Goal: Transaction & Acquisition: Book appointment/travel/reservation

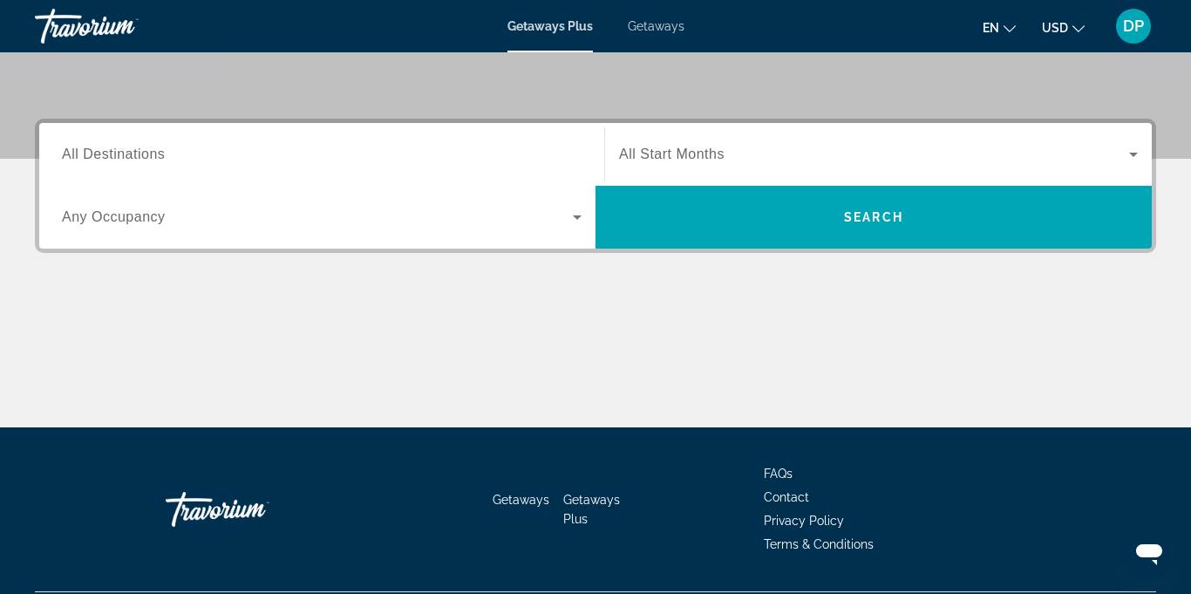
scroll to position [375, 0]
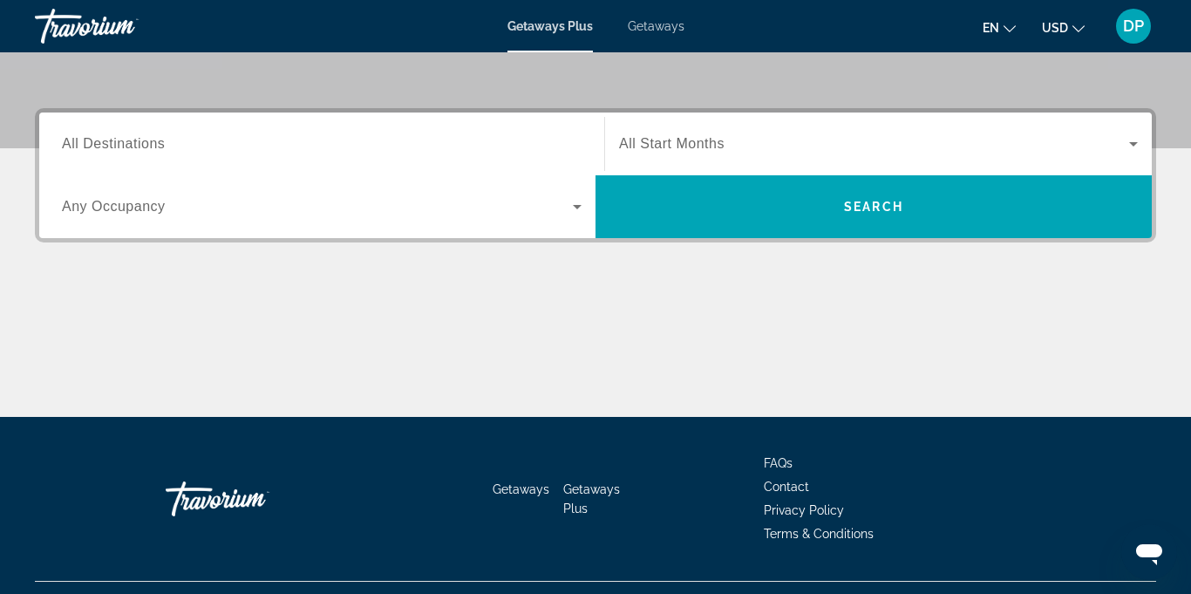
click at [565, 490] on span "Getaways Plus" at bounding box center [591, 498] width 57 height 33
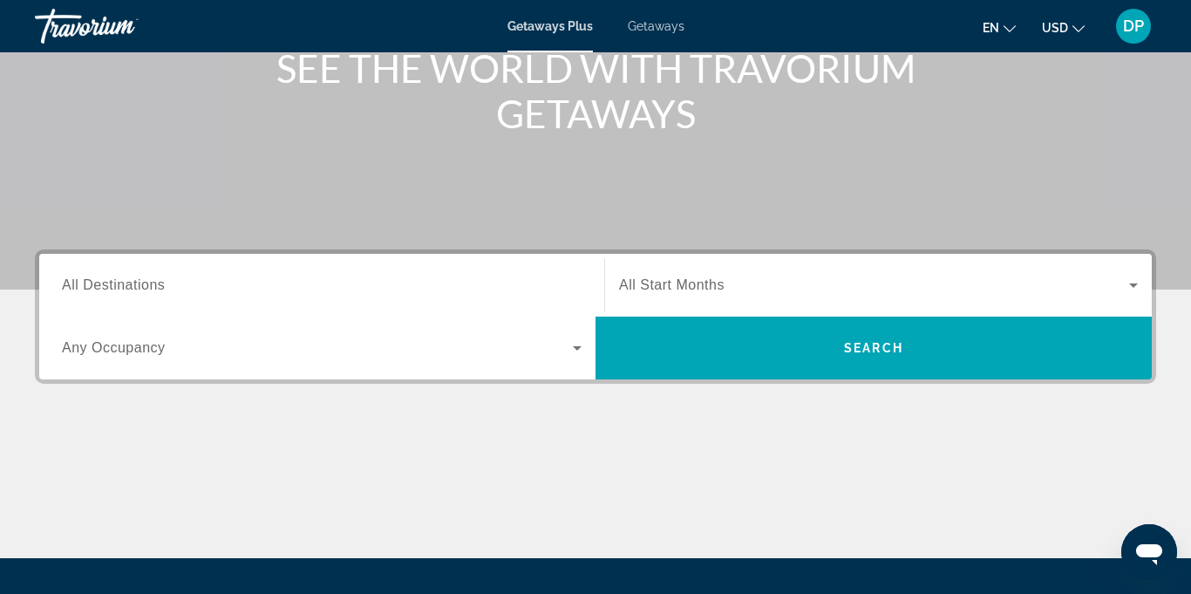
scroll to position [235, 0]
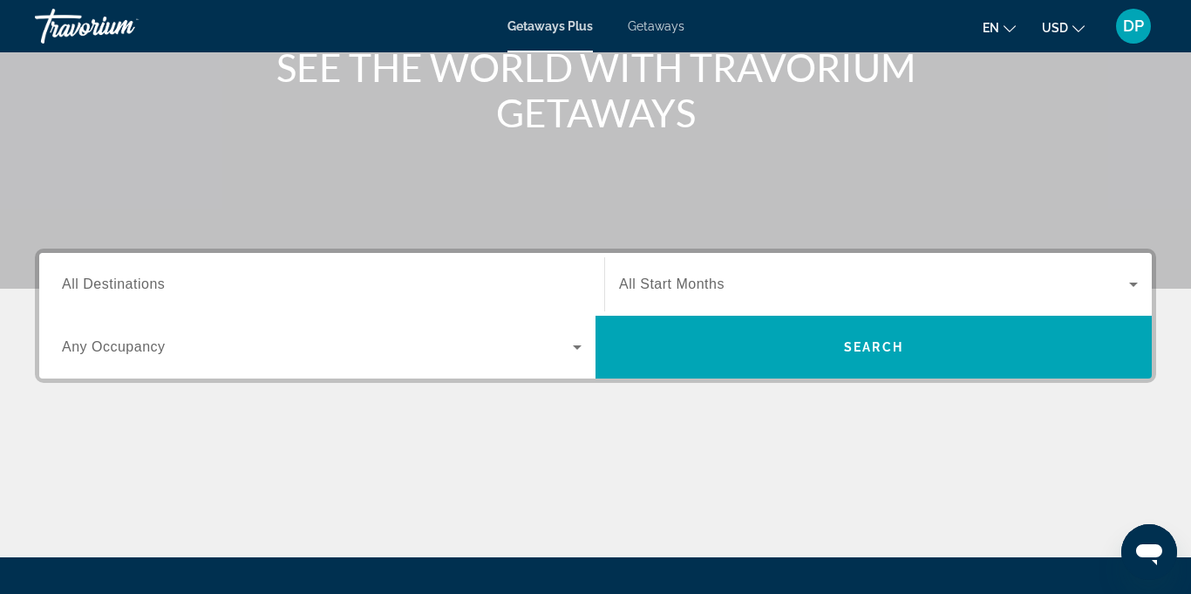
click at [99, 287] on span "All Destinations" at bounding box center [113, 283] width 103 height 15
click at [99, 287] on input "Destination All Destinations" at bounding box center [322, 285] width 520 height 21
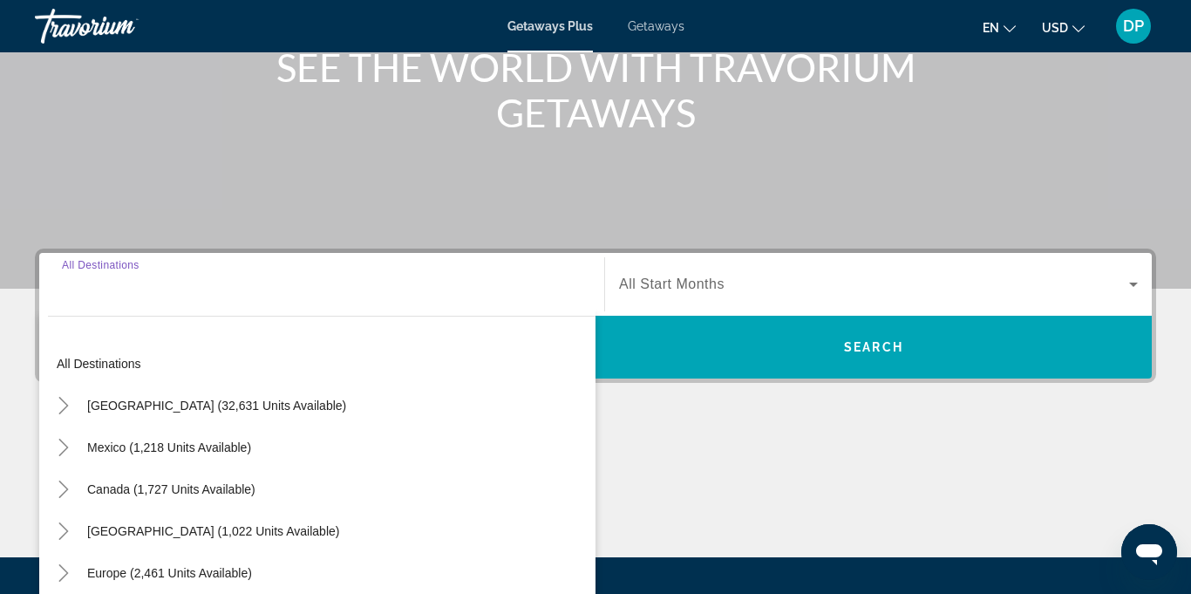
scroll to position [412, 0]
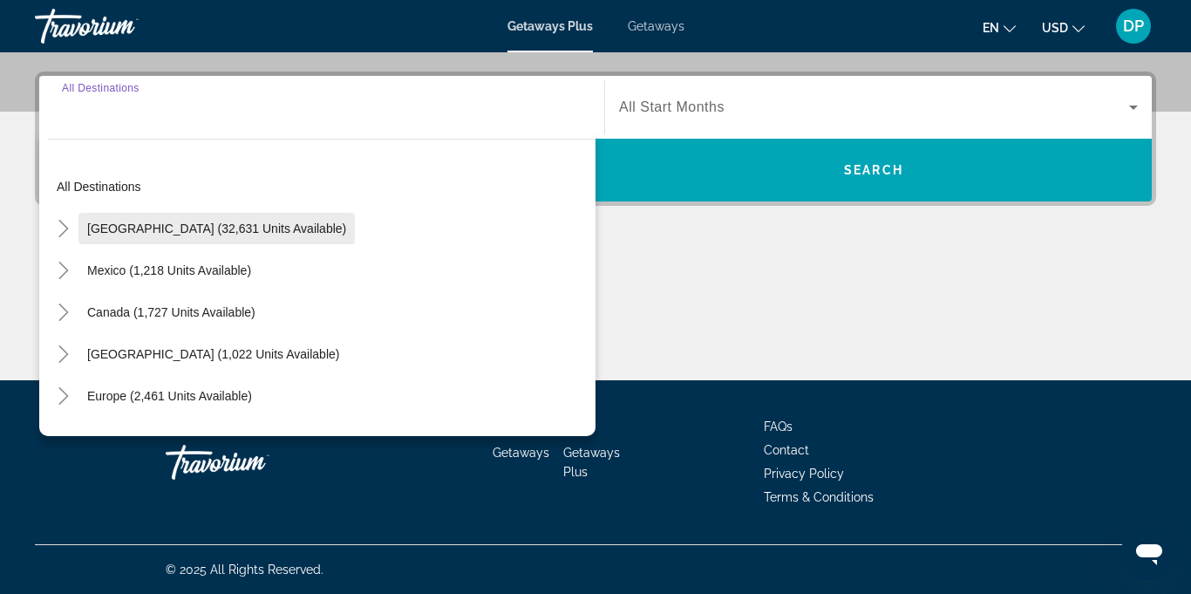
click at [251, 238] on span "Search widget" at bounding box center [216, 229] width 276 height 42
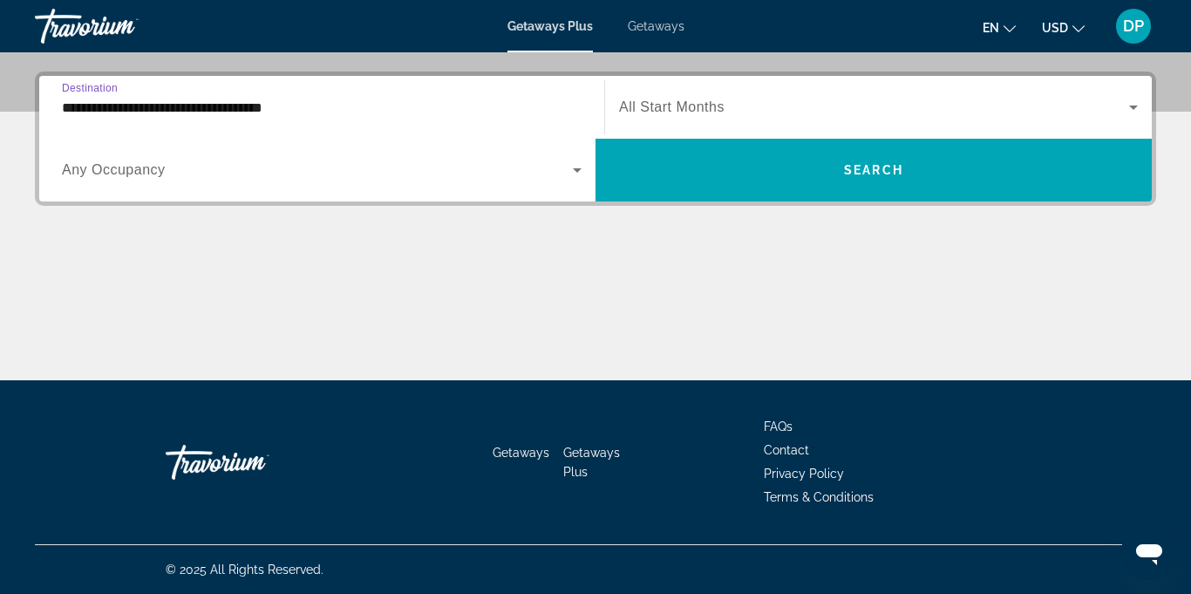
click at [286, 108] on input "**********" at bounding box center [322, 108] width 520 height 21
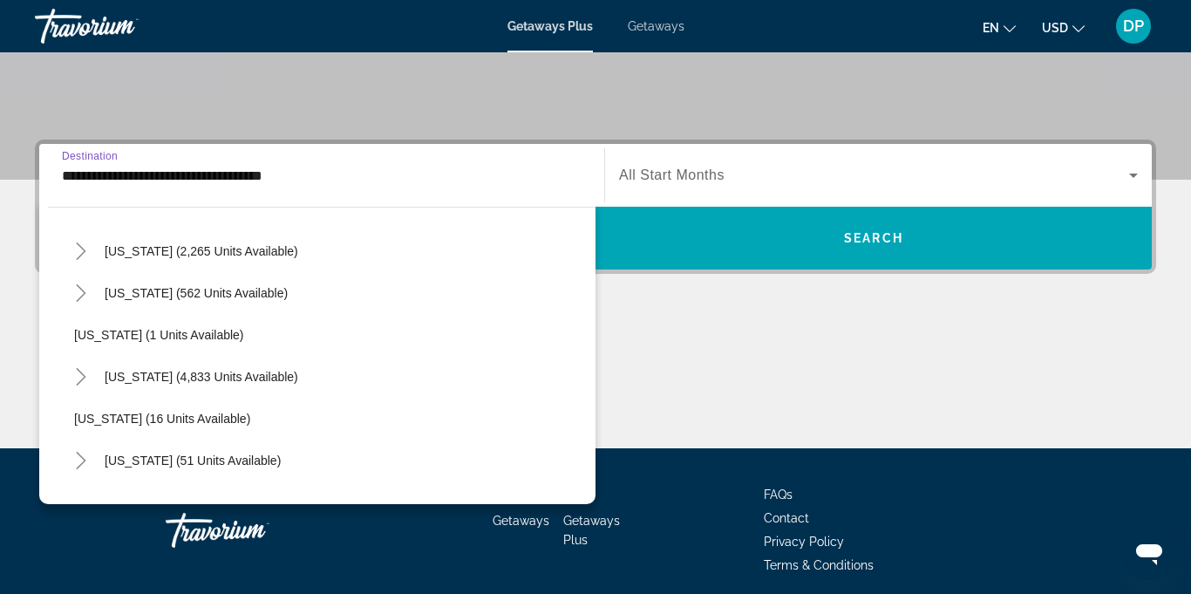
scroll to position [172, 0]
click at [158, 379] on span "[US_STATE] (4,833 units available)" at bounding box center [202, 376] width 194 height 14
type input "**********"
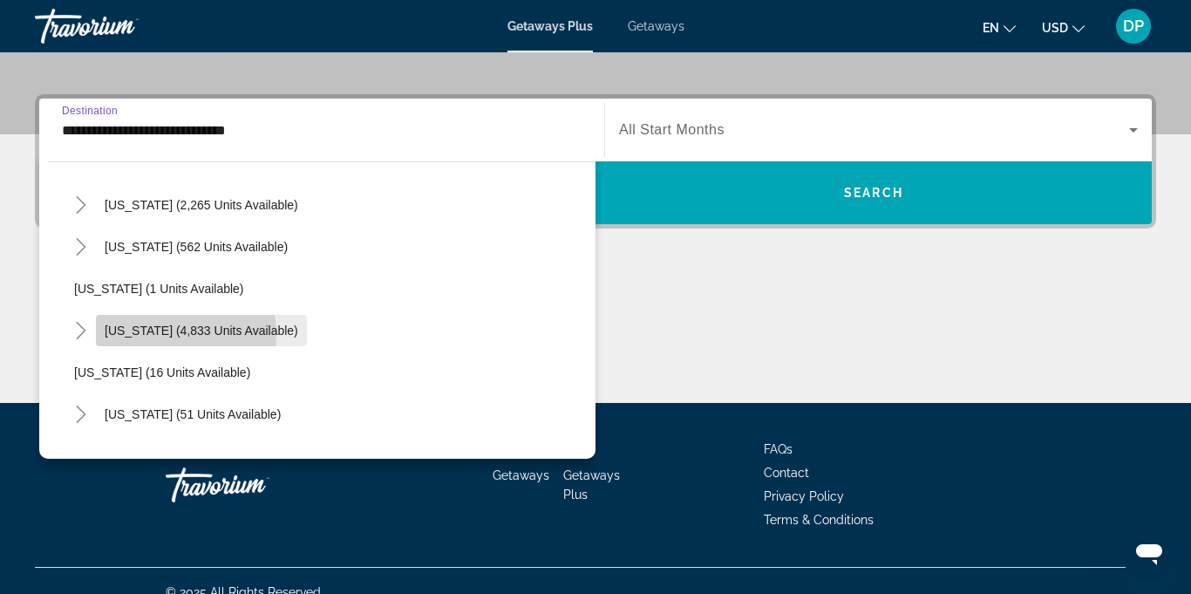
scroll to position [412, 0]
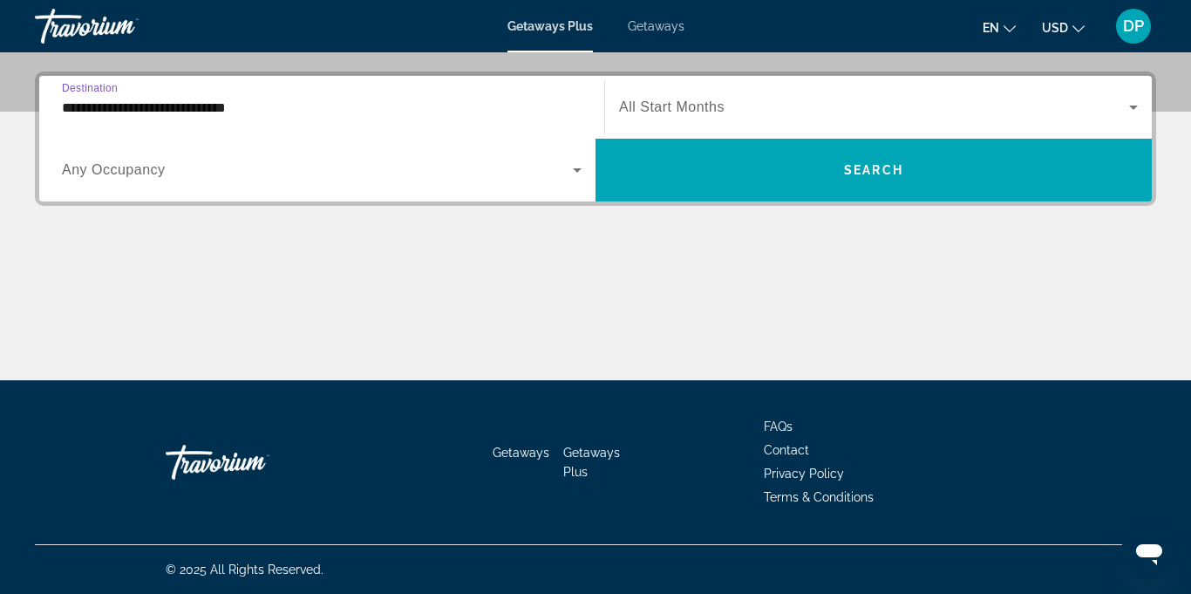
click at [109, 177] on span "Any Occupancy" at bounding box center [114, 169] width 104 height 15
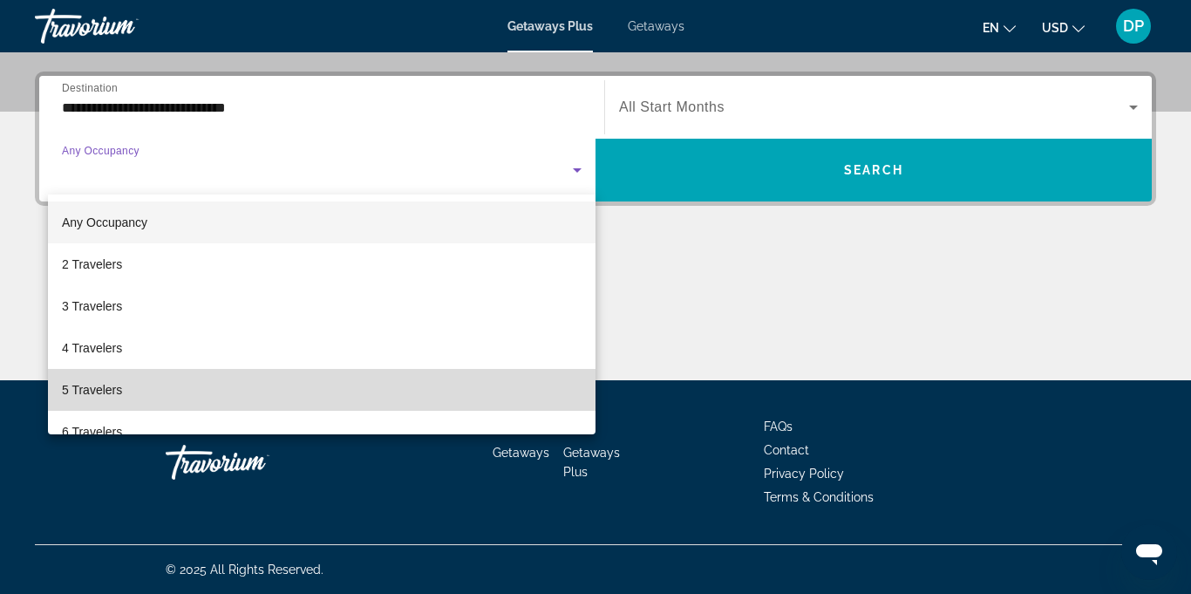
click at [86, 399] on span "5 Travelers" at bounding box center [92, 389] width 60 height 21
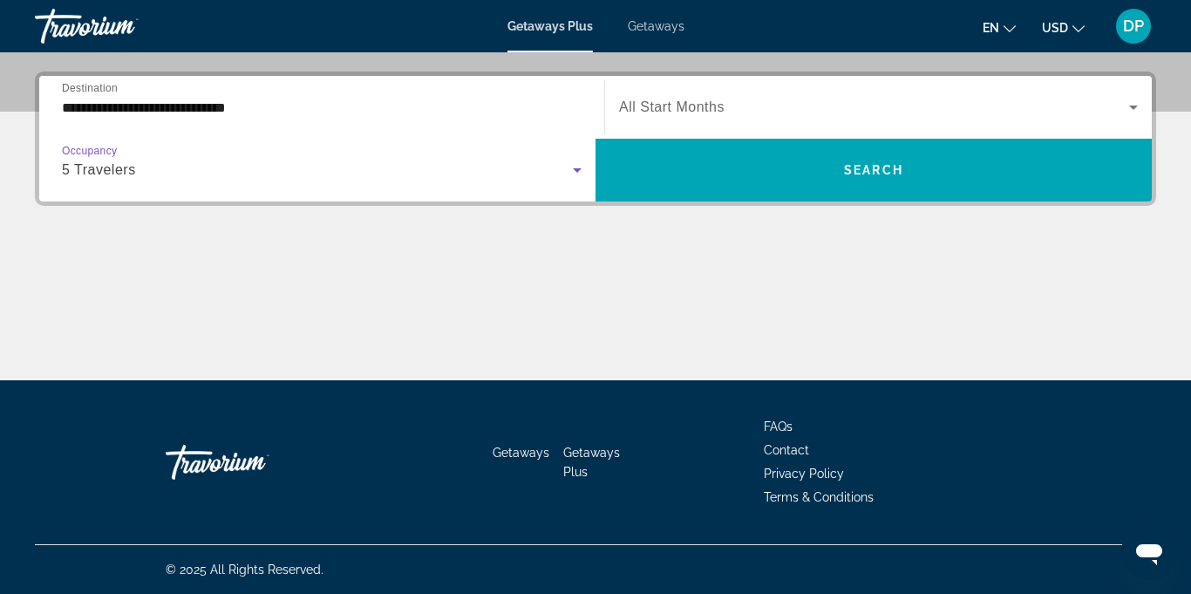
click at [1142, 109] on icon "Search widget" at bounding box center [1133, 107] width 21 height 21
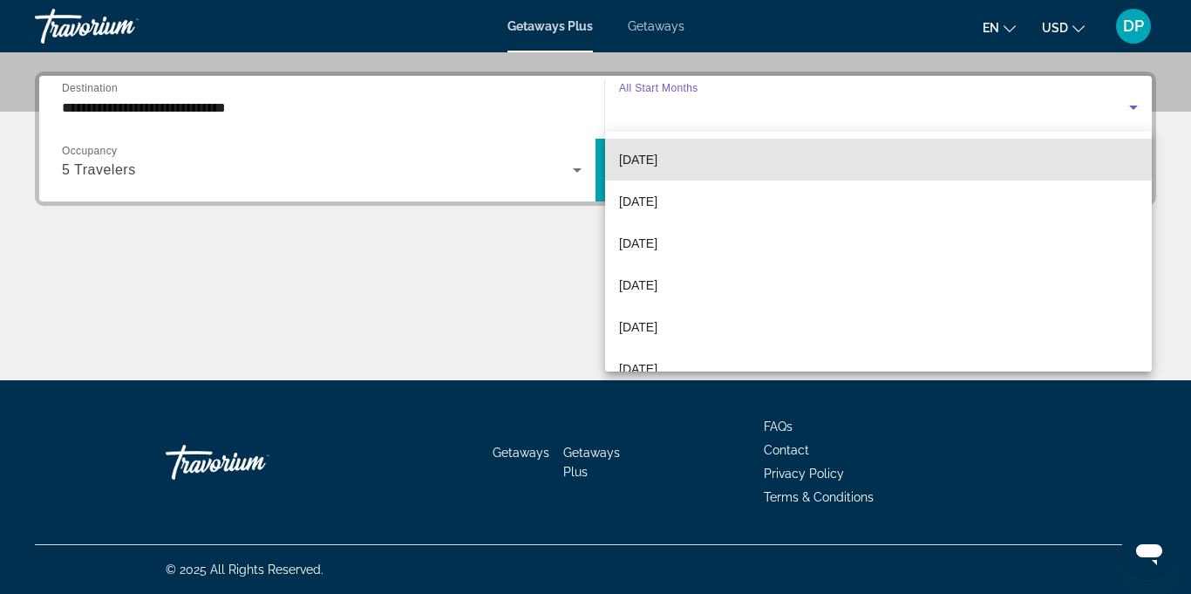
scroll to position [218, 0]
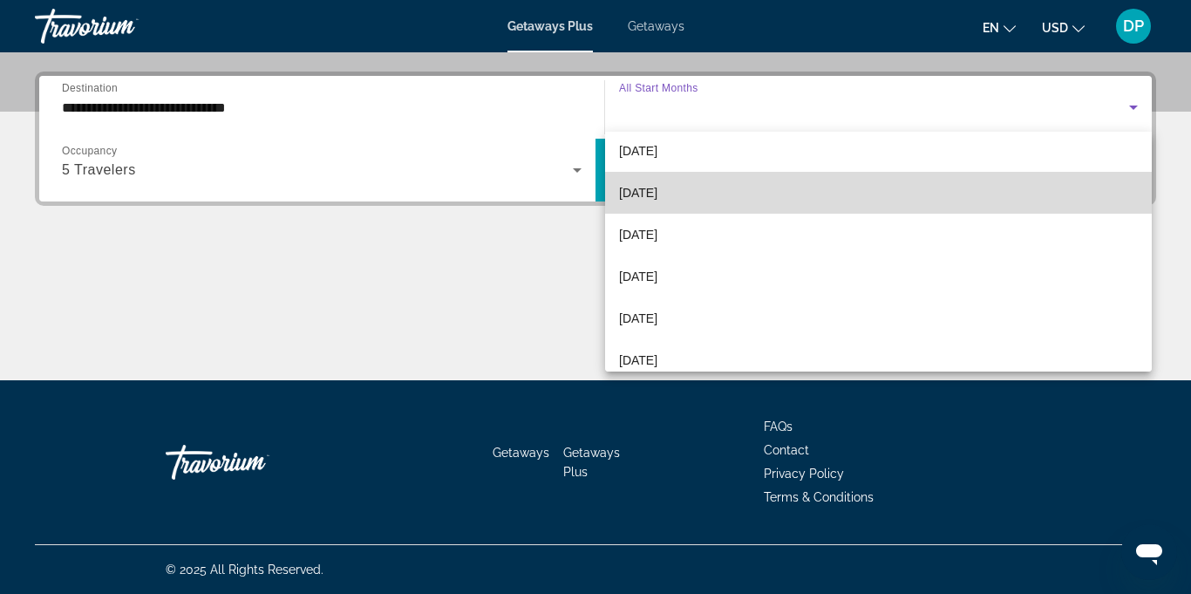
click at [654, 194] on span "[DATE]" at bounding box center [638, 192] width 38 height 21
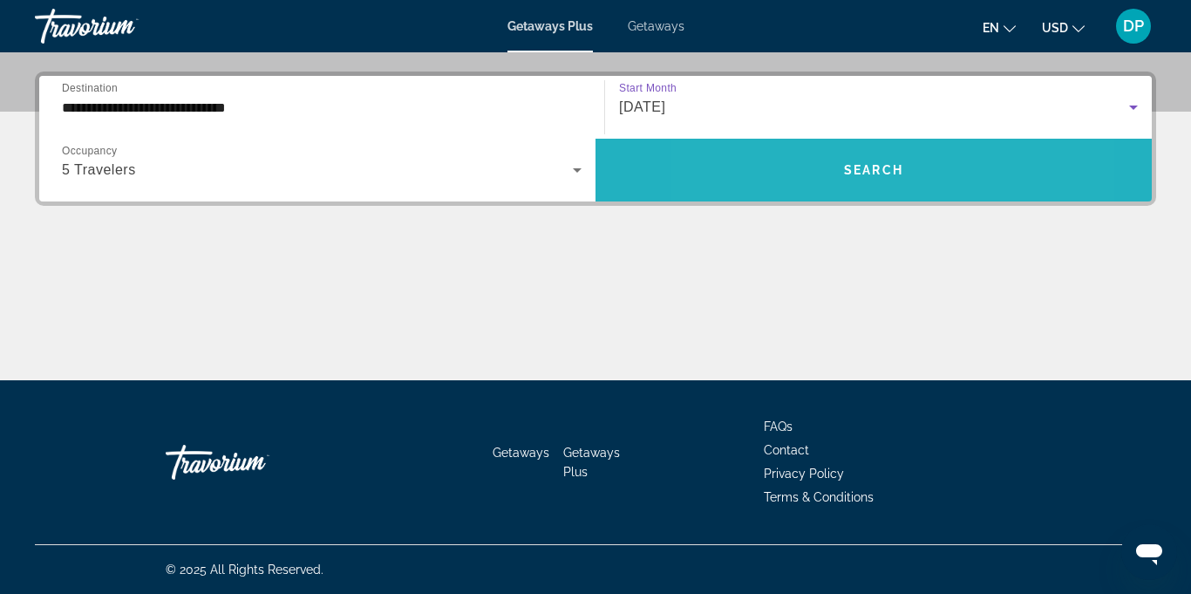
click at [801, 171] on span "Search widget" at bounding box center [874, 170] width 556 height 42
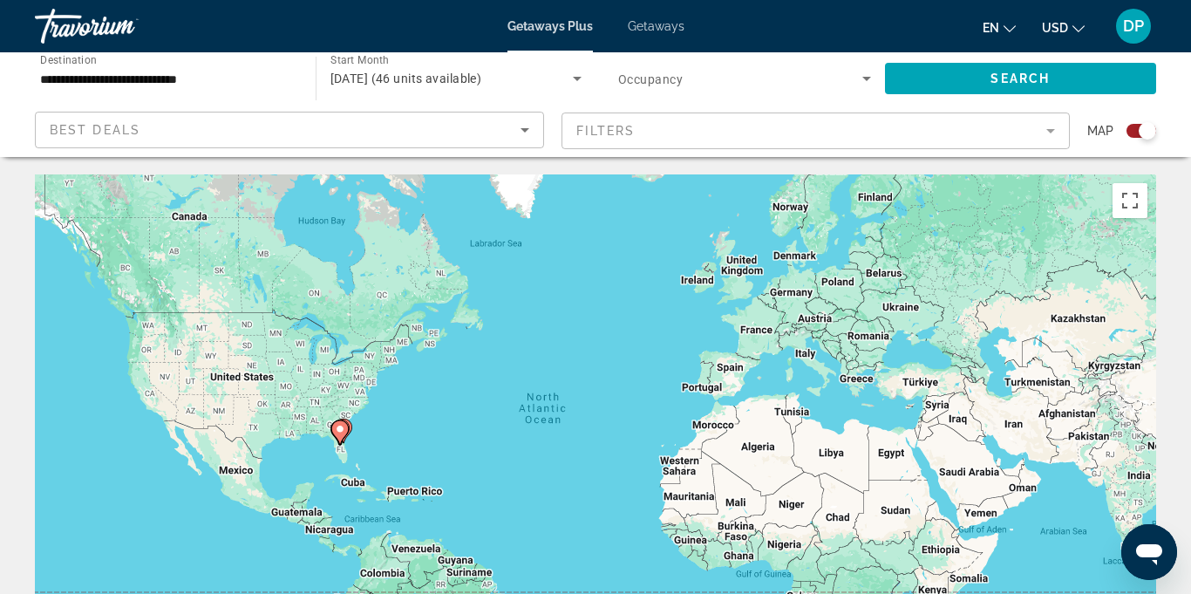
click at [577, 78] on icon "Search widget" at bounding box center [577, 79] width 9 height 4
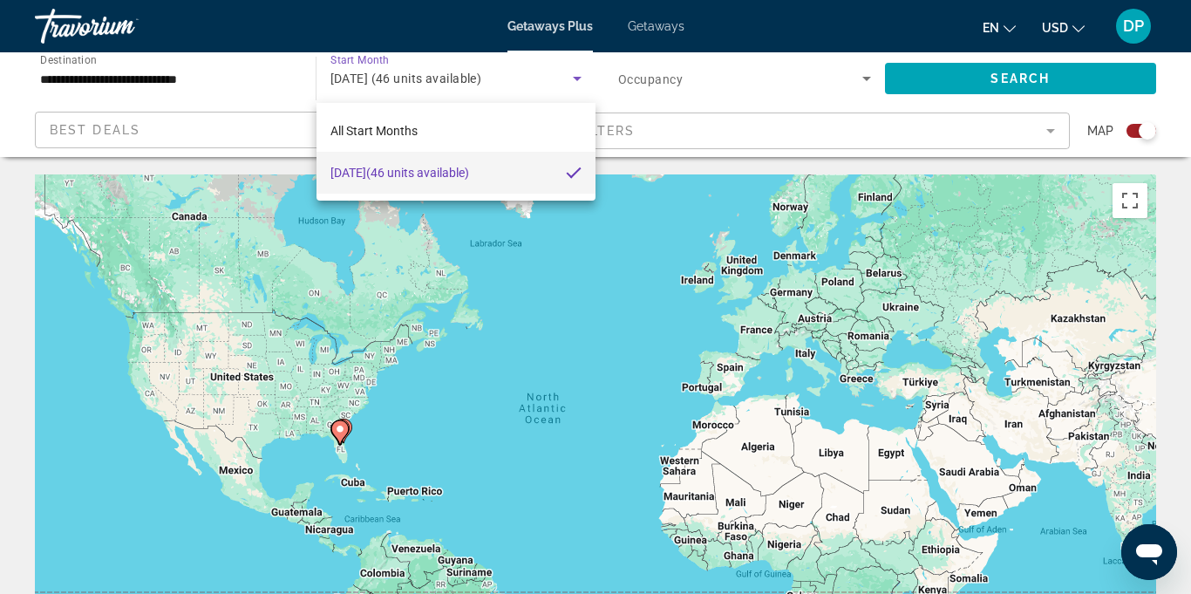
click at [869, 83] on div at bounding box center [595, 297] width 1191 height 594
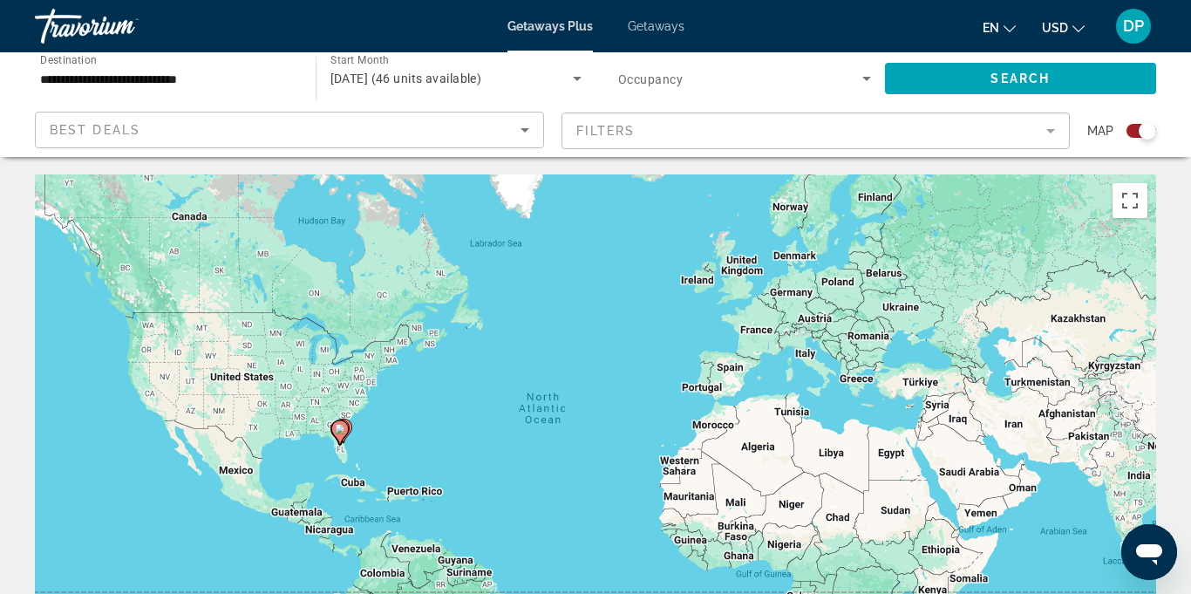
click at [864, 85] on icon "Search widget" at bounding box center [866, 78] width 21 height 21
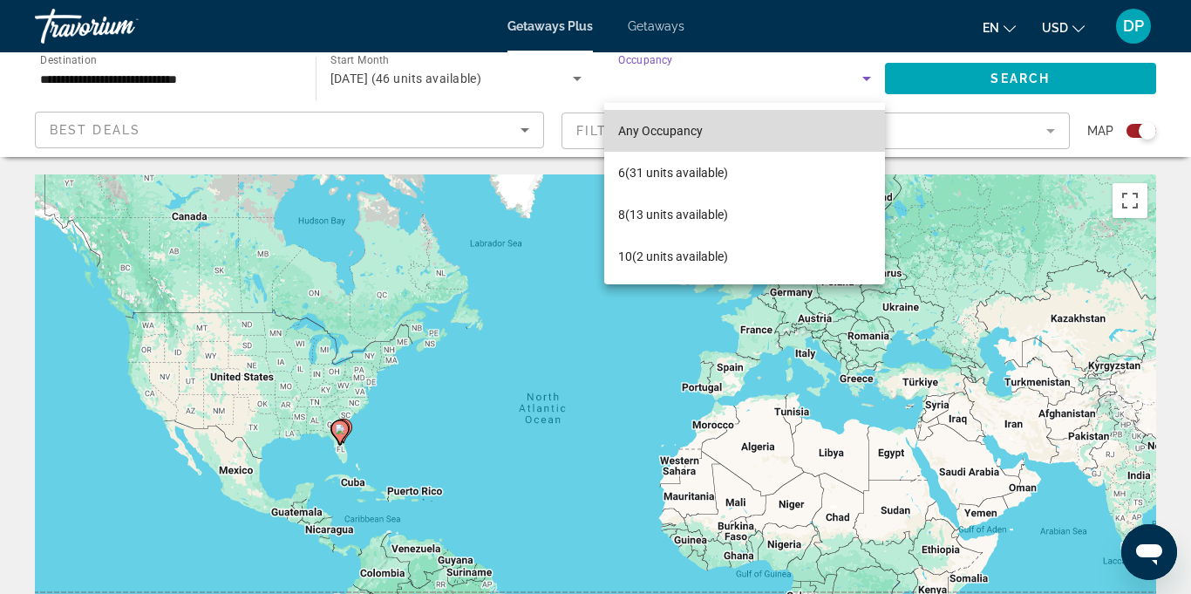
click at [657, 128] on span "Any Occupancy" at bounding box center [660, 131] width 85 height 14
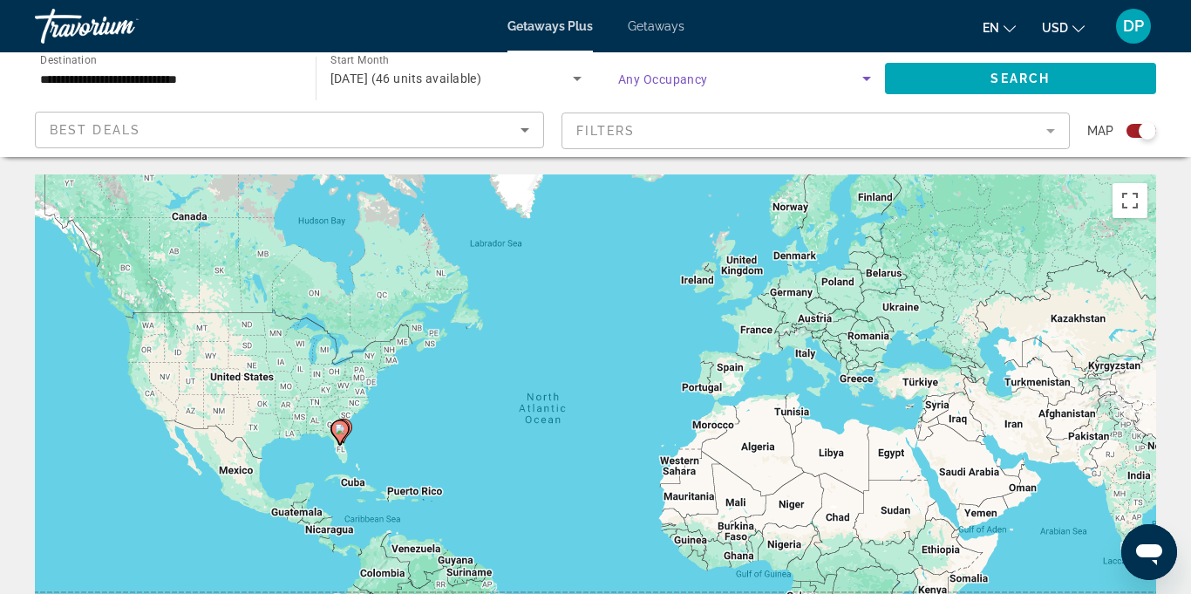
click at [866, 78] on icon "Search widget" at bounding box center [866, 79] width 9 height 4
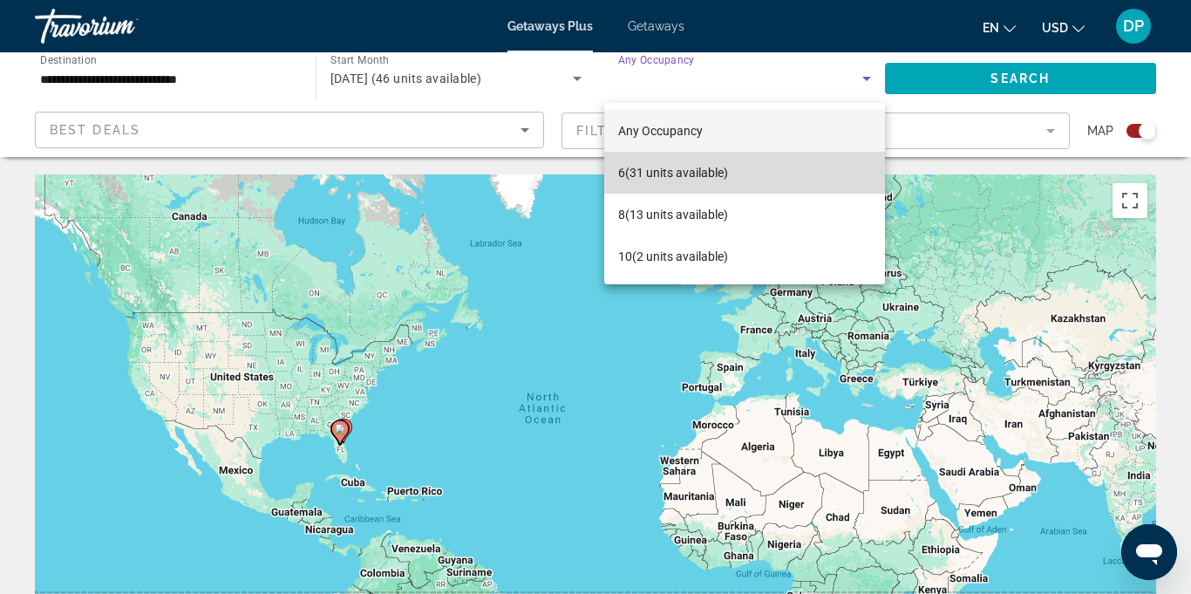
click at [660, 169] on span "6 (31 units available)" at bounding box center [673, 172] width 110 height 21
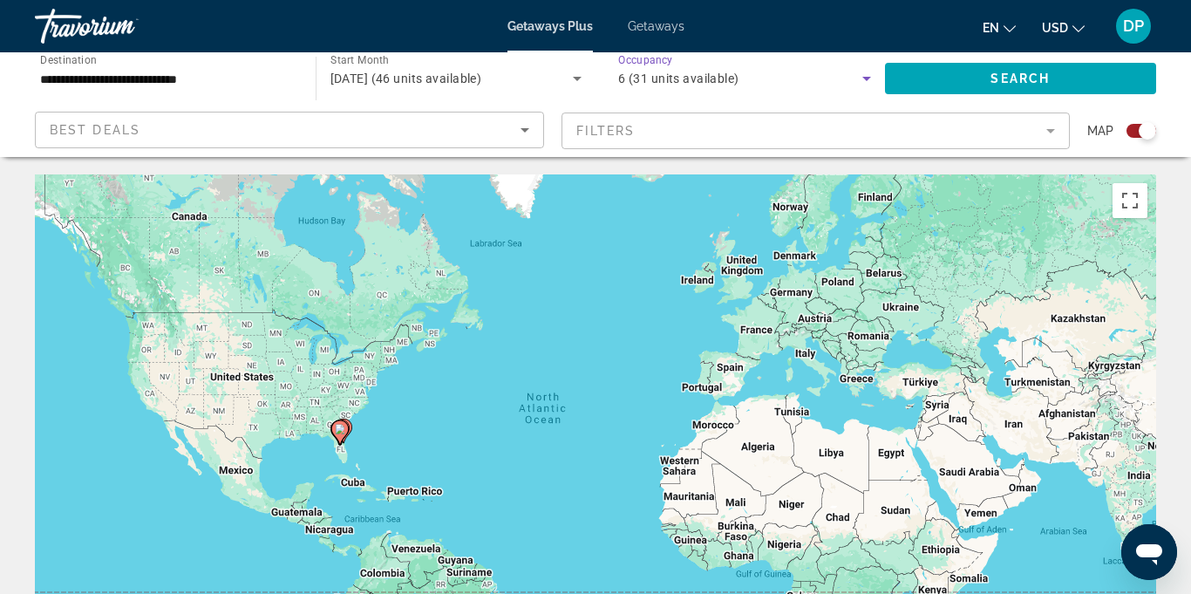
click at [1052, 137] on mat-form-field "Filters" at bounding box center [816, 130] width 509 height 37
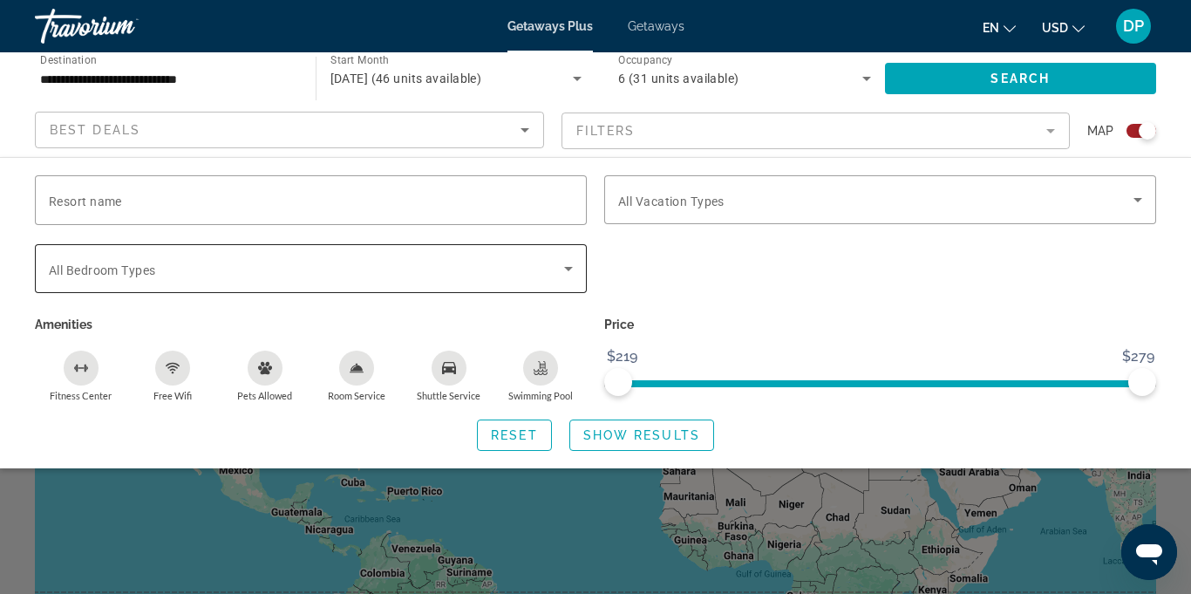
click at [569, 268] on icon "Search widget" at bounding box center [568, 269] width 9 height 4
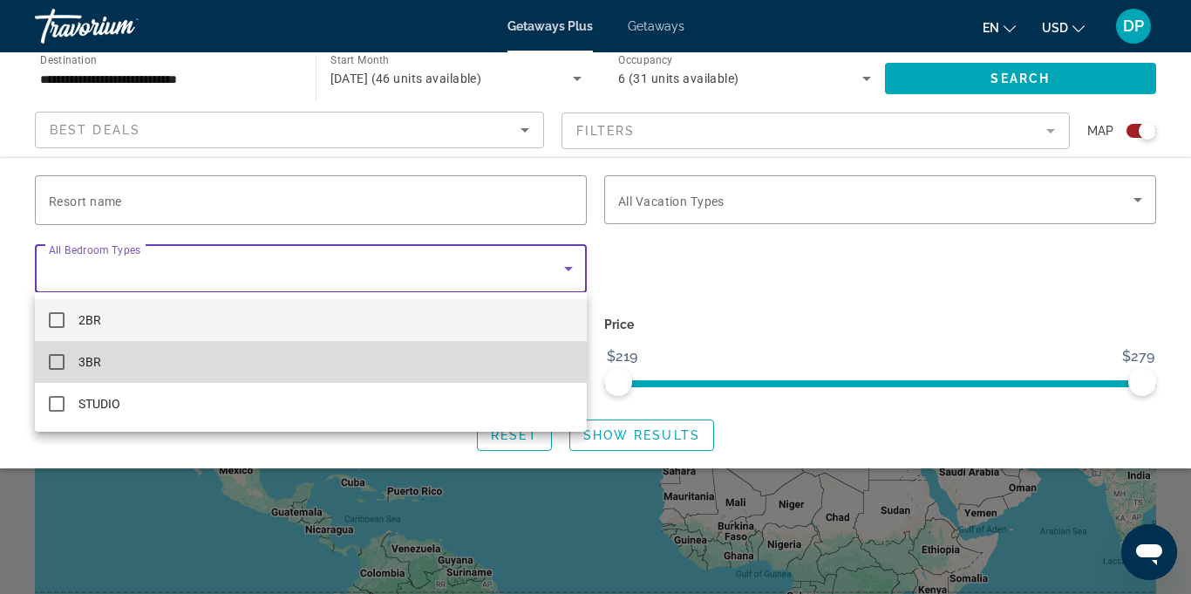
click at [57, 375] on mat-option "3BR" at bounding box center [311, 362] width 552 height 42
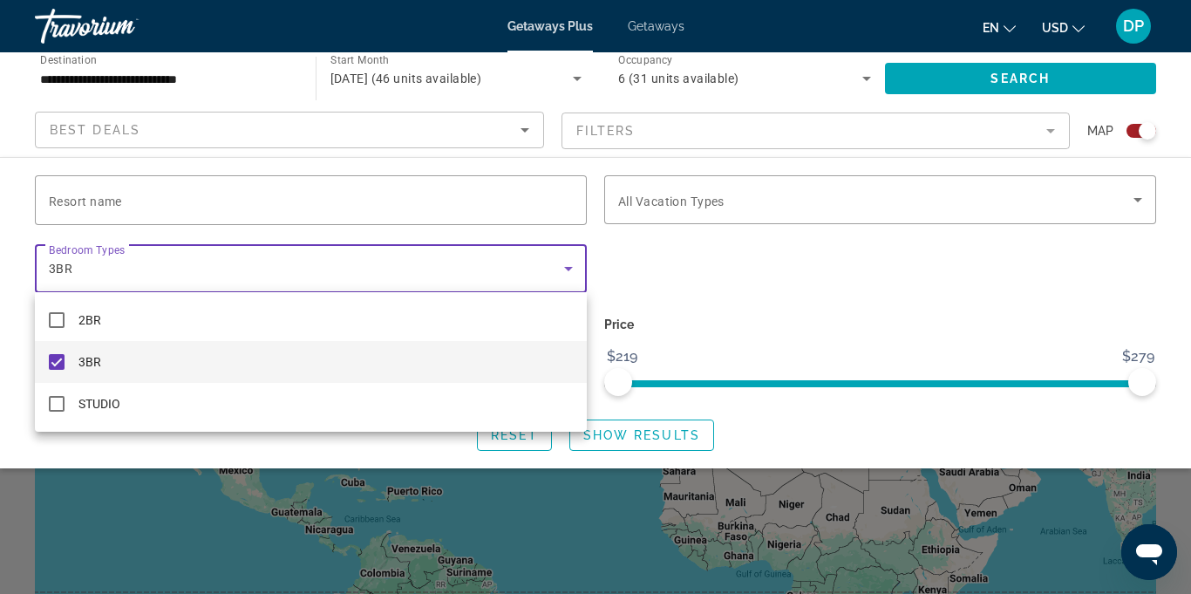
click at [1141, 206] on div at bounding box center [595, 297] width 1191 height 594
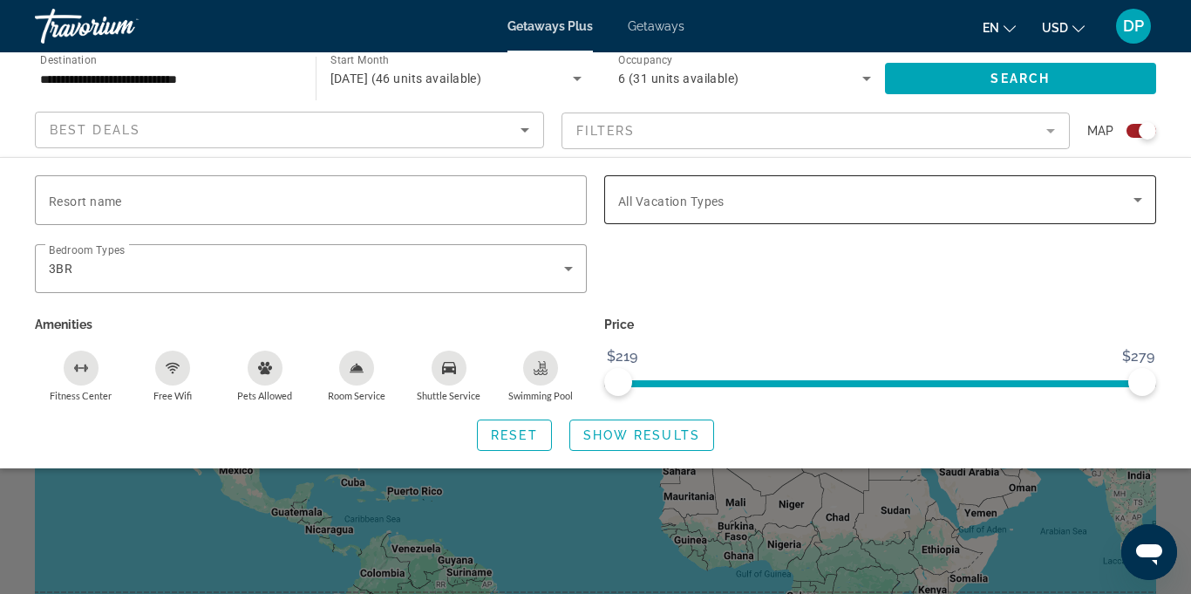
click at [1138, 205] on icon "Search widget" at bounding box center [1138, 199] width 21 height 21
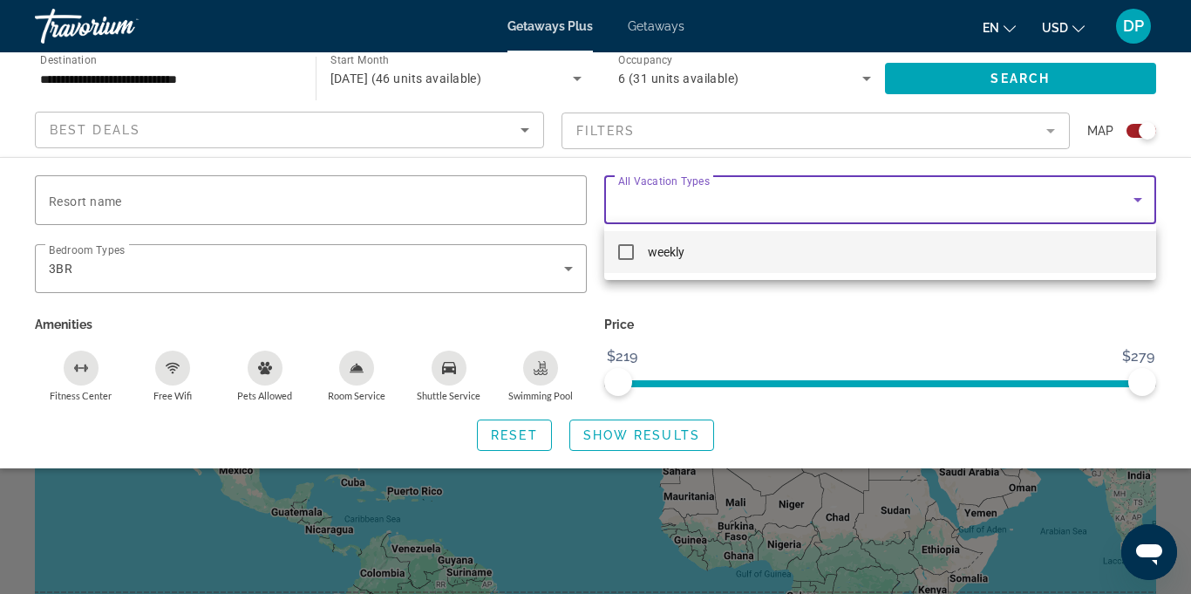
click at [623, 257] on mat-pseudo-checkbox at bounding box center [626, 252] width 16 height 16
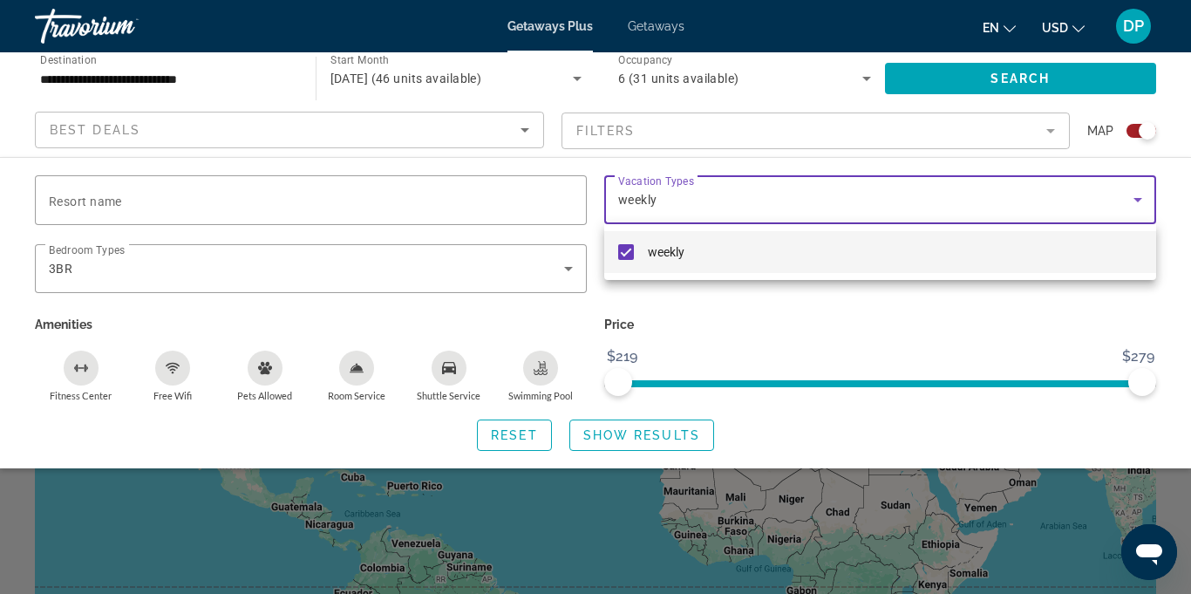
click at [883, 333] on div at bounding box center [595, 297] width 1191 height 594
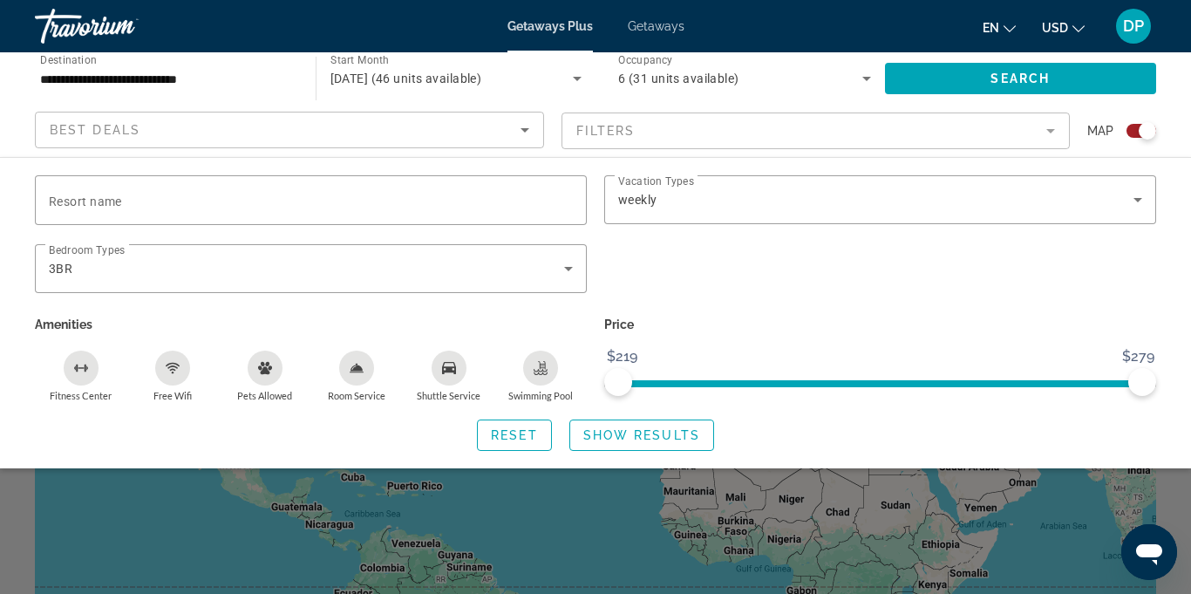
click at [577, 78] on icon "Search widget" at bounding box center [577, 79] width 9 height 4
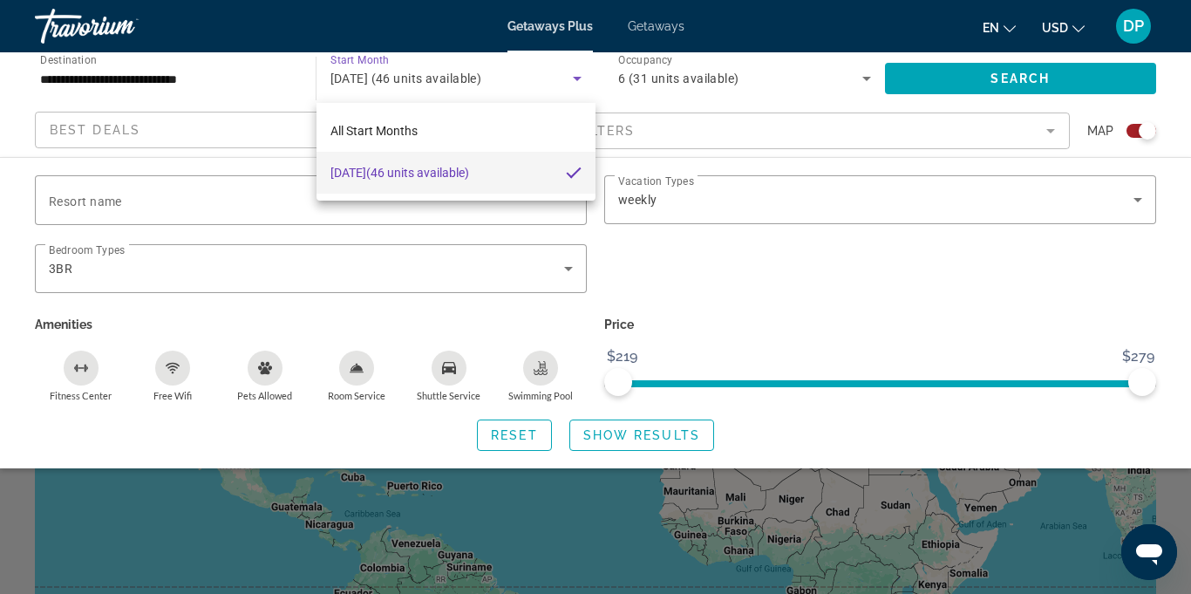
click at [452, 24] on div at bounding box center [595, 297] width 1191 height 594
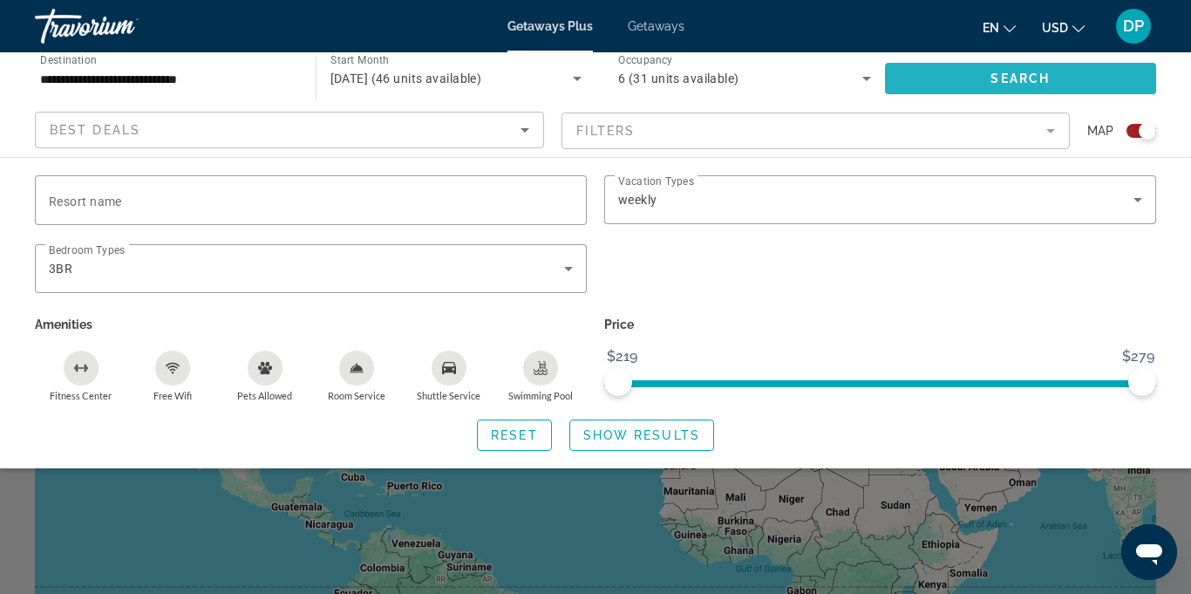
click at [957, 78] on span "Search widget" at bounding box center [1021, 79] width 272 height 42
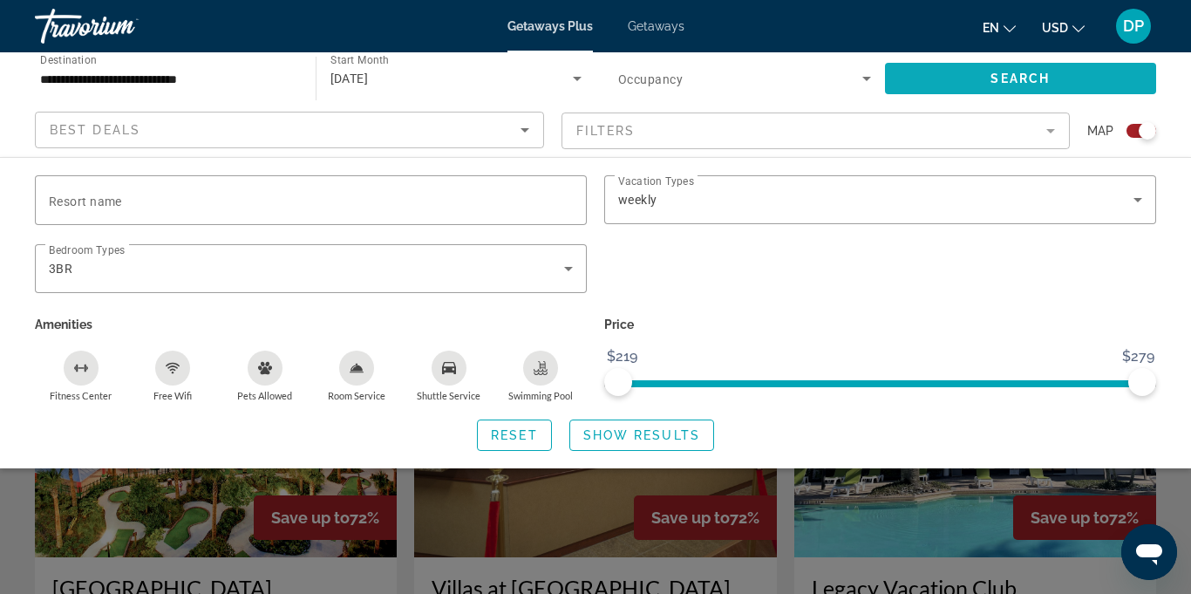
scroll to position [506, 0]
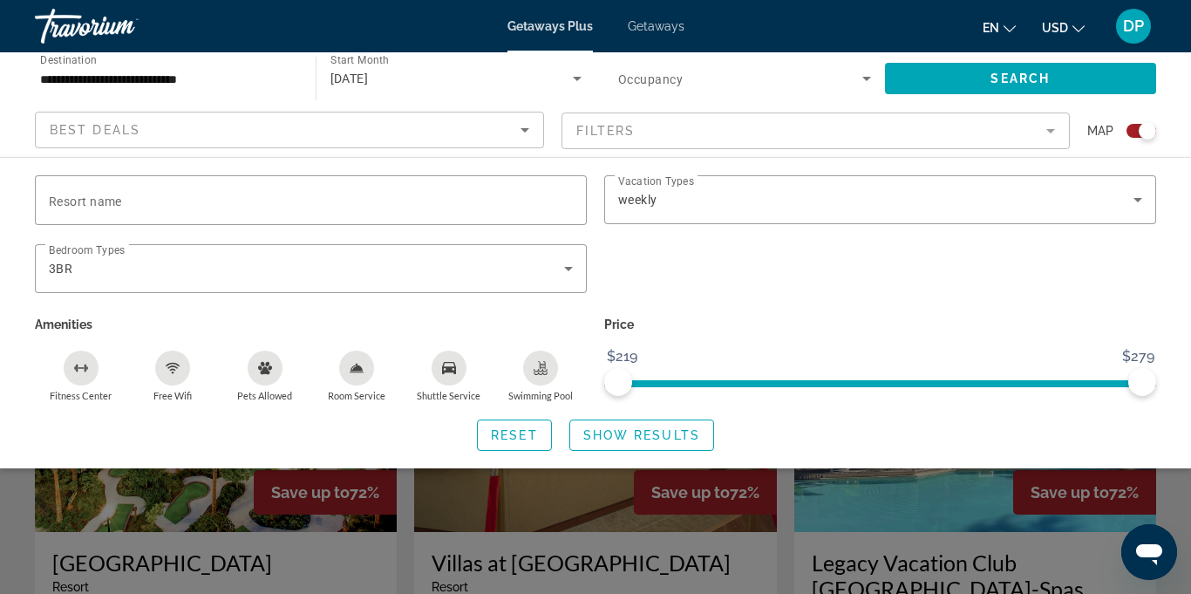
click at [1141, 131] on div "Search widget" at bounding box center [1147, 130] width 17 height 17
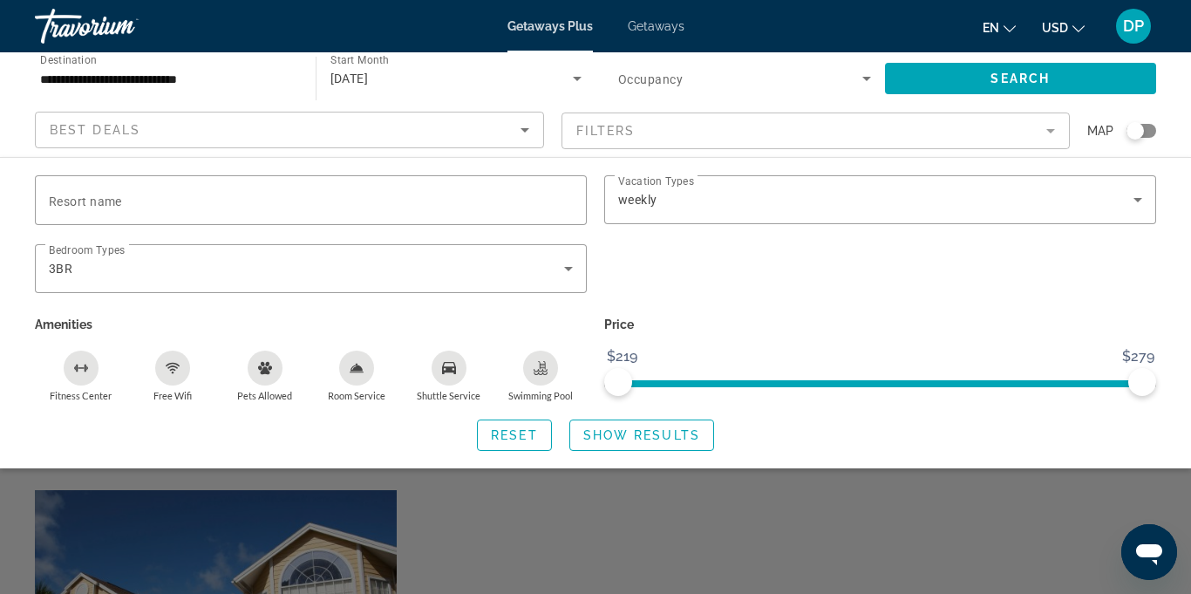
scroll to position [367, 0]
click at [823, 465] on div "Resort name Vacation Types All Vacation Types weekly Bedroom Types All Bedroom …" at bounding box center [595, 312] width 1191 height 311
click at [638, 437] on span "Show Results" at bounding box center [641, 435] width 117 height 14
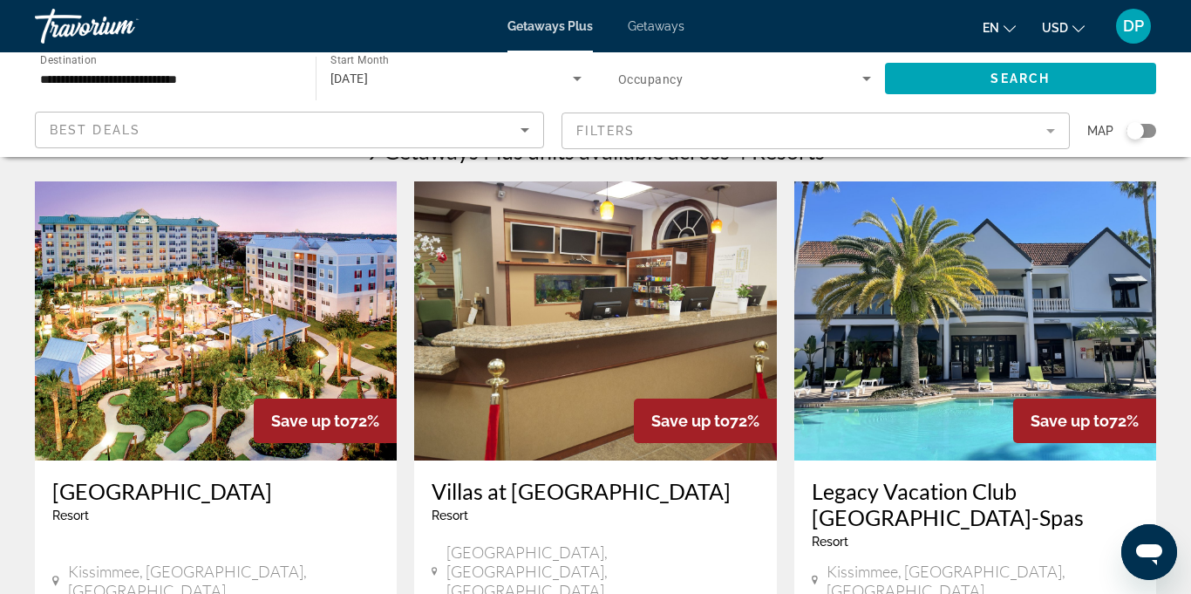
scroll to position [36, 0]
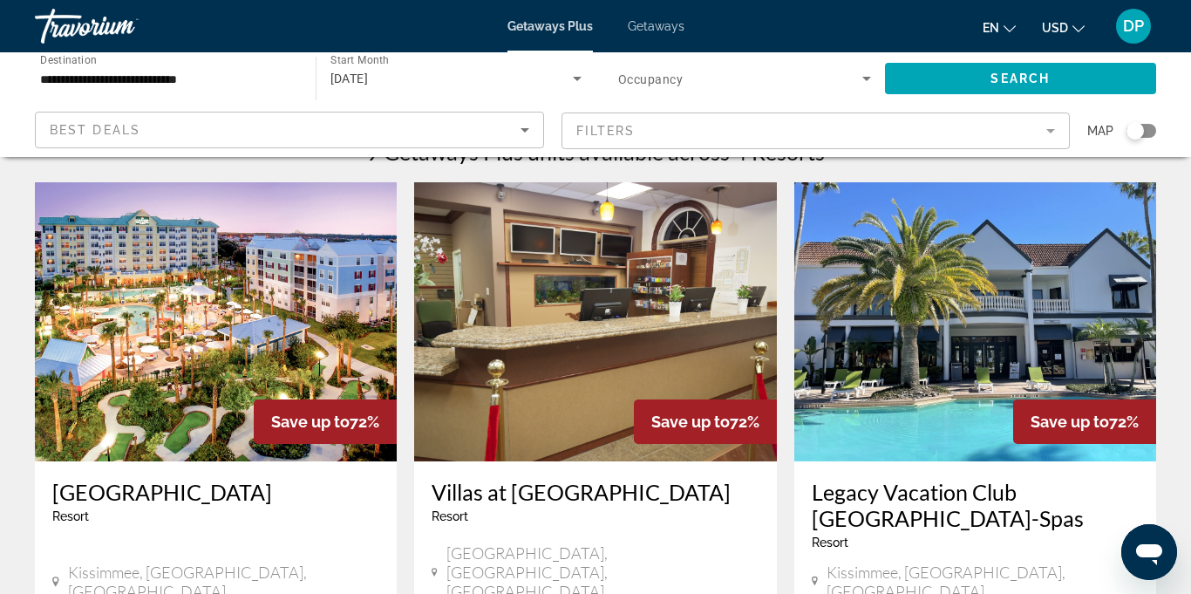
click at [647, 300] on img "Main content" at bounding box center [595, 321] width 362 height 279
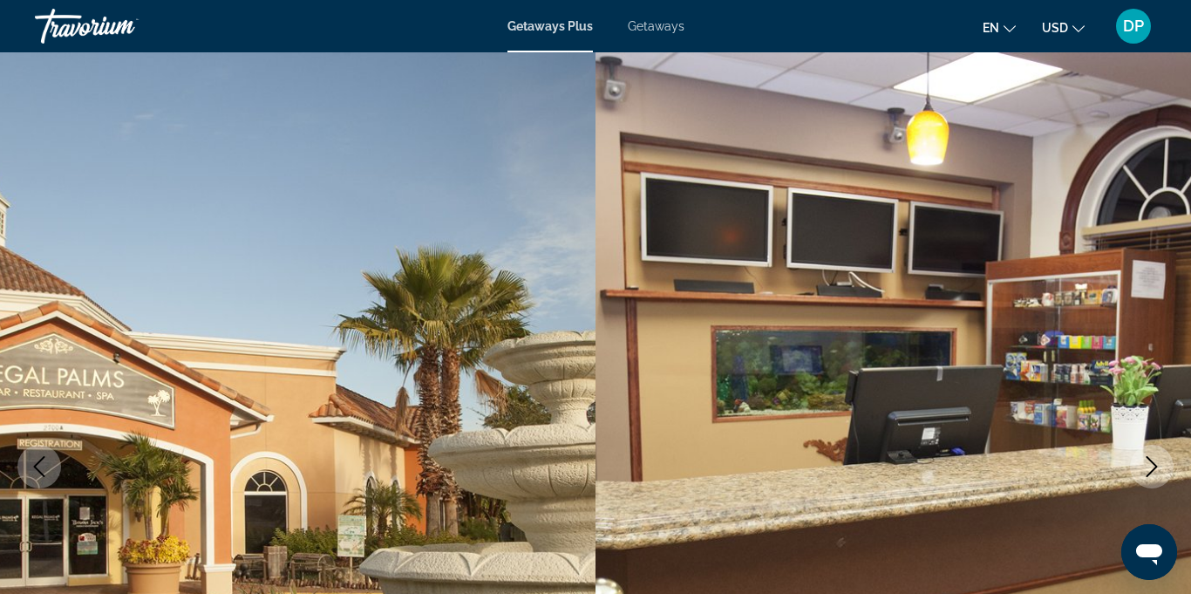
click at [1150, 467] on icon "Next image" at bounding box center [1151, 466] width 21 height 21
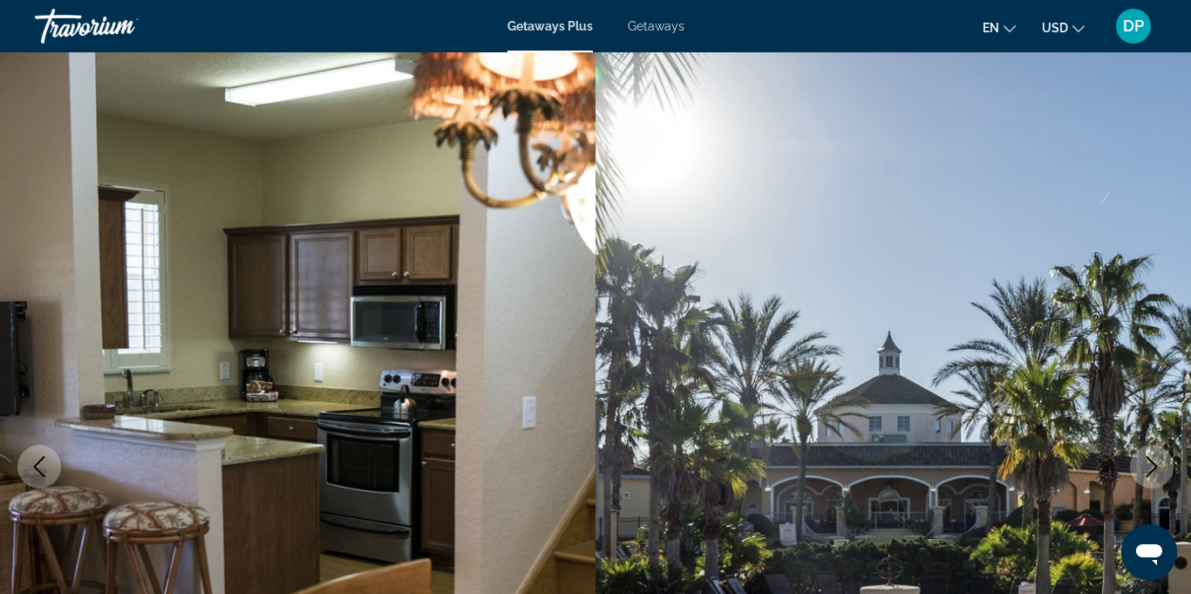
click at [1145, 475] on icon "Next image" at bounding box center [1151, 466] width 21 height 21
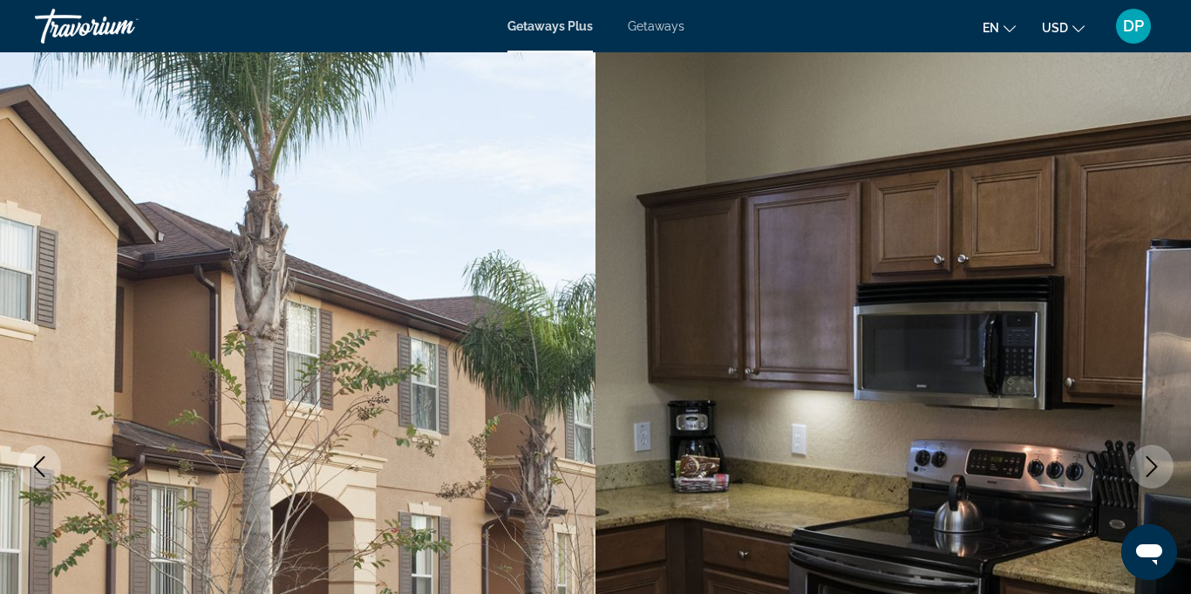
click at [1139, 480] on button "Next image" at bounding box center [1152, 467] width 44 height 44
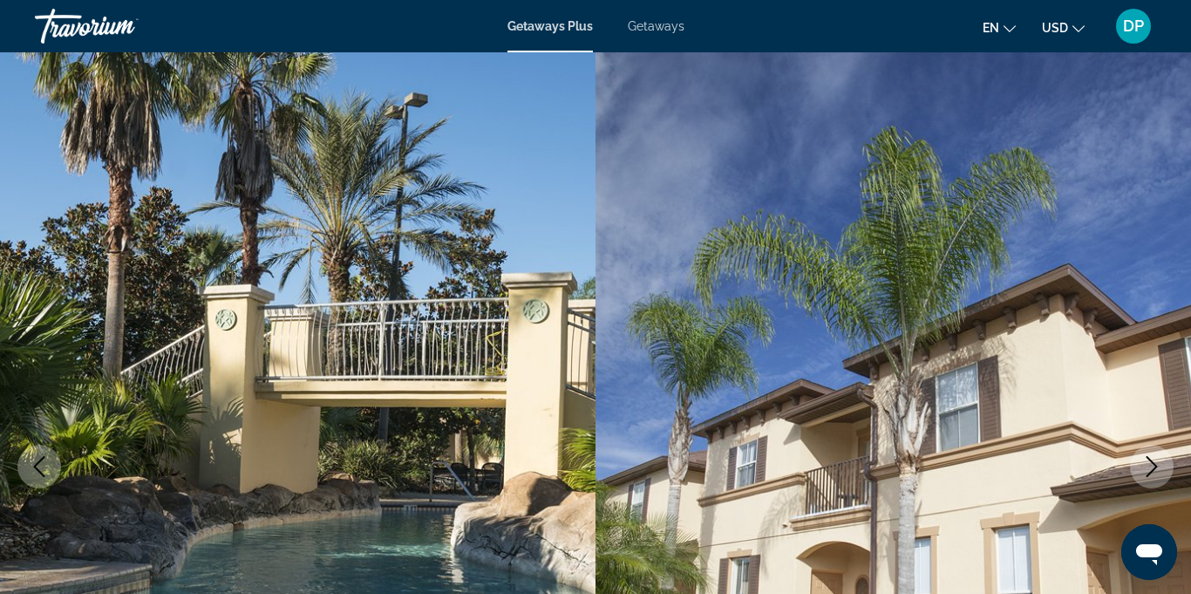
click at [1143, 471] on icon "Next image" at bounding box center [1151, 466] width 21 height 21
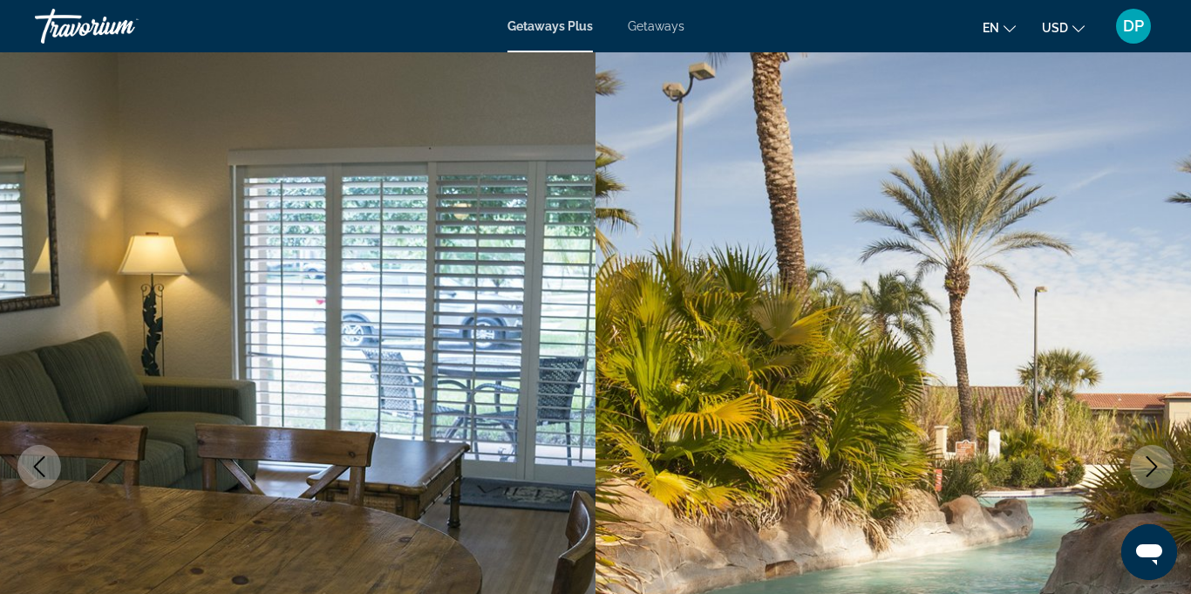
click at [1143, 465] on icon "Next image" at bounding box center [1151, 466] width 21 height 21
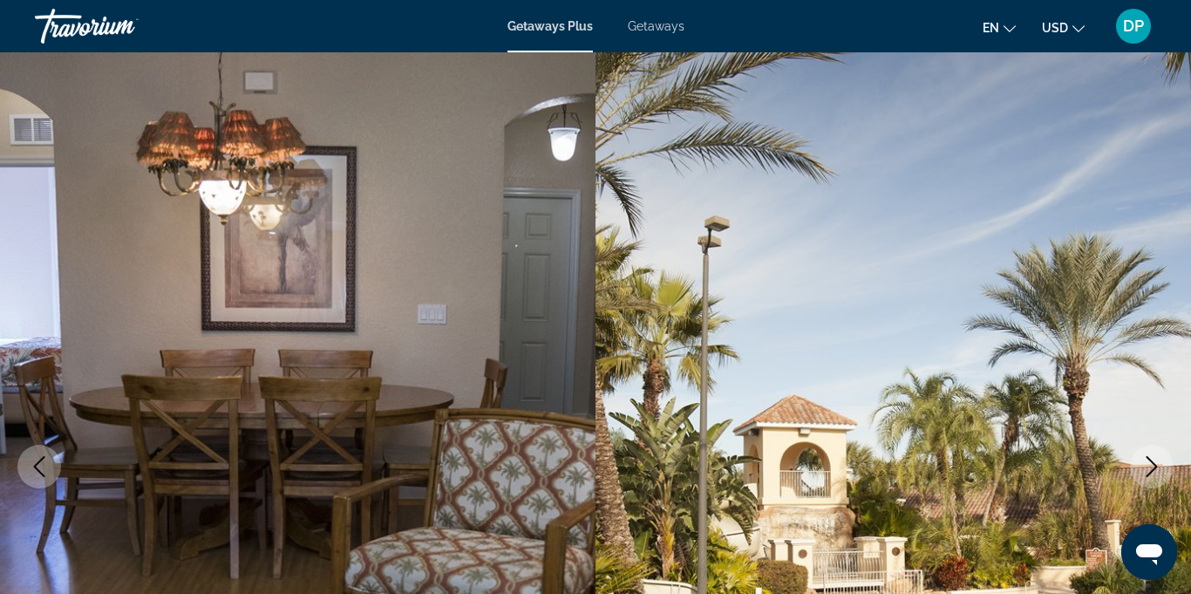
click at [1148, 475] on icon "Next image" at bounding box center [1152, 466] width 11 height 21
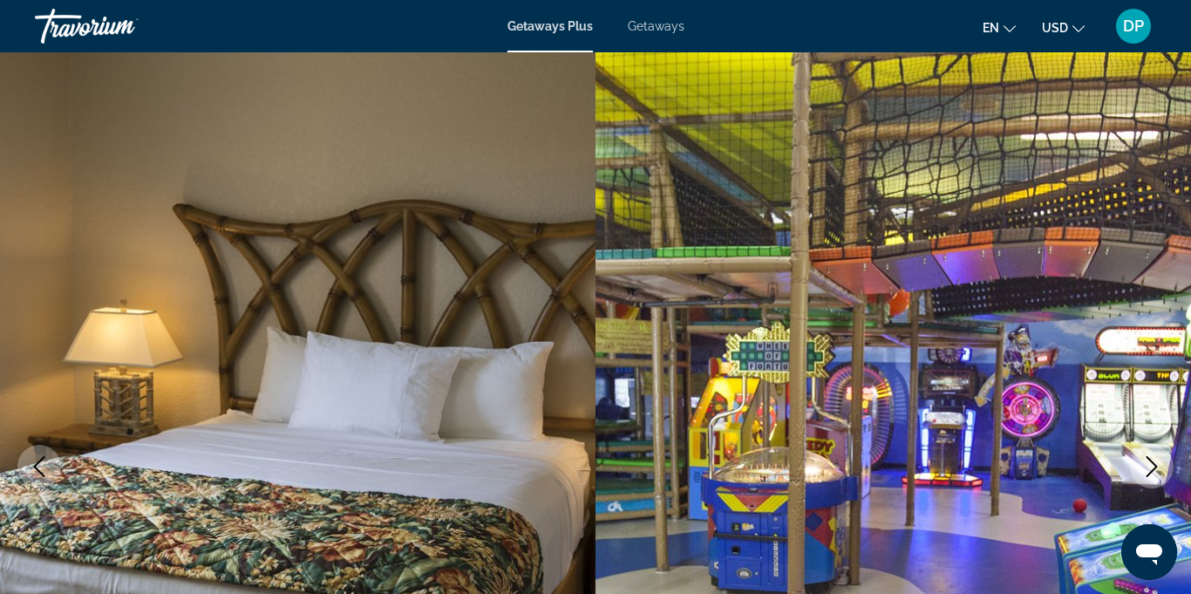
click at [1145, 473] on icon "Next image" at bounding box center [1151, 466] width 21 height 21
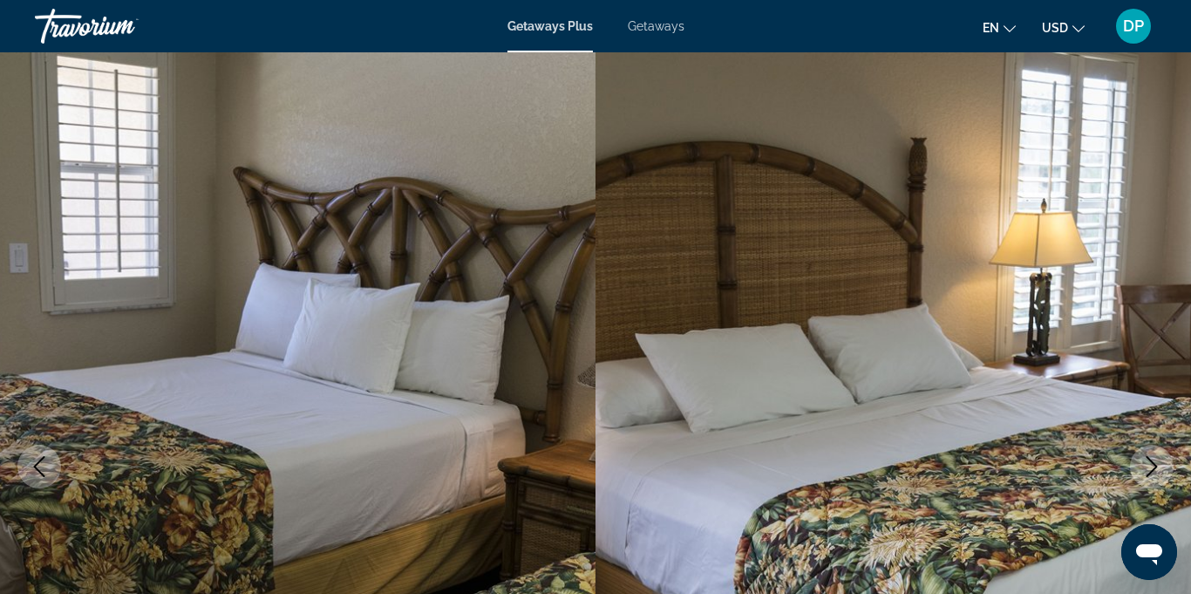
click at [1141, 471] on icon "Next image" at bounding box center [1151, 466] width 21 height 21
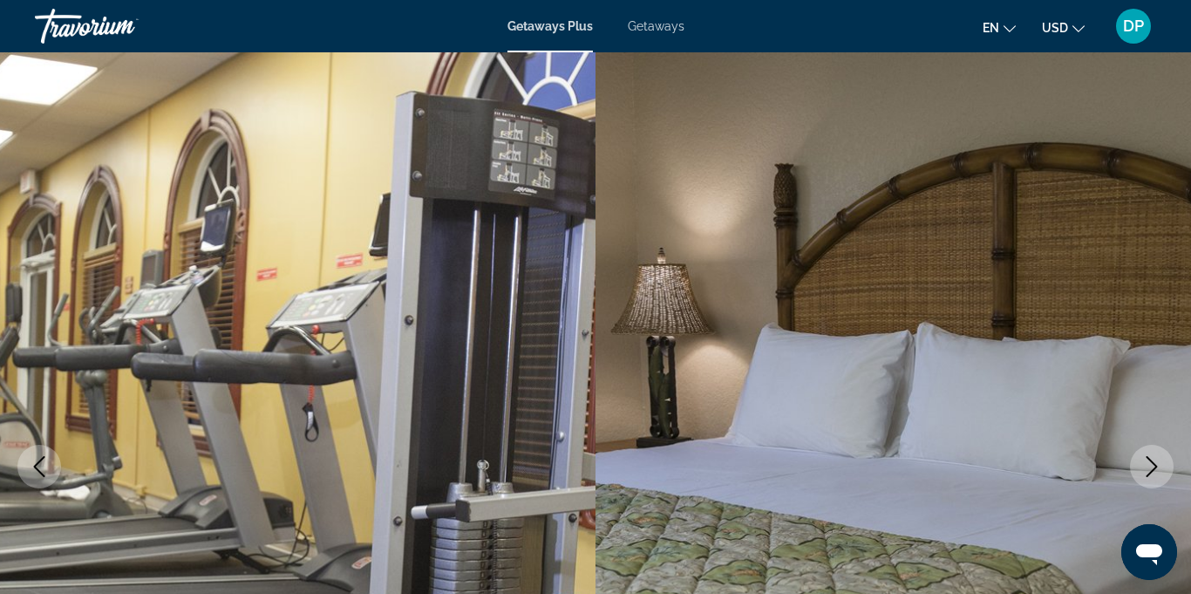
click at [1142, 468] on icon "Next image" at bounding box center [1151, 466] width 21 height 21
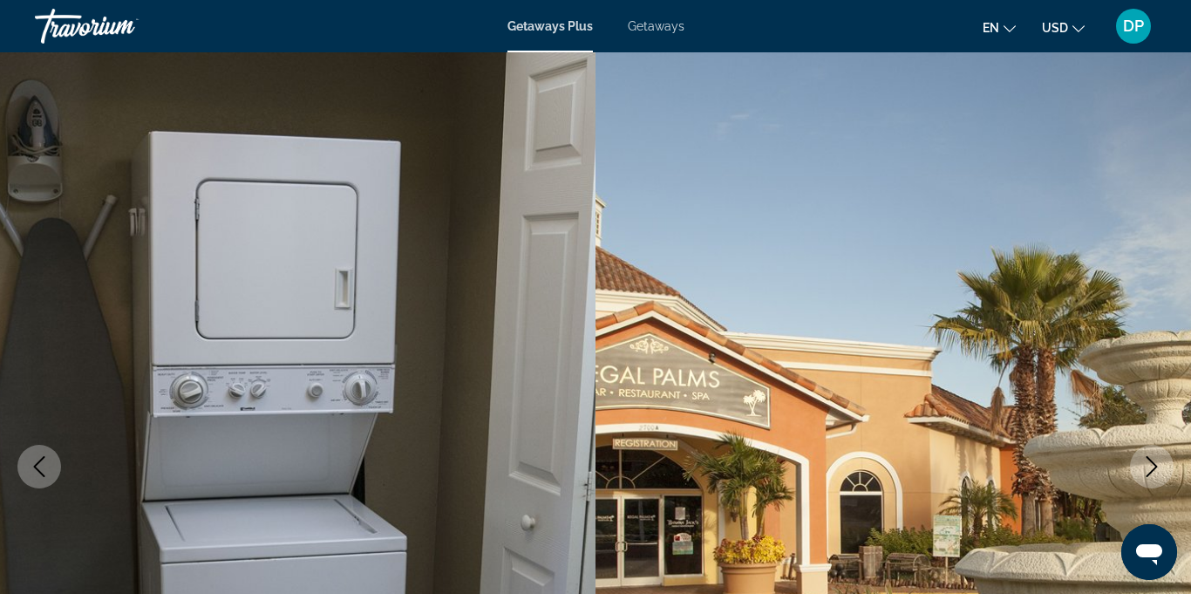
click at [1143, 472] on icon "Next image" at bounding box center [1151, 466] width 21 height 21
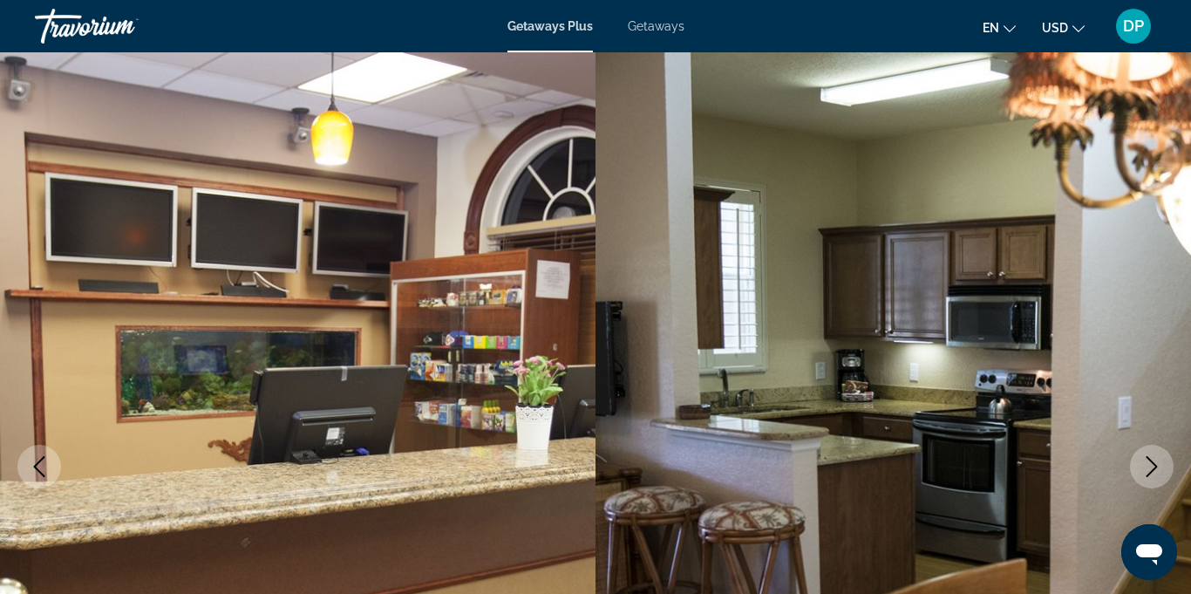
click at [664, 25] on span "Getaways" at bounding box center [656, 26] width 57 height 14
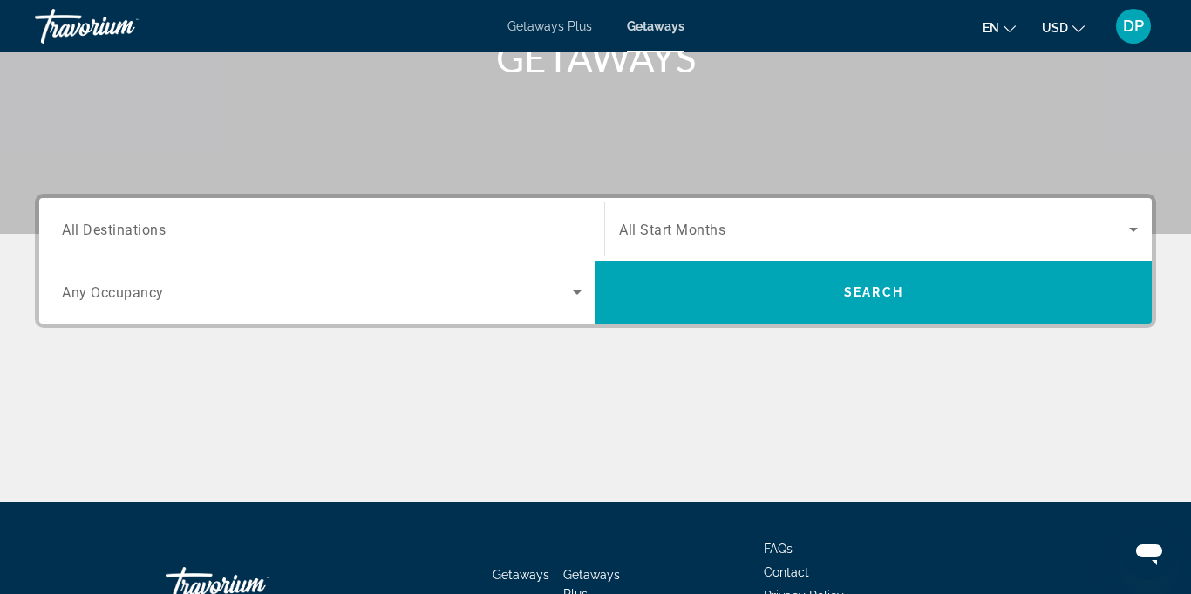
scroll to position [291, 0]
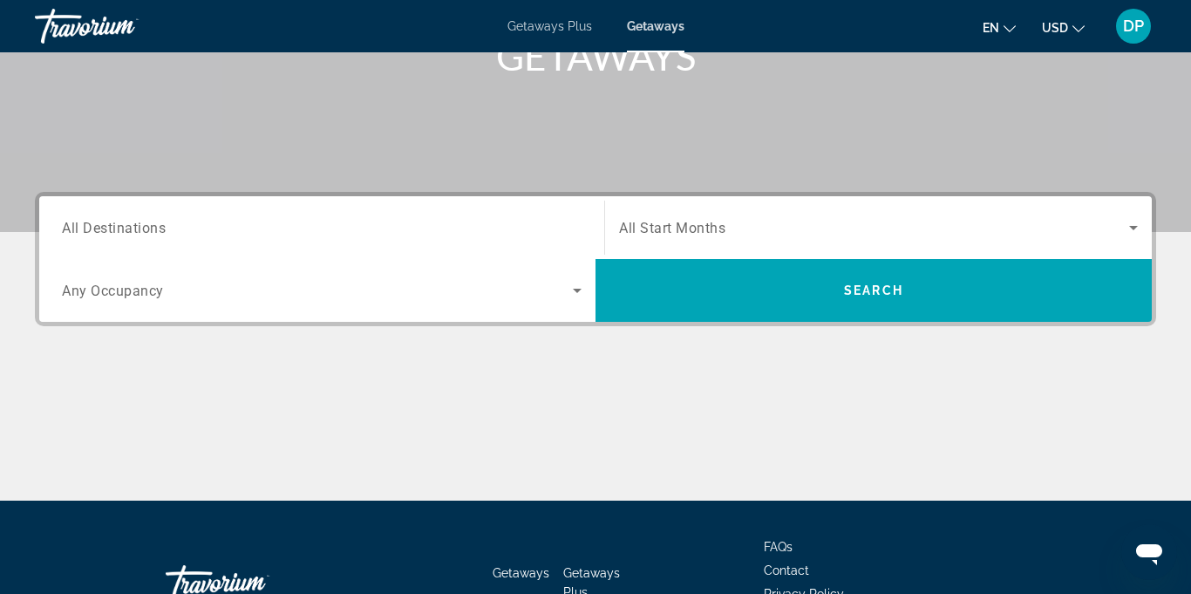
click at [89, 297] on span "Any Occupancy" at bounding box center [113, 291] width 102 height 17
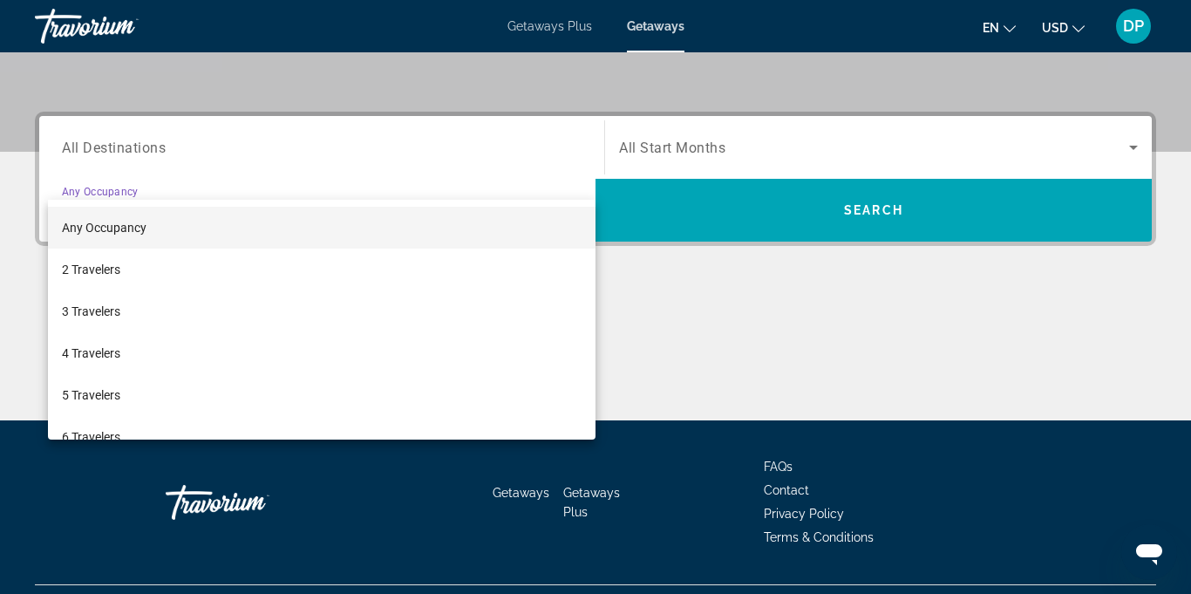
scroll to position [412, 0]
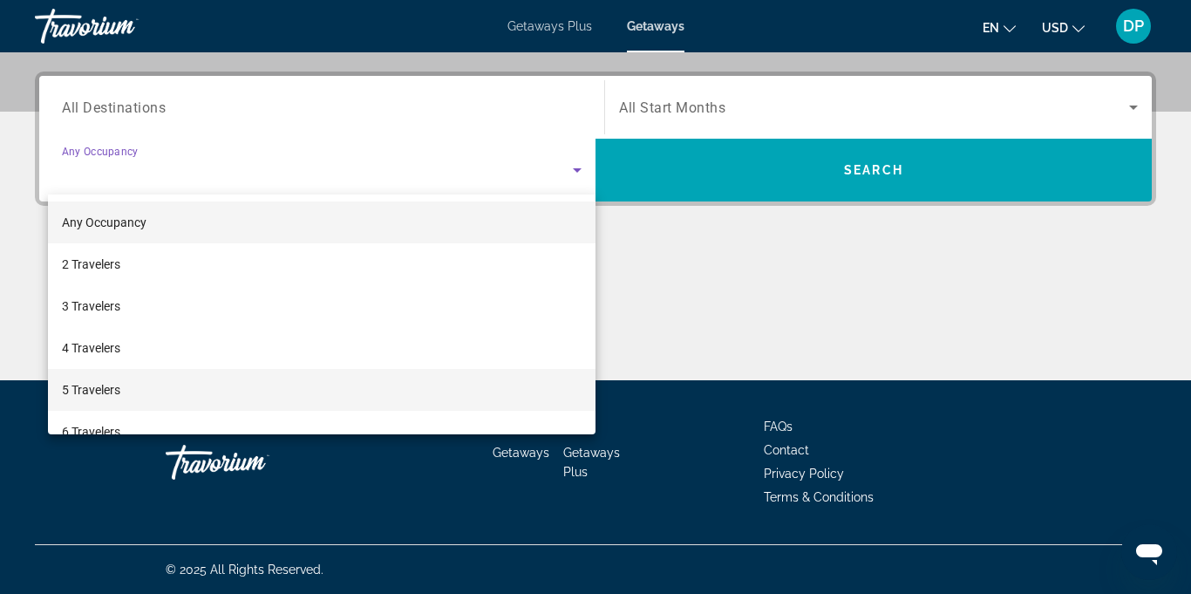
click at [87, 393] on span "5 Travelers" at bounding box center [91, 389] width 58 height 21
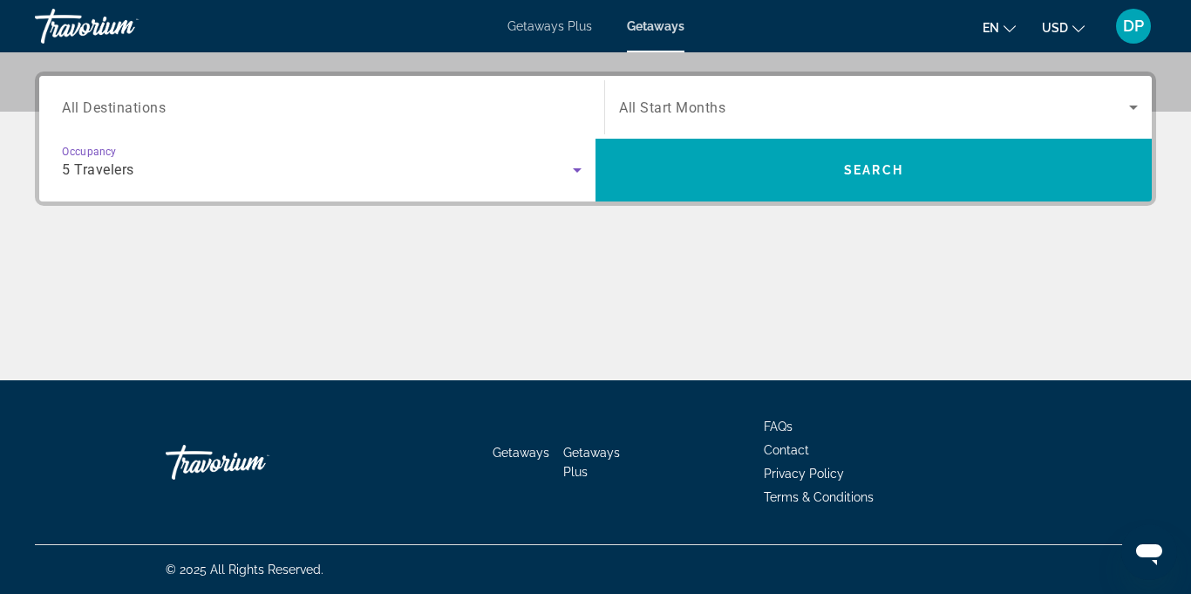
click at [94, 107] on span "All Destinations" at bounding box center [114, 107] width 104 height 17
click at [94, 107] on input "Destination All Destinations" at bounding box center [322, 108] width 520 height 21
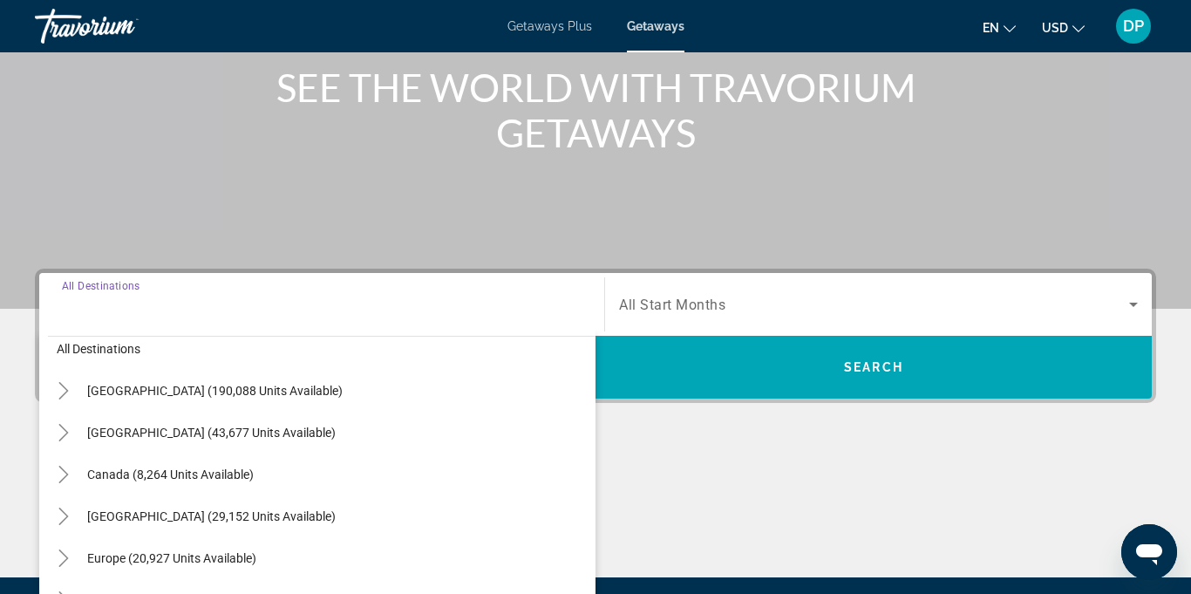
scroll to position [15, 0]
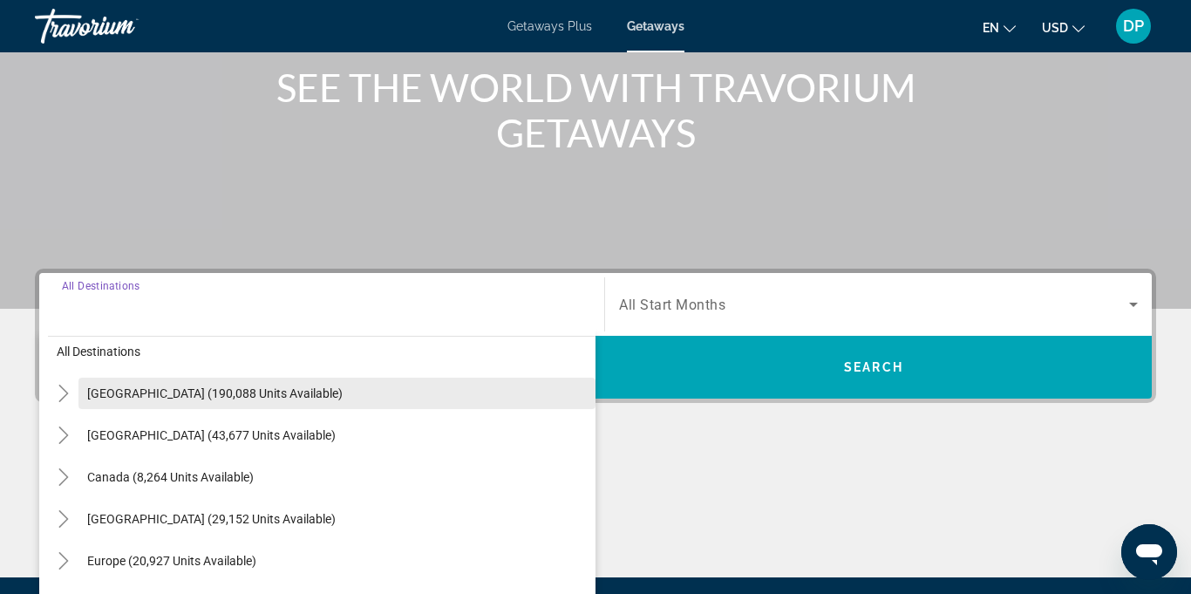
click at [193, 392] on span "United States (190,088 units available)" at bounding box center [214, 393] width 255 height 14
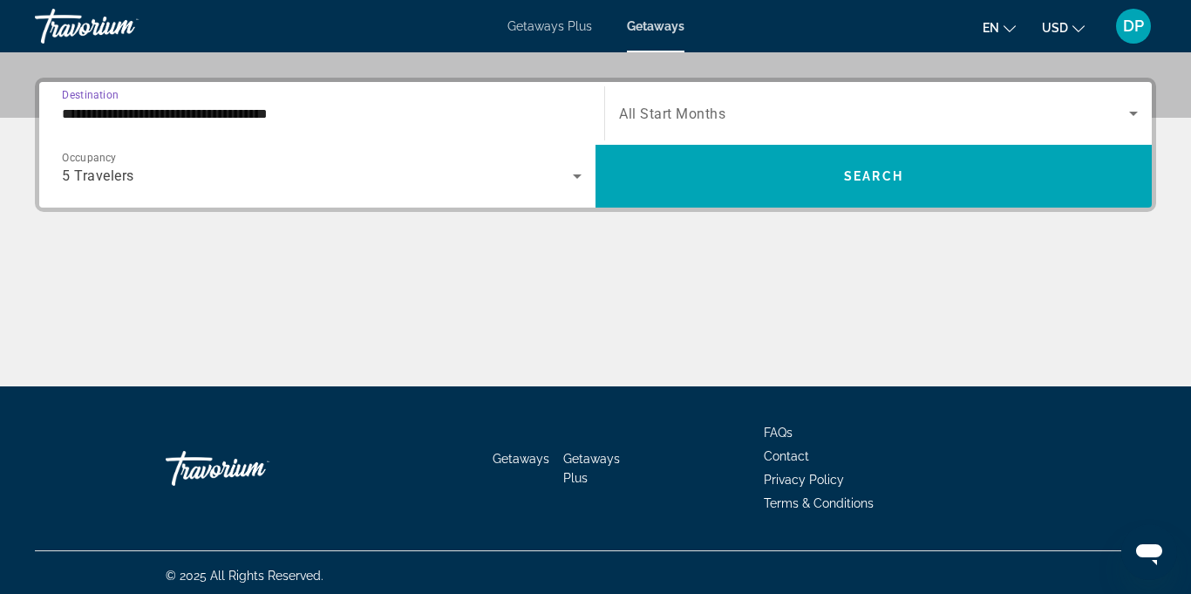
scroll to position [412, 0]
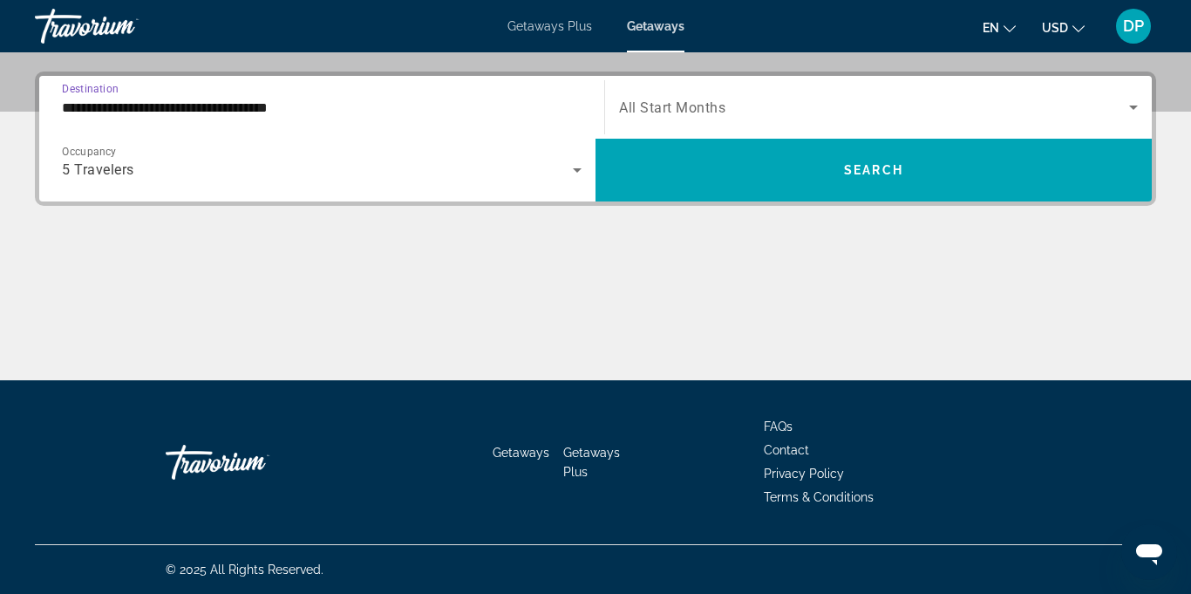
click at [405, 107] on input "**********" at bounding box center [322, 108] width 520 height 21
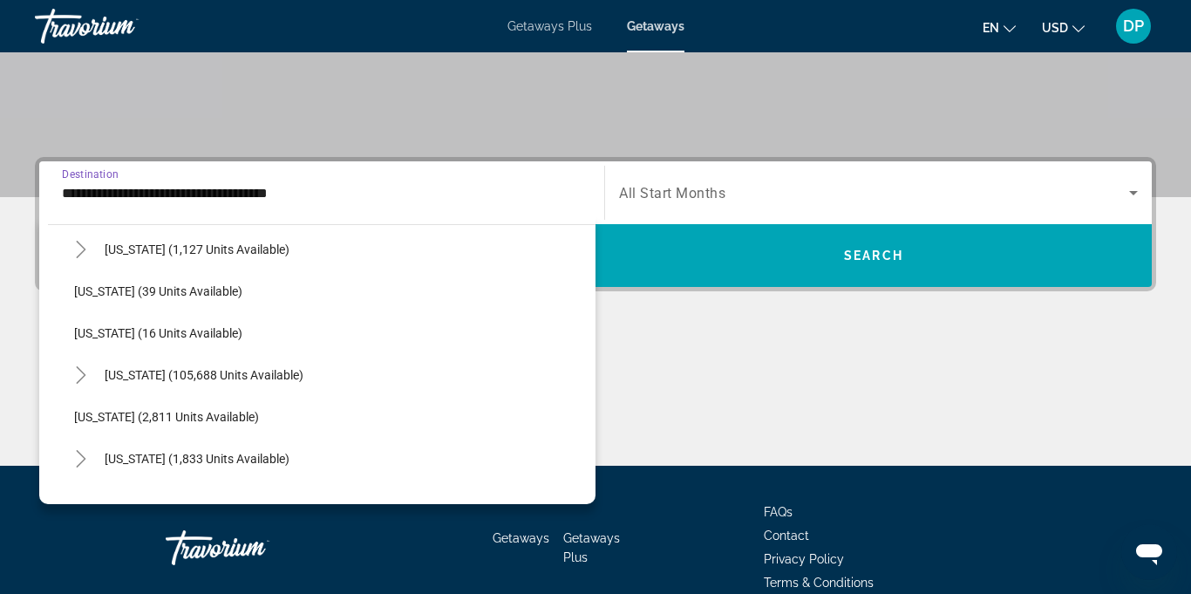
scroll to position [209, 0]
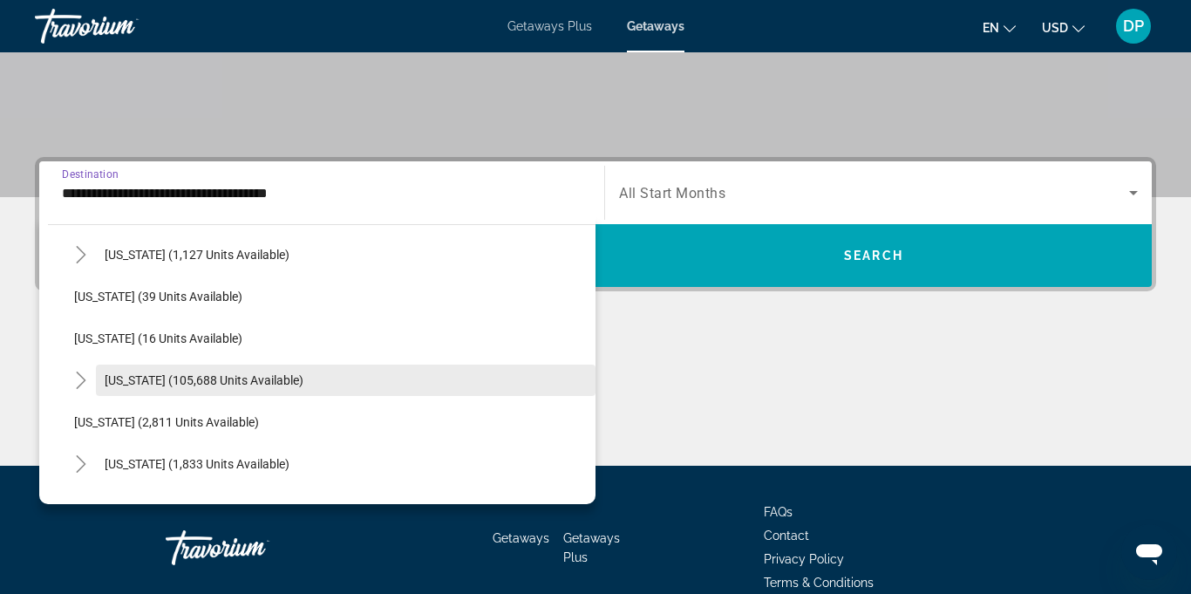
click at [175, 385] on span "Florida (105,688 units available)" at bounding box center [204, 380] width 199 height 14
type input "**********"
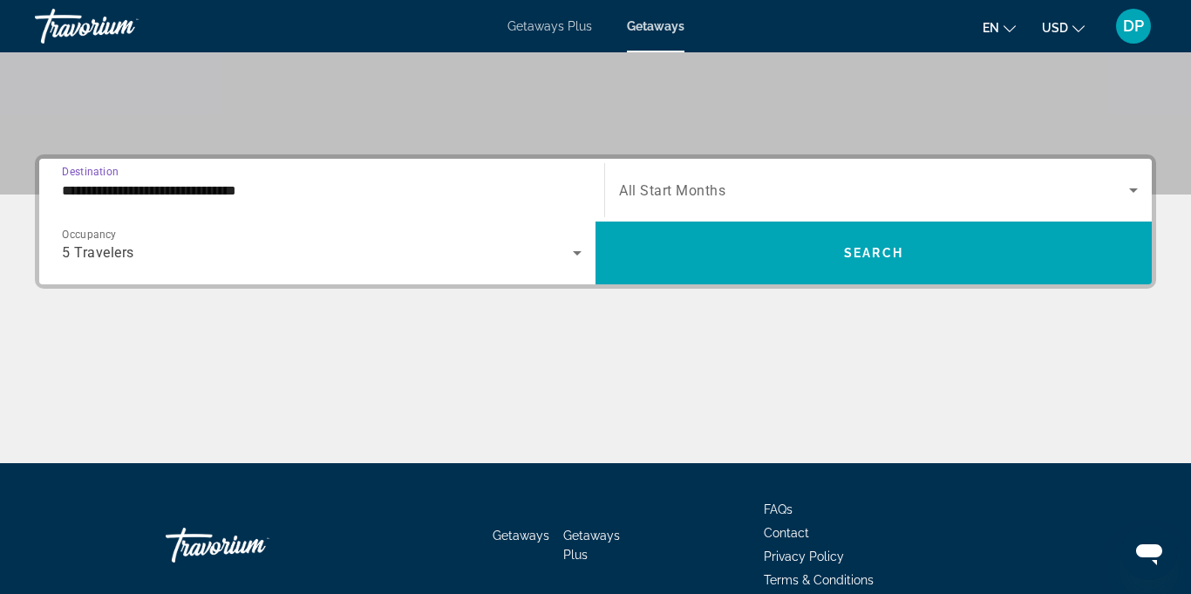
scroll to position [412, 0]
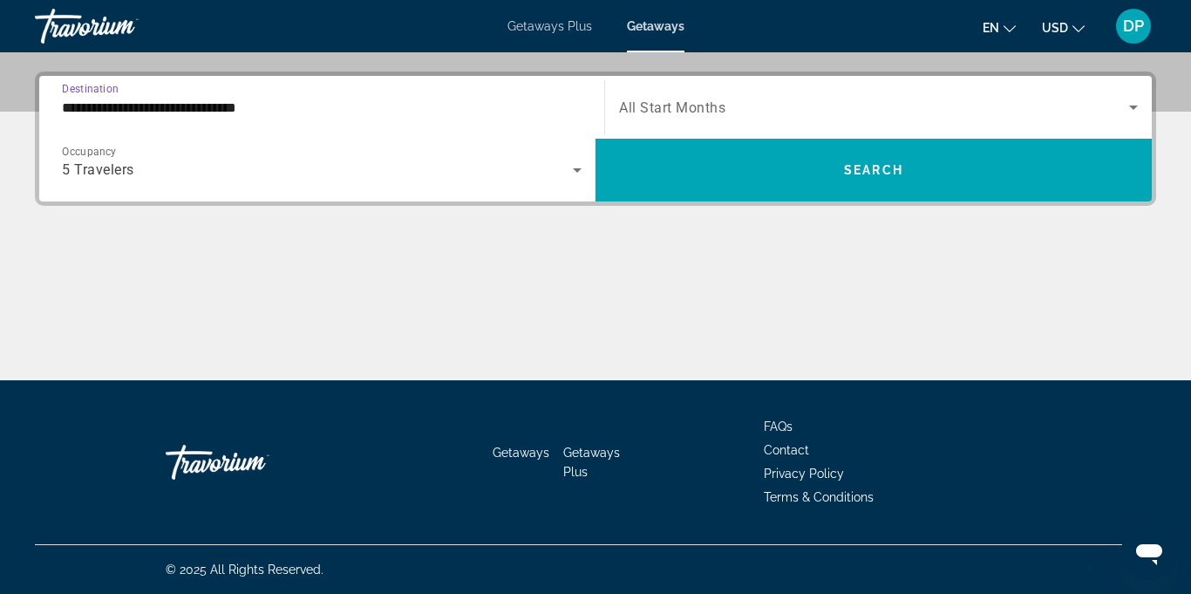
click at [1128, 107] on icon "Search widget" at bounding box center [1133, 107] width 21 height 21
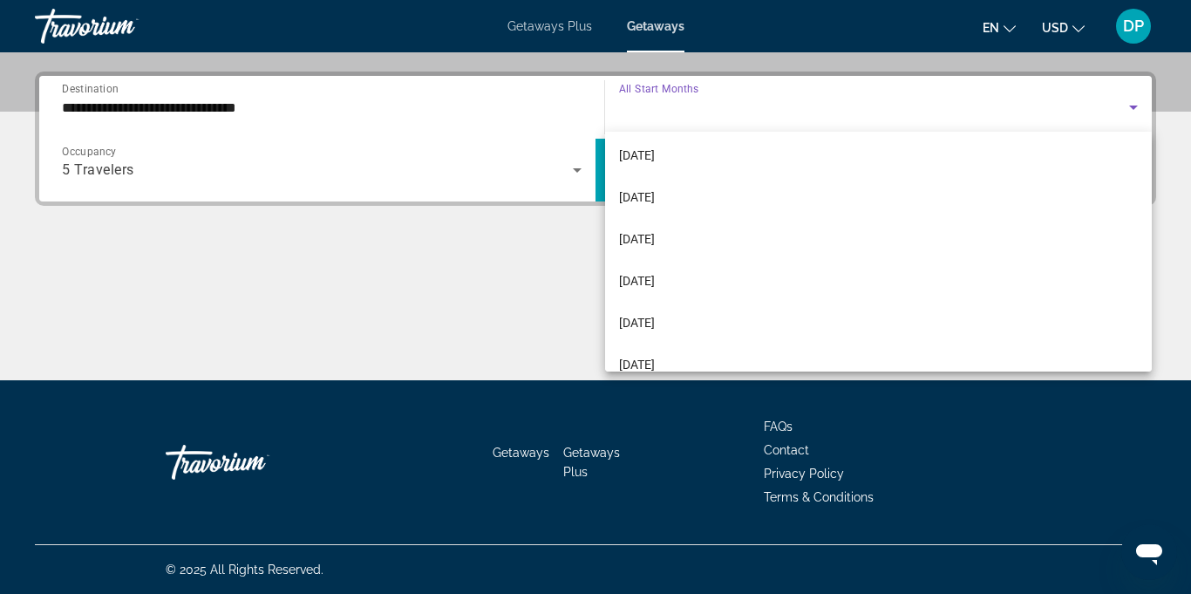
scroll to position [182, 0]
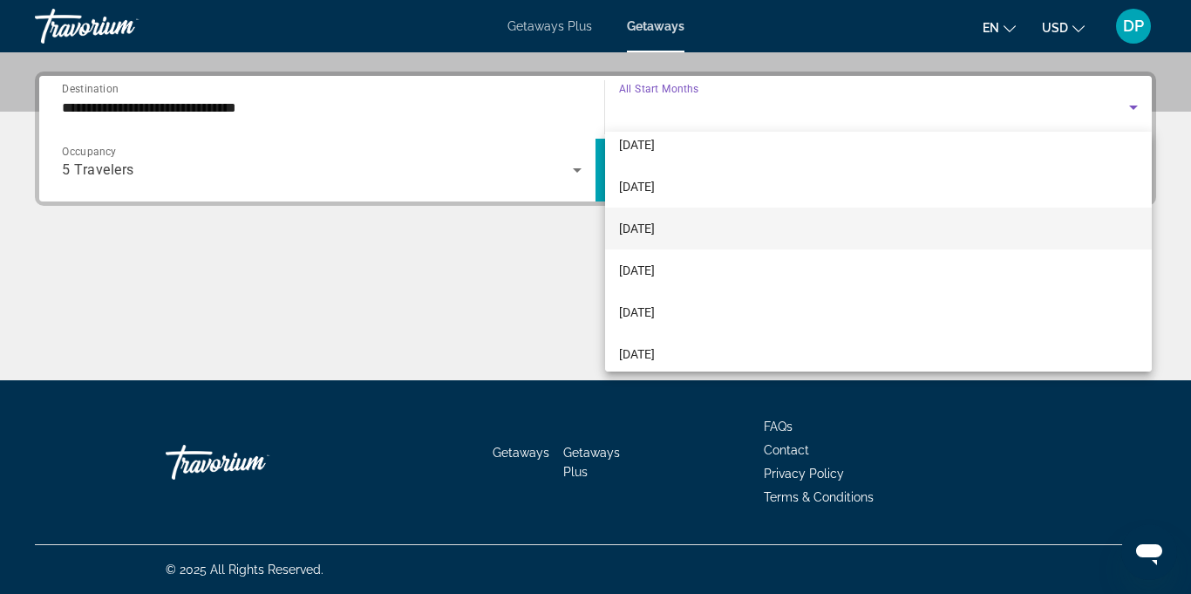
click at [654, 235] on span "[DATE]" at bounding box center [637, 228] width 36 height 21
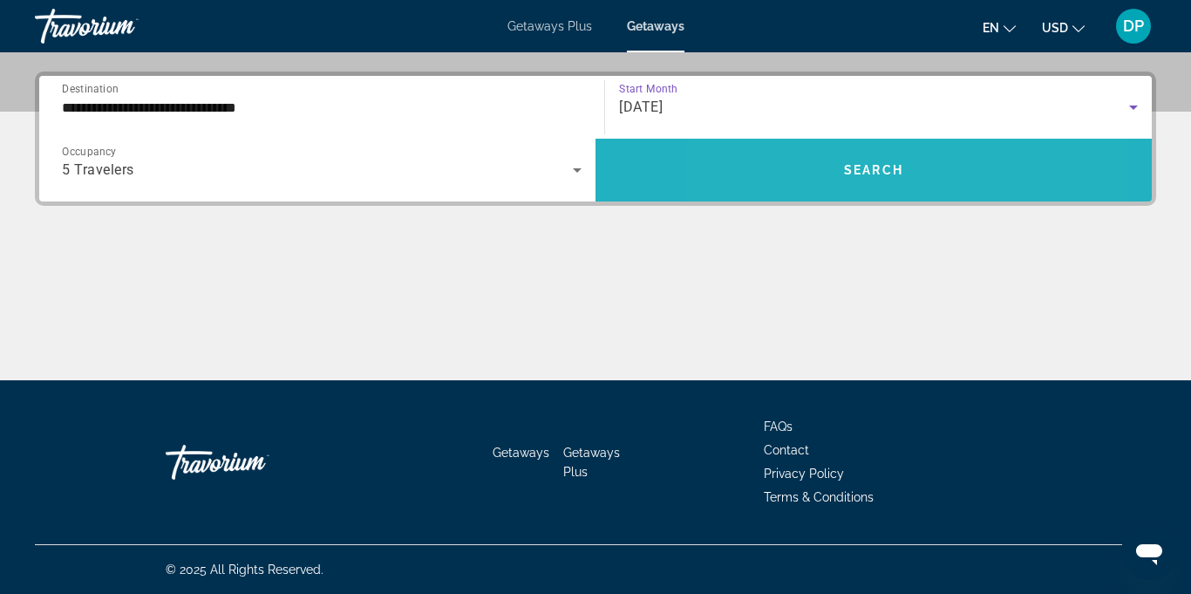
click at [808, 167] on span "Search widget" at bounding box center [874, 170] width 556 height 42
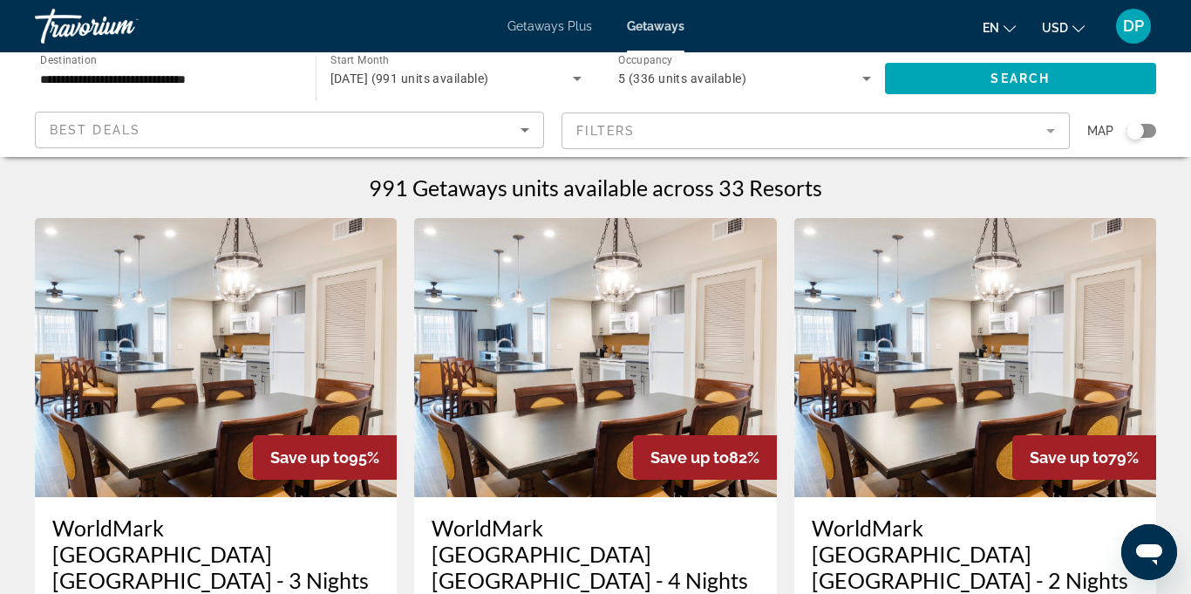
click at [1043, 137] on mat-form-field "Filters" at bounding box center [816, 130] width 509 height 37
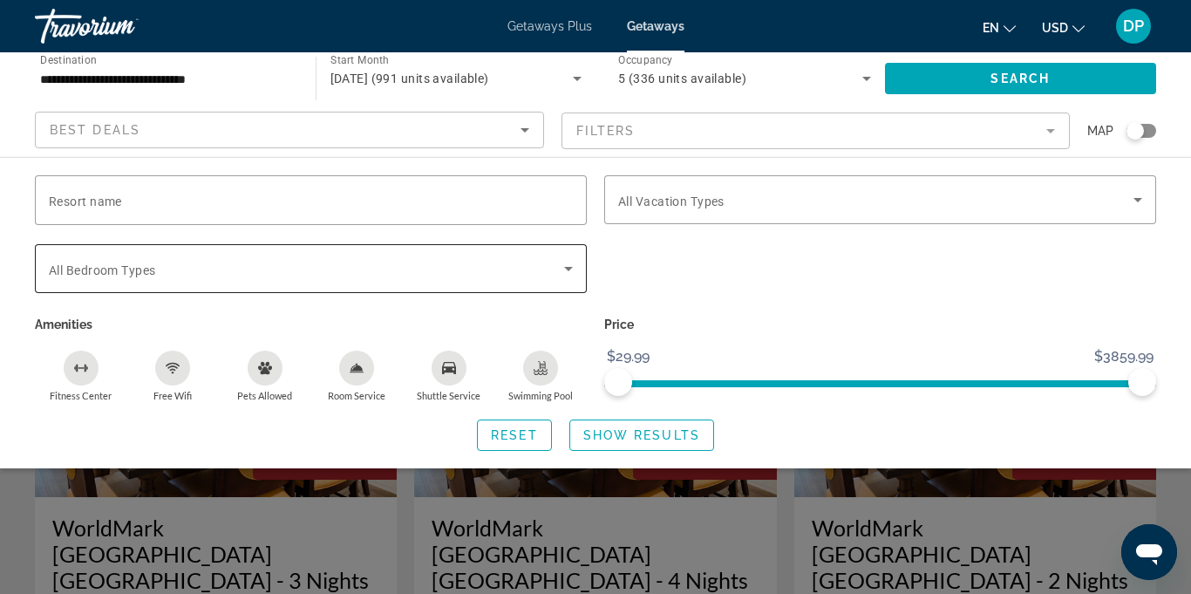
click at [569, 274] on icon "Search widget" at bounding box center [568, 268] width 21 height 21
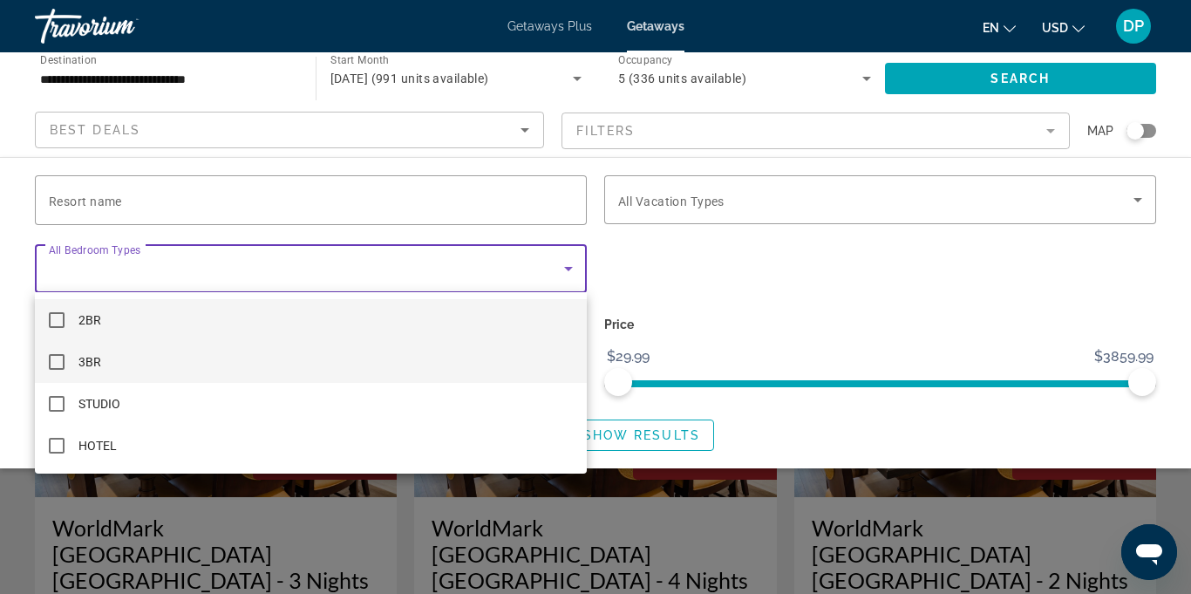
click at [57, 363] on mat-pseudo-checkbox at bounding box center [57, 362] width 16 height 16
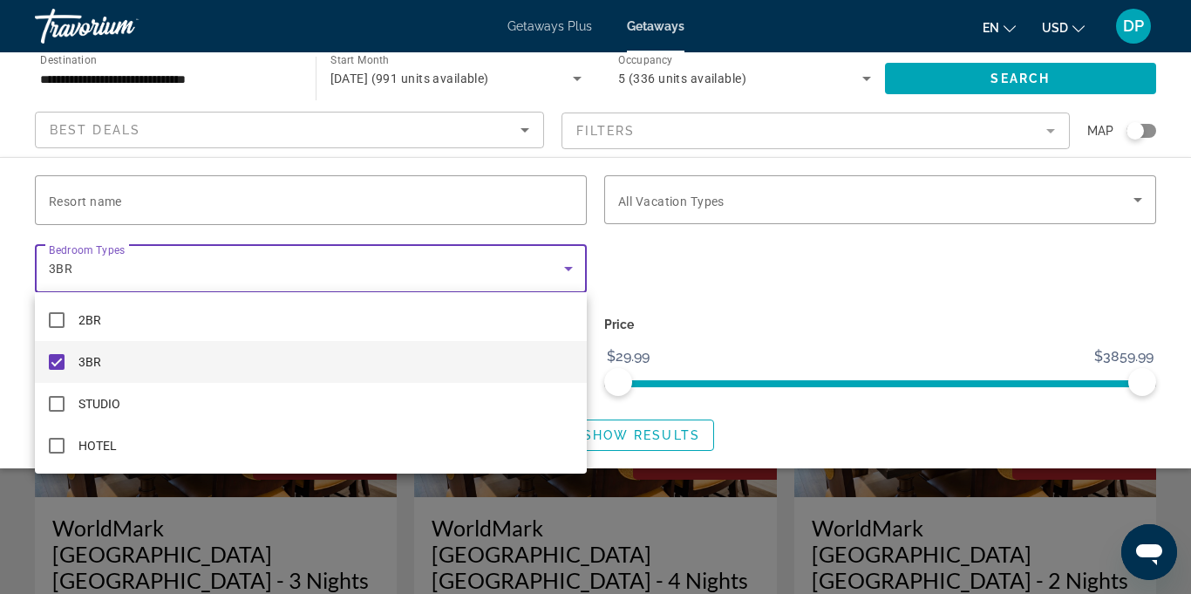
click at [1143, 212] on div at bounding box center [595, 297] width 1191 height 594
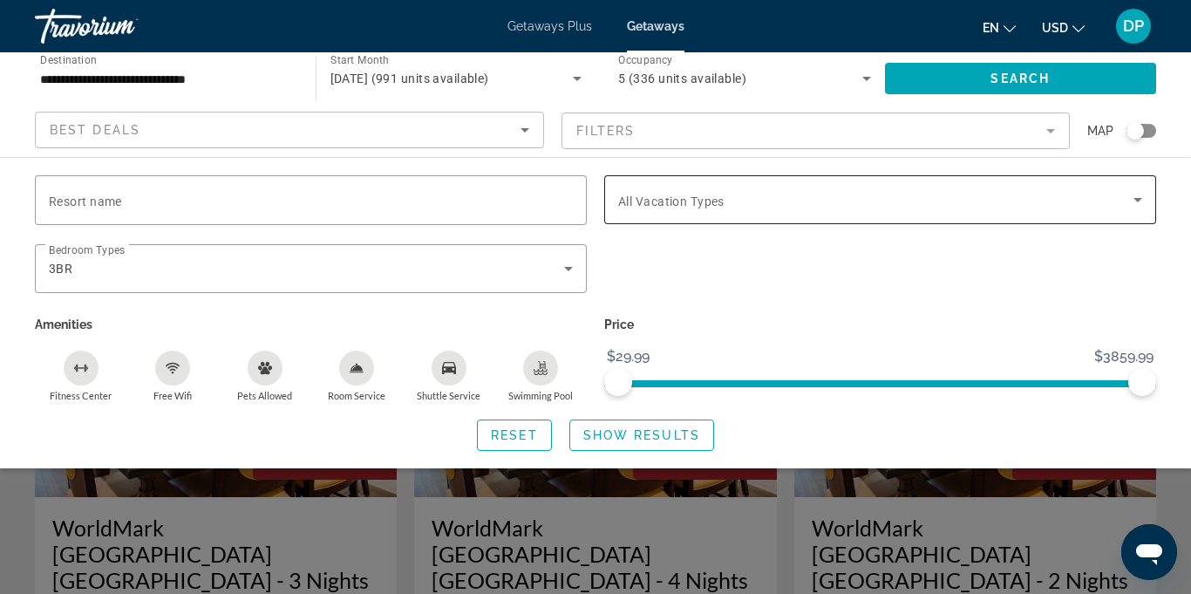
click at [1138, 200] on icon "Search widget" at bounding box center [1138, 200] width 9 height 4
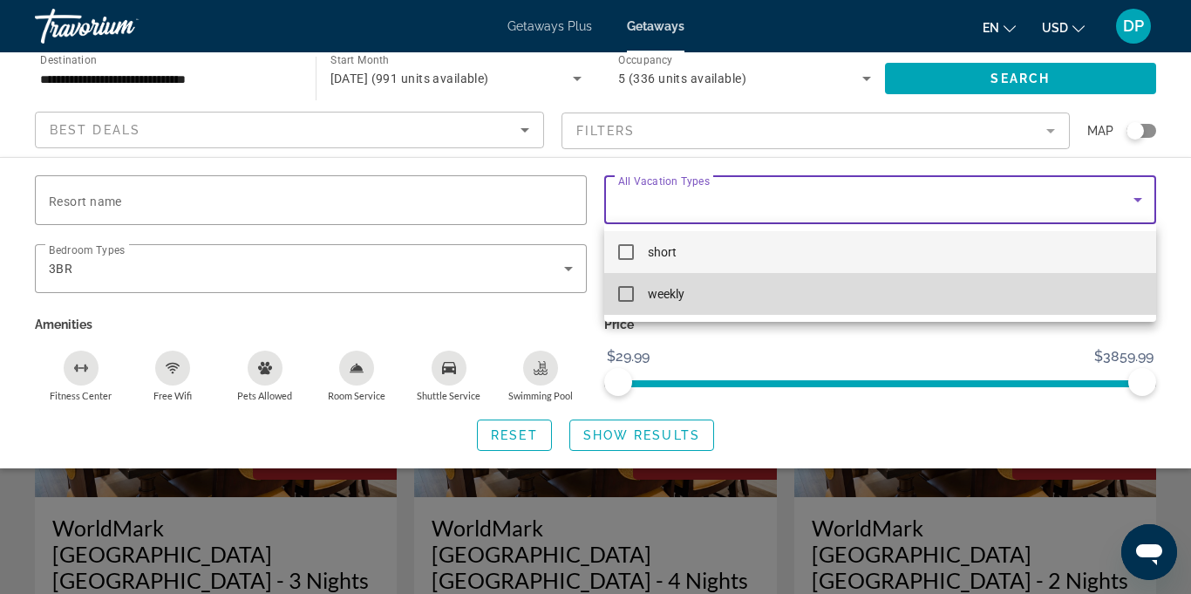
click at [623, 300] on mat-pseudo-checkbox at bounding box center [626, 294] width 16 height 16
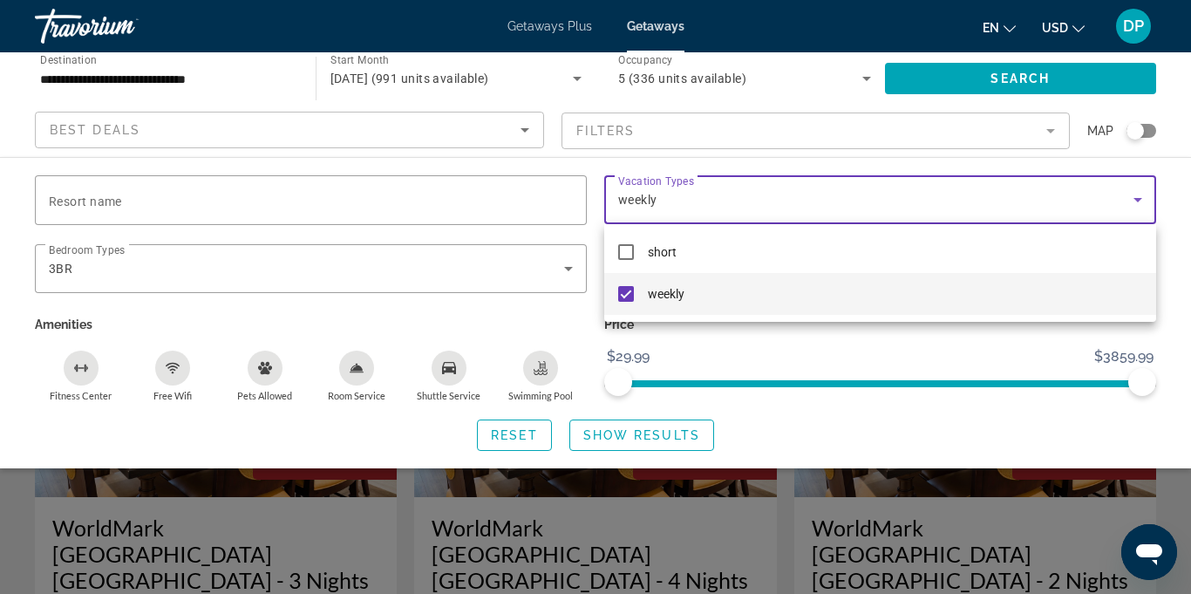
click at [622, 439] on div at bounding box center [595, 297] width 1191 height 594
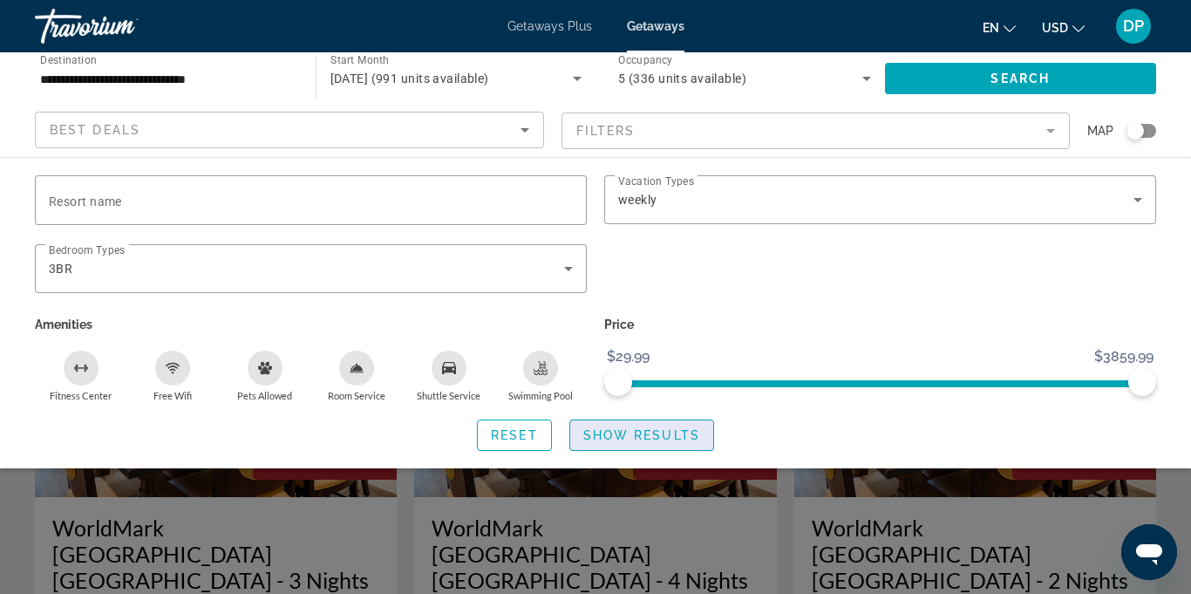
click at [626, 436] on span "Show Results" at bounding box center [641, 435] width 117 height 14
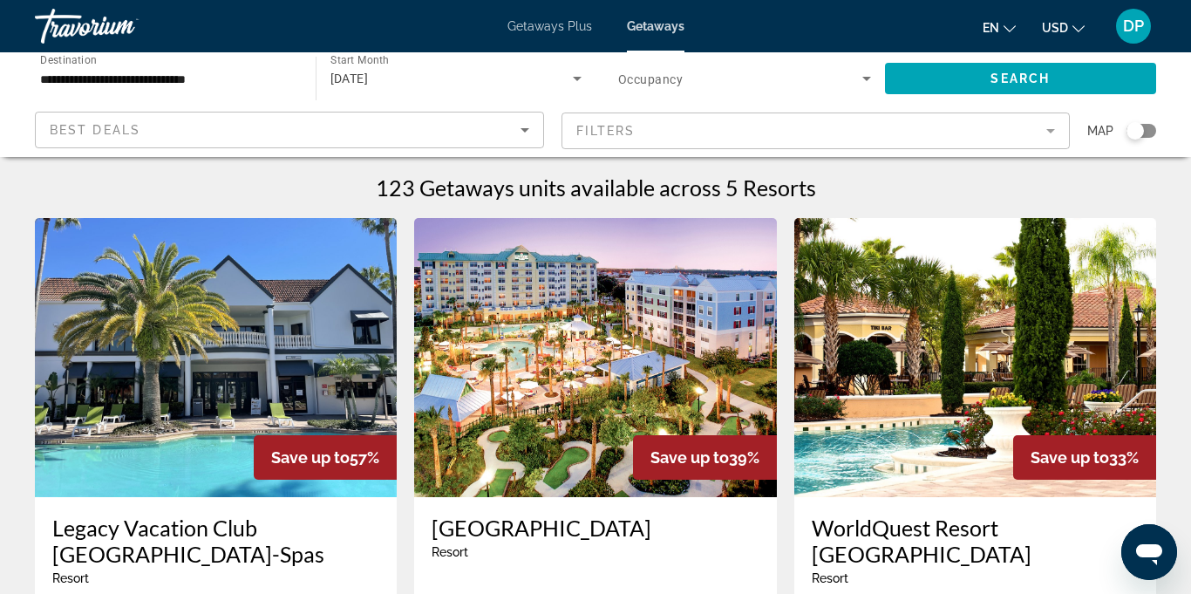
click at [529, 29] on span "Getaways Plus" at bounding box center [550, 26] width 85 height 14
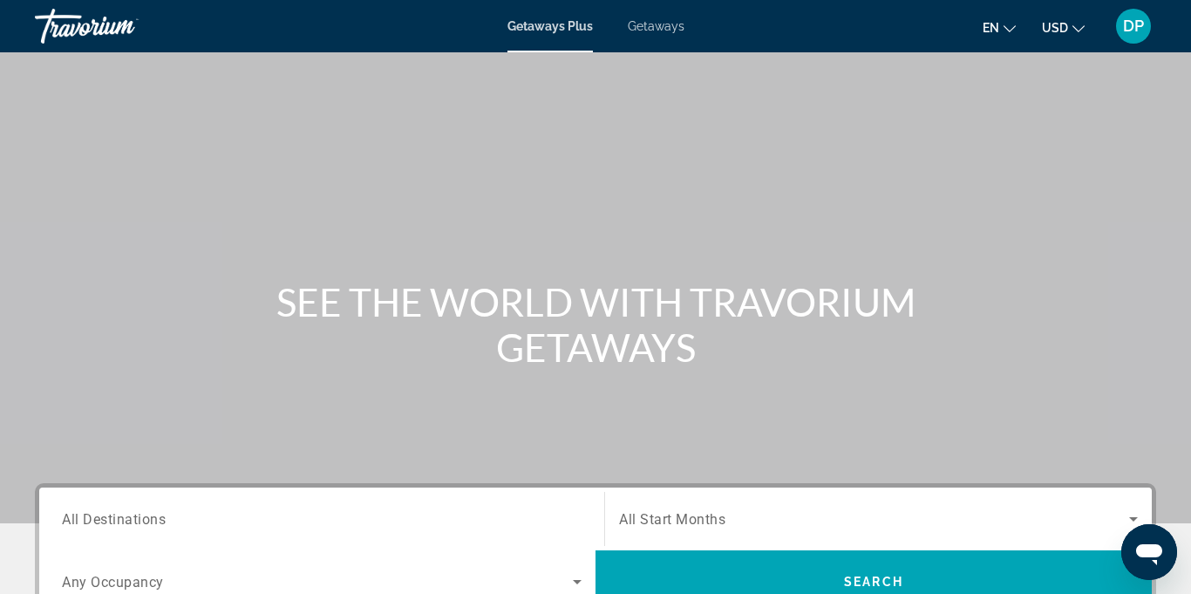
click at [104, 515] on span "All Destinations" at bounding box center [114, 518] width 104 height 17
click at [104, 515] on input "Destination All Destinations" at bounding box center [322, 519] width 520 height 21
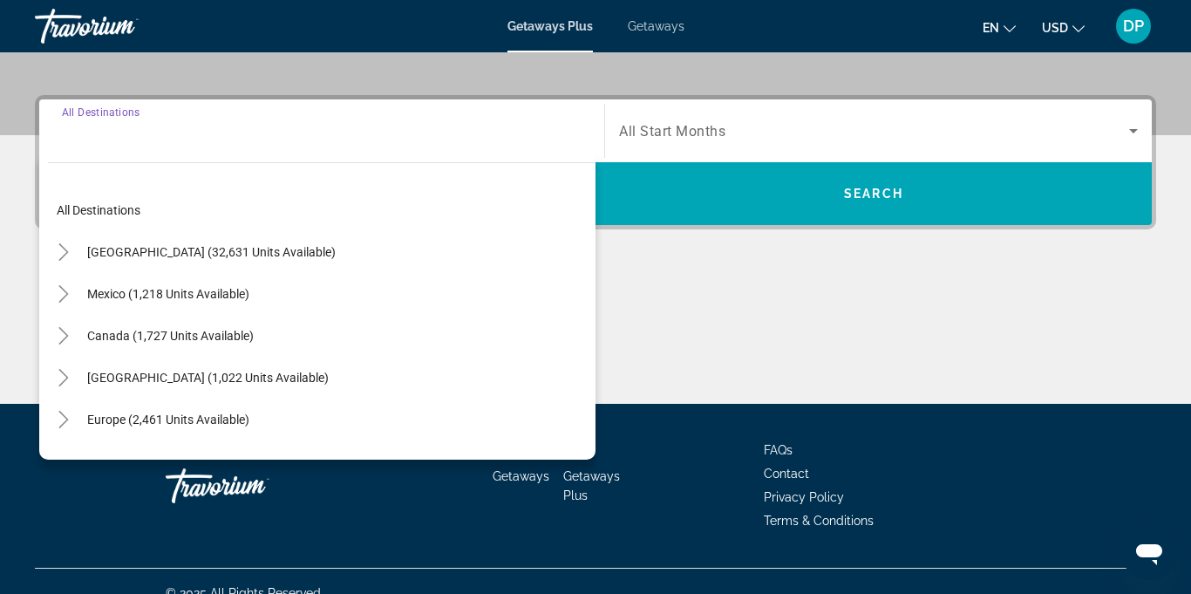
scroll to position [412, 0]
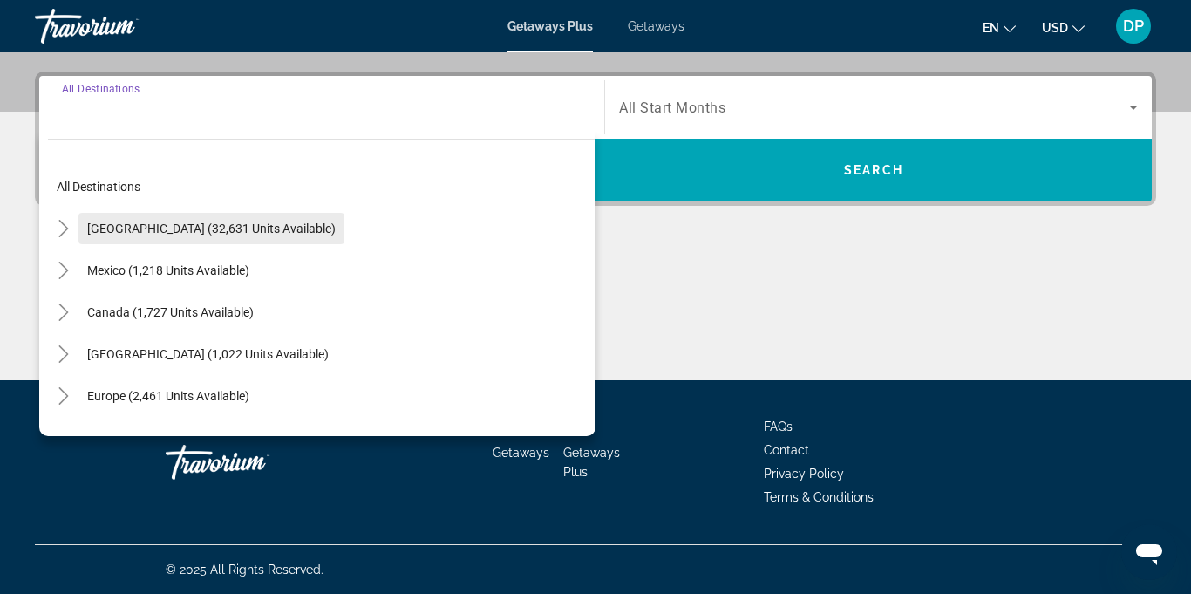
click at [234, 227] on span "[GEOGRAPHIC_DATA] (32,631 units available)" at bounding box center [211, 228] width 249 height 14
type input "**********"
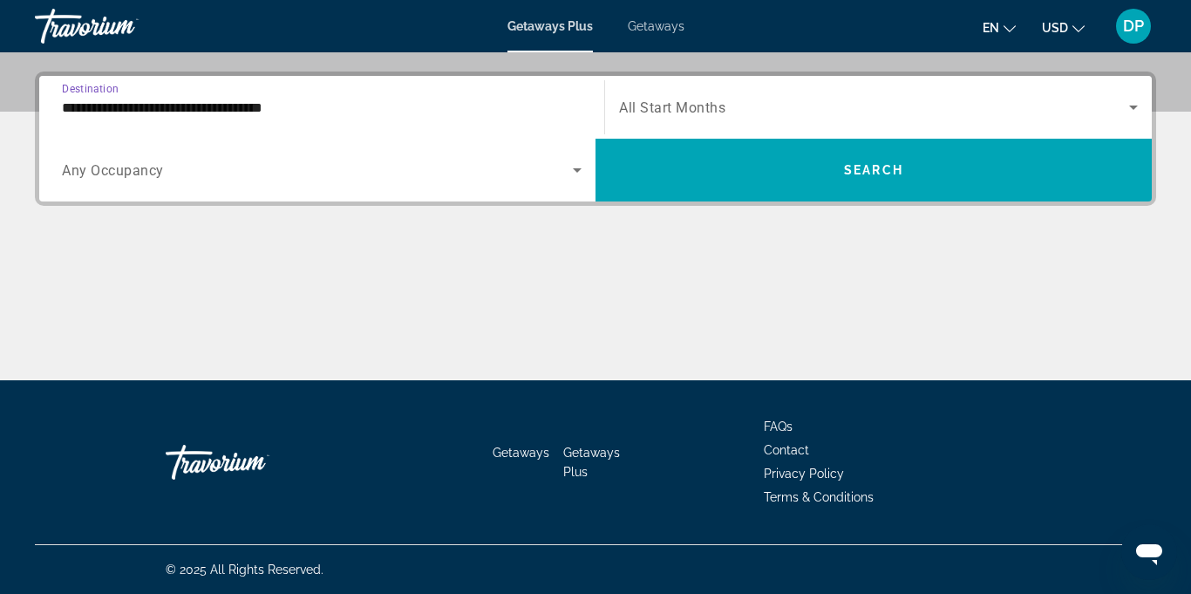
click at [577, 180] on icon "Search widget" at bounding box center [577, 170] width 21 height 21
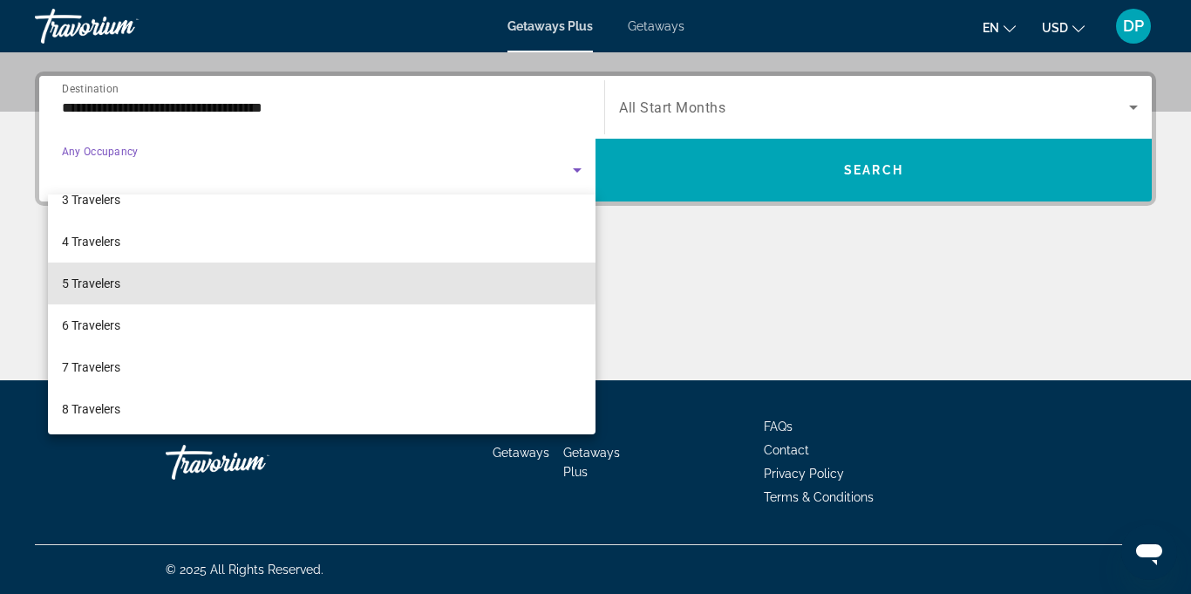
scroll to position [113, 0]
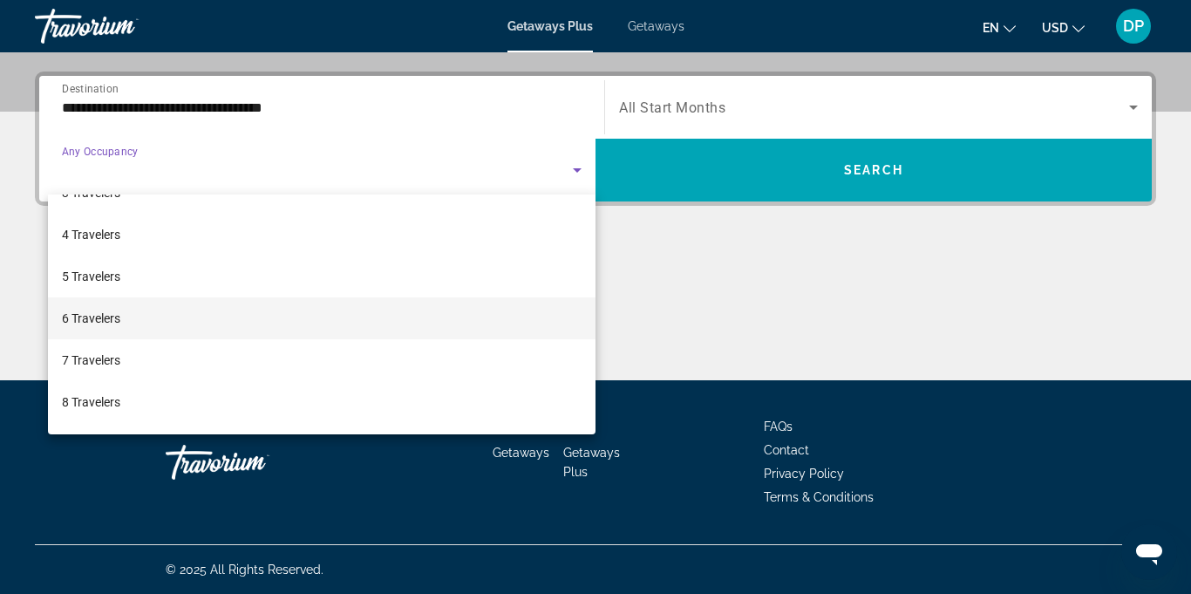
click at [85, 322] on span "6 Travelers" at bounding box center [91, 318] width 58 height 21
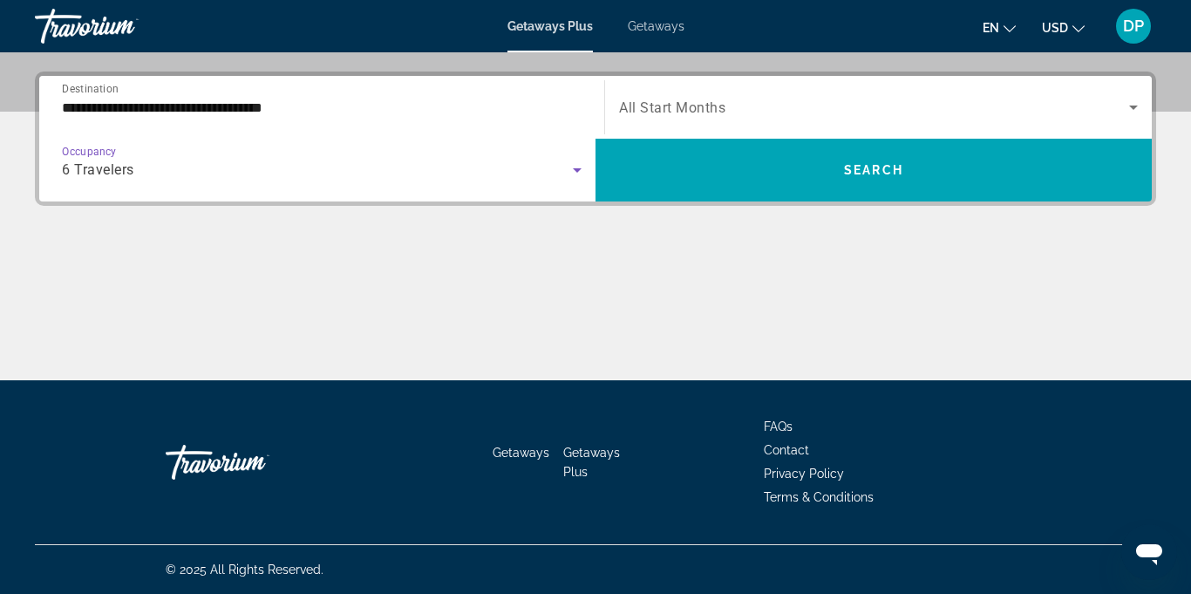
click at [1126, 113] on icon "Search widget" at bounding box center [1133, 107] width 21 height 21
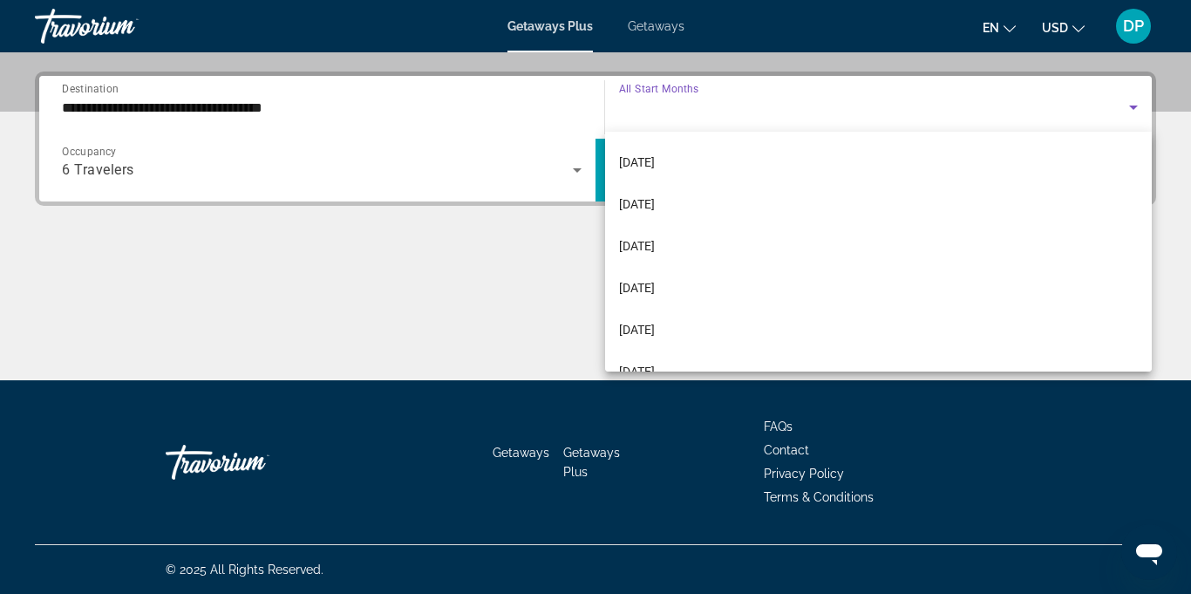
scroll to position [166, 0]
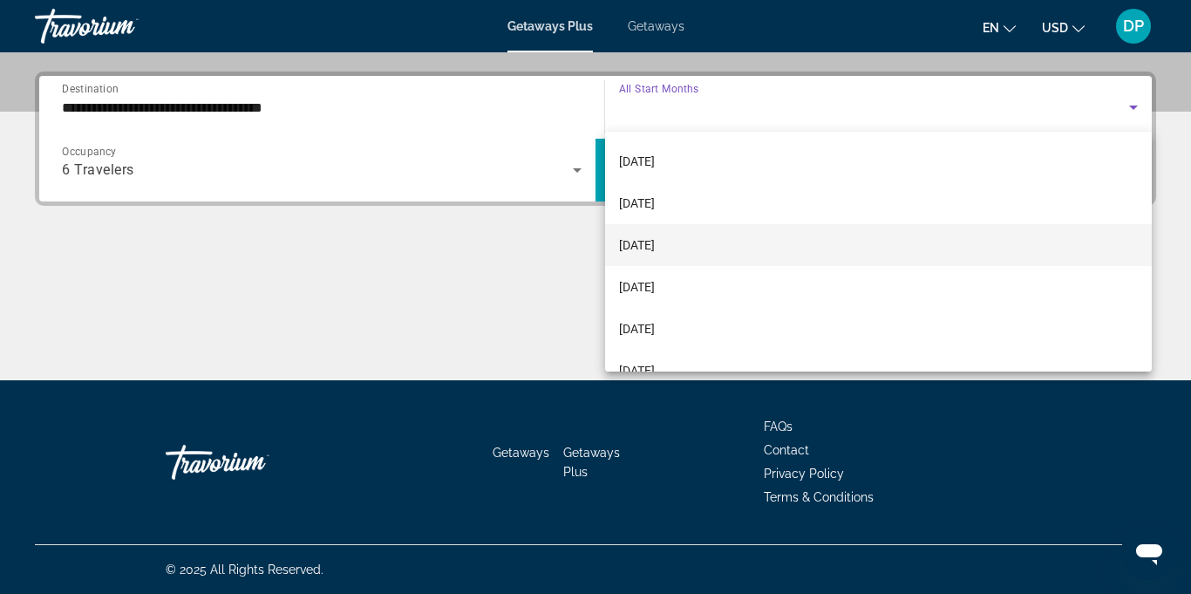
click at [655, 243] on span "[DATE]" at bounding box center [637, 245] width 36 height 21
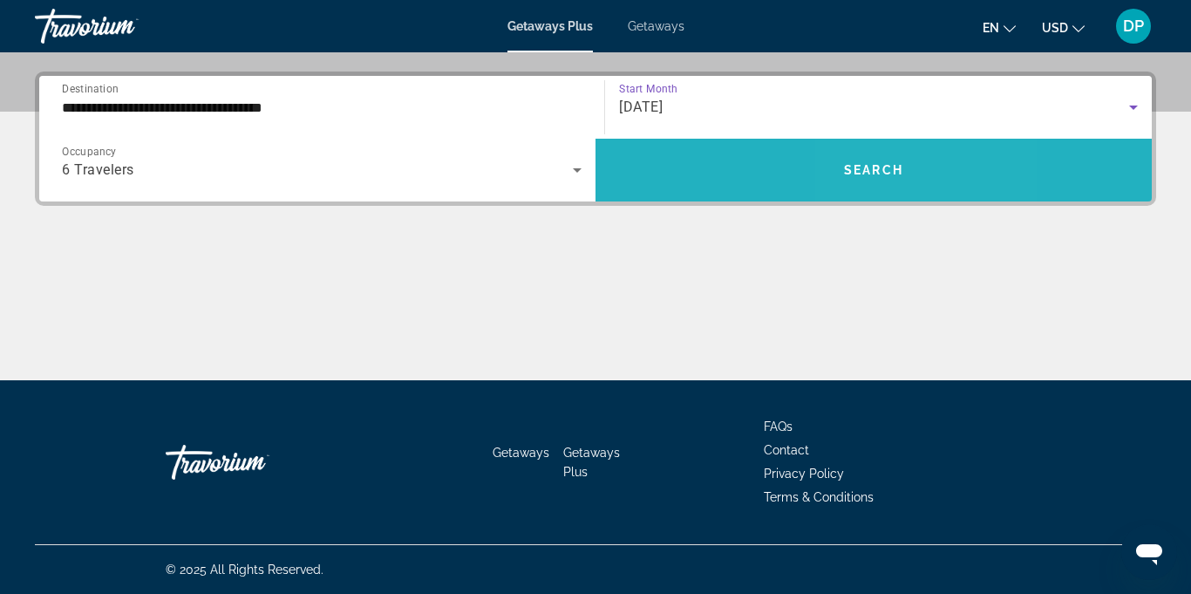
click at [886, 177] on span "Search widget" at bounding box center [874, 170] width 556 height 42
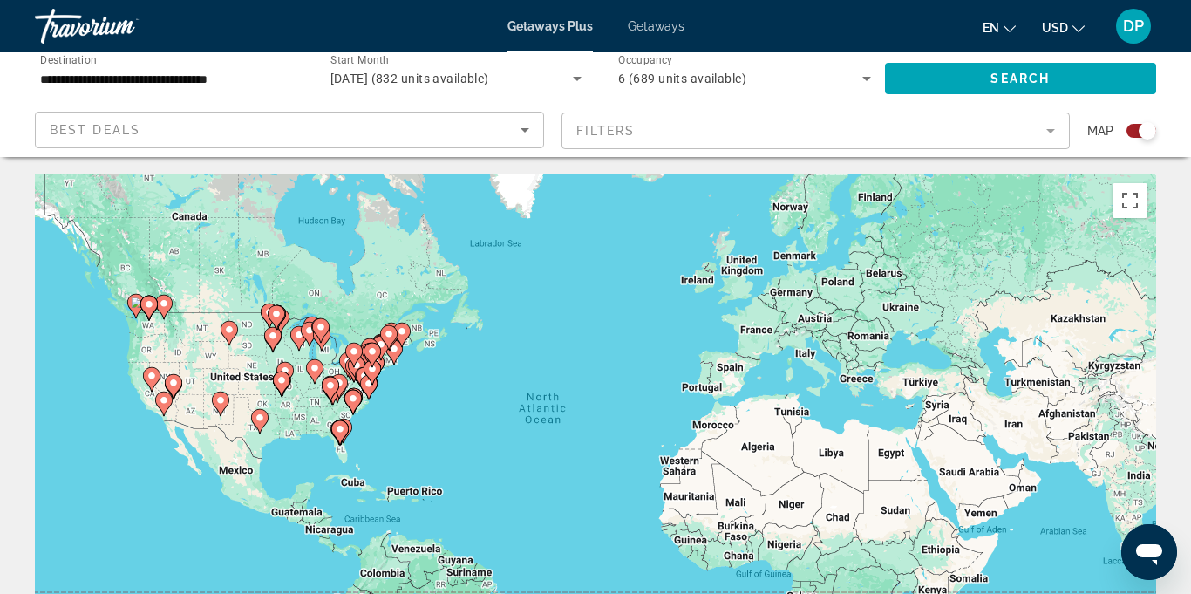
click at [1050, 132] on mat-form-field "Filters" at bounding box center [816, 130] width 509 height 37
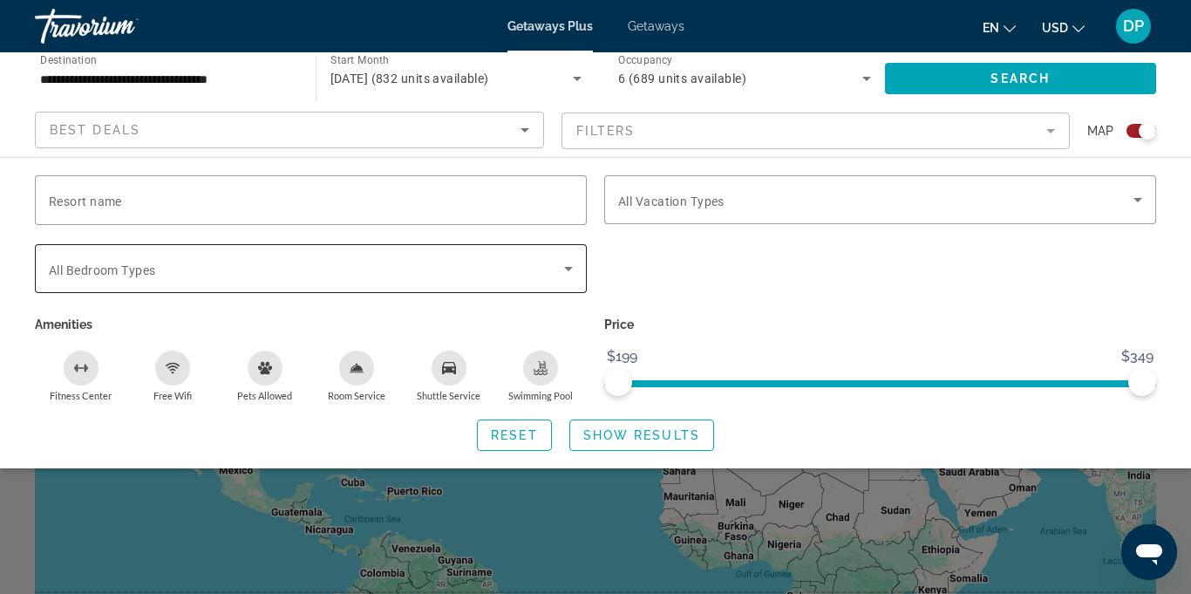
click at [569, 268] on icon "Search widget" at bounding box center [568, 269] width 9 height 4
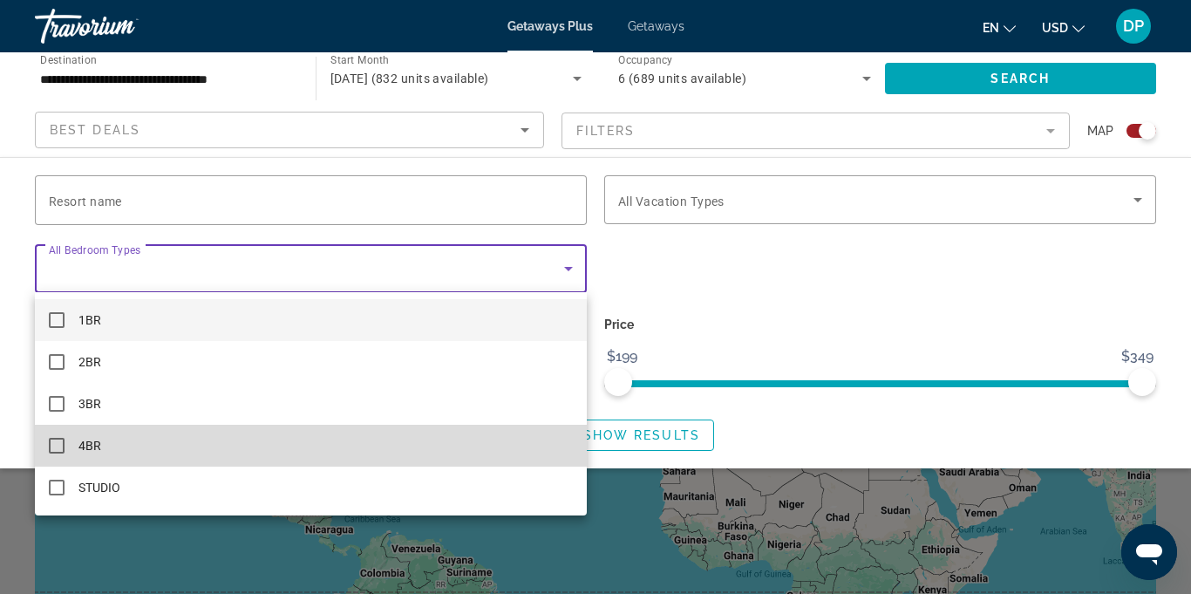
click at [60, 450] on mat-pseudo-checkbox at bounding box center [57, 446] width 16 height 16
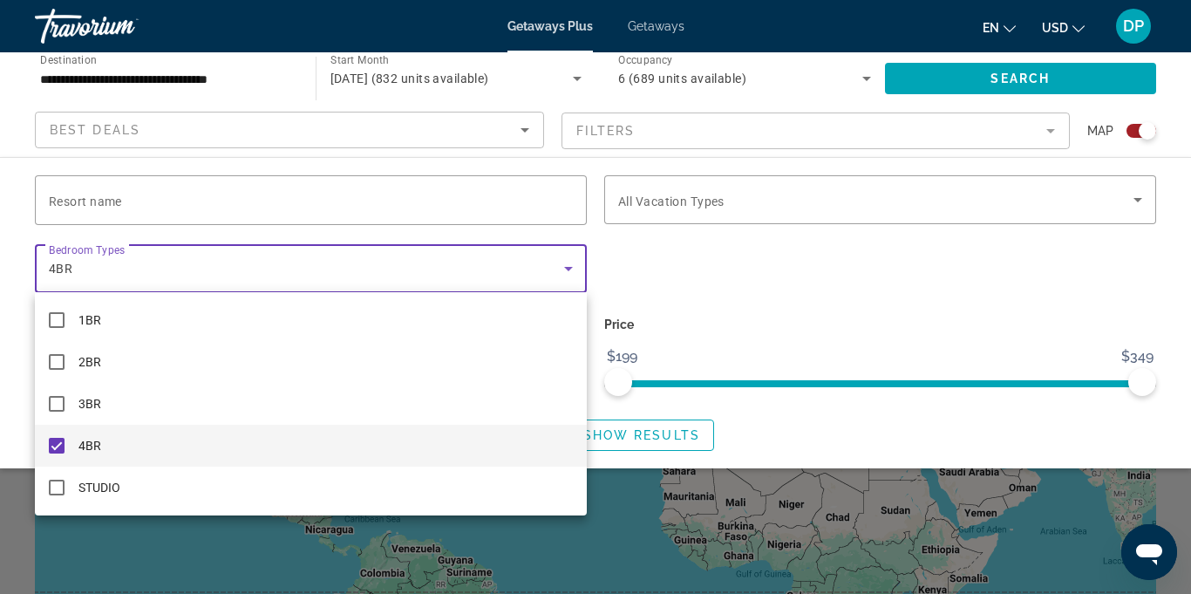
click at [1137, 205] on div at bounding box center [595, 297] width 1191 height 594
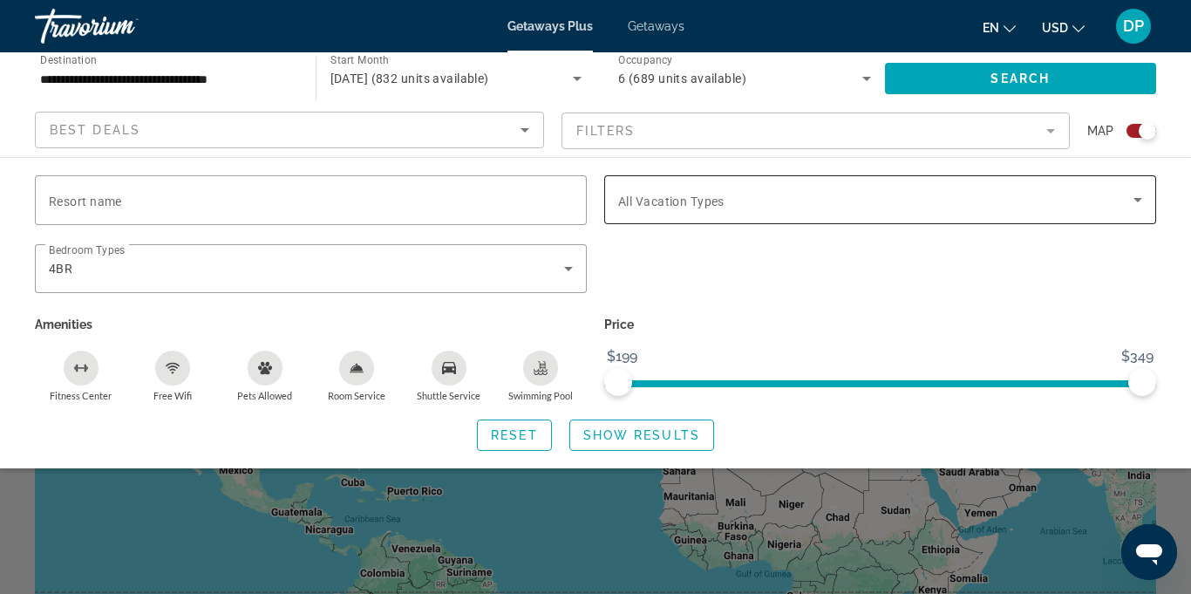
click at [1138, 200] on icon "Search widget" at bounding box center [1138, 200] width 9 height 4
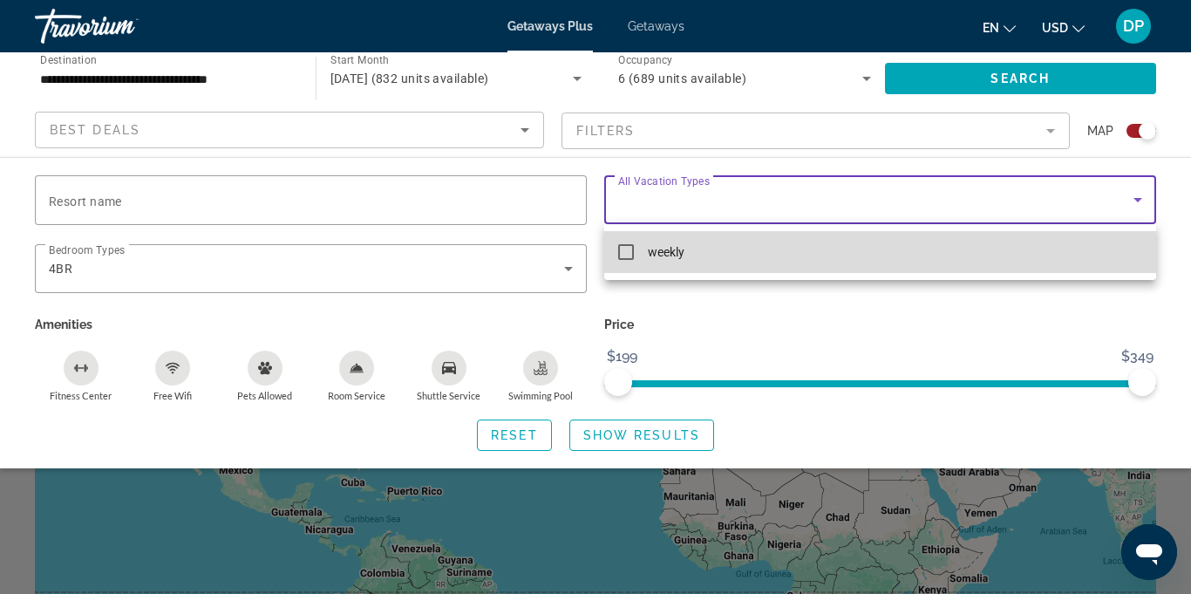
click at [625, 265] on mat-option "weekly" at bounding box center [880, 252] width 552 height 42
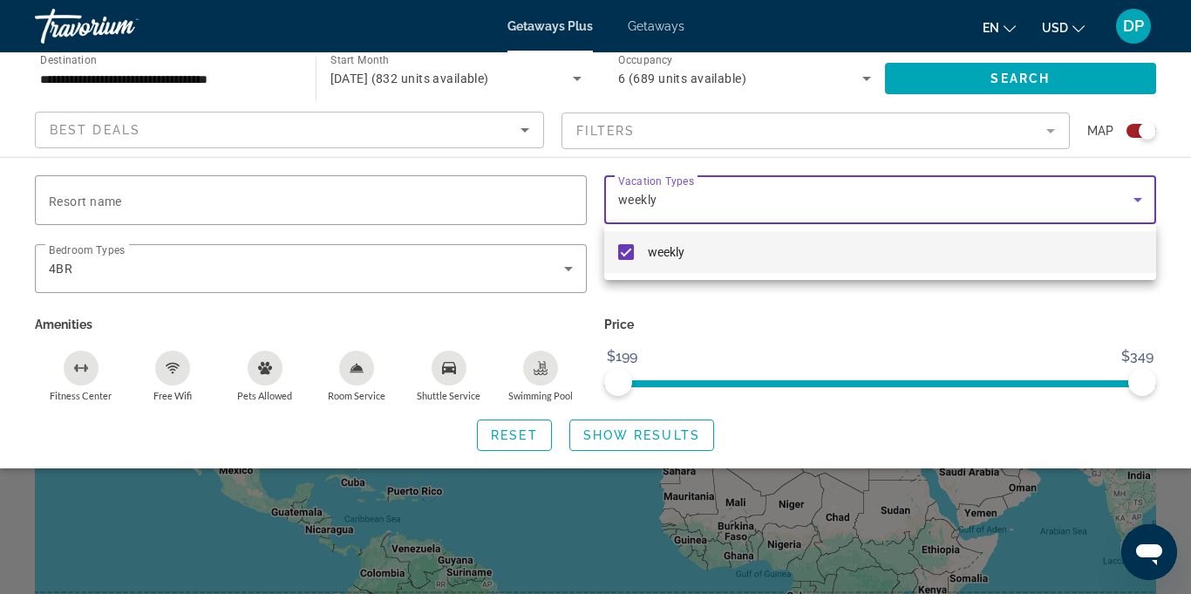
click at [620, 435] on div at bounding box center [595, 297] width 1191 height 594
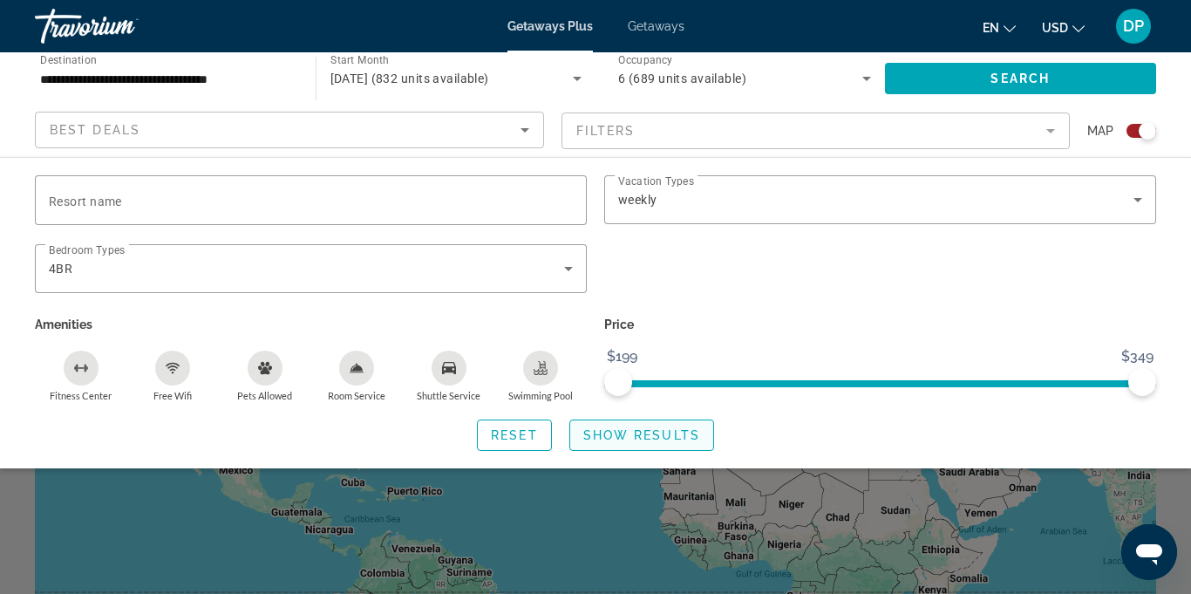
click at [623, 439] on span "Show Results" at bounding box center [641, 435] width 117 height 14
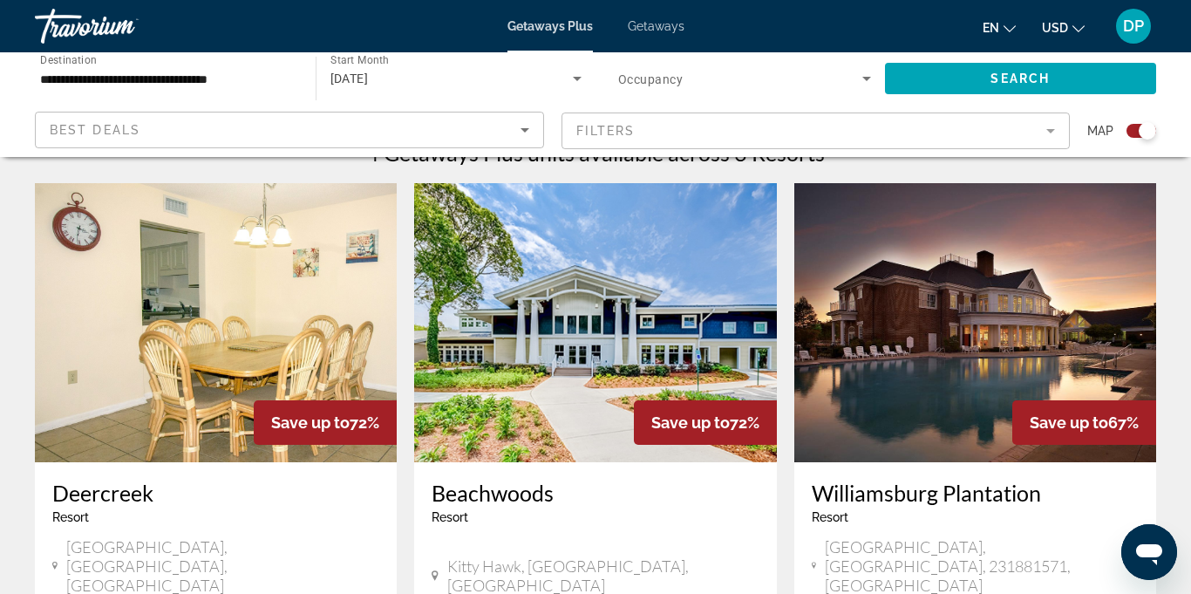
scroll to position [552, 0]
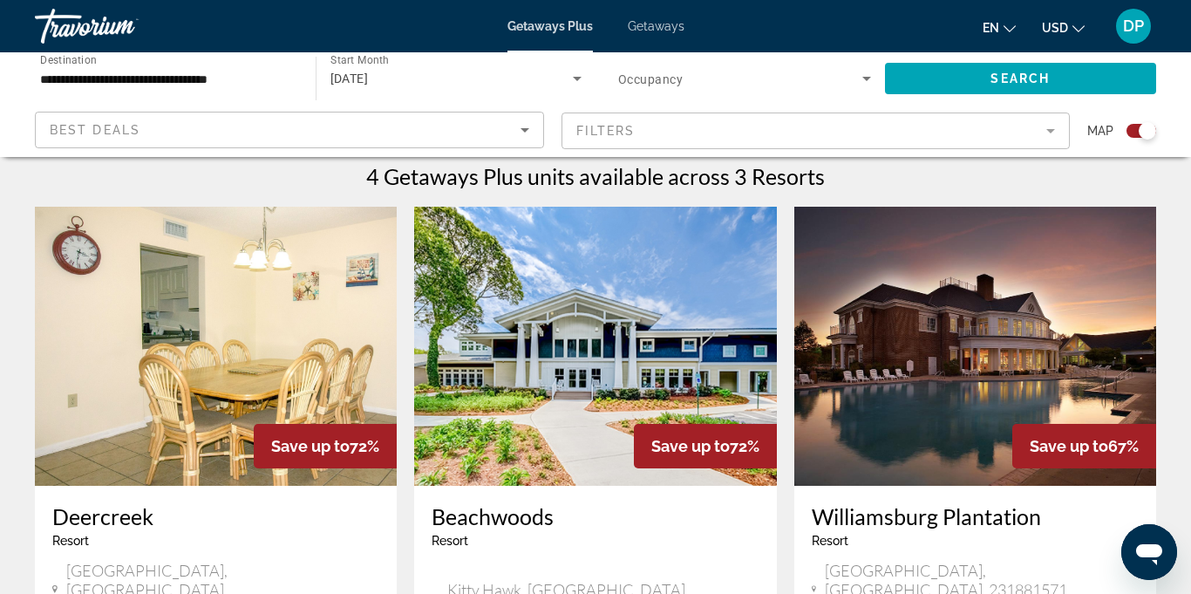
click at [181, 79] on input "**********" at bounding box center [166, 79] width 253 height 21
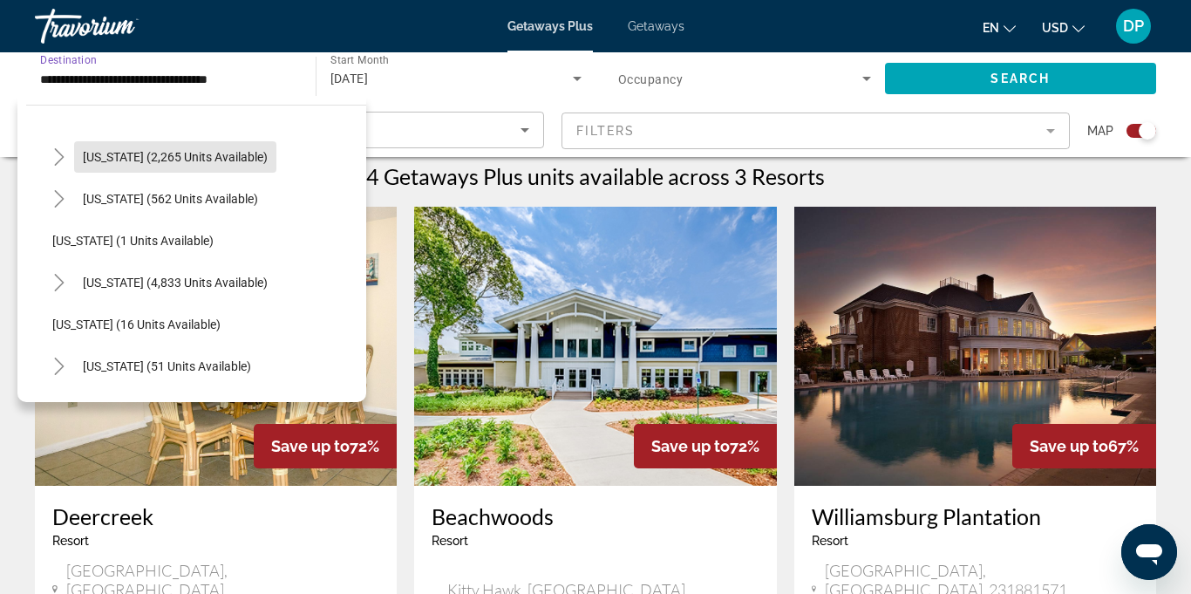
scroll to position [166, 0]
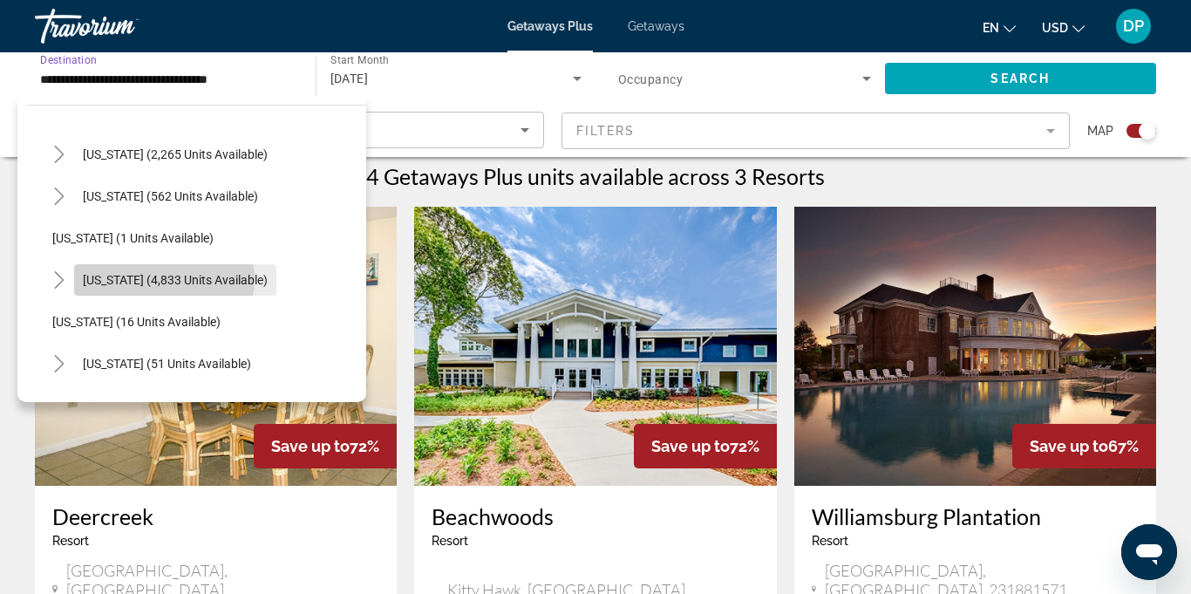
click at [162, 279] on span "[US_STATE] (4,833 units available)" at bounding box center [175, 280] width 185 height 14
type input "**********"
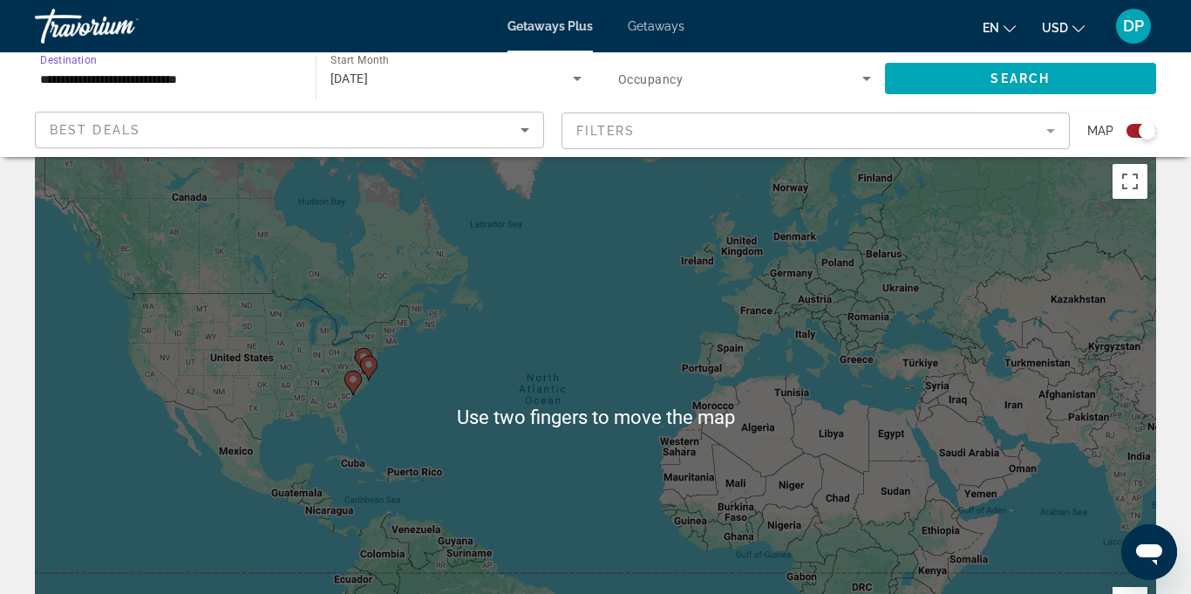
scroll to position [0, 0]
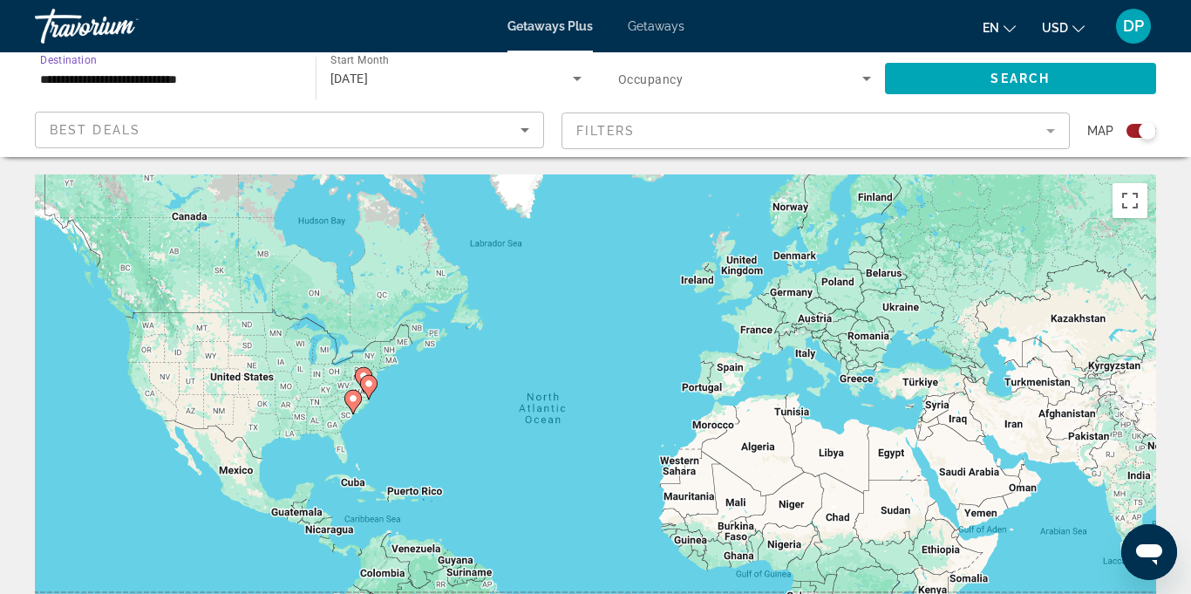
click at [1045, 139] on mat-form-field "Filters" at bounding box center [816, 130] width 509 height 37
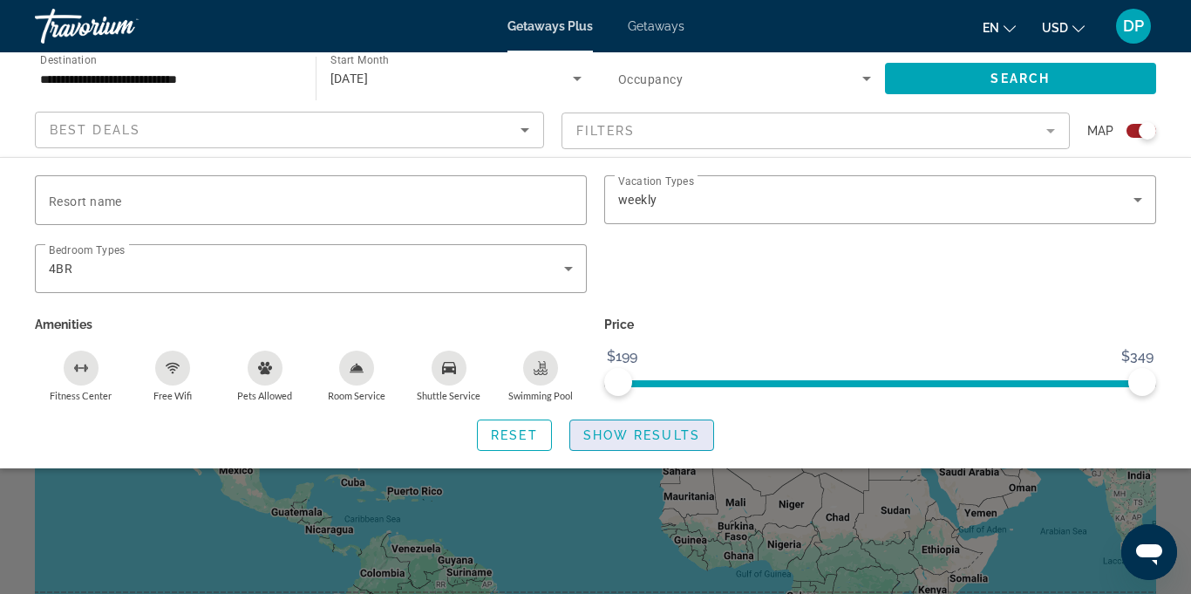
click at [607, 438] on span "Show Results" at bounding box center [641, 435] width 117 height 14
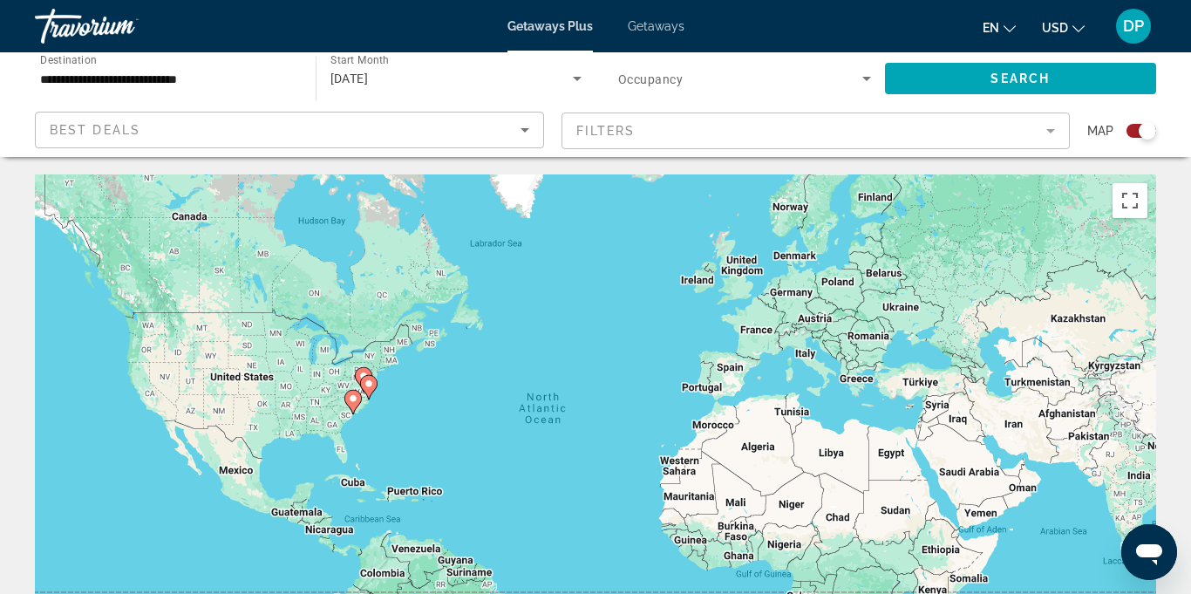
click at [1060, 127] on mat-form-field "Filters" at bounding box center [816, 130] width 509 height 37
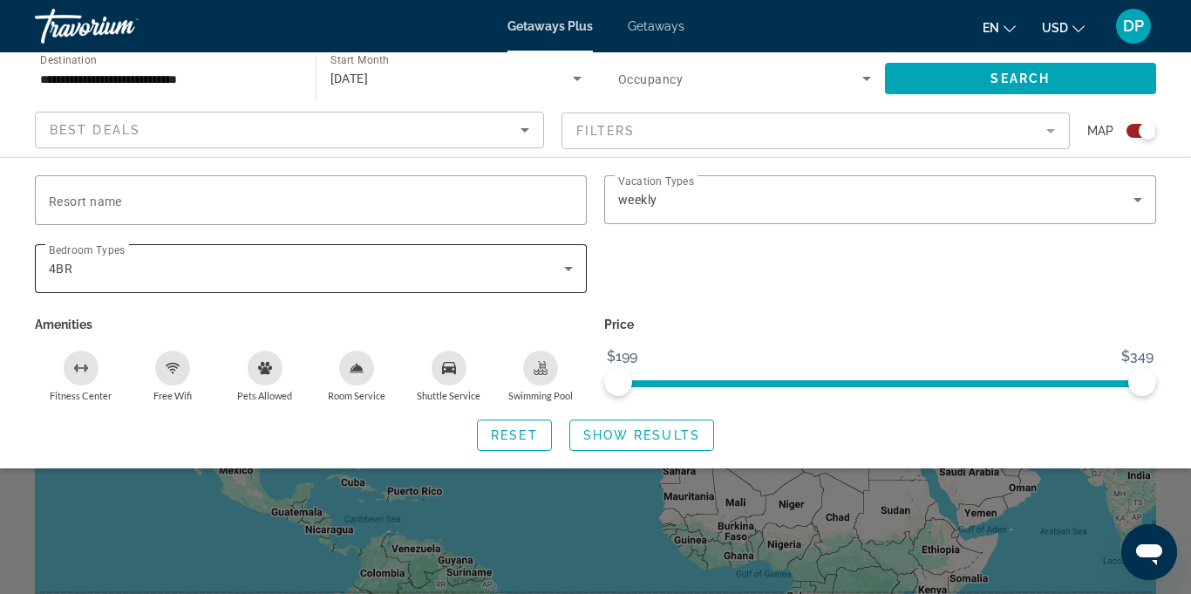
click at [571, 289] on div "4BR" at bounding box center [311, 268] width 524 height 49
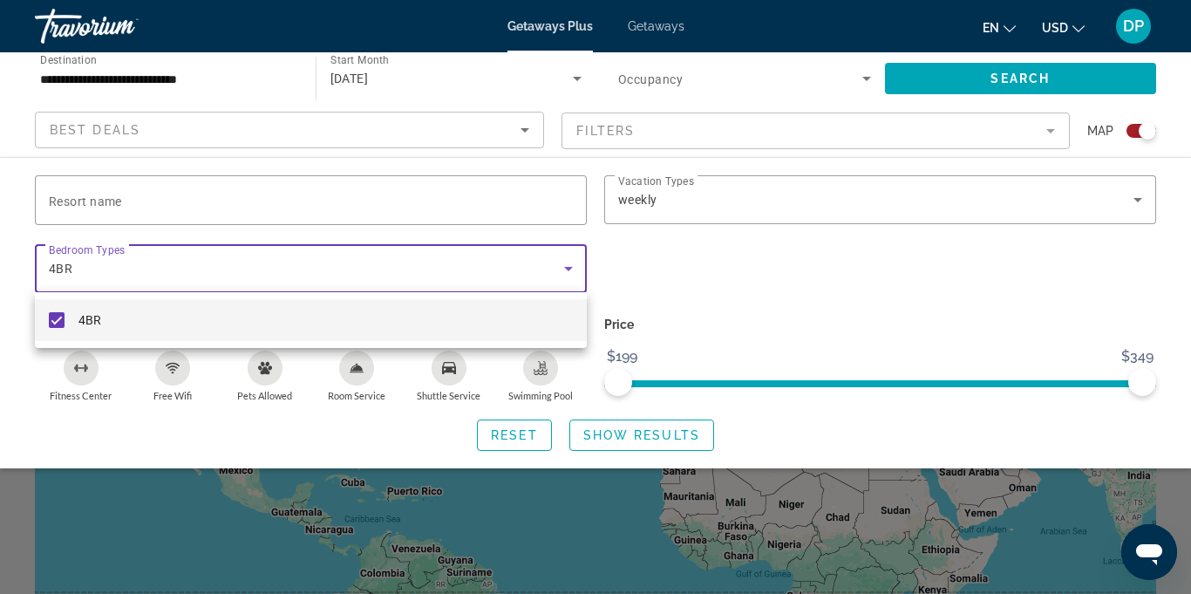
click at [1046, 140] on div at bounding box center [595, 297] width 1191 height 594
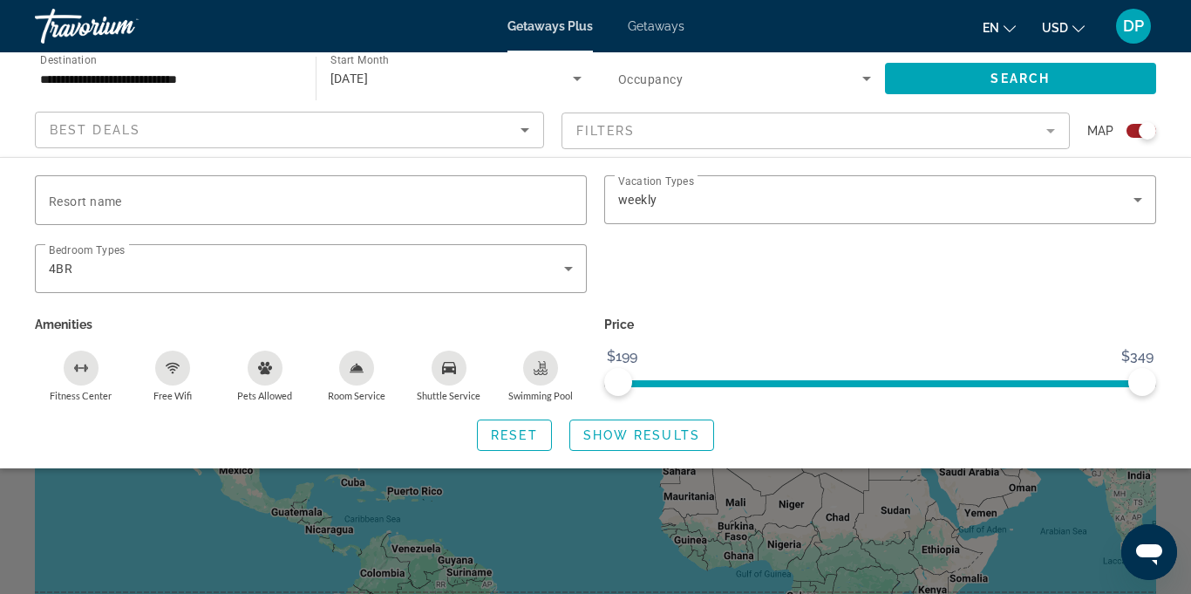
click at [1044, 136] on mat-form-field "Filters" at bounding box center [816, 130] width 509 height 37
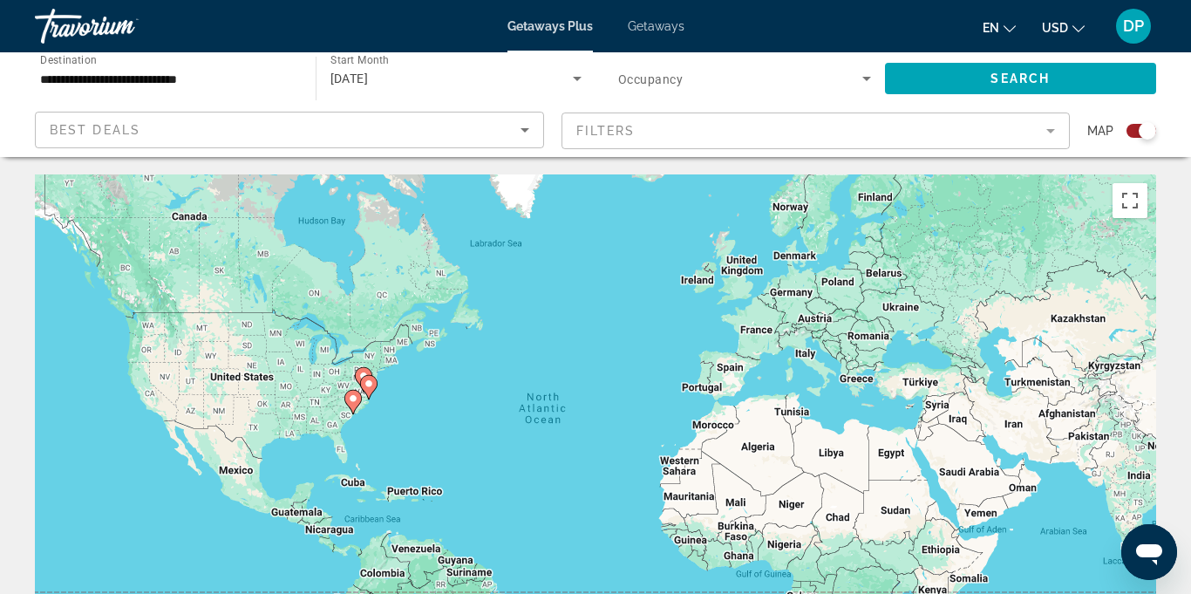
click at [1046, 136] on mat-form-field "Filters" at bounding box center [816, 130] width 509 height 37
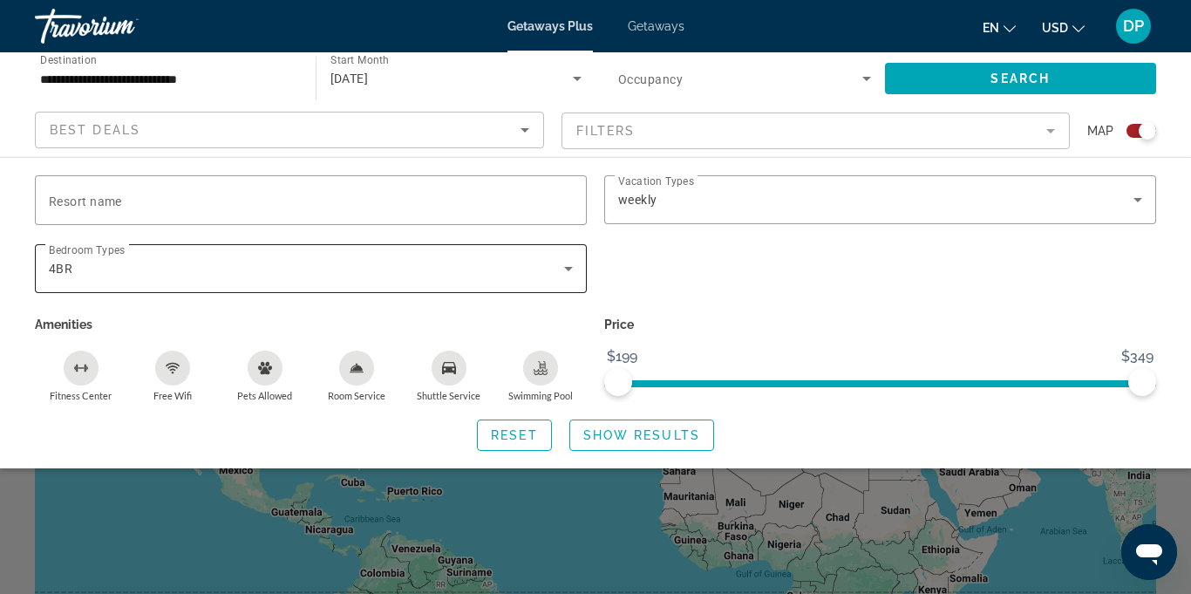
click at [578, 270] on icon "Search widget" at bounding box center [568, 268] width 21 height 21
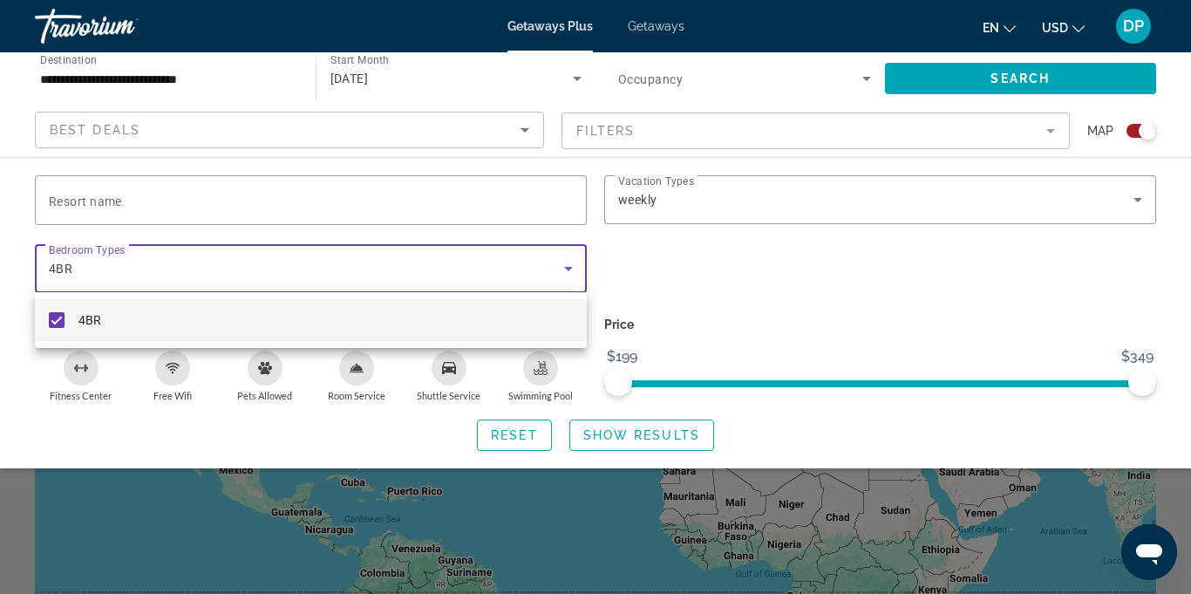
click at [870, 76] on div at bounding box center [595, 297] width 1191 height 594
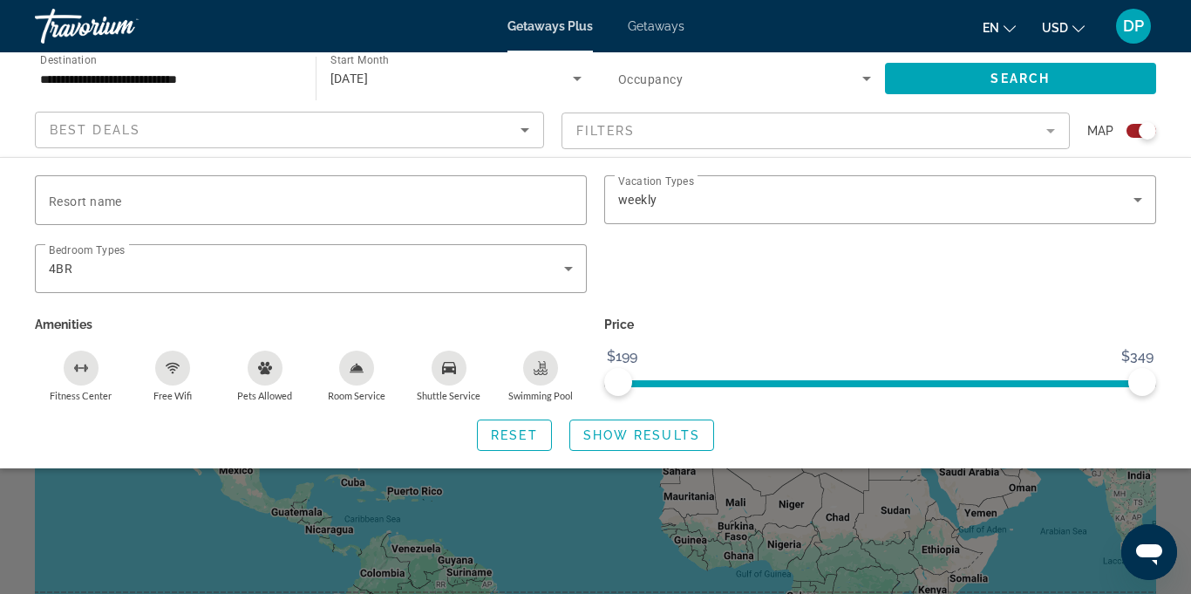
click at [876, 76] on icon "Search widget" at bounding box center [866, 78] width 21 height 21
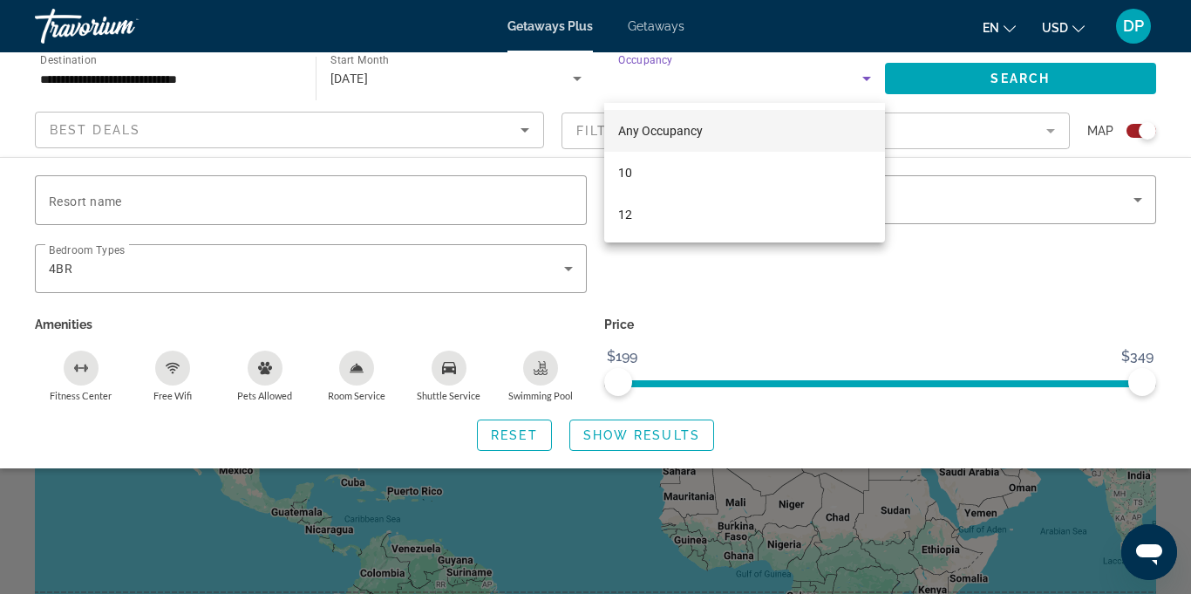
click at [759, 39] on div at bounding box center [595, 297] width 1191 height 594
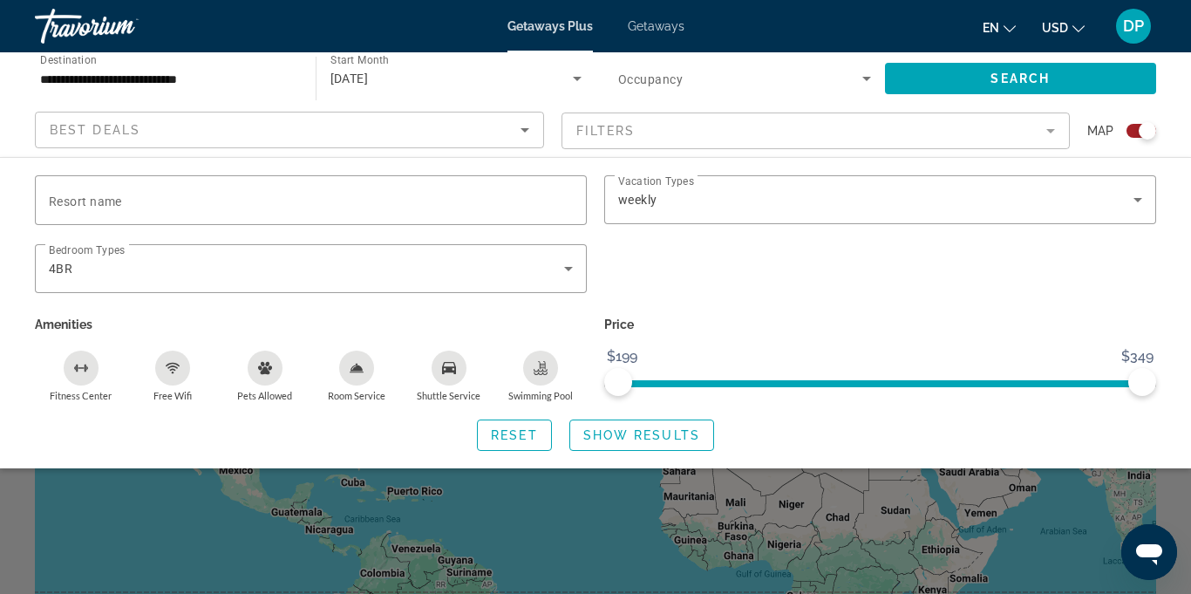
click at [578, 78] on icon "Search widget" at bounding box center [577, 79] width 9 height 4
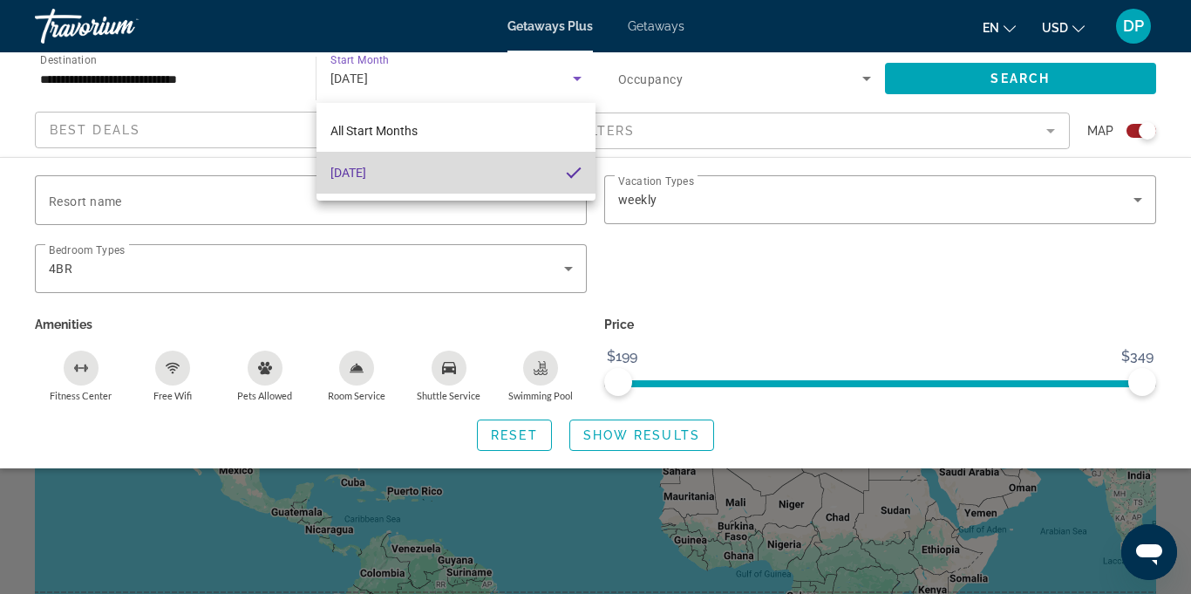
click at [482, 184] on mat-option "[DATE]" at bounding box center [457, 173] width 280 height 42
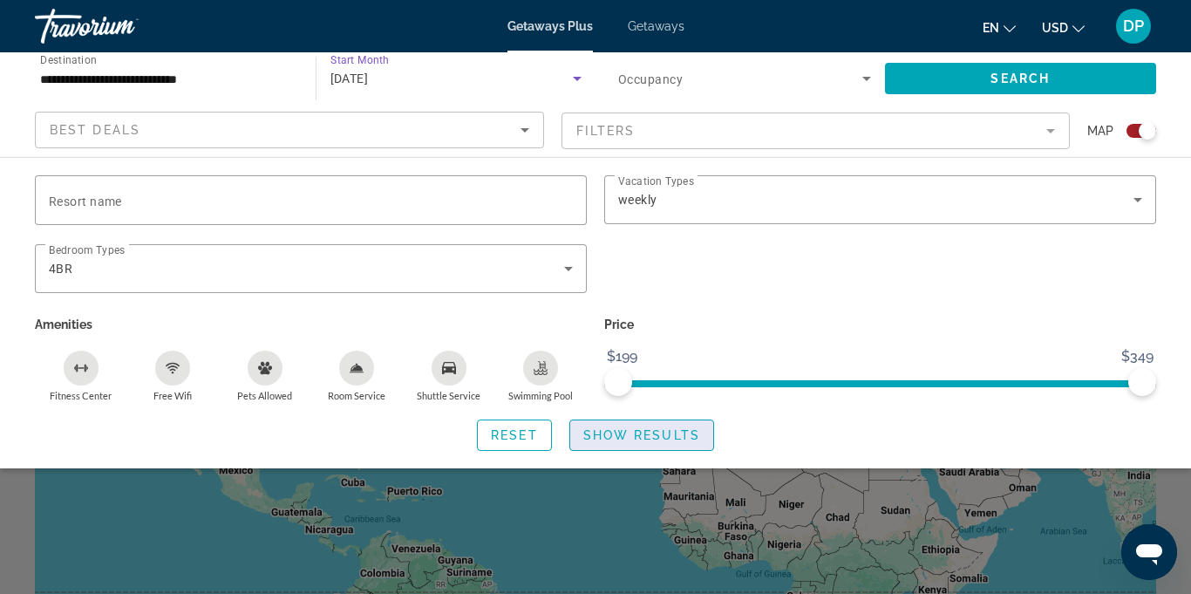
click at [632, 438] on span "Show Results" at bounding box center [641, 435] width 117 height 14
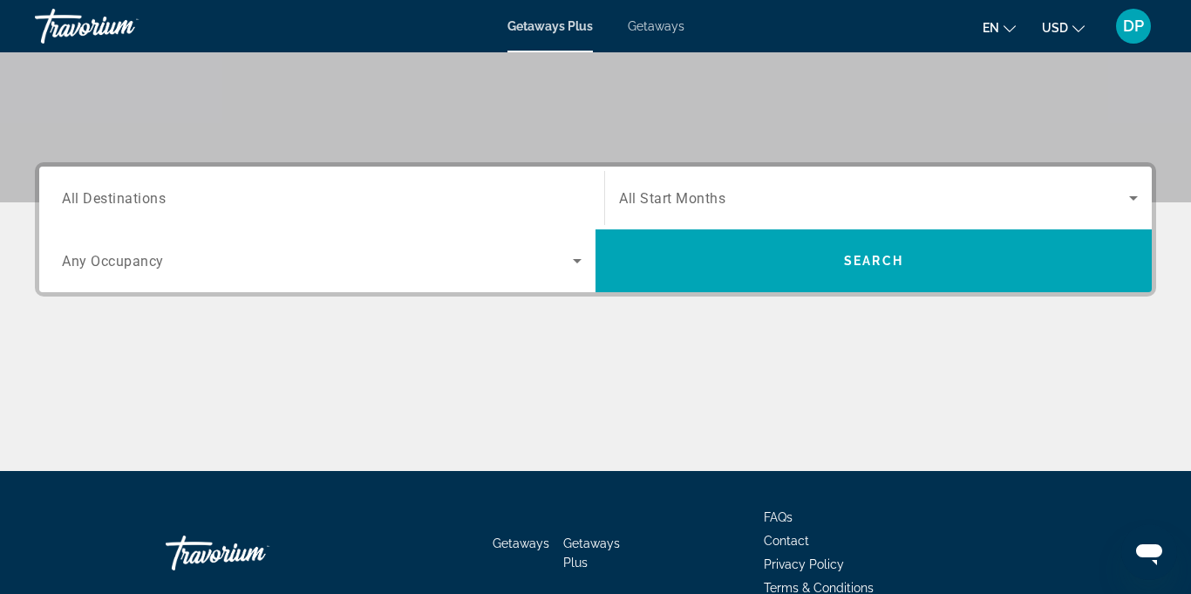
scroll to position [322, 0]
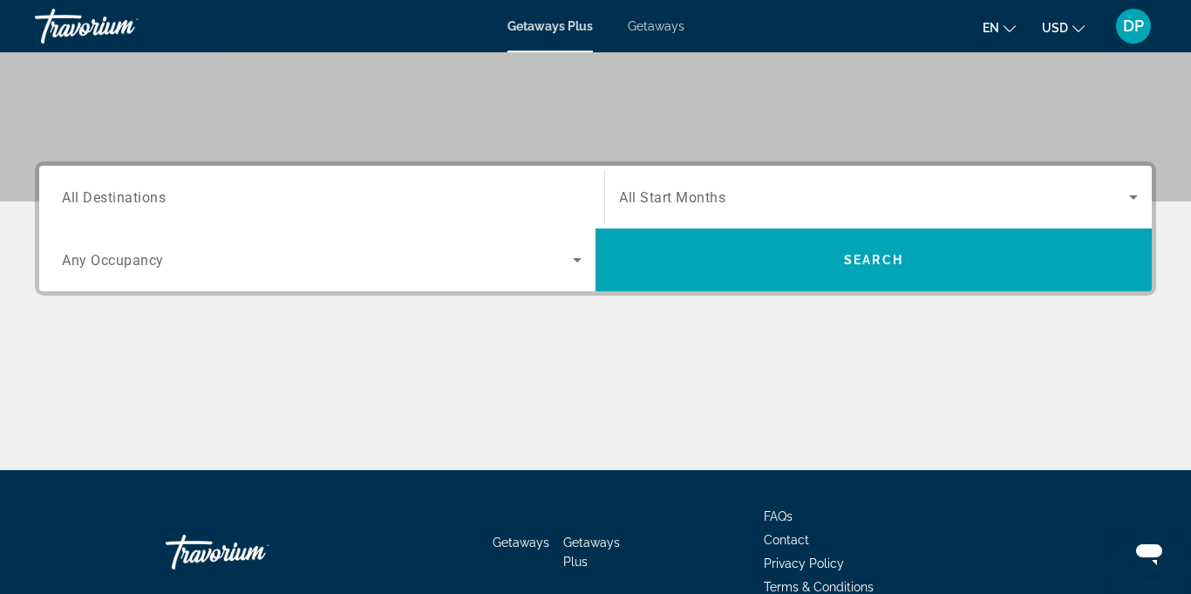
click at [577, 260] on icon "Search widget" at bounding box center [577, 260] width 9 height 4
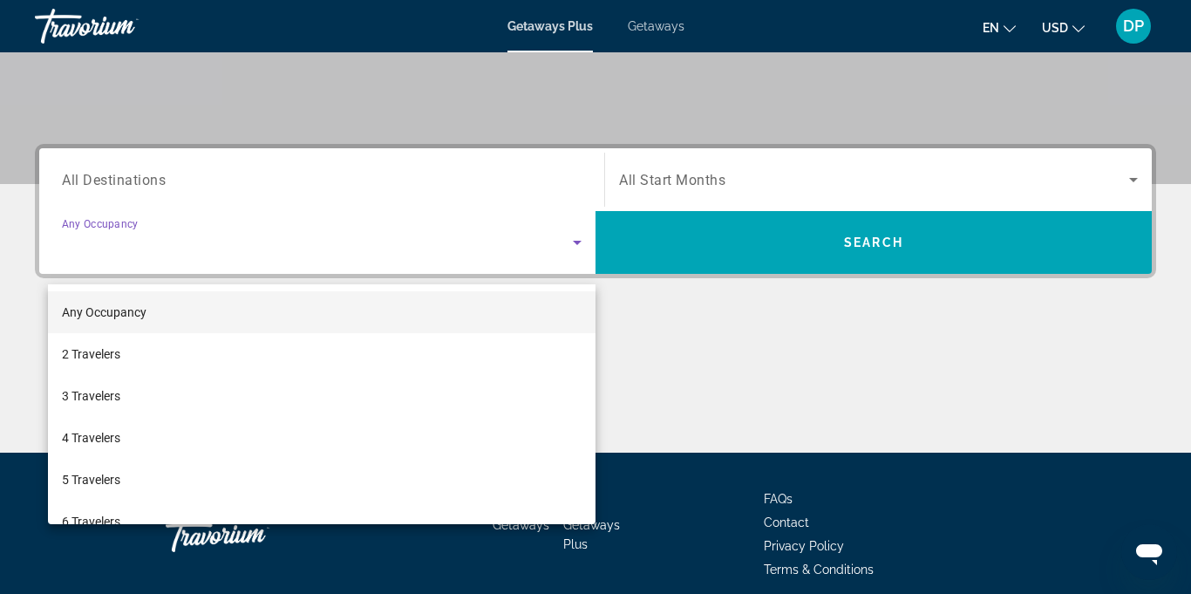
scroll to position [412, 0]
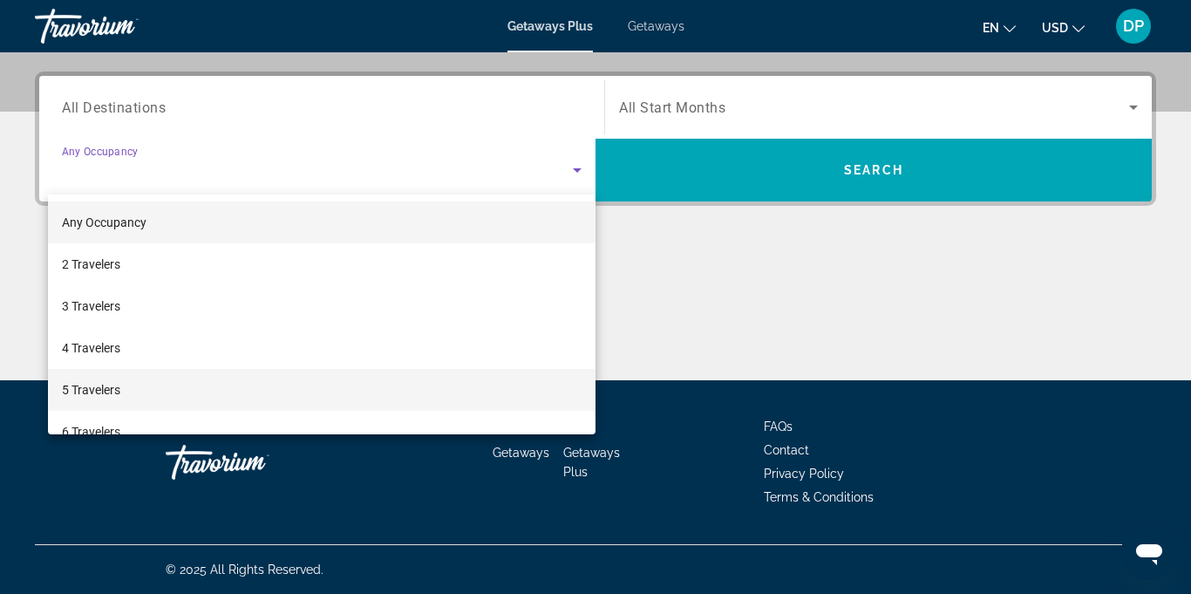
click at [73, 404] on mat-option "5 Travelers" at bounding box center [322, 390] width 548 height 42
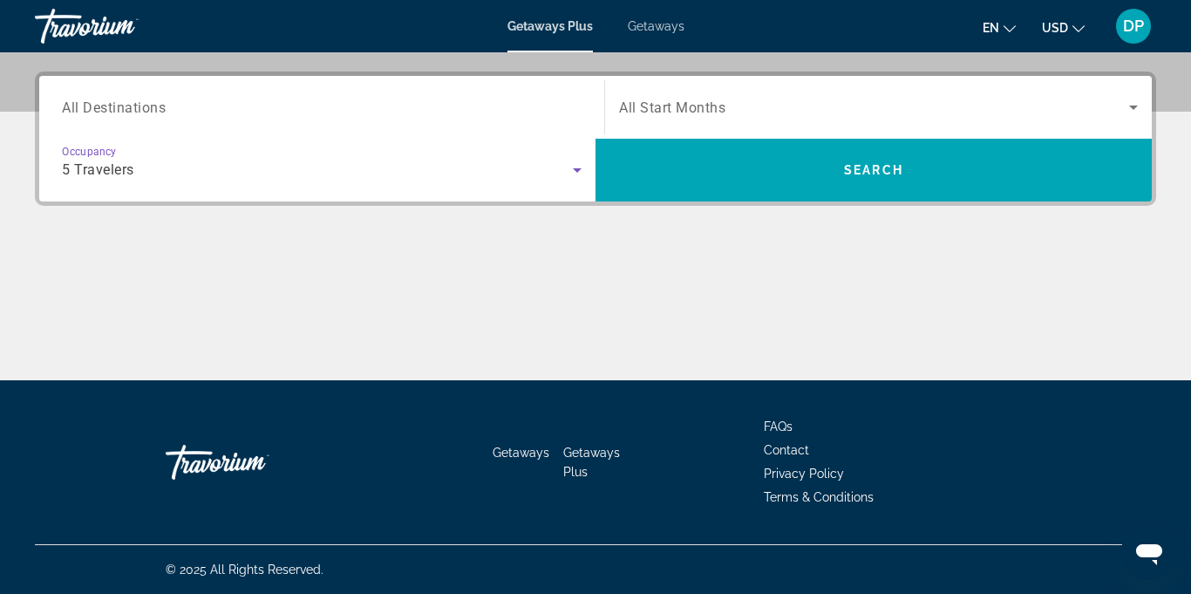
click at [1126, 116] on icon "Search widget" at bounding box center [1133, 107] width 21 height 21
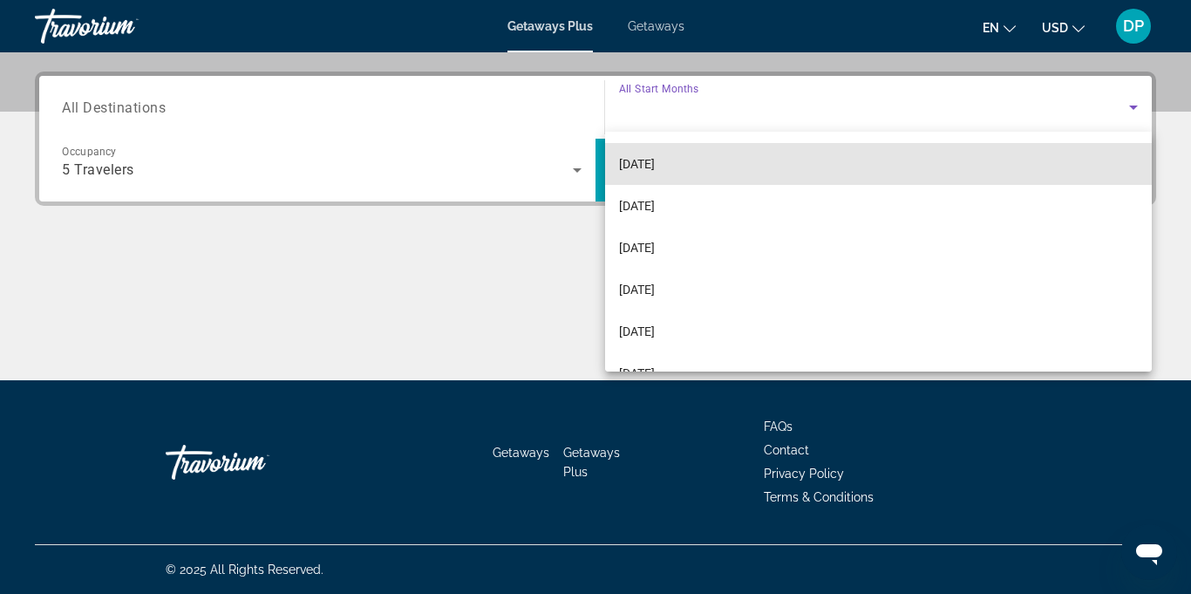
scroll to position [167, 0]
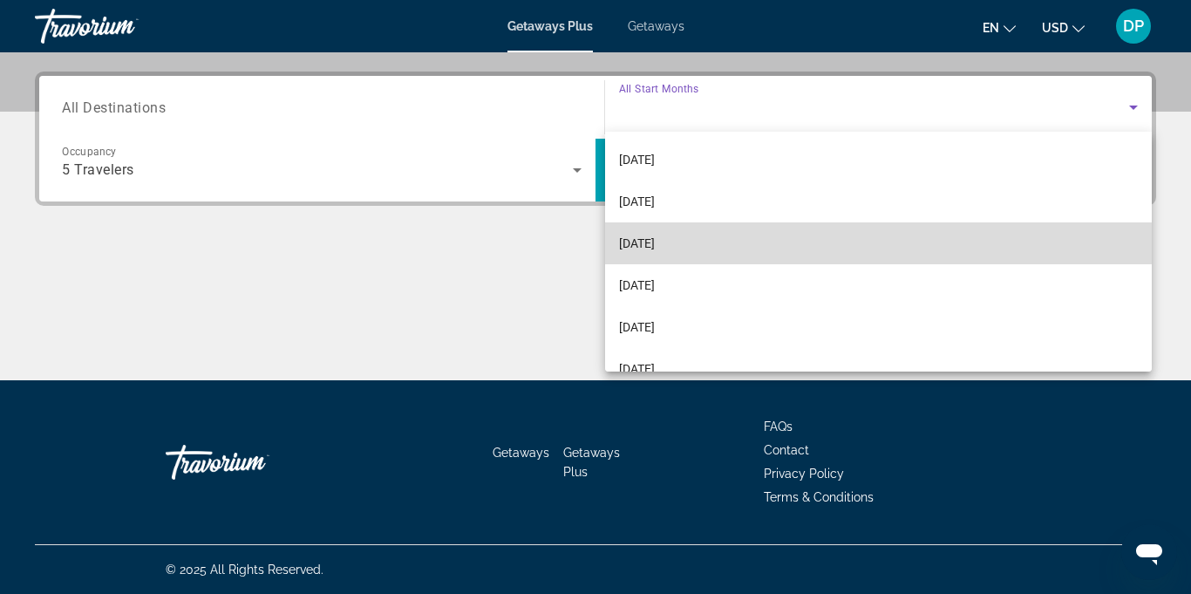
click at [654, 248] on span "[DATE]" at bounding box center [637, 243] width 36 height 21
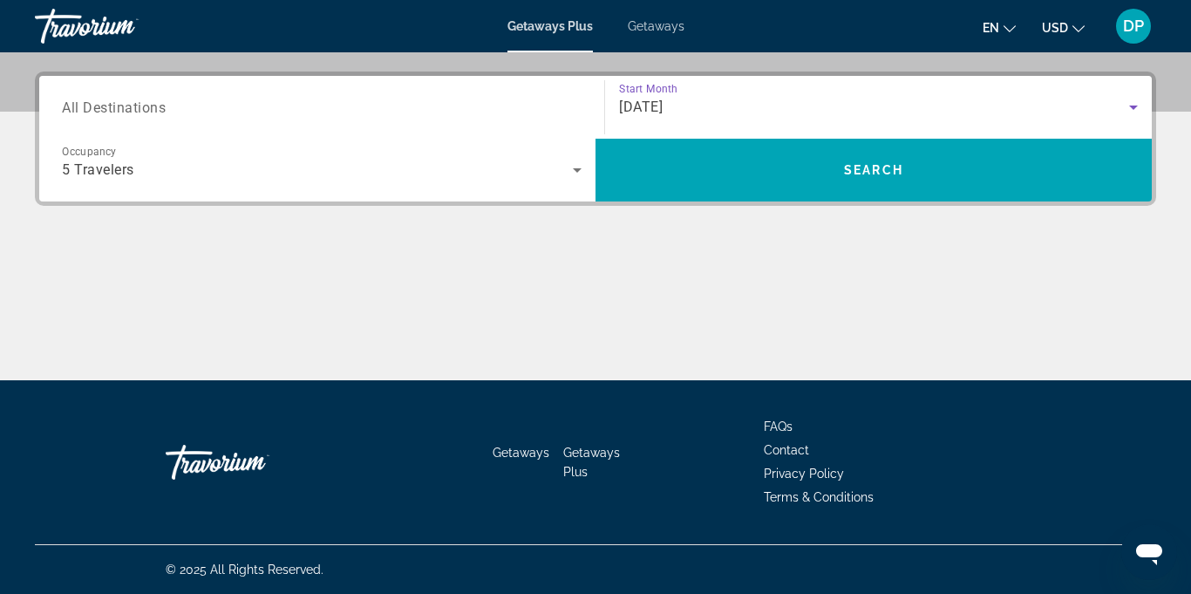
click at [124, 112] on span "All Destinations" at bounding box center [114, 107] width 104 height 17
click at [124, 112] on input "Destination All Destinations" at bounding box center [322, 108] width 520 height 21
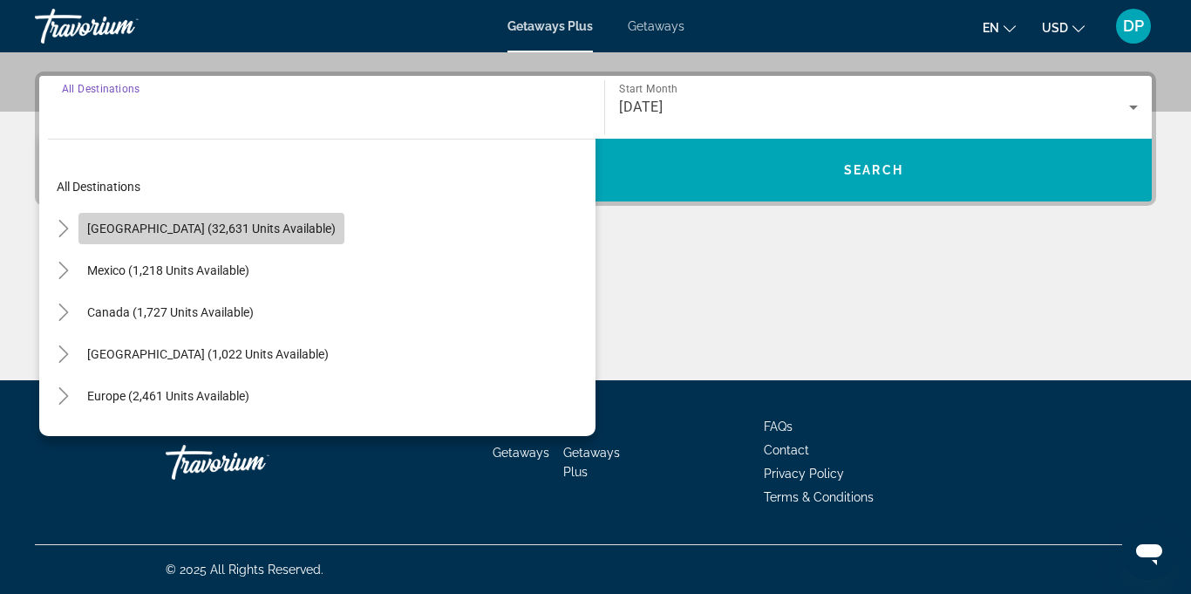
click at [245, 235] on span "Search widget" at bounding box center [211, 229] width 266 height 42
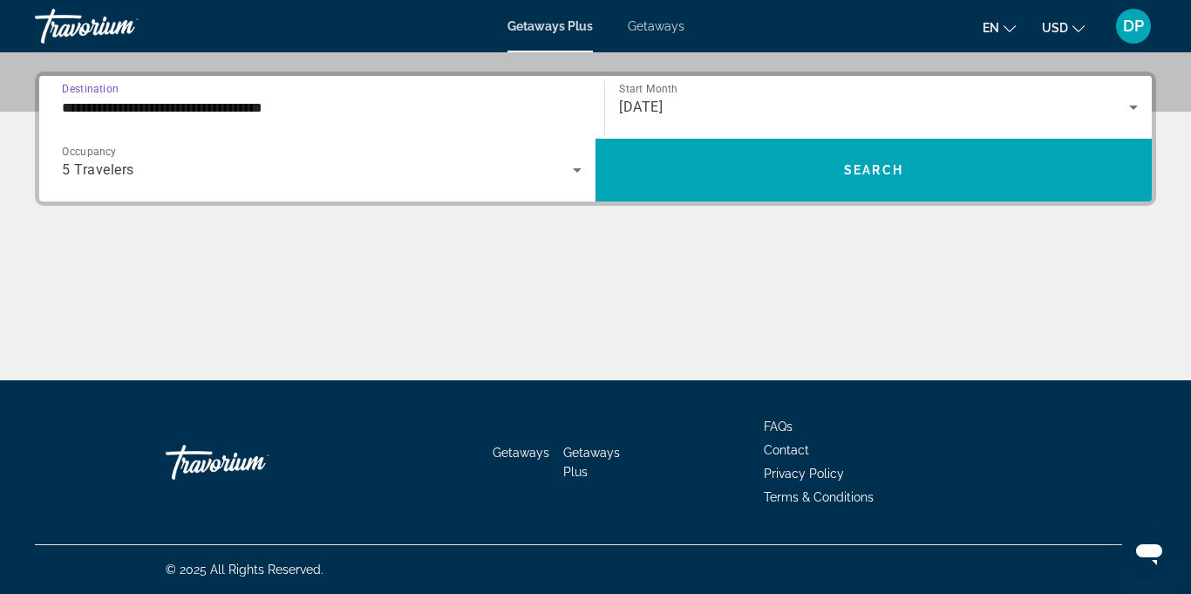
click at [312, 111] on input "**********" at bounding box center [322, 108] width 520 height 21
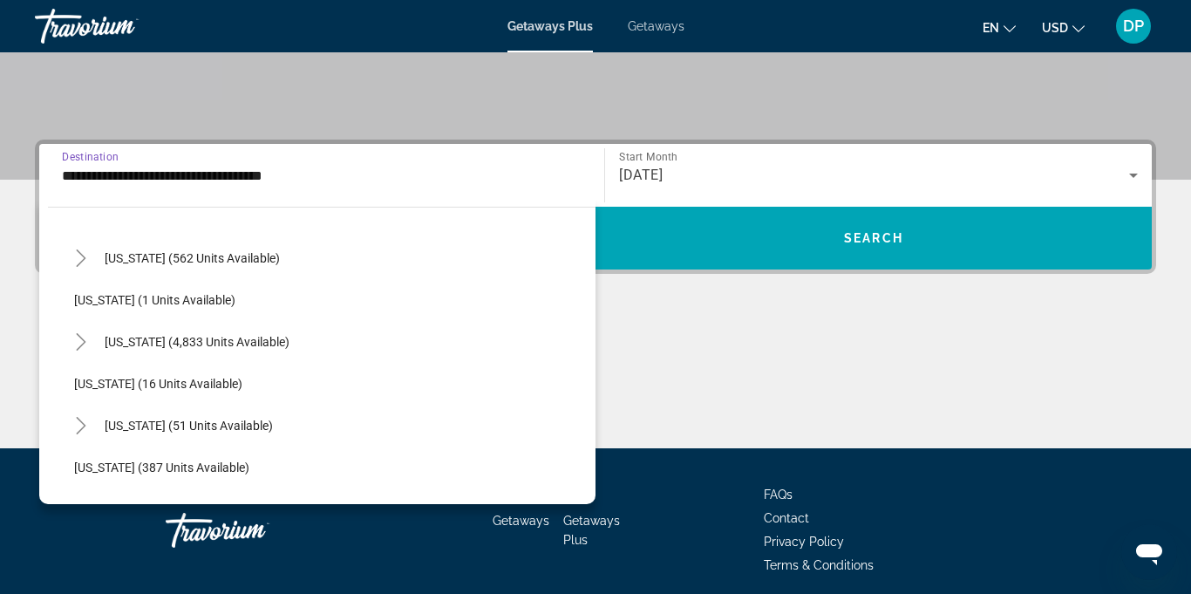
scroll to position [207, 0]
click at [177, 349] on span "Search widget" at bounding box center [197, 341] width 202 height 42
type input "**********"
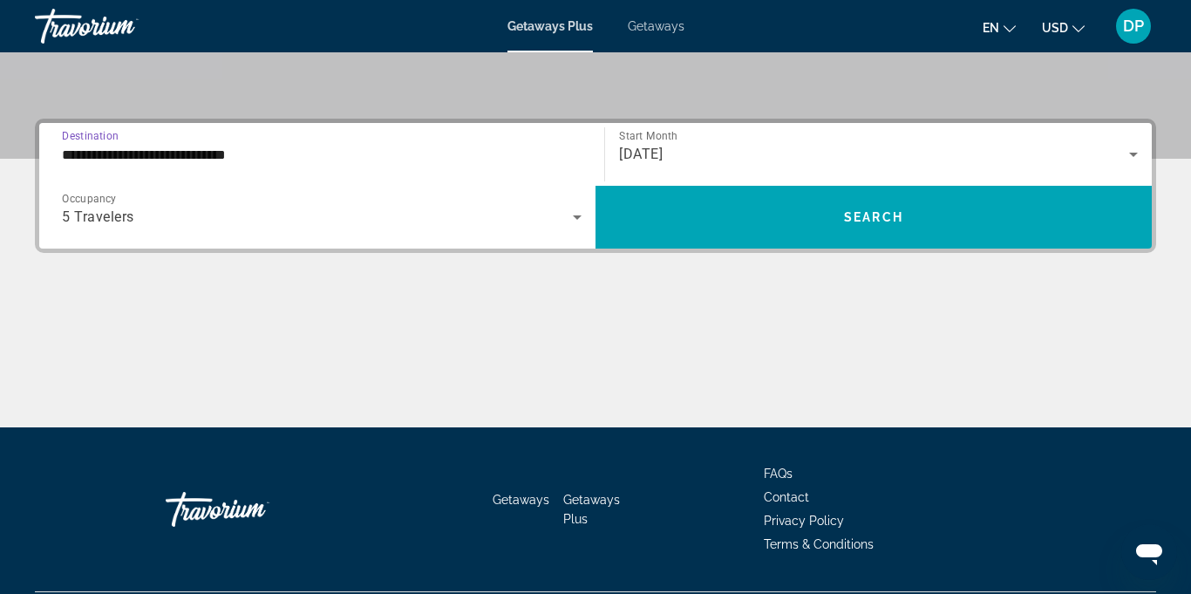
scroll to position [412, 0]
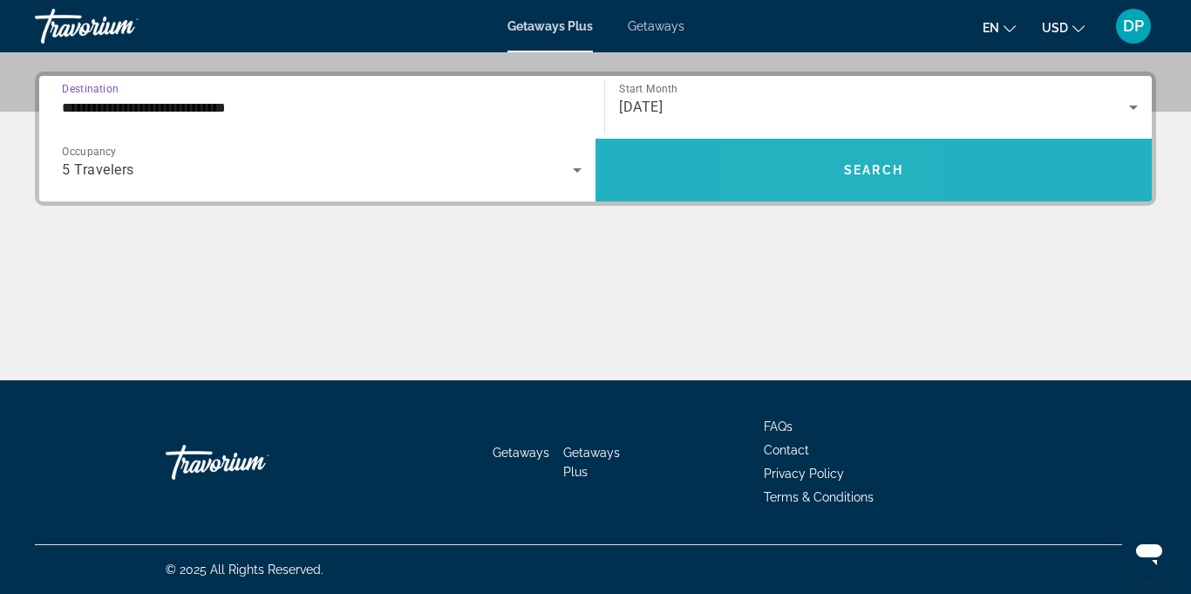
click at [826, 181] on span "Search widget" at bounding box center [874, 170] width 556 height 42
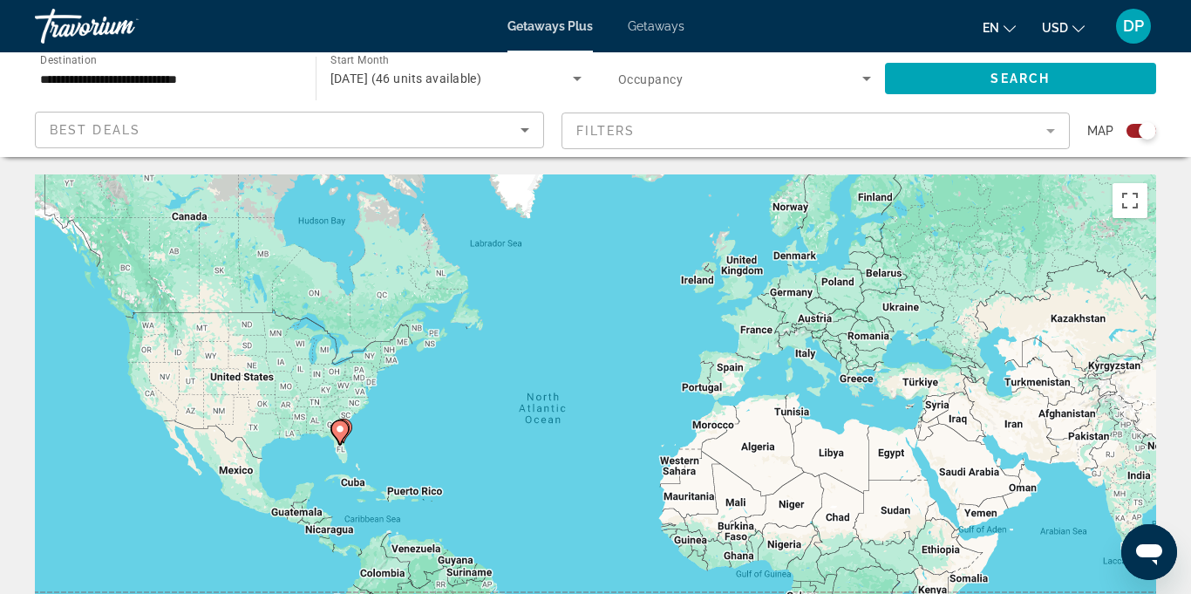
click at [873, 72] on icon "Search widget" at bounding box center [866, 78] width 21 height 21
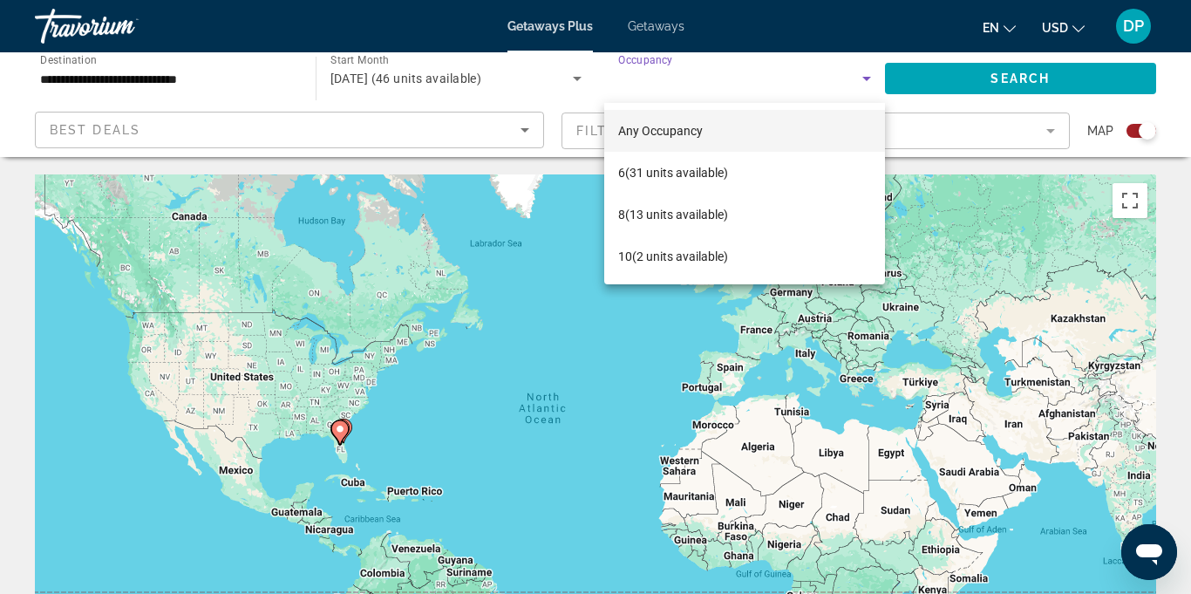
click at [665, 128] on span "Any Occupancy" at bounding box center [660, 131] width 85 height 14
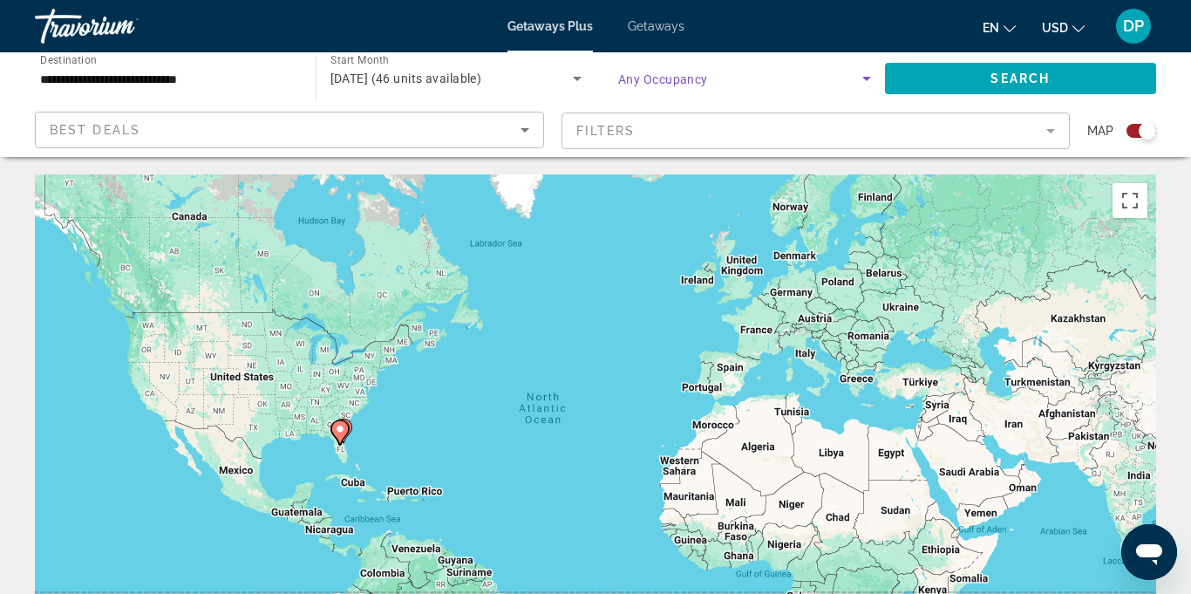
click at [1063, 137] on mat-form-field "Filters" at bounding box center [816, 130] width 509 height 37
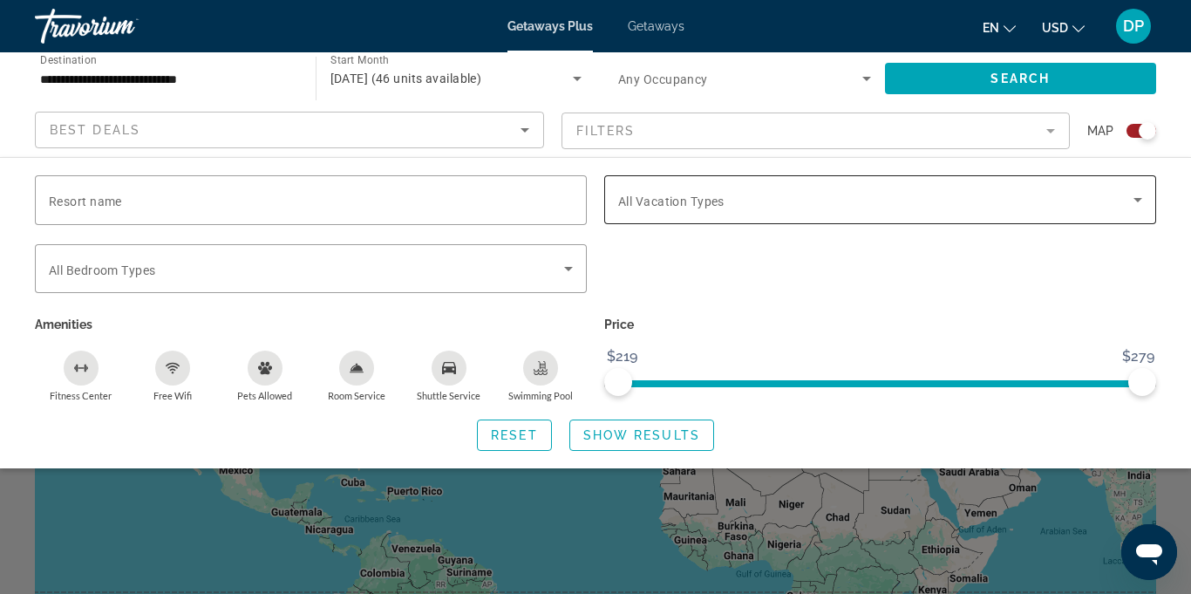
click at [1138, 200] on icon "Search widget" at bounding box center [1138, 200] width 9 height 4
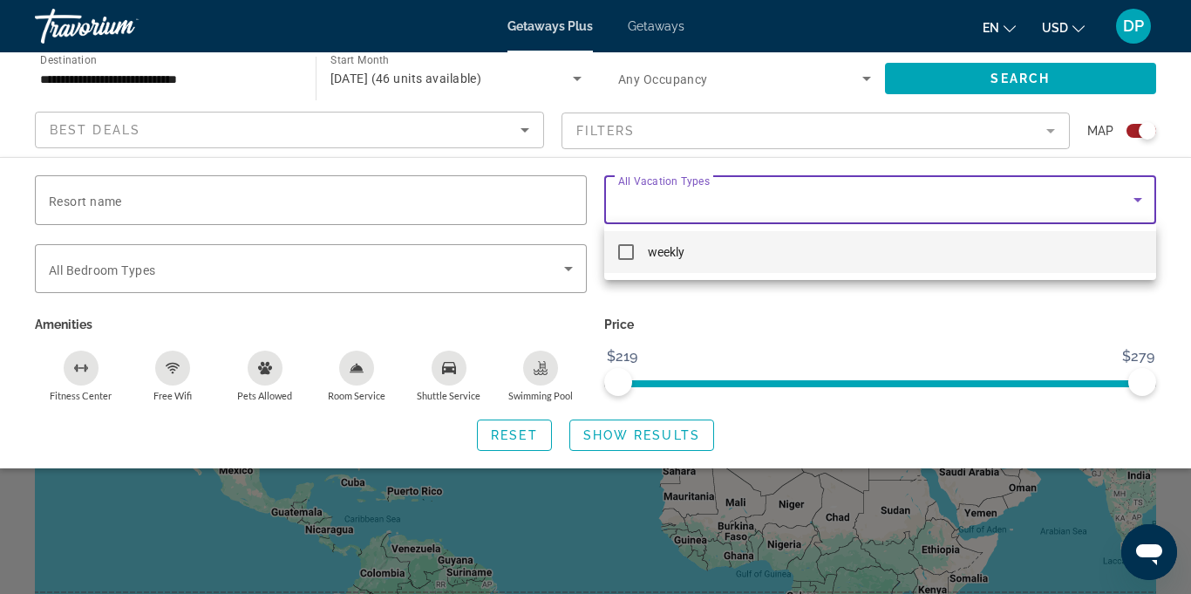
click at [619, 250] on mat-pseudo-checkbox at bounding box center [626, 252] width 16 height 16
click at [583, 273] on div at bounding box center [595, 297] width 1191 height 594
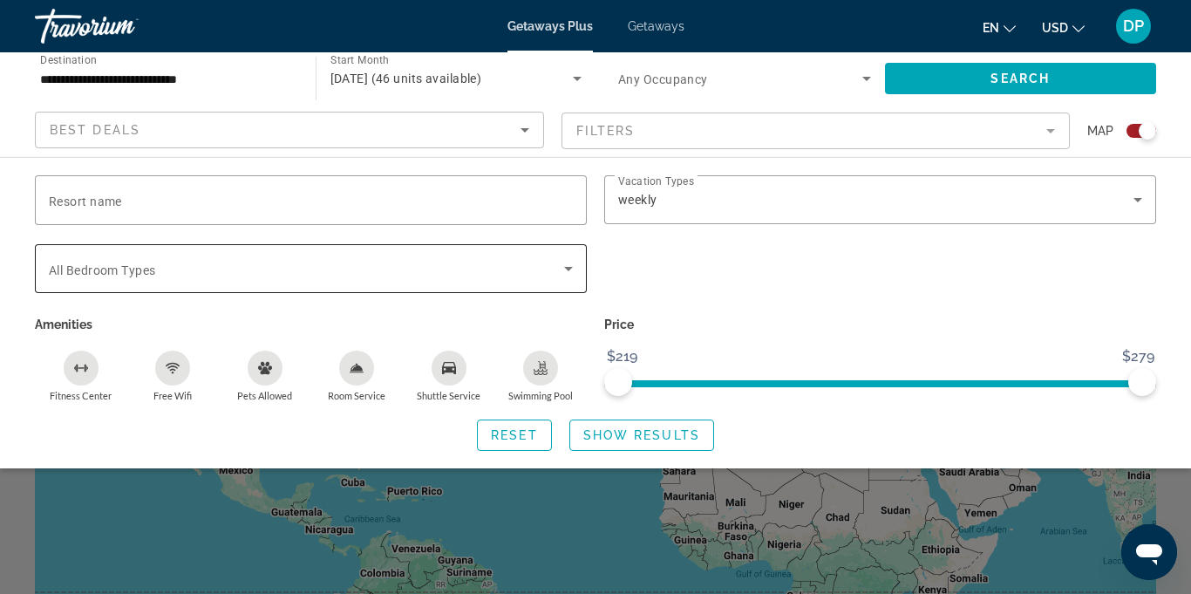
click at [569, 276] on icon "Search widget" at bounding box center [568, 268] width 21 height 21
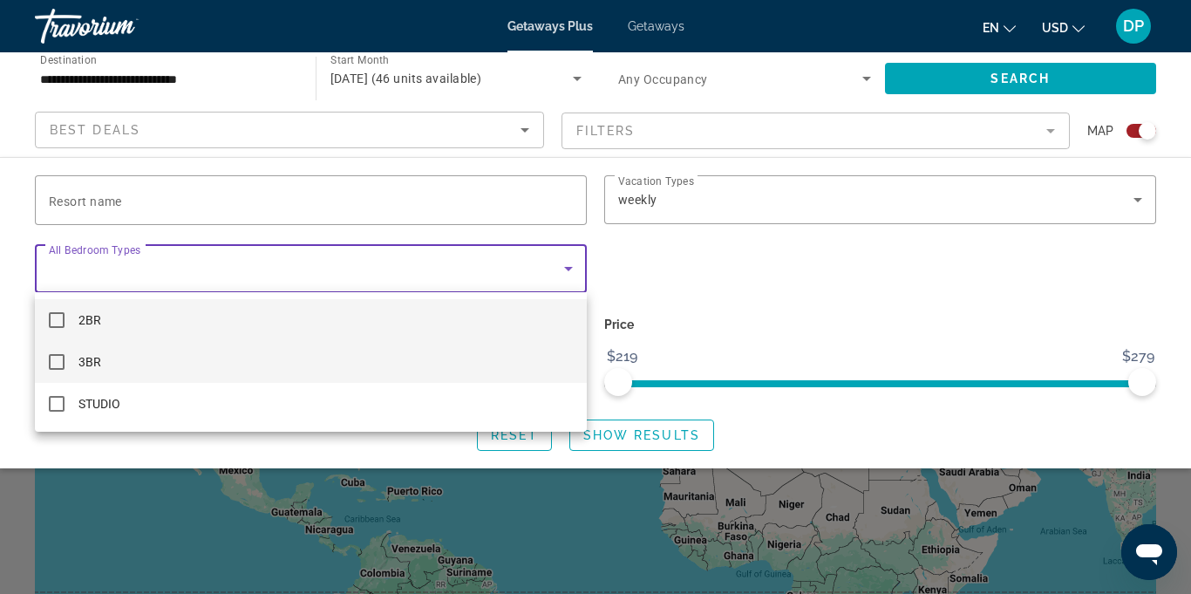
click at [52, 368] on mat-pseudo-checkbox at bounding box center [57, 362] width 16 height 16
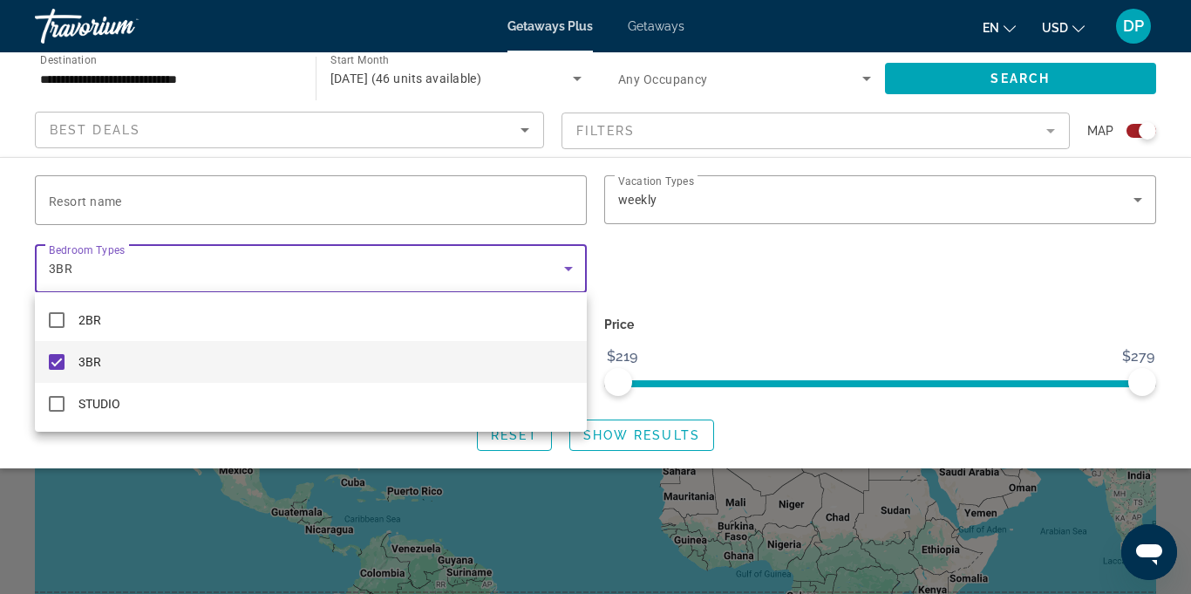
click at [566, 273] on div at bounding box center [595, 297] width 1191 height 594
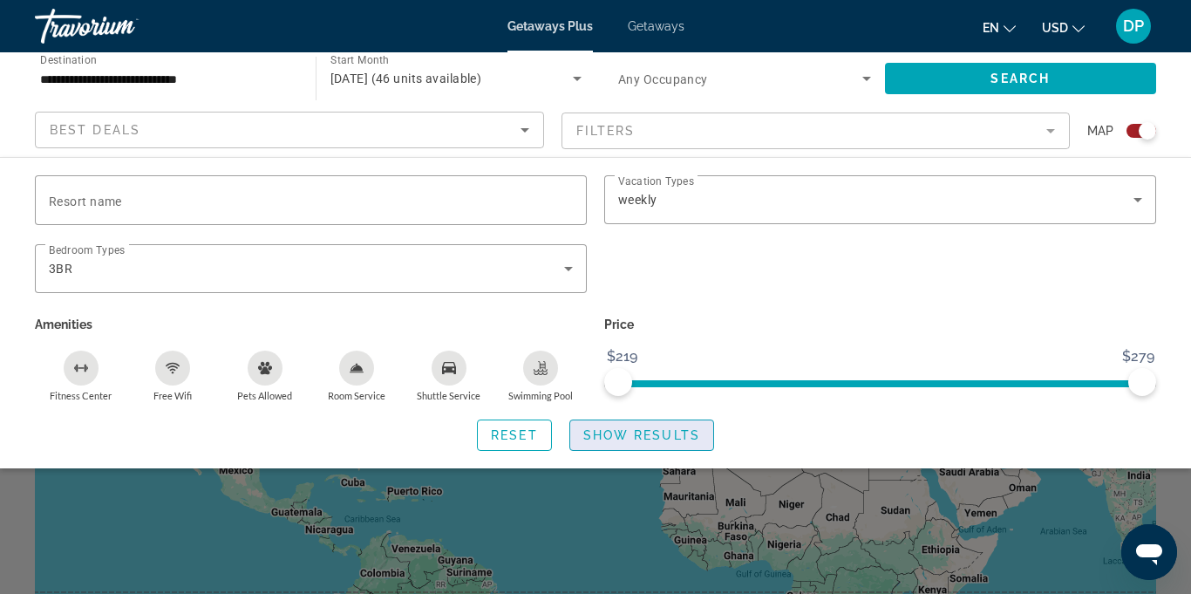
click at [625, 430] on span "Show Results" at bounding box center [641, 435] width 117 height 14
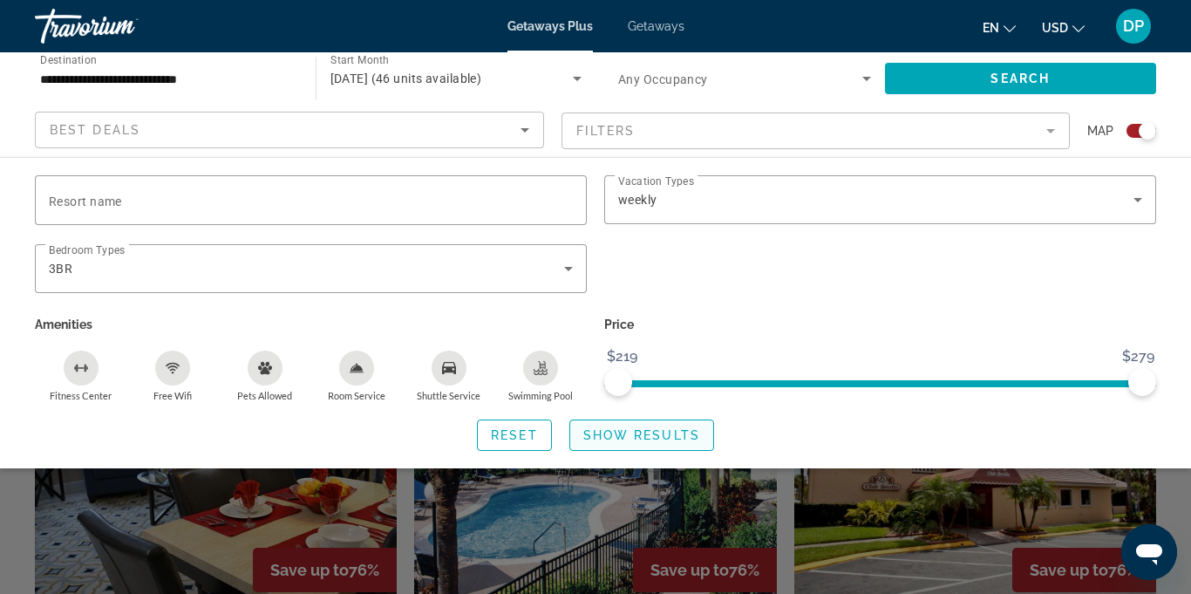
scroll to position [457, 0]
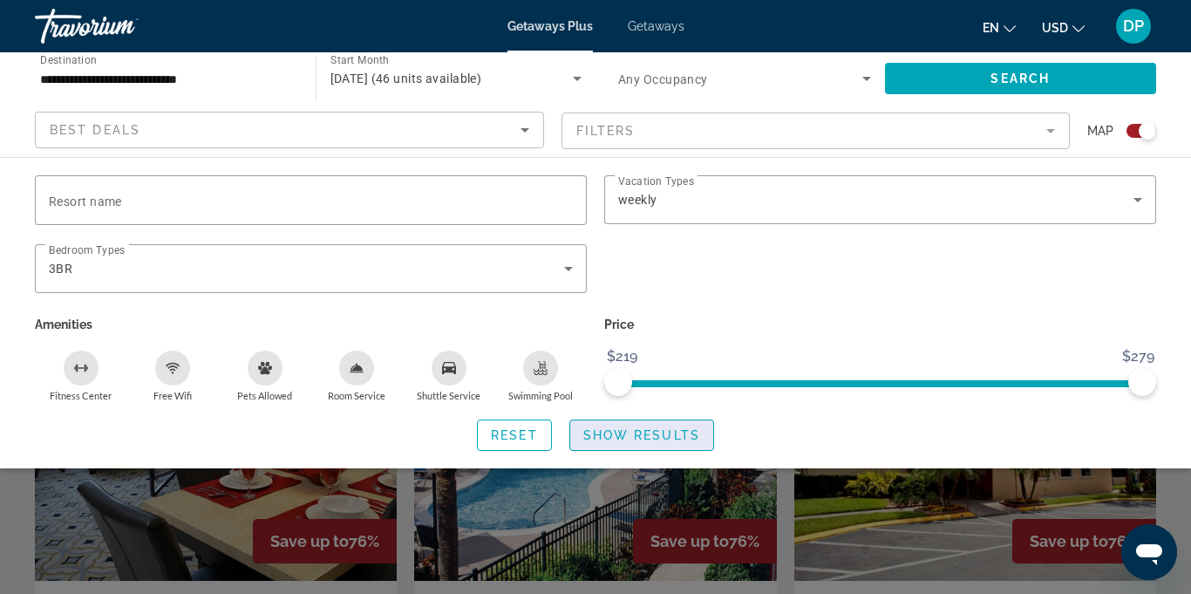
click at [640, 441] on span "Search widget" at bounding box center [641, 435] width 143 height 42
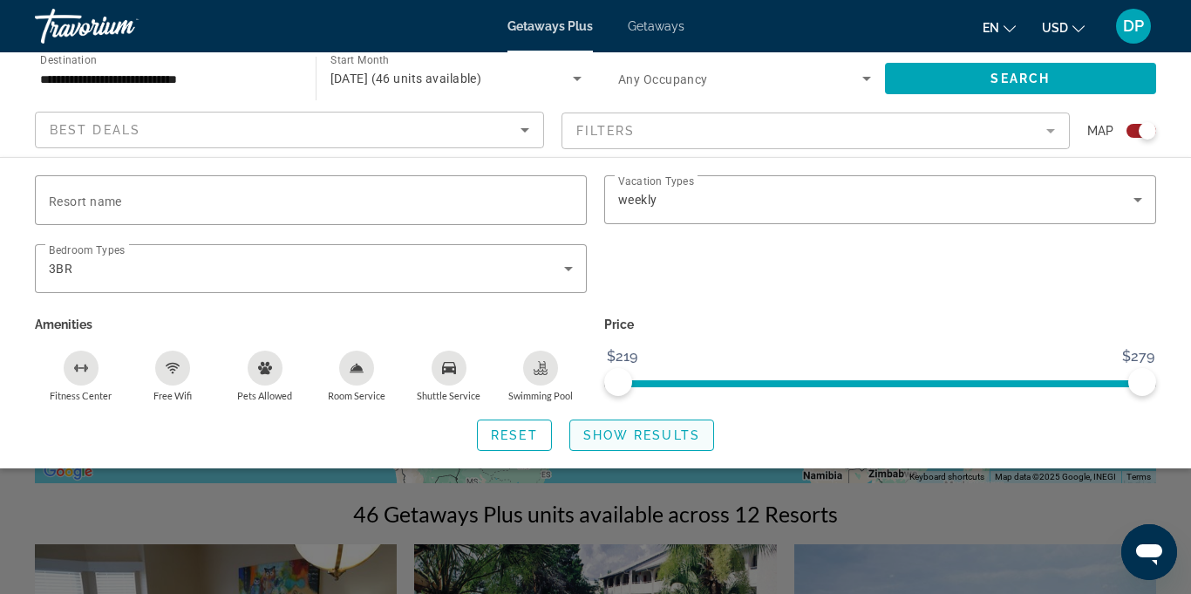
scroll to position [212, 0]
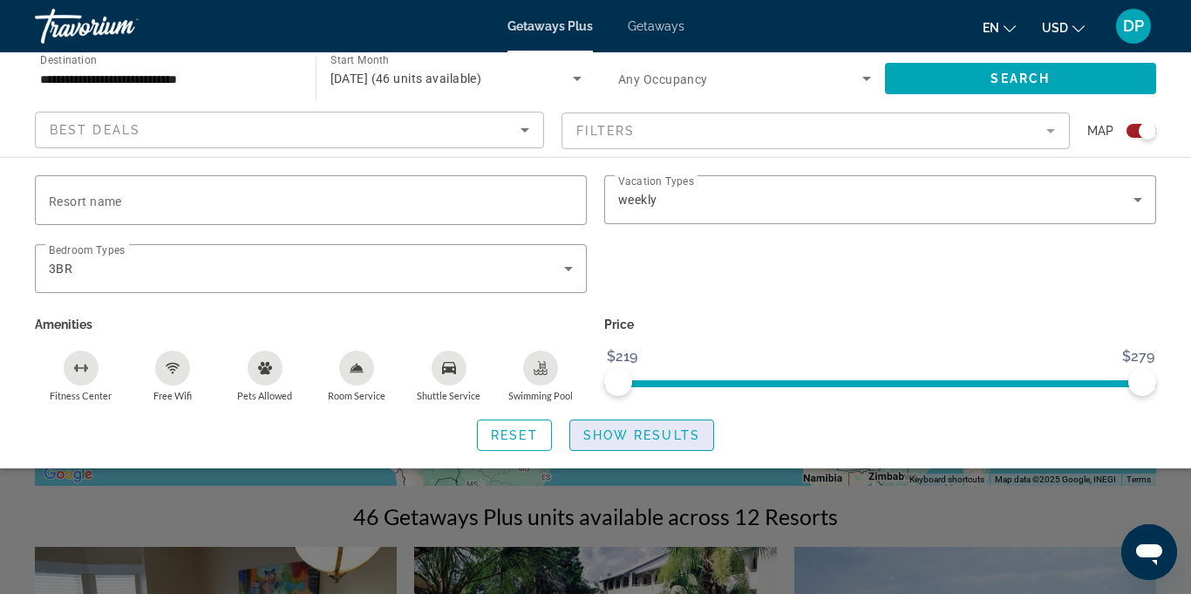
click at [614, 440] on span "Show Results" at bounding box center [641, 435] width 117 height 14
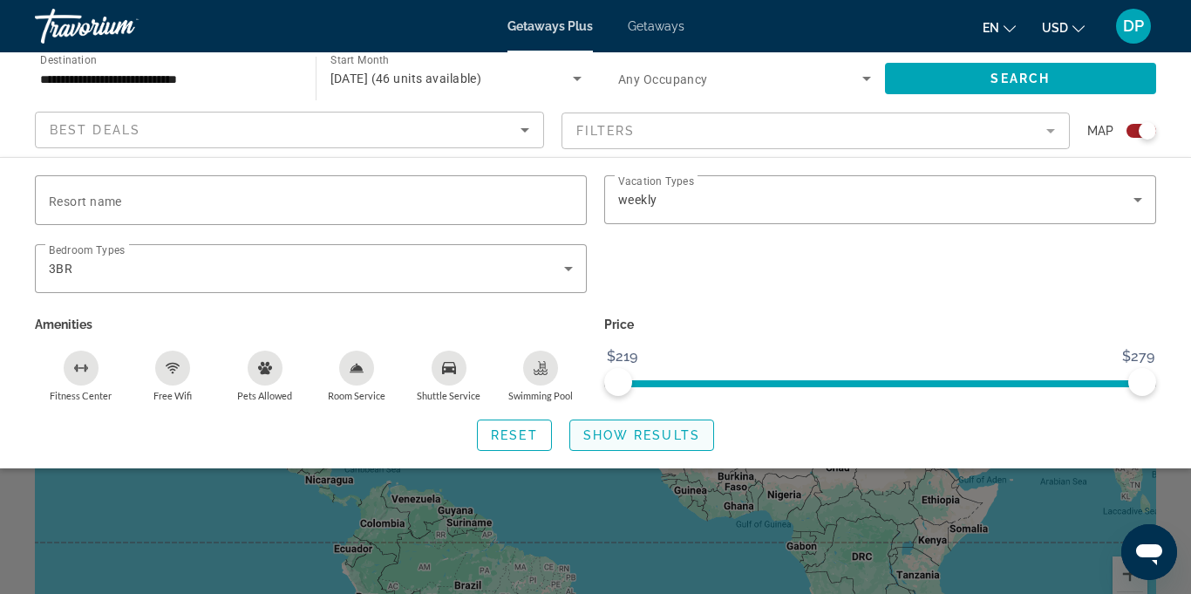
scroll to position [0, 0]
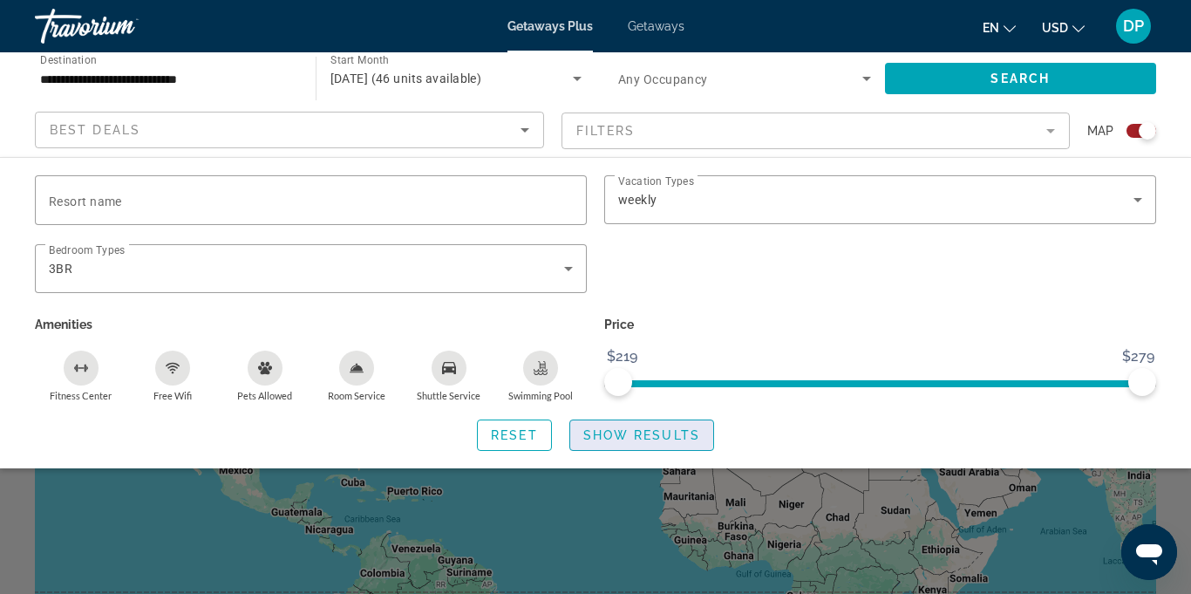
click at [624, 432] on span "Show Results" at bounding box center [641, 435] width 117 height 14
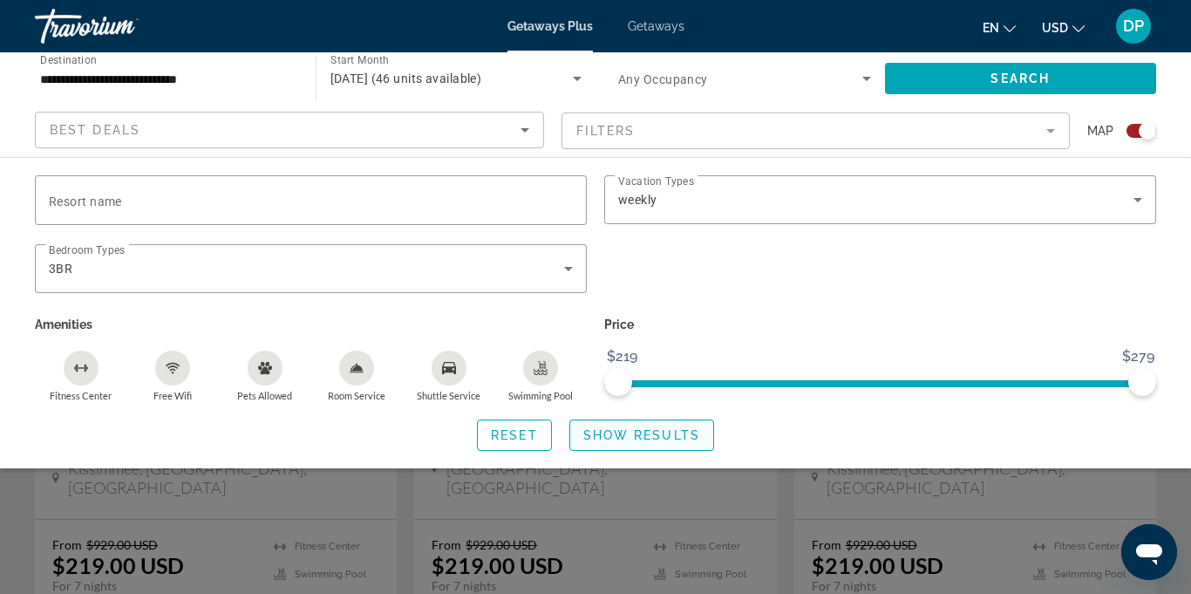
scroll to position [679, 0]
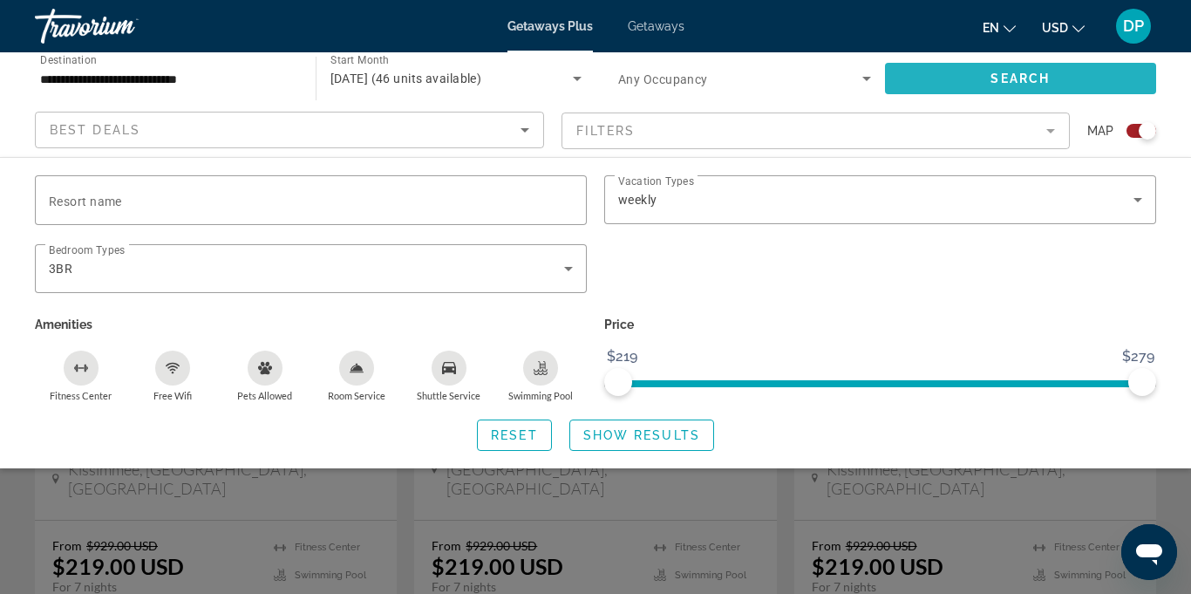
click at [948, 82] on span "Search widget" at bounding box center [1021, 79] width 272 height 42
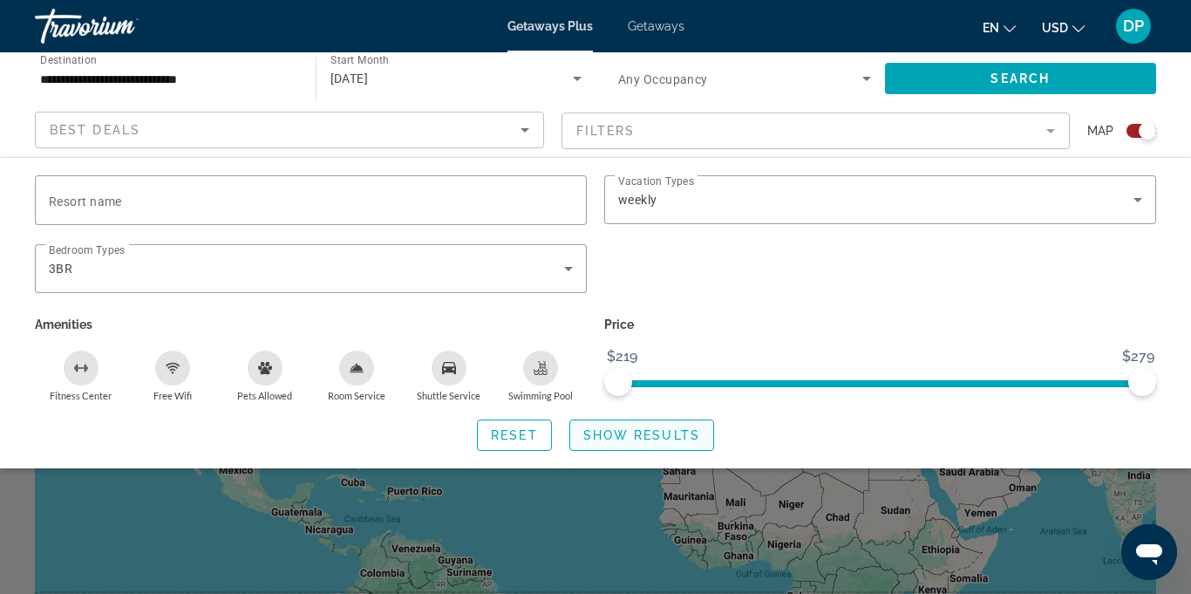
click at [616, 433] on span "Show Results" at bounding box center [641, 435] width 117 height 14
click at [508, 430] on span "Reset" at bounding box center [514, 435] width 47 height 14
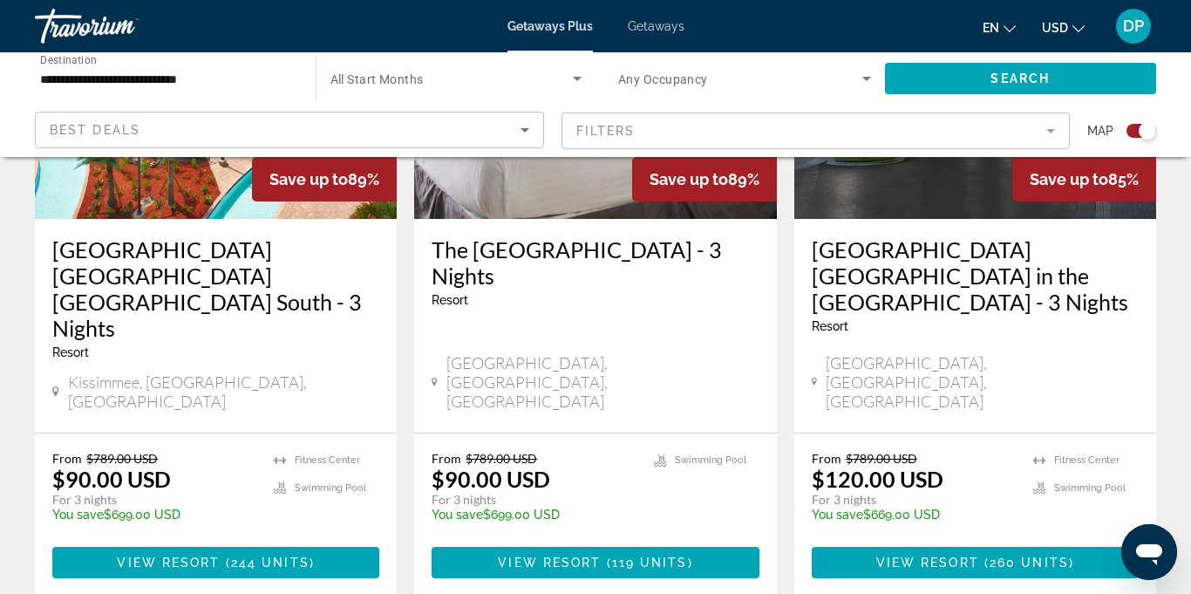
scroll to position [817, 0]
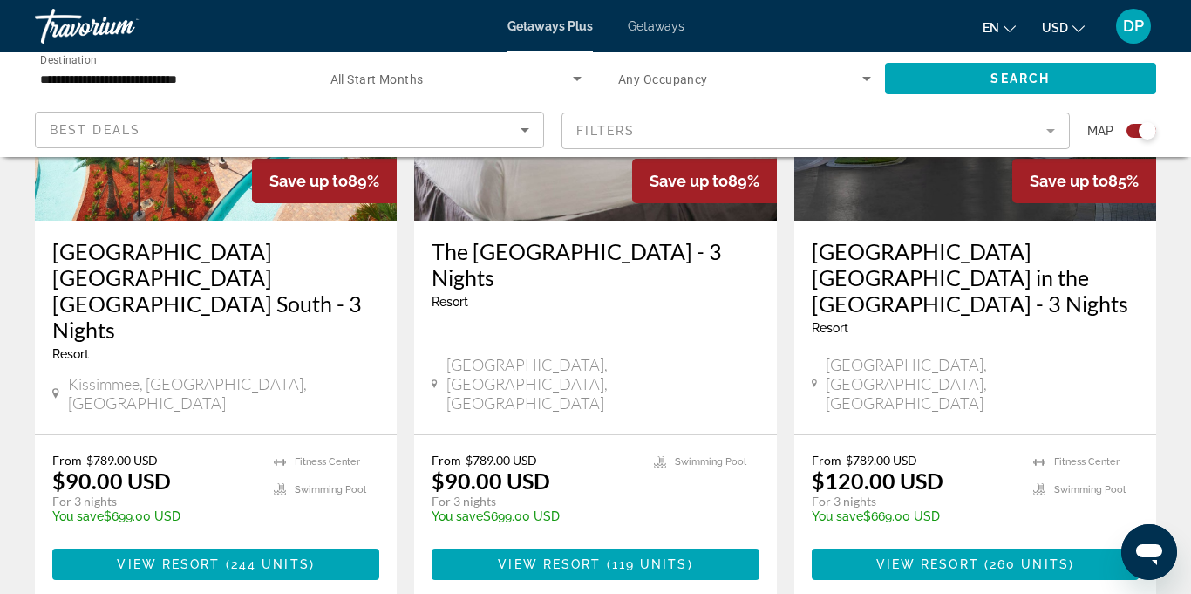
click at [566, 78] on span "Search widget" at bounding box center [451, 78] width 243 height 21
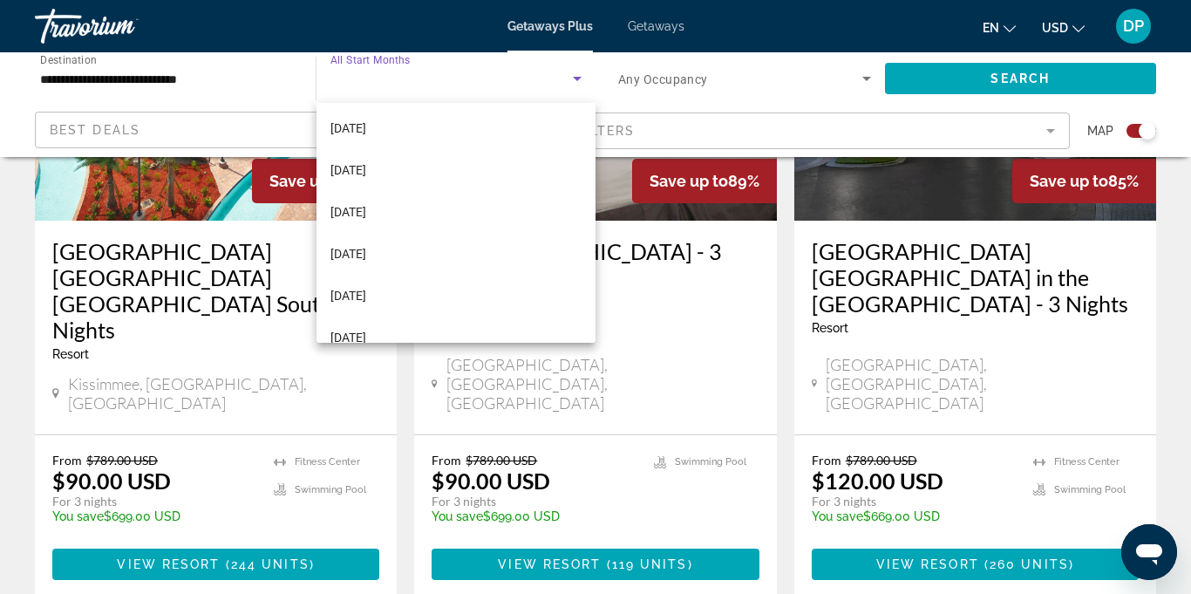
scroll to position [175, 0]
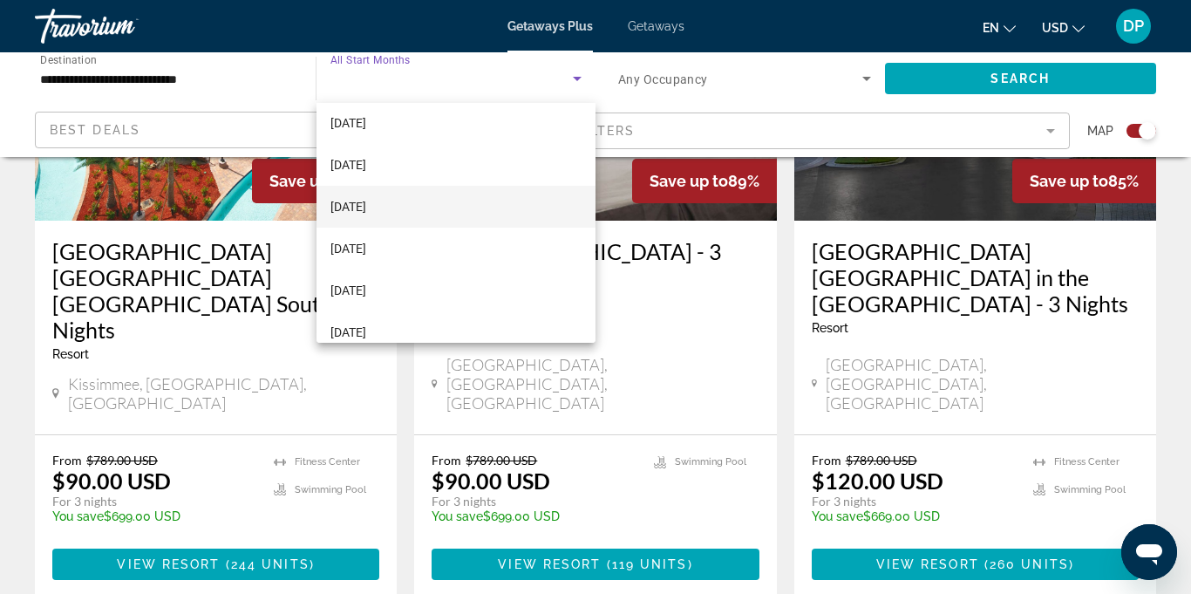
click at [363, 211] on span "[DATE]" at bounding box center [348, 206] width 36 height 21
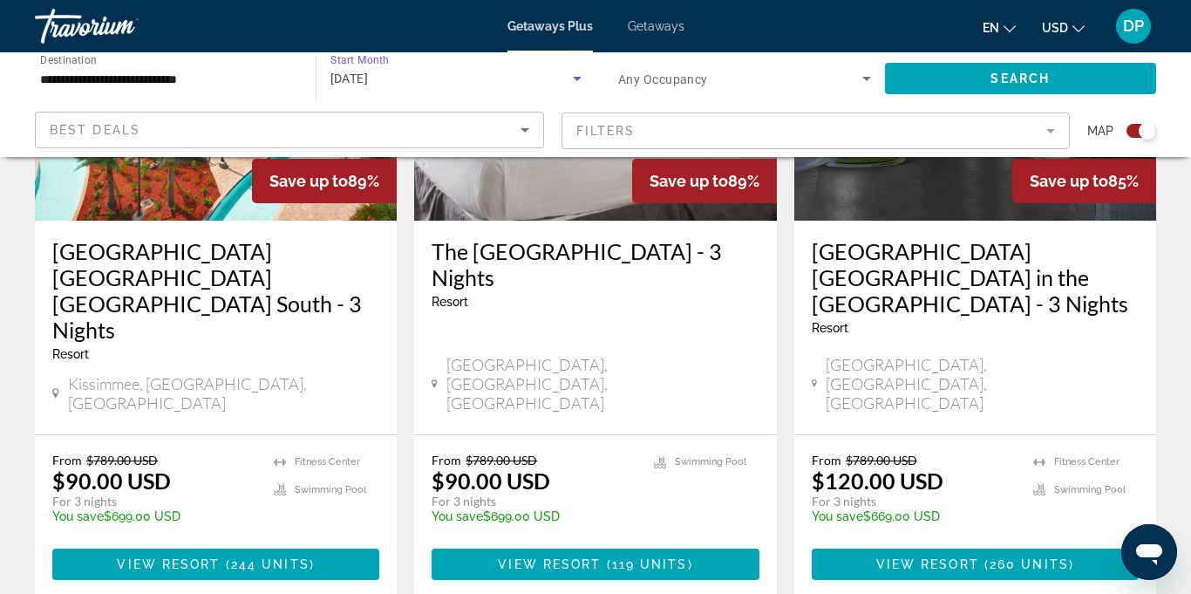
click at [869, 77] on icon "Search widget" at bounding box center [866, 79] width 9 height 4
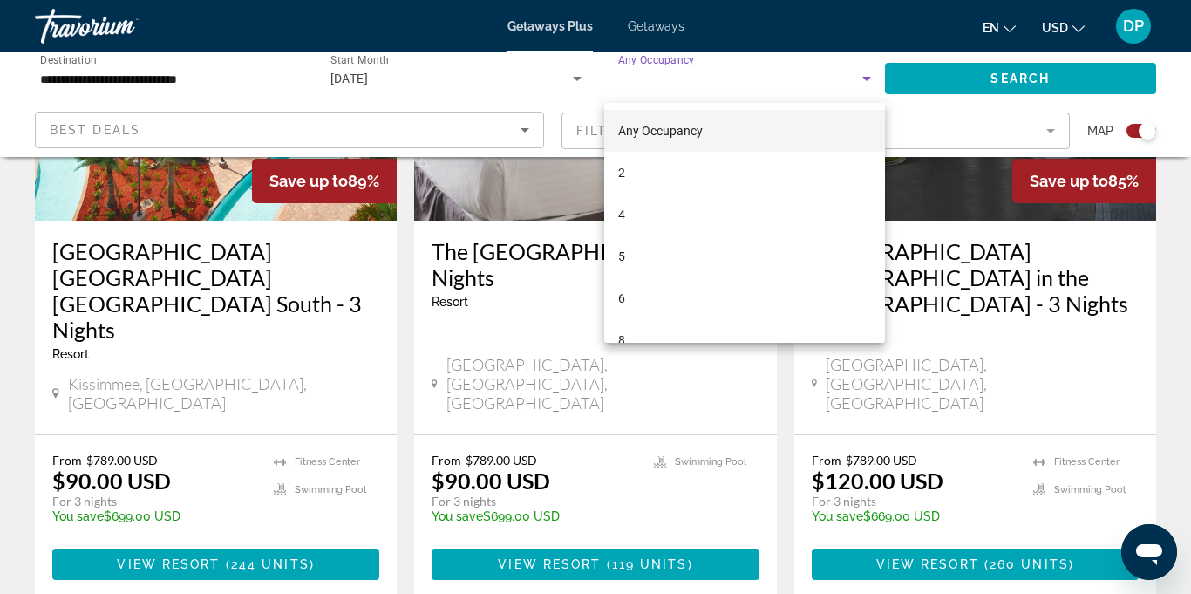
click at [800, 20] on div at bounding box center [595, 297] width 1191 height 594
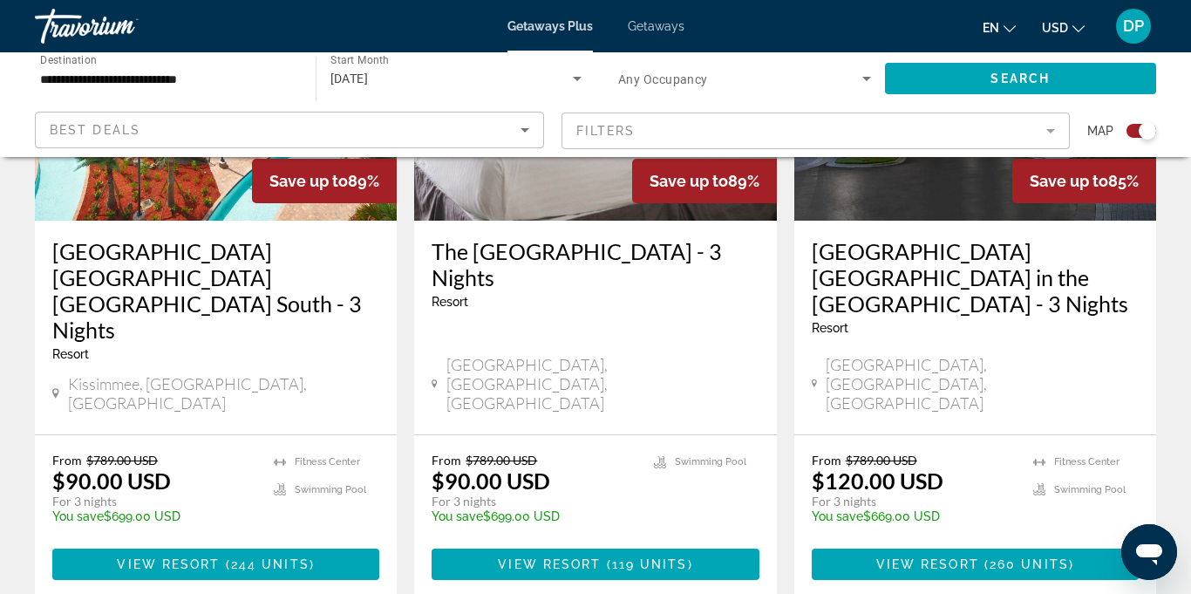
click at [1048, 126] on mat-form-field "Filters" at bounding box center [816, 130] width 509 height 37
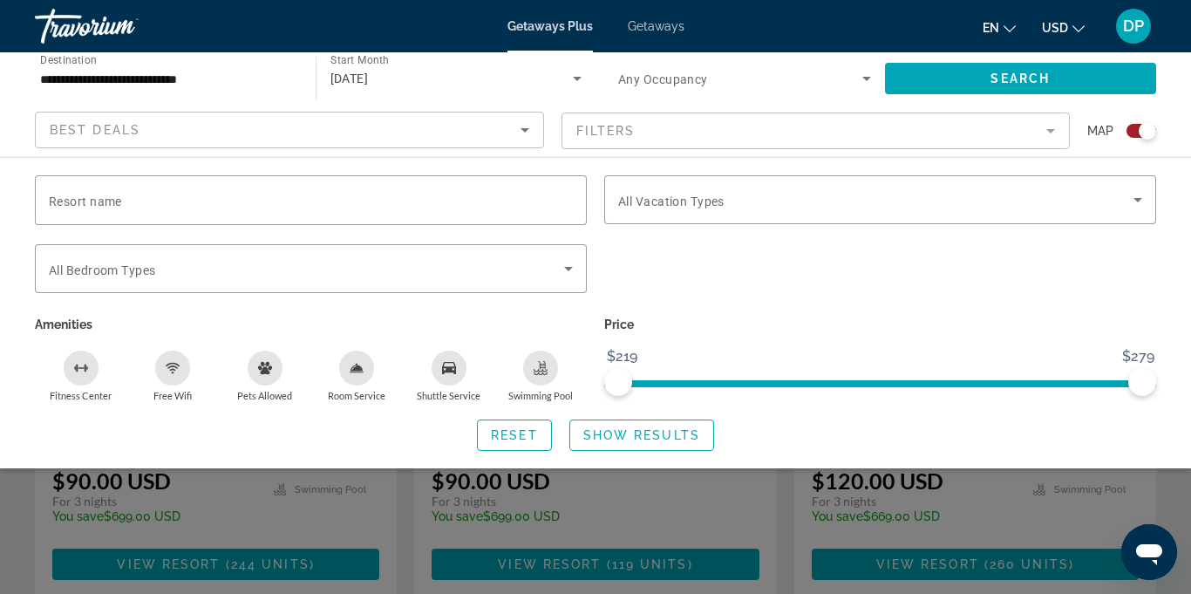
click at [1056, 137] on mat-form-field "Filters" at bounding box center [816, 130] width 509 height 37
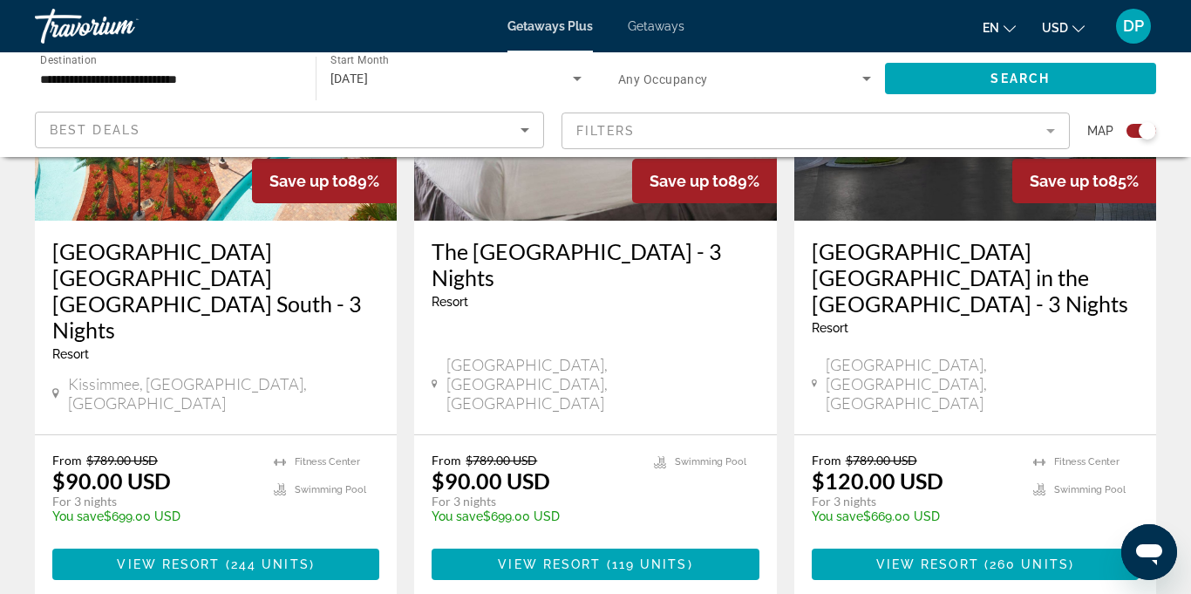
click at [1054, 140] on mat-form-field "Filters" at bounding box center [816, 130] width 509 height 37
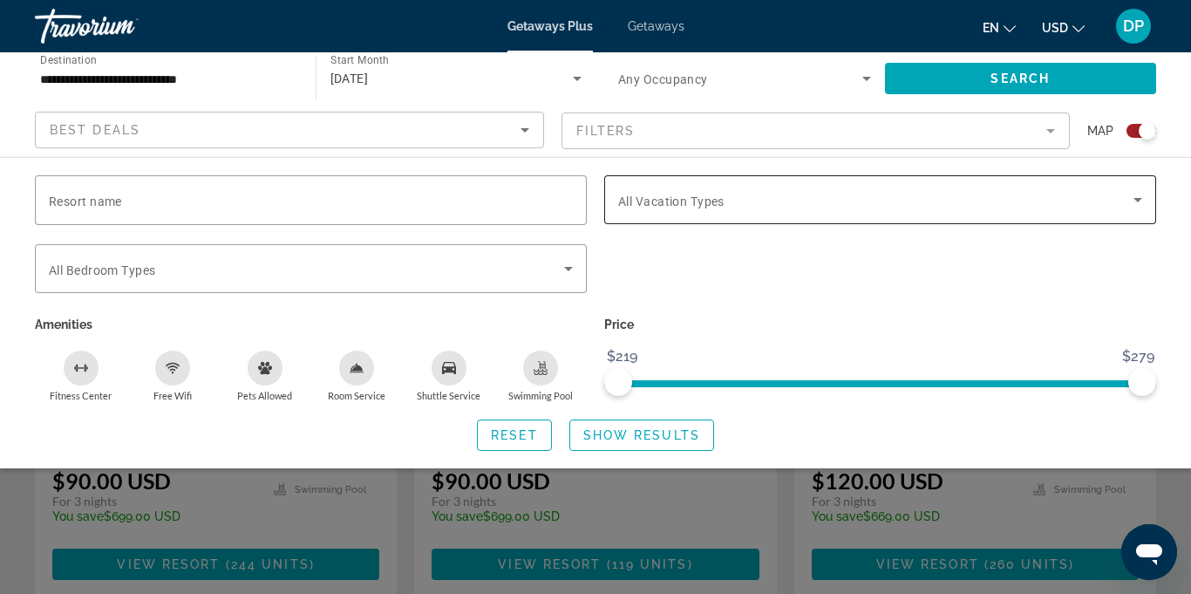
click at [1138, 200] on icon "Search widget" at bounding box center [1138, 200] width 9 height 4
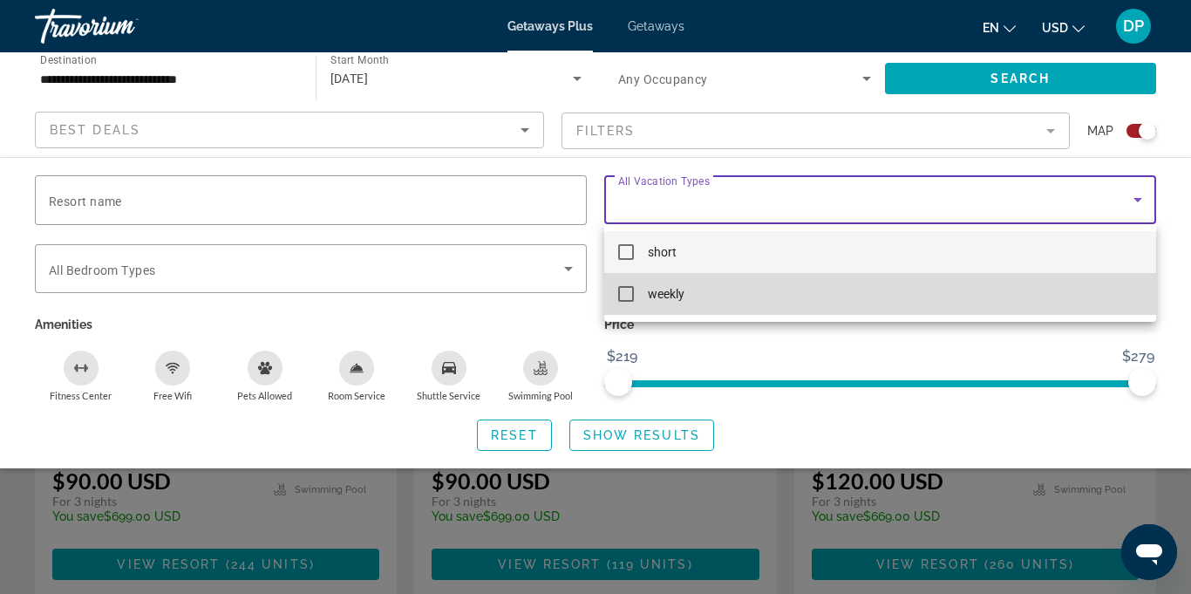
click at [624, 302] on mat-option "weekly" at bounding box center [880, 294] width 552 height 42
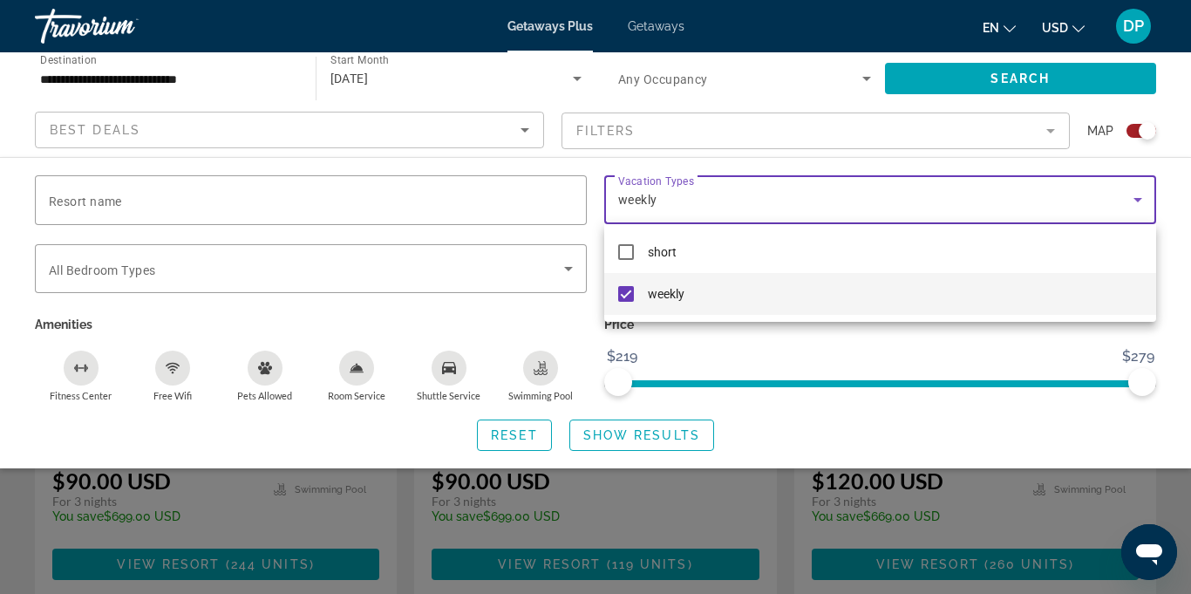
click at [624, 437] on div at bounding box center [595, 297] width 1191 height 594
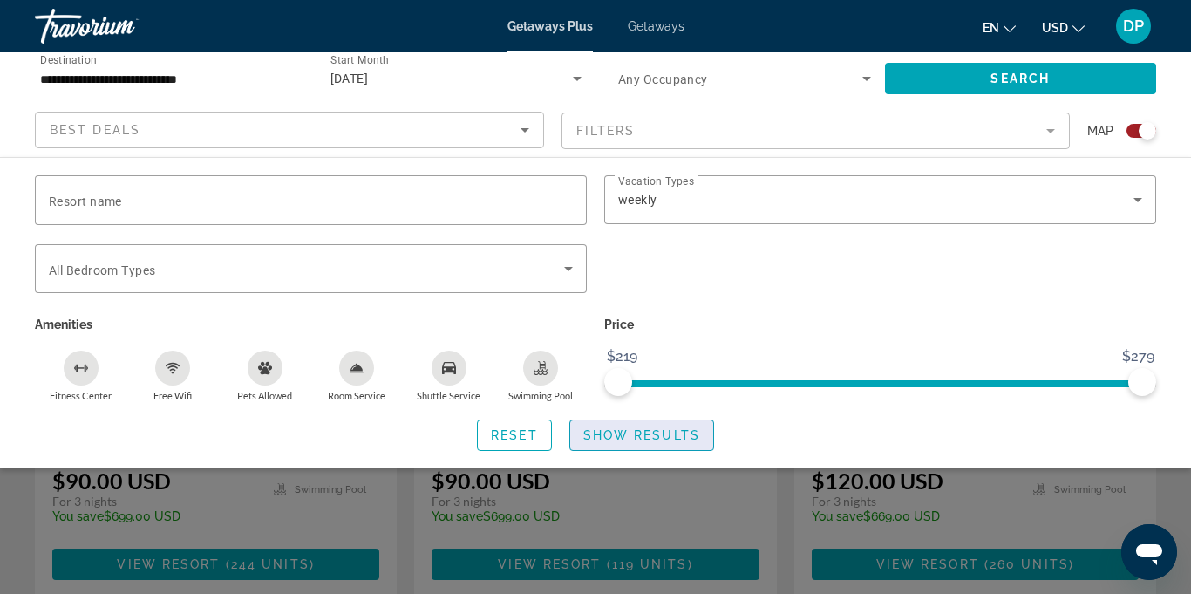
click at [646, 433] on span "Show Results" at bounding box center [641, 435] width 117 height 14
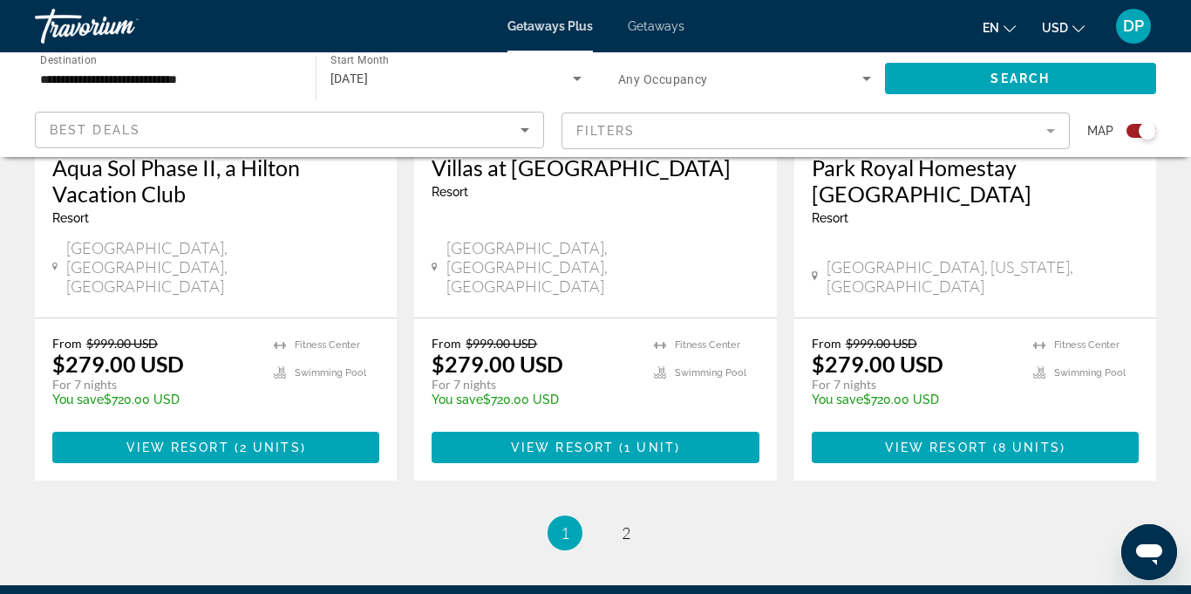
scroll to position [2869, 0]
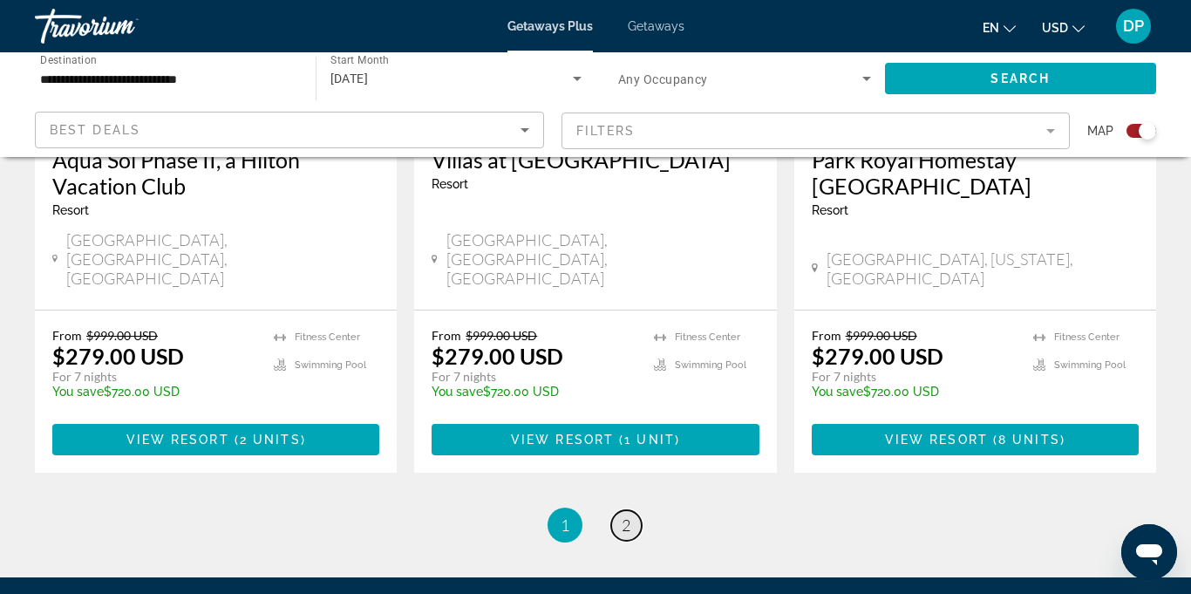
click at [623, 515] on span "2" at bounding box center [626, 524] width 9 height 19
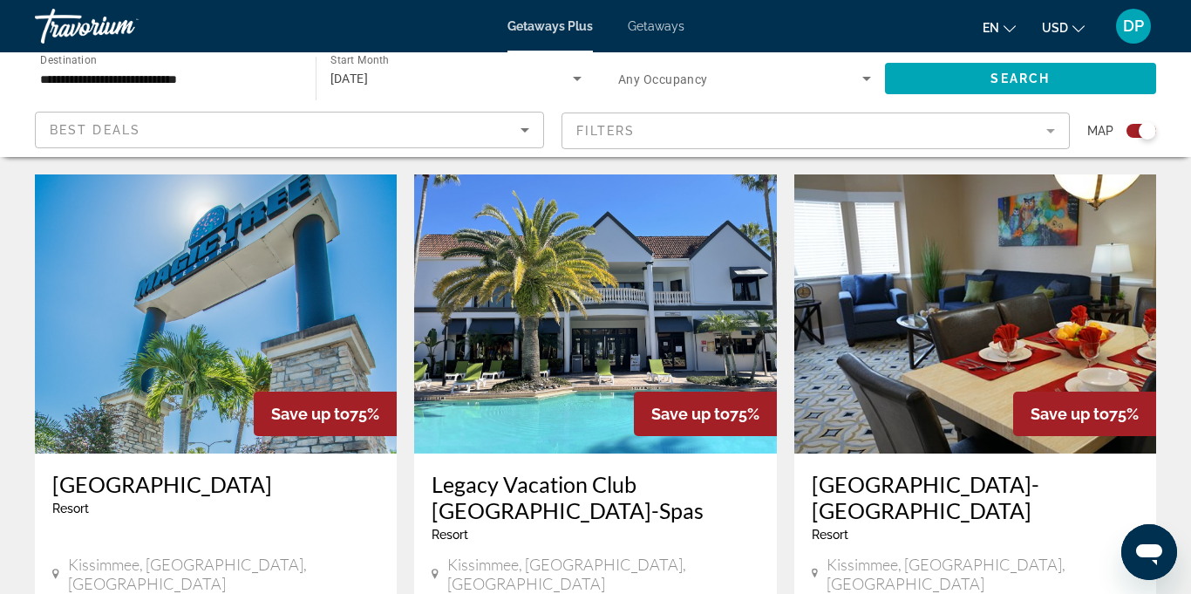
scroll to position [588, 0]
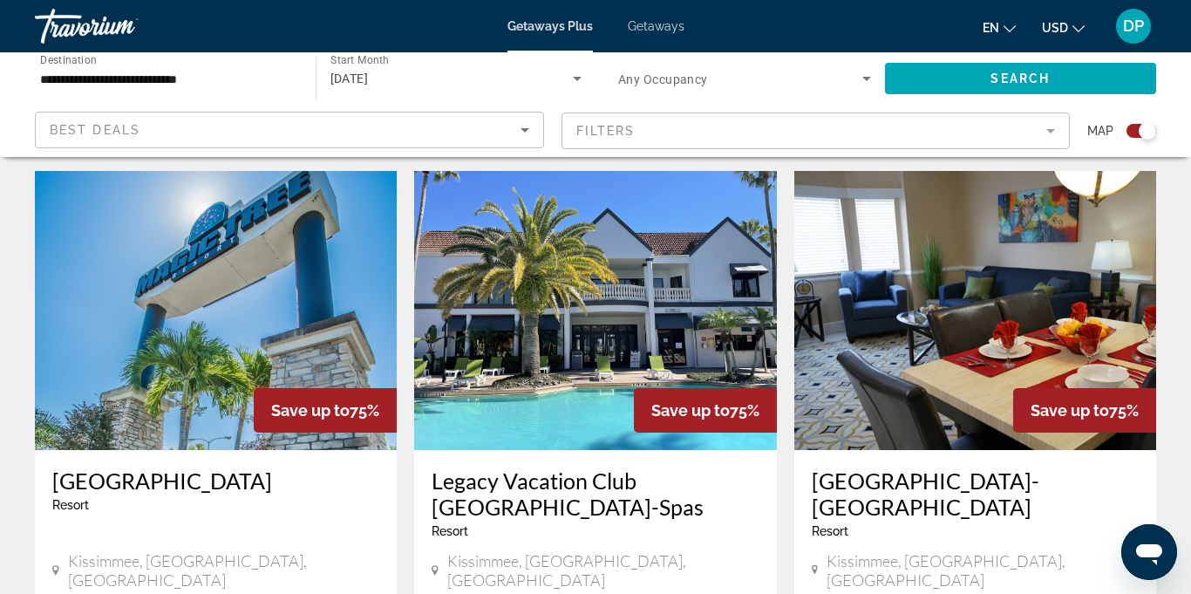
click at [660, 494] on h3 "Legacy Vacation Club [GEOGRAPHIC_DATA]-Spas" at bounding box center [595, 493] width 327 height 52
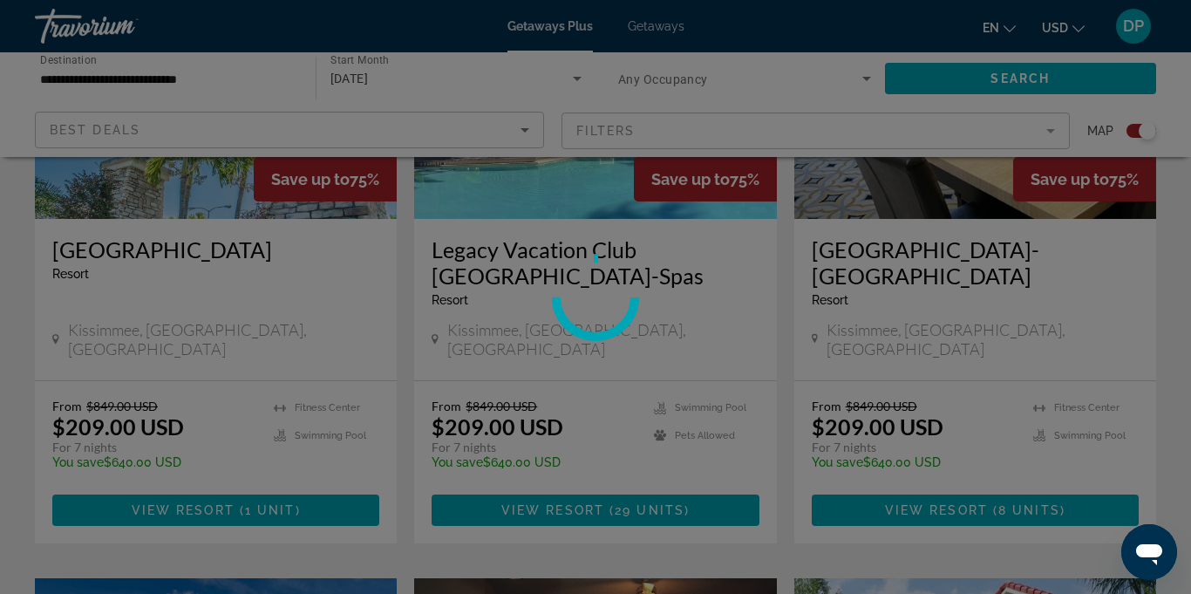
scroll to position [823, 0]
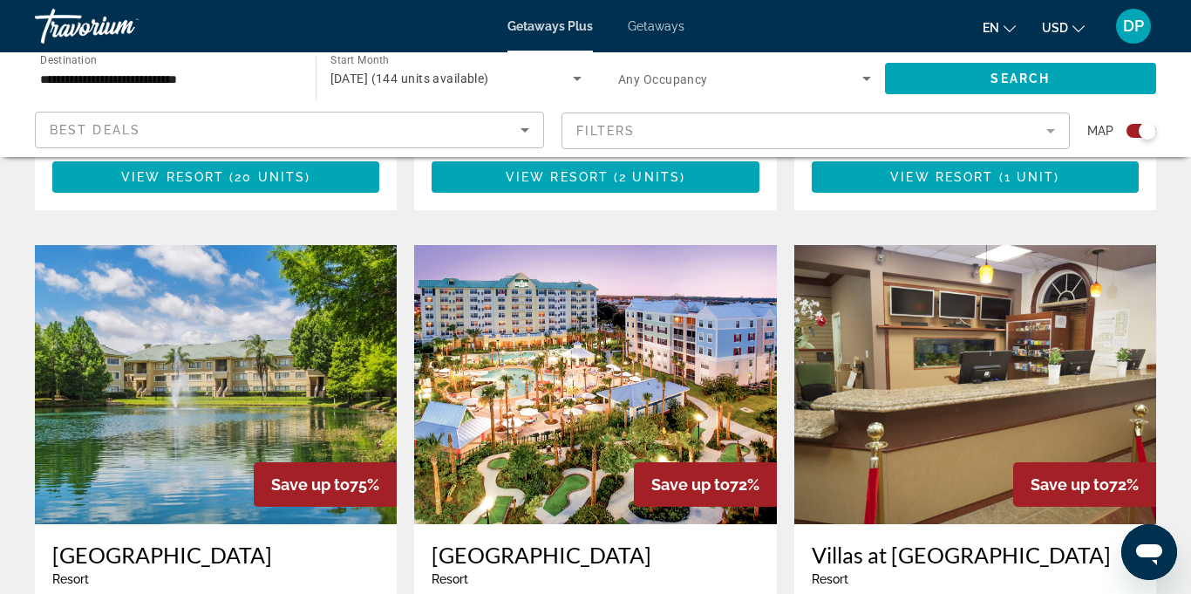
scroll to position [1789, 0]
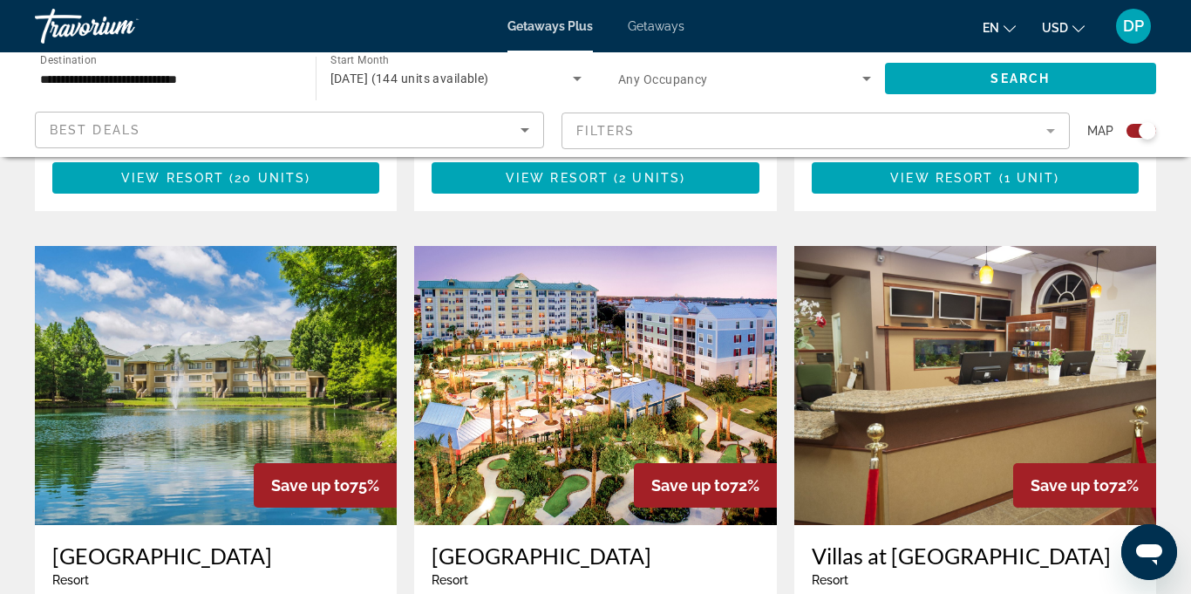
click at [578, 365] on img "Main content" at bounding box center [595, 385] width 362 height 279
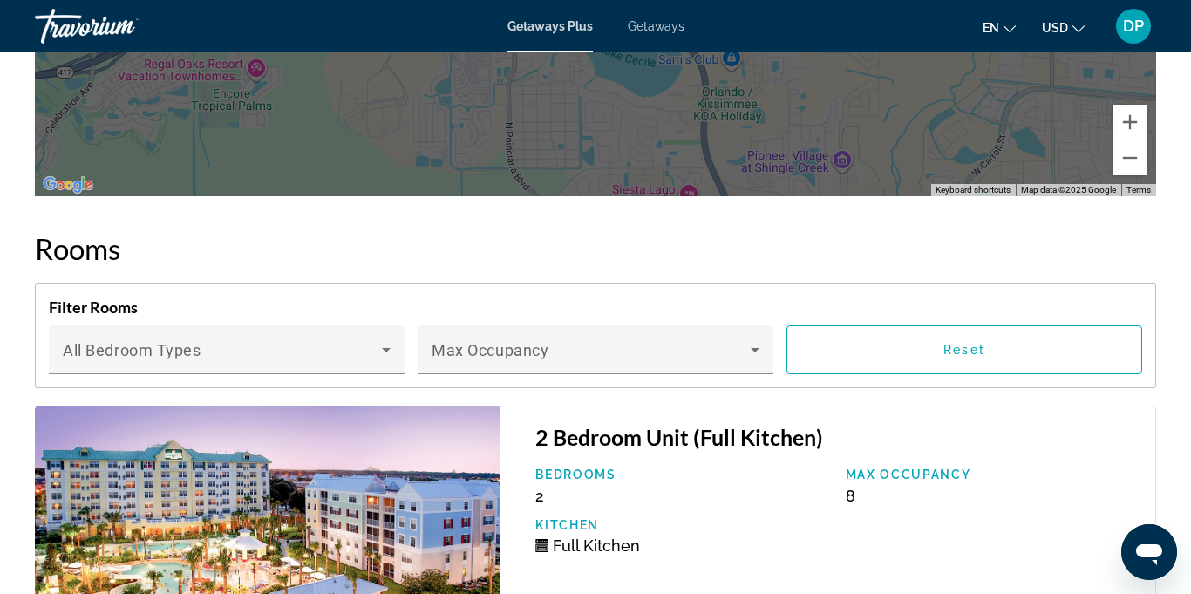
scroll to position [2977, 0]
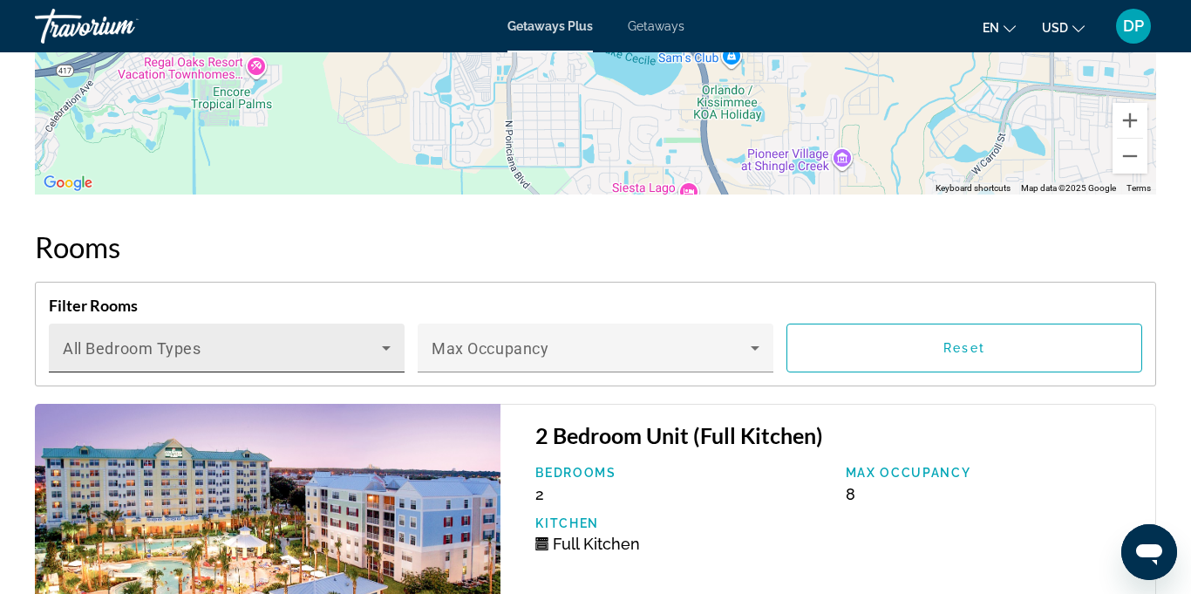
click at [386, 346] on icon "Main content" at bounding box center [386, 348] width 9 height 4
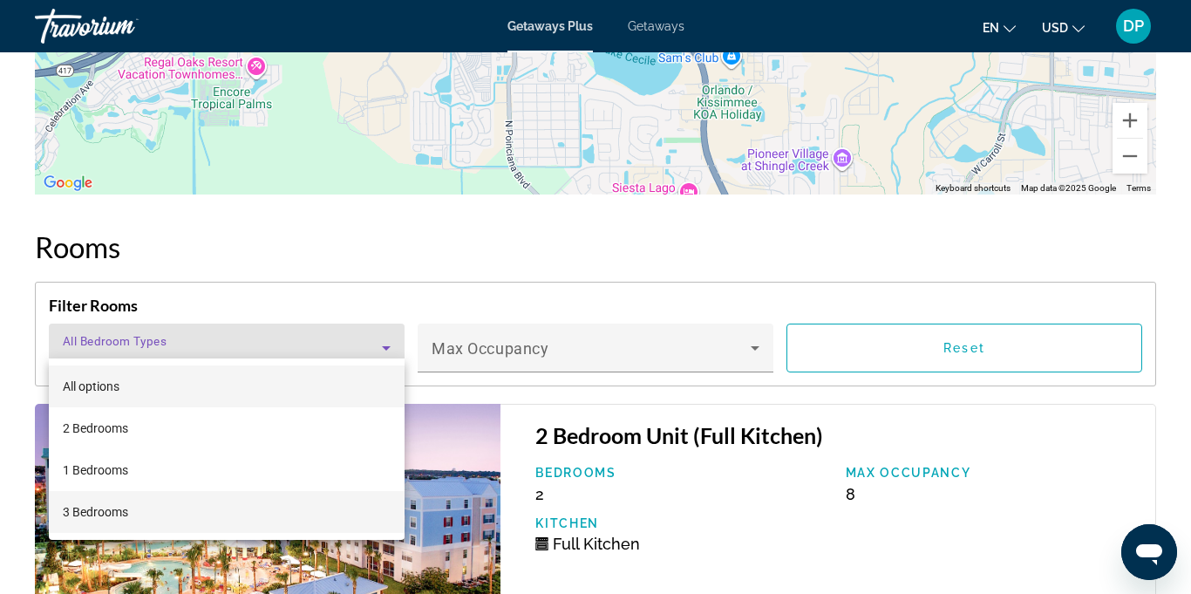
click at [98, 522] on mat-option "3 Bedrooms" at bounding box center [227, 512] width 356 height 42
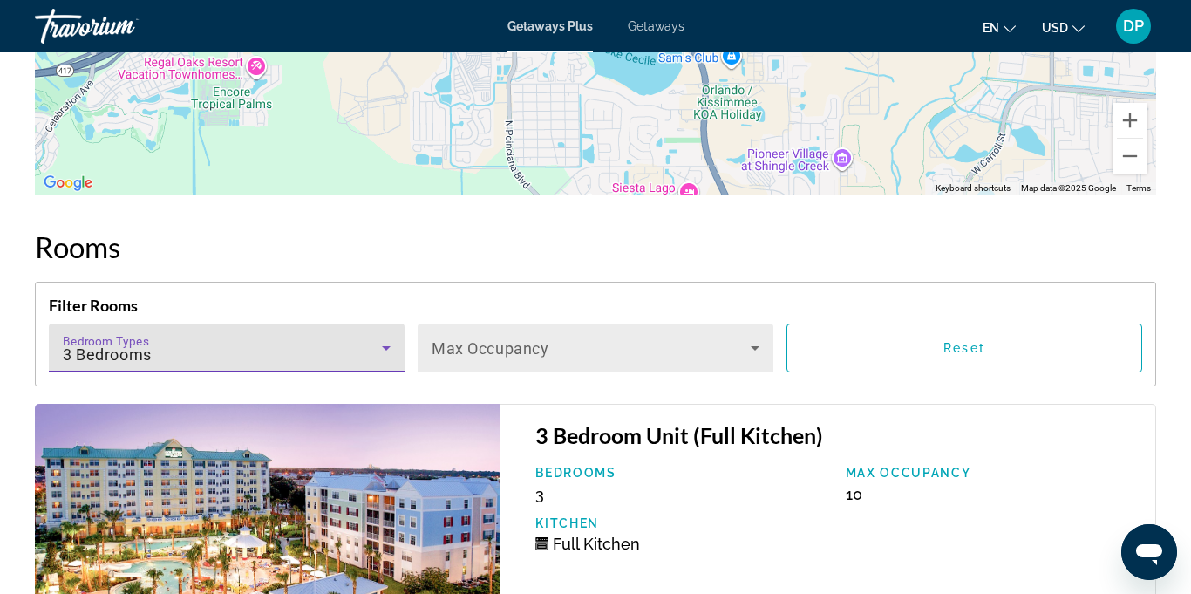
click at [764, 343] on icon "Main content" at bounding box center [755, 347] width 21 height 21
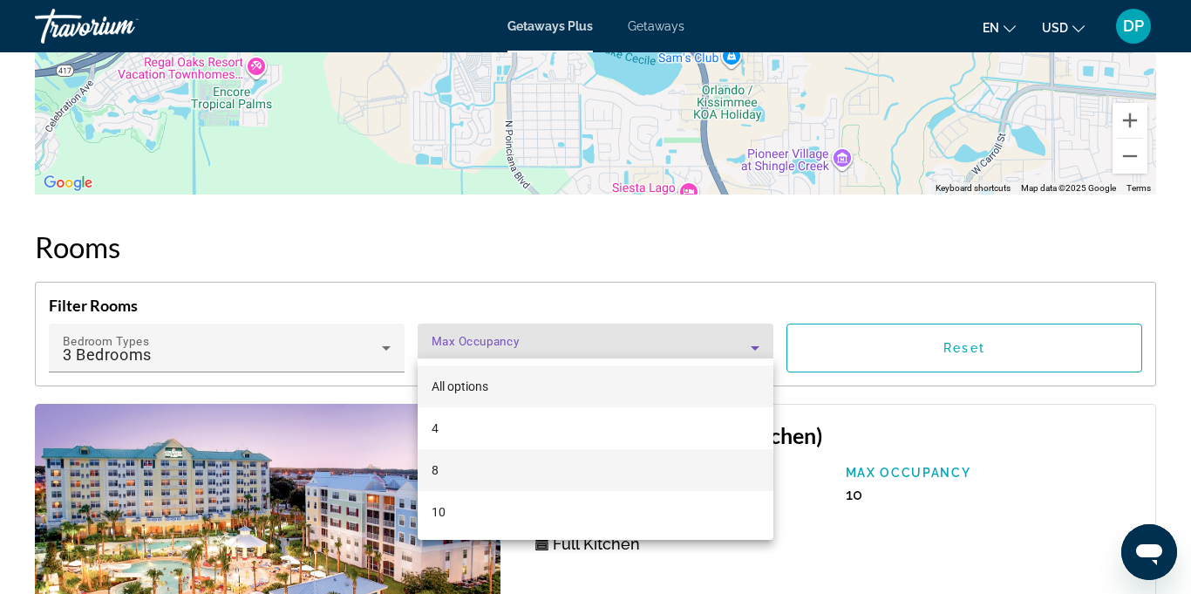
click at [444, 462] on mat-option "8" at bounding box center [596, 470] width 356 height 42
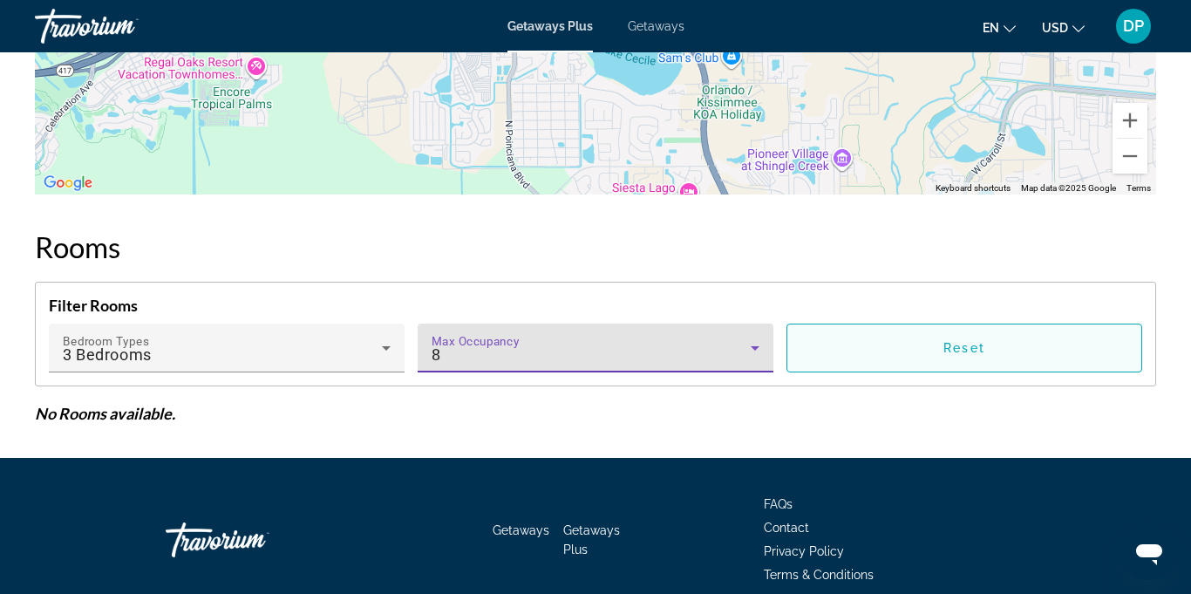
click at [917, 336] on span "Main content" at bounding box center [964, 348] width 354 height 42
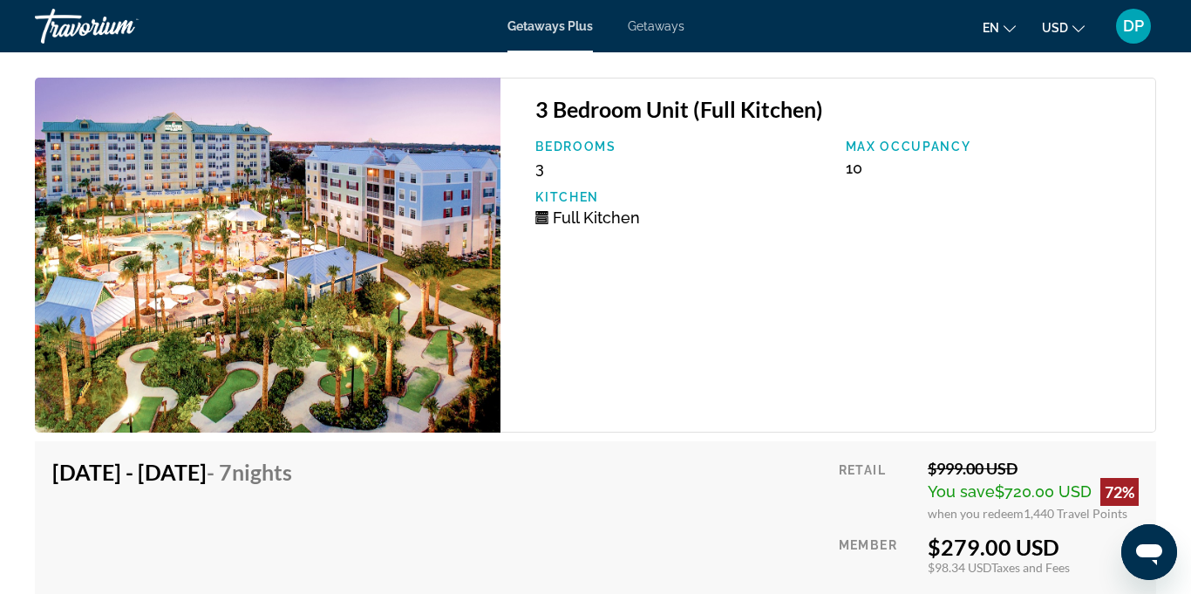
scroll to position [4818, 0]
click at [187, 465] on h4 "Feb 7, 2026 - Feb 14, 2026 - 7 Nights" at bounding box center [172, 471] width 240 height 26
click at [292, 466] on span "Nights" at bounding box center [262, 471] width 60 height 26
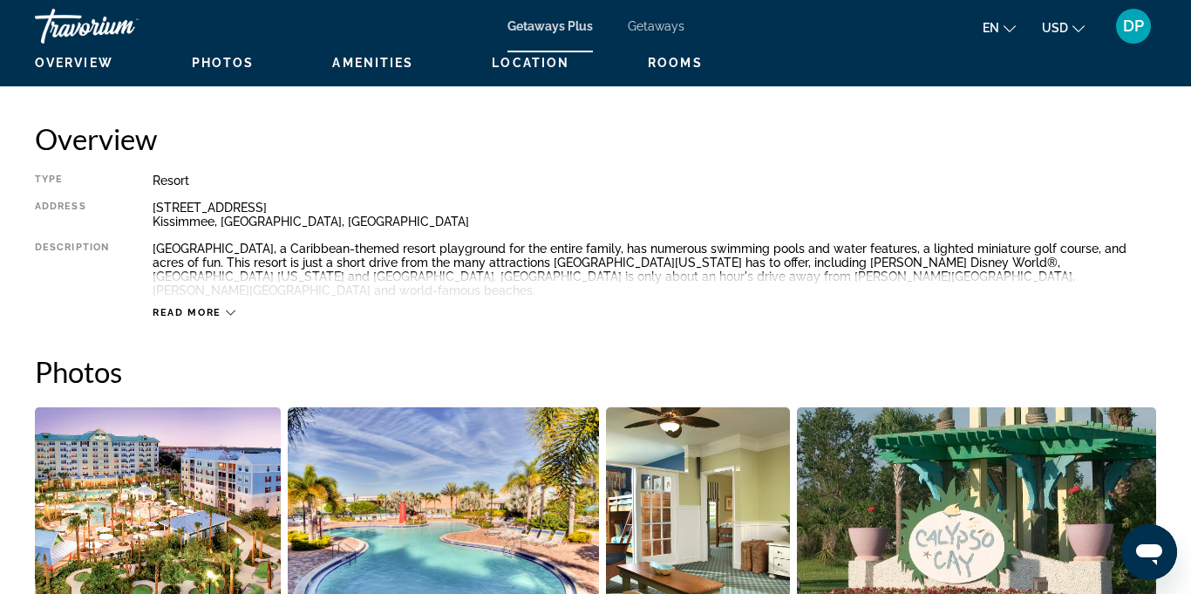
scroll to position [845, 0]
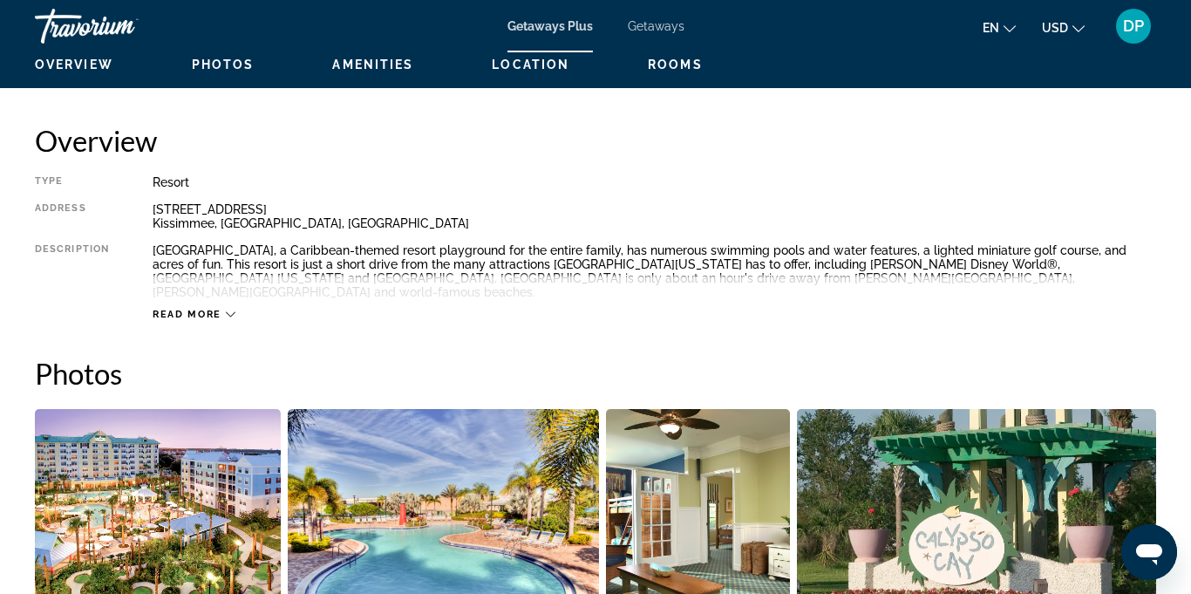
click at [546, 28] on span "Getaways Plus" at bounding box center [550, 26] width 85 height 14
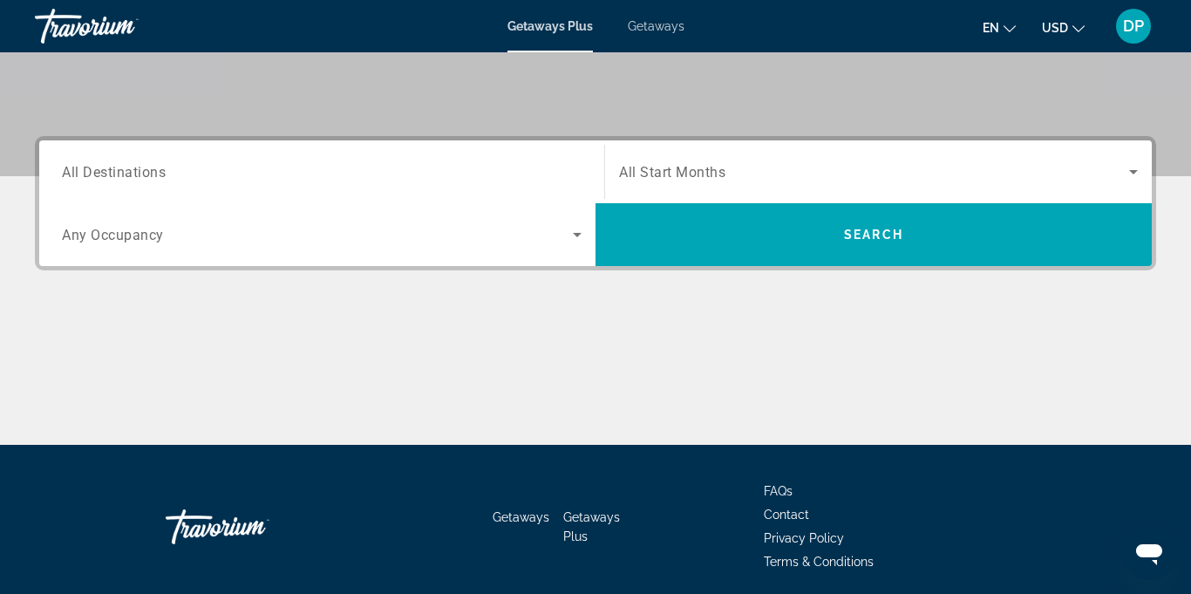
scroll to position [351, 0]
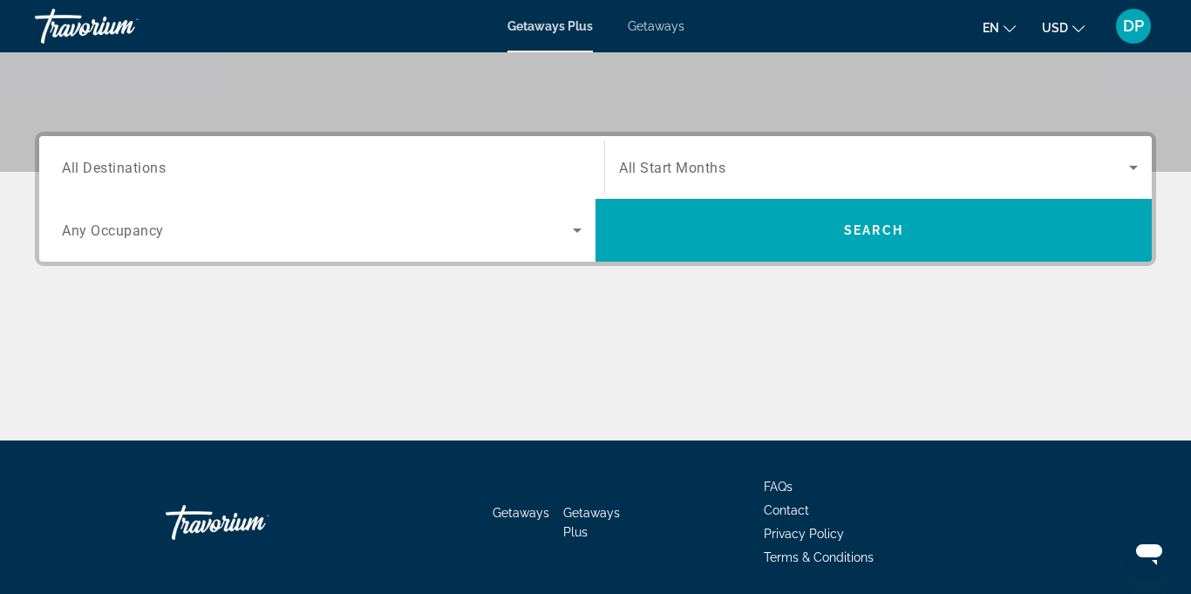
click at [1141, 165] on icon "Search widget" at bounding box center [1133, 167] width 21 height 21
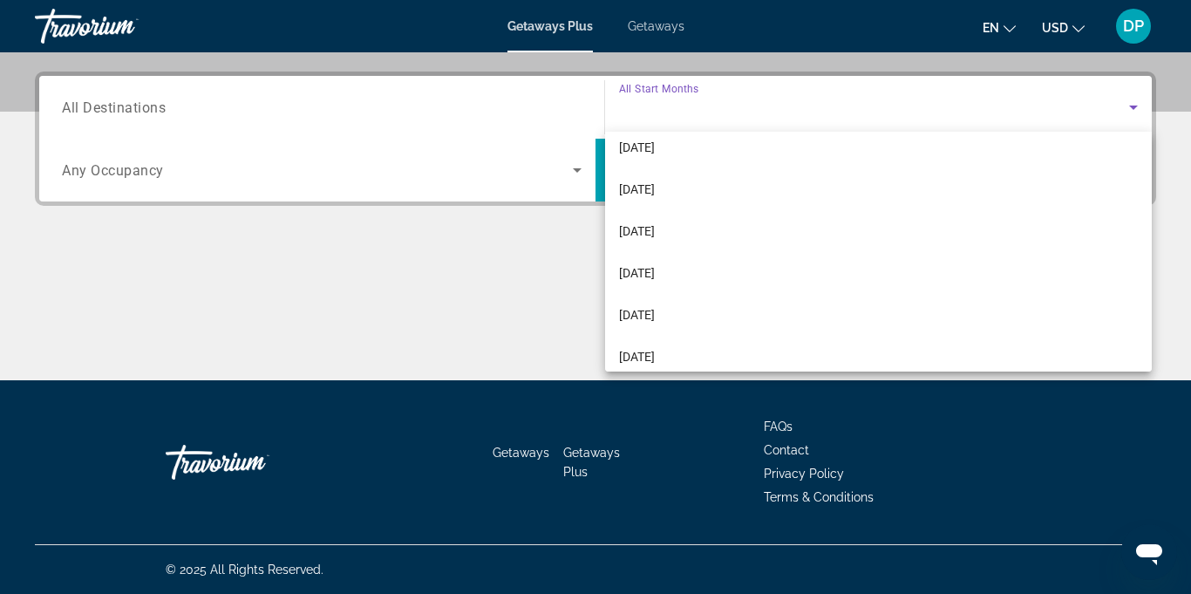
scroll to position [191, 0]
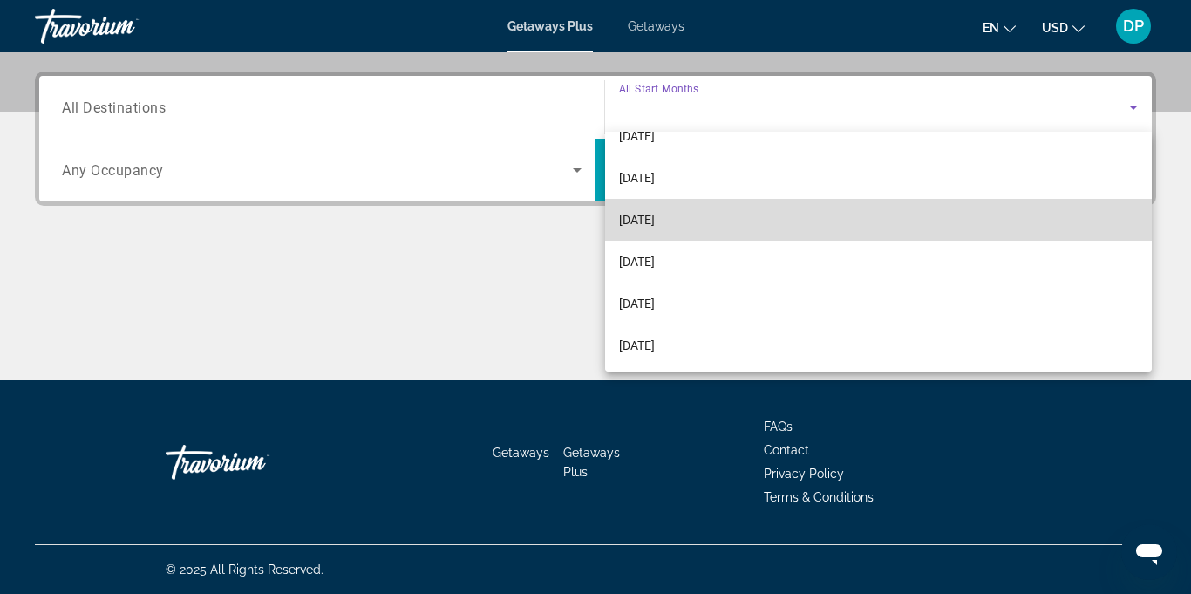
click at [649, 226] on span "[DATE]" at bounding box center [637, 219] width 36 height 21
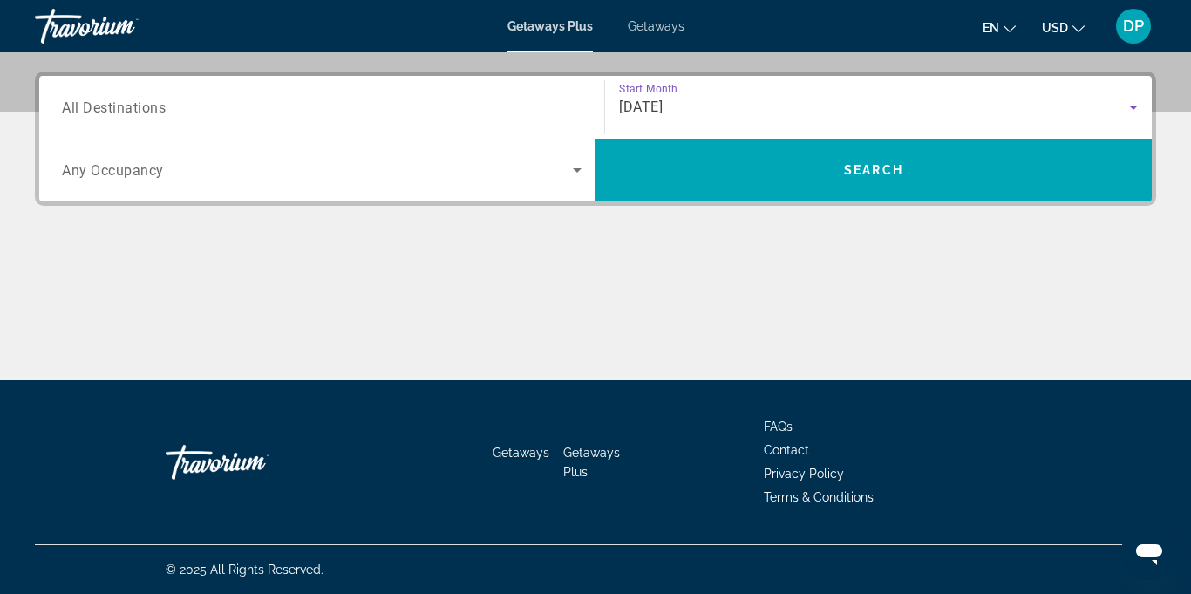
click at [577, 177] on icon "Search widget" at bounding box center [577, 170] width 21 height 21
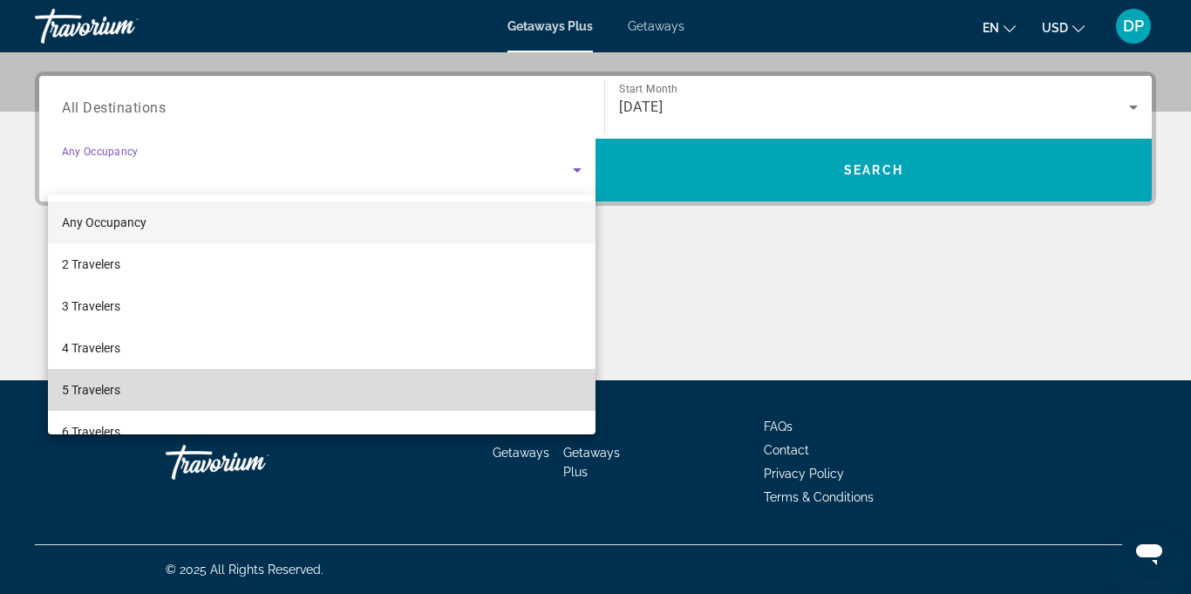
click at [85, 399] on span "5 Travelers" at bounding box center [91, 389] width 58 height 21
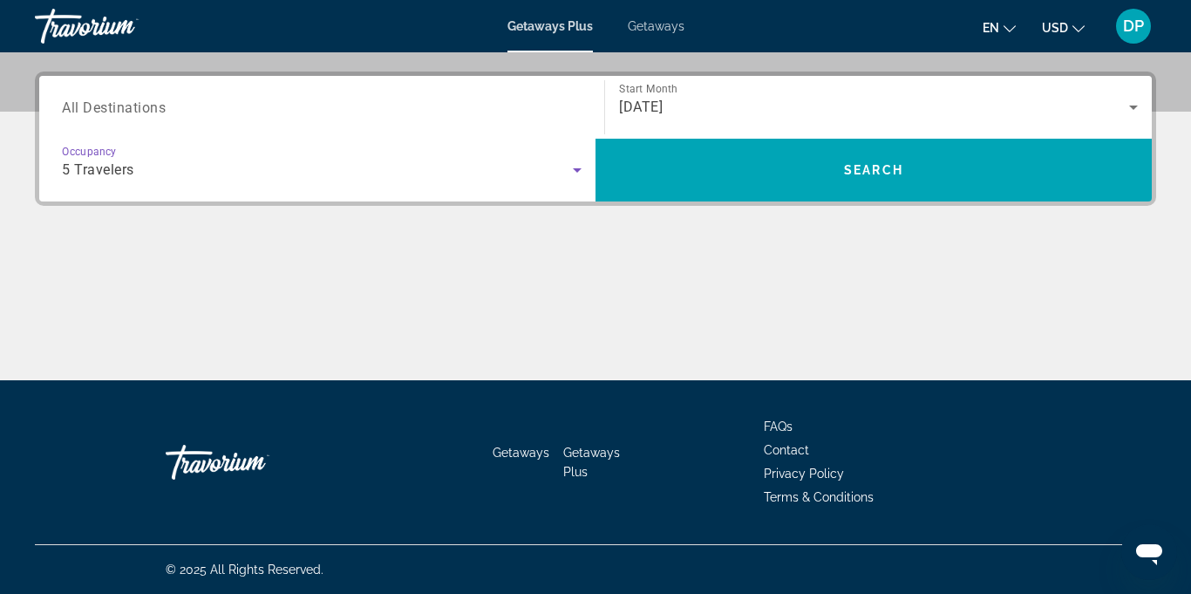
click at [136, 110] on span "All Destinations" at bounding box center [114, 107] width 104 height 17
click at [136, 110] on input "Destination All Destinations" at bounding box center [322, 108] width 520 height 21
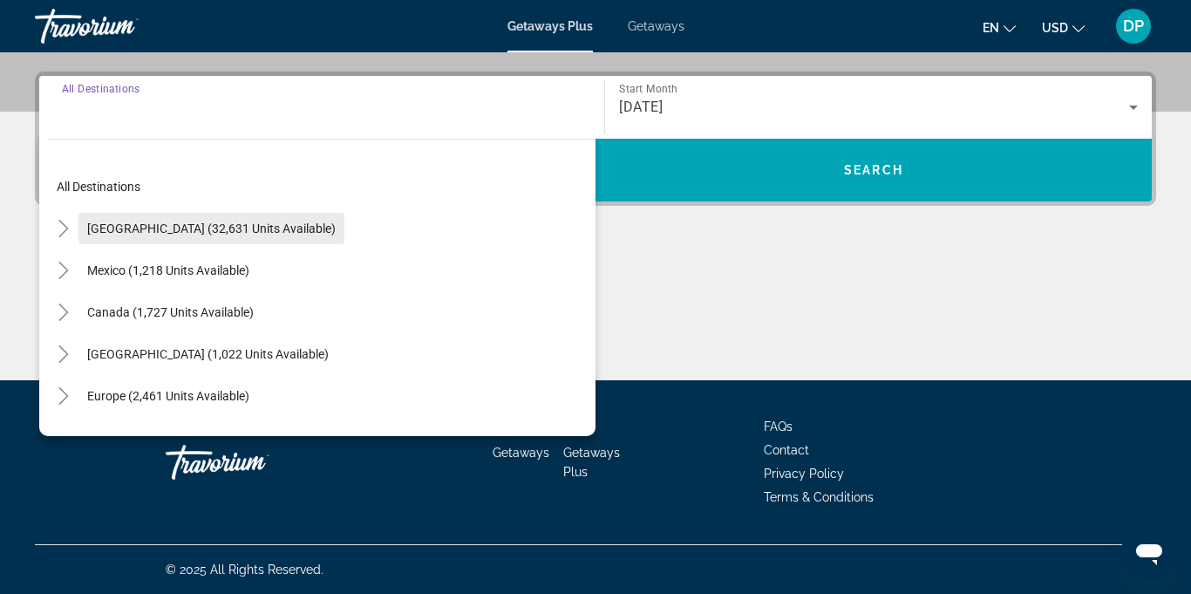
click at [224, 235] on span "Search widget" at bounding box center [211, 229] width 266 height 42
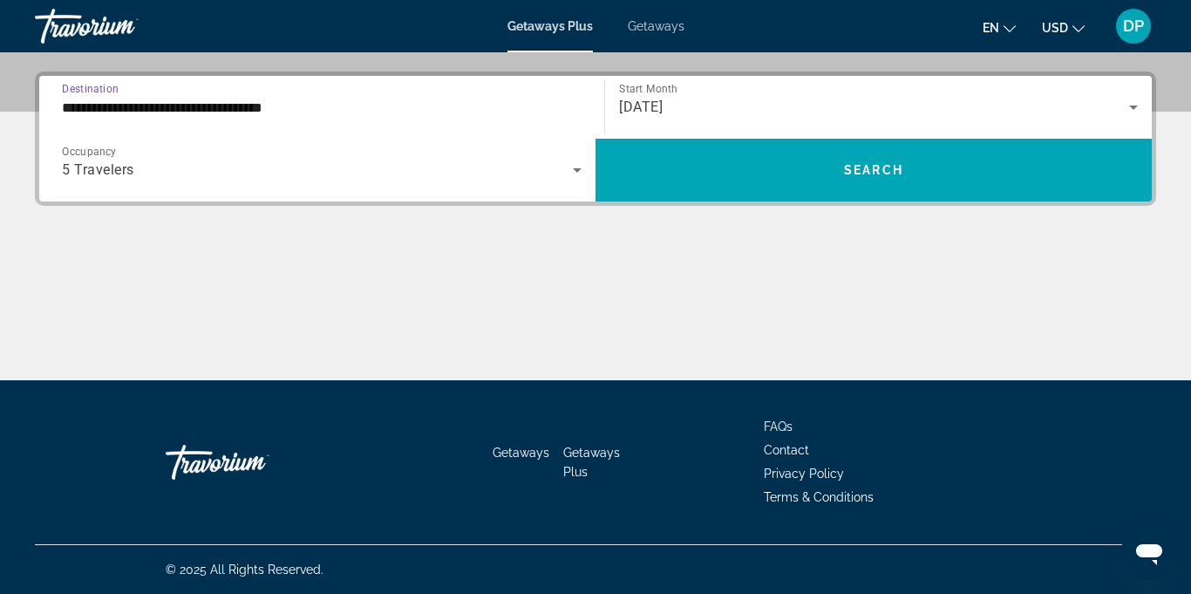
click at [258, 112] on input "**********" at bounding box center [322, 108] width 520 height 21
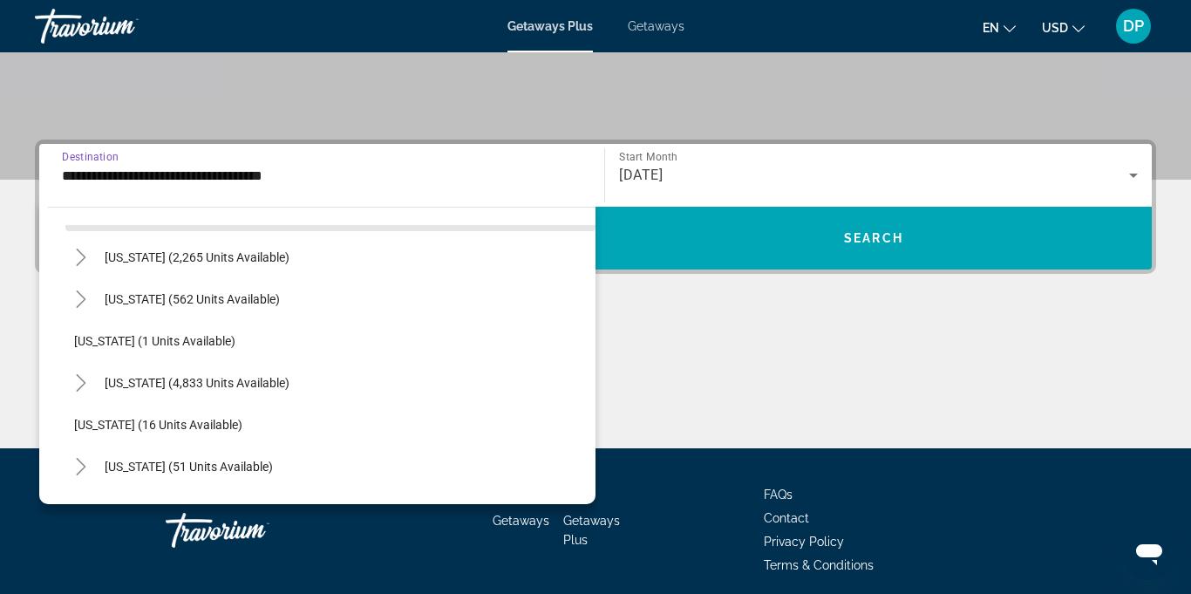
scroll to position [174, 0]
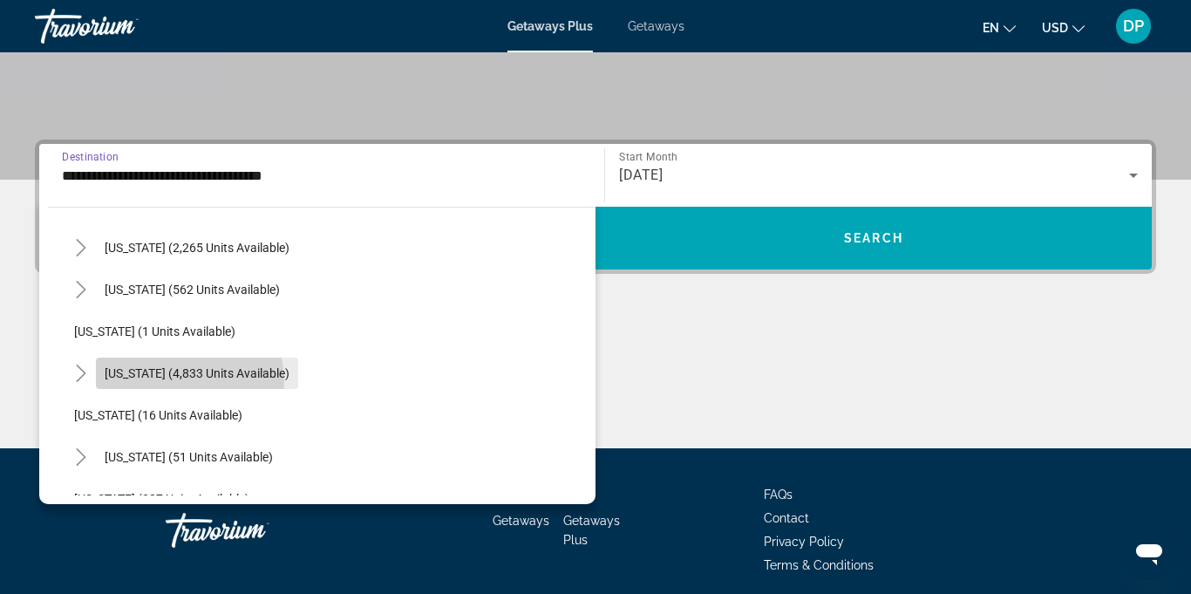
click at [188, 381] on span "Search widget" at bounding box center [197, 373] width 202 height 42
type input "**********"
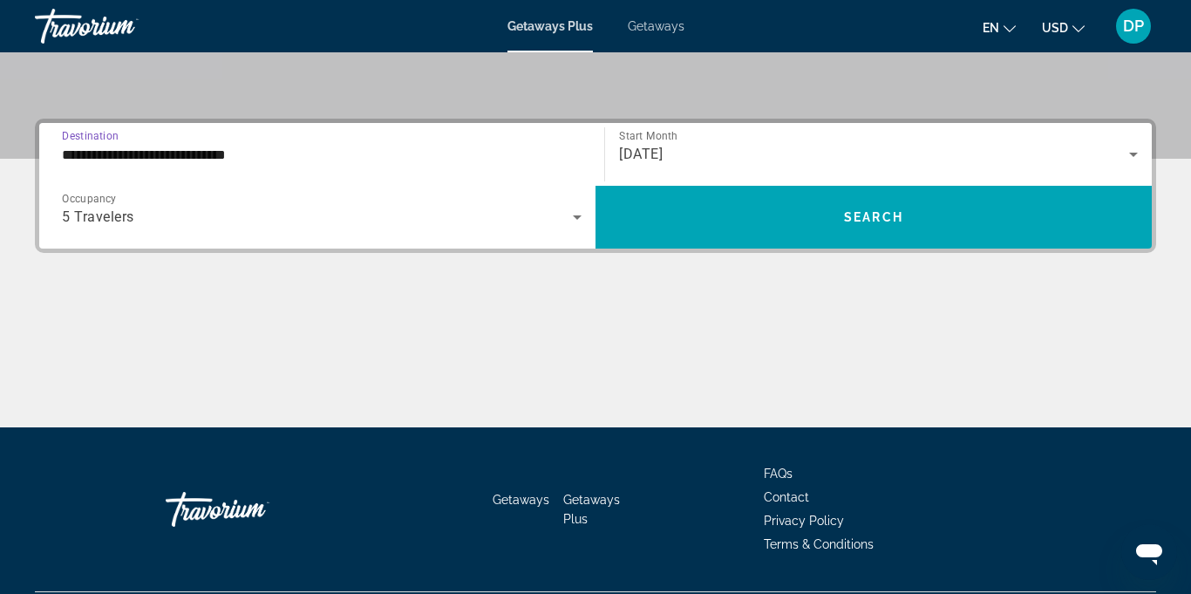
scroll to position [412, 0]
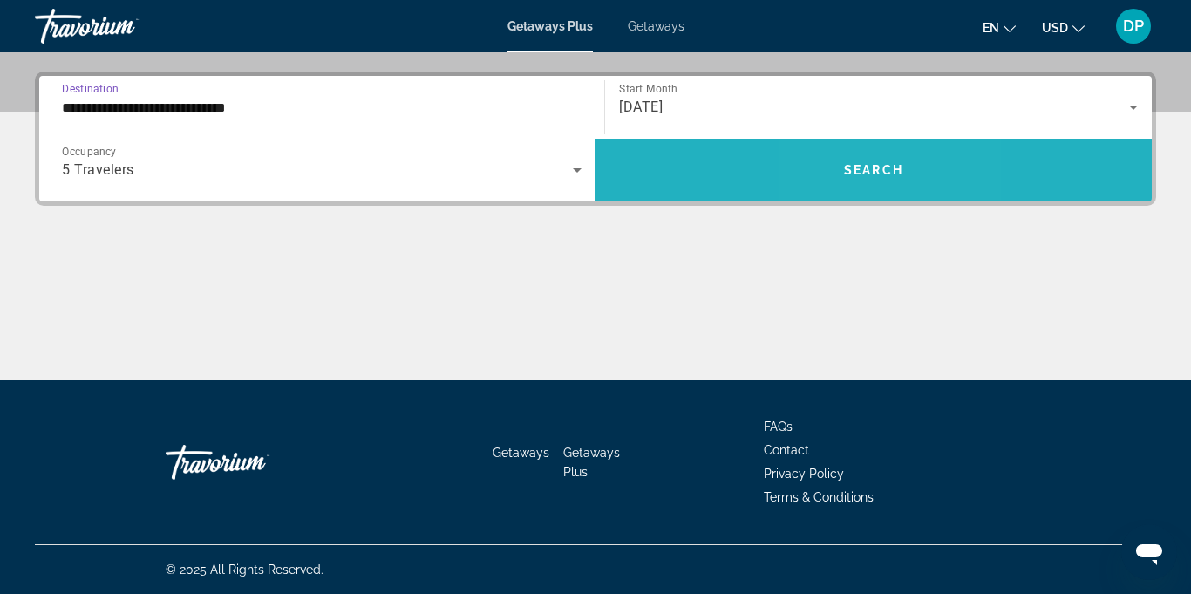
click at [855, 178] on span "Search widget" at bounding box center [874, 170] width 556 height 42
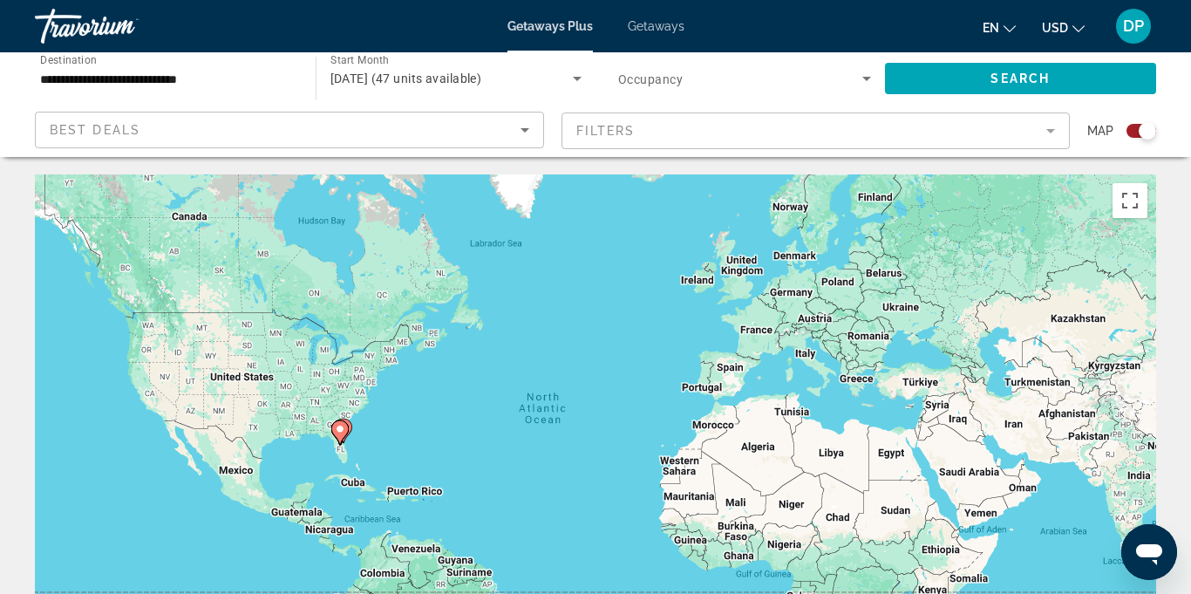
click at [1050, 141] on mat-form-field "Filters" at bounding box center [816, 130] width 509 height 37
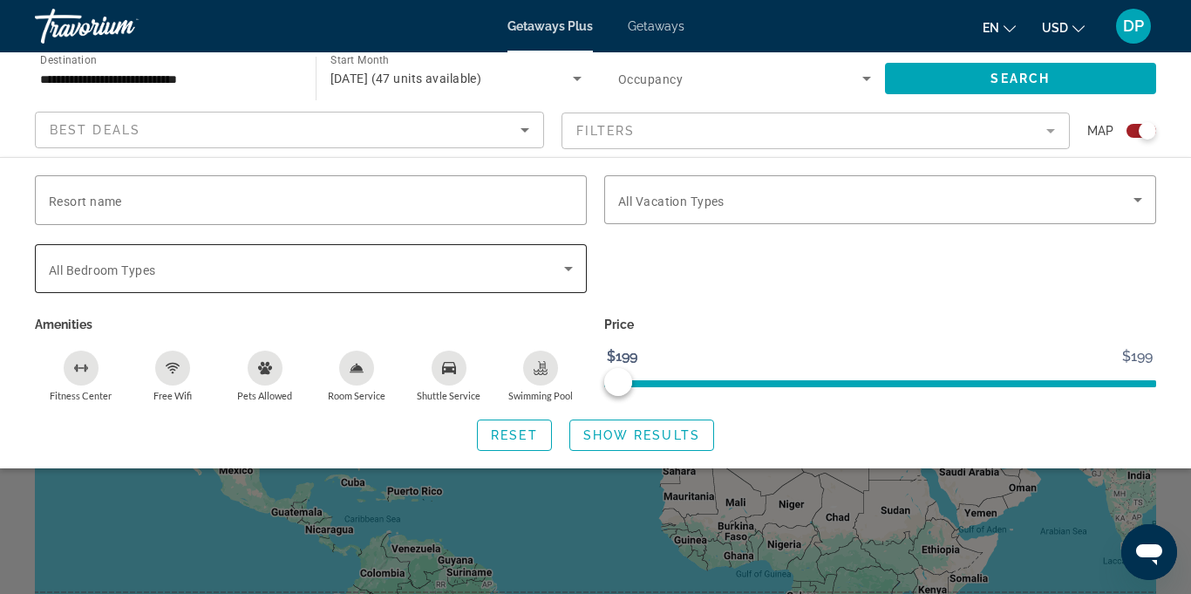
click at [562, 276] on icon "Search widget" at bounding box center [568, 268] width 21 height 21
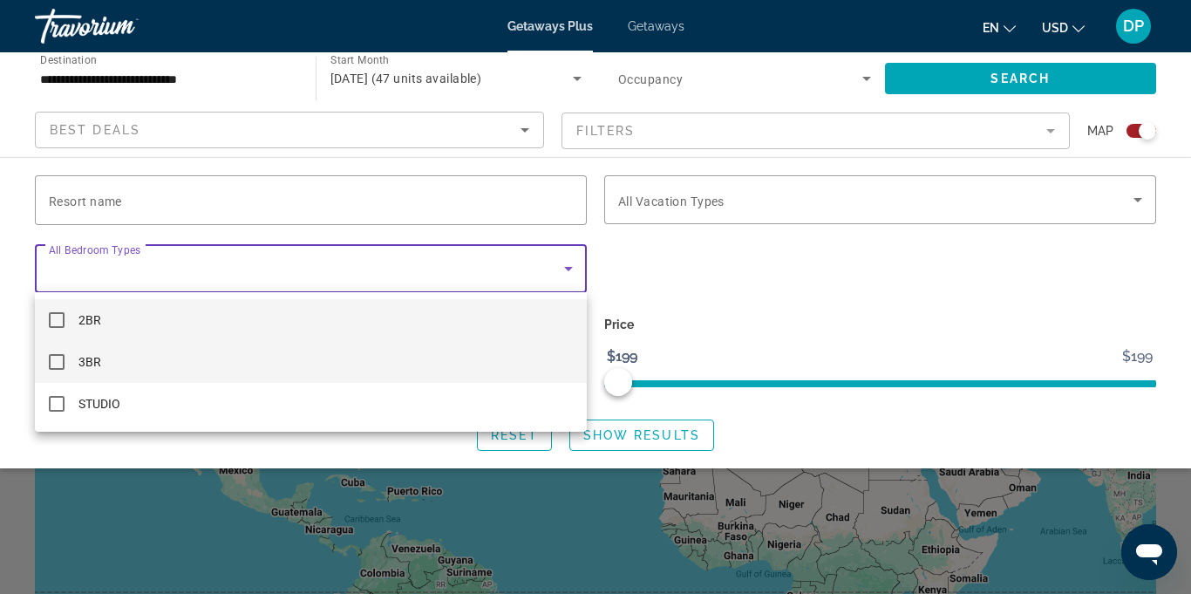
click at [51, 362] on mat-pseudo-checkbox at bounding box center [57, 362] width 16 height 16
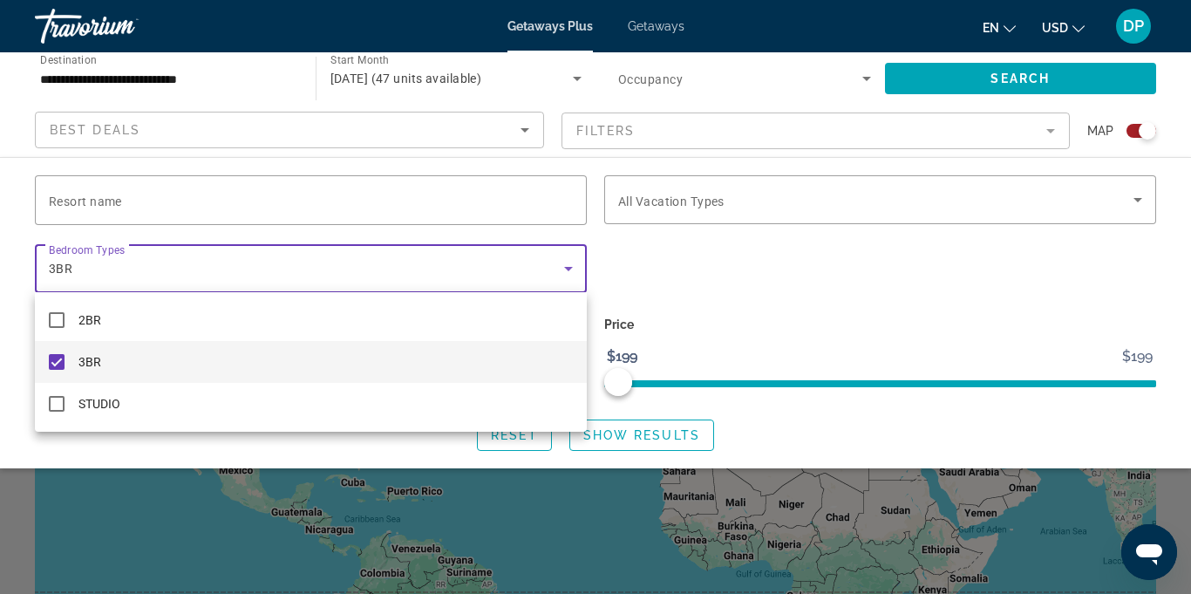
click at [1143, 204] on div at bounding box center [595, 297] width 1191 height 594
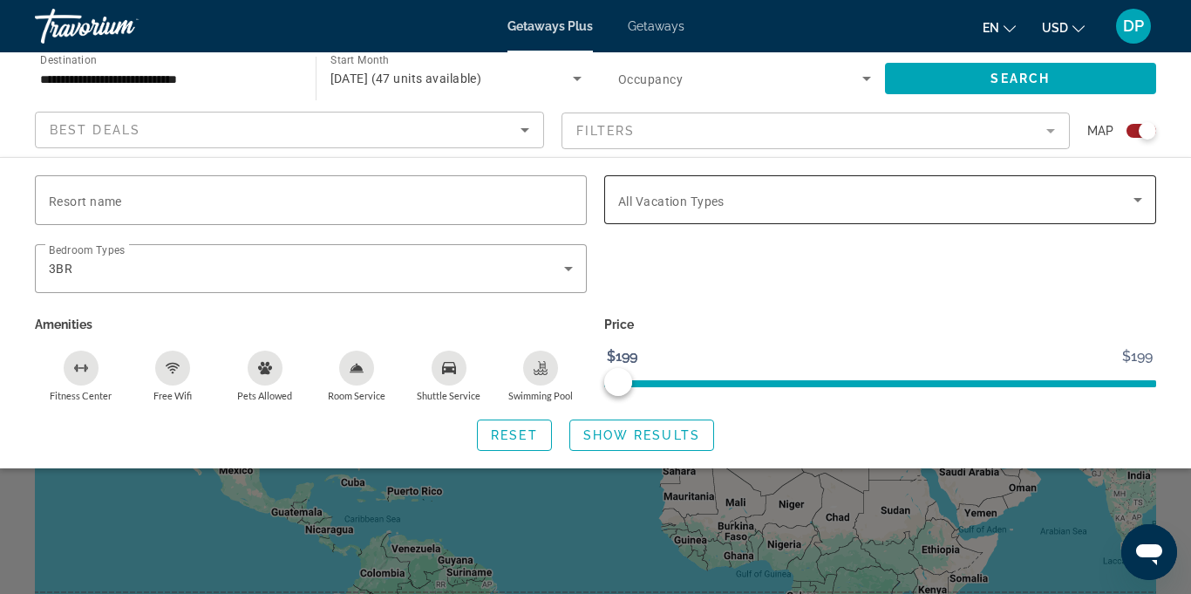
click at [1138, 200] on icon "Search widget" at bounding box center [1138, 200] width 9 height 4
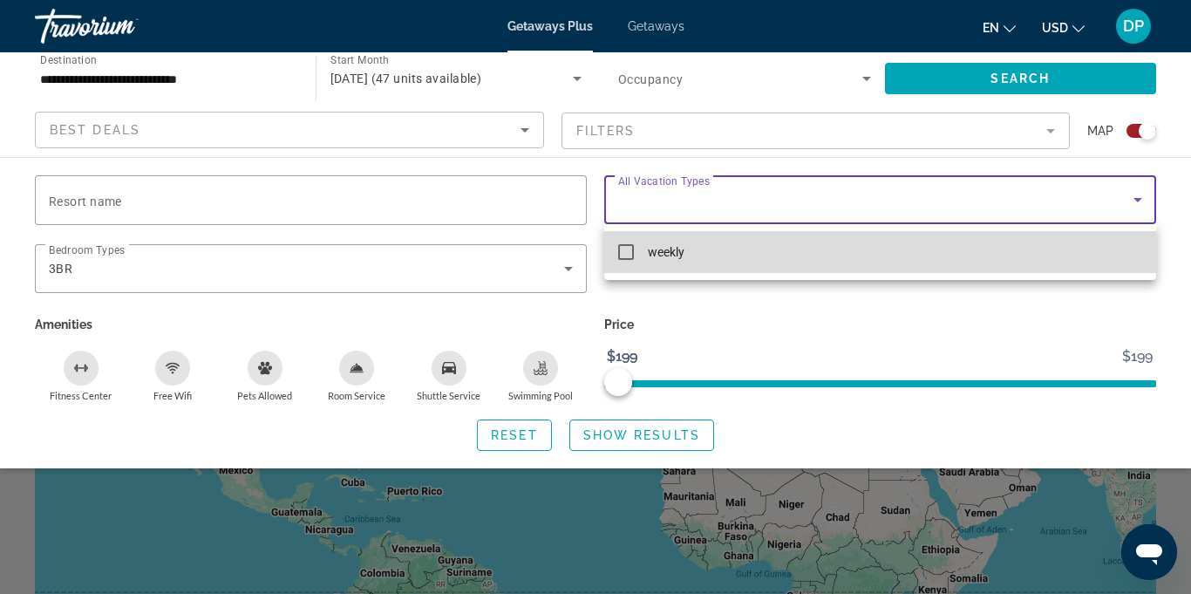
click at [625, 255] on mat-pseudo-checkbox at bounding box center [626, 252] width 16 height 16
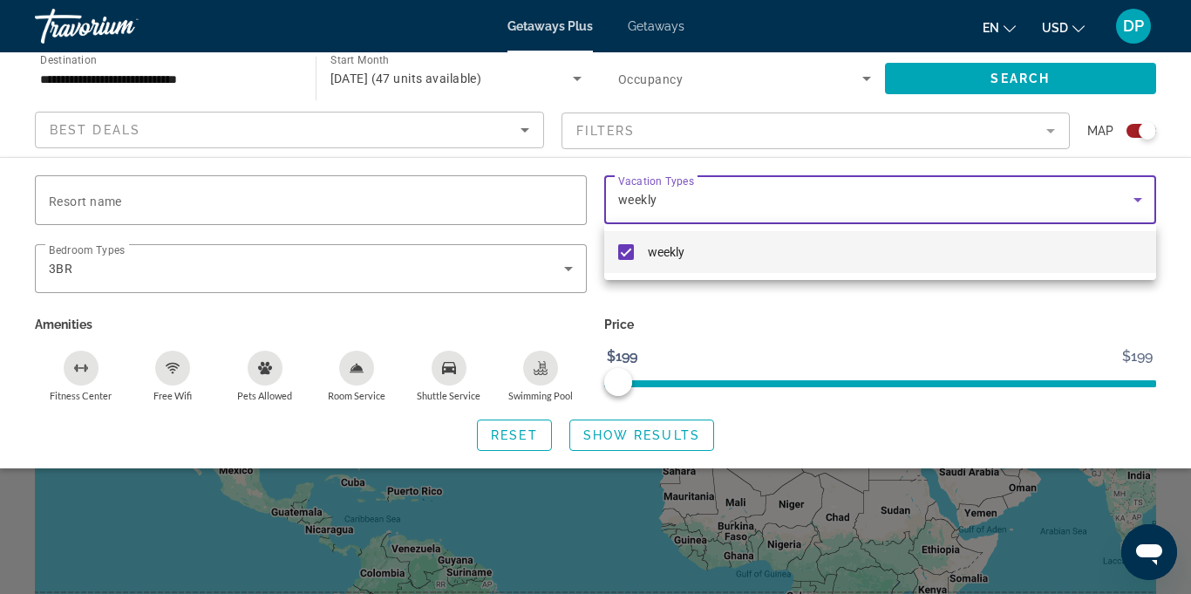
click at [622, 432] on div at bounding box center [595, 297] width 1191 height 594
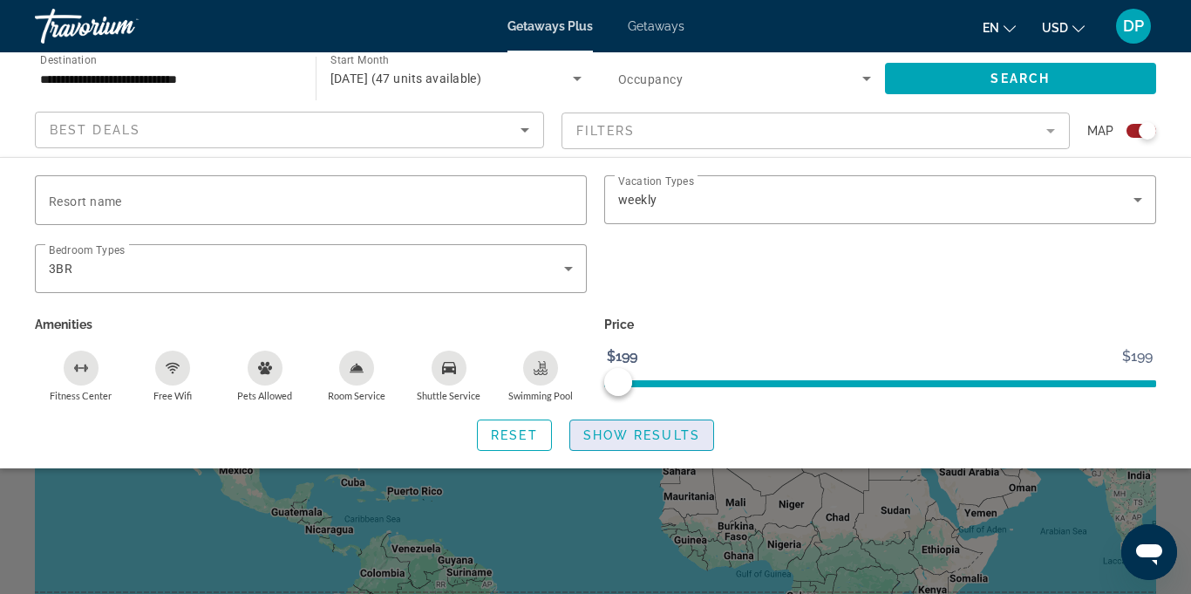
click at [622, 437] on span "Show Results" at bounding box center [641, 435] width 117 height 14
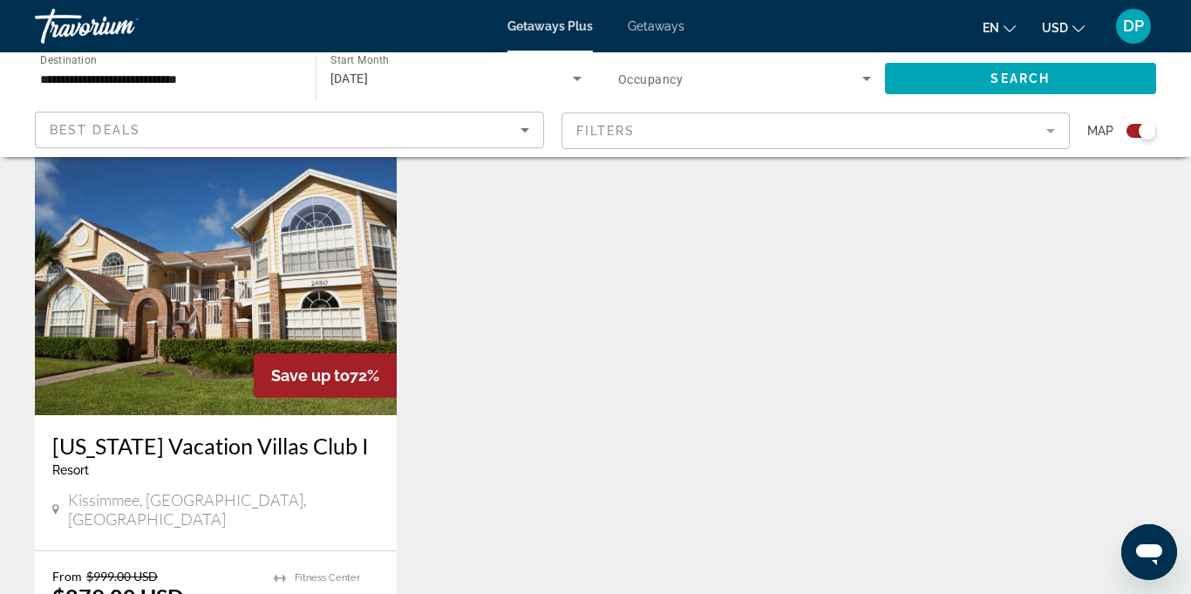
scroll to position [1258, 0]
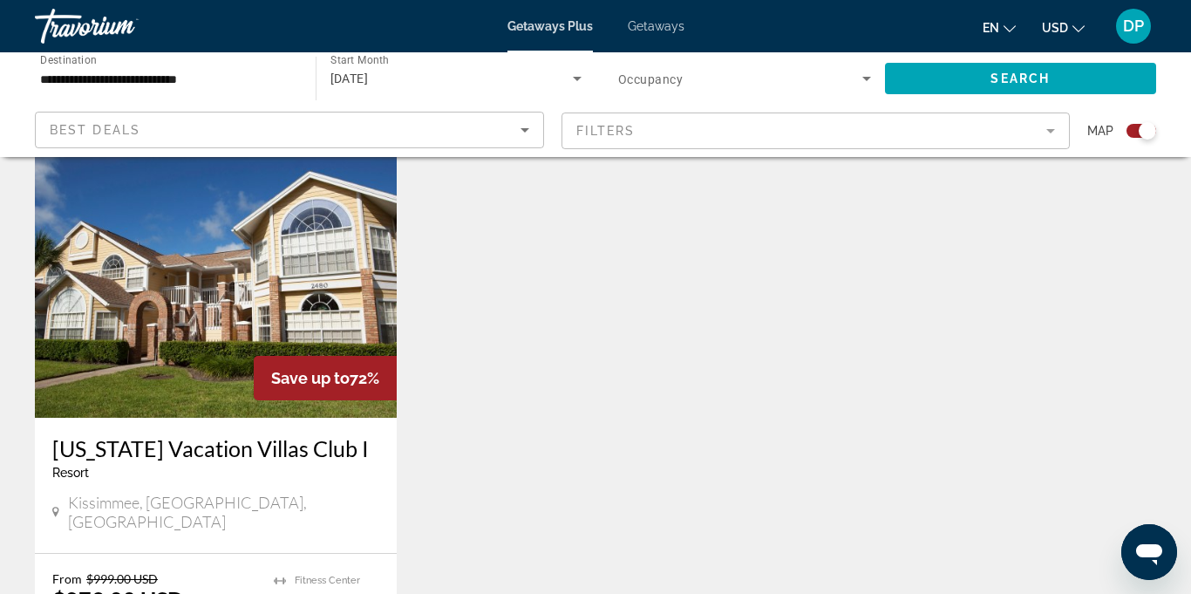
click at [141, 280] on img "Main content" at bounding box center [216, 278] width 362 height 279
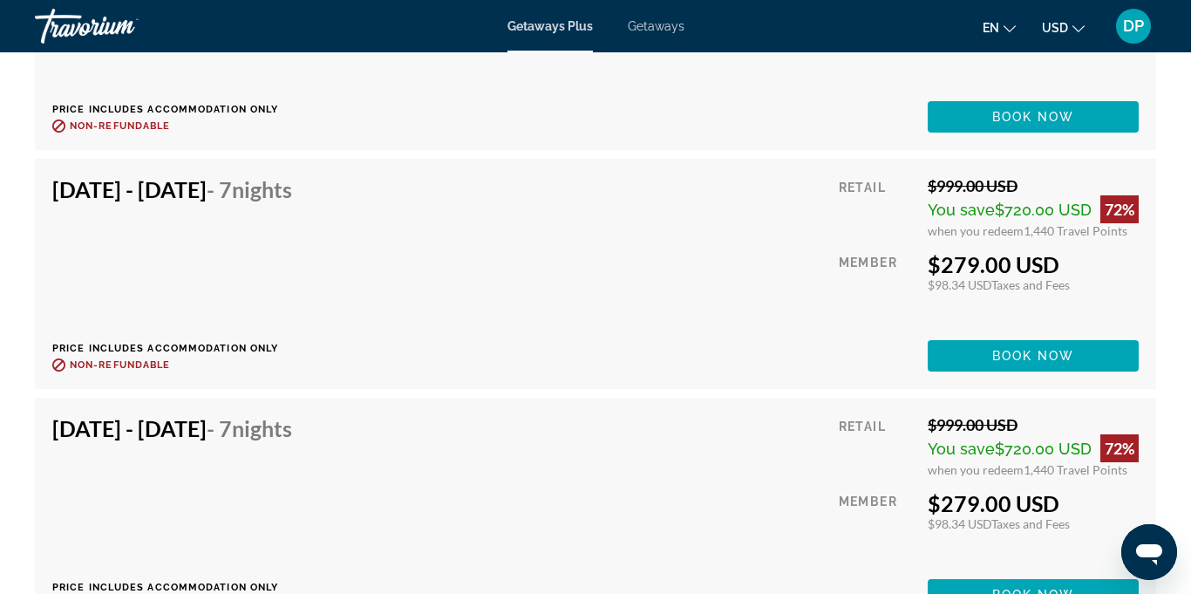
scroll to position [4265, 0]
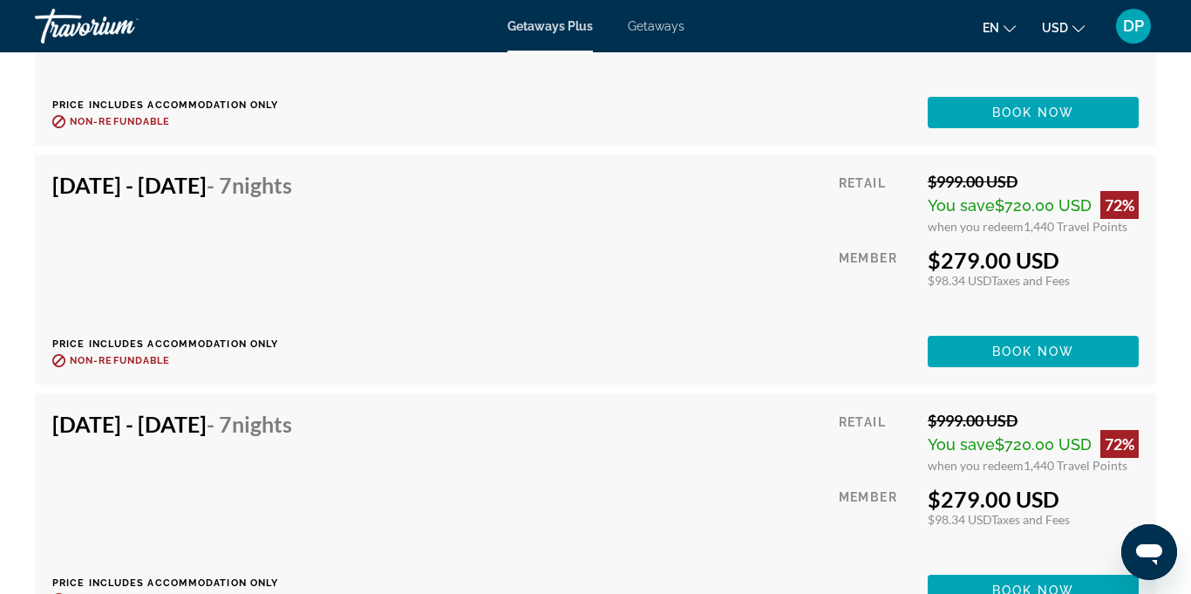
click at [469, 276] on div "Feb 20, 2026 - Feb 27, 2026 - 7 Nights Price includes accommodation only Refund…" at bounding box center [595, 269] width 1087 height 195
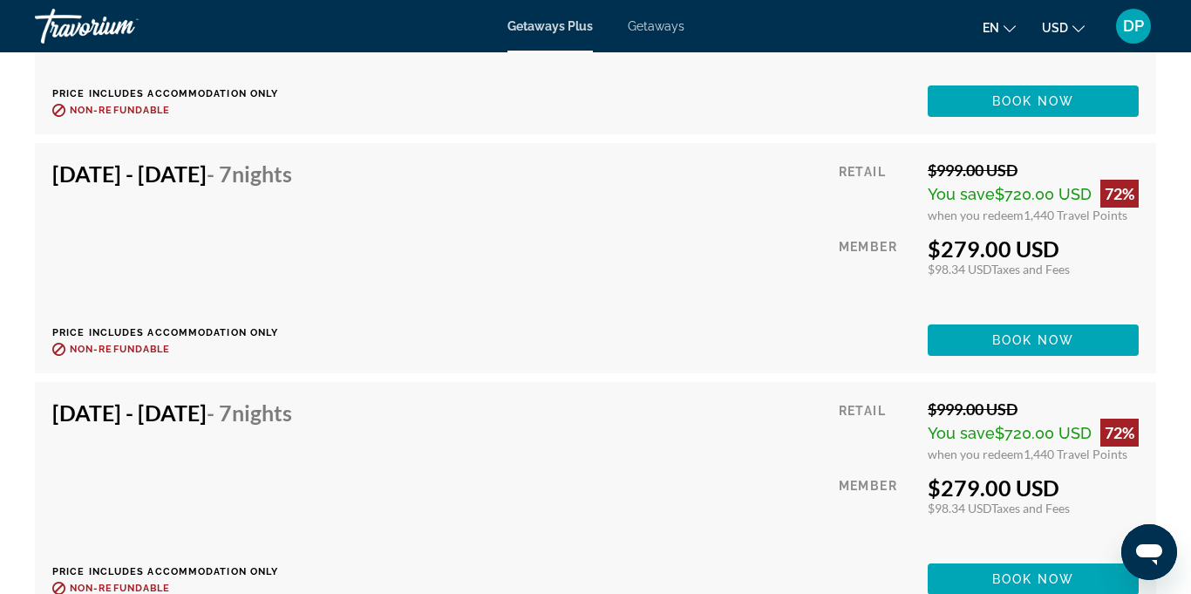
scroll to position [4275, 0]
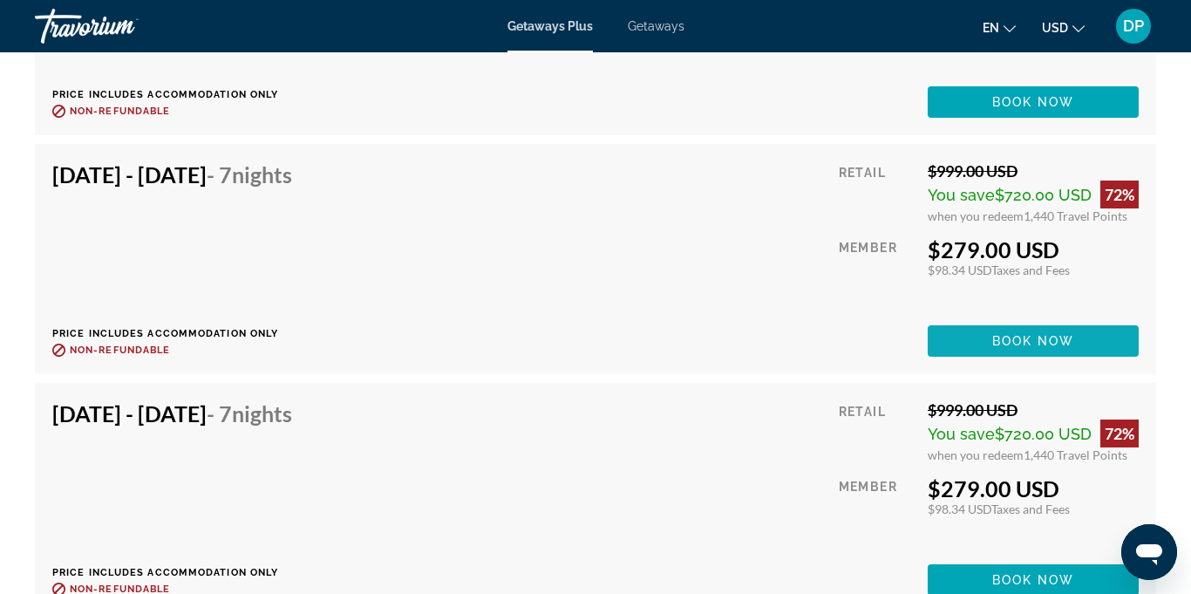
click at [982, 362] on span "Main content" at bounding box center [1033, 341] width 211 height 42
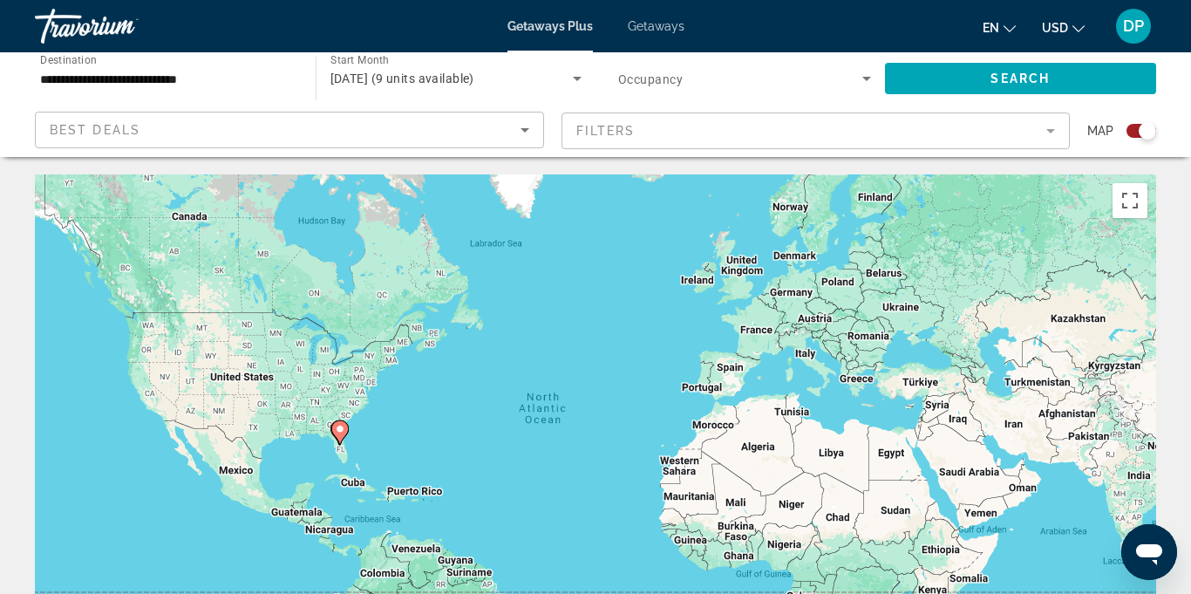
click at [345, 437] on gmp-advanced-marker "Main content" at bounding box center [339, 432] width 17 height 26
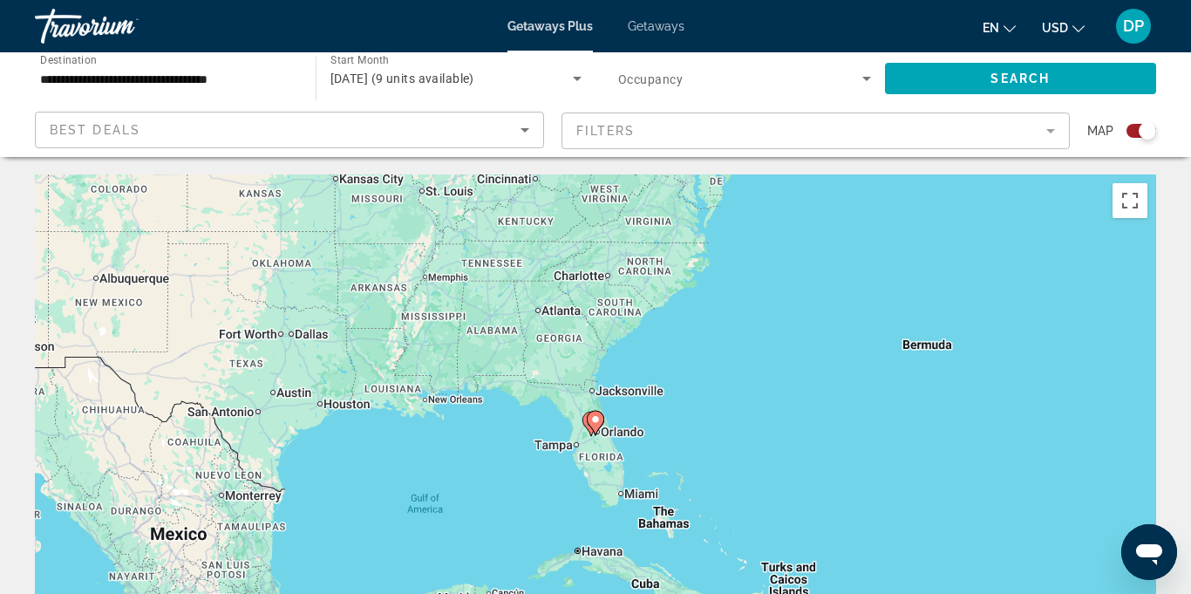
click at [596, 419] on image "Main content" at bounding box center [595, 419] width 10 height 10
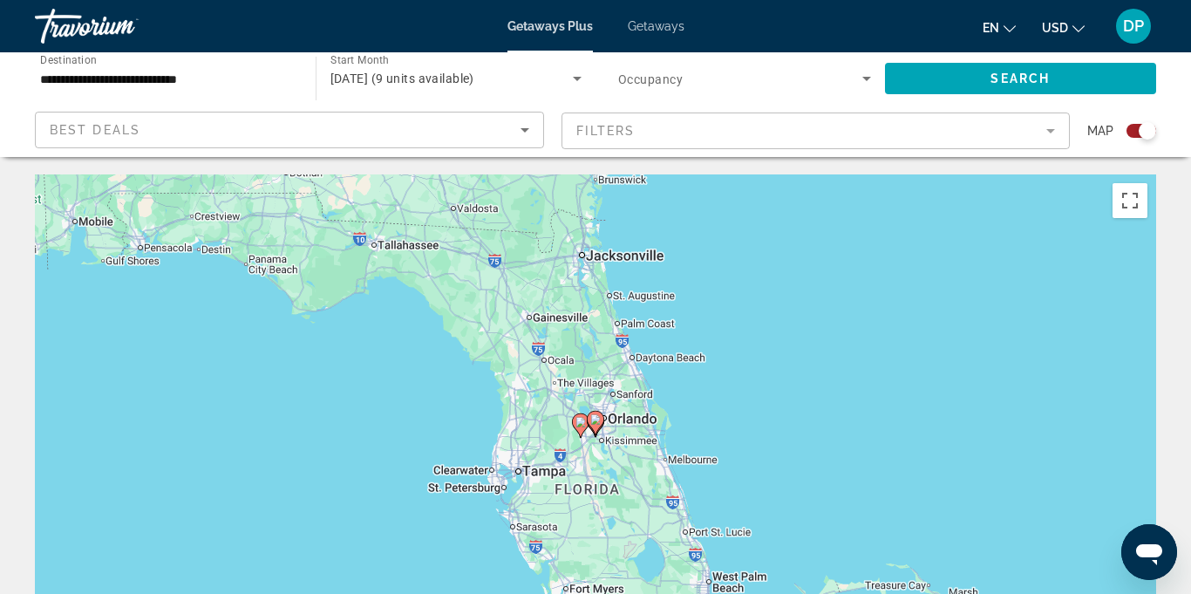
click at [597, 427] on icon "Main content" at bounding box center [596, 423] width 16 height 23
type input "**********"
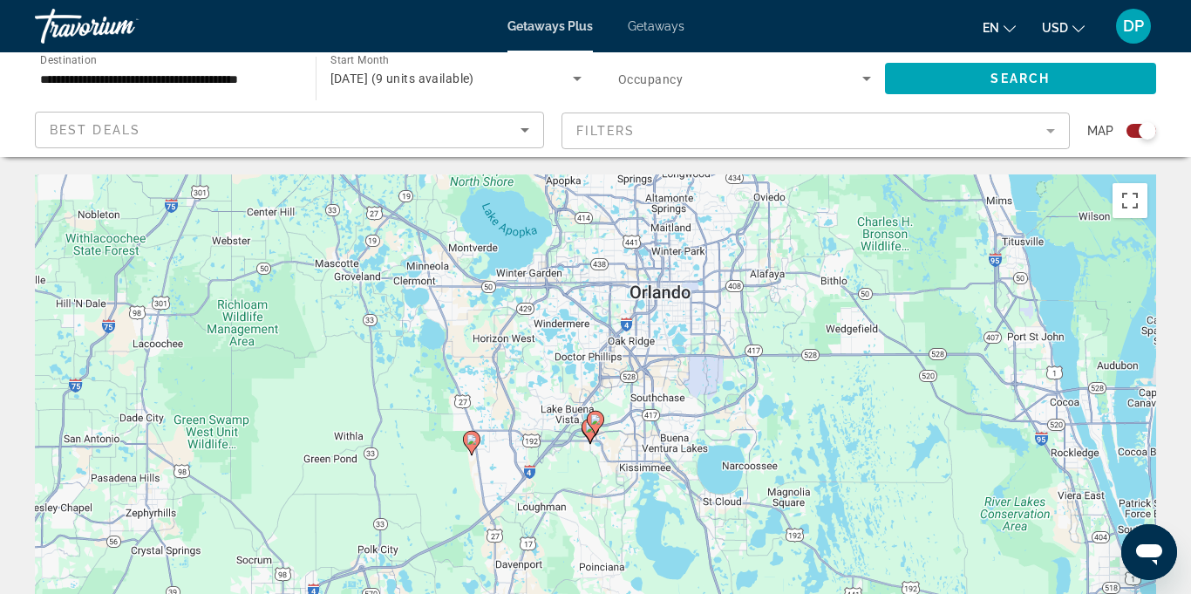
click at [590, 415] on icon "Main content" at bounding box center [596, 423] width 16 height 23
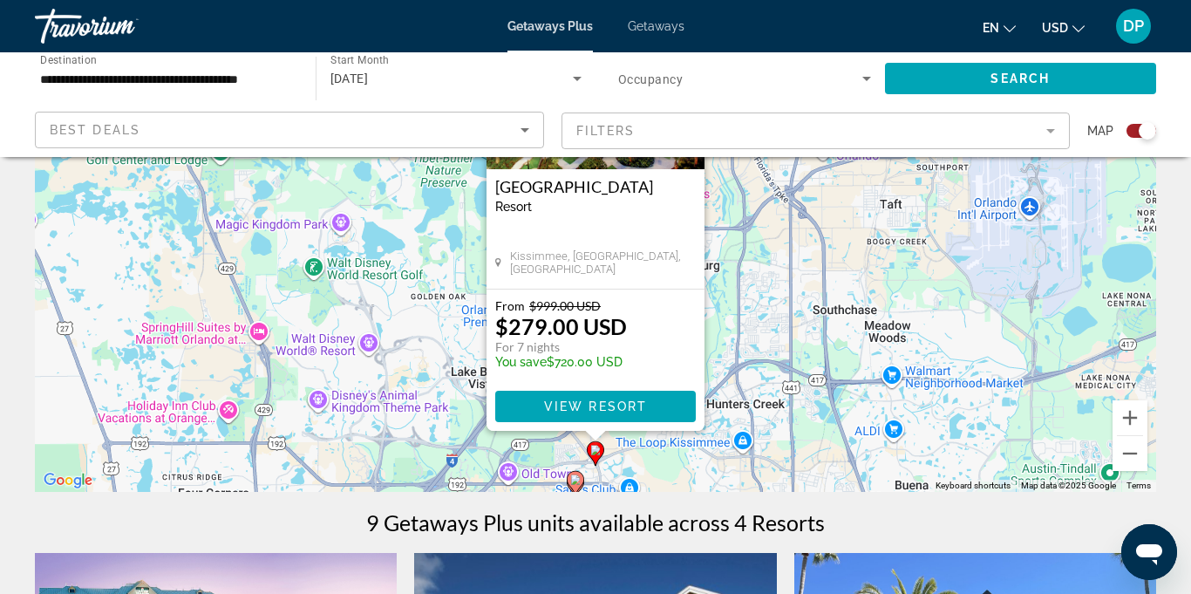
scroll to position [207, 0]
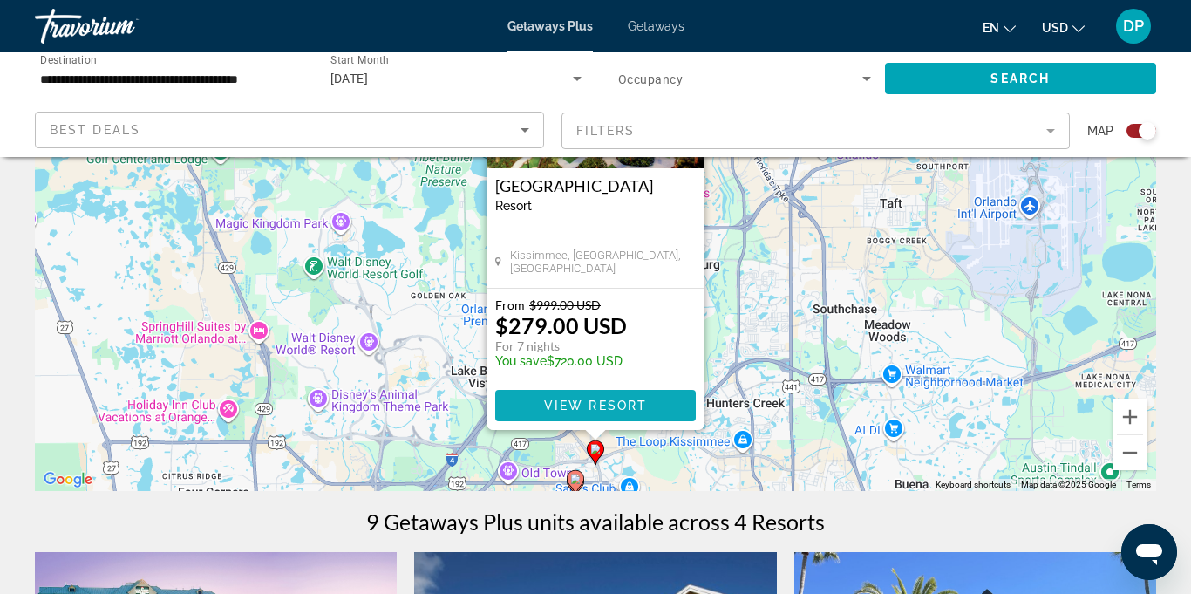
click at [581, 411] on span "View Resort" at bounding box center [595, 406] width 103 height 14
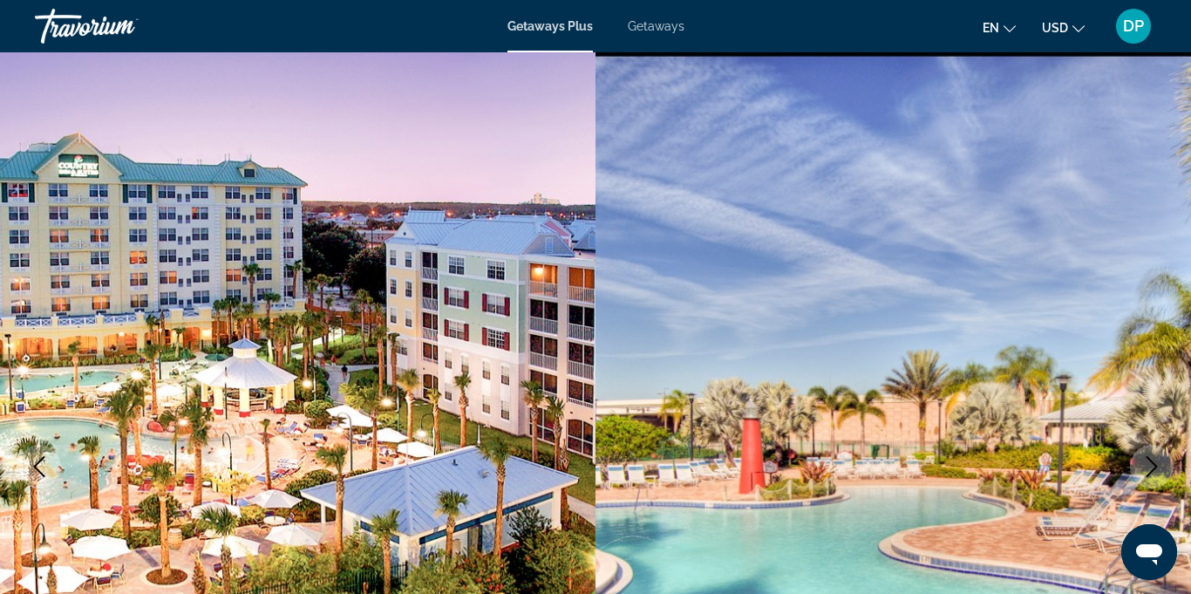
click at [808, 312] on img "Main content" at bounding box center [894, 466] width 596 height 828
click at [372, 295] on img "Main content" at bounding box center [298, 466] width 596 height 828
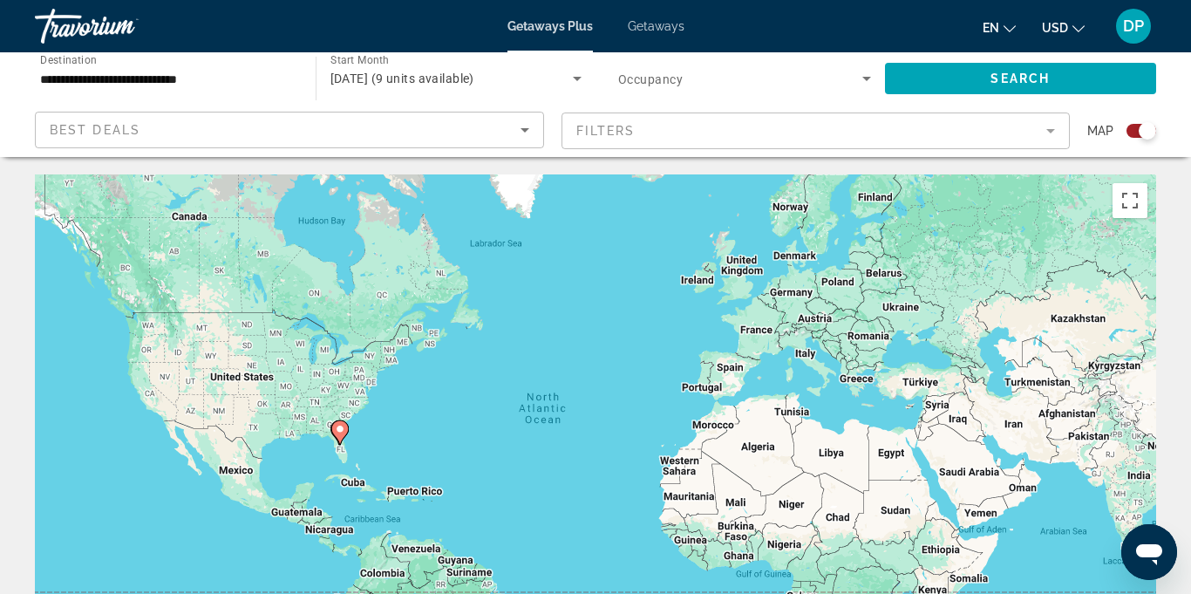
click at [327, 184] on div "To activate drag with keyboard, press Alt + Enter. Once in keyboard drag state,…" at bounding box center [595, 435] width 1121 height 523
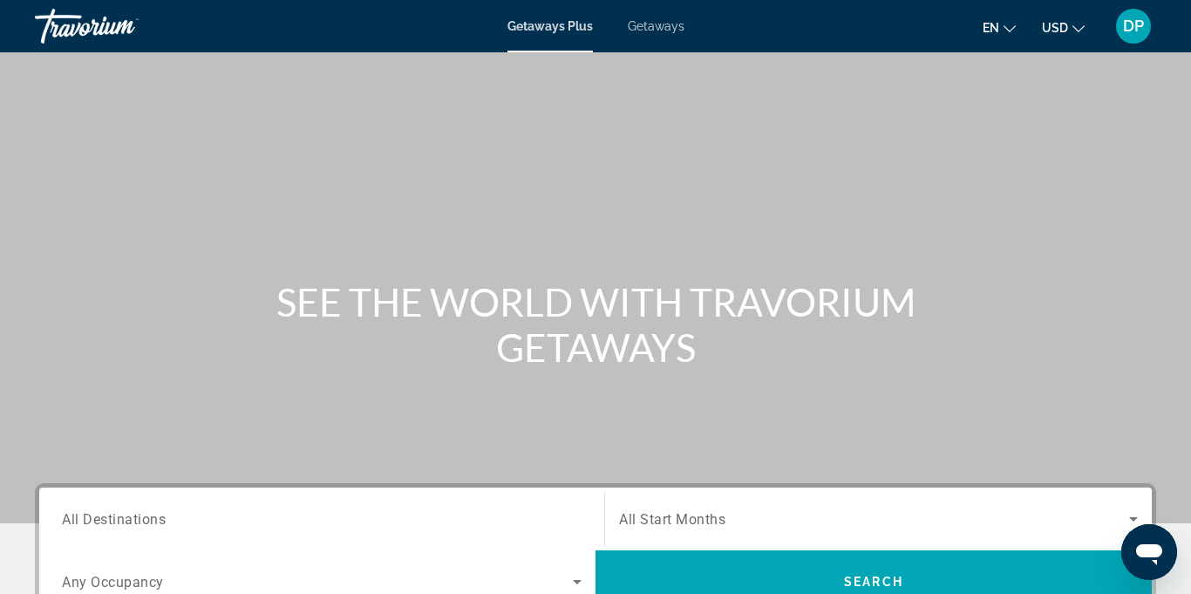
click at [656, 24] on span "Getaways" at bounding box center [656, 26] width 57 height 14
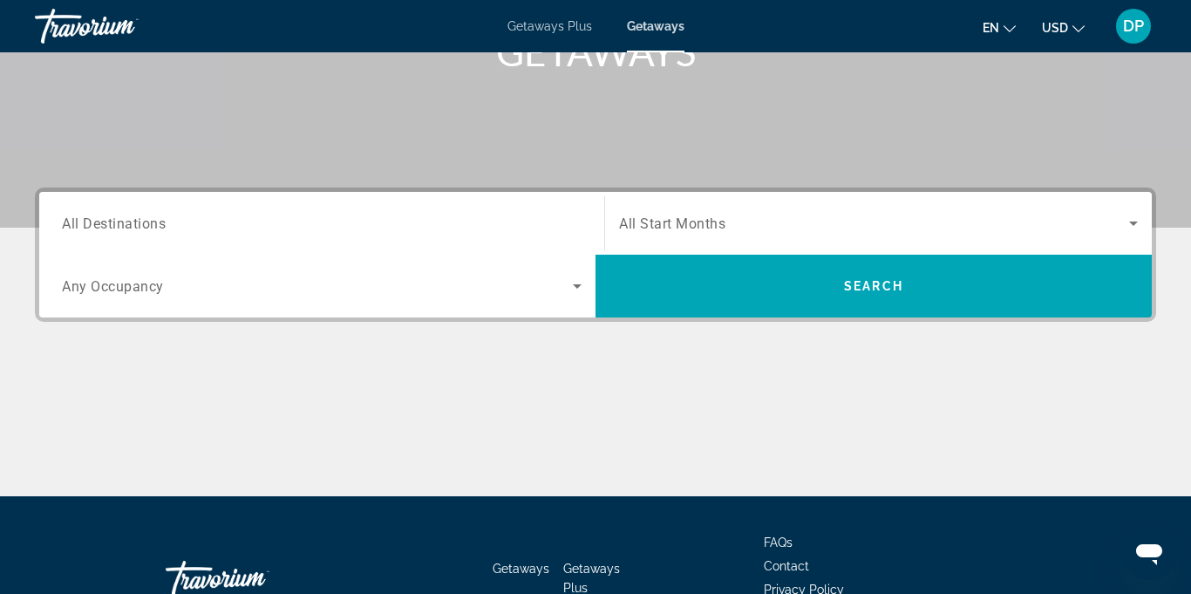
click at [112, 296] on span "Search widget" at bounding box center [317, 286] width 511 height 21
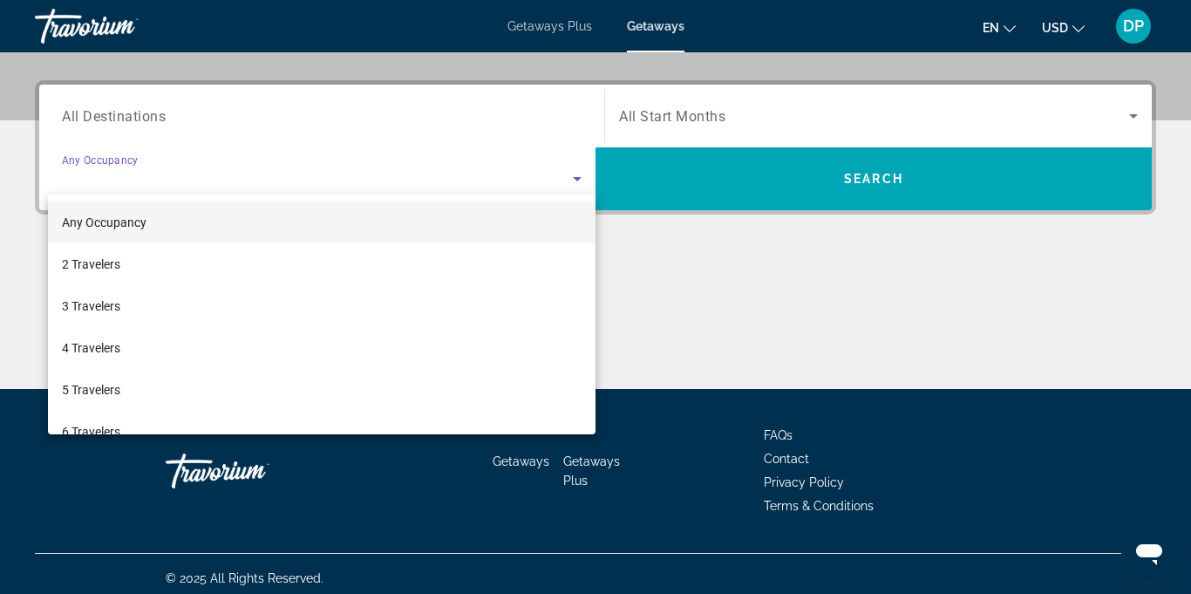
scroll to position [412, 0]
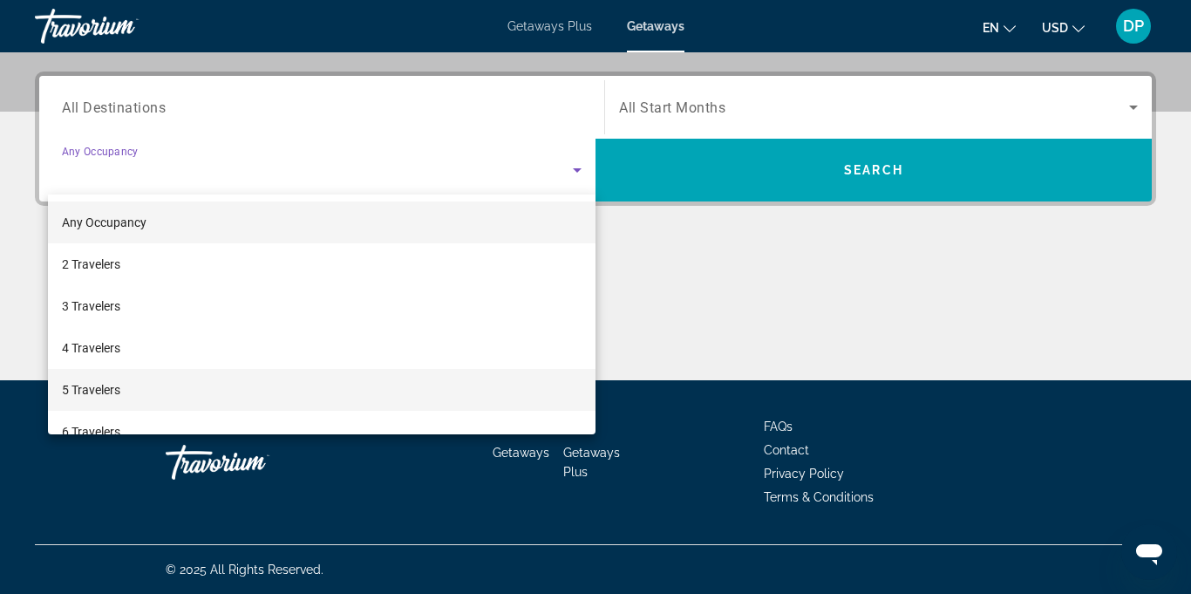
click at [83, 389] on span "5 Travelers" at bounding box center [91, 389] width 58 height 21
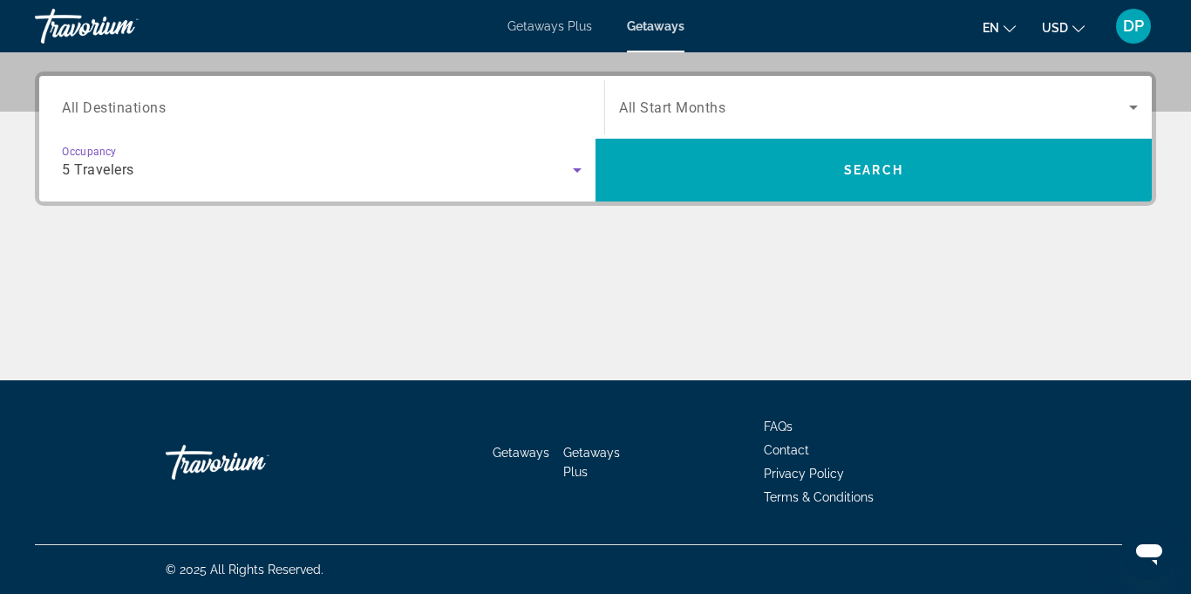
click at [1134, 107] on icon "Search widget" at bounding box center [1133, 108] width 9 height 4
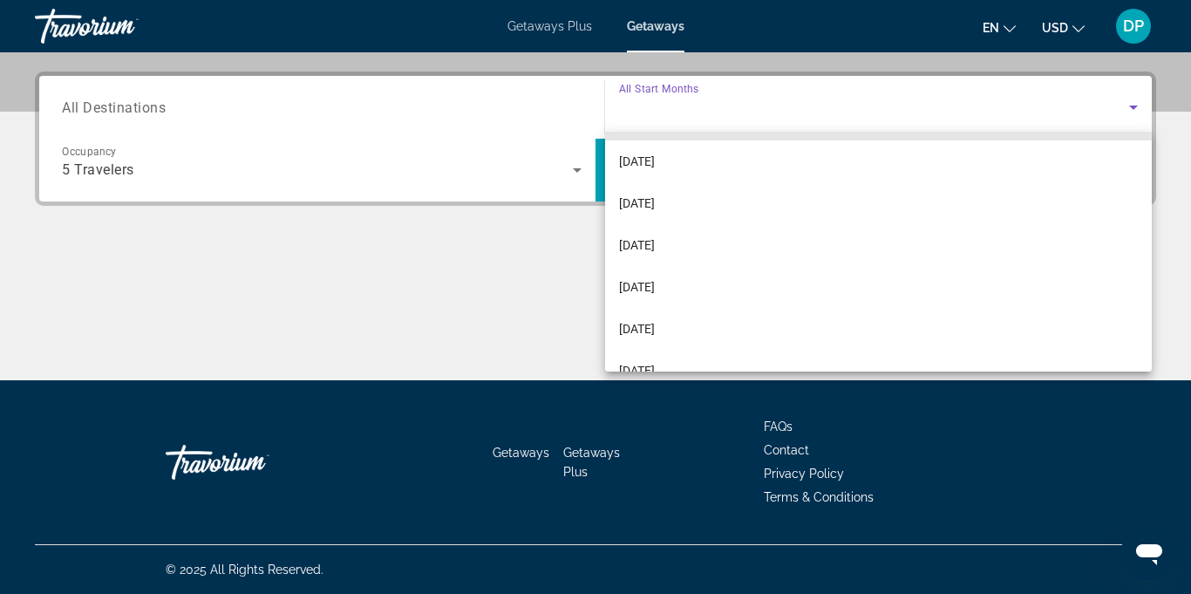
scroll to position [167, 0]
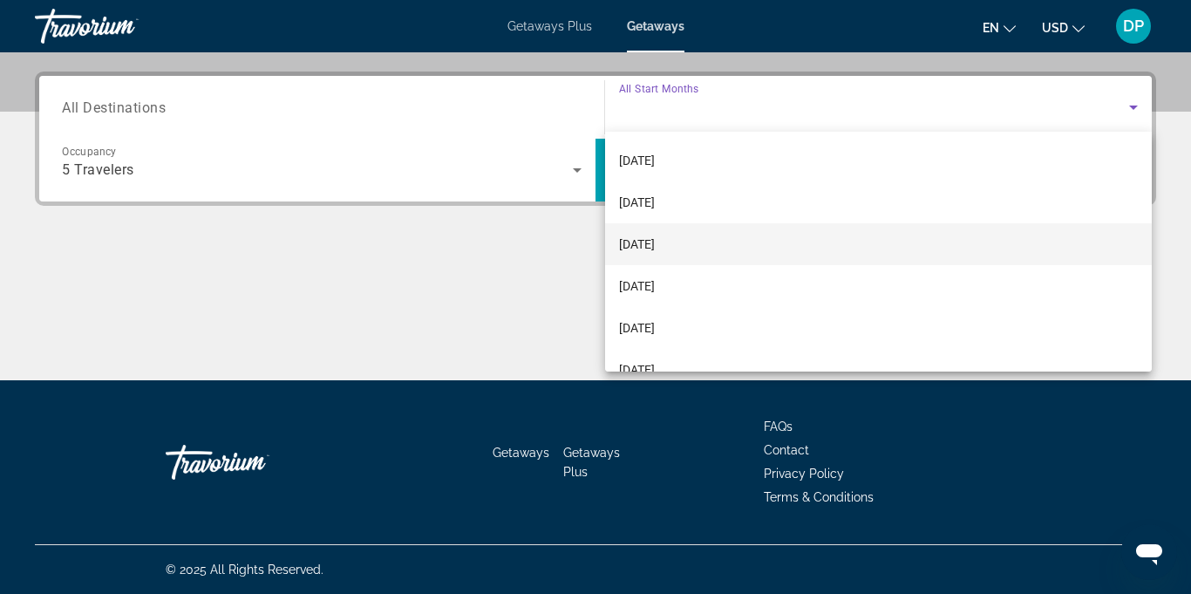
click at [648, 242] on span "[DATE]" at bounding box center [637, 244] width 36 height 21
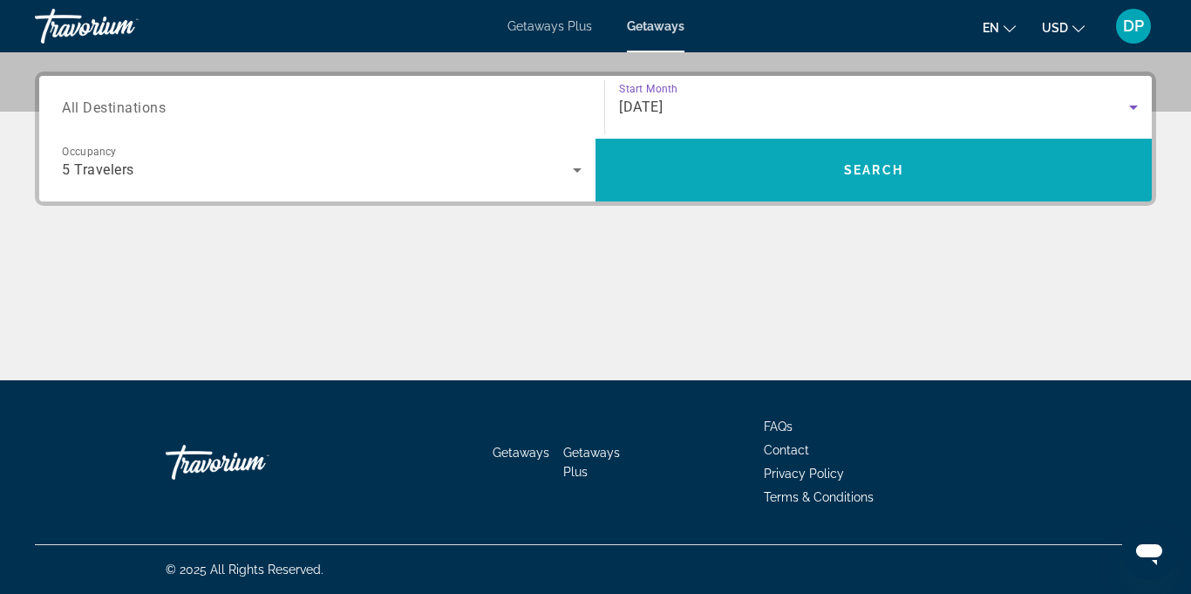
click at [880, 178] on span "Search widget" at bounding box center [874, 170] width 556 height 42
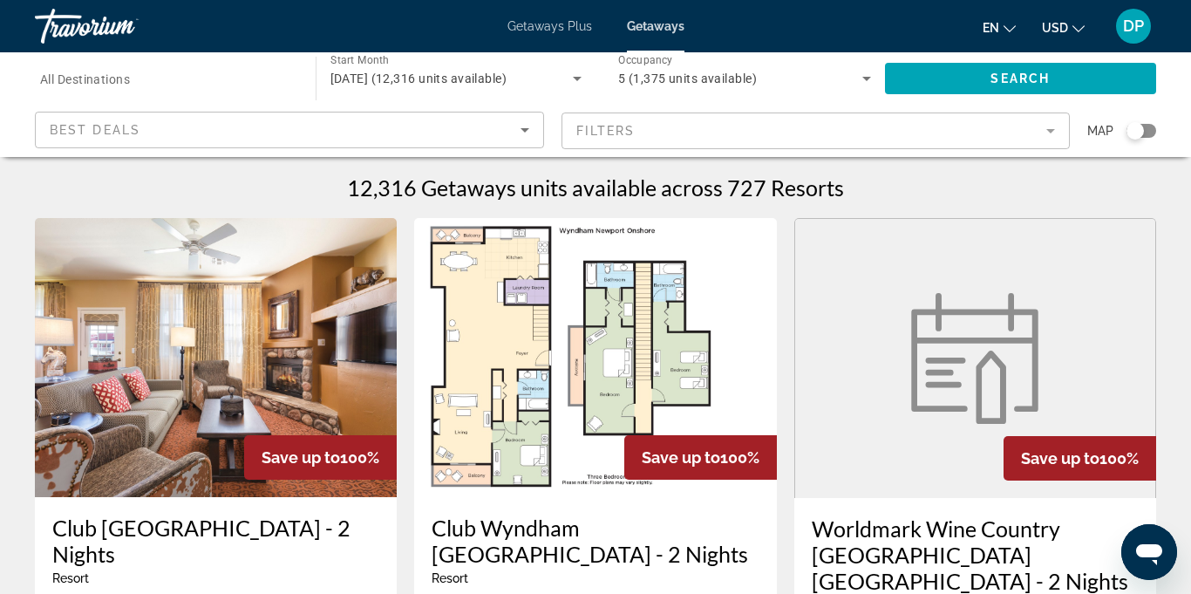
click at [253, 58] on div "Search widget" at bounding box center [166, 79] width 253 height 50
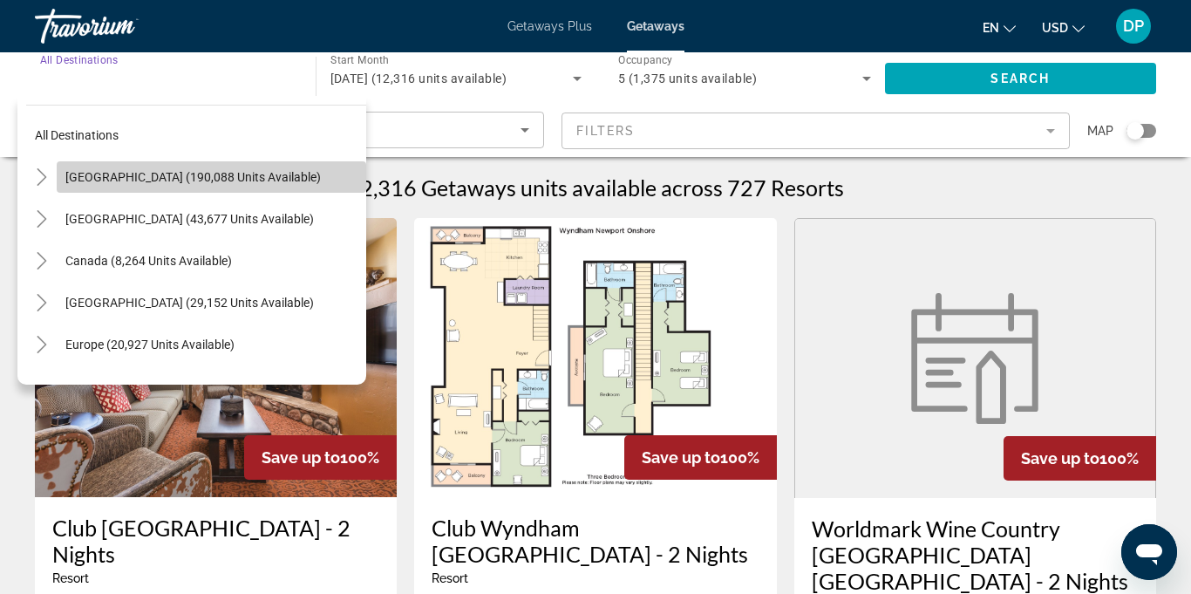
click at [223, 184] on span "Search widget" at bounding box center [212, 177] width 310 height 42
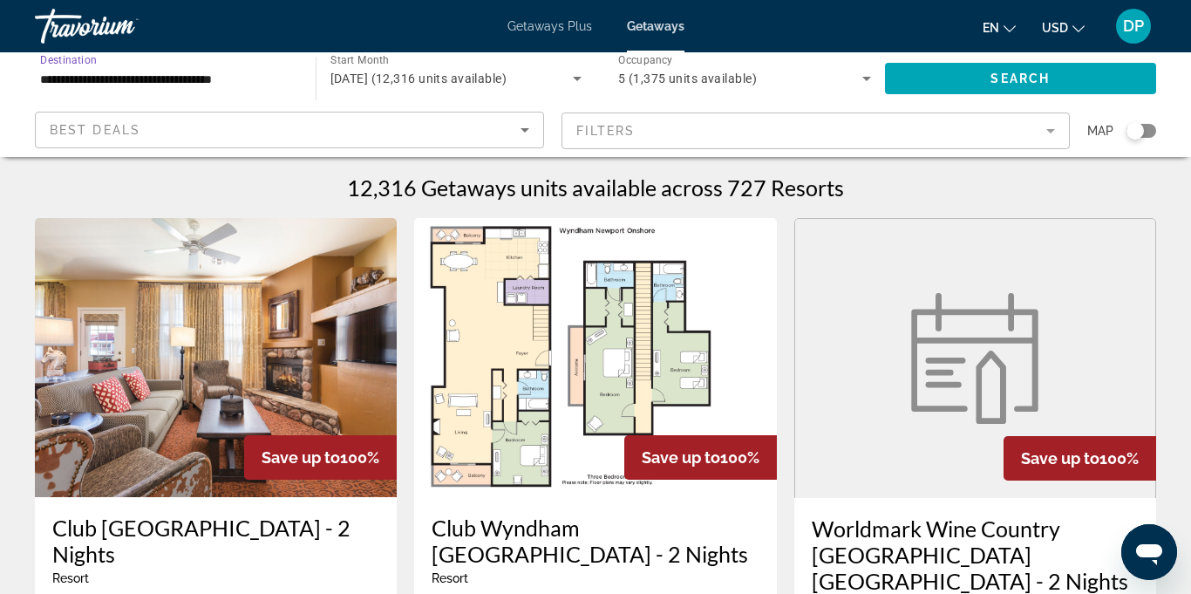
click at [224, 85] on input "**********" at bounding box center [166, 79] width 253 height 21
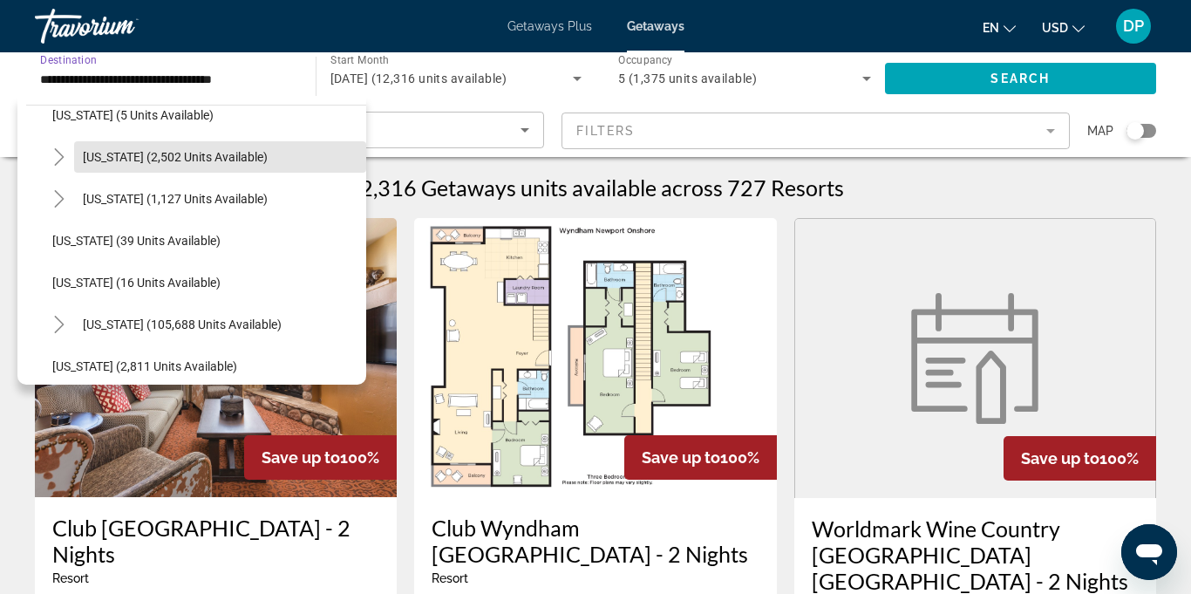
scroll to position [149, 0]
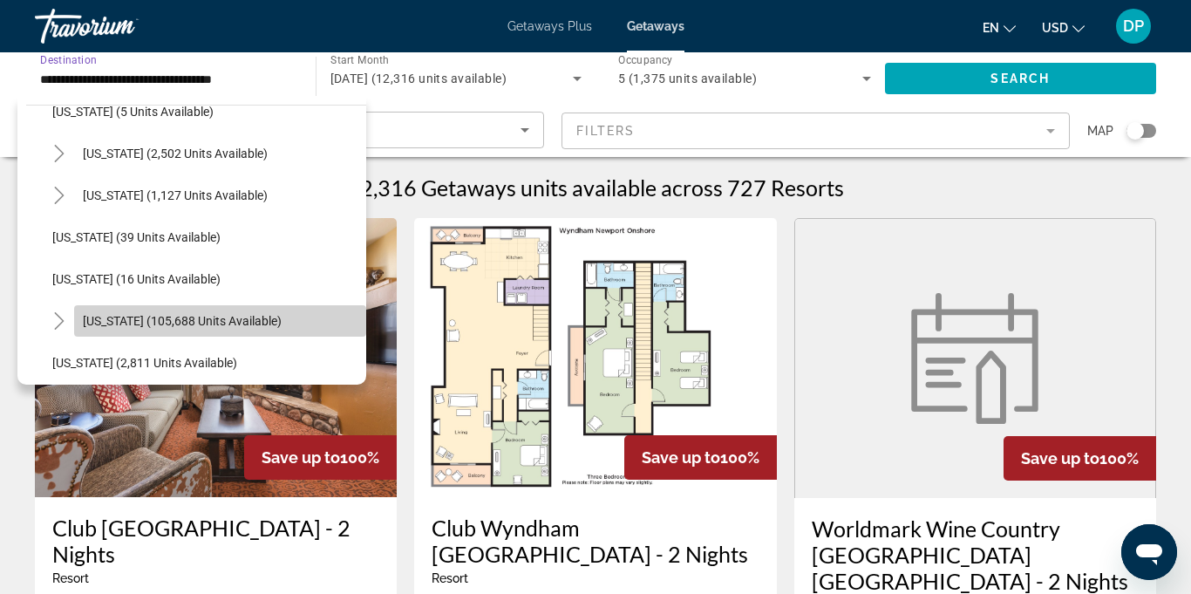
click at [188, 324] on span "Florida (105,688 units available)" at bounding box center [182, 321] width 199 height 14
type input "**********"
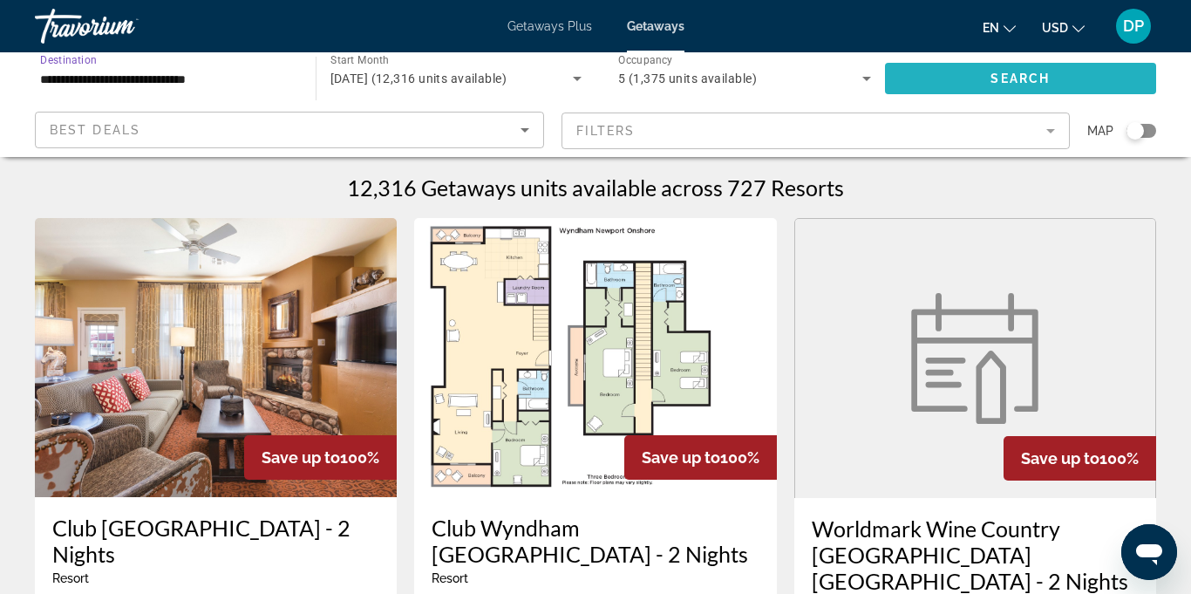
click at [976, 79] on span "Search widget" at bounding box center [1021, 79] width 272 height 42
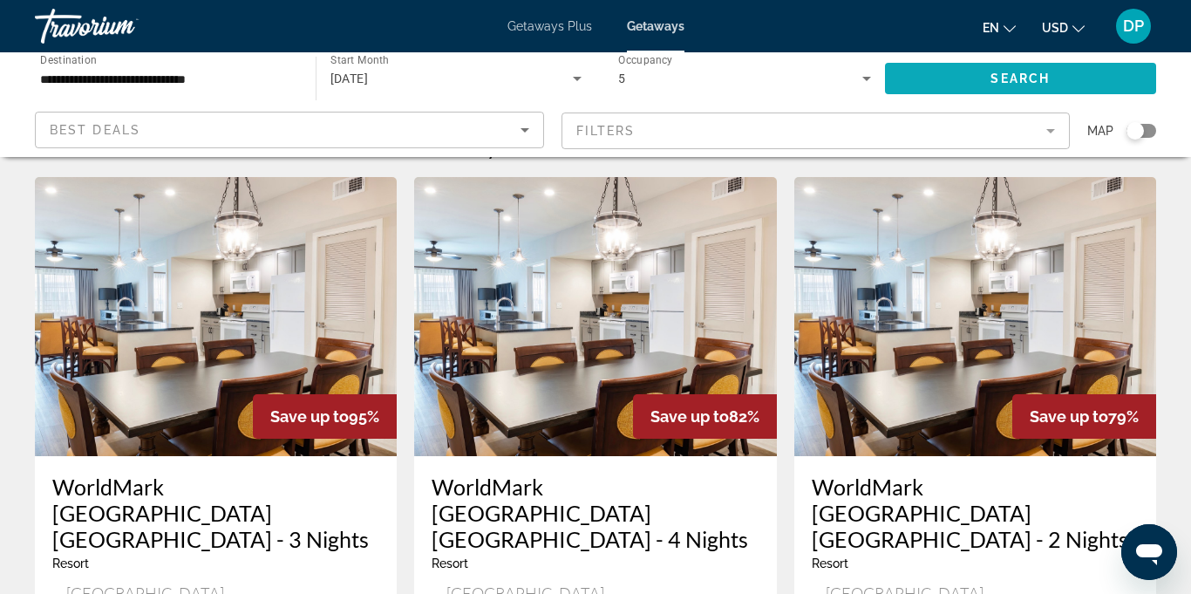
scroll to position [40, 0]
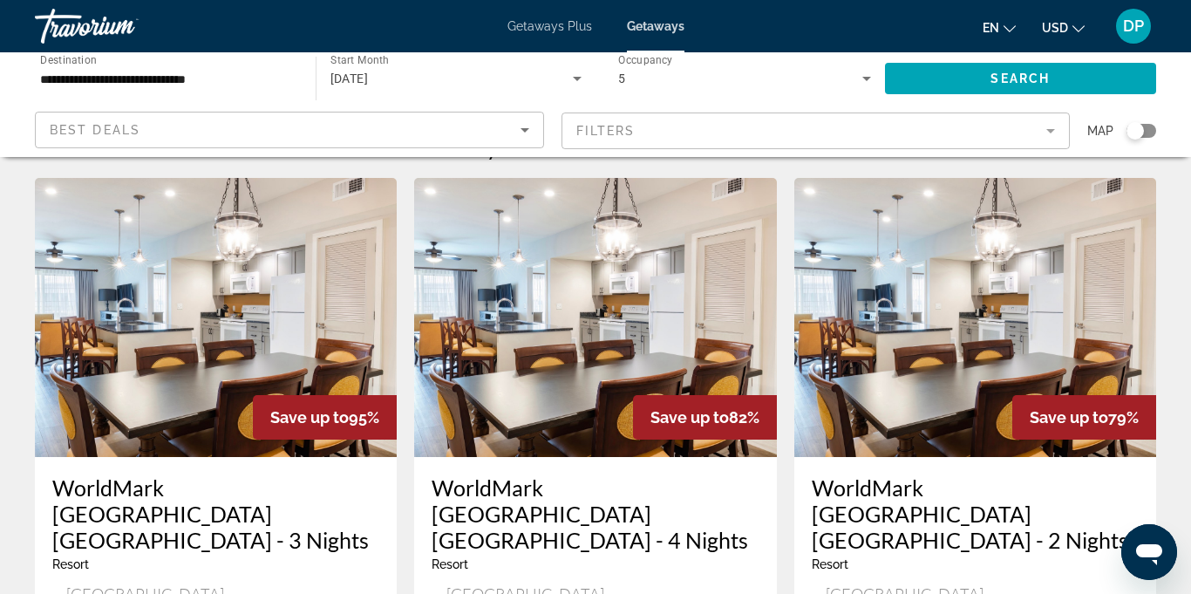
click at [1041, 140] on mat-form-field "Filters" at bounding box center [816, 130] width 509 height 37
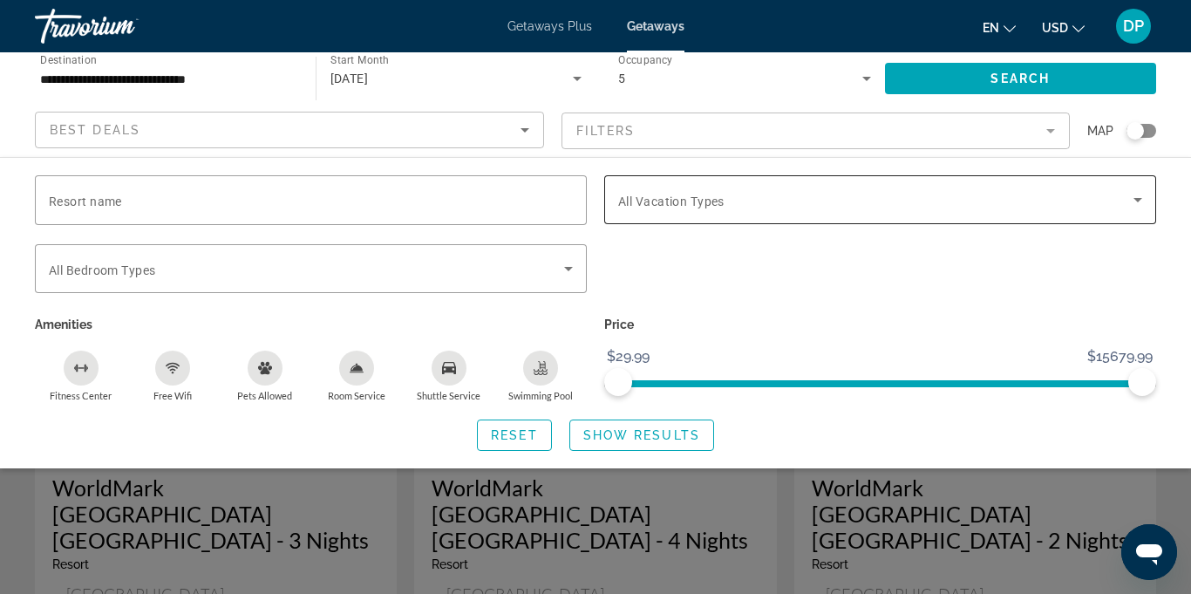
click at [1138, 200] on icon "Search widget" at bounding box center [1138, 200] width 9 height 4
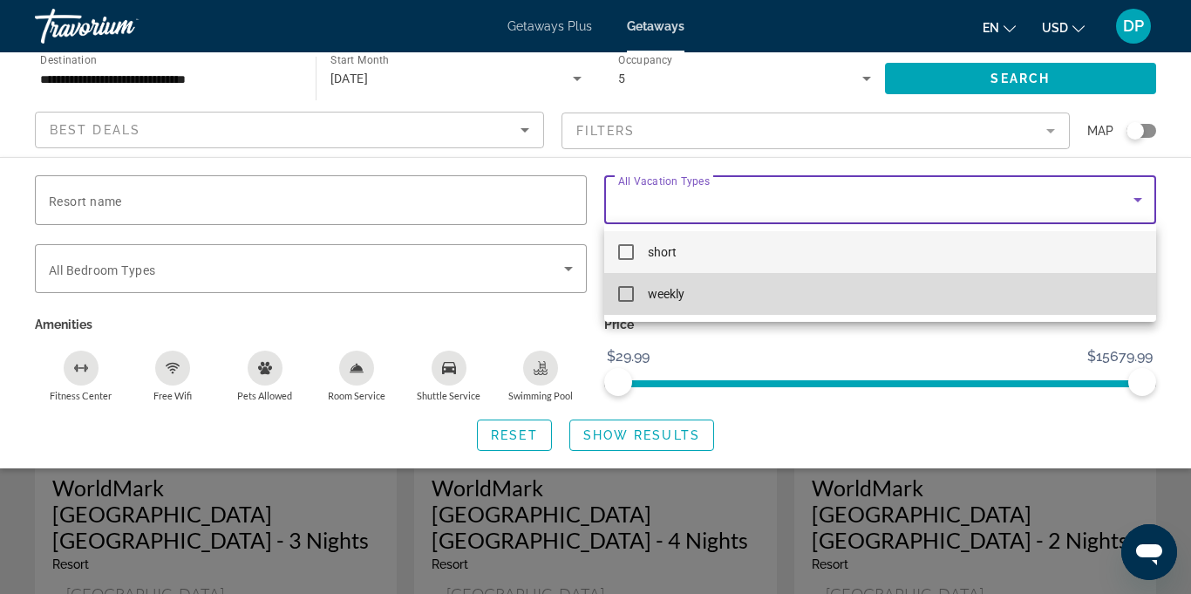
click at [630, 293] on mat-pseudo-checkbox at bounding box center [626, 294] width 16 height 16
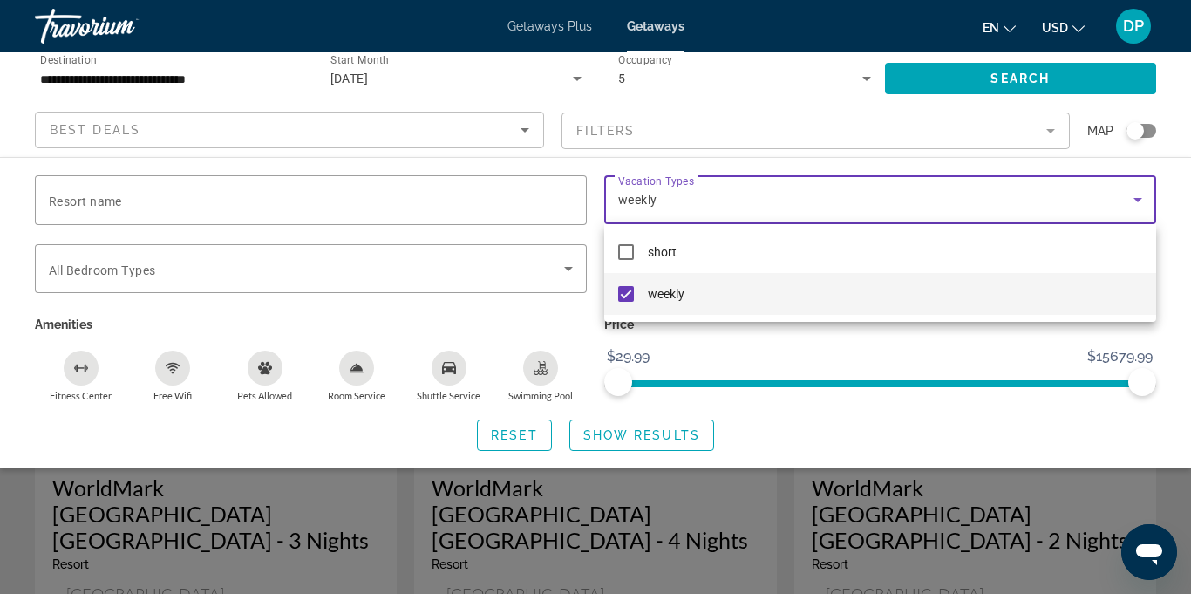
click at [612, 442] on div at bounding box center [595, 297] width 1191 height 594
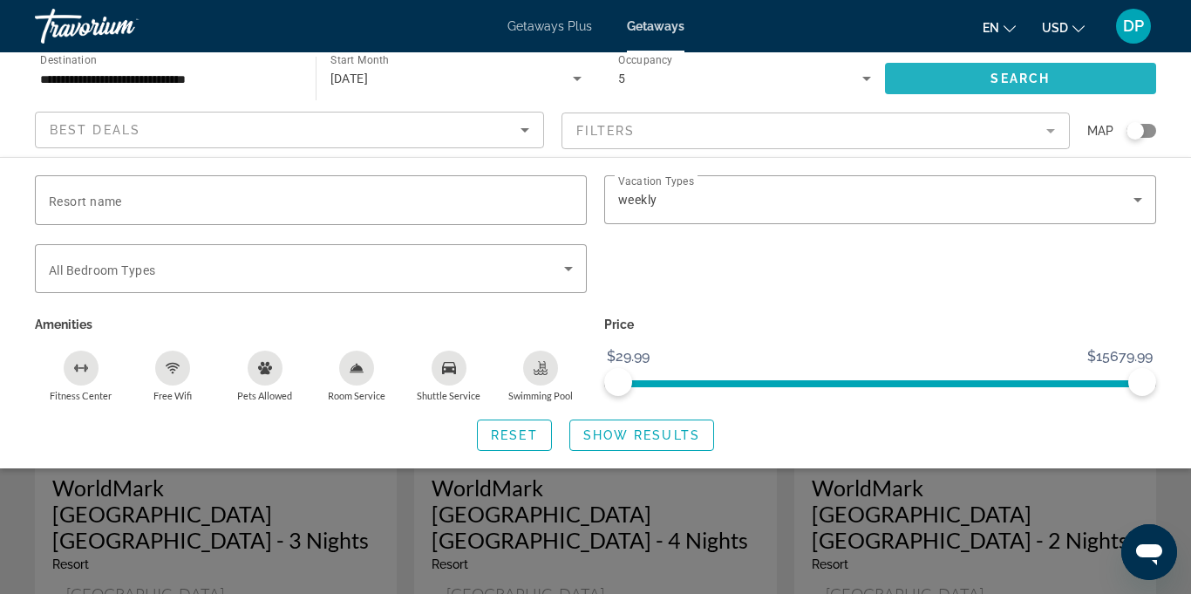
click at [947, 76] on span "Search widget" at bounding box center [1021, 79] width 272 height 42
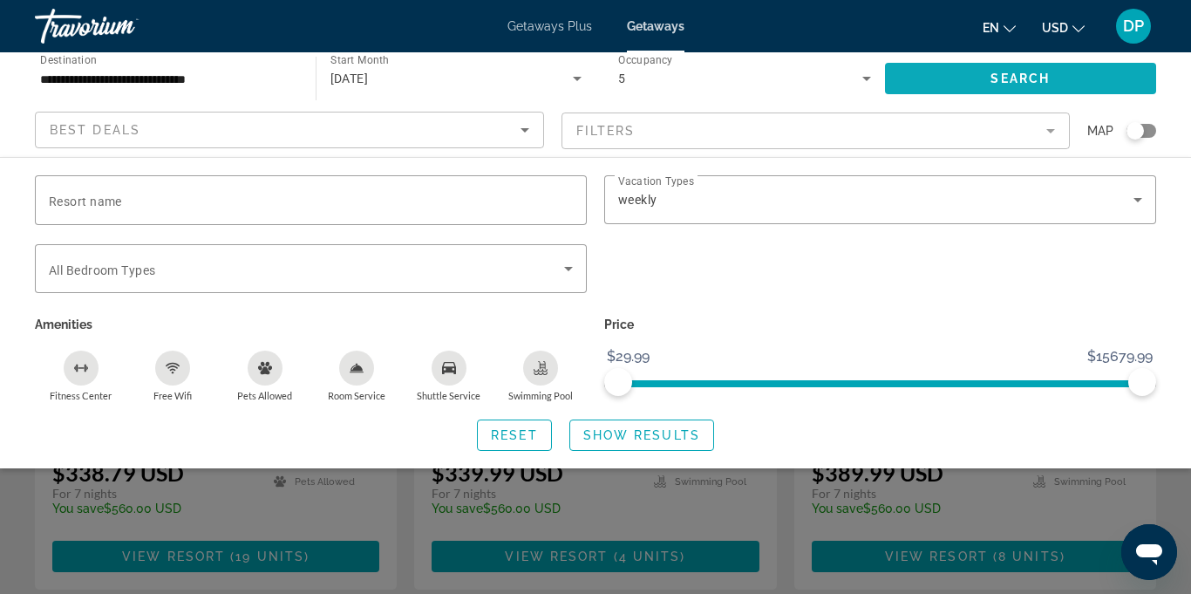
scroll to position [258, 0]
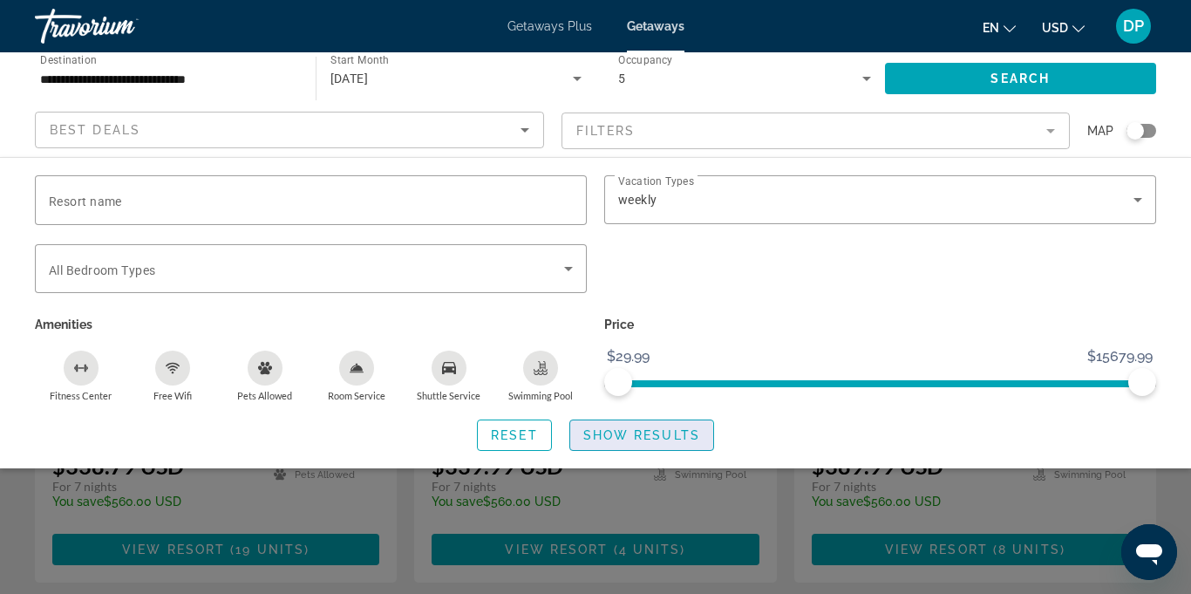
click at [615, 439] on span "Show Results" at bounding box center [641, 435] width 117 height 14
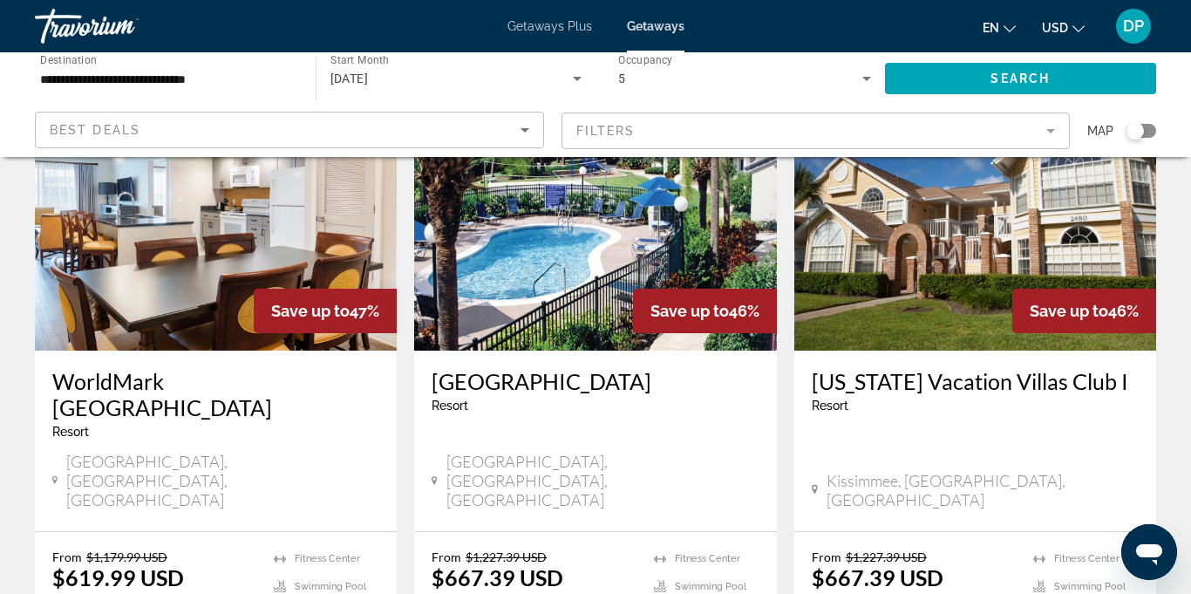
scroll to position [1953, 0]
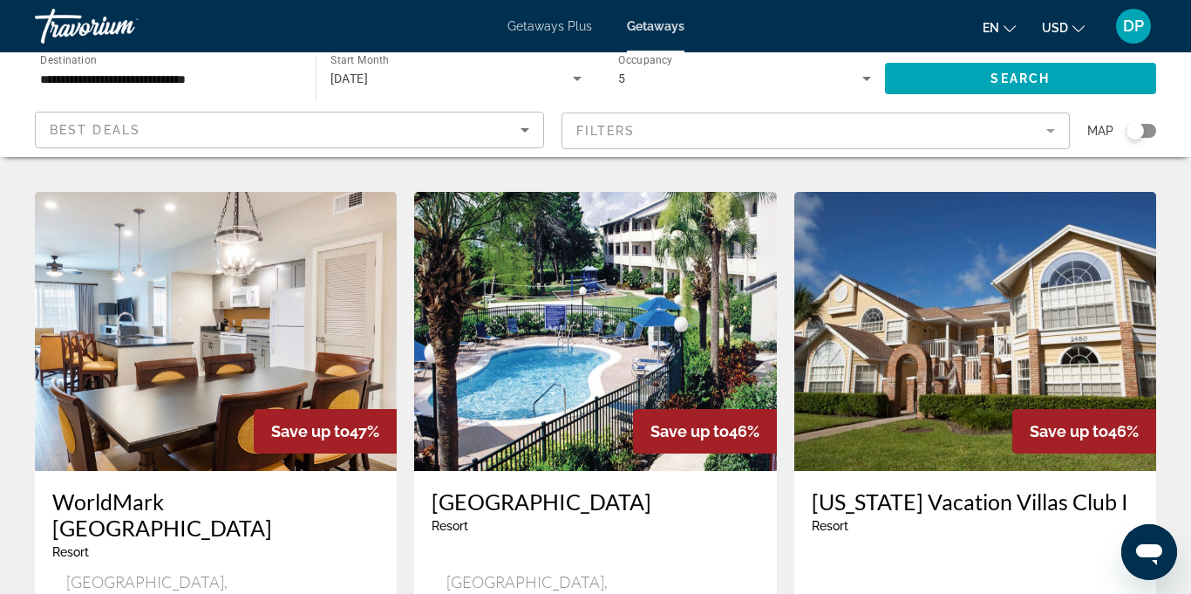
click at [246, 242] on img "Main content" at bounding box center [216, 331] width 362 height 279
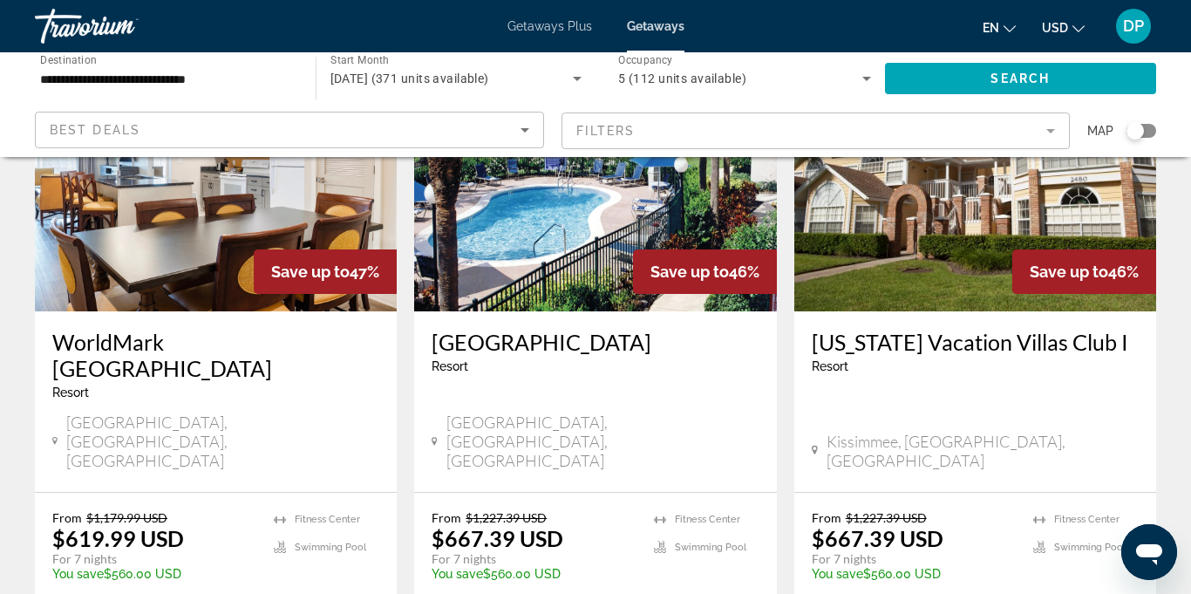
scroll to position [2139, 0]
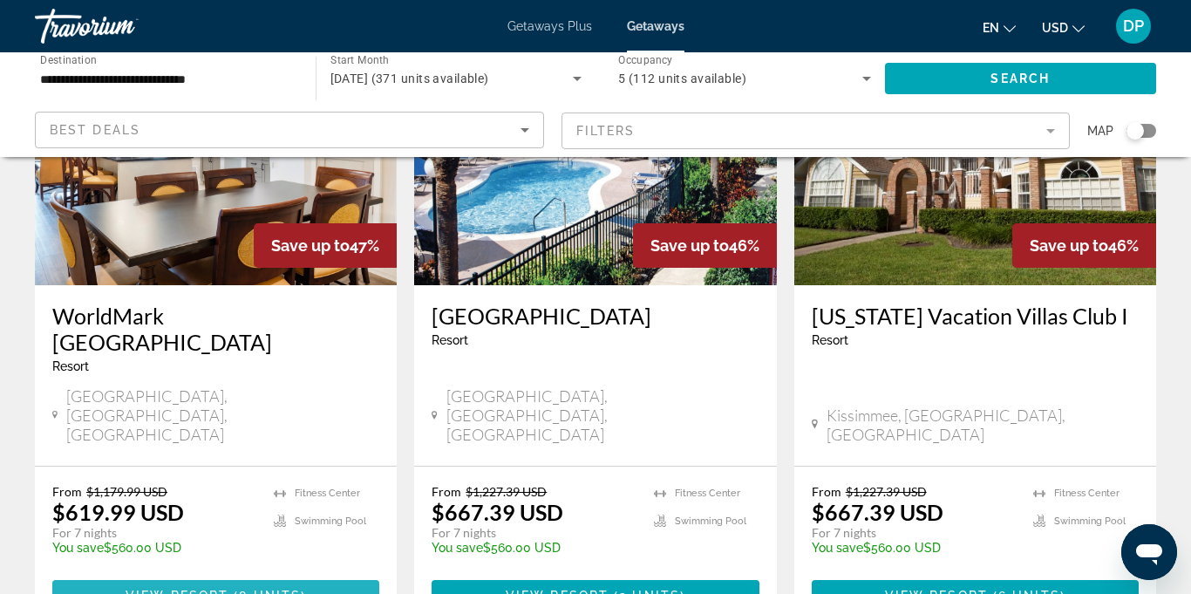
click at [203, 589] on span "View Resort" at bounding box center [177, 596] width 103 height 14
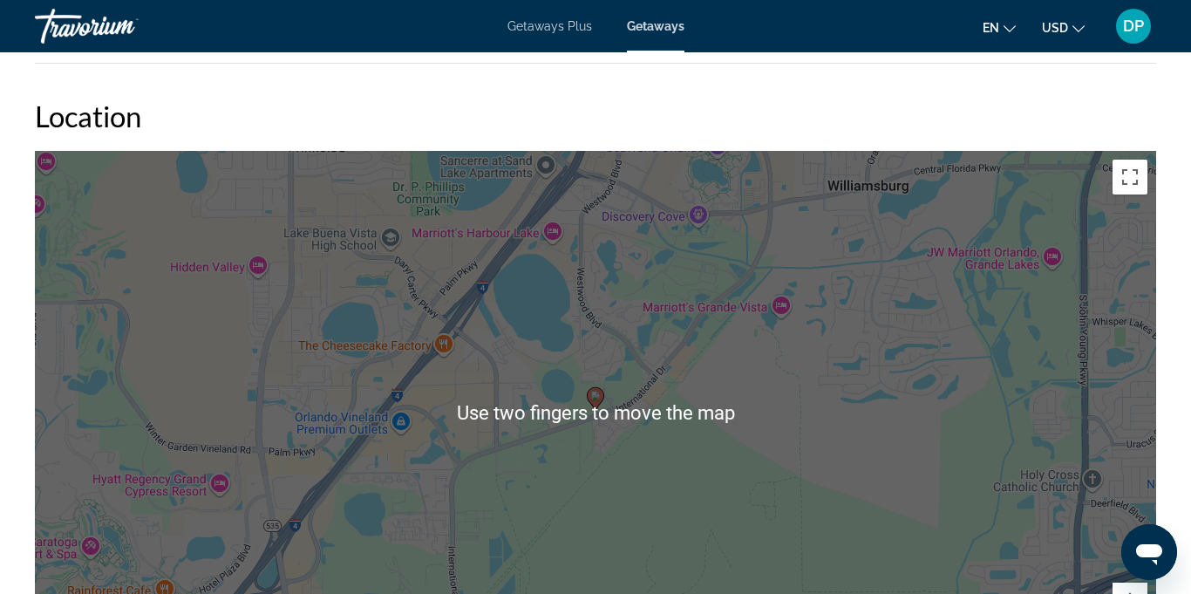
scroll to position [2876, 0]
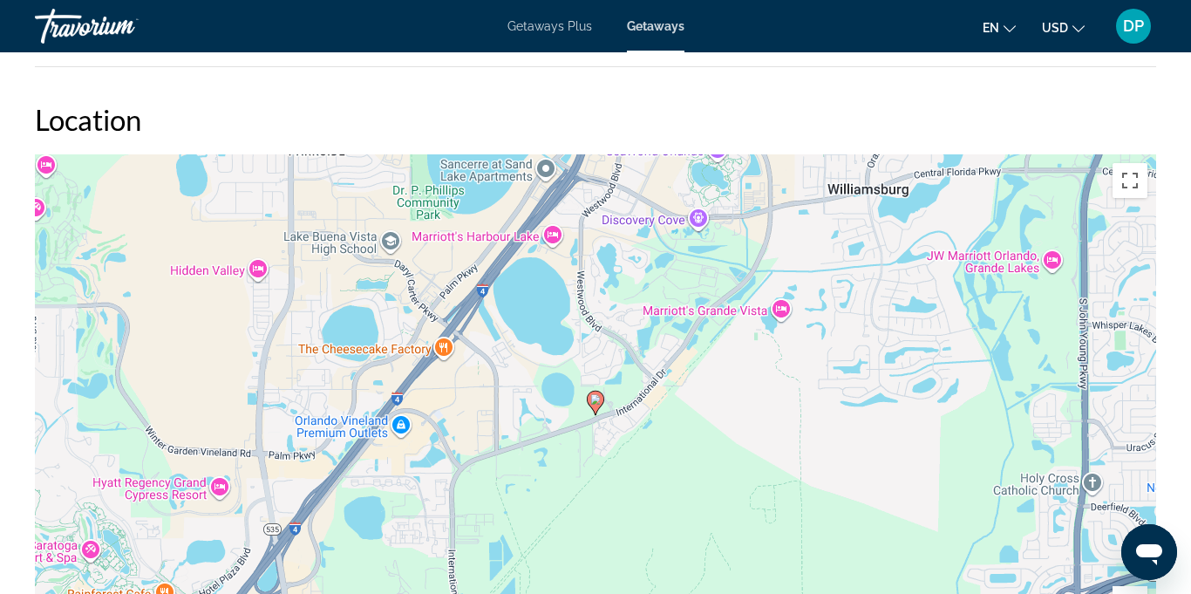
click at [543, 30] on span "Getaways Plus" at bounding box center [550, 26] width 85 height 14
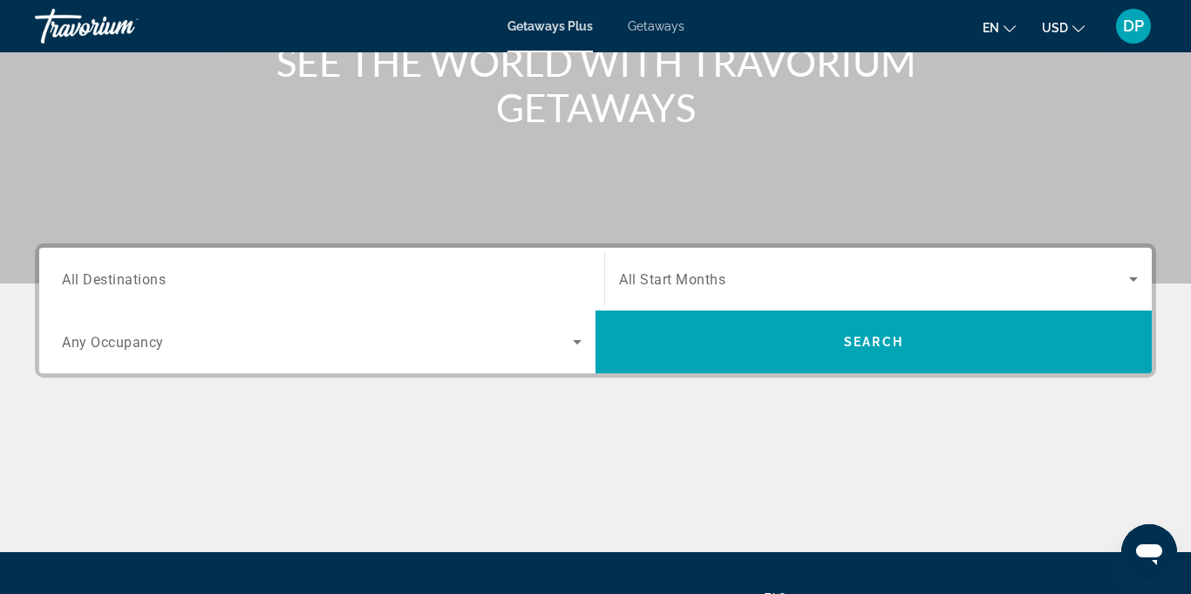
scroll to position [243, 0]
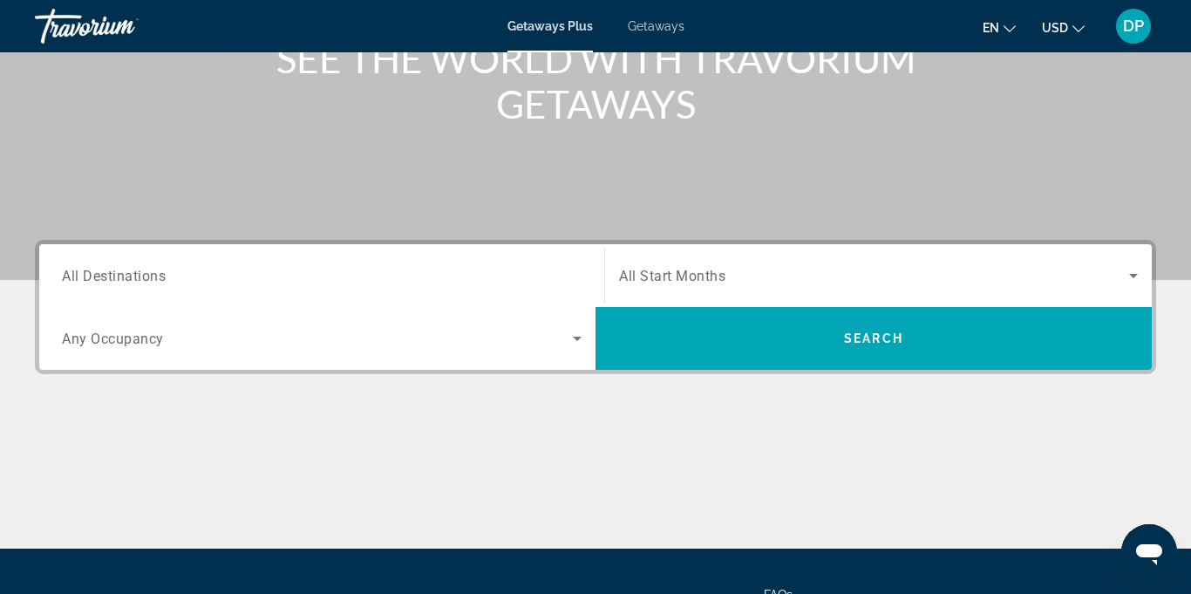
click at [577, 338] on icon "Search widget" at bounding box center [577, 339] width 9 height 4
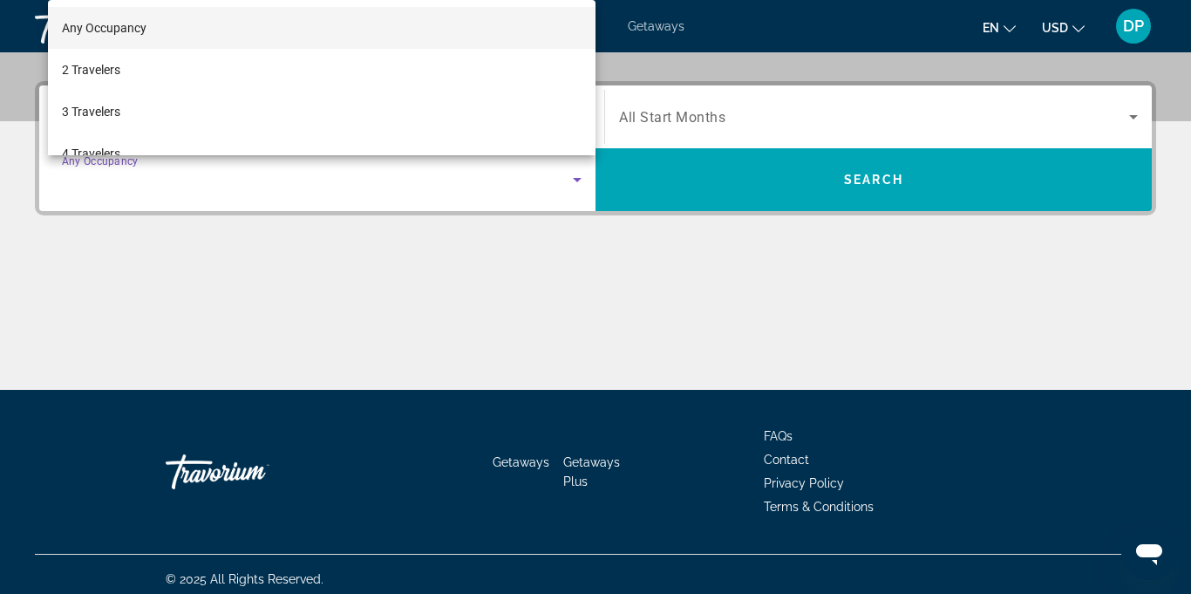
scroll to position [412, 0]
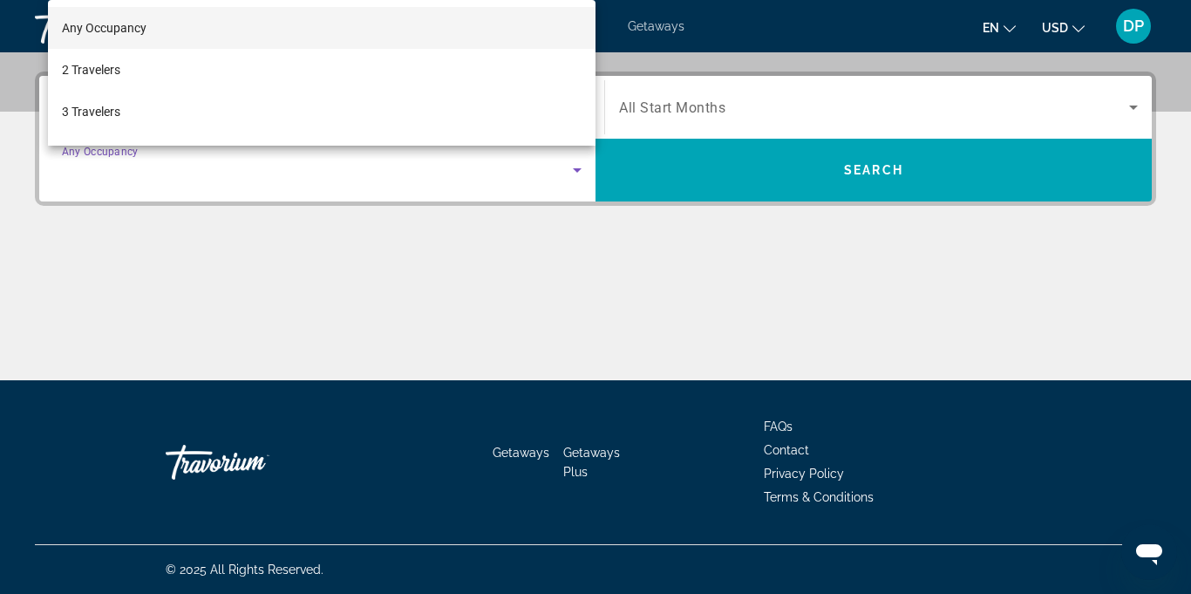
click at [446, 280] on div at bounding box center [595, 297] width 1191 height 594
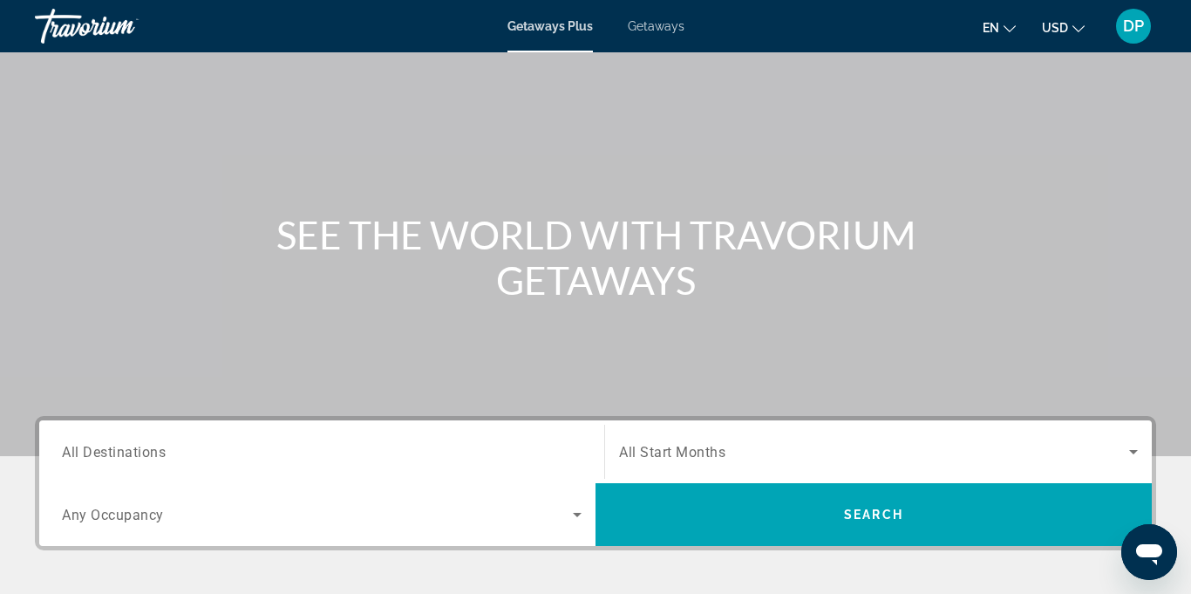
scroll to position [0, 0]
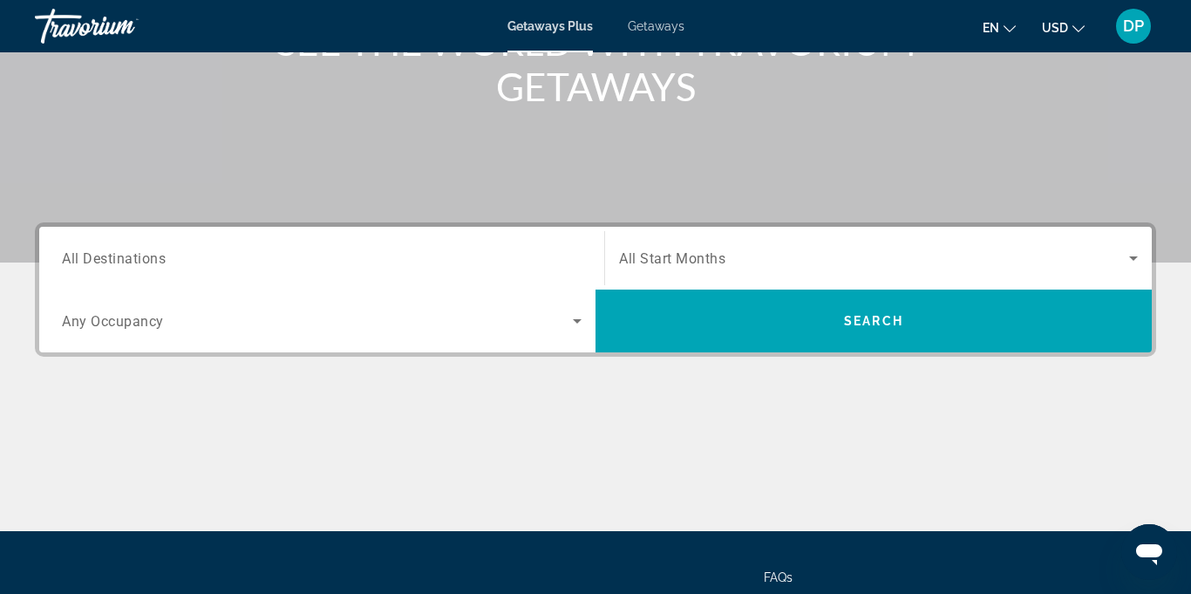
scroll to position [260, 0]
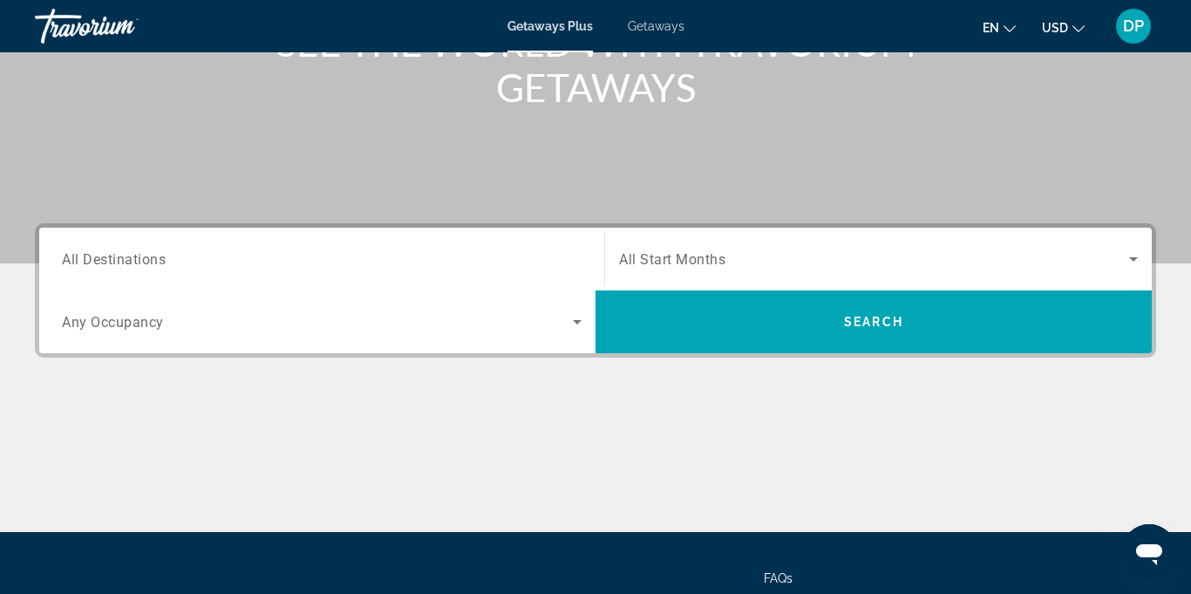
click at [102, 262] on span "All Destinations" at bounding box center [114, 258] width 104 height 17
click at [102, 262] on input "Destination All Destinations" at bounding box center [322, 259] width 520 height 21
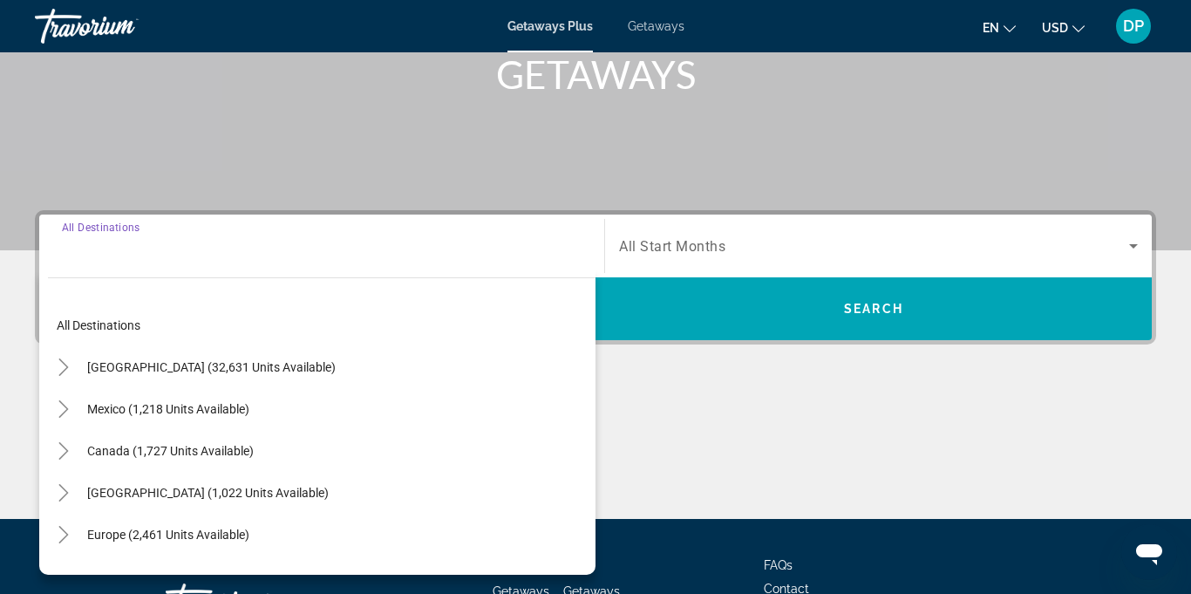
scroll to position [412, 0]
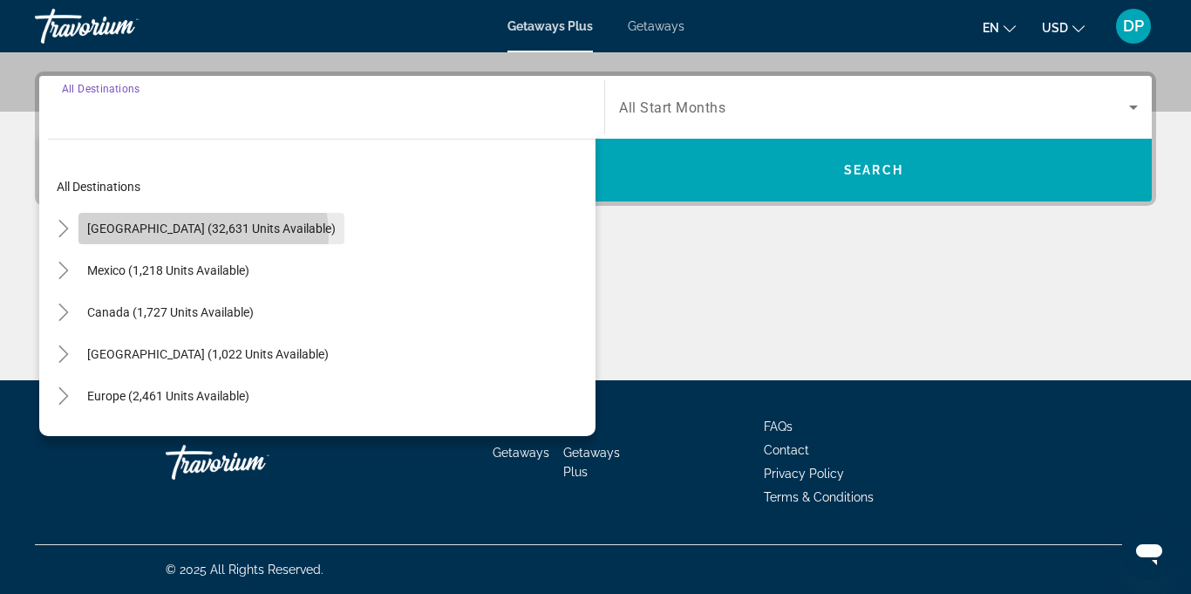
click at [203, 235] on span "[GEOGRAPHIC_DATA] (32,631 units available)" at bounding box center [211, 228] width 249 height 14
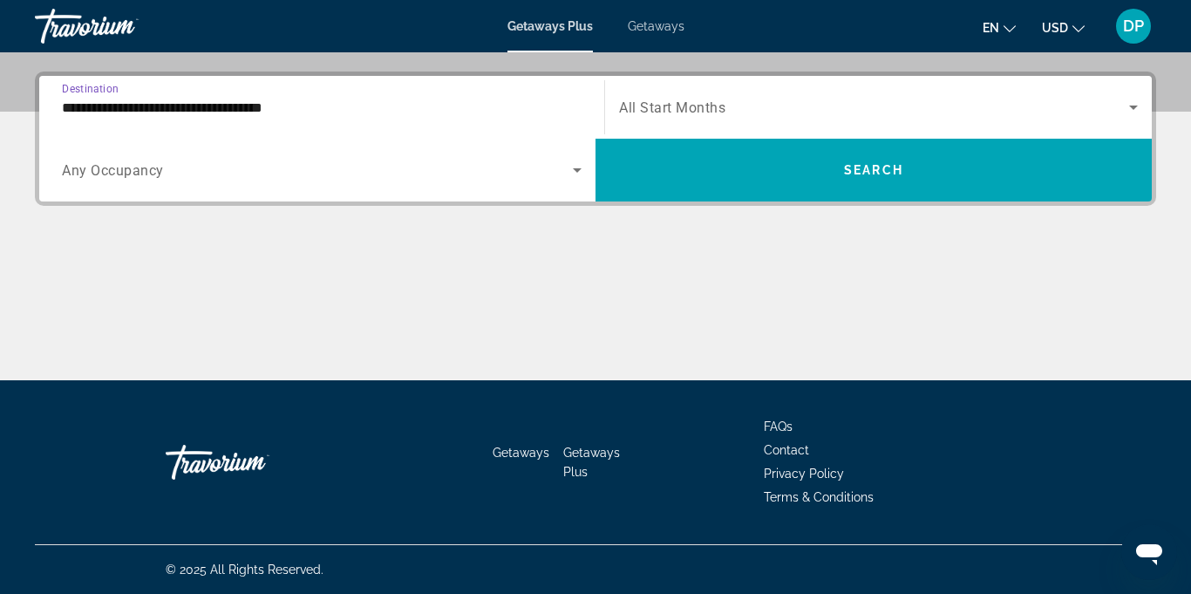
click at [274, 105] on input "**********" at bounding box center [322, 108] width 520 height 21
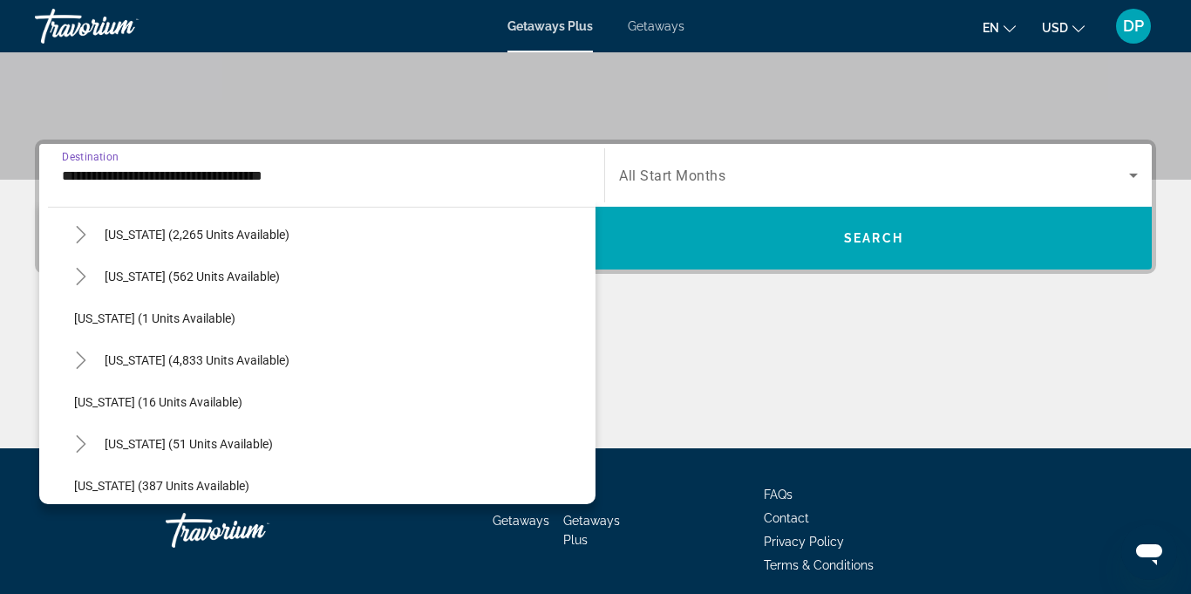
scroll to position [190, 0]
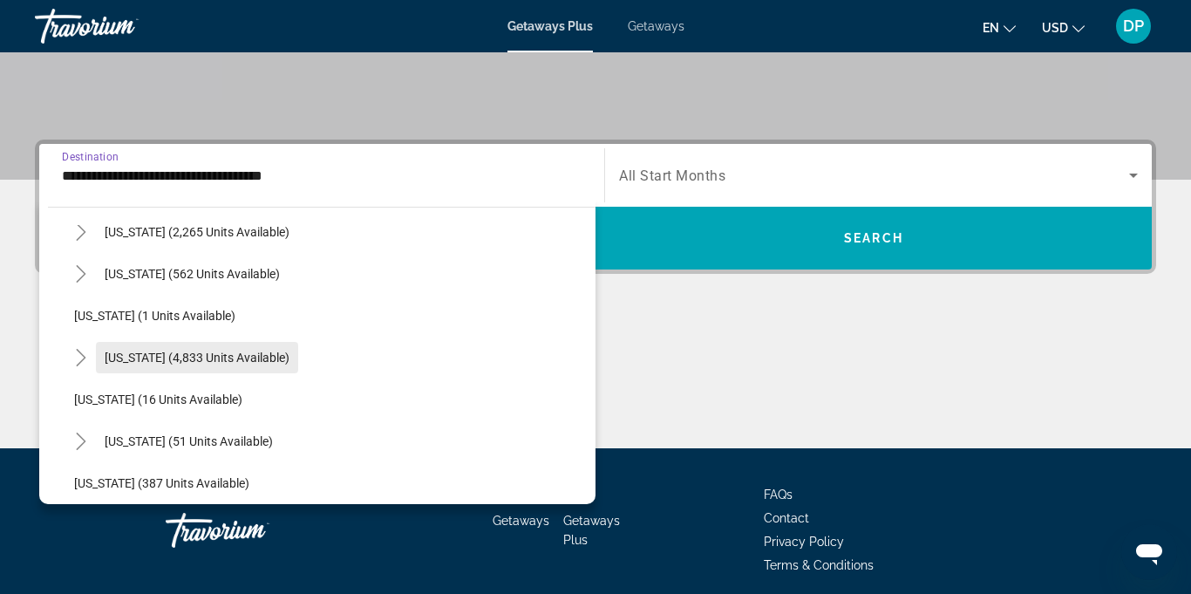
click at [182, 360] on span "[US_STATE] (4,833 units available)" at bounding box center [197, 358] width 185 height 14
type input "**********"
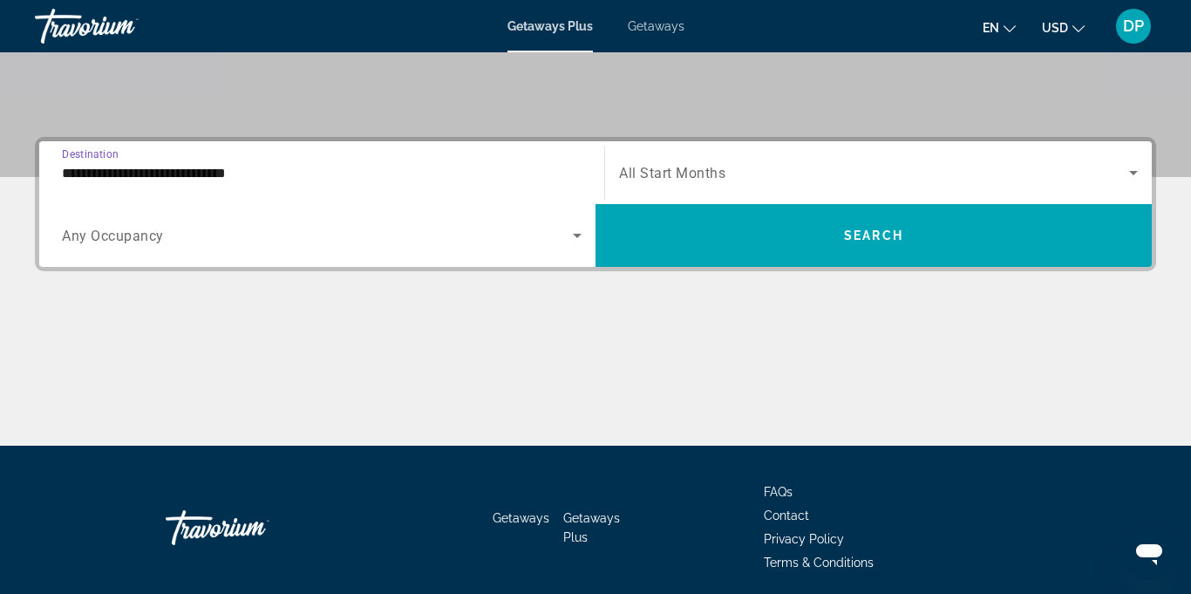
scroll to position [412, 0]
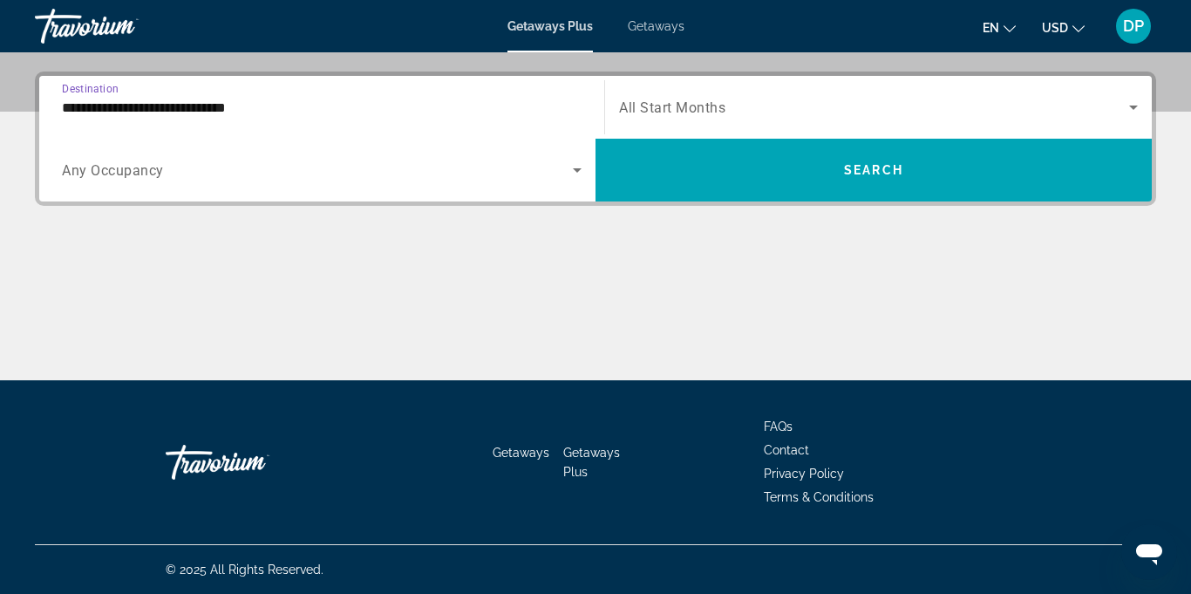
click at [149, 172] on span "Any Occupancy" at bounding box center [113, 170] width 102 height 17
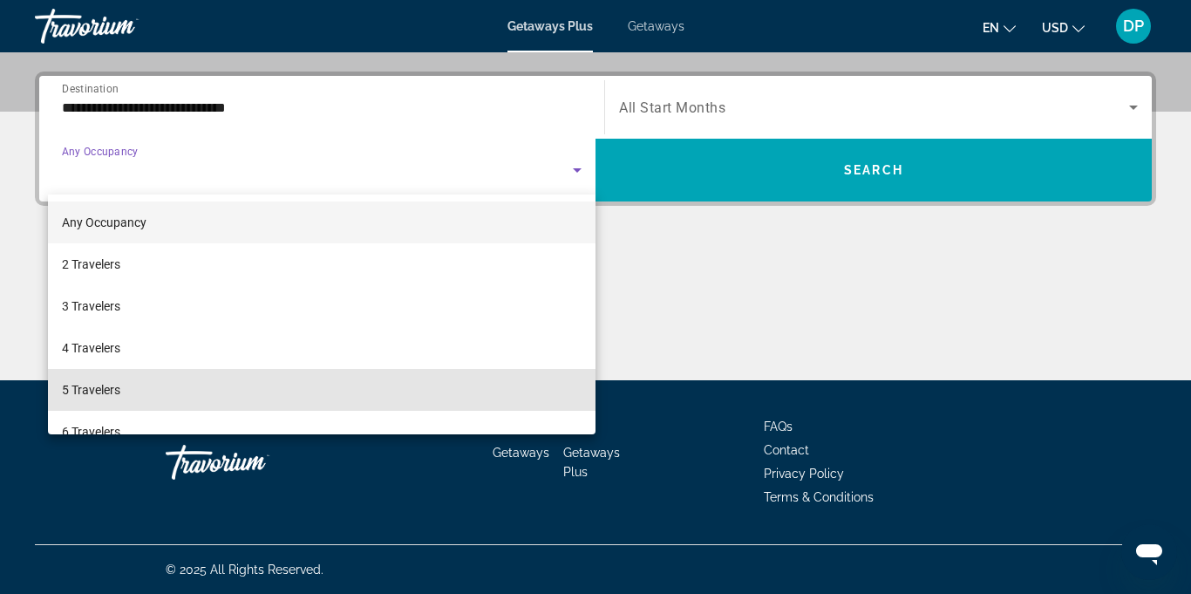
scroll to position [410, 0]
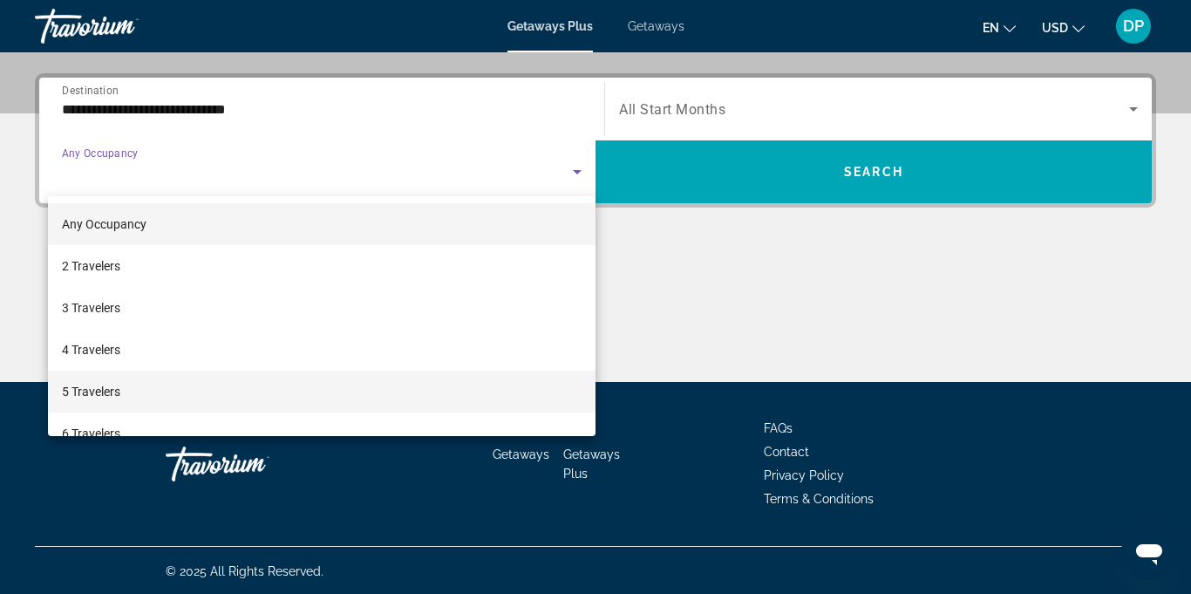
click at [83, 400] on span "5 Travelers" at bounding box center [91, 391] width 58 height 21
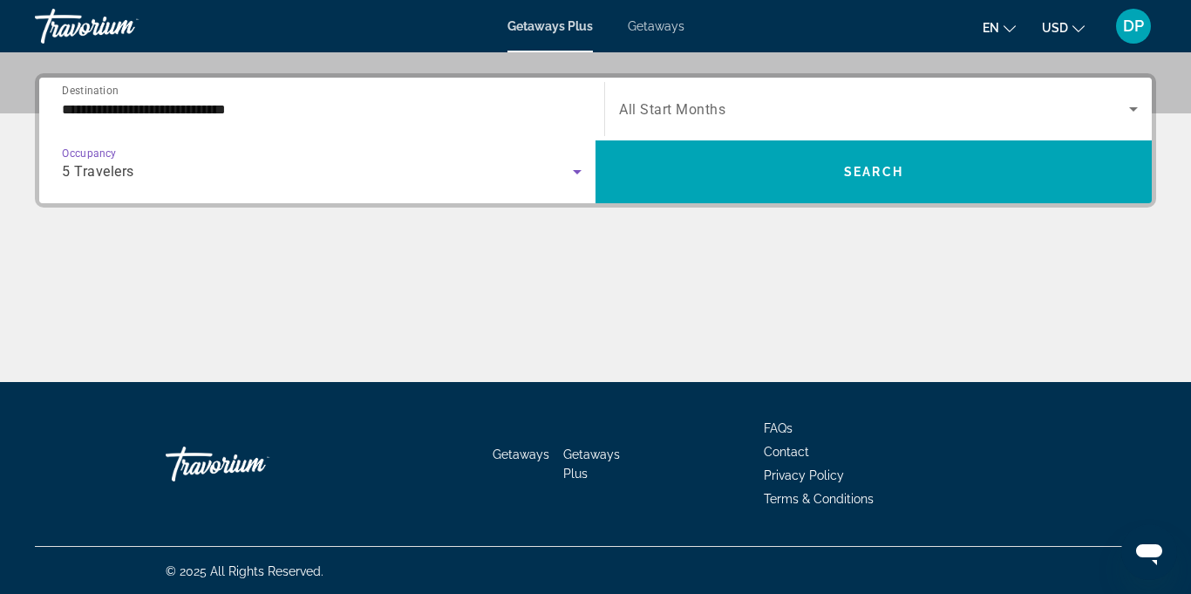
click at [1141, 112] on icon "Search widget" at bounding box center [1133, 109] width 21 height 21
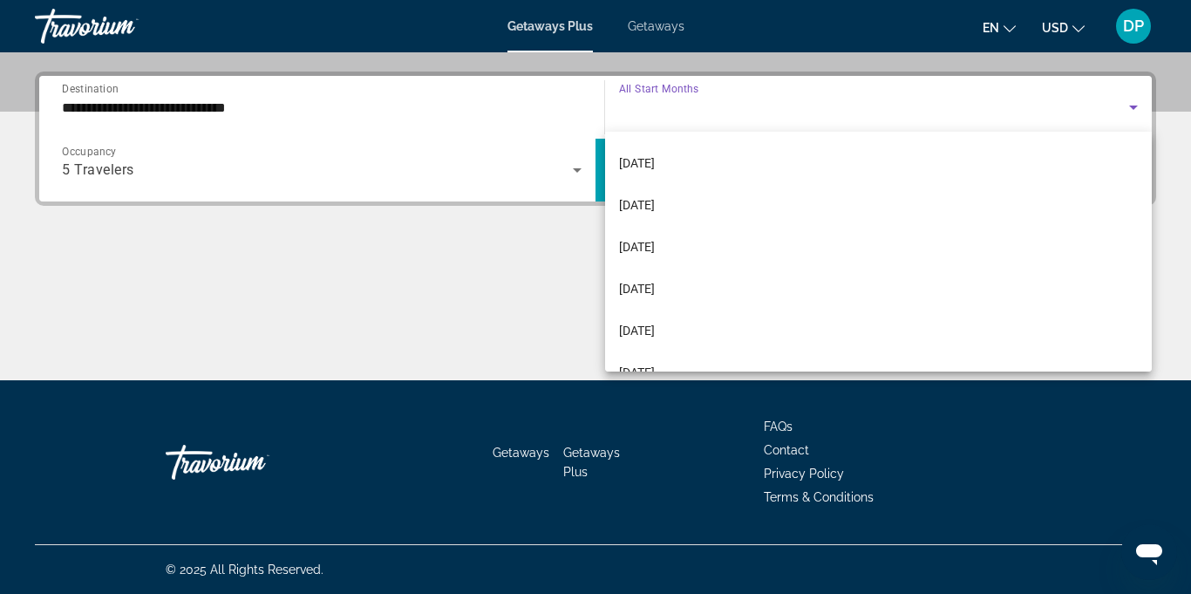
scroll to position [167, 0]
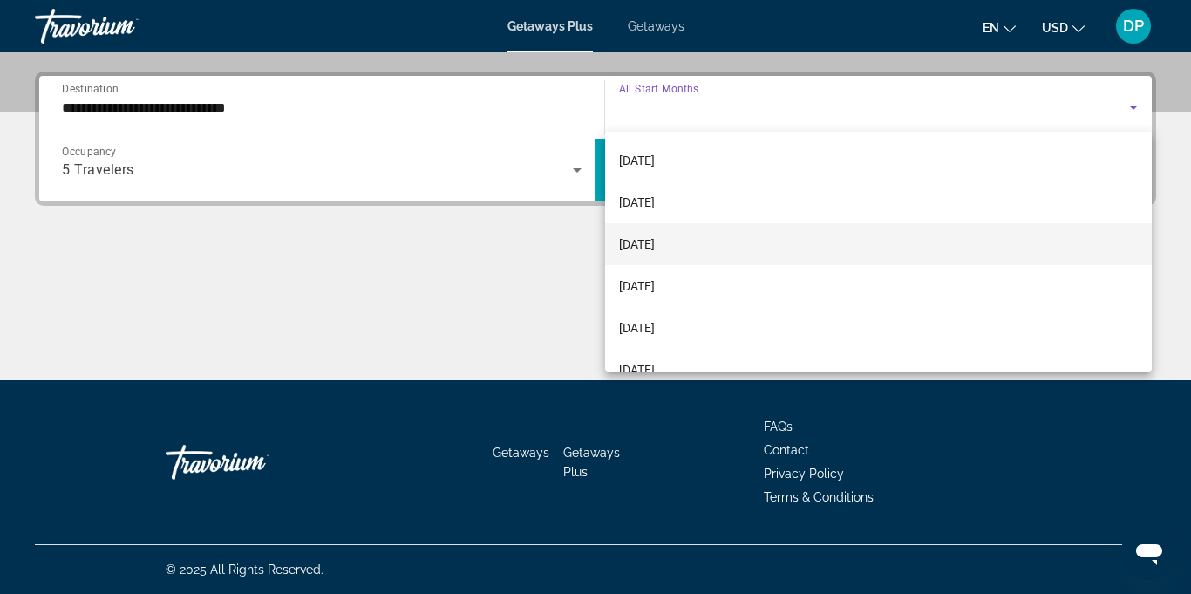
click at [655, 253] on span "[DATE]" at bounding box center [637, 244] width 36 height 21
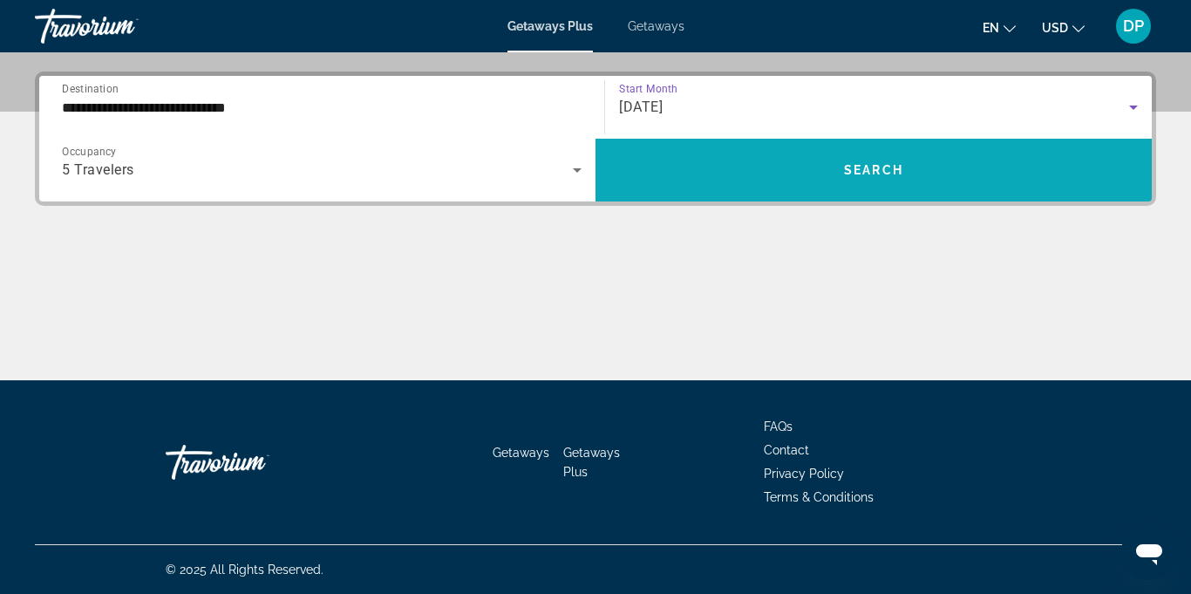
click at [871, 169] on span "Search" at bounding box center [873, 170] width 59 height 14
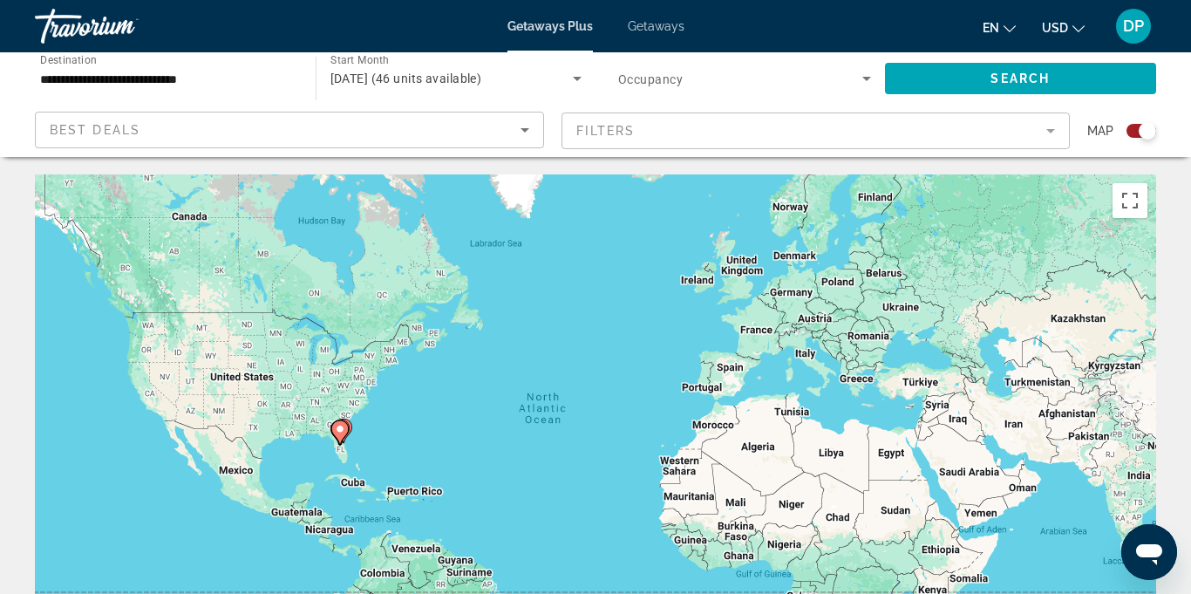
click at [1061, 135] on mat-form-field "Filters" at bounding box center [816, 130] width 509 height 37
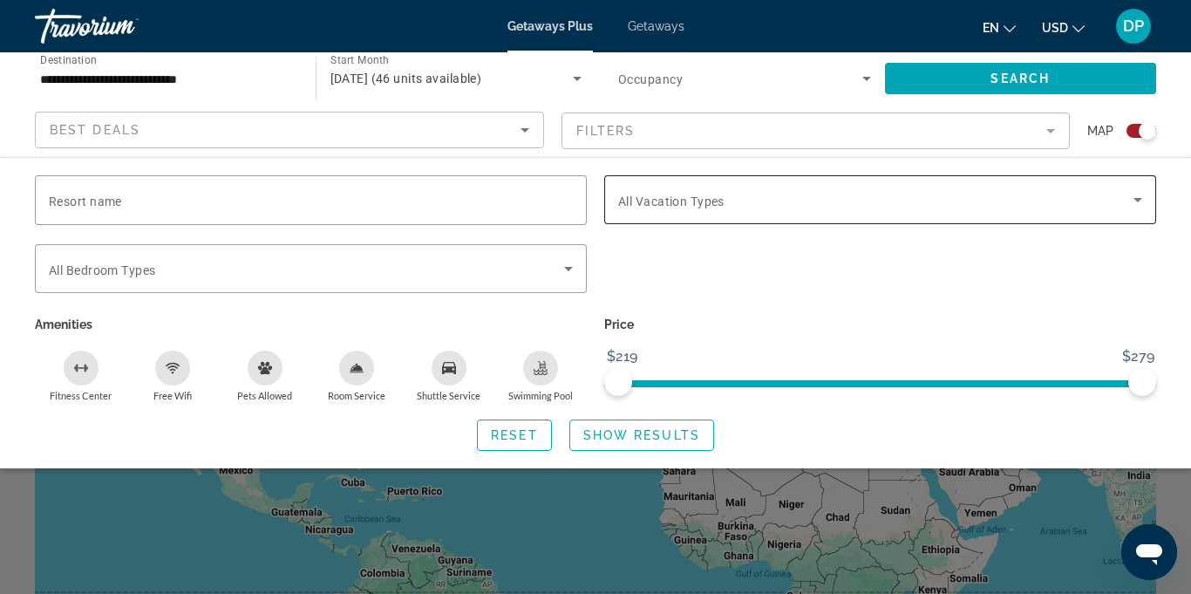
click at [1138, 200] on icon "Search widget" at bounding box center [1138, 200] width 9 height 4
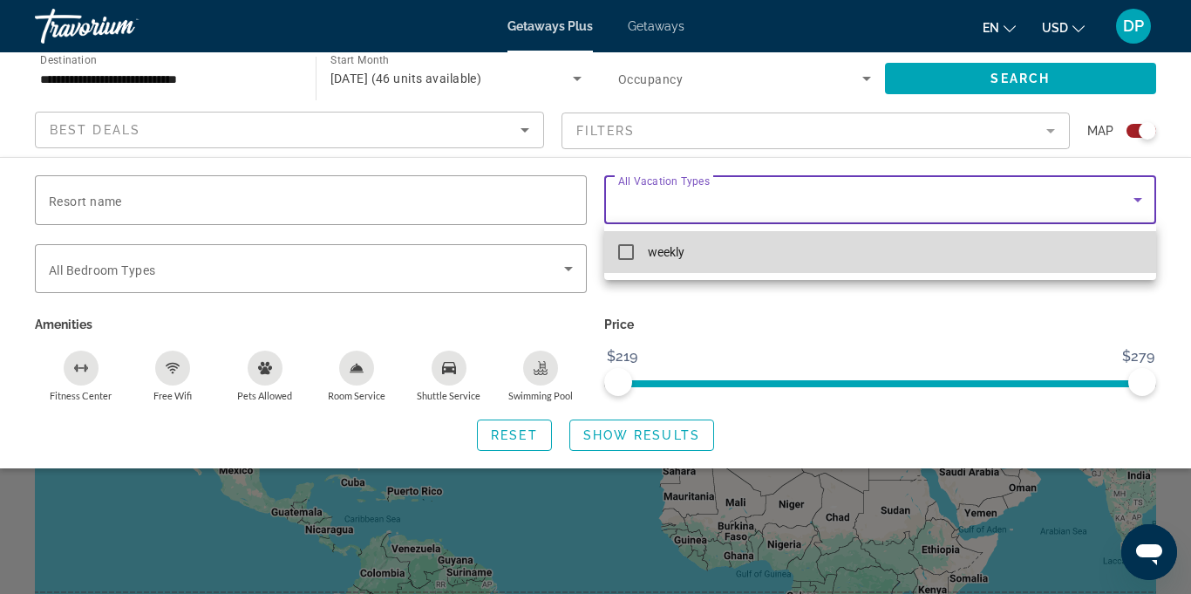
click at [627, 263] on mat-option "weekly" at bounding box center [880, 252] width 552 height 42
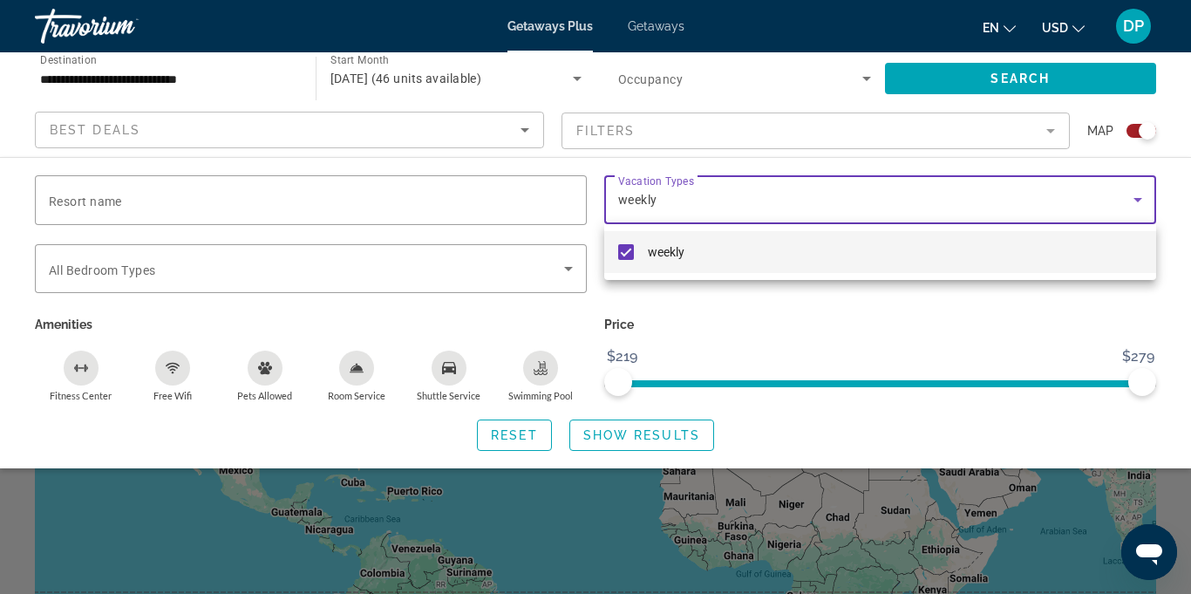
click at [626, 439] on div at bounding box center [595, 297] width 1191 height 594
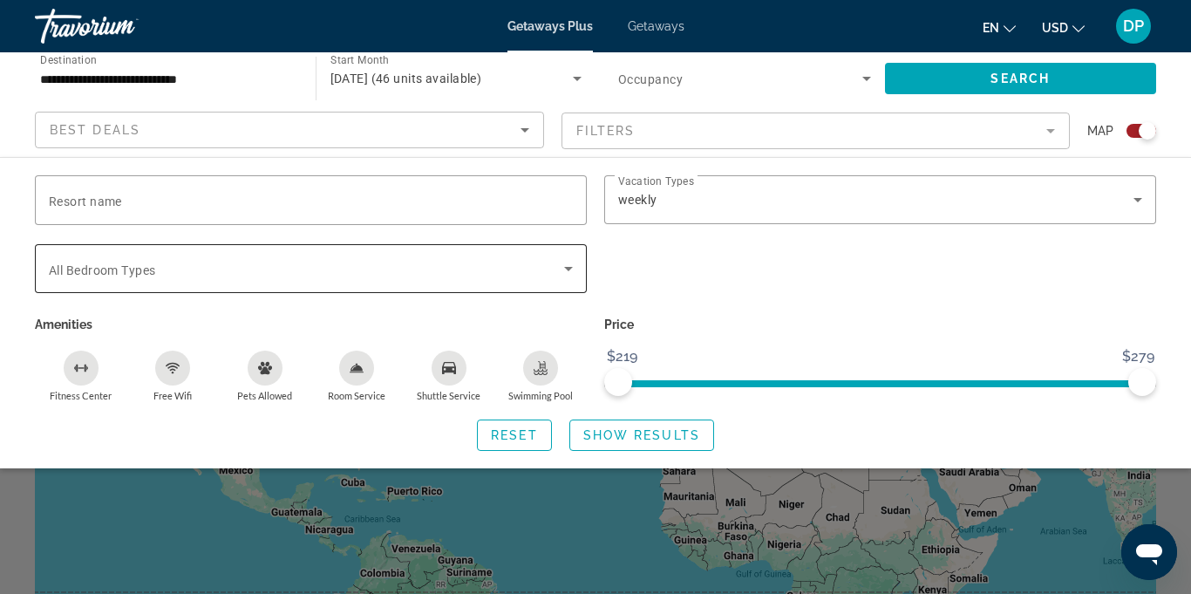
click at [569, 267] on icon "Search widget" at bounding box center [568, 269] width 9 height 4
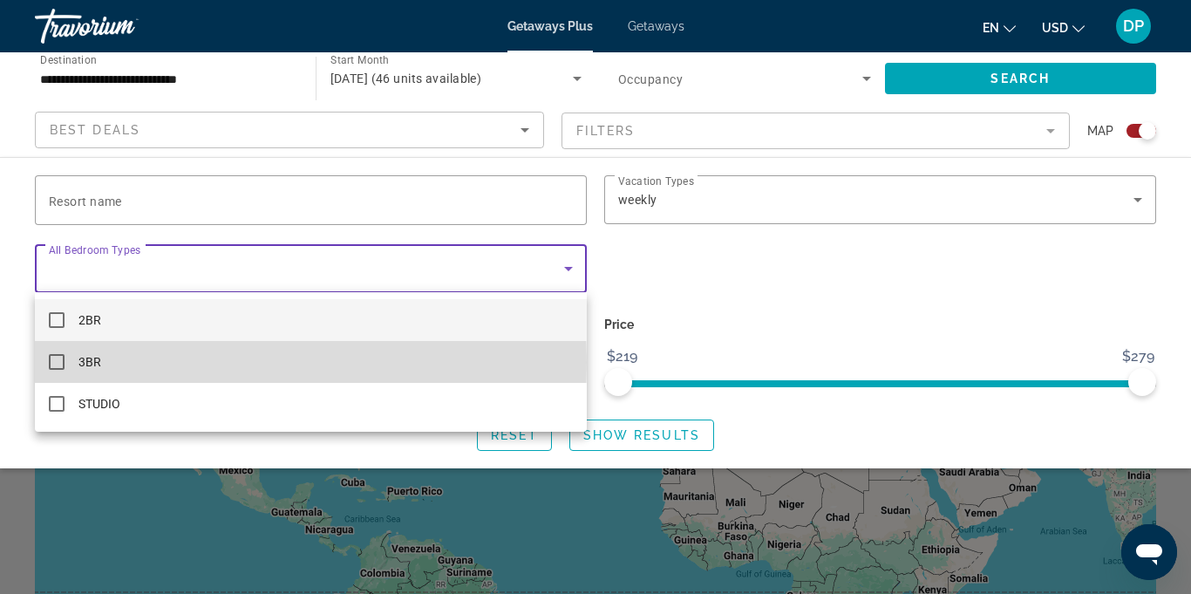
click at [54, 362] on mat-pseudo-checkbox at bounding box center [57, 362] width 16 height 16
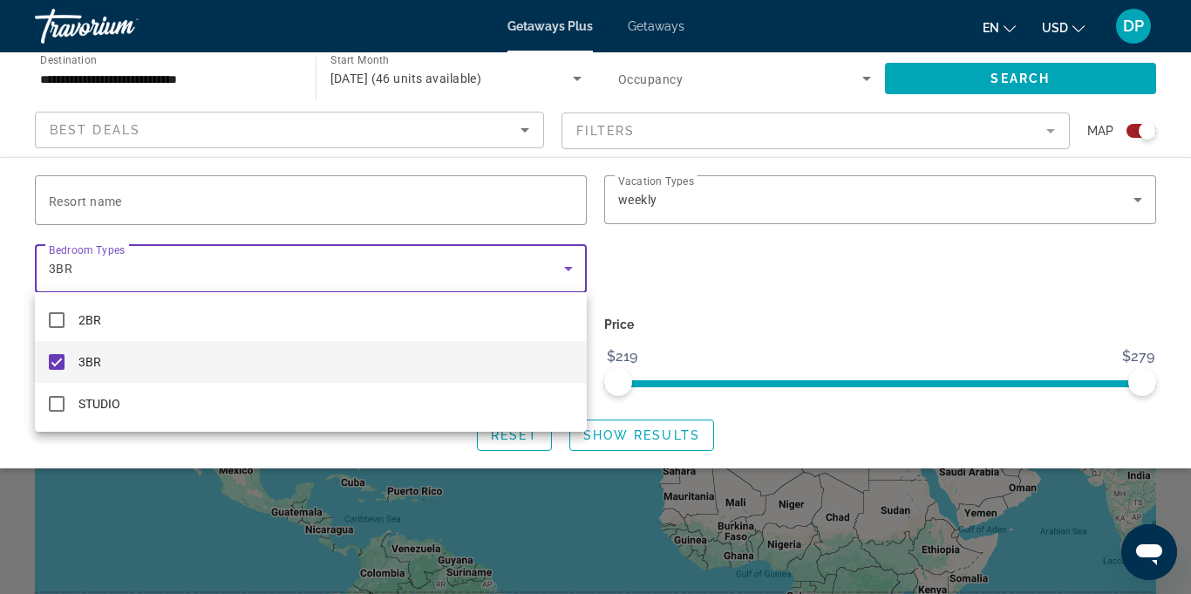
click at [654, 273] on div at bounding box center [595, 297] width 1191 height 594
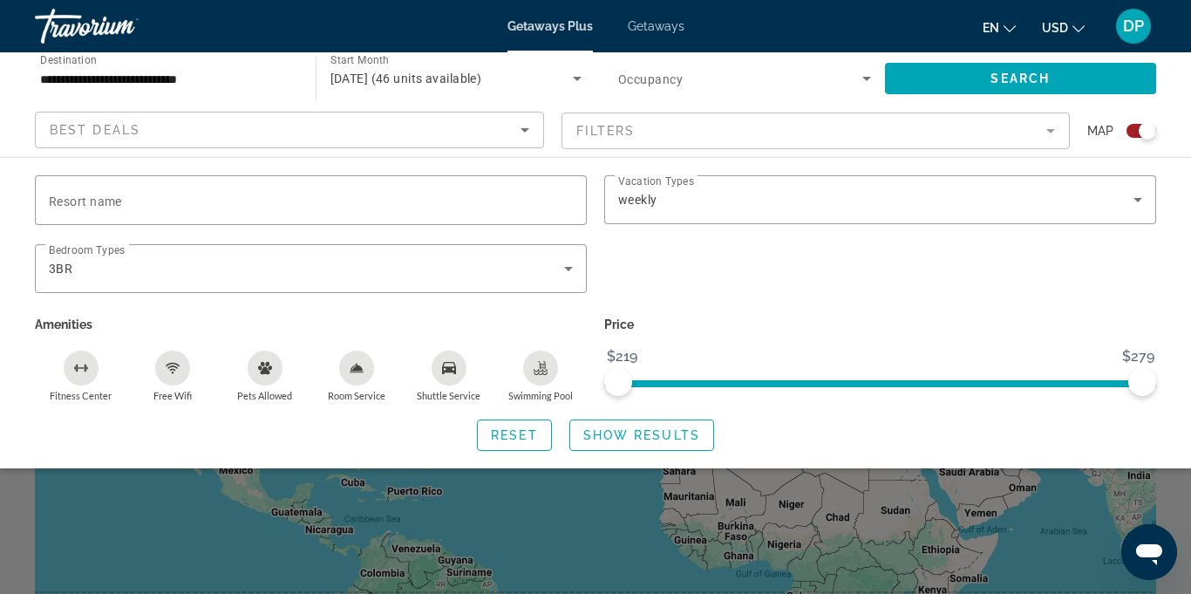
click at [1055, 130] on mat-form-field "Filters" at bounding box center [816, 130] width 509 height 37
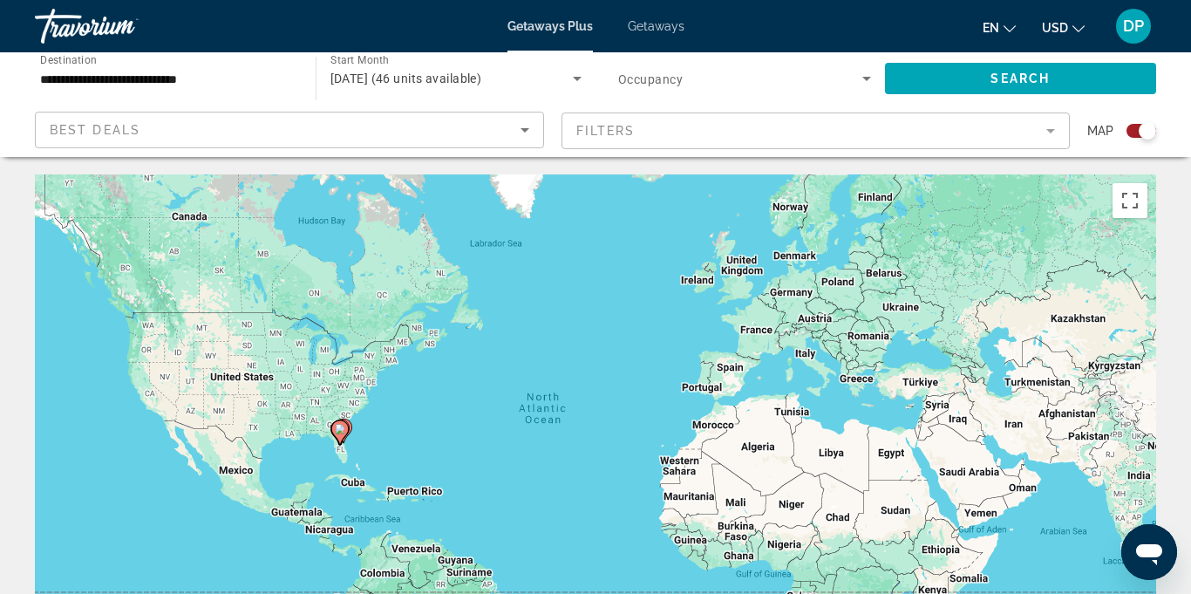
click at [1048, 131] on mat-form-field "Filters" at bounding box center [816, 130] width 509 height 37
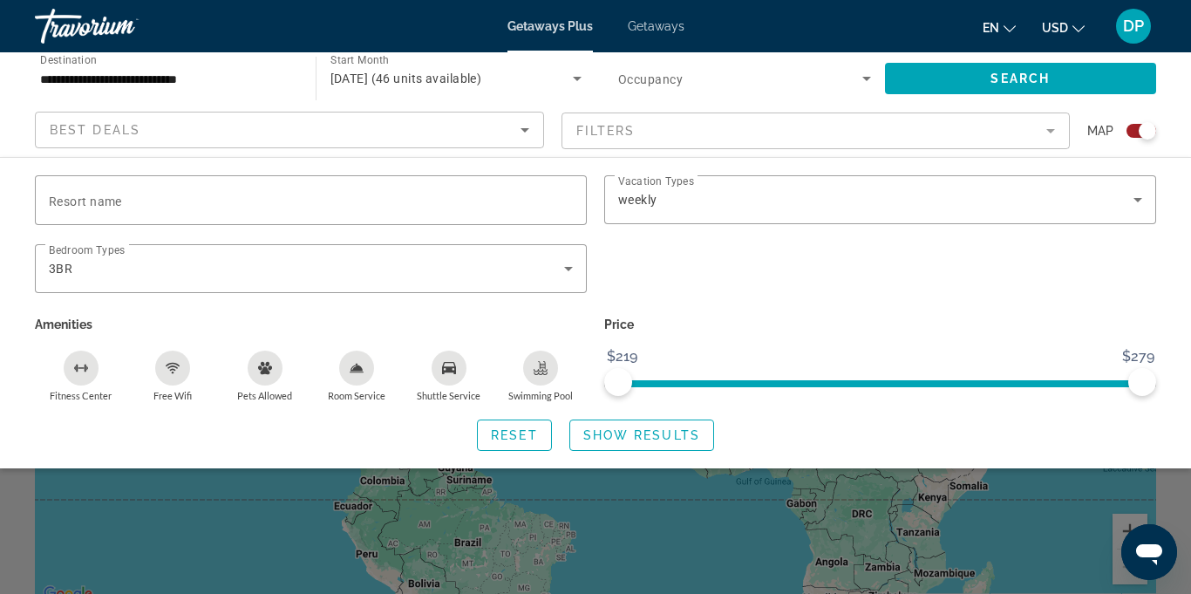
scroll to position [96, 0]
click at [624, 439] on span "Show Results" at bounding box center [641, 435] width 117 height 14
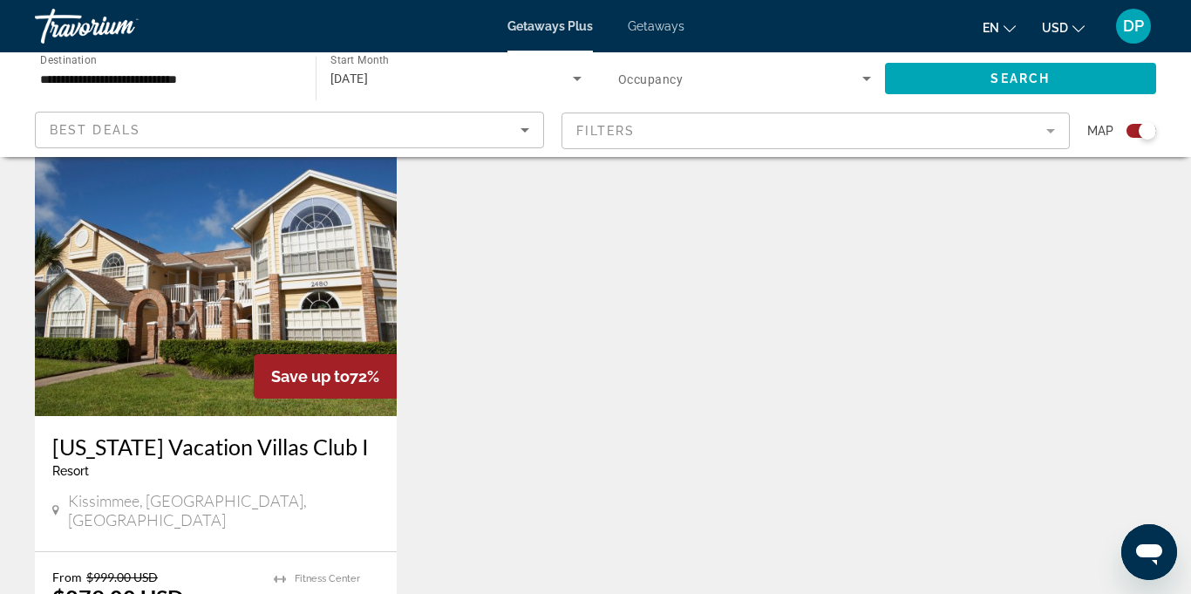
scroll to position [1259, 0]
click at [176, 320] on img "Main content" at bounding box center [216, 277] width 362 height 279
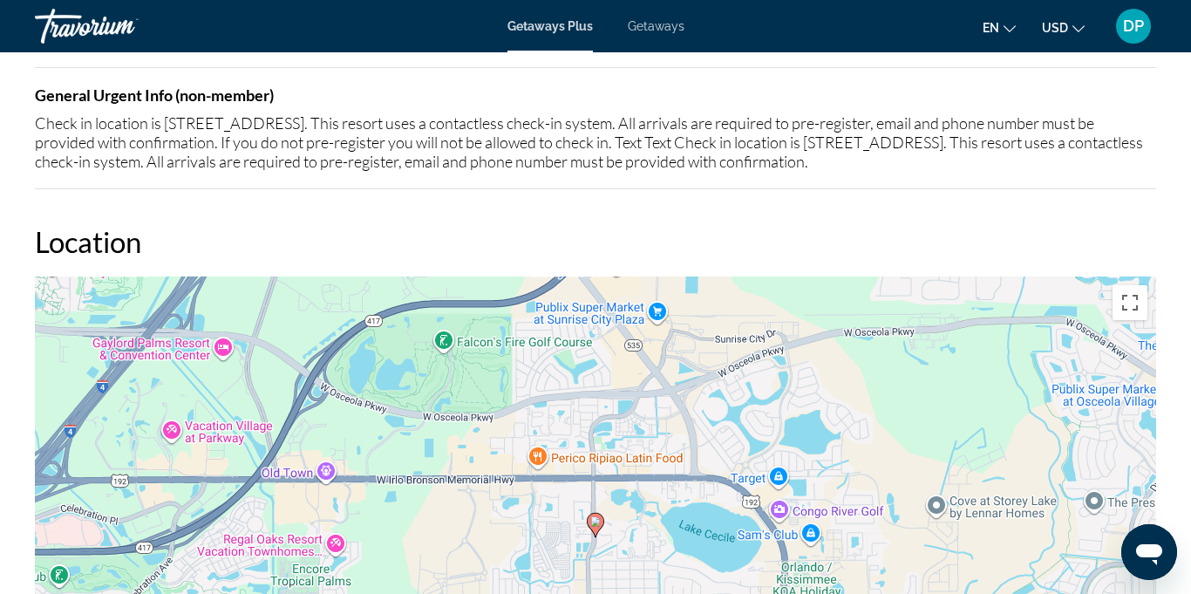
scroll to position [2910, 0]
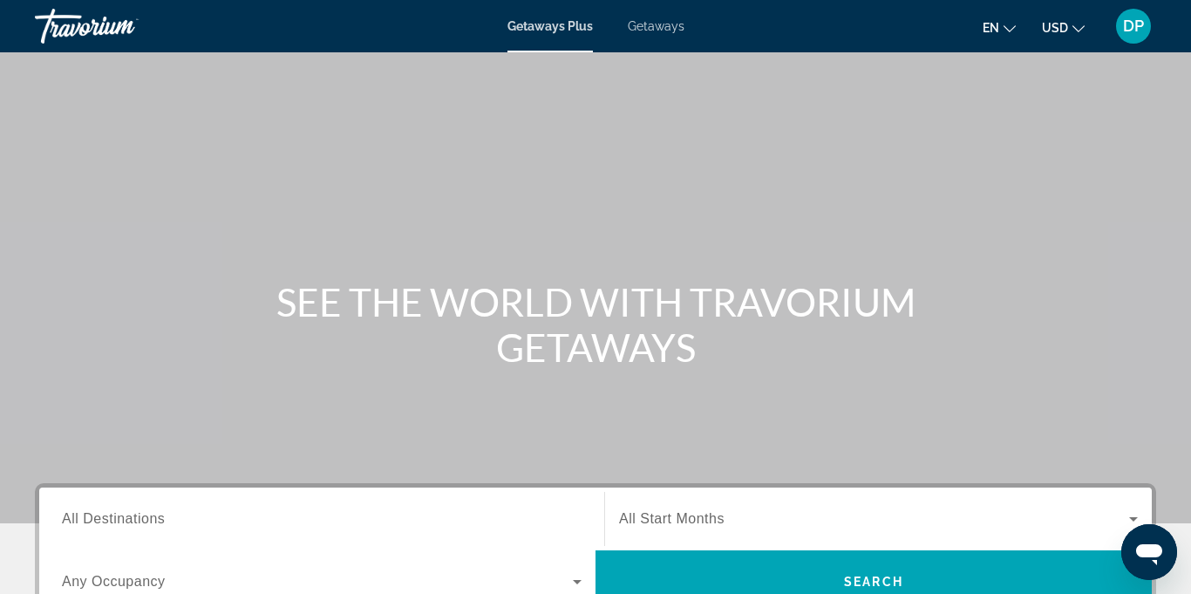
click at [1041, 306] on div "SEE THE WORLD WITH TRAVORIUM GETAWAYS" at bounding box center [595, 324] width 1191 height 91
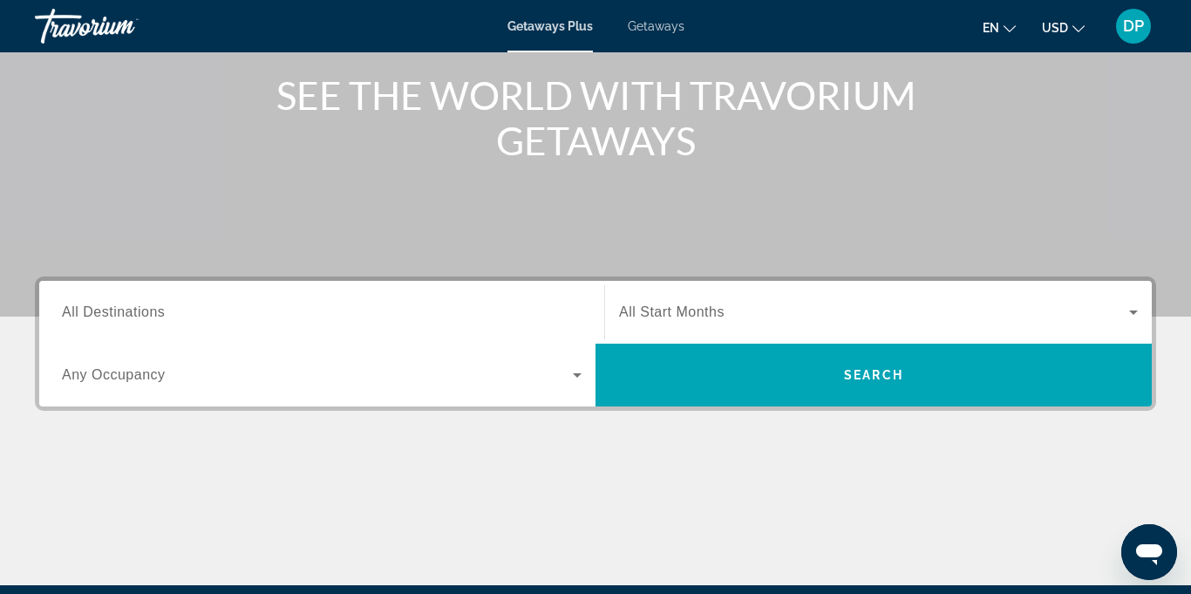
scroll to position [208, 0]
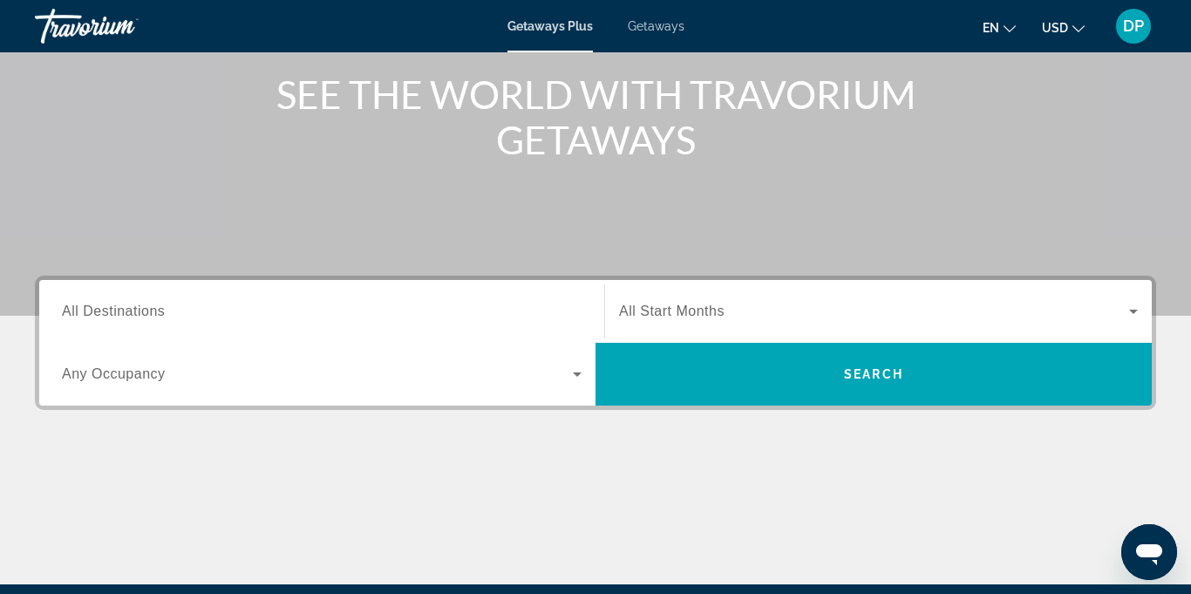
click at [215, 310] on input "Destination All Destinations" at bounding box center [322, 312] width 520 height 21
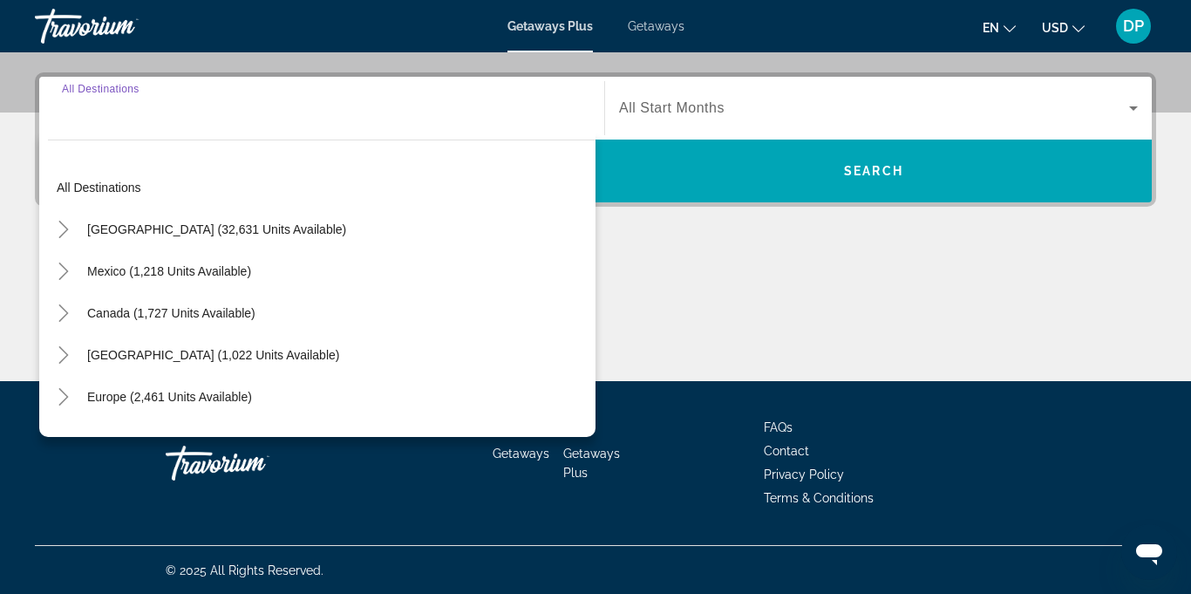
scroll to position [412, 0]
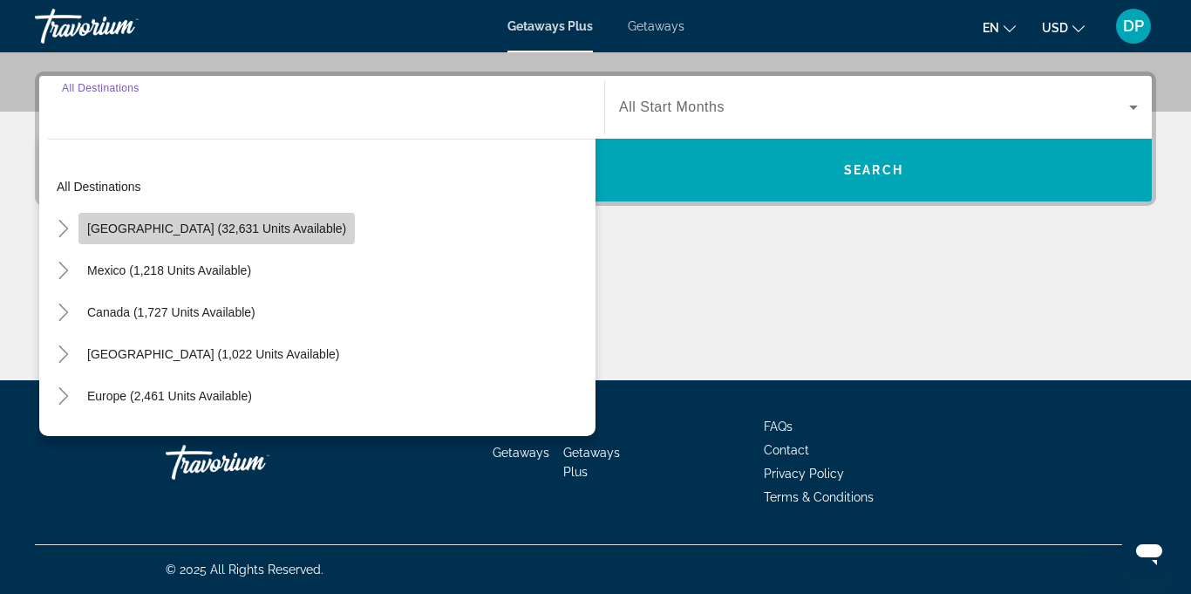
click at [224, 236] on span "Search widget" at bounding box center [216, 229] width 276 height 42
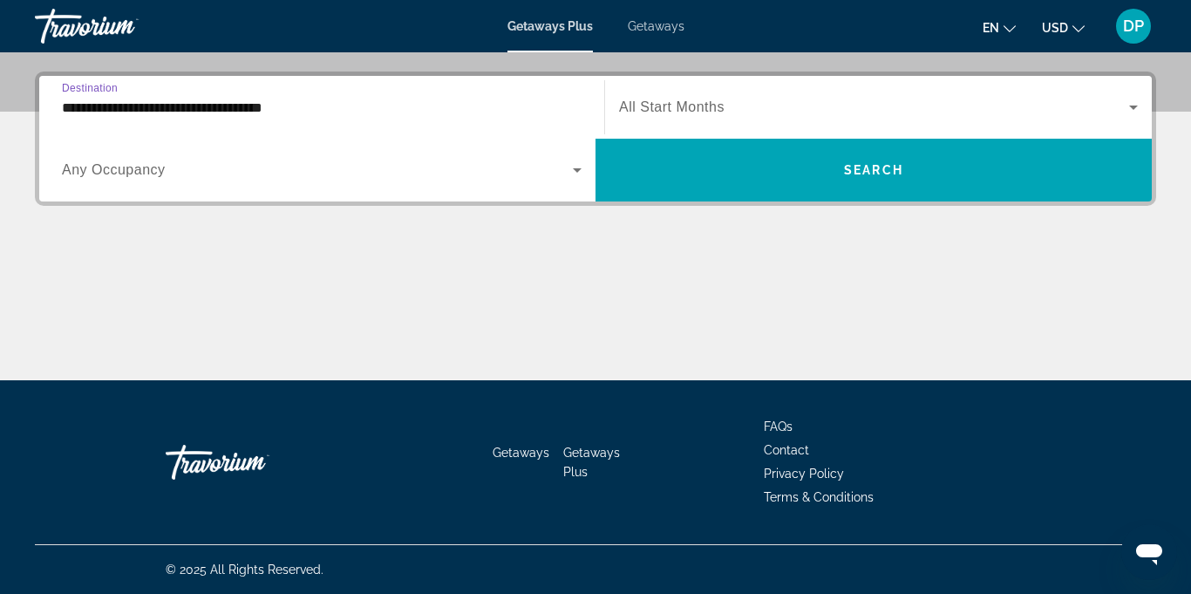
click at [240, 103] on input "**********" at bounding box center [322, 108] width 520 height 21
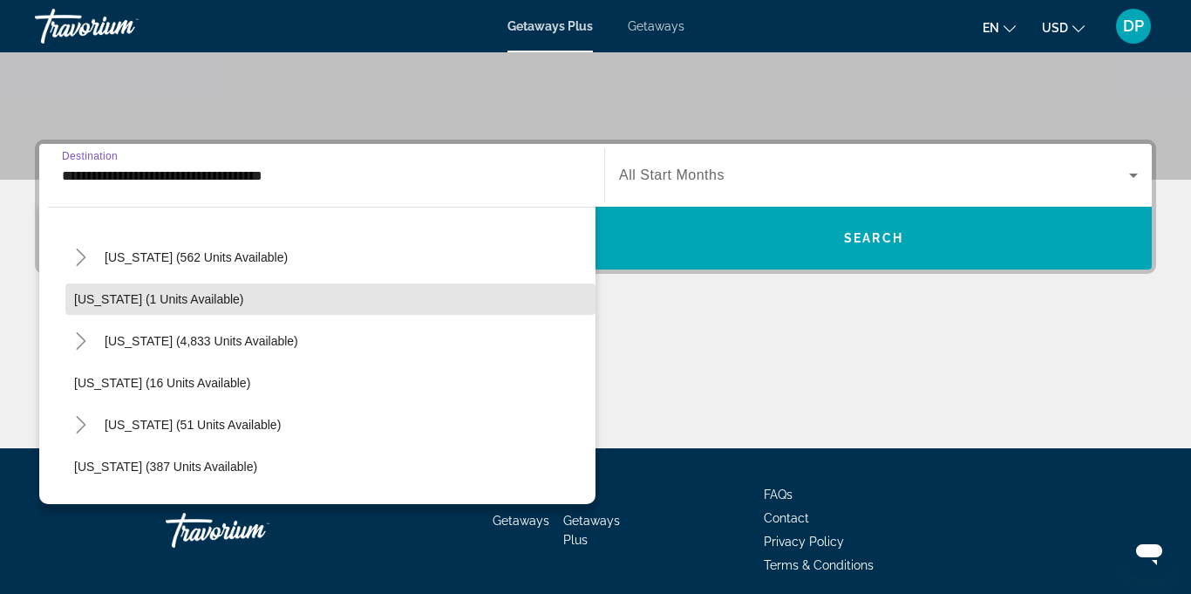
scroll to position [199, 0]
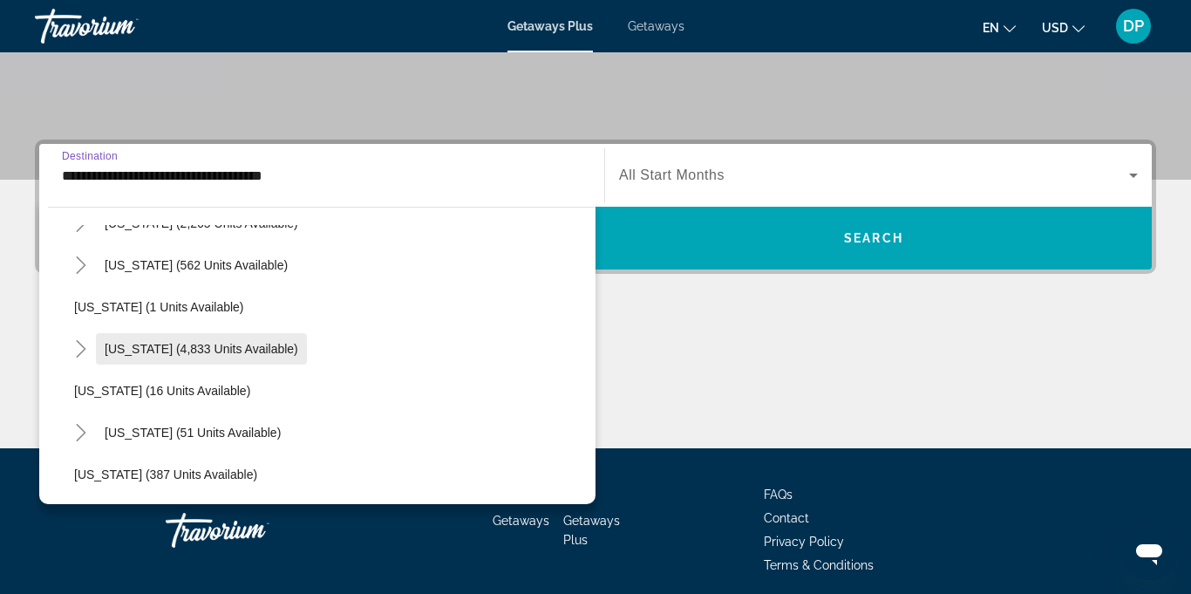
click at [174, 355] on span "[US_STATE] (4,833 units available)" at bounding box center [202, 349] width 194 height 14
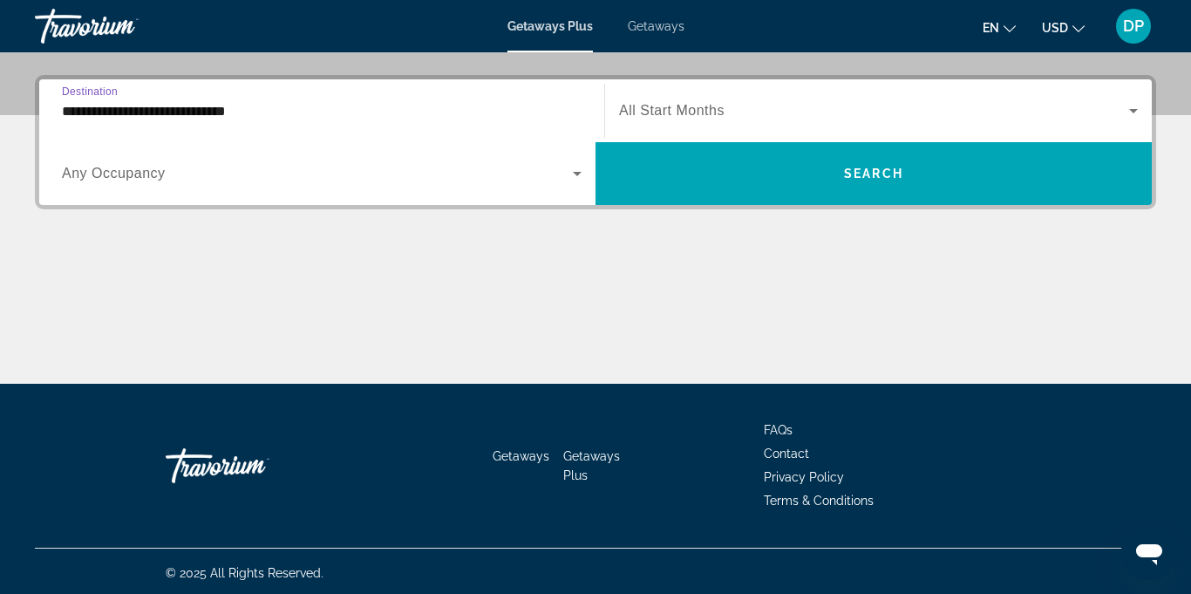
scroll to position [412, 0]
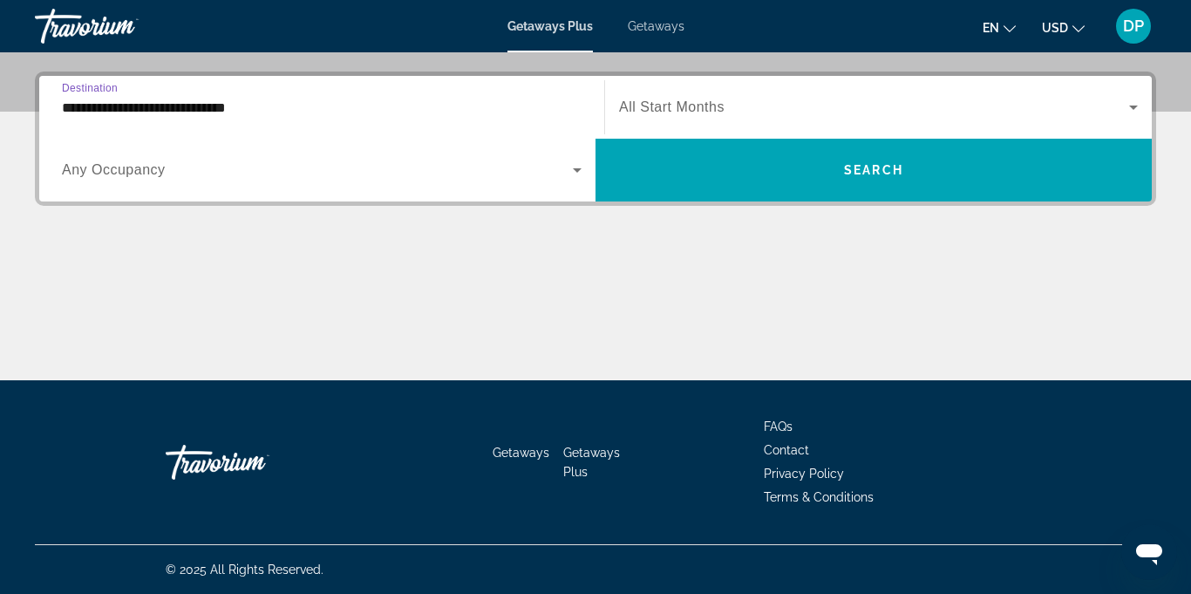
click at [577, 177] on icon "Search widget" at bounding box center [577, 170] width 21 height 21
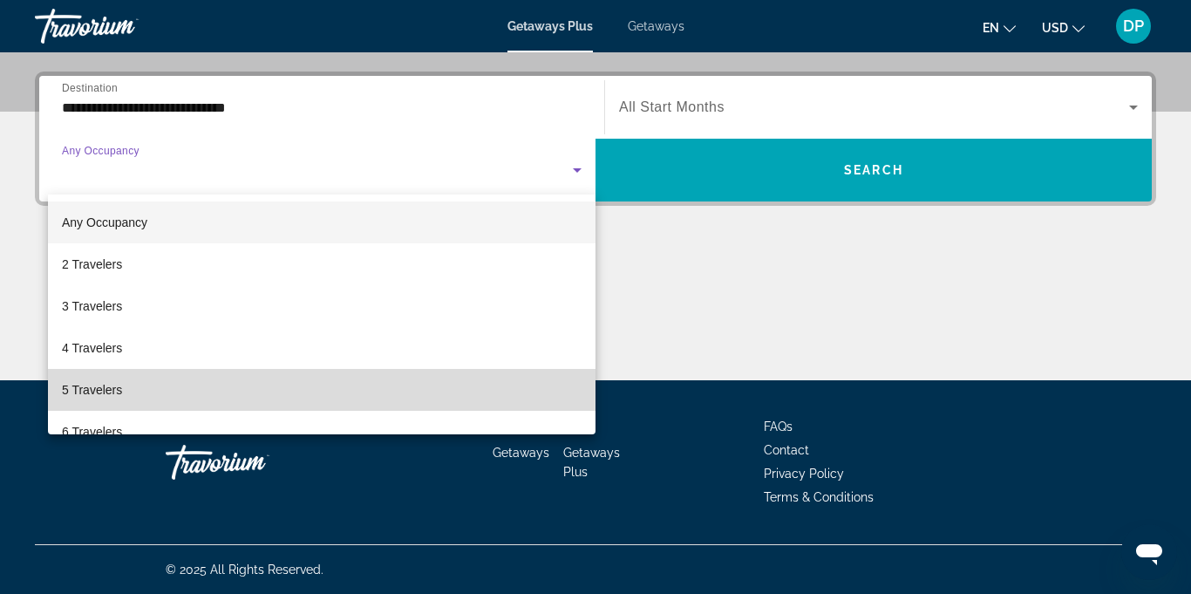
click at [88, 392] on span "5 Travelers" at bounding box center [92, 389] width 60 height 21
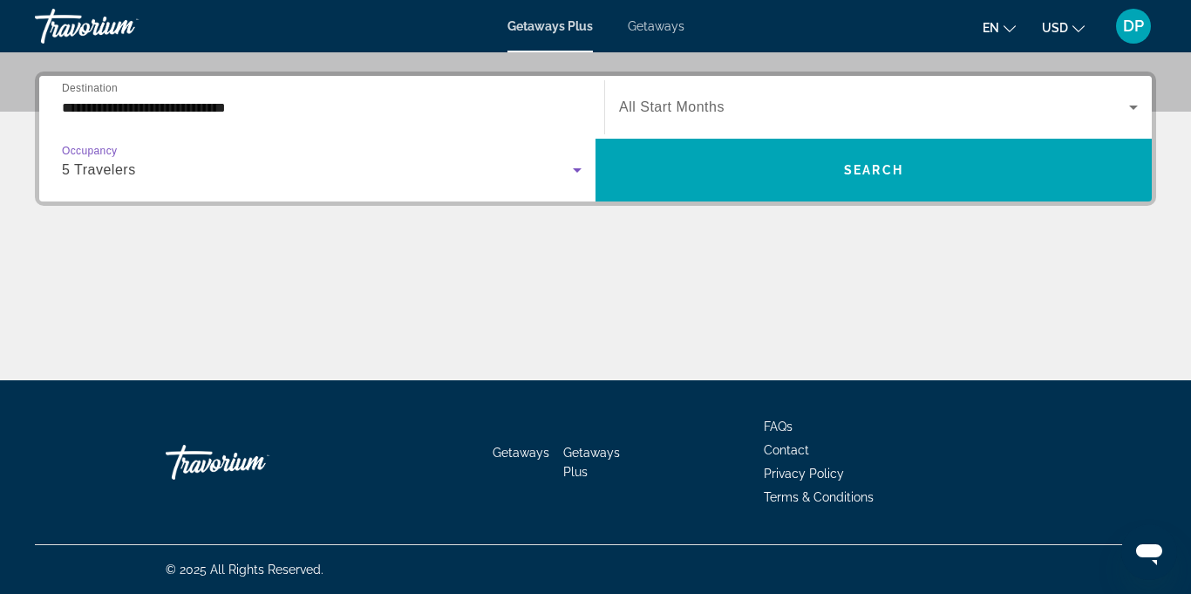
click at [98, 102] on input "**********" at bounding box center [322, 108] width 520 height 21
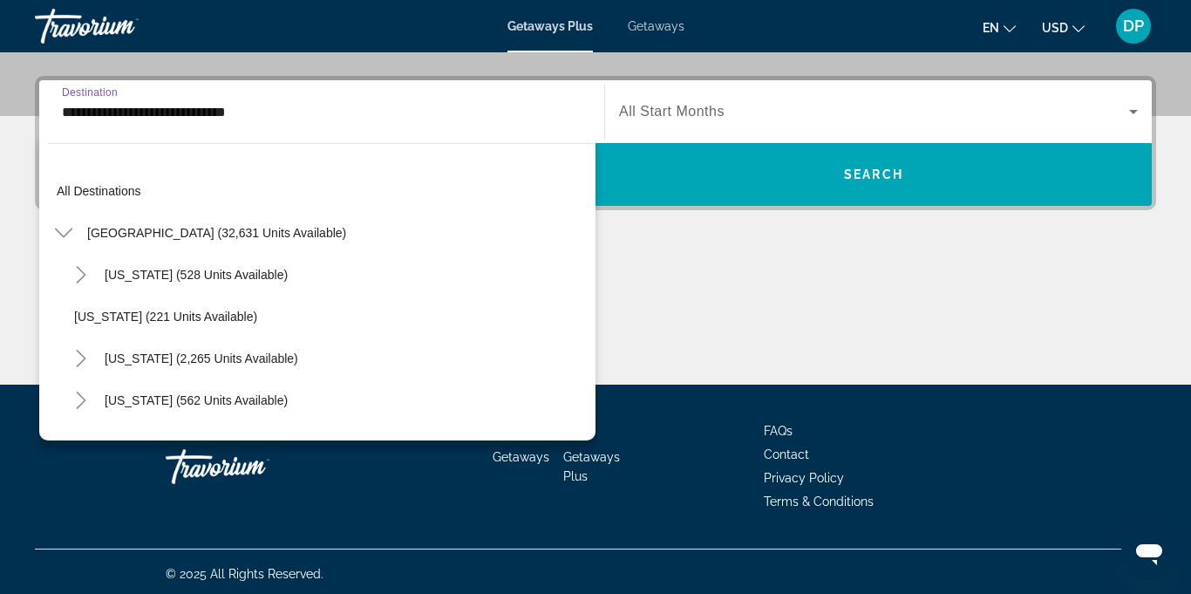
scroll to position [187, 0]
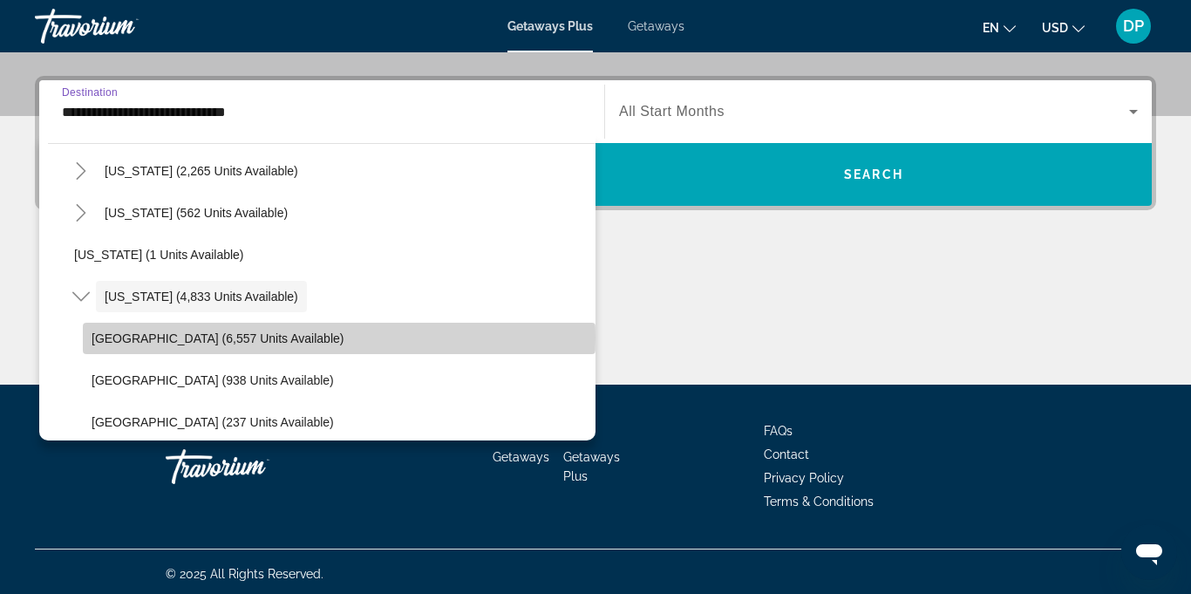
click at [213, 337] on span "[GEOGRAPHIC_DATA] (6,557 units available)" at bounding box center [218, 338] width 252 height 14
type input "**********"
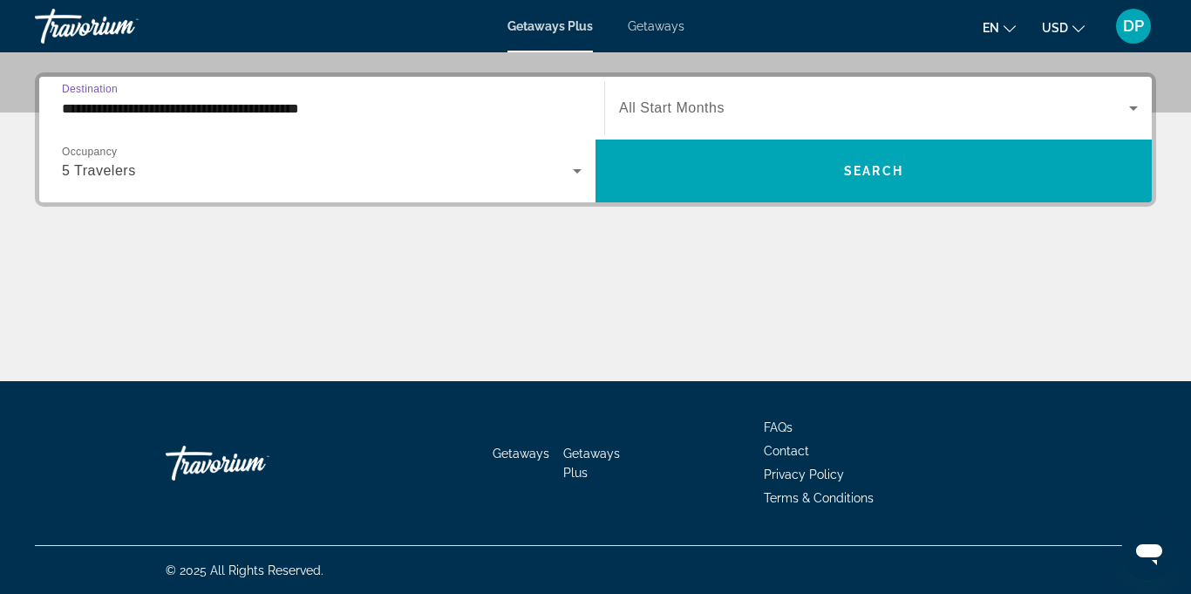
scroll to position [412, 0]
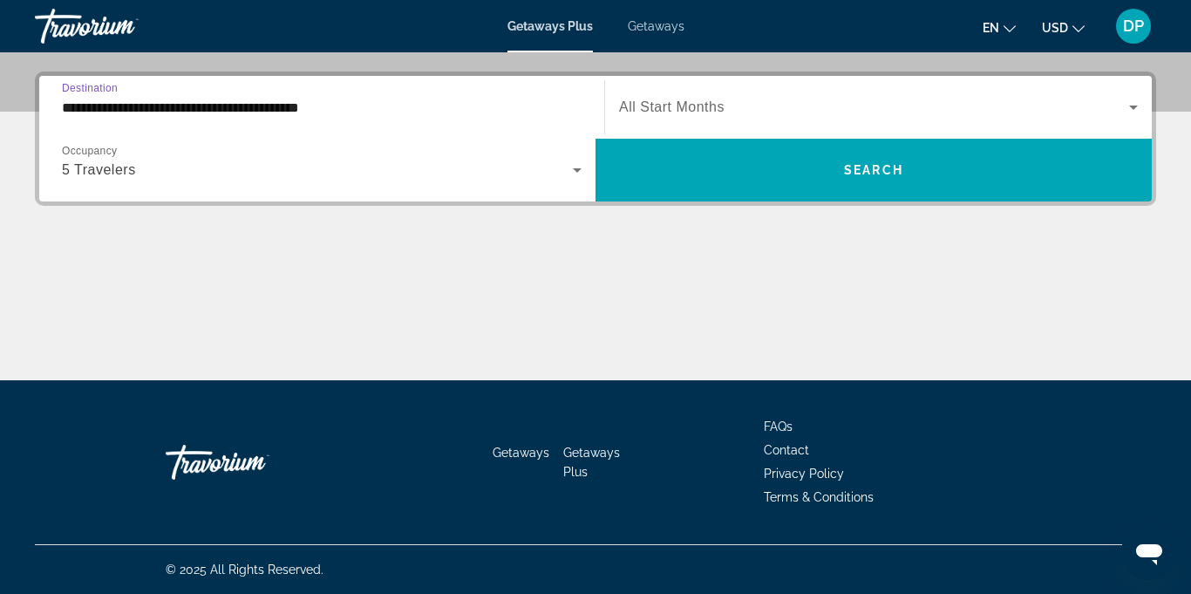
click at [1134, 107] on icon "Search widget" at bounding box center [1133, 108] width 9 height 4
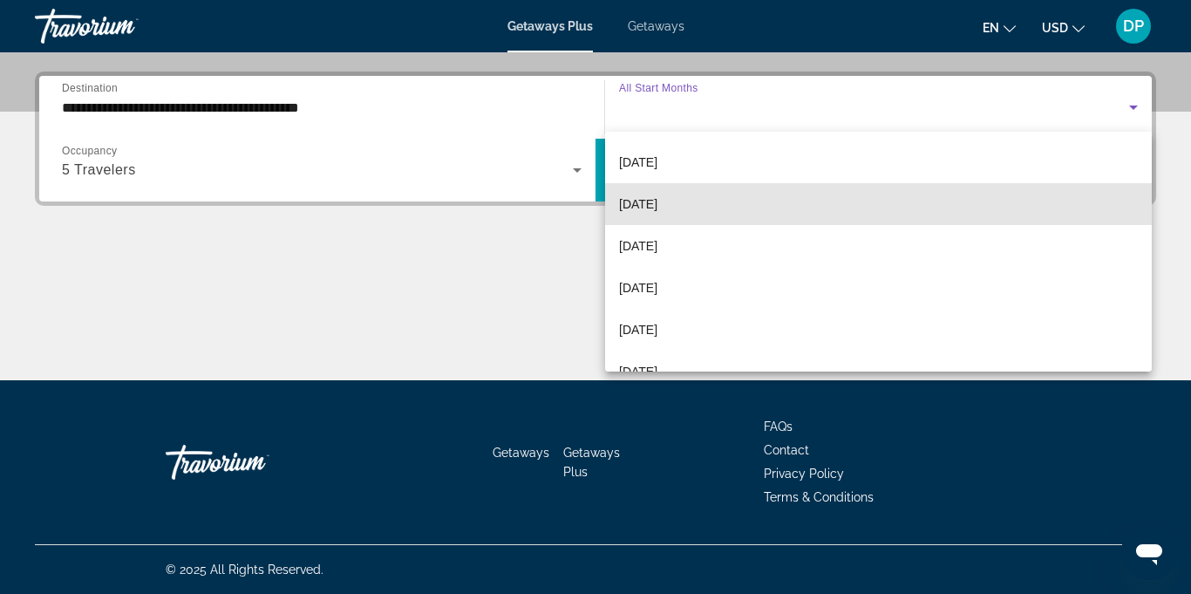
scroll to position [169, 0]
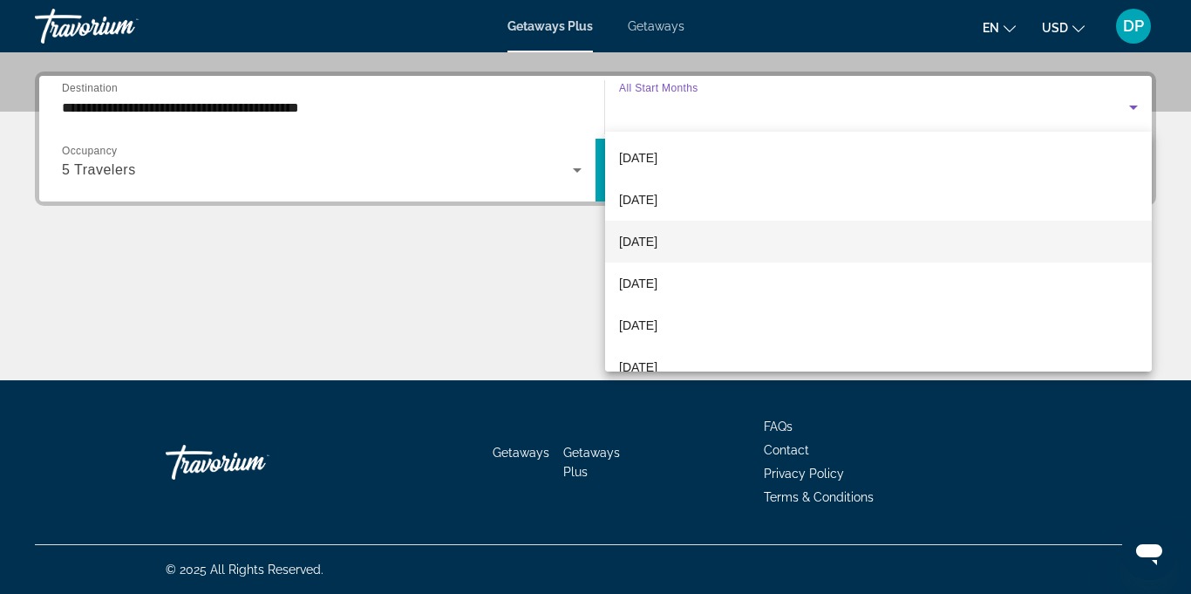
click at [643, 245] on span "[DATE]" at bounding box center [638, 241] width 38 height 21
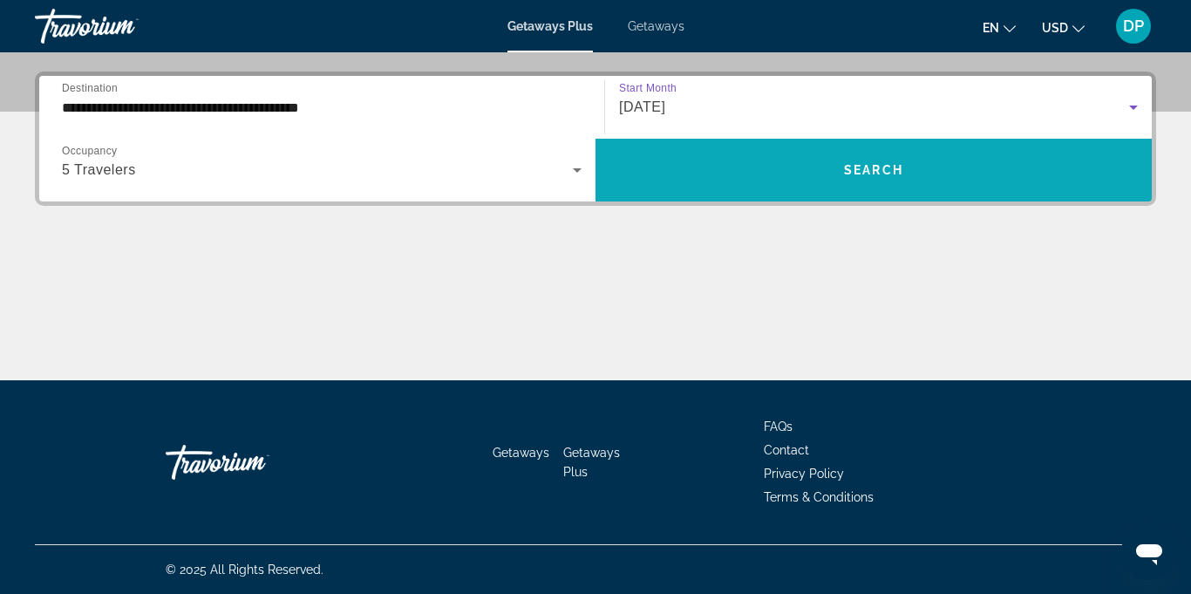
click at [896, 175] on span "Search" at bounding box center [873, 170] width 59 height 14
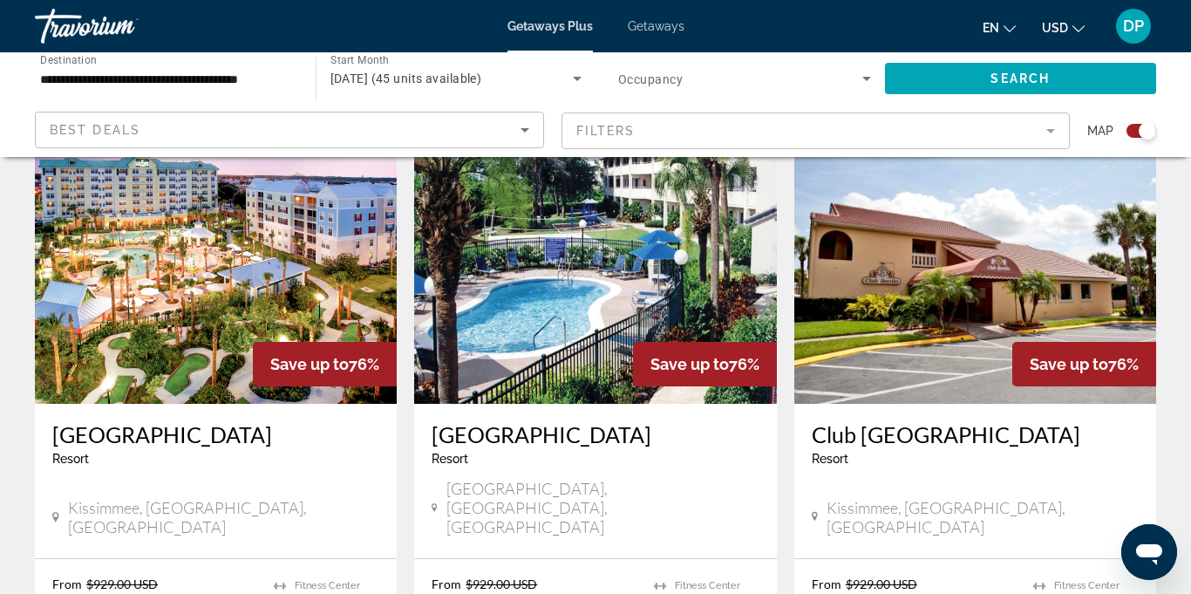
scroll to position [629, 0]
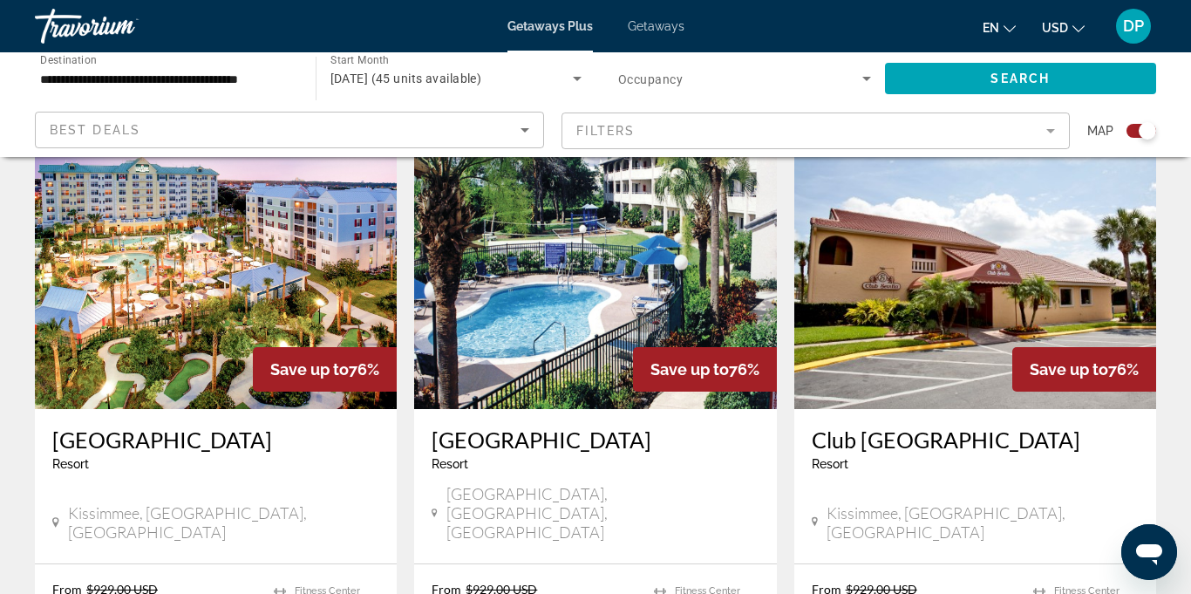
click at [656, 26] on span "Getaways" at bounding box center [656, 26] width 57 height 14
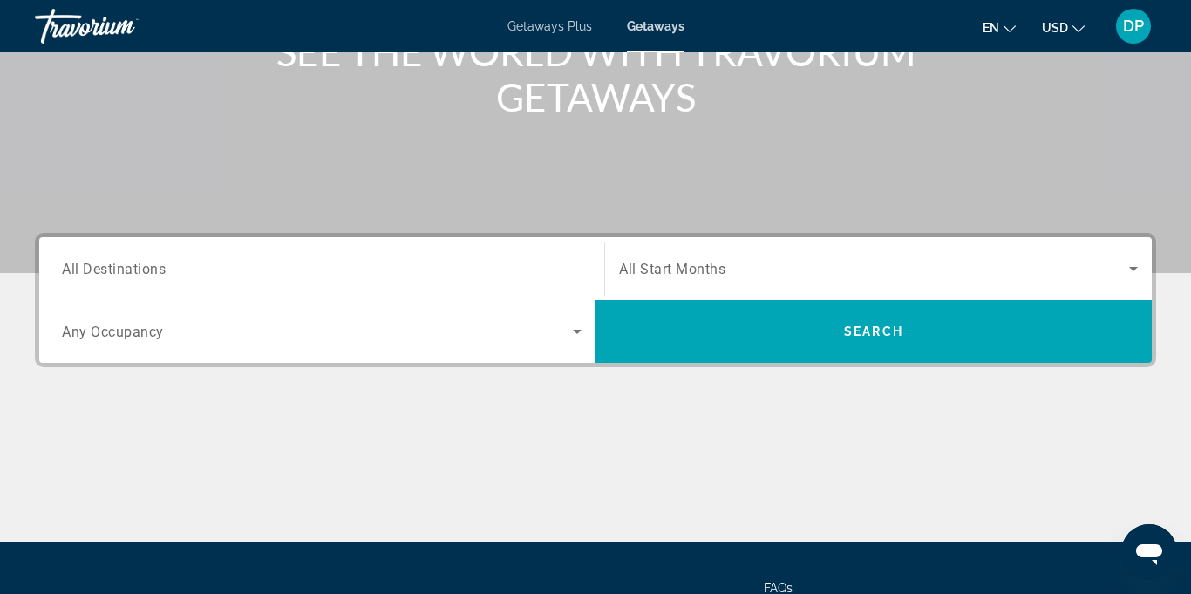
scroll to position [252, 0]
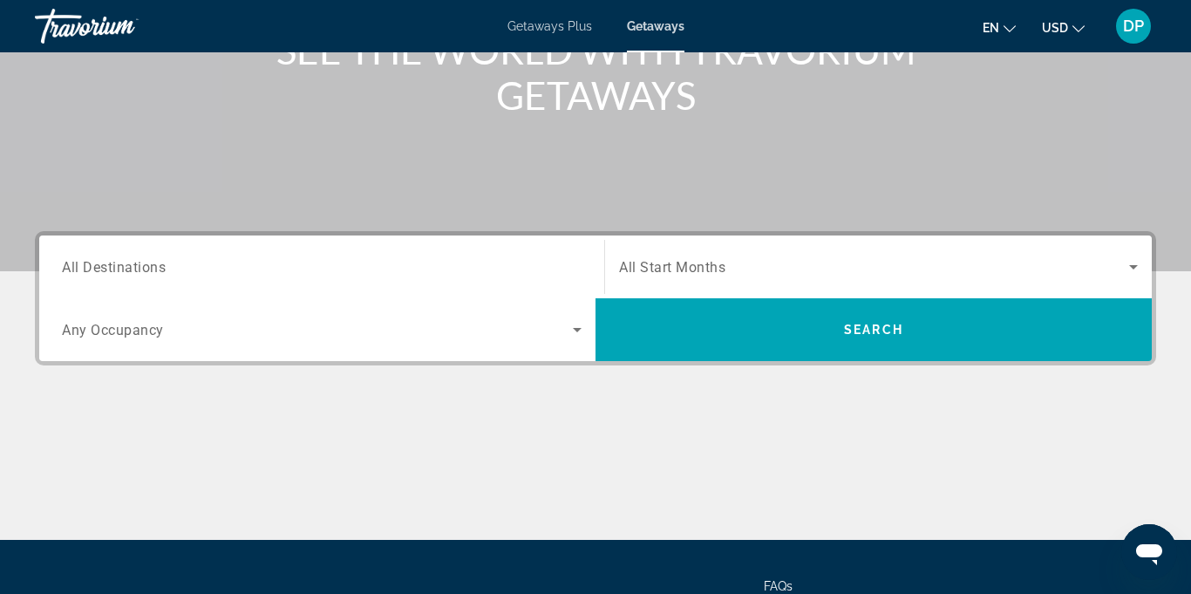
click at [439, 269] on input "Destination All Destinations" at bounding box center [322, 267] width 520 height 21
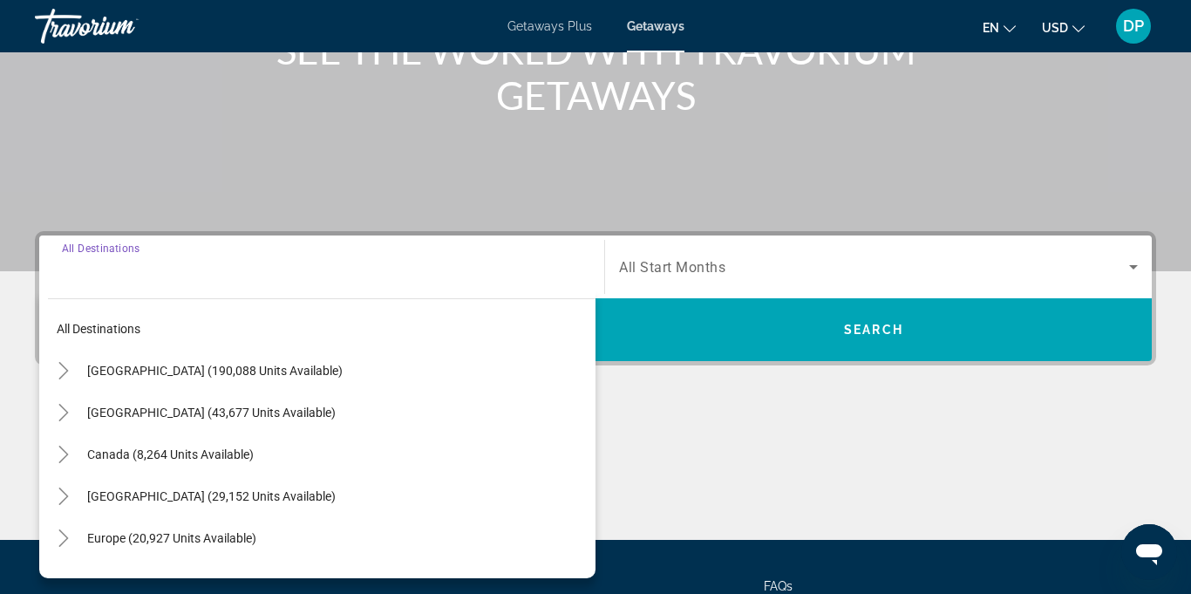
scroll to position [412, 0]
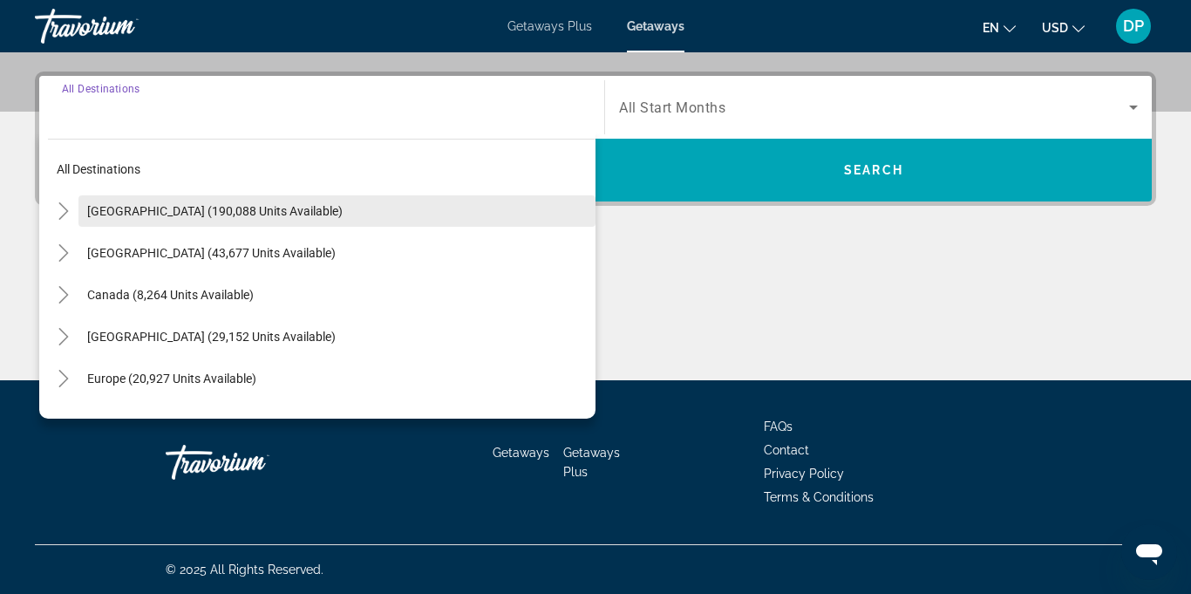
click at [235, 209] on span "United States (190,088 units available)" at bounding box center [214, 211] width 255 height 14
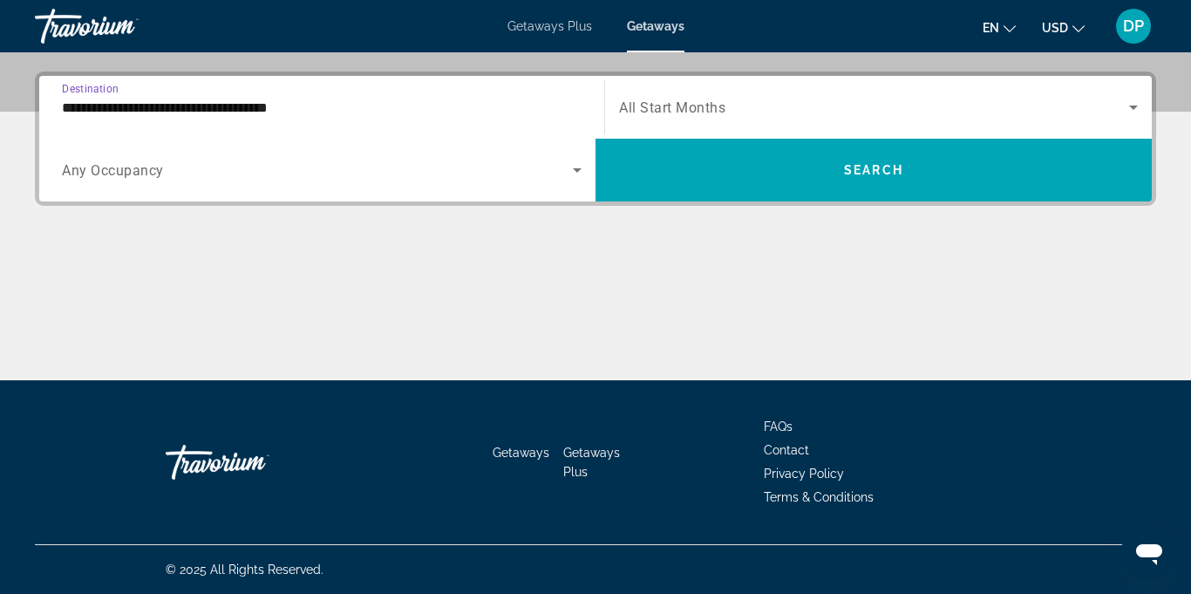
click at [242, 100] on input "**********" at bounding box center [322, 108] width 520 height 21
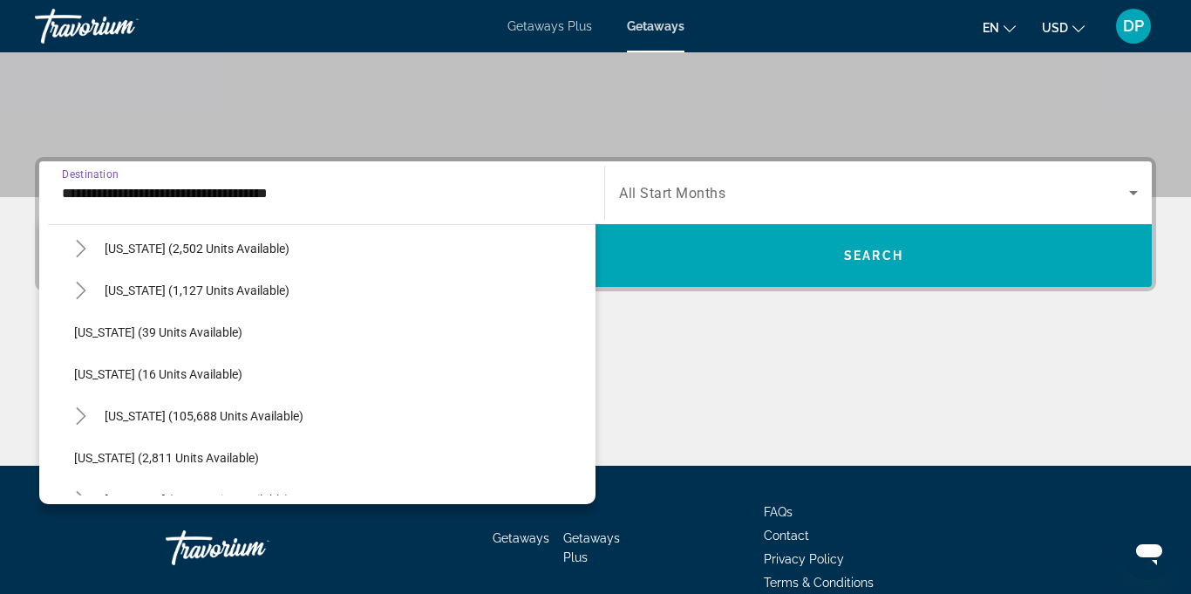
scroll to position [199, 0]
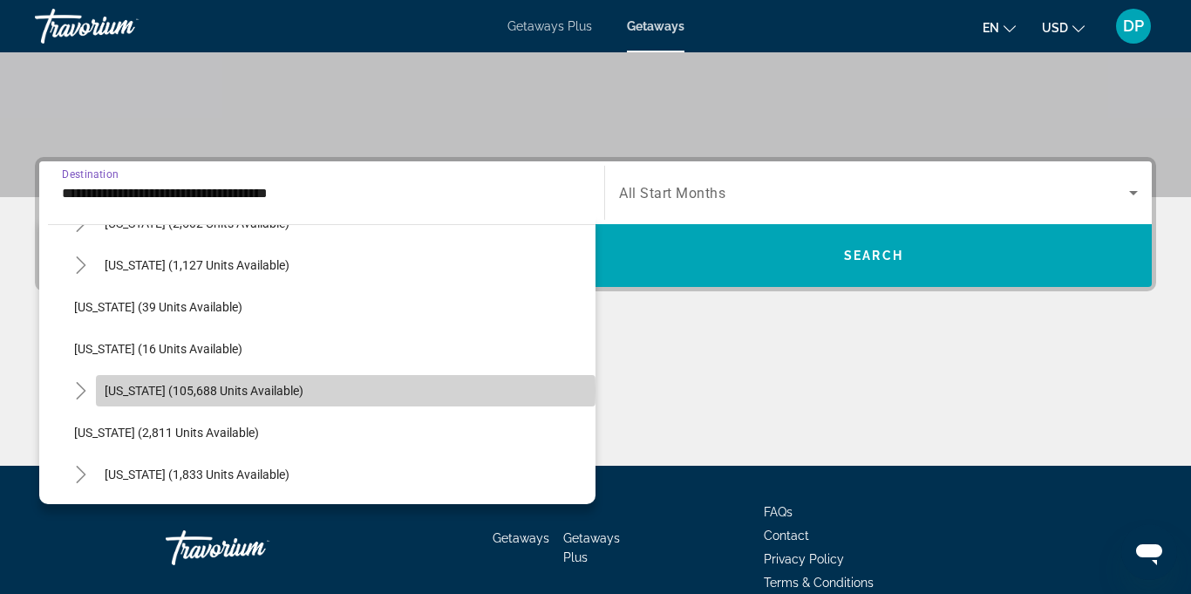
click at [196, 391] on span "Florida (105,688 units available)" at bounding box center [204, 391] width 199 height 14
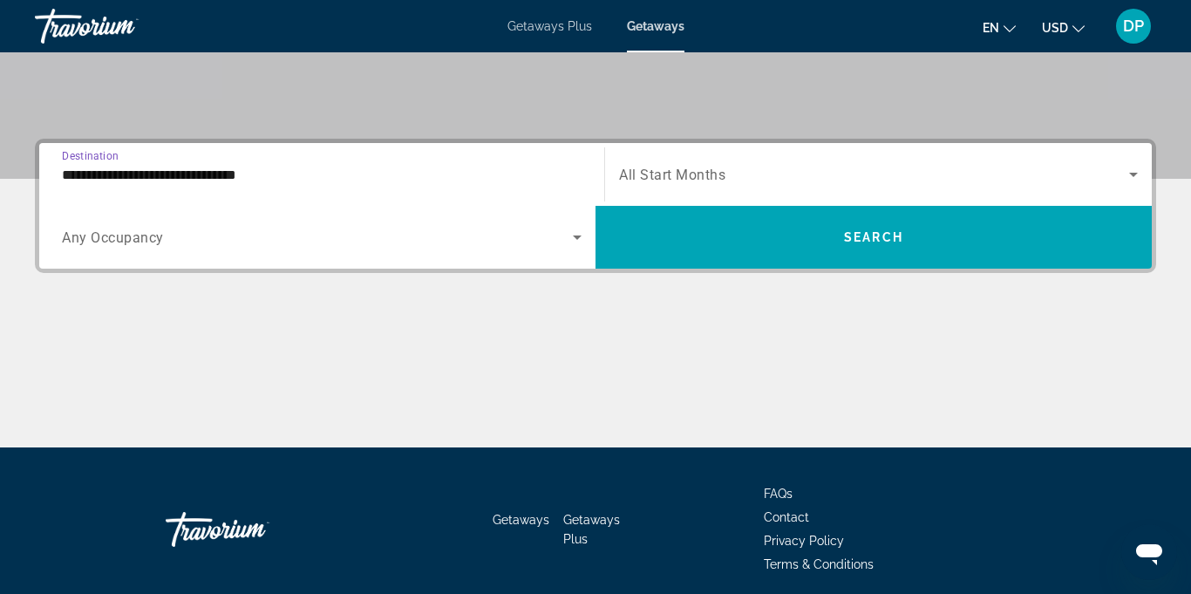
scroll to position [412, 0]
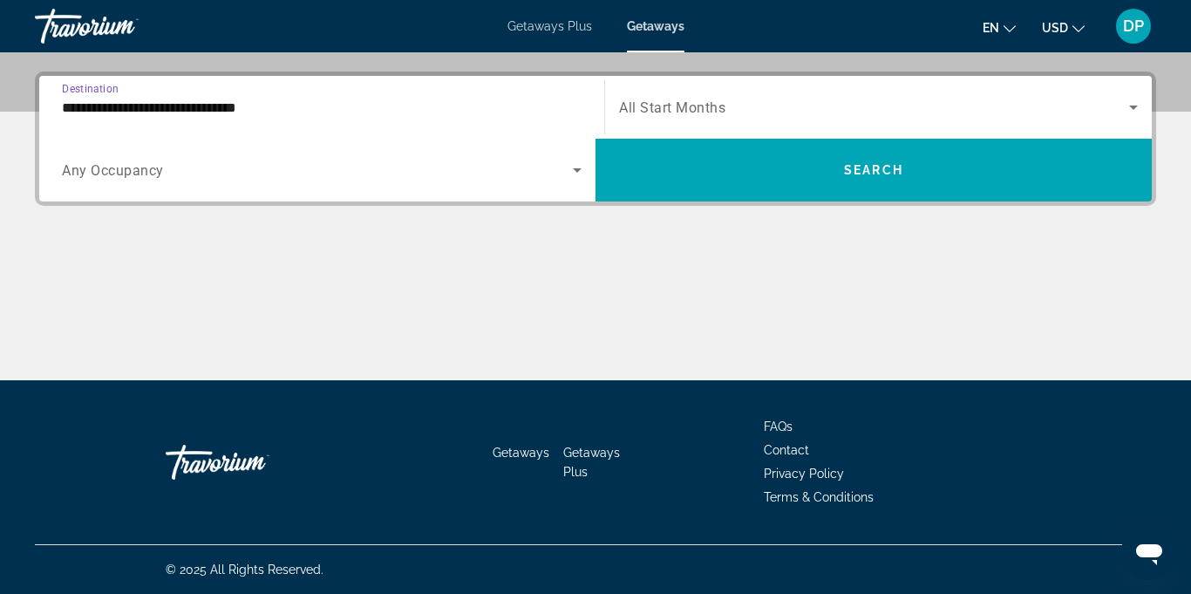
click at [255, 106] on input "**********" at bounding box center [322, 108] width 520 height 21
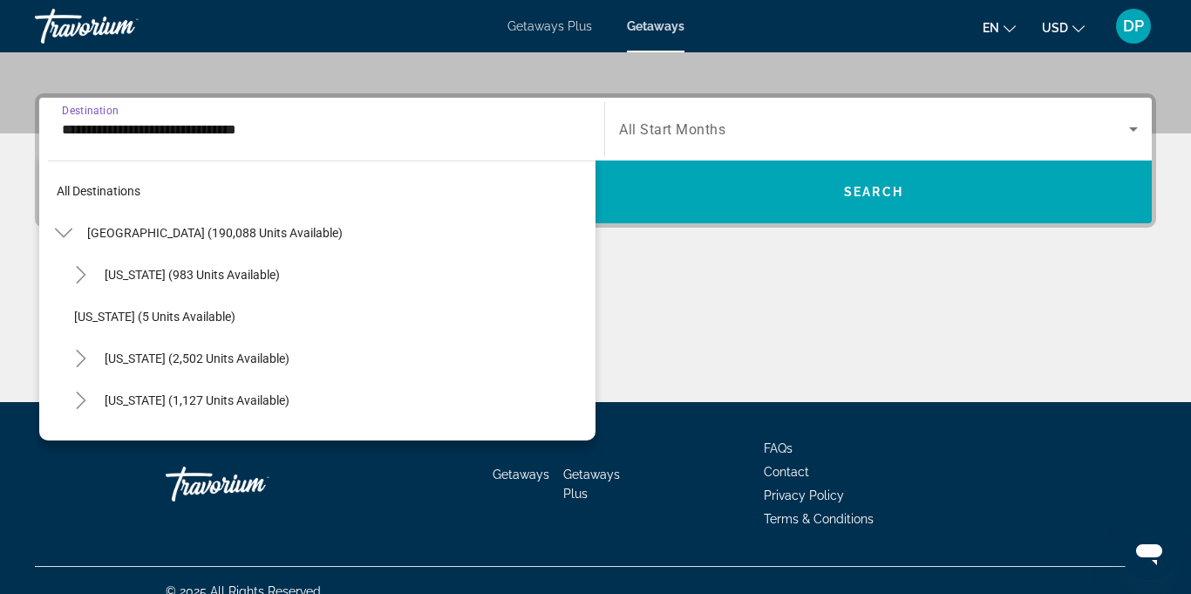
scroll to position [229, 0]
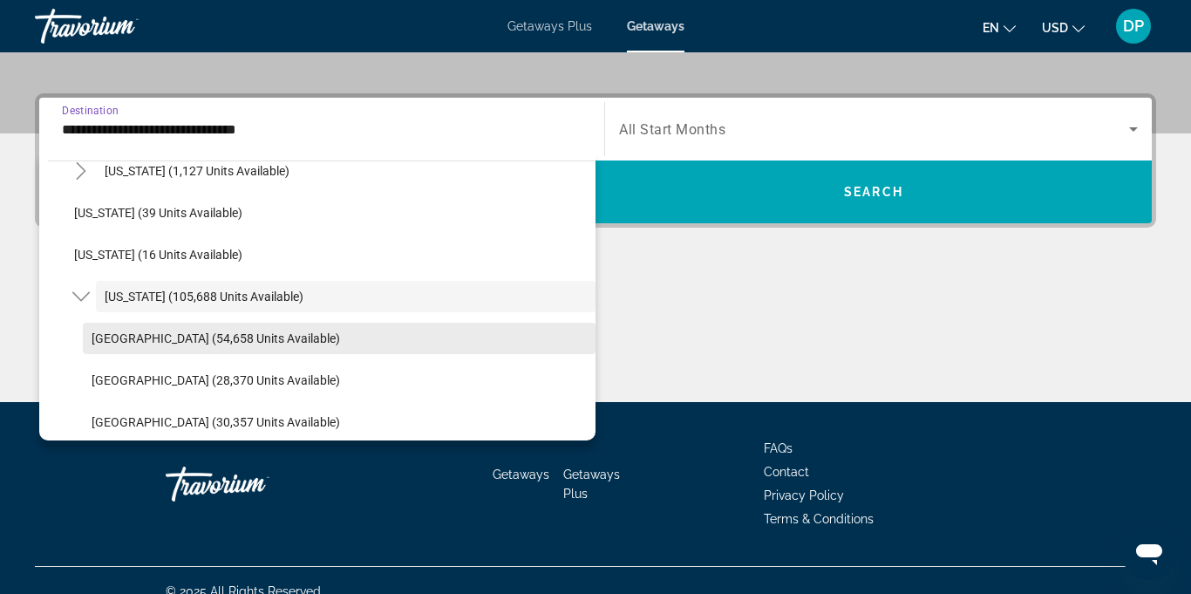
click at [239, 333] on span "[GEOGRAPHIC_DATA] (54,658 units available)" at bounding box center [216, 338] width 249 height 14
type input "**********"
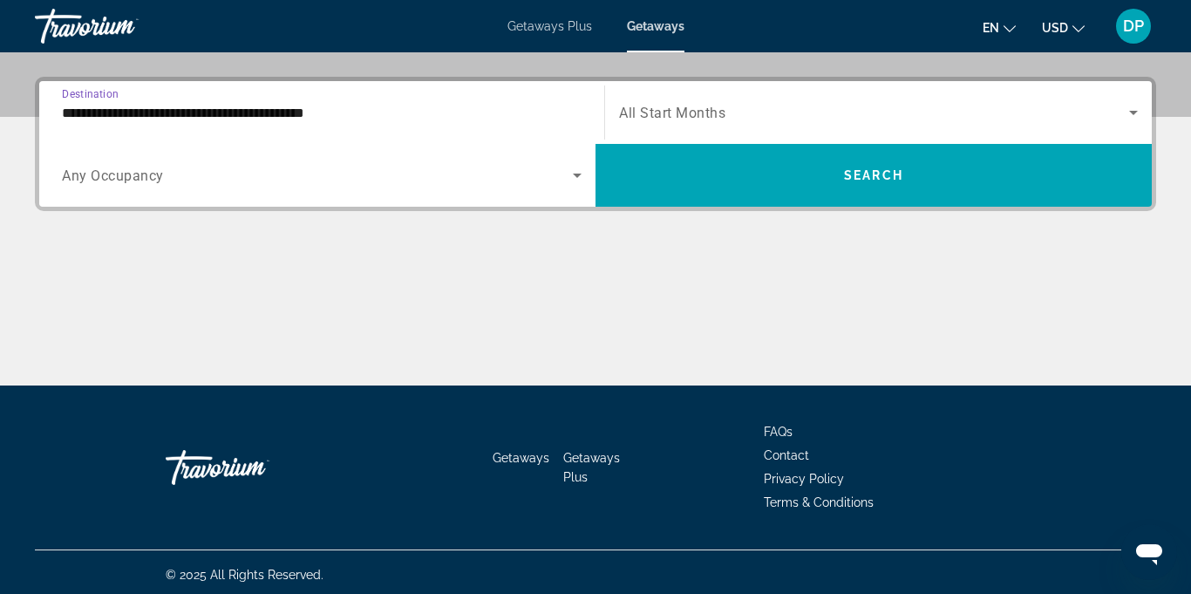
scroll to position [412, 0]
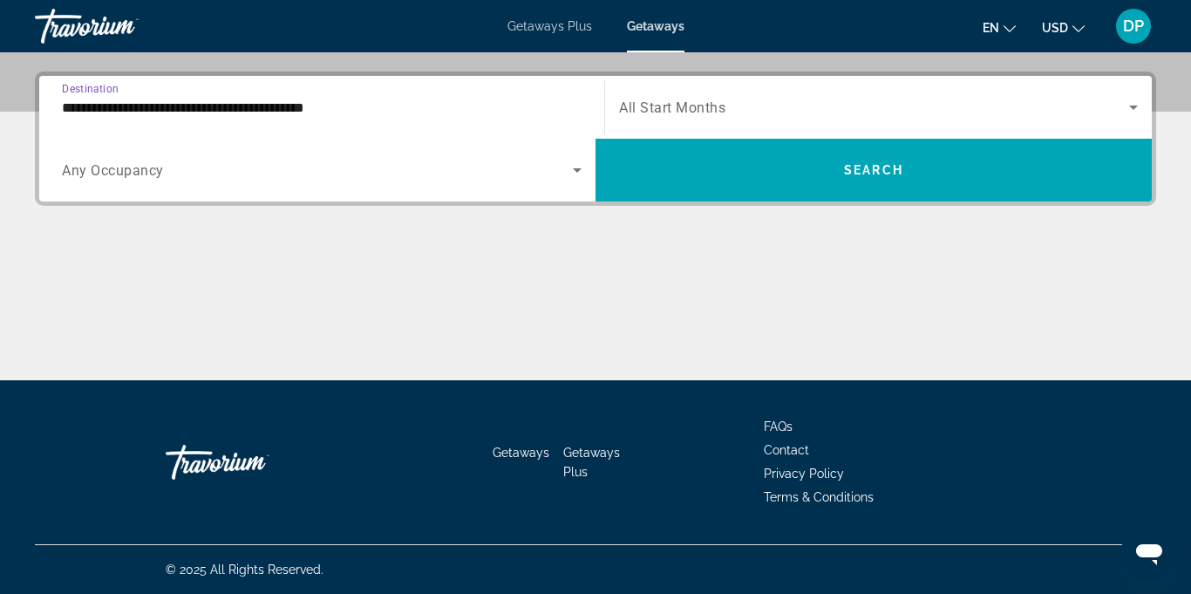
click at [1134, 107] on icon "Search widget" at bounding box center [1133, 108] width 9 height 4
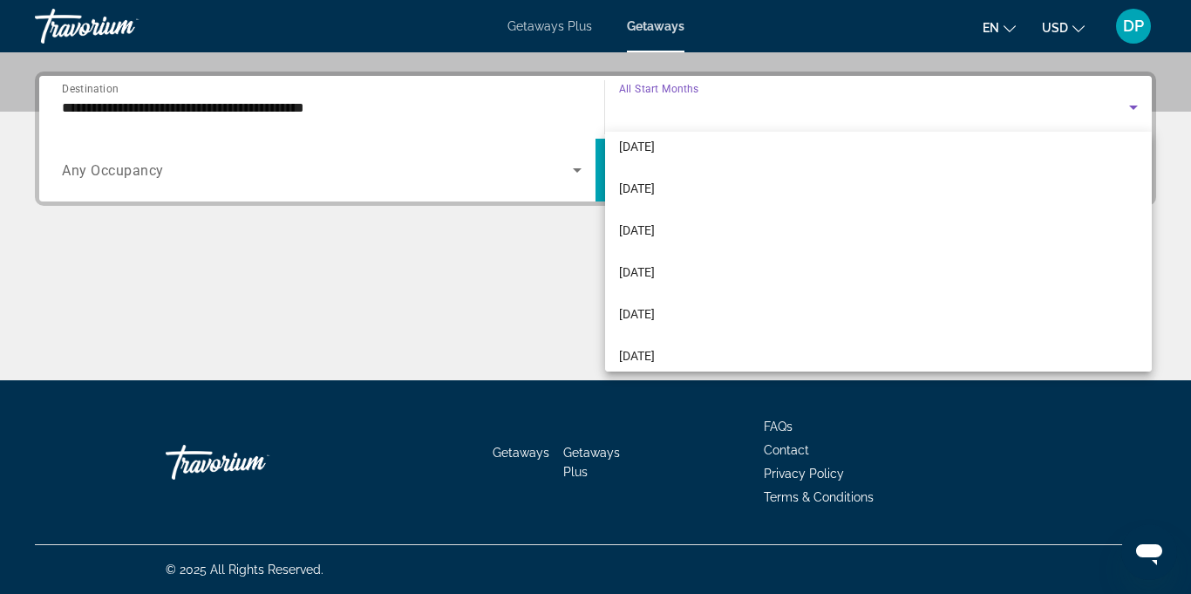
scroll to position [141, 0]
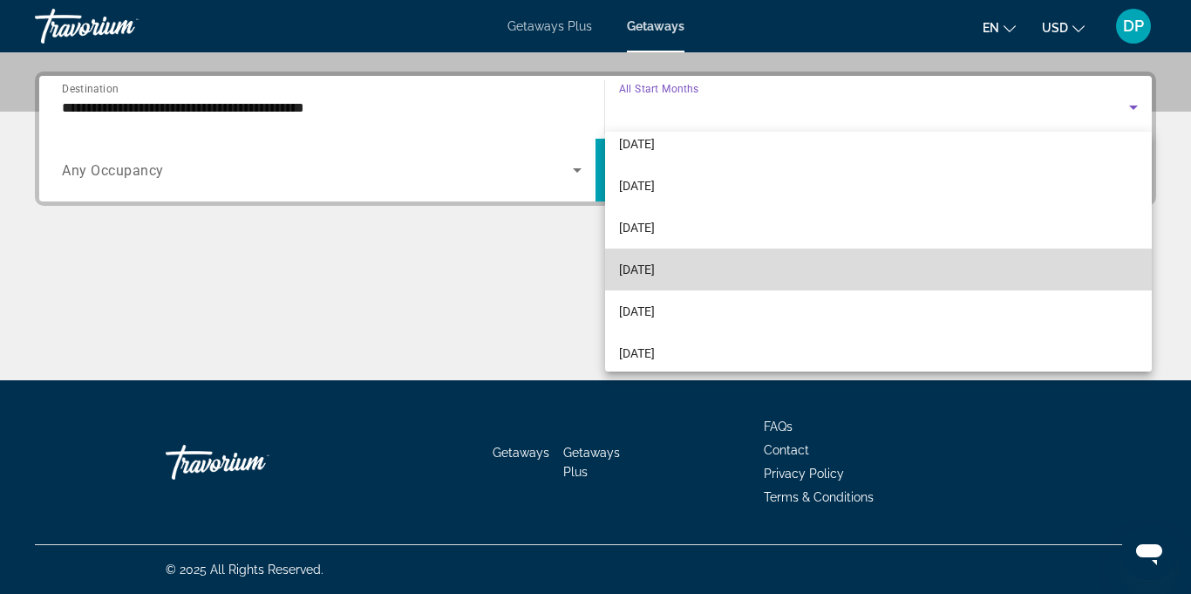
click at [653, 273] on span "February 2026" at bounding box center [637, 269] width 36 height 21
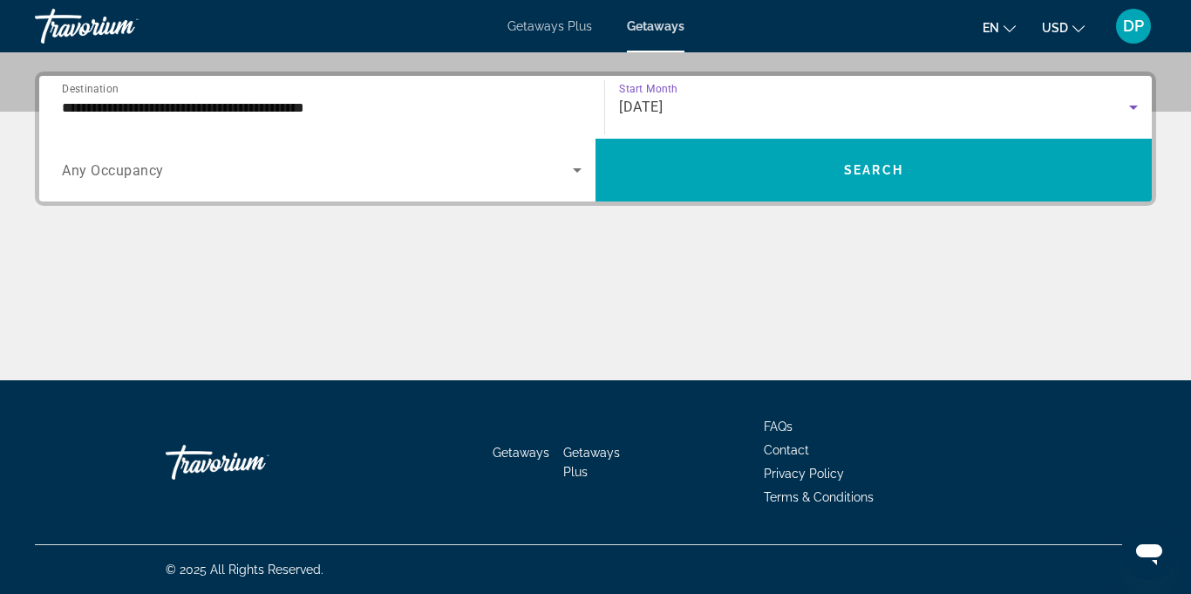
click at [577, 170] on icon "Search widget" at bounding box center [577, 170] width 9 height 4
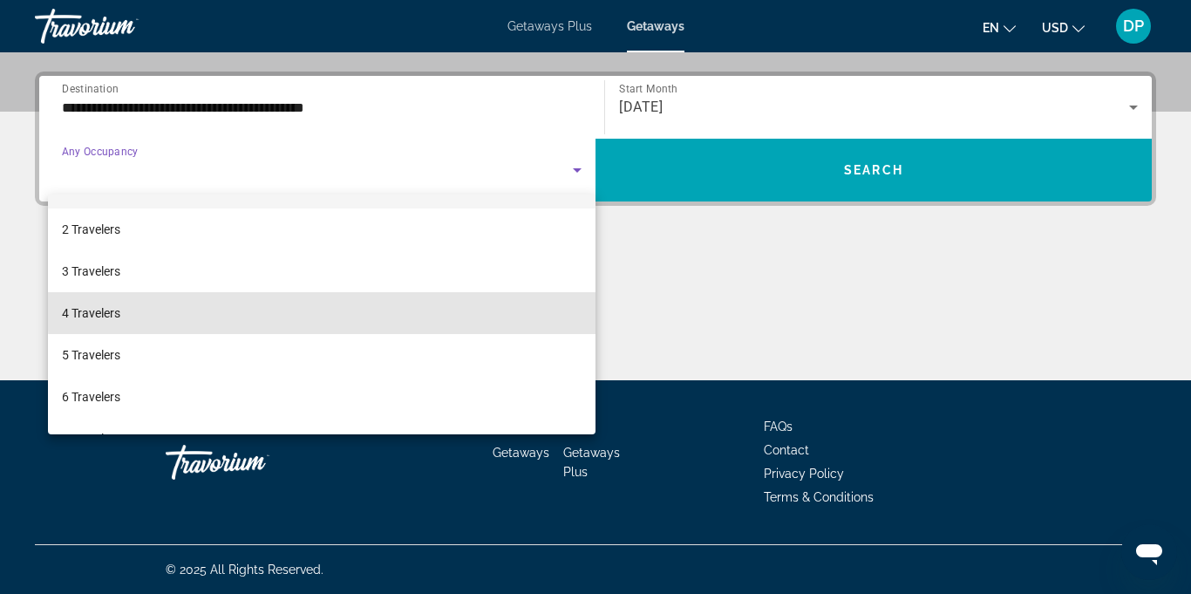
scroll to position [52, 0]
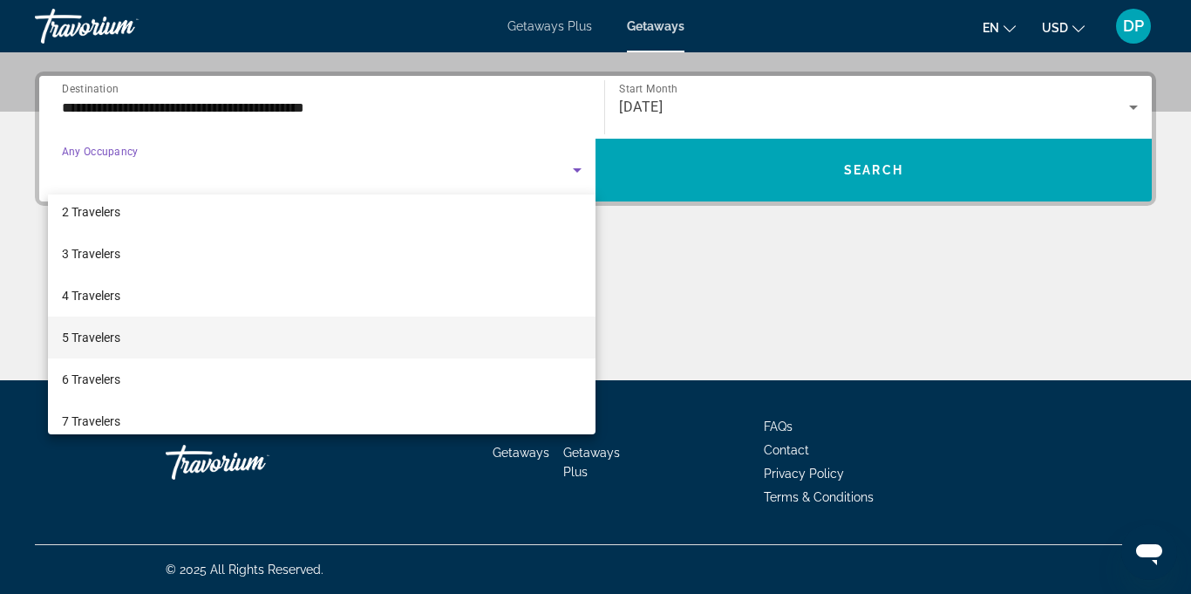
click at [77, 339] on span "5 Travelers" at bounding box center [91, 337] width 58 height 21
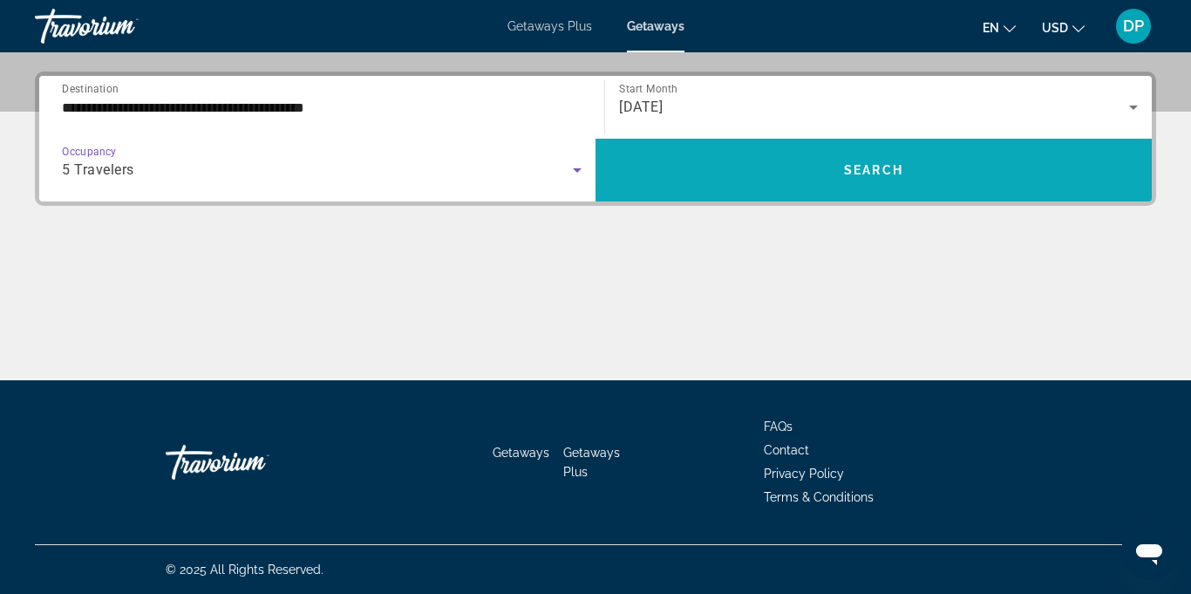
click at [869, 172] on span "Search" at bounding box center [873, 170] width 59 height 14
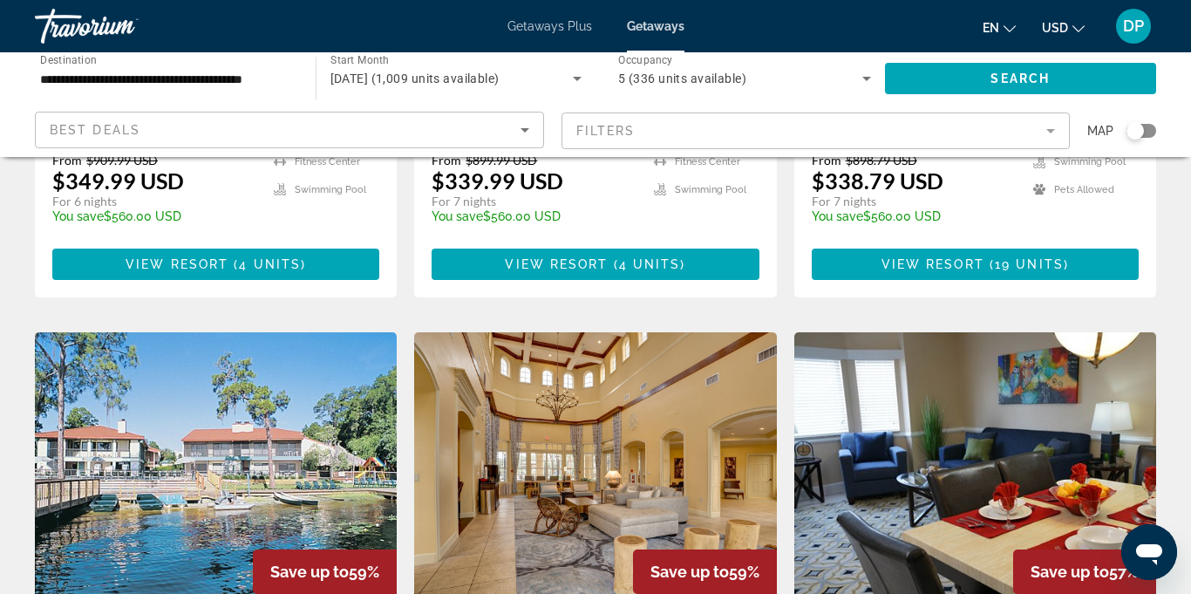
scroll to position [1893, 0]
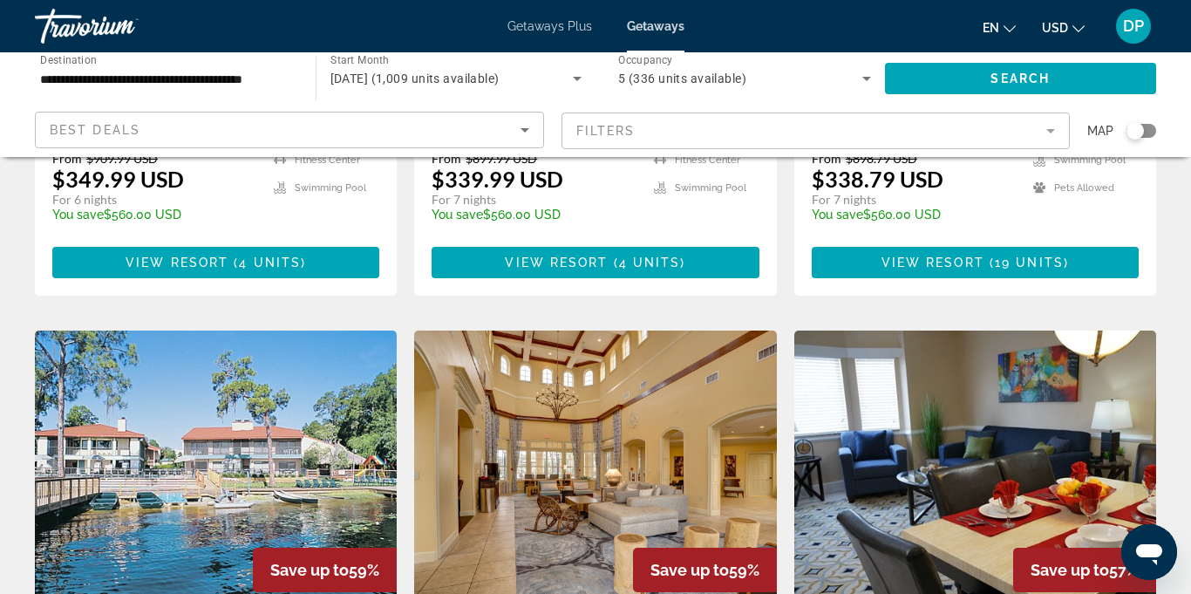
click at [1153, 330] on img "Main content" at bounding box center [975, 469] width 362 height 279
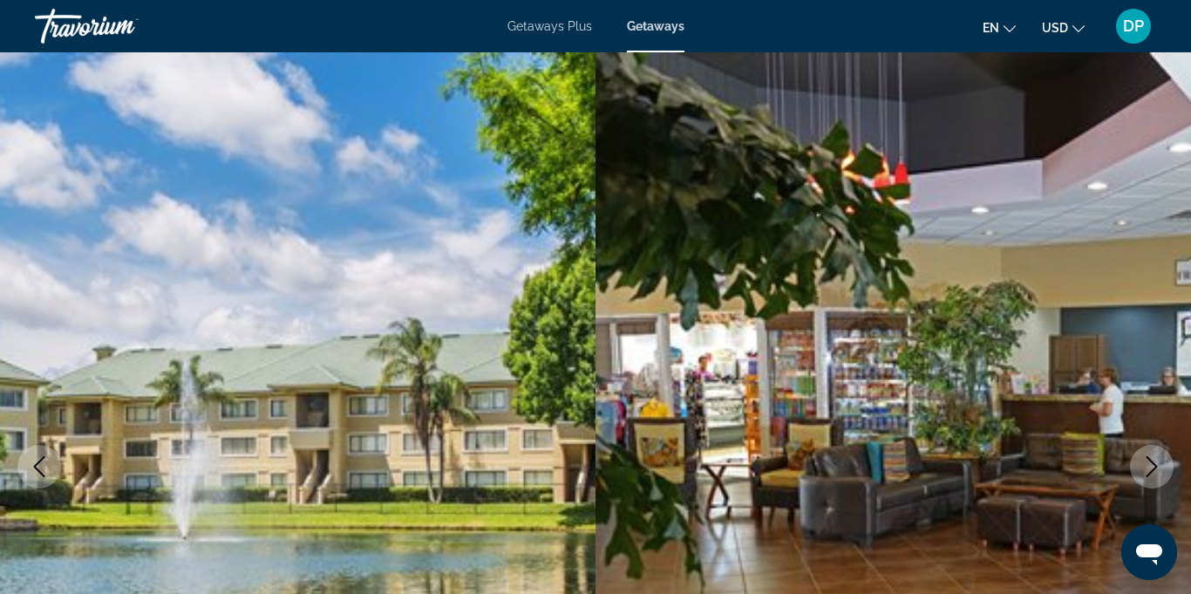
click at [1147, 475] on icon "Next image" at bounding box center [1151, 466] width 21 height 21
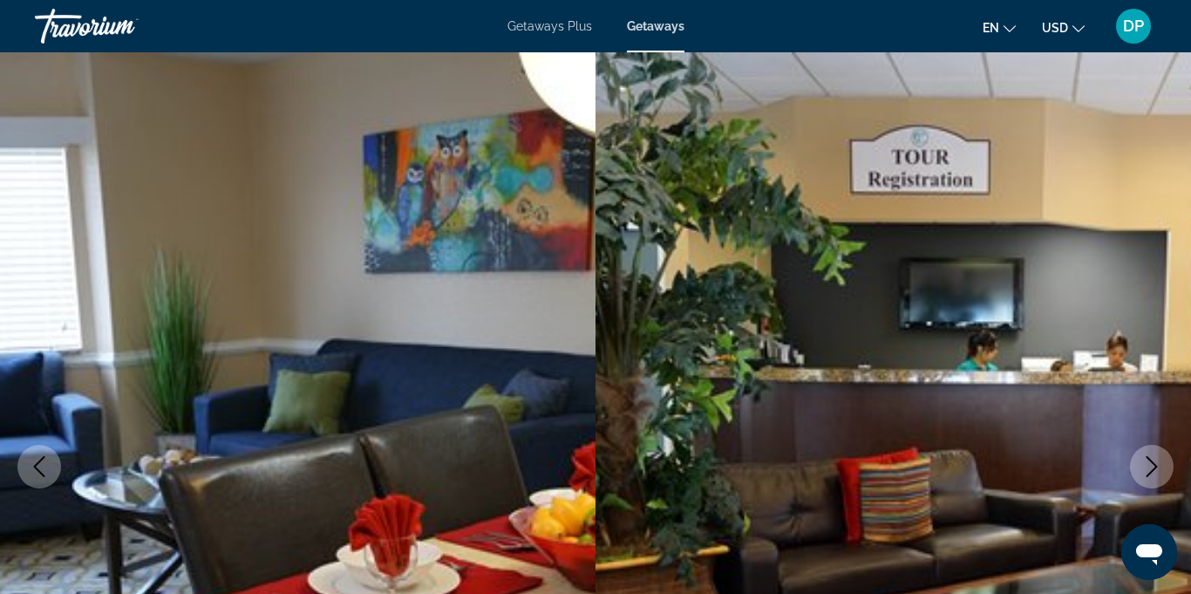
click at [1155, 473] on icon "Next image" at bounding box center [1151, 466] width 21 height 21
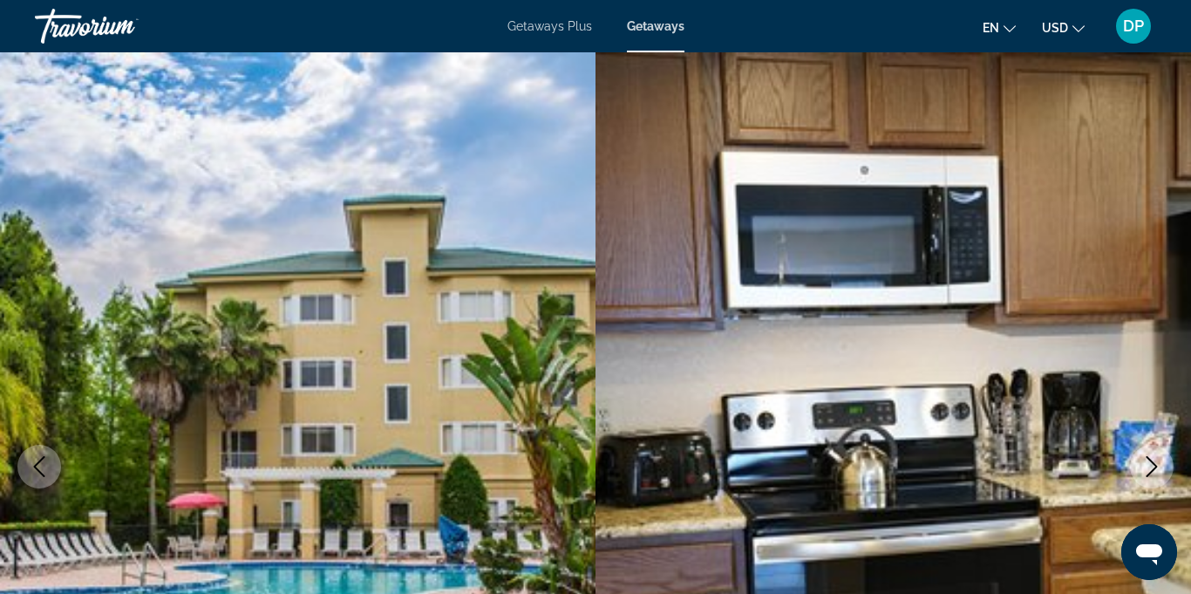
click at [1155, 467] on icon "Next image" at bounding box center [1152, 466] width 11 height 21
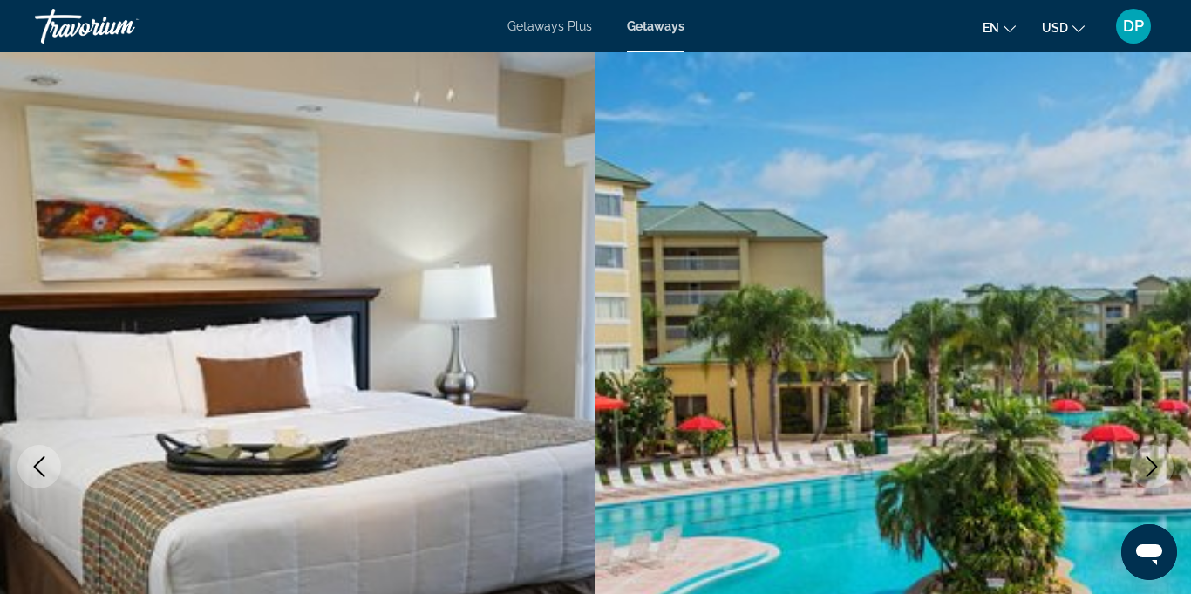
click at [1152, 470] on icon "Next image" at bounding box center [1151, 466] width 21 height 21
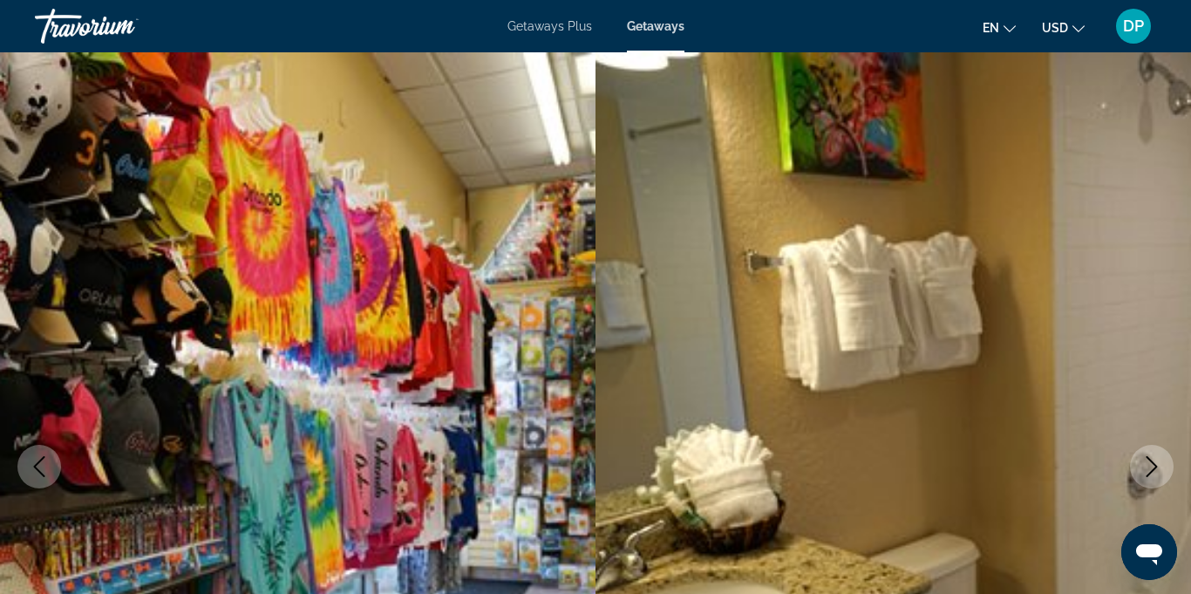
click at [1155, 467] on icon "Next image" at bounding box center [1151, 466] width 21 height 21
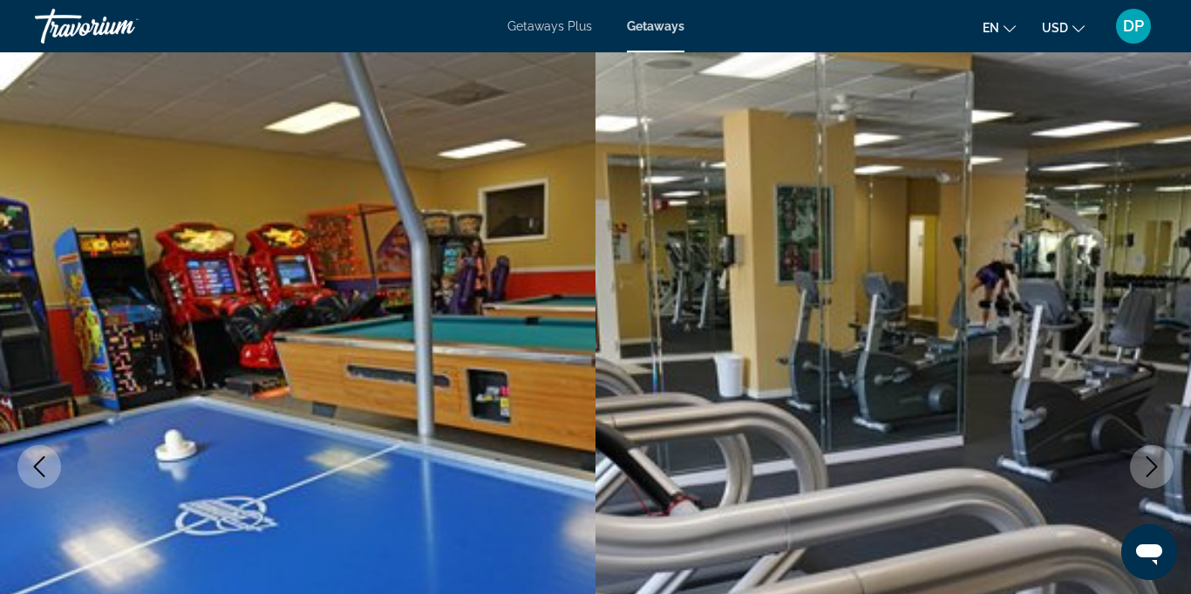
click at [1149, 474] on icon "Next image" at bounding box center [1152, 466] width 11 height 21
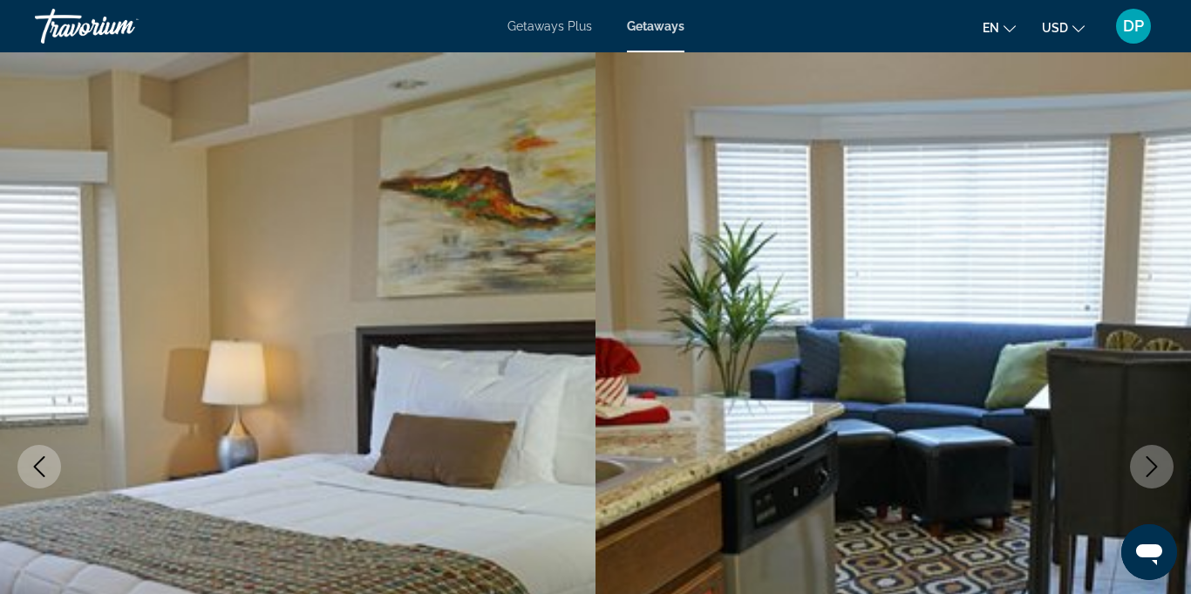
click at [1154, 466] on icon "Next image" at bounding box center [1151, 466] width 21 height 21
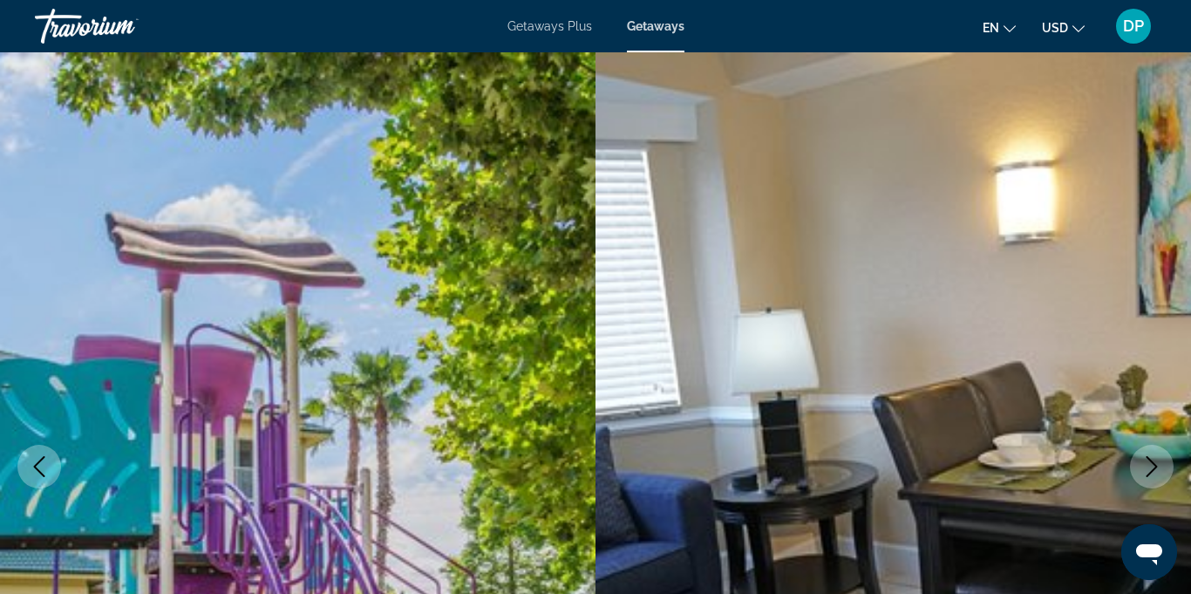
click at [1156, 464] on icon "Next image" at bounding box center [1151, 466] width 21 height 21
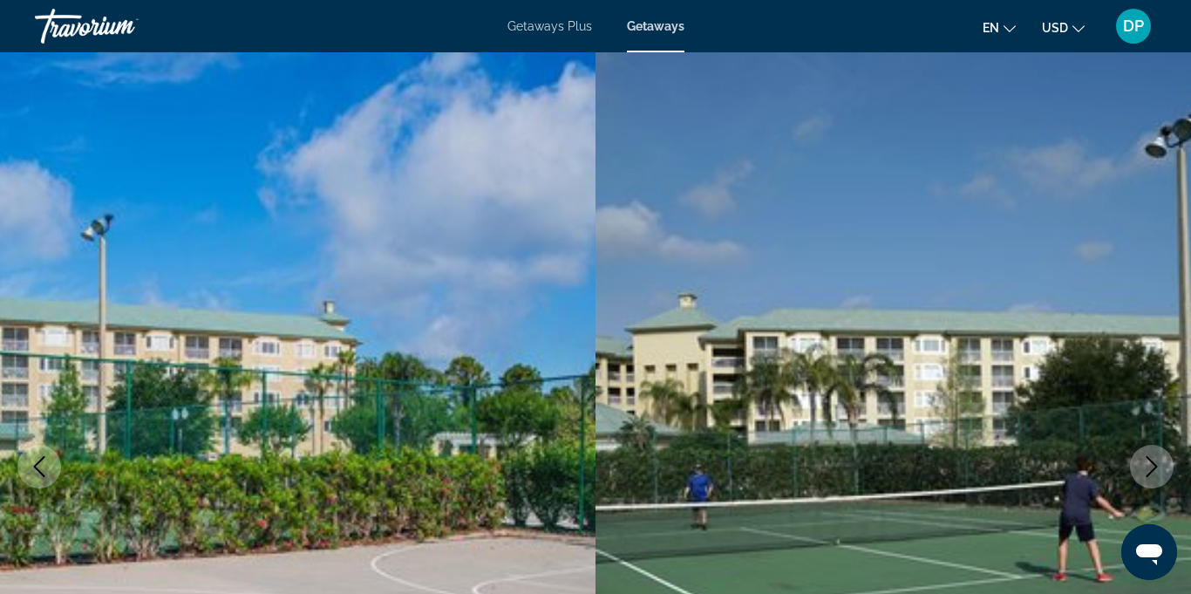
click at [1161, 462] on icon "Next image" at bounding box center [1151, 466] width 21 height 21
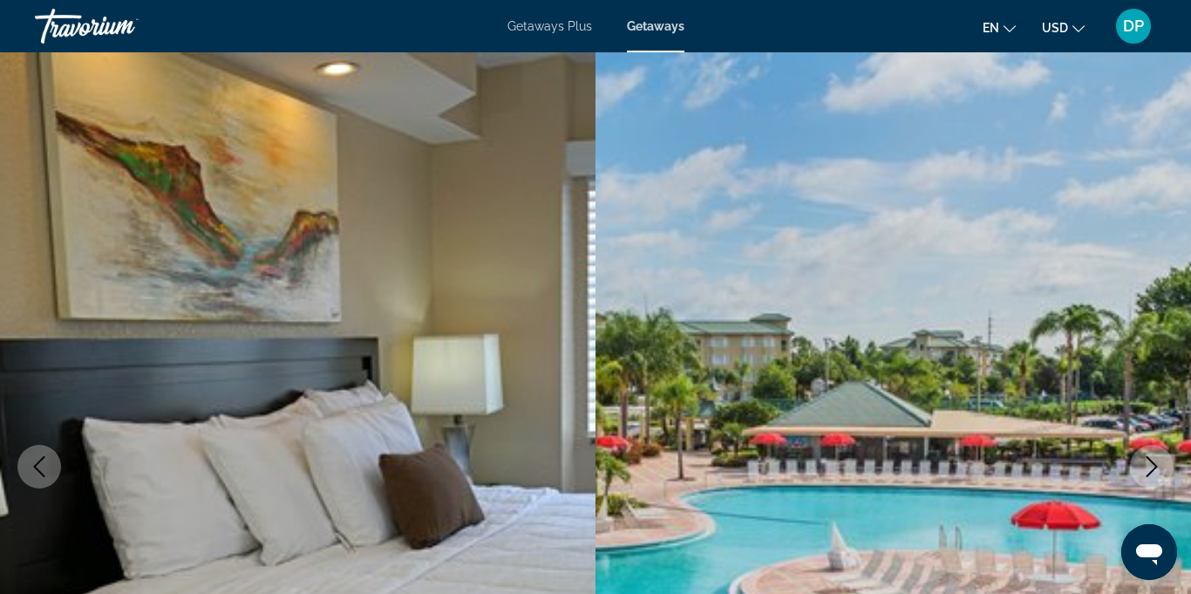
click at [1144, 475] on icon "Next image" at bounding box center [1151, 466] width 21 height 21
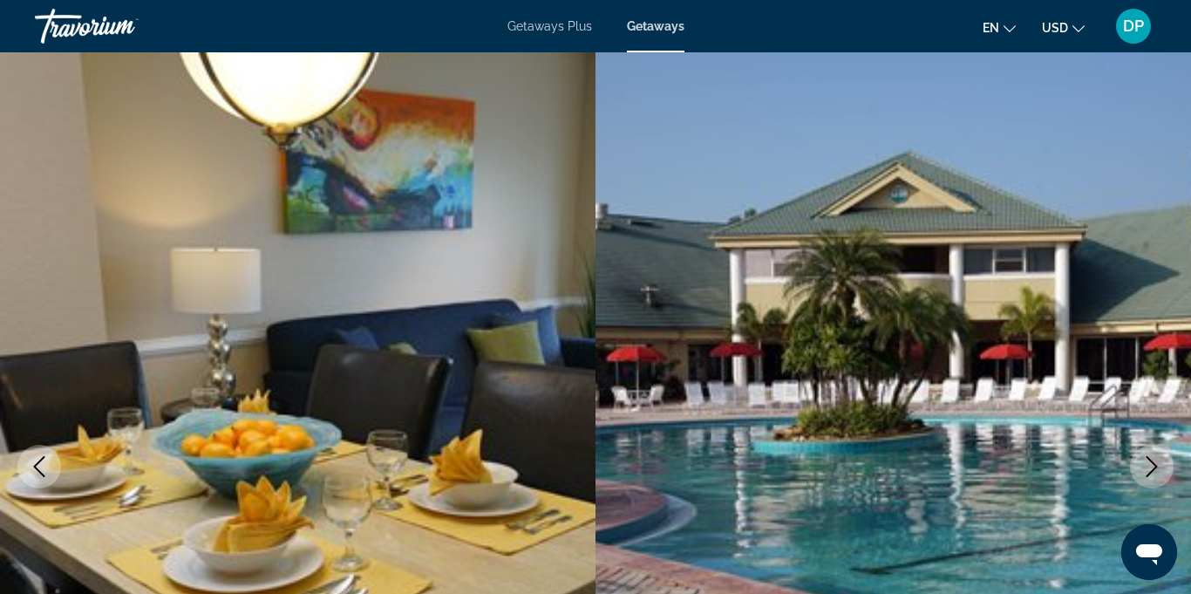
click at [1150, 467] on icon "Next image" at bounding box center [1151, 466] width 21 height 21
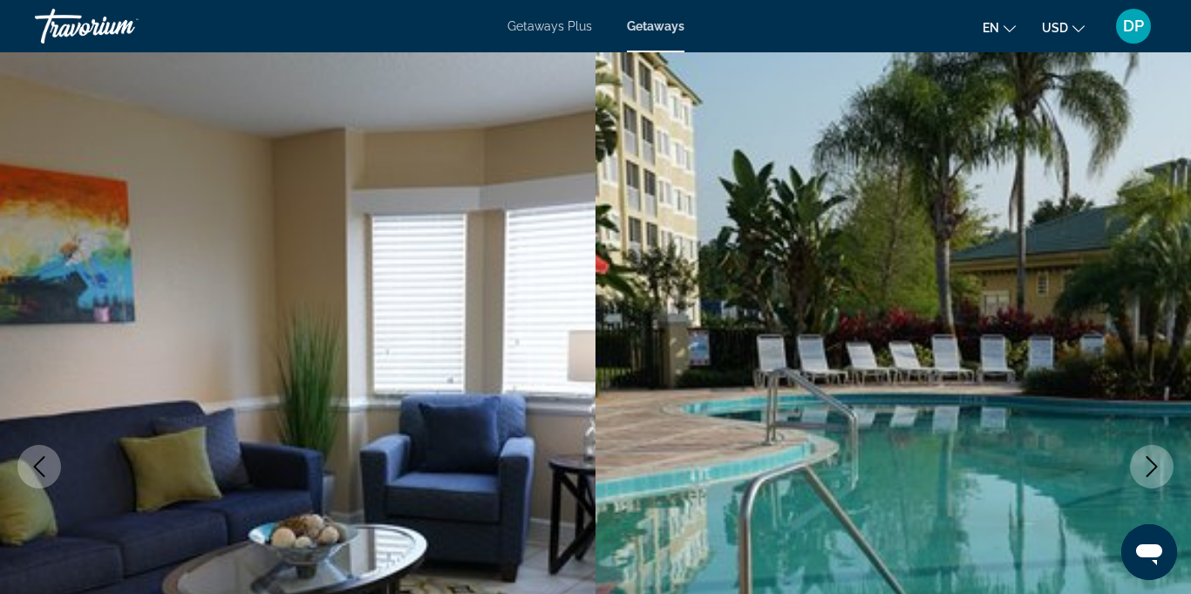
click at [1148, 470] on icon "Next image" at bounding box center [1151, 466] width 21 height 21
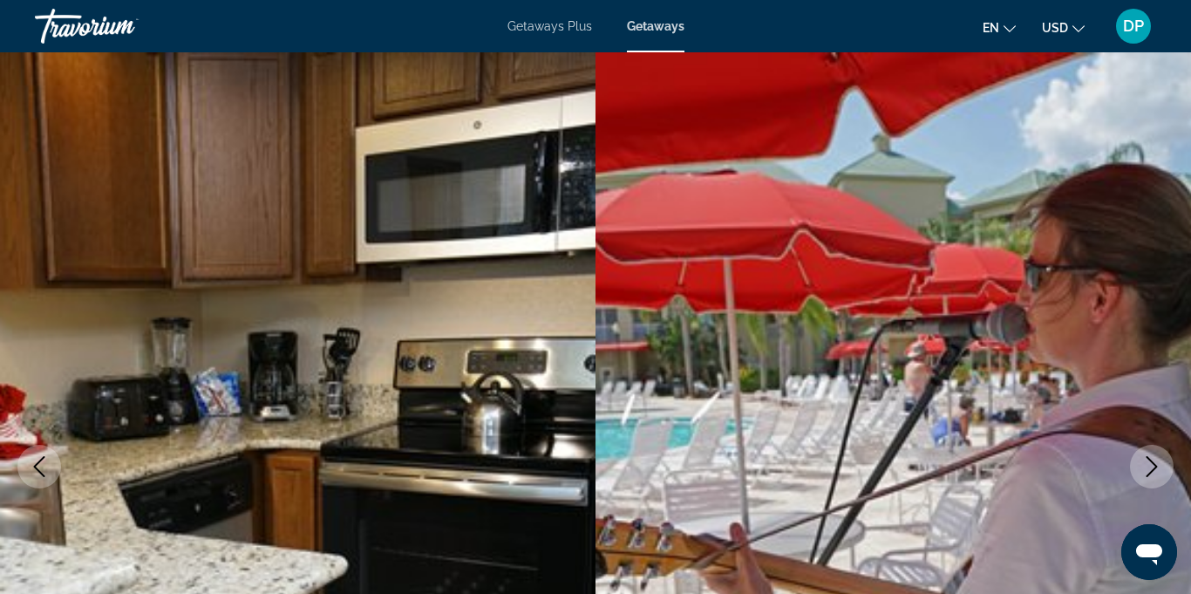
click at [1149, 460] on icon "Next image" at bounding box center [1151, 466] width 21 height 21
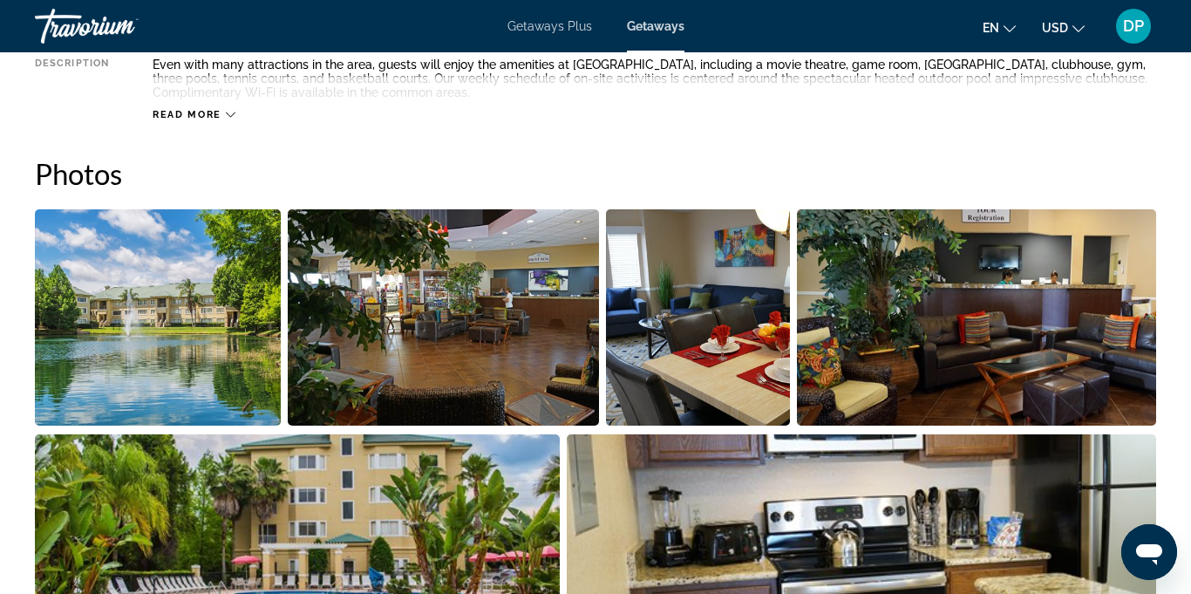
scroll to position [1032, 0]
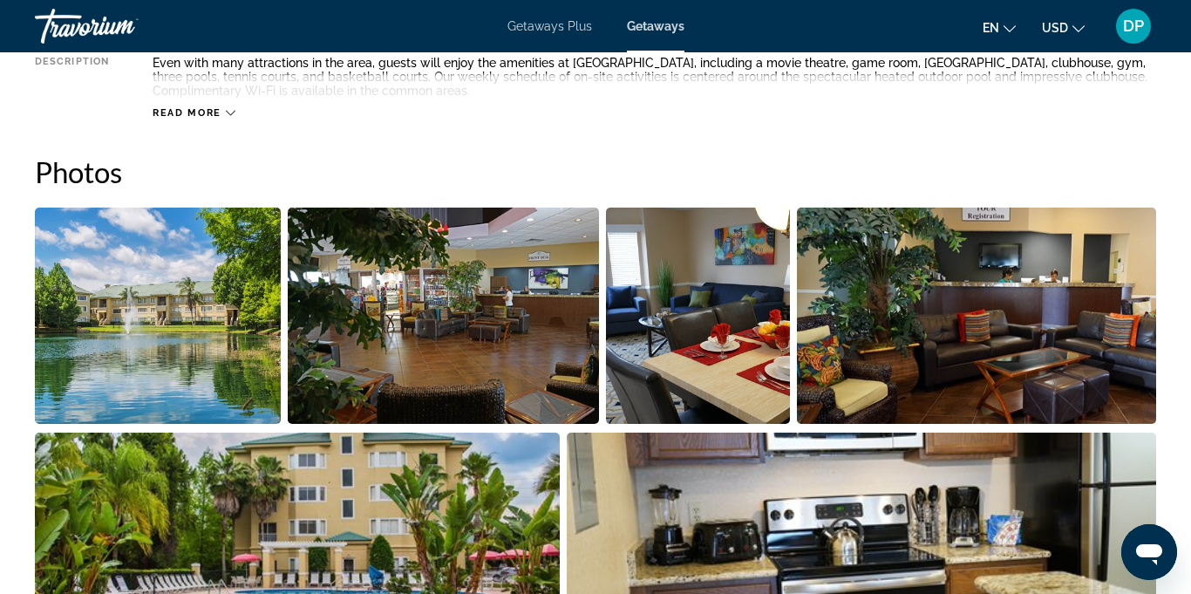
click at [978, 348] on img "Open full-screen image slider" at bounding box center [976, 316] width 359 height 216
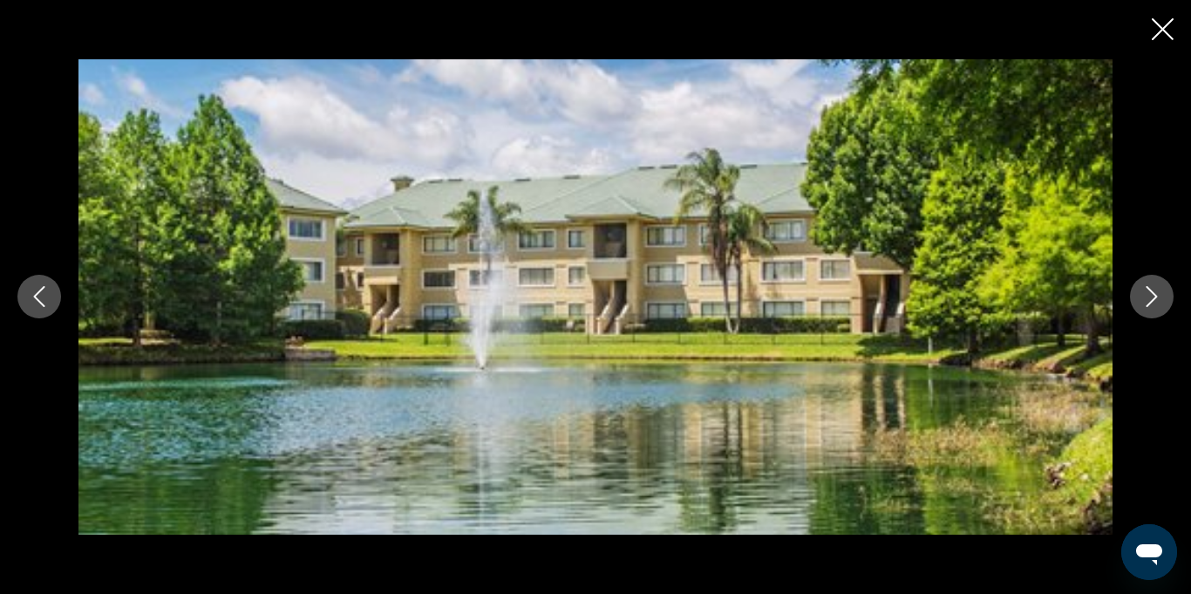
click at [1160, 303] on icon "Next image" at bounding box center [1151, 296] width 21 height 21
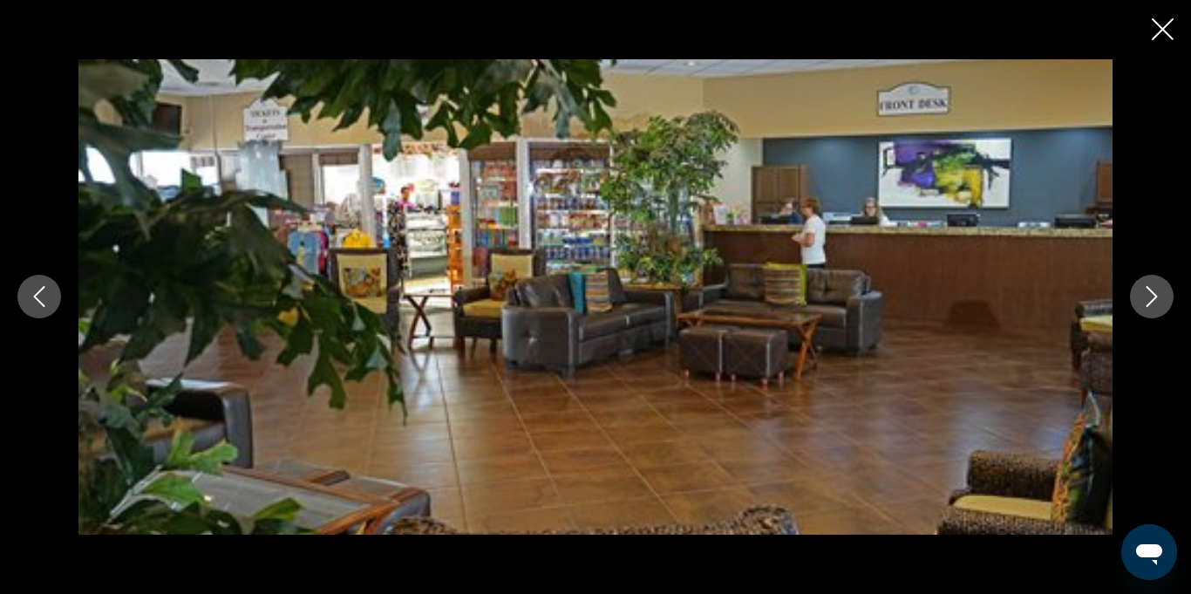
click at [1142, 311] on button "Next image" at bounding box center [1152, 297] width 44 height 44
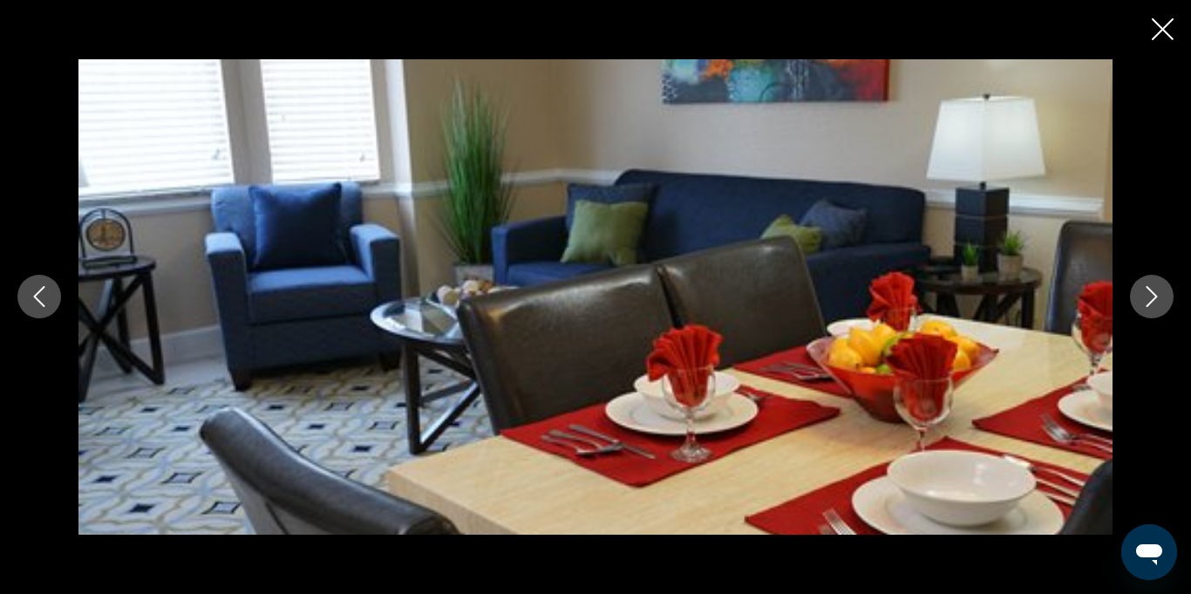
click at [1134, 294] on button "Next image" at bounding box center [1152, 297] width 44 height 44
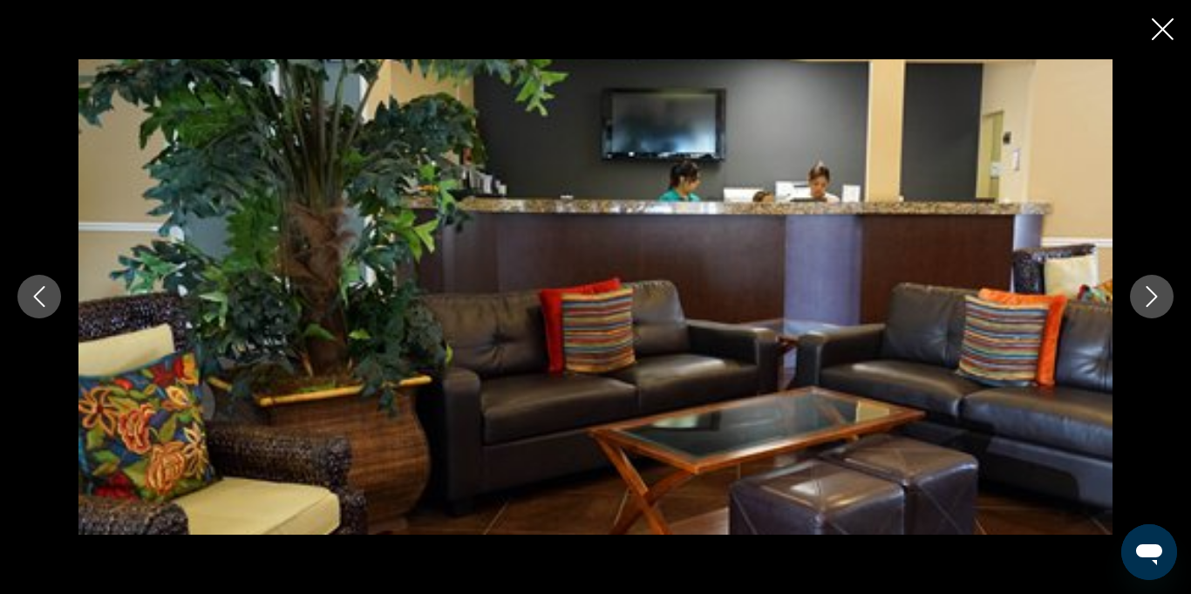
click at [1145, 297] on icon "Next image" at bounding box center [1151, 296] width 21 height 21
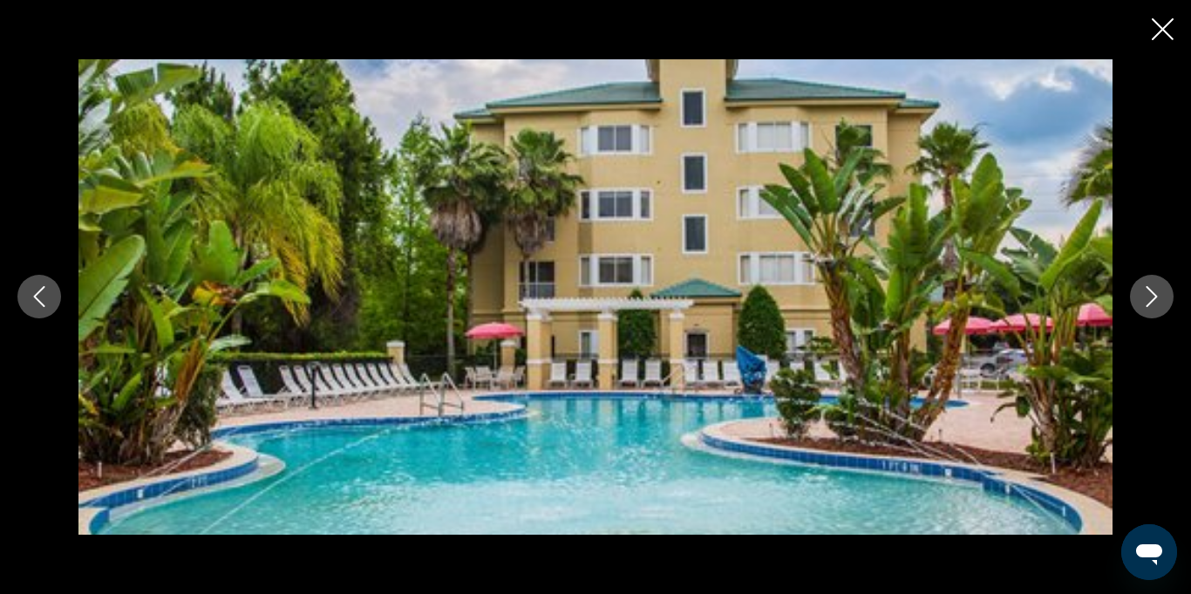
click at [1149, 293] on icon "Next image" at bounding box center [1151, 296] width 21 height 21
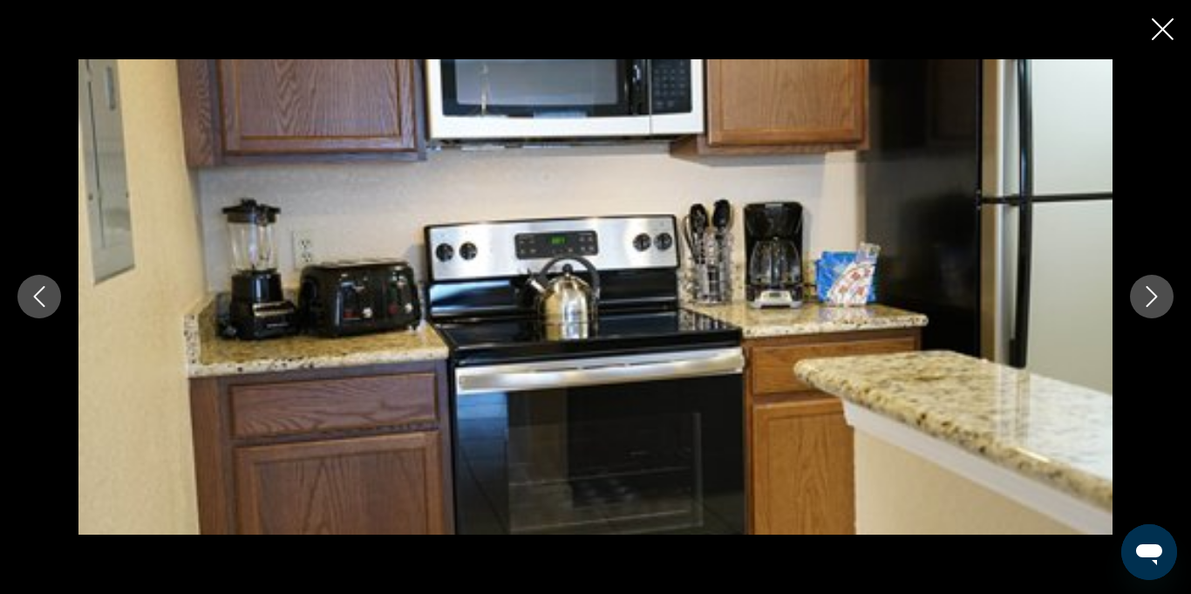
click at [33, 298] on icon "Previous image" at bounding box center [39, 296] width 21 height 21
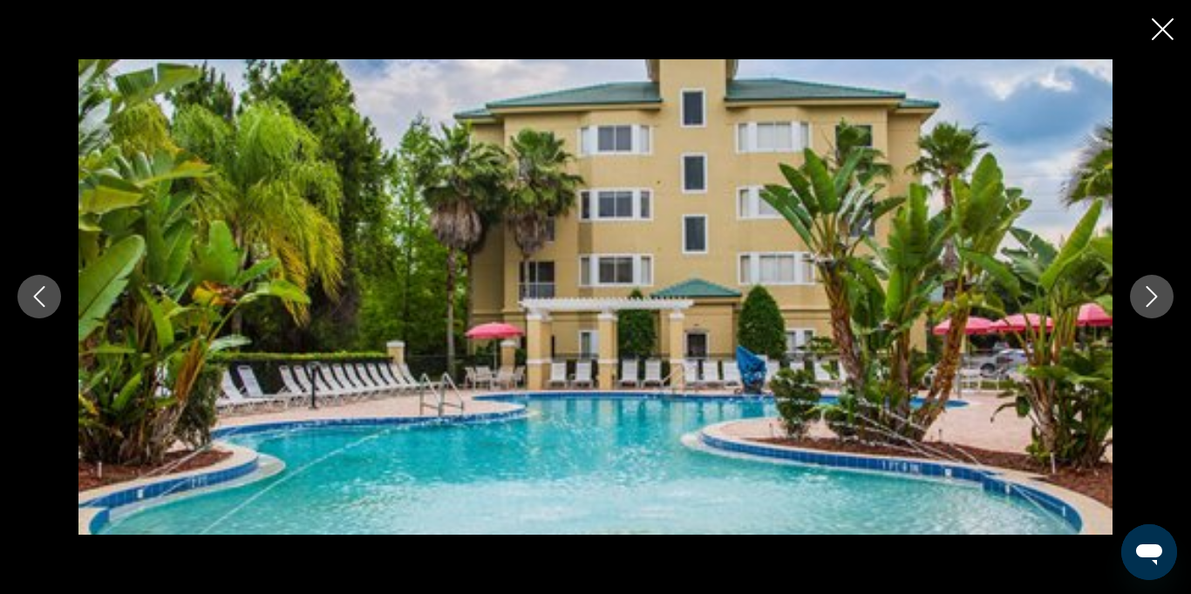
click at [28, 293] on button "Previous image" at bounding box center [39, 297] width 44 height 44
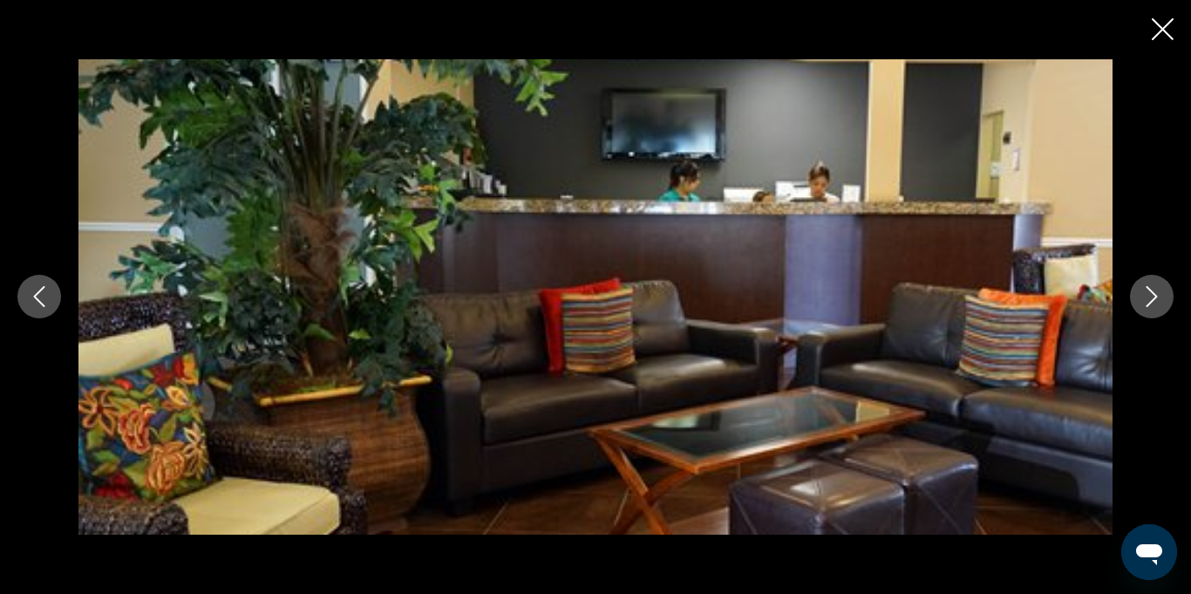
click at [1148, 292] on icon "Next image" at bounding box center [1151, 296] width 21 height 21
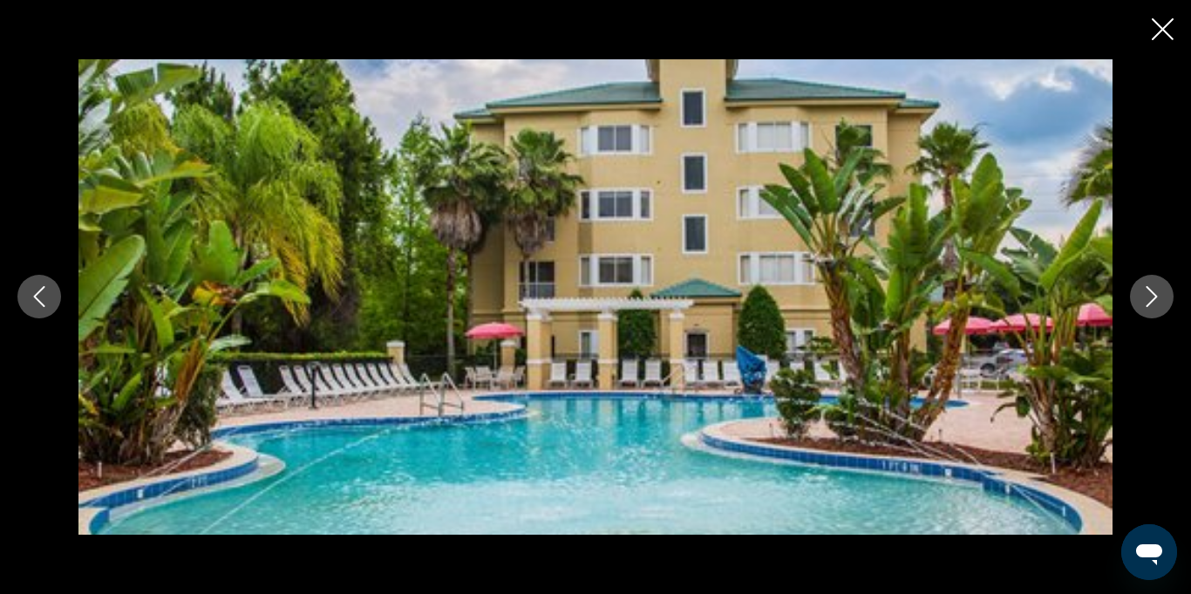
scroll to position [1383, 0]
click at [1152, 308] on button "Next image" at bounding box center [1152, 297] width 44 height 44
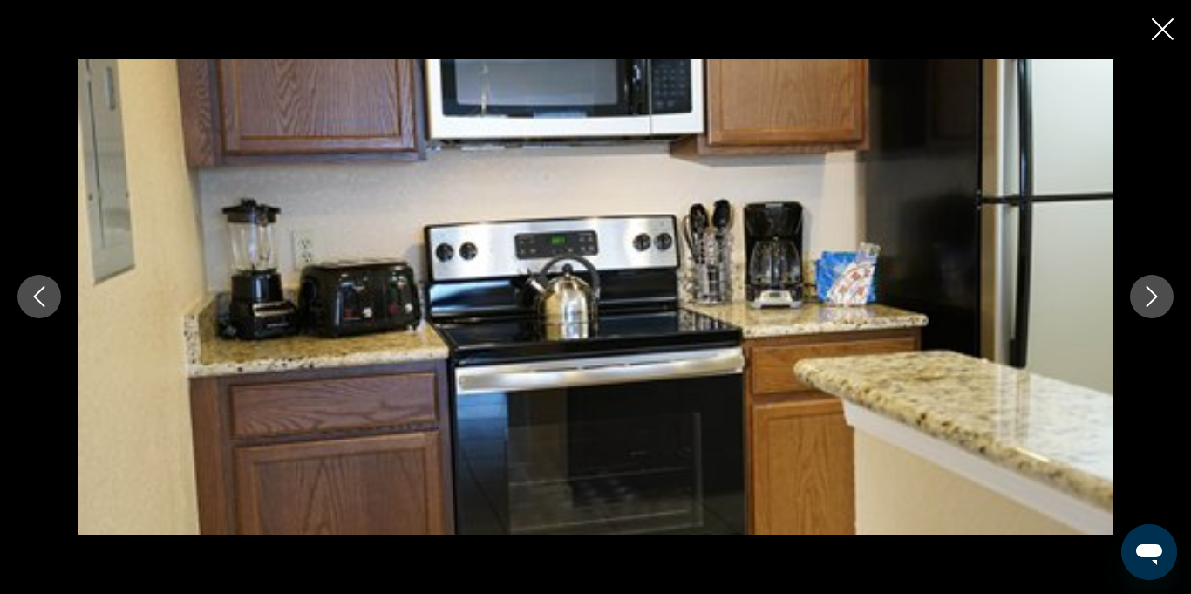
click at [1148, 298] on icon "Next image" at bounding box center [1151, 296] width 21 height 21
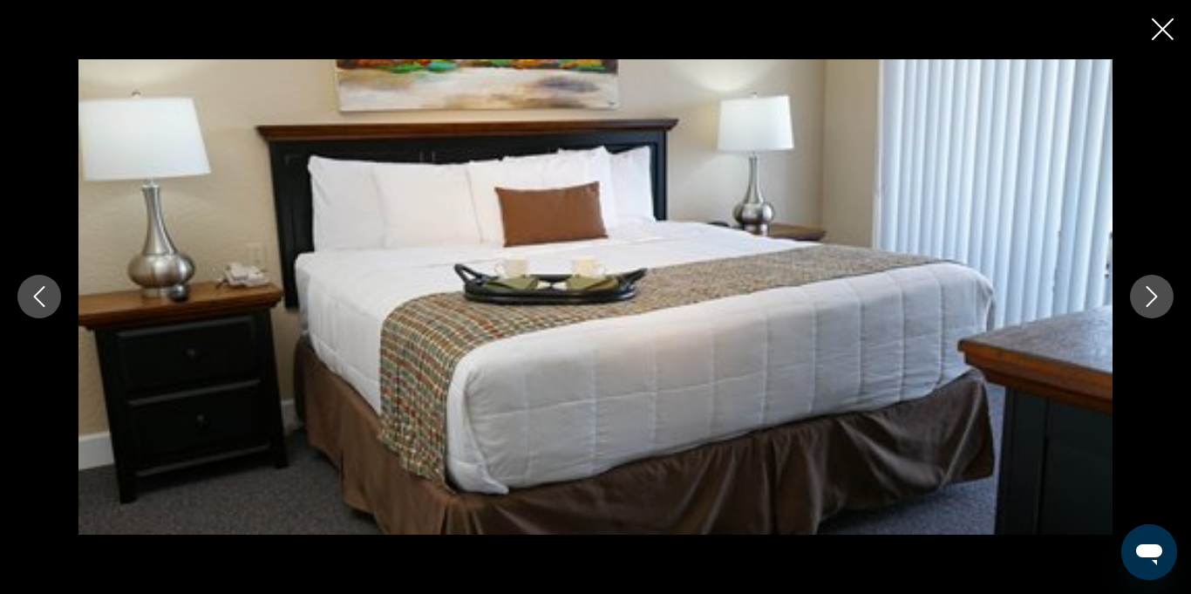
click at [1148, 303] on icon "Next image" at bounding box center [1151, 296] width 21 height 21
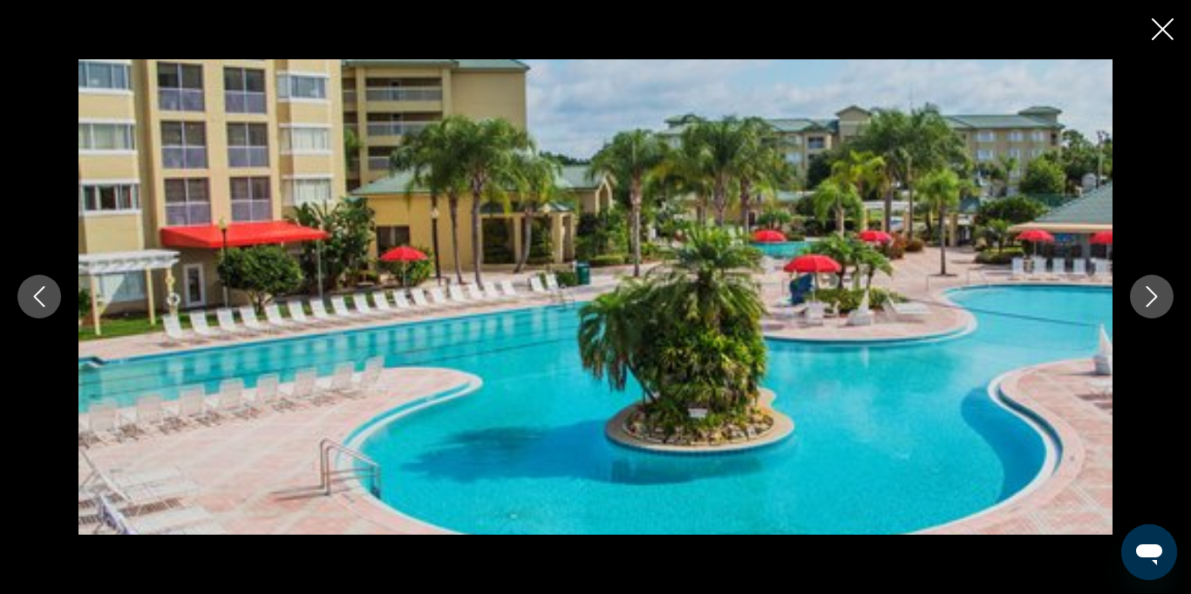
click at [1141, 306] on button "Next image" at bounding box center [1152, 297] width 44 height 44
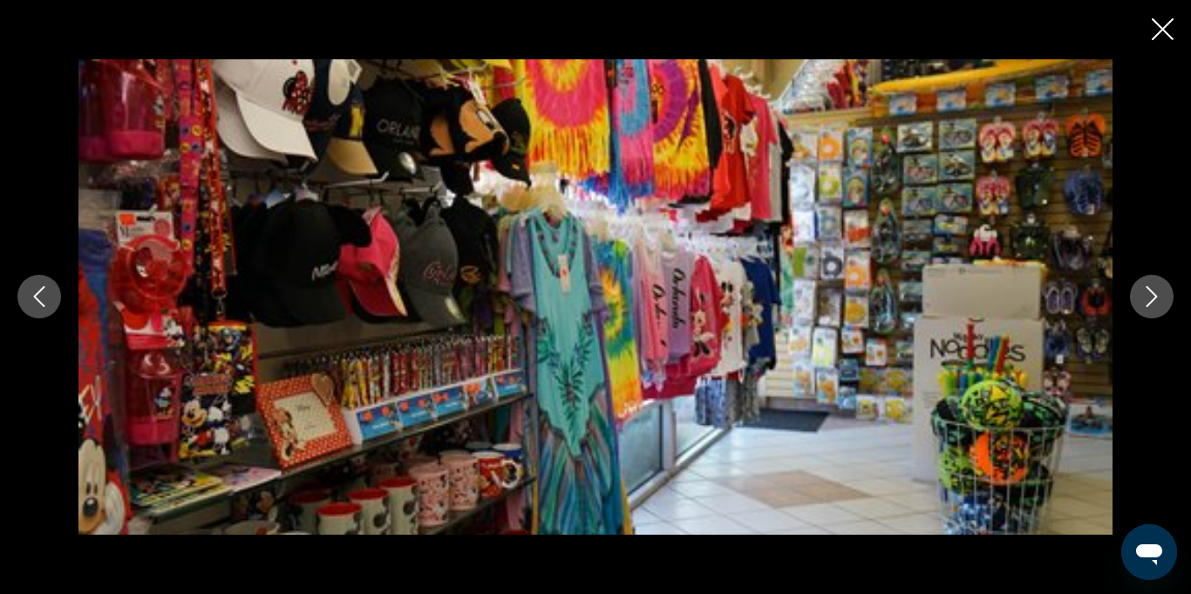
click at [1150, 303] on icon "Next image" at bounding box center [1152, 297] width 11 height 21
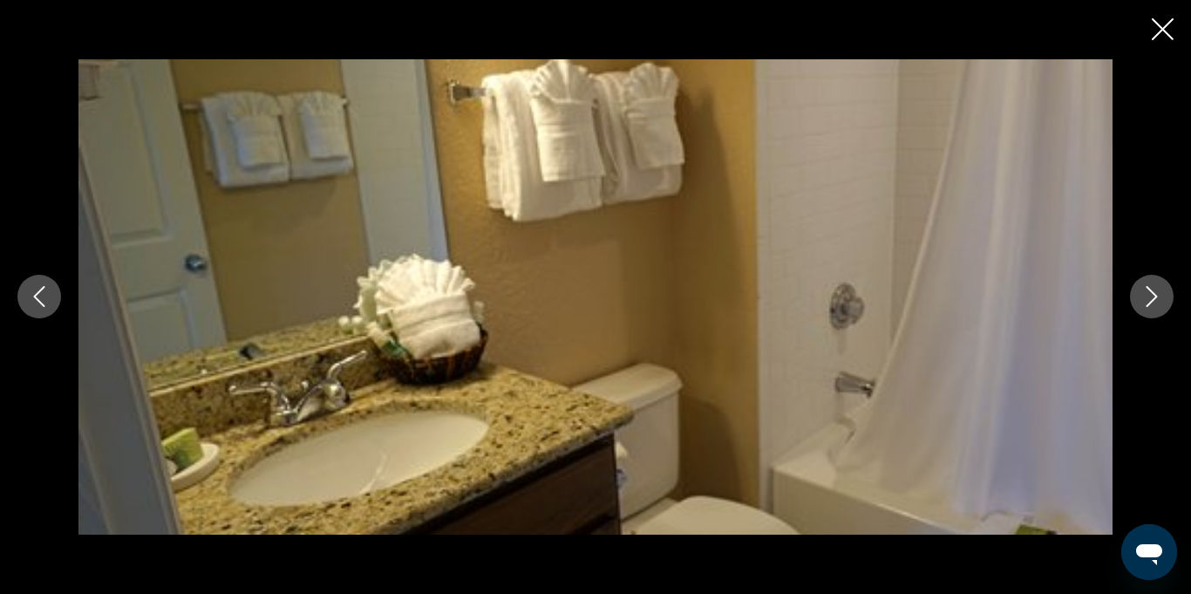
click at [1149, 296] on icon "Next image" at bounding box center [1151, 296] width 21 height 21
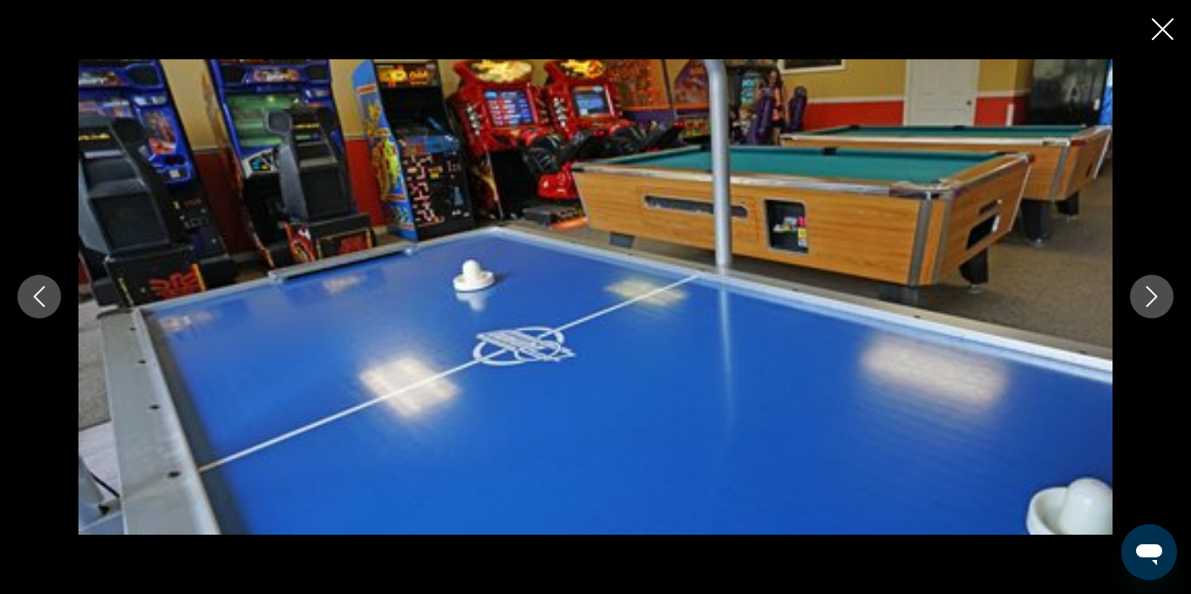
click at [1152, 291] on icon "Next image" at bounding box center [1152, 297] width 11 height 21
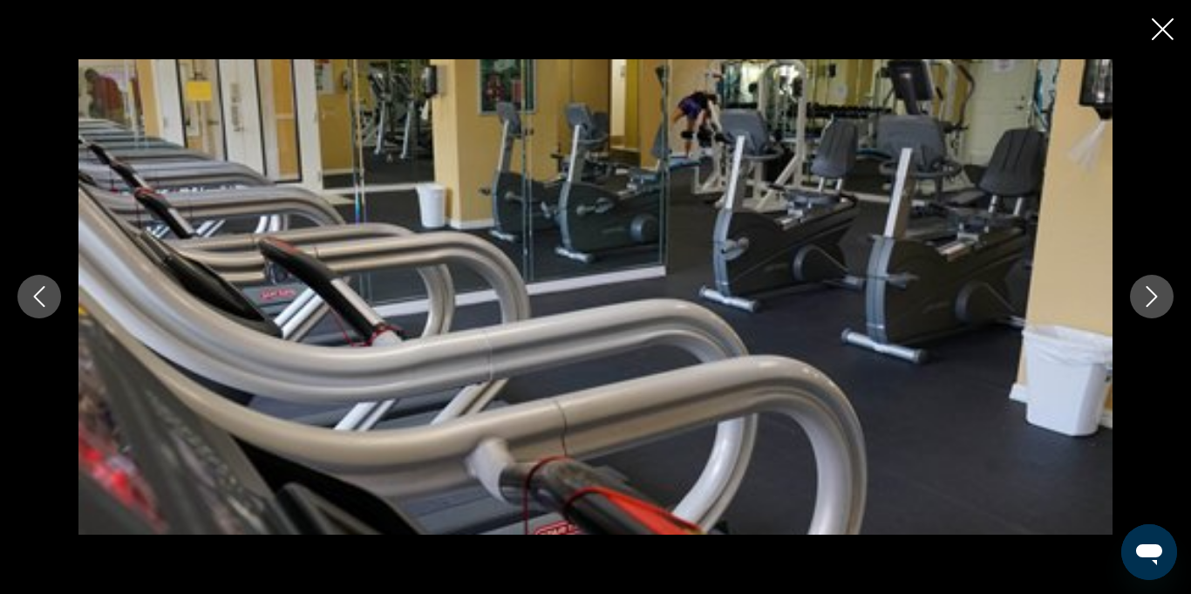
click at [1151, 297] on icon "Next image" at bounding box center [1151, 296] width 21 height 21
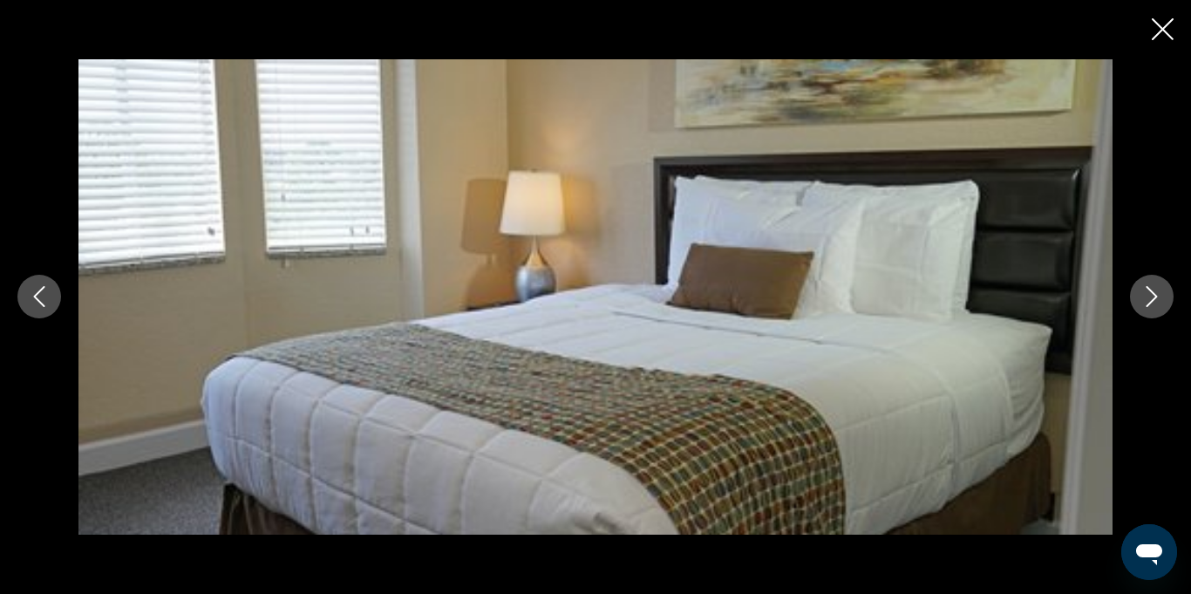
click at [1148, 294] on icon "Next image" at bounding box center [1151, 296] width 21 height 21
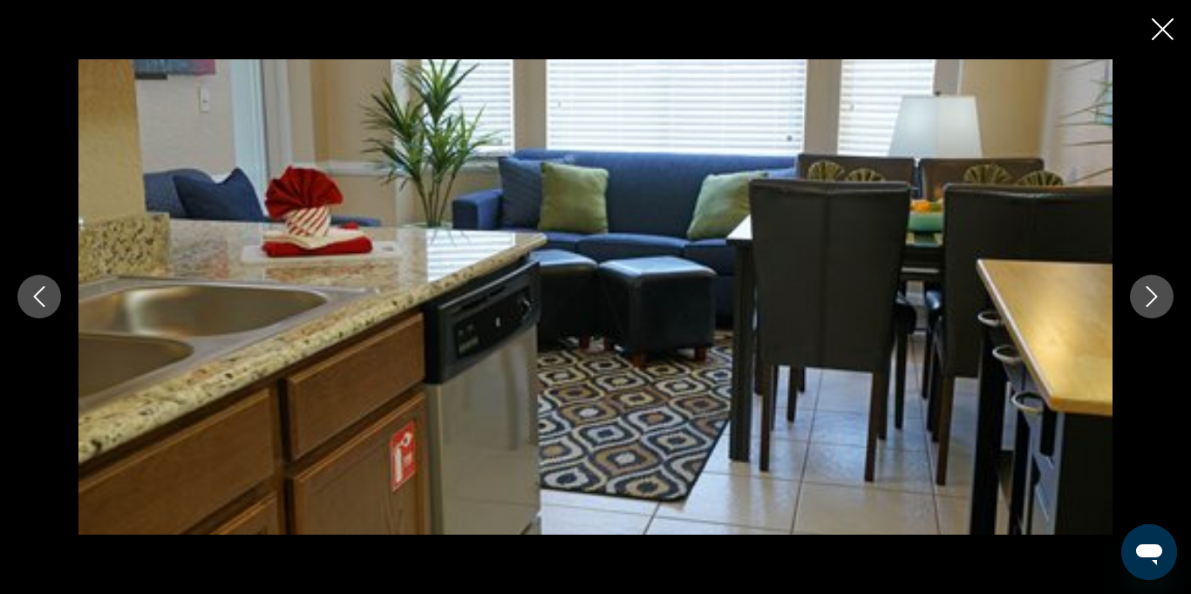
click at [1151, 291] on icon "Next image" at bounding box center [1152, 297] width 11 height 21
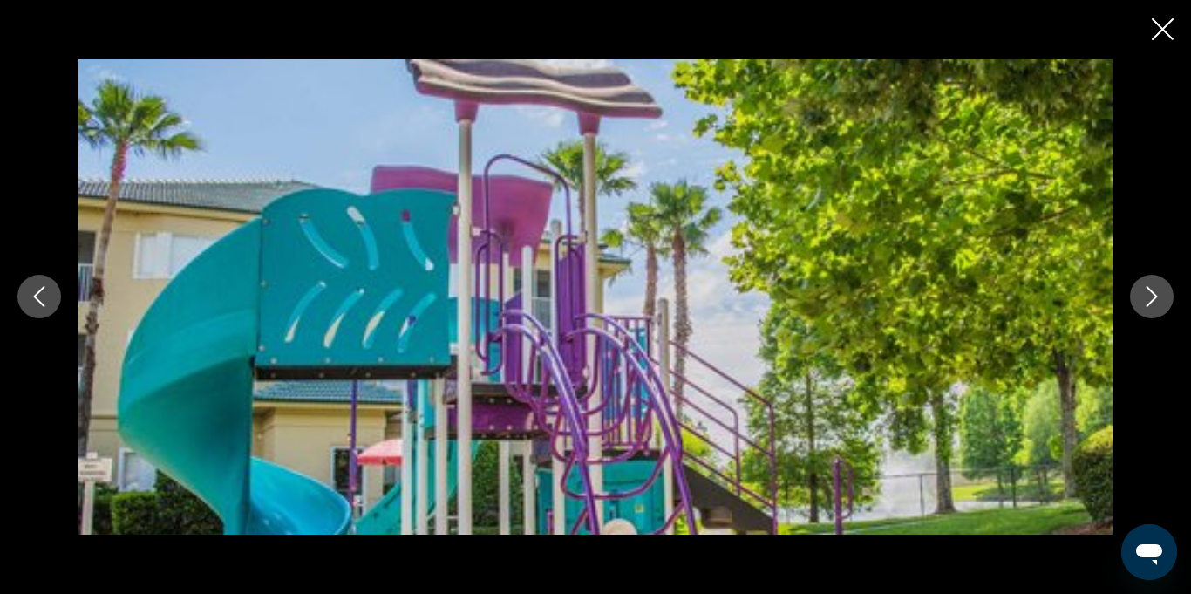
click at [1151, 296] on icon "Next image" at bounding box center [1151, 296] width 21 height 21
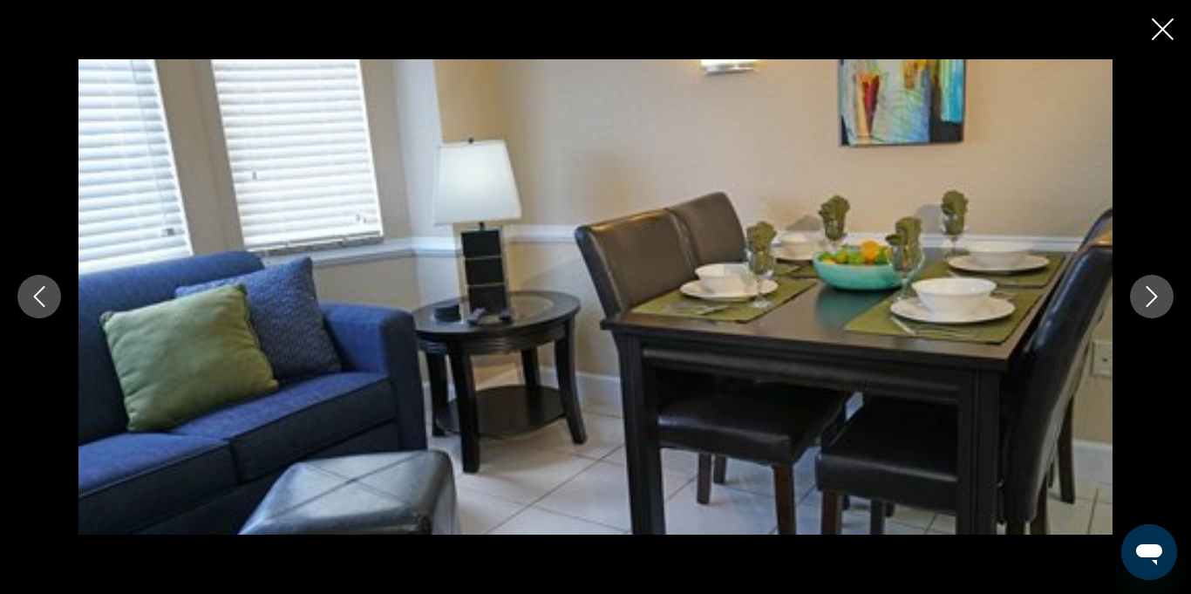
click at [1150, 298] on icon "Next image" at bounding box center [1151, 296] width 21 height 21
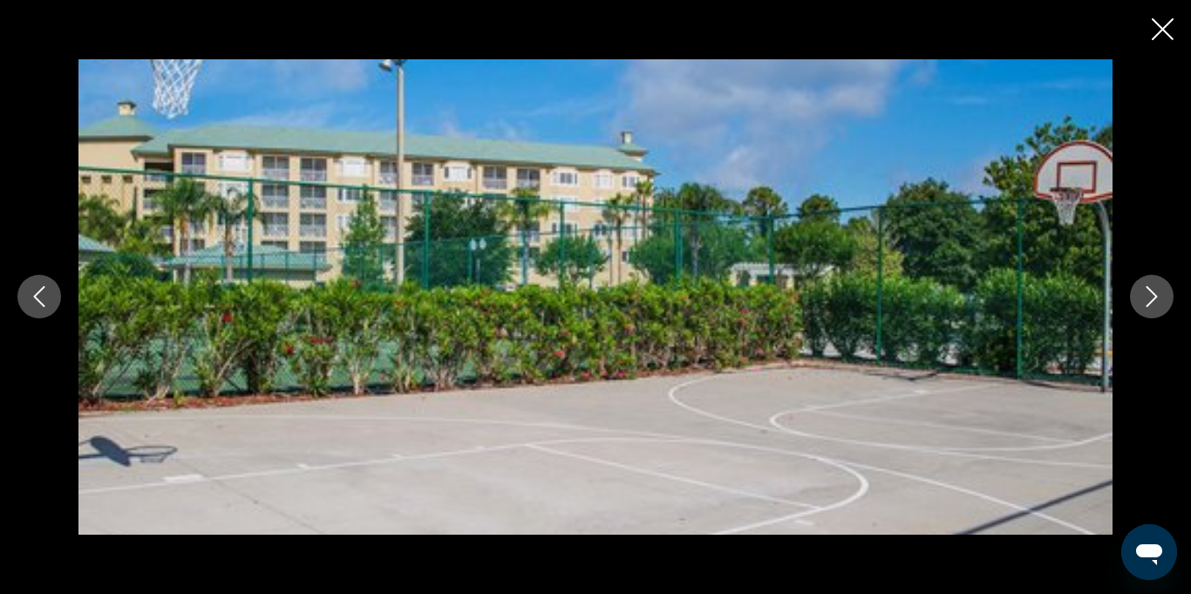
click at [1167, 31] on icon "Close slideshow" at bounding box center [1163, 29] width 22 height 22
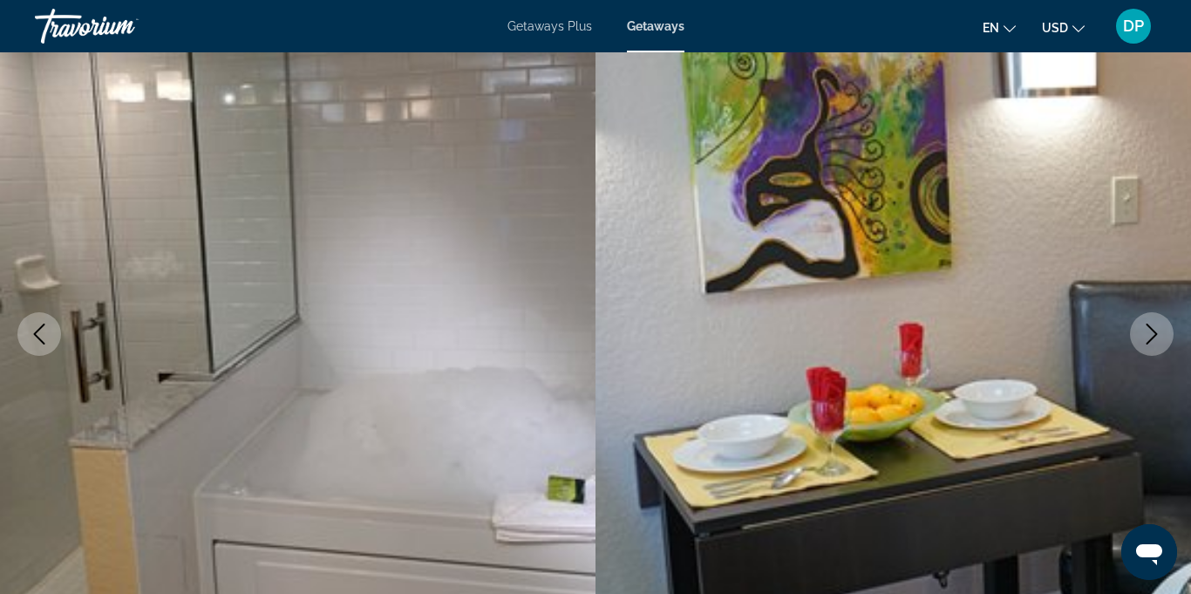
scroll to position [0, 0]
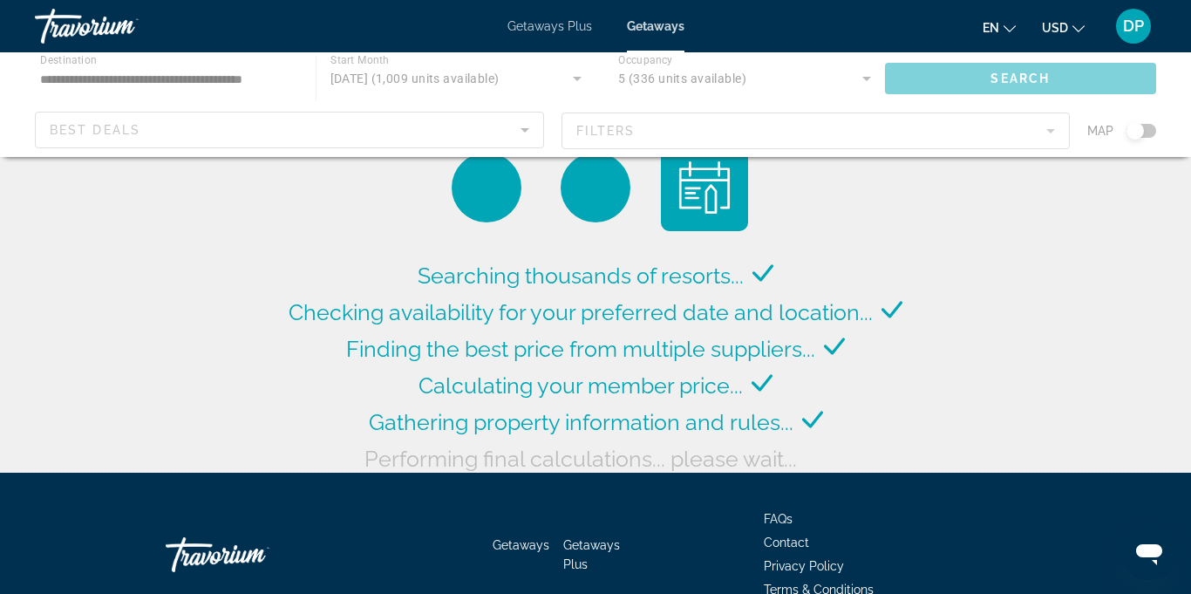
click at [1052, 132] on div "Main content" at bounding box center [595, 104] width 1191 height 105
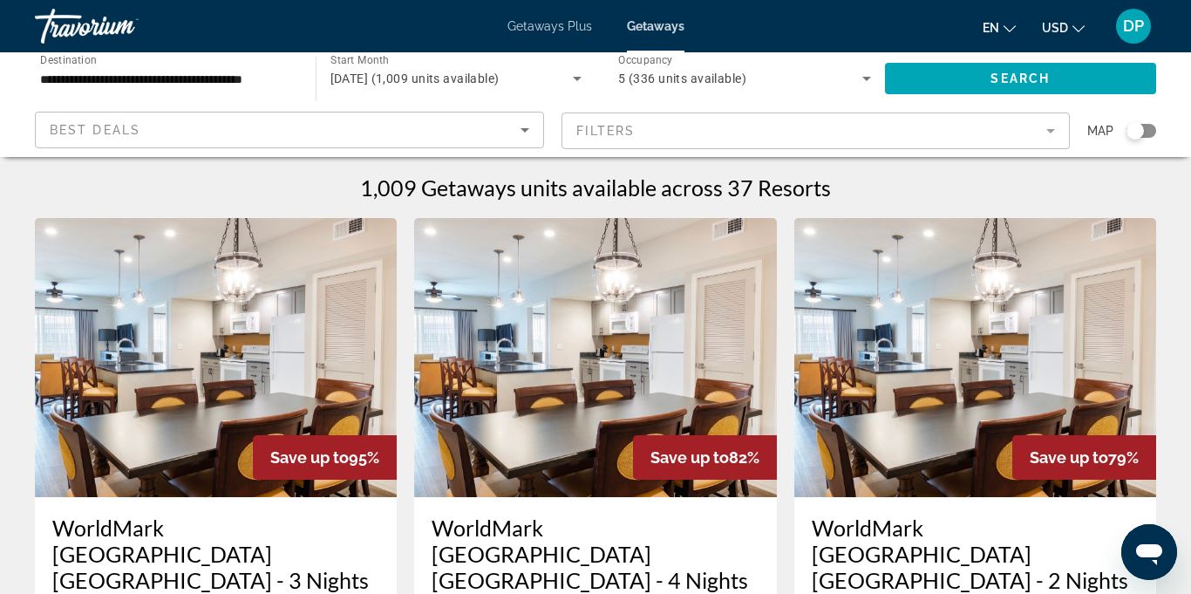
click at [1055, 129] on mat-form-field "Filters" at bounding box center [816, 130] width 509 height 37
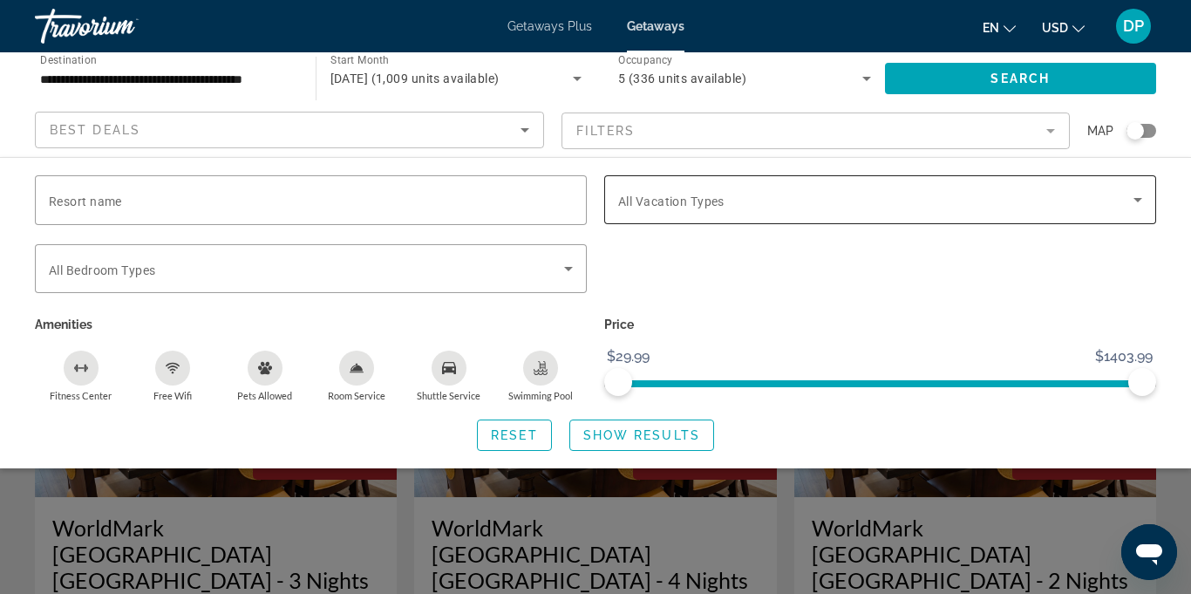
click at [1138, 200] on icon "Search widget" at bounding box center [1138, 200] width 9 height 4
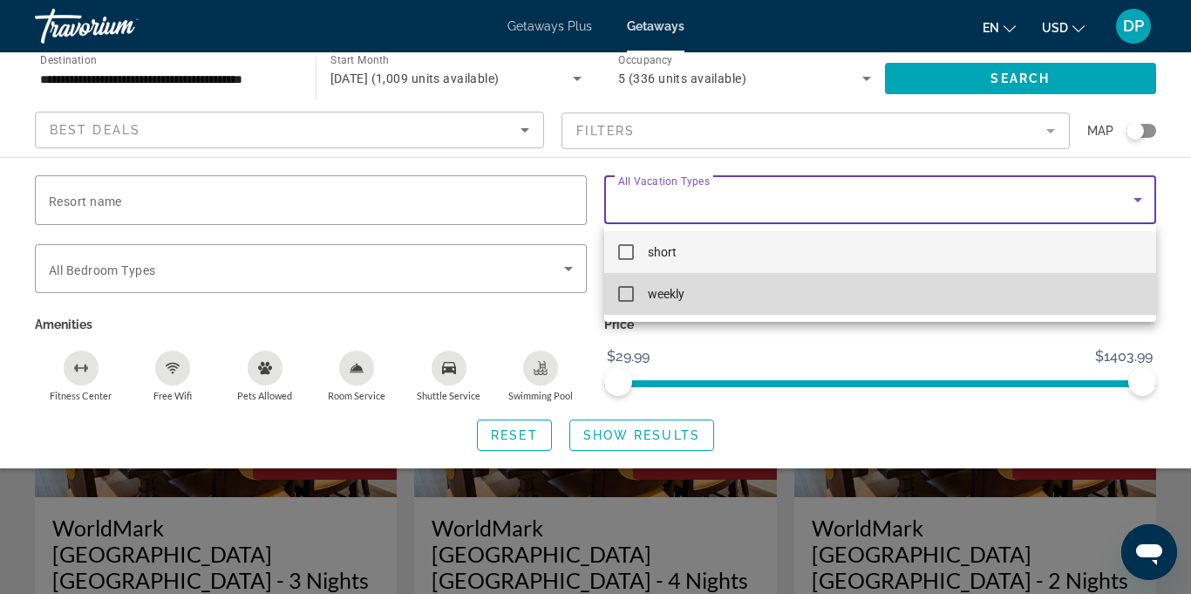
click at [619, 305] on mat-option "weekly" at bounding box center [880, 294] width 552 height 42
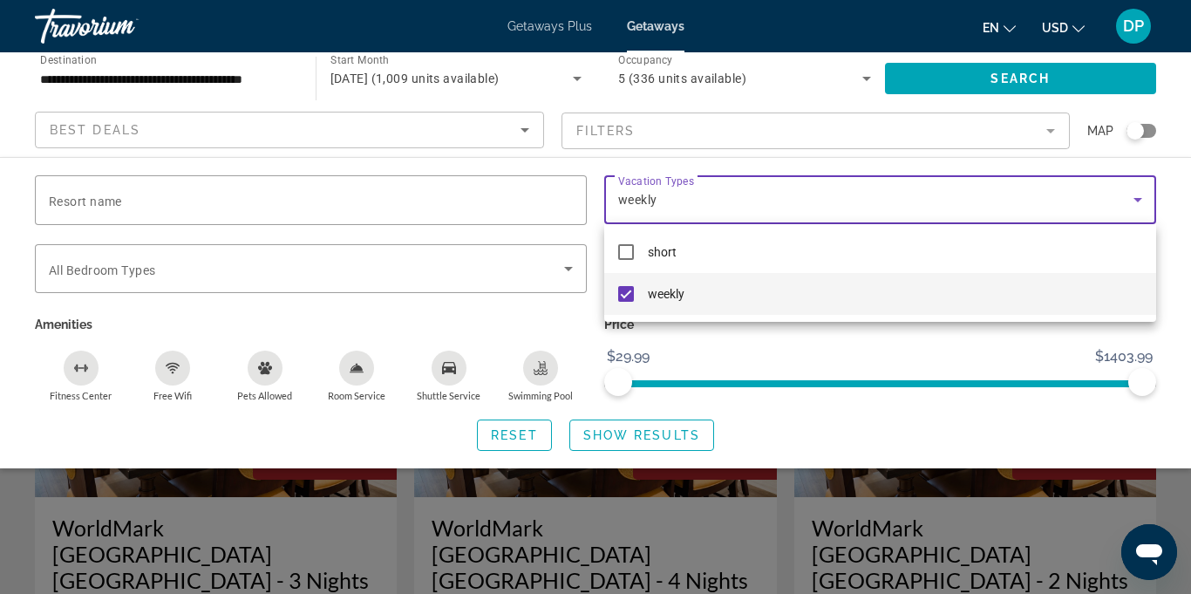
click at [991, 430] on div at bounding box center [595, 297] width 1191 height 594
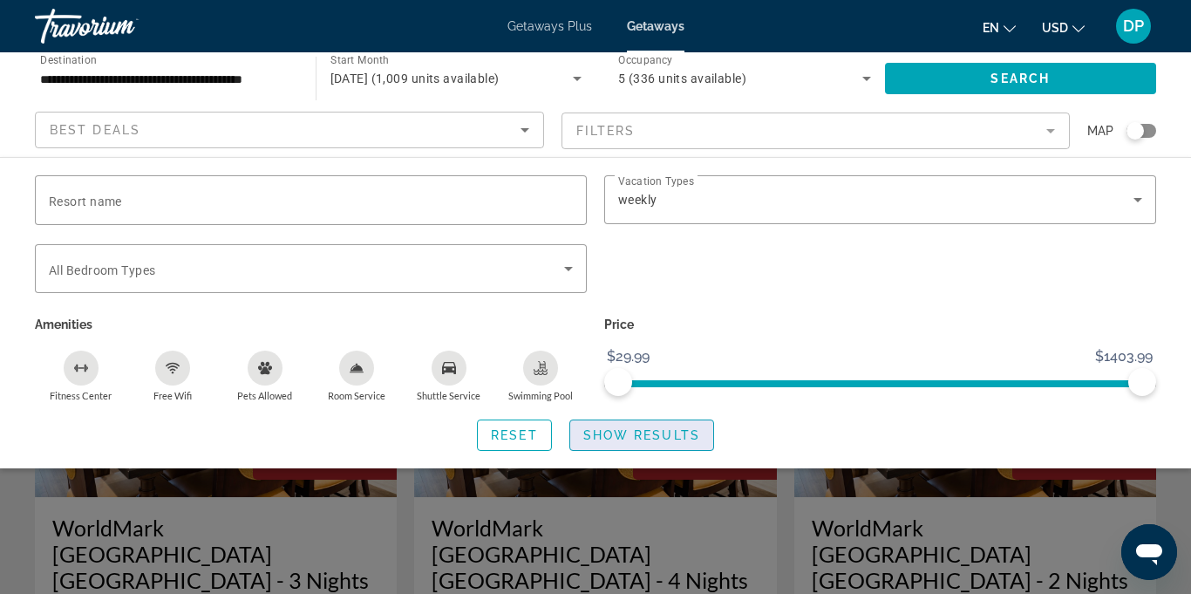
click at [628, 445] on span "Search widget" at bounding box center [641, 435] width 143 height 42
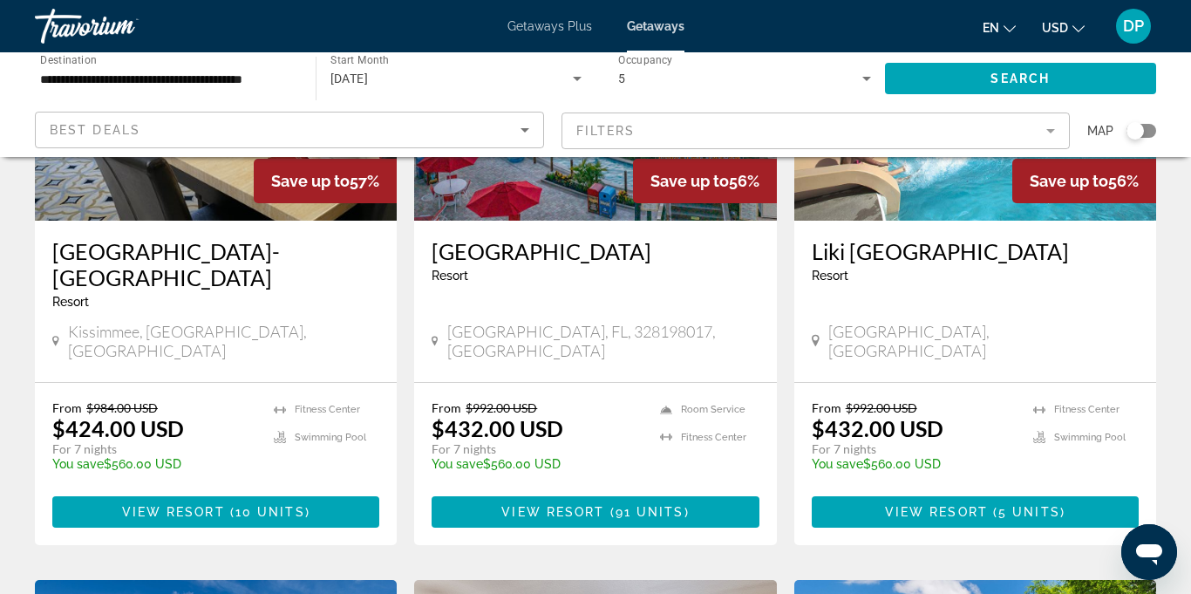
scroll to position [935, 0]
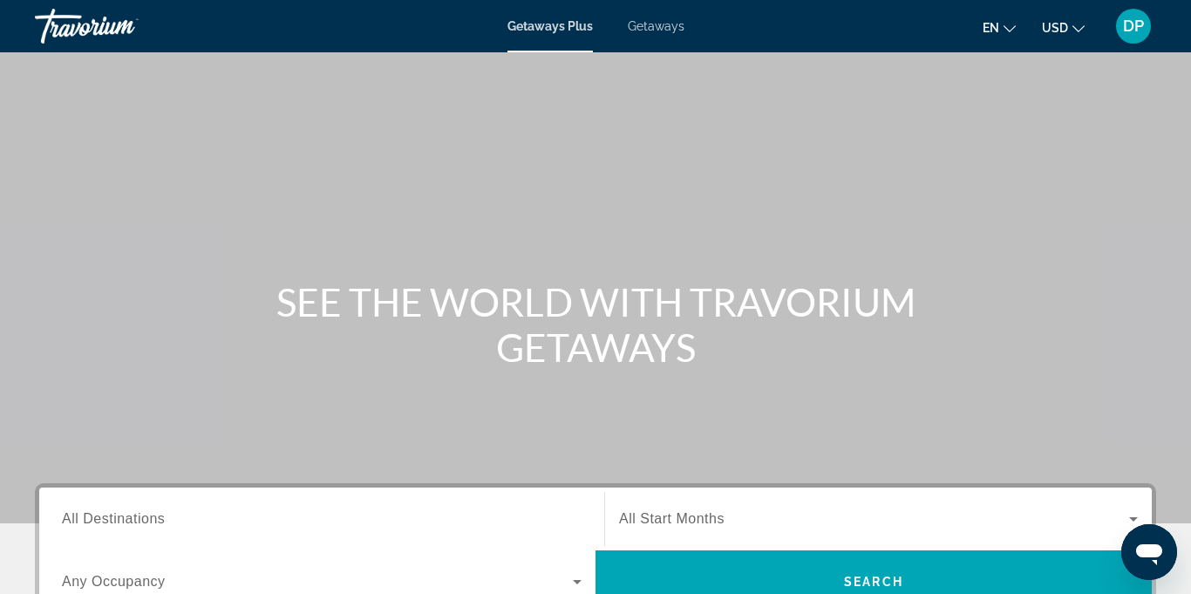
click at [650, 32] on span "Getaways" at bounding box center [656, 26] width 57 height 14
click at [546, 22] on span "Getaways Plus" at bounding box center [550, 26] width 85 height 14
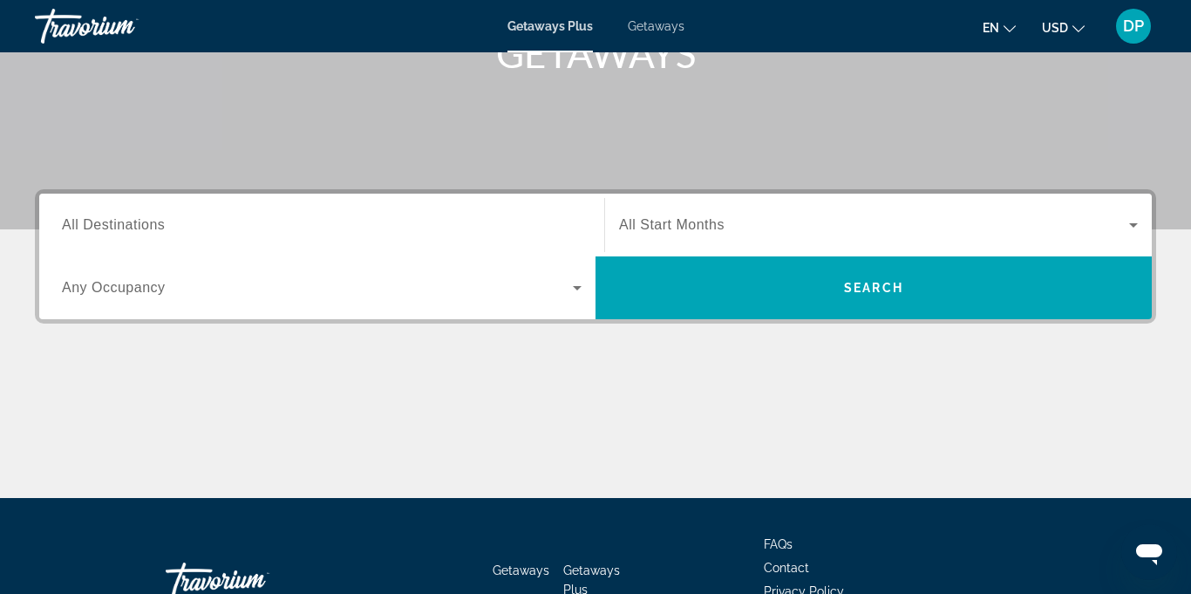
scroll to position [314, 0]
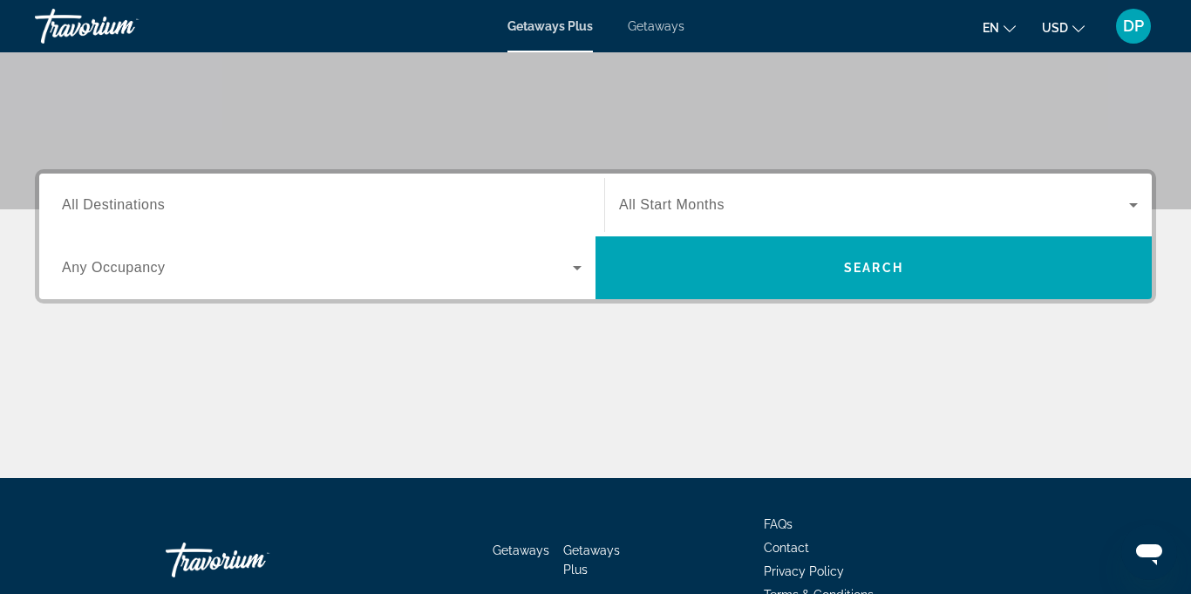
click at [133, 269] on span "Any Occupancy" at bounding box center [114, 267] width 104 height 15
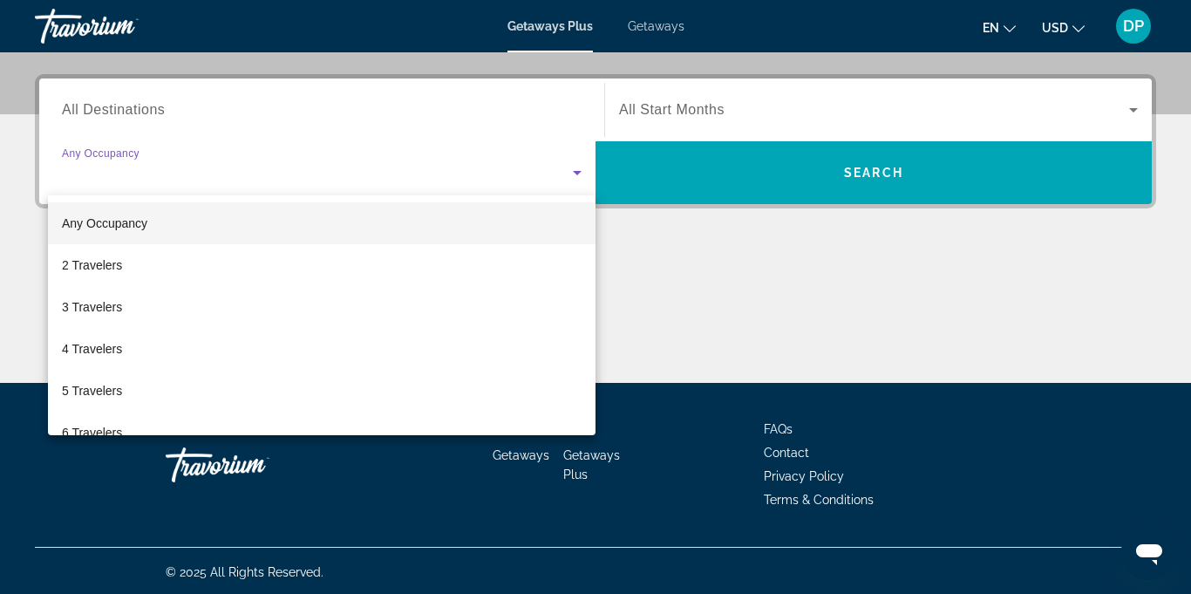
scroll to position [412, 0]
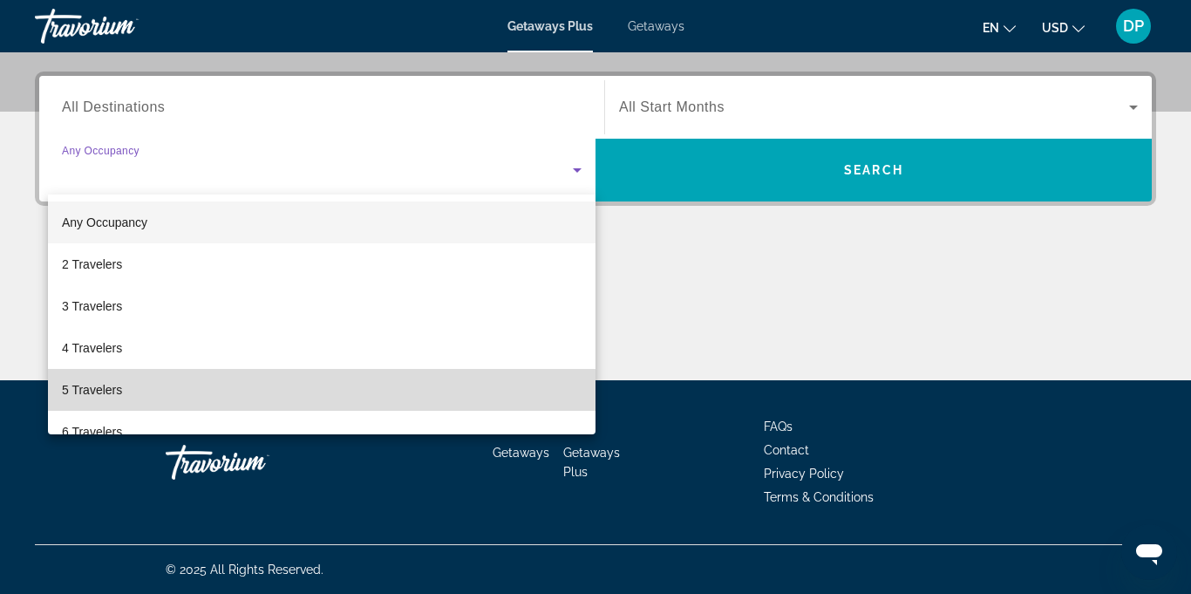
click at [100, 399] on span "5 Travelers" at bounding box center [92, 389] width 60 height 21
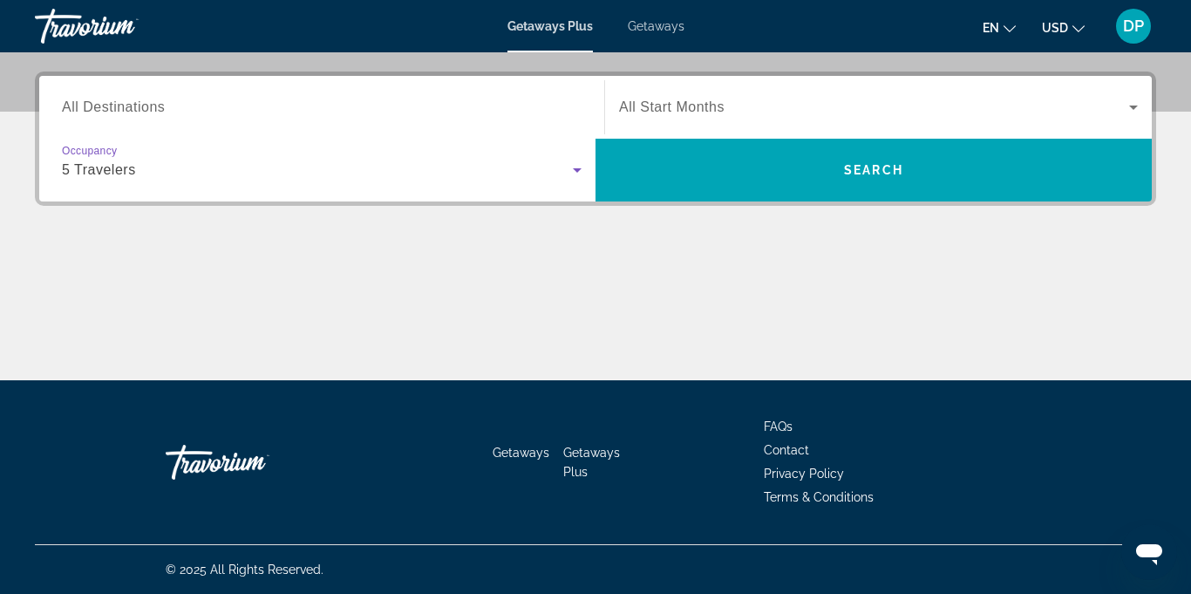
click at [1130, 107] on icon "Search widget" at bounding box center [1133, 107] width 21 height 21
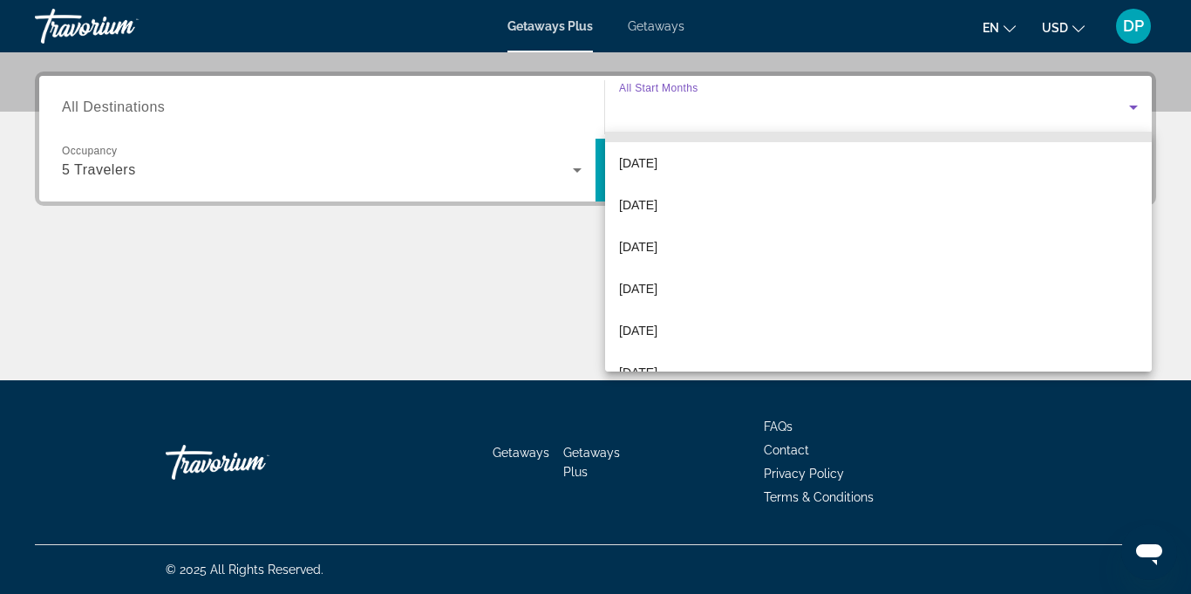
scroll to position [176, 0]
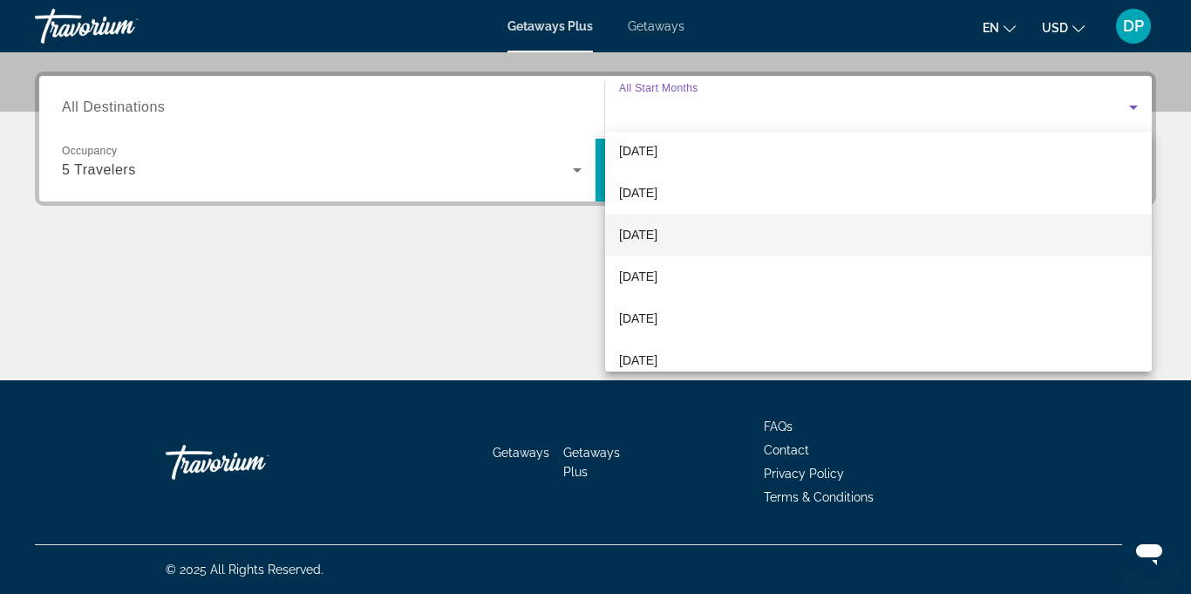
click at [653, 245] on mat-option "[DATE]" at bounding box center [878, 235] width 547 height 42
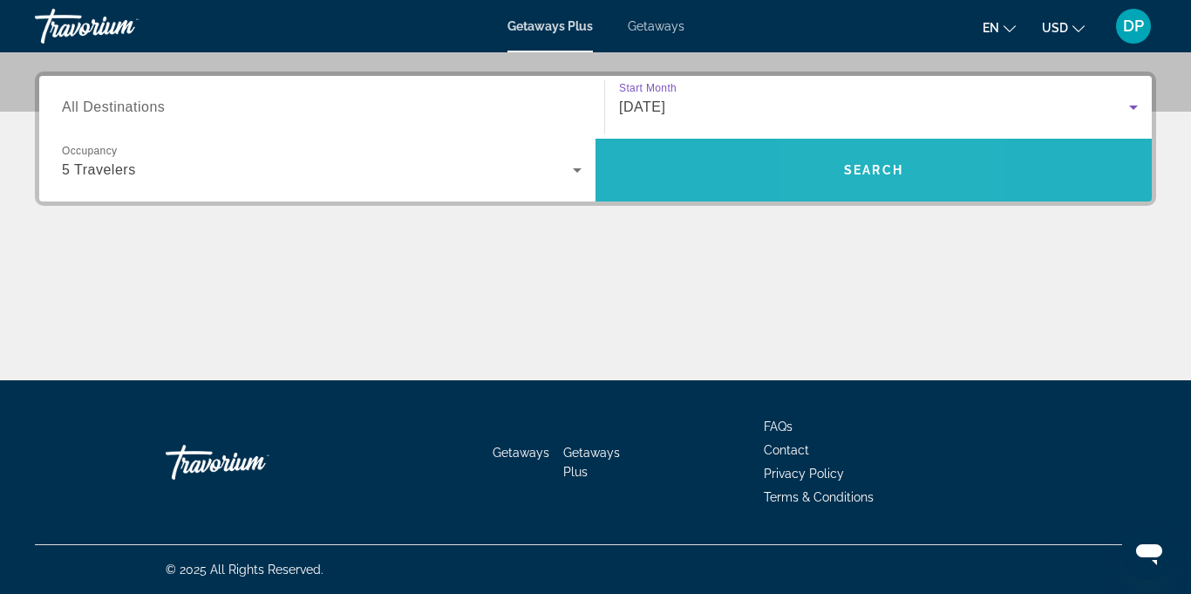
click at [856, 171] on span "Search" at bounding box center [873, 170] width 59 height 14
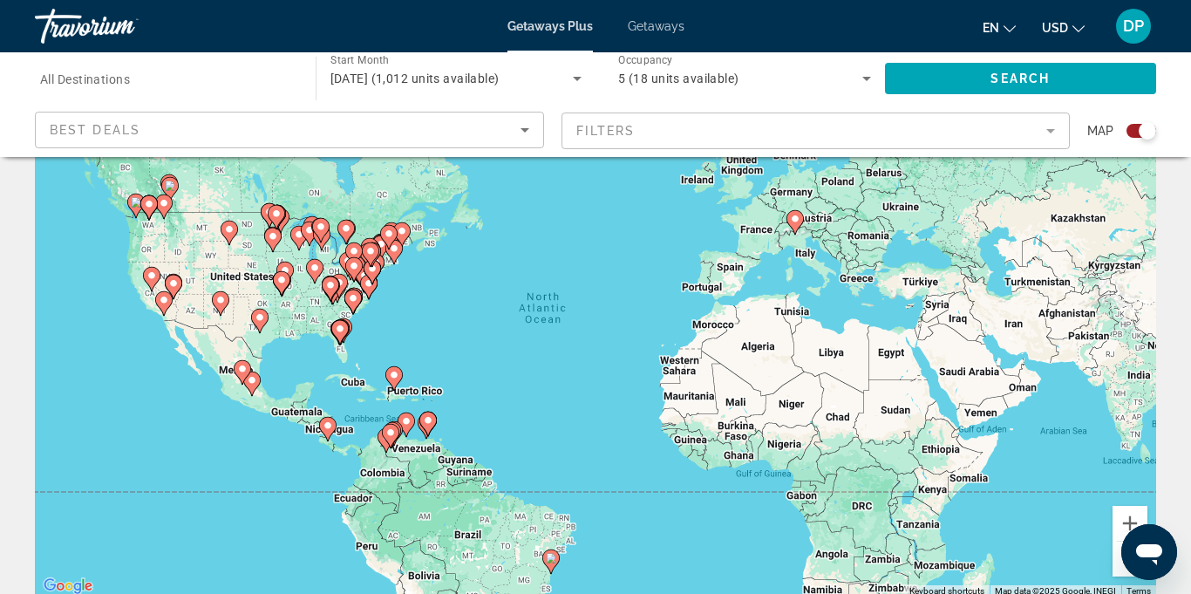
scroll to position [99, 0]
click at [242, 76] on input "Destination All Destinations" at bounding box center [166, 79] width 253 height 21
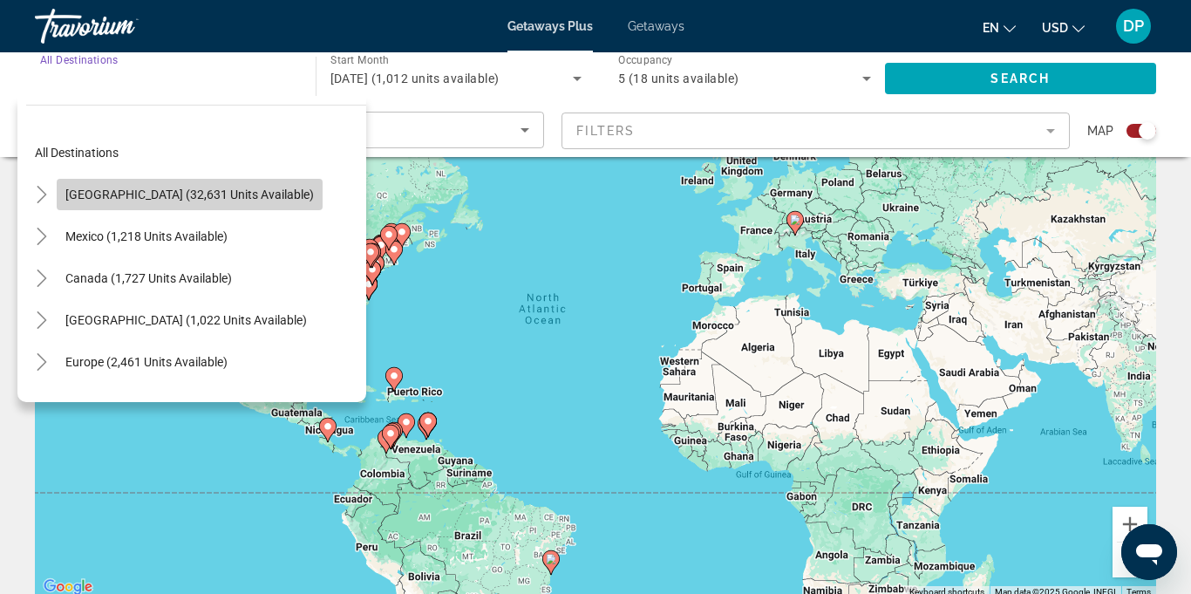
click at [213, 192] on span "[GEOGRAPHIC_DATA] (32,631 units available)" at bounding box center [189, 194] width 249 height 14
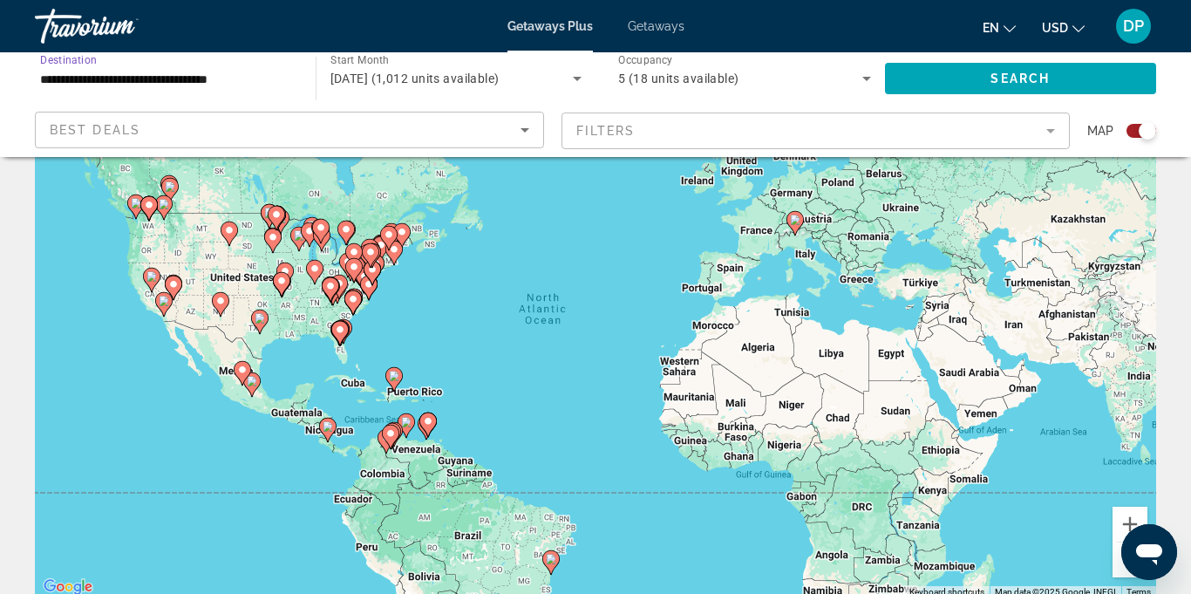
click at [207, 88] on input "**********" at bounding box center [166, 79] width 253 height 21
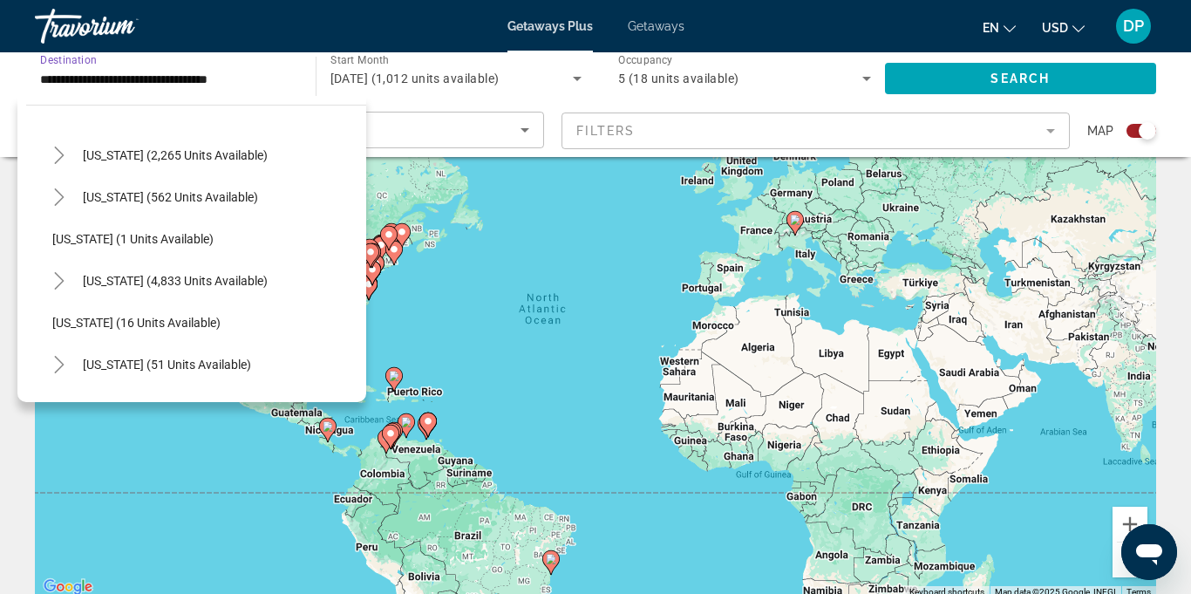
scroll to position [182, 0]
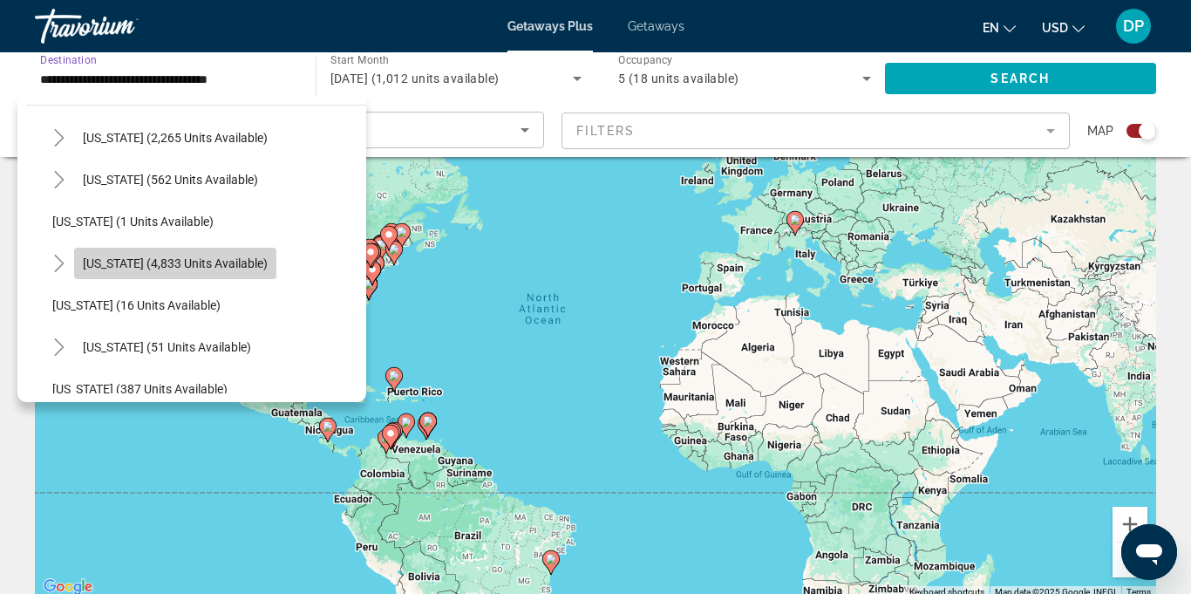
click at [231, 269] on span "[US_STATE] (4,833 units available)" at bounding box center [175, 263] width 185 height 14
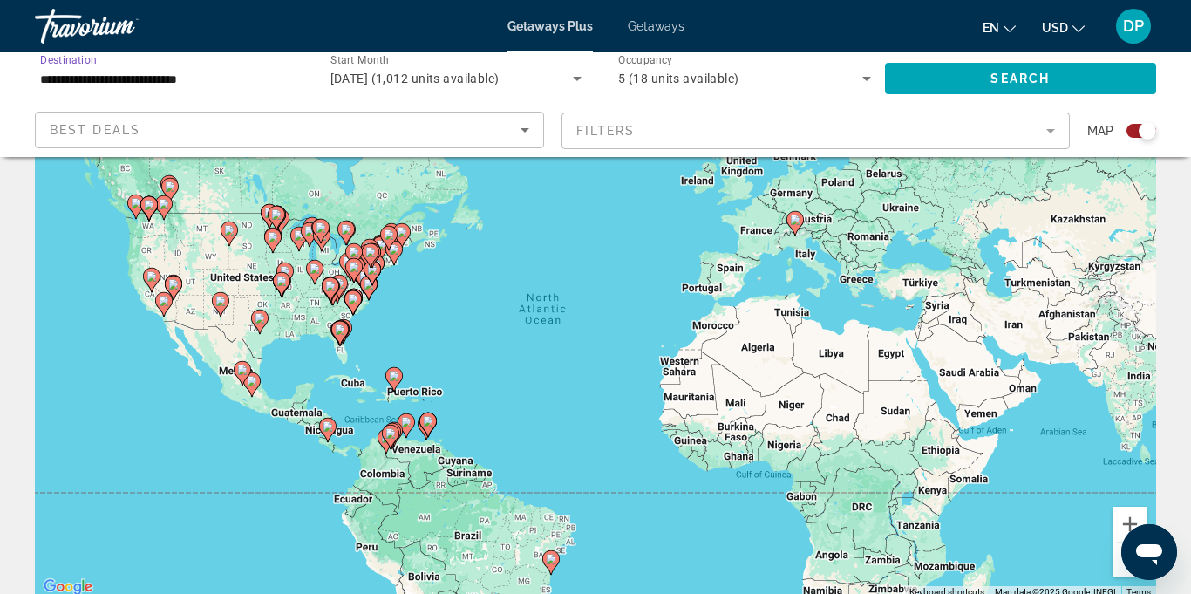
click at [163, 85] on input "**********" at bounding box center [166, 79] width 253 height 21
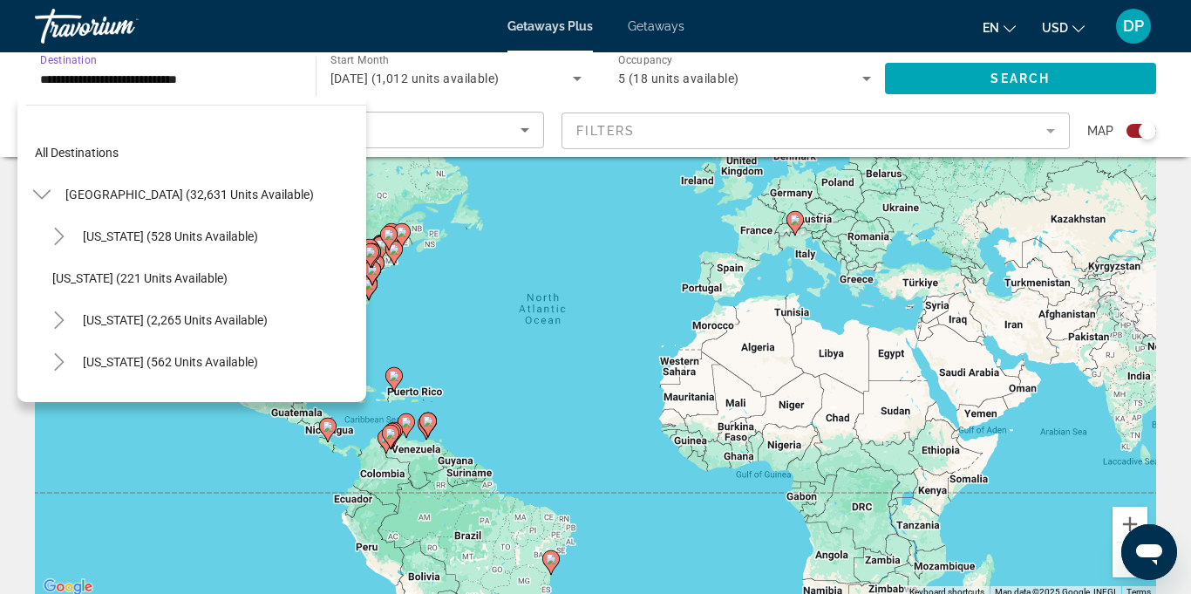
scroll to position [187, 0]
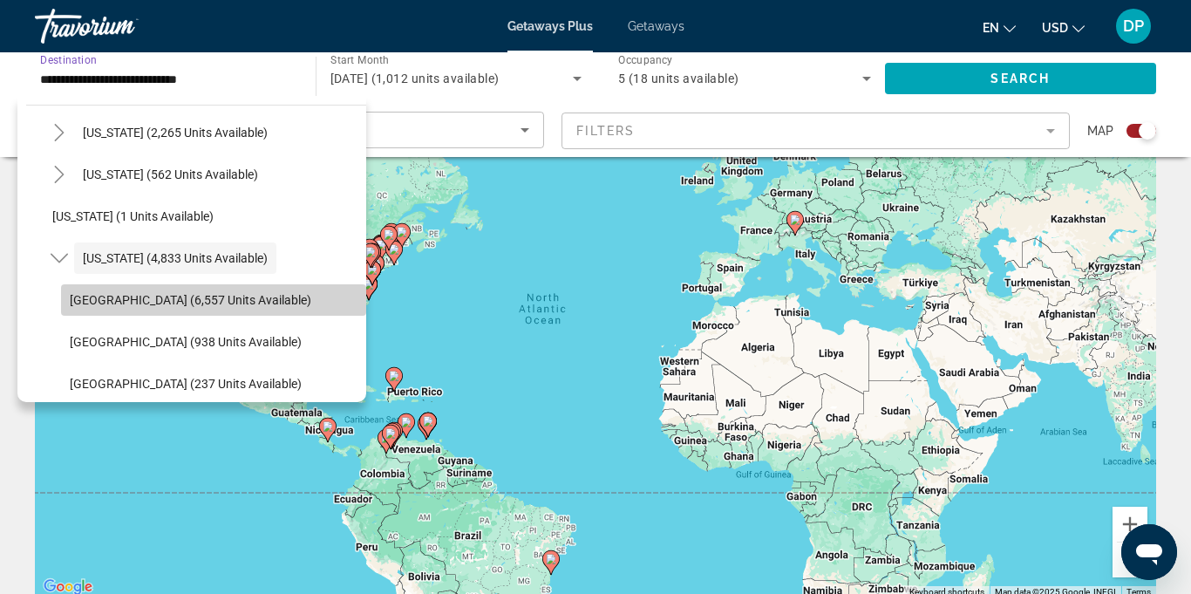
click at [208, 305] on span "[GEOGRAPHIC_DATA] (6,557 units available)" at bounding box center [191, 300] width 242 height 14
type input "**********"
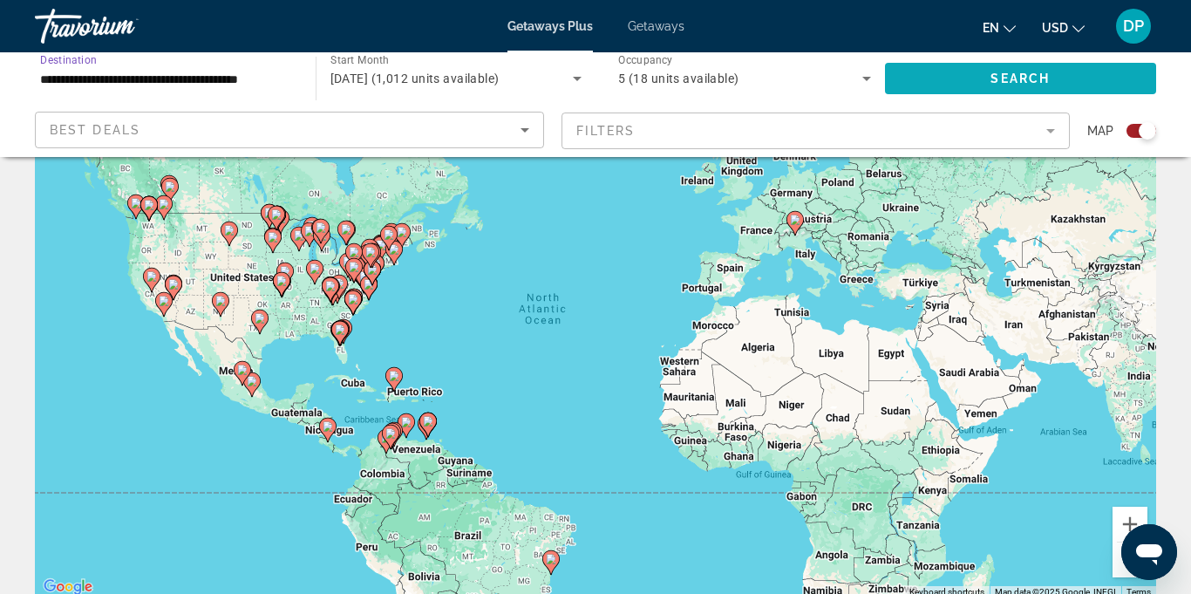
click at [1001, 72] on span "Search" at bounding box center [1020, 79] width 59 height 14
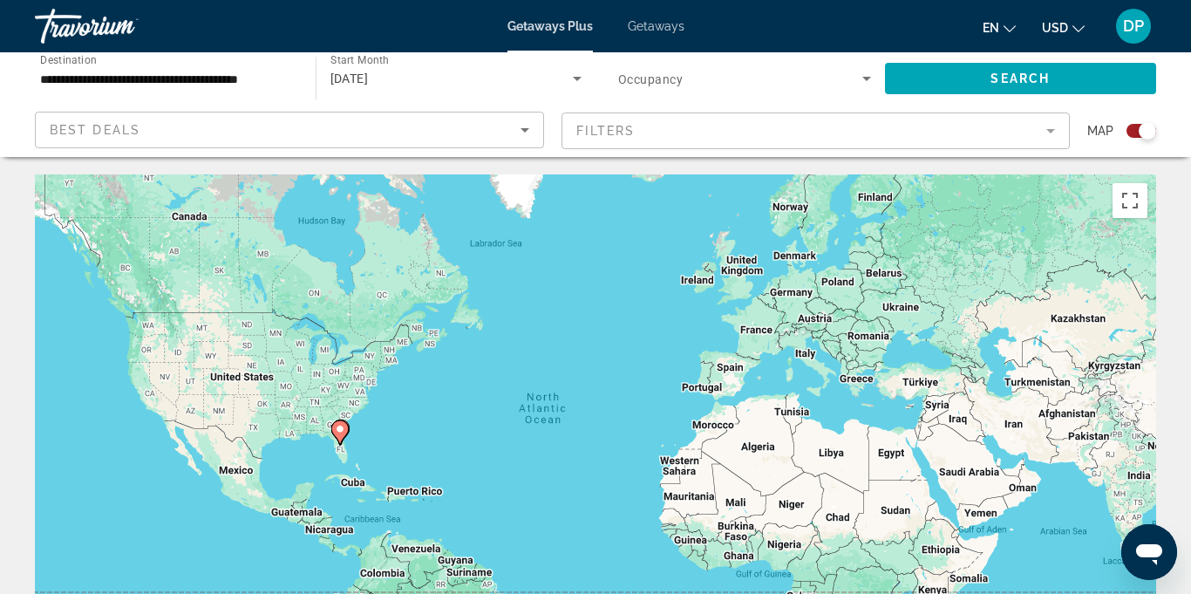
click at [1061, 124] on mat-form-field "Filters" at bounding box center [816, 130] width 509 height 37
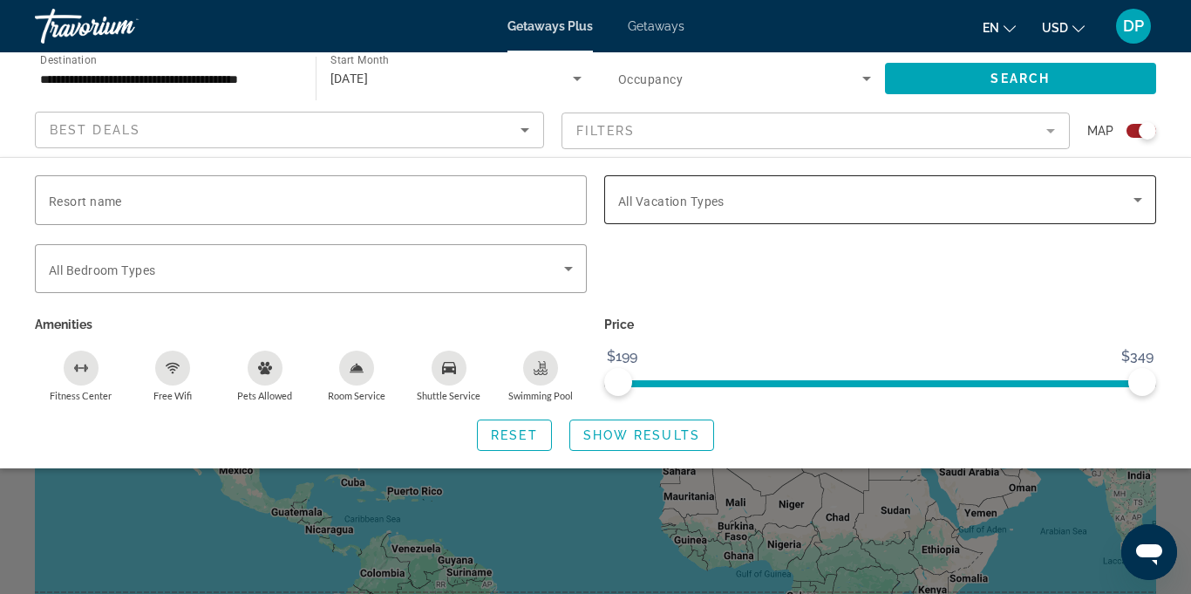
click at [1138, 200] on icon "Search widget" at bounding box center [1138, 200] width 9 height 4
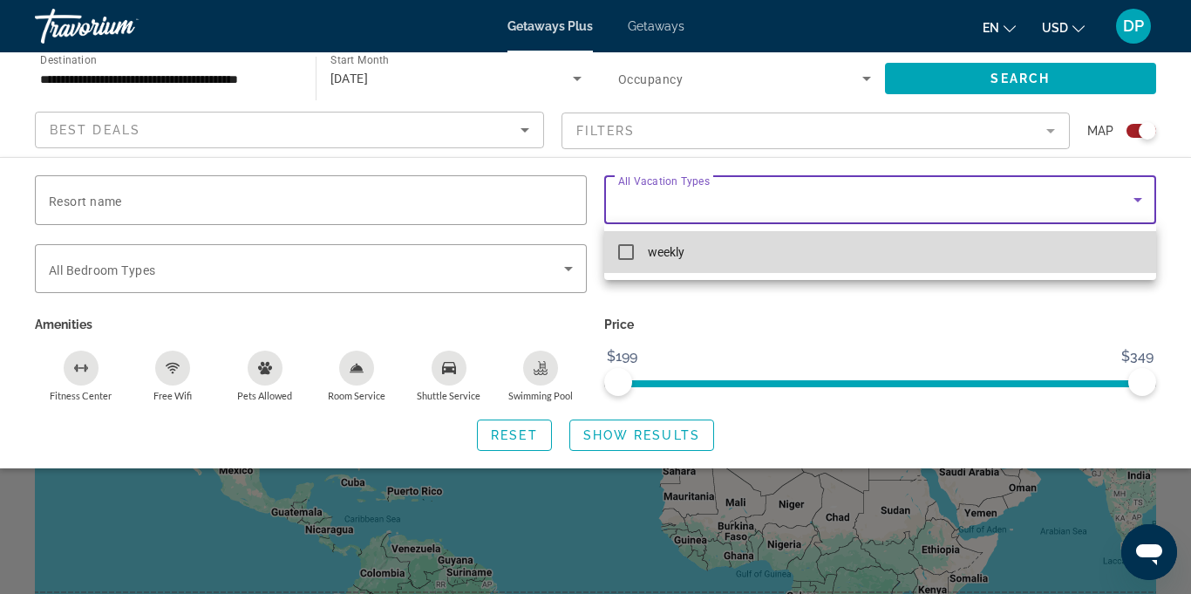
click at [630, 255] on mat-pseudo-checkbox at bounding box center [626, 252] width 16 height 16
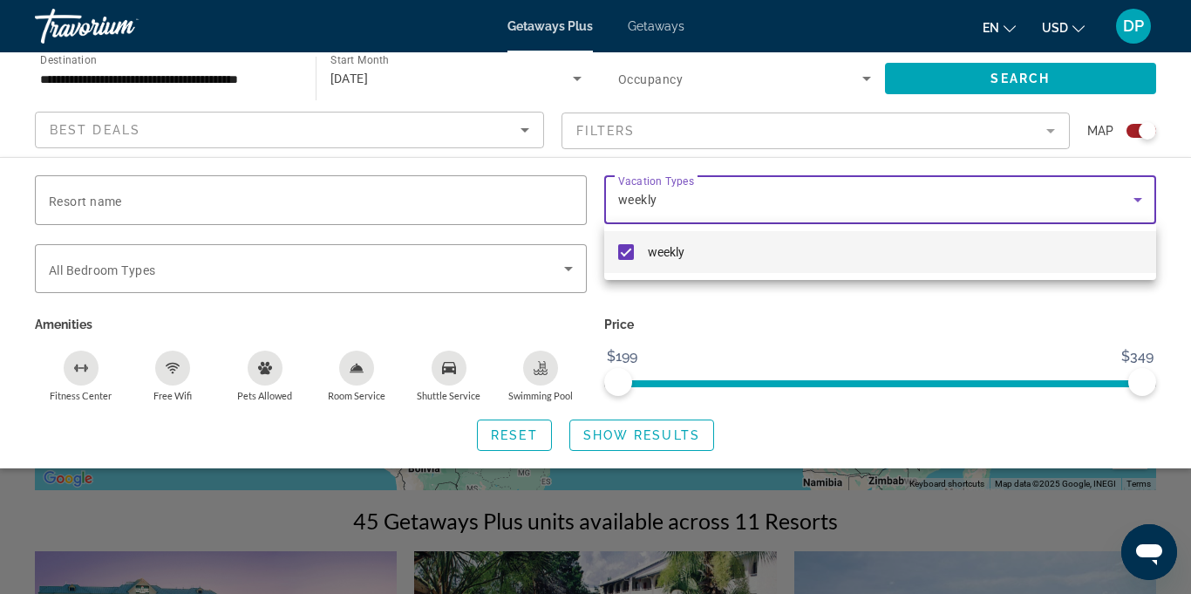
scroll to position [211, 0]
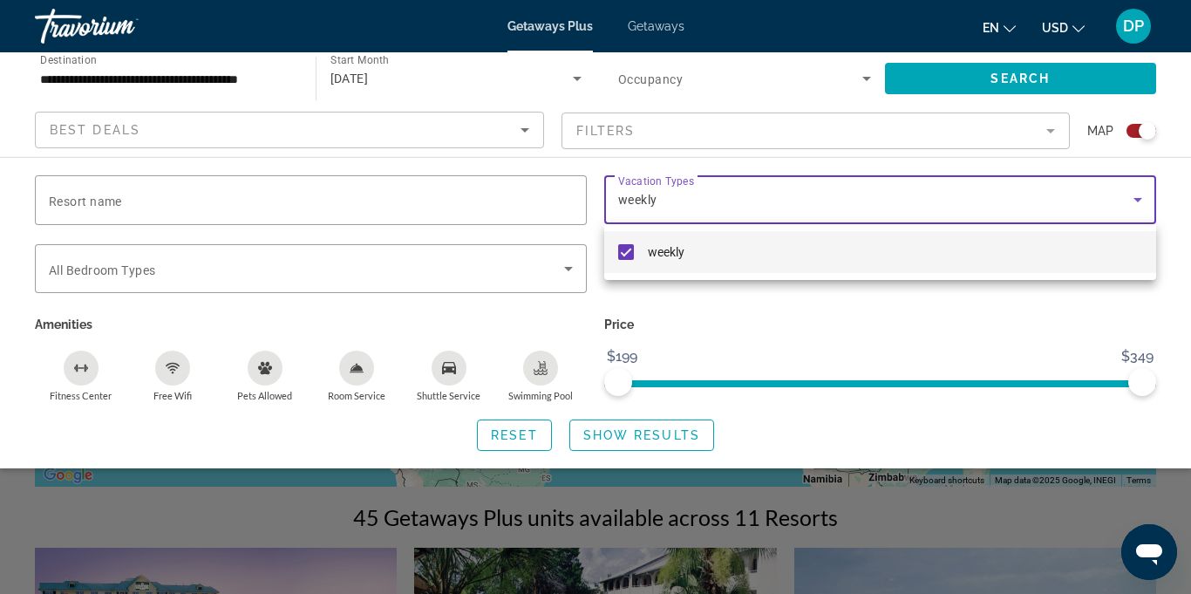
click at [574, 272] on div at bounding box center [595, 297] width 1191 height 594
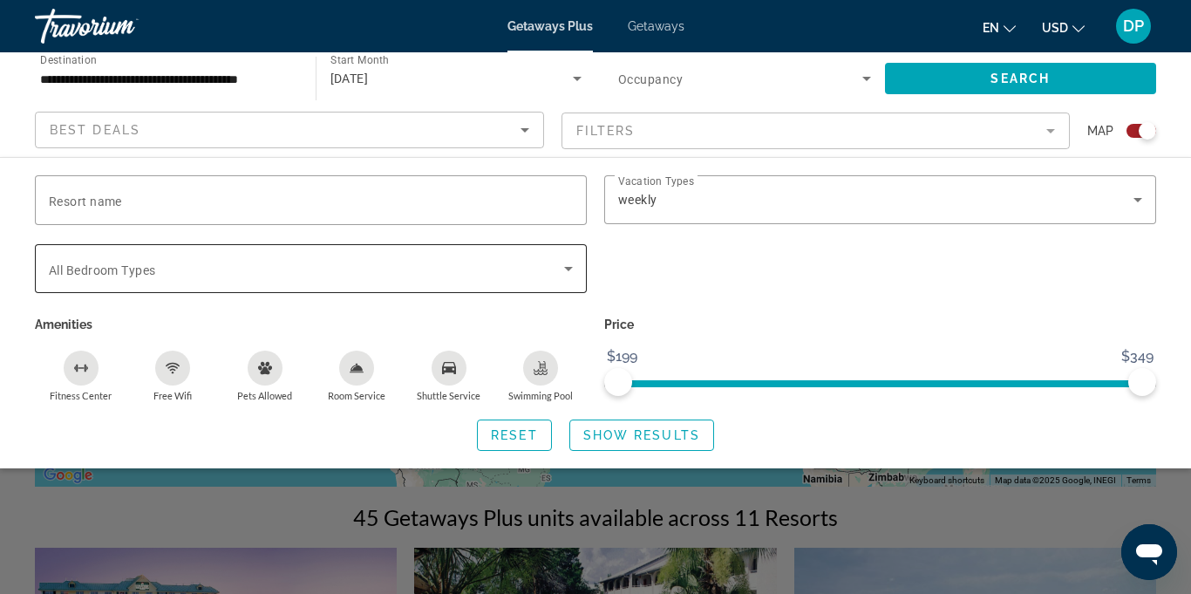
click at [569, 268] on icon "Search widget" at bounding box center [568, 269] width 9 height 4
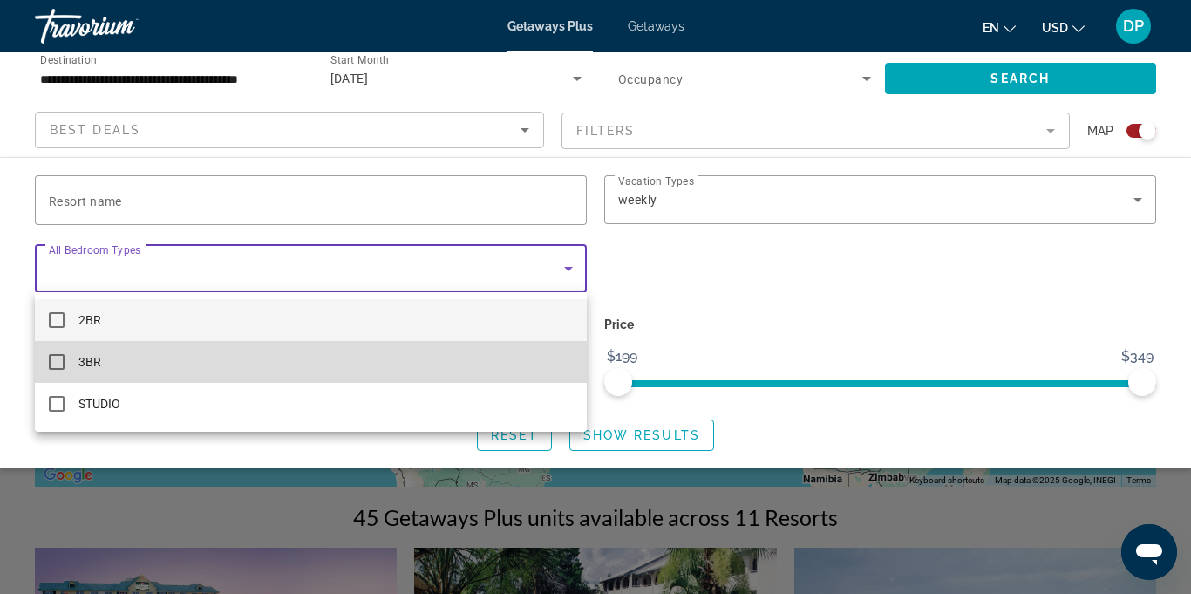
click at [51, 364] on mat-pseudo-checkbox at bounding box center [57, 362] width 16 height 16
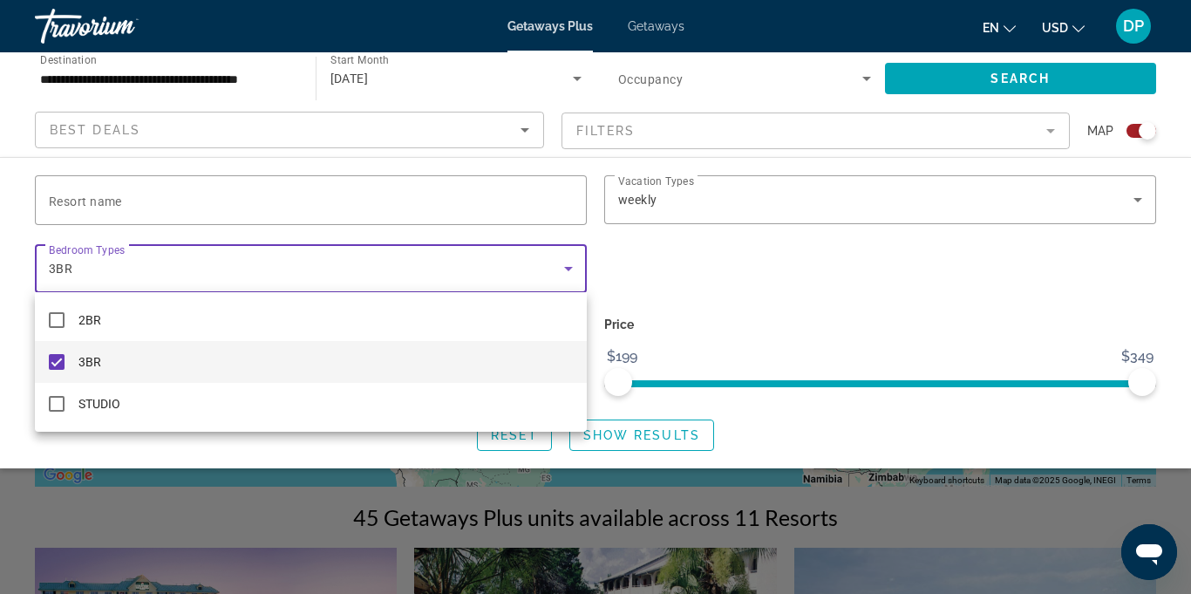
click at [820, 297] on div at bounding box center [595, 297] width 1191 height 594
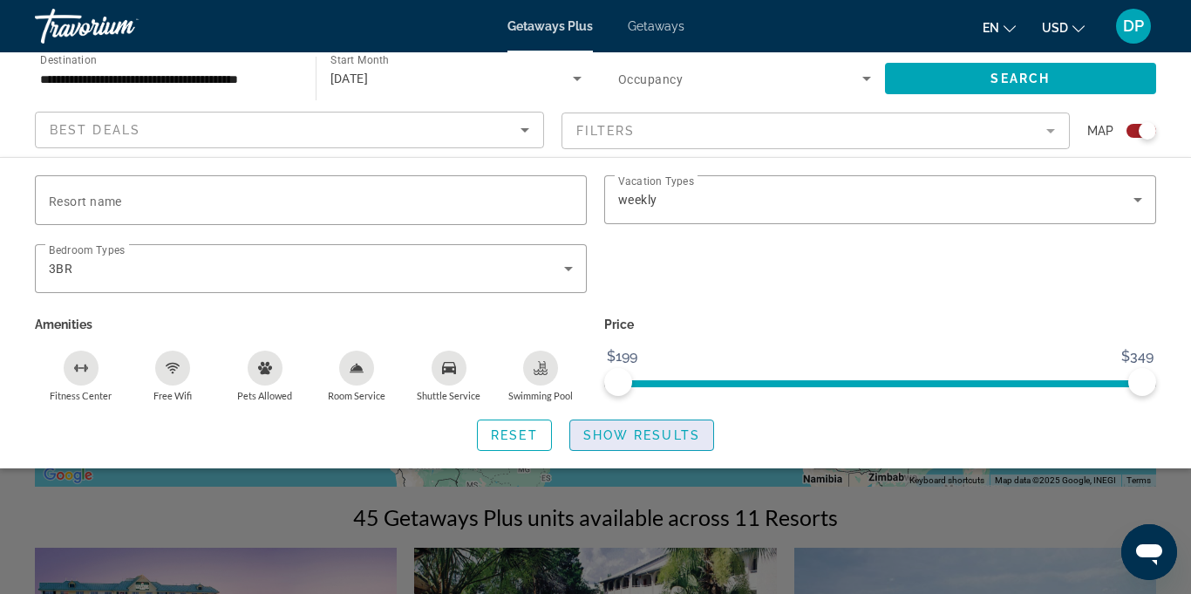
click at [632, 439] on span "Show Results" at bounding box center [641, 435] width 117 height 14
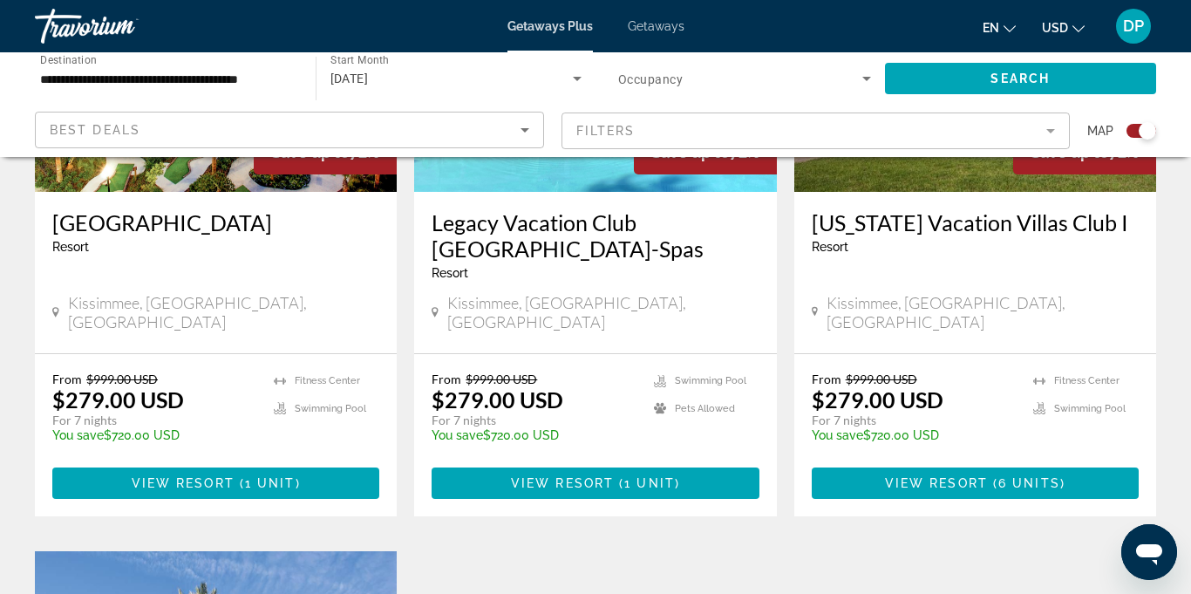
scroll to position [847, 0]
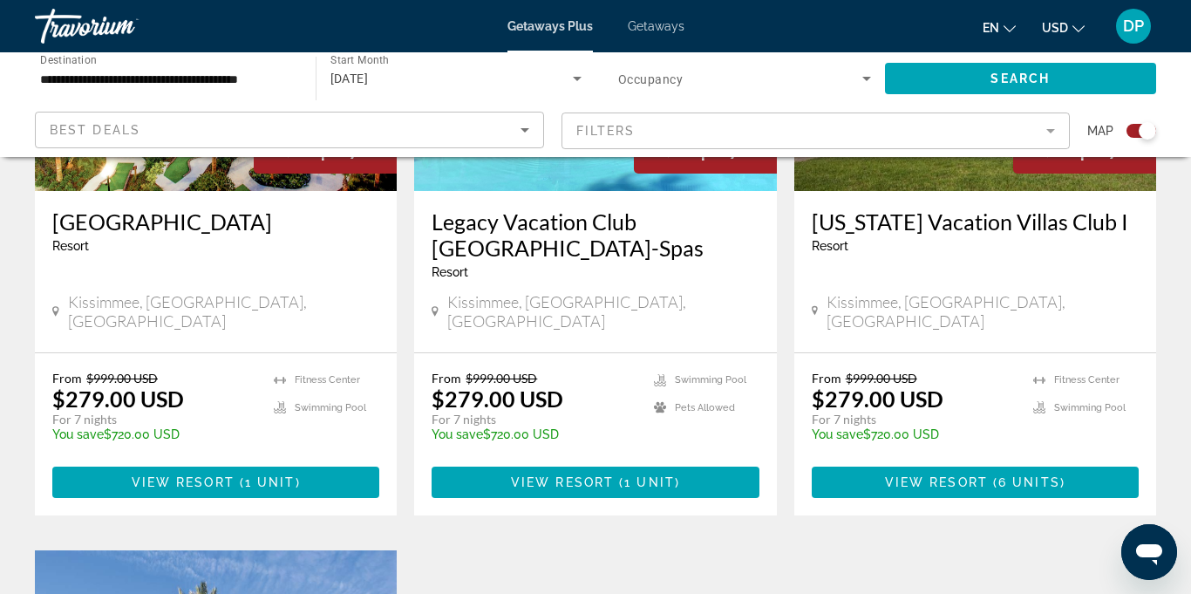
click at [154, 390] on p "$279.00 USD" at bounding box center [118, 398] width 132 height 26
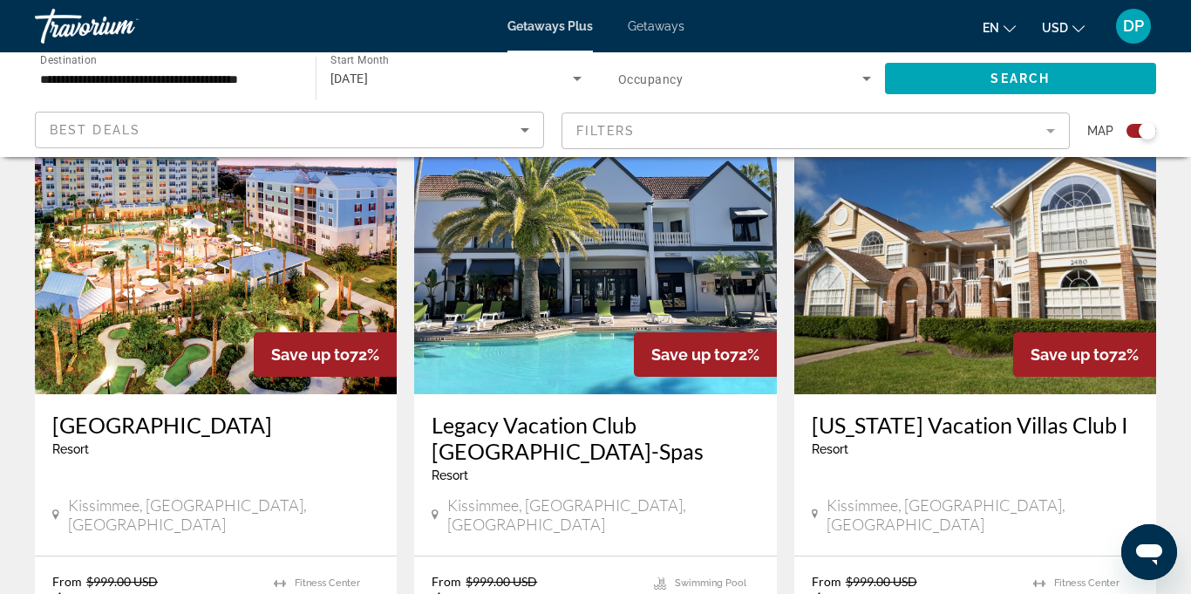
scroll to position [639, 0]
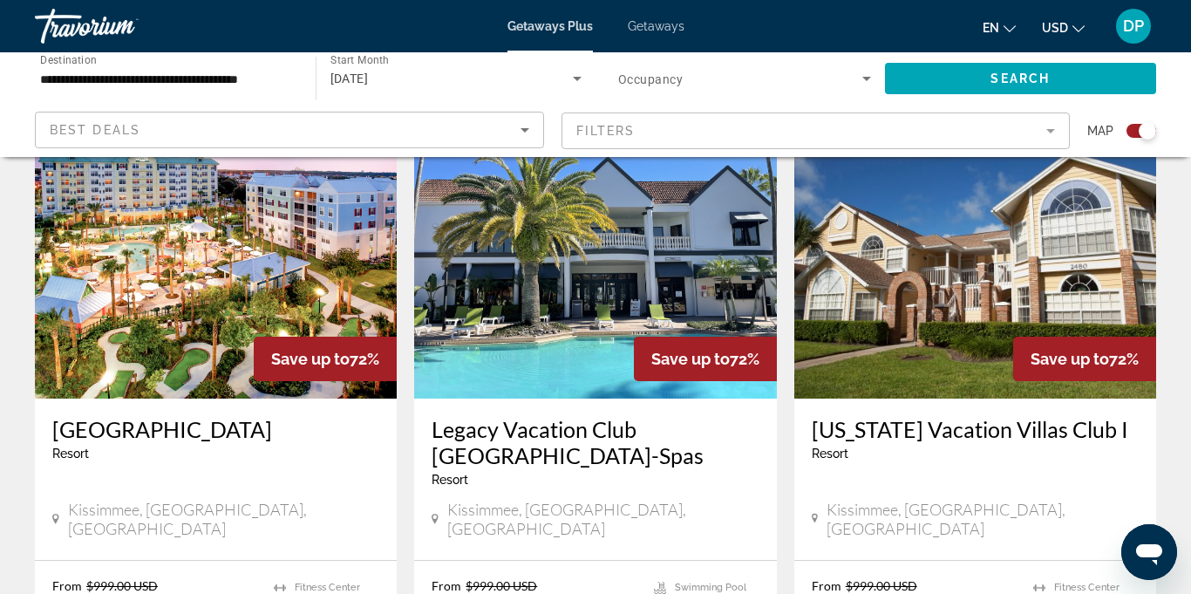
click at [614, 268] on img "Main content" at bounding box center [595, 258] width 362 height 279
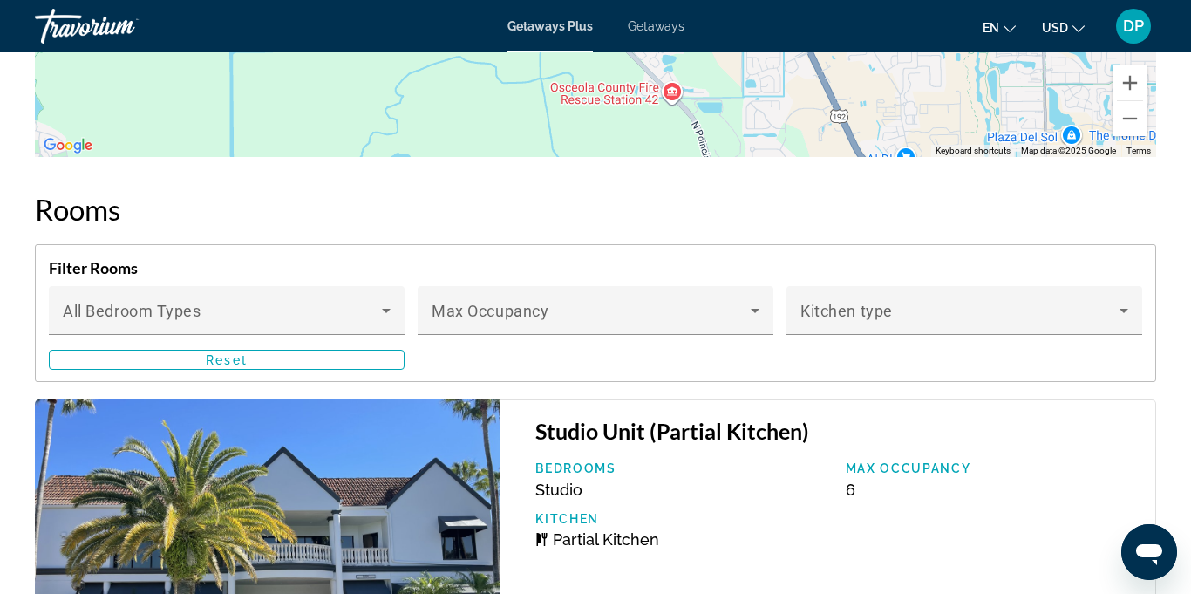
scroll to position [3541, 0]
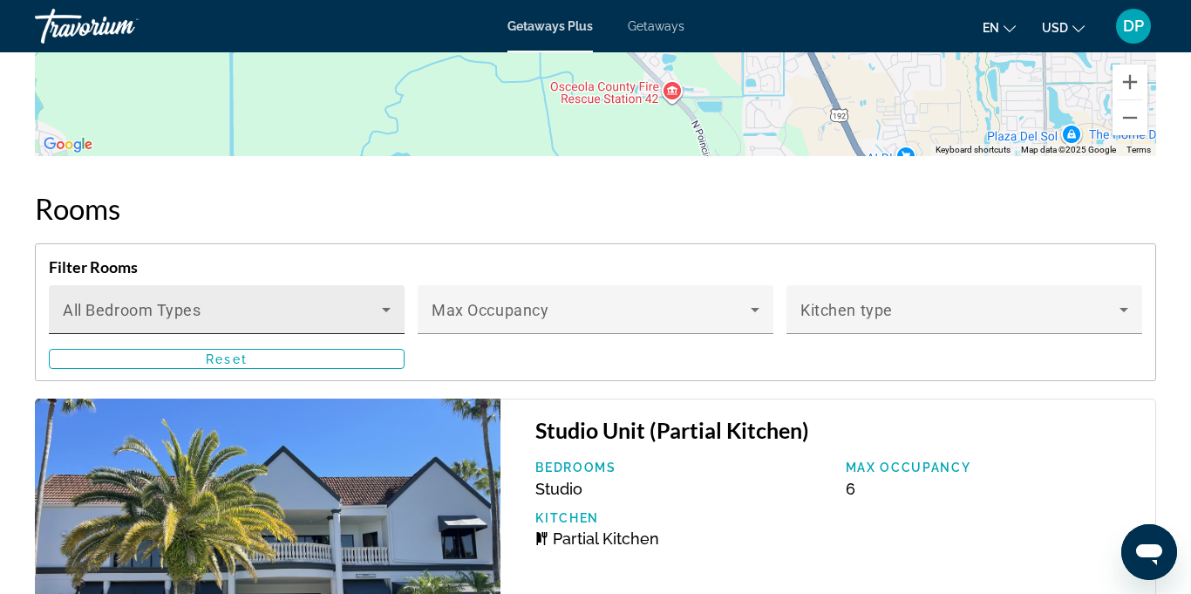
click at [383, 312] on div "Main content" at bounding box center [227, 316] width 328 height 21
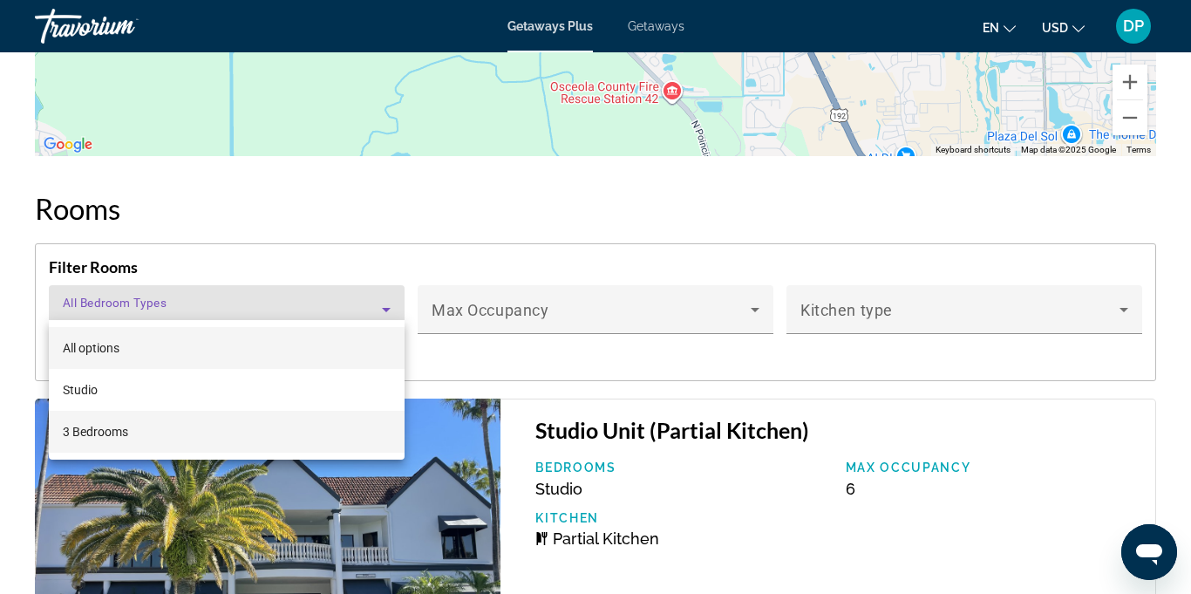
click at [100, 445] on mat-option "3 Bedrooms" at bounding box center [227, 432] width 356 height 42
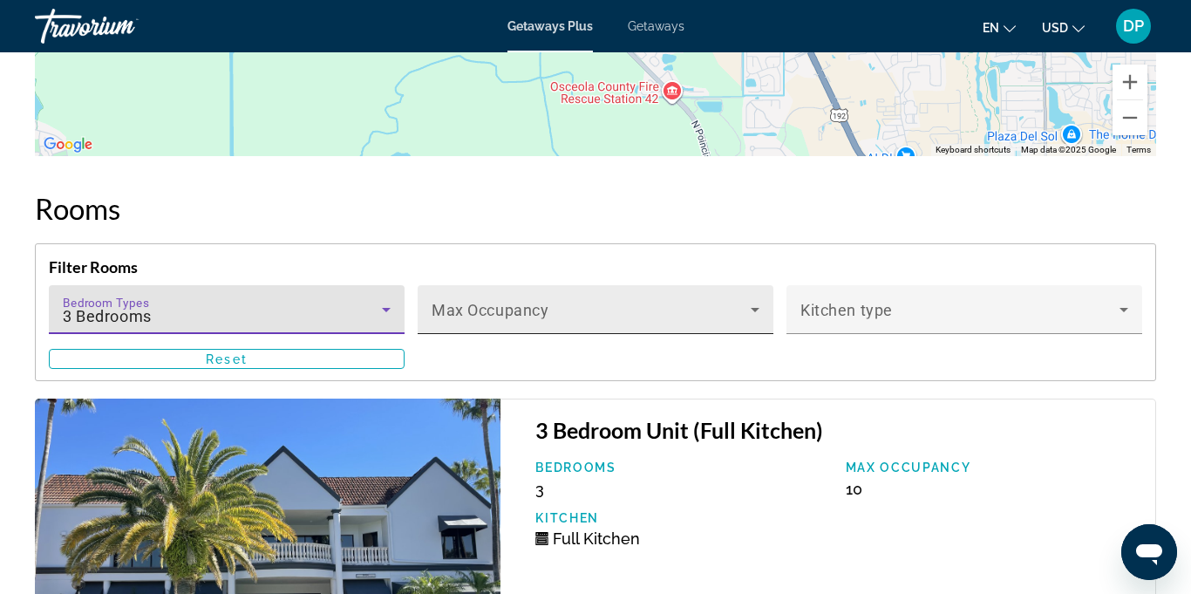
click at [761, 299] on icon "Main content" at bounding box center [755, 309] width 21 height 21
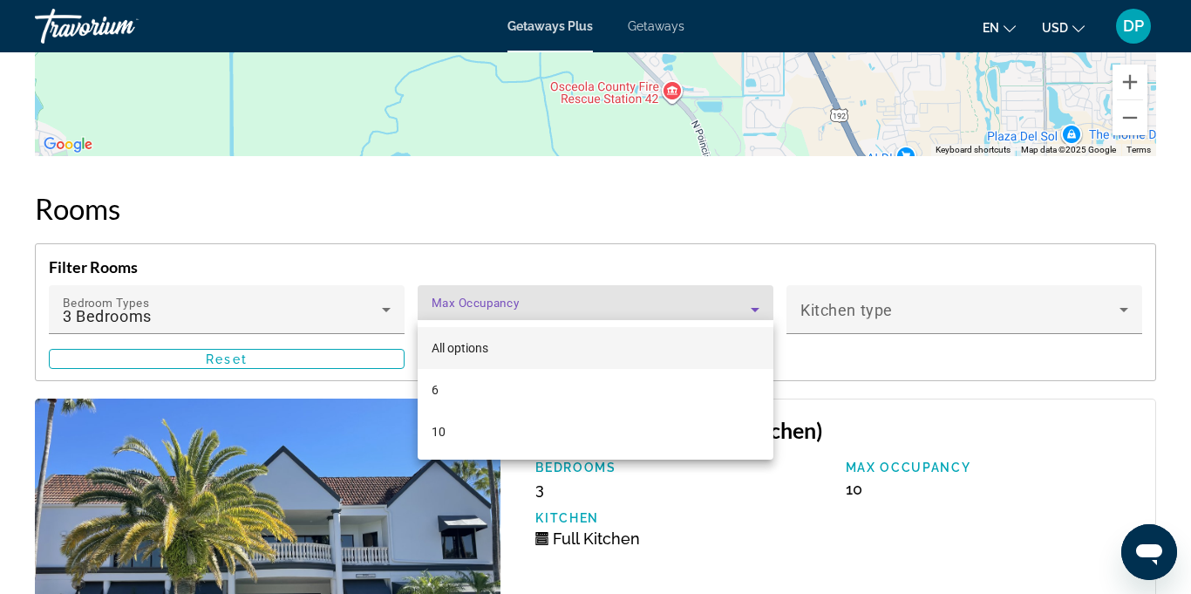
click at [555, 344] on mat-option "All options" at bounding box center [596, 348] width 356 height 42
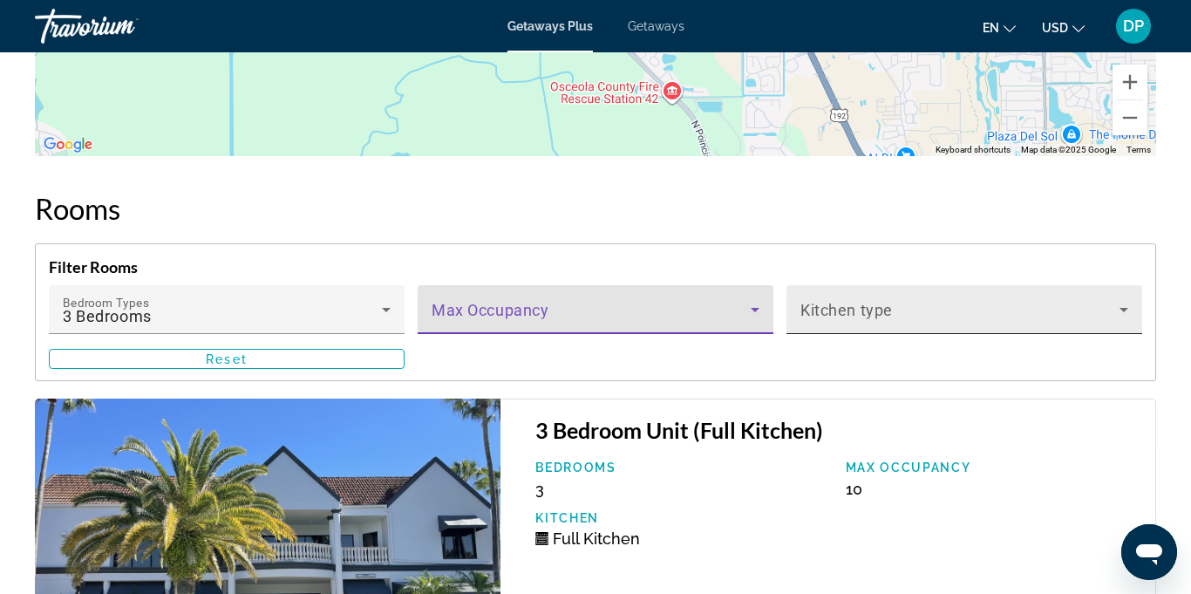
click at [1132, 299] on icon "Main content" at bounding box center [1124, 309] width 21 height 21
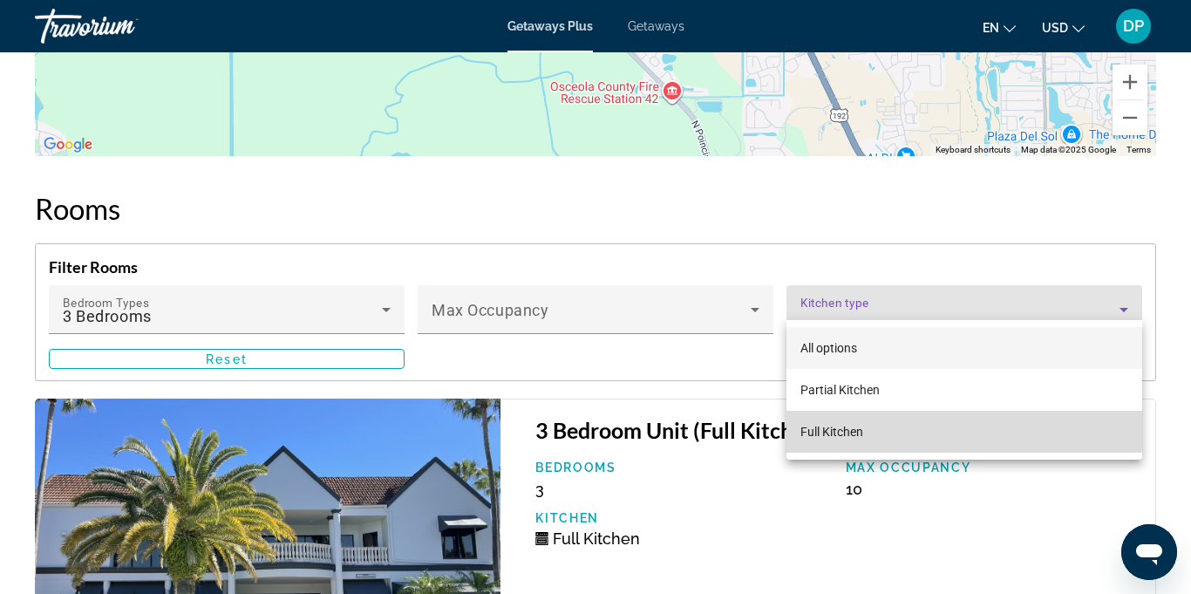
click at [828, 431] on span "Full Kitchen" at bounding box center [832, 432] width 63 height 14
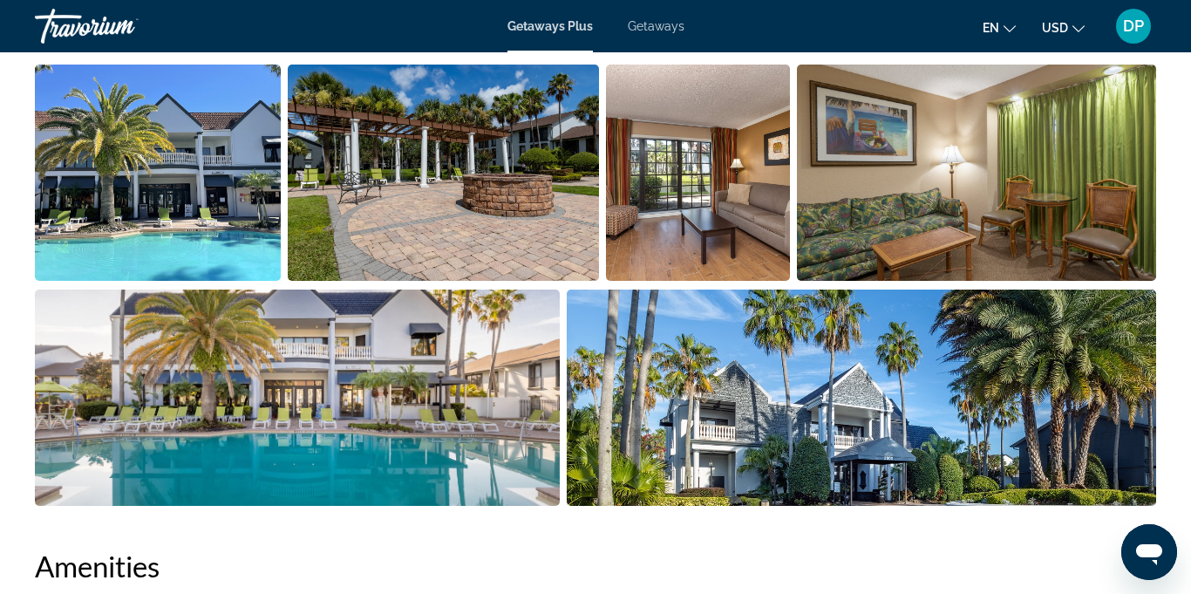
scroll to position [1216, 0]
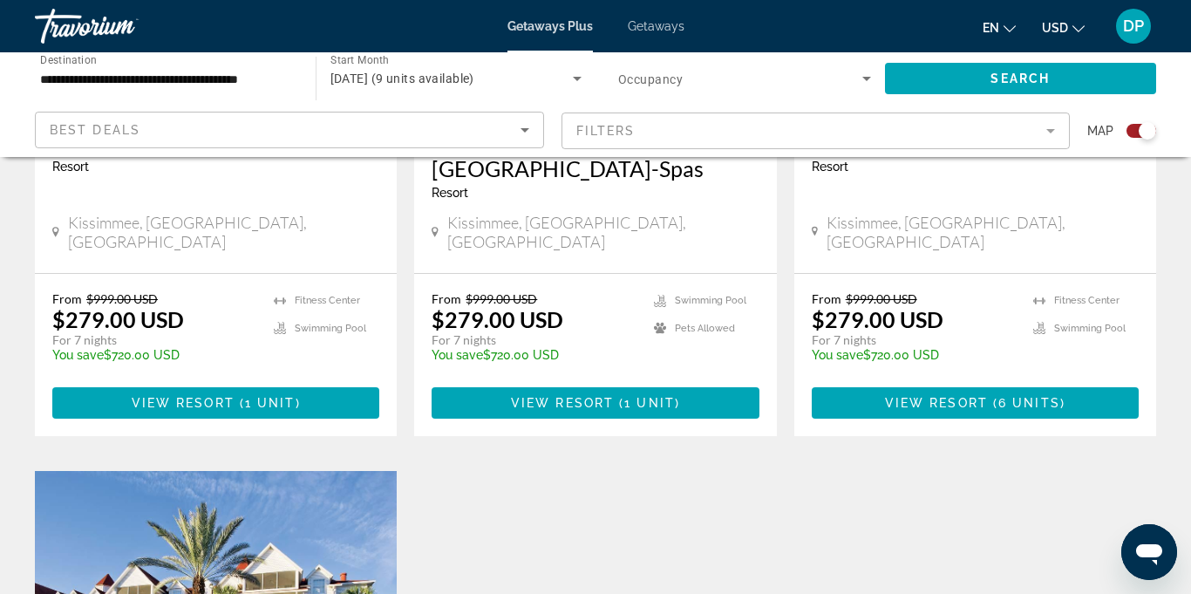
scroll to position [933, 0]
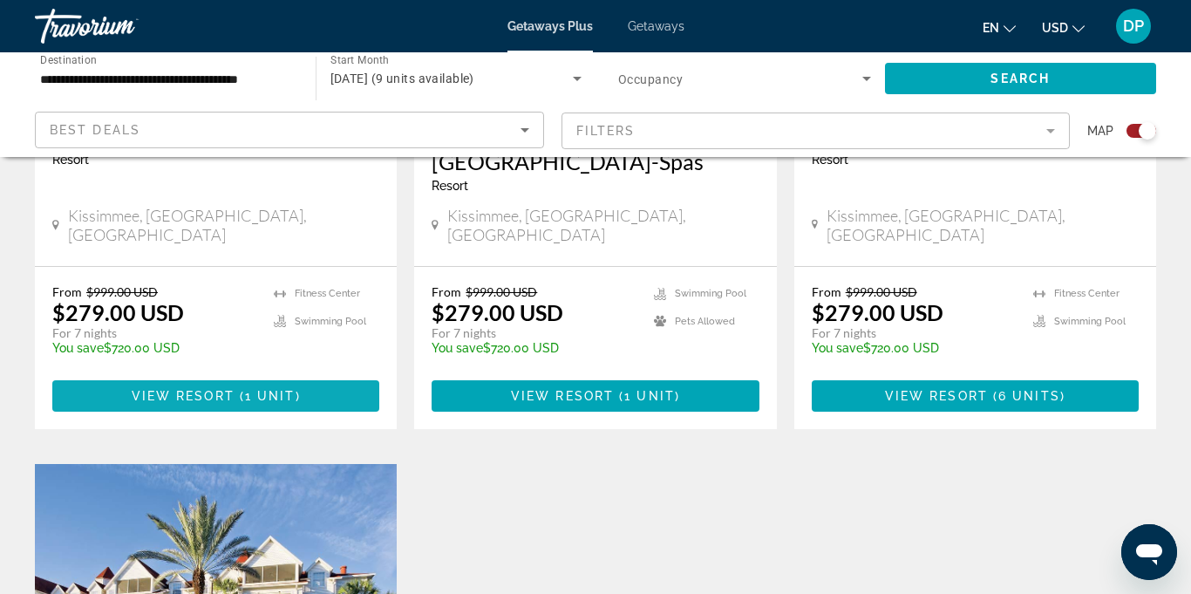
click at [253, 384] on span "Main content" at bounding box center [215, 396] width 327 height 42
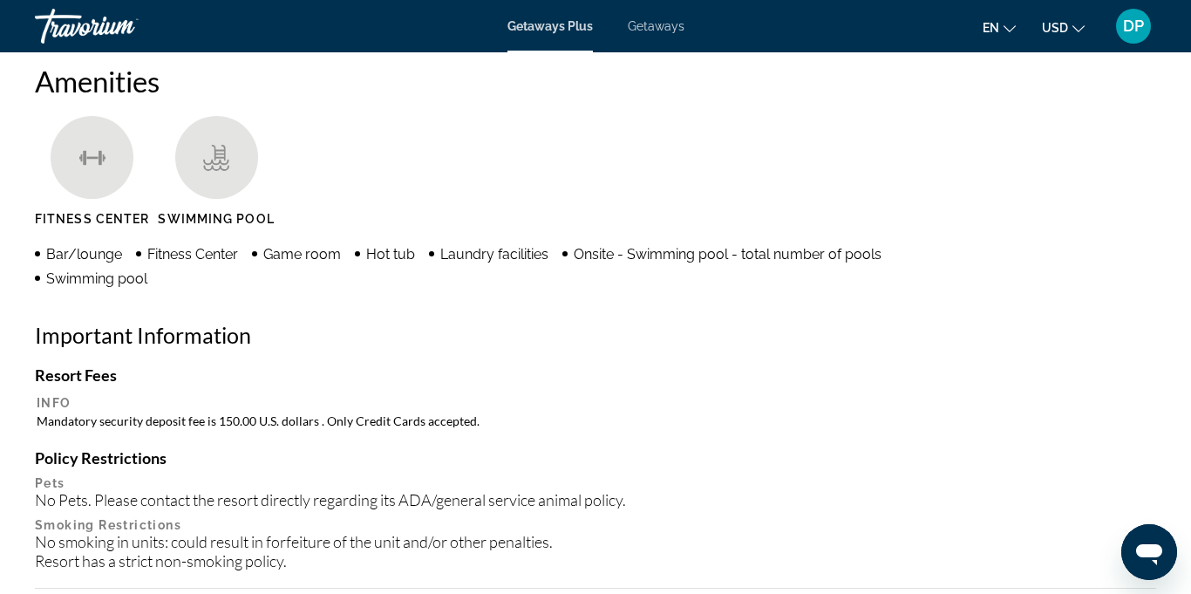
scroll to position [1673, 0]
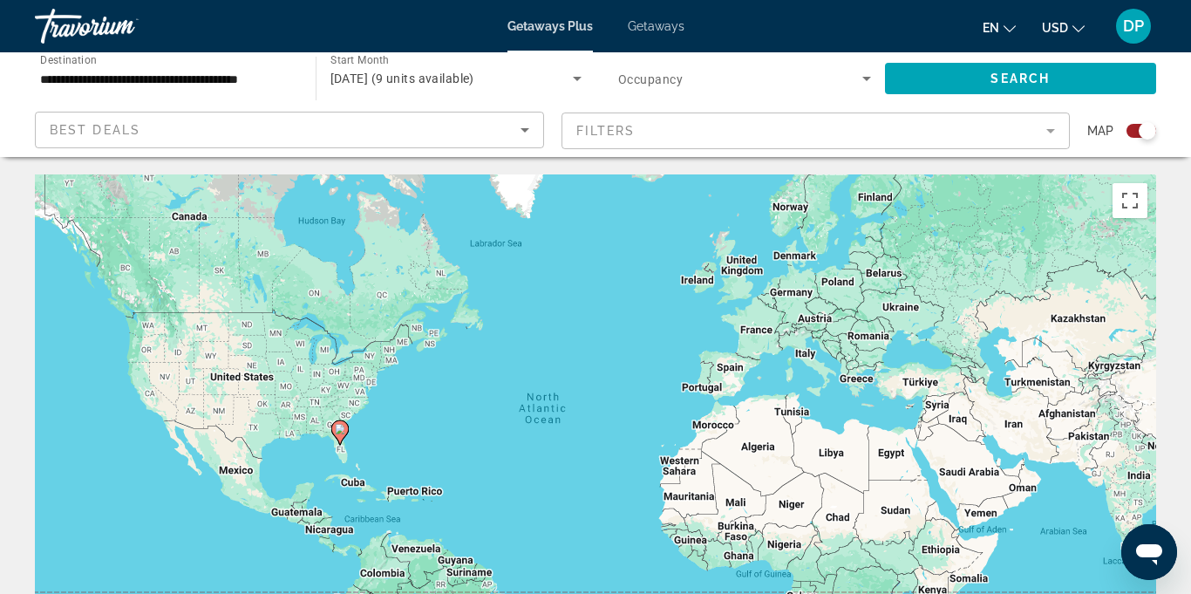
click at [528, 128] on icon "Sort by" at bounding box center [525, 130] width 9 height 4
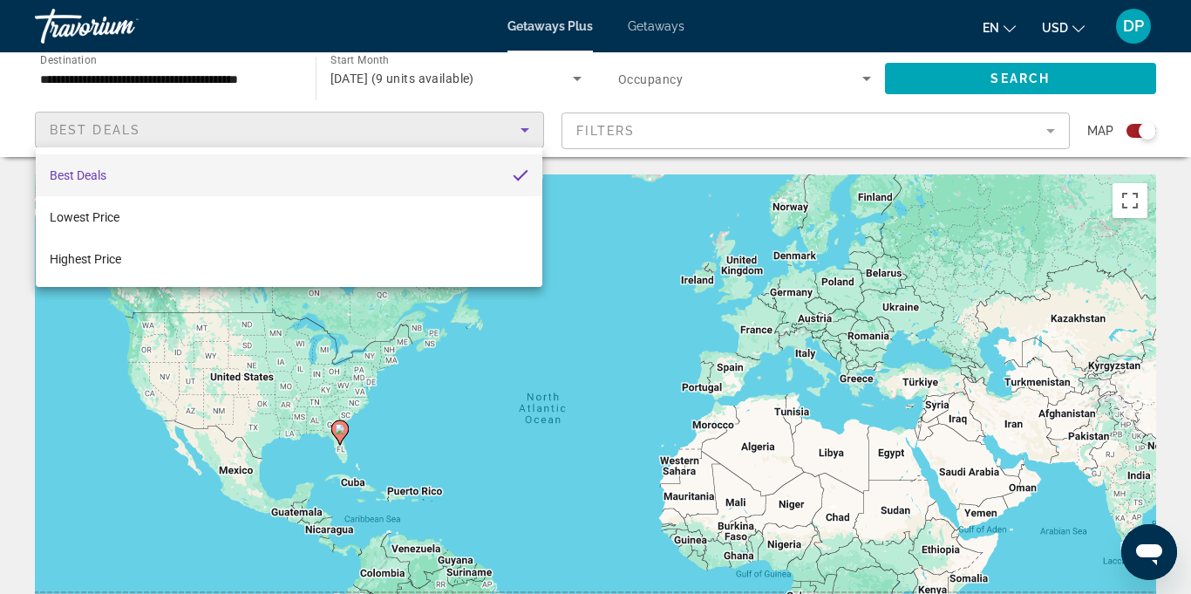
click at [491, 171] on mat-option "Best Deals" at bounding box center [289, 175] width 507 height 42
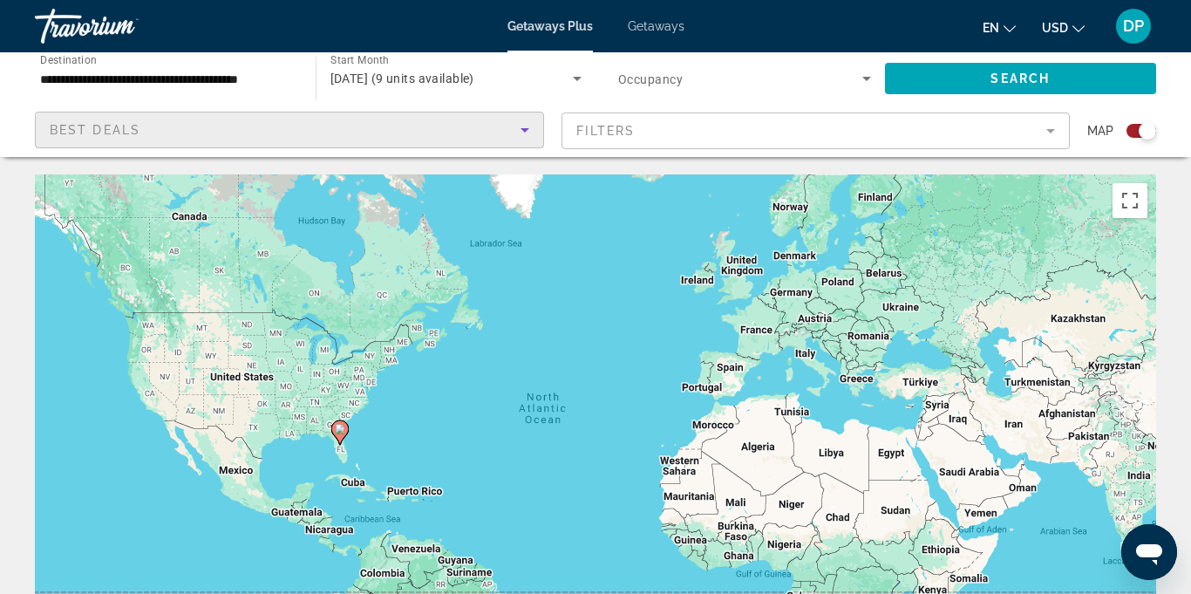
click at [1046, 131] on mat-form-field "Filters" at bounding box center [816, 130] width 509 height 37
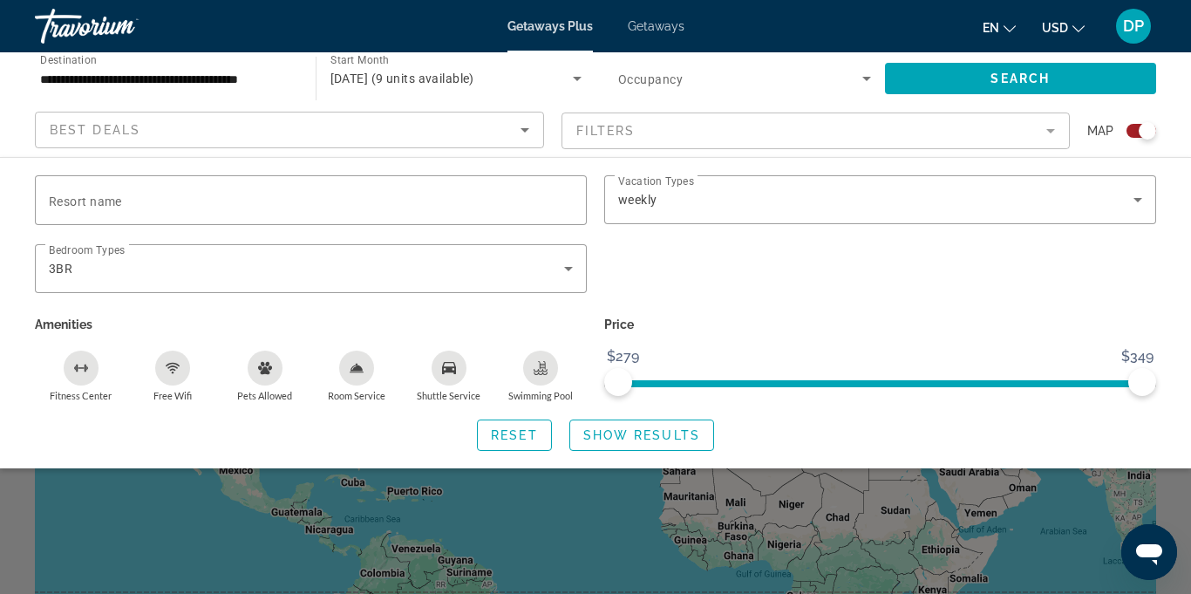
click at [884, 261] on div "Search widget" at bounding box center [880, 278] width 569 height 68
click at [1024, 78] on span "Search" at bounding box center [1020, 79] width 59 height 14
click at [639, 433] on span "Show Results" at bounding box center [641, 435] width 117 height 14
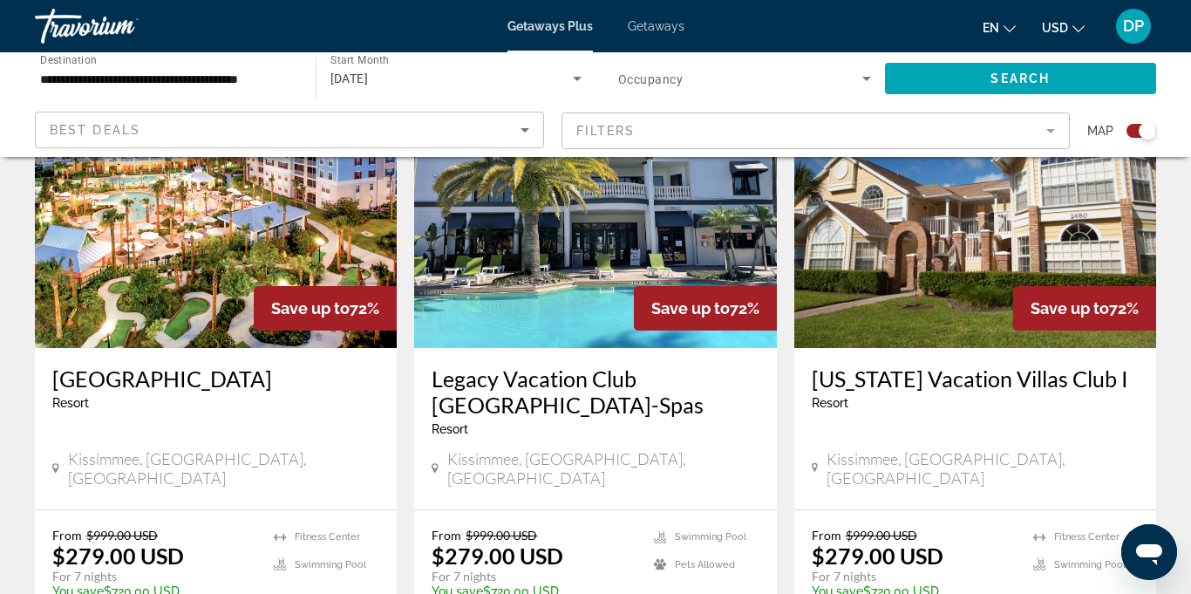
scroll to position [688, 0]
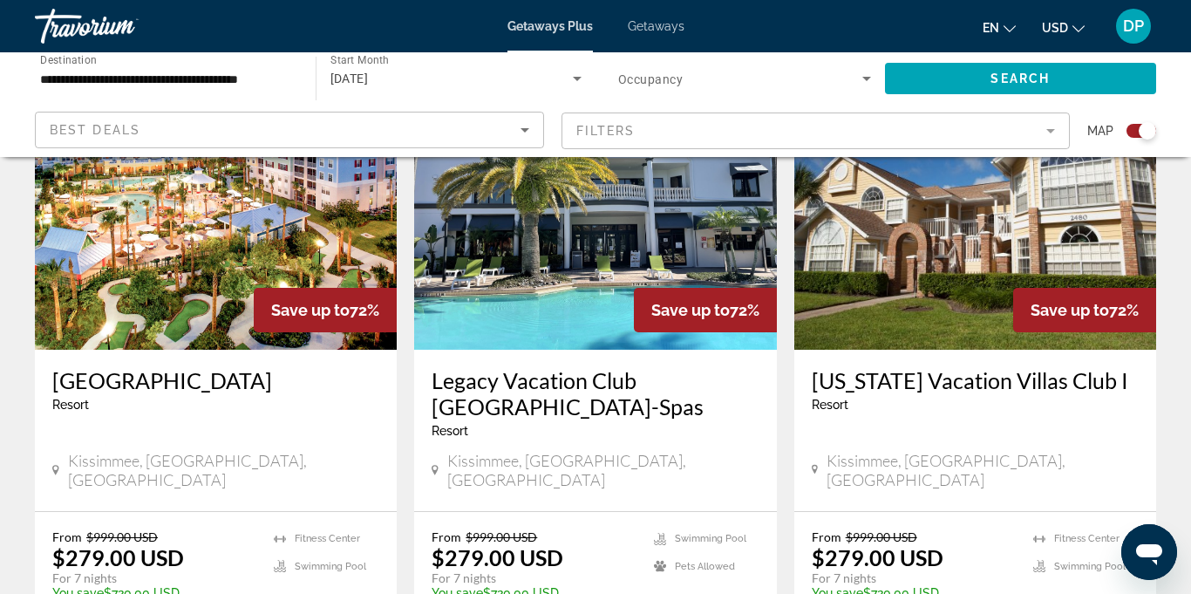
click at [282, 229] on img "Main content" at bounding box center [216, 210] width 362 height 279
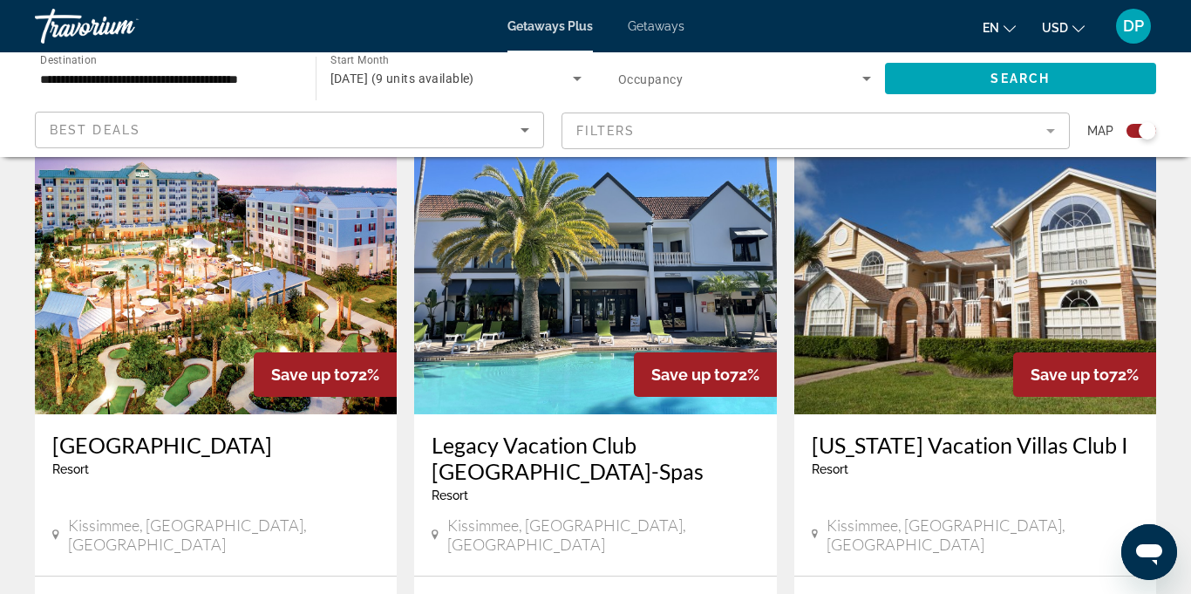
scroll to position [625, 0]
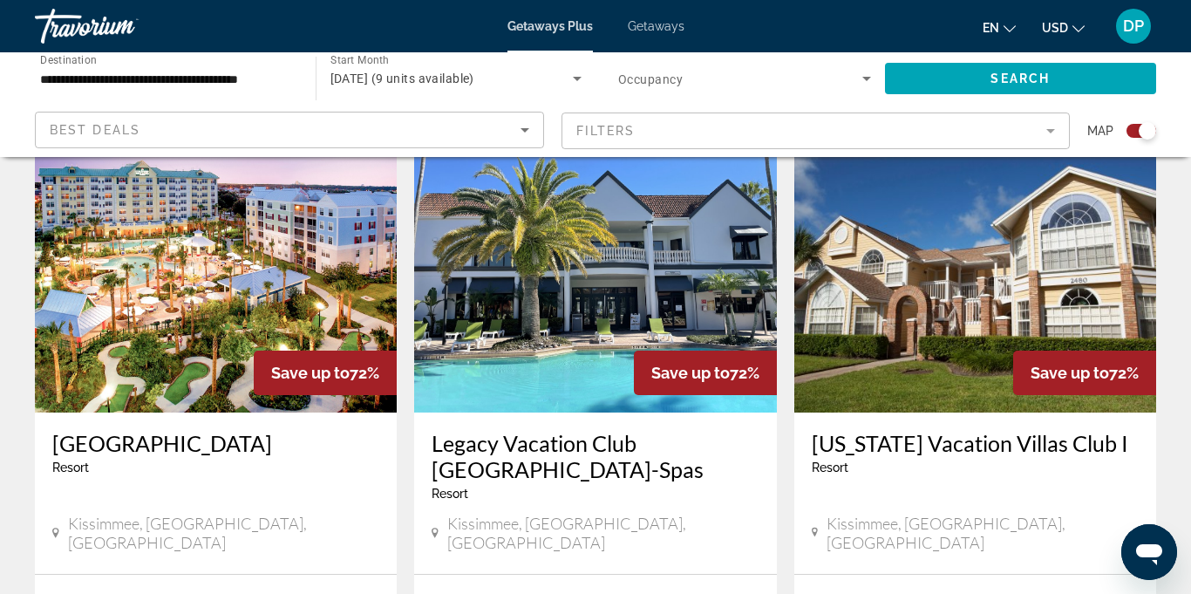
click at [965, 289] on img "Main content" at bounding box center [975, 272] width 362 height 279
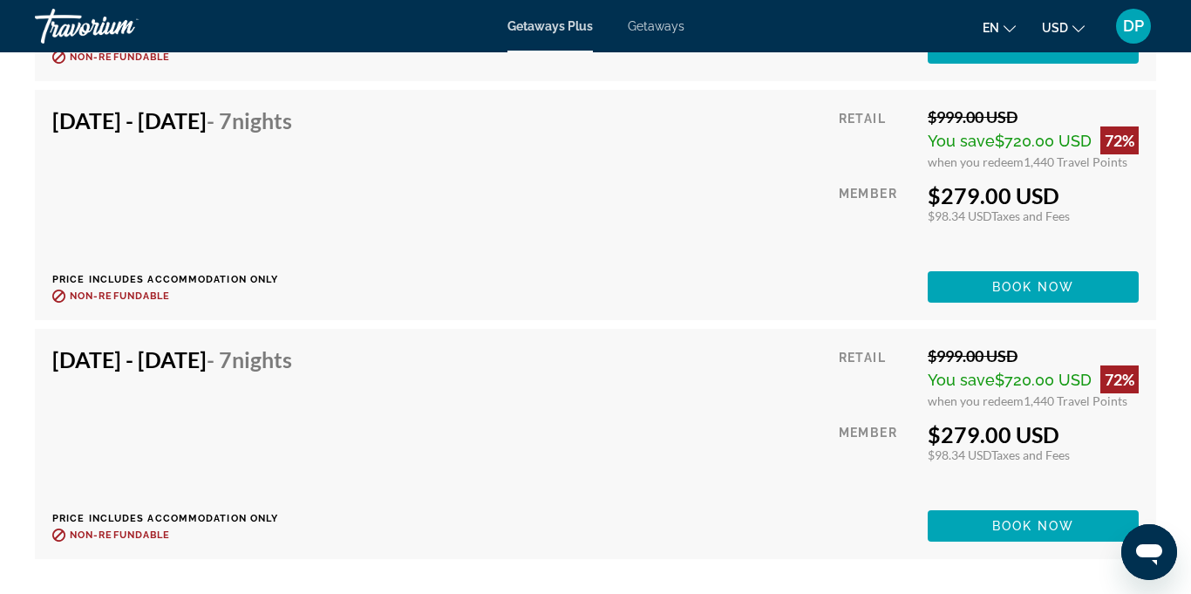
scroll to position [4331, 0]
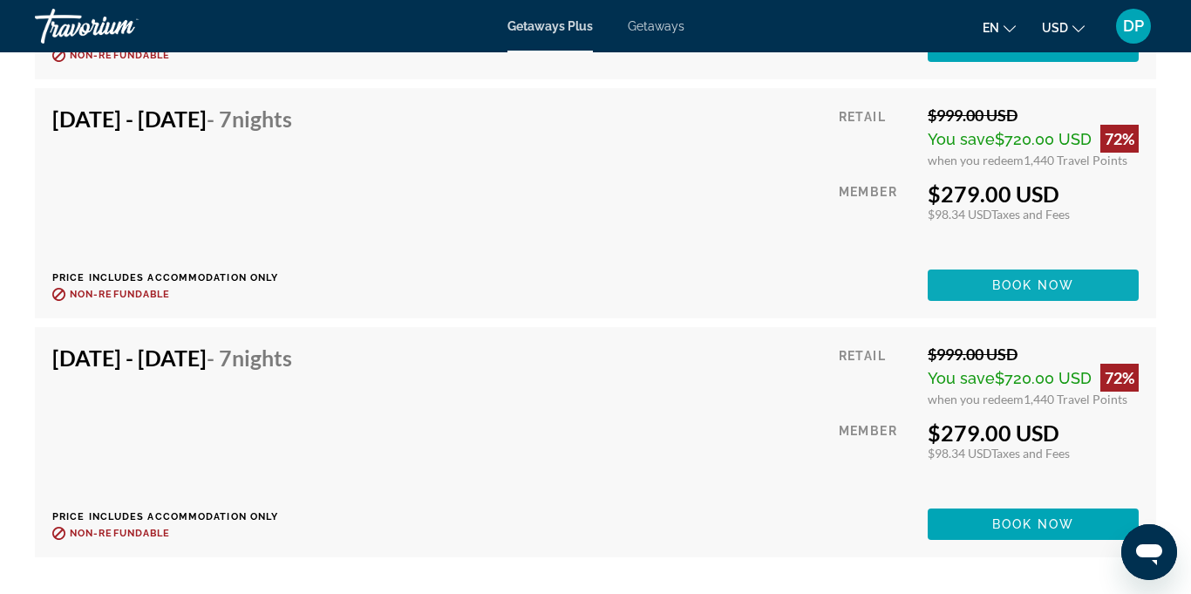
click at [1006, 292] on span "Book now" at bounding box center [1033, 285] width 83 height 14
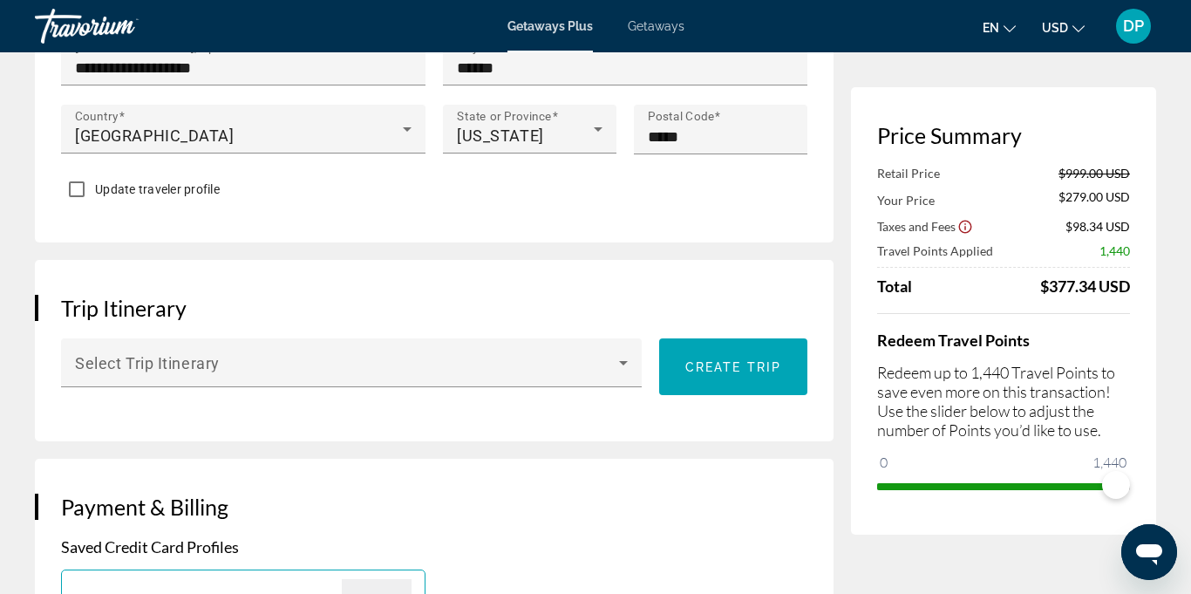
scroll to position [810, 0]
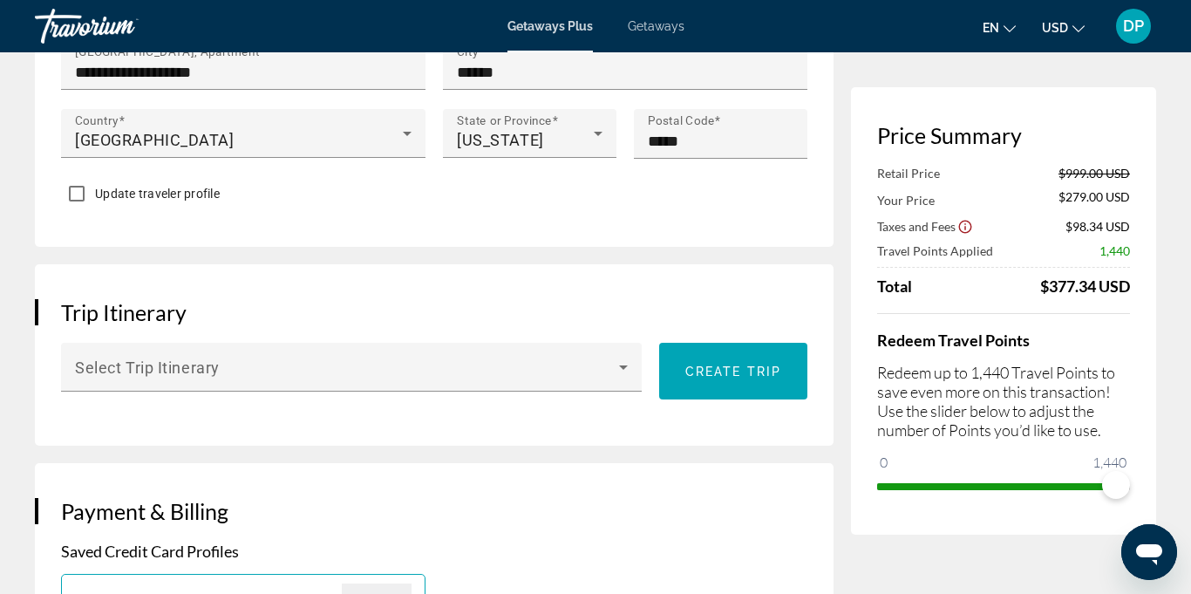
click at [1121, 412] on p "Redeem up to 1,440 Travel Points to save even more on this transaction! Use the…" at bounding box center [1003, 401] width 253 height 77
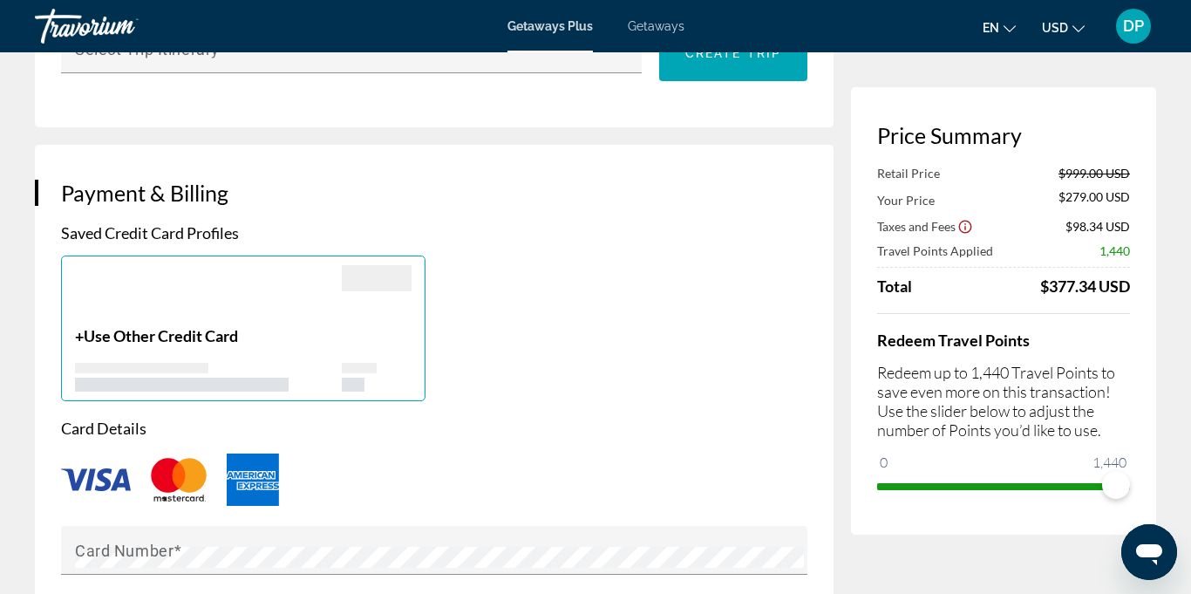
scroll to position [1157, 0]
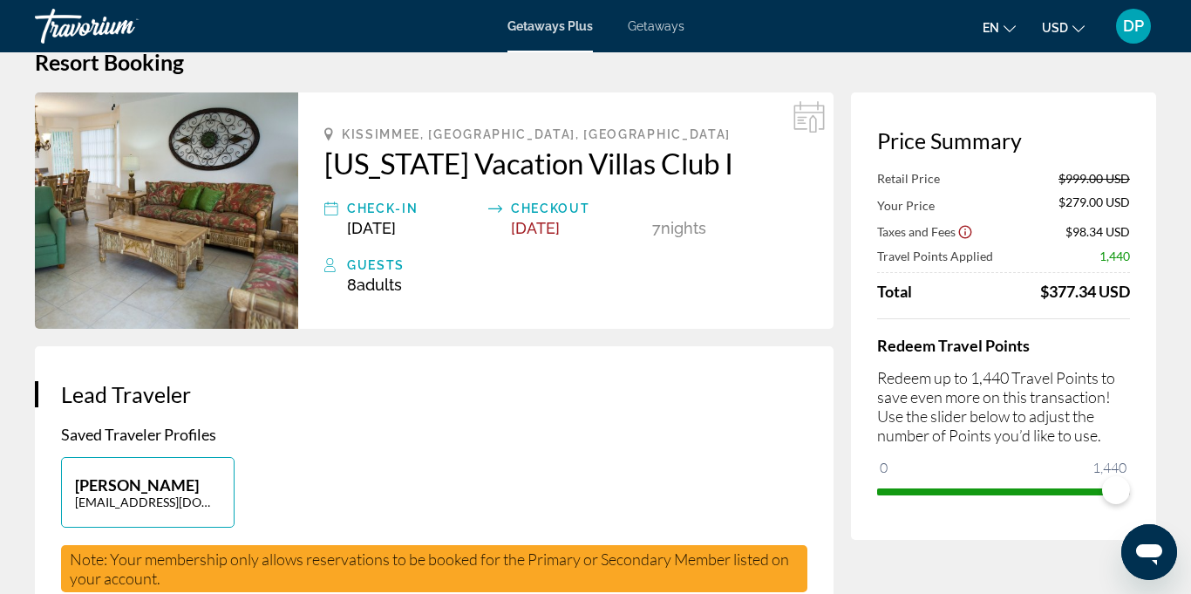
scroll to position [0, 0]
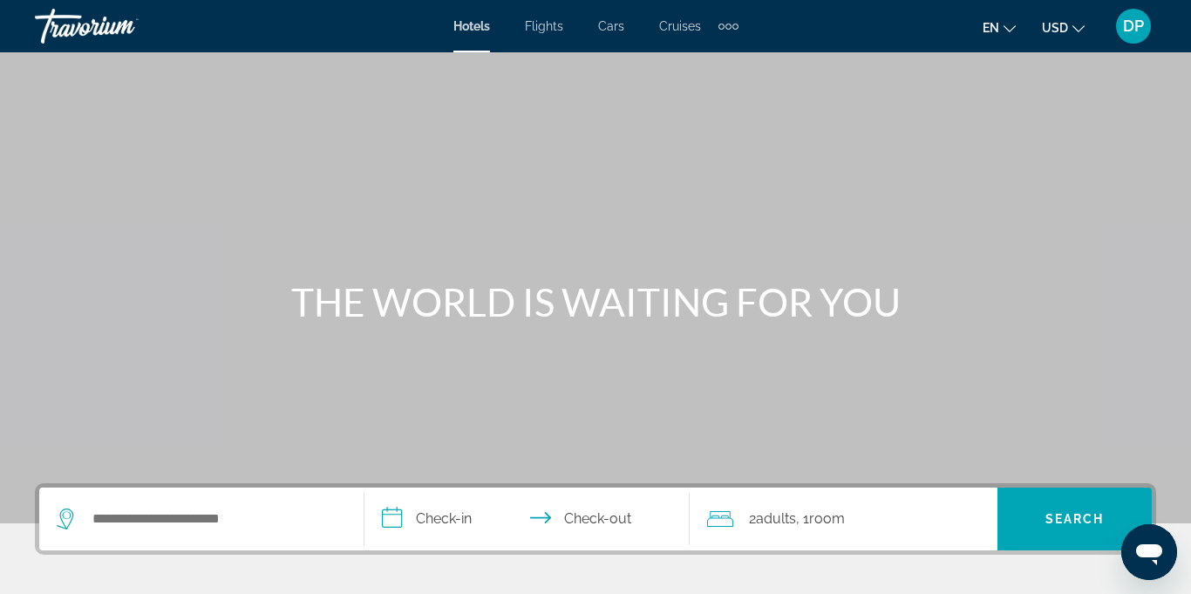
click at [470, 30] on span "Hotels" at bounding box center [471, 26] width 37 height 14
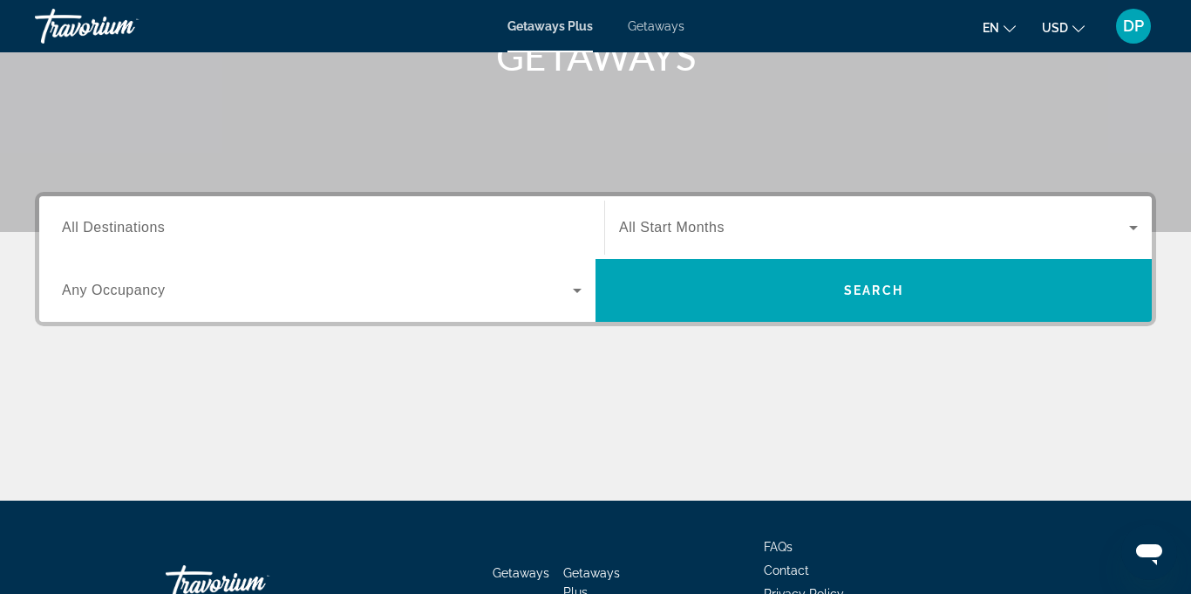
scroll to position [296, 0]
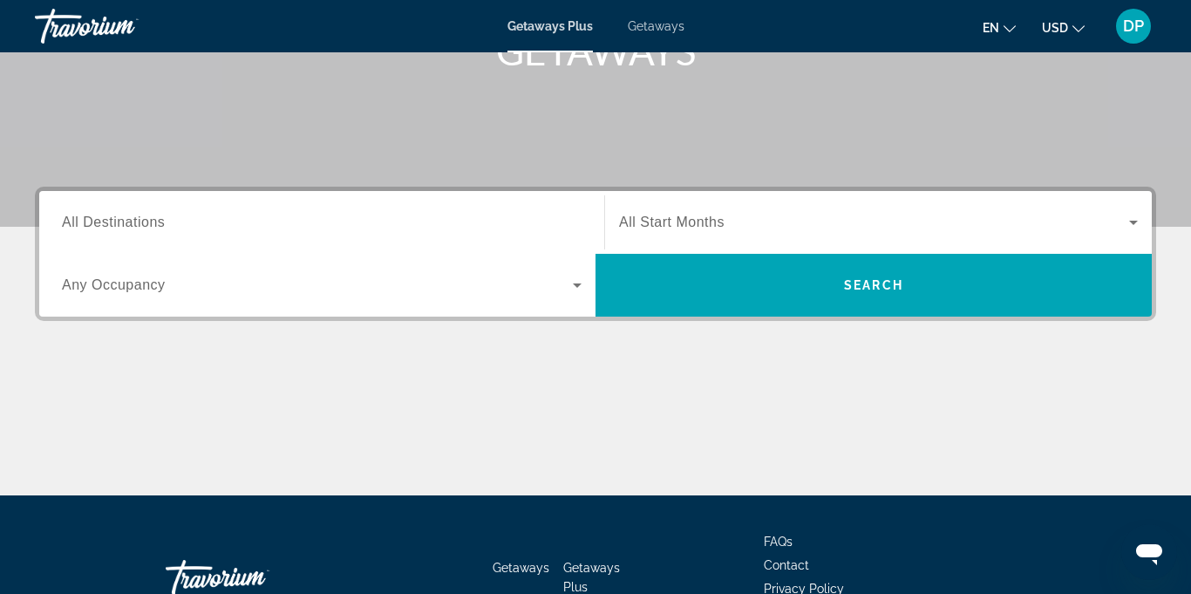
click at [133, 229] on span "All Destinations" at bounding box center [113, 222] width 103 height 15
click at [133, 230] on input "Destination All Destinations" at bounding box center [322, 223] width 520 height 21
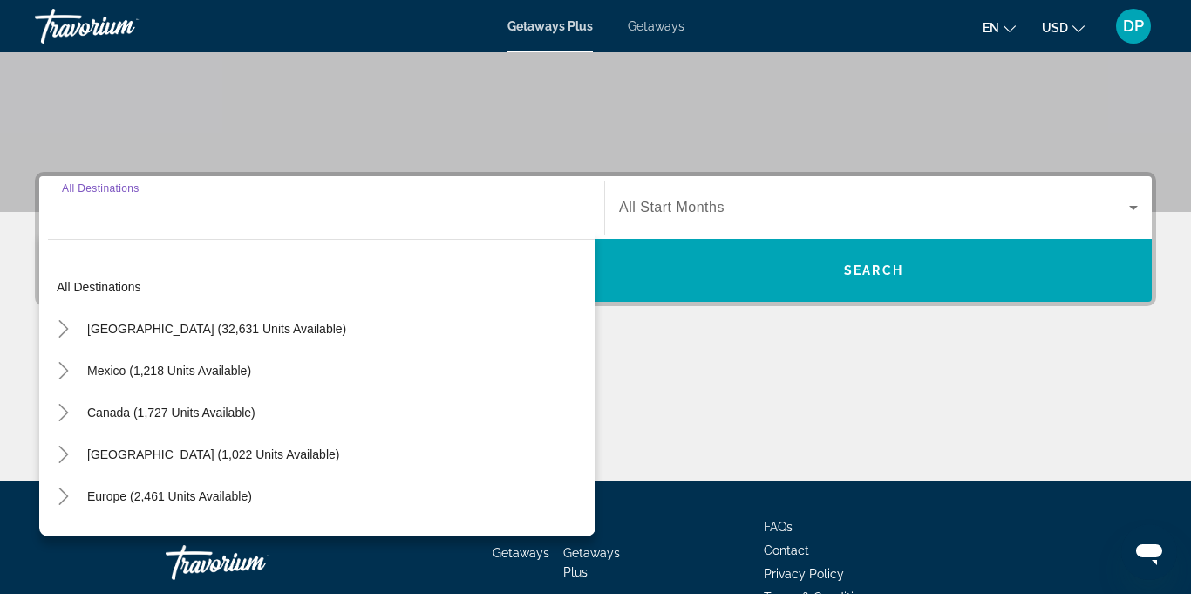
scroll to position [412, 0]
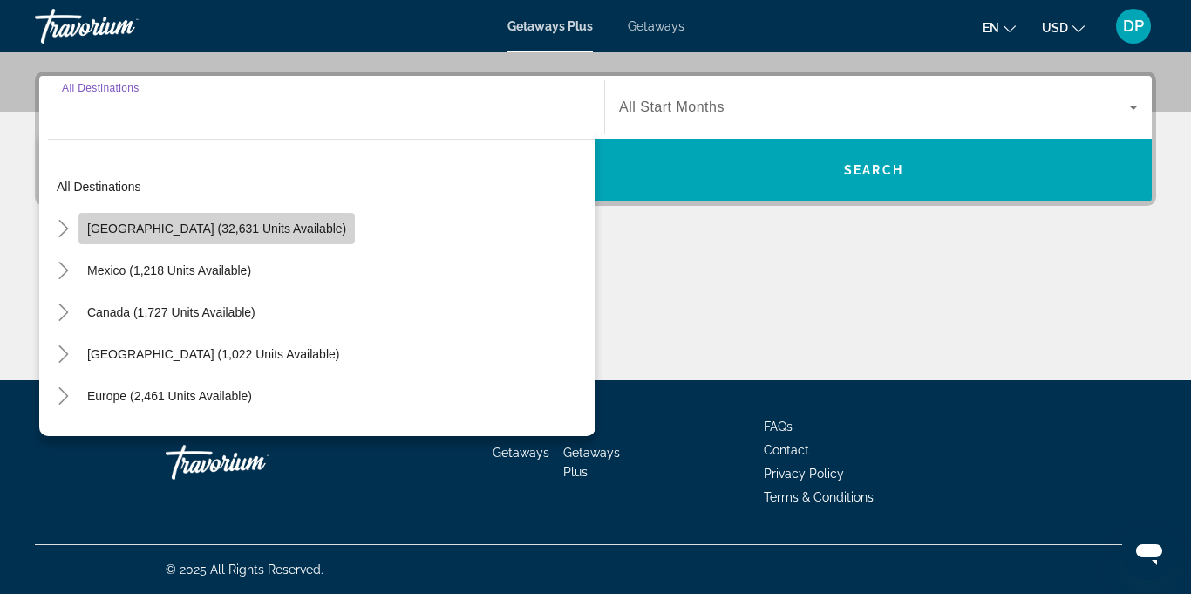
click at [242, 242] on span "Search widget" at bounding box center [216, 229] width 276 height 42
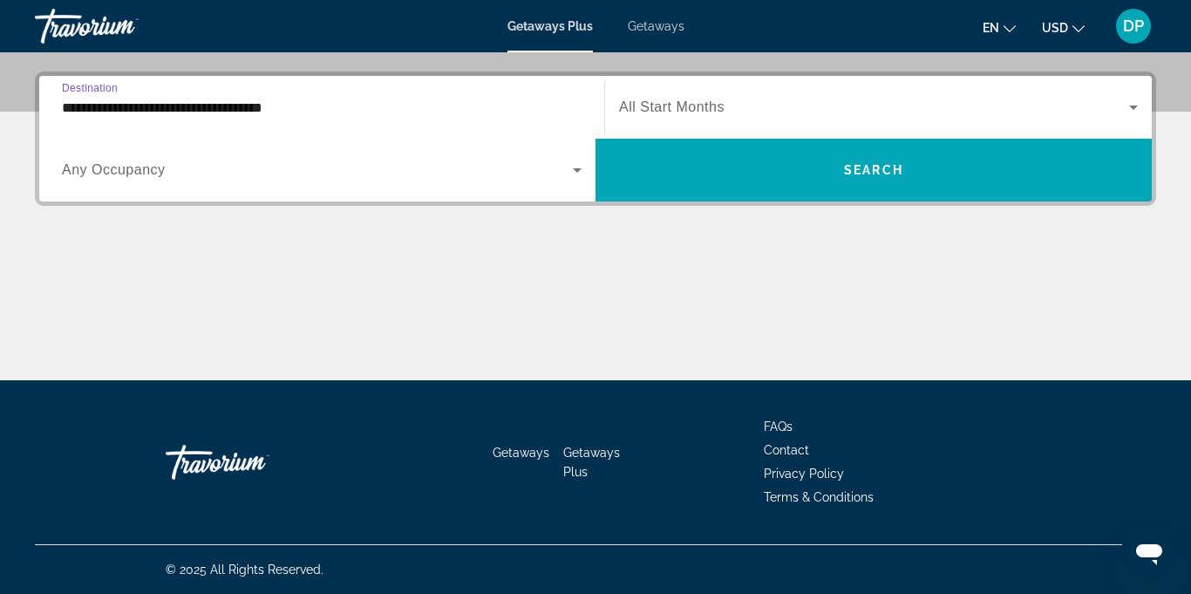
click at [250, 100] on input "**********" at bounding box center [322, 108] width 520 height 21
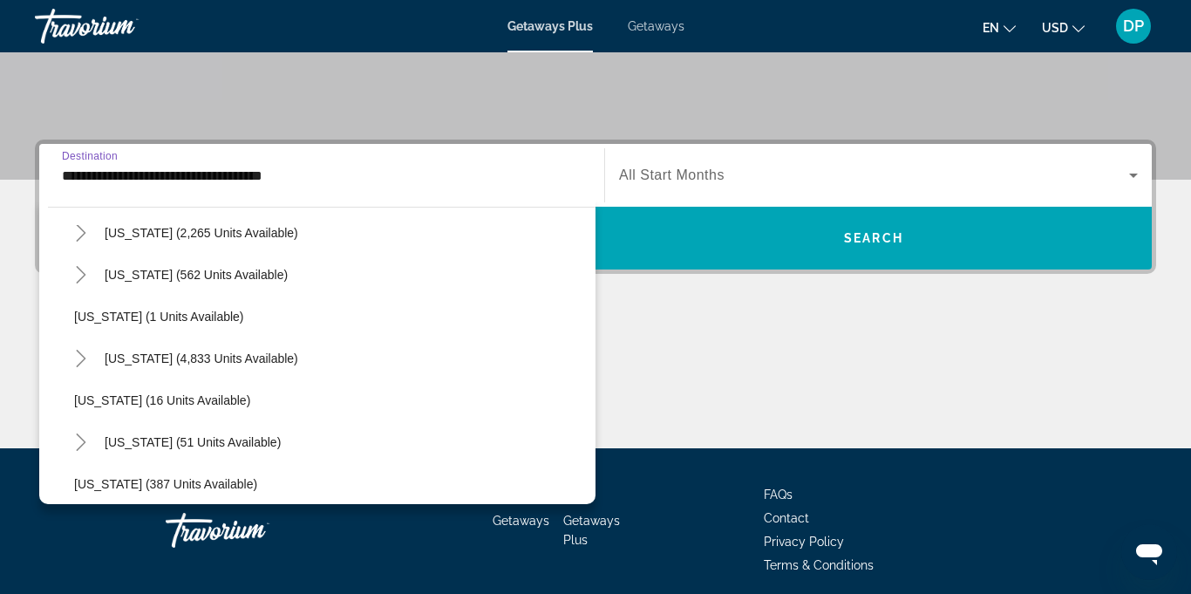
scroll to position [191, 0]
click at [238, 364] on span "Search widget" at bounding box center [201, 357] width 211 height 42
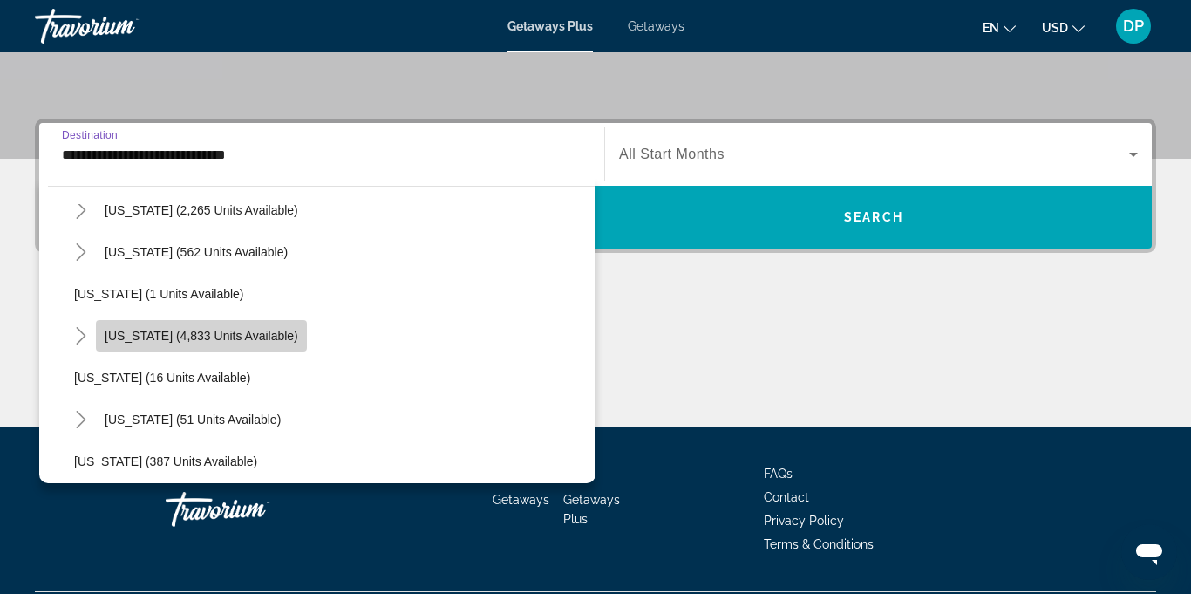
scroll to position [412, 0]
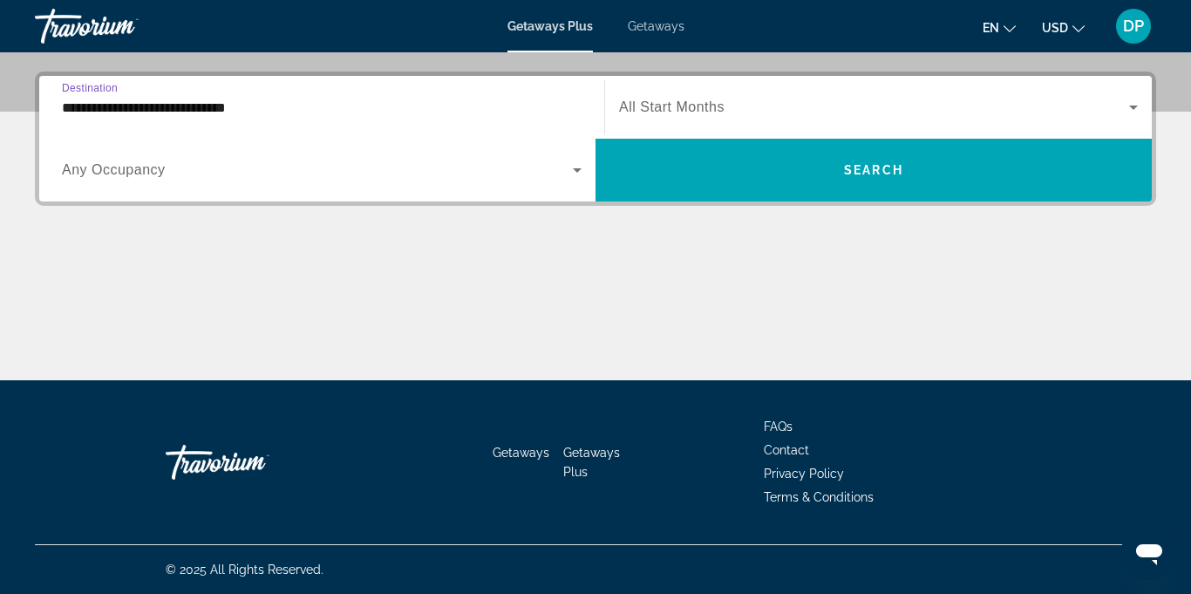
click at [215, 107] on input "**********" at bounding box center [322, 108] width 520 height 21
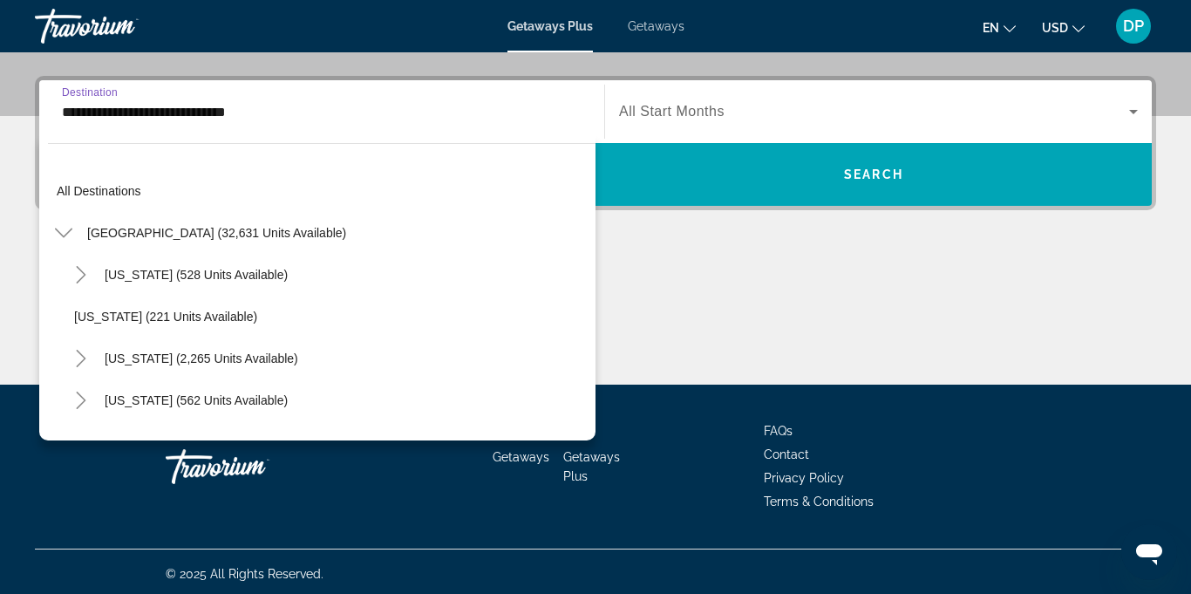
scroll to position [187, 0]
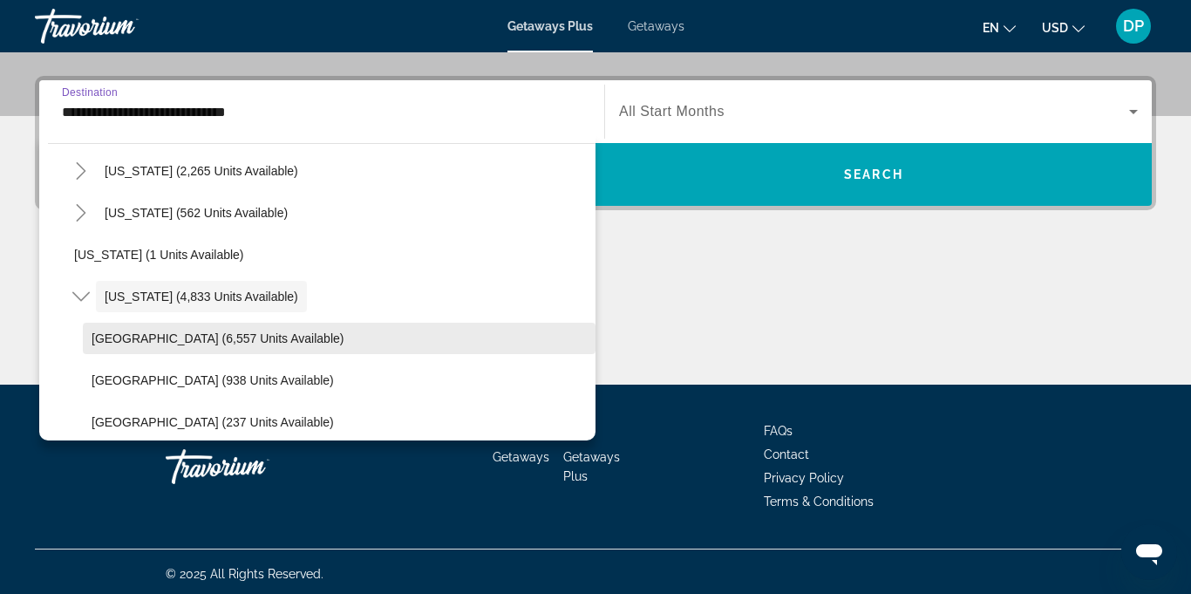
click at [248, 336] on span "[GEOGRAPHIC_DATA] (6,557 units available)" at bounding box center [218, 338] width 252 height 14
type input "**********"
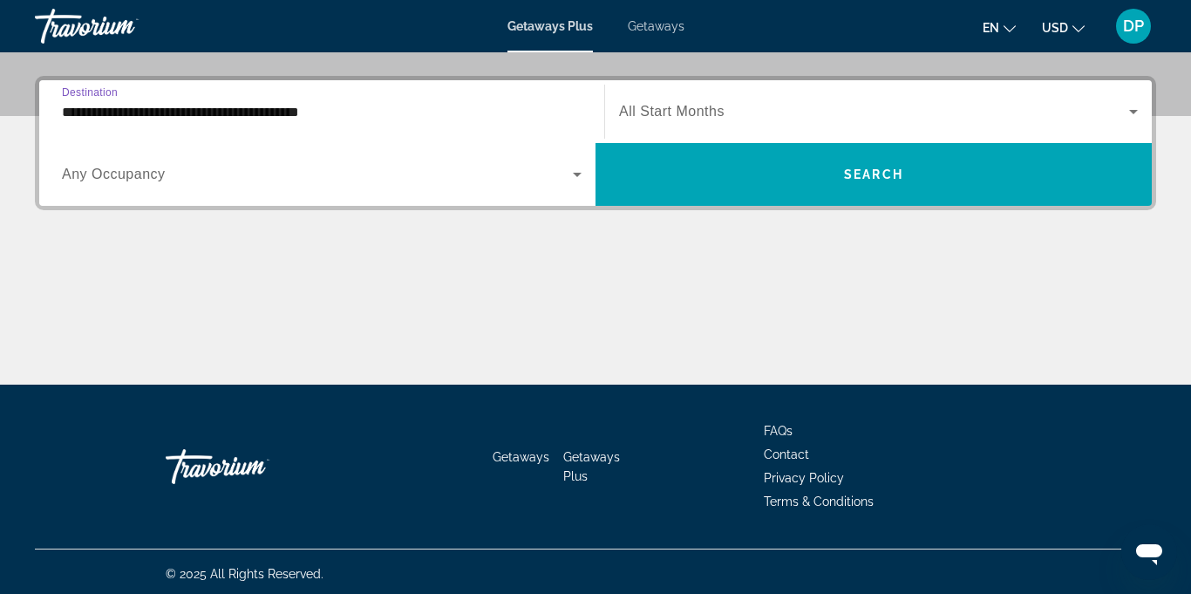
scroll to position [412, 0]
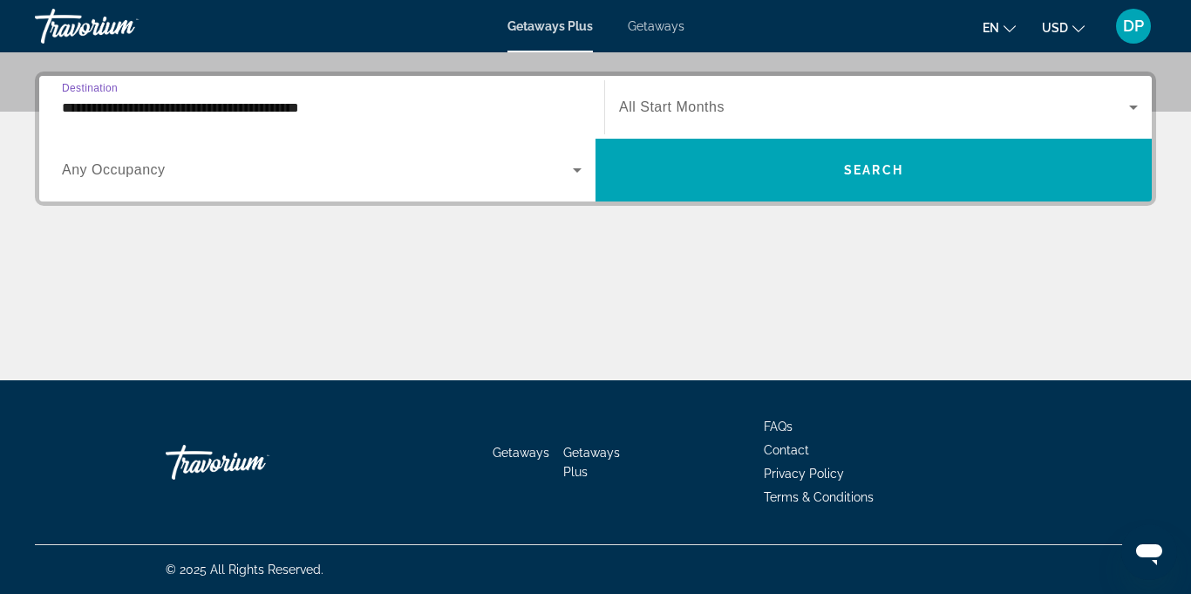
click at [283, 178] on span "Search widget" at bounding box center [317, 170] width 511 height 21
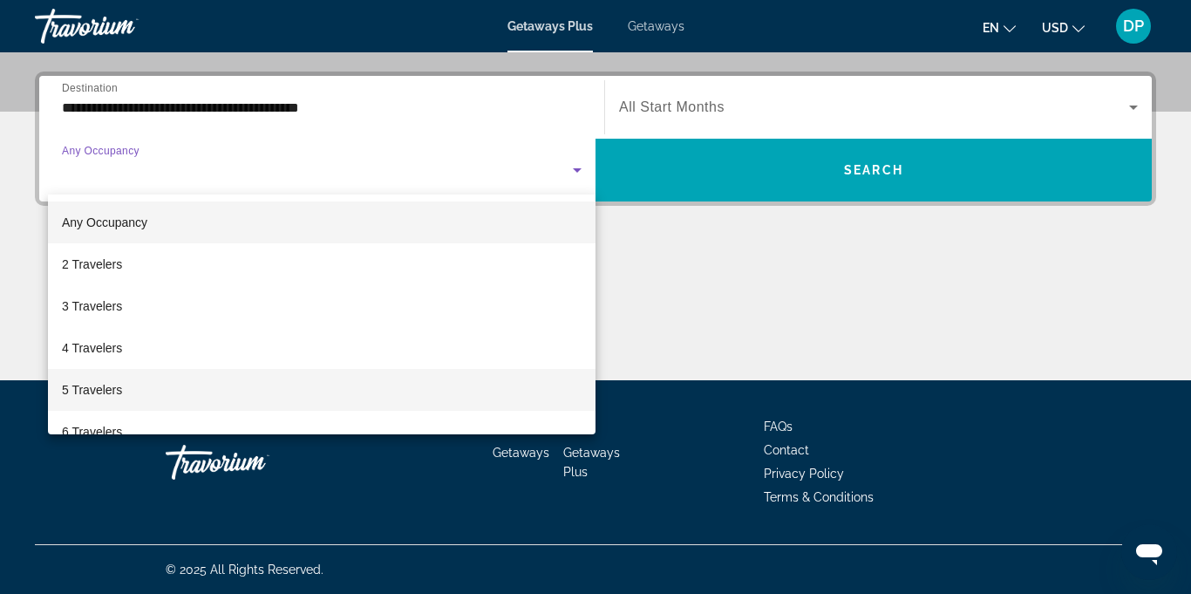
click at [117, 383] on span "5 Travelers" at bounding box center [92, 389] width 60 height 21
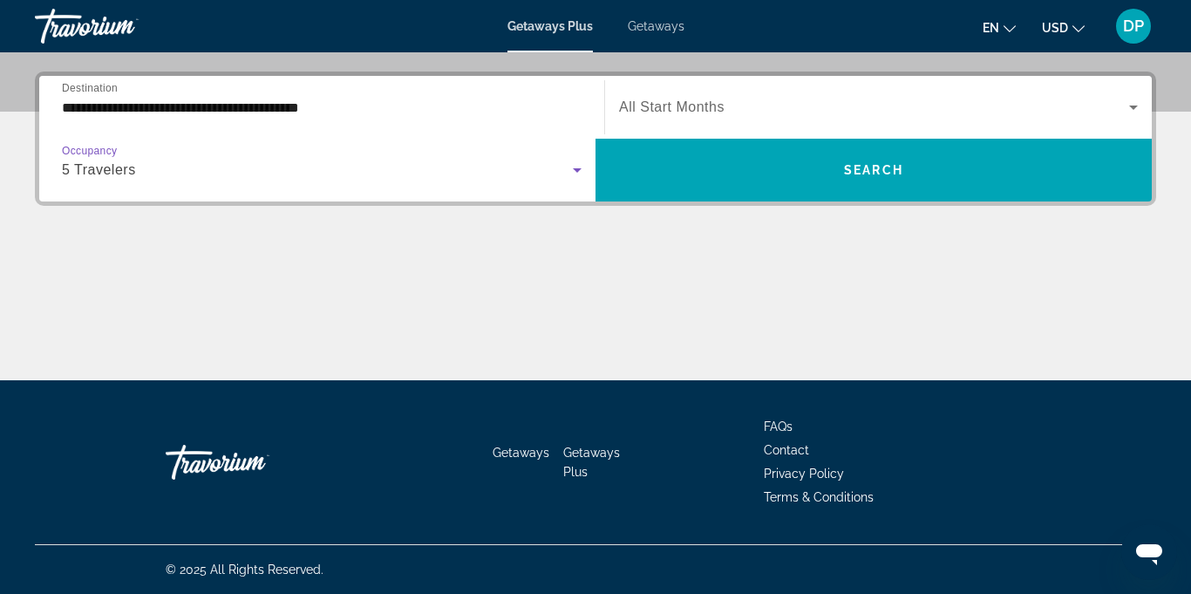
click at [1132, 107] on icon "Search widget" at bounding box center [1133, 108] width 9 height 4
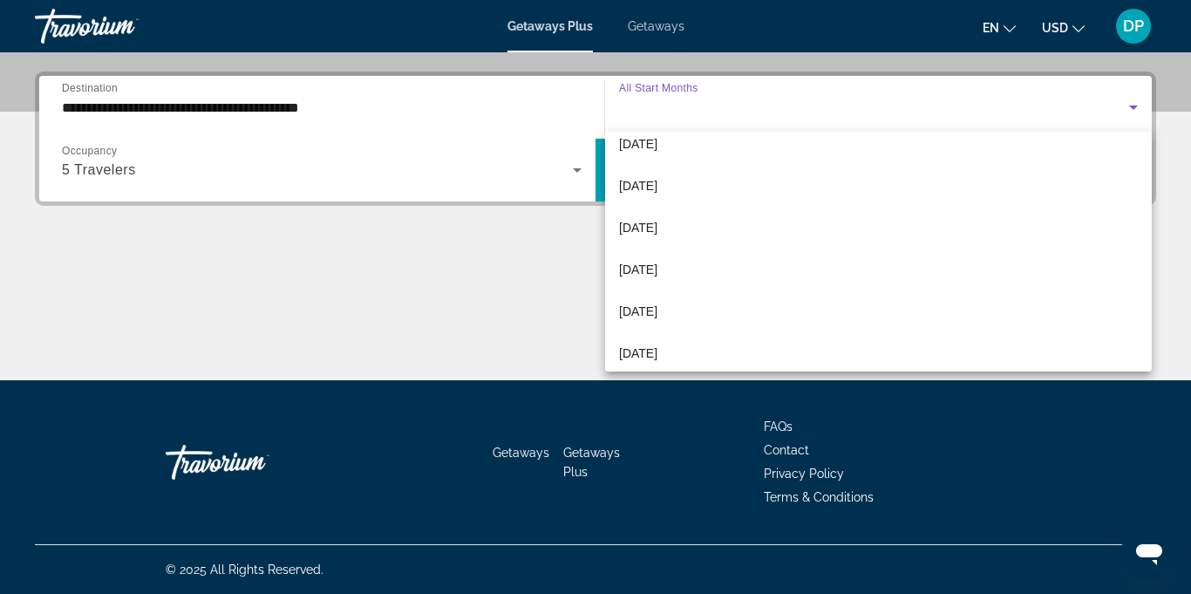
scroll to position [232, 0]
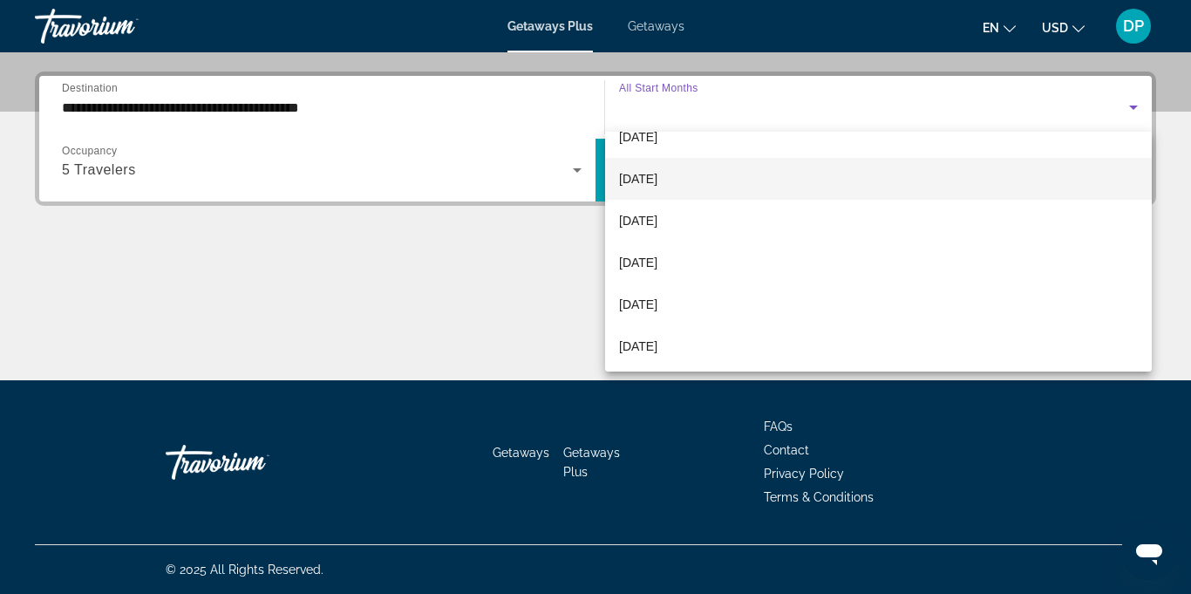
click at [657, 196] on mat-option "[DATE]" at bounding box center [878, 179] width 547 height 42
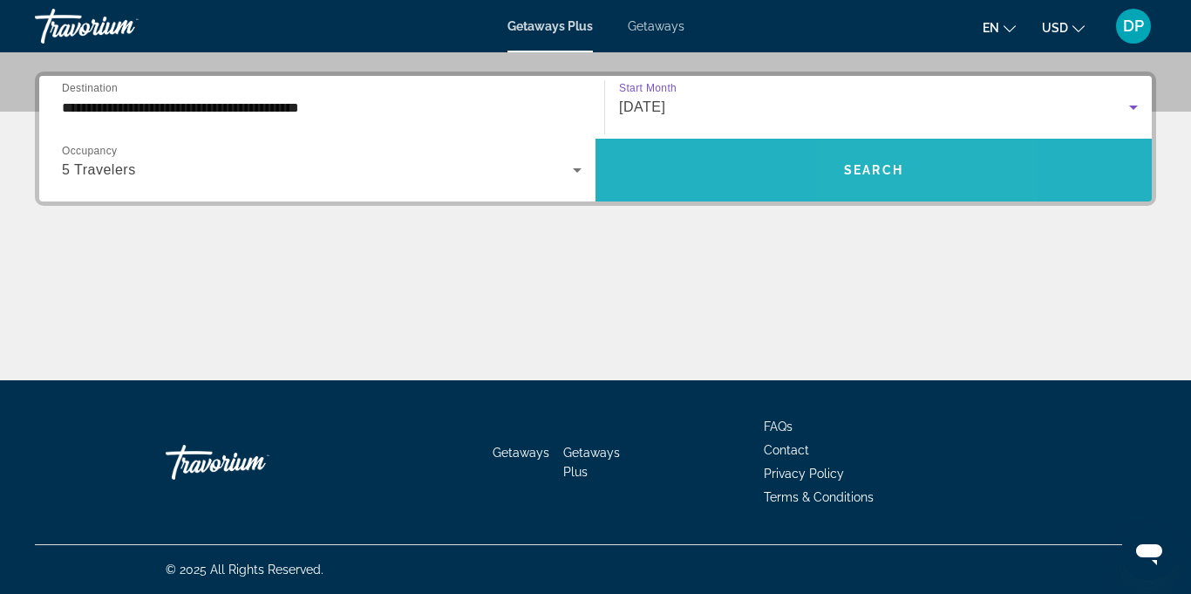
click at [877, 173] on span "Search" at bounding box center [873, 170] width 59 height 14
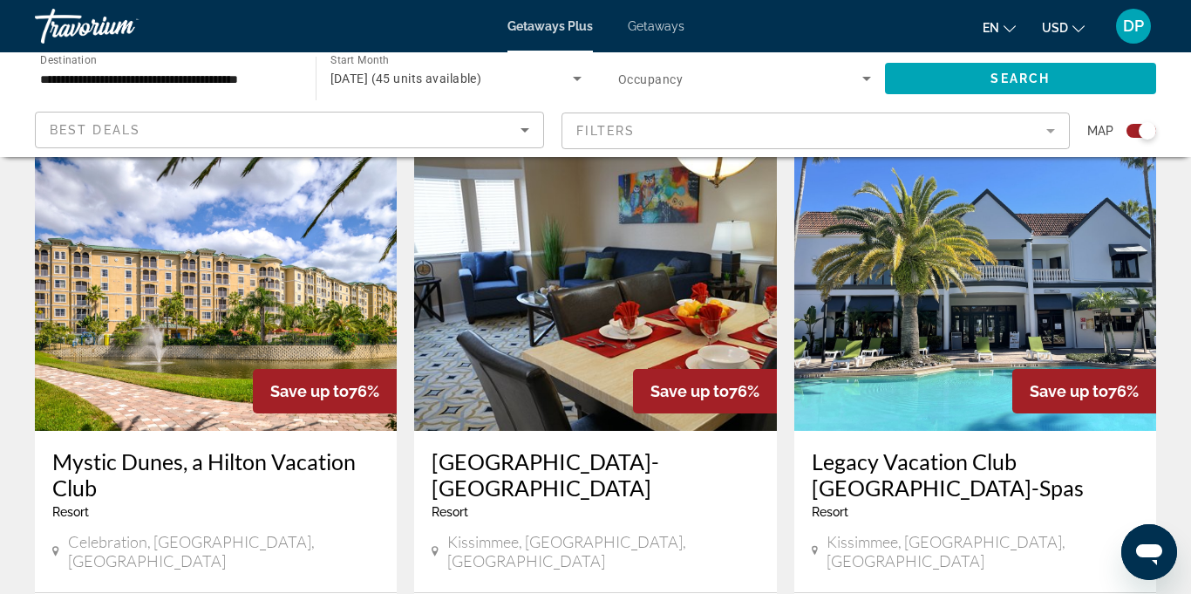
scroll to position [1246, 0]
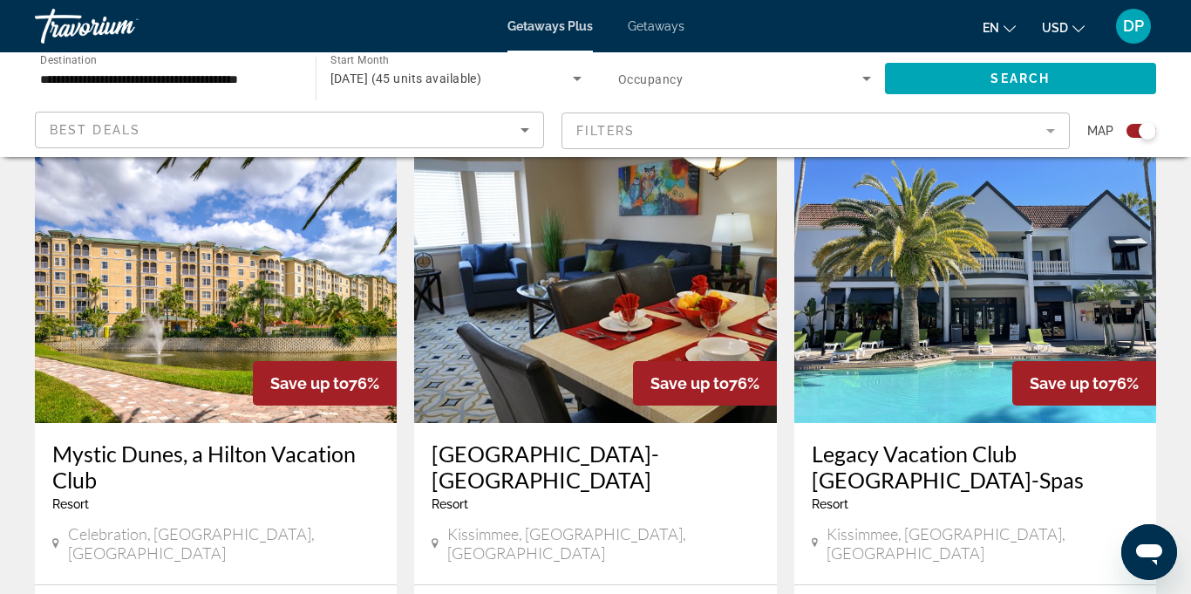
click at [916, 271] on img "Main content" at bounding box center [975, 283] width 362 height 279
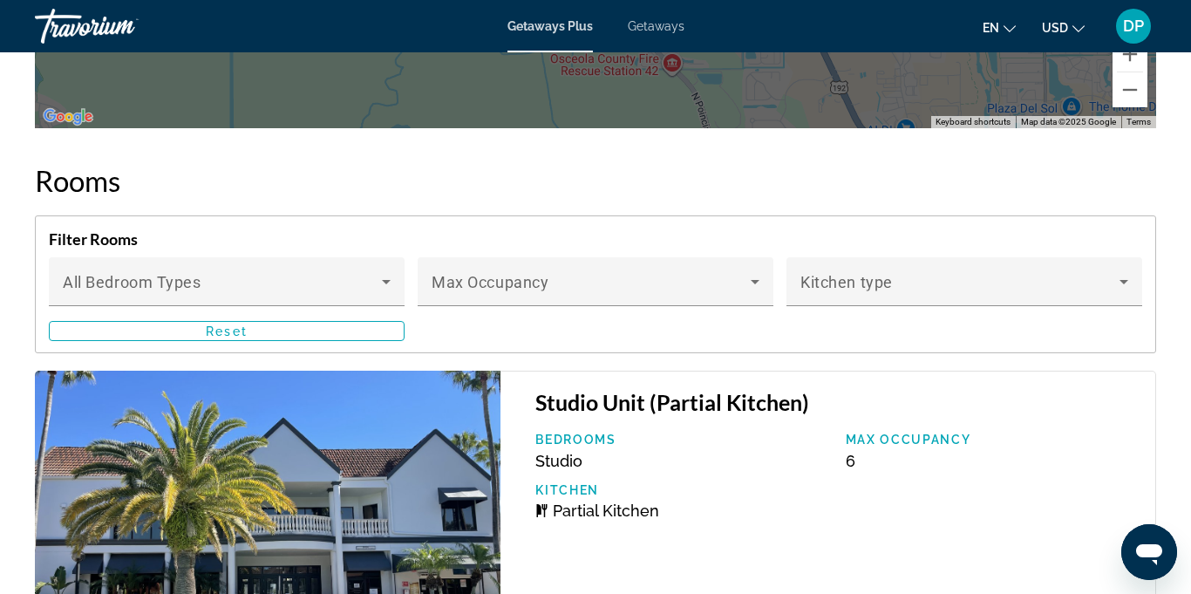
scroll to position [3571, 0]
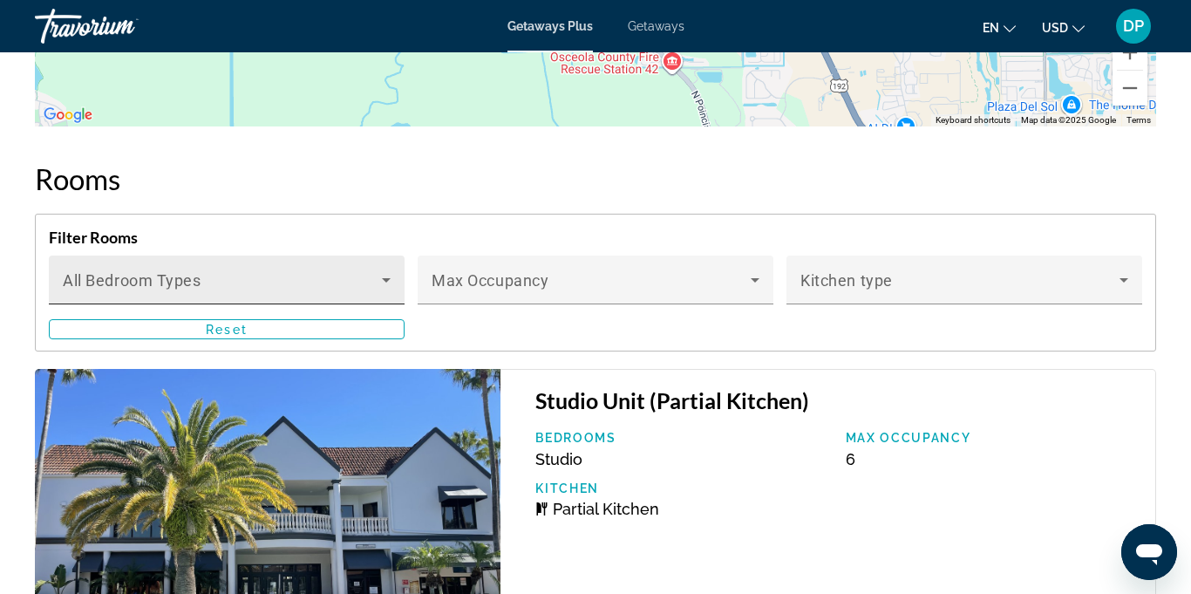
click at [378, 270] on icon "Main content" at bounding box center [386, 279] width 21 height 21
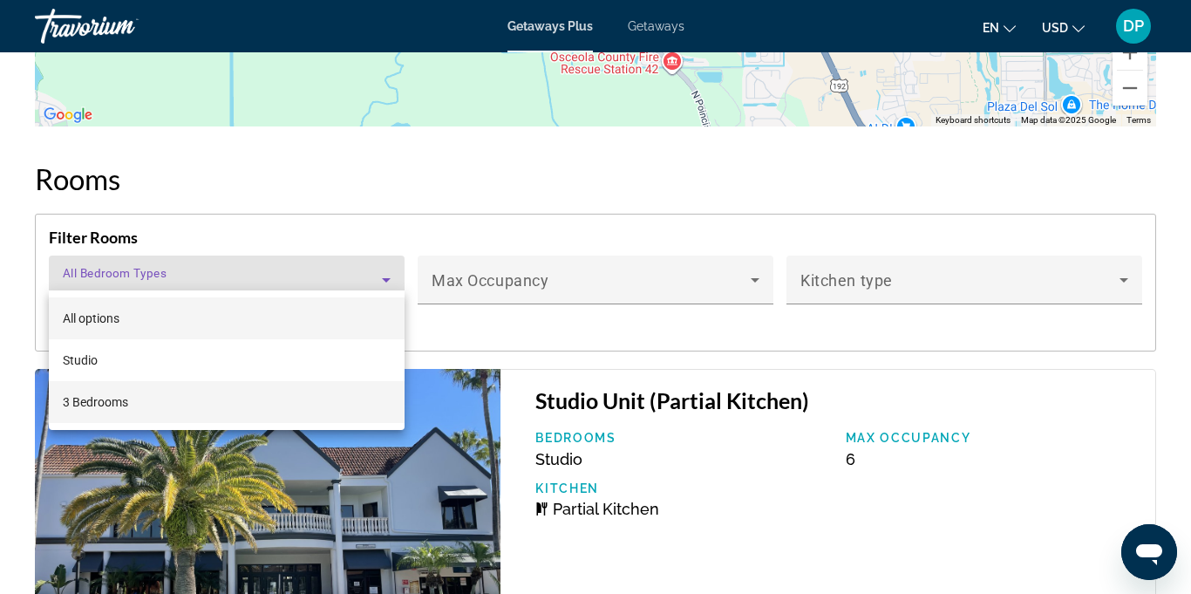
click at [99, 407] on span "3 Bedrooms" at bounding box center [95, 402] width 65 height 21
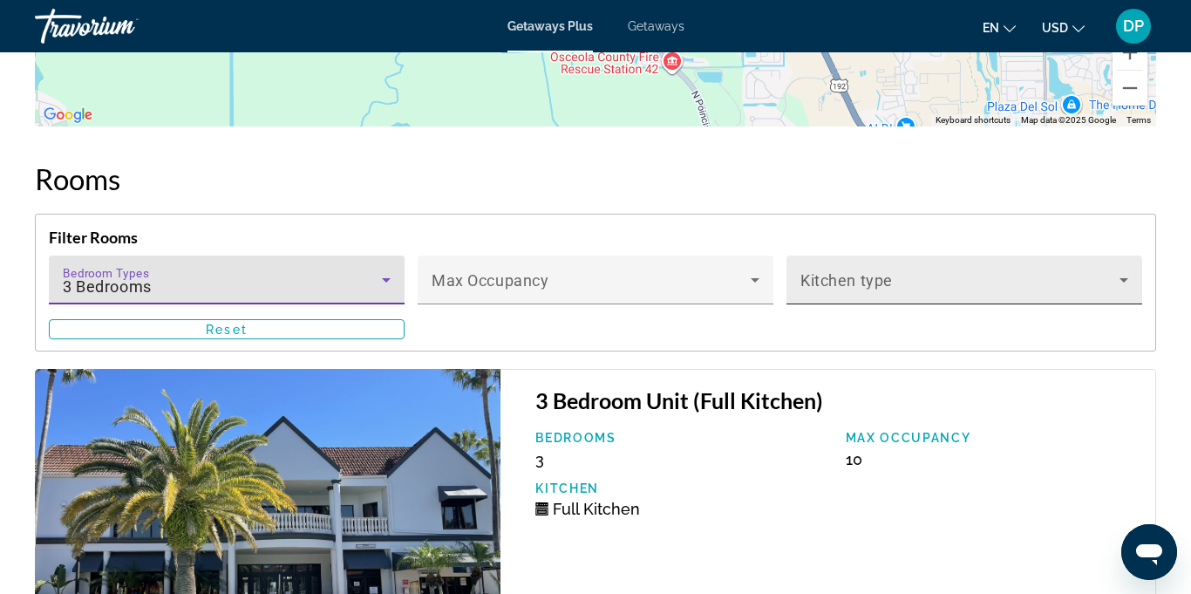
click at [1125, 269] on icon "Main content" at bounding box center [1124, 279] width 21 height 21
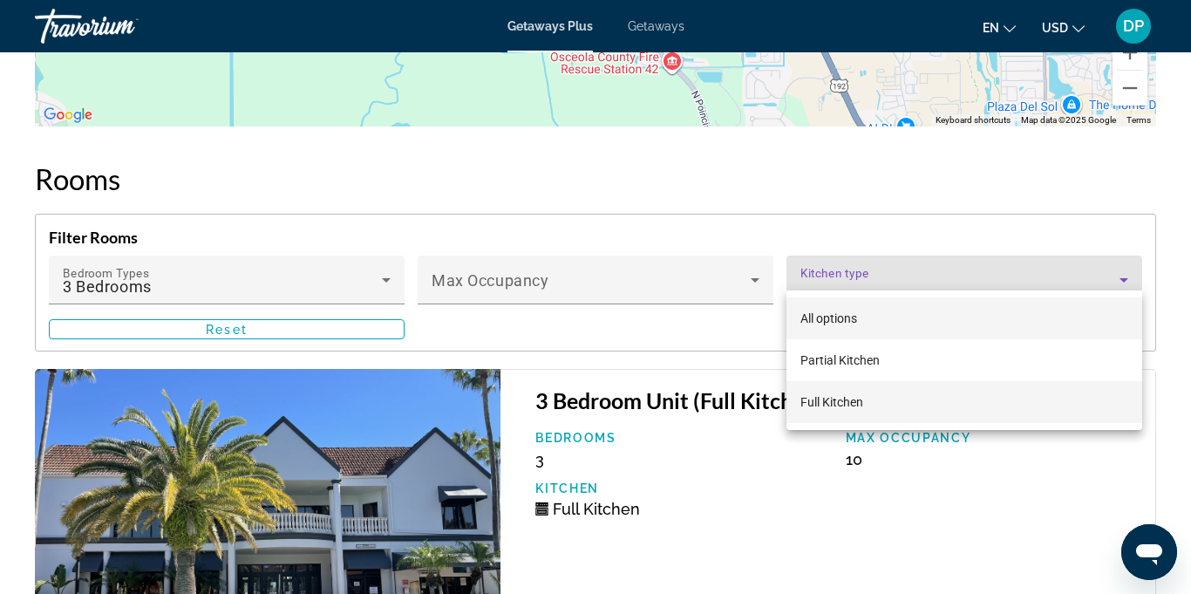
click at [821, 406] on span "Full Kitchen" at bounding box center [832, 402] width 63 height 14
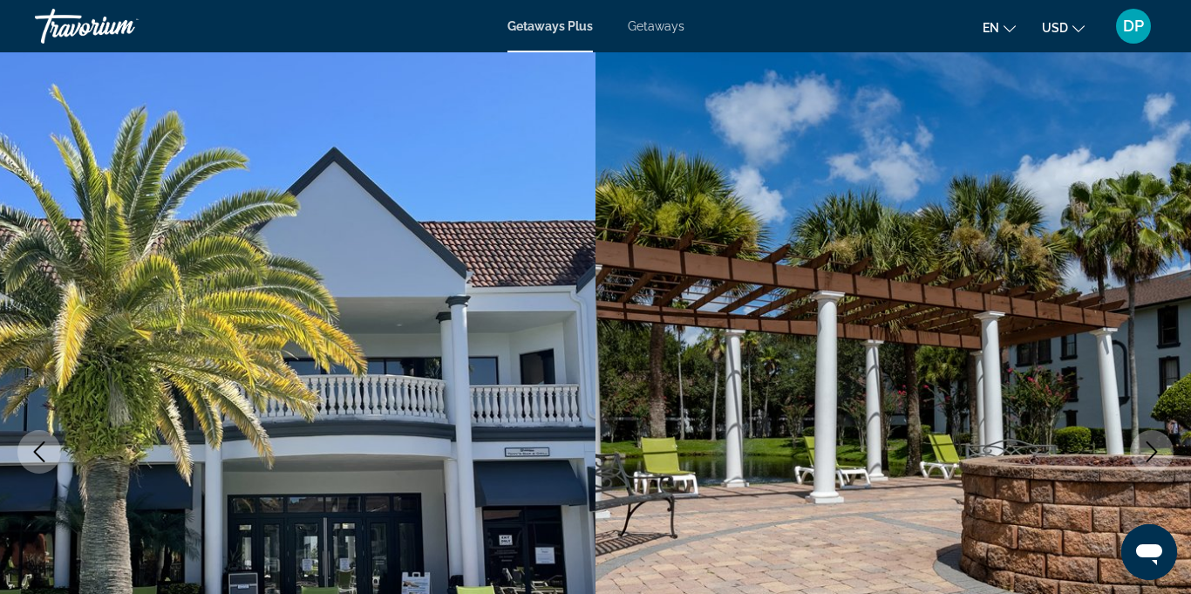
scroll to position [8, 0]
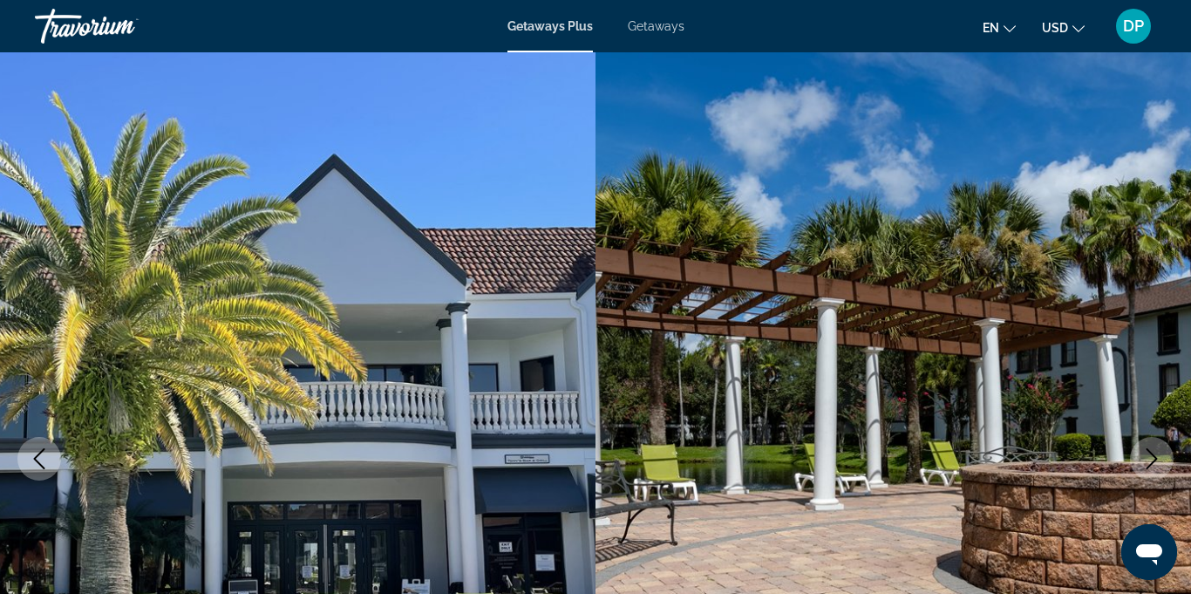
click at [31, 453] on icon "Previous image" at bounding box center [39, 458] width 21 height 21
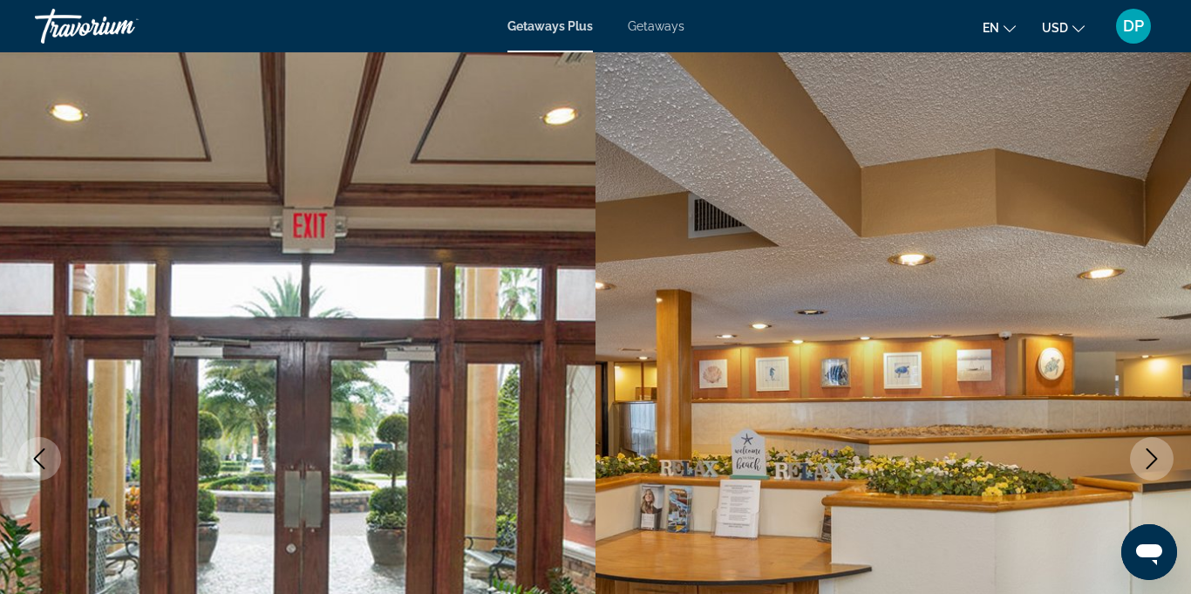
click at [26, 457] on button "Previous image" at bounding box center [39, 459] width 44 height 44
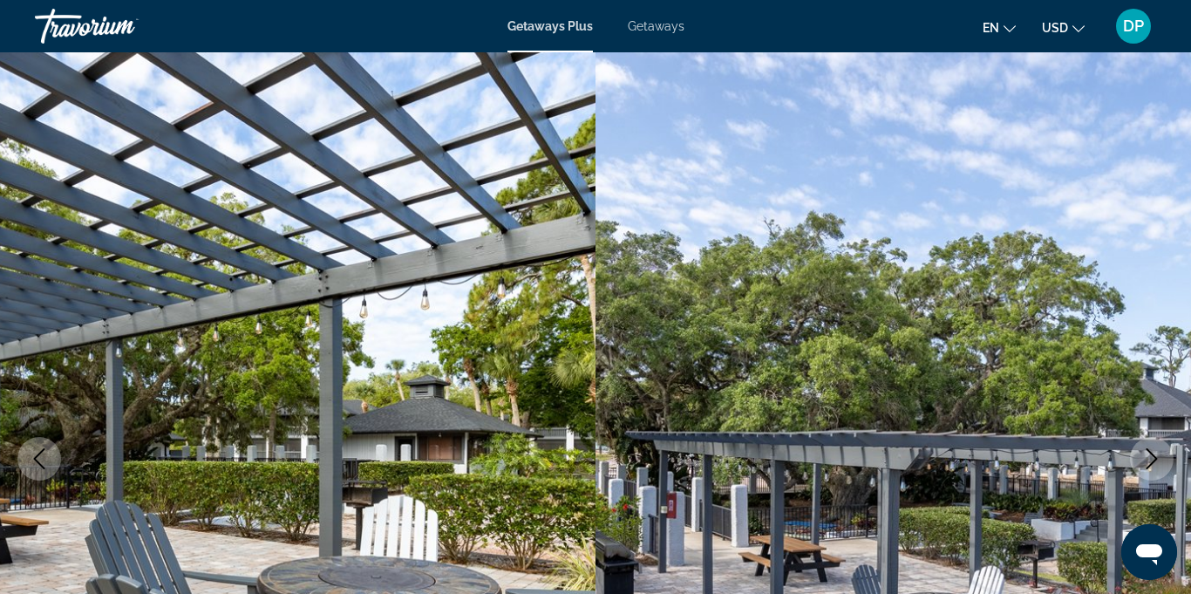
click at [26, 467] on button "Previous image" at bounding box center [39, 459] width 44 height 44
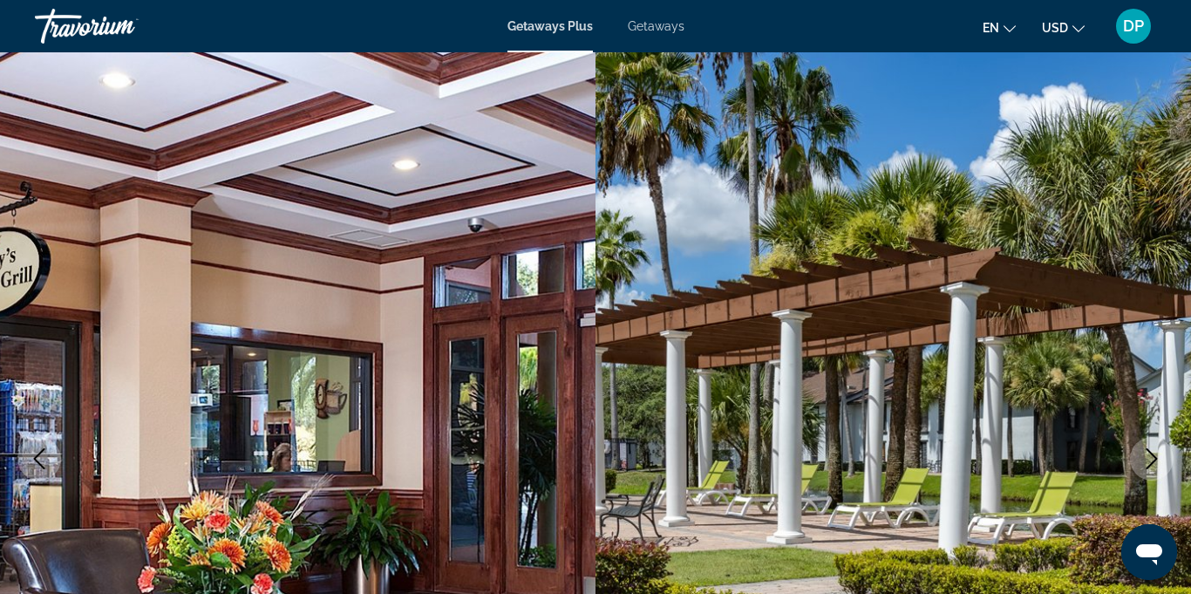
click at [24, 460] on button "Previous image" at bounding box center [39, 459] width 44 height 44
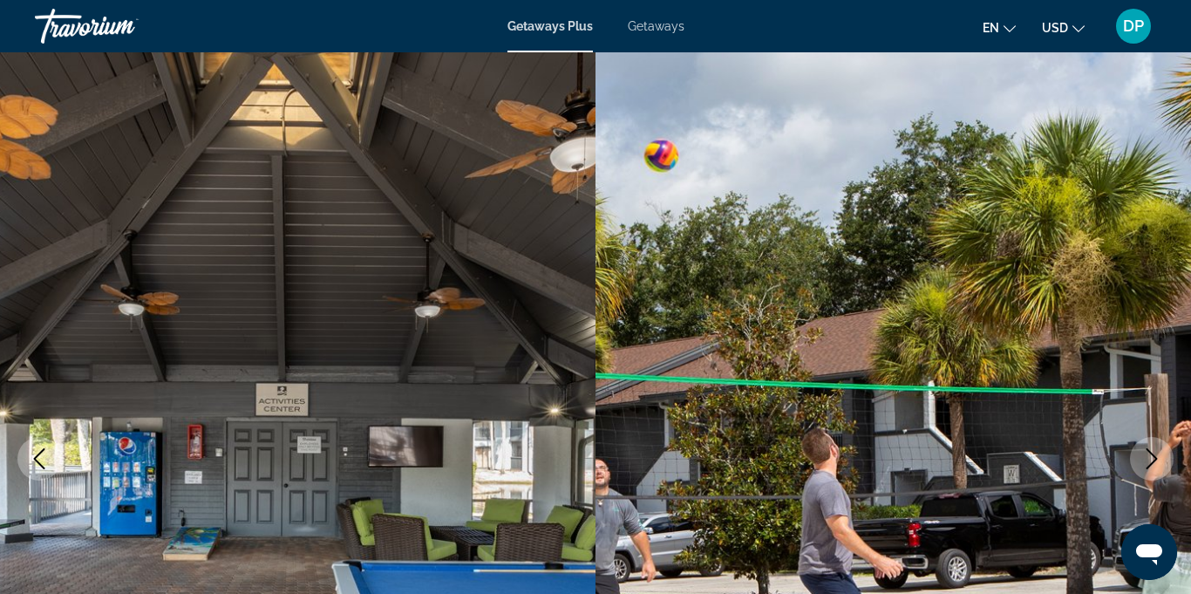
click at [31, 457] on icon "Previous image" at bounding box center [39, 458] width 21 height 21
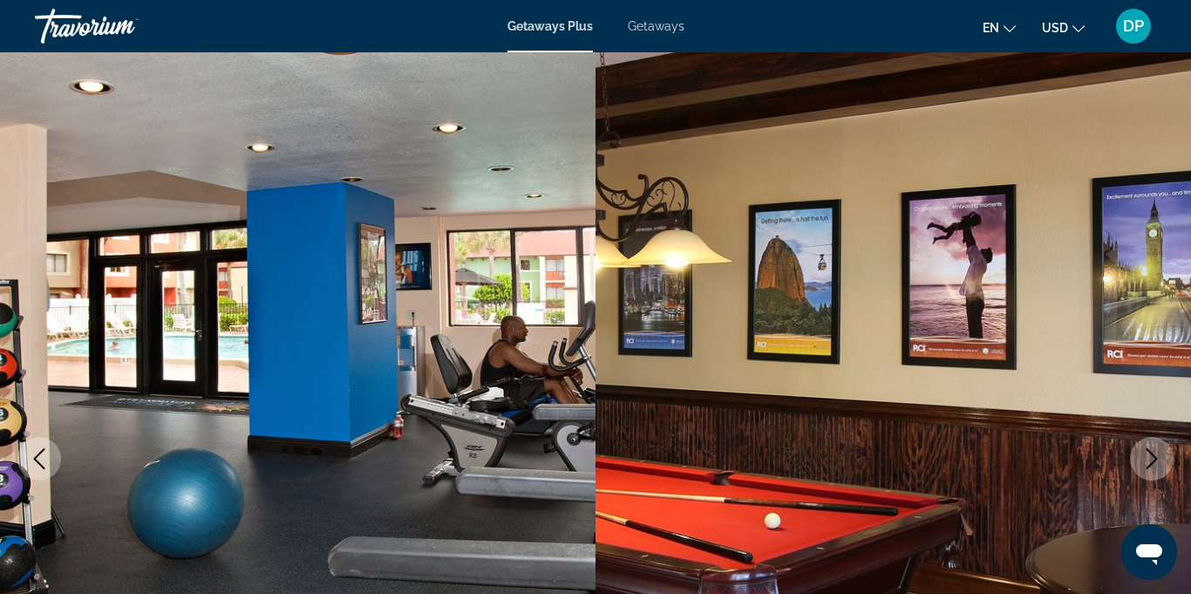
click at [33, 456] on icon "Previous image" at bounding box center [39, 458] width 21 height 21
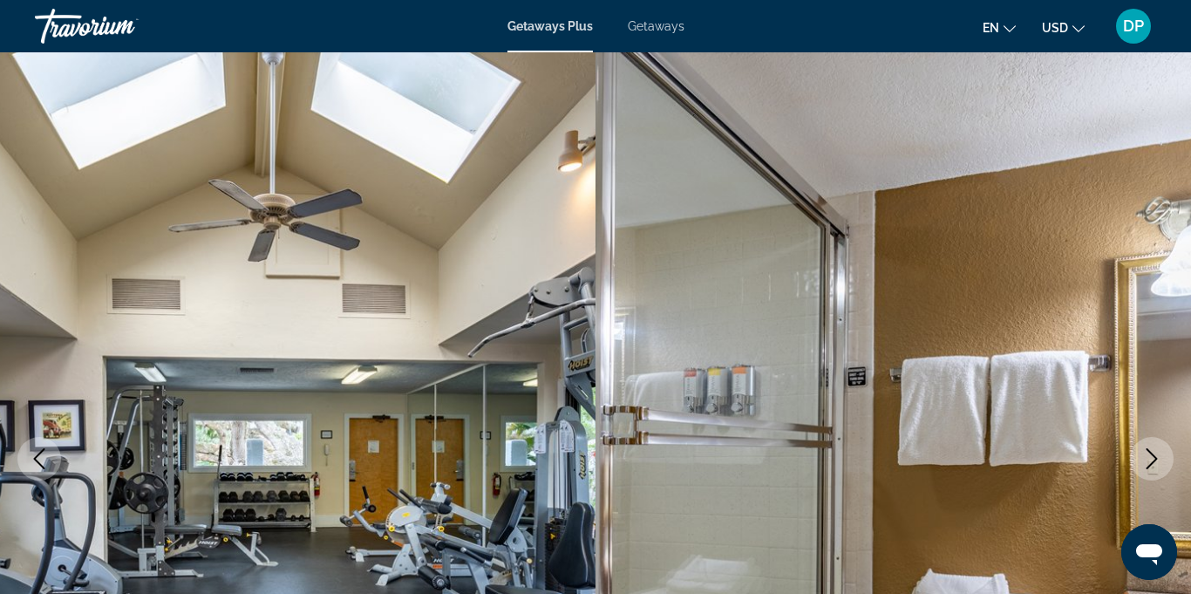
click at [36, 458] on icon "Previous image" at bounding box center [39, 458] width 11 height 21
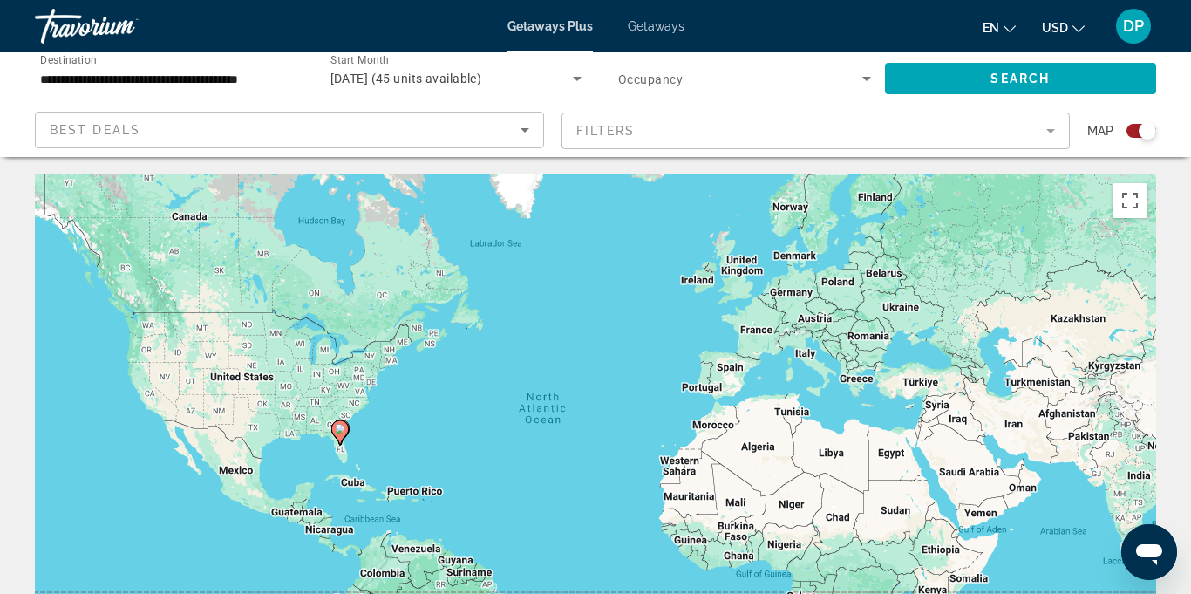
click at [874, 86] on icon "Search widget" at bounding box center [866, 78] width 21 height 21
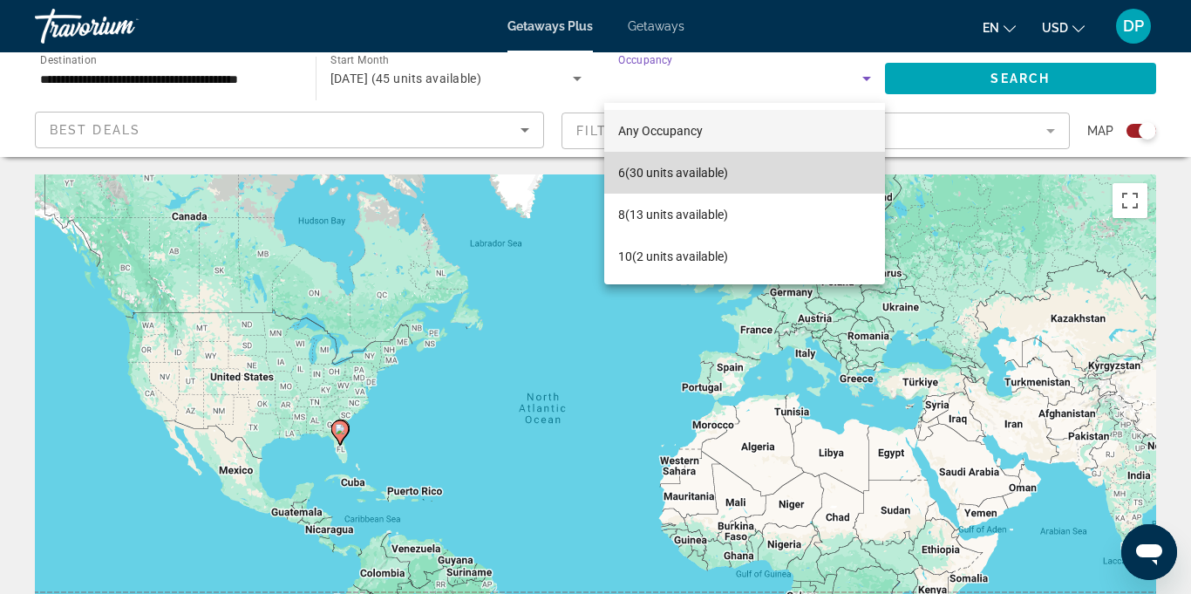
click at [678, 169] on span "6 (30 units available)" at bounding box center [673, 172] width 110 height 21
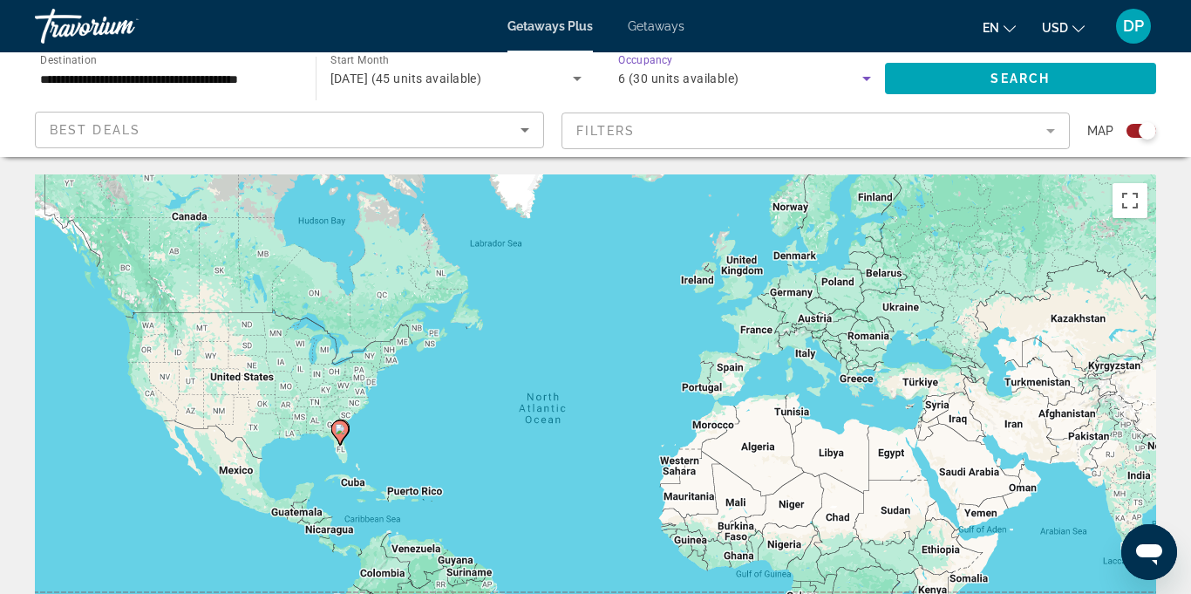
click at [1046, 140] on mat-form-field "Filters" at bounding box center [816, 130] width 509 height 37
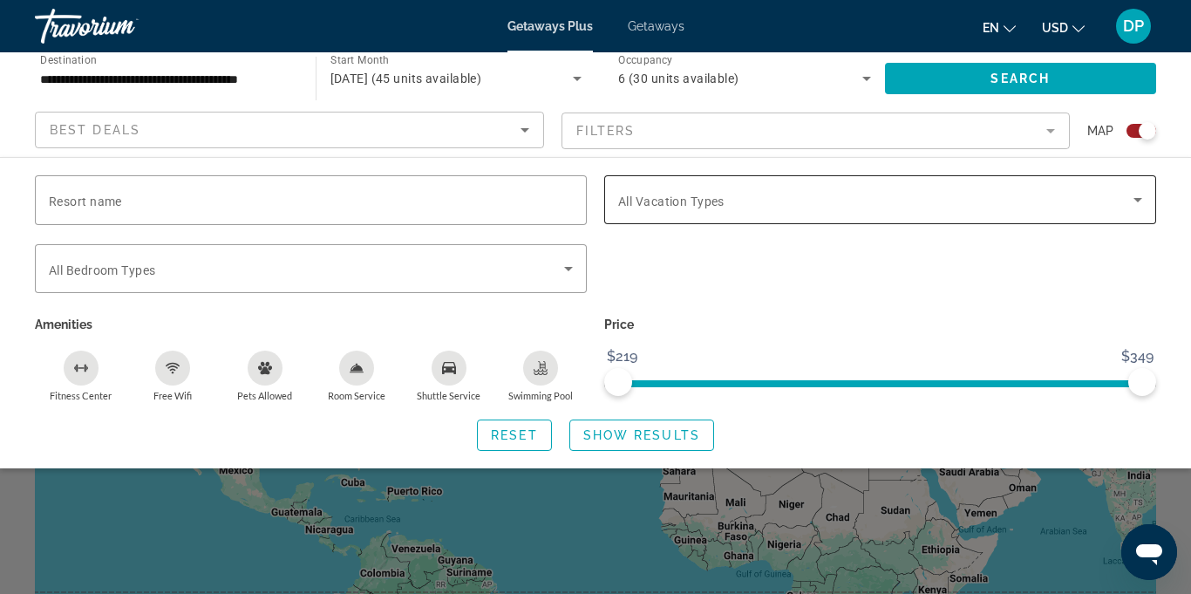
click at [1138, 200] on icon "Search widget" at bounding box center [1138, 200] width 9 height 4
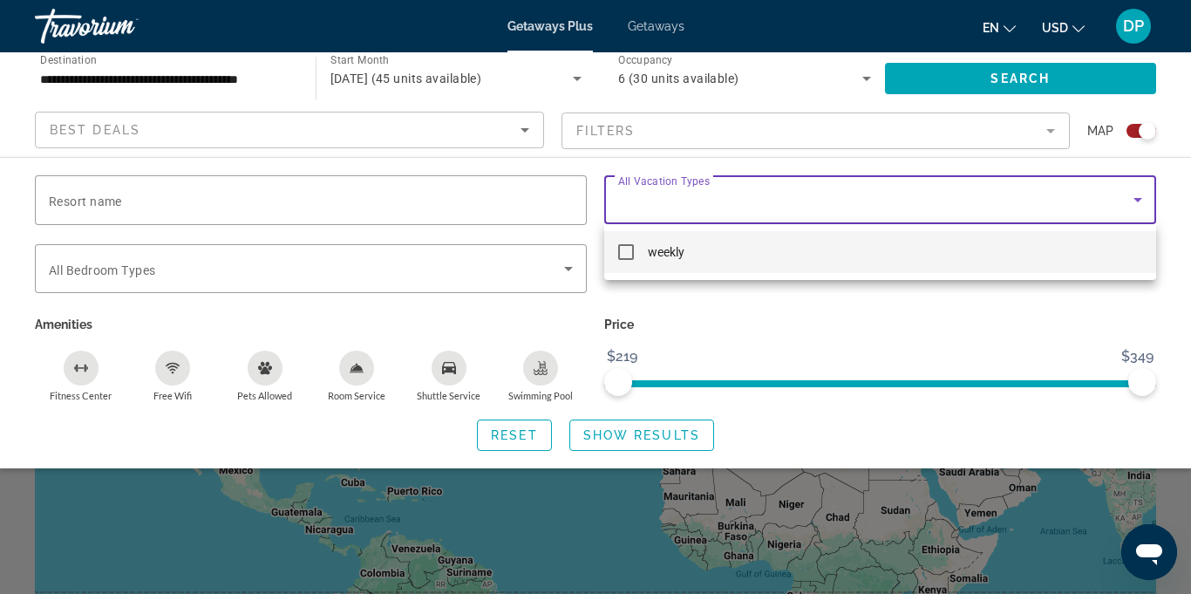
click at [633, 257] on mat-pseudo-checkbox at bounding box center [626, 252] width 16 height 16
click at [573, 268] on div at bounding box center [595, 297] width 1191 height 594
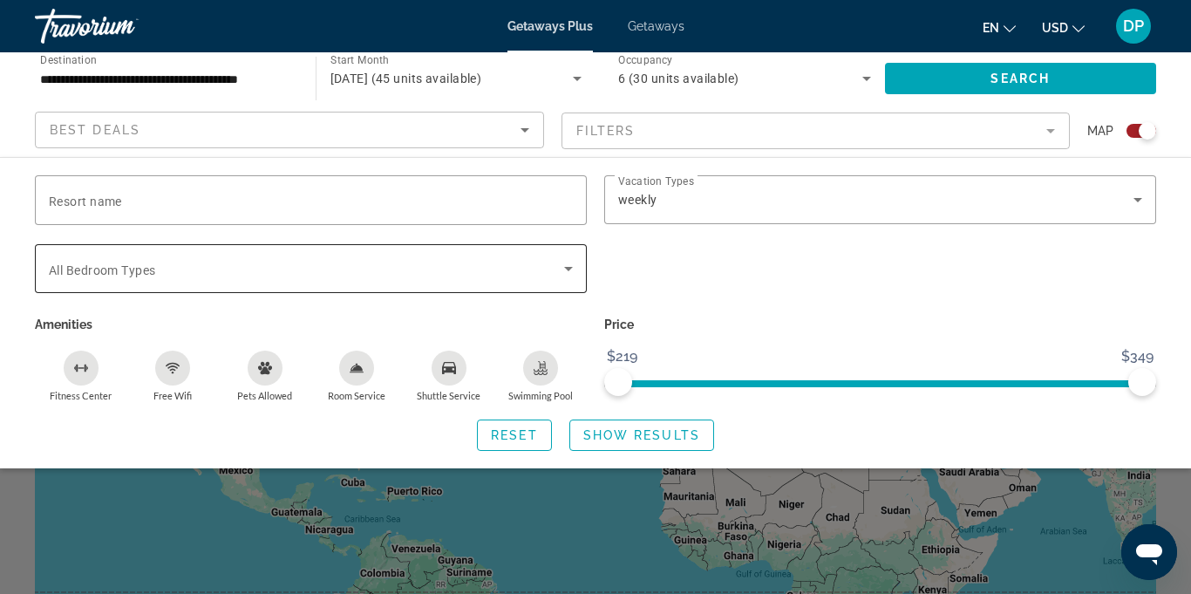
click at [570, 265] on icon "Search widget" at bounding box center [568, 268] width 21 height 21
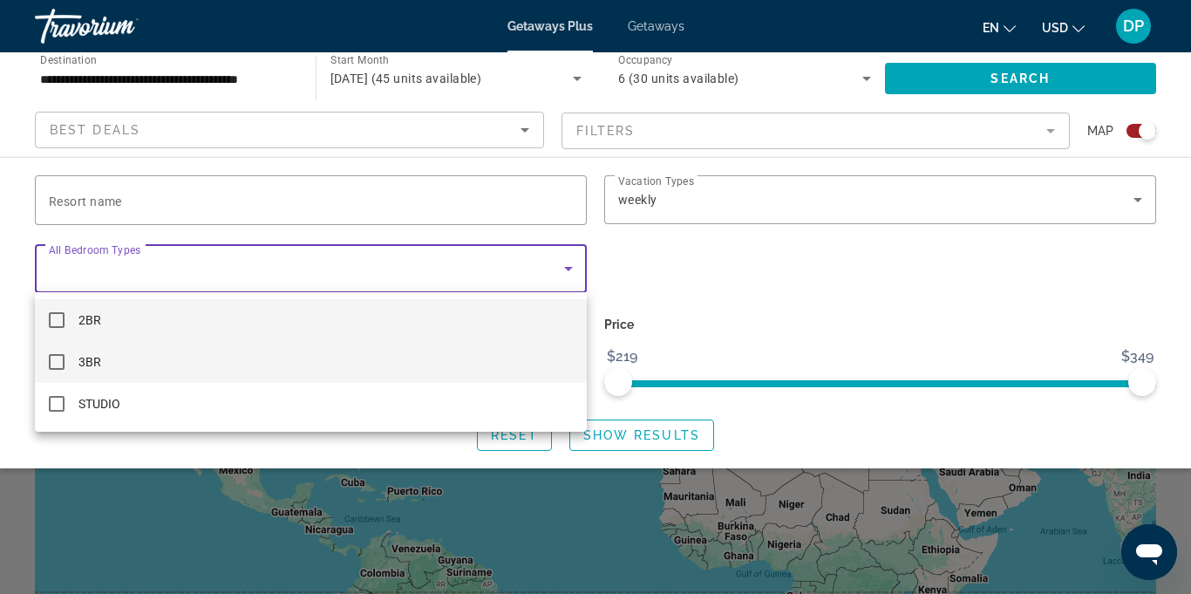
click at [51, 366] on mat-pseudo-checkbox at bounding box center [57, 362] width 16 height 16
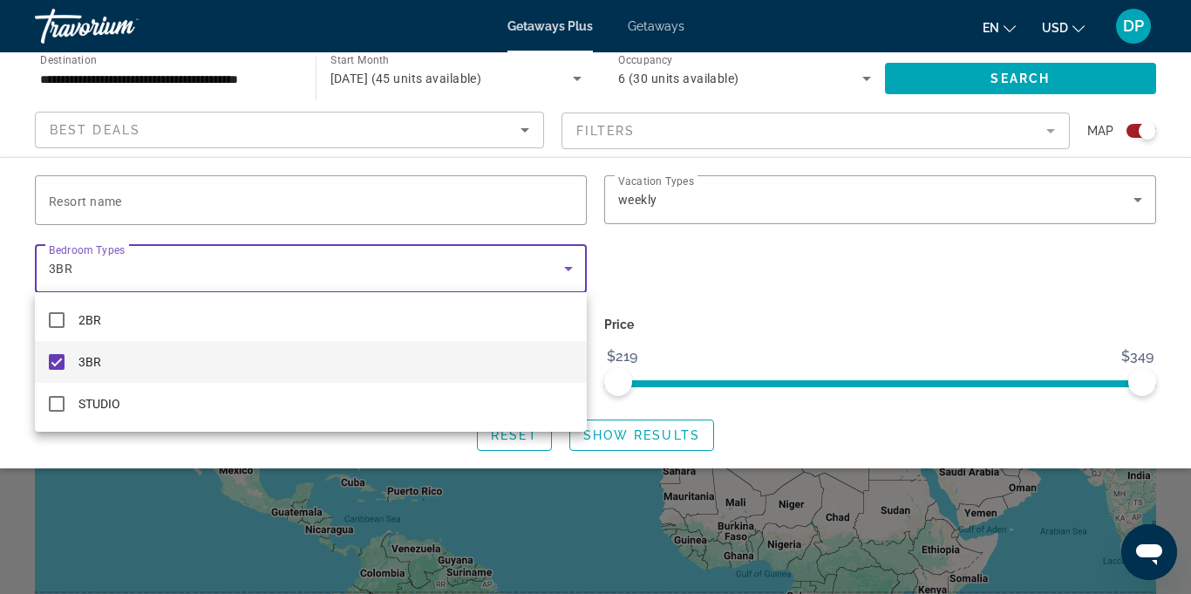
click at [789, 280] on div at bounding box center [595, 297] width 1191 height 594
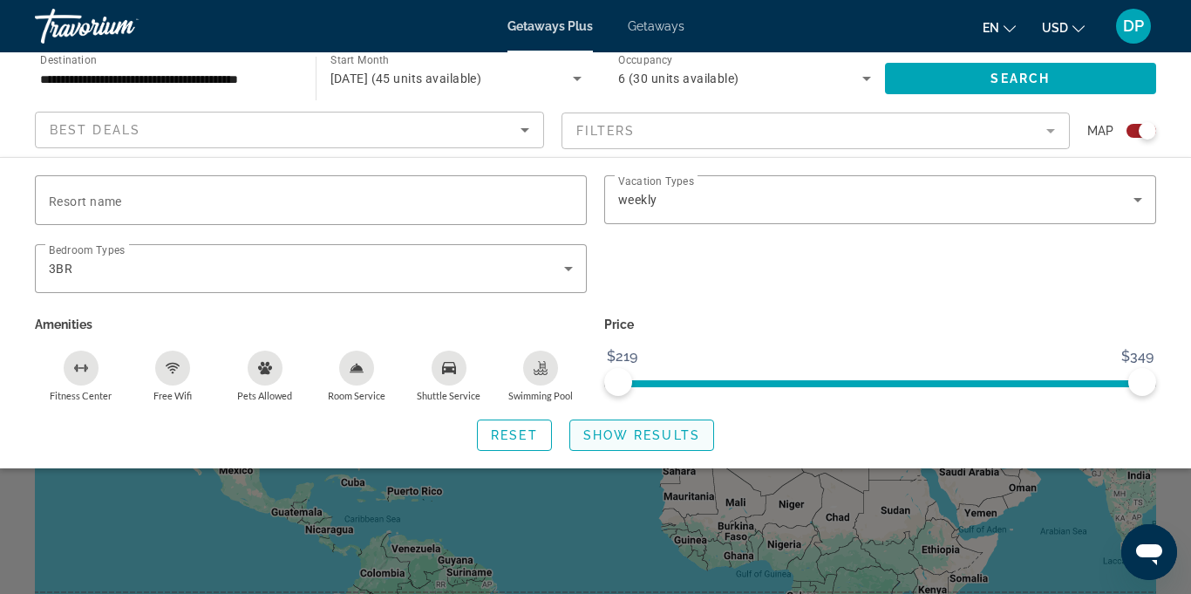
click at [636, 441] on span "Search widget" at bounding box center [641, 435] width 143 height 42
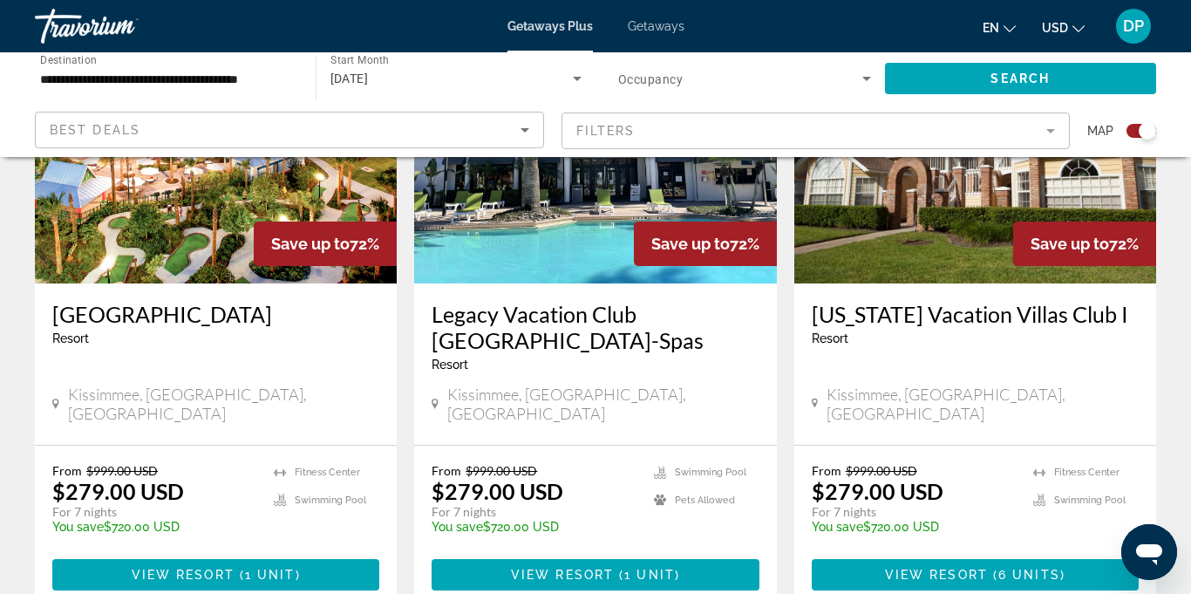
scroll to position [755, 0]
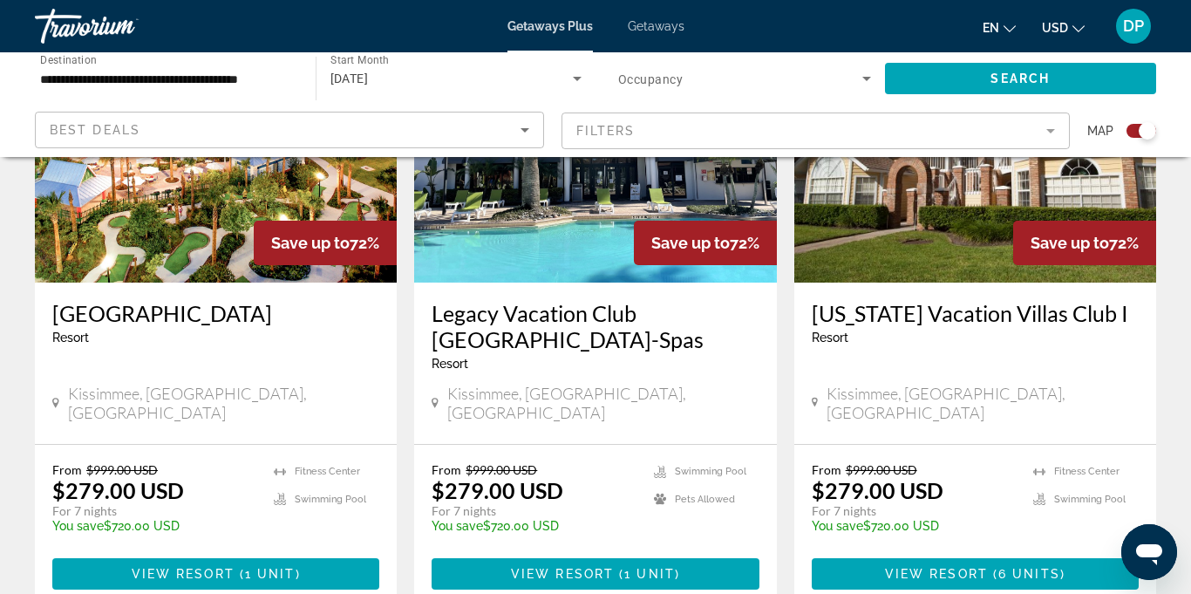
click at [998, 369] on div "Florida Vacation Villas Club I Resort - This is an adults only resort Kissimmee…" at bounding box center [975, 363] width 362 height 161
click at [982, 567] on span "View Resort" at bounding box center [936, 574] width 103 height 14
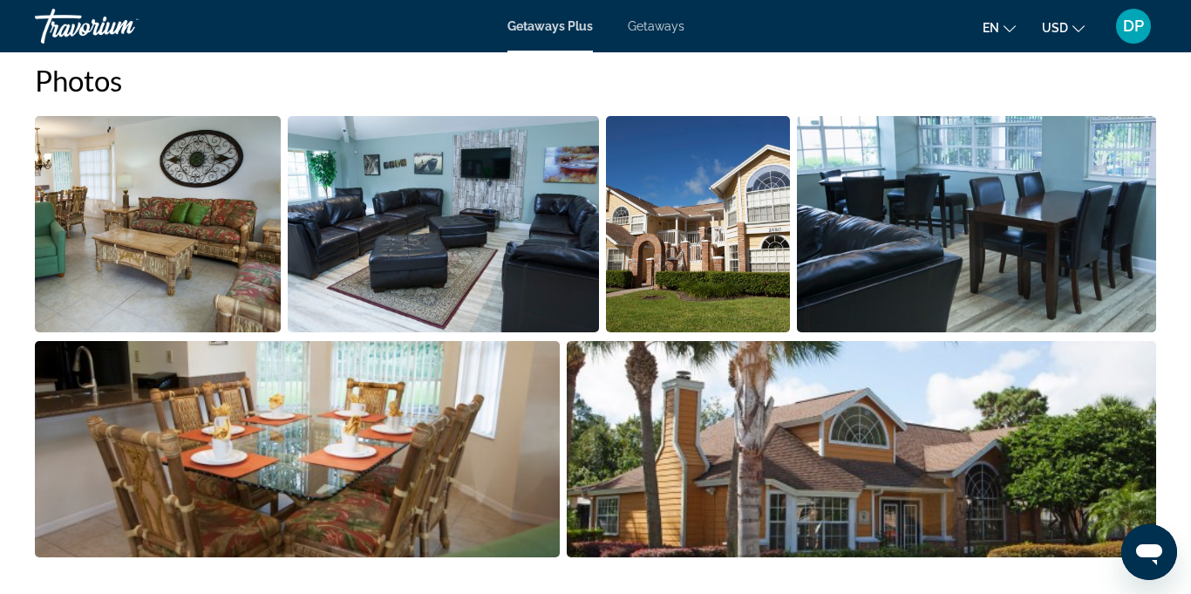
scroll to position [1114, 0]
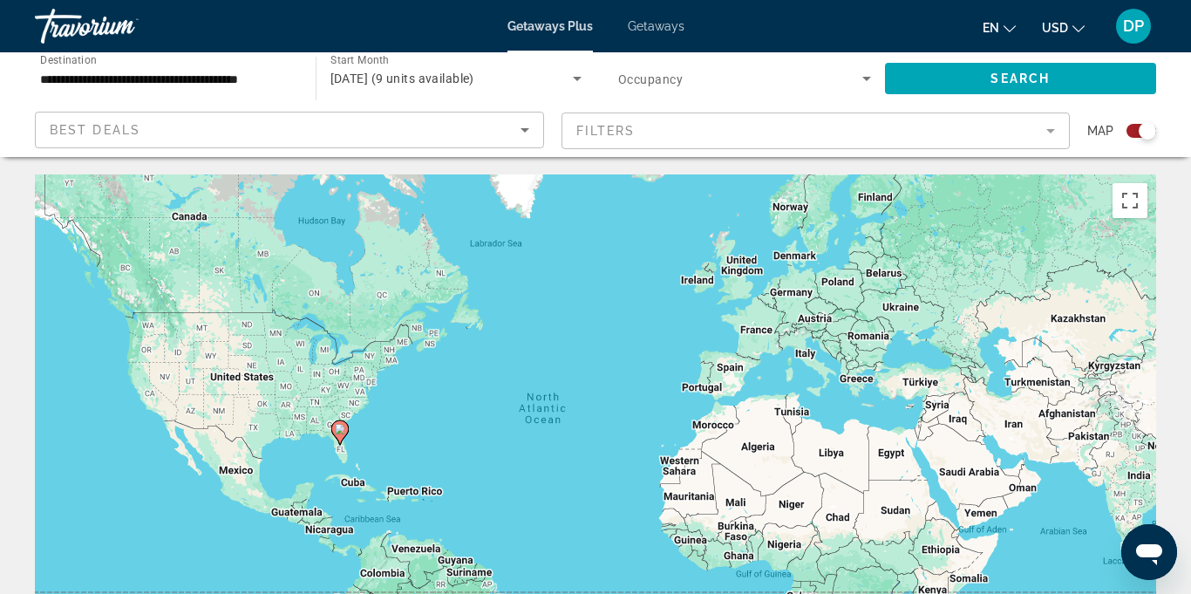
click at [446, 79] on span "February 2026 (9 units available)" at bounding box center [402, 79] width 144 height 14
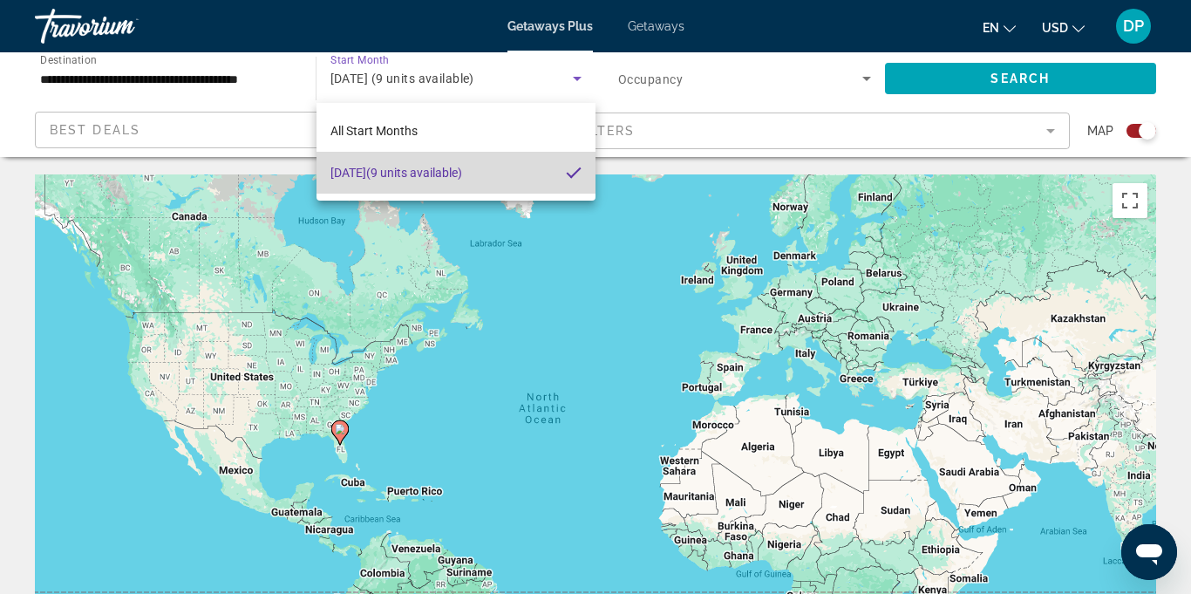
click at [460, 178] on span "February 2026 (9 units available)" at bounding box center [396, 172] width 132 height 21
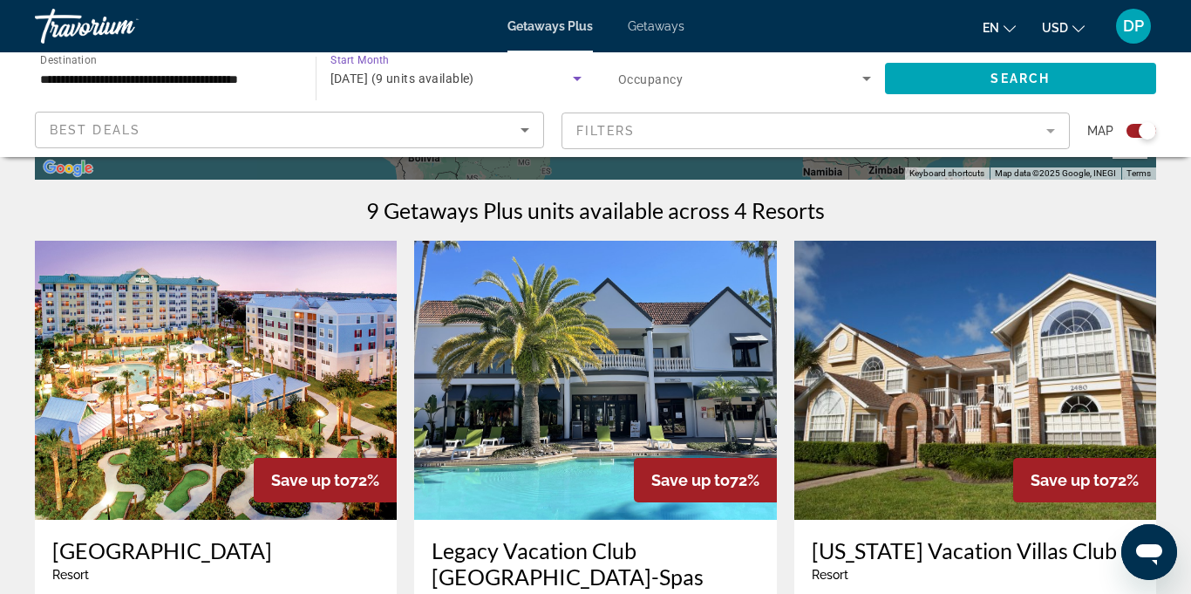
scroll to position [519, 0]
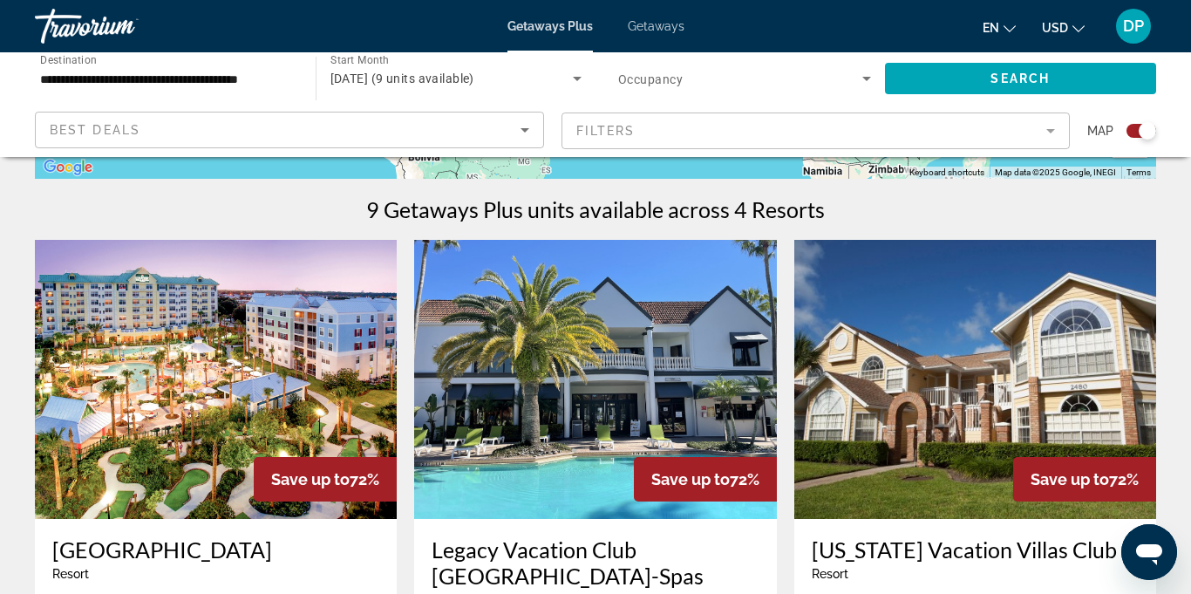
click at [175, 377] on img "Main content" at bounding box center [216, 379] width 362 height 279
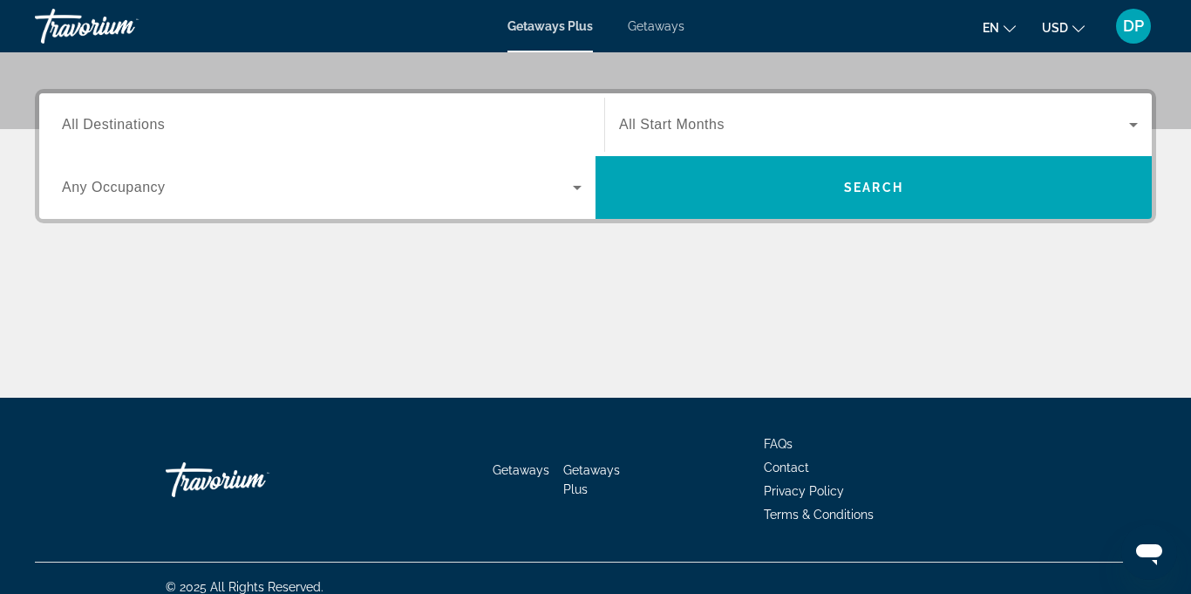
scroll to position [412, 0]
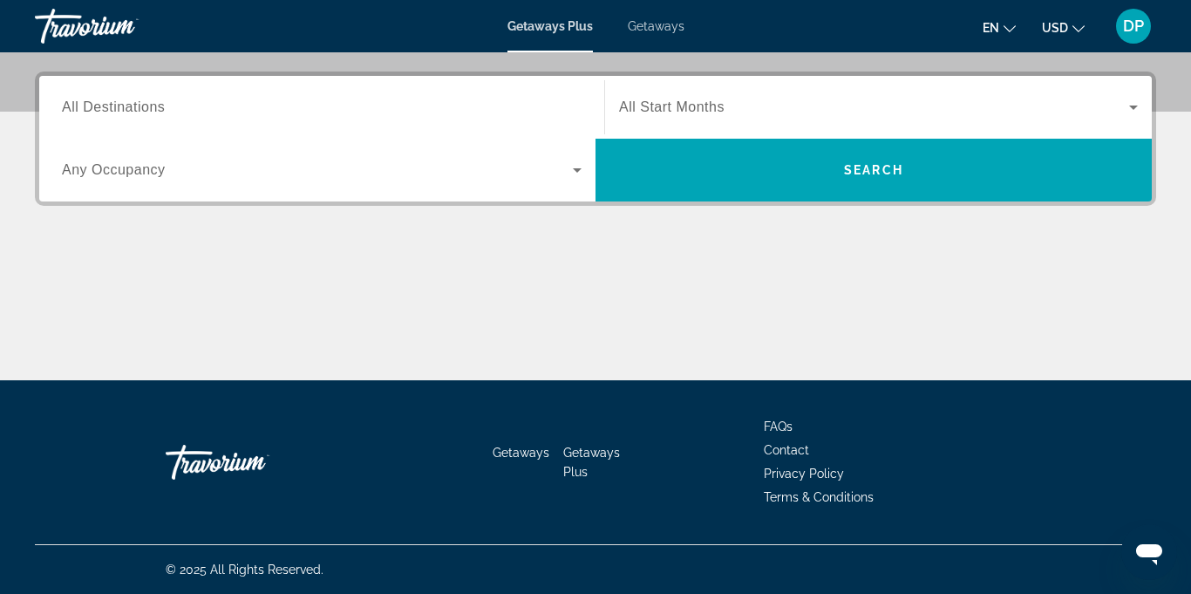
click at [1134, 107] on icon "Search widget" at bounding box center [1133, 108] width 9 height 4
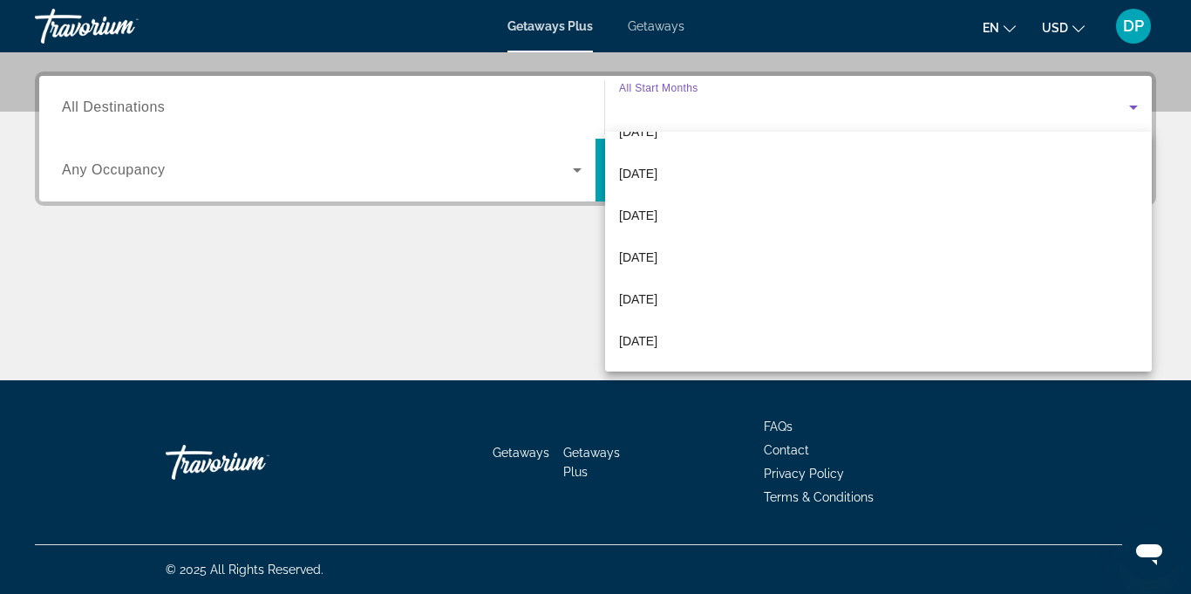
scroll to position [240, 0]
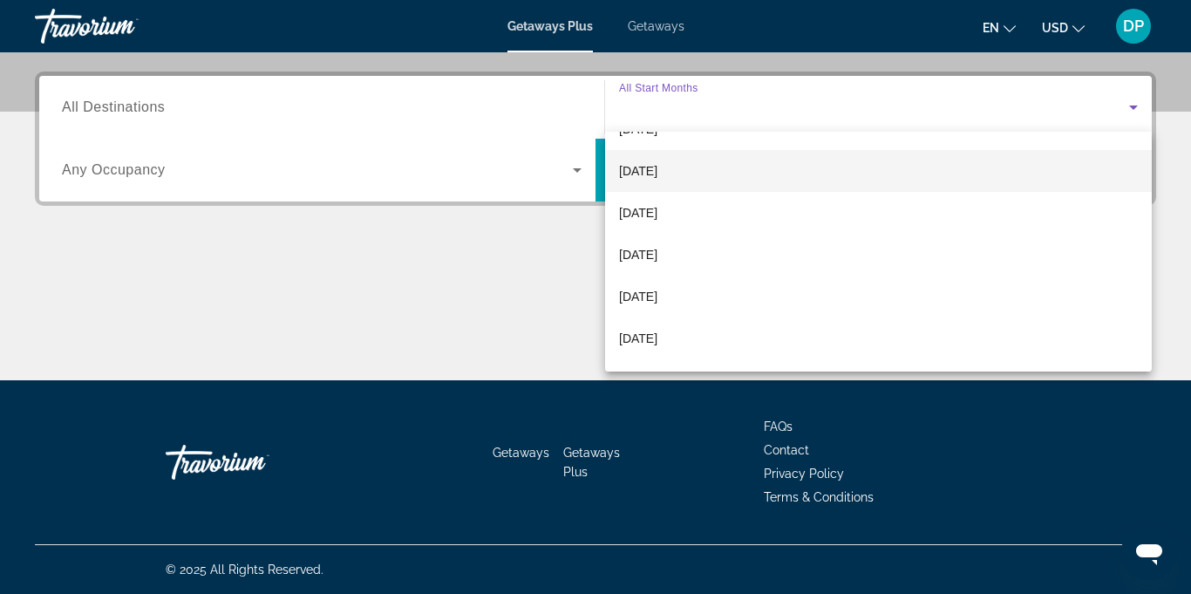
click at [653, 178] on span "[DATE]" at bounding box center [638, 170] width 38 height 21
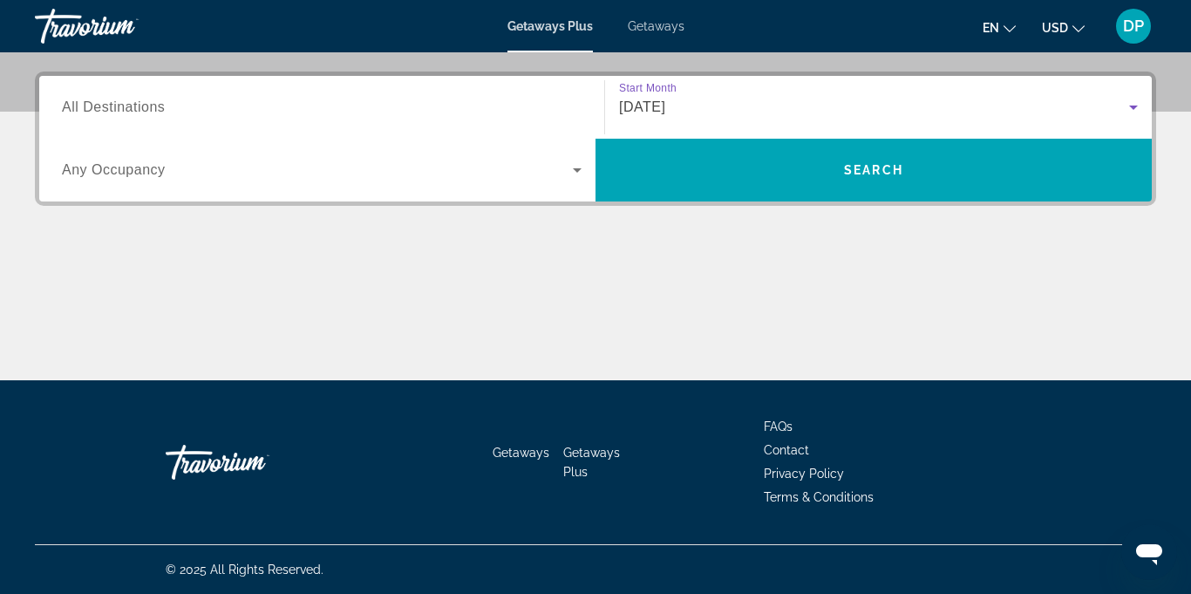
click at [283, 172] on span "Search widget" at bounding box center [317, 170] width 511 height 21
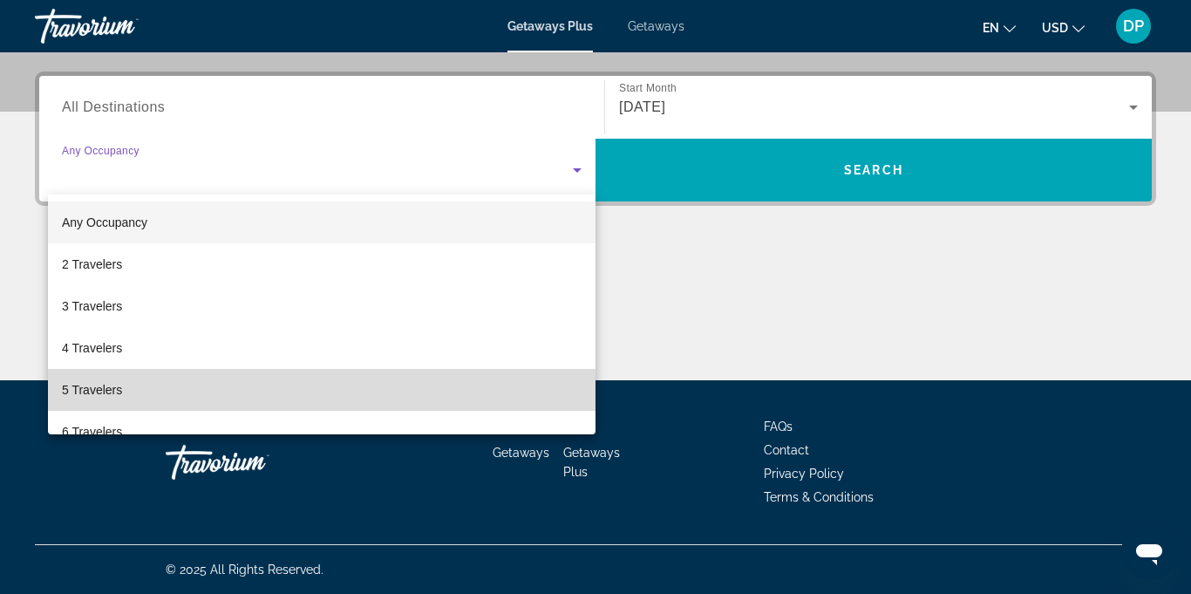
click at [101, 395] on span "5 Travelers" at bounding box center [92, 389] width 60 height 21
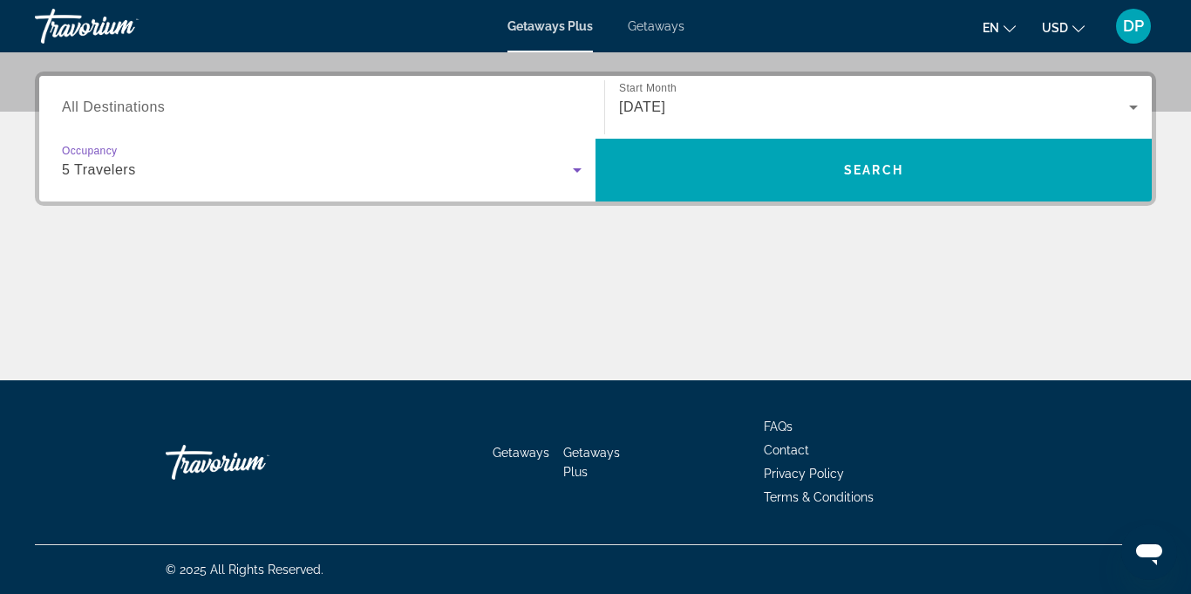
click at [205, 110] on input "Destination All Destinations" at bounding box center [322, 108] width 520 height 21
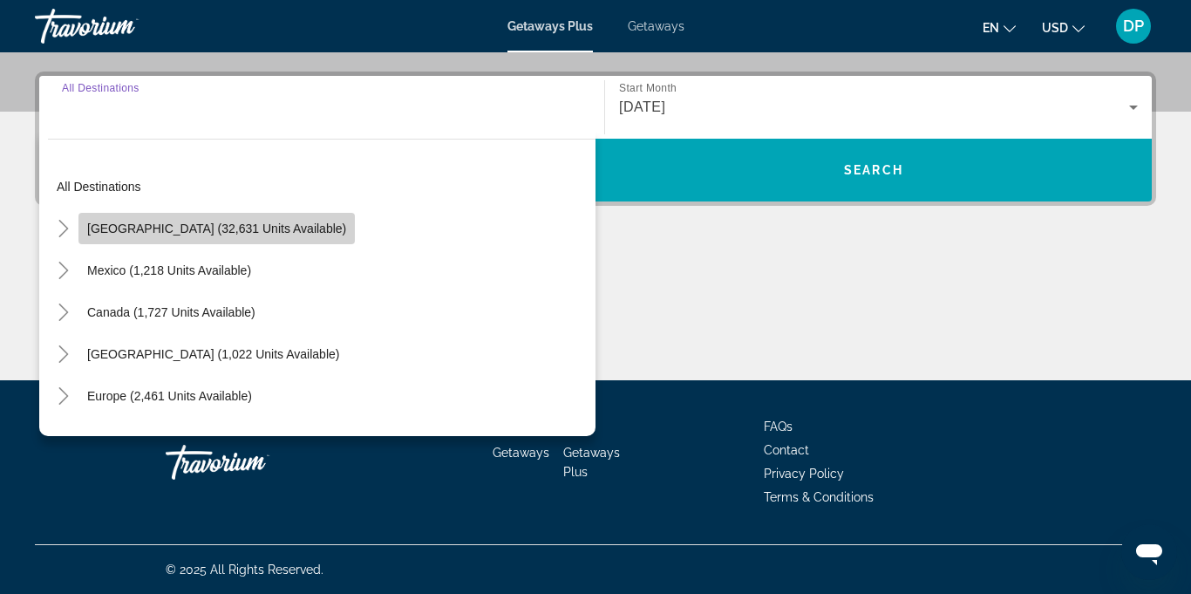
click at [254, 225] on span "[GEOGRAPHIC_DATA] (32,631 units available)" at bounding box center [216, 228] width 259 height 14
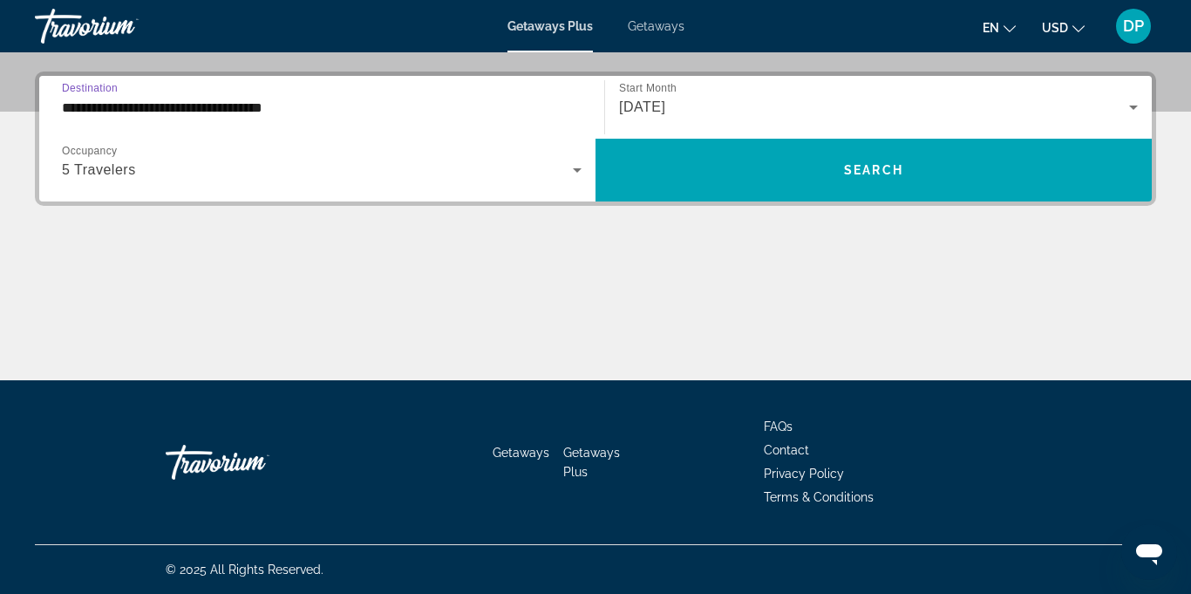
click at [248, 105] on input "**********" at bounding box center [322, 108] width 520 height 21
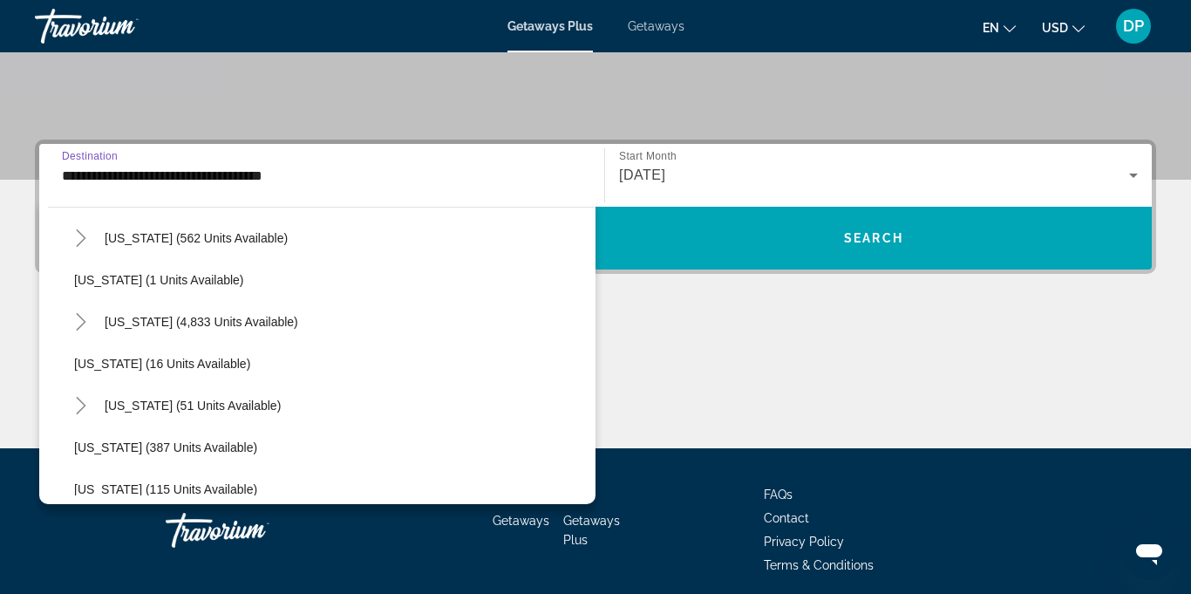
scroll to position [230, 0]
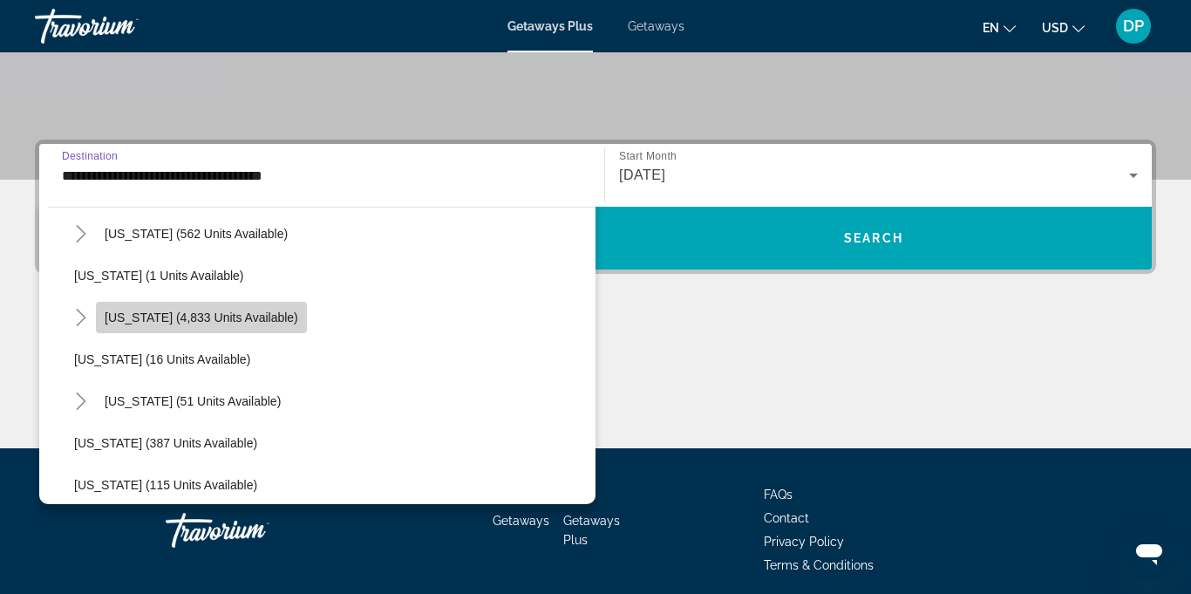
click at [244, 317] on span "[US_STATE] (4,833 units available)" at bounding box center [202, 317] width 194 height 14
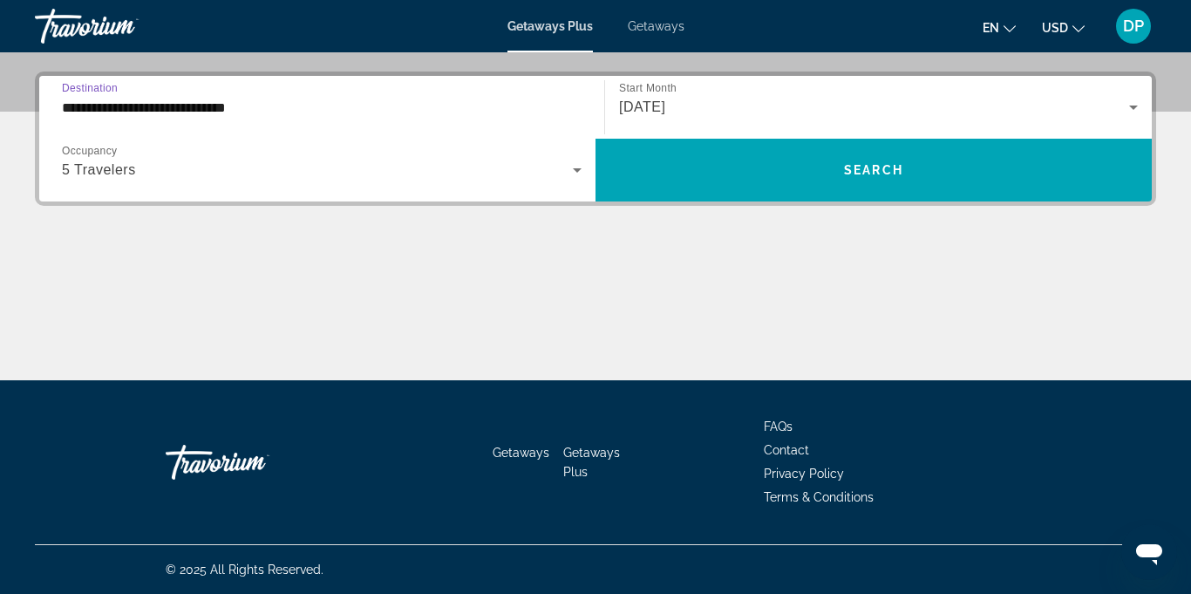
click at [227, 99] on input "**********" at bounding box center [322, 108] width 520 height 21
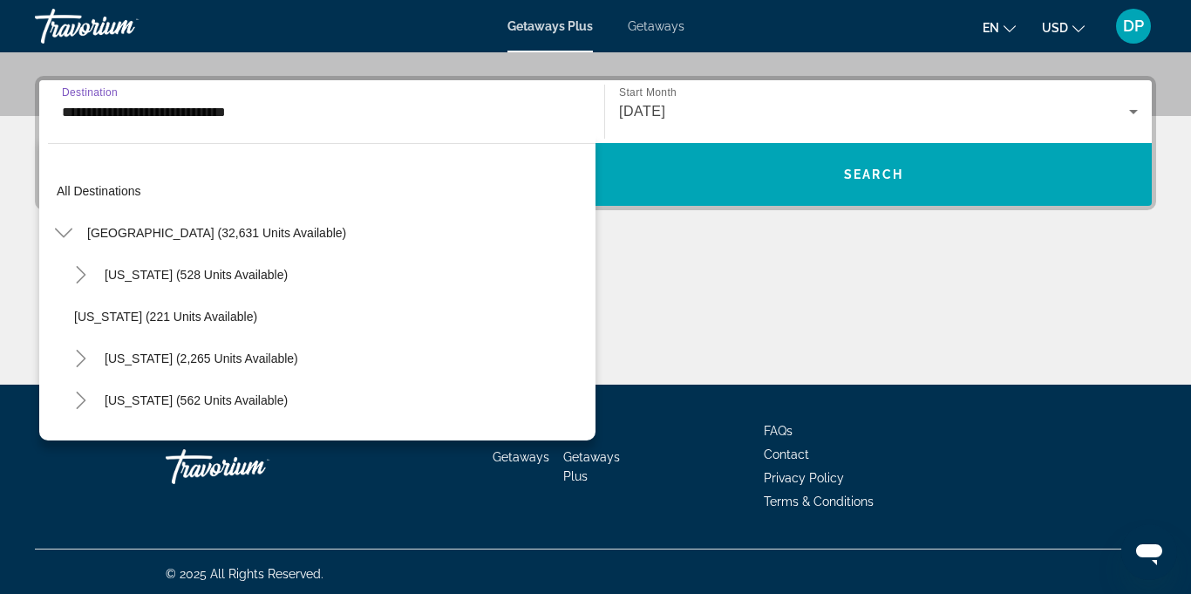
scroll to position [187, 0]
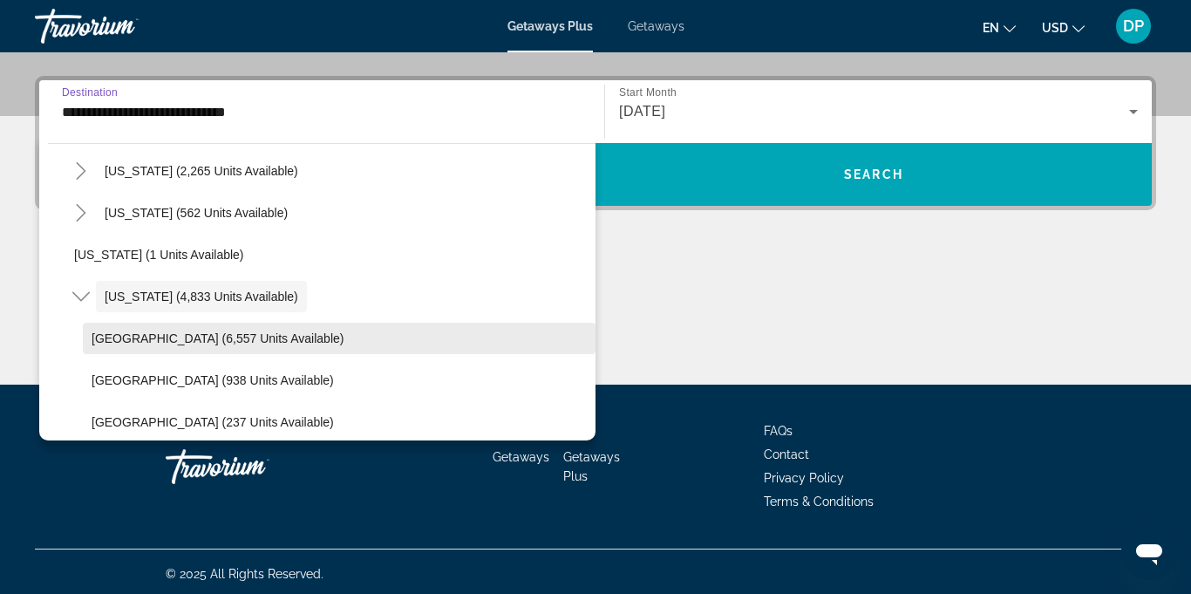
click at [266, 332] on span "[GEOGRAPHIC_DATA] (6,557 units available)" at bounding box center [218, 338] width 252 height 14
type input "**********"
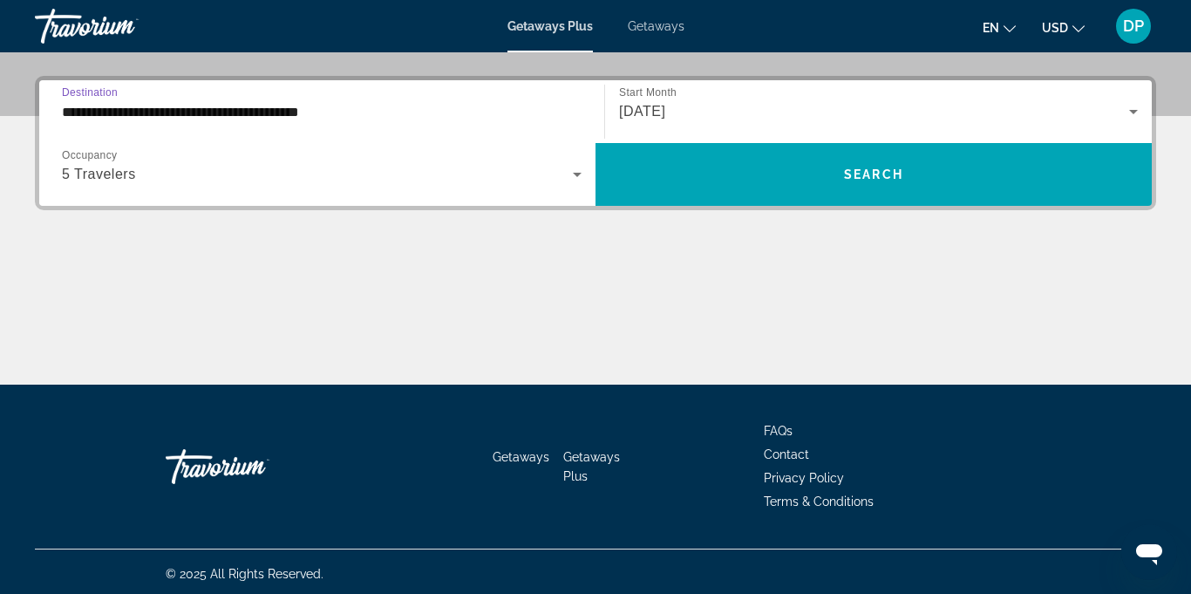
scroll to position [412, 0]
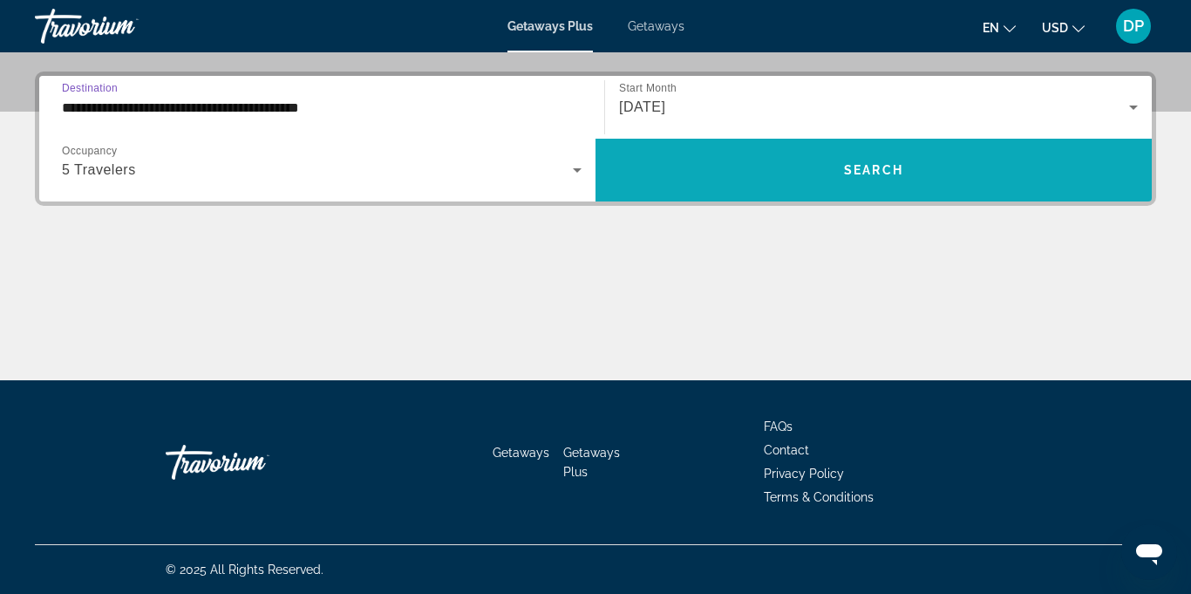
click at [853, 174] on span "Search" at bounding box center [873, 170] width 59 height 14
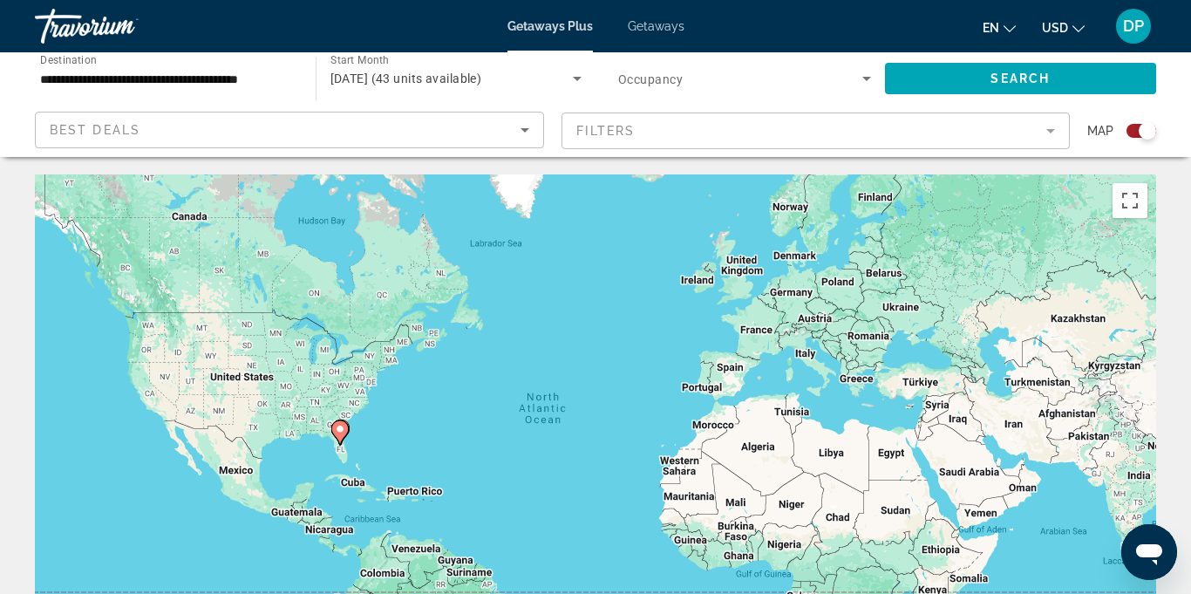
click at [525, 130] on icon "Sort by" at bounding box center [525, 130] width 9 height 4
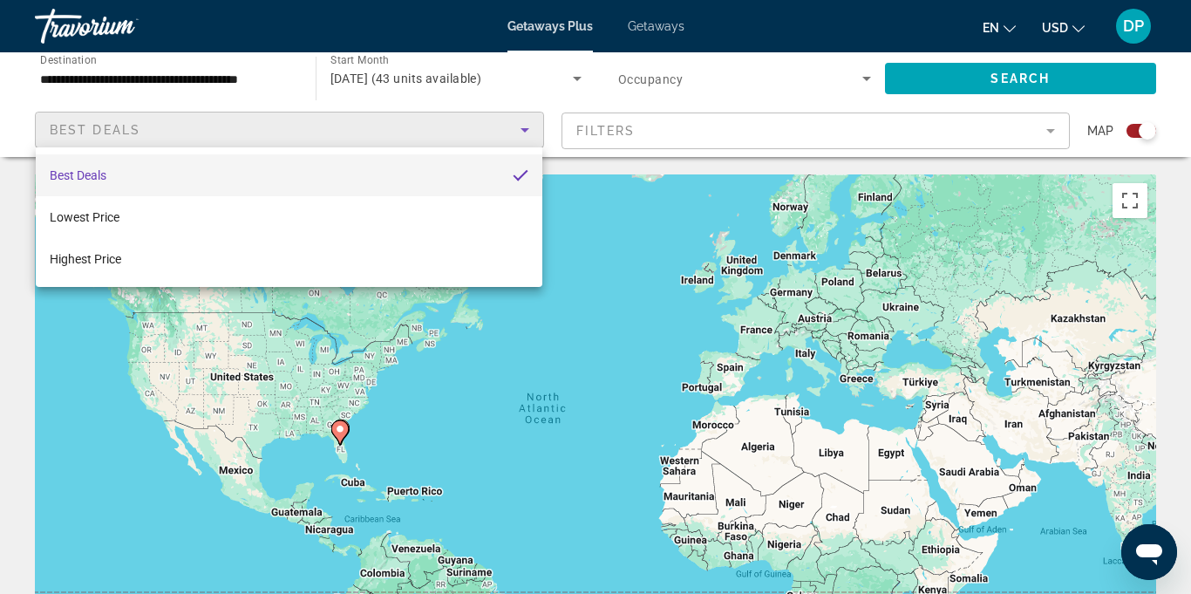
click at [484, 180] on mat-option "Best Deals" at bounding box center [289, 175] width 507 height 42
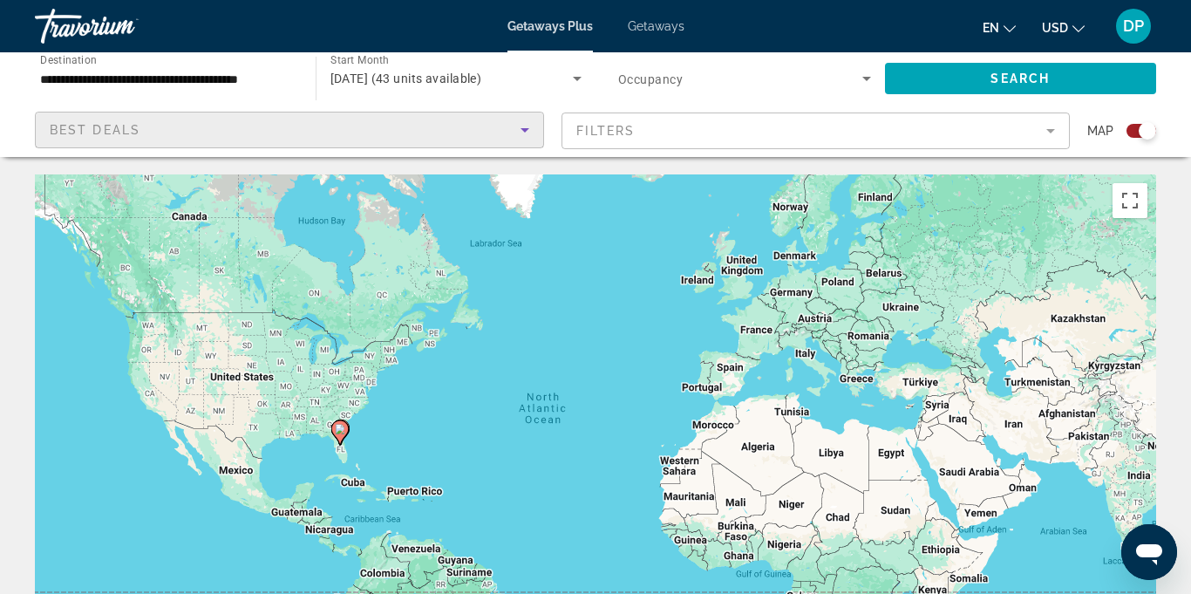
click at [852, 73] on span "Search widget" at bounding box center [740, 78] width 244 height 21
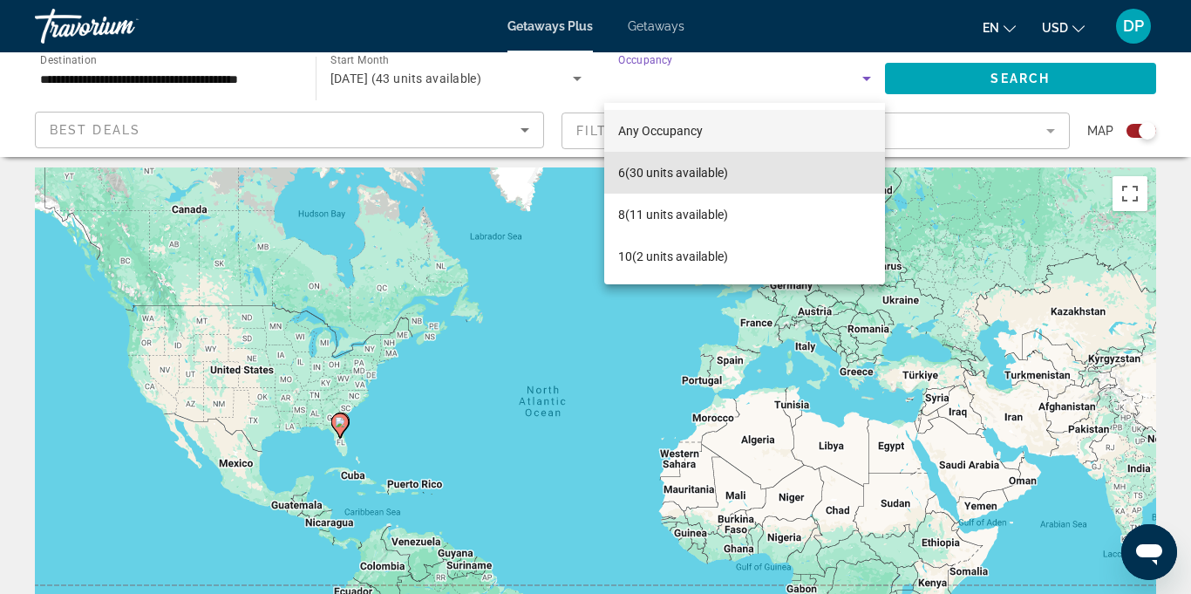
scroll to position [19, 0]
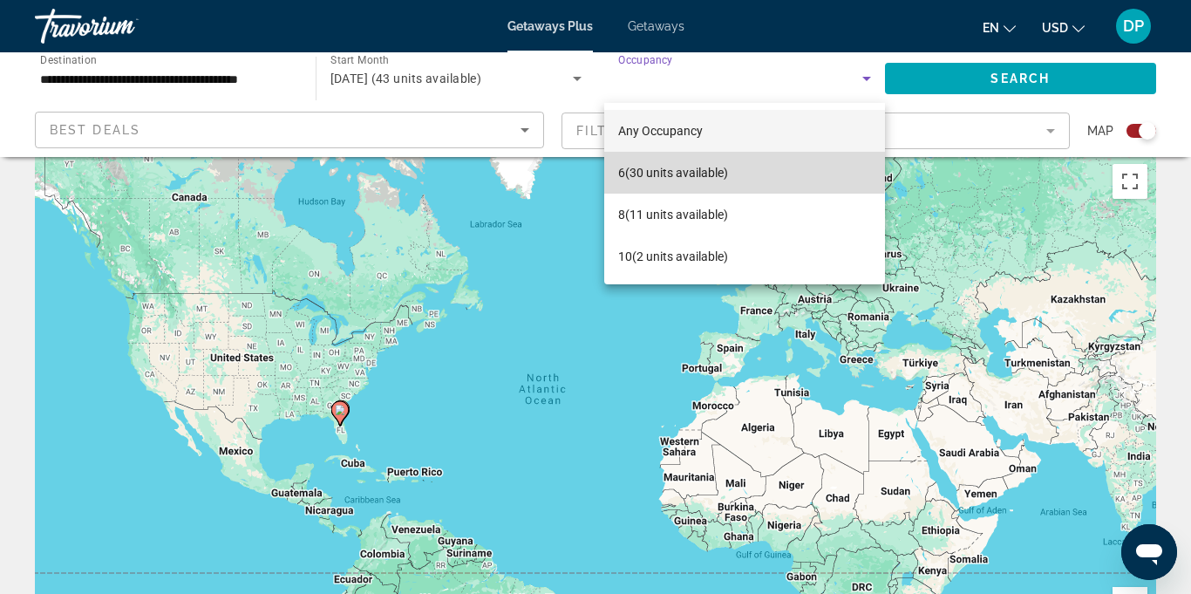
click at [671, 168] on span "6 (30 units available)" at bounding box center [673, 172] width 110 height 21
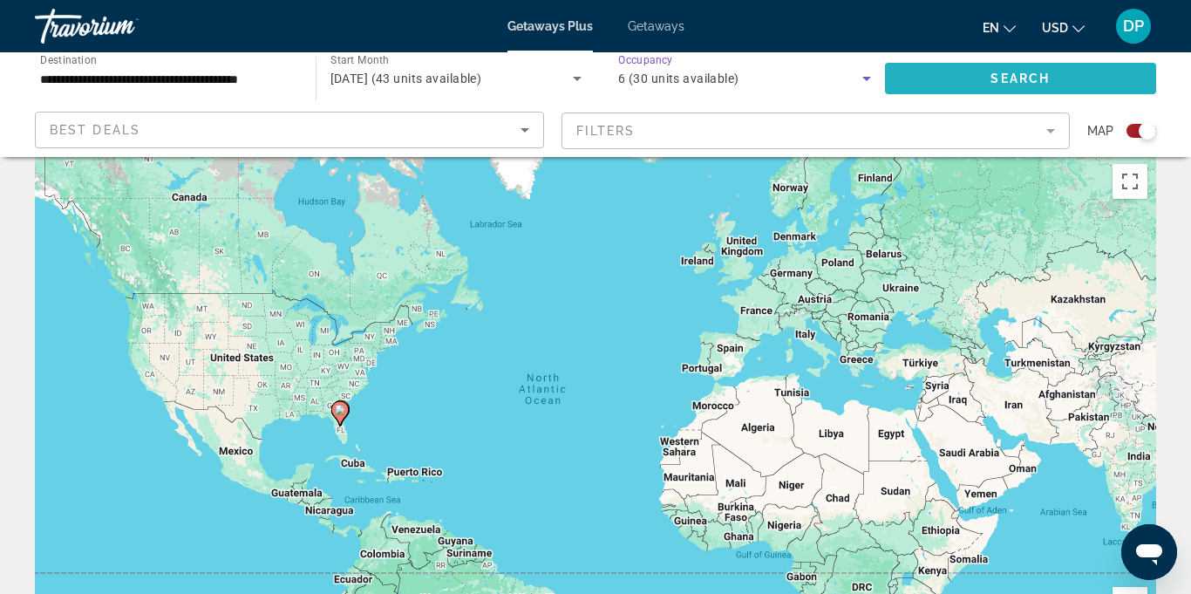
click at [1006, 79] on span "Search" at bounding box center [1020, 79] width 59 height 14
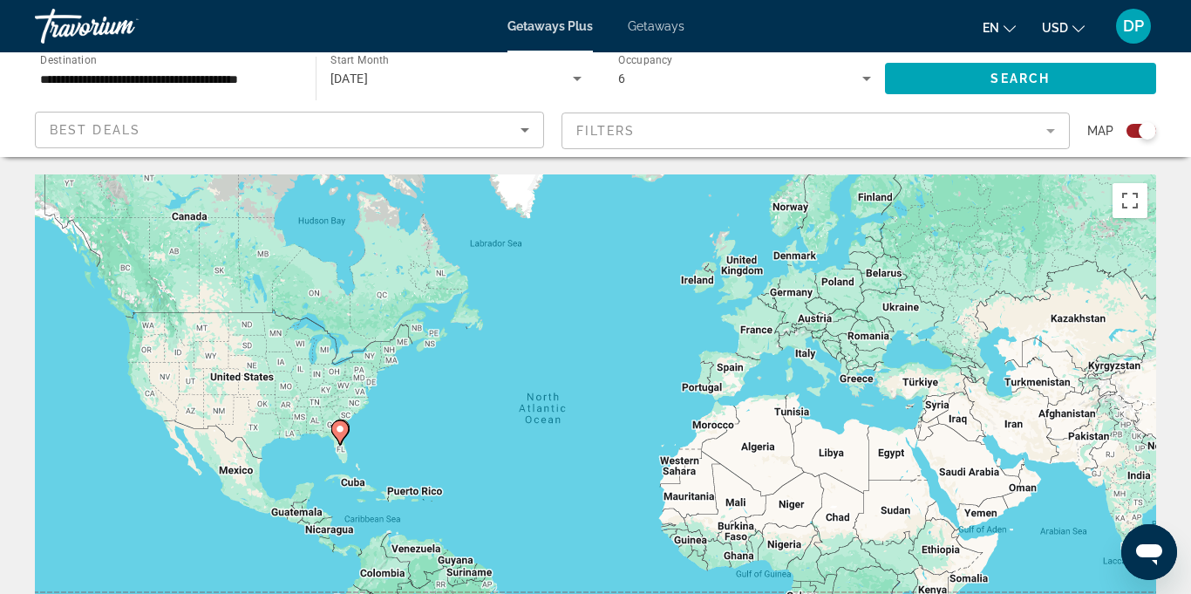
click at [1059, 128] on mat-form-field "Filters" at bounding box center [816, 130] width 509 height 37
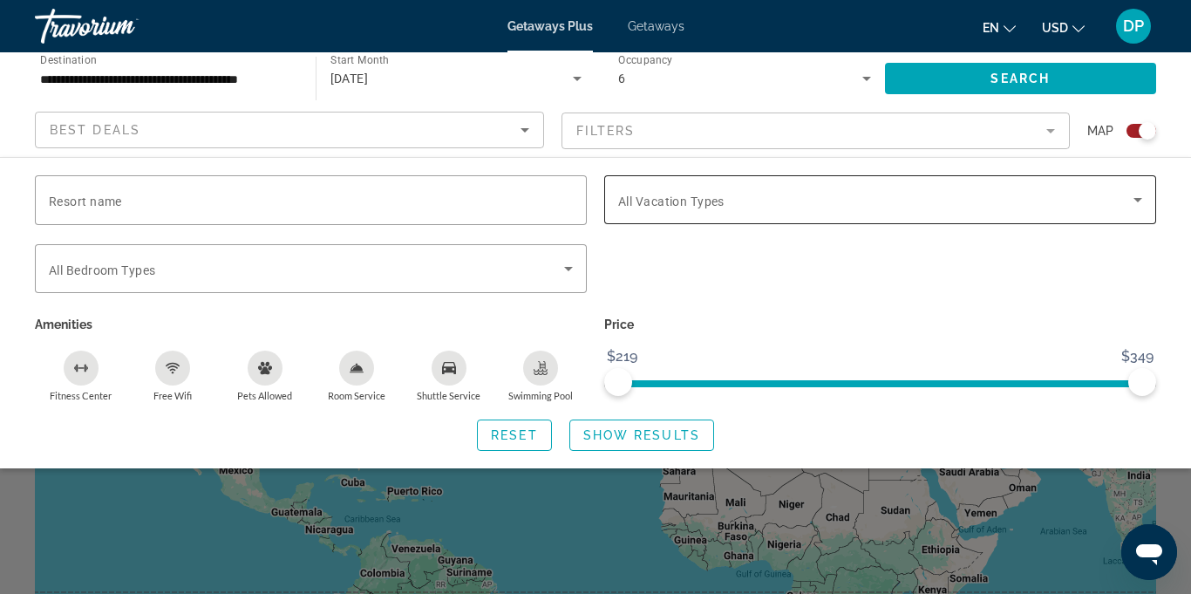
click at [1138, 206] on icon "Search widget" at bounding box center [1138, 199] width 21 height 21
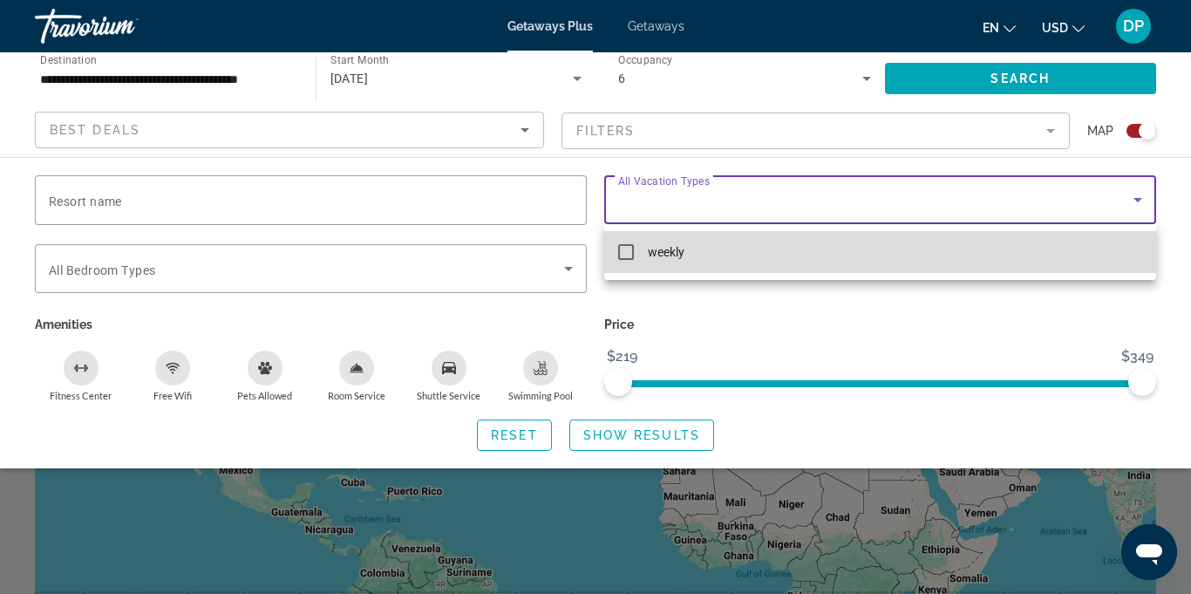
click at [634, 255] on mat-option "weekly" at bounding box center [880, 252] width 552 height 42
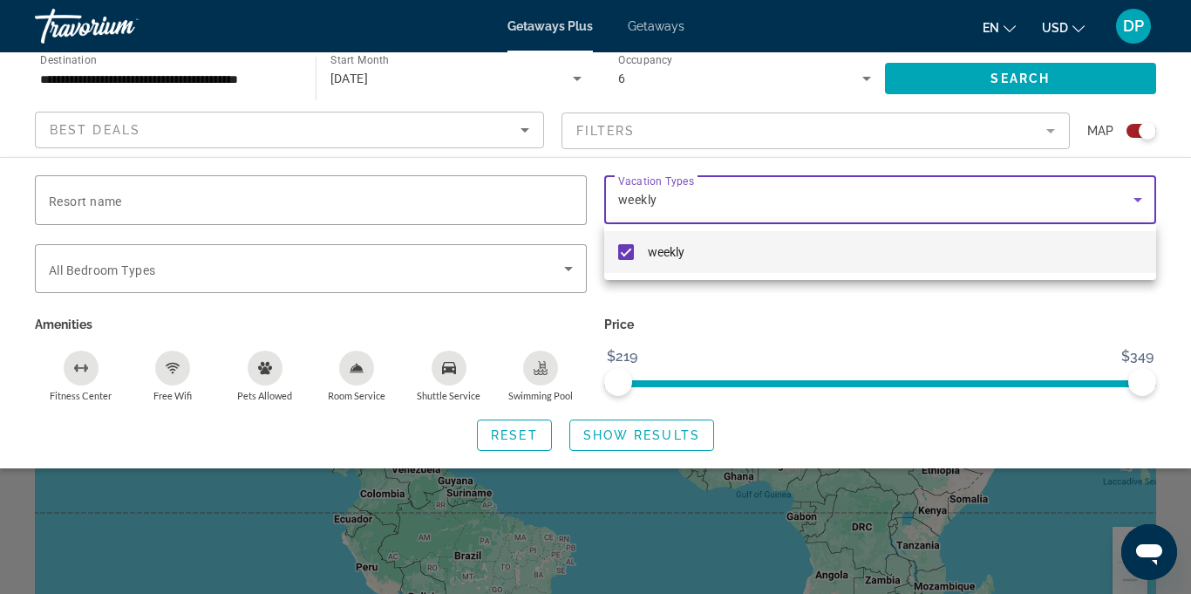
scroll to position [85, 0]
click at [637, 434] on div at bounding box center [595, 297] width 1191 height 594
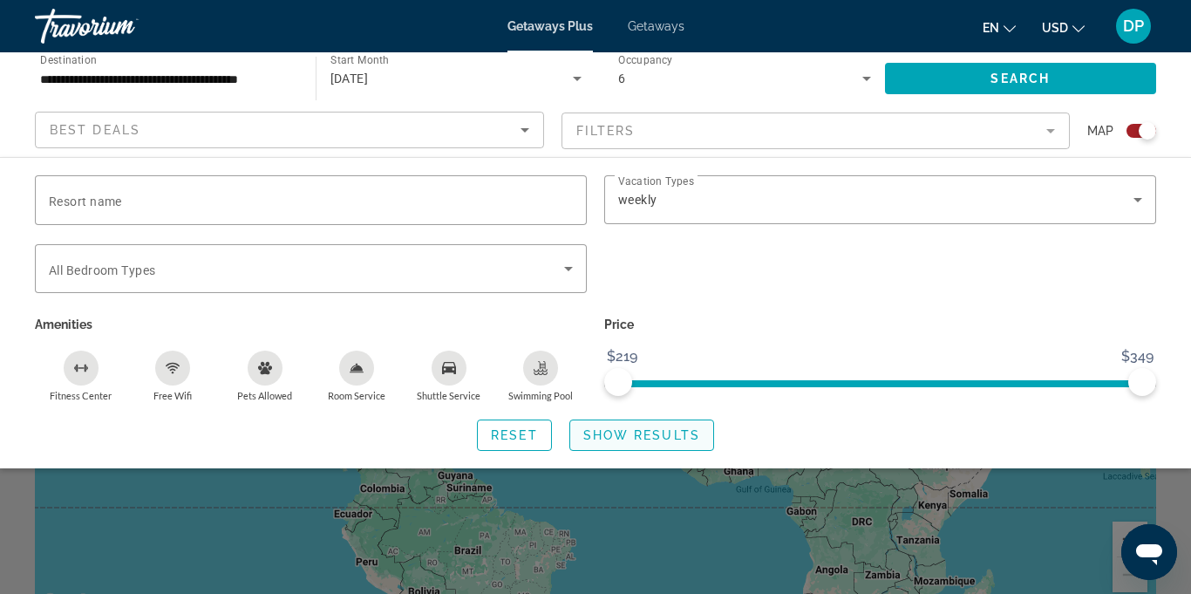
click at [664, 416] on span "Search widget" at bounding box center [641, 435] width 143 height 42
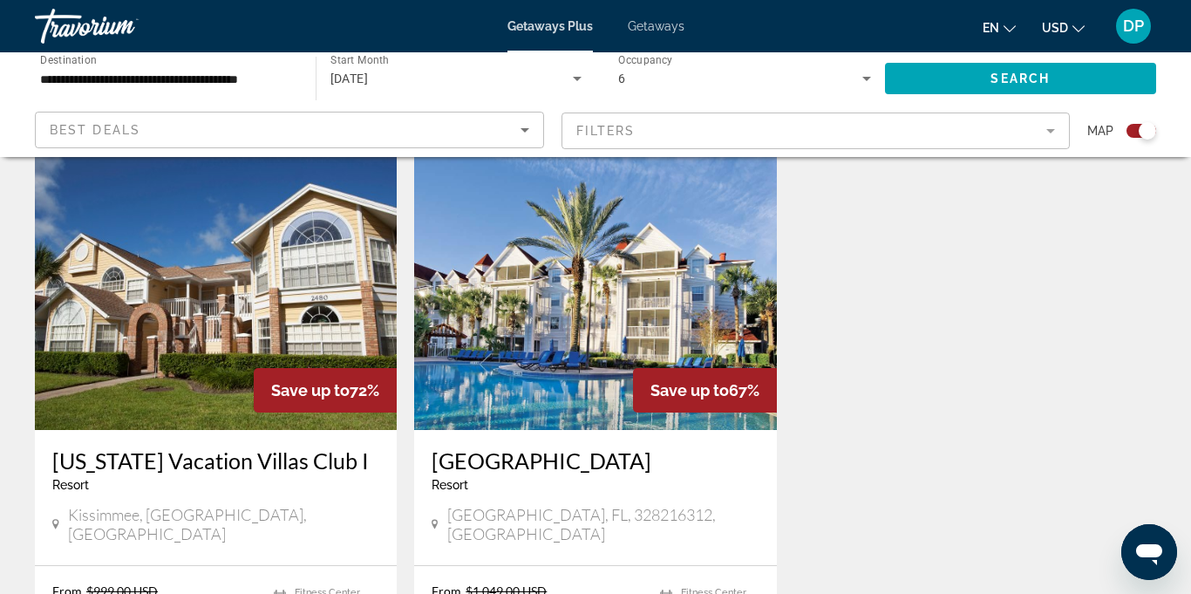
scroll to position [2534, 0]
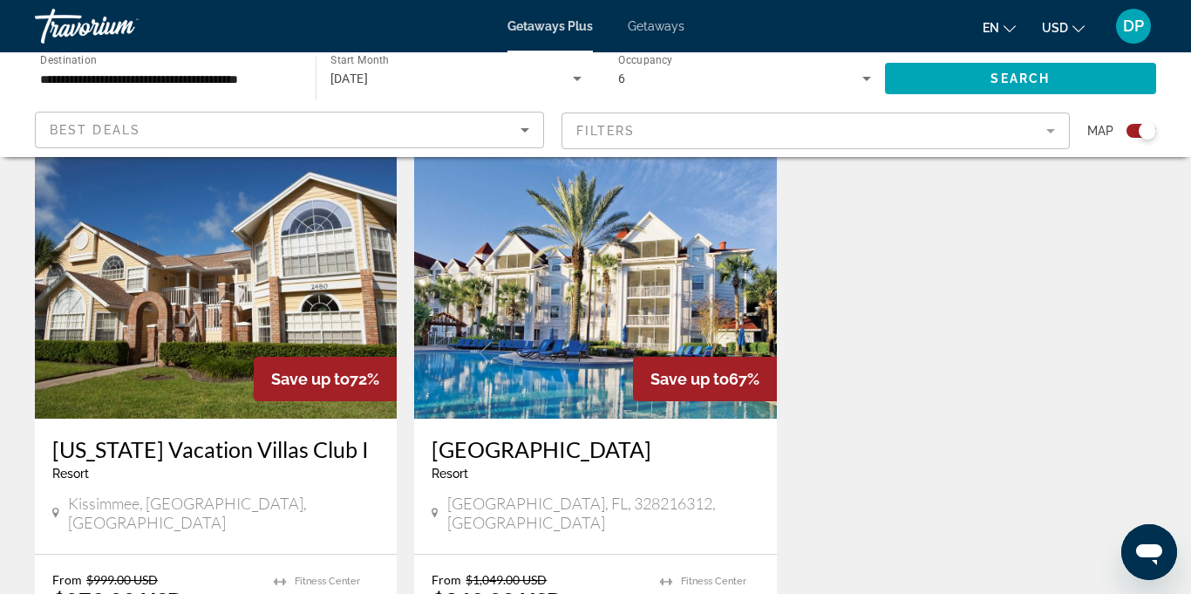
click at [571, 255] on img "Main content" at bounding box center [595, 279] width 362 height 279
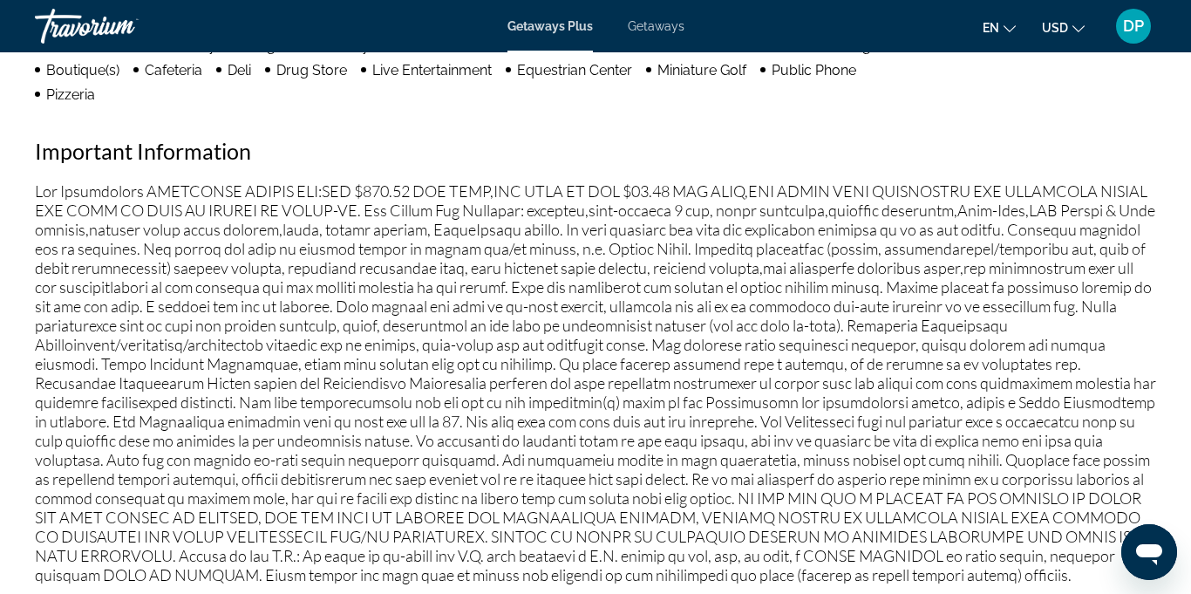
scroll to position [1892, 0]
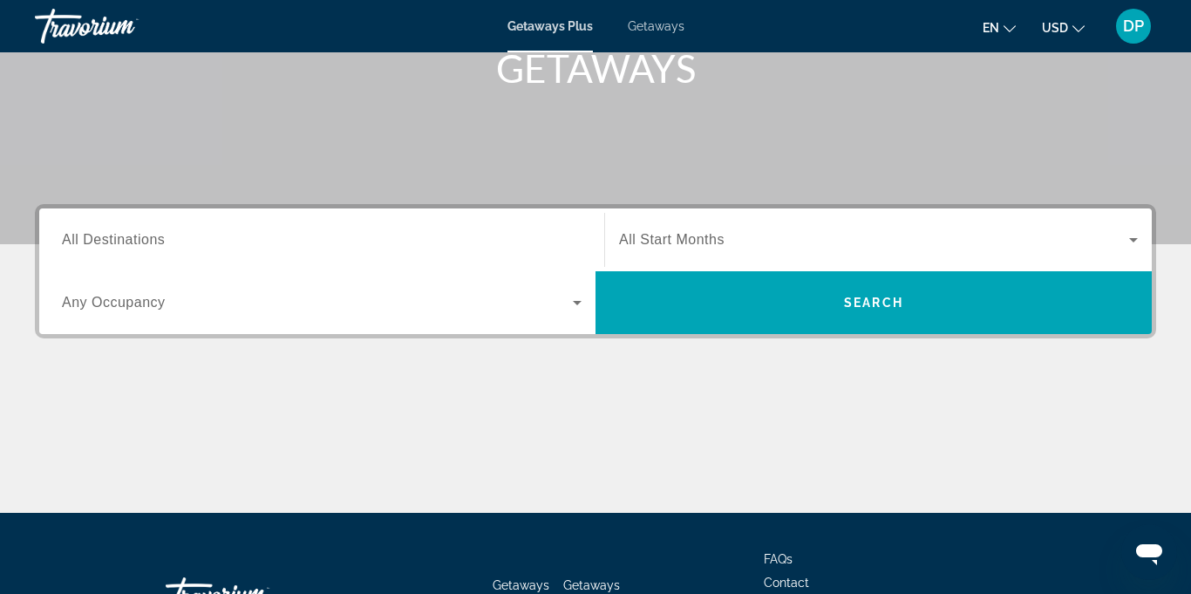
click at [495, 242] on input "Destination All Destinations" at bounding box center [322, 240] width 520 height 21
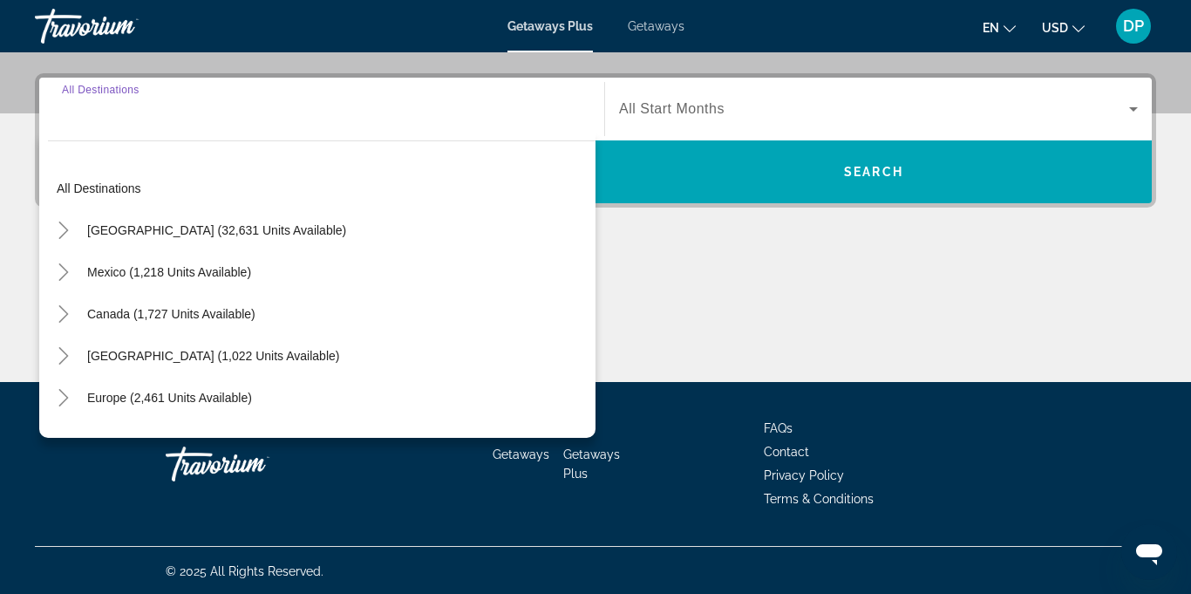
scroll to position [412, 0]
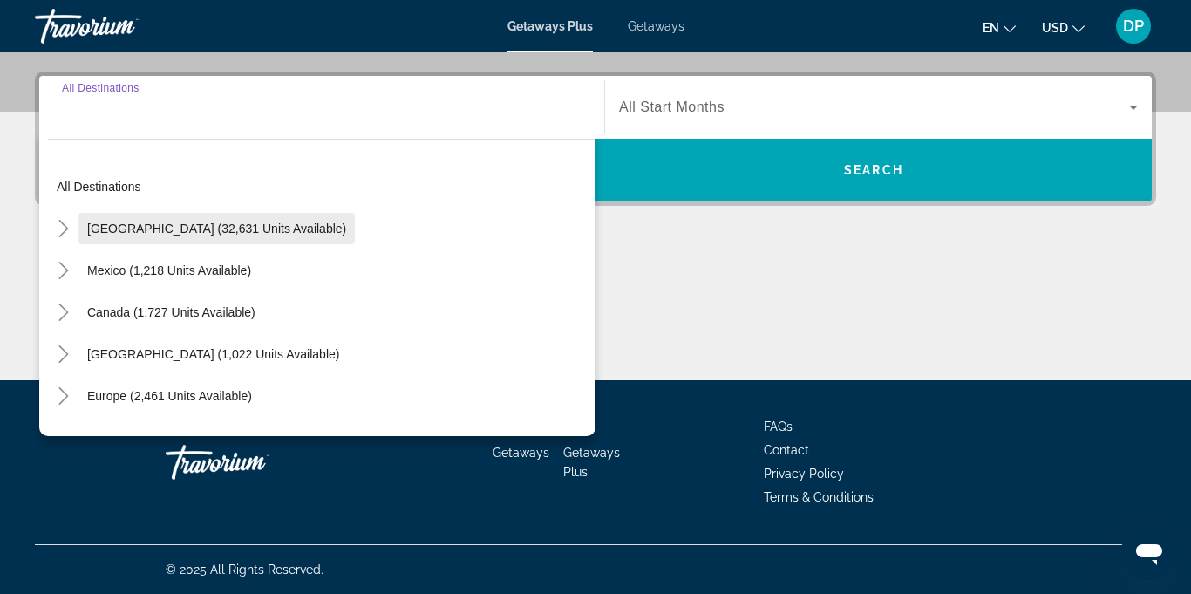
click at [241, 239] on span "Search widget" at bounding box center [216, 229] width 276 height 42
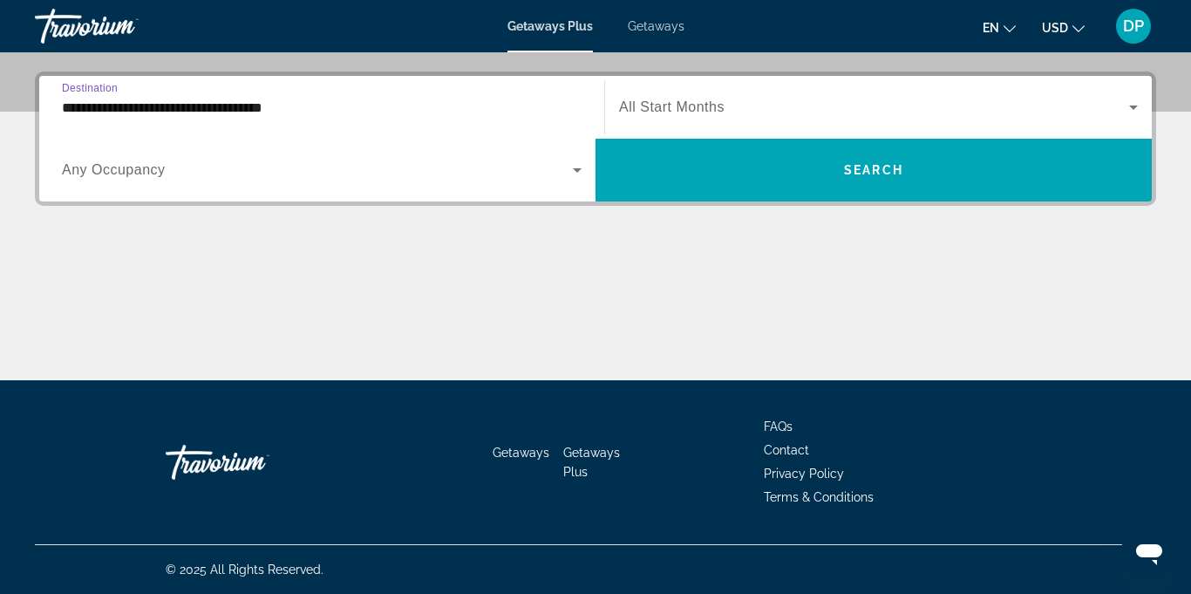
click at [275, 112] on input "**********" at bounding box center [322, 108] width 520 height 21
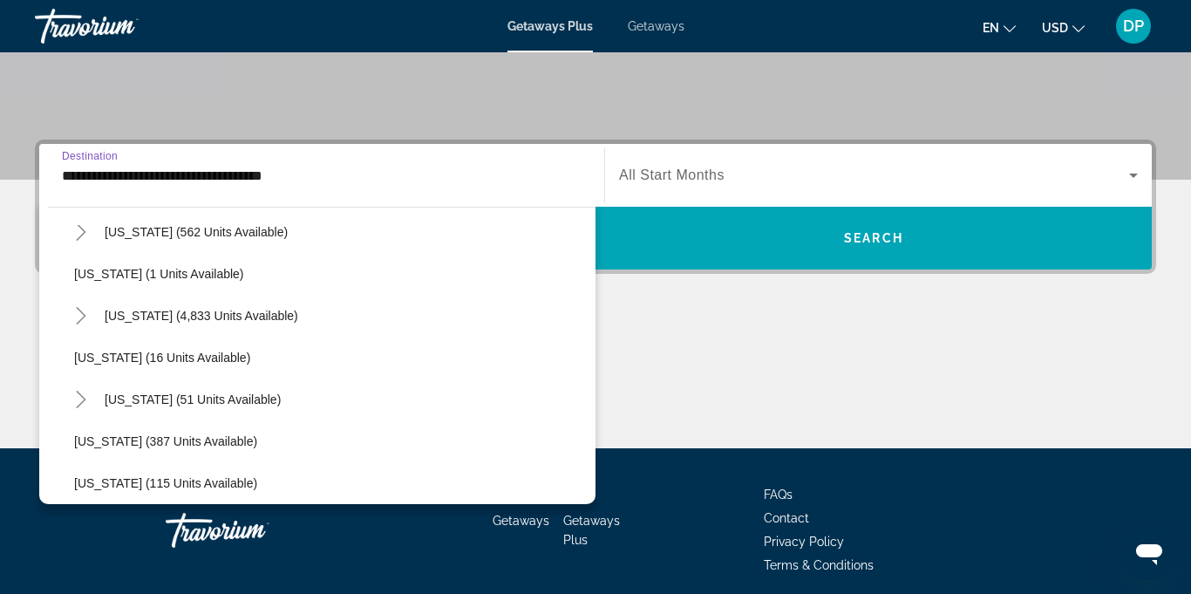
scroll to position [235, 0]
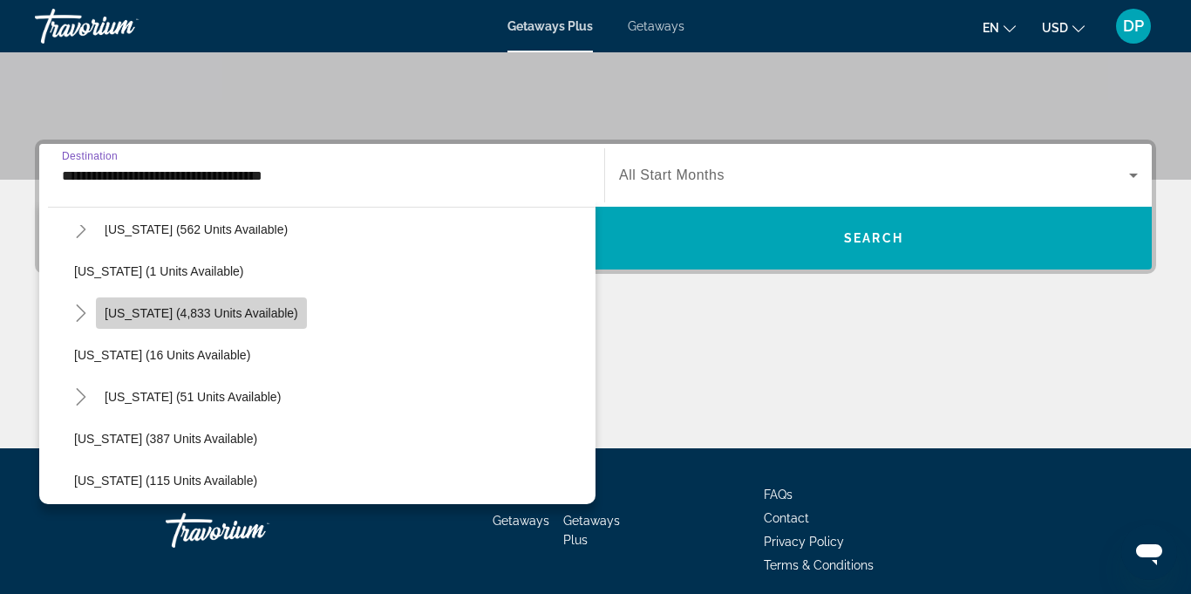
click at [236, 319] on span "[US_STATE] (4,833 units available)" at bounding box center [202, 313] width 194 height 14
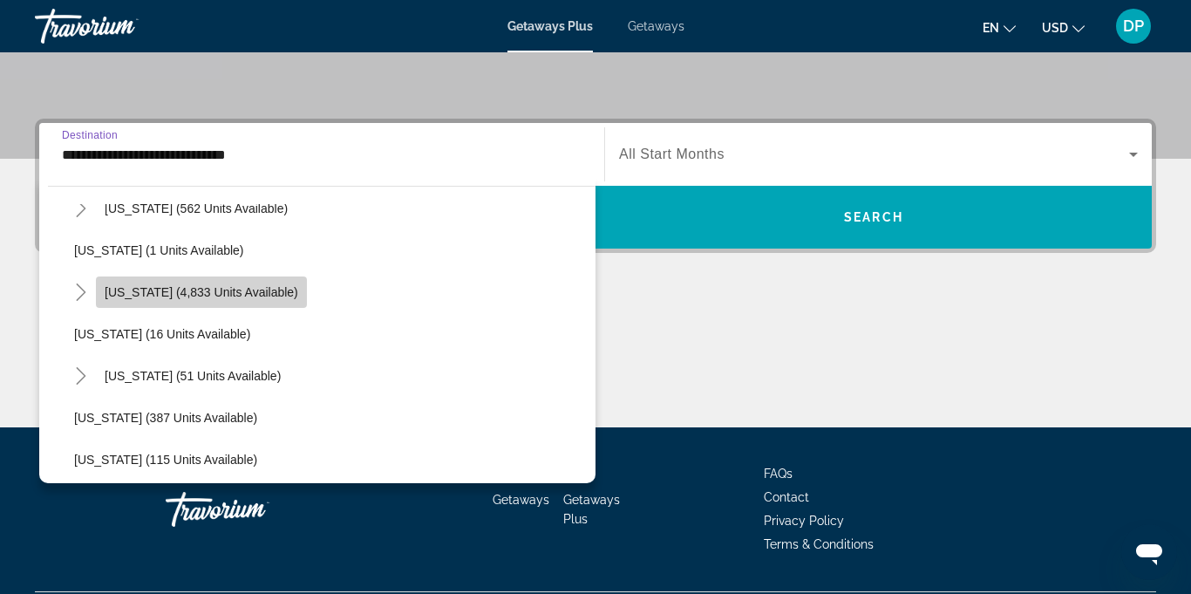
scroll to position [412, 0]
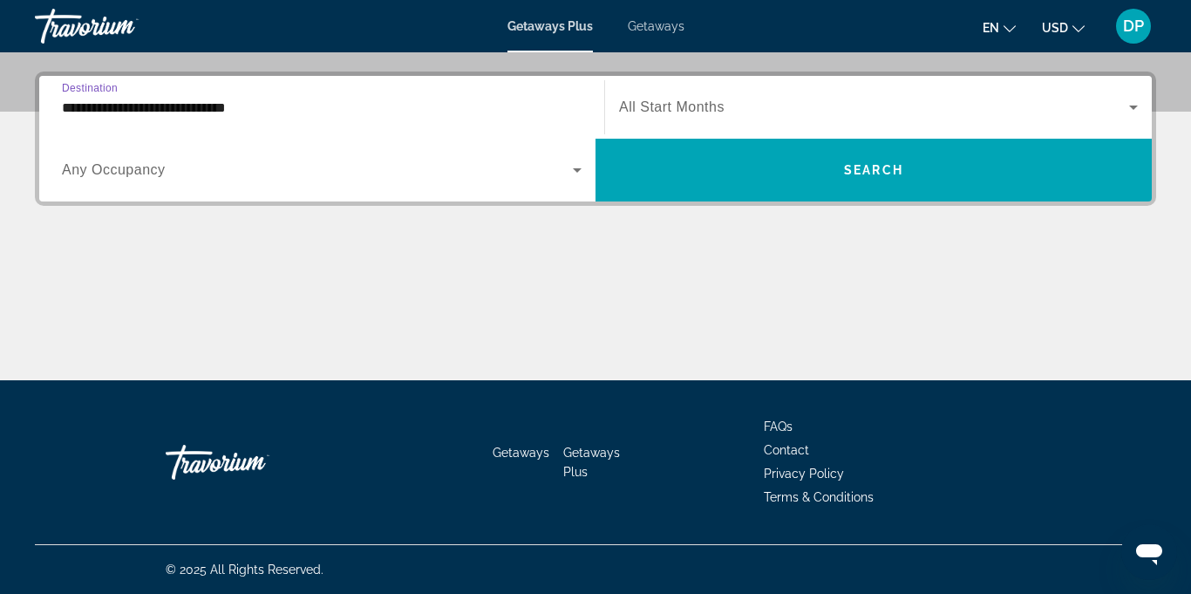
click at [251, 112] on input "**********" at bounding box center [322, 108] width 520 height 21
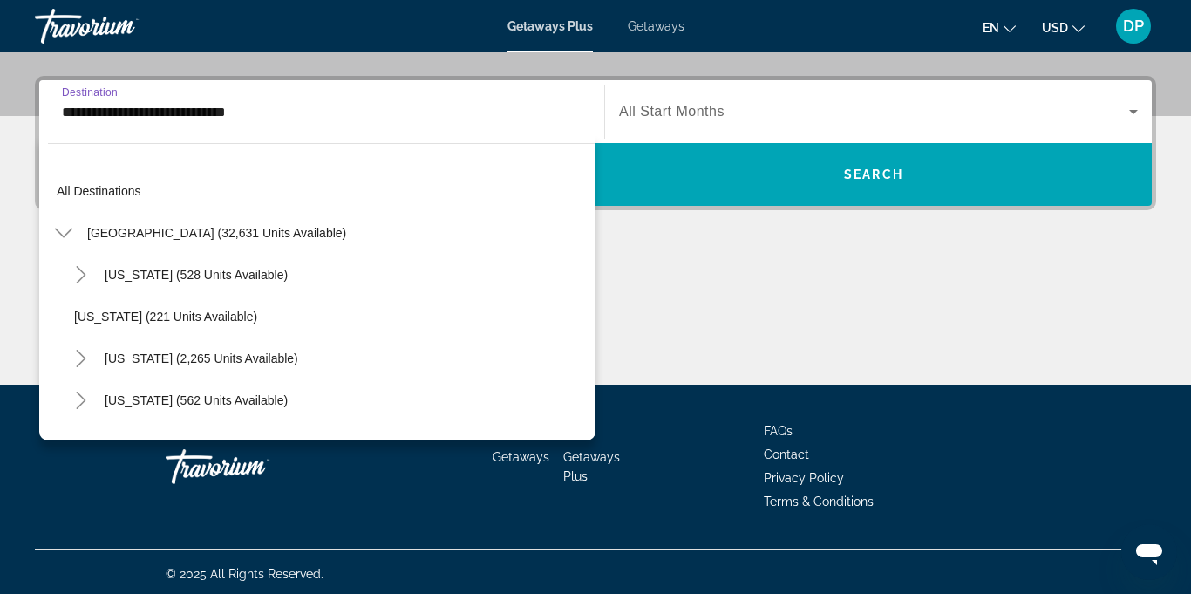
scroll to position [187, 0]
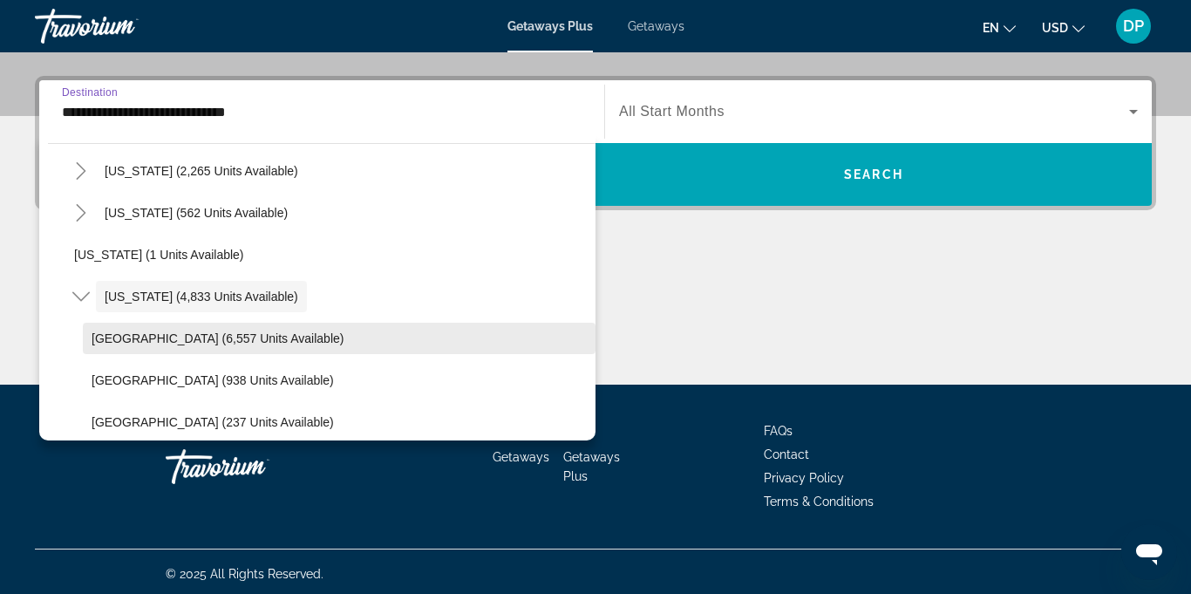
click at [281, 351] on span "Search widget" at bounding box center [339, 338] width 513 height 42
type input "**********"
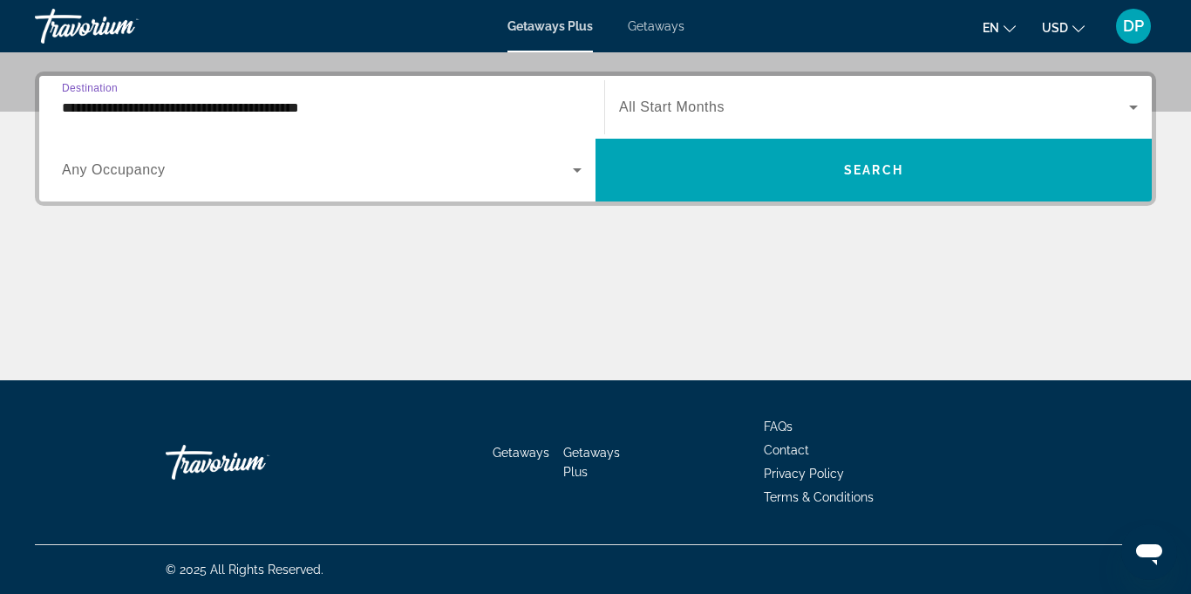
click at [579, 180] on icon "Search widget" at bounding box center [577, 170] width 21 height 21
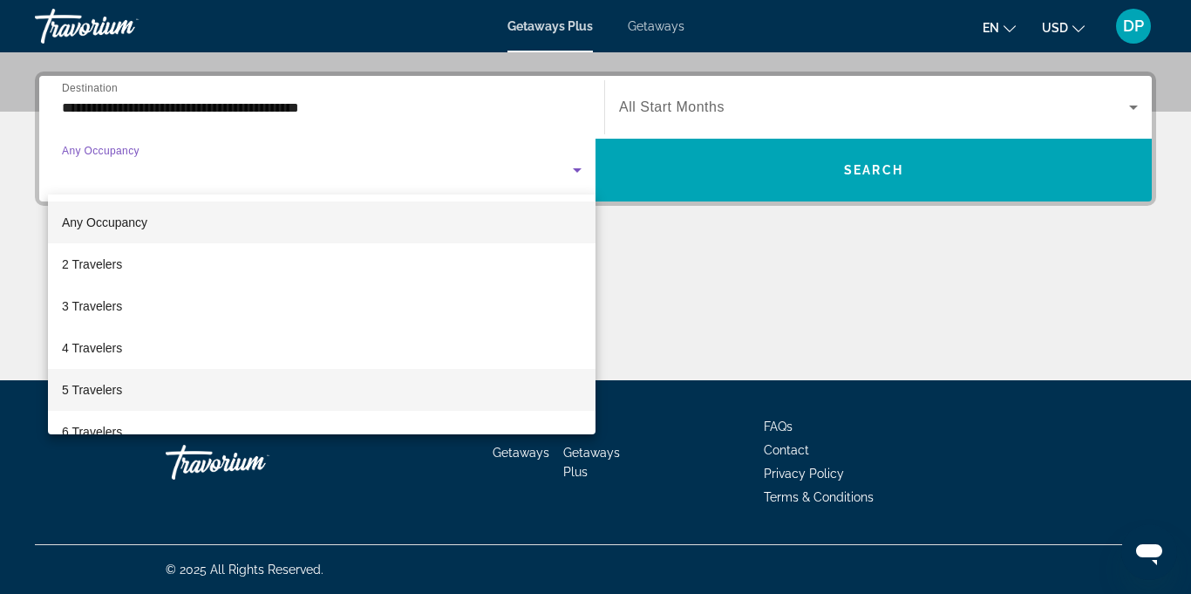
click at [96, 394] on span "5 Travelers" at bounding box center [92, 389] width 60 height 21
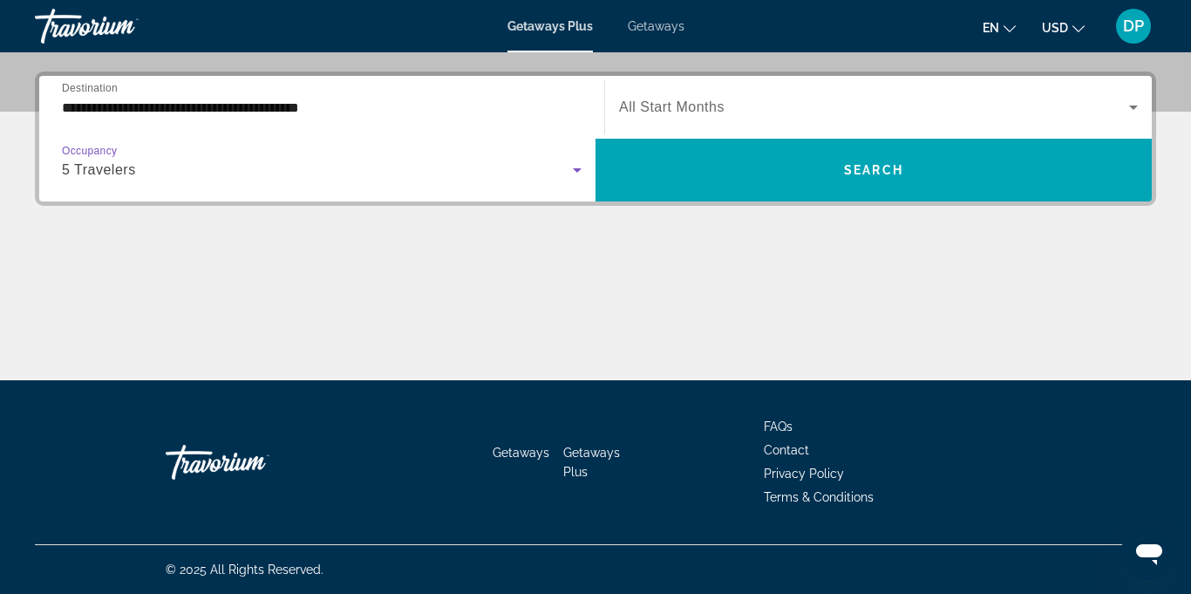
click at [1142, 106] on icon "Search widget" at bounding box center [1133, 107] width 21 height 21
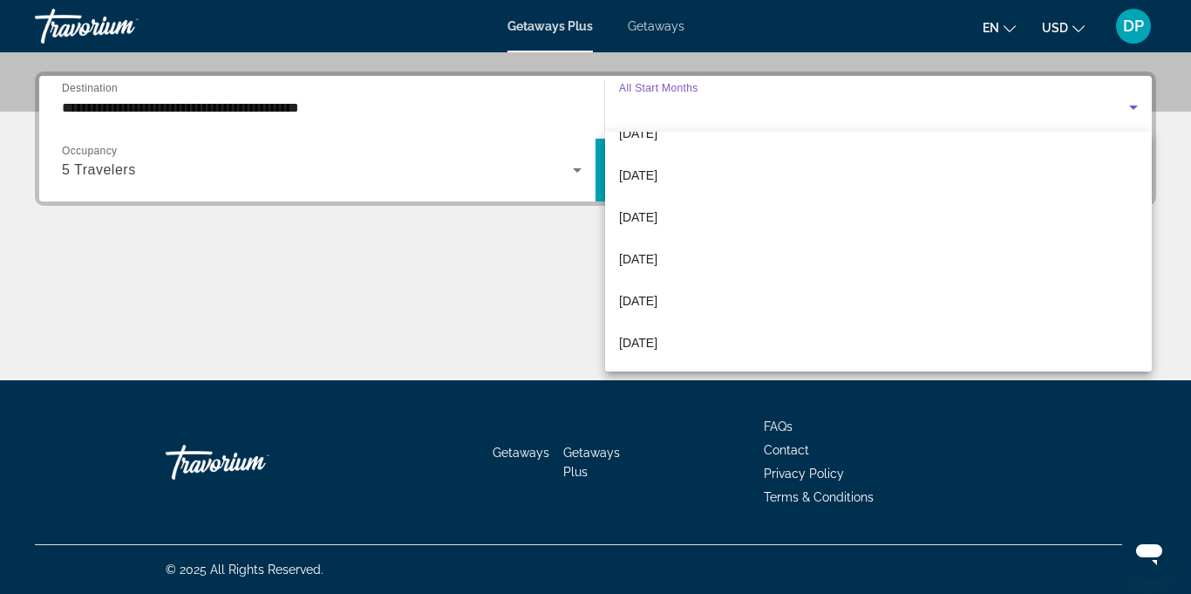
scroll to position [237, 0]
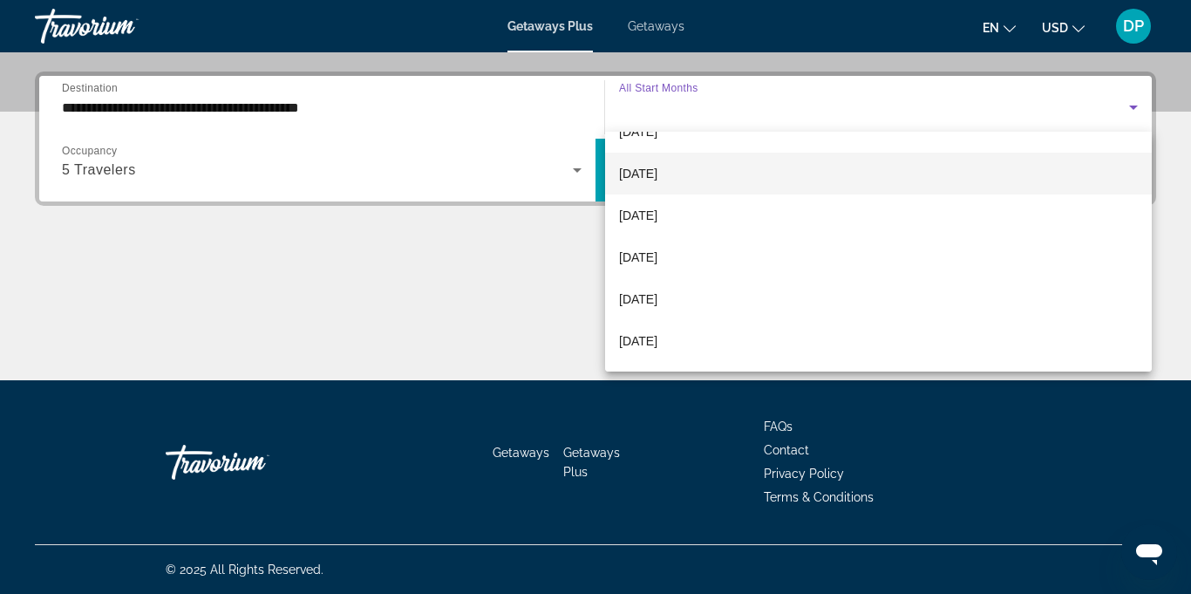
click at [648, 174] on span "[DATE]" at bounding box center [638, 173] width 38 height 21
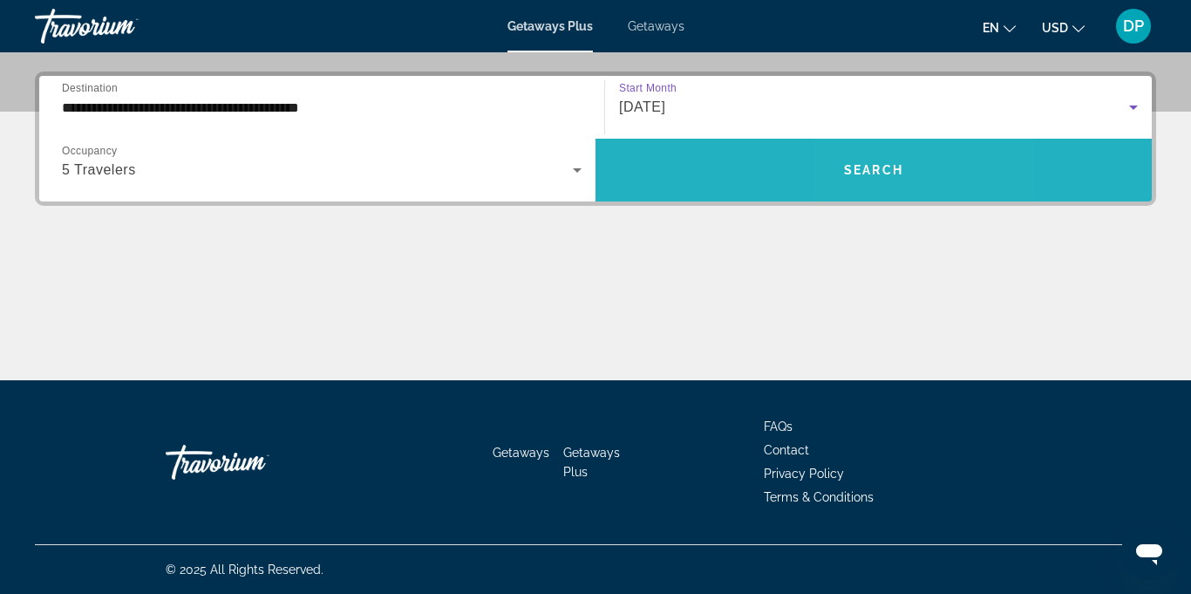
click at [873, 180] on span "Search widget" at bounding box center [874, 170] width 556 height 42
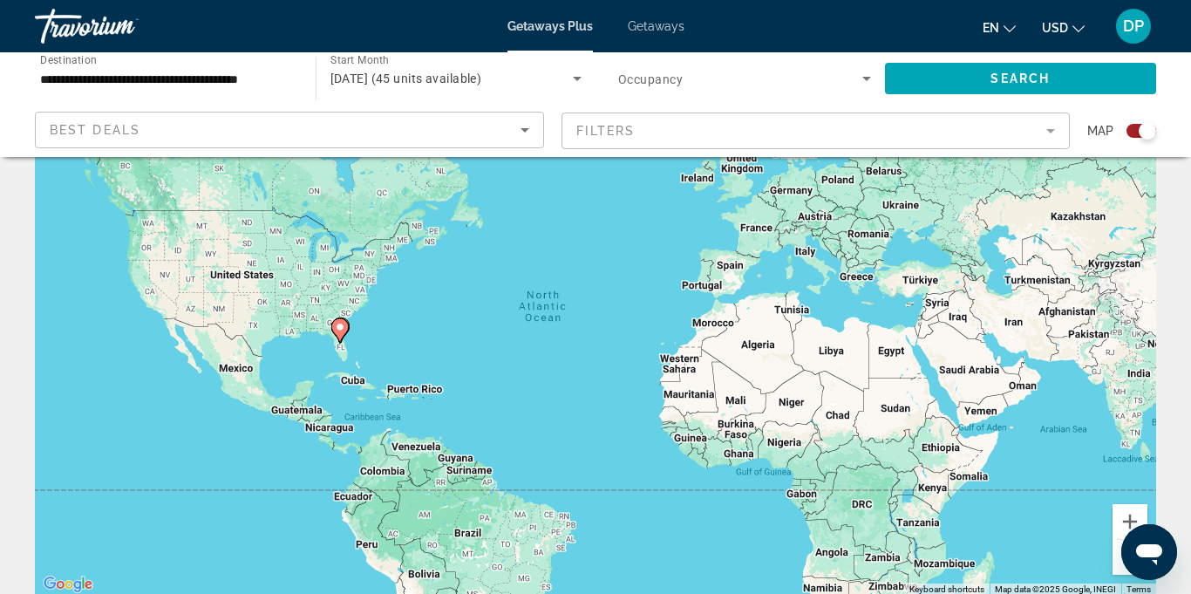
scroll to position [94, 0]
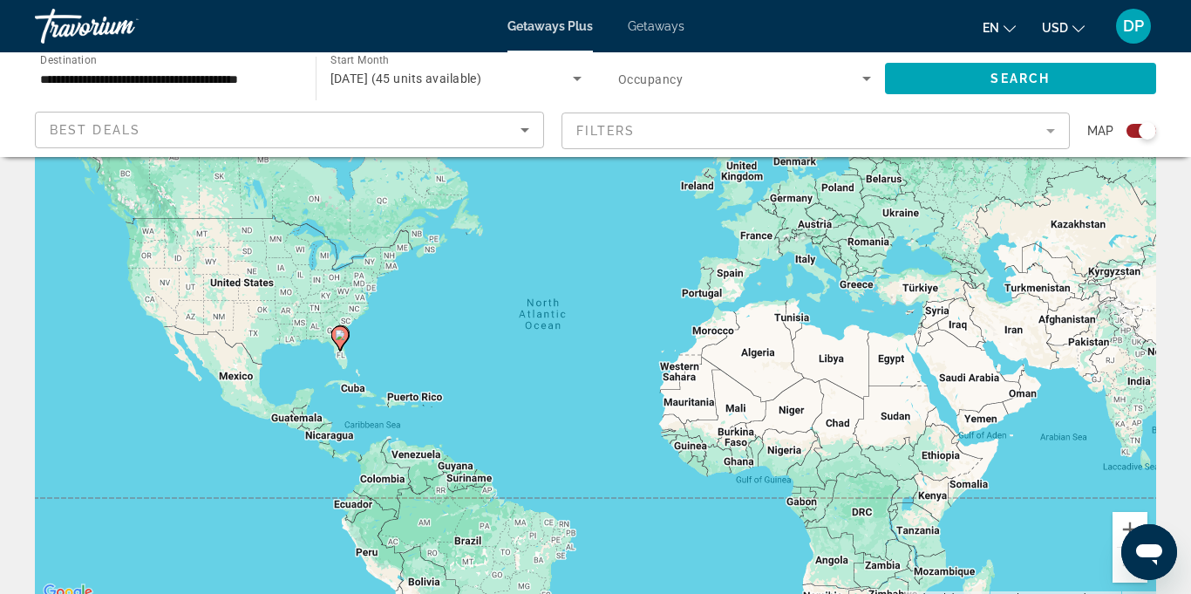
click at [1055, 133] on mat-form-field "Filters" at bounding box center [816, 130] width 509 height 37
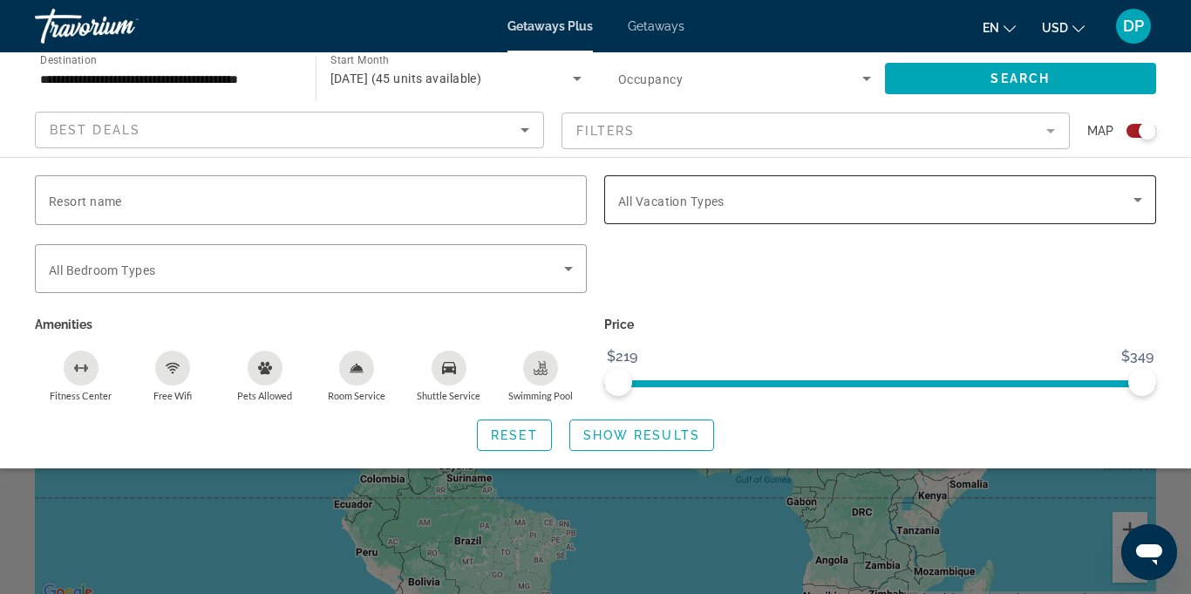
click at [1139, 200] on icon "Search widget" at bounding box center [1138, 200] width 9 height 4
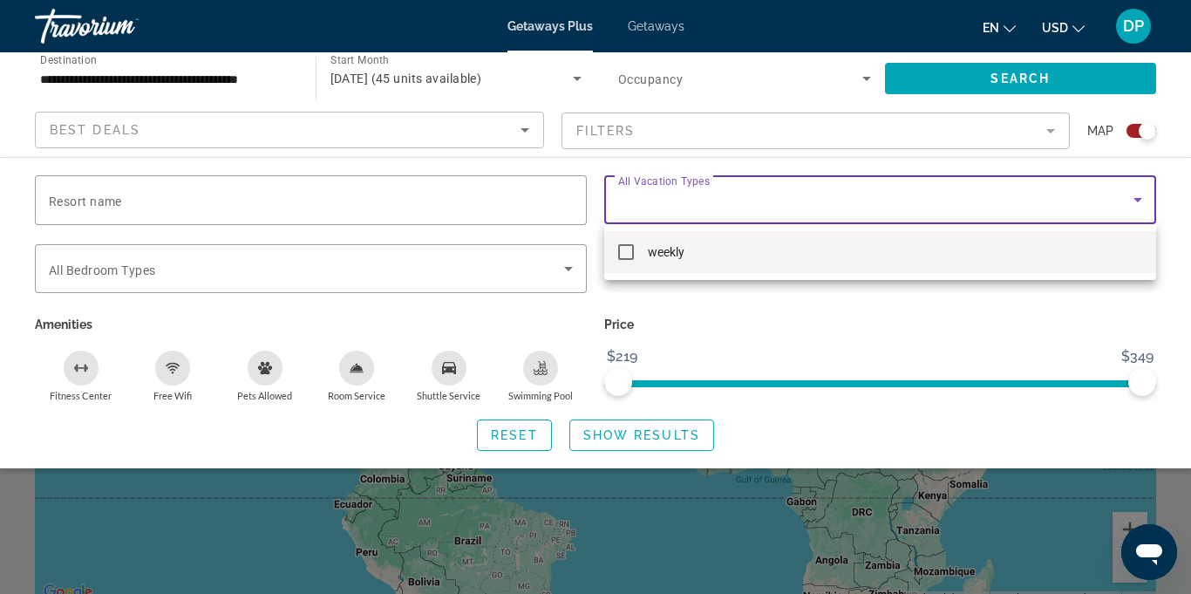
click at [632, 250] on mat-pseudo-checkbox at bounding box center [626, 252] width 16 height 16
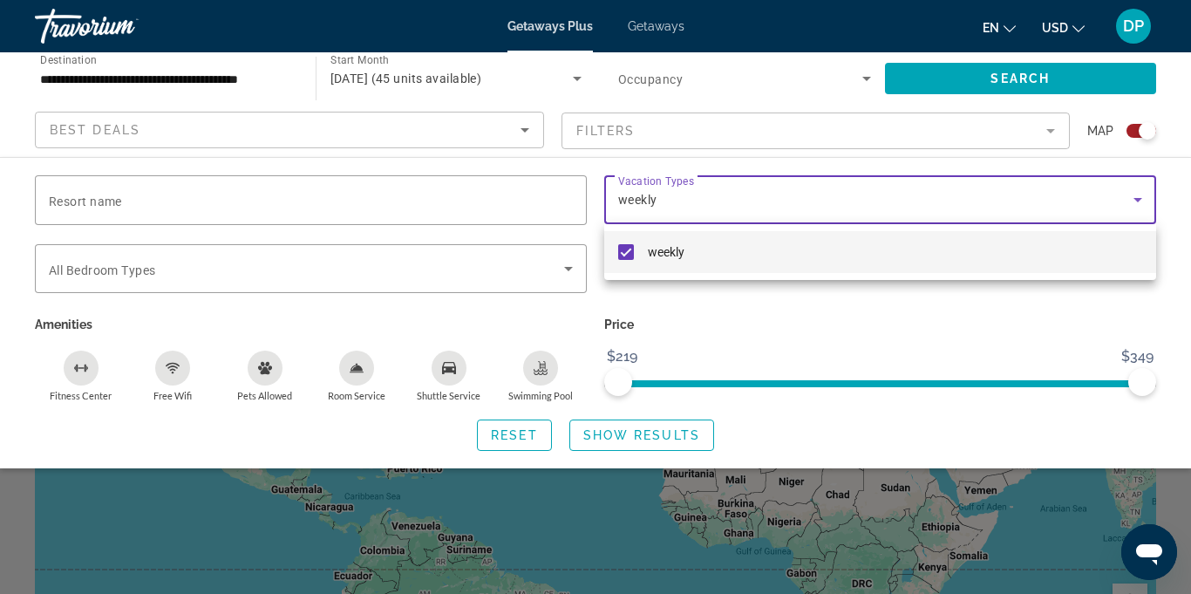
scroll to position [0, 0]
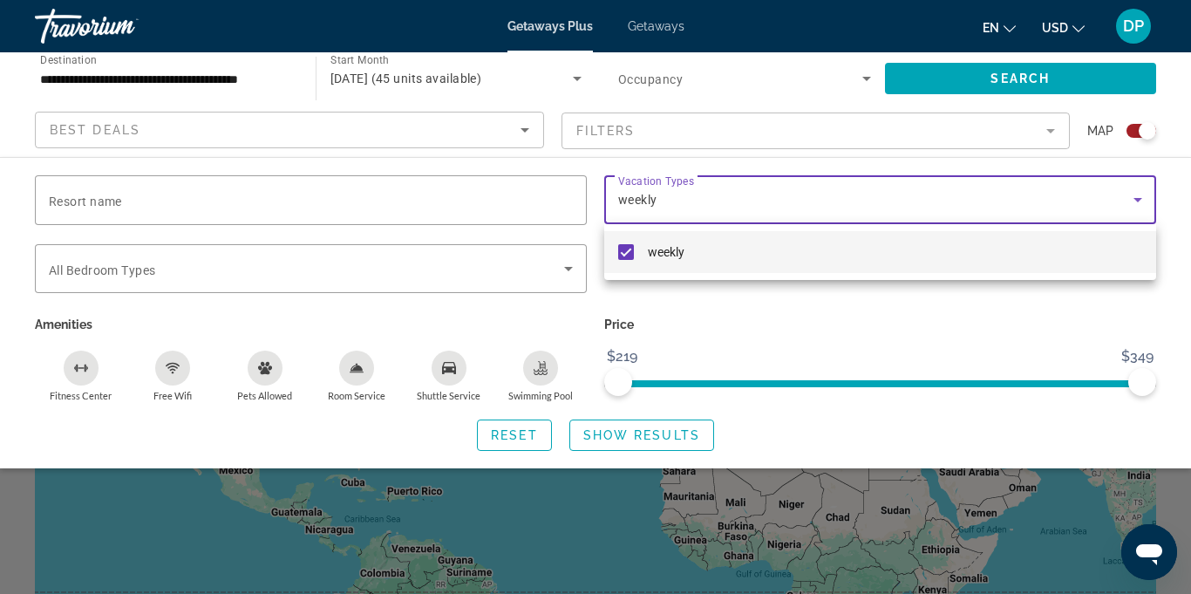
click at [630, 437] on div at bounding box center [595, 297] width 1191 height 594
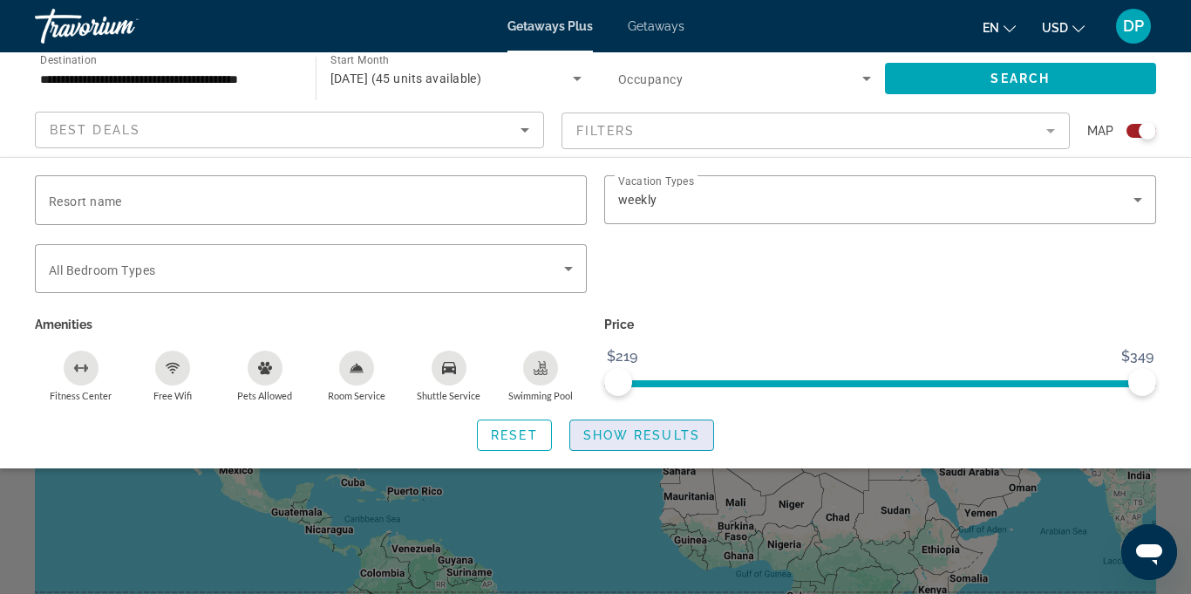
click at [623, 442] on span "Search widget" at bounding box center [641, 435] width 143 height 42
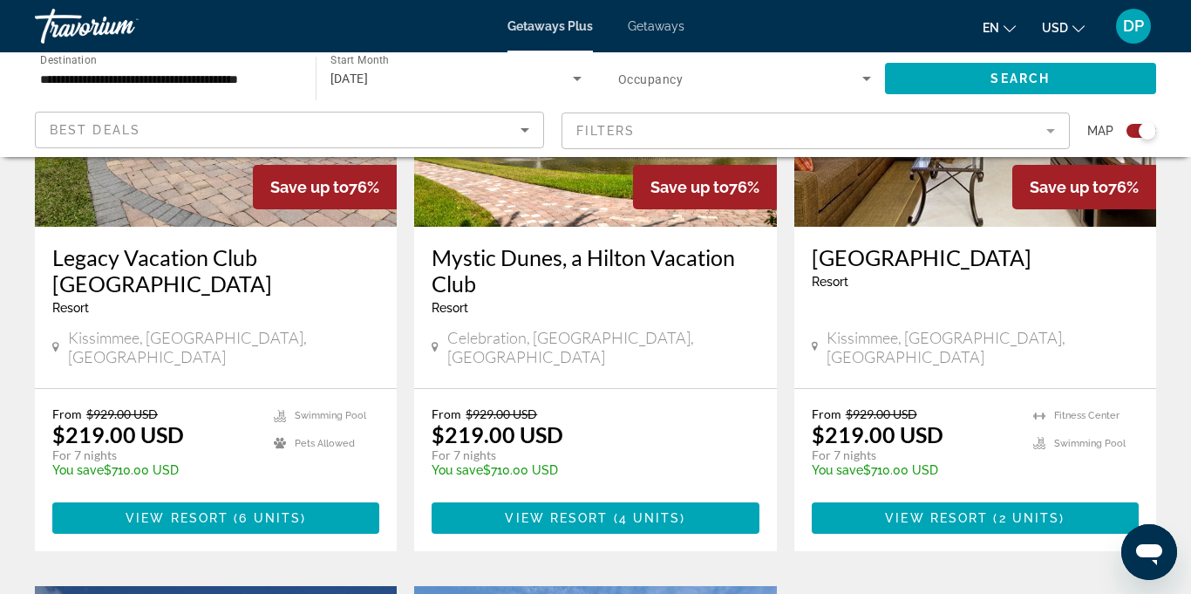
scroll to position [2091, 0]
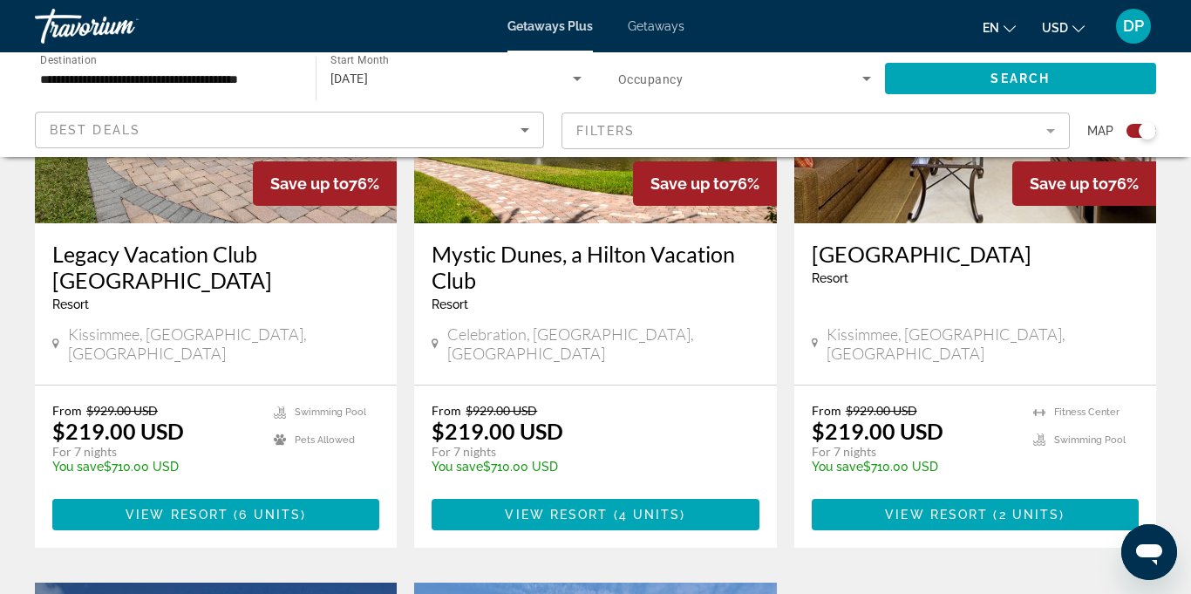
click at [183, 324] on span "Kissimmee, [GEOGRAPHIC_DATA], [GEOGRAPHIC_DATA]" at bounding box center [224, 343] width 312 height 38
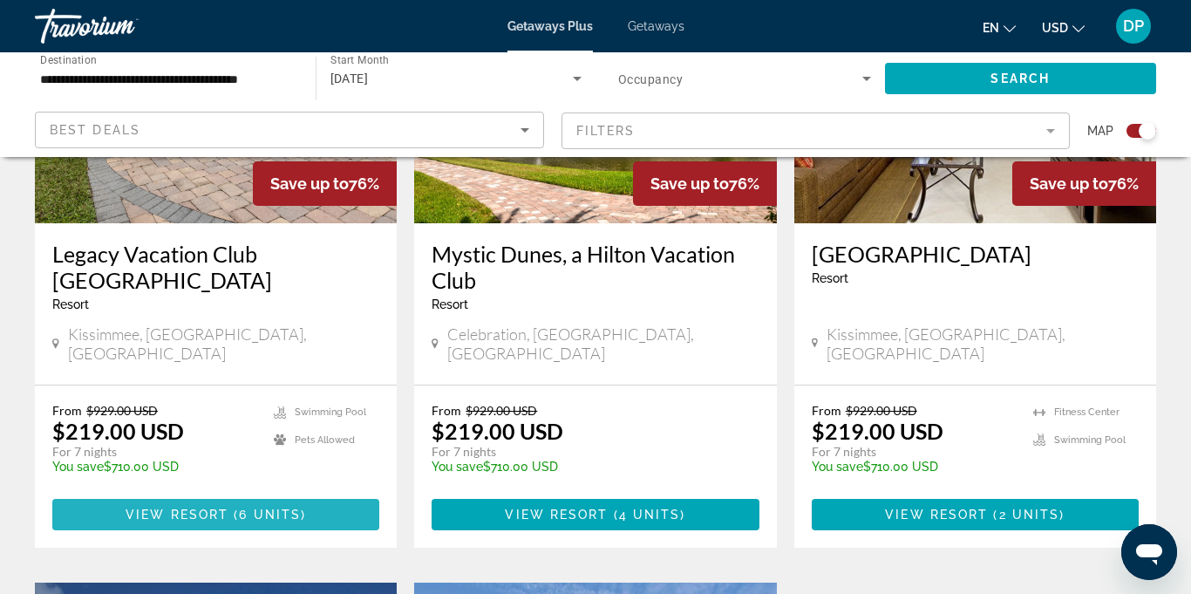
click at [231, 508] on span "Main content" at bounding box center [230, 515] width 5 height 14
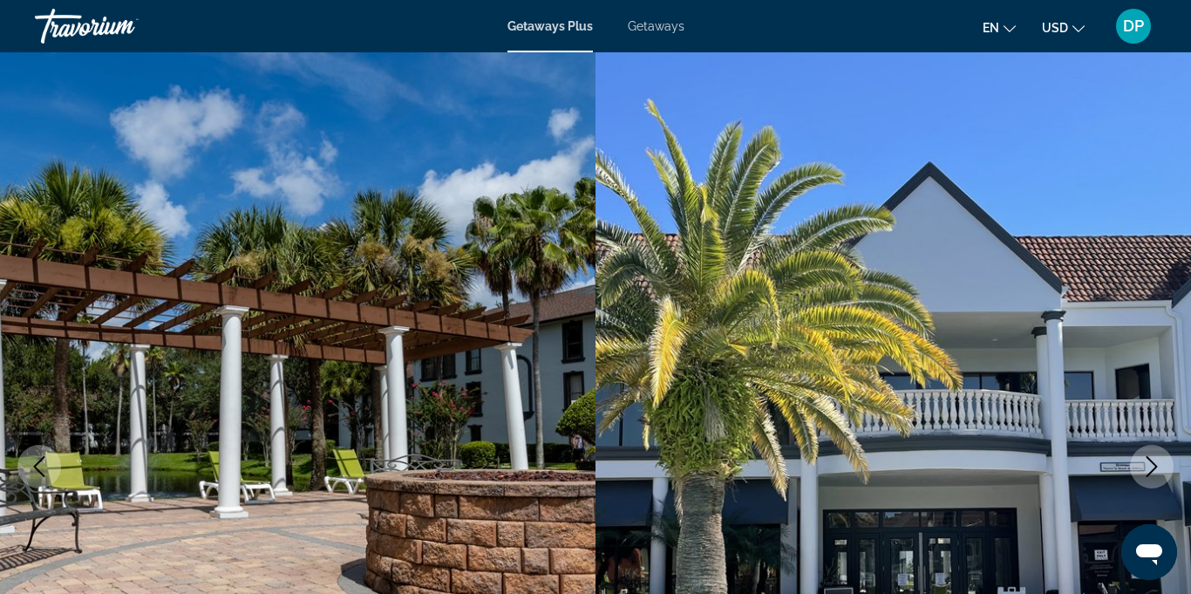
click at [1158, 453] on button "Next image" at bounding box center [1152, 467] width 44 height 44
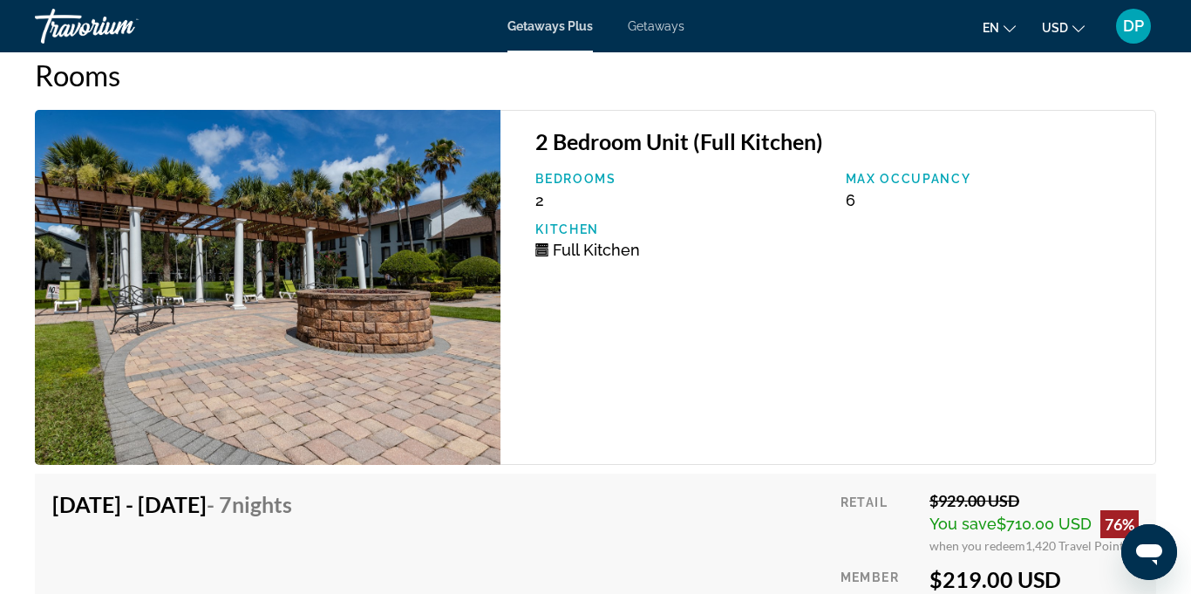
scroll to position [3537, 0]
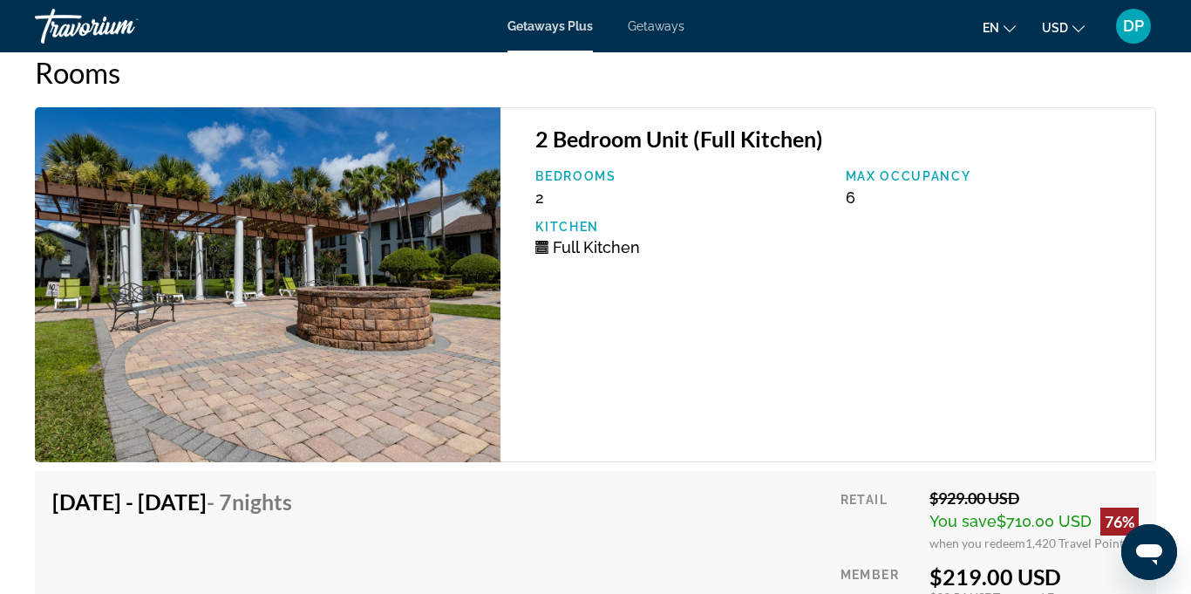
click at [396, 271] on img "Main content" at bounding box center [268, 284] width 466 height 355
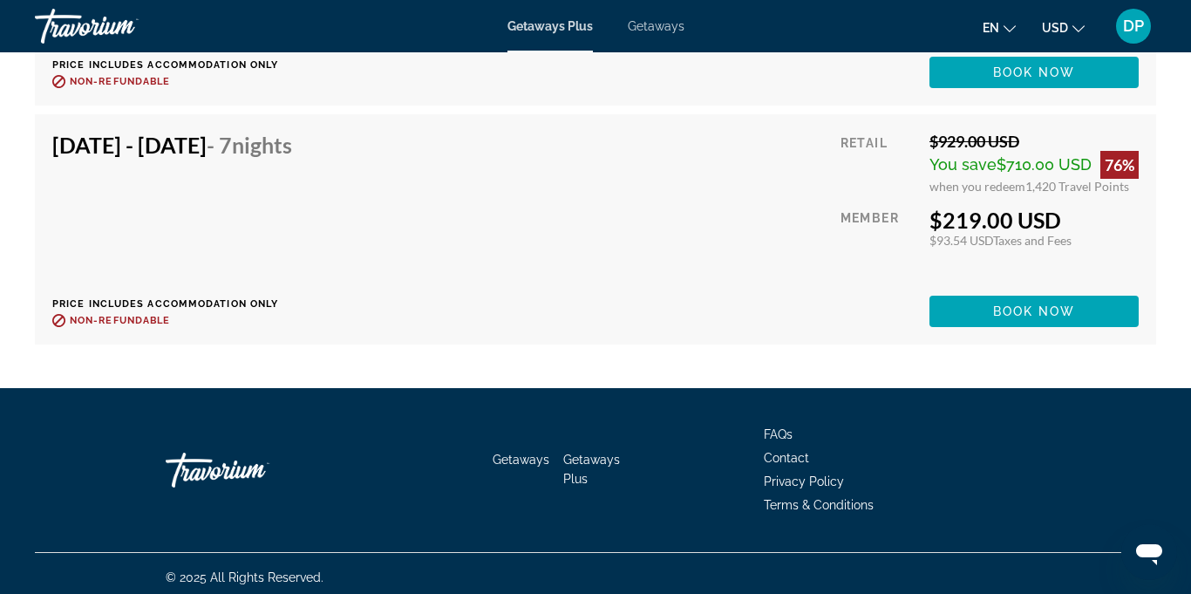
scroll to position [4379, 0]
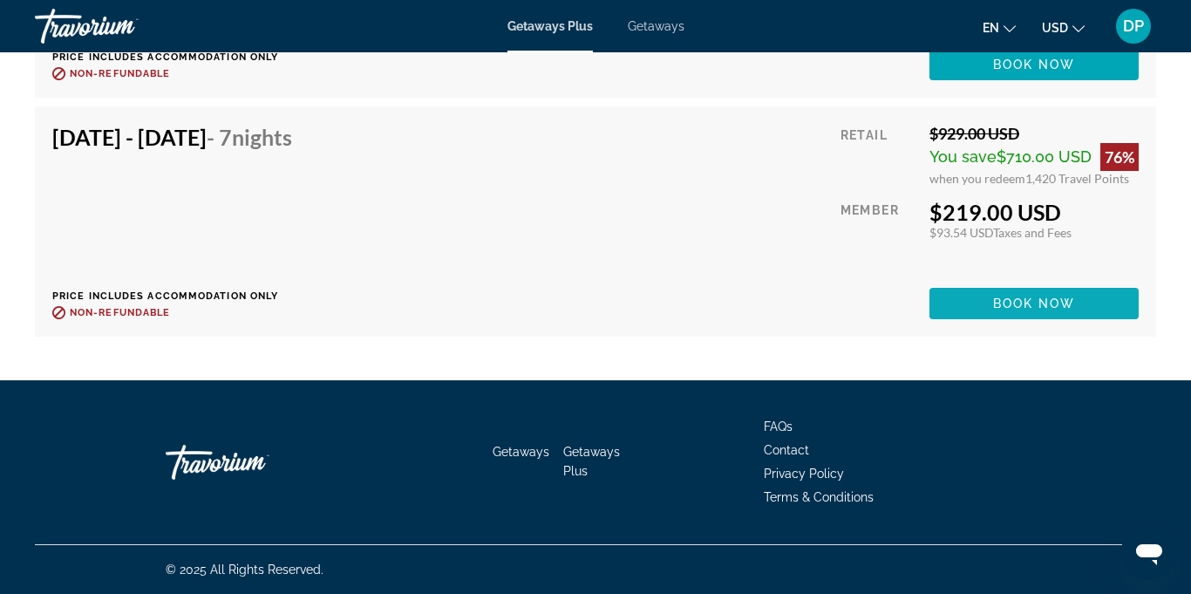
click at [998, 303] on span "Book now" at bounding box center [1034, 303] width 83 height 14
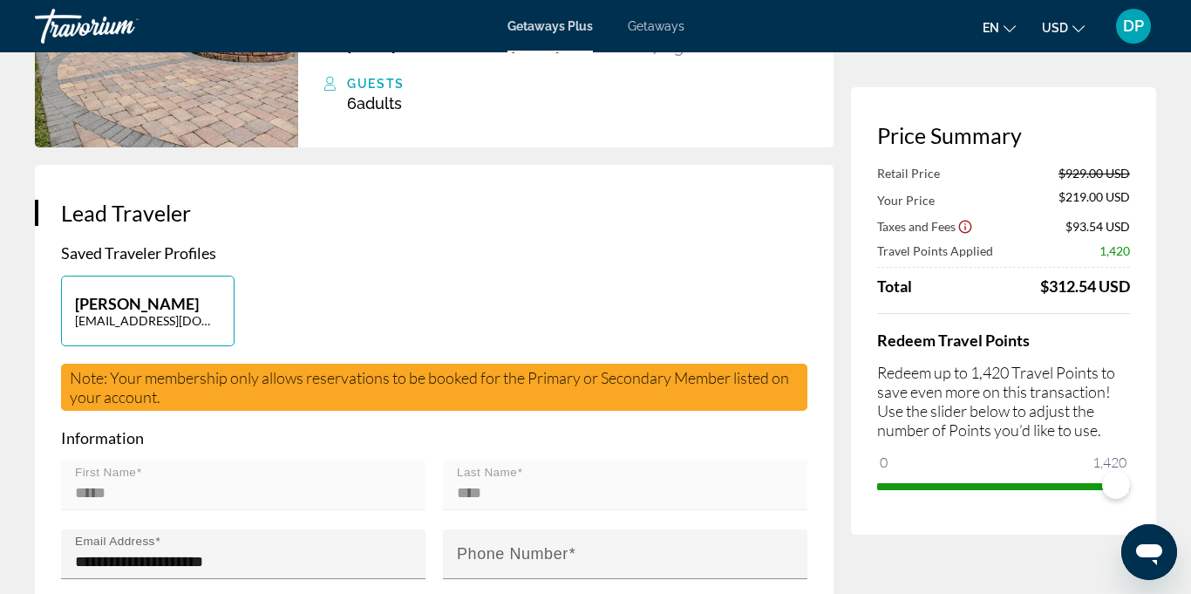
scroll to position [254, 0]
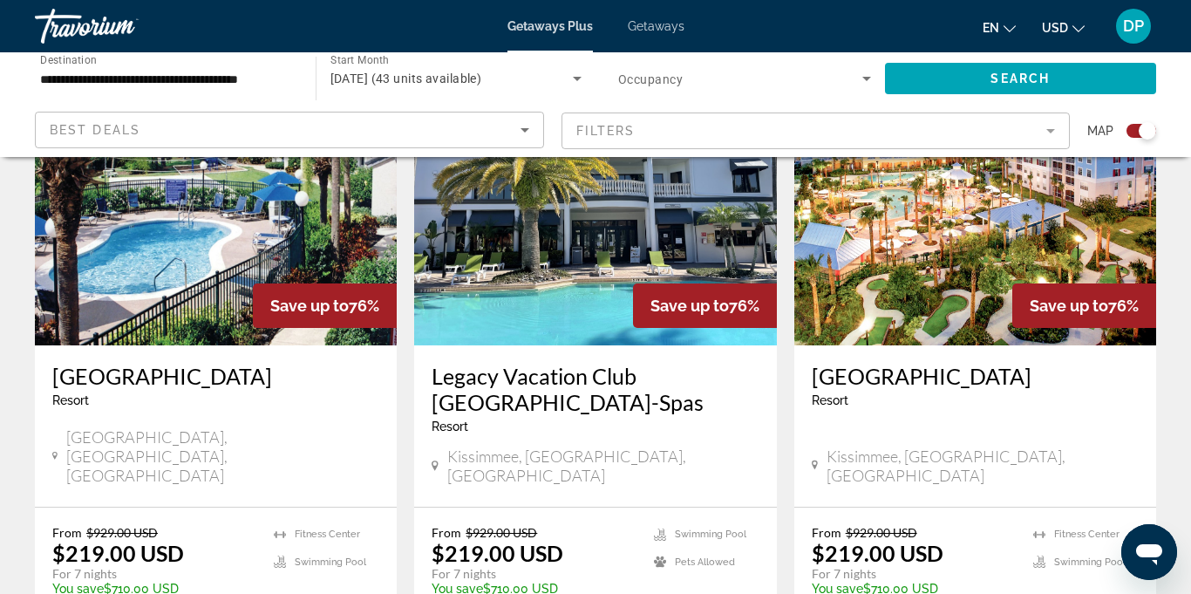
scroll to position [698, 0]
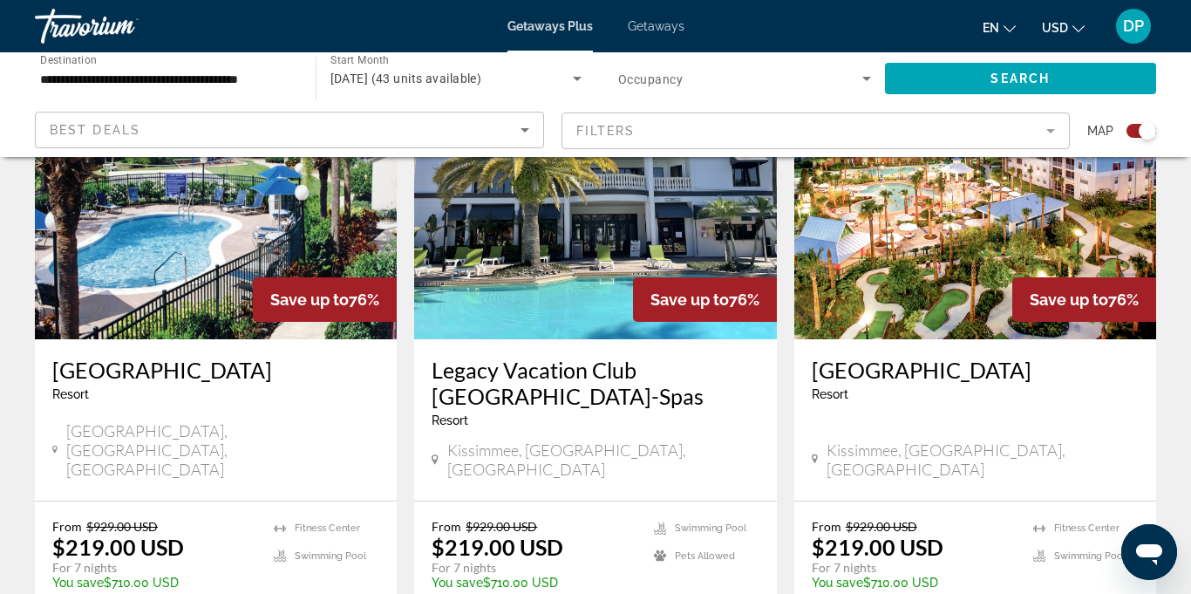
click at [167, 242] on img "Main content" at bounding box center [216, 199] width 362 height 279
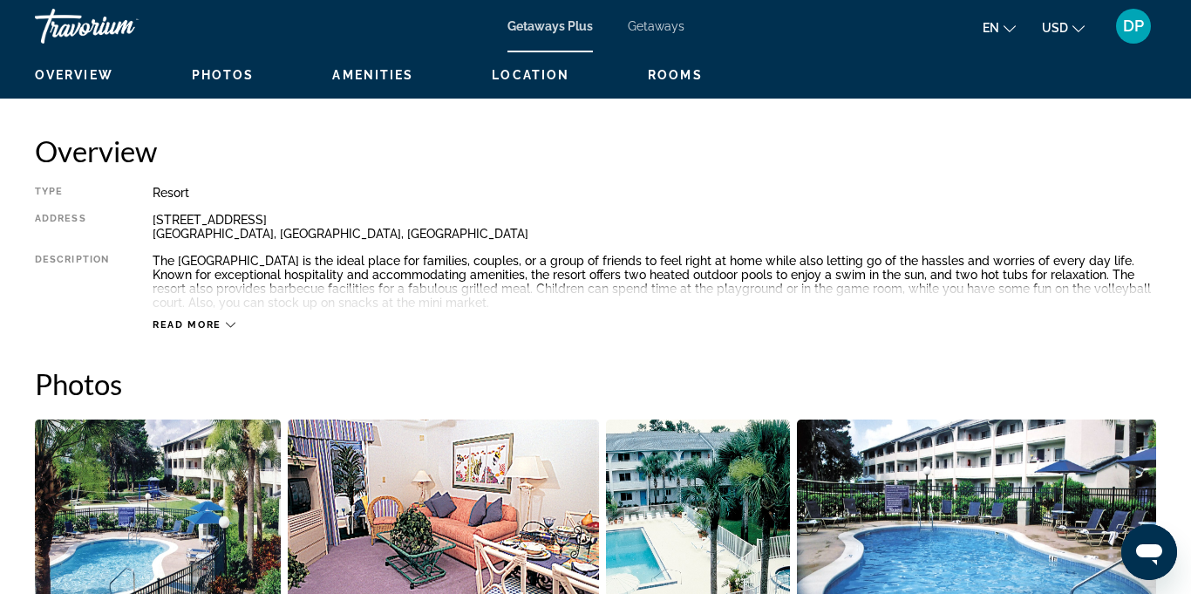
scroll to position [830, 0]
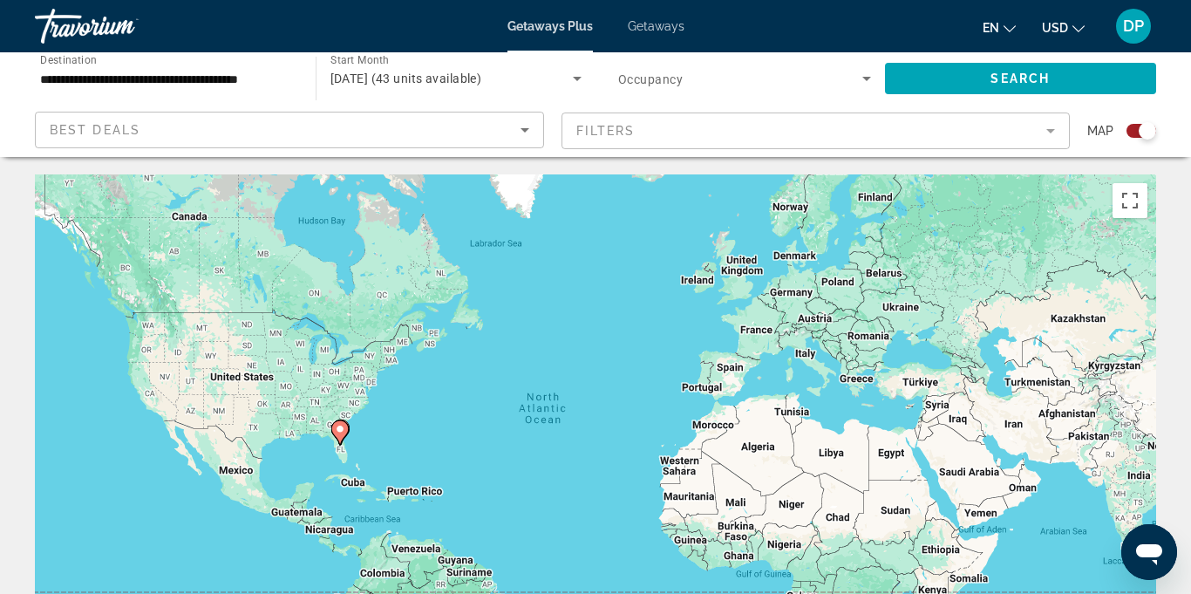
click at [524, 130] on icon "Sort by" at bounding box center [525, 130] width 9 height 4
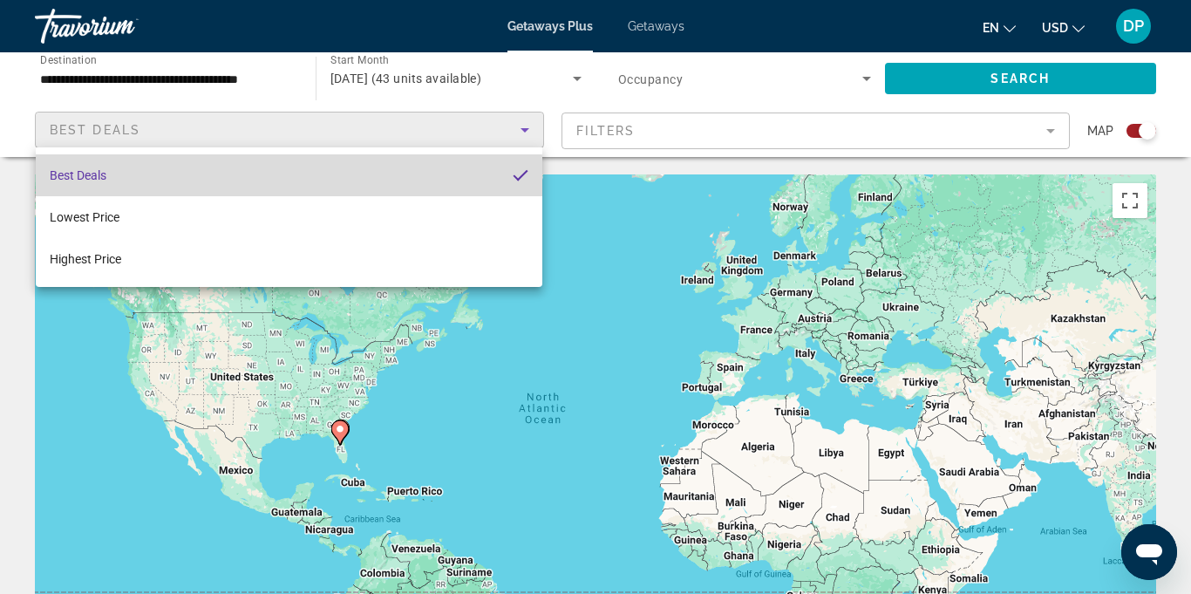
click at [178, 182] on mat-option "Best Deals" at bounding box center [289, 175] width 507 height 42
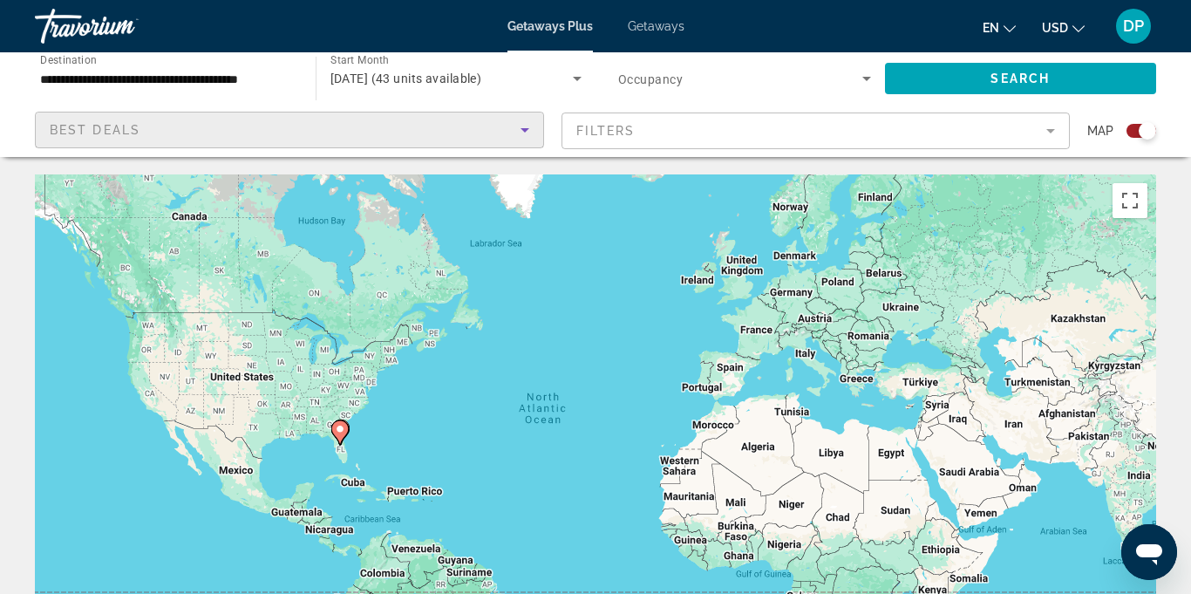
click at [866, 87] on icon "Search widget" at bounding box center [866, 78] width 21 height 21
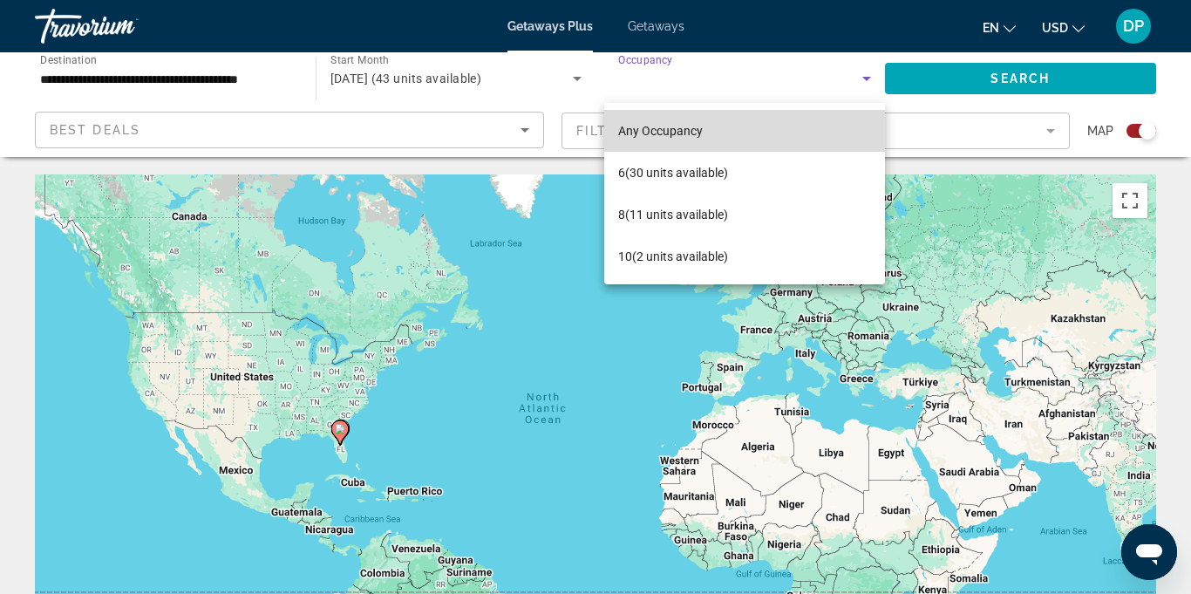
click at [790, 134] on mat-option "Any Occupancy" at bounding box center [744, 131] width 281 height 42
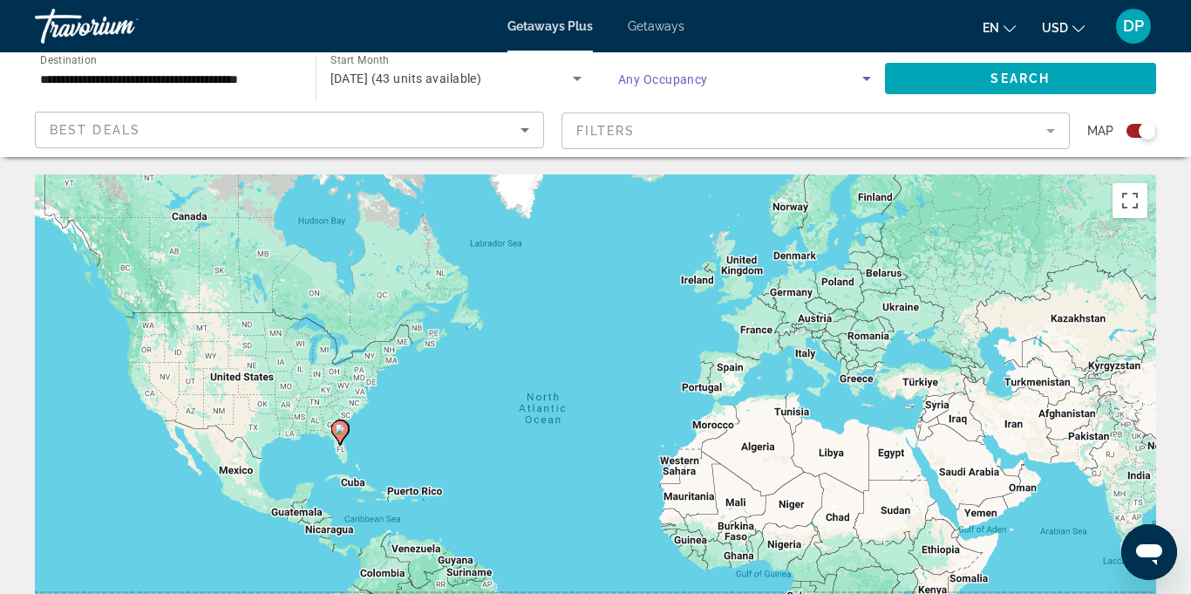
click at [1048, 135] on mat-form-field "Filters" at bounding box center [816, 130] width 509 height 37
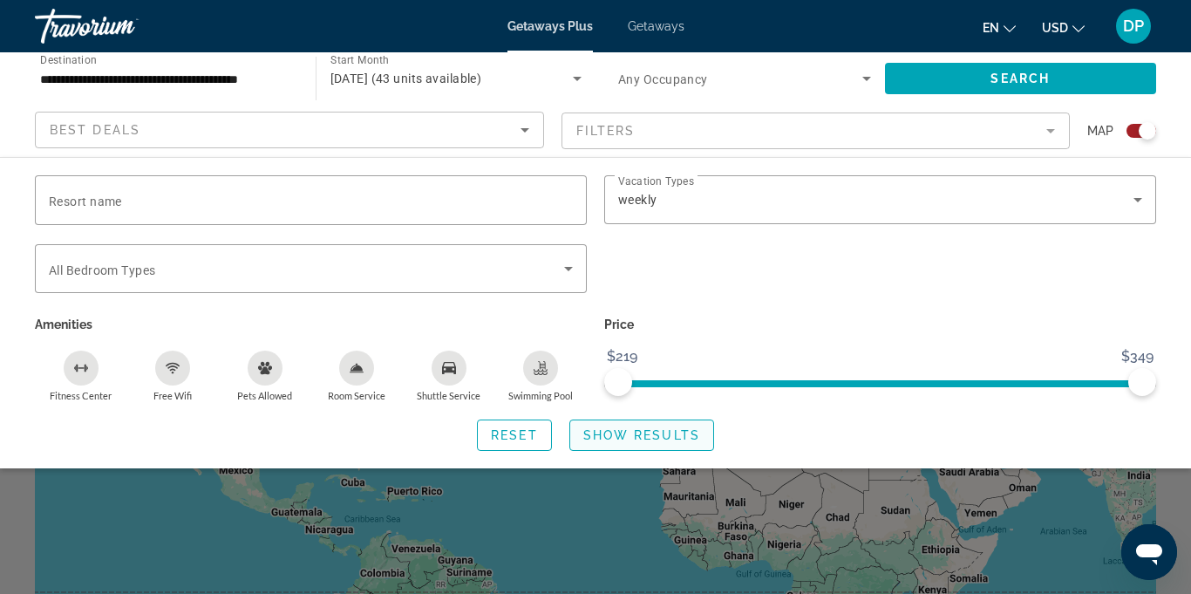
click at [628, 439] on span "Show Results" at bounding box center [641, 435] width 117 height 14
click at [0, 287] on div "Resort name Vacation Types All Vacation Types weekly Bedroom Types All Bedroom …" at bounding box center [595, 313] width 1191 height 276
click at [609, 439] on span "Show Results" at bounding box center [641, 435] width 117 height 14
click at [625, 437] on span "Show Results" at bounding box center [641, 435] width 117 height 14
click at [886, 340] on div "Price $219 $349 $219 $349" at bounding box center [880, 357] width 569 height 90
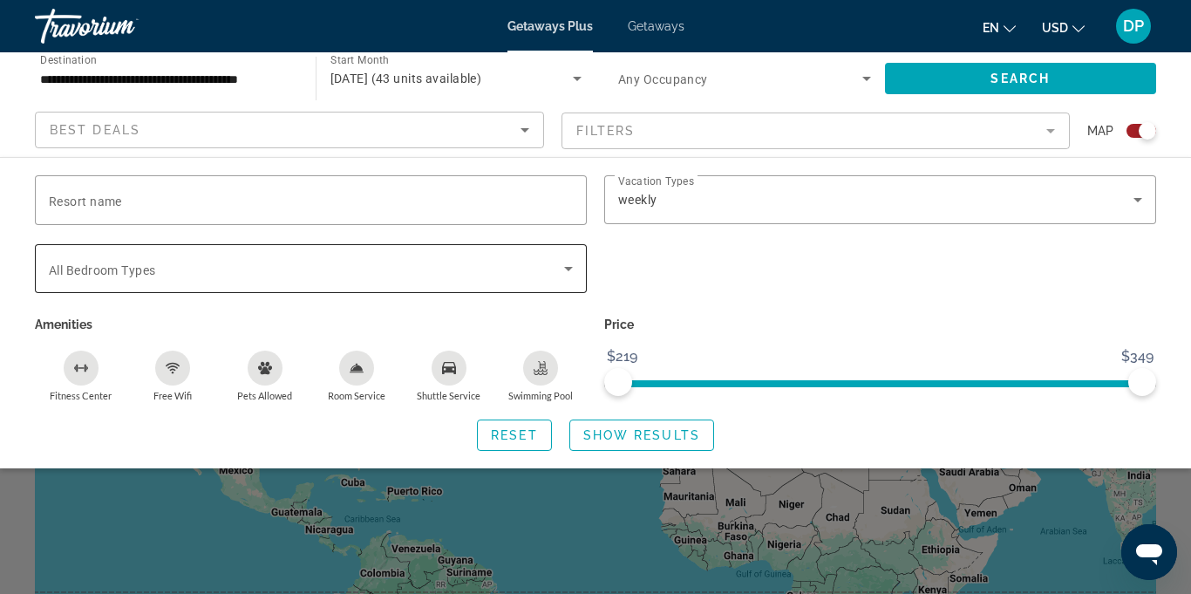
click at [569, 277] on icon "Search widget" at bounding box center [568, 268] width 21 height 21
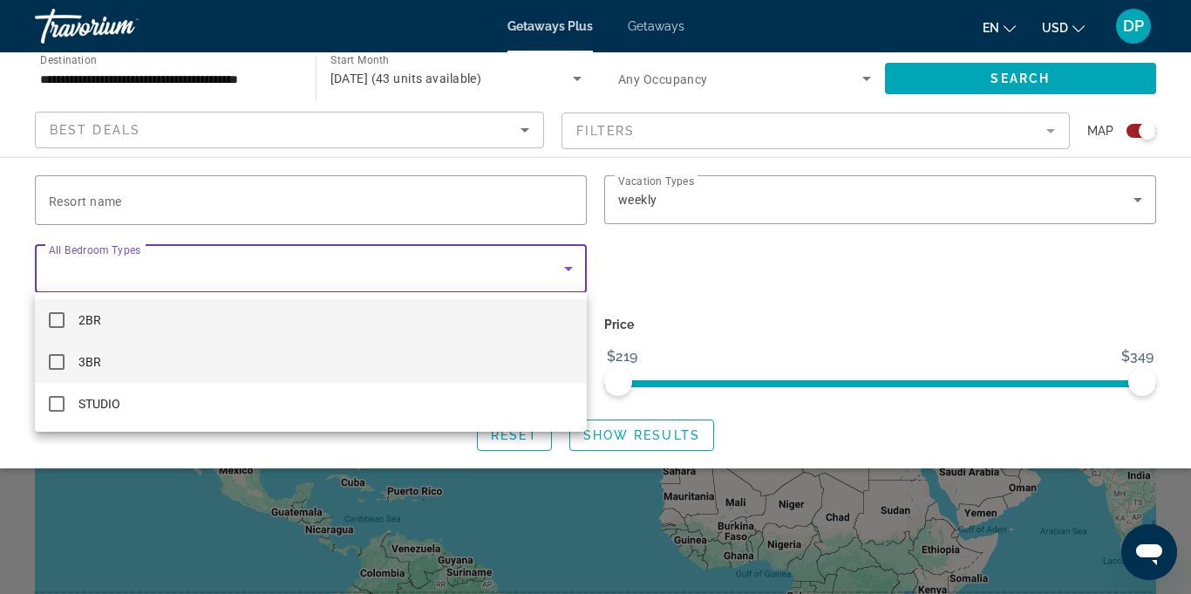
click at [69, 377] on mat-option "3BR" at bounding box center [311, 362] width 552 height 42
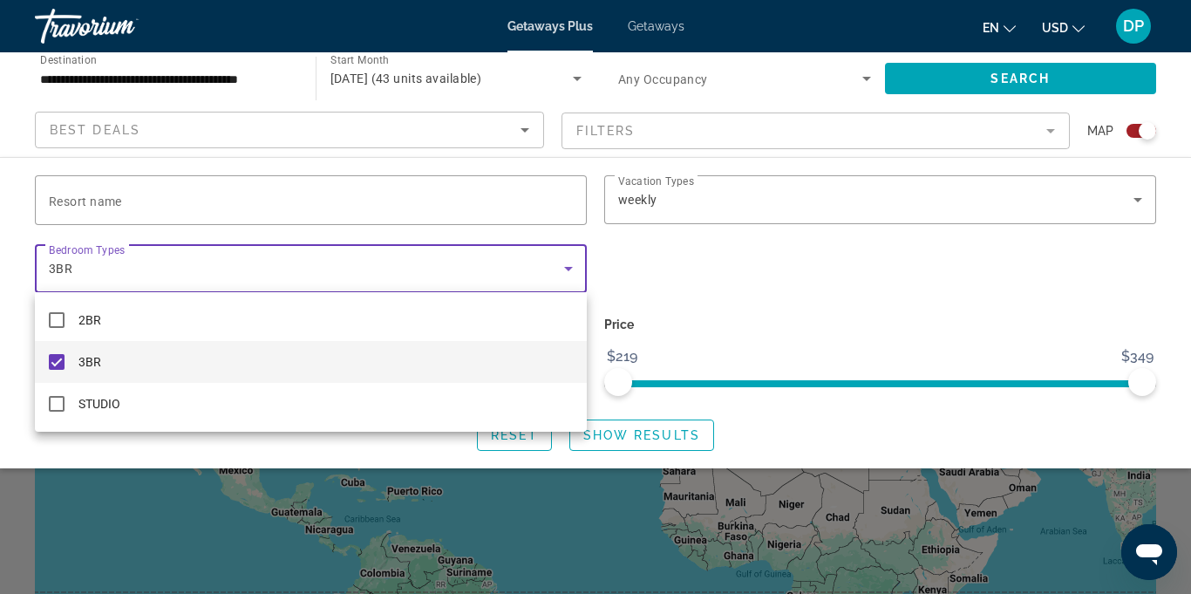
click at [789, 297] on div at bounding box center [595, 297] width 1191 height 594
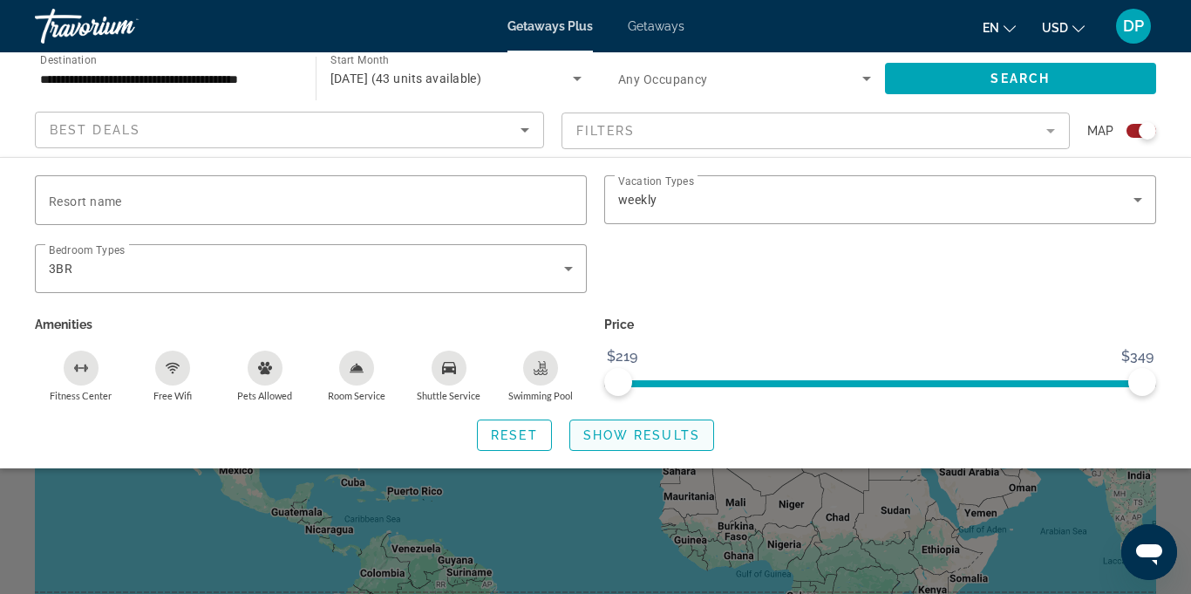
click at [617, 433] on span "Show Results" at bounding box center [641, 435] width 117 height 14
click at [622, 441] on span "Search widget" at bounding box center [641, 435] width 143 height 42
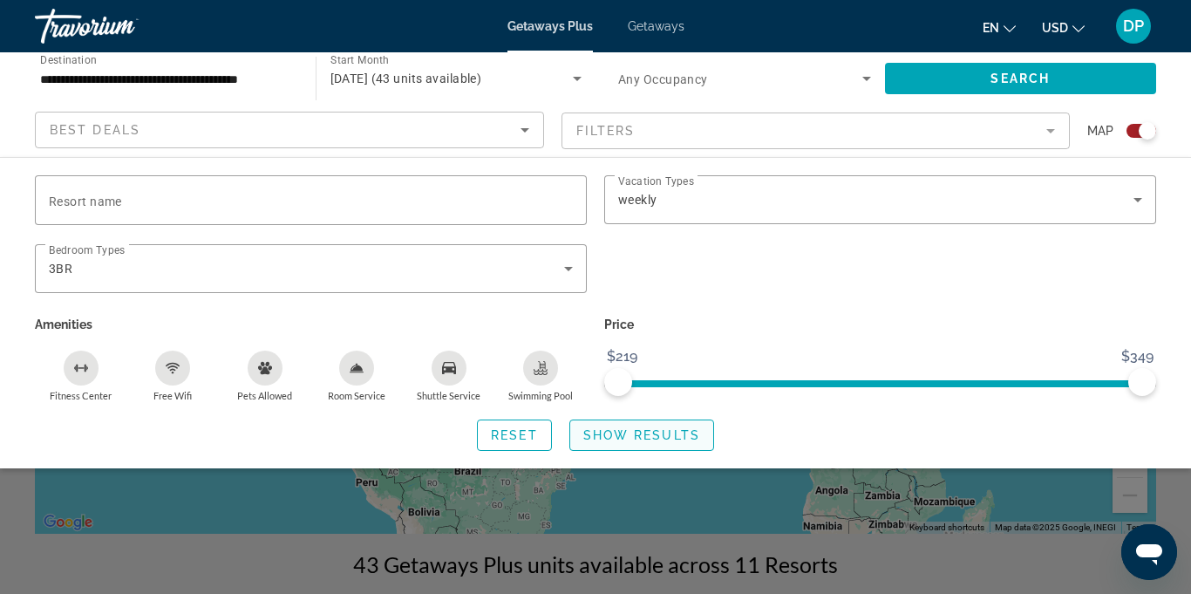
scroll to position [163, 0]
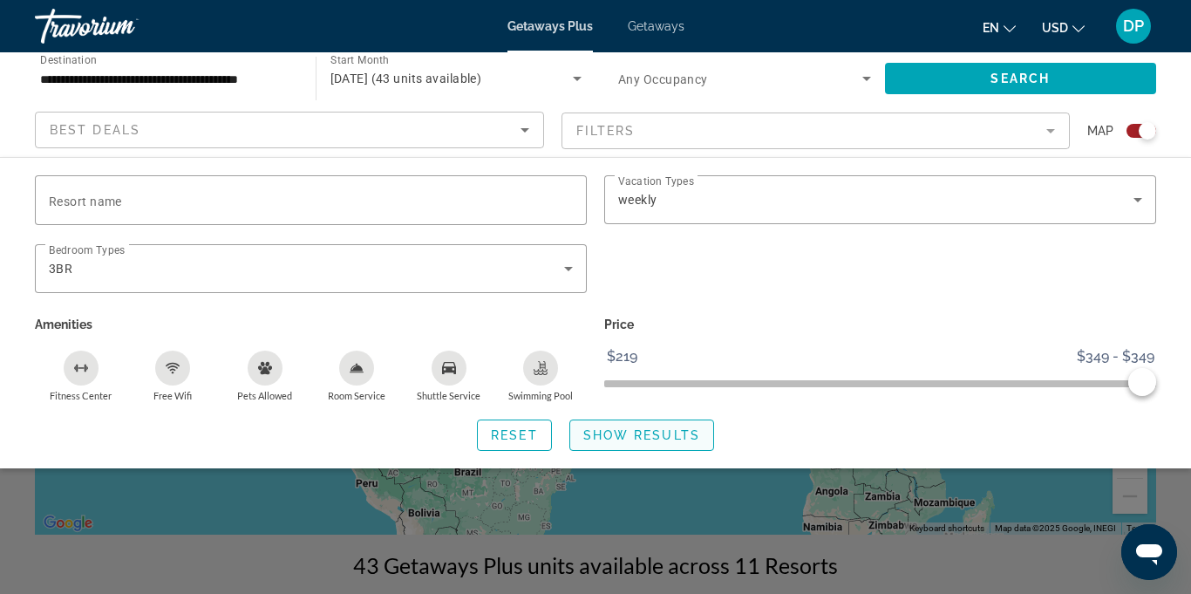
click at [628, 435] on span "Show Results" at bounding box center [641, 435] width 117 height 14
click at [627, 429] on span "Show Results" at bounding box center [641, 435] width 117 height 14
click at [634, 452] on span "Search widget" at bounding box center [641, 435] width 143 height 42
click at [634, 441] on span "Search widget" at bounding box center [641, 435] width 143 height 42
click at [640, 448] on span "Search widget" at bounding box center [641, 435] width 143 height 42
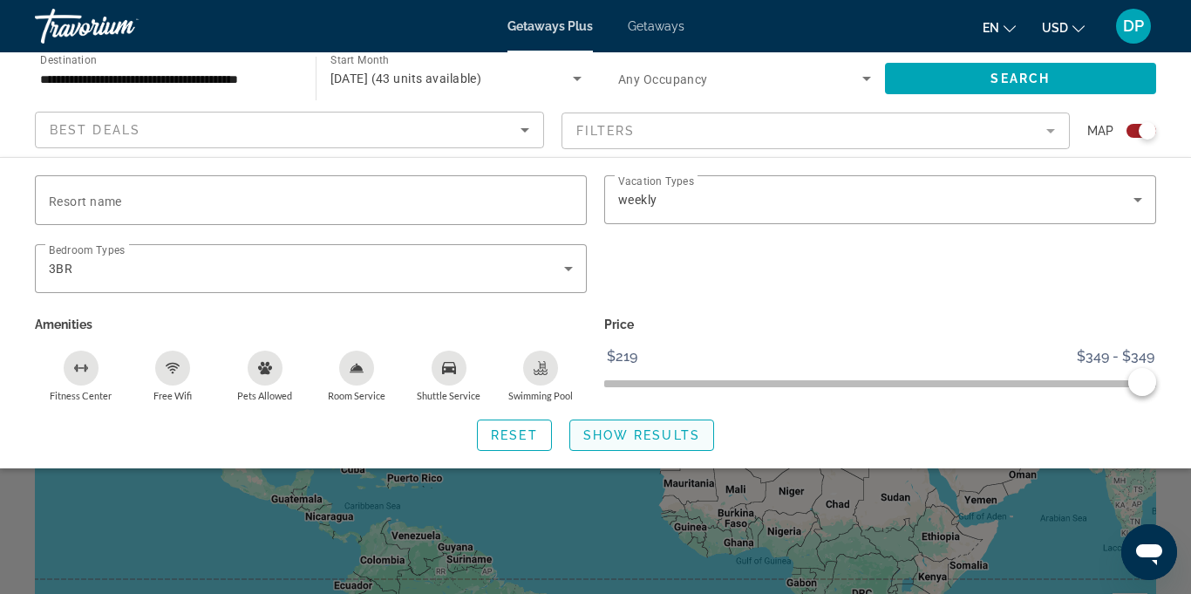
scroll to position [0, 0]
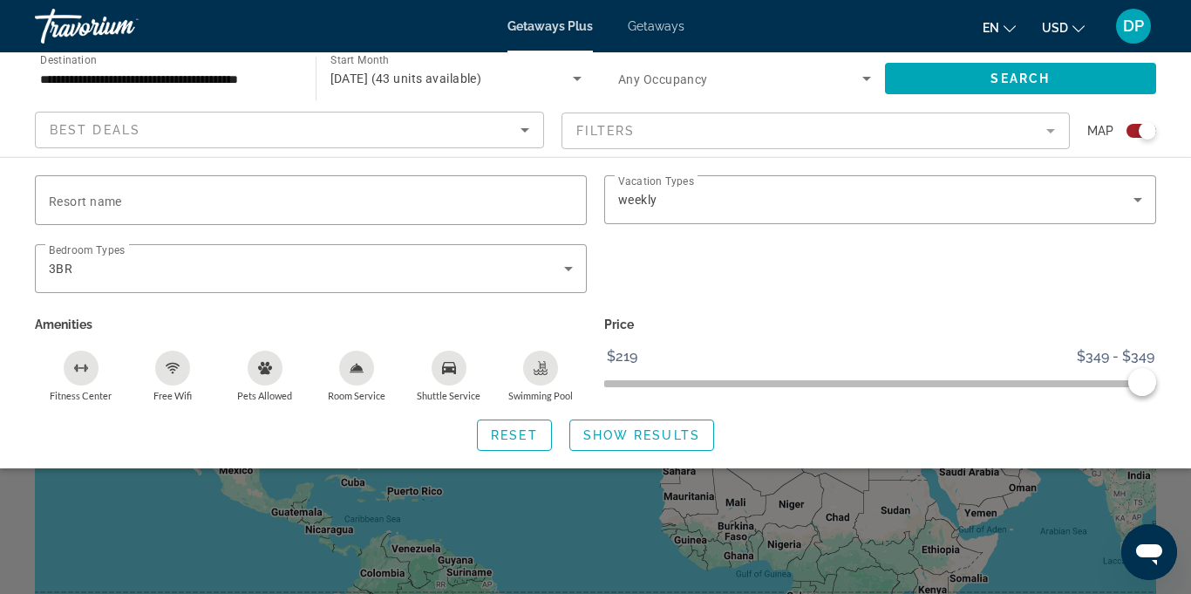
click at [741, 308] on div "Search widget" at bounding box center [880, 278] width 569 height 68
click at [778, 338] on div "Price $219 $349 $349 $349 $349 - $349" at bounding box center [880, 357] width 569 height 90
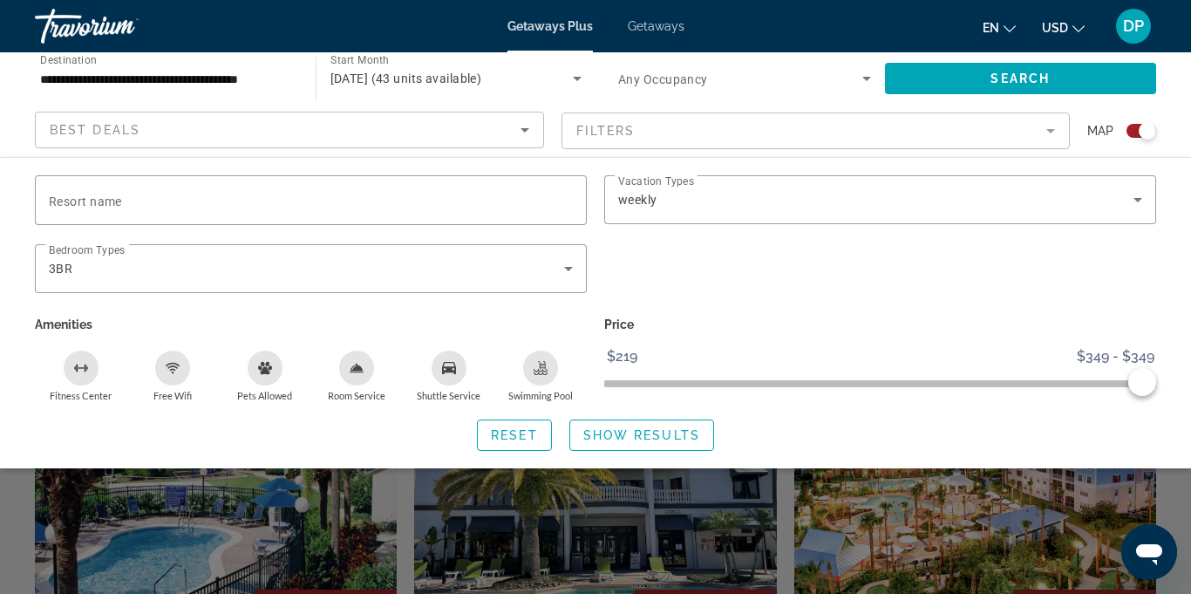
scroll to position [388, 0]
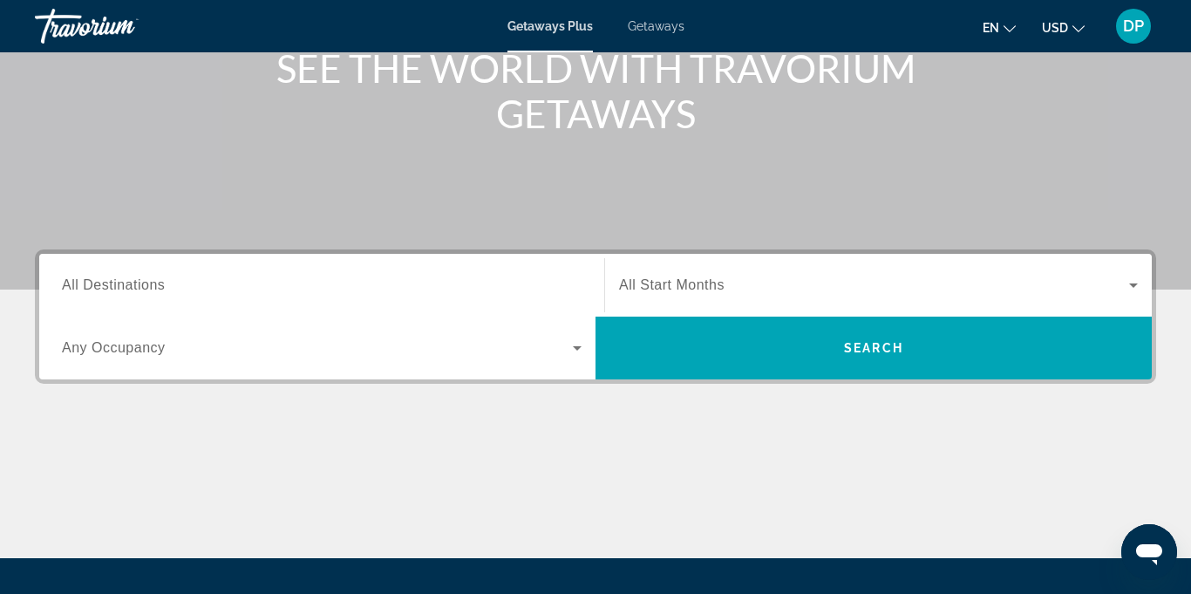
scroll to position [237, 0]
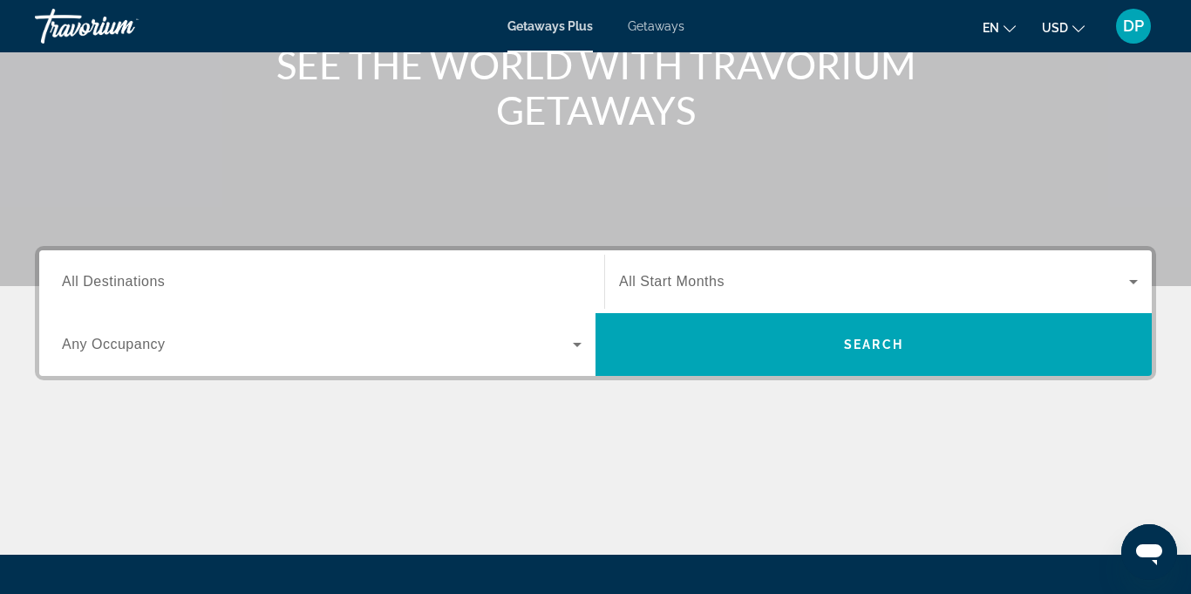
click at [389, 273] on input "Destination All Destinations" at bounding box center [322, 282] width 520 height 21
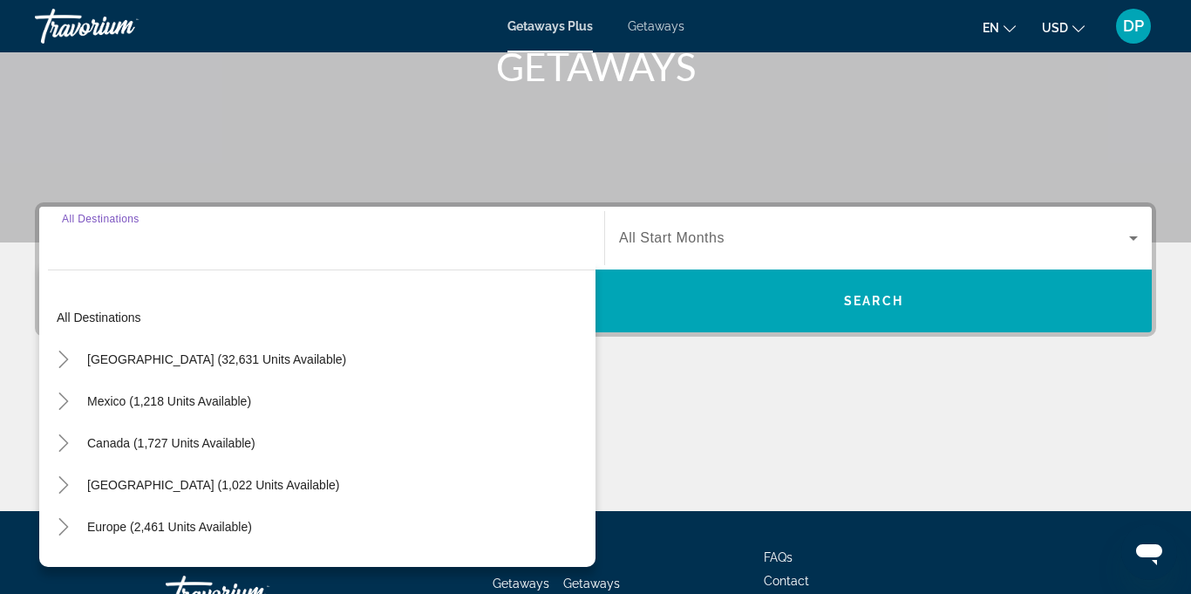
scroll to position [412, 0]
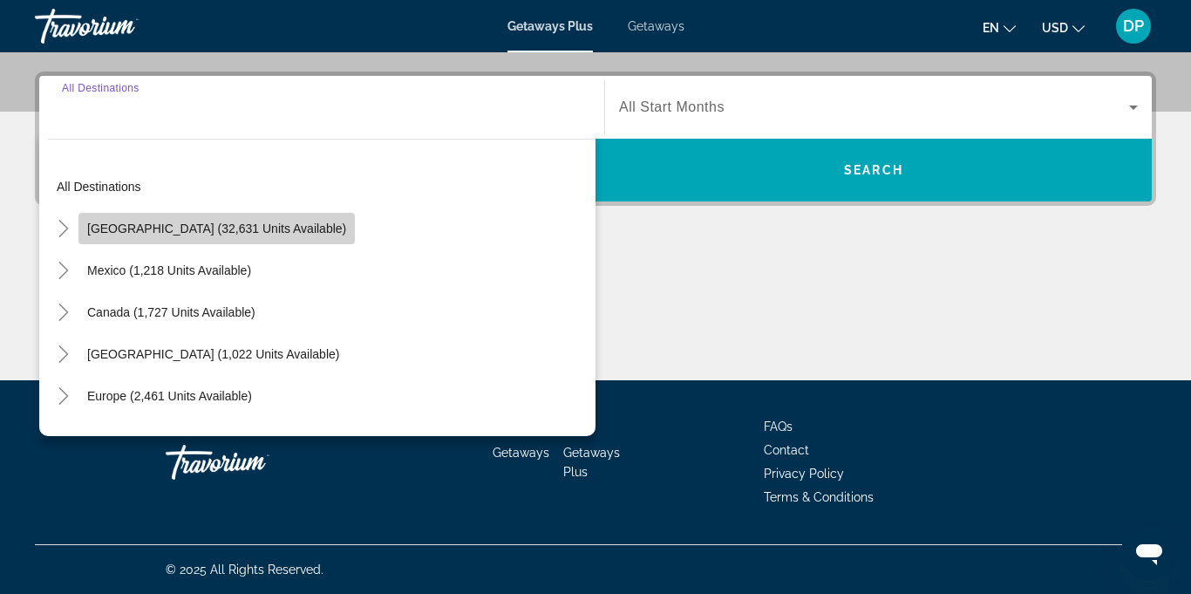
click at [246, 242] on span "Search widget" at bounding box center [216, 229] width 276 height 42
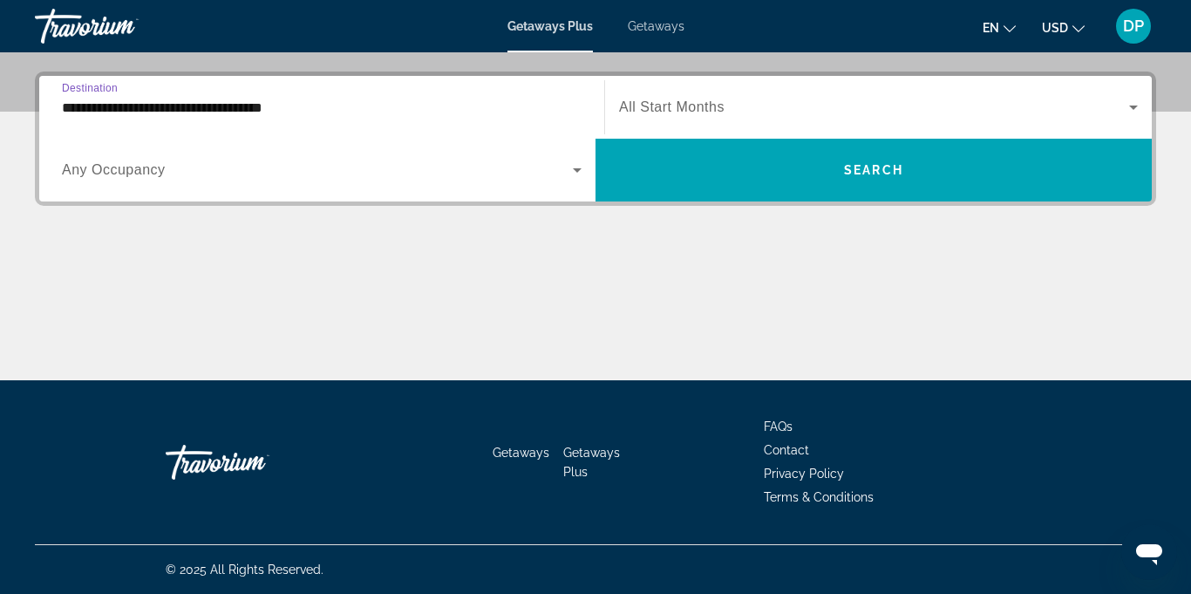
click at [286, 113] on input "**********" at bounding box center [322, 108] width 520 height 21
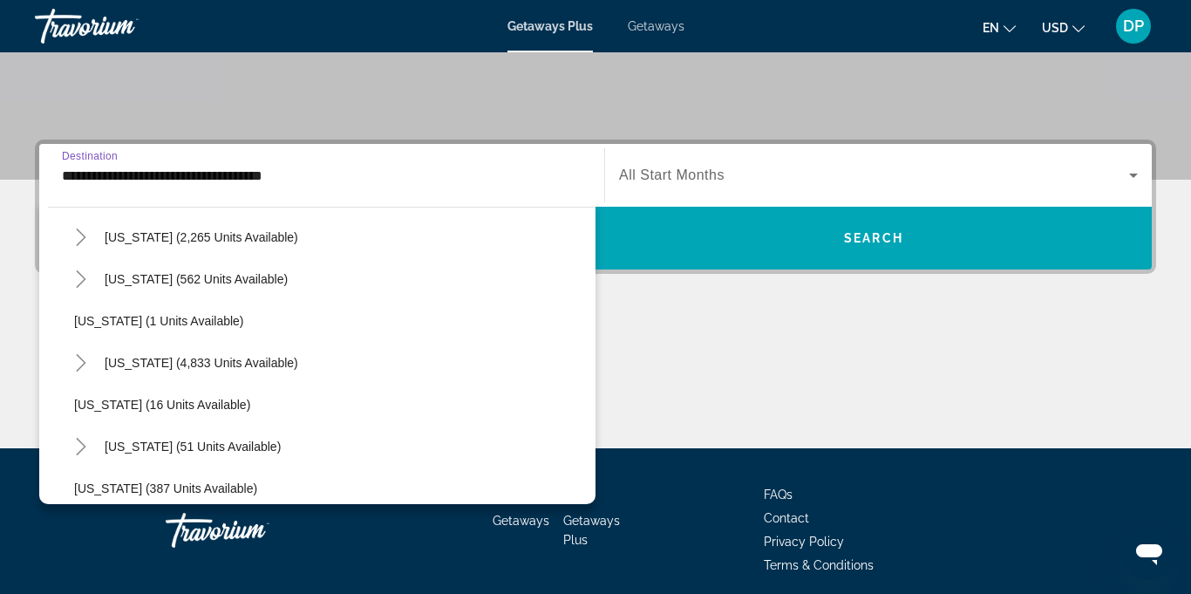
scroll to position [186, 0]
click at [228, 378] on span "Search widget" at bounding box center [201, 362] width 211 height 42
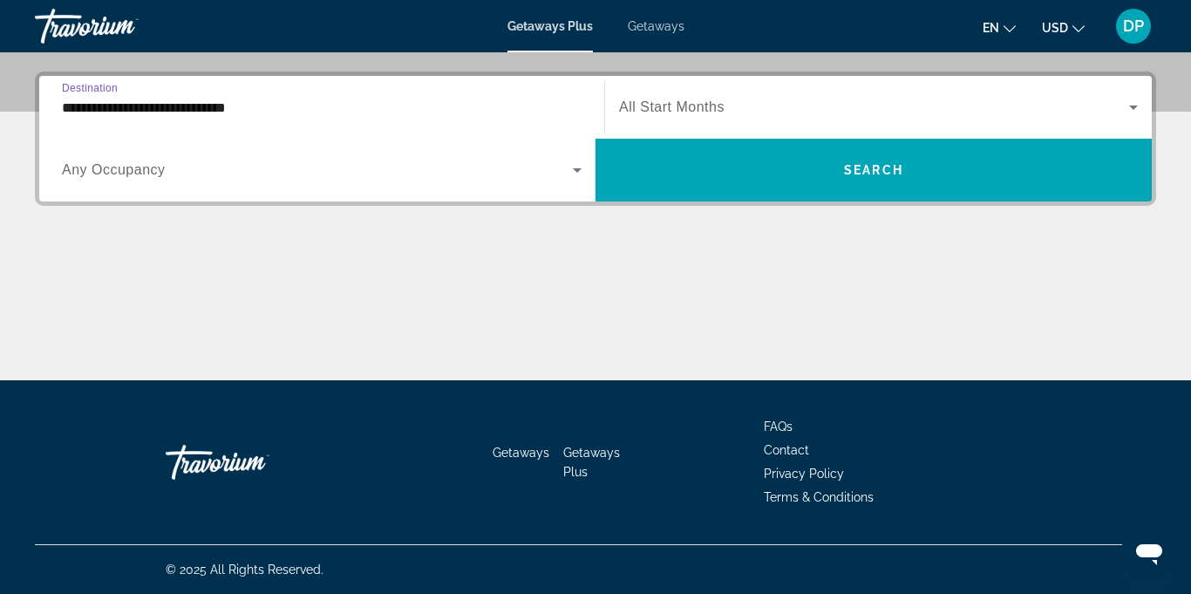
click at [248, 112] on input "**********" at bounding box center [322, 108] width 520 height 21
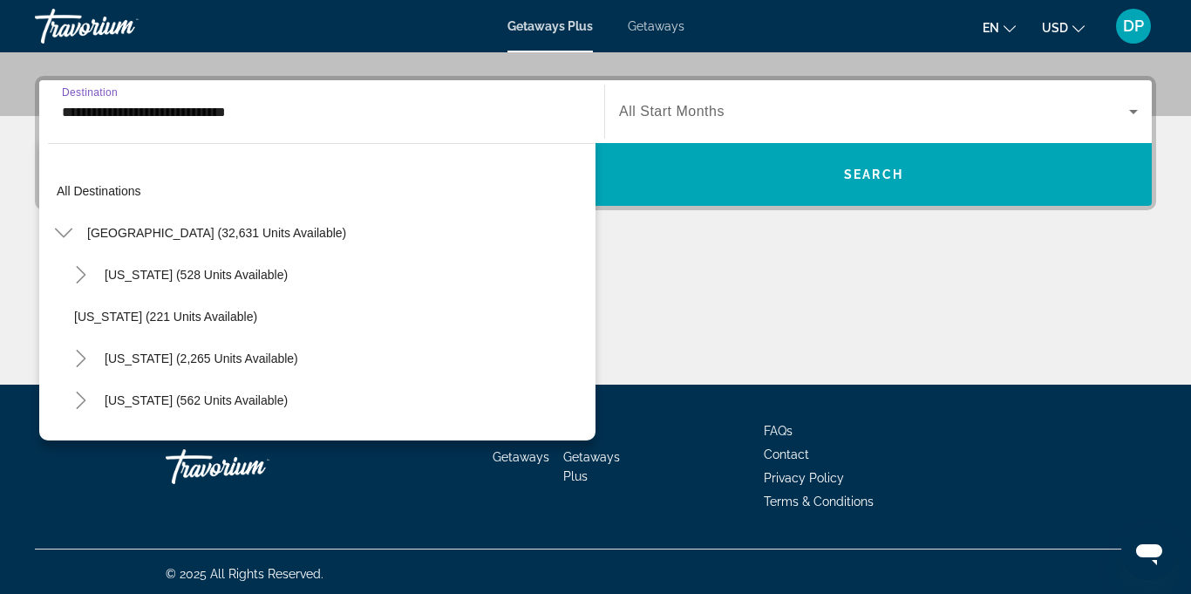
scroll to position [187, 0]
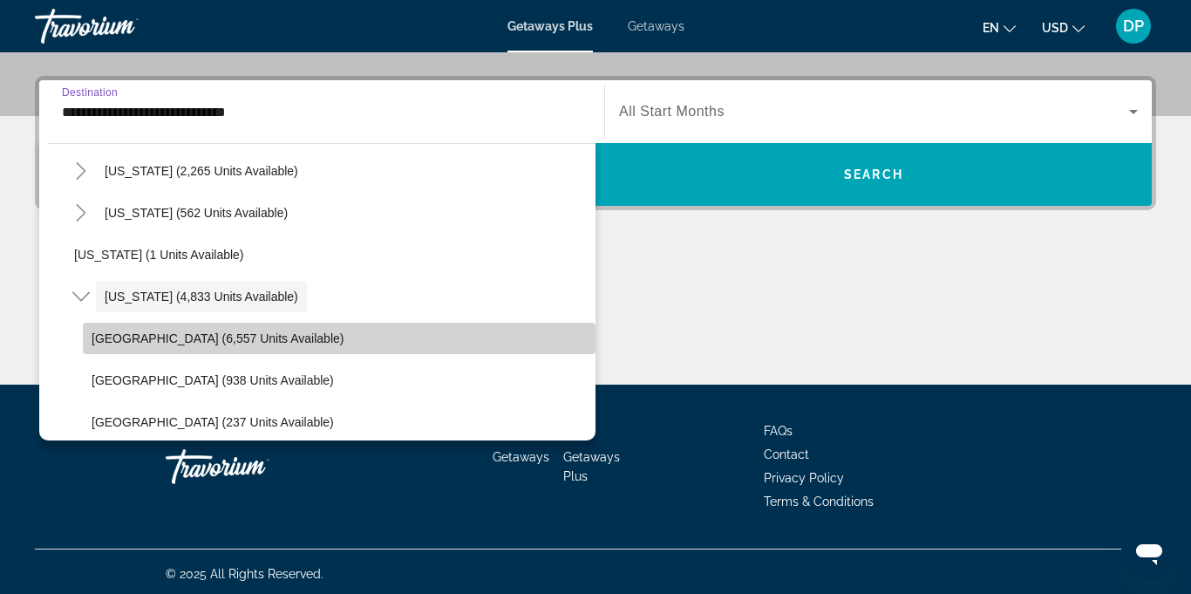
click at [182, 340] on span "[GEOGRAPHIC_DATA] (6,557 units available)" at bounding box center [218, 338] width 252 height 14
type input "**********"
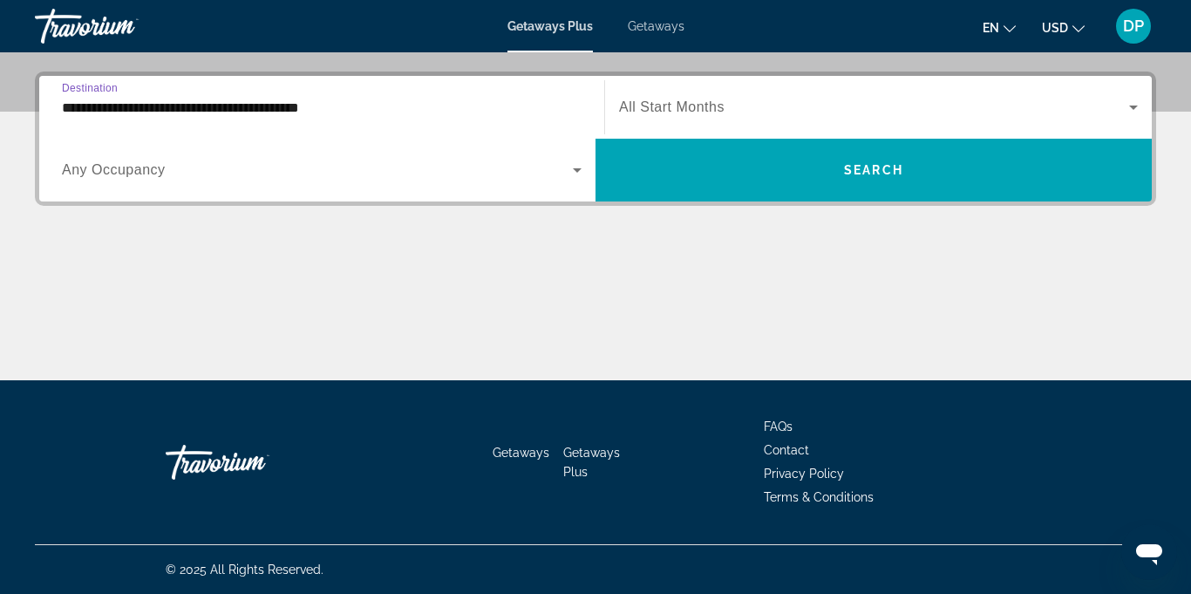
click at [578, 170] on icon "Search widget" at bounding box center [577, 170] width 9 height 4
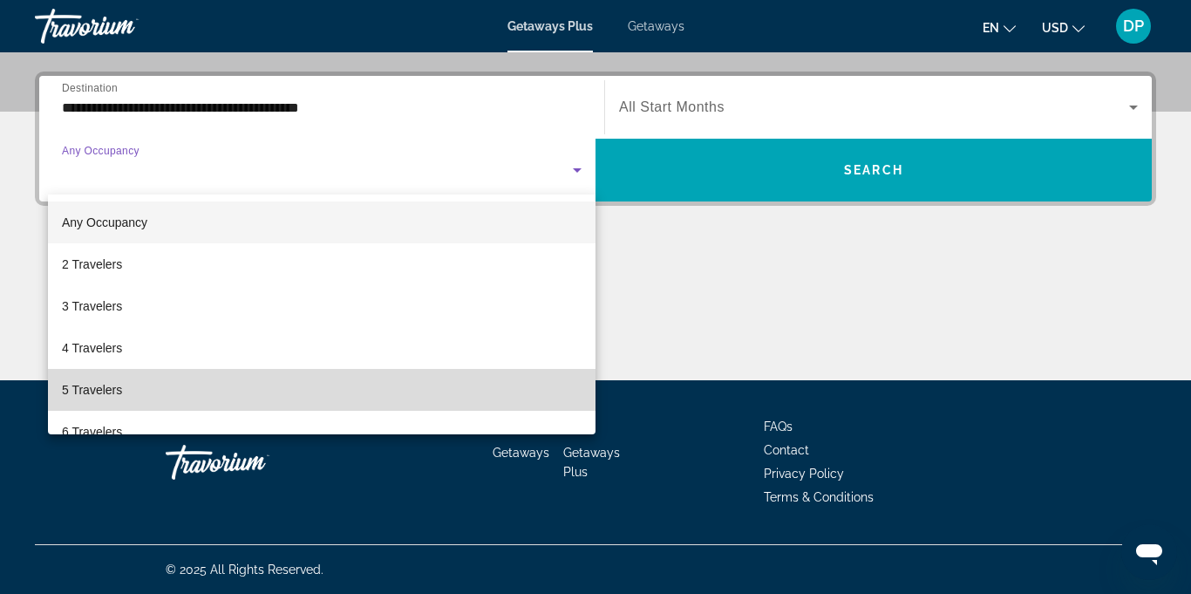
click at [98, 406] on mat-option "5 Travelers" at bounding box center [322, 390] width 548 height 42
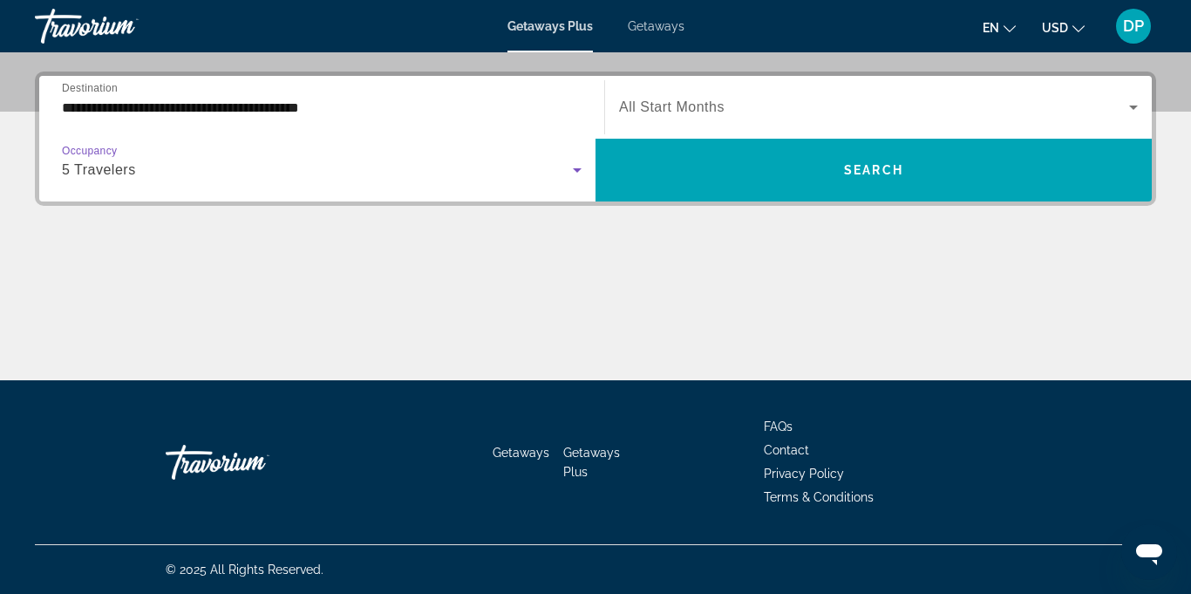
click at [1128, 105] on icon "Search widget" at bounding box center [1133, 107] width 21 height 21
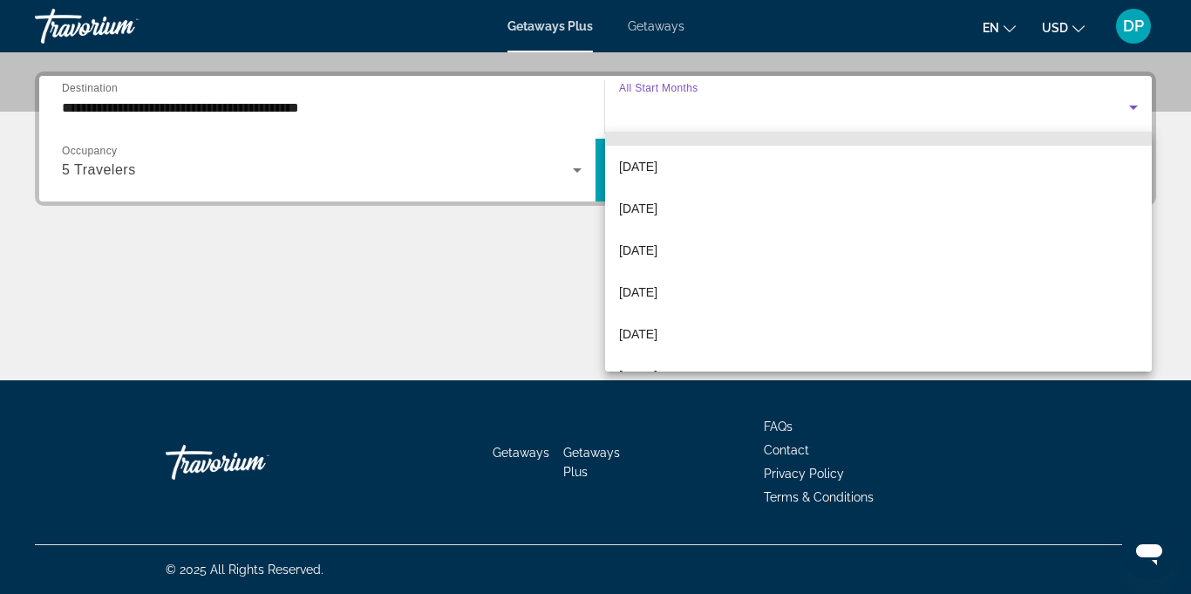
scroll to position [163, 0]
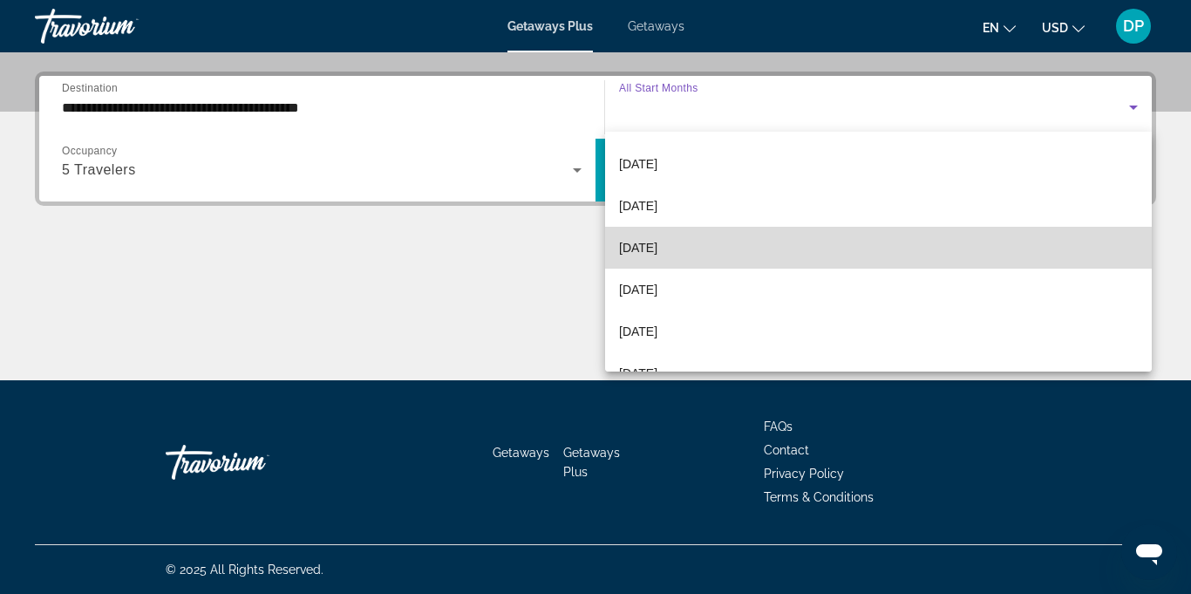
click at [646, 252] on span "[DATE]" at bounding box center [638, 247] width 38 height 21
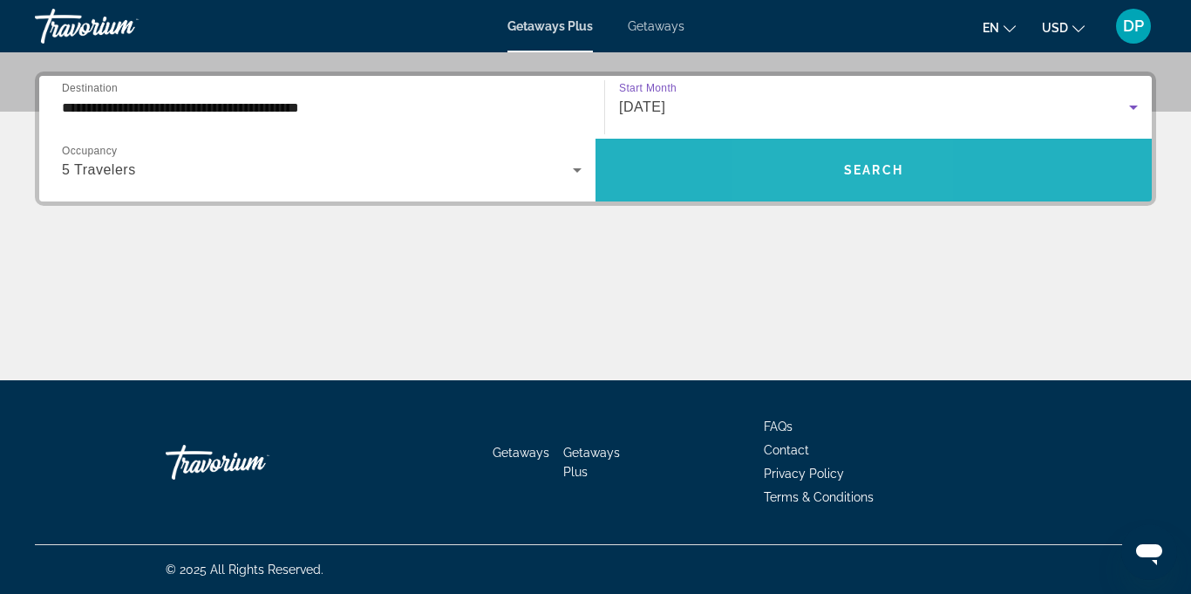
click at [832, 167] on span "Search widget" at bounding box center [874, 170] width 556 height 42
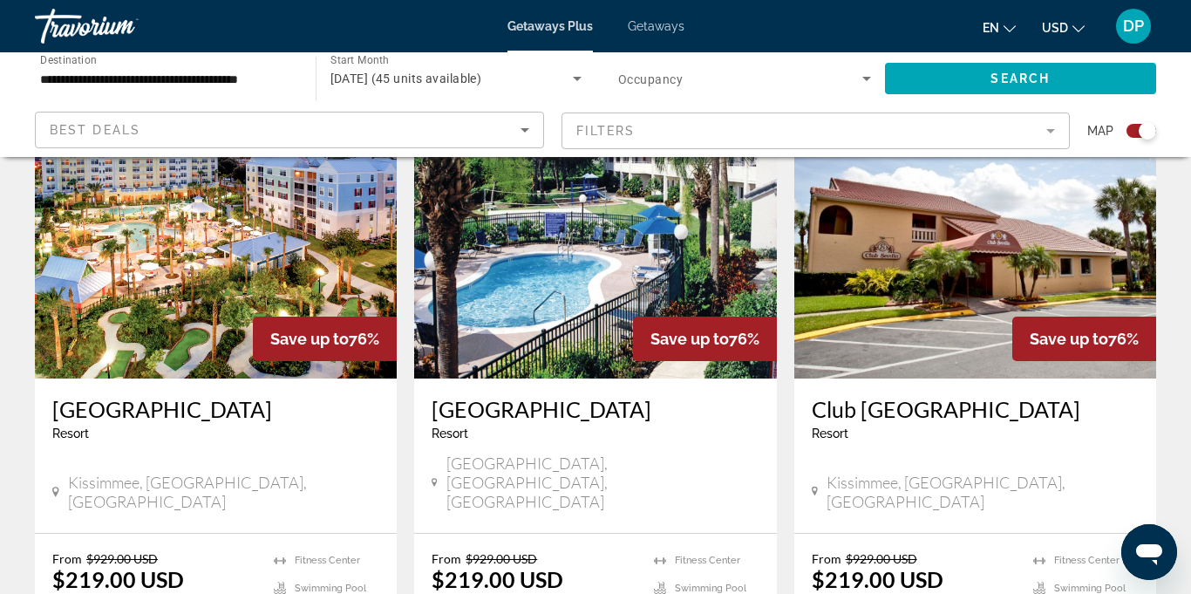
scroll to position [689, 0]
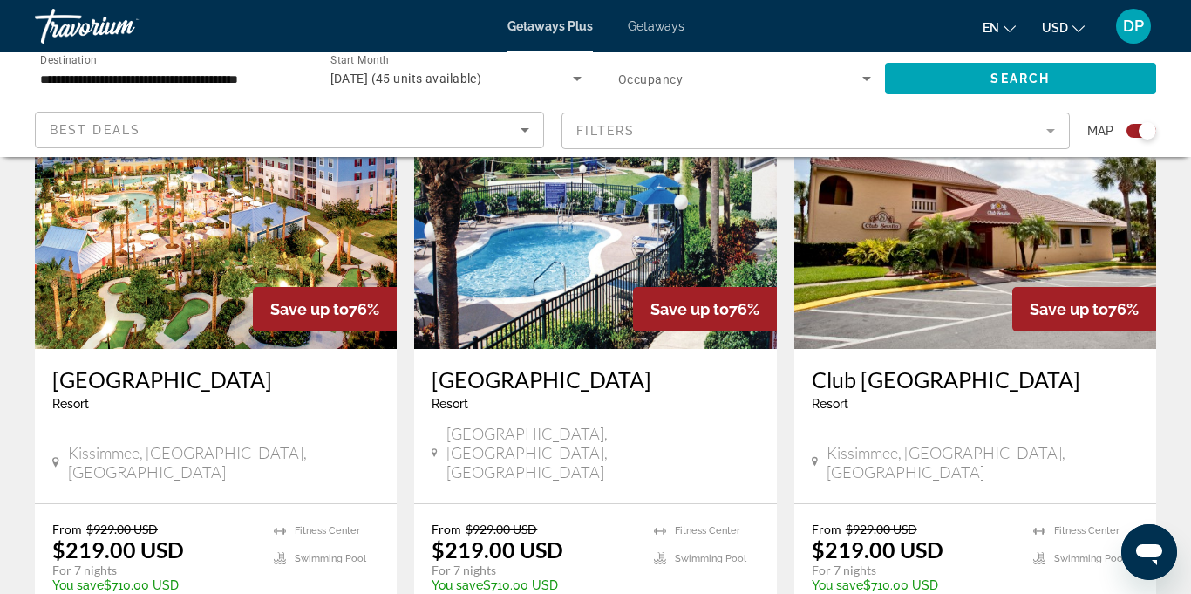
click at [1059, 137] on mat-form-field "Filters" at bounding box center [816, 130] width 509 height 37
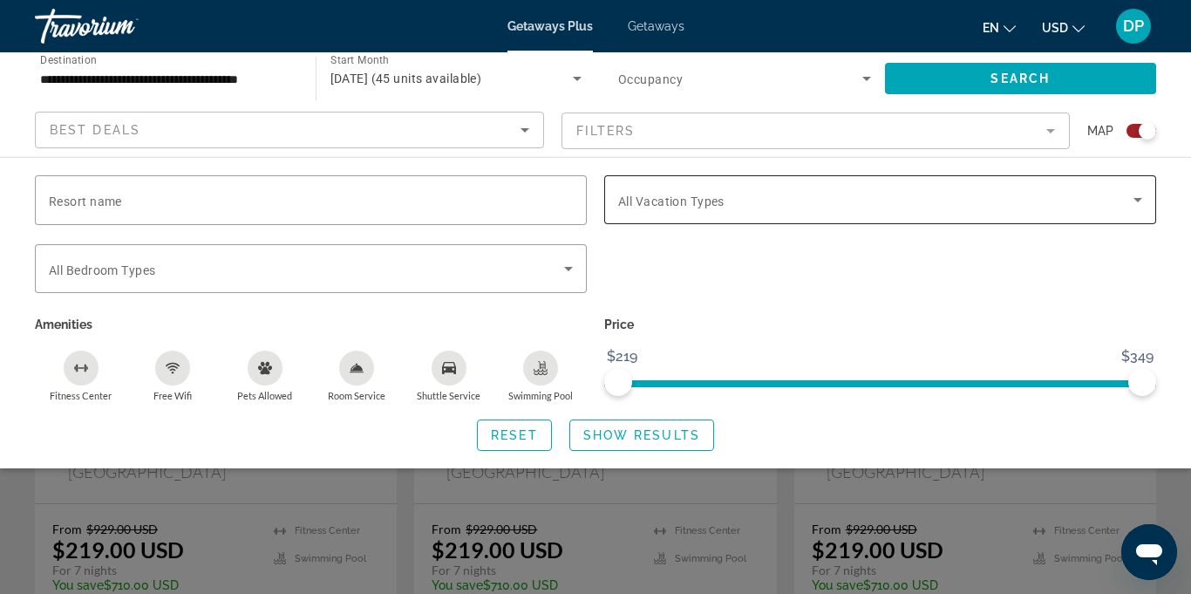
click at [1137, 207] on icon "Search widget" at bounding box center [1138, 199] width 21 height 21
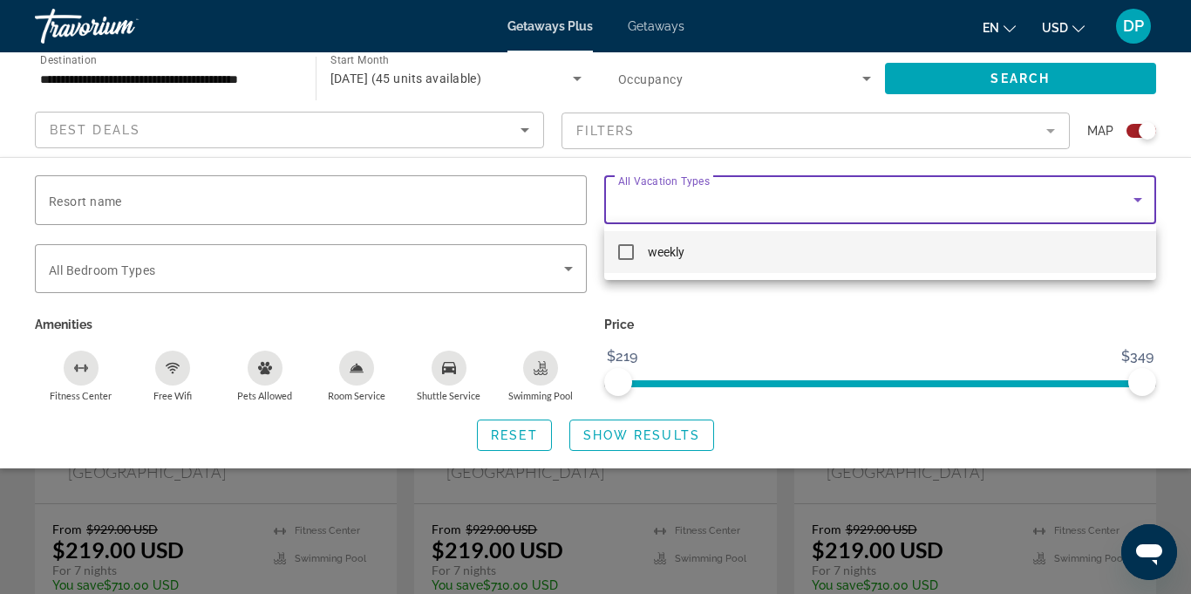
click at [1188, 191] on div at bounding box center [595, 297] width 1191 height 594
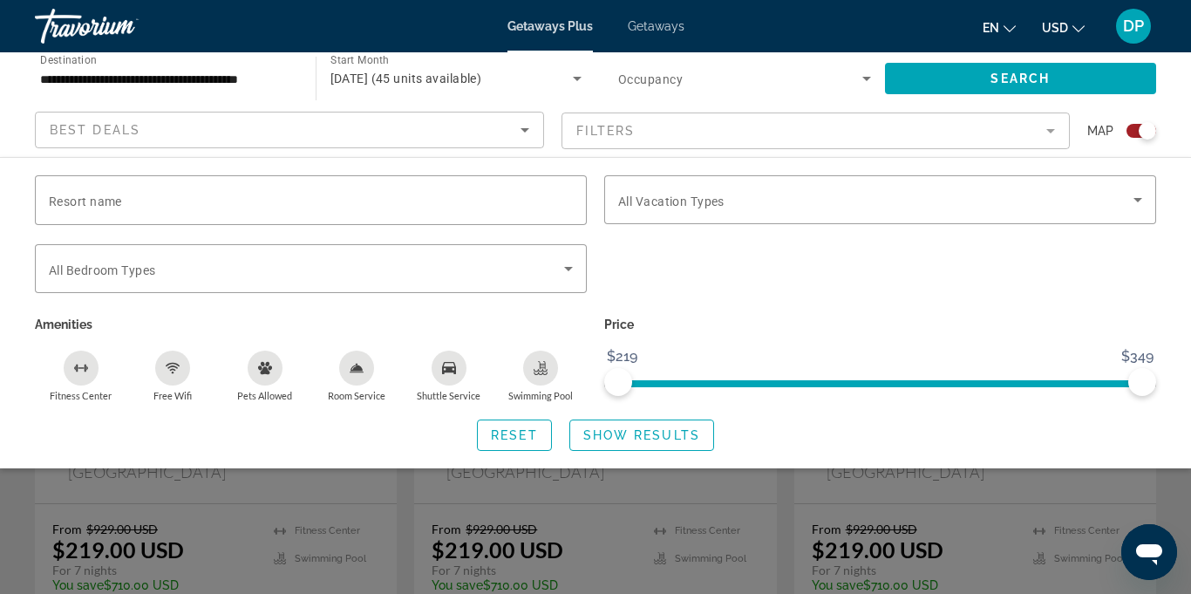
click at [953, 290] on div "Search widget" at bounding box center [880, 278] width 569 height 68
click at [614, 441] on span "Search widget" at bounding box center [641, 435] width 143 height 42
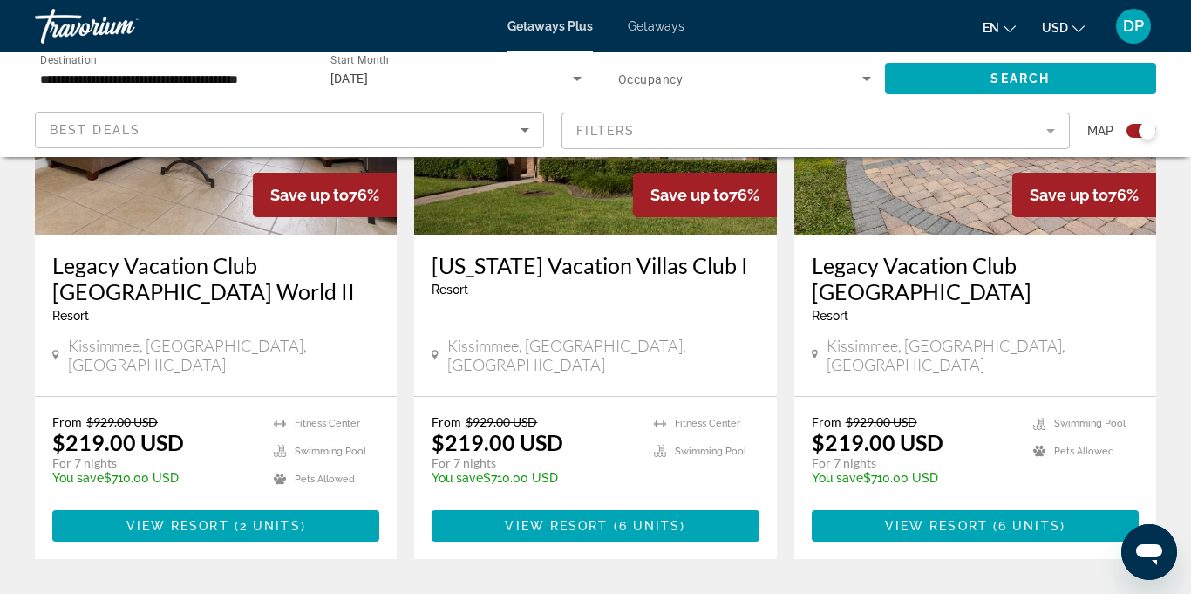
scroll to position [2074, 0]
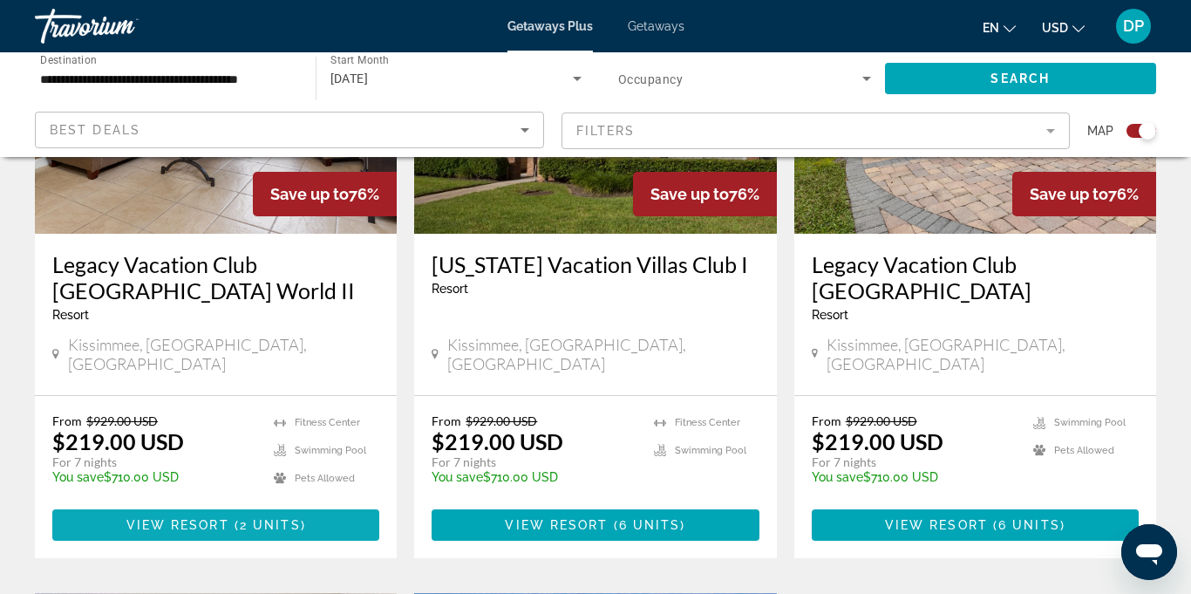
click at [209, 518] on span "View Resort" at bounding box center [177, 525] width 103 height 14
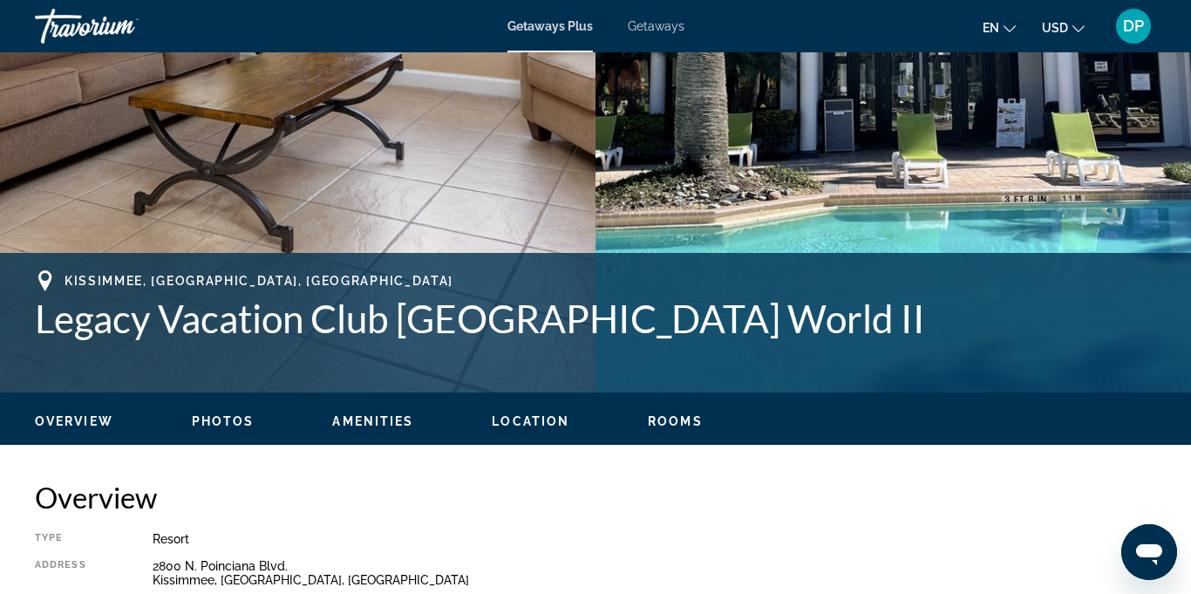
scroll to position [483, 0]
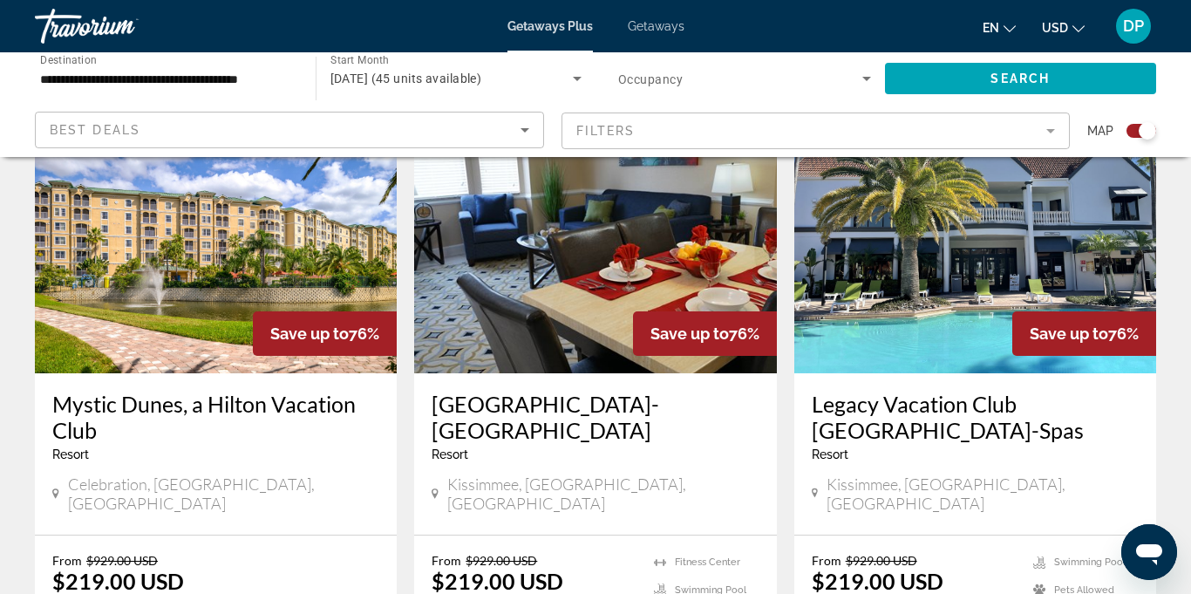
scroll to position [1299, 0]
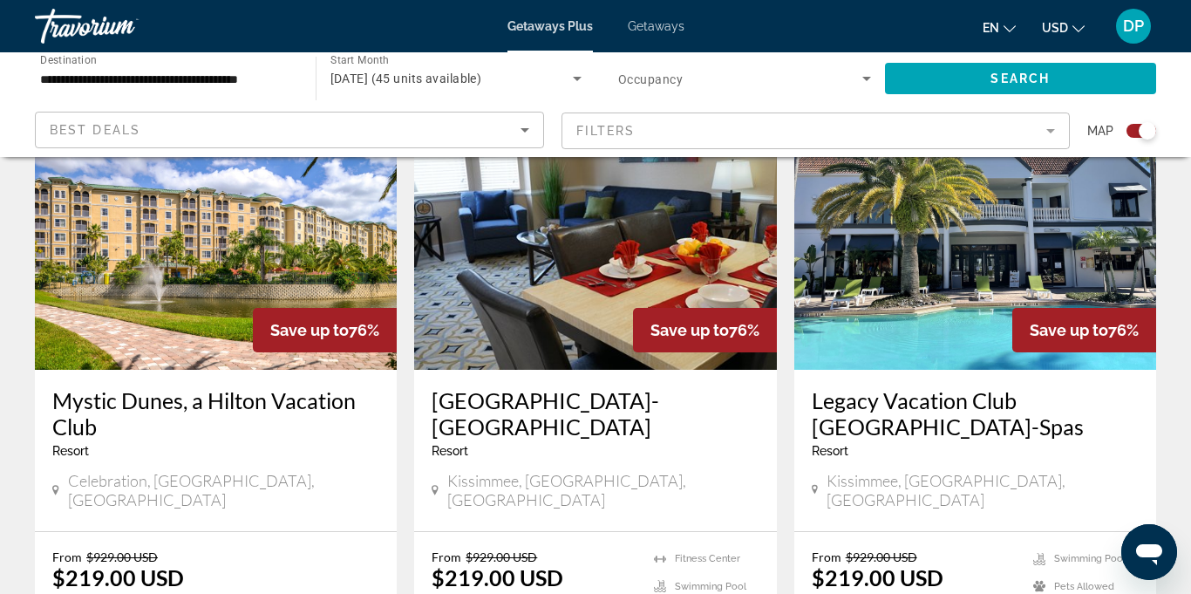
click at [650, 228] on img "Main content" at bounding box center [595, 230] width 362 height 279
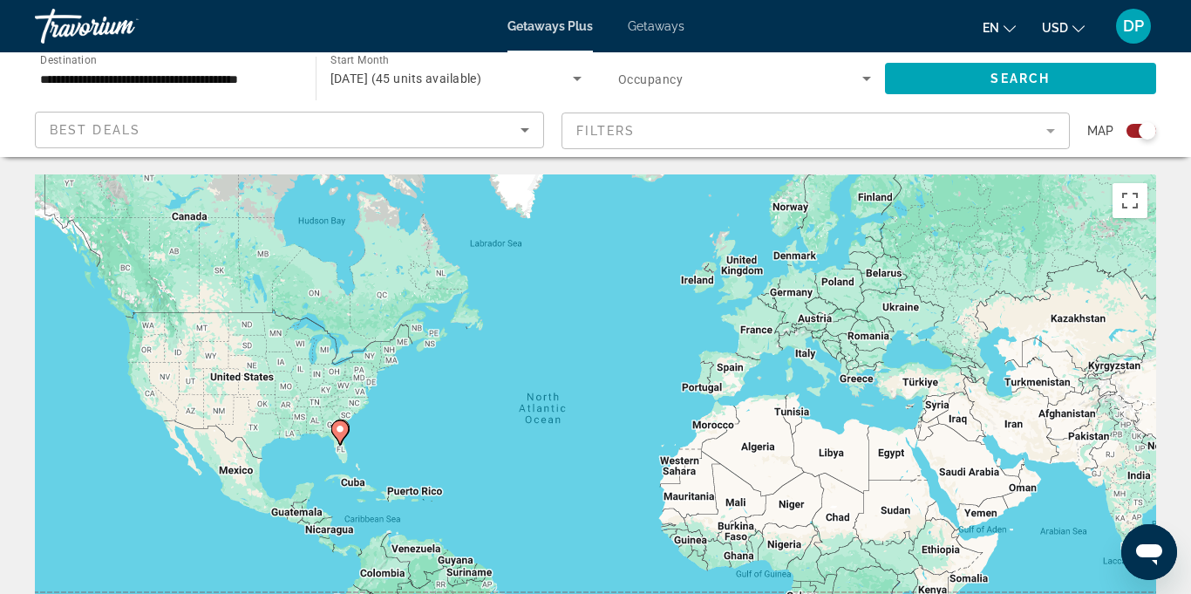
click at [876, 82] on icon "Search widget" at bounding box center [866, 78] width 21 height 21
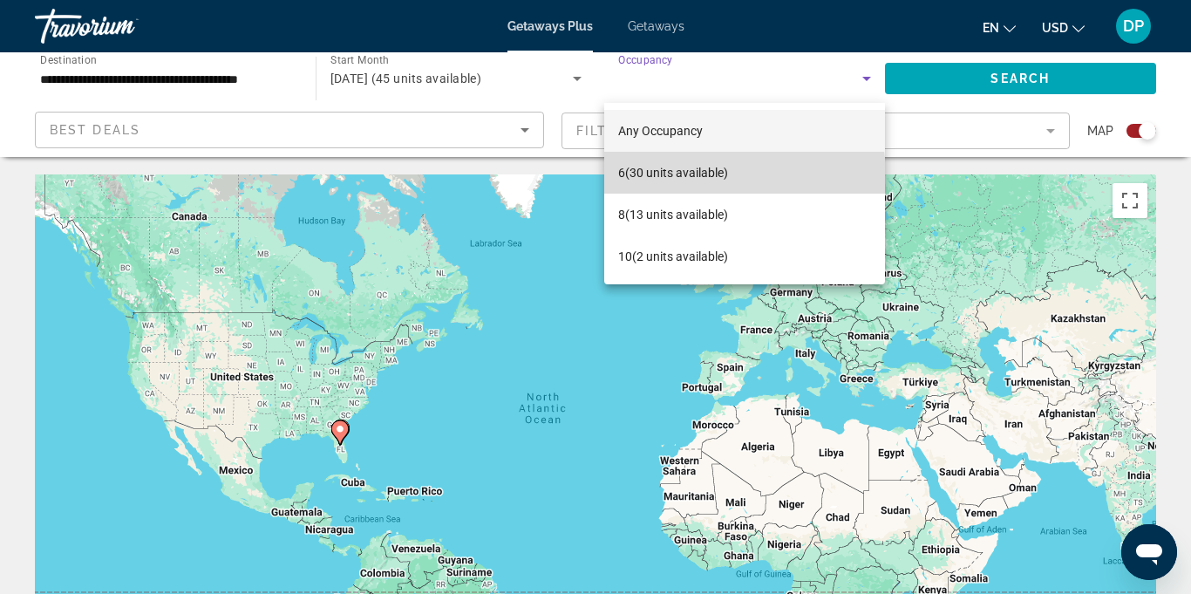
click at [685, 176] on span "6 (30 units available)" at bounding box center [673, 172] width 110 height 21
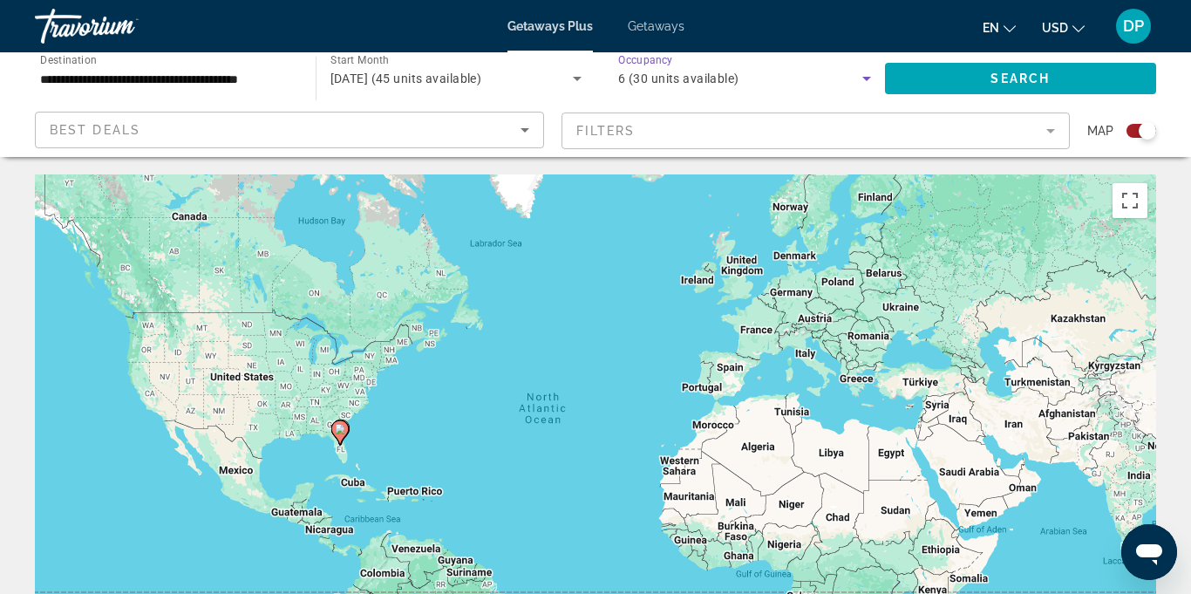
click at [1051, 140] on mat-form-field "Filters" at bounding box center [816, 130] width 509 height 37
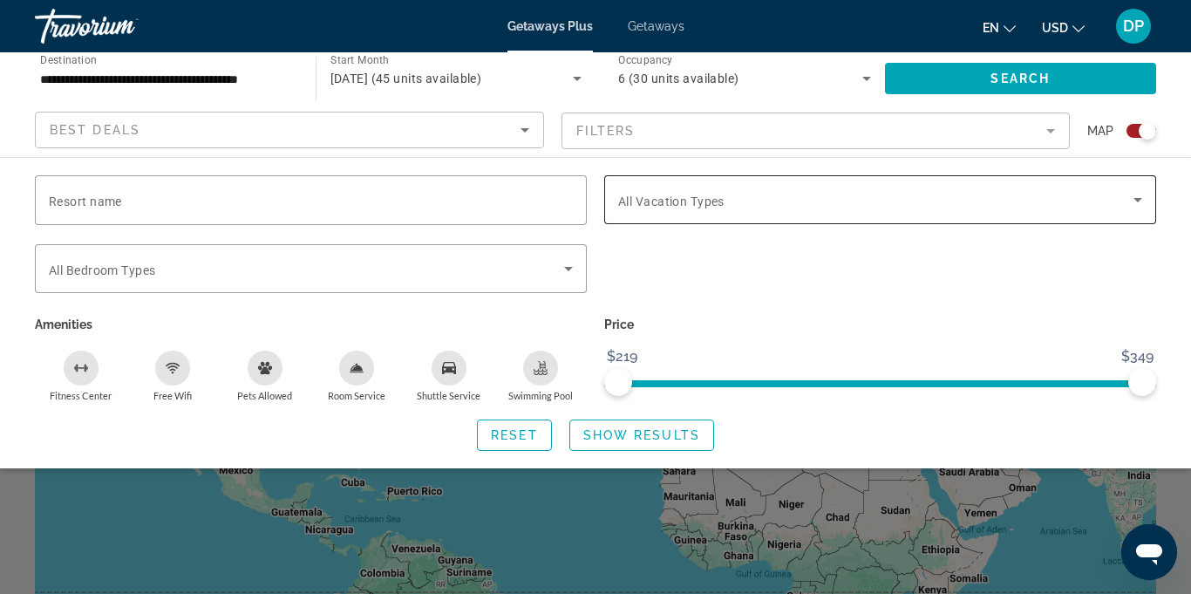
click at [1138, 201] on icon "Search widget" at bounding box center [1138, 200] width 9 height 4
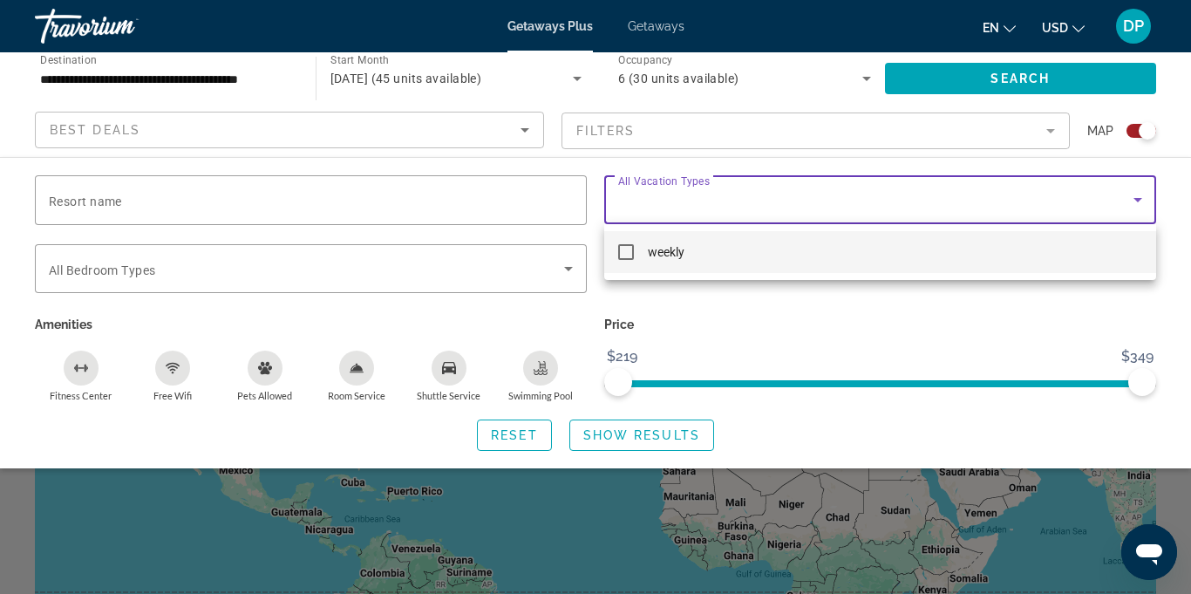
click at [634, 255] on mat-option "weekly" at bounding box center [880, 252] width 552 height 42
click at [618, 434] on div at bounding box center [595, 297] width 1191 height 594
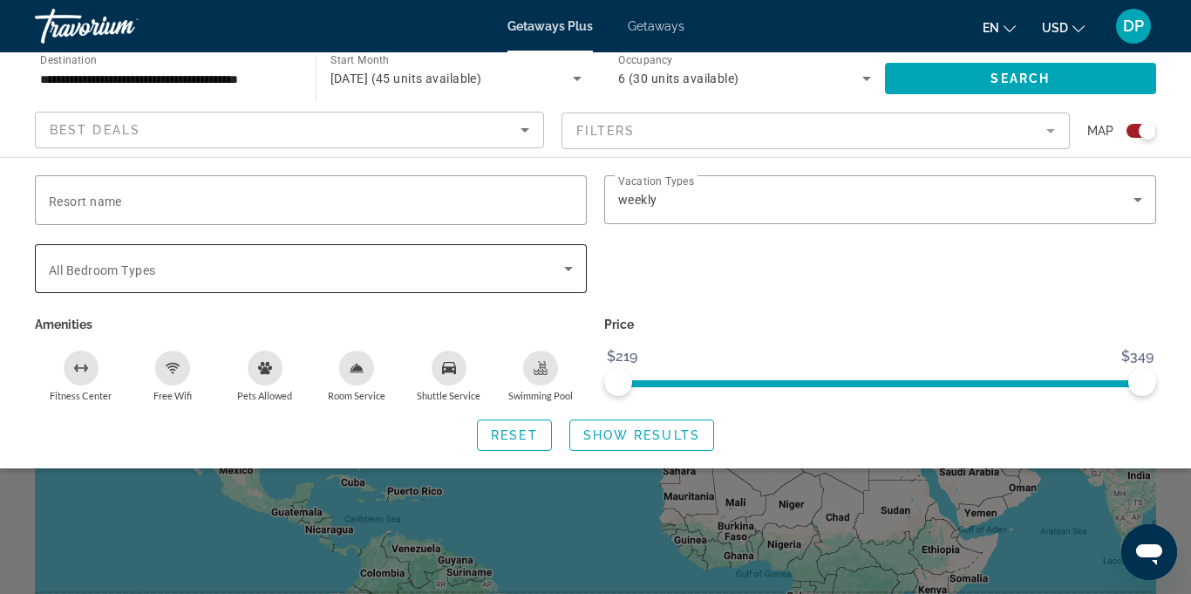
click at [571, 267] on icon "Search widget" at bounding box center [568, 269] width 9 height 4
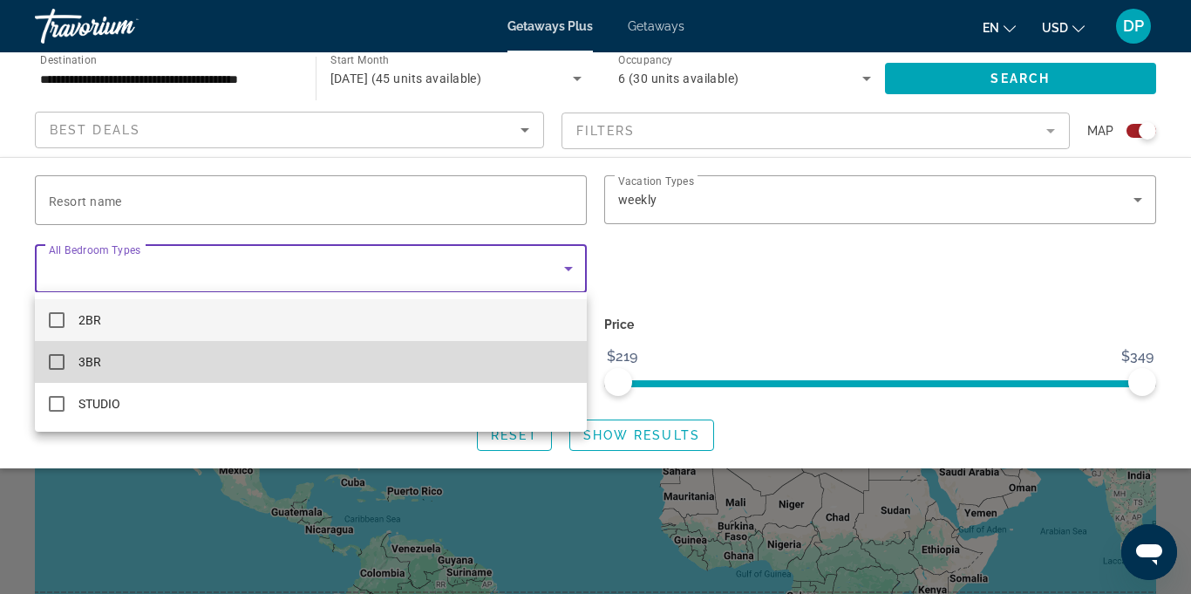
click at [56, 359] on mat-pseudo-checkbox at bounding box center [57, 362] width 16 height 16
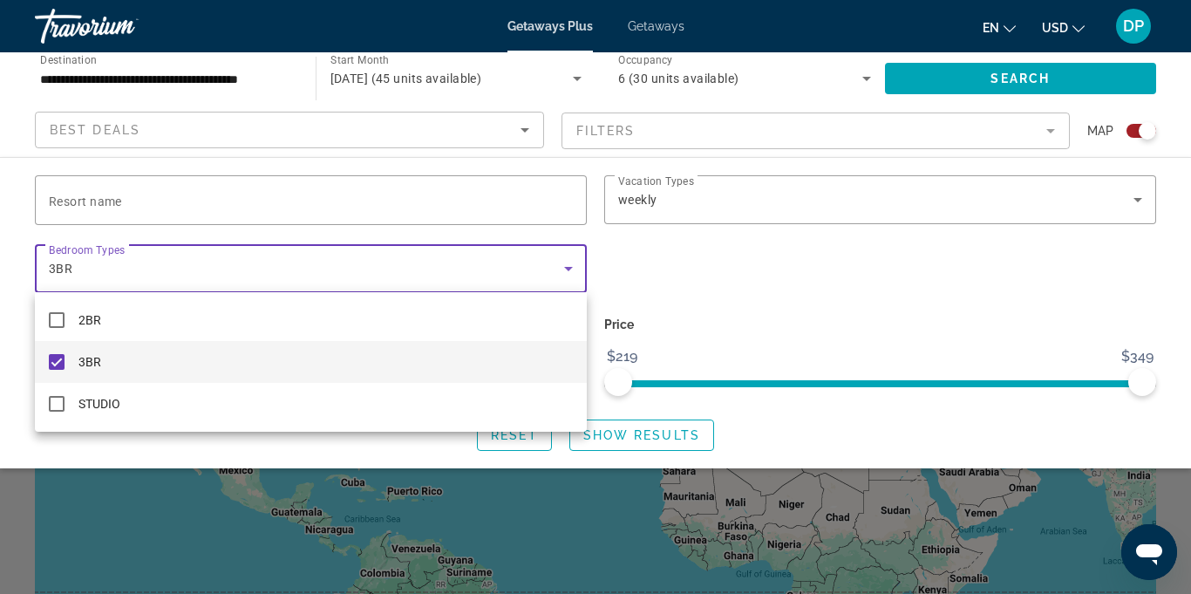
click at [740, 274] on div at bounding box center [595, 297] width 1191 height 594
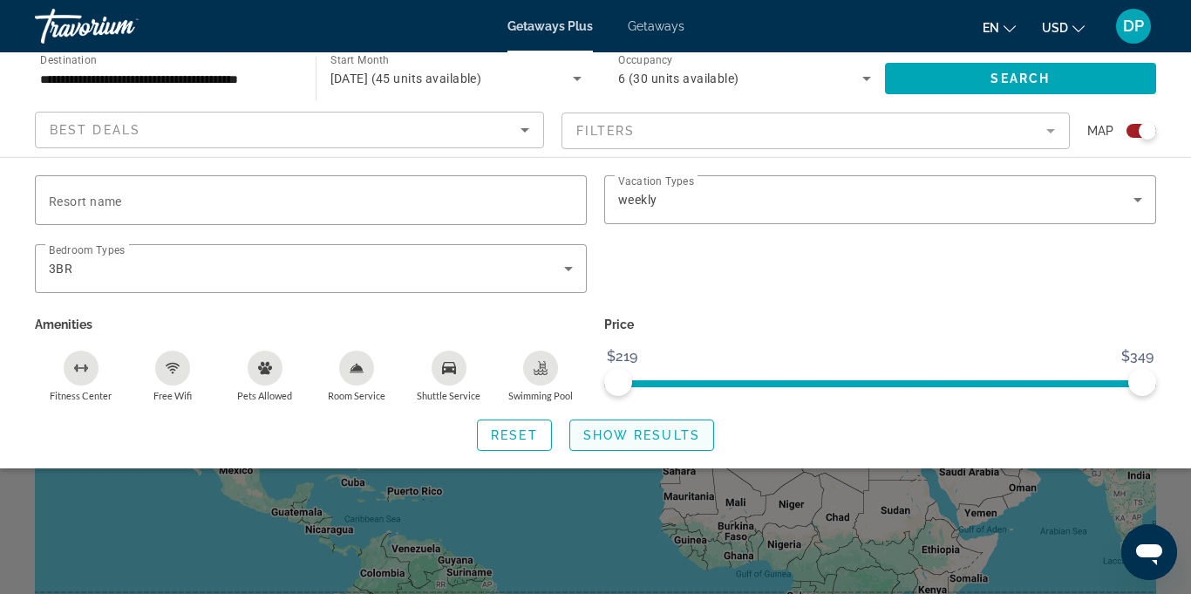
click at [623, 432] on span "Show Results" at bounding box center [641, 435] width 117 height 14
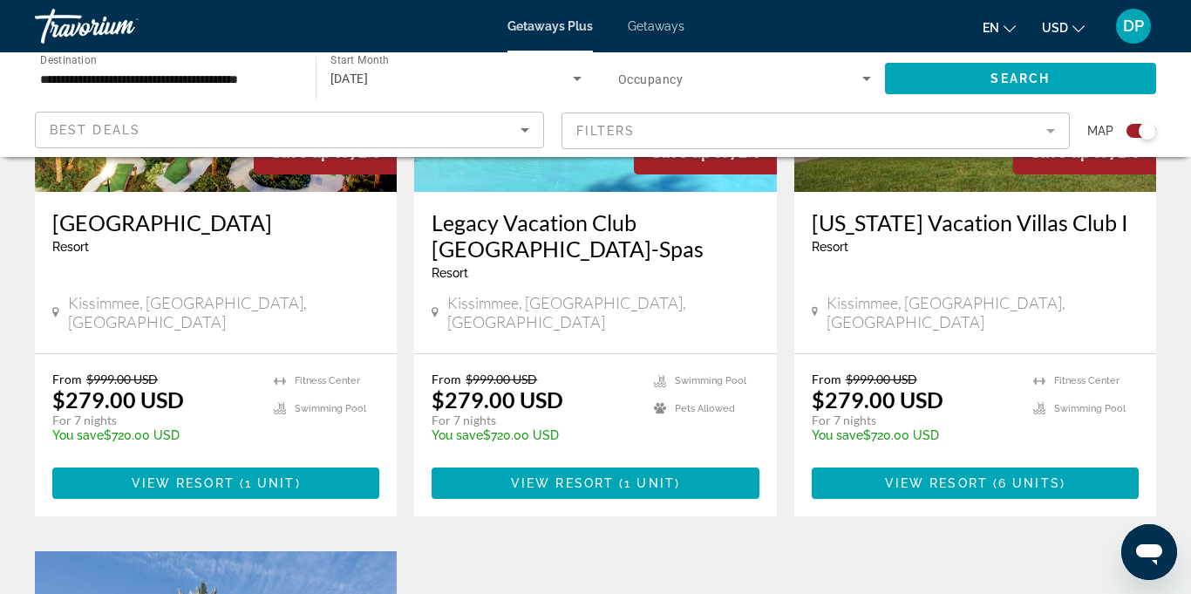
scroll to position [860, 0]
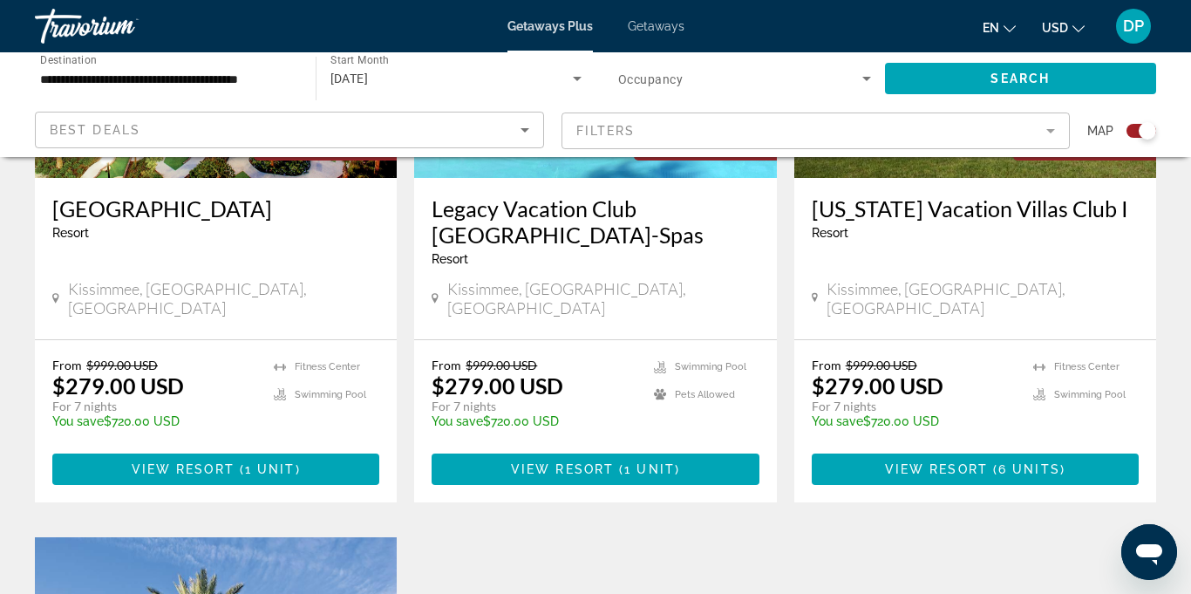
click at [1025, 250] on div "[US_STATE] Vacation Villas Club I Resort - This is an adults only resort" at bounding box center [975, 224] width 327 height 58
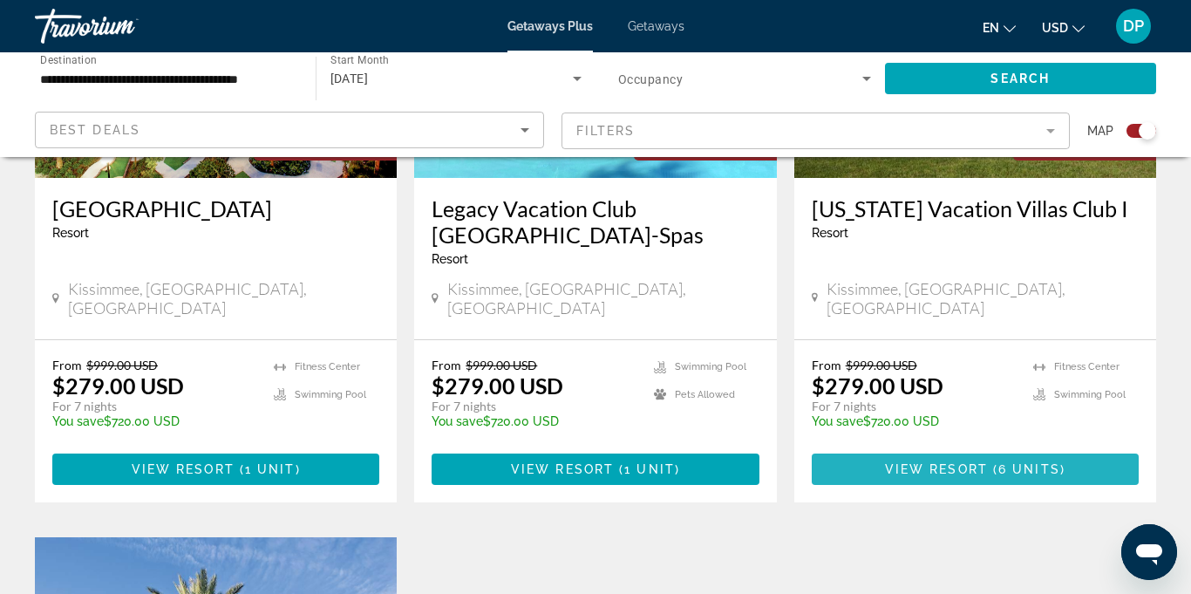
click at [965, 457] on span "Main content" at bounding box center [975, 469] width 327 height 42
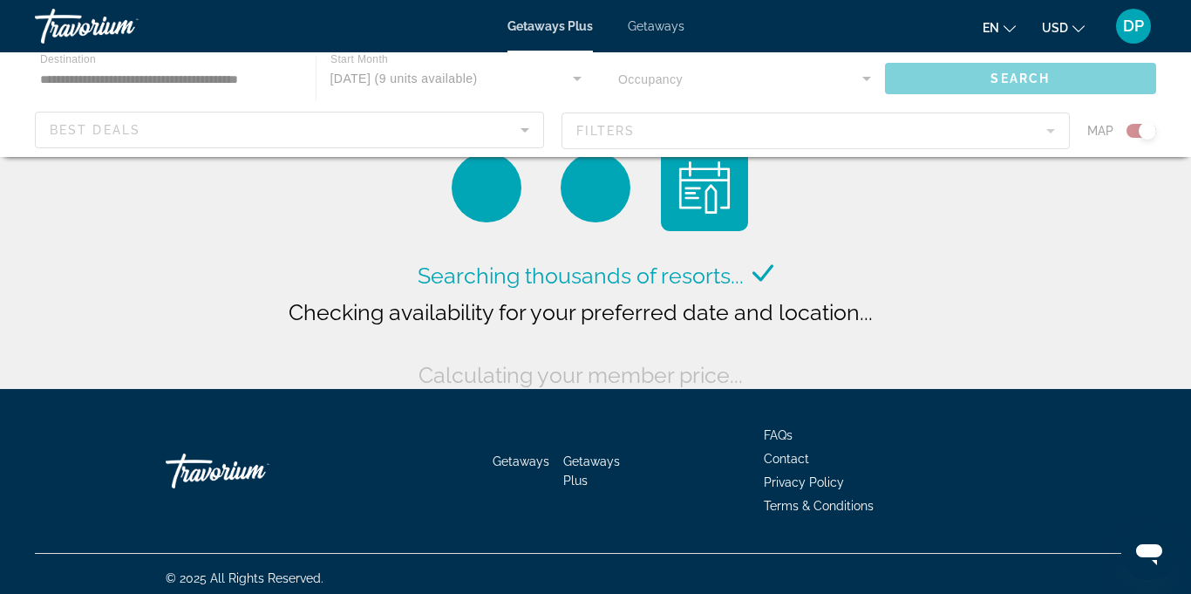
click at [509, 128] on div "Main content" at bounding box center [595, 104] width 1191 height 105
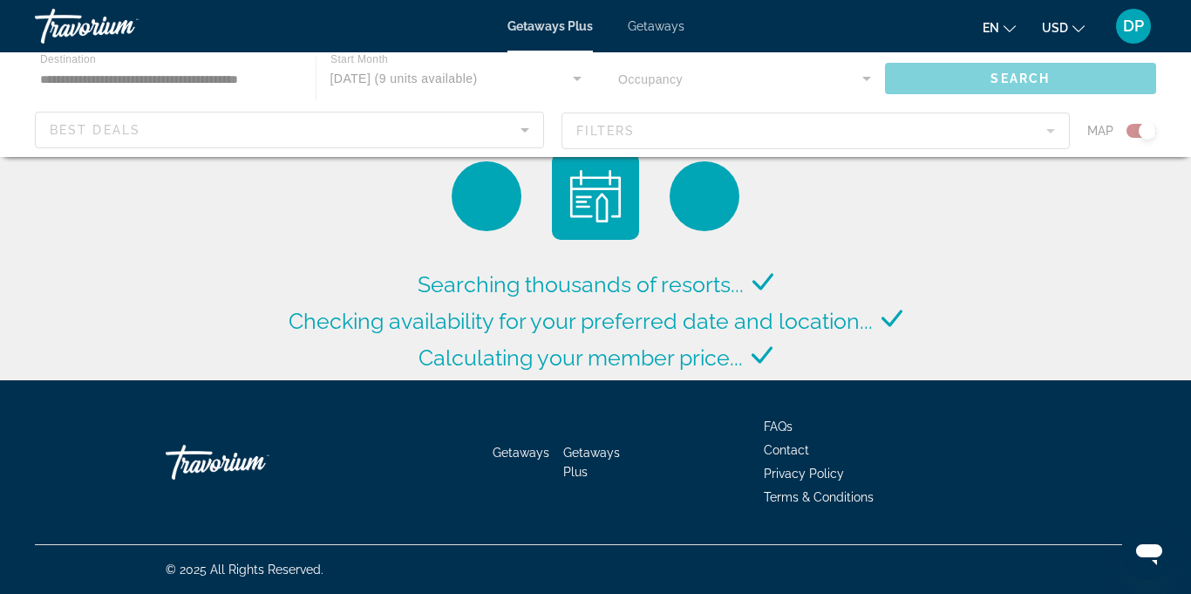
click at [511, 133] on div "Main content" at bounding box center [595, 104] width 1191 height 105
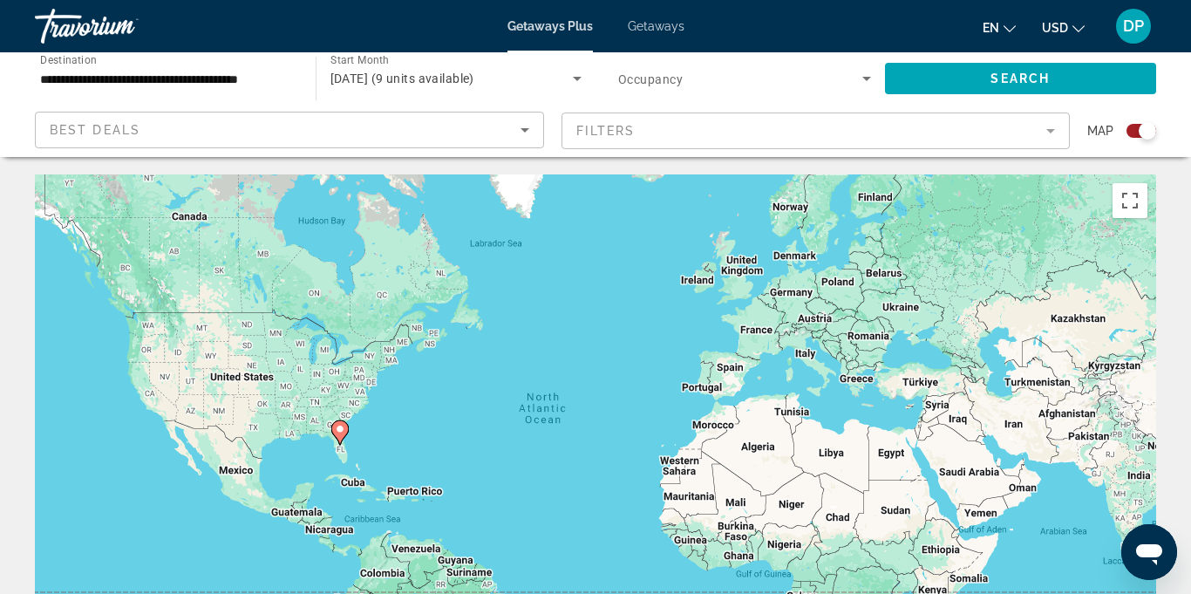
click at [523, 135] on icon "Sort by" at bounding box center [524, 129] width 21 height 21
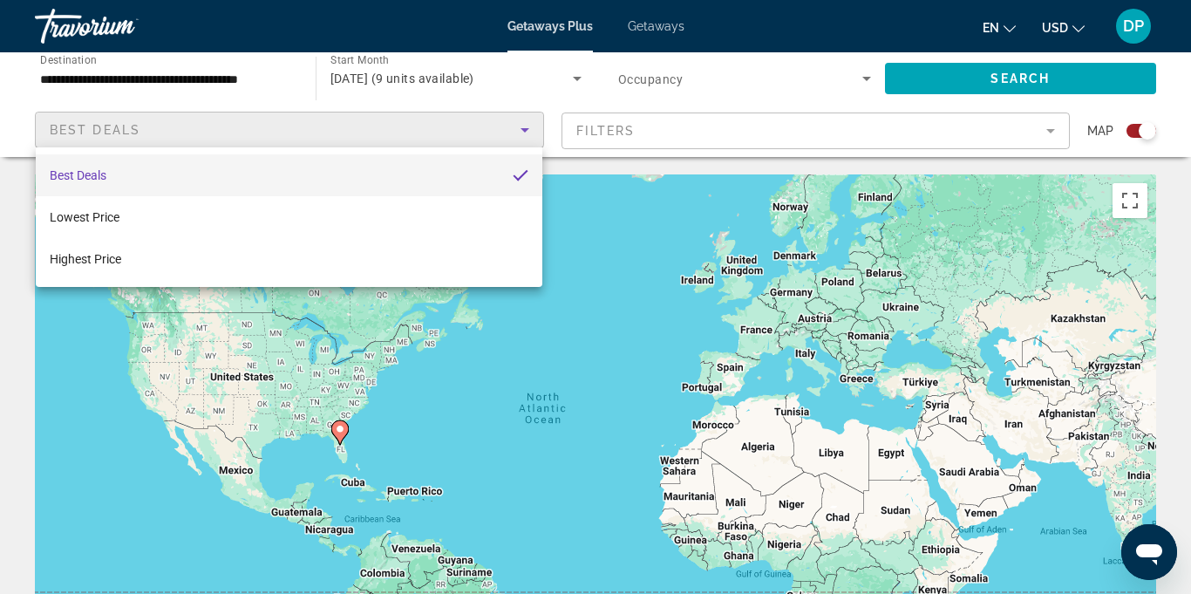
click at [1027, 136] on div at bounding box center [595, 297] width 1191 height 594
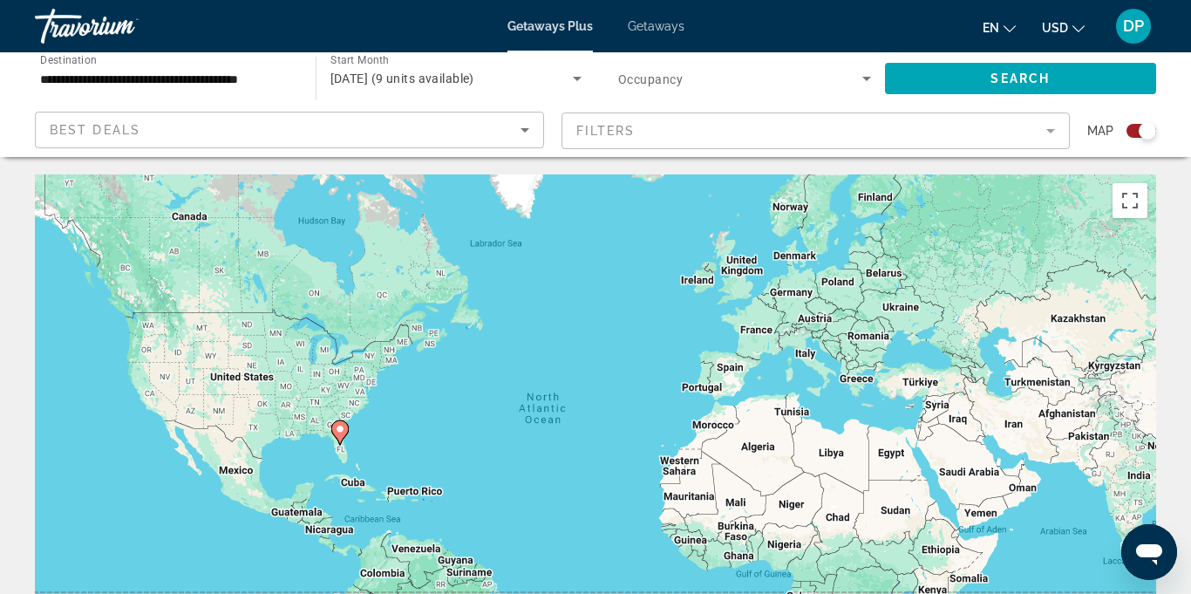
click at [1053, 137] on mat-form-field "Filters" at bounding box center [816, 130] width 509 height 37
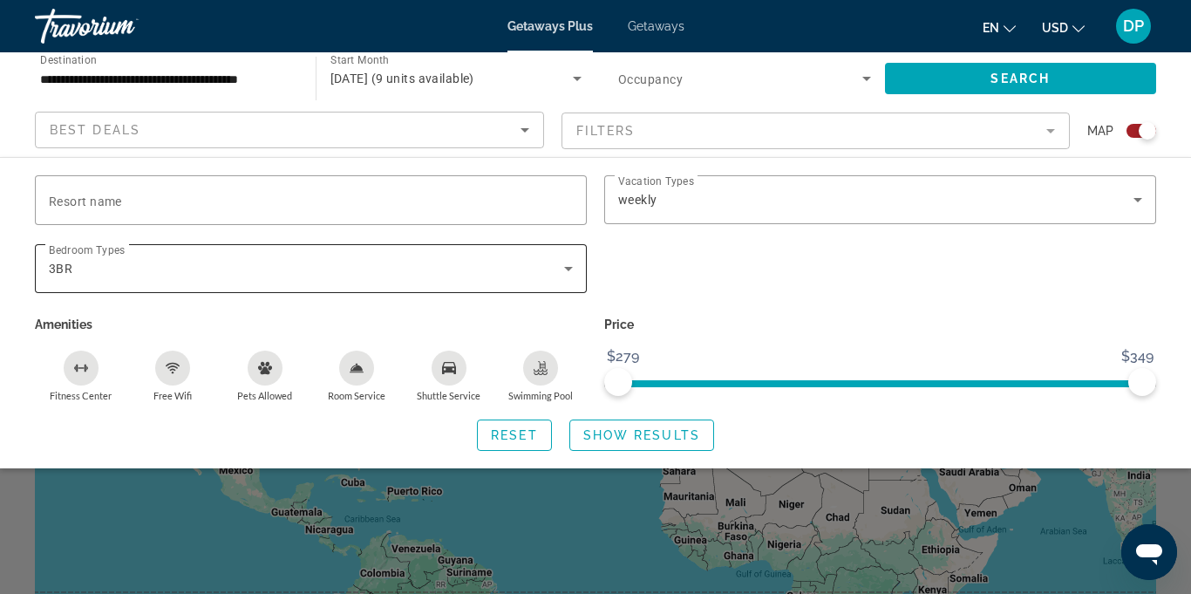
click at [569, 277] on icon "Search widget" at bounding box center [568, 268] width 21 height 21
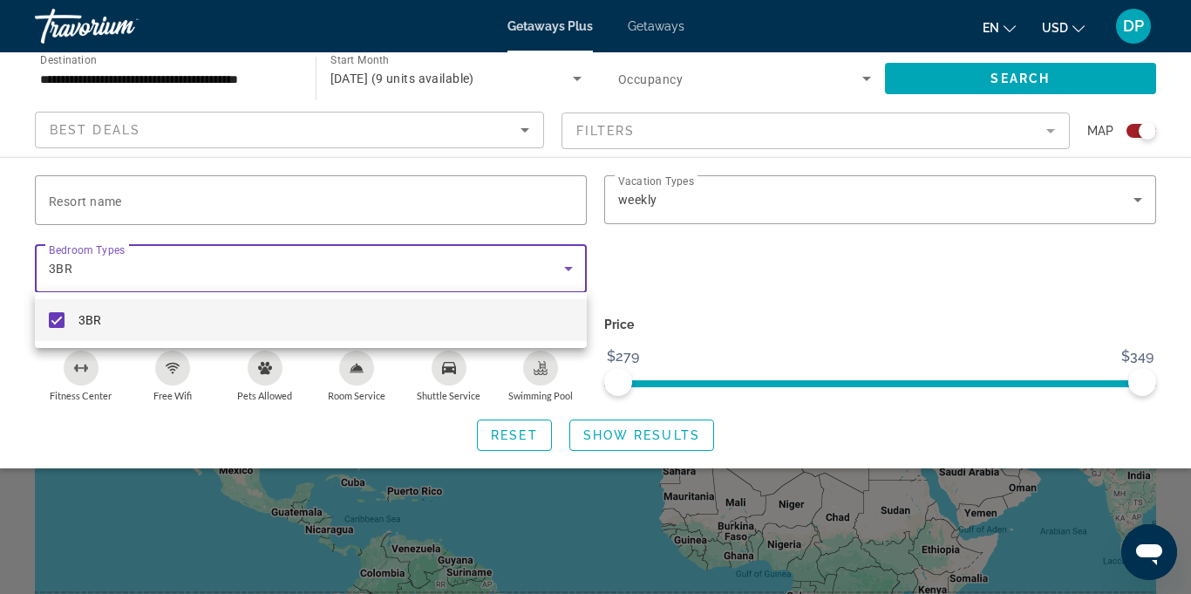
click at [568, 276] on div at bounding box center [595, 297] width 1191 height 594
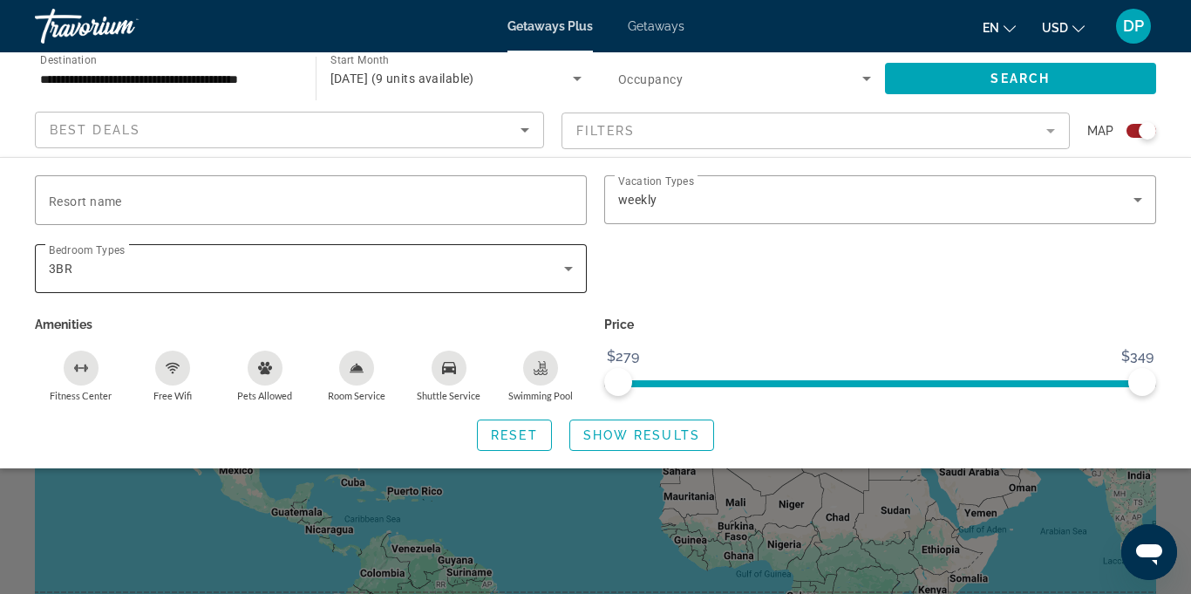
click at [569, 268] on icon "Search widget" at bounding box center [568, 269] width 9 height 4
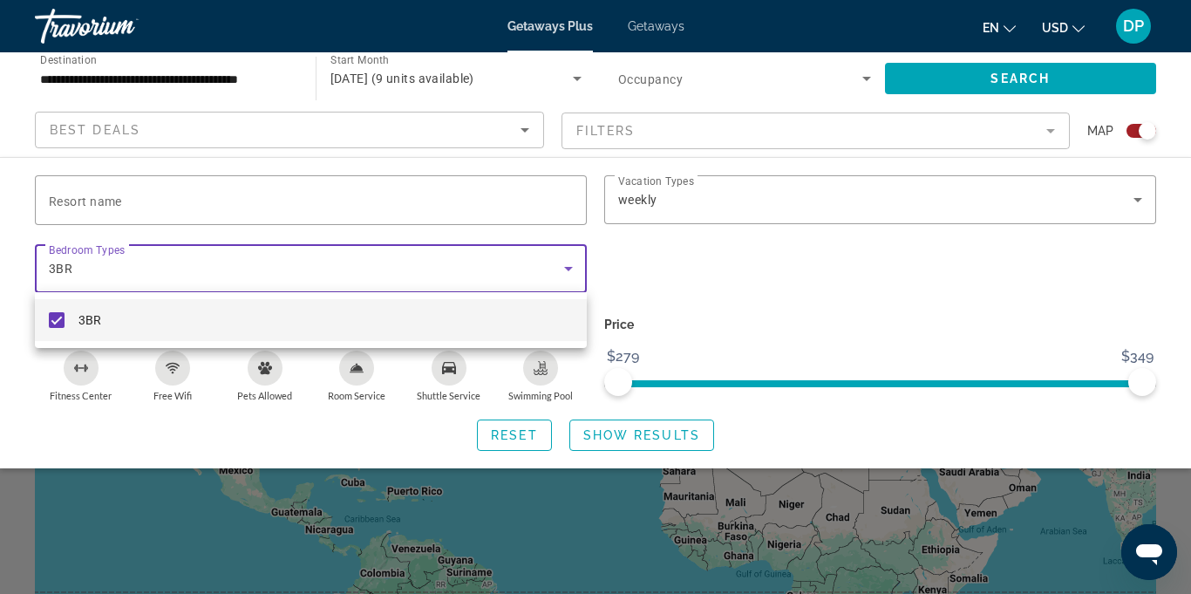
click at [61, 329] on mat-option "3BR" at bounding box center [311, 320] width 552 height 42
click at [575, 274] on div at bounding box center [595, 297] width 1191 height 594
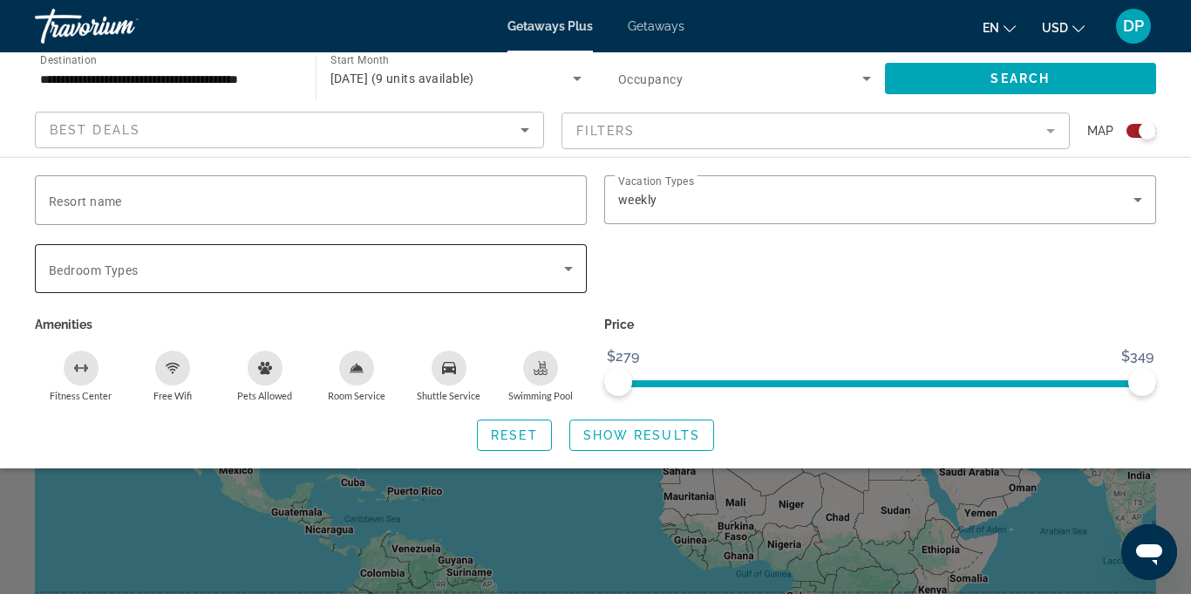
click at [572, 277] on icon "Search widget" at bounding box center [568, 268] width 21 height 21
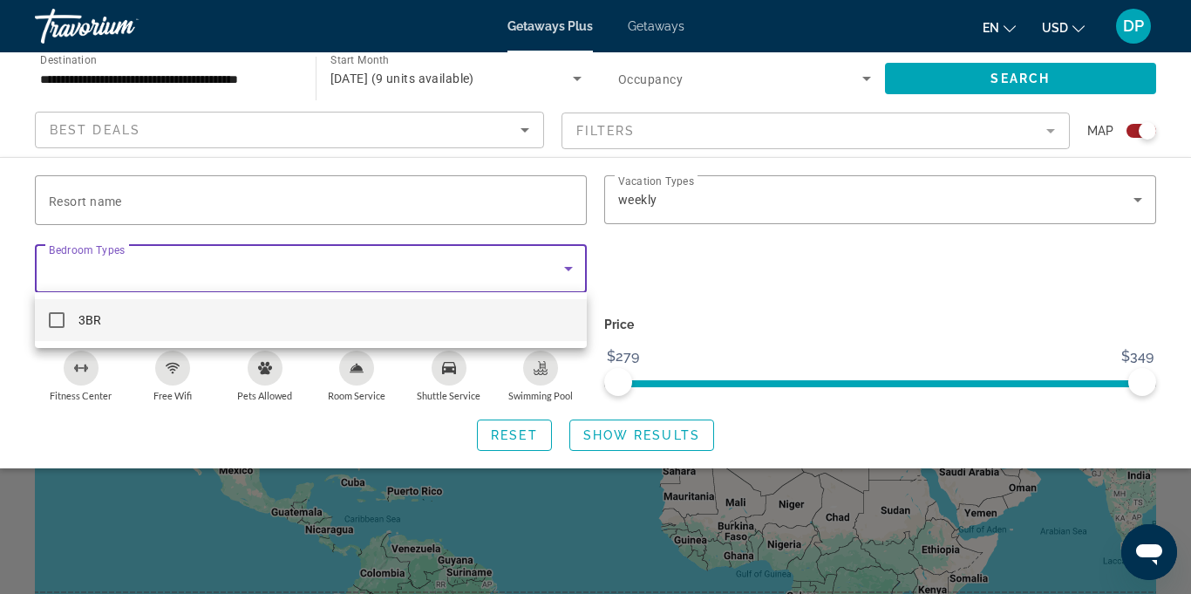
click at [647, 282] on div at bounding box center [595, 297] width 1191 height 594
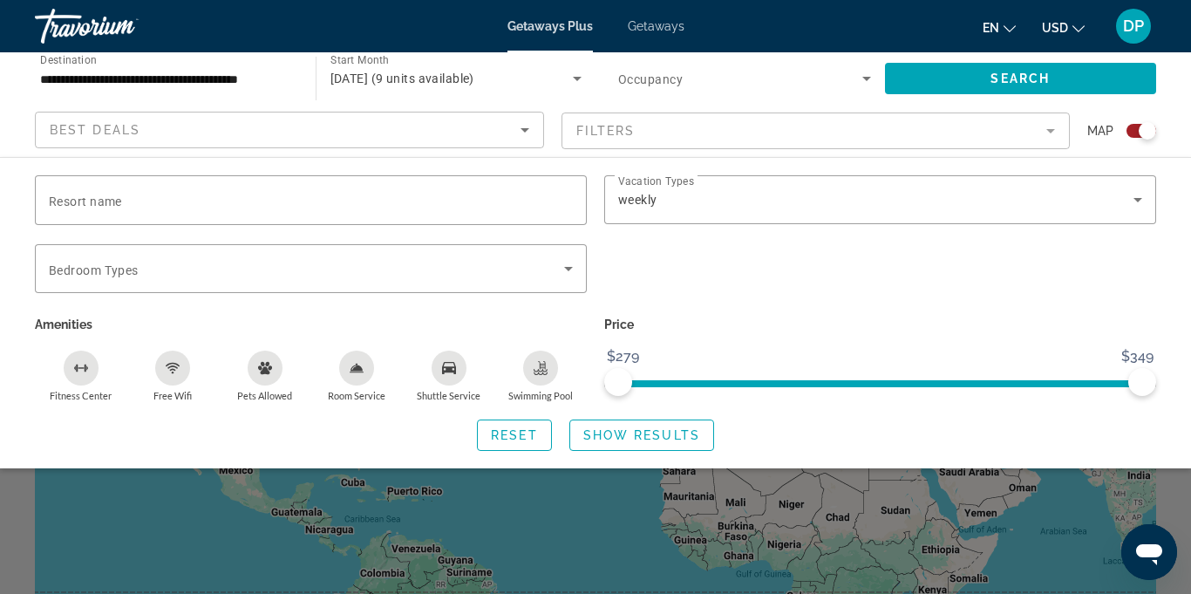
click at [1044, 146] on mat-form-field "Filters" at bounding box center [816, 130] width 509 height 37
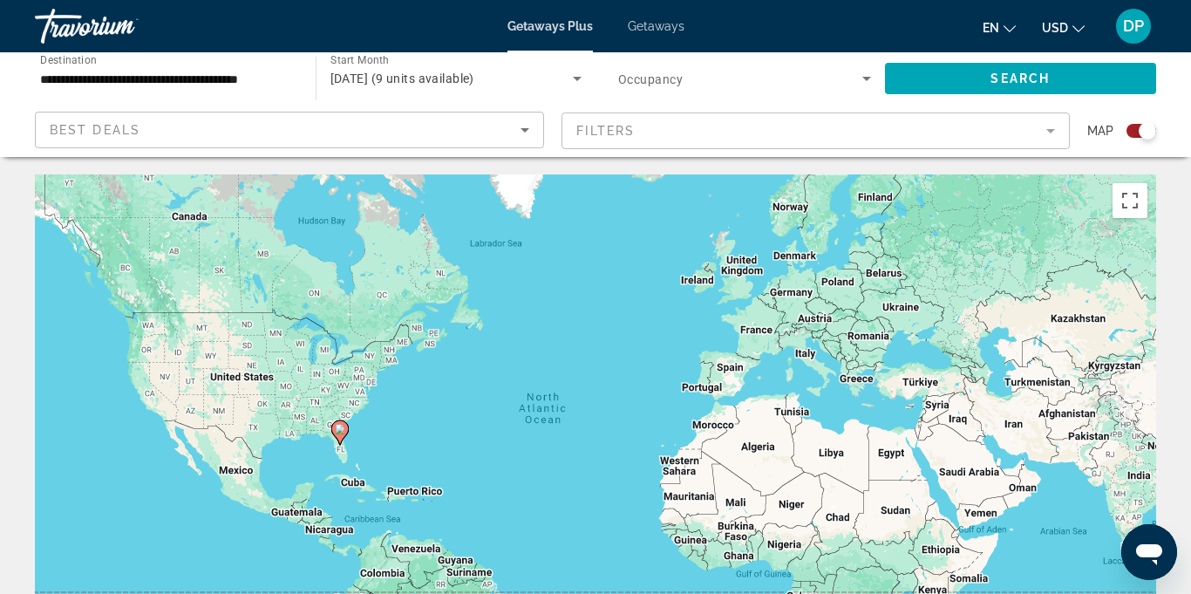
click at [848, 85] on span "Search widget" at bounding box center [740, 78] width 244 height 21
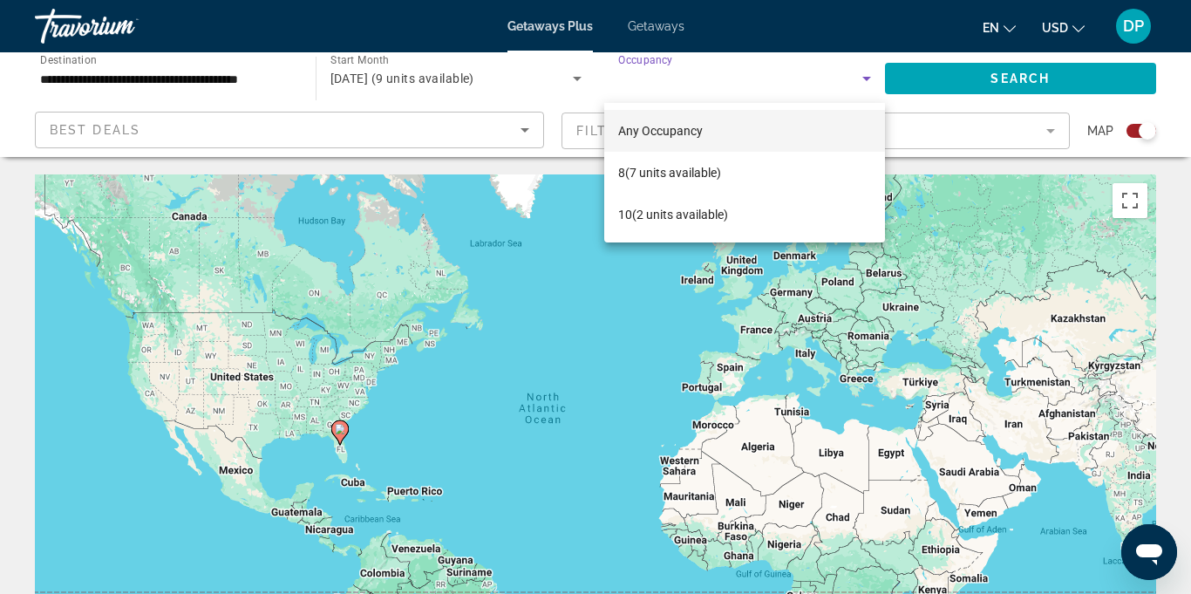
click at [944, 149] on div at bounding box center [595, 297] width 1191 height 594
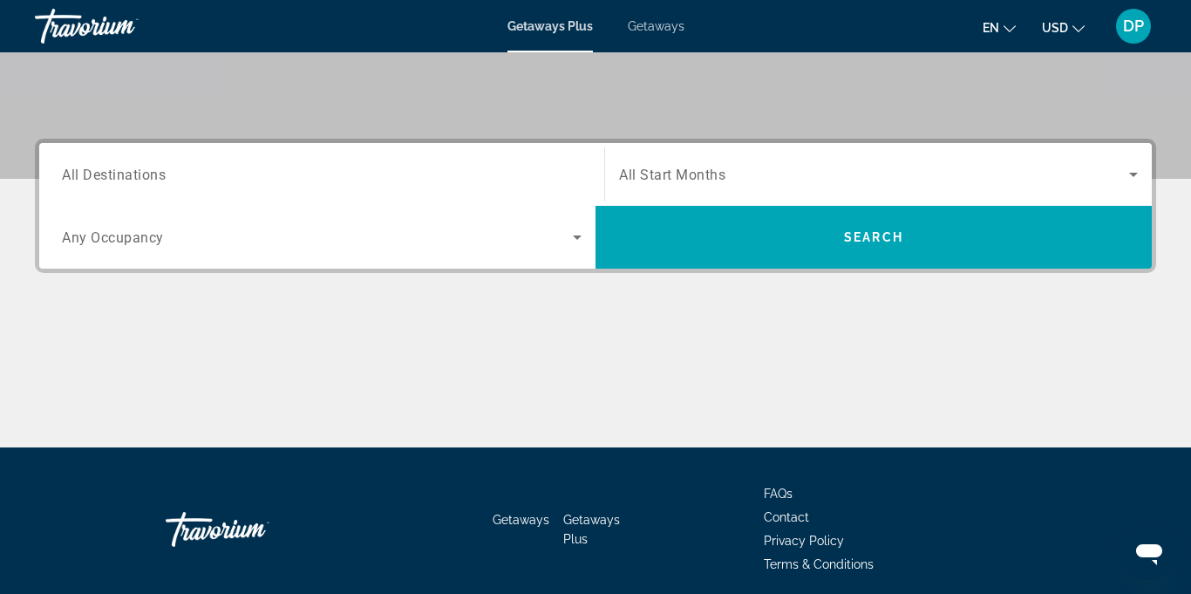
scroll to position [349, 0]
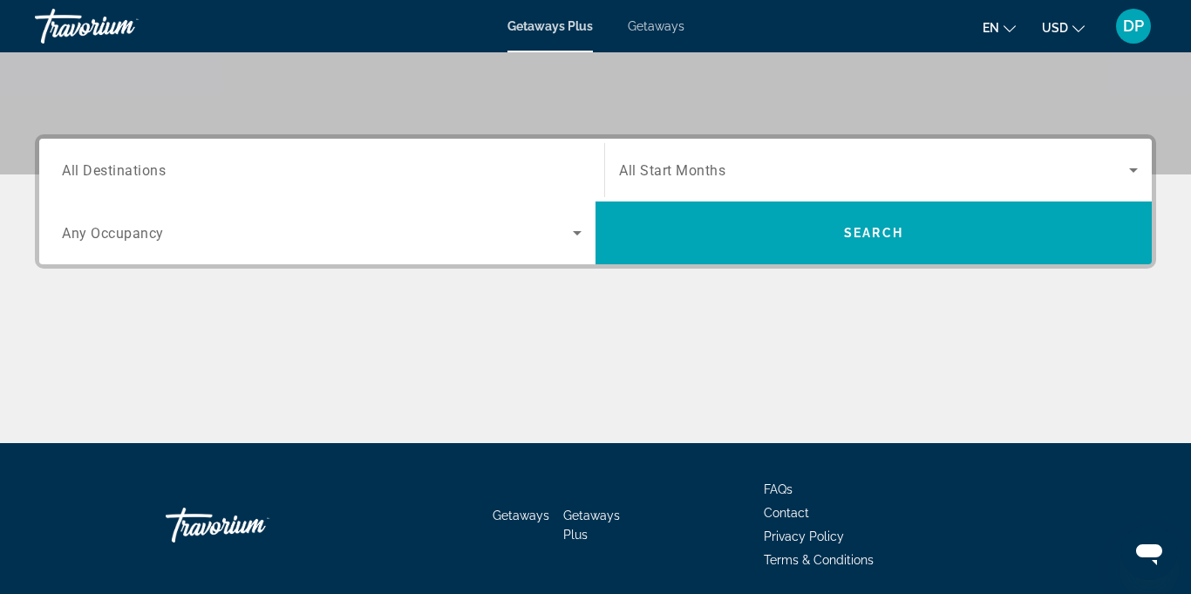
click at [121, 160] on input "Destination All Destinations" at bounding box center [322, 170] width 520 height 21
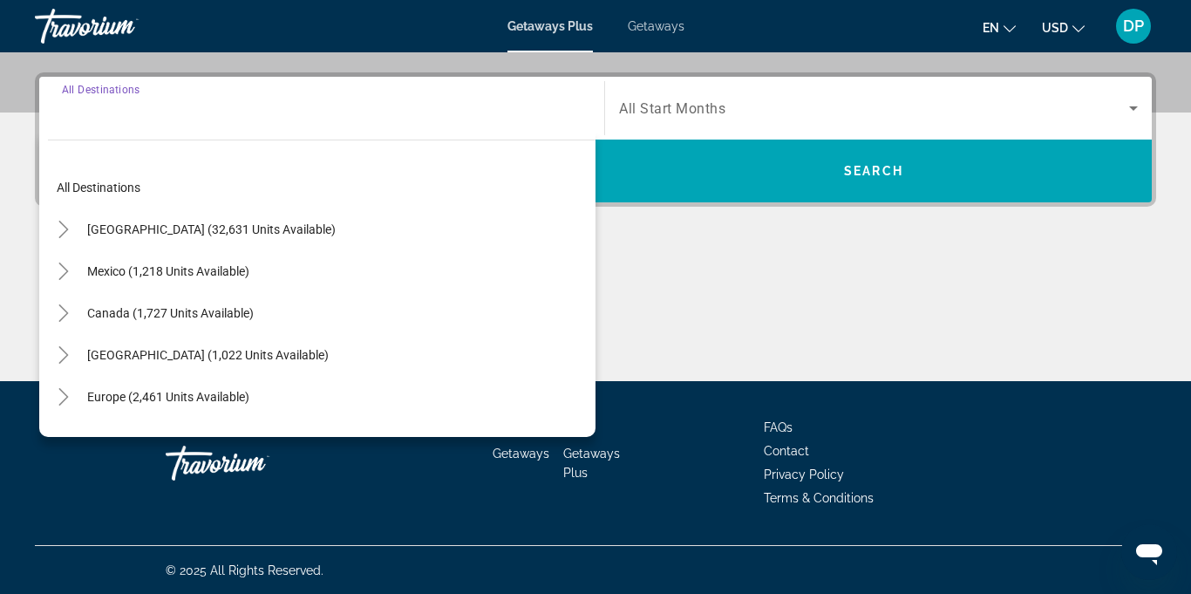
scroll to position [412, 0]
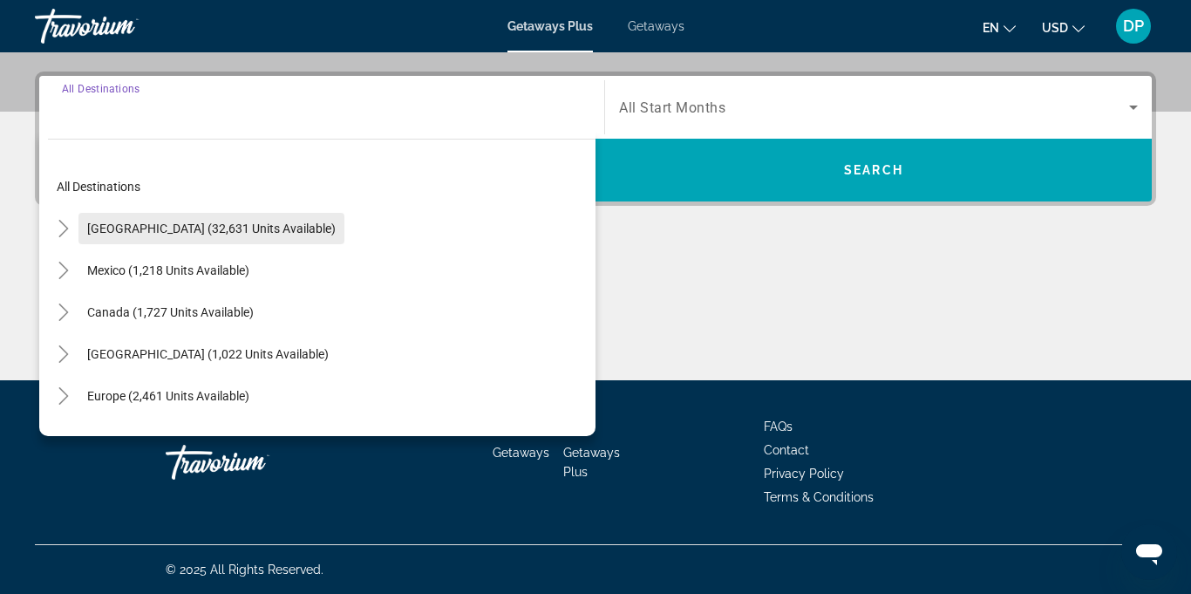
click at [242, 220] on span "Search widget" at bounding box center [211, 229] width 266 height 42
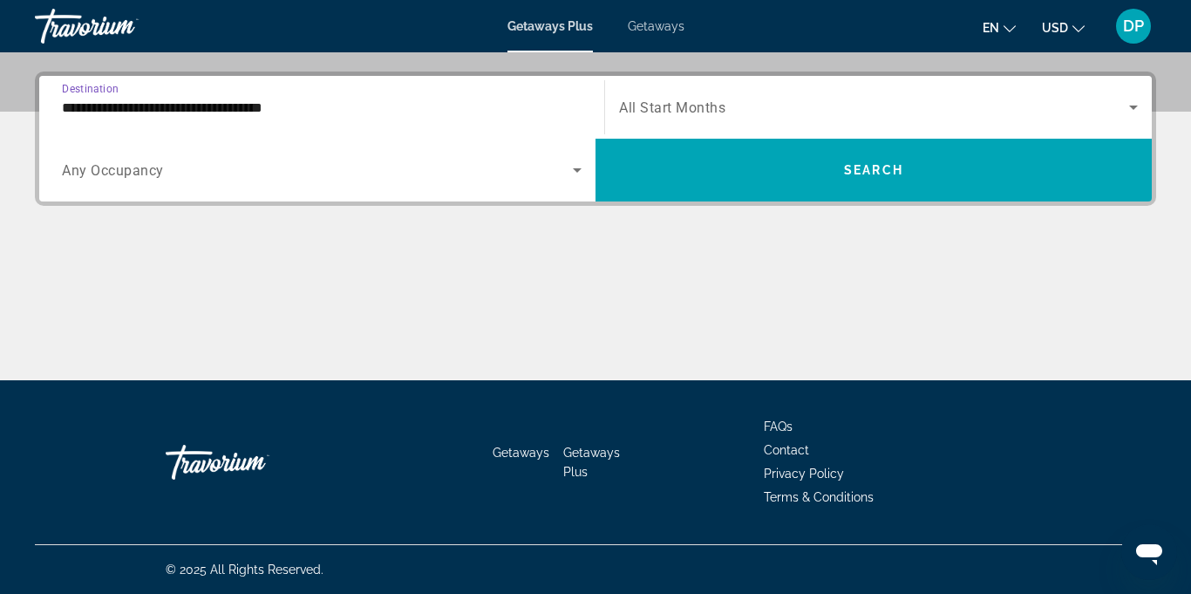
click at [261, 107] on input "**********" at bounding box center [322, 108] width 520 height 21
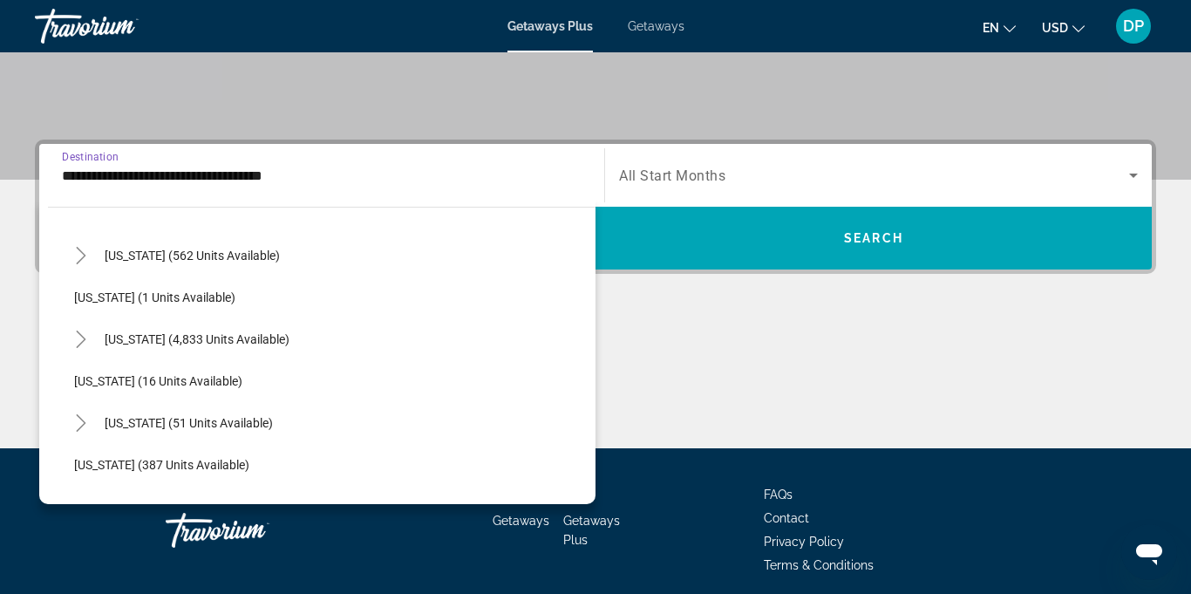
scroll to position [209, 0]
click at [180, 343] on span "[US_STATE] (4,833 units available)" at bounding box center [197, 338] width 185 height 14
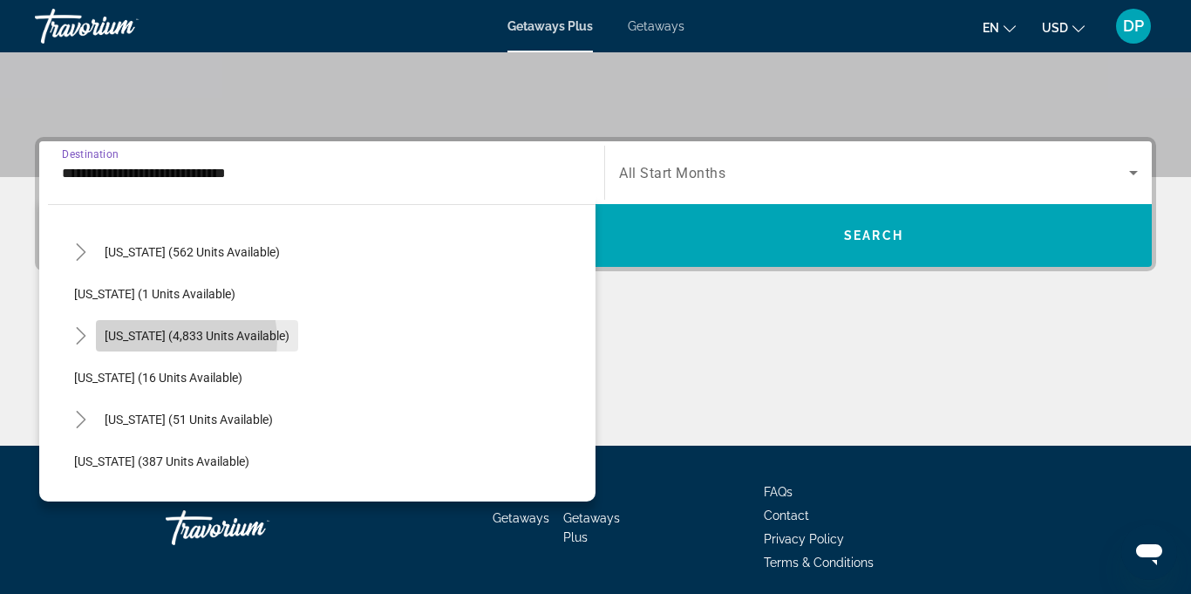
scroll to position [412, 0]
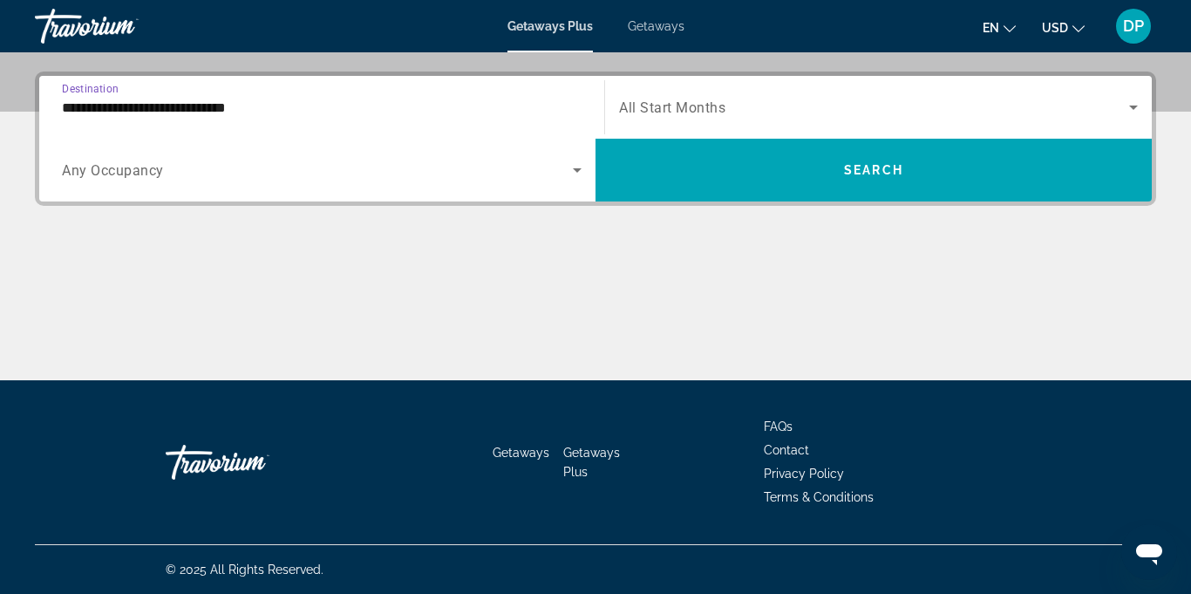
click at [220, 113] on input "**********" at bounding box center [322, 108] width 520 height 21
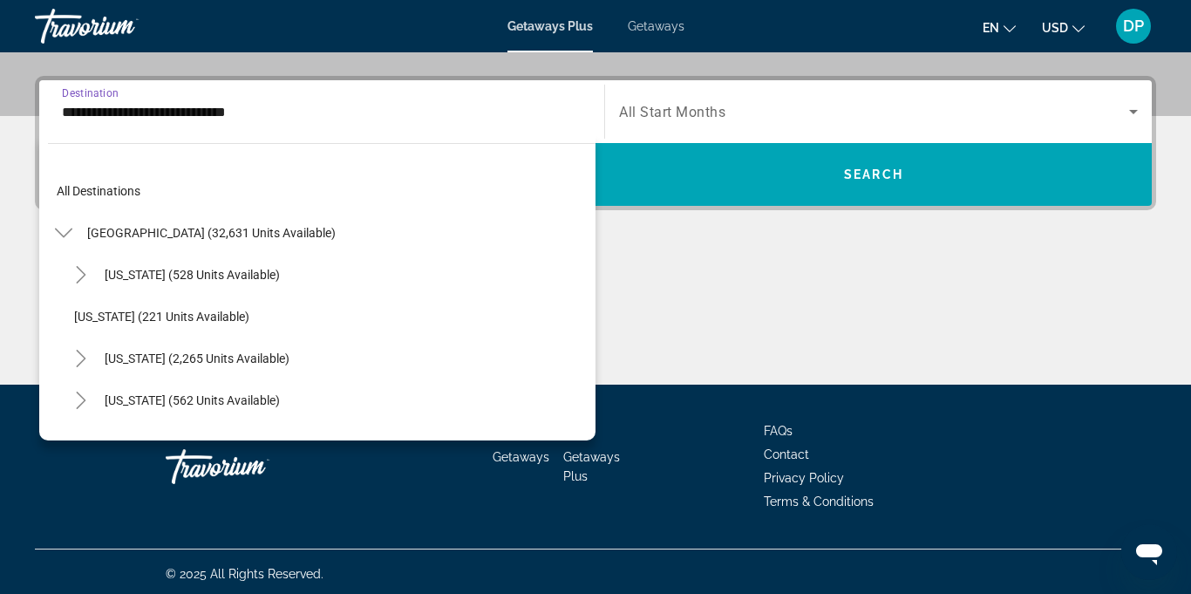
scroll to position [187, 0]
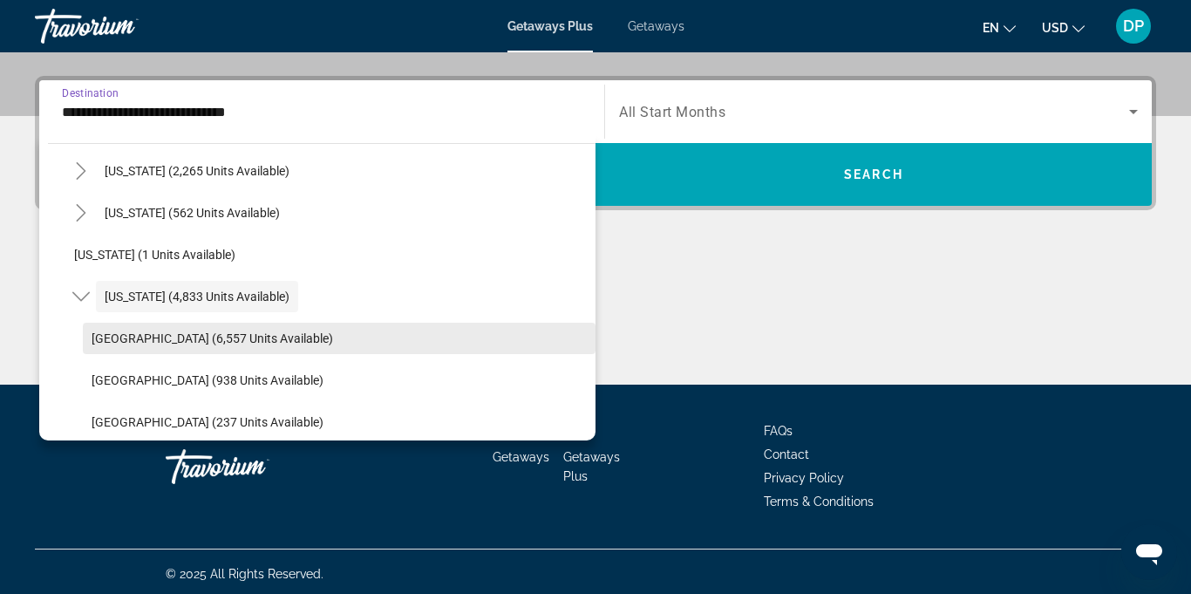
click at [194, 344] on span "[GEOGRAPHIC_DATA] (6,557 units available)" at bounding box center [213, 338] width 242 height 14
type input "**********"
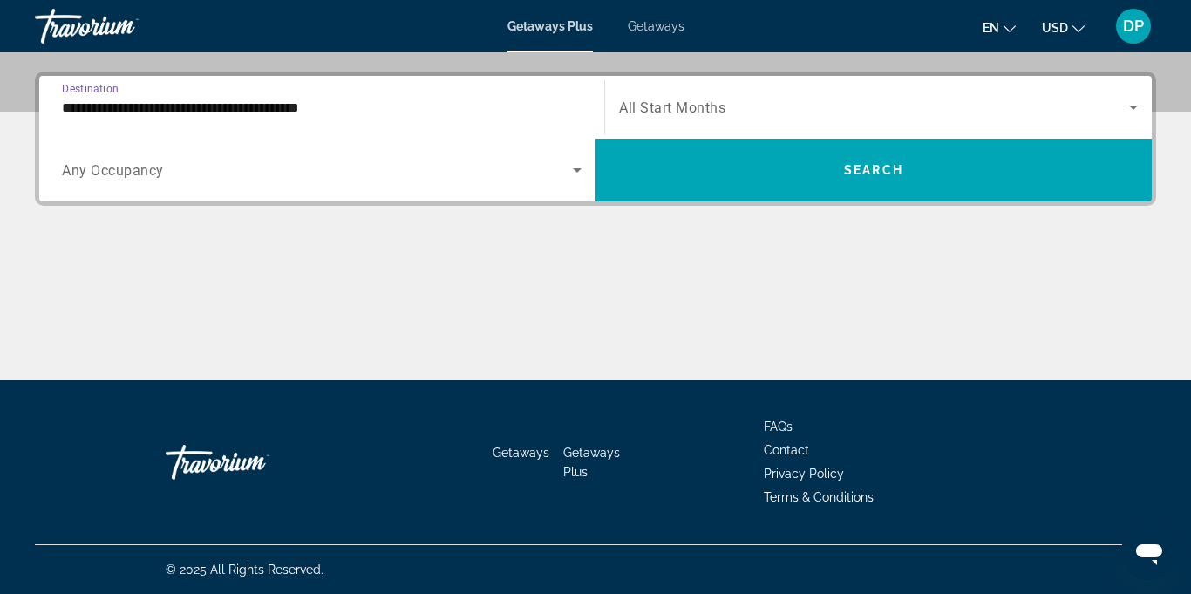
click at [582, 179] on icon "Search widget" at bounding box center [577, 170] width 21 height 21
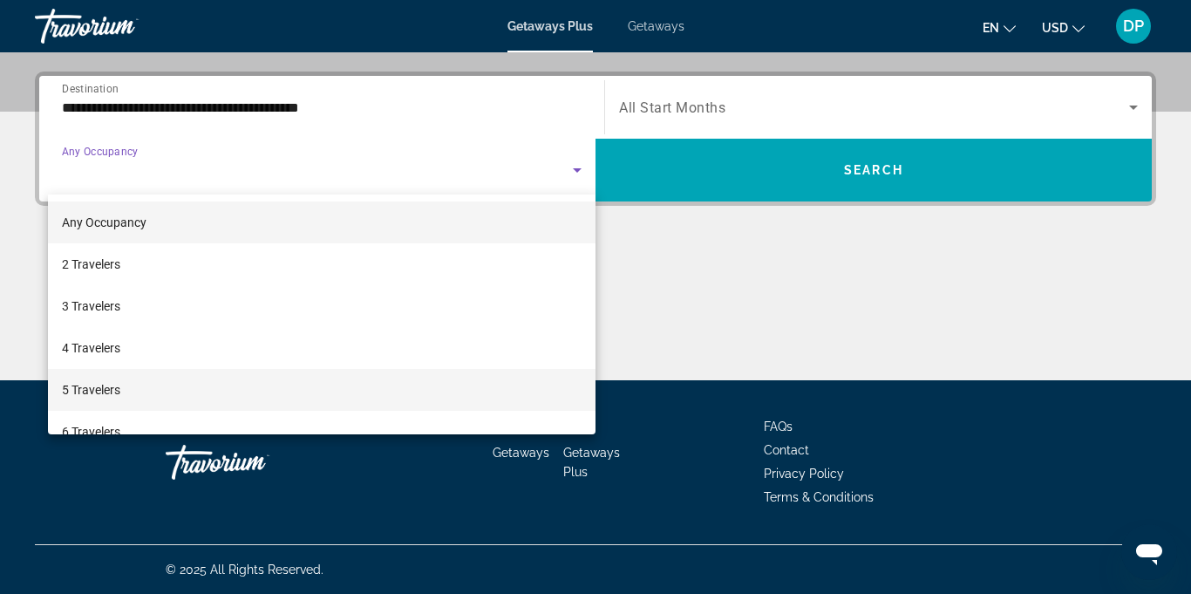
click at [86, 394] on span "5 Travelers" at bounding box center [91, 389] width 58 height 21
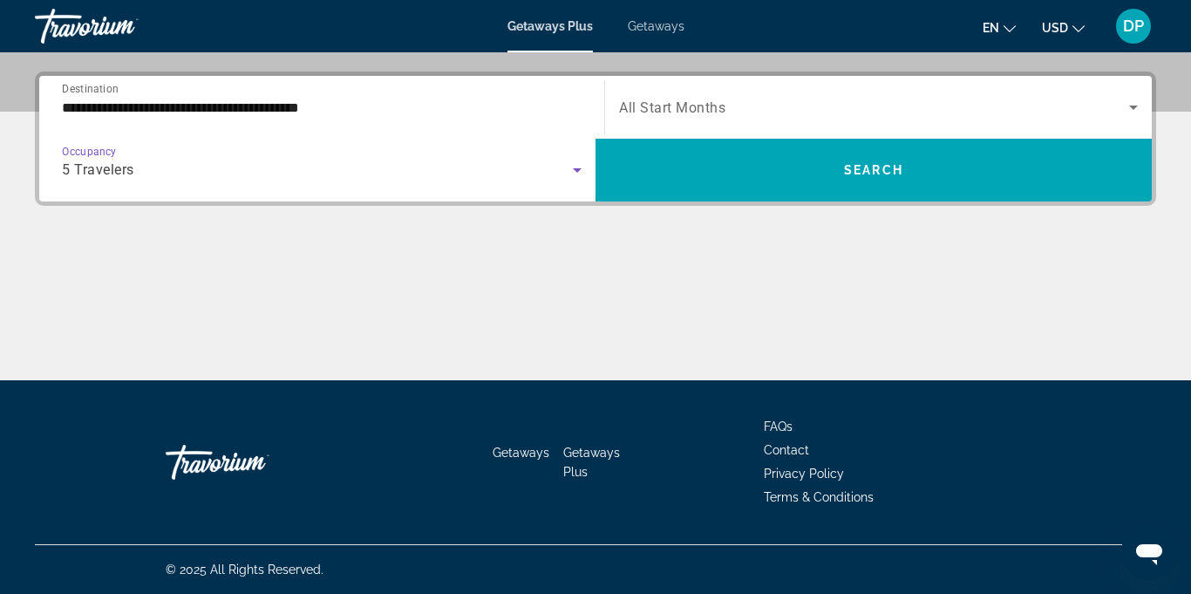
click at [1127, 105] on icon "Search widget" at bounding box center [1133, 107] width 21 height 21
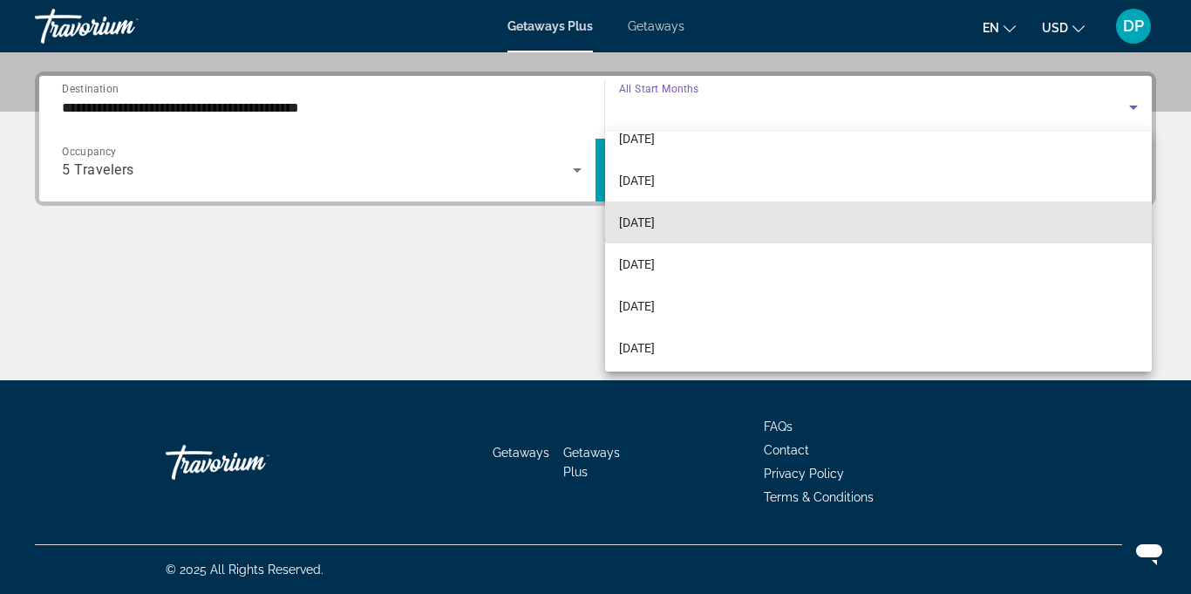
scroll to position [144, 0]
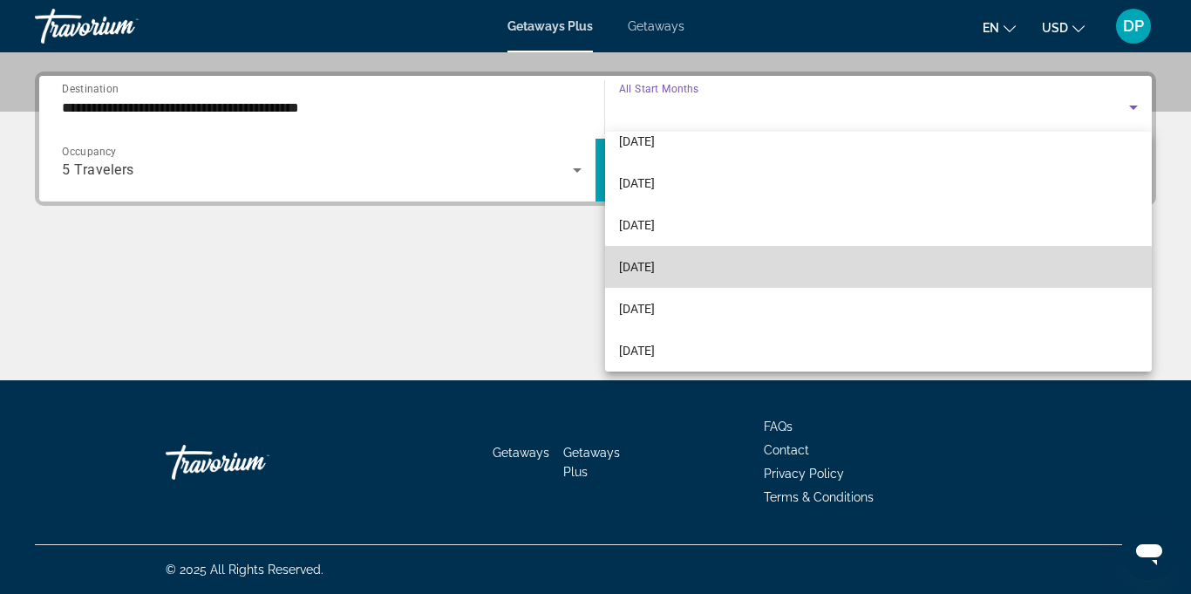
click at [662, 277] on mat-option "[DATE]" at bounding box center [878, 267] width 547 height 42
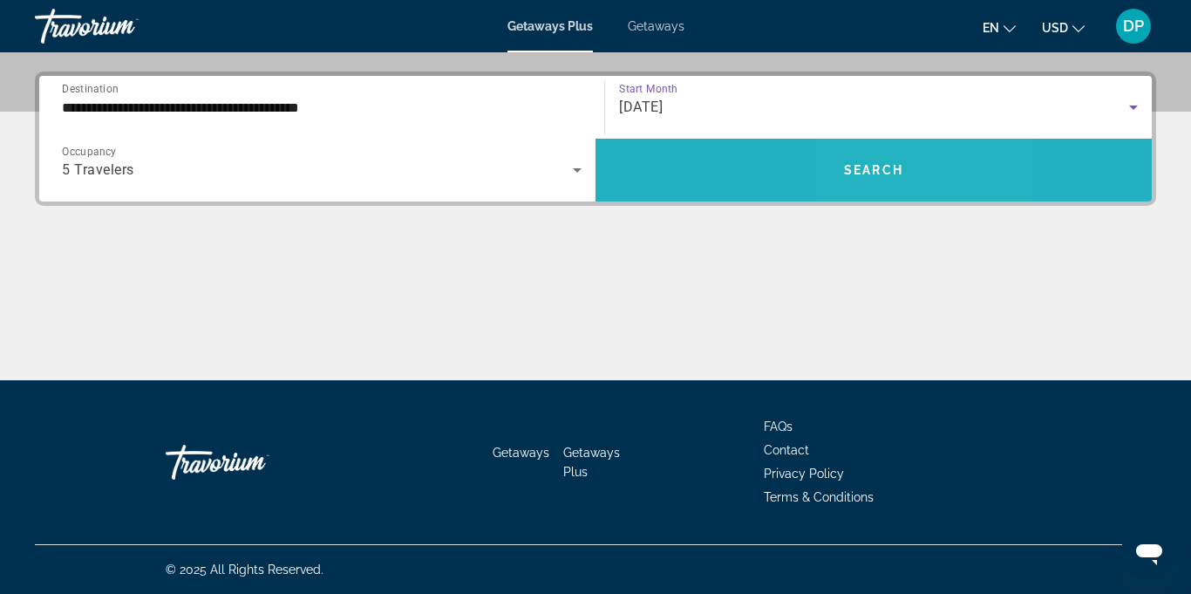
click at [885, 174] on span "Search" at bounding box center [873, 170] width 59 height 14
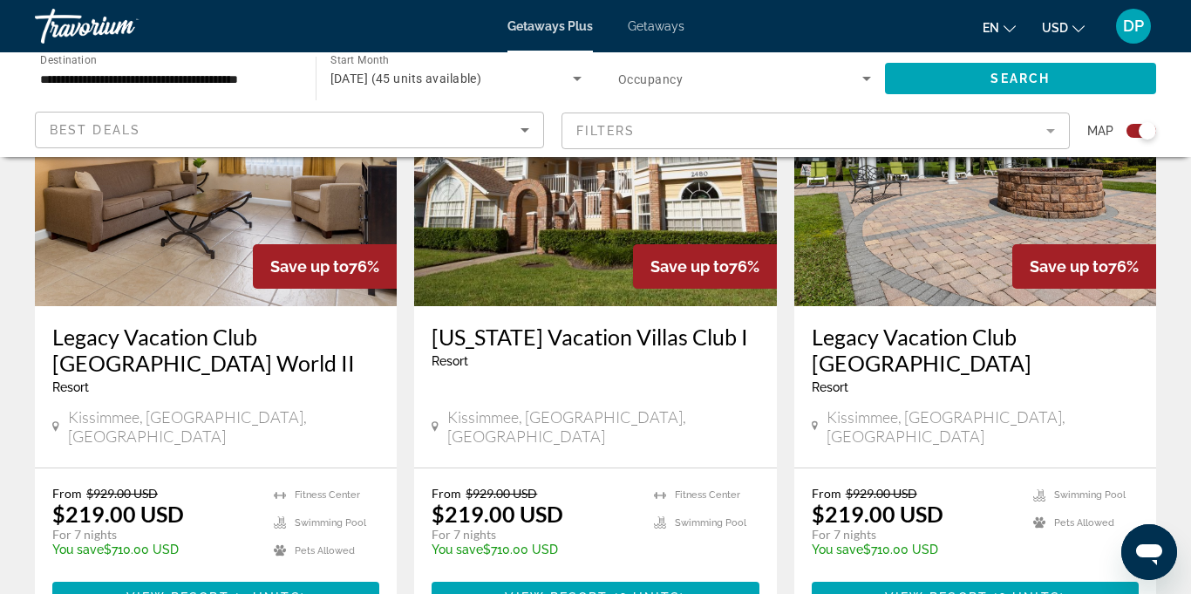
scroll to position [2014, 0]
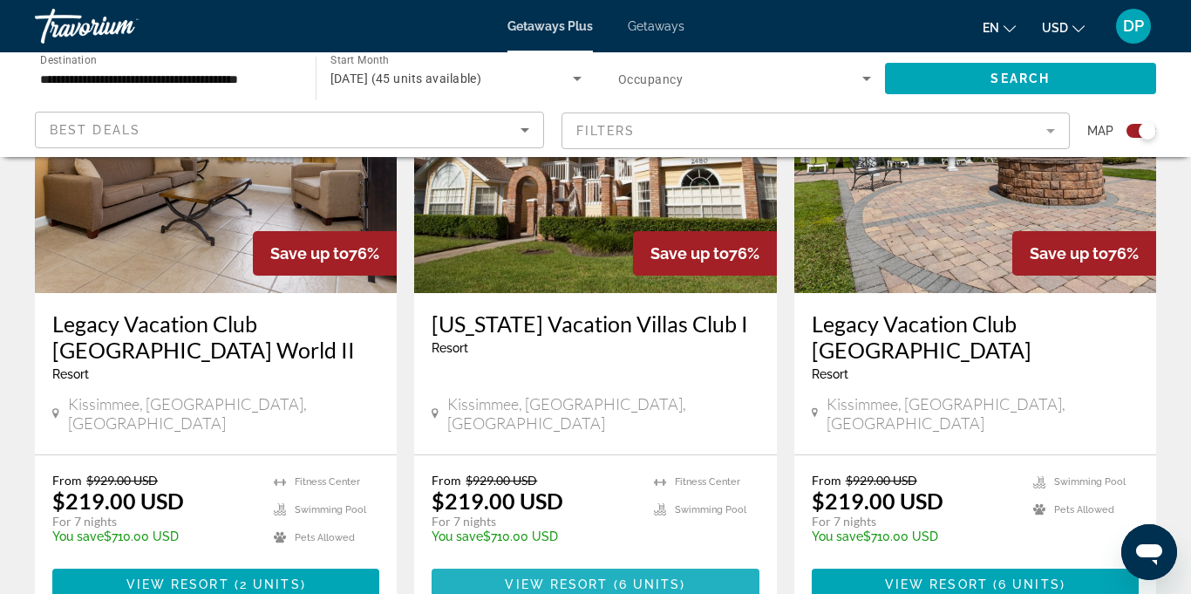
click at [575, 577] on span "View Resort" at bounding box center [556, 584] width 103 height 14
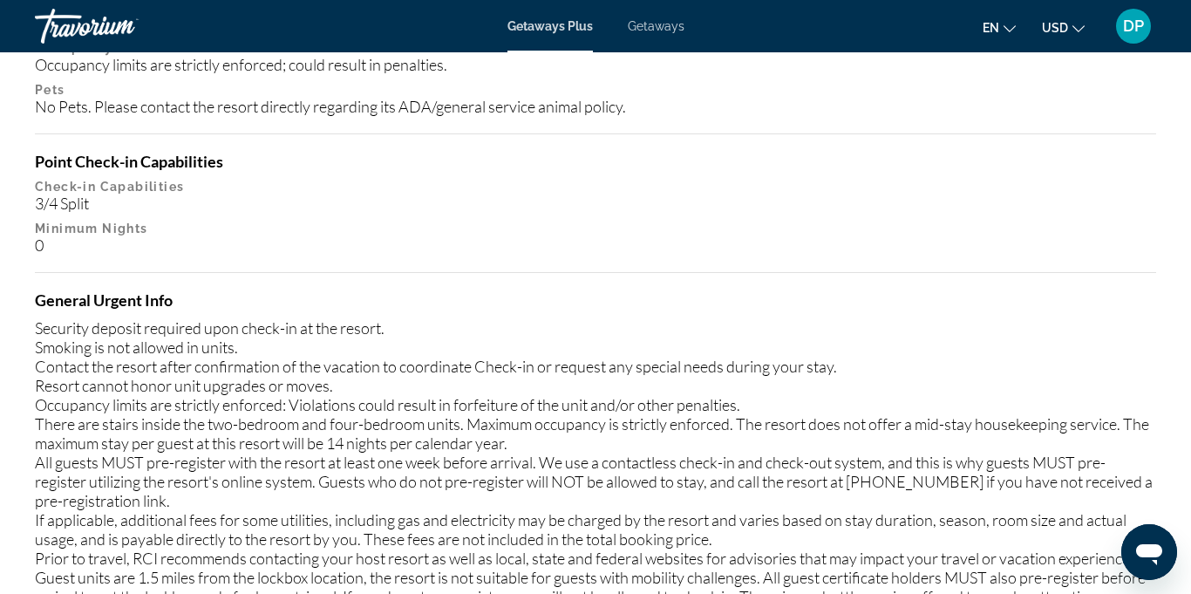
scroll to position [2293, 0]
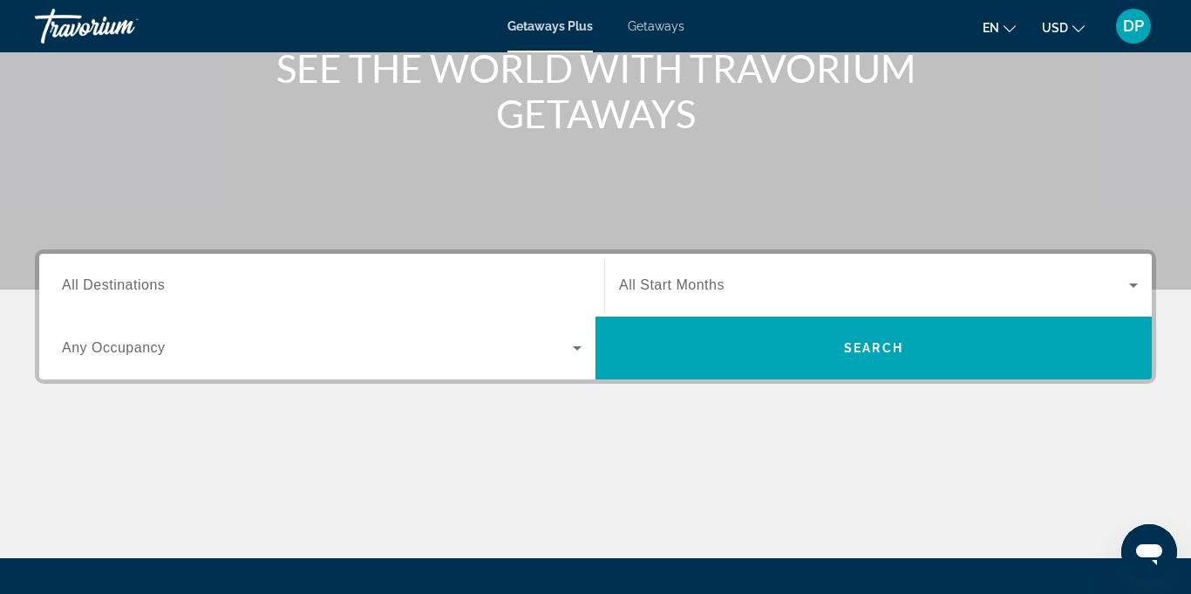
scroll to position [237, 0]
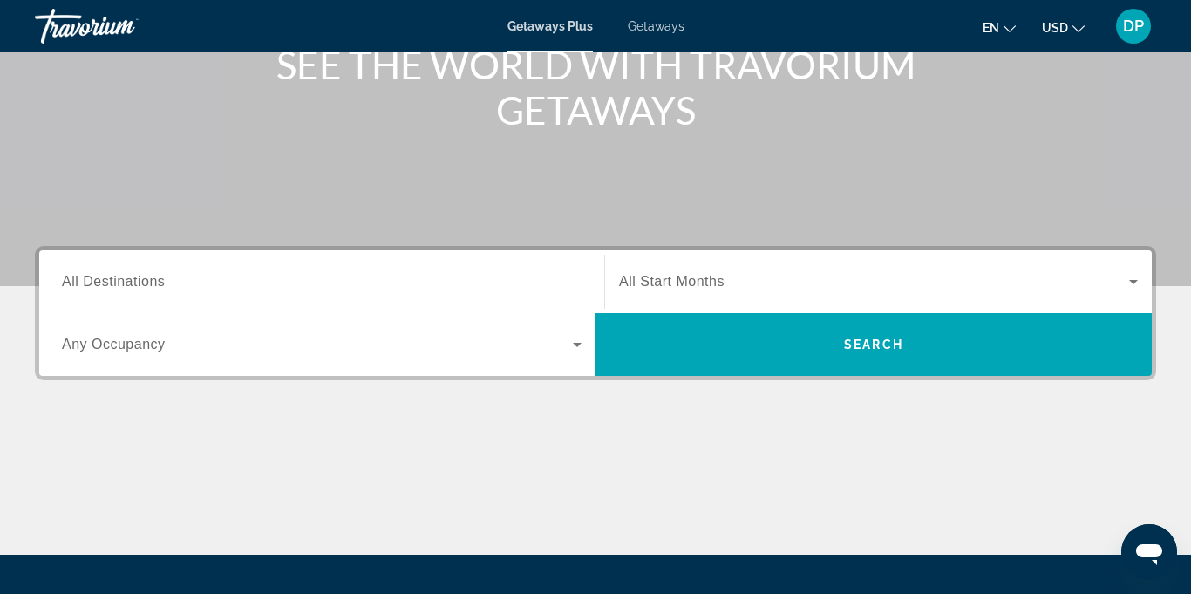
click at [117, 287] on span "All Destinations" at bounding box center [113, 281] width 103 height 15
click at [117, 287] on input "Destination All Destinations" at bounding box center [322, 282] width 520 height 21
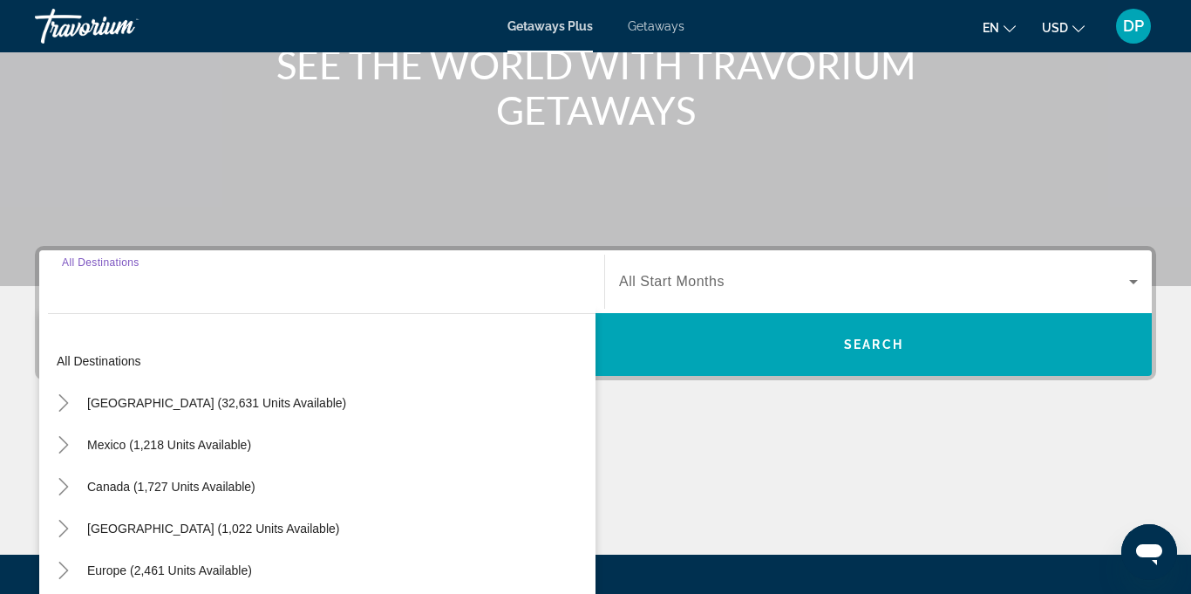
scroll to position [412, 0]
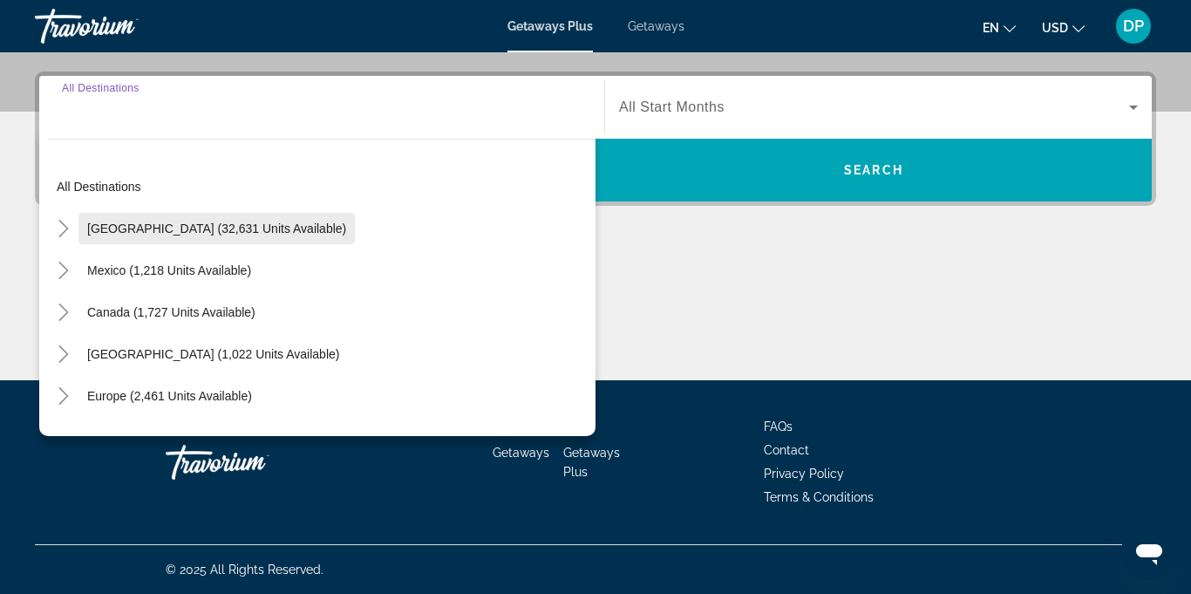
click at [201, 227] on span "[GEOGRAPHIC_DATA] (32,631 units available)" at bounding box center [216, 228] width 259 height 14
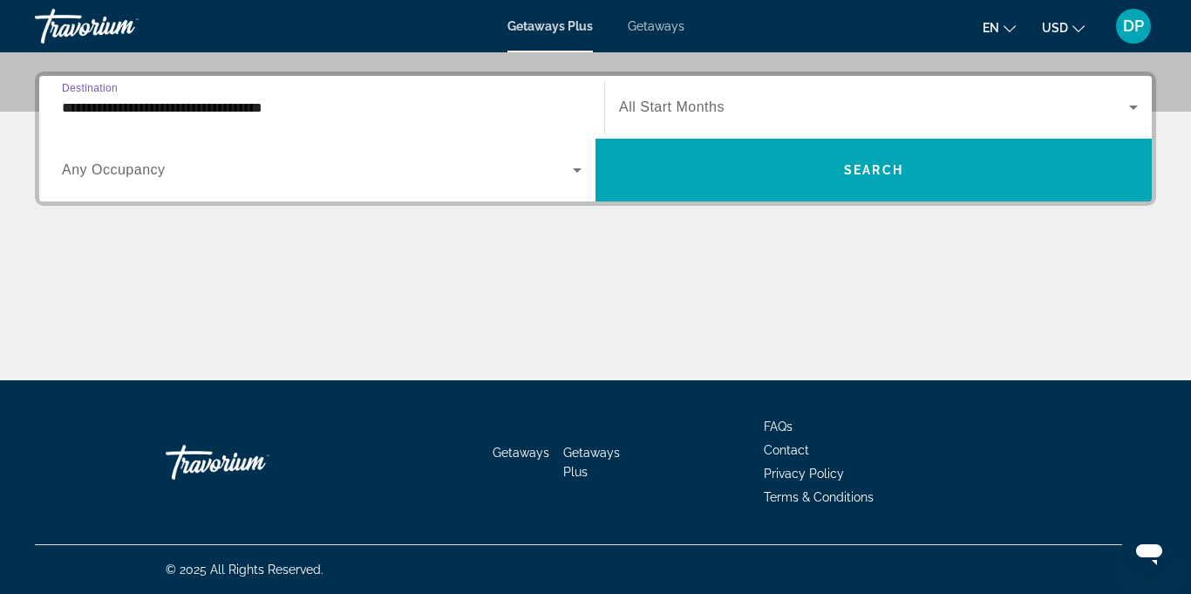
click at [232, 107] on input "**********" at bounding box center [322, 108] width 520 height 21
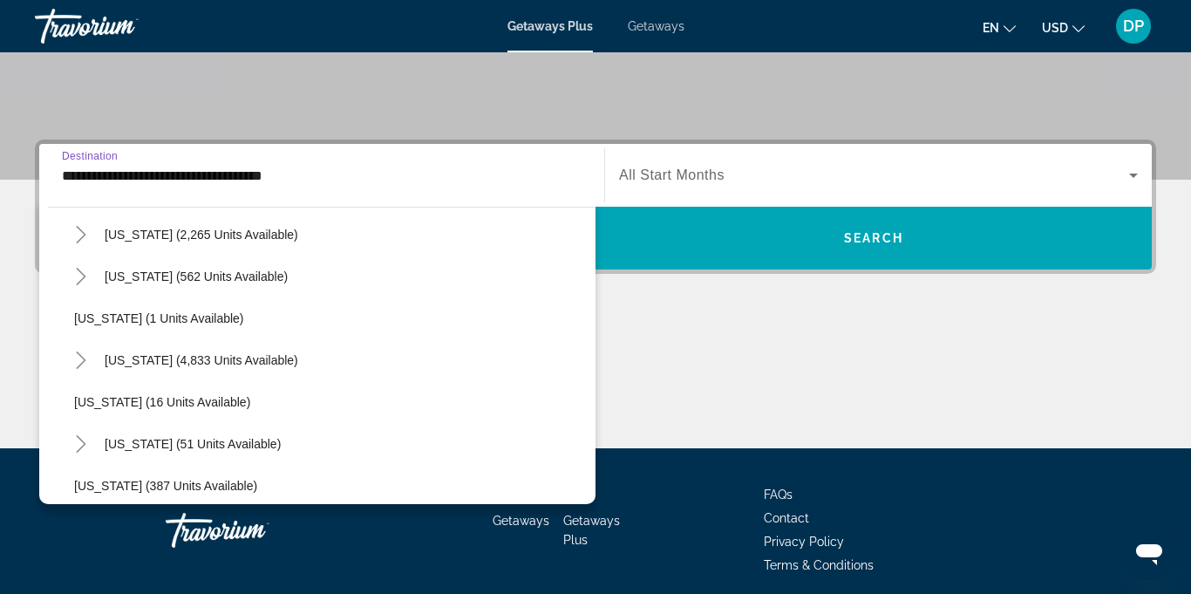
scroll to position [192, 0]
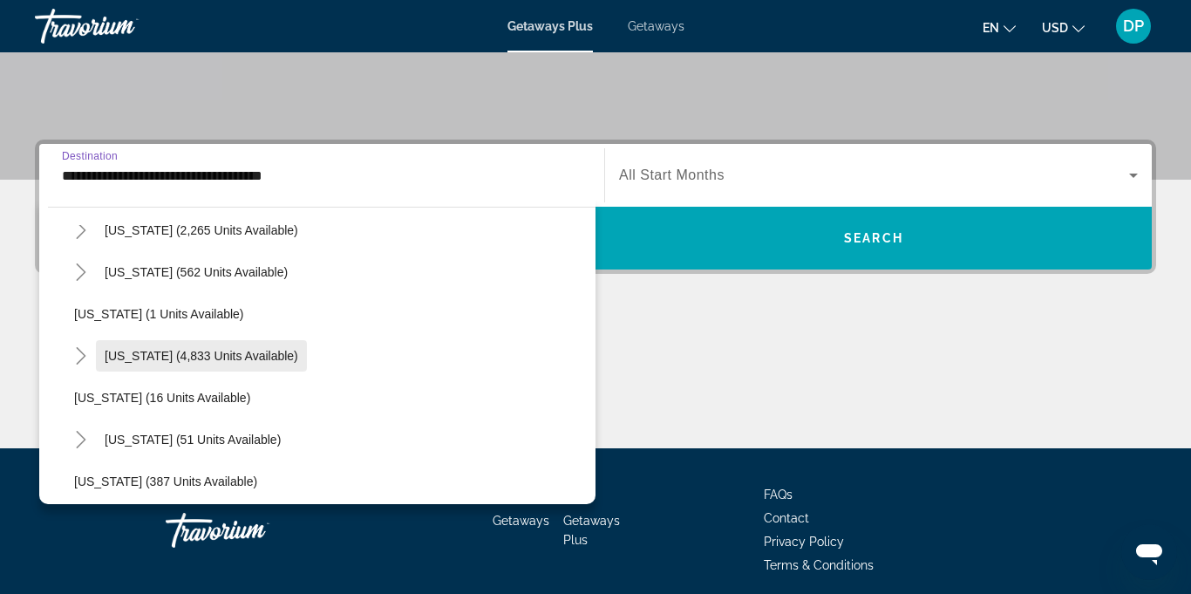
click at [205, 359] on span "[US_STATE] (4,833 units available)" at bounding box center [202, 356] width 194 height 14
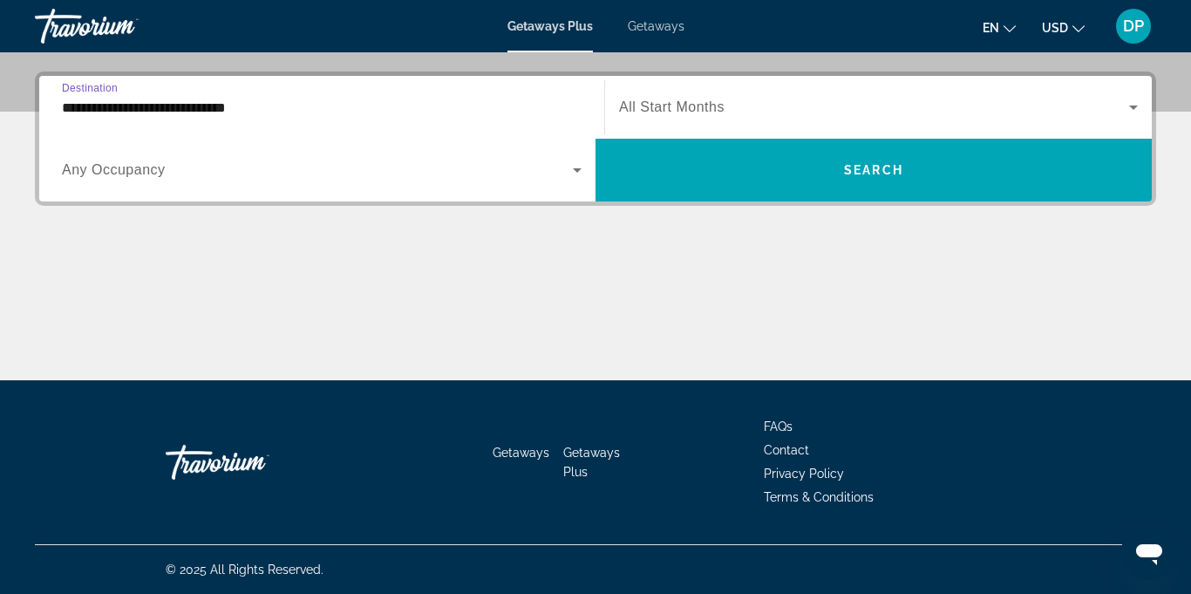
click at [221, 109] on input "**********" at bounding box center [322, 108] width 520 height 21
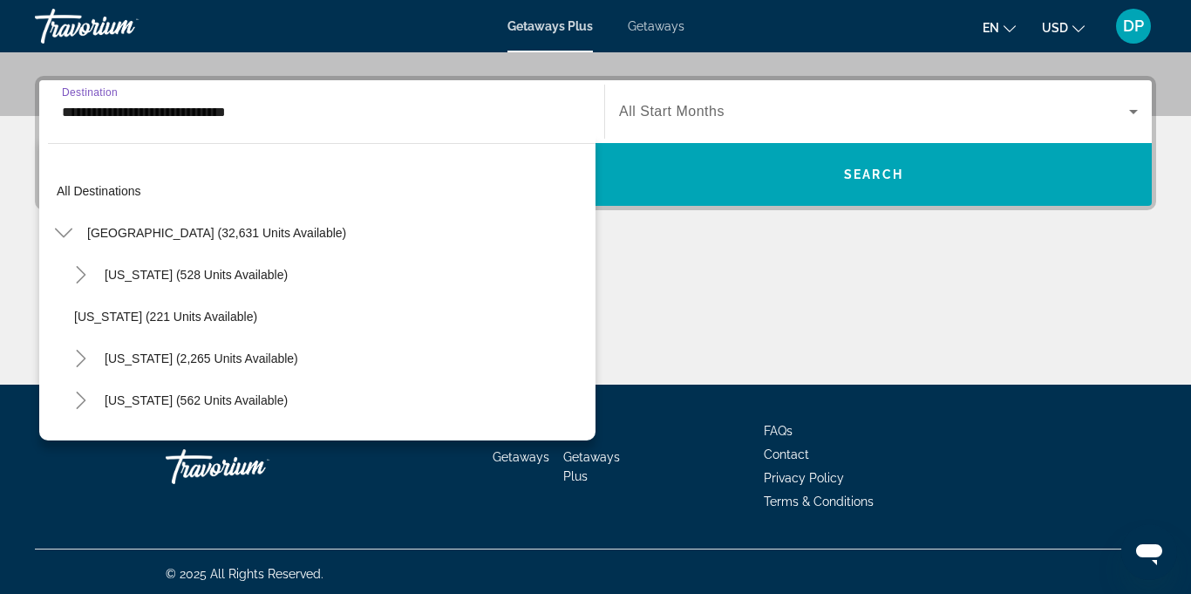
scroll to position [187, 0]
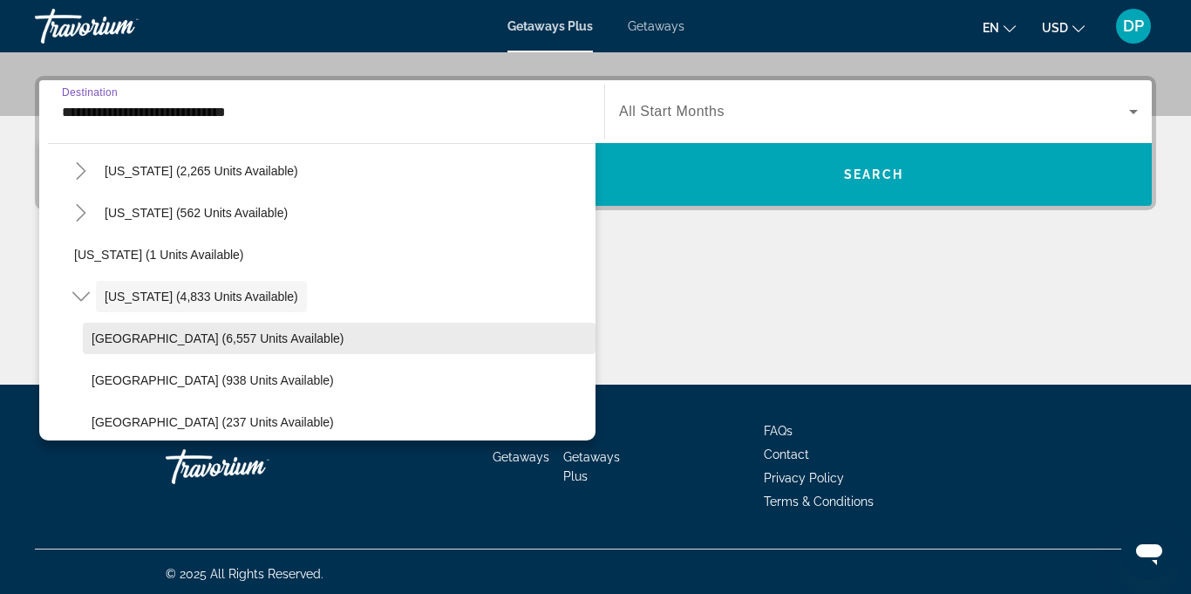
click at [211, 340] on span "[GEOGRAPHIC_DATA] (6,557 units available)" at bounding box center [218, 338] width 252 height 14
type input "**********"
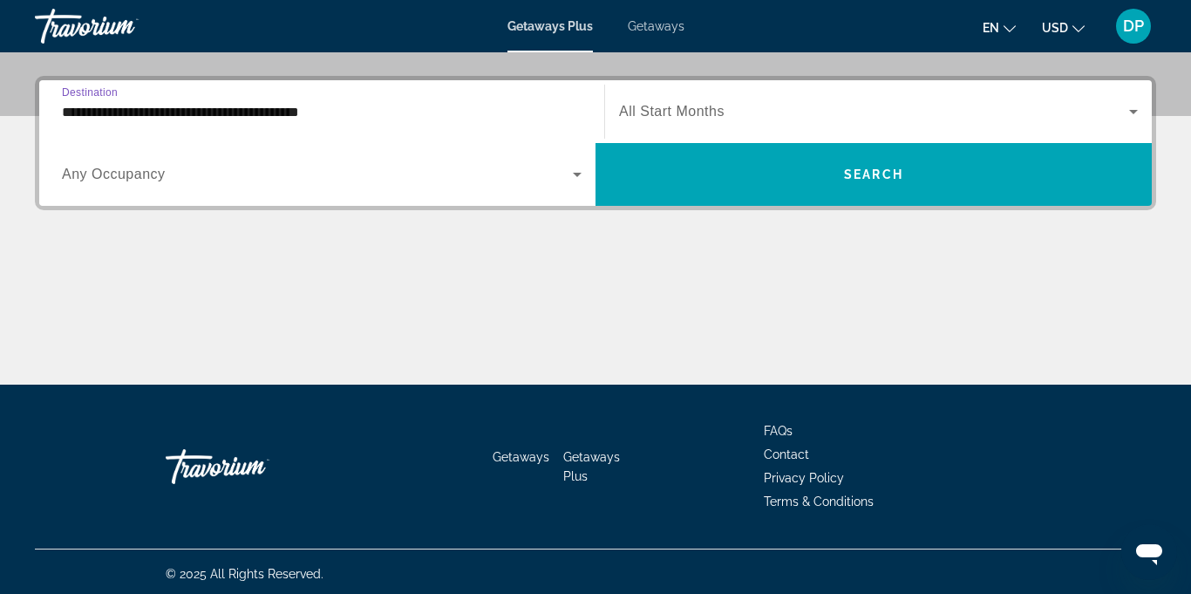
scroll to position [412, 0]
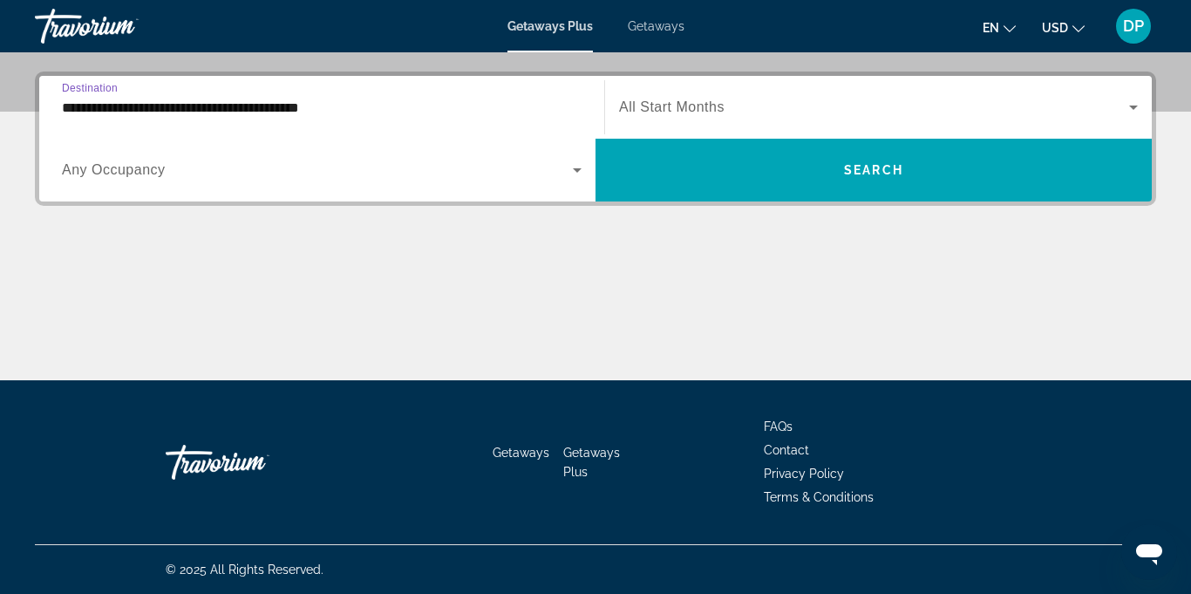
click at [577, 170] on icon "Search widget" at bounding box center [577, 170] width 9 height 4
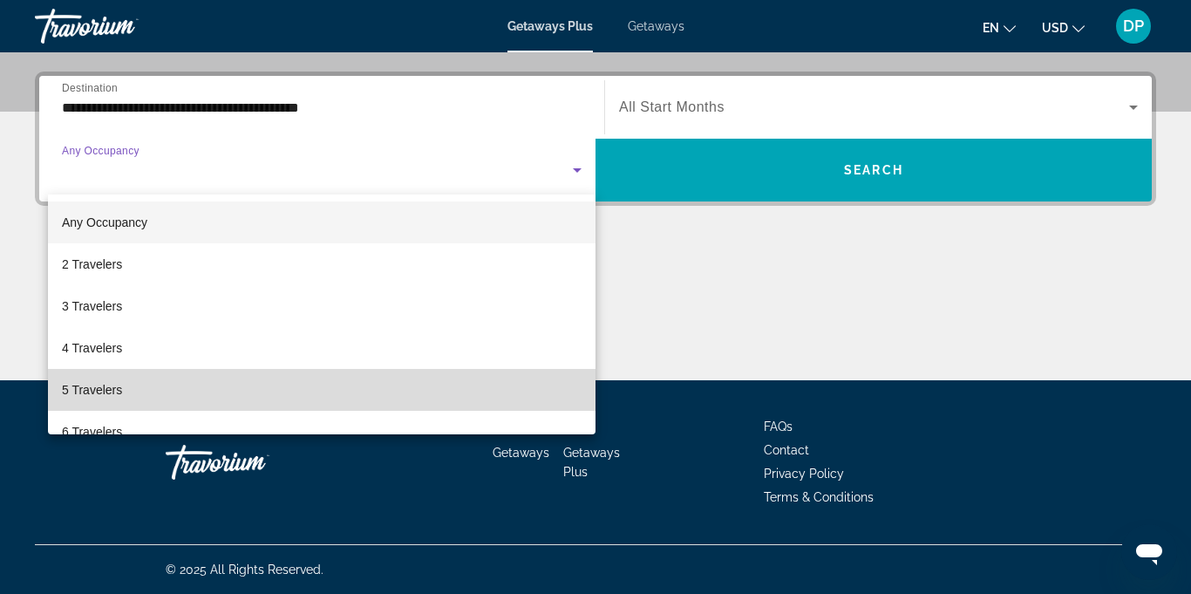
click at [94, 394] on span "5 Travelers" at bounding box center [92, 389] width 60 height 21
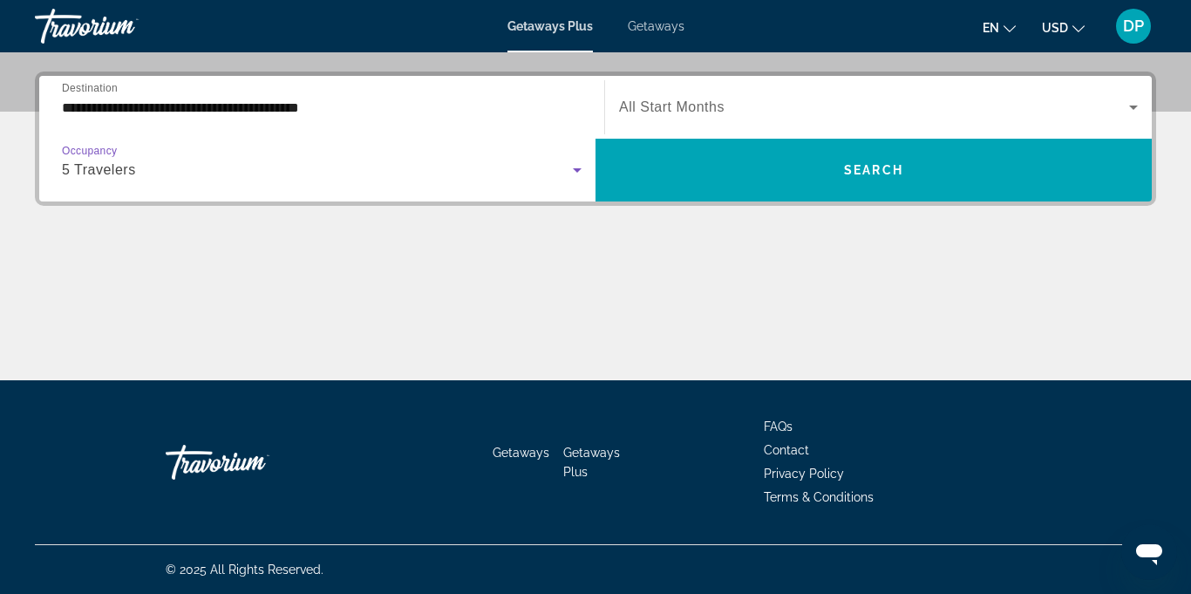
click at [1135, 108] on icon "Search widget" at bounding box center [1133, 108] width 9 height 4
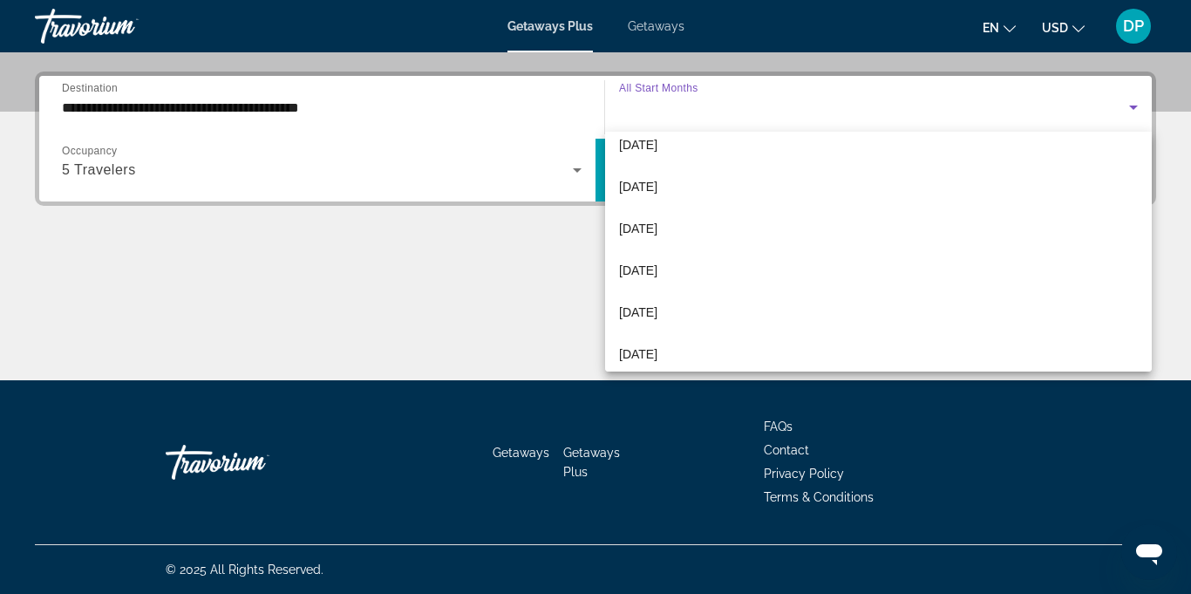
scroll to position [184, 0]
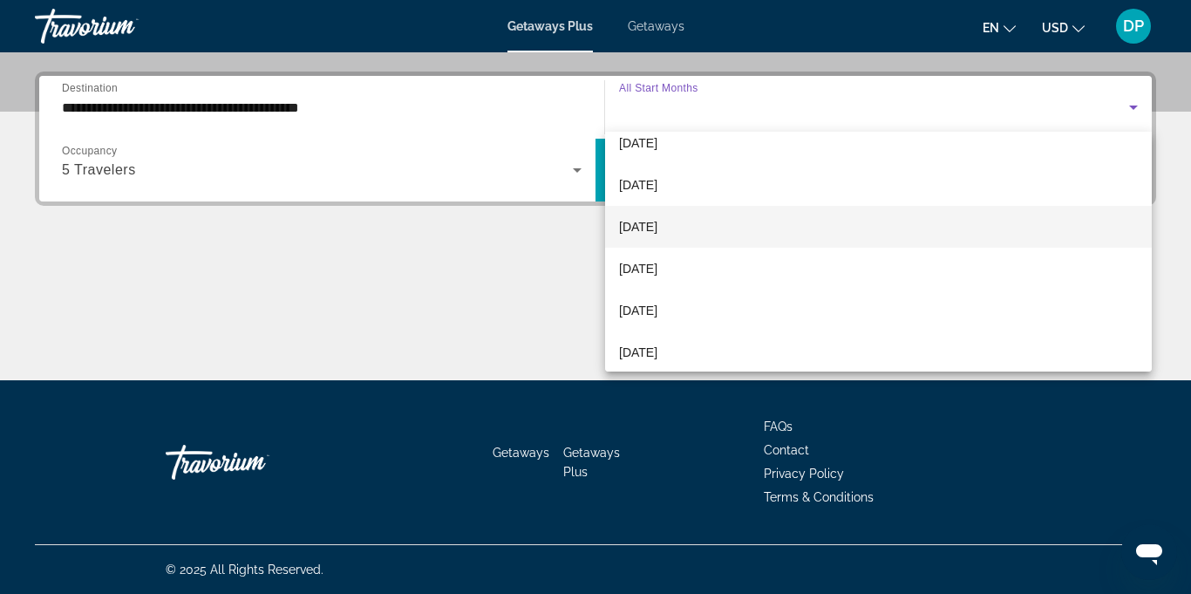
click at [657, 228] on span "[DATE]" at bounding box center [638, 226] width 38 height 21
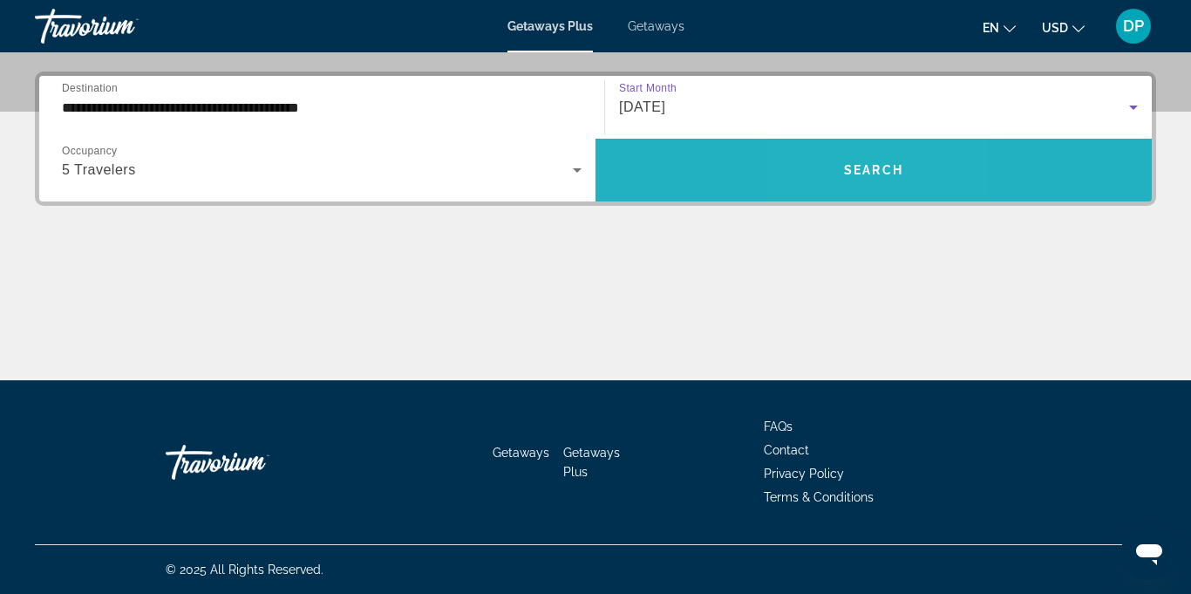
click at [848, 169] on span "Search" at bounding box center [873, 170] width 59 height 14
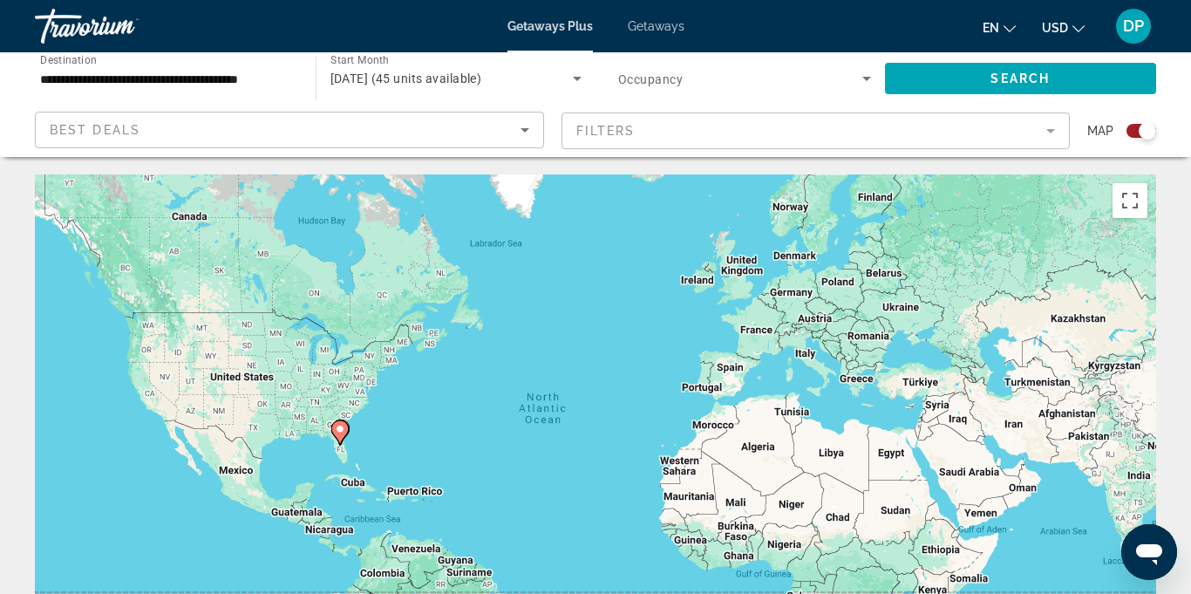
click at [482, 84] on span "[DATE] (45 units available)" at bounding box center [406, 79] width 152 height 14
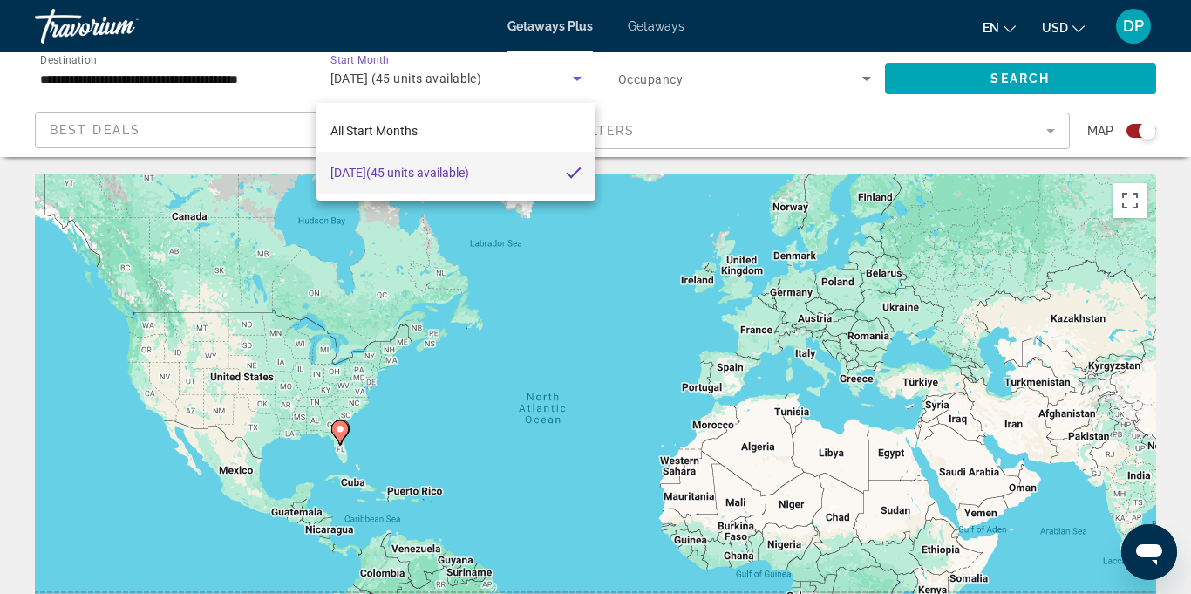
click at [587, 83] on div at bounding box center [595, 297] width 1191 height 594
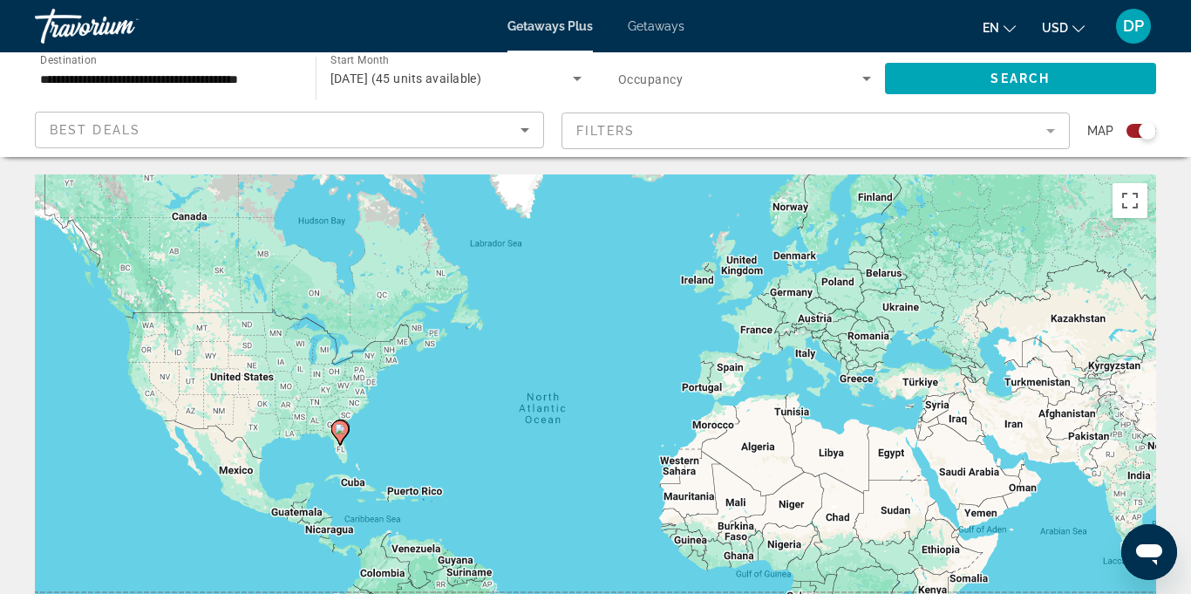
click at [578, 78] on icon "Search widget" at bounding box center [577, 79] width 9 height 4
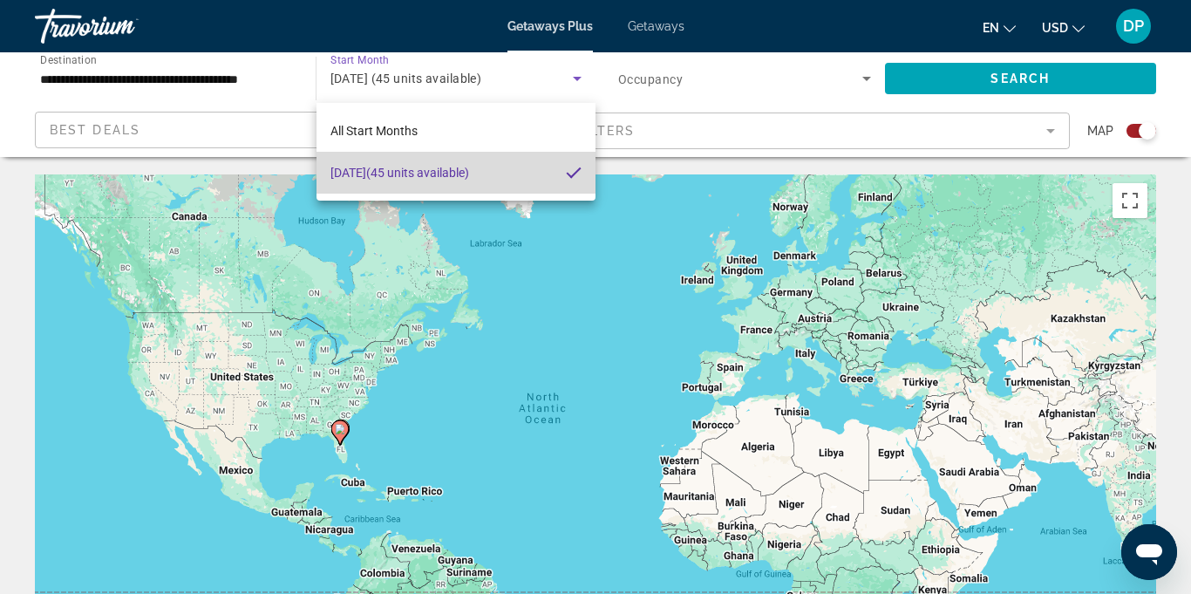
click at [460, 180] on span "[DATE] (45 units available)" at bounding box center [399, 172] width 139 height 21
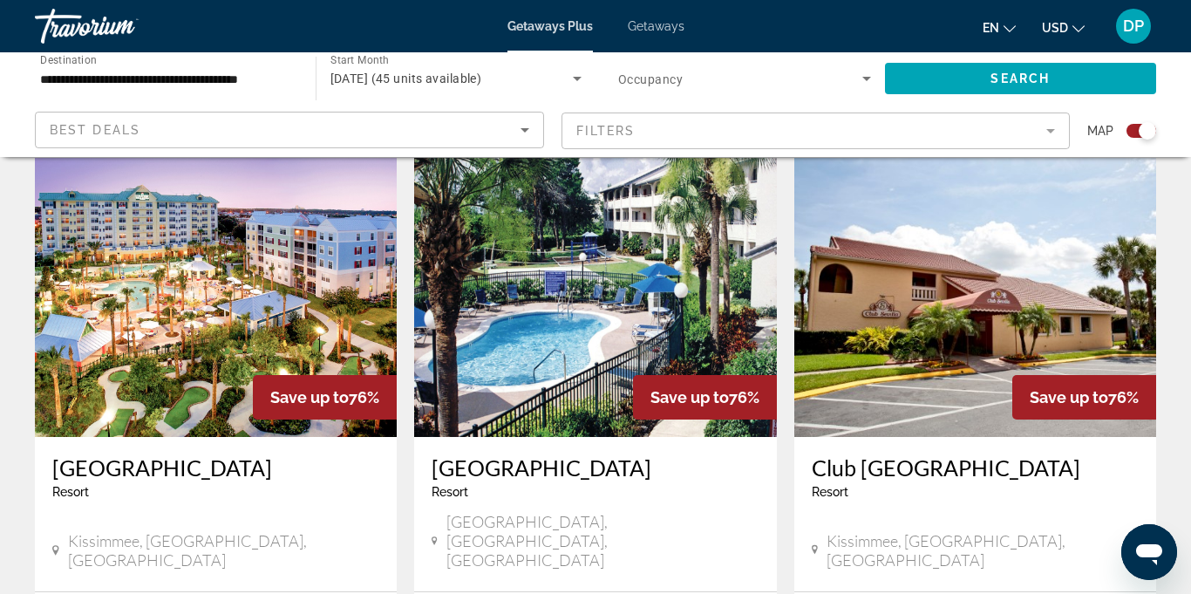
scroll to position [597, 0]
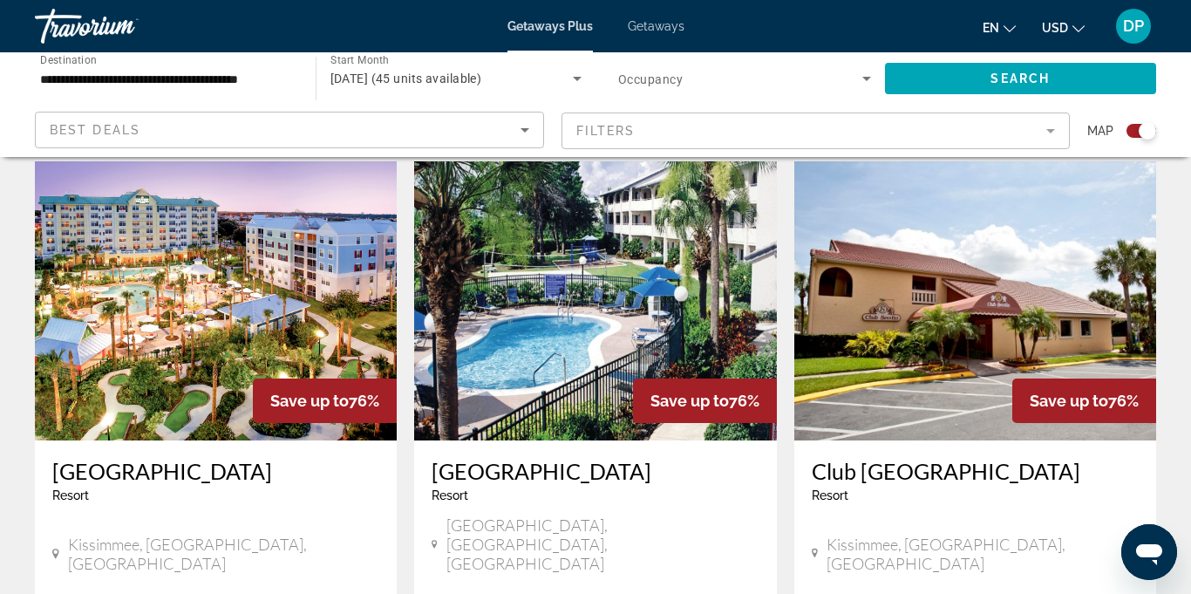
click at [585, 320] on img "Main content" at bounding box center [595, 300] width 362 height 279
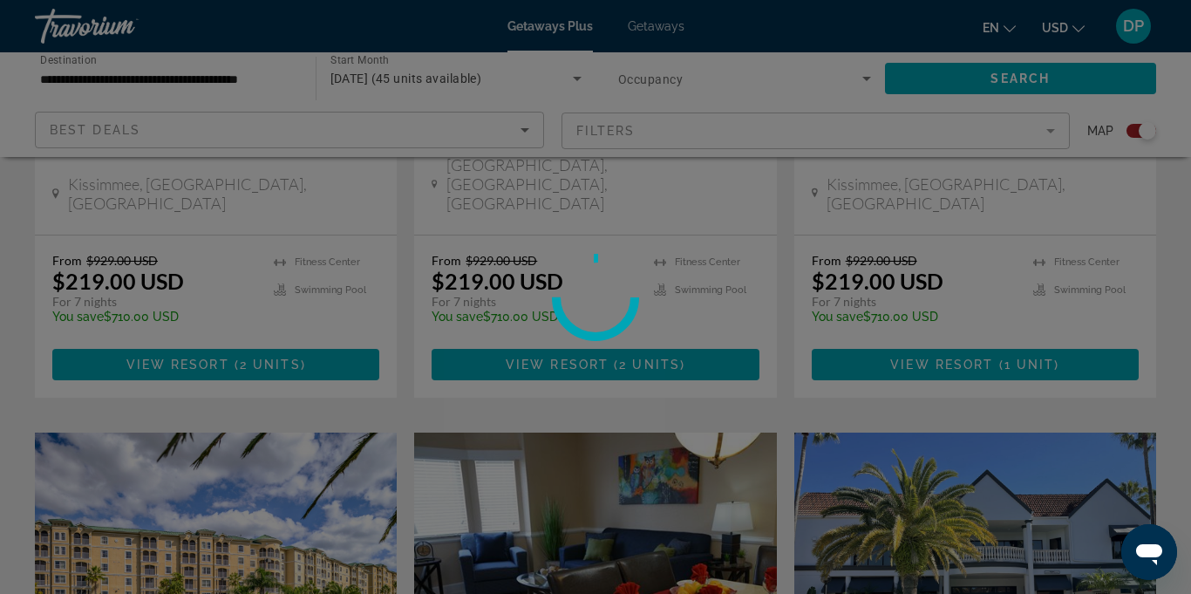
scroll to position [965, 0]
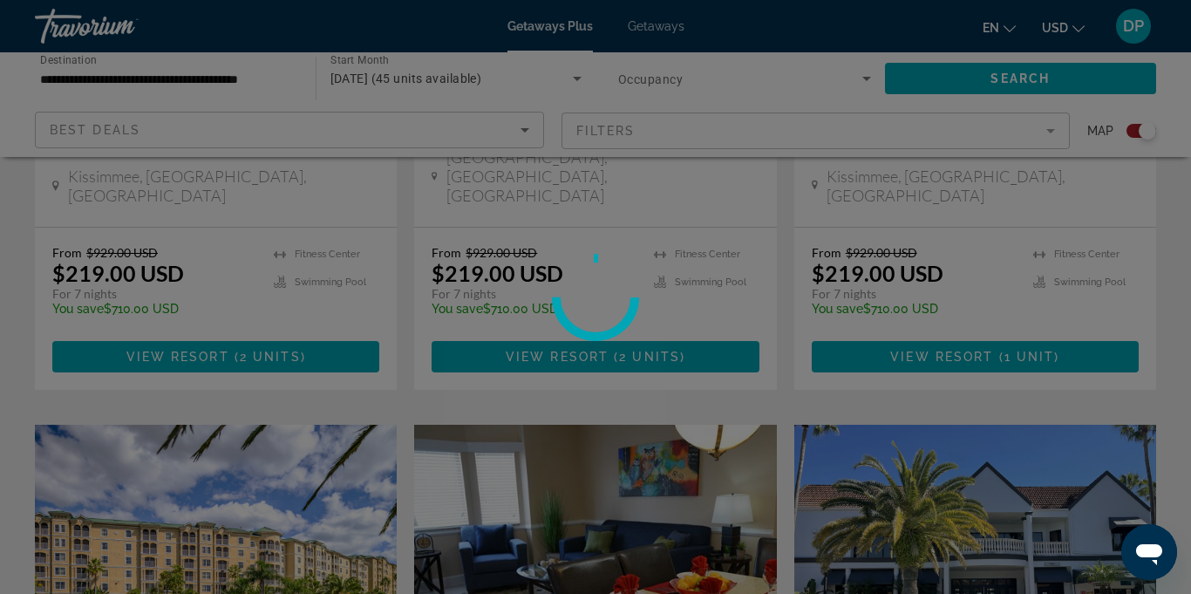
click at [581, 315] on circle at bounding box center [595, 297] width 87 height 87
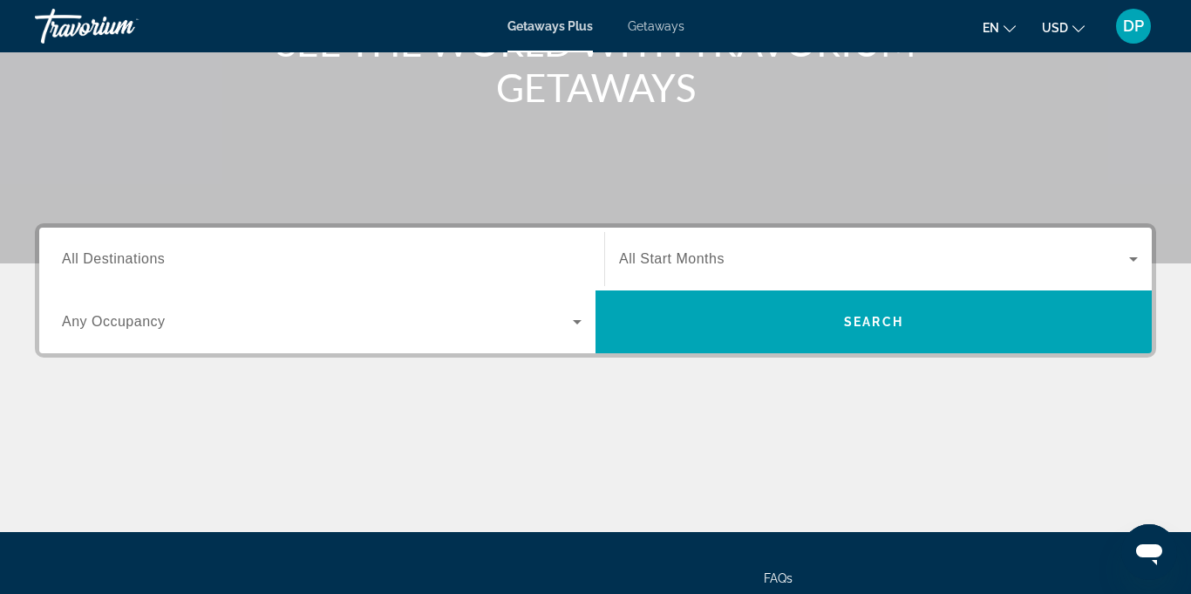
scroll to position [262, 0]
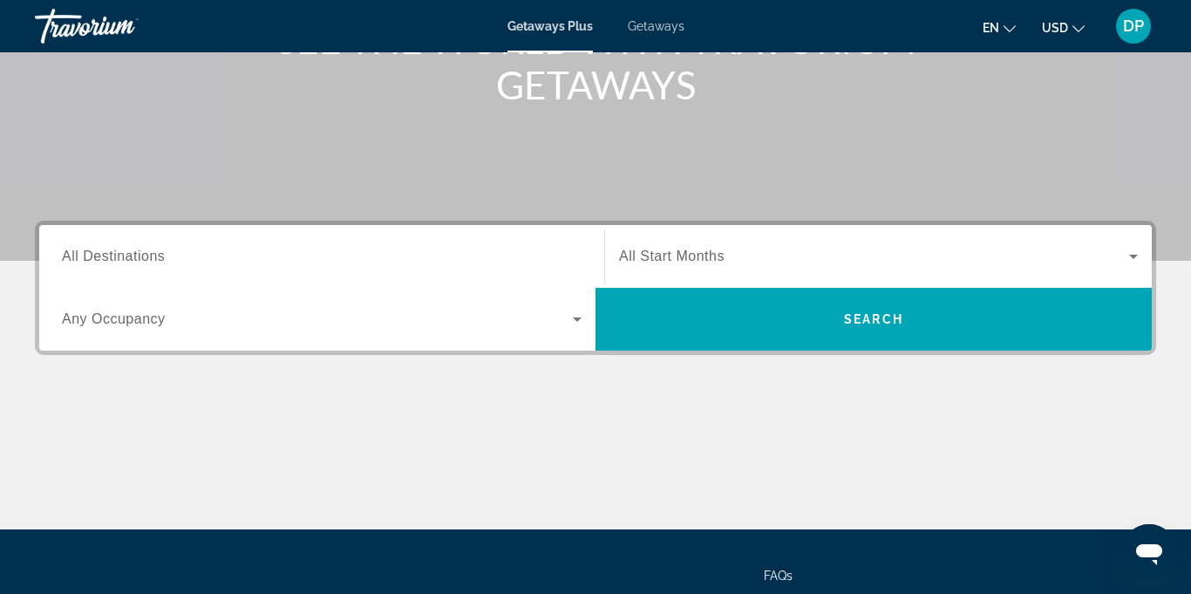
click at [307, 253] on input "Destination All Destinations" at bounding box center [322, 257] width 520 height 21
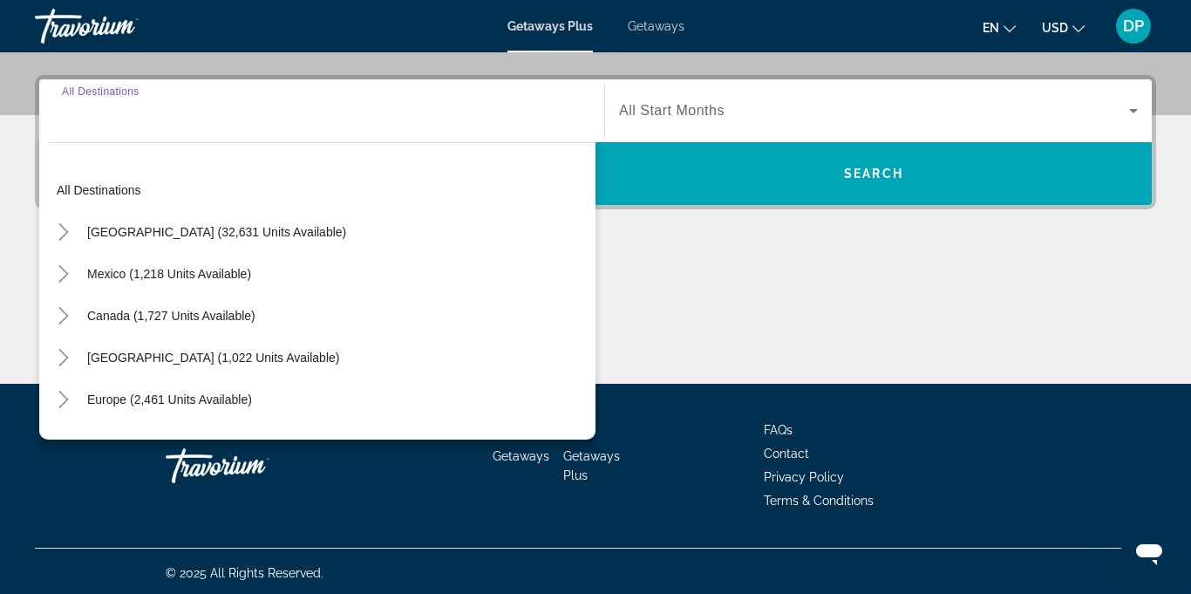
scroll to position [412, 0]
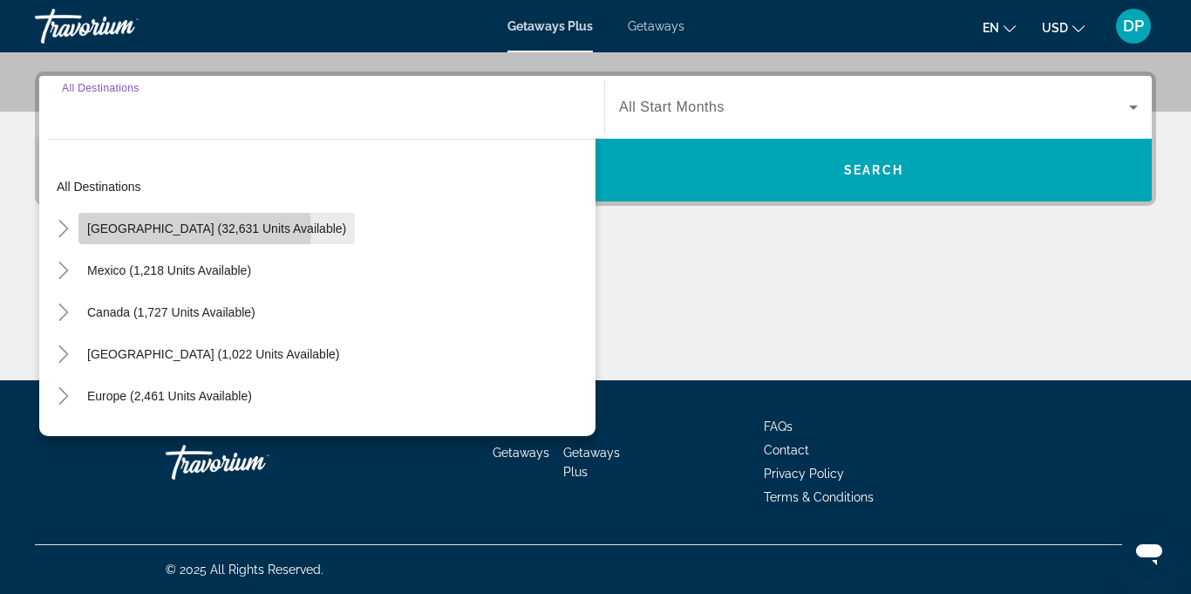
click at [194, 231] on span "[GEOGRAPHIC_DATA] (32,631 units available)" at bounding box center [216, 228] width 259 height 14
type input "**********"
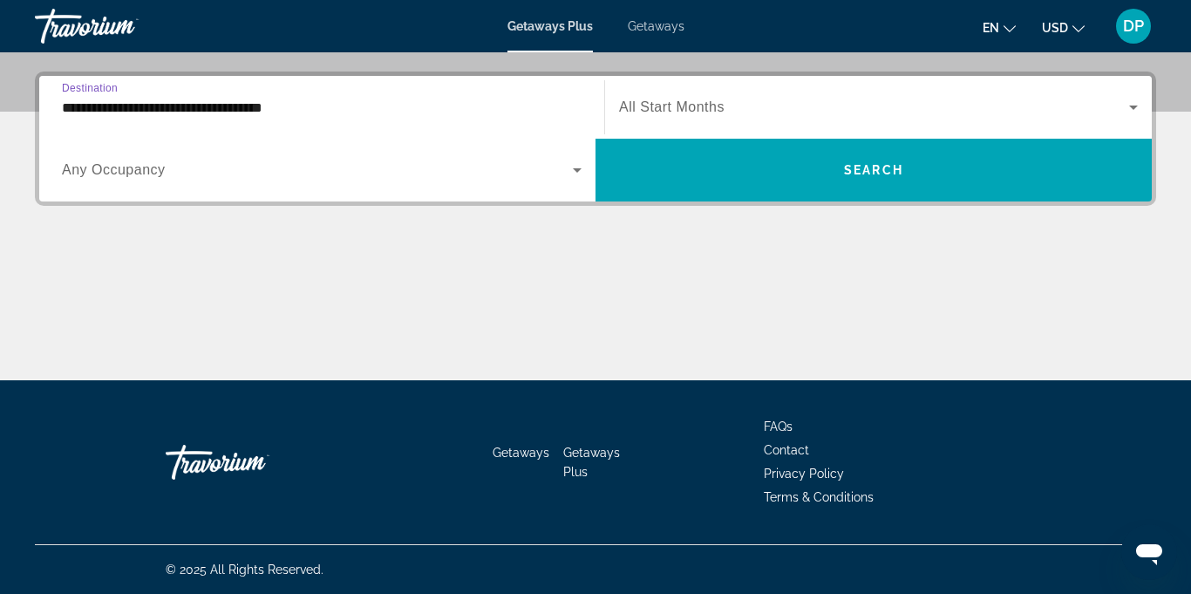
click at [647, 30] on span "Getaways" at bounding box center [656, 26] width 57 height 14
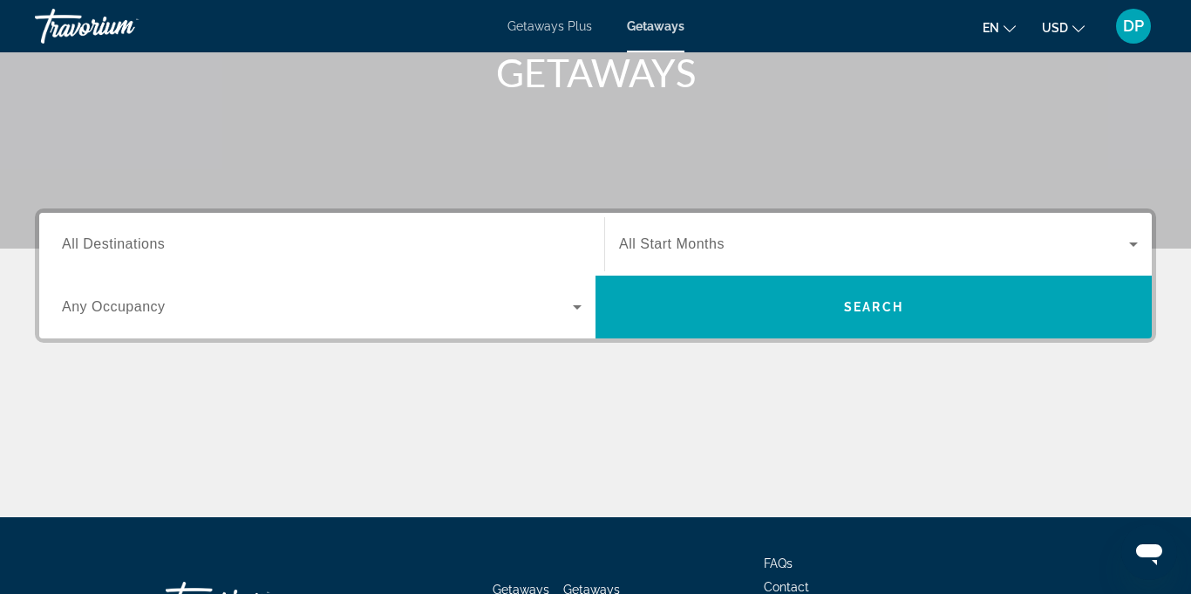
scroll to position [276, 0]
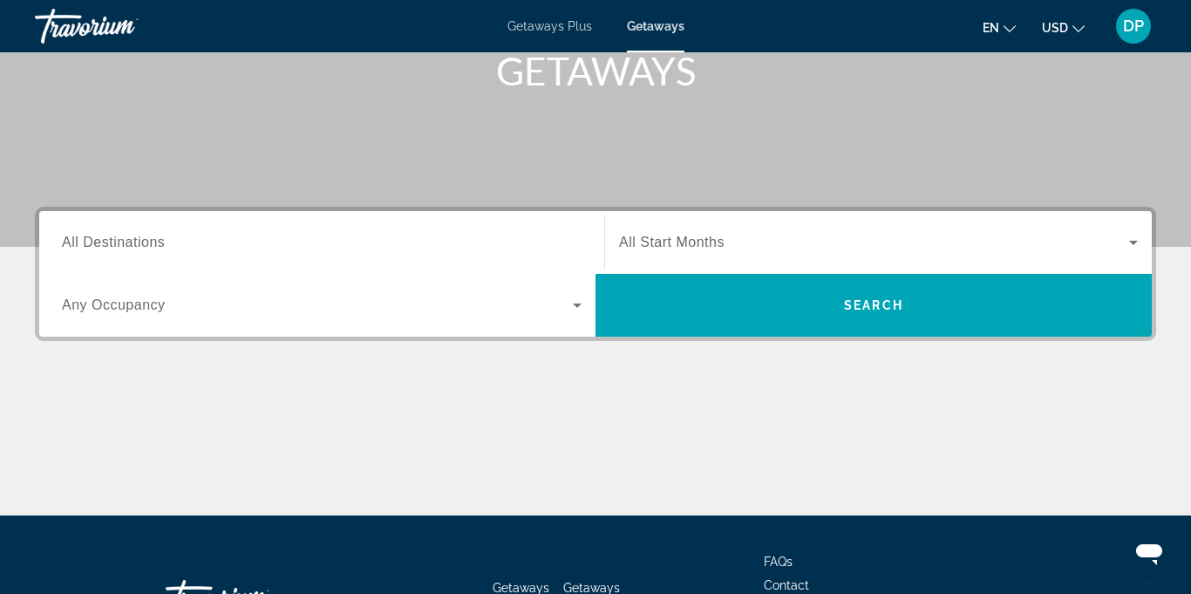
click at [147, 236] on span "All Destinations" at bounding box center [113, 242] width 103 height 15
click at [147, 236] on input "Destination All Destinations" at bounding box center [322, 243] width 520 height 21
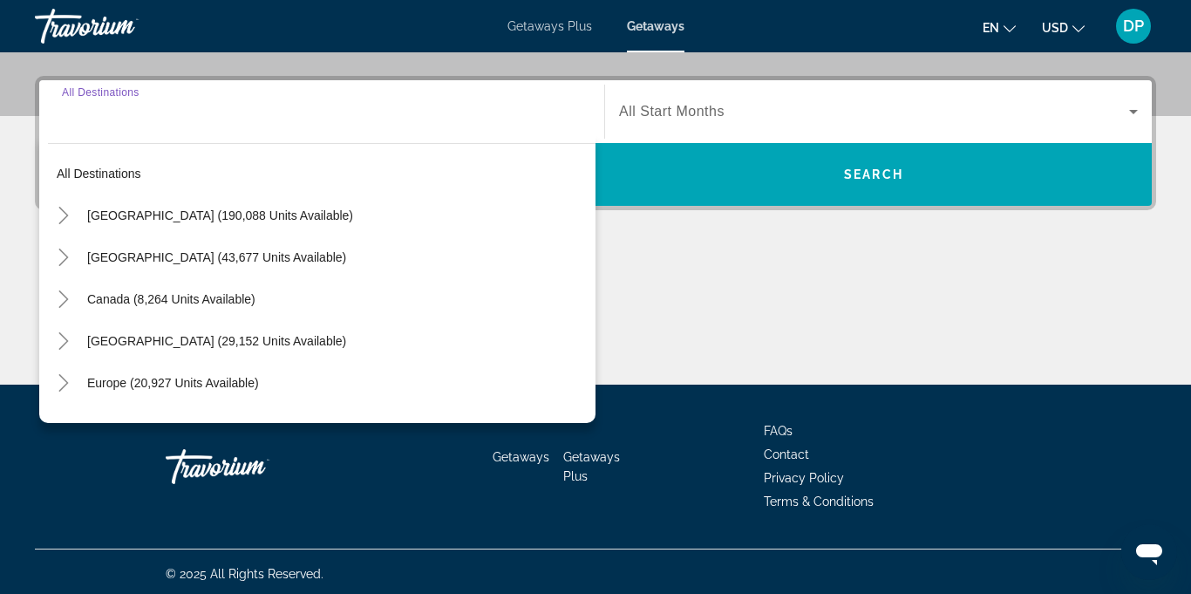
scroll to position [412, 0]
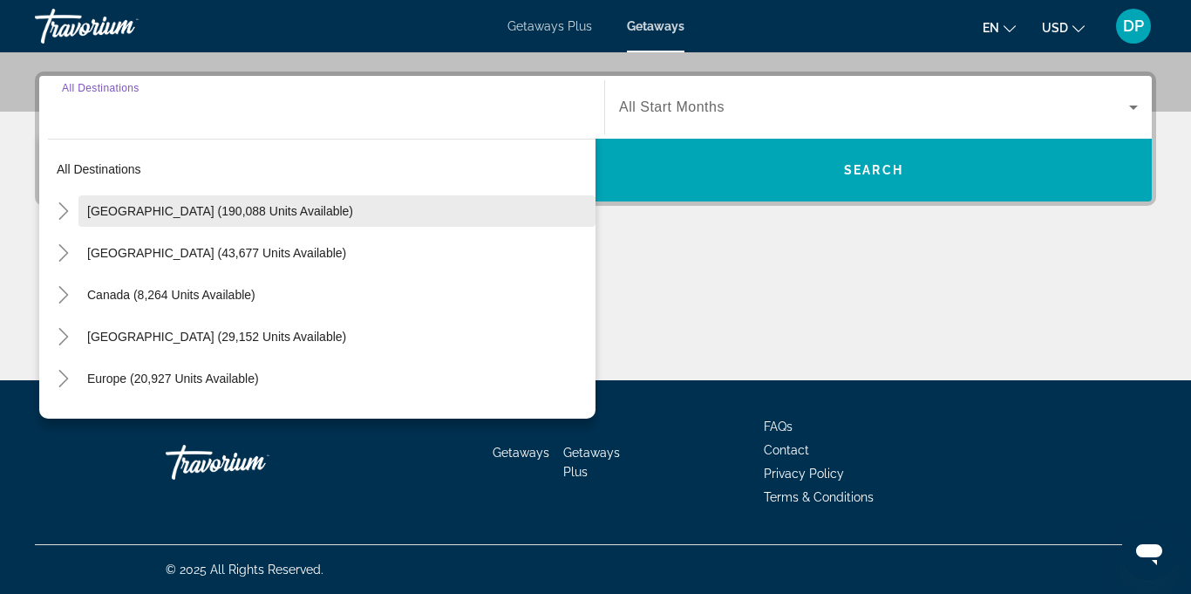
click at [276, 213] on span "[GEOGRAPHIC_DATA] (190,088 units available)" at bounding box center [220, 211] width 266 height 14
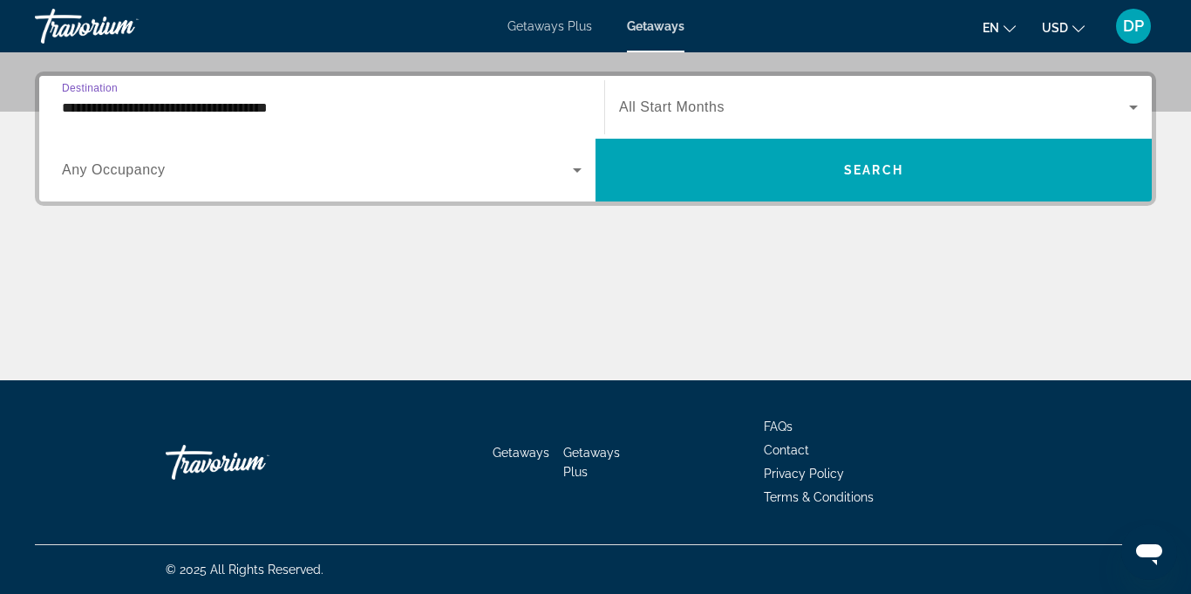
click at [264, 112] on input "**********" at bounding box center [322, 108] width 520 height 21
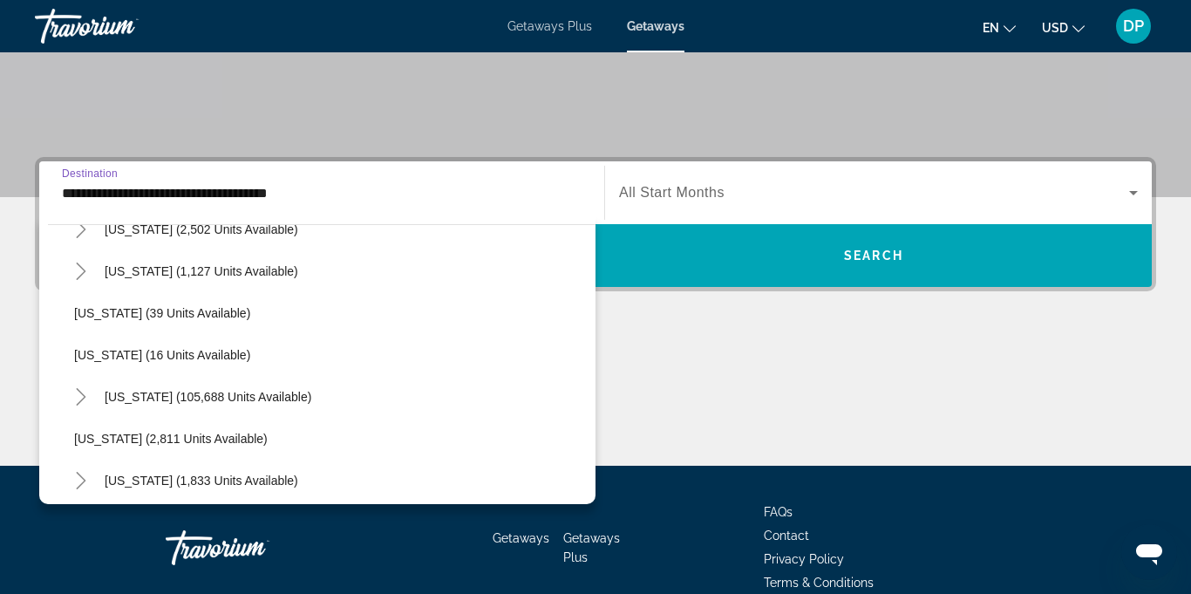
scroll to position [196, 0]
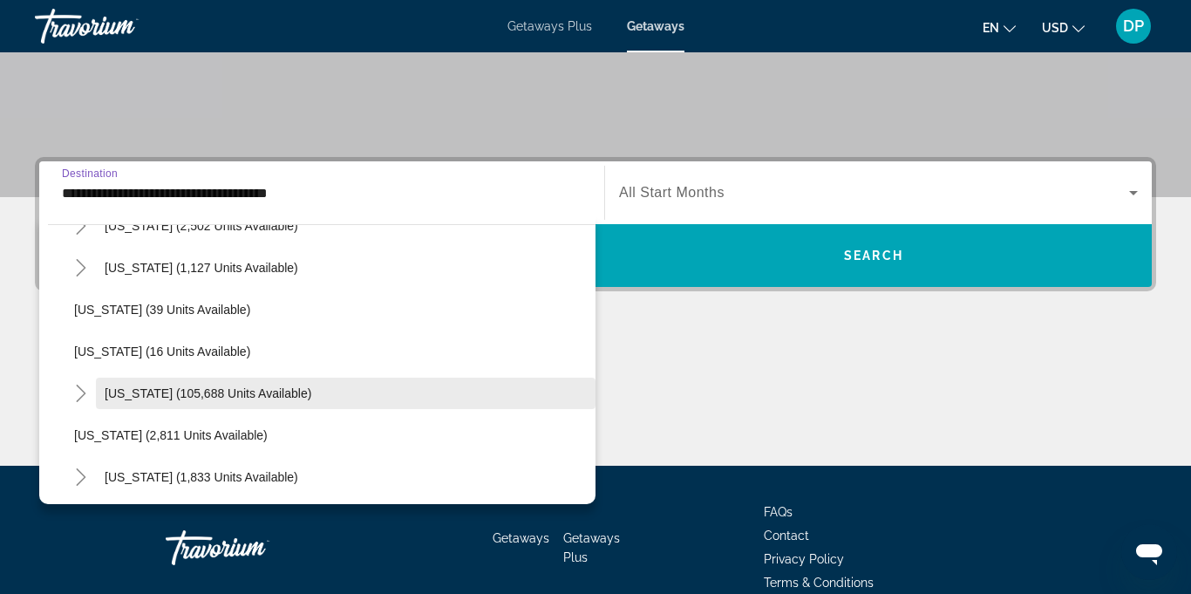
click at [169, 402] on span "Search widget" at bounding box center [346, 393] width 500 height 42
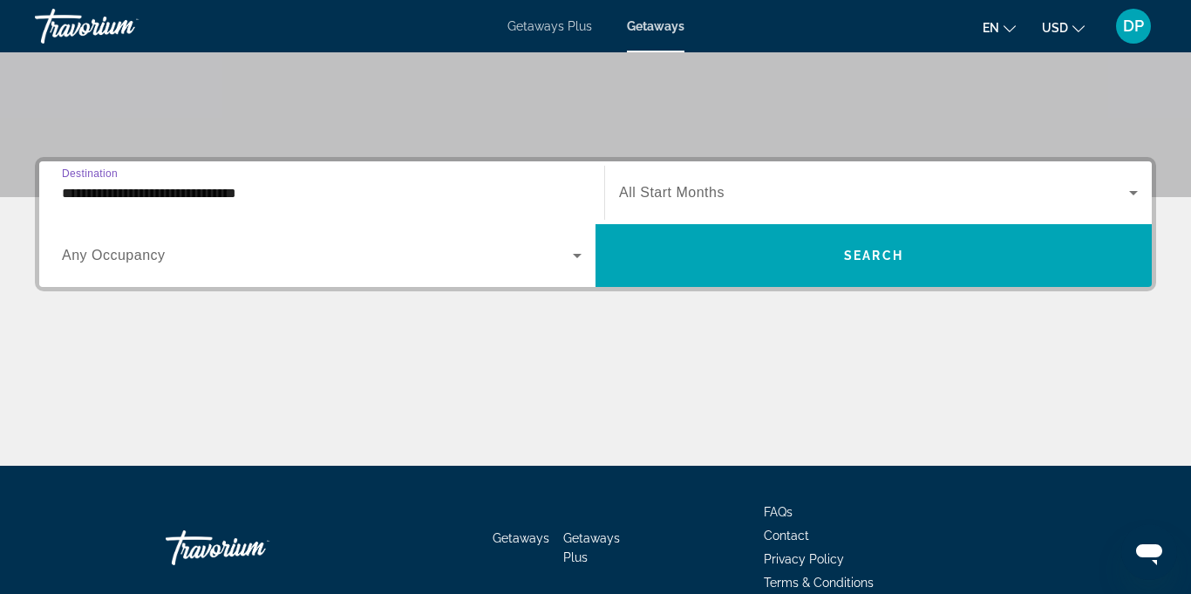
scroll to position [412, 0]
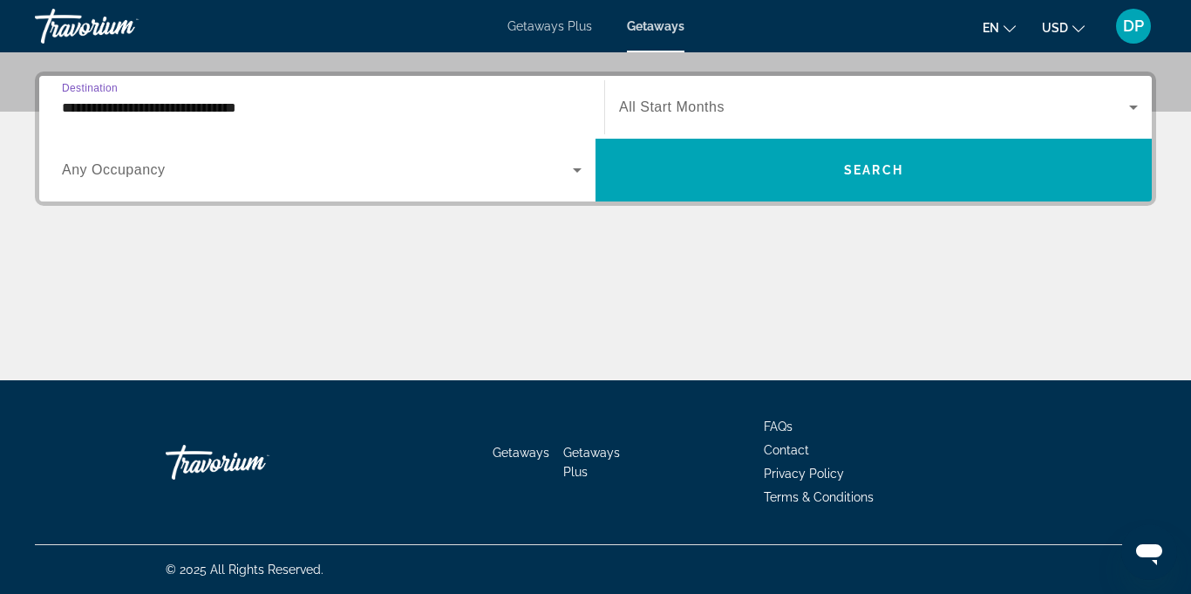
click at [227, 113] on input "**********" at bounding box center [322, 108] width 520 height 21
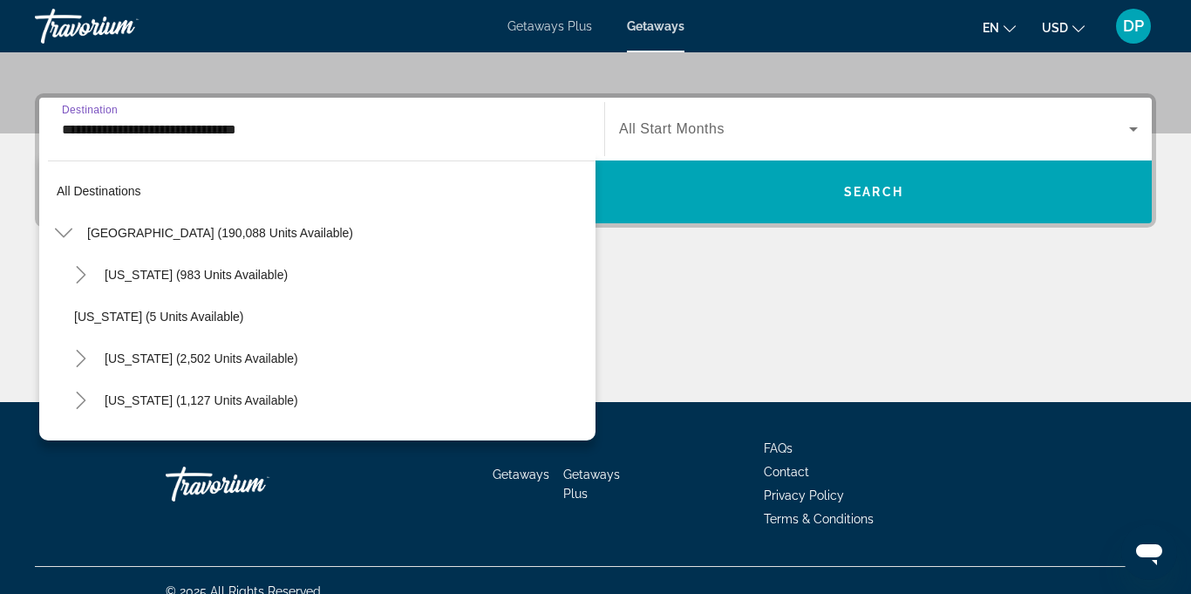
scroll to position [229, 0]
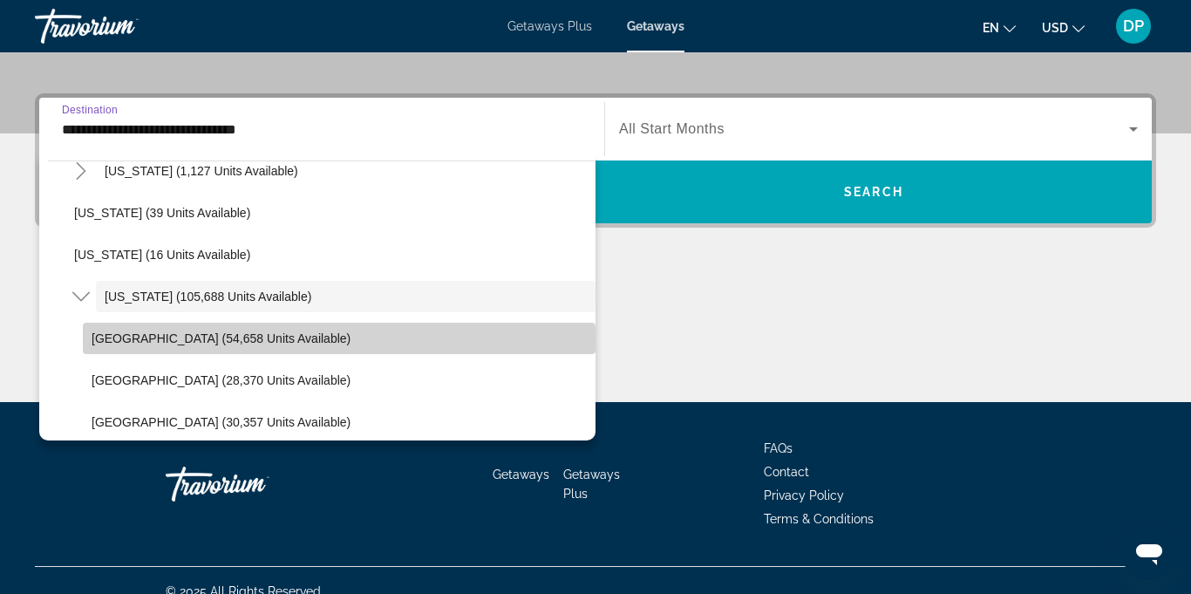
click at [181, 355] on span "Search widget" at bounding box center [339, 338] width 513 height 42
type input "**********"
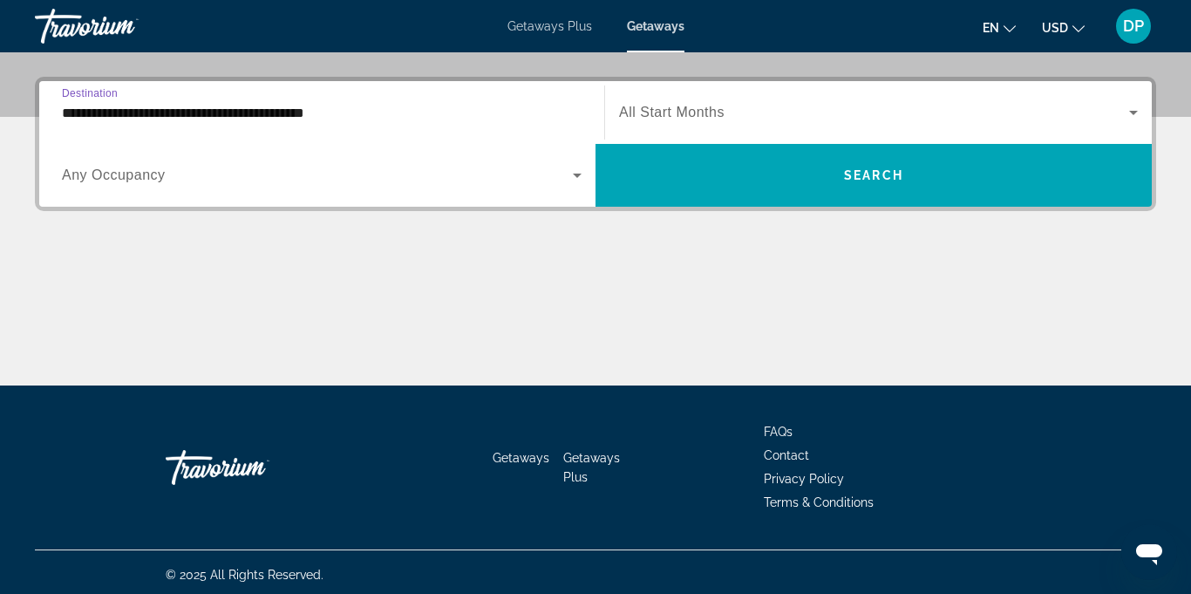
scroll to position [412, 0]
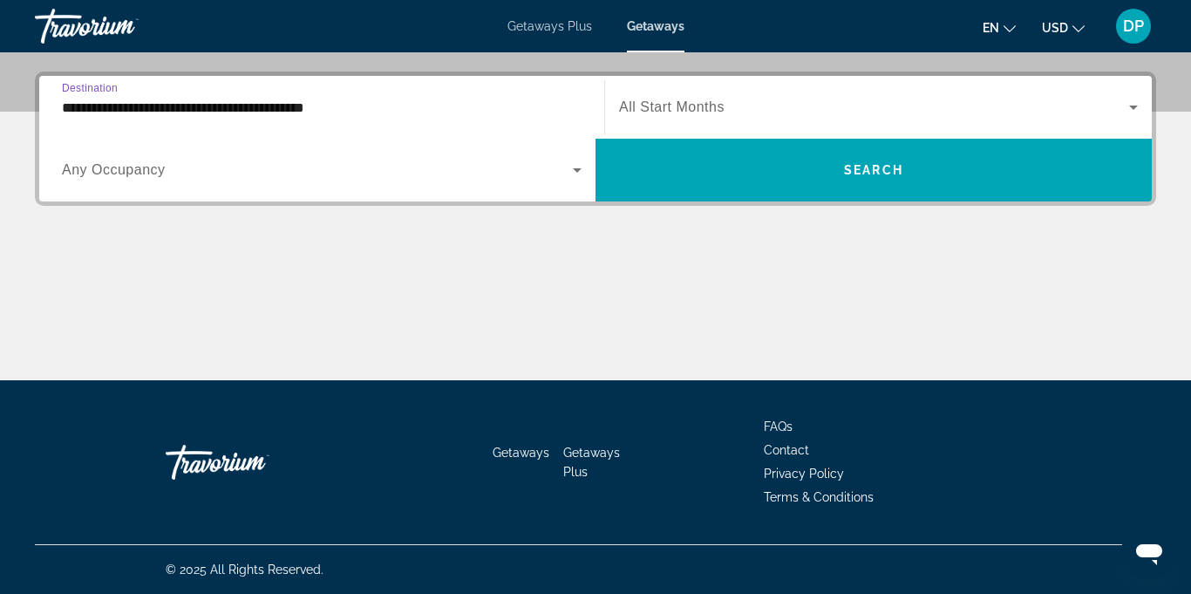
click at [577, 171] on icon "Search widget" at bounding box center [577, 170] width 9 height 4
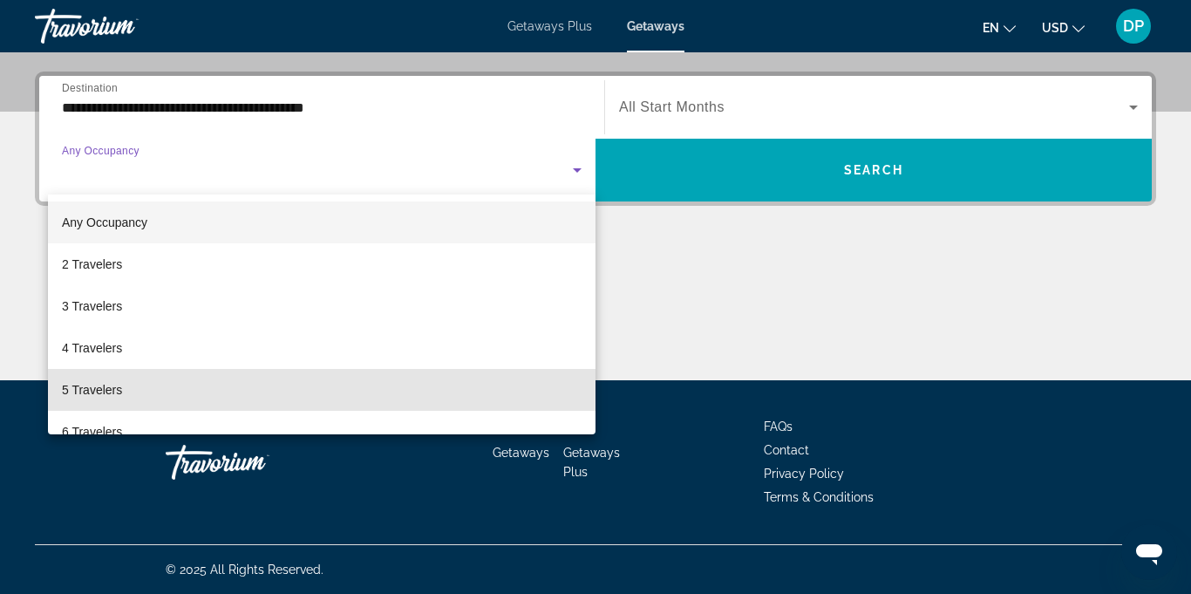
scroll to position [2, 0]
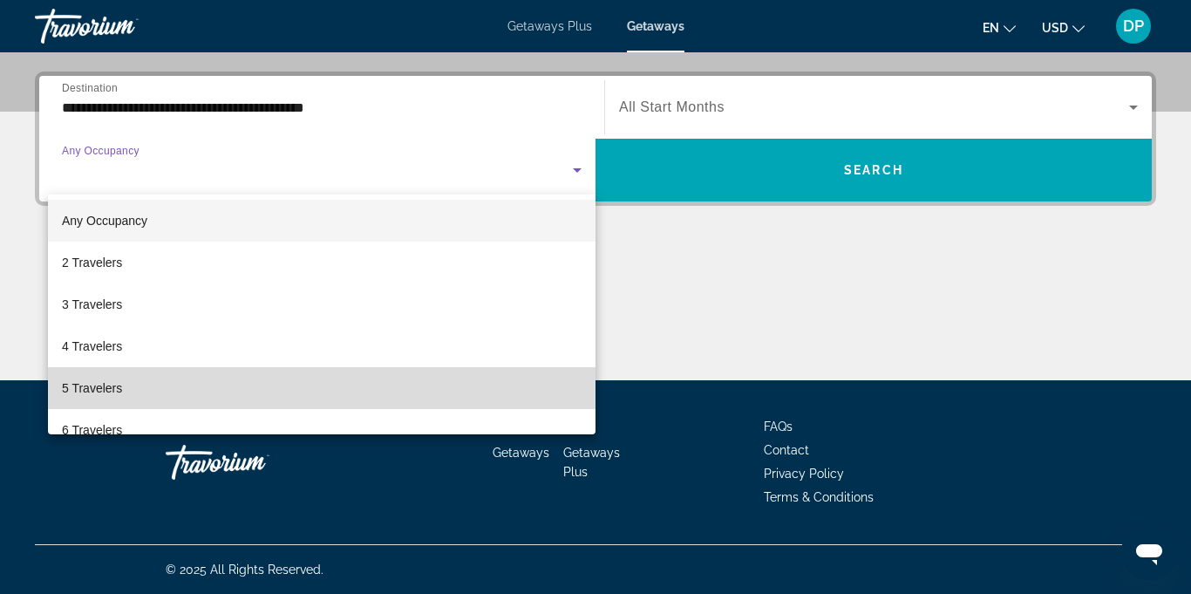
click at [86, 394] on span "5 Travelers" at bounding box center [92, 388] width 60 height 21
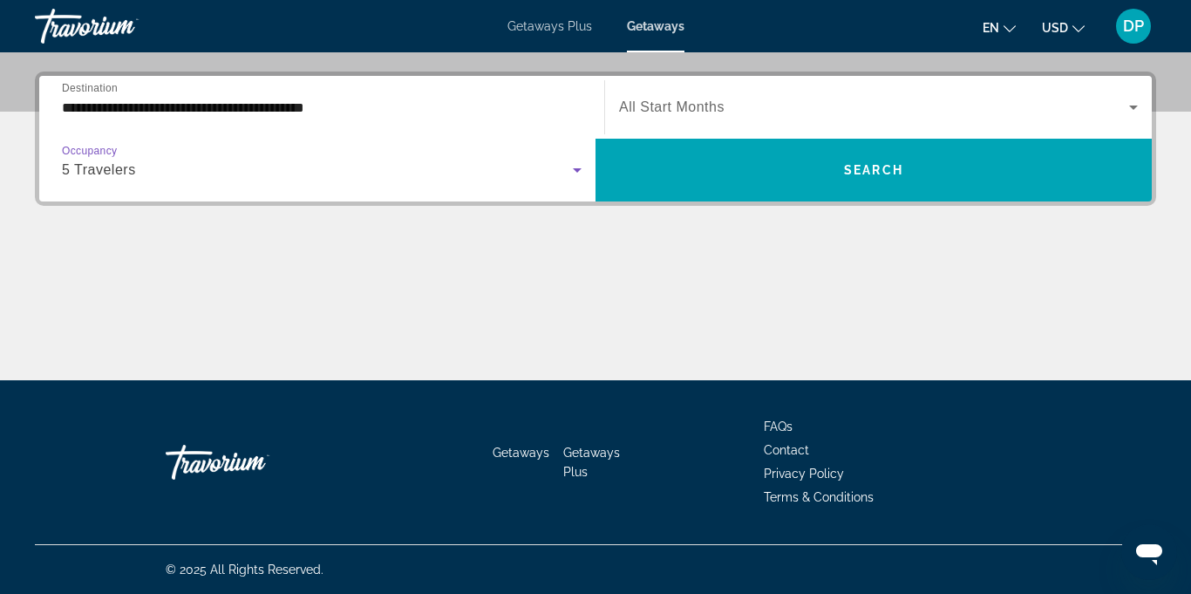
click at [1128, 100] on icon "Search widget" at bounding box center [1133, 107] width 21 height 21
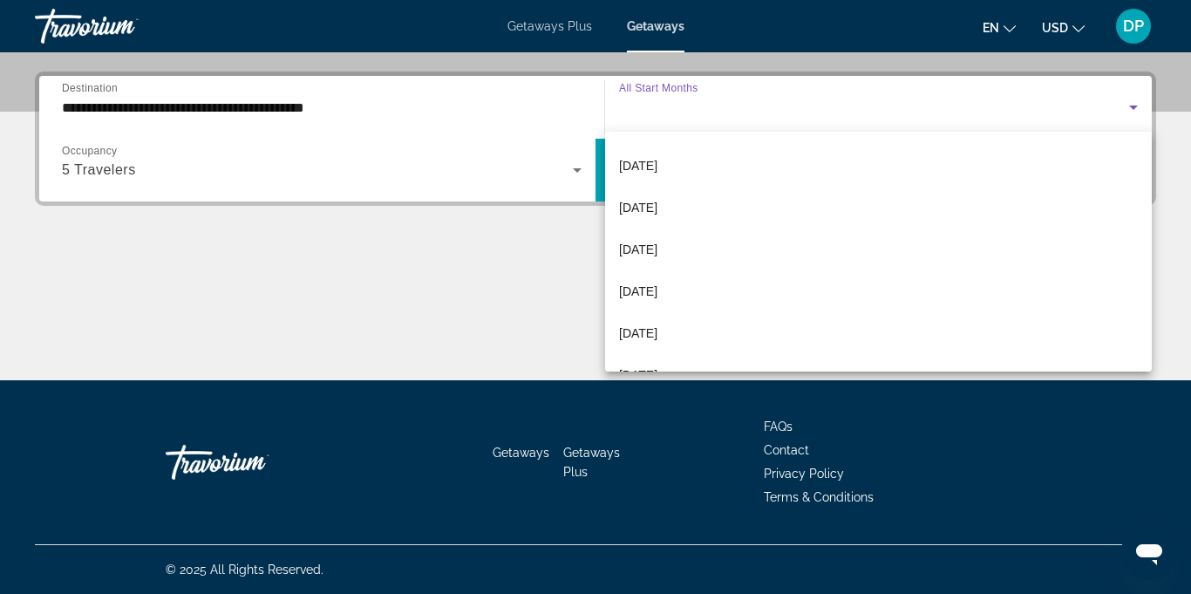
scroll to position [167, 0]
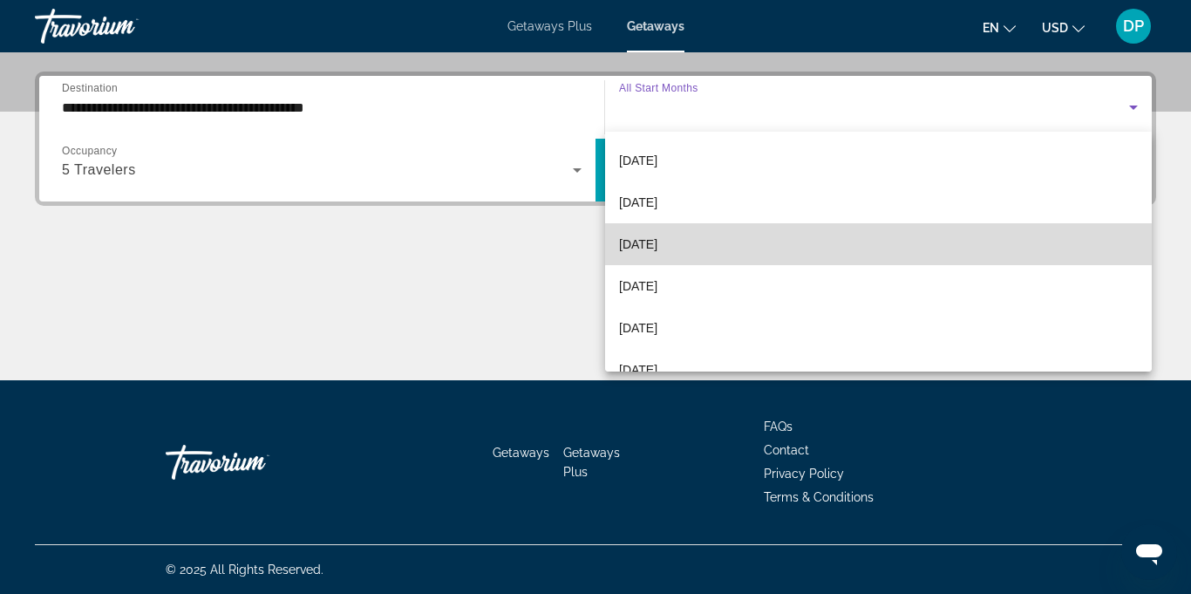
click at [656, 241] on span "[DATE]" at bounding box center [638, 244] width 38 height 21
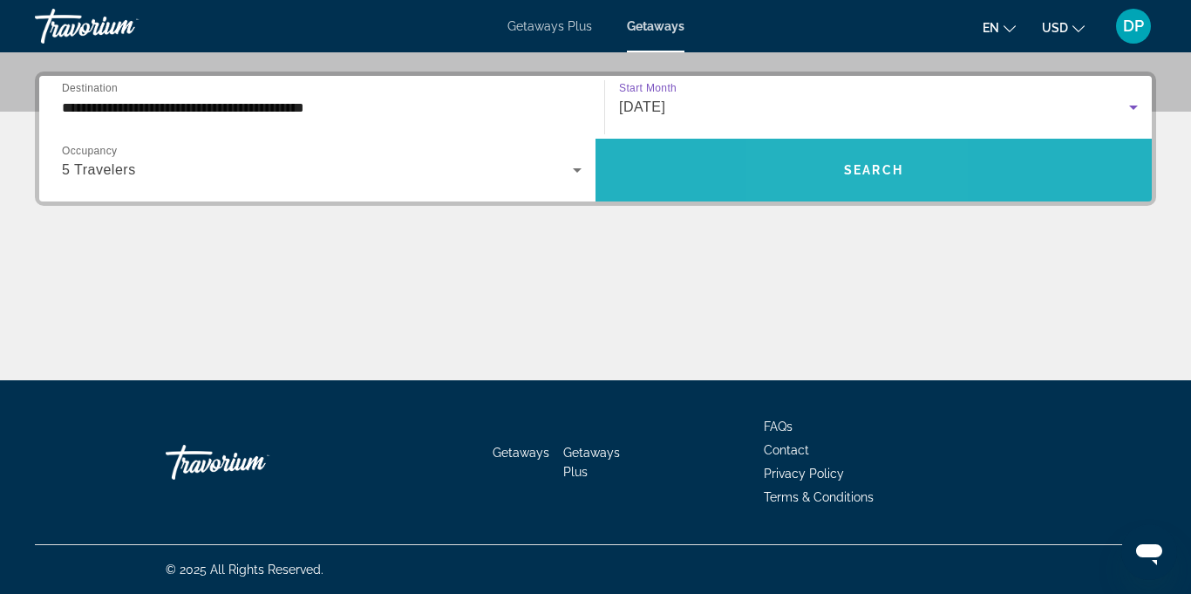
click at [839, 169] on span "Search widget" at bounding box center [874, 170] width 556 height 42
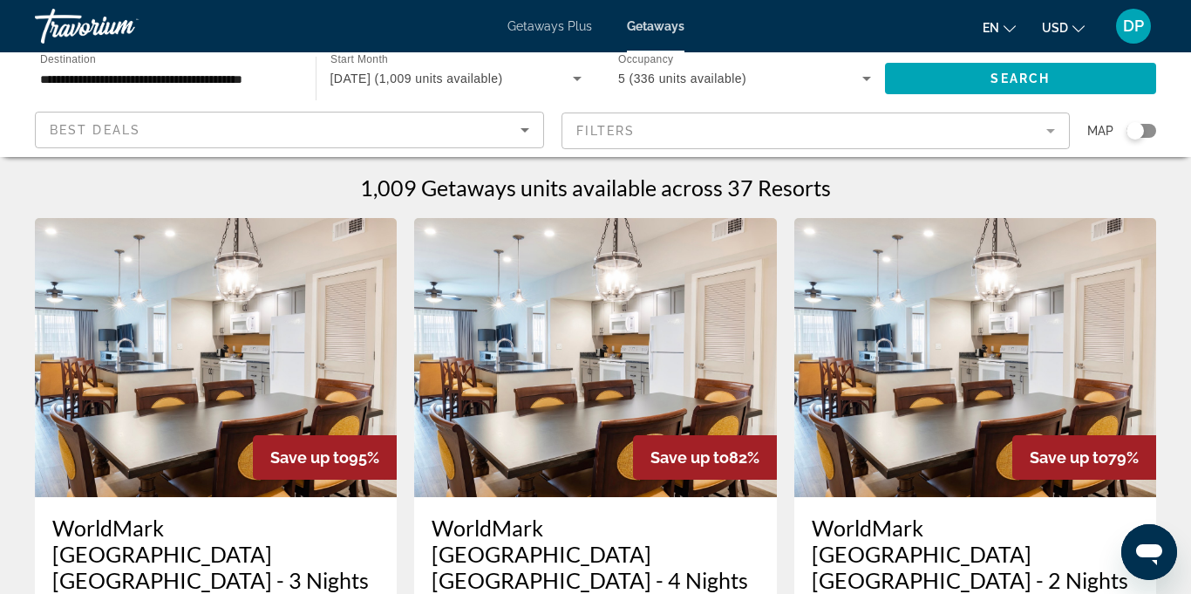
click at [517, 135] on icon "Sort by" at bounding box center [524, 129] width 21 height 21
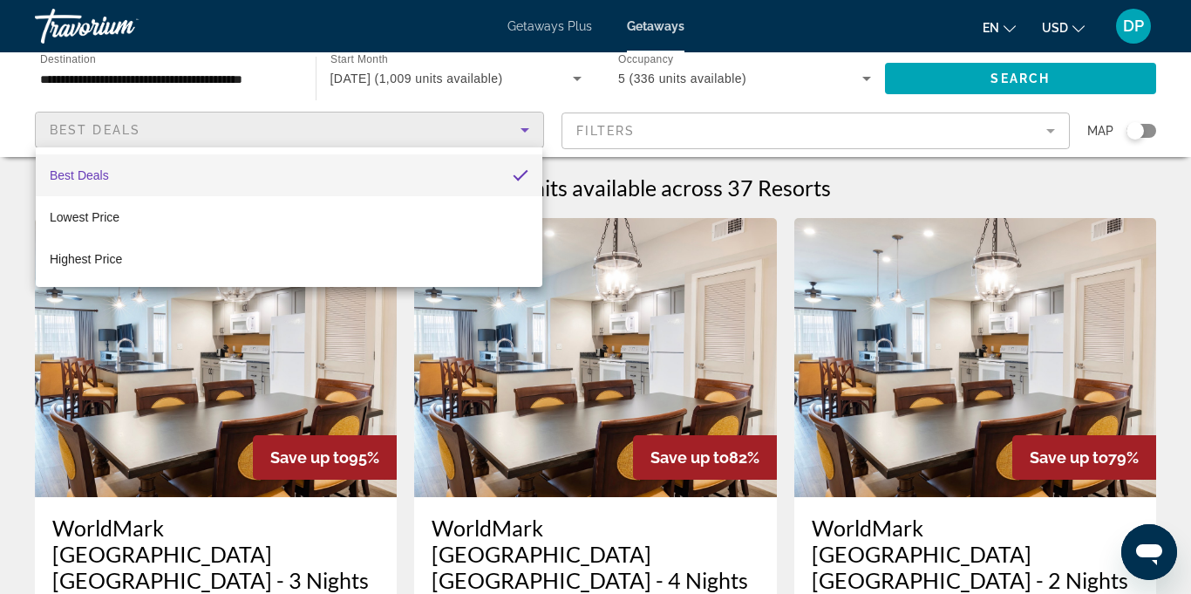
click at [368, 179] on mat-option "Best Deals" at bounding box center [289, 175] width 507 height 42
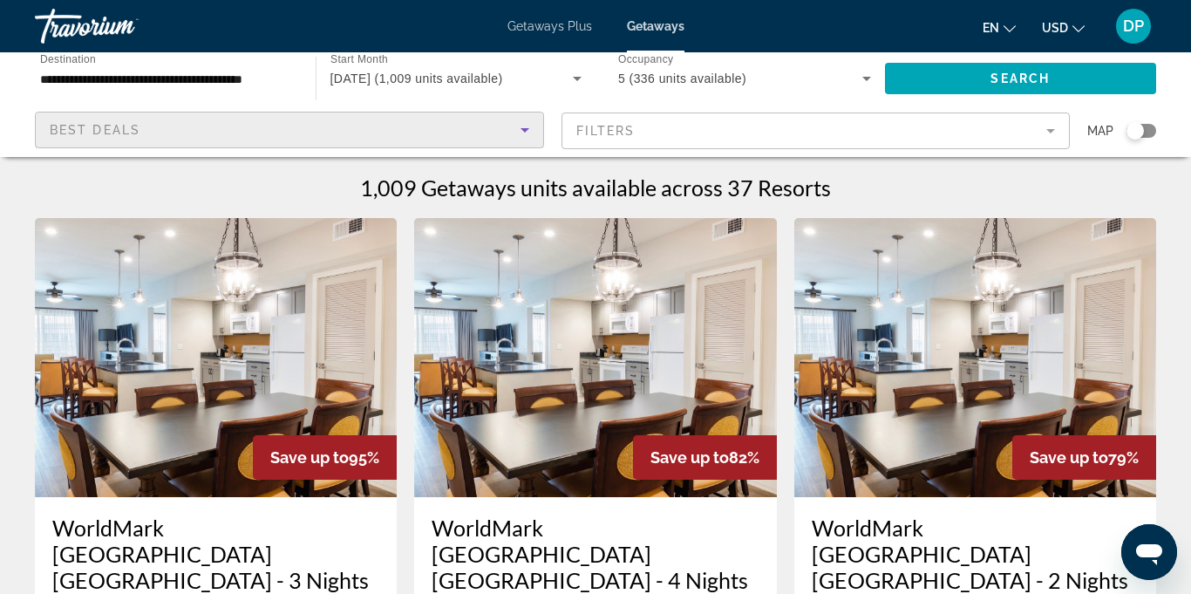
click at [1046, 133] on mat-form-field "Filters" at bounding box center [816, 130] width 509 height 37
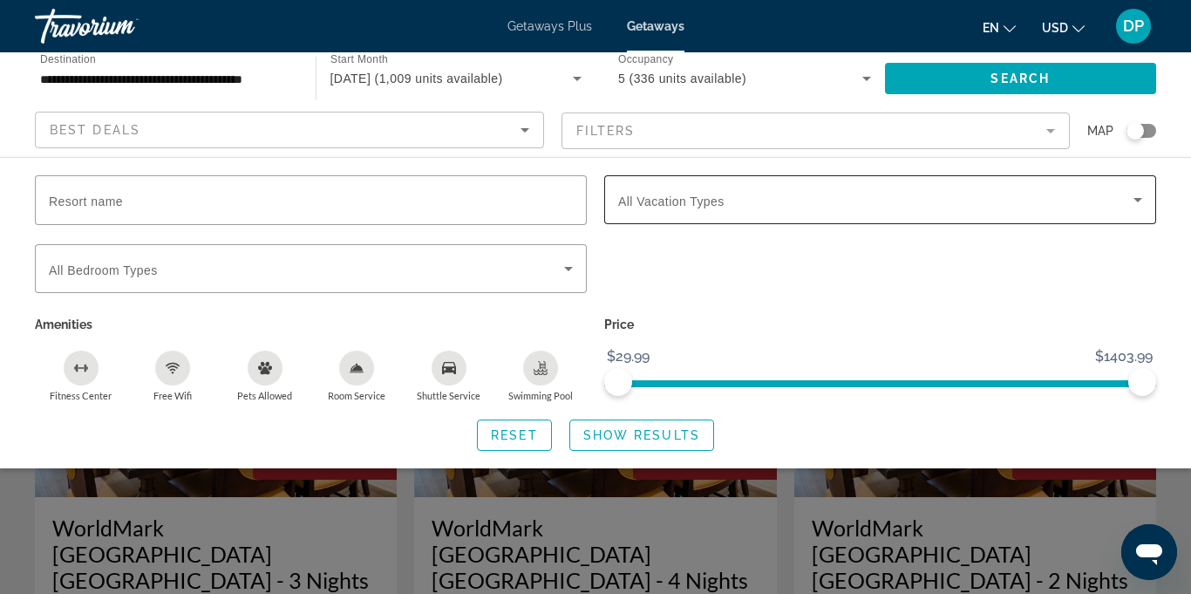
click at [1138, 200] on icon "Search widget" at bounding box center [1138, 200] width 9 height 4
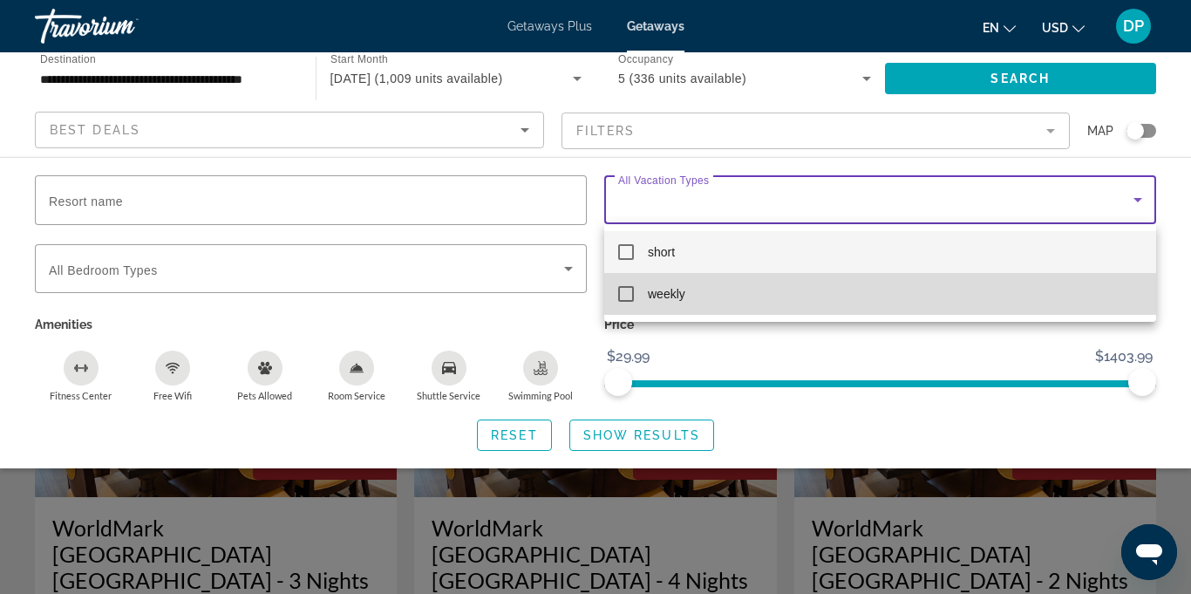
click at [630, 296] on mat-pseudo-checkbox at bounding box center [626, 294] width 16 height 16
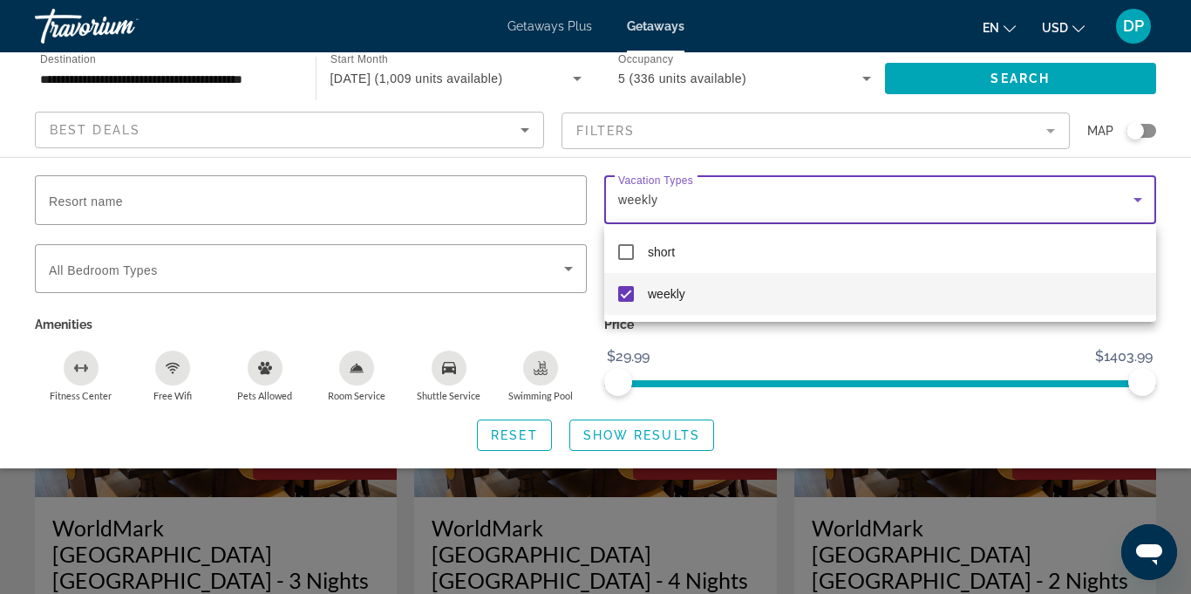
click at [571, 277] on div at bounding box center [595, 297] width 1191 height 594
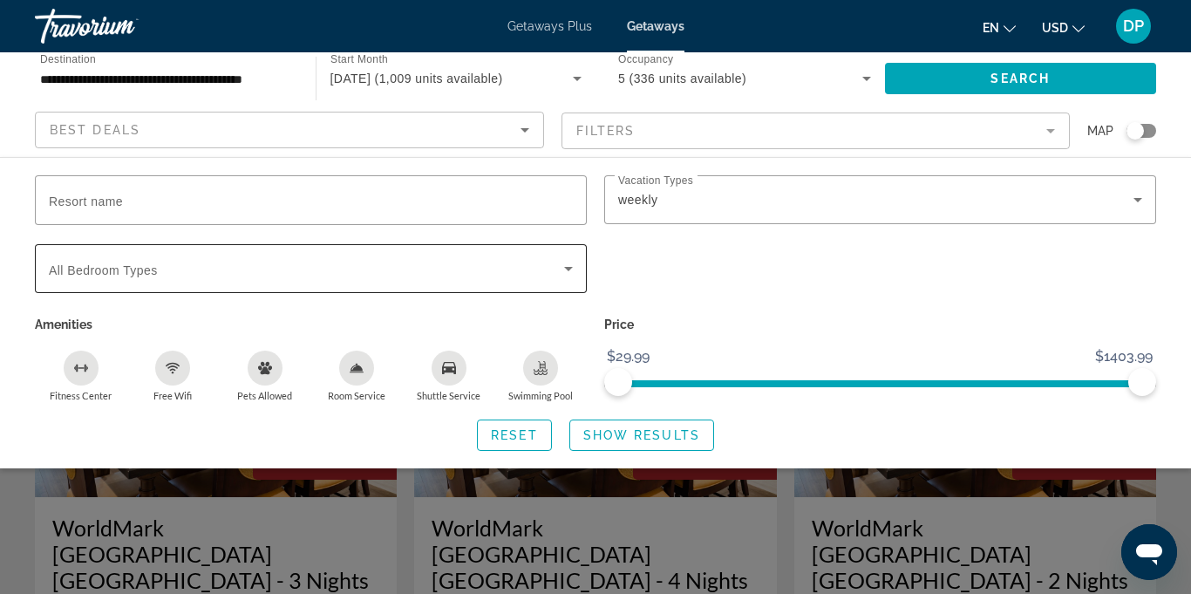
click at [568, 276] on icon "Search widget" at bounding box center [568, 268] width 21 height 21
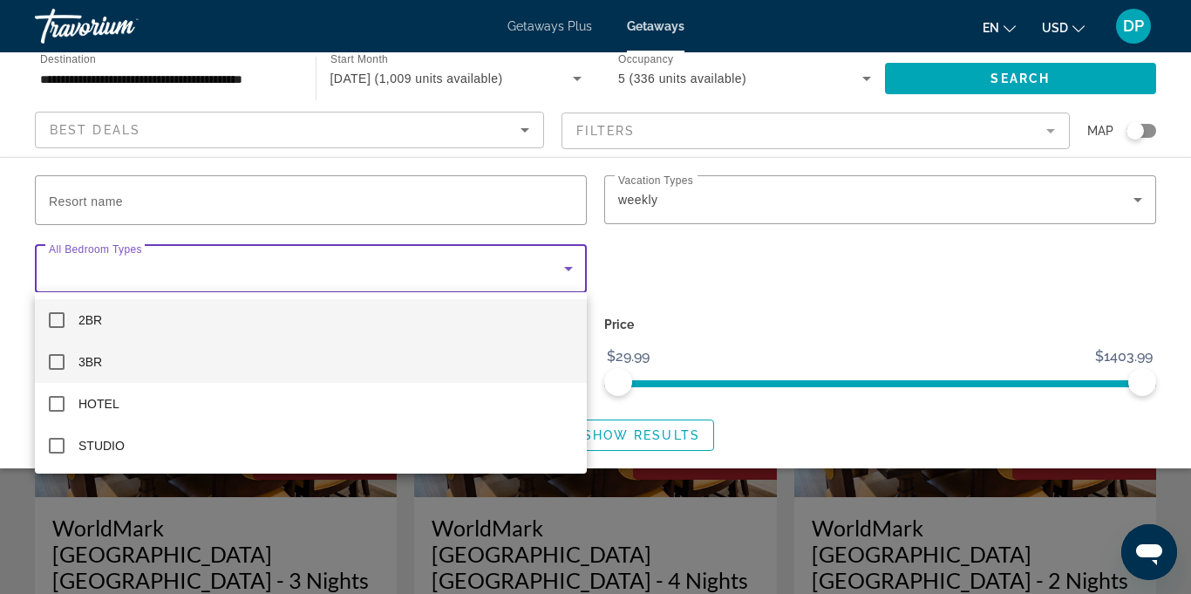
click at [67, 373] on mat-option "3BR" at bounding box center [311, 362] width 552 height 42
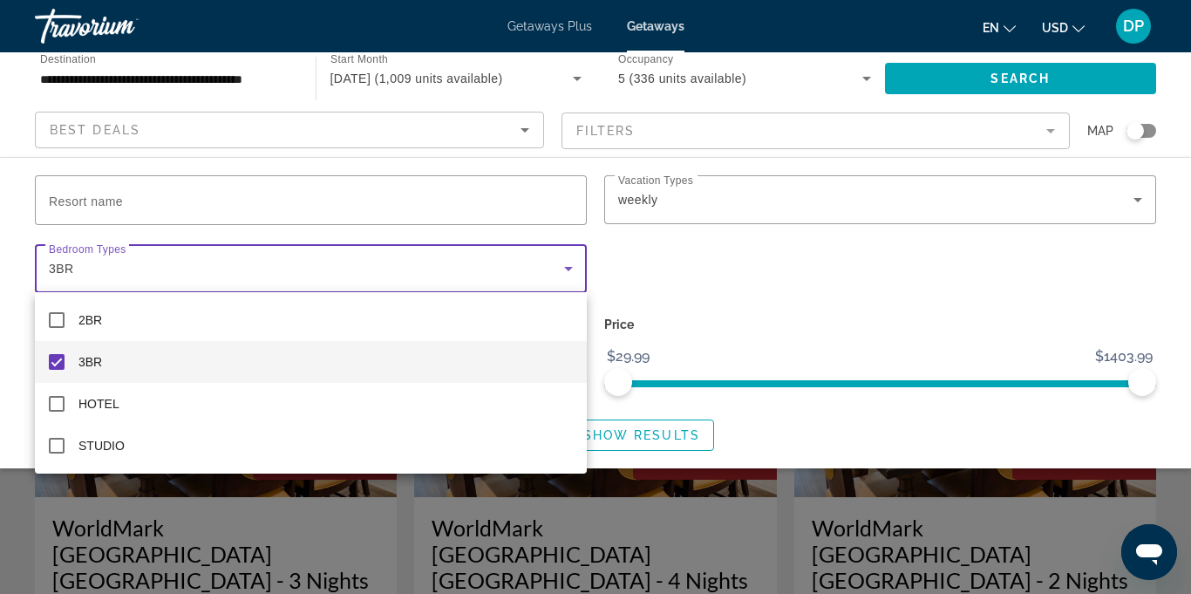
click at [787, 288] on div at bounding box center [595, 297] width 1191 height 594
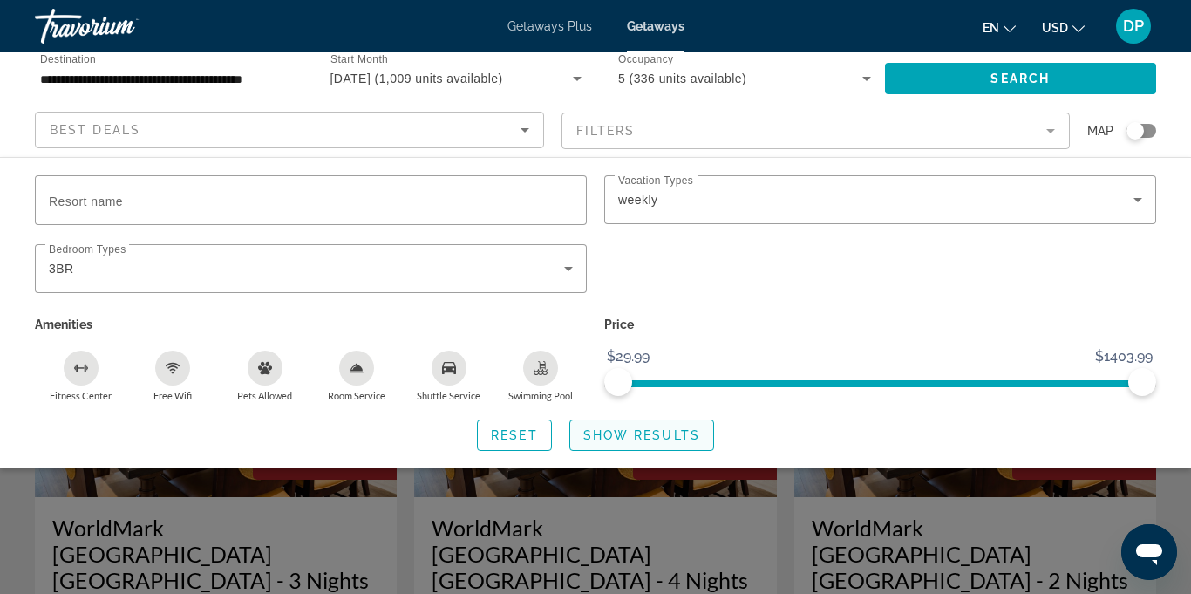
click at [617, 439] on span "Show Results" at bounding box center [641, 435] width 117 height 14
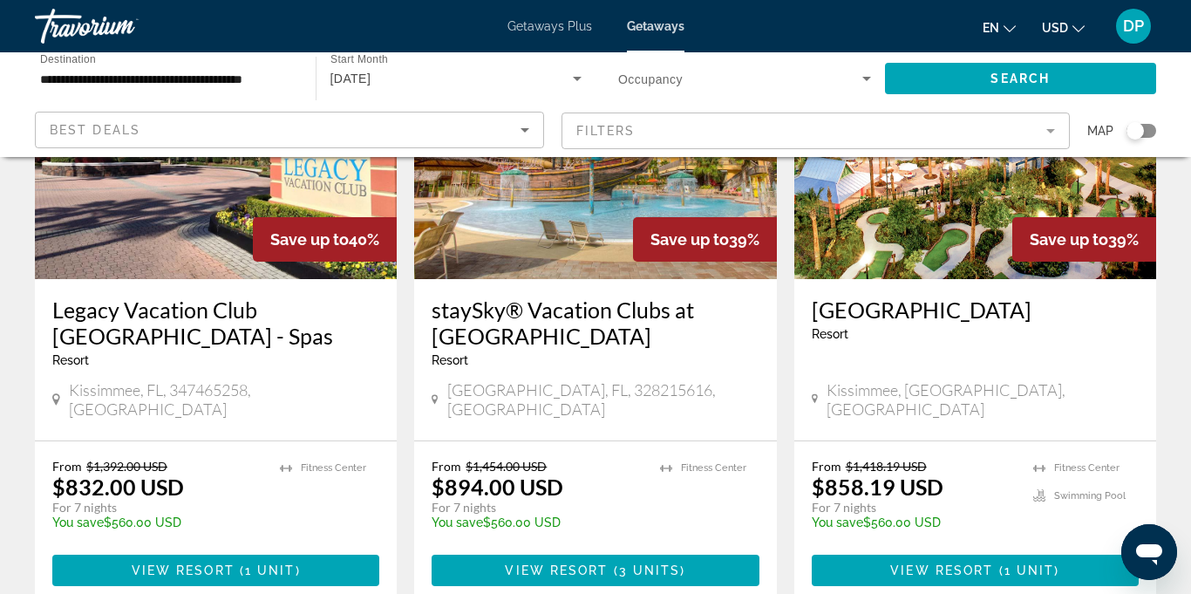
scroll to position [850, 0]
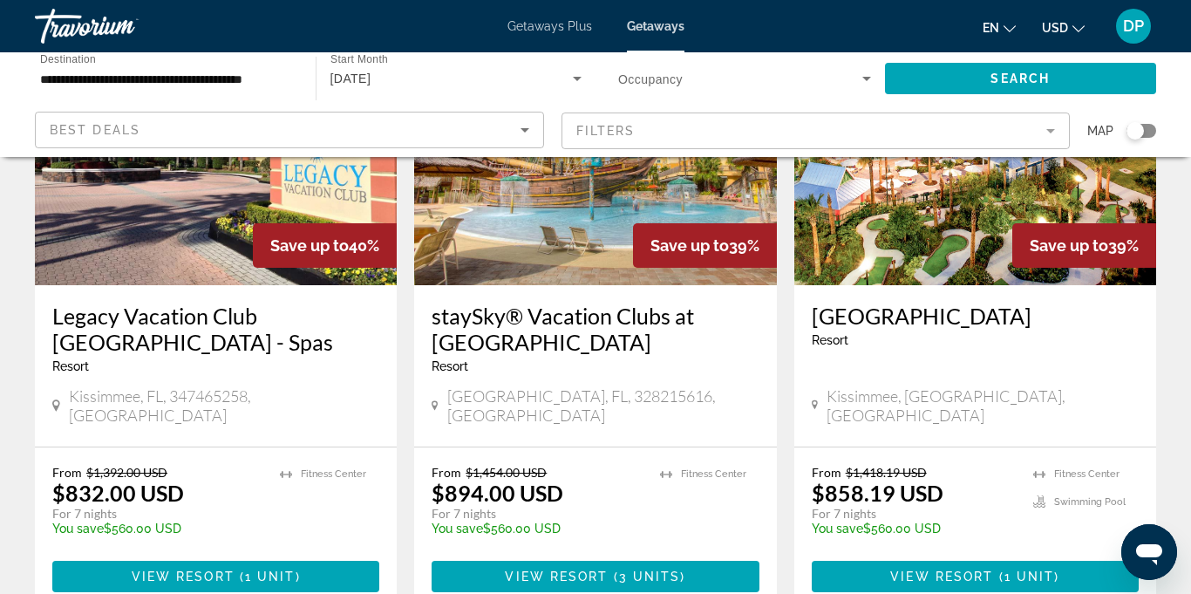
click at [546, 25] on span "Getaways Plus" at bounding box center [550, 26] width 85 height 14
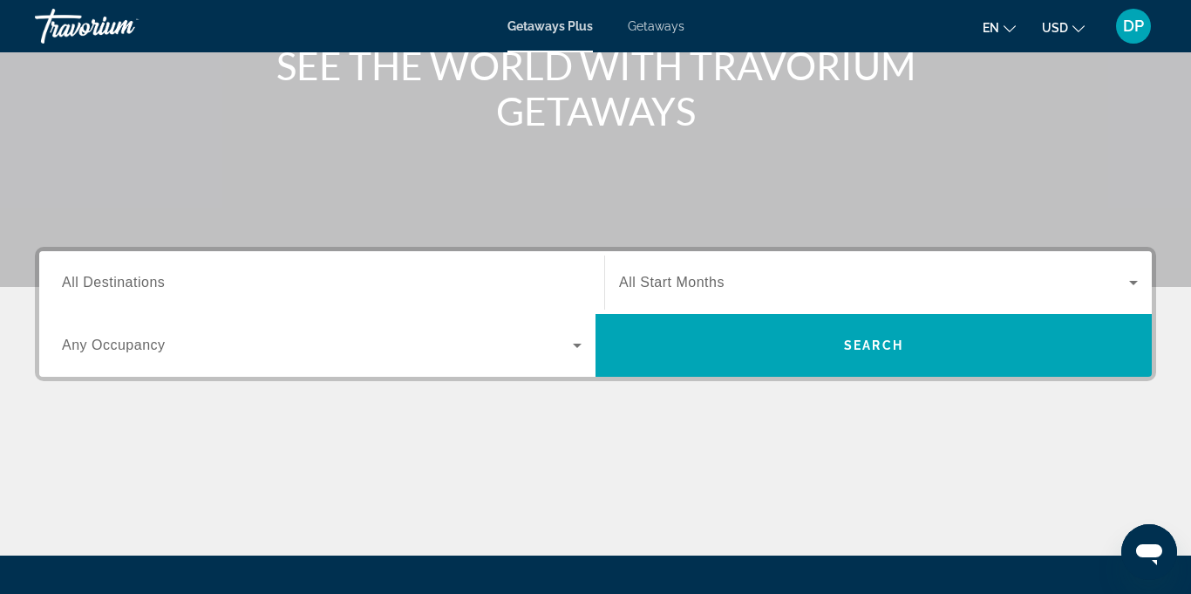
scroll to position [242, 0]
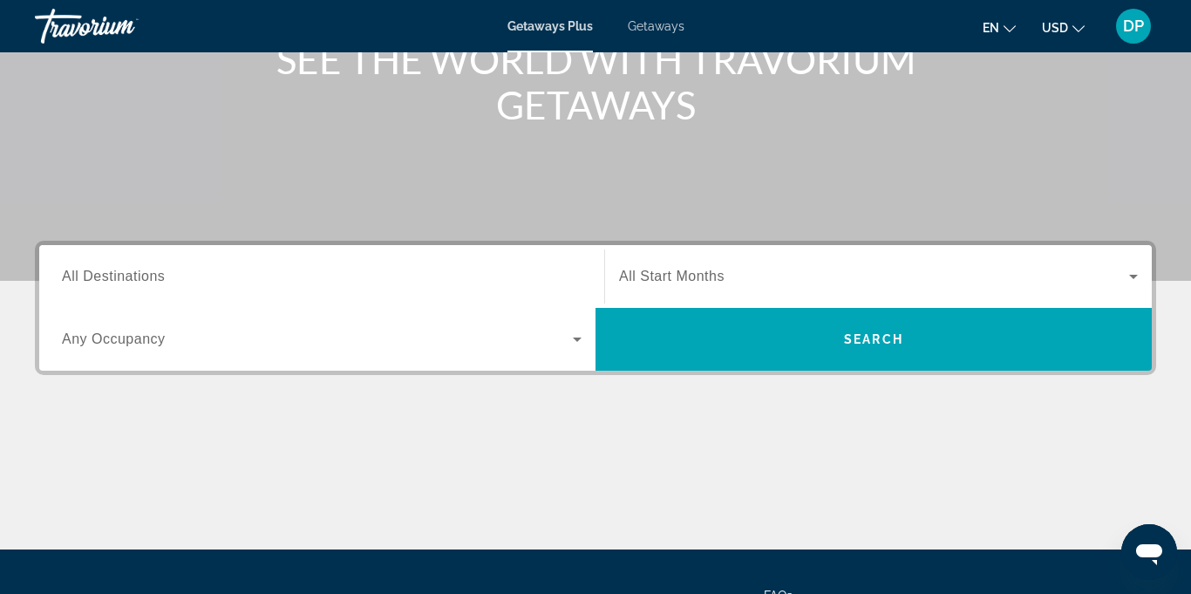
click at [335, 269] on input "Destination All Destinations" at bounding box center [322, 277] width 520 height 21
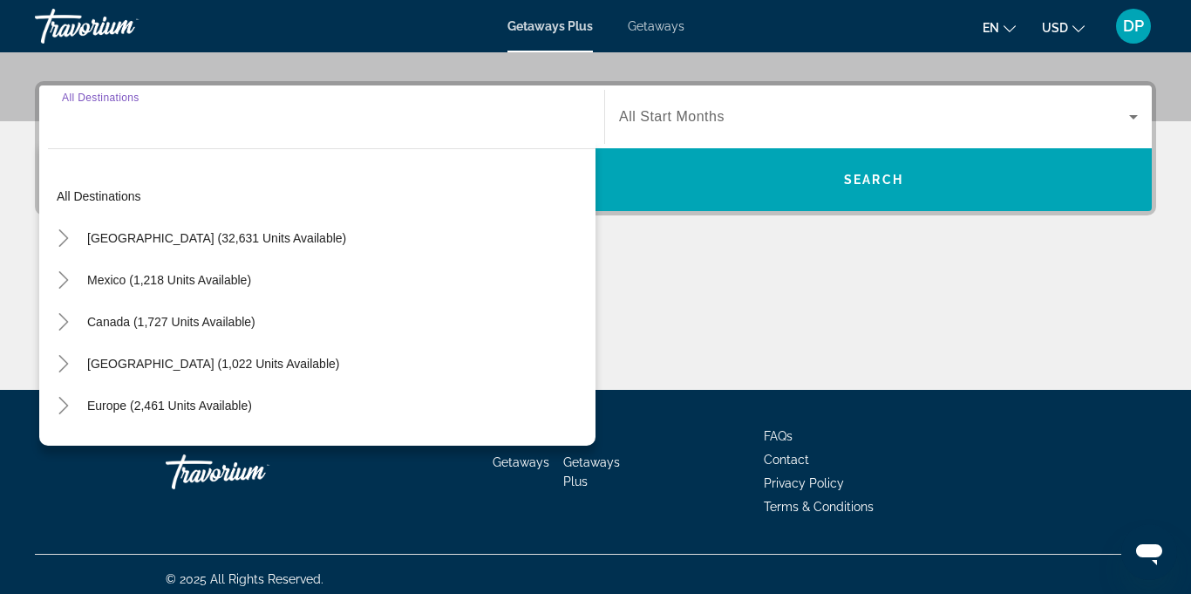
scroll to position [412, 0]
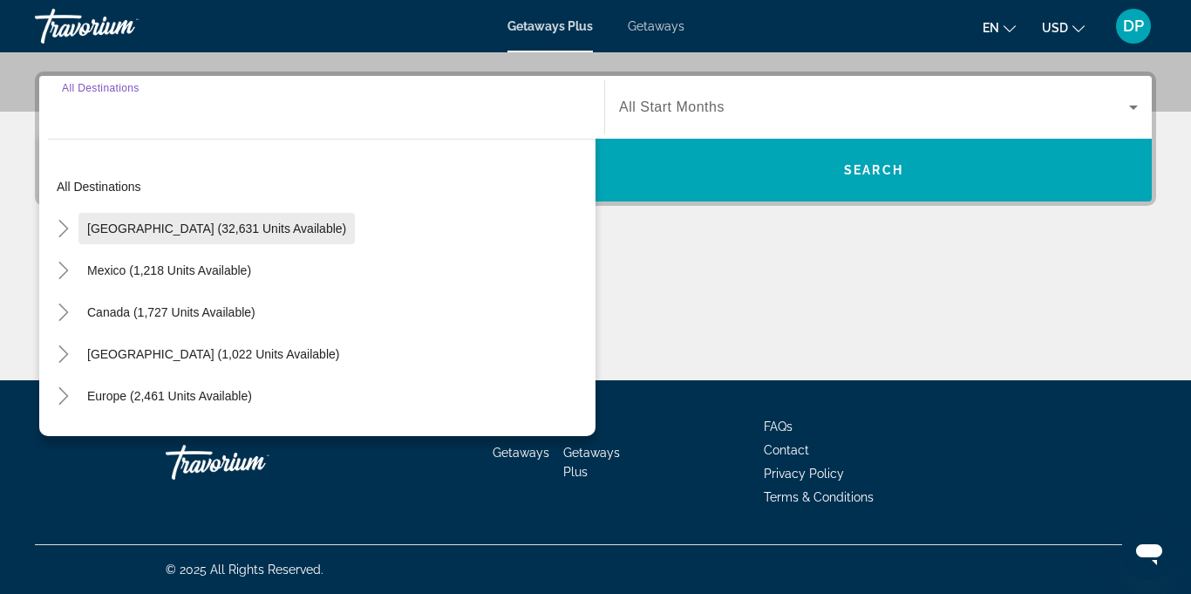
click at [263, 235] on span "Search widget" at bounding box center [216, 229] width 276 height 42
type input "**********"
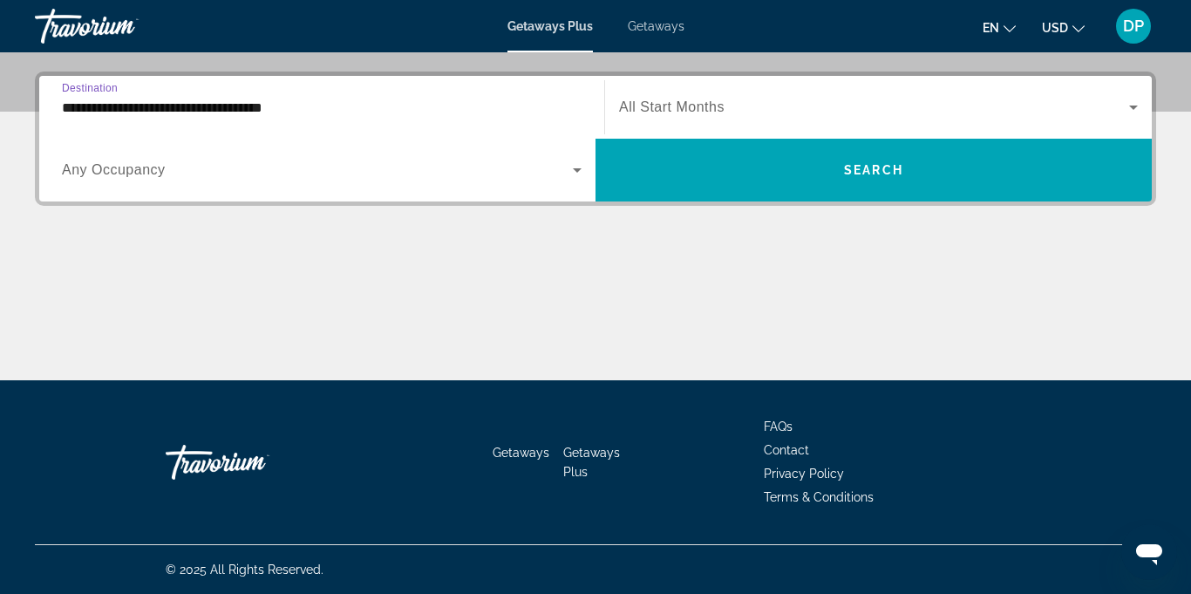
click at [136, 177] on span "Any Occupancy" at bounding box center [114, 169] width 104 height 15
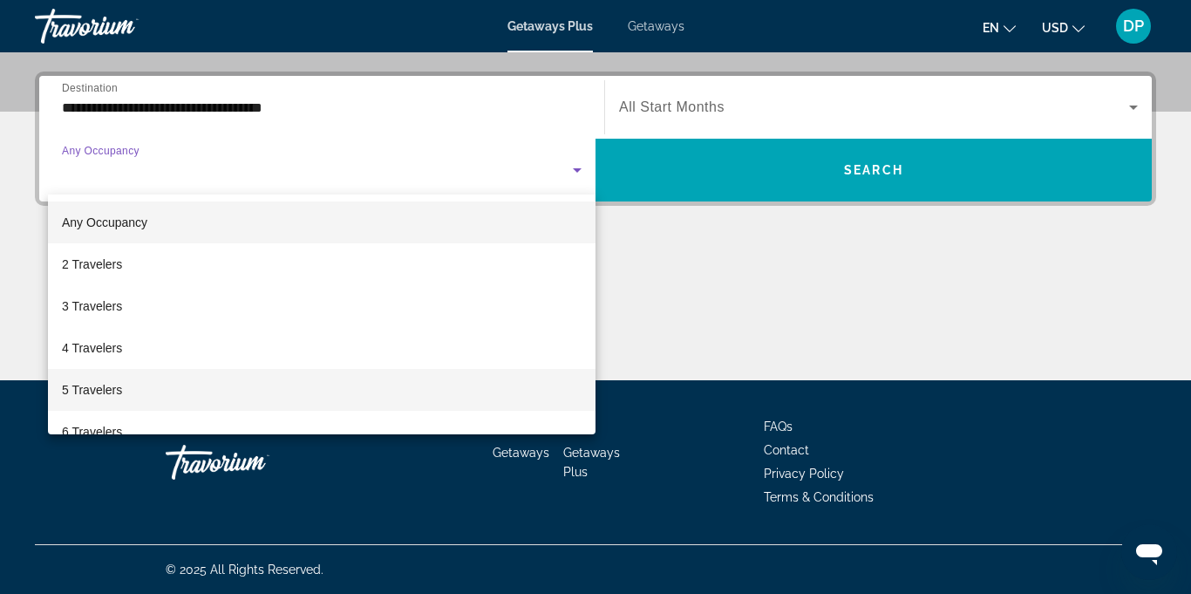
click at [94, 396] on span "5 Travelers" at bounding box center [92, 389] width 60 height 21
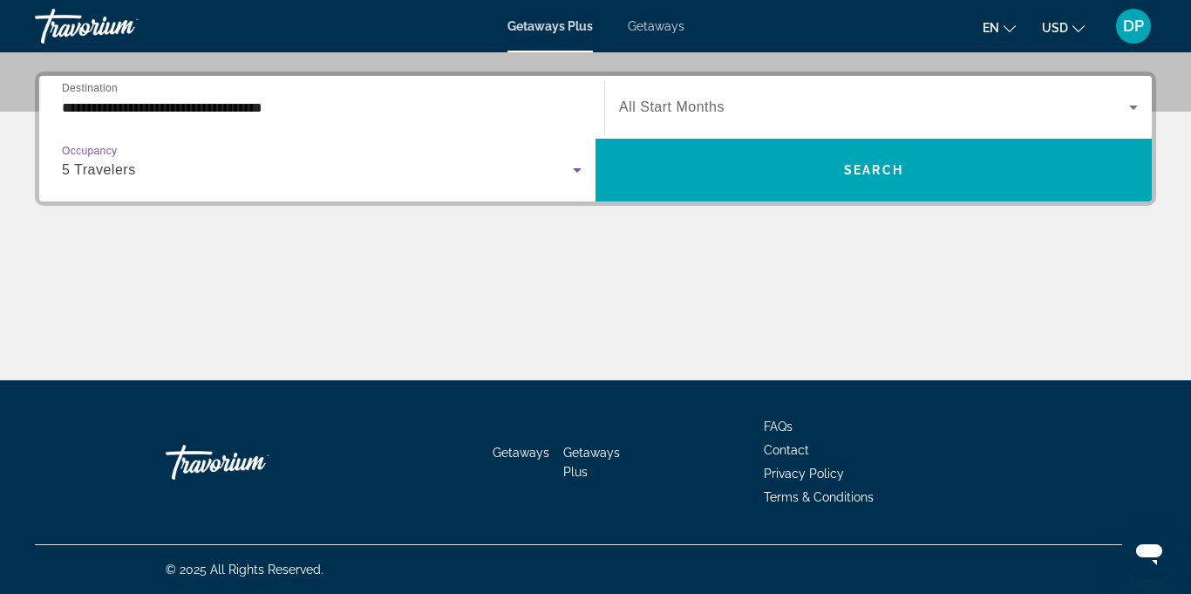
click at [1126, 106] on icon "Search widget" at bounding box center [1133, 107] width 21 height 21
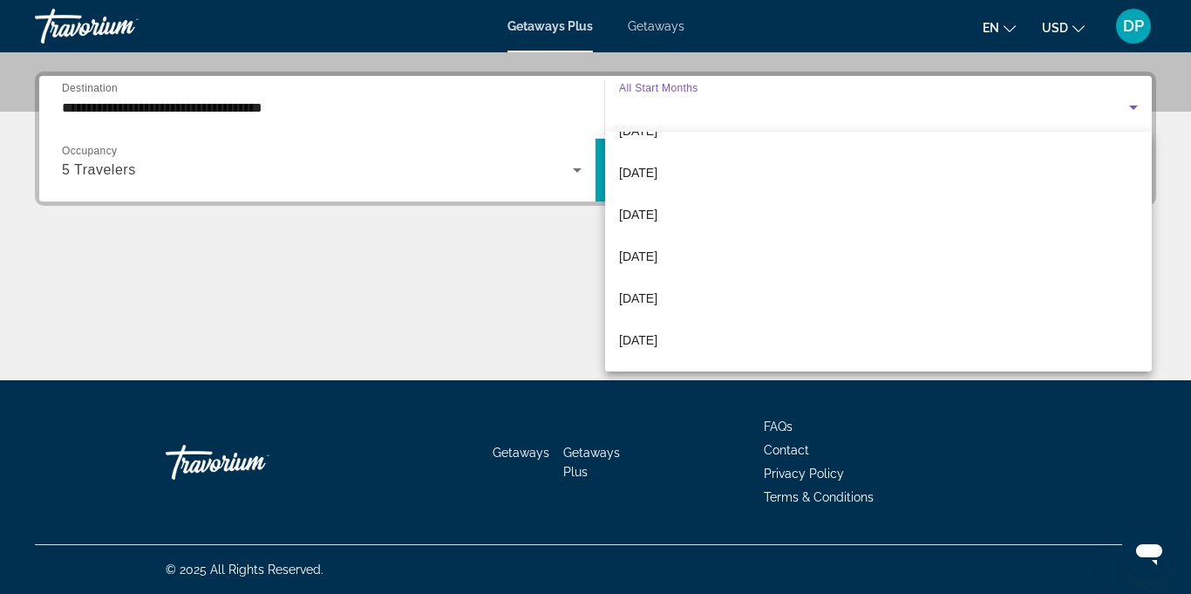
scroll to position [197, 0]
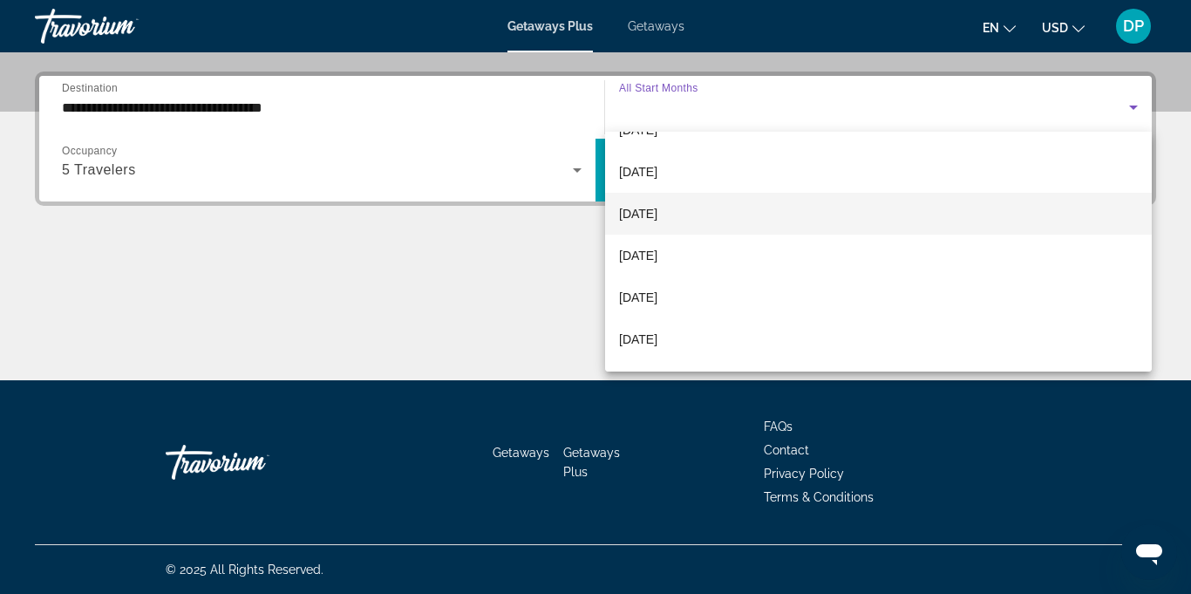
click at [657, 216] on span "[DATE]" at bounding box center [638, 213] width 38 height 21
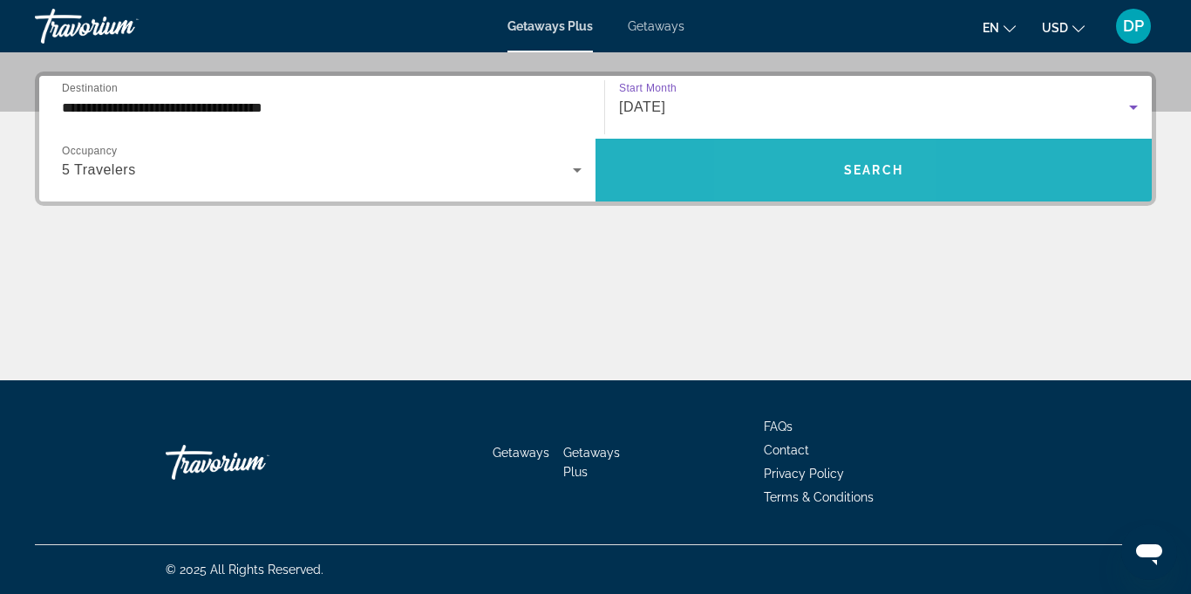
click at [823, 177] on span "Search widget" at bounding box center [874, 170] width 556 height 42
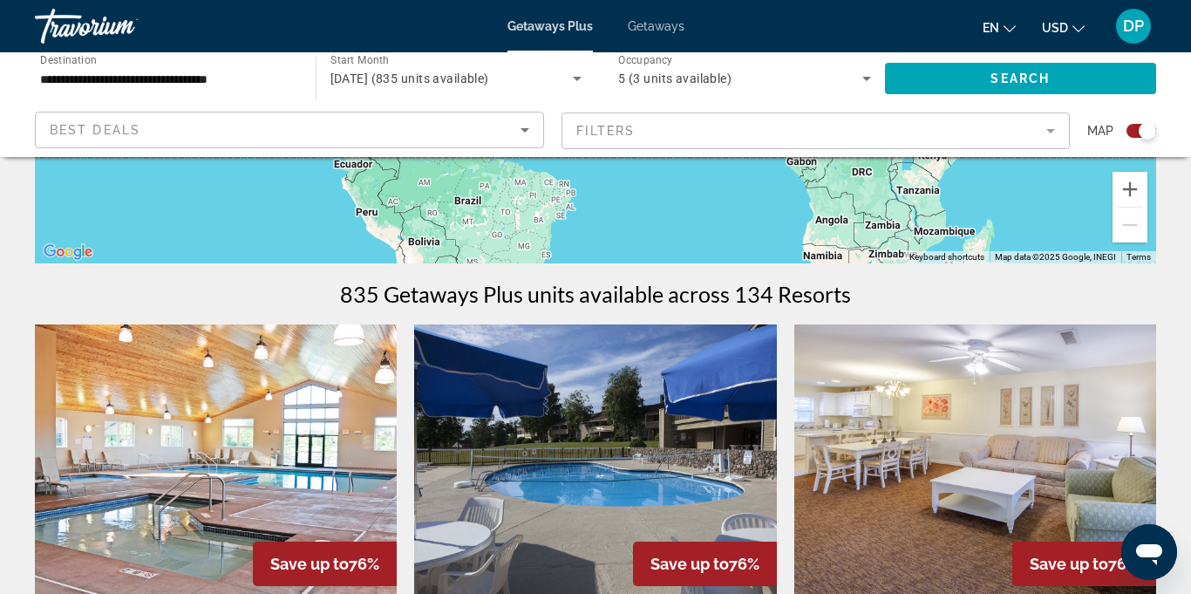
scroll to position [426, 0]
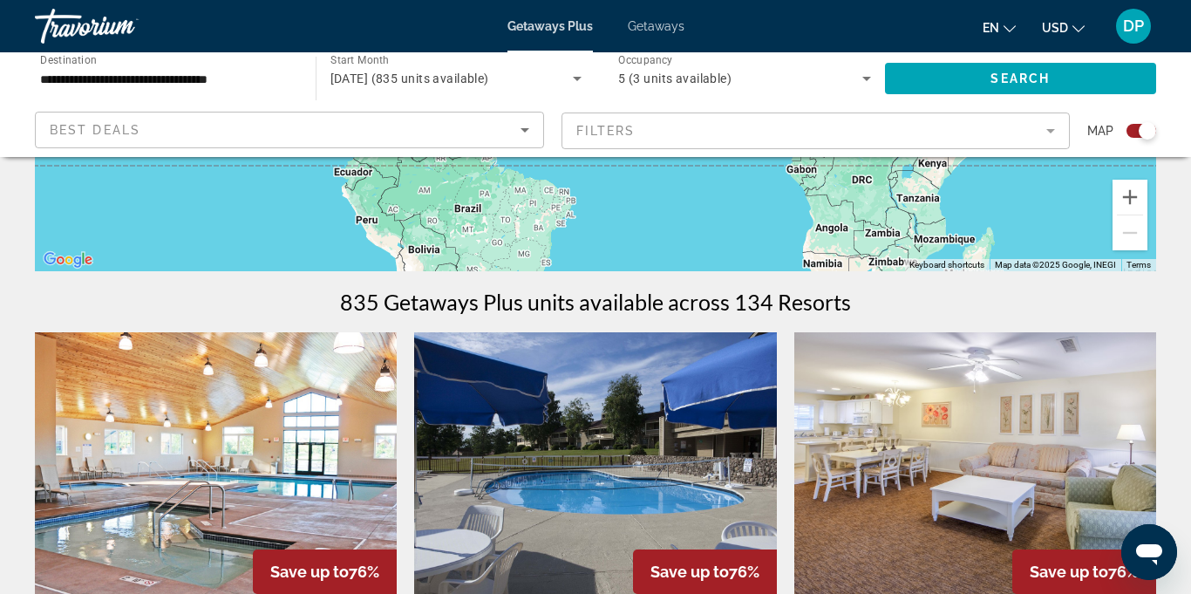
click at [247, 73] on input "**********" at bounding box center [166, 79] width 253 height 21
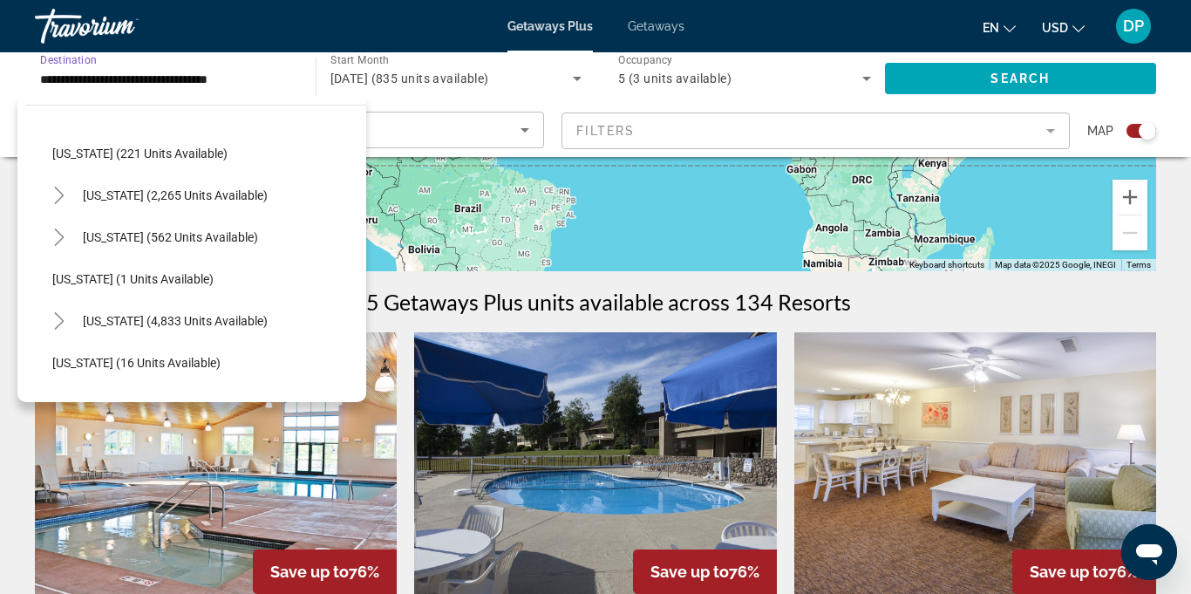
scroll to position [134, 0]
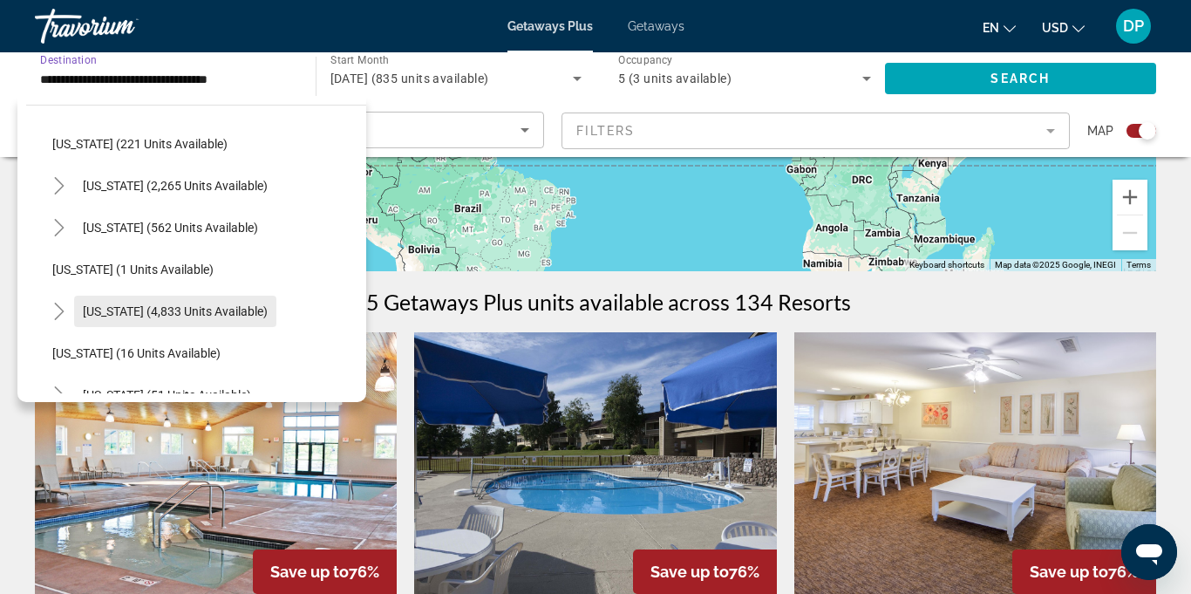
click at [126, 311] on span "[US_STATE] (4,833 units available)" at bounding box center [175, 311] width 185 height 14
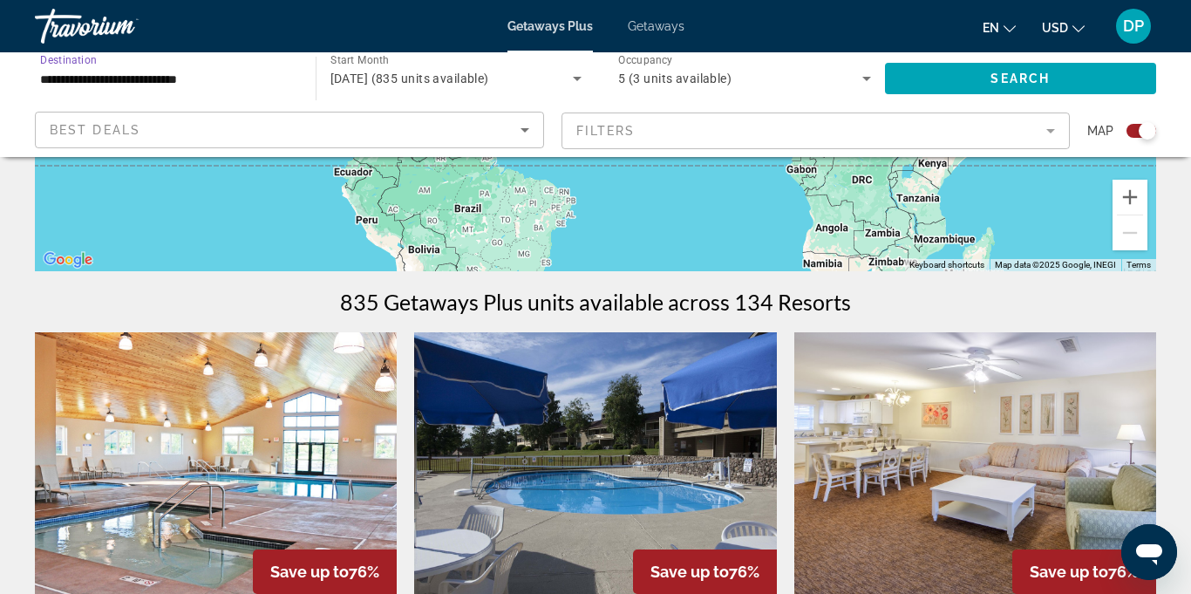
click at [185, 81] on input "**********" at bounding box center [166, 79] width 253 height 21
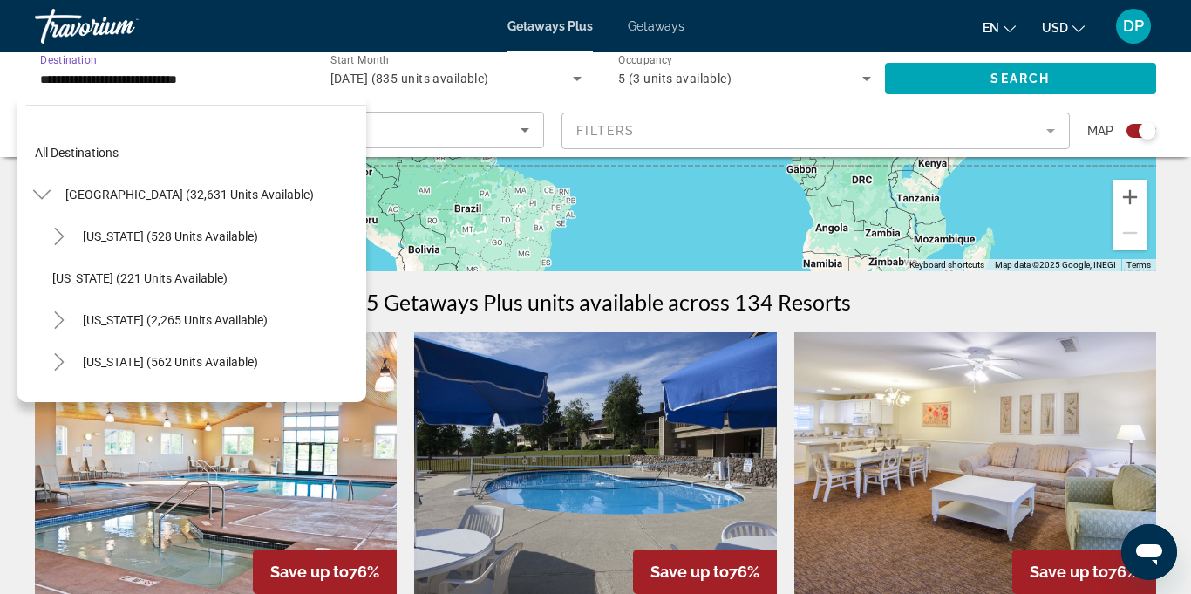
scroll to position [187, 0]
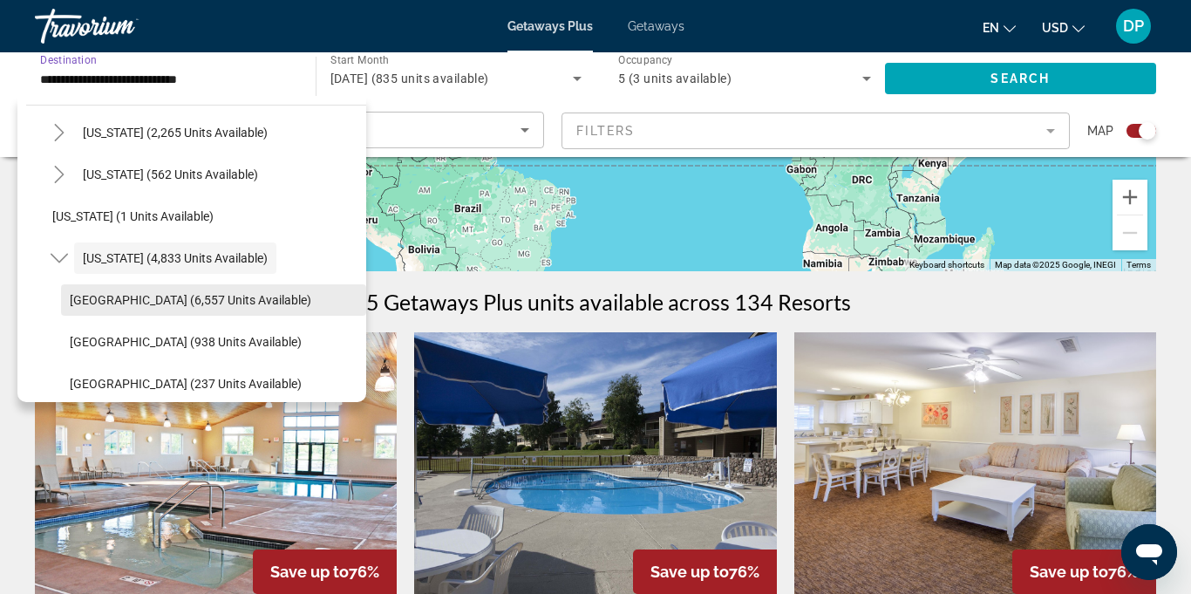
click at [111, 303] on span "[GEOGRAPHIC_DATA] (6,557 units available)" at bounding box center [191, 300] width 242 height 14
type input "**********"
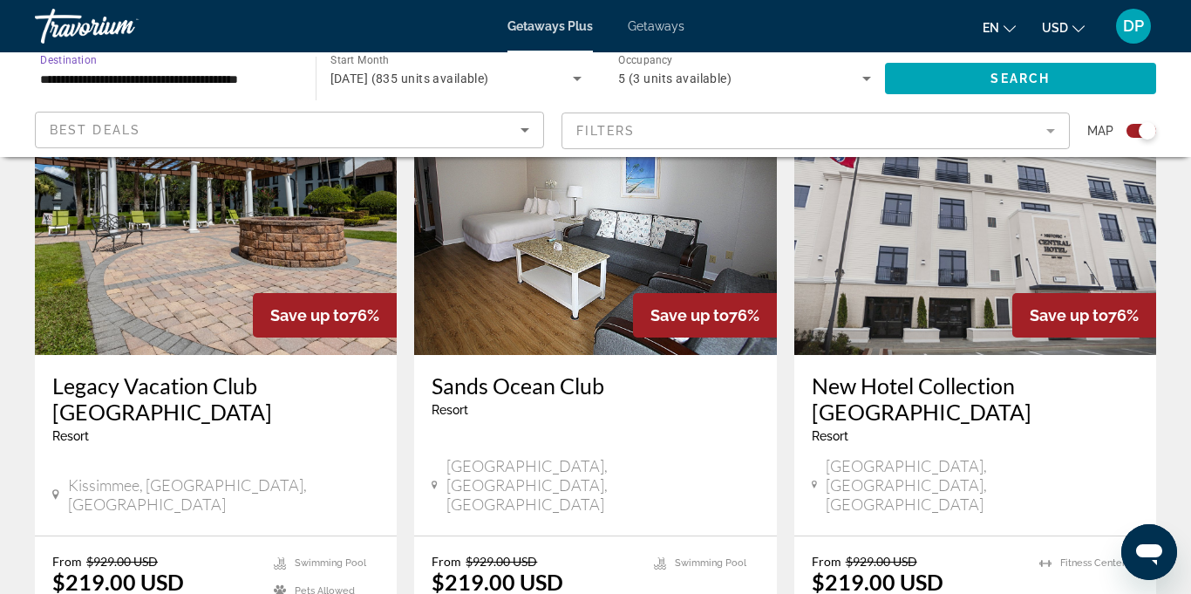
scroll to position [1350, 0]
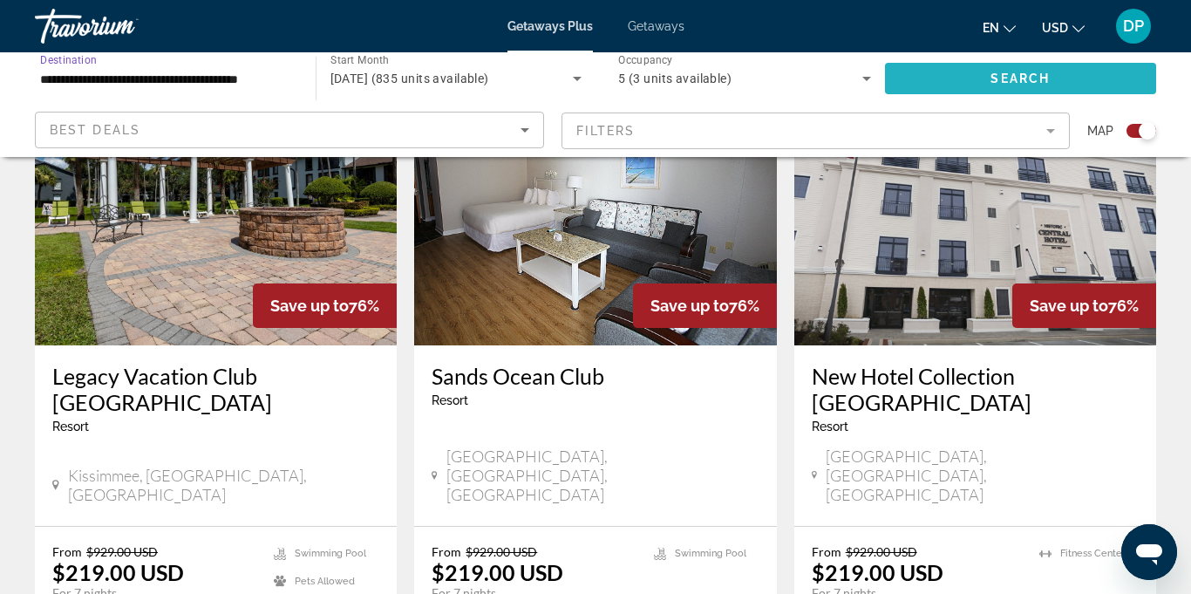
click at [984, 76] on span "Search widget" at bounding box center [1021, 79] width 272 height 42
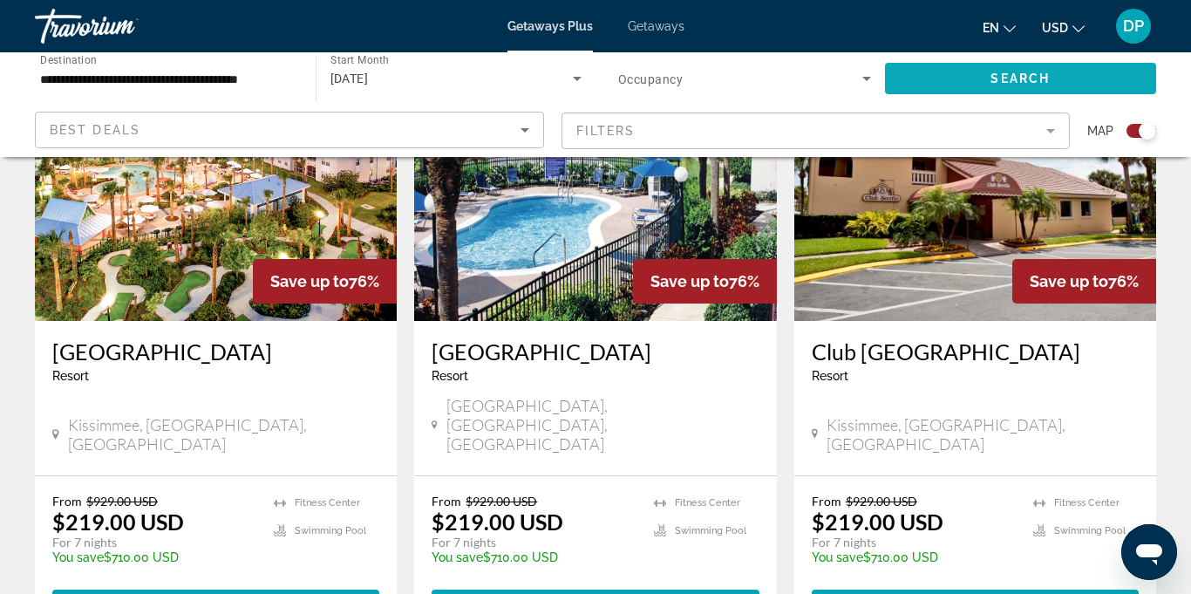
scroll to position [718, 0]
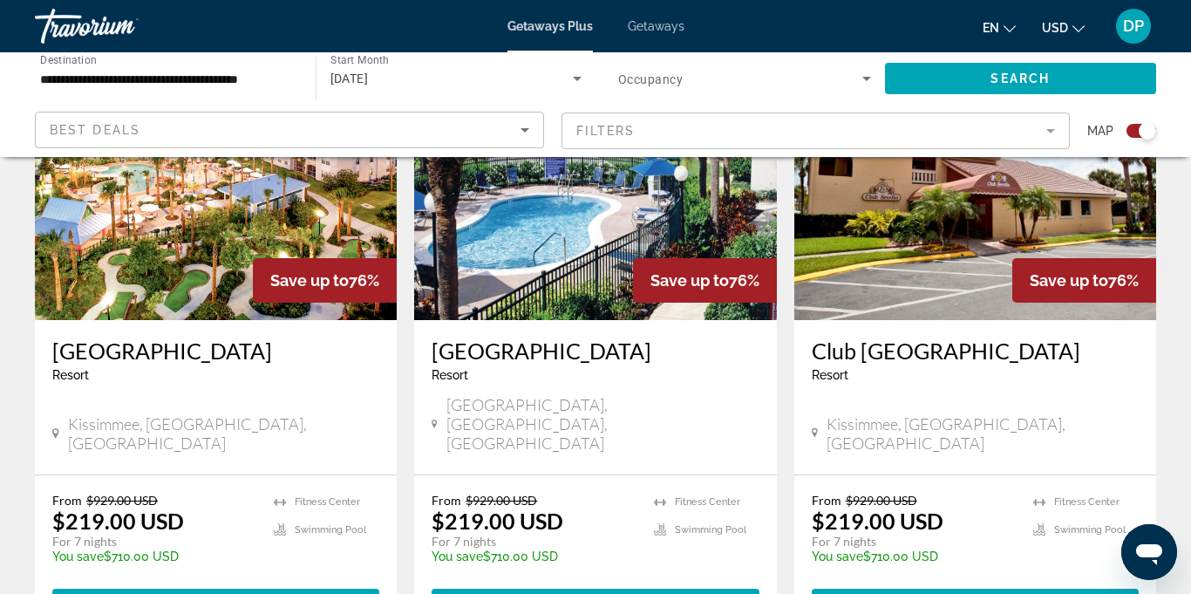
click at [713, 524] on span "Swimming Pool" at bounding box center [711, 529] width 72 height 11
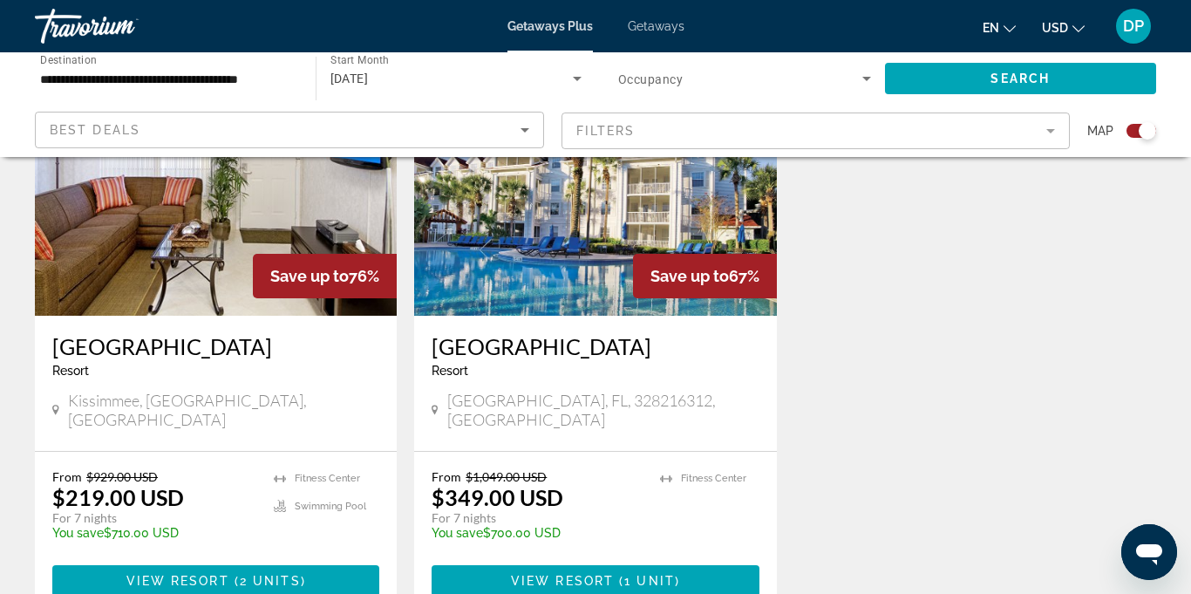
scroll to position [2633, 0]
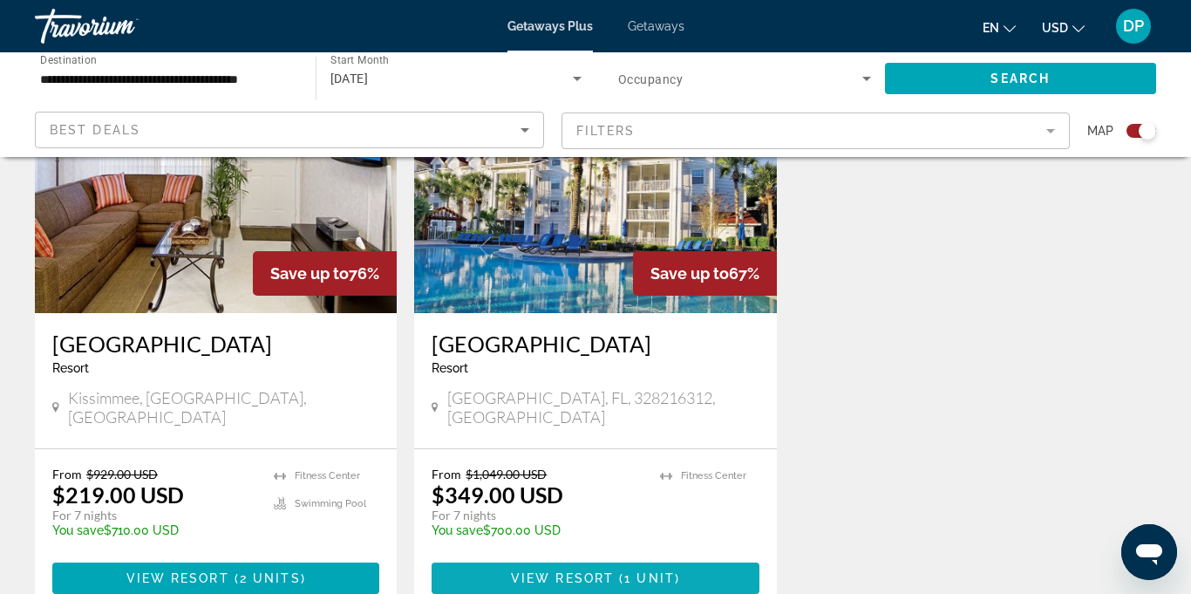
click at [587, 571] on span "View Resort" at bounding box center [562, 578] width 103 height 14
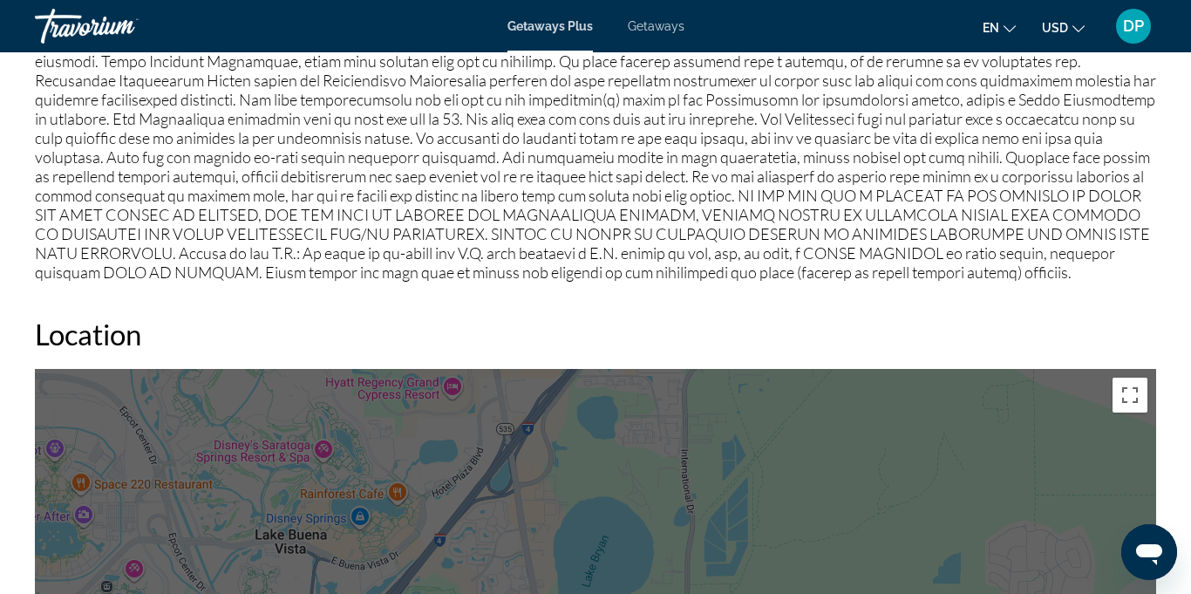
scroll to position [2193, 0]
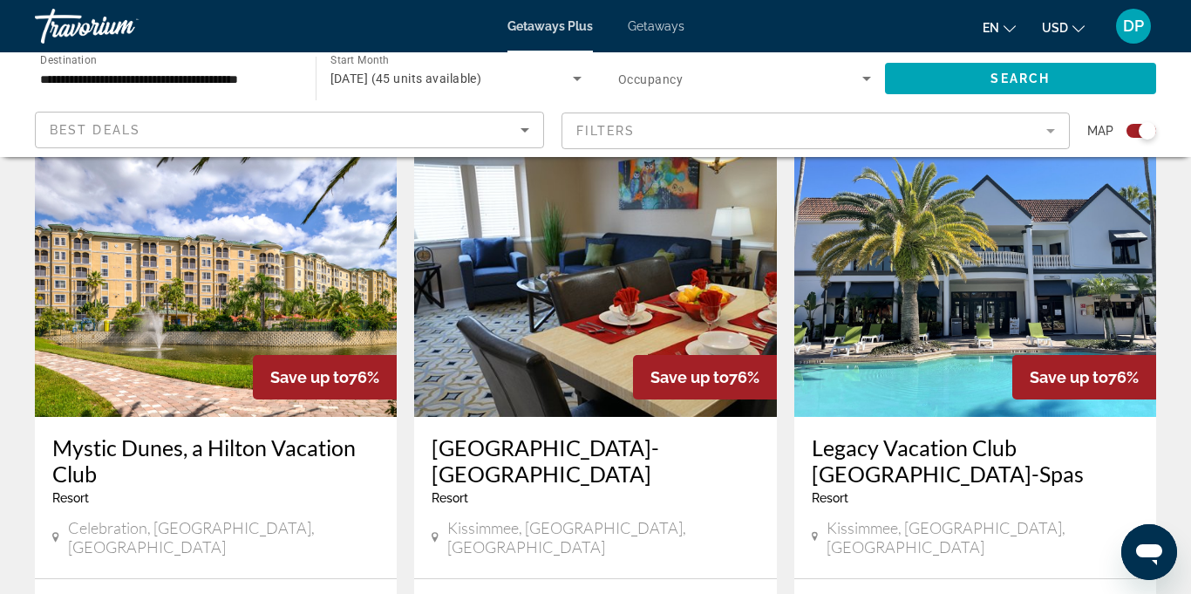
scroll to position [1254, 0]
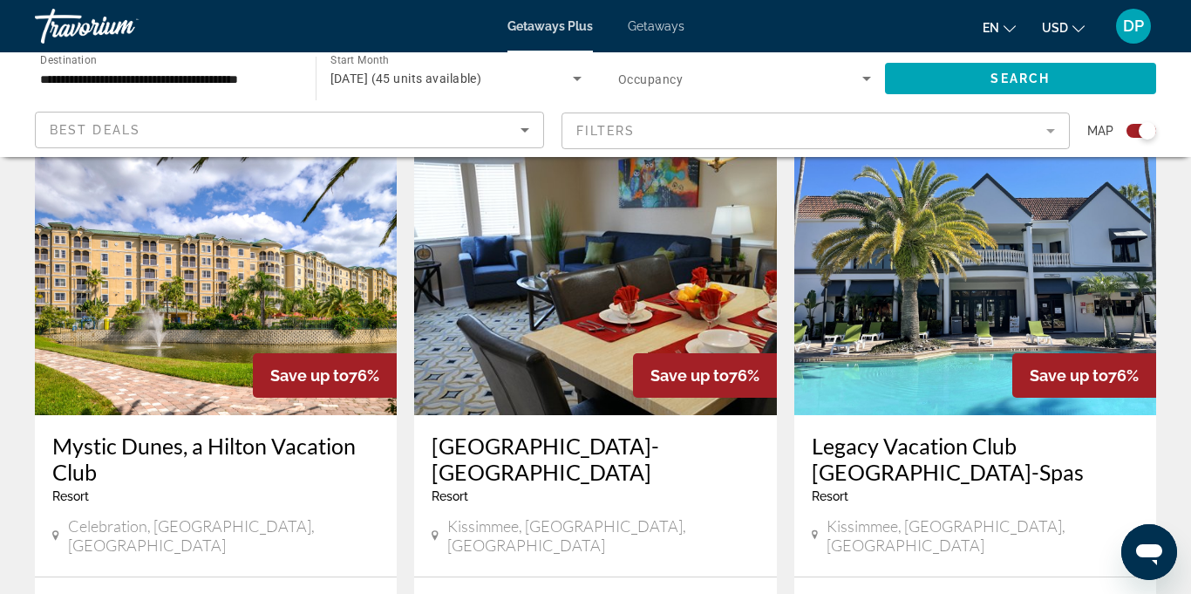
click at [237, 261] on img "Main content" at bounding box center [216, 275] width 362 height 279
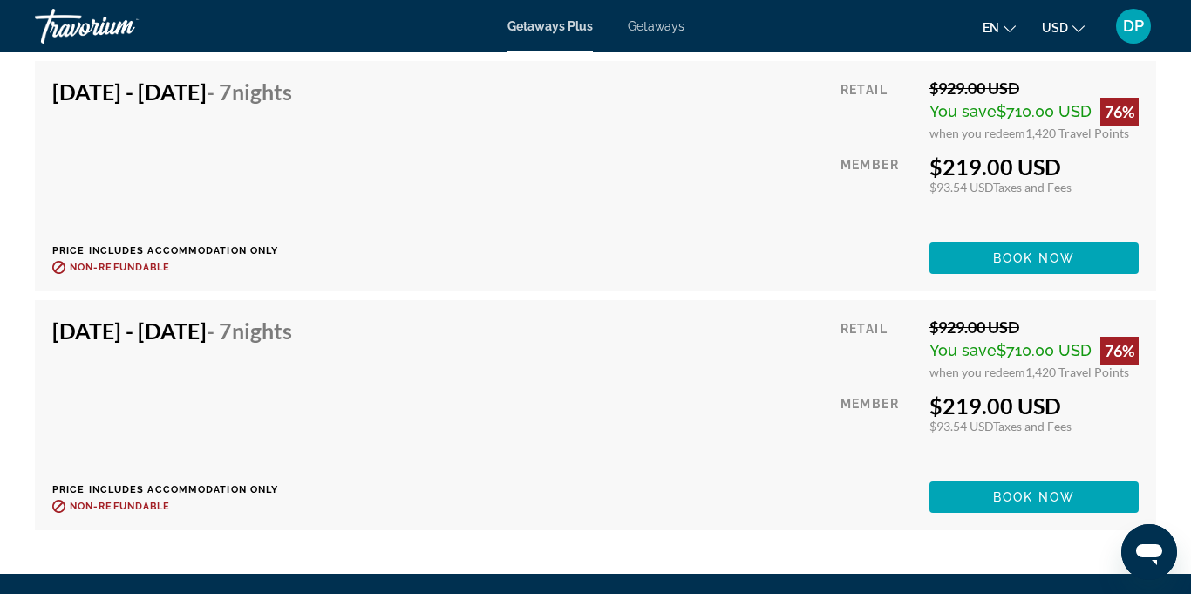
scroll to position [3183, 0]
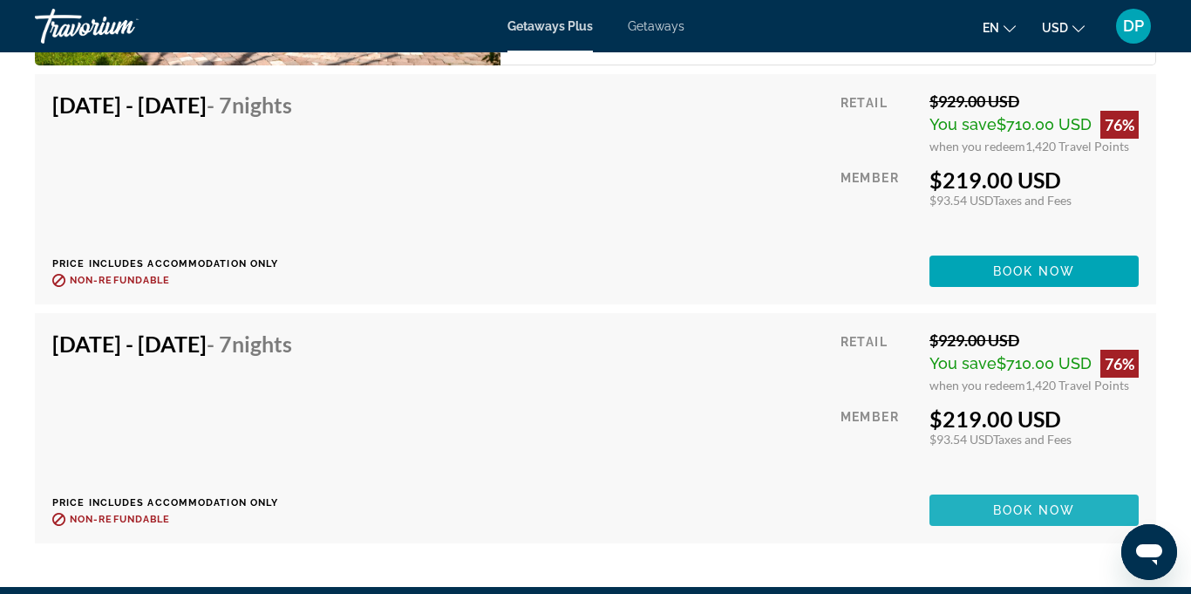
click at [1005, 500] on span "Main content" at bounding box center [1034, 510] width 209 height 42
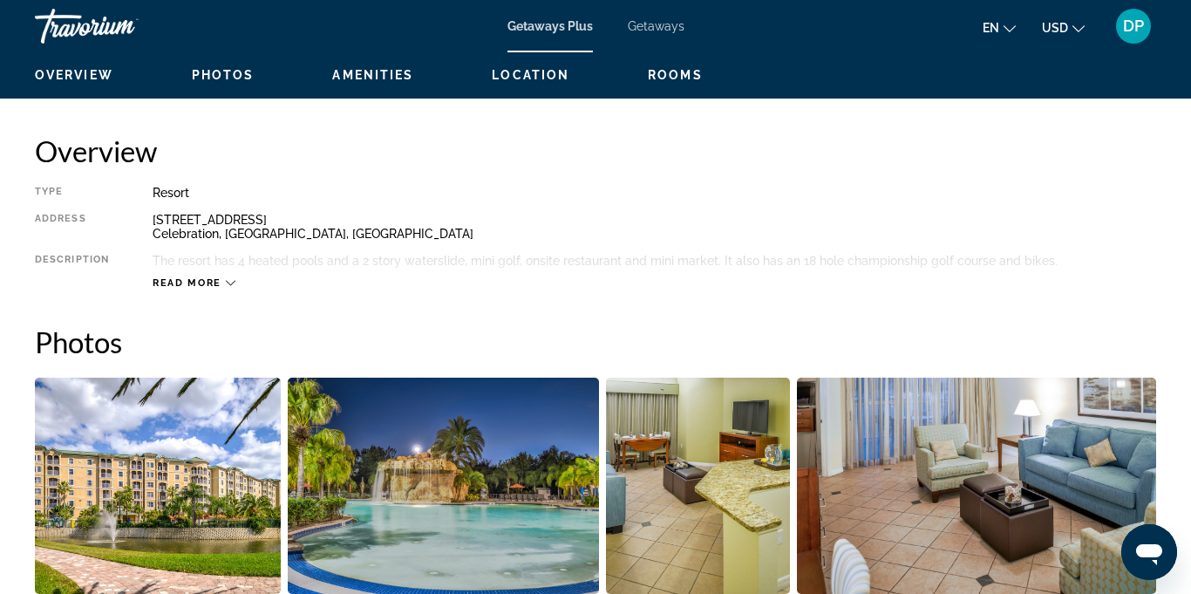
scroll to position [832, 0]
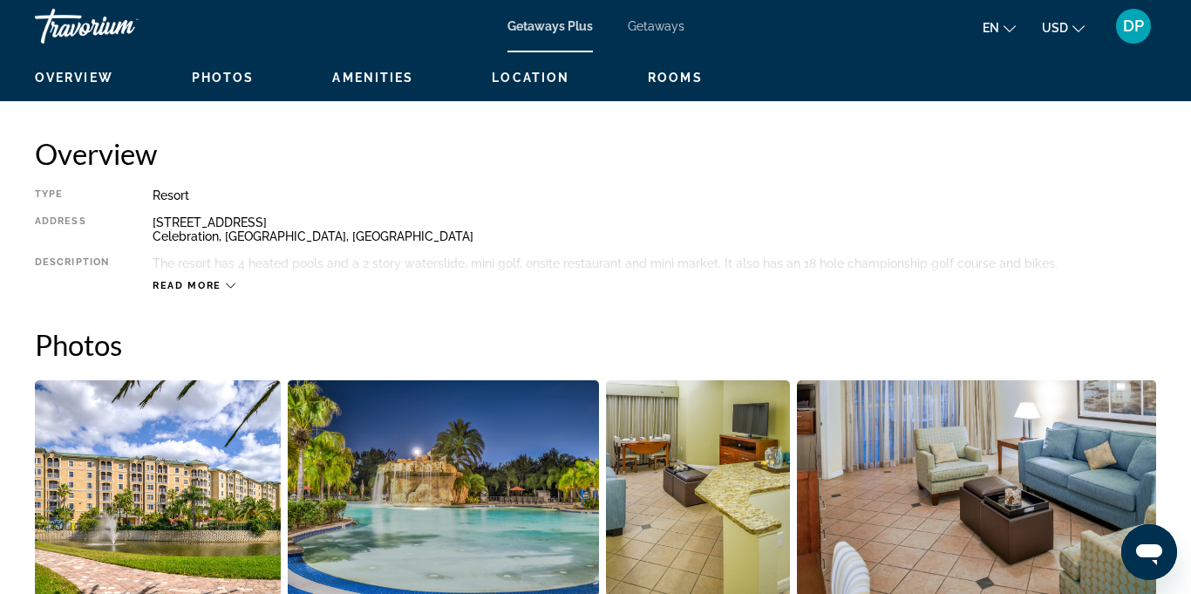
click at [222, 284] on div "Read more" at bounding box center [194, 285] width 83 height 11
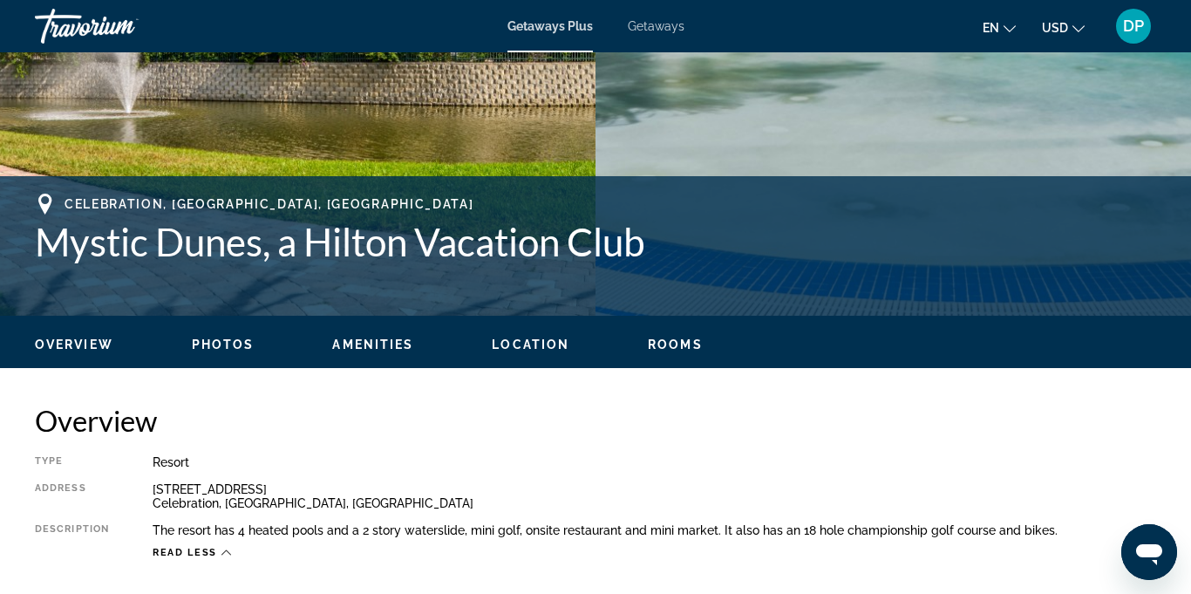
scroll to position [569, 0]
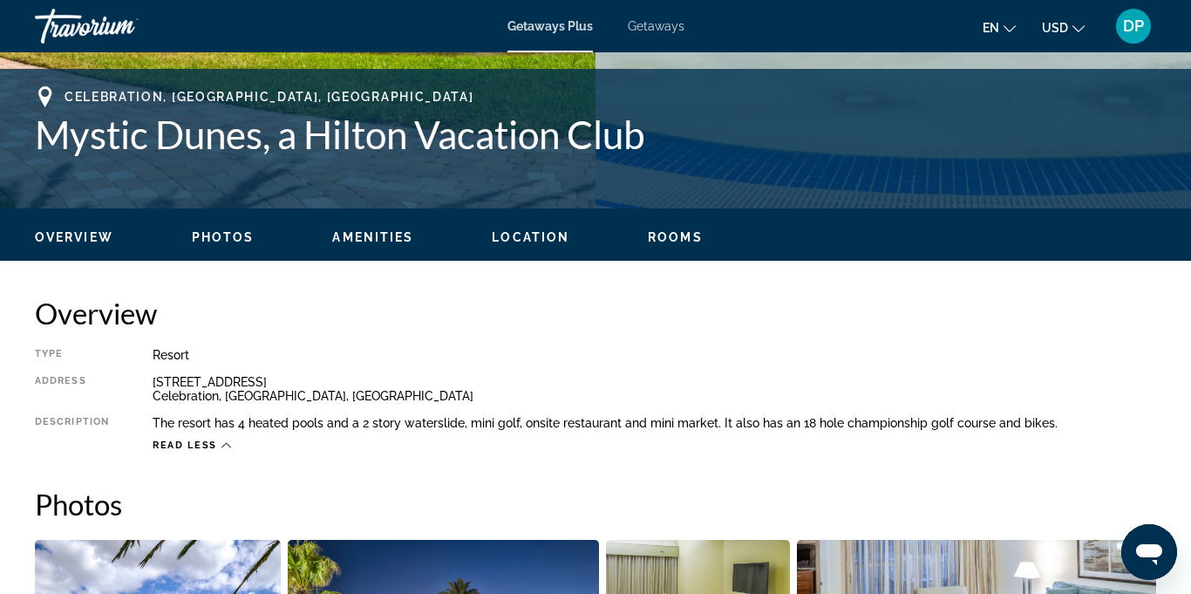
click at [535, 234] on span "Location" at bounding box center [531, 237] width 78 height 14
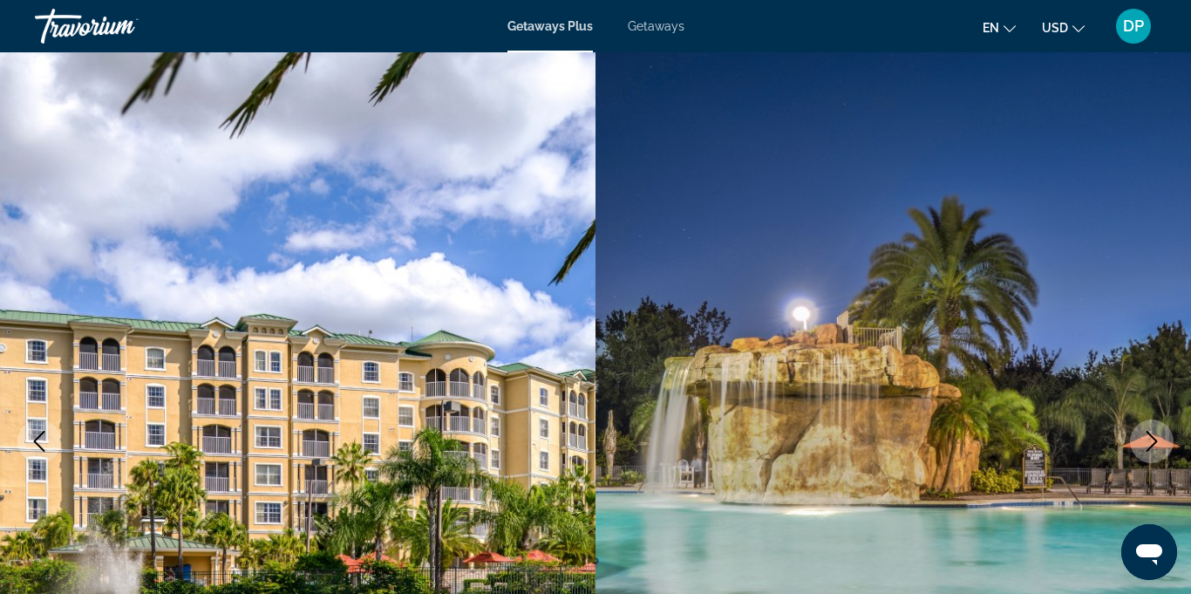
scroll to position [0, 0]
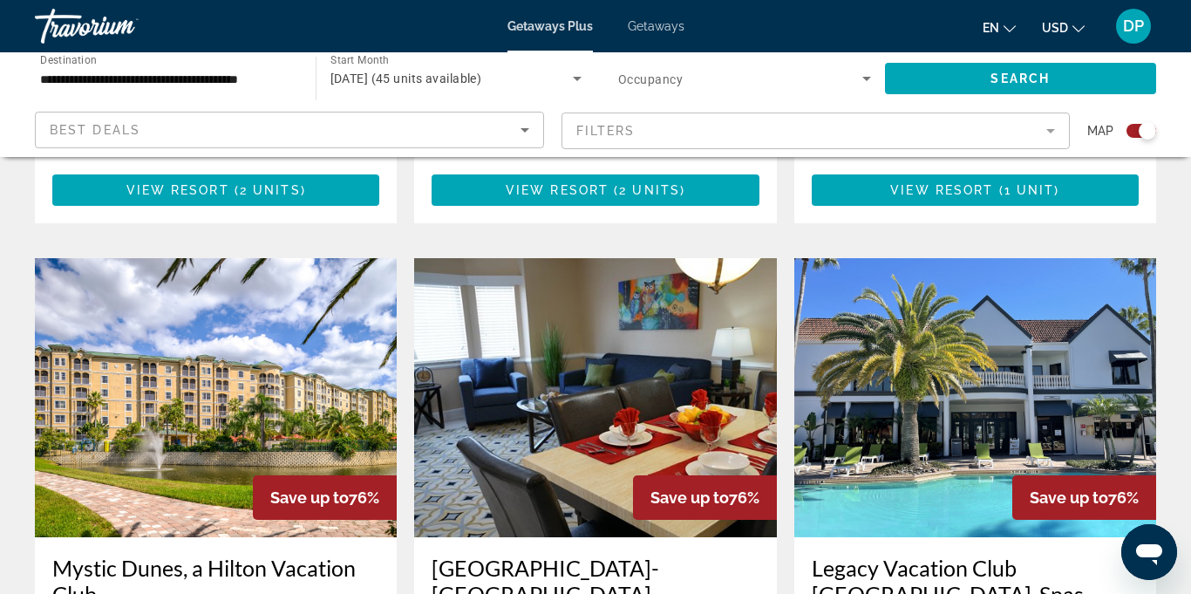
scroll to position [1126, 0]
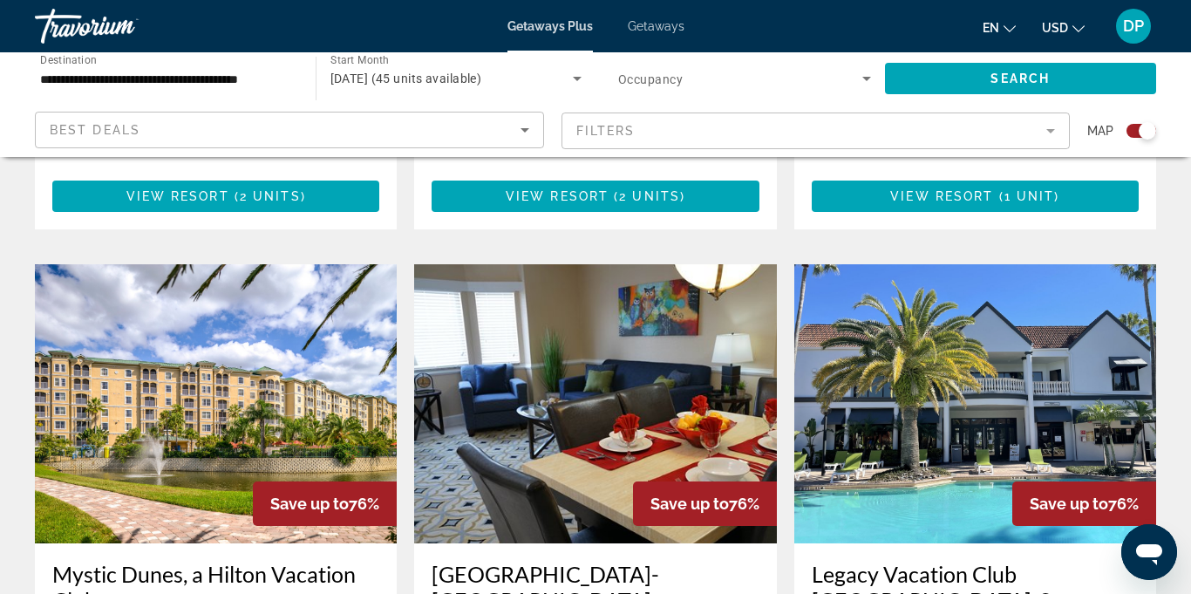
click at [659, 25] on span "Getaways" at bounding box center [656, 26] width 57 height 14
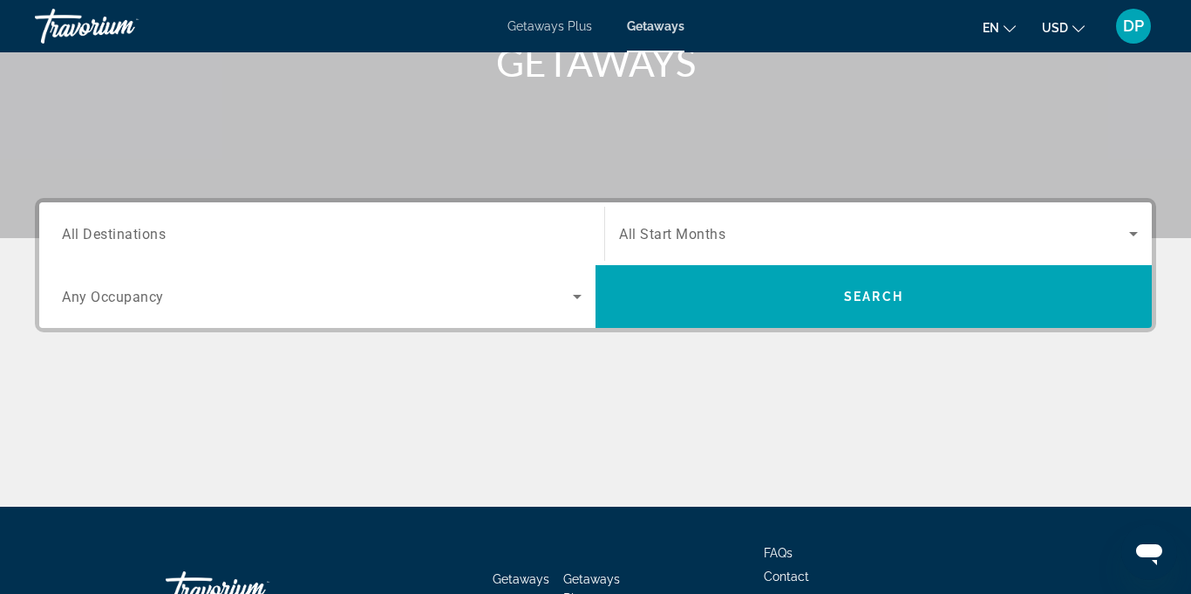
scroll to position [286, 0]
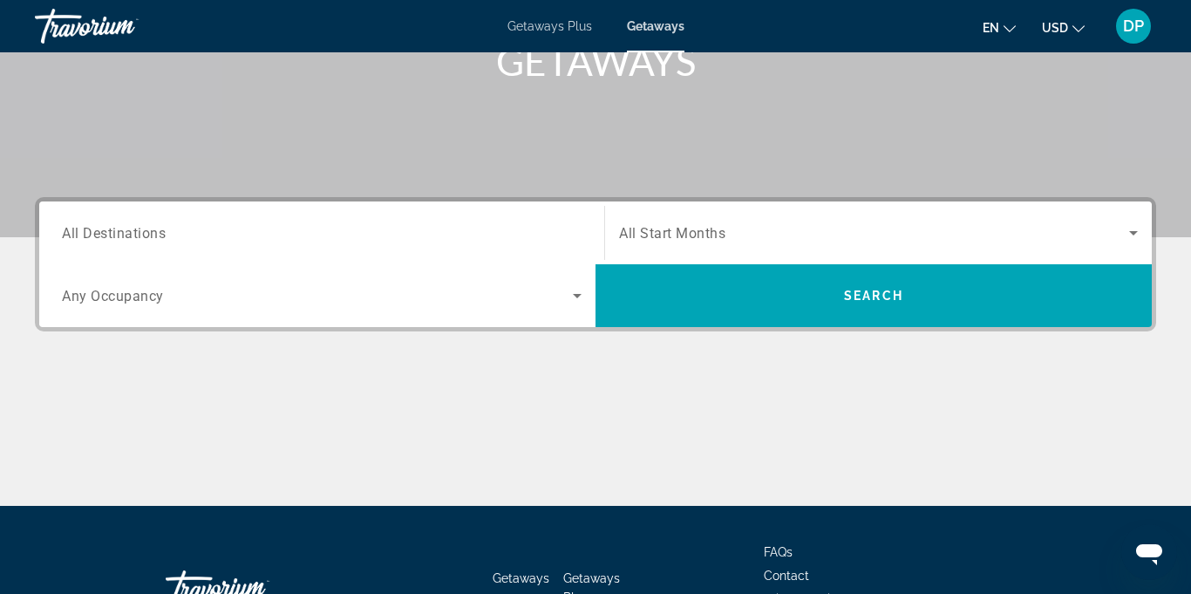
click at [146, 231] on span "All Destinations" at bounding box center [114, 232] width 104 height 17
click at [146, 231] on input "Destination All Destinations" at bounding box center [322, 233] width 520 height 21
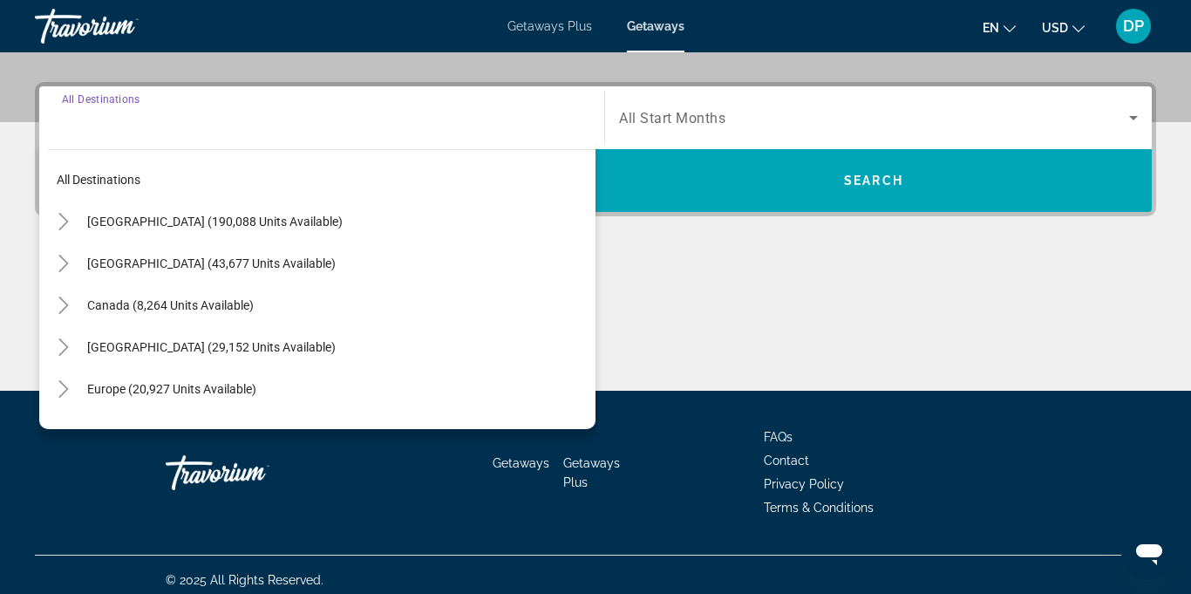
scroll to position [412, 0]
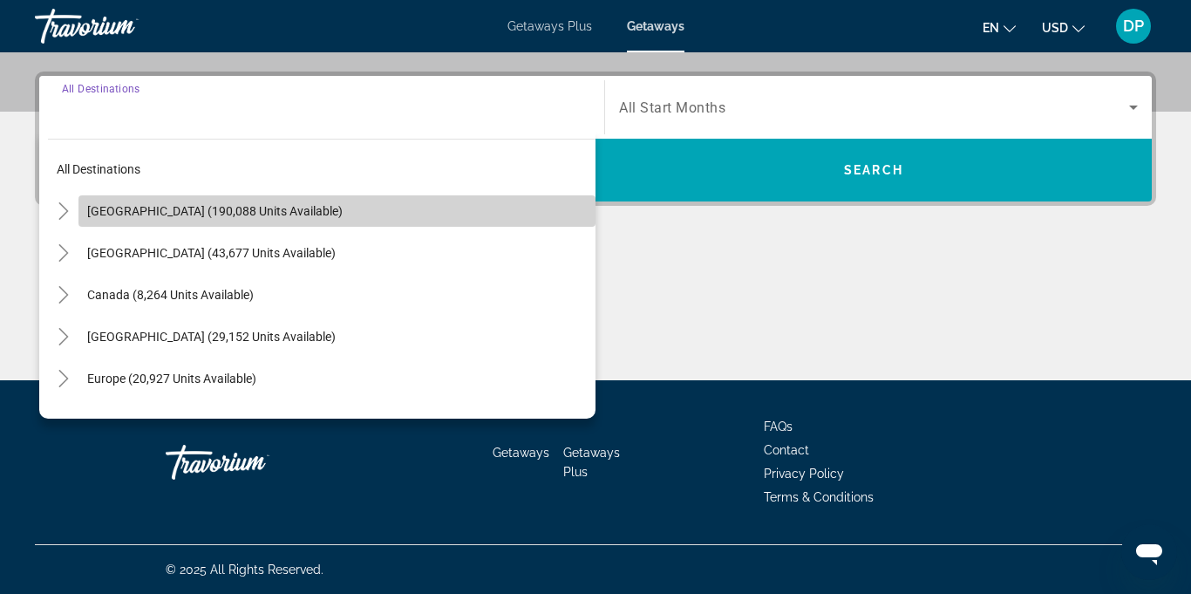
click at [211, 208] on span "[GEOGRAPHIC_DATA] (190,088 units available)" at bounding box center [214, 211] width 255 height 14
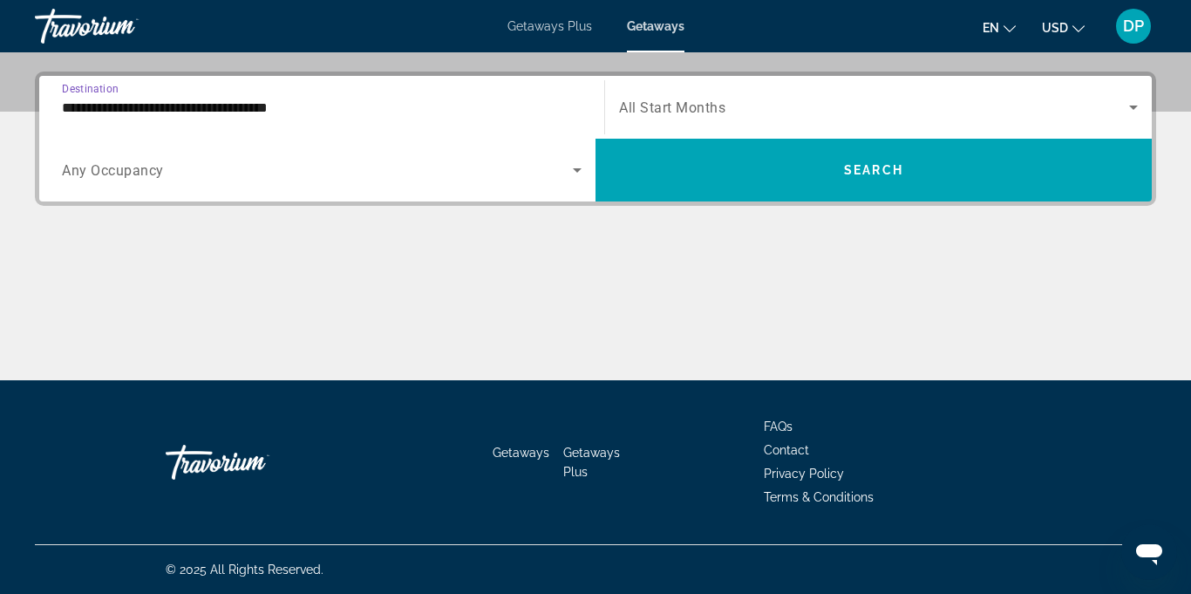
click at [208, 112] on input "**********" at bounding box center [322, 108] width 520 height 21
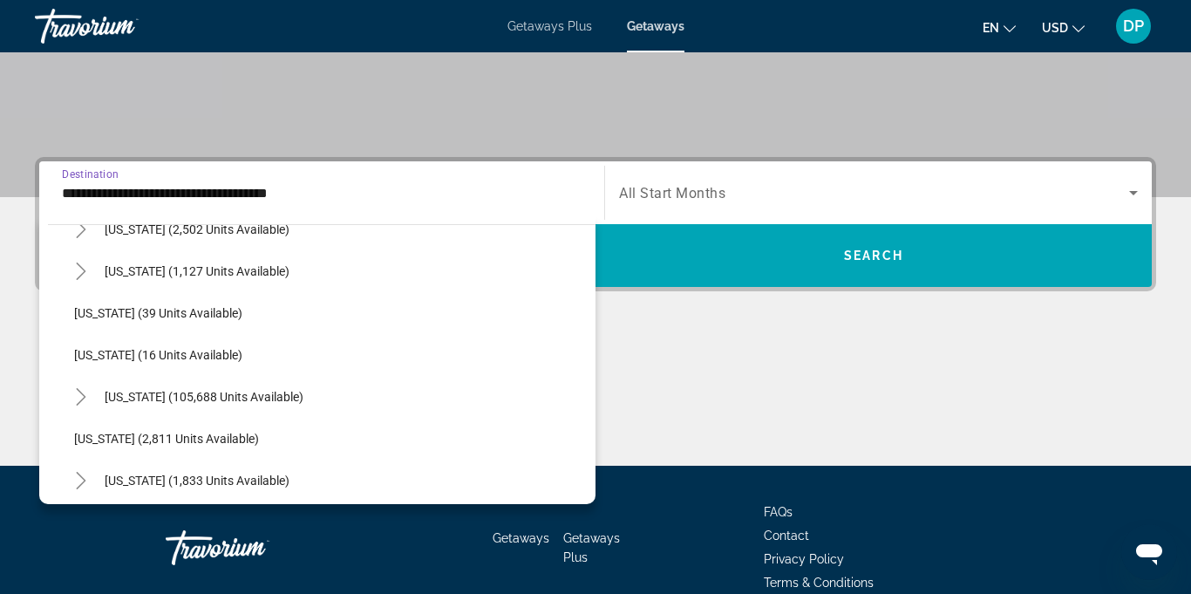
scroll to position [194, 0]
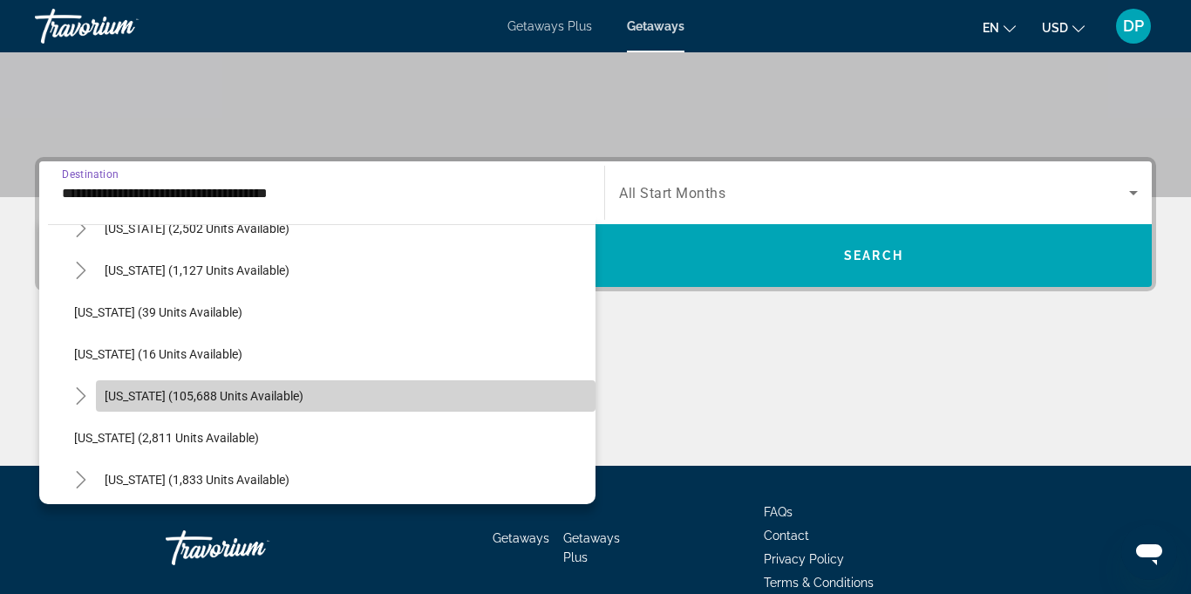
click at [220, 401] on span "[US_STATE] (105,688 units available)" at bounding box center [204, 396] width 199 height 14
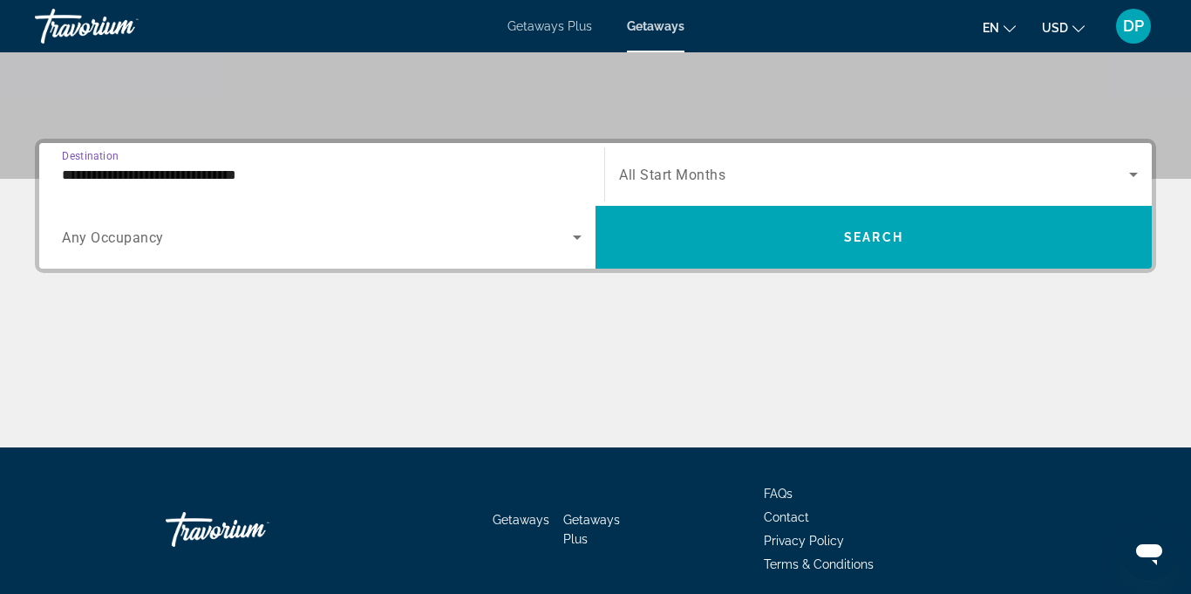
scroll to position [412, 0]
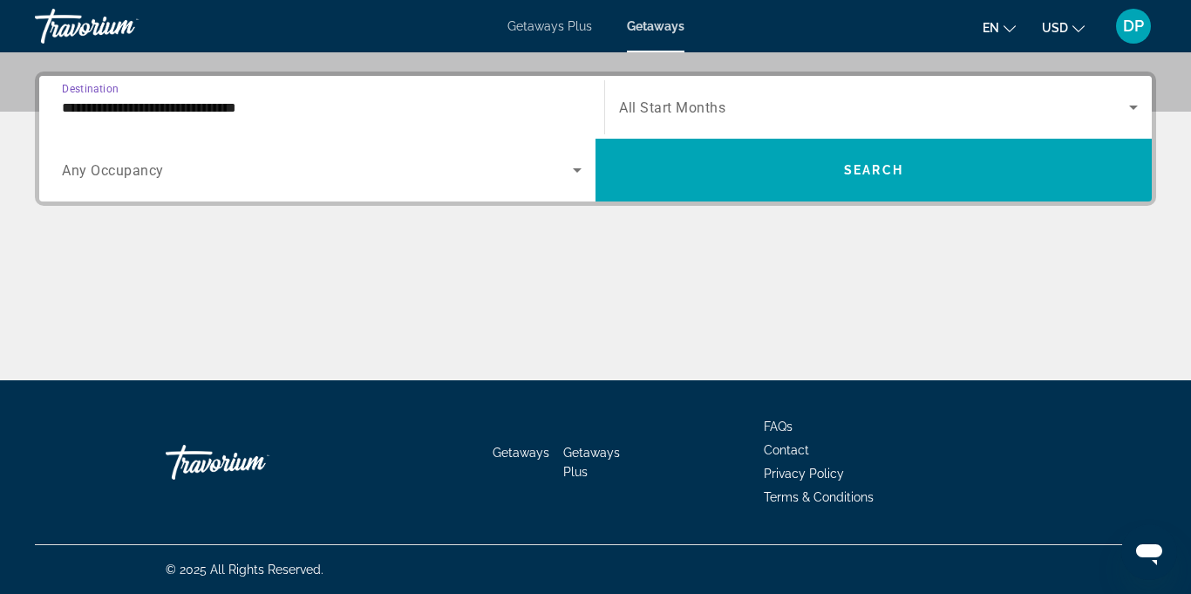
click at [242, 115] on input "**********" at bounding box center [322, 108] width 520 height 21
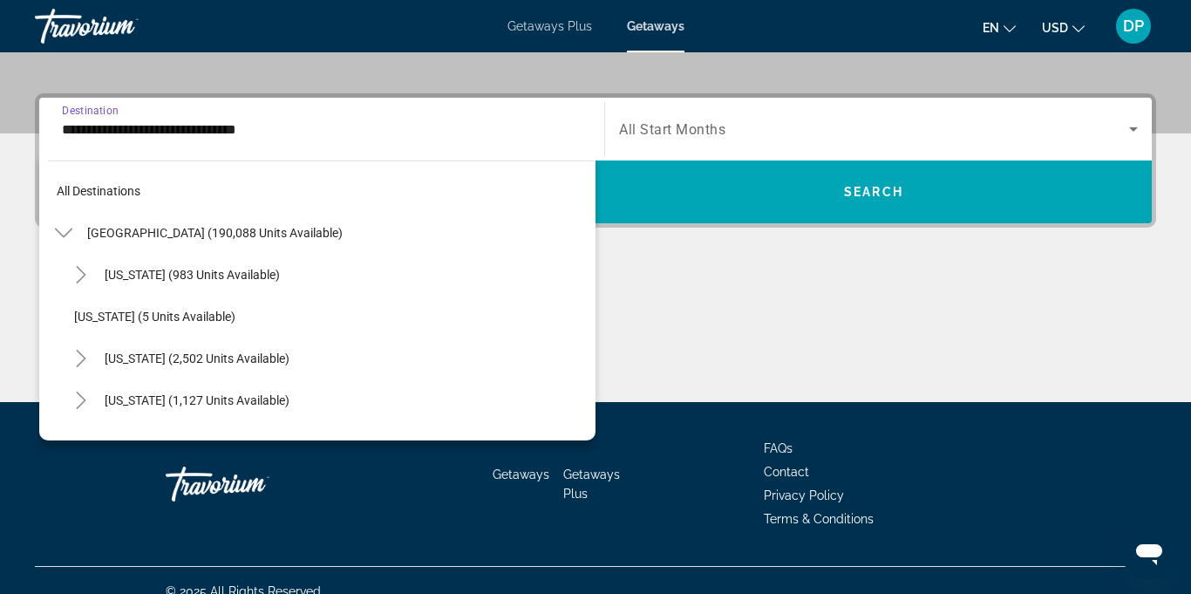
scroll to position [229, 0]
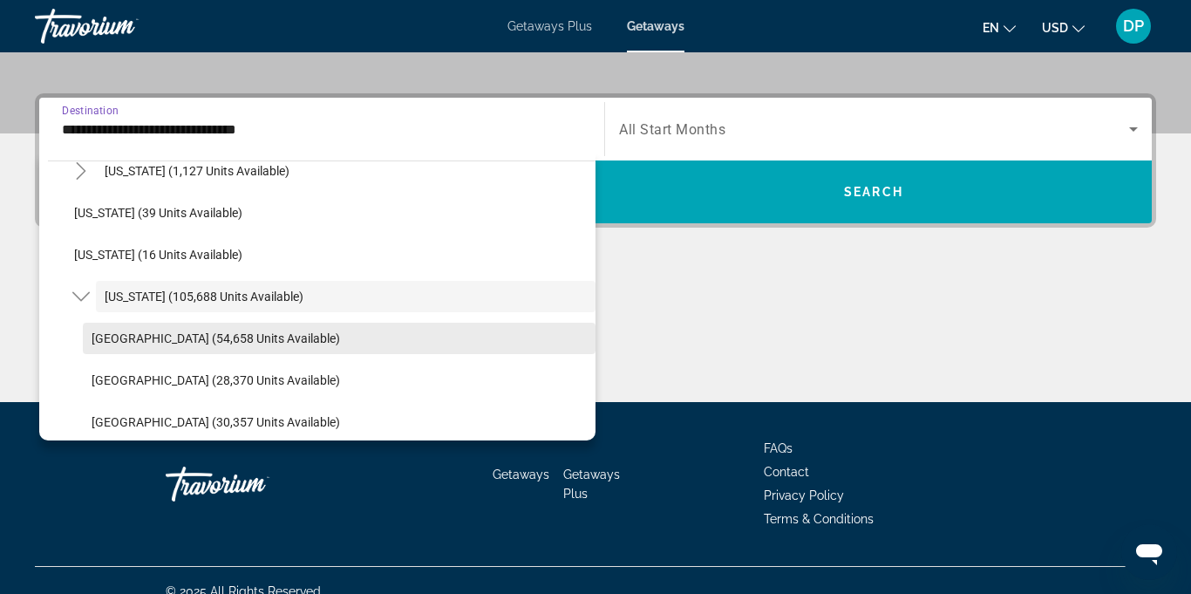
click at [208, 349] on span "Search widget" at bounding box center [339, 338] width 513 height 42
type input "**********"
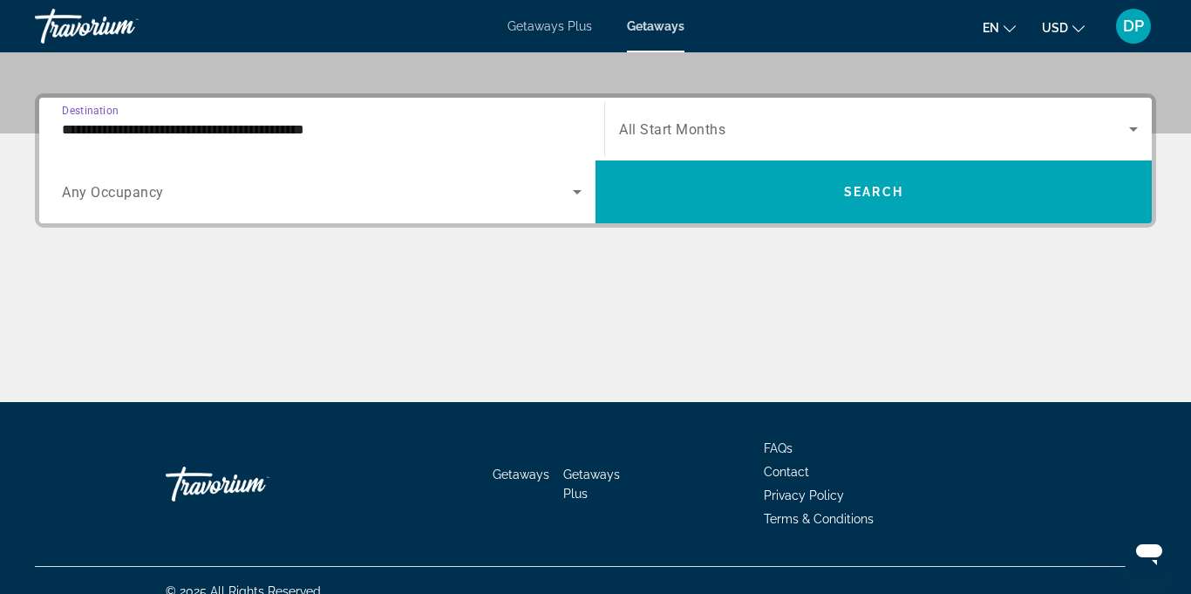
scroll to position [412, 0]
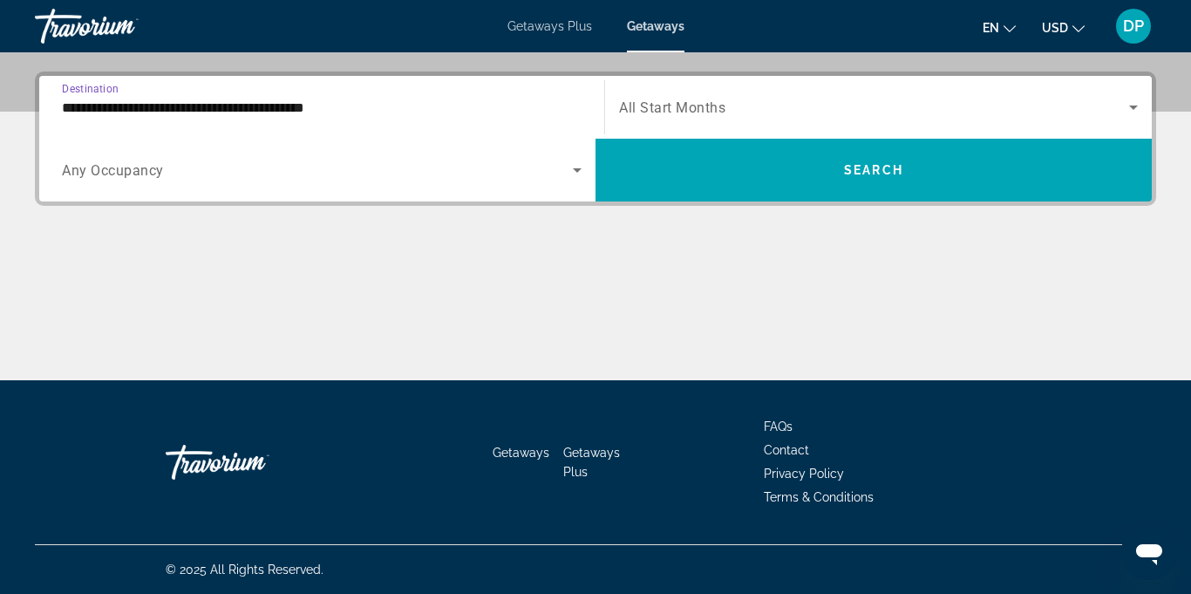
click at [577, 179] on icon "Search widget" at bounding box center [577, 170] width 21 height 21
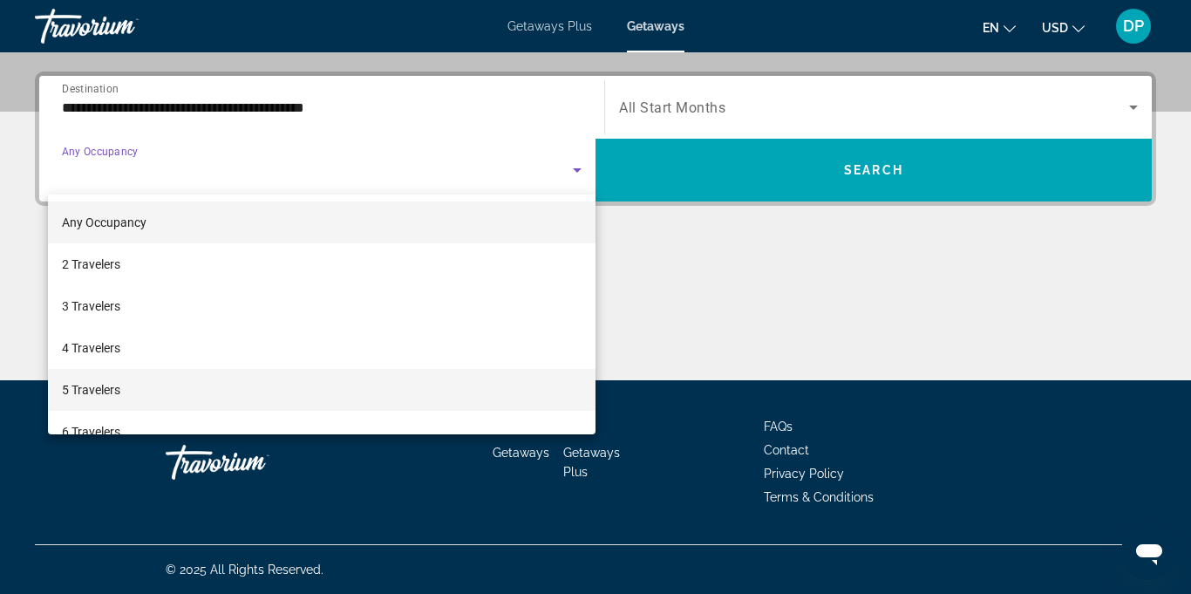
click at [99, 386] on span "5 Travelers" at bounding box center [91, 389] width 58 height 21
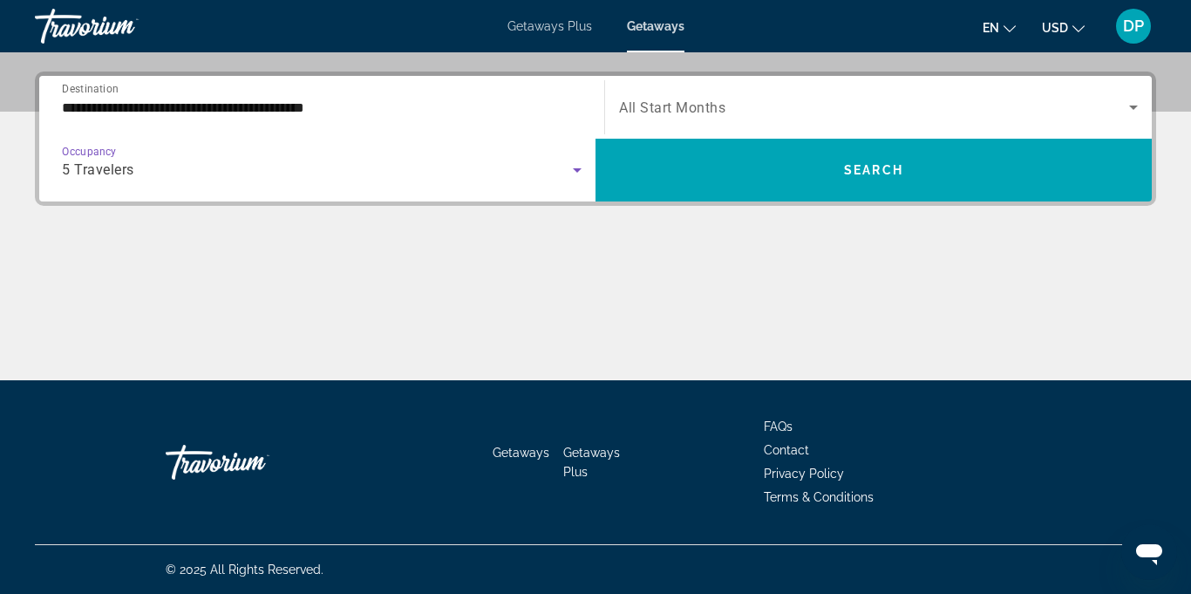
click at [1134, 107] on icon "Search widget" at bounding box center [1133, 108] width 9 height 4
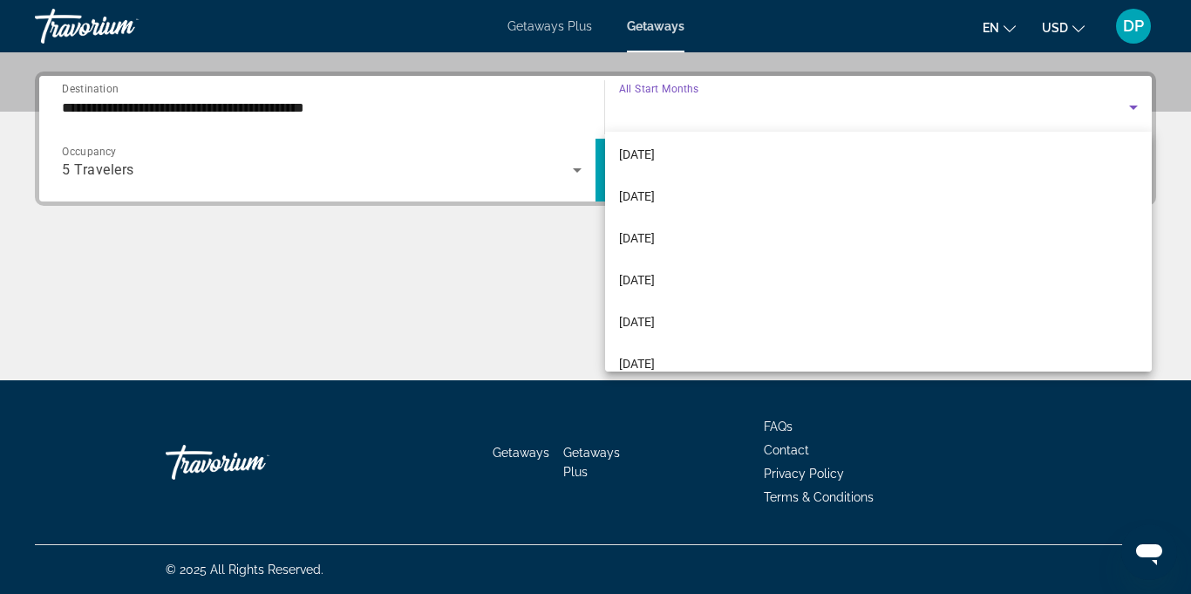
scroll to position [176, 0]
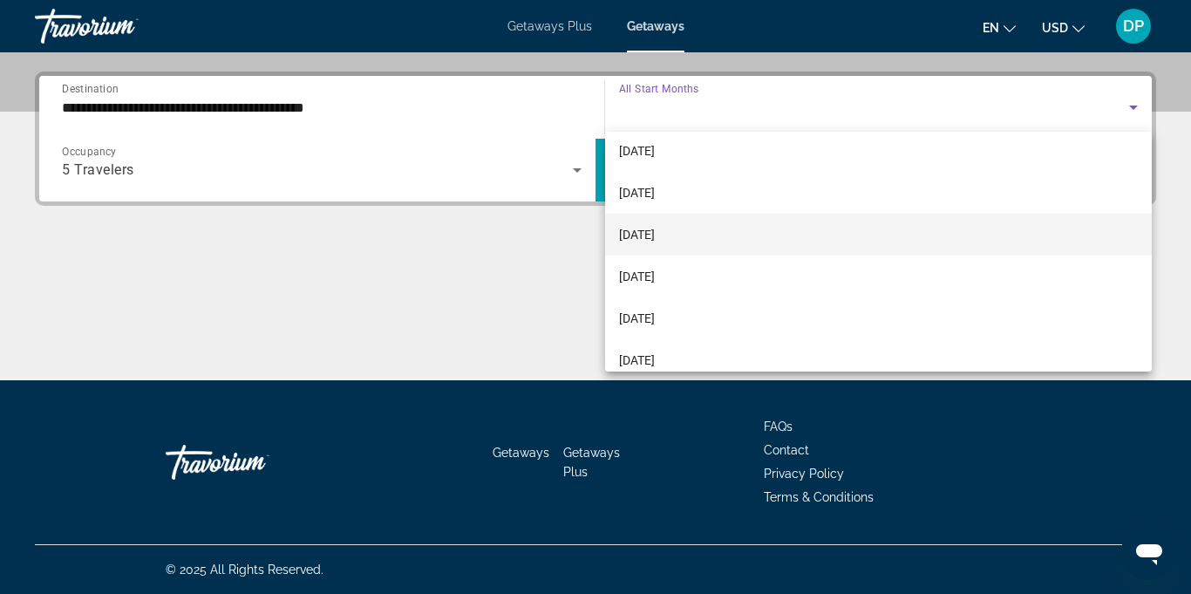
click at [647, 237] on span "[DATE]" at bounding box center [637, 234] width 36 height 21
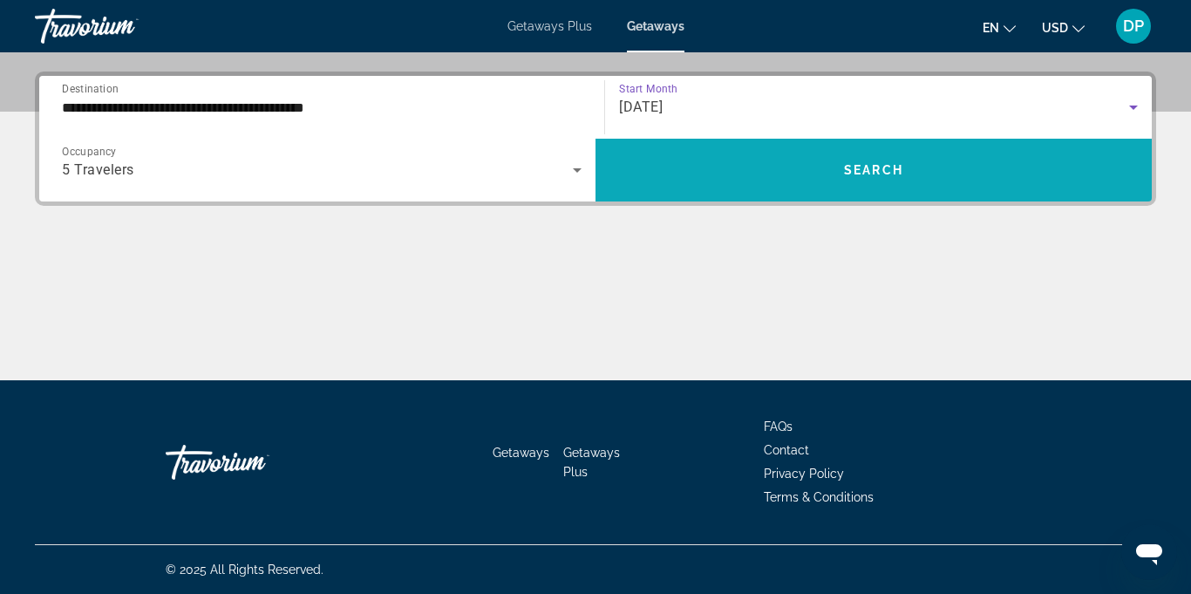
click at [866, 175] on span "Search" at bounding box center [873, 170] width 59 height 14
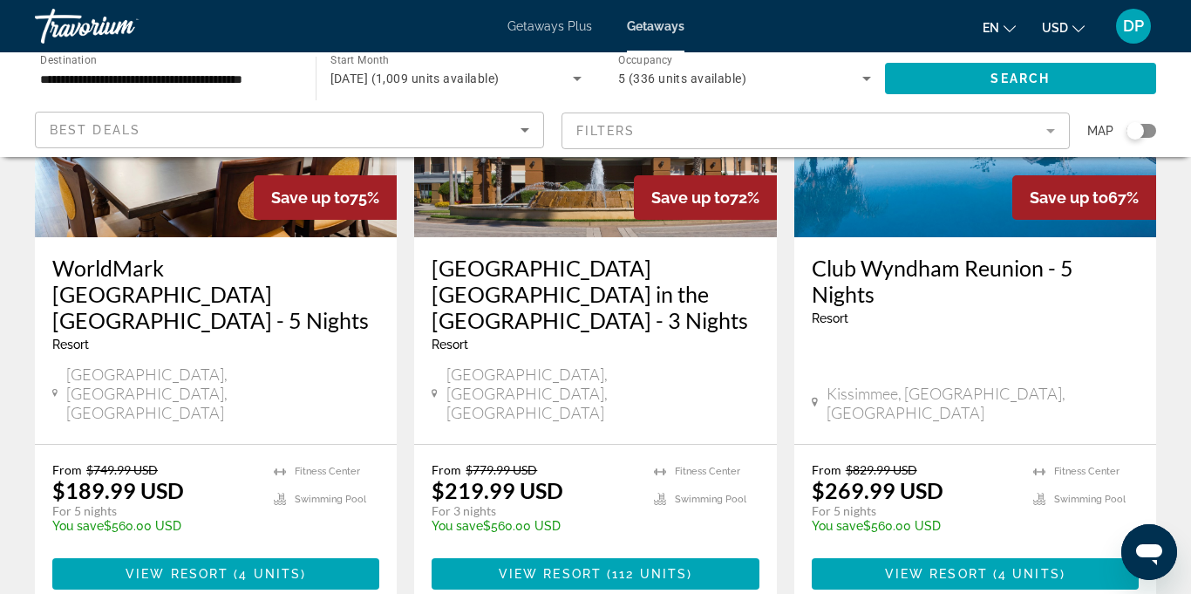
scroll to position [943, 0]
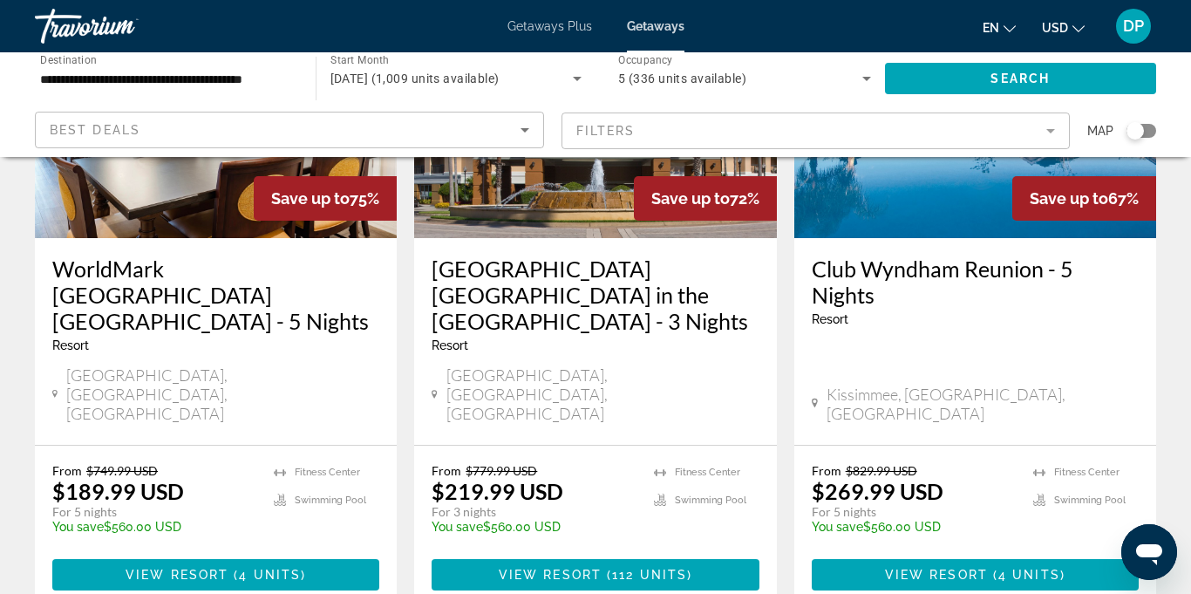
click at [980, 385] on div "Kissimmee, [GEOGRAPHIC_DATA], [GEOGRAPHIC_DATA]" at bounding box center [975, 404] width 327 height 38
click at [979, 568] on span "View Resort" at bounding box center [936, 575] width 103 height 14
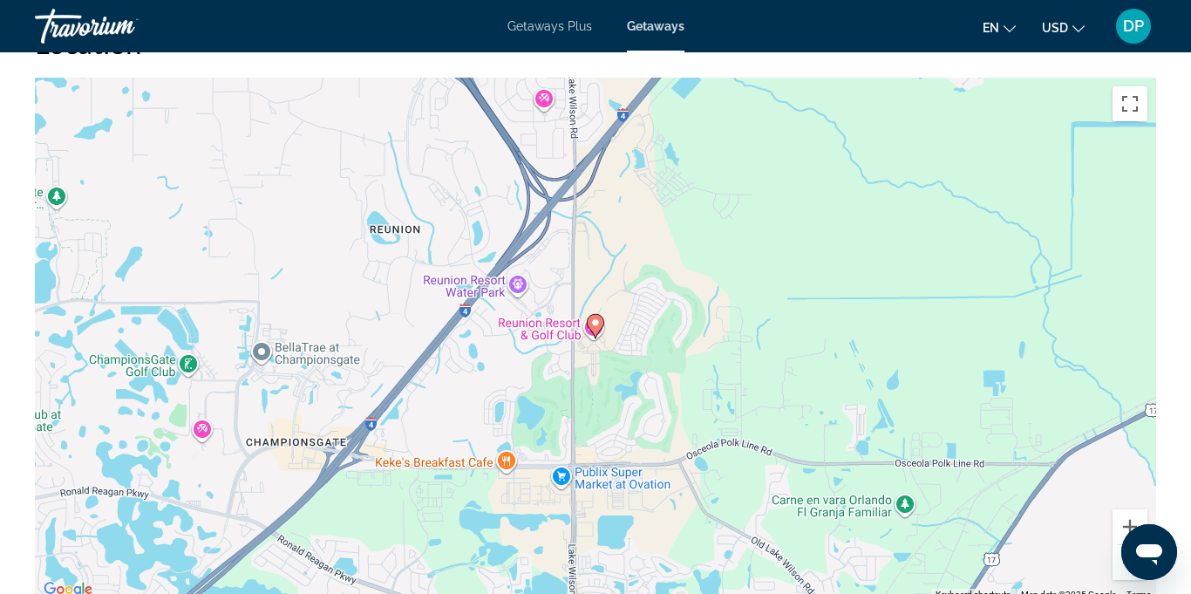
scroll to position [2725, 0]
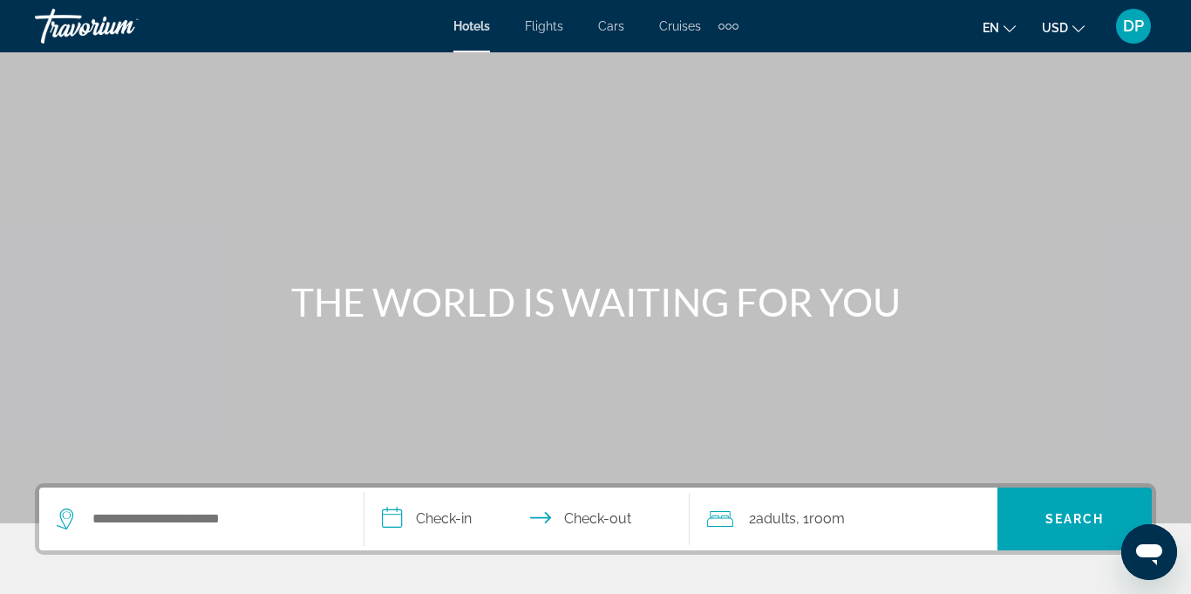
click at [1067, 33] on span "USD" at bounding box center [1055, 28] width 26 height 14
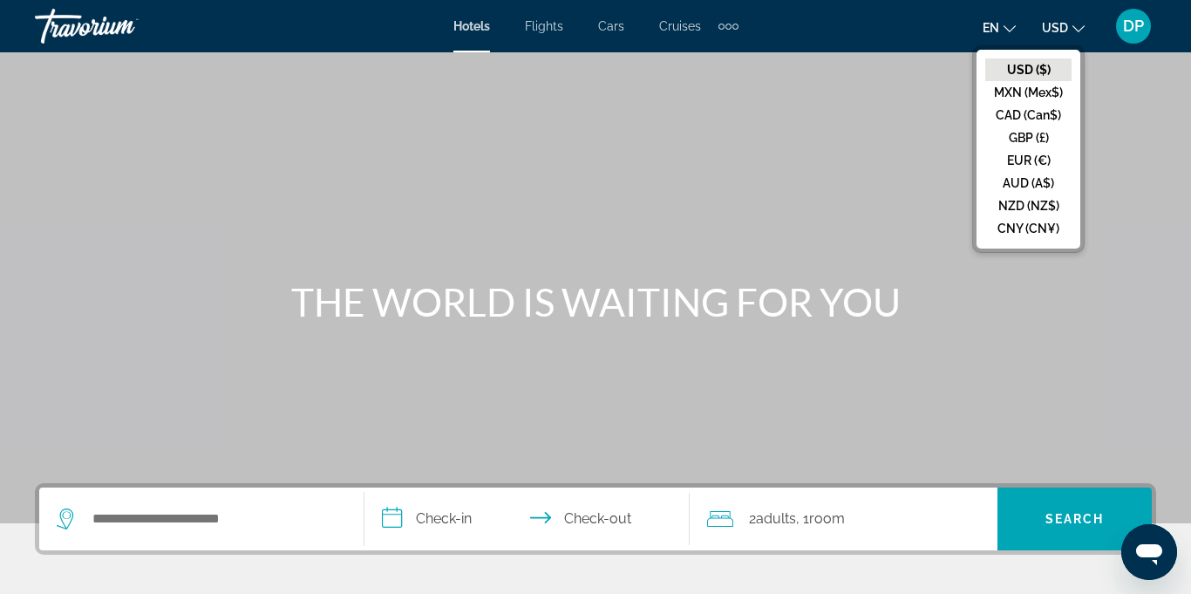
click at [1127, 109] on div "Main content" at bounding box center [595, 261] width 1191 height 523
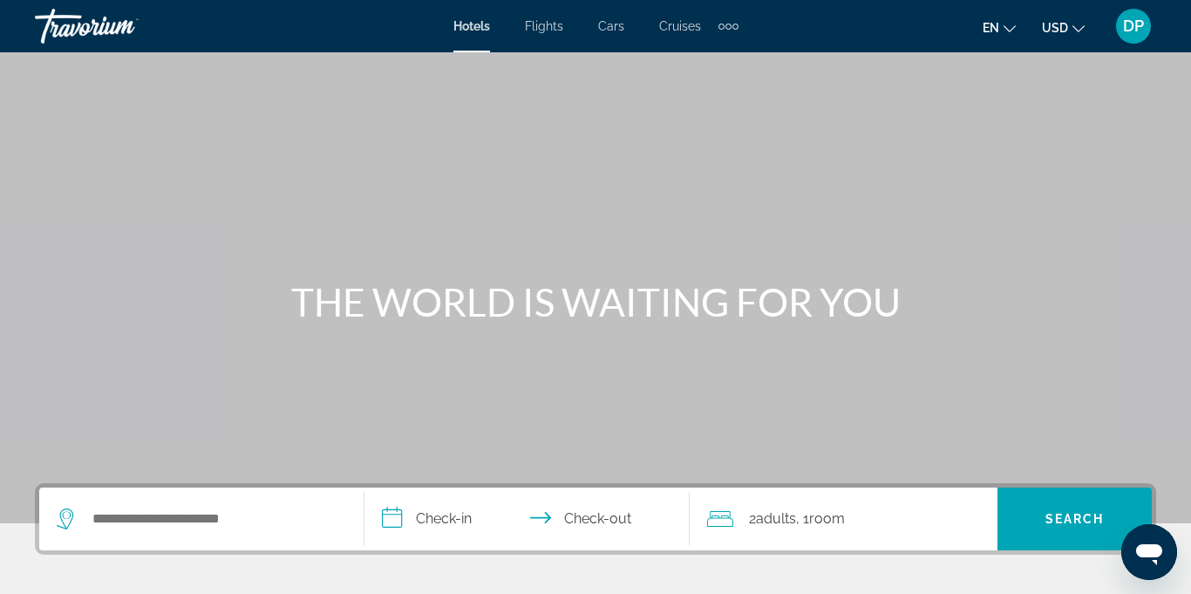
click at [732, 28] on div "Extra navigation items" at bounding box center [735, 27] width 6 height 6
click at [735, 26] on div "Extra navigation items" at bounding box center [735, 27] width 6 height 6
click at [727, 29] on div "Extra navigation items" at bounding box center [729, 27] width 6 height 6
click at [717, 72] on link "Activities" at bounding box center [699, 58] width 68 height 31
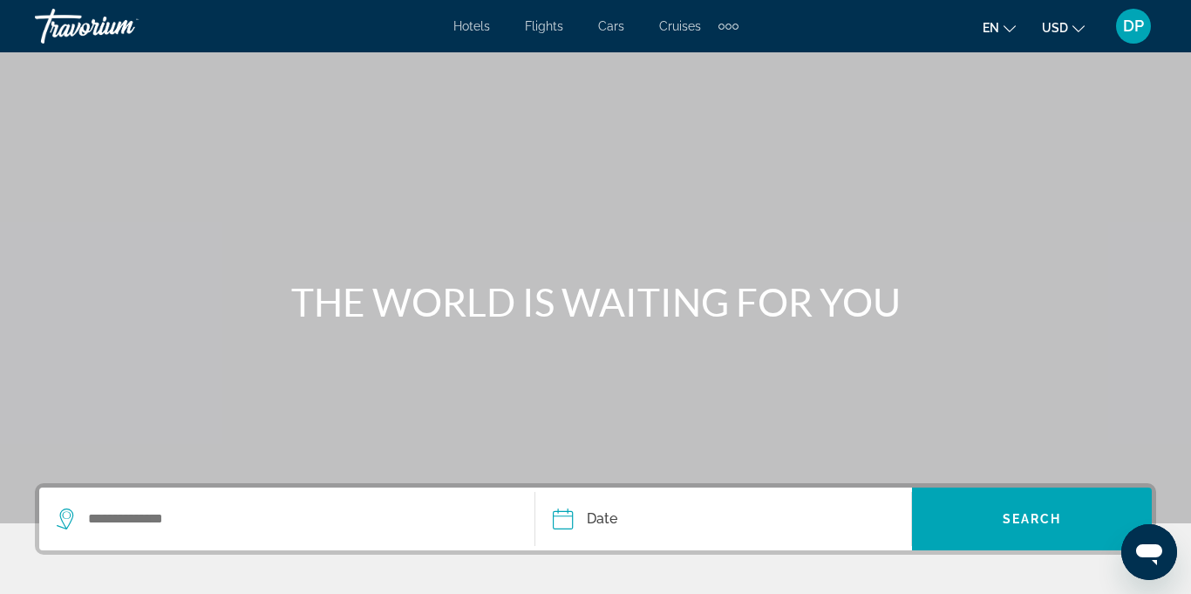
click at [734, 26] on div "Extra navigation items" at bounding box center [735, 27] width 6 height 6
click at [731, 70] on link "Activities" at bounding box center [698, 58] width 72 height 31
click at [475, 27] on span "Hotels" at bounding box center [471, 26] width 37 height 14
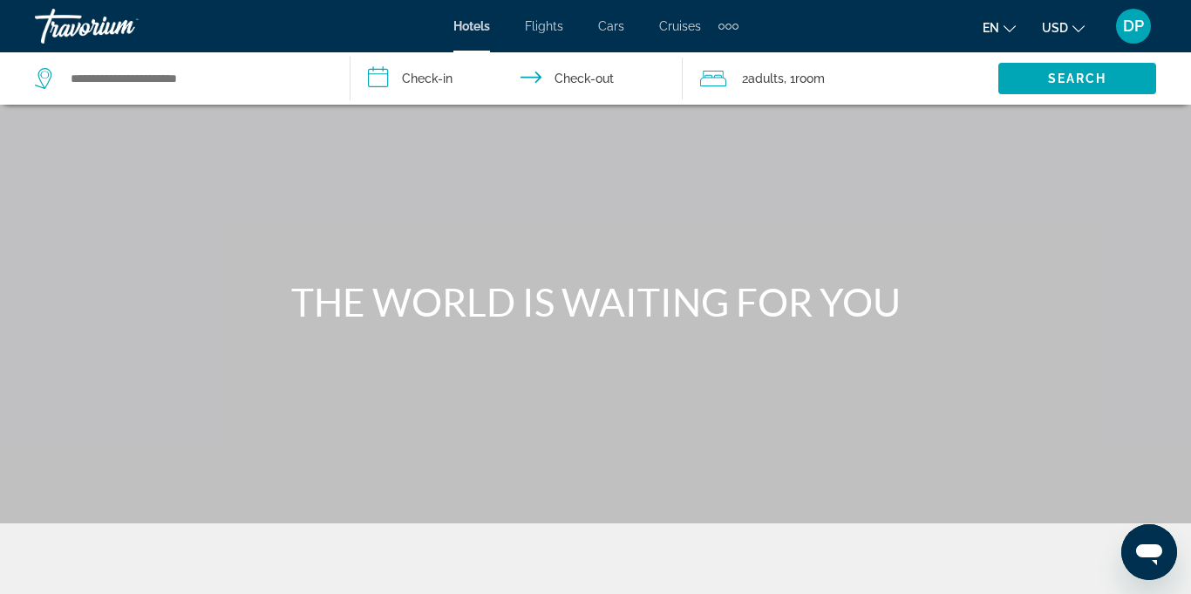
click at [719, 84] on icon "Travelers: 2 adults, 0 children" at bounding box center [713, 78] width 26 height 21
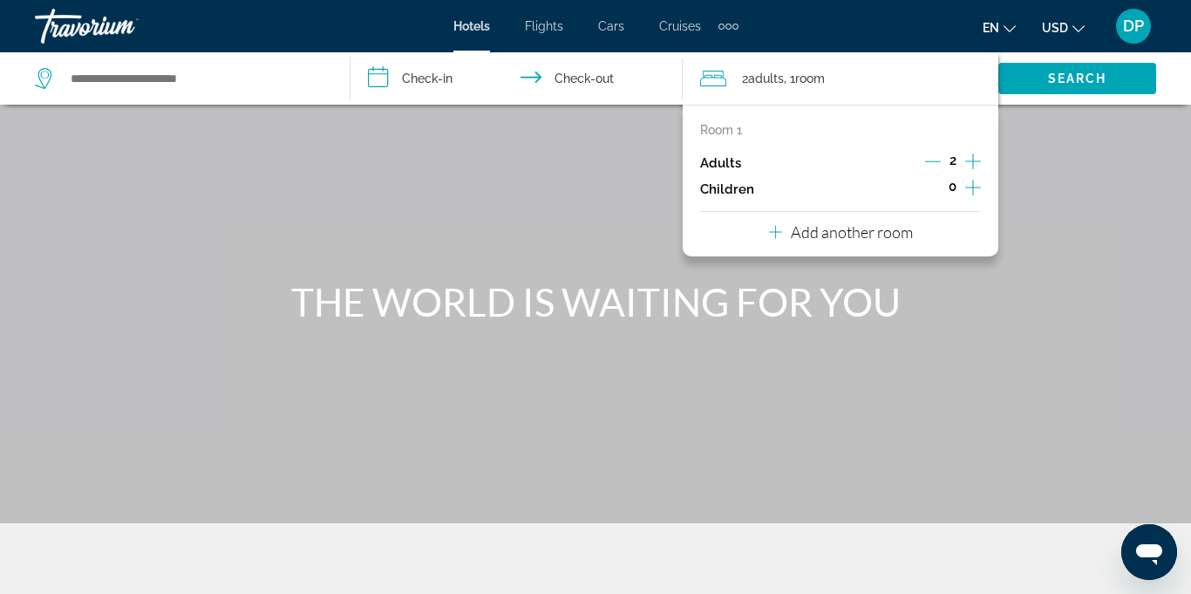
click at [977, 158] on icon "Increment adults" at bounding box center [973, 161] width 16 height 21
click at [980, 162] on icon "Increment adults" at bounding box center [973, 161] width 16 height 21
click at [976, 163] on icon "Increment adults" at bounding box center [973, 161] width 16 height 21
click at [377, 77] on input "**********" at bounding box center [521, 81] width 340 height 58
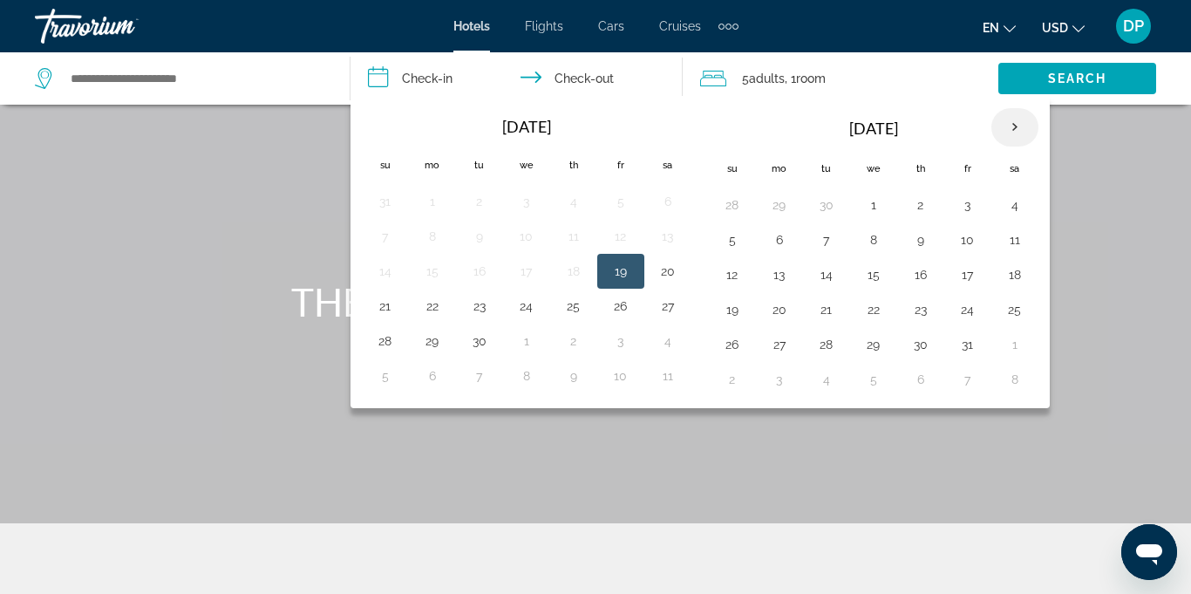
click at [1025, 124] on th "Next month" at bounding box center [1014, 127] width 47 height 38
click at [1008, 124] on th "Next month" at bounding box center [1014, 127] width 47 height 38
click at [1014, 133] on th "Next month" at bounding box center [1014, 127] width 47 height 38
click at [1019, 130] on th "Next month" at bounding box center [1014, 127] width 47 height 38
click at [785, 343] on button "23" at bounding box center [780, 344] width 28 height 24
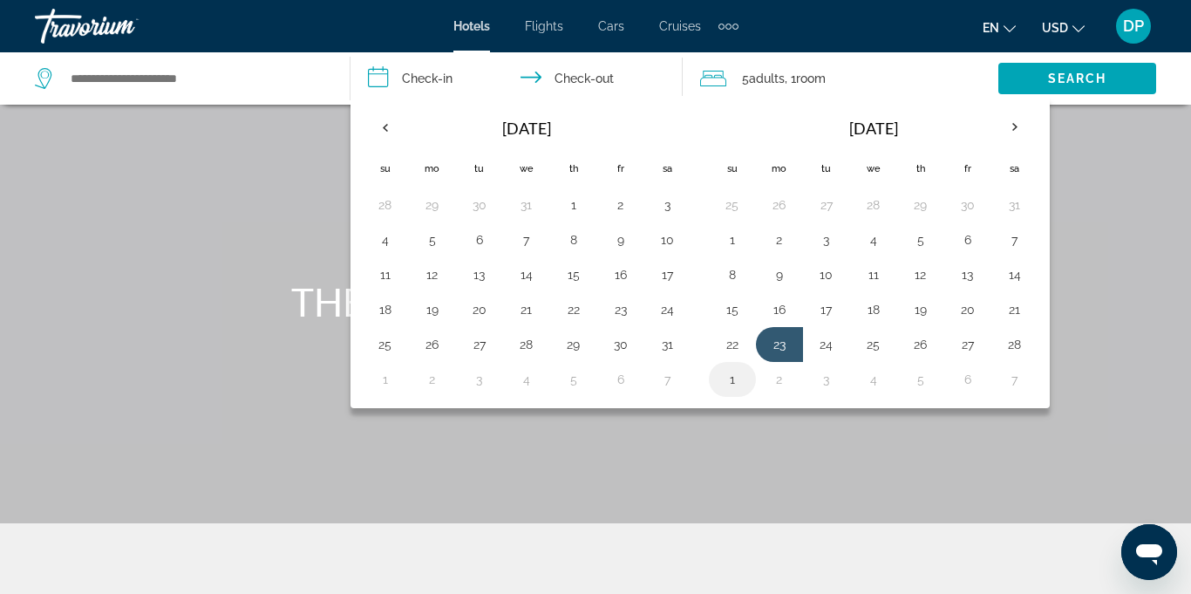
click at [735, 378] on button "1" at bounding box center [733, 379] width 28 height 24
type input "**********"
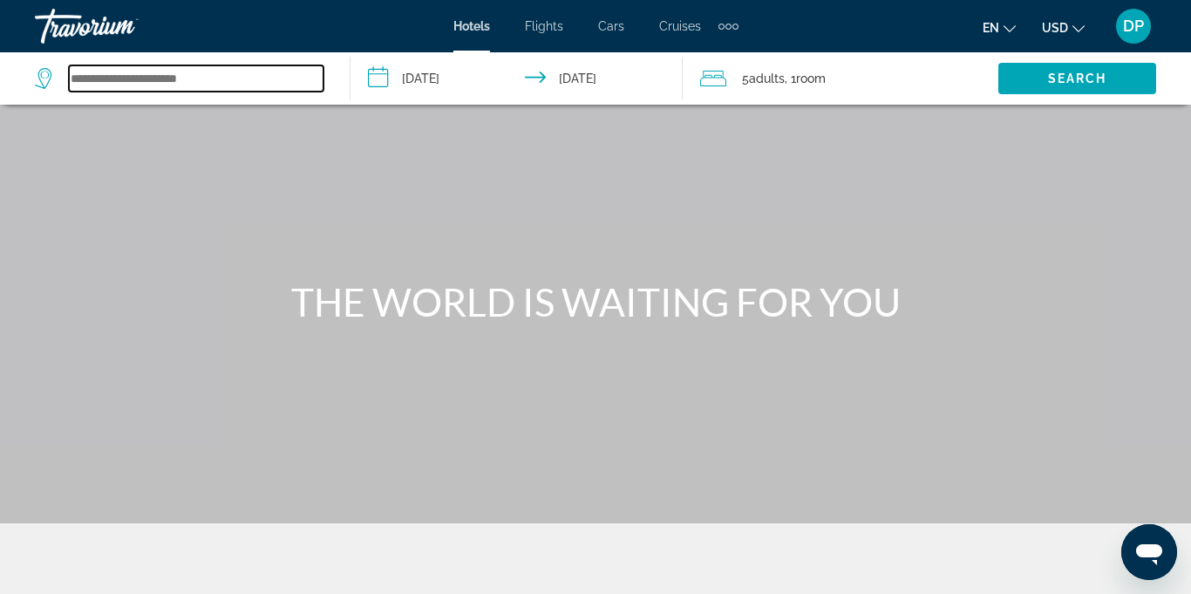
click at [145, 82] on input "Search widget" at bounding box center [196, 78] width 255 height 26
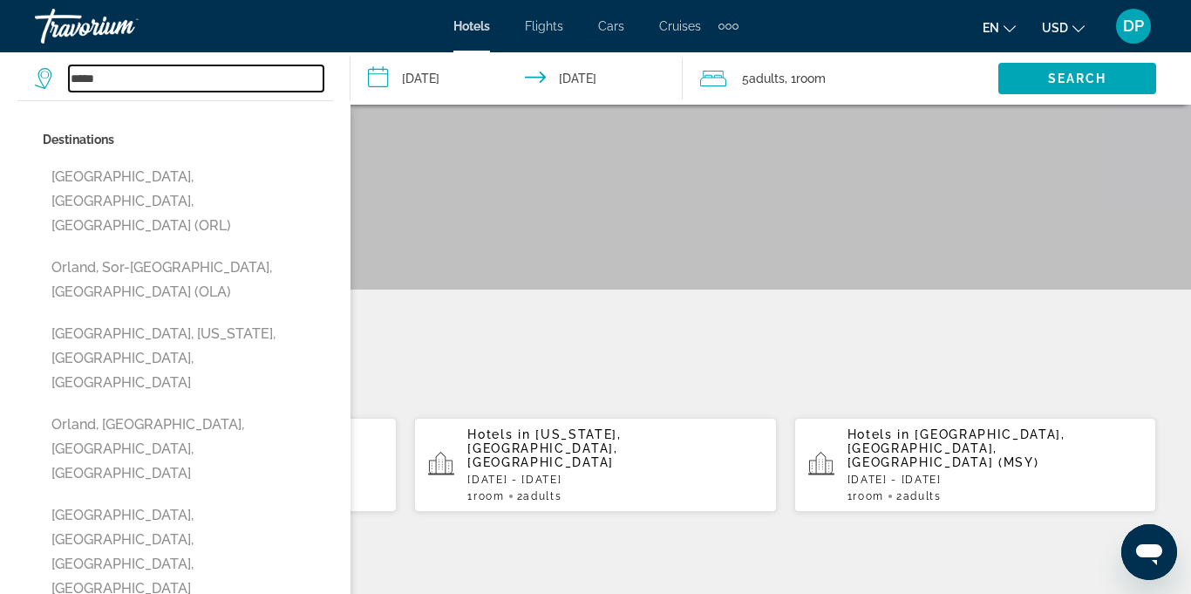
scroll to position [223, 0]
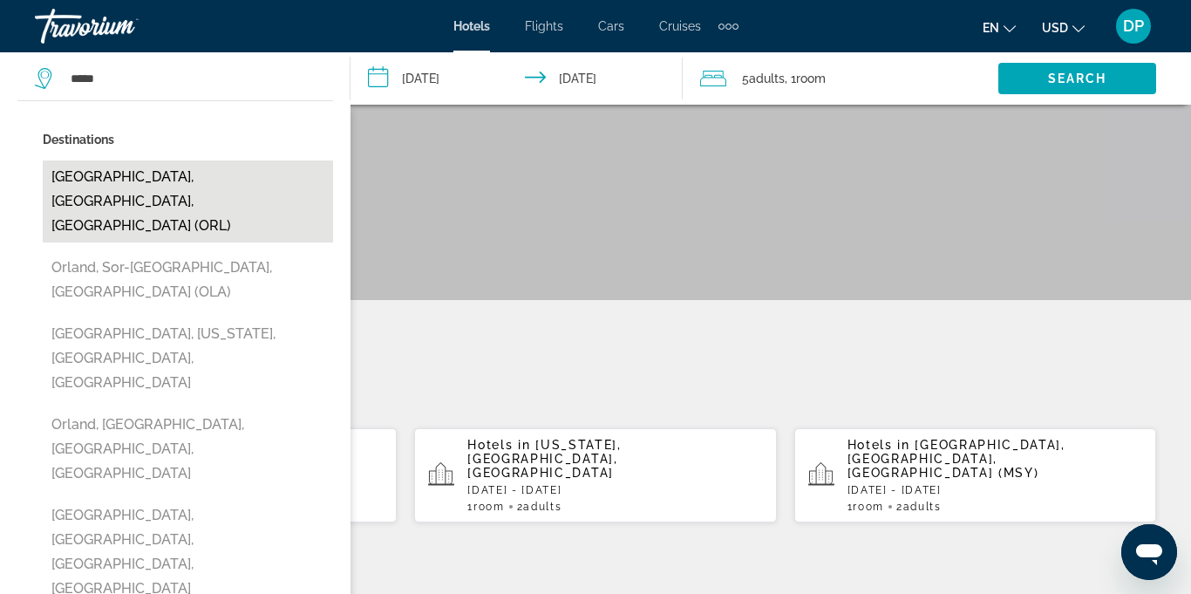
click at [160, 178] on button "[GEOGRAPHIC_DATA], [GEOGRAPHIC_DATA], [GEOGRAPHIC_DATA] (ORL)" at bounding box center [188, 201] width 290 height 82
type input "**********"
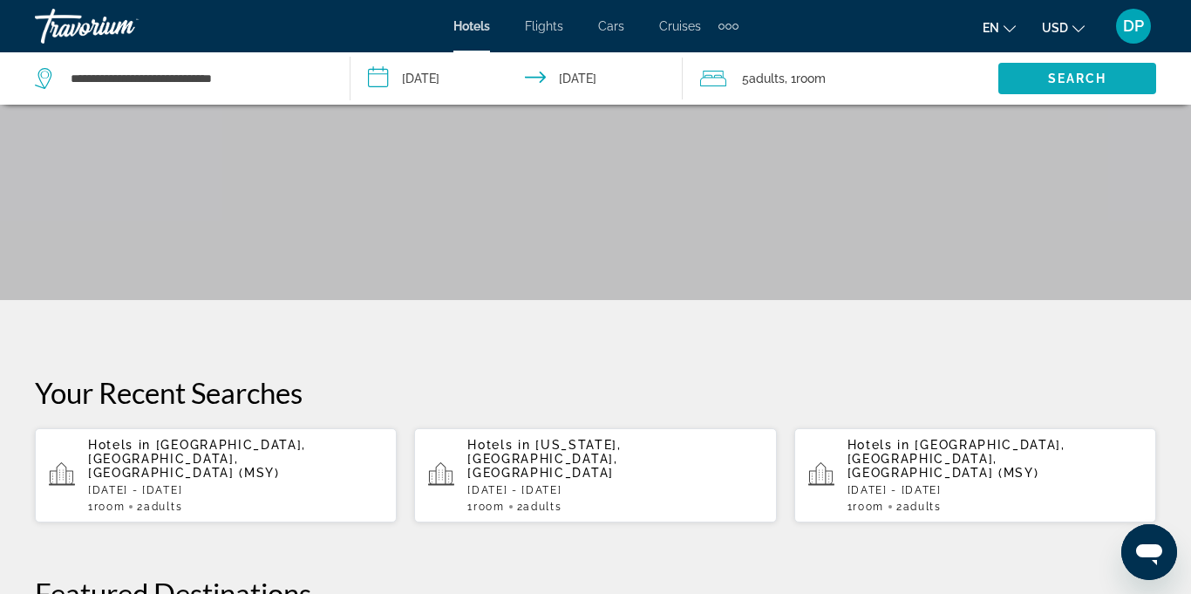
click at [1070, 85] on span "Search widget" at bounding box center [1077, 79] width 158 height 42
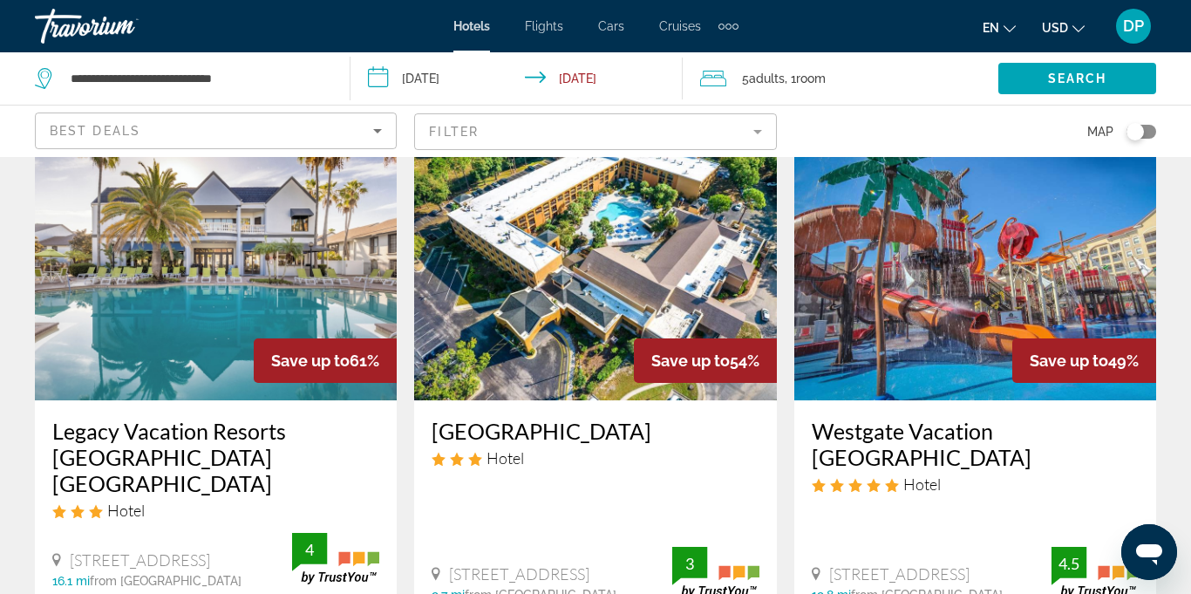
scroll to position [90, 0]
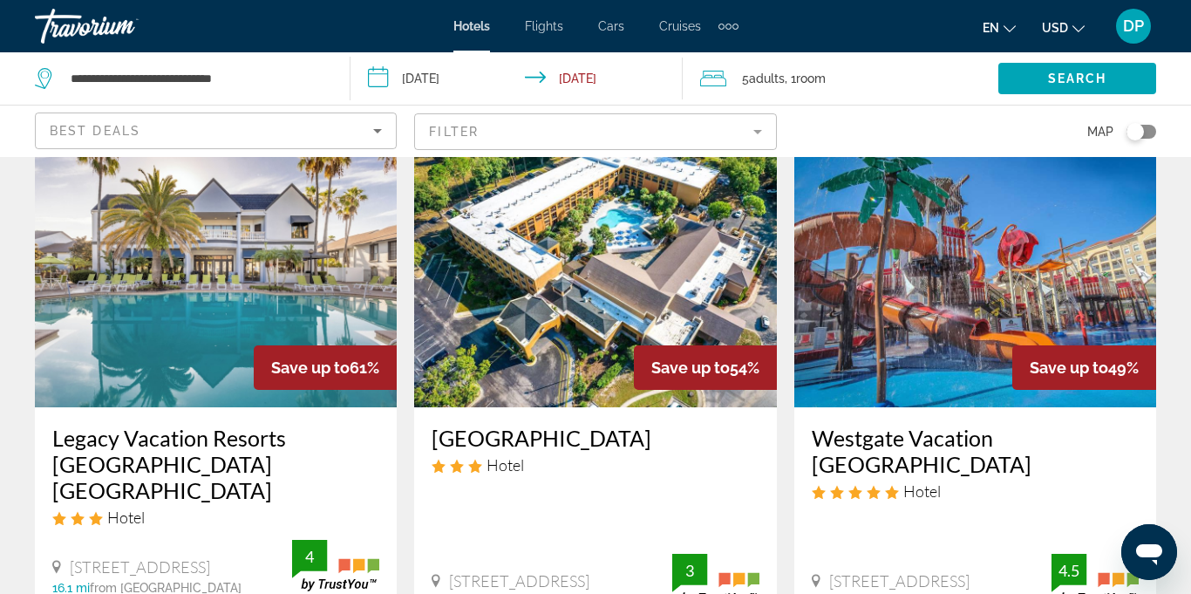
click at [218, 310] on img "Main content" at bounding box center [216, 267] width 362 height 279
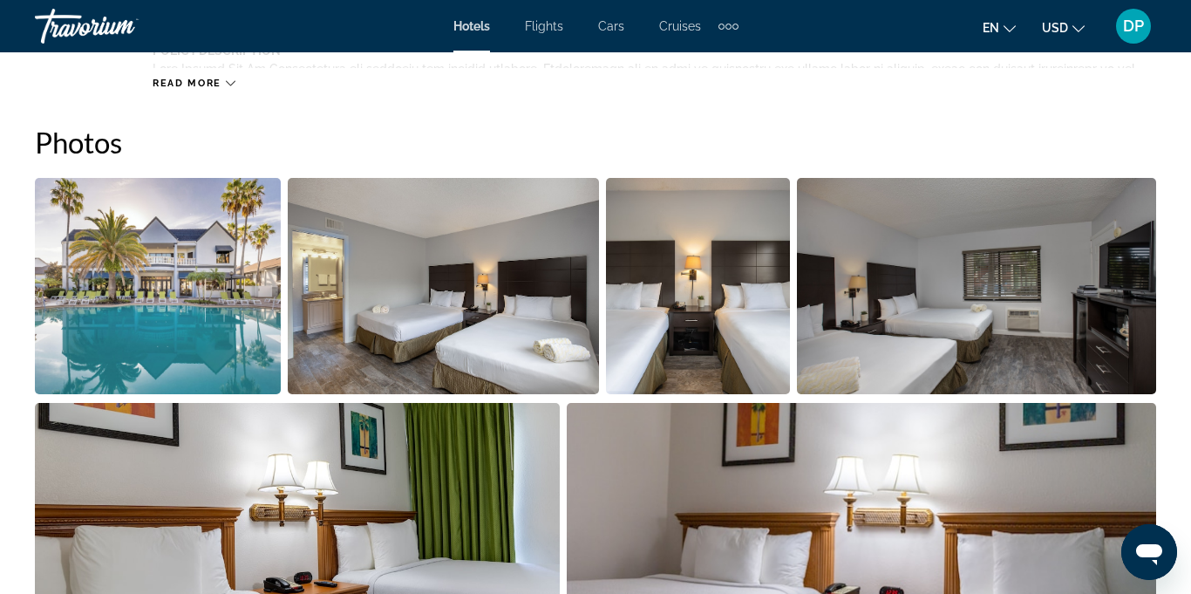
scroll to position [1136, 0]
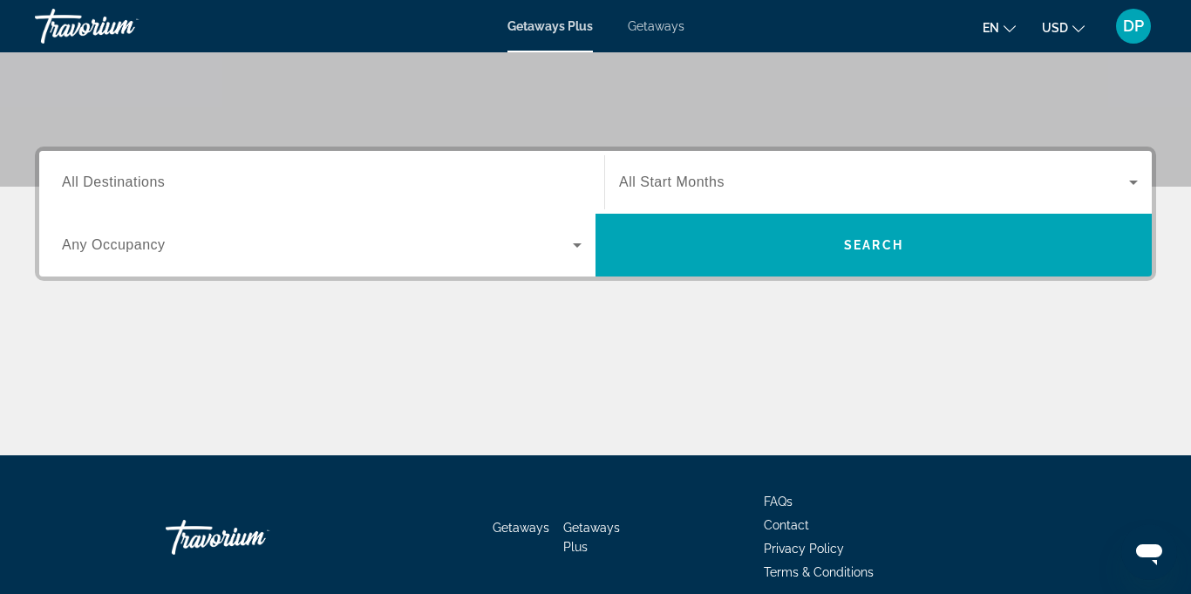
scroll to position [337, 0]
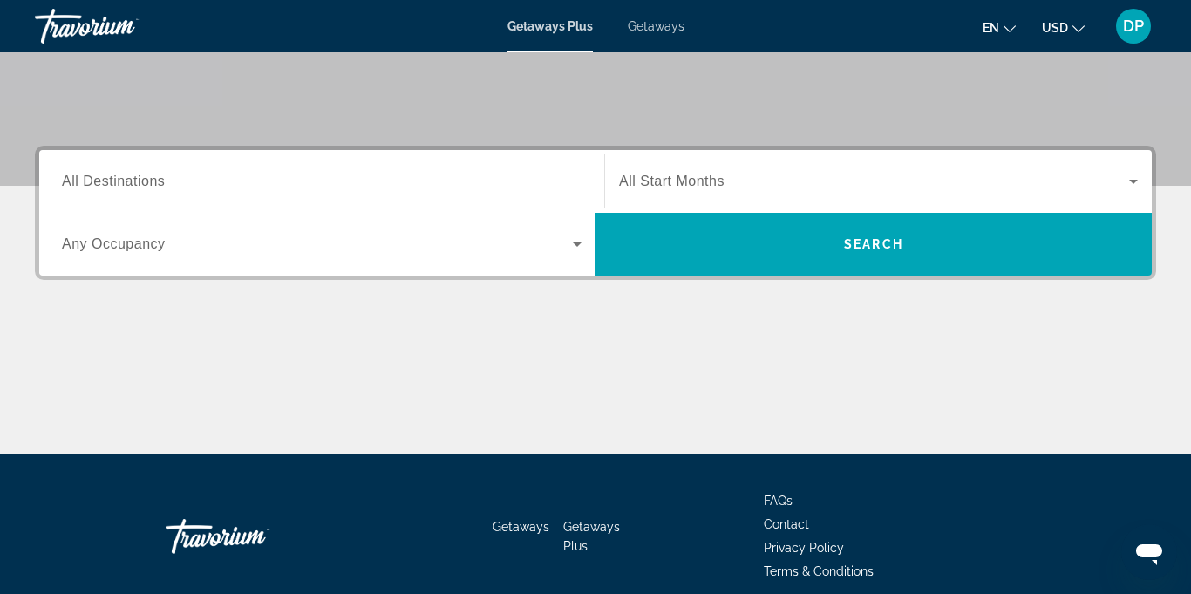
click at [104, 187] on span "All Destinations" at bounding box center [113, 181] width 103 height 15
click at [104, 187] on input "Destination All Destinations" at bounding box center [322, 182] width 520 height 21
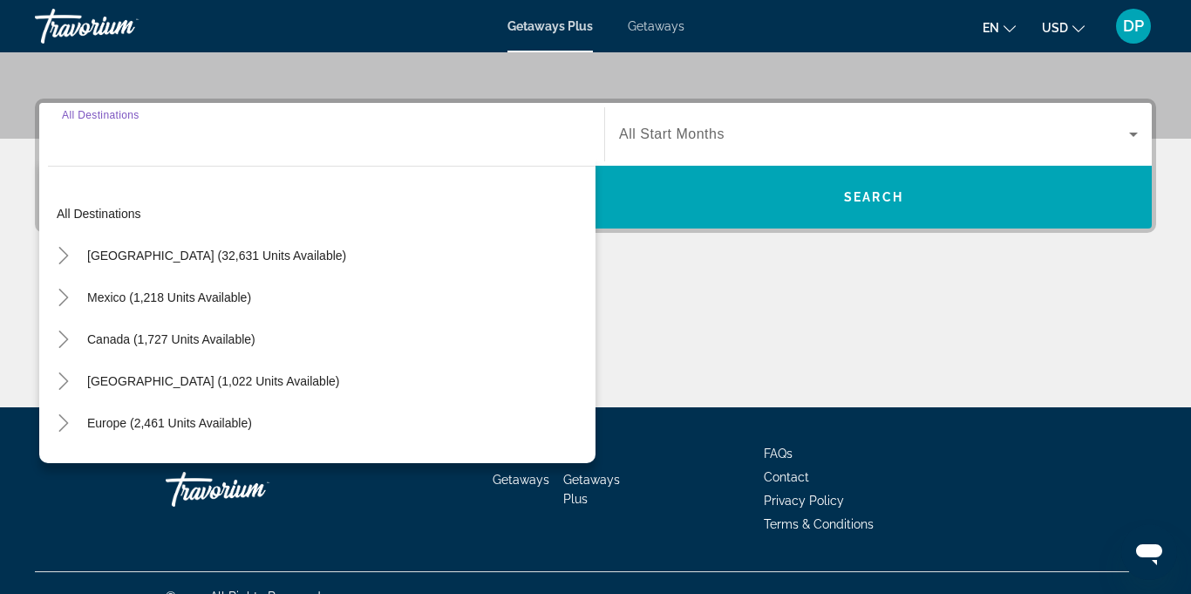
scroll to position [412, 0]
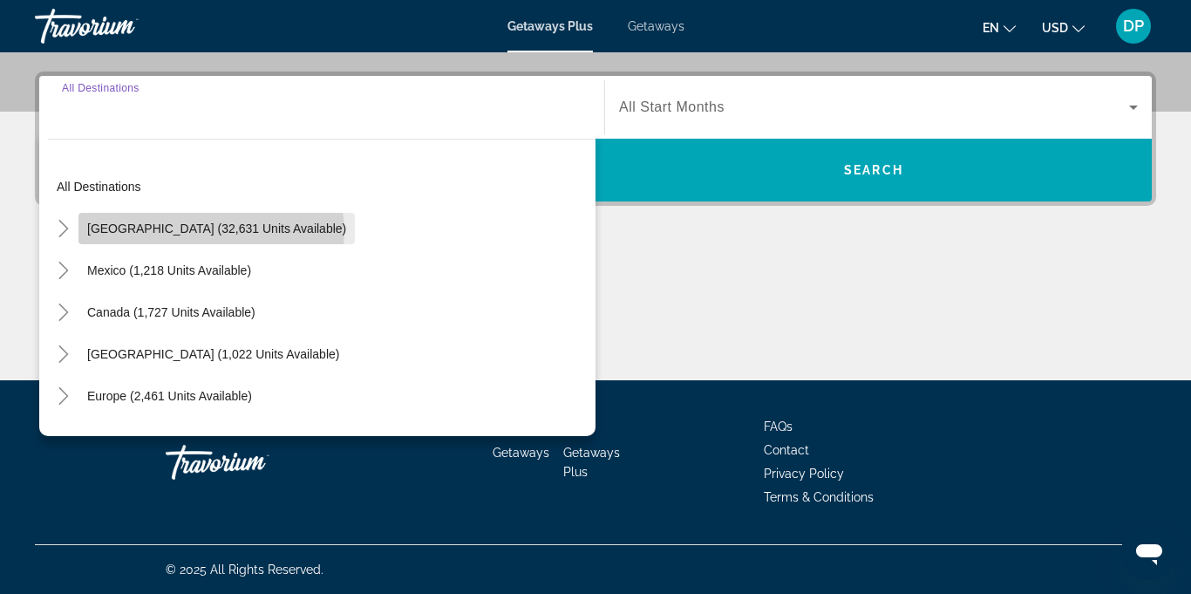
click at [211, 232] on span "[GEOGRAPHIC_DATA] (32,631 units available)" at bounding box center [216, 228] width 259 height 14
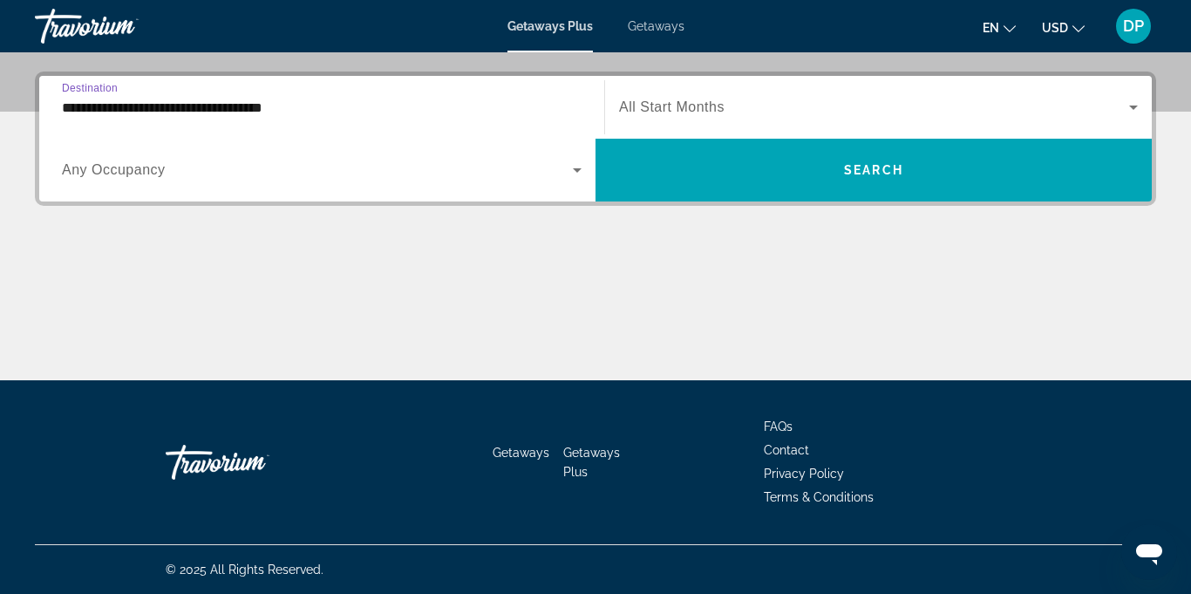
click at [249, 109] on input "**********" at bounding box center [322, 108] width 520 height 21
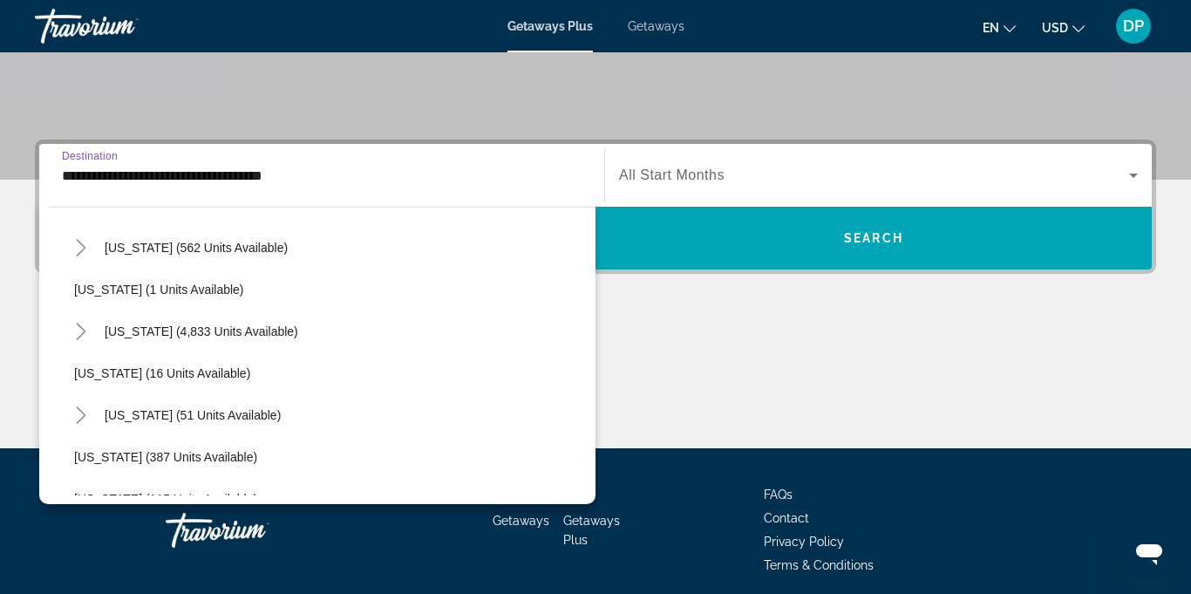
scroll to position [227, 0]
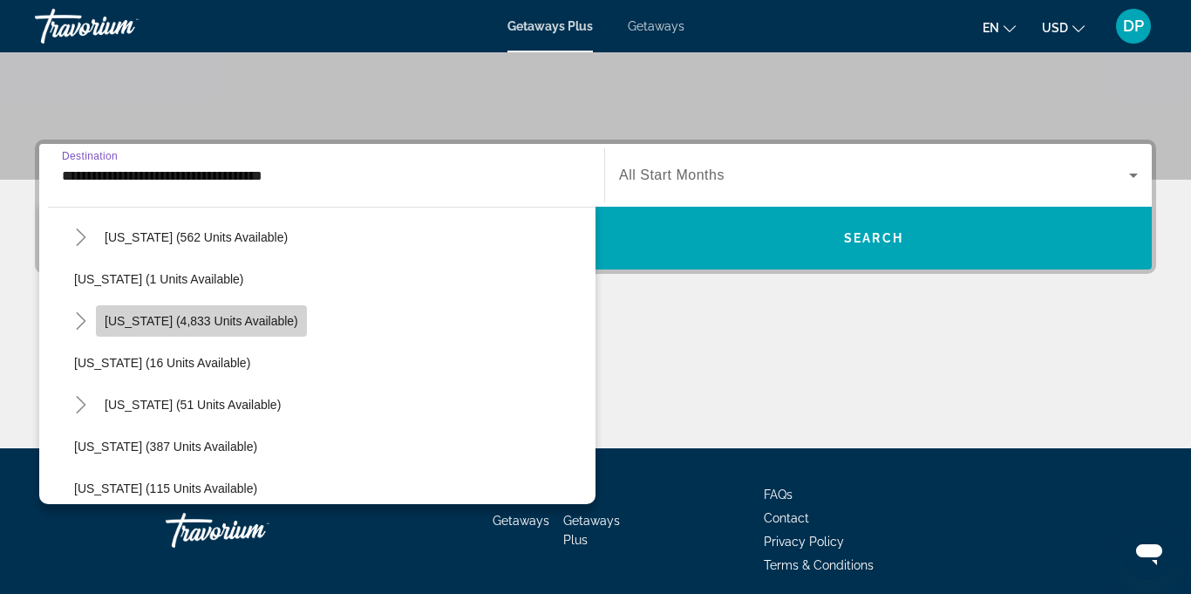
click at [228, 324] on span "[US_STATE] (4,833 units available)" at bounding box center [202, 321] width 194 height 14
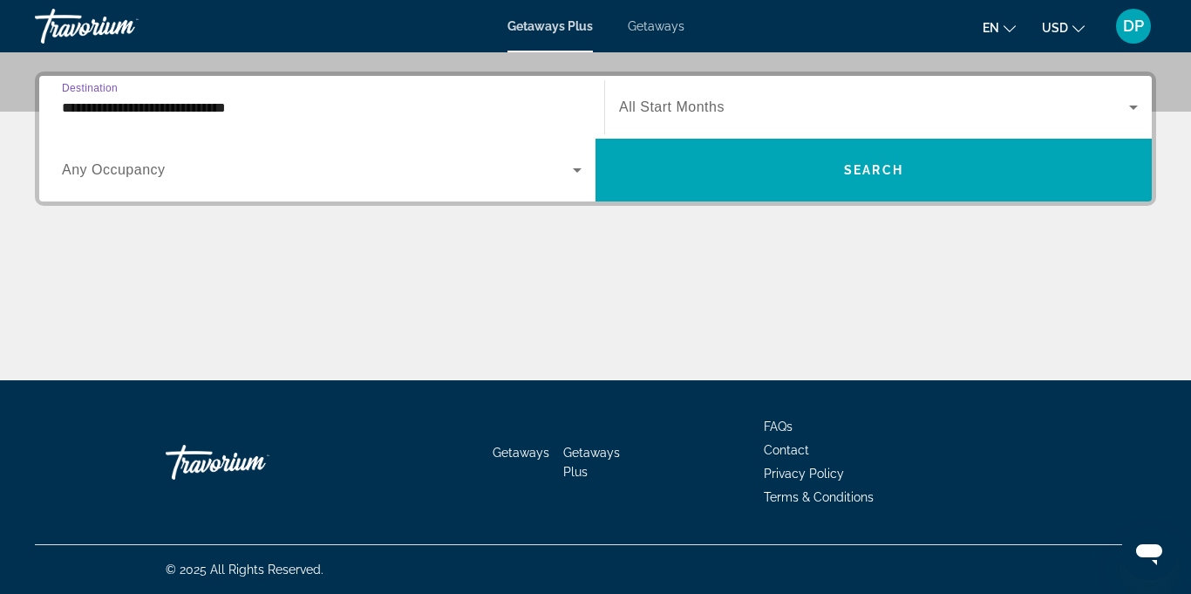
click at [229, 111] on input "**********" at bounding box center [322, 108] width 520 height 21
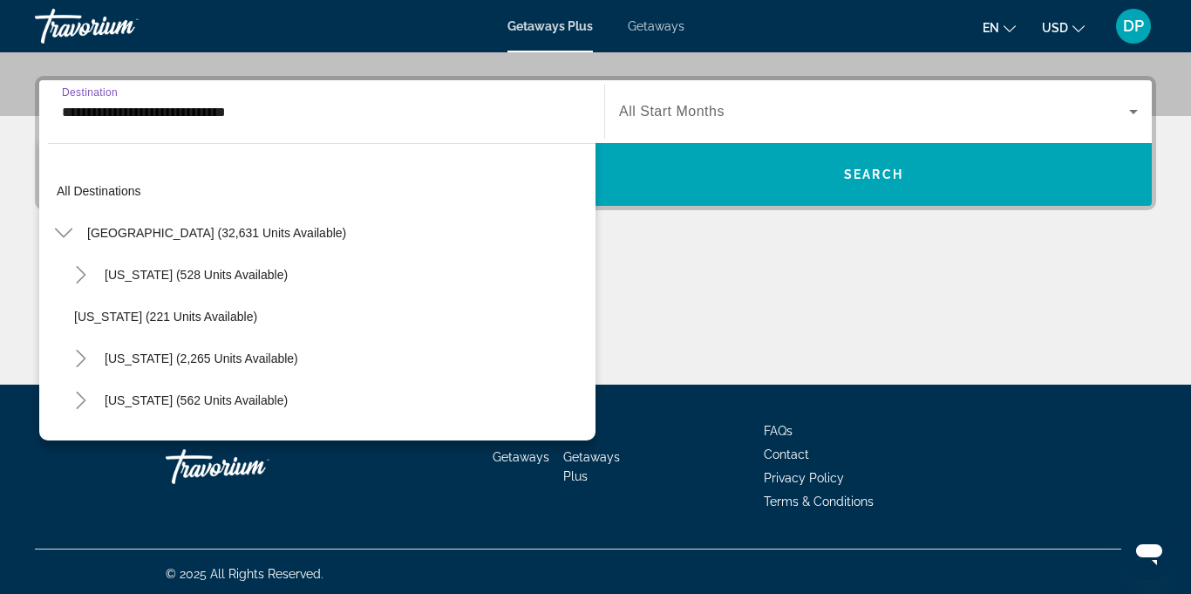
scroll to position [187, 0]
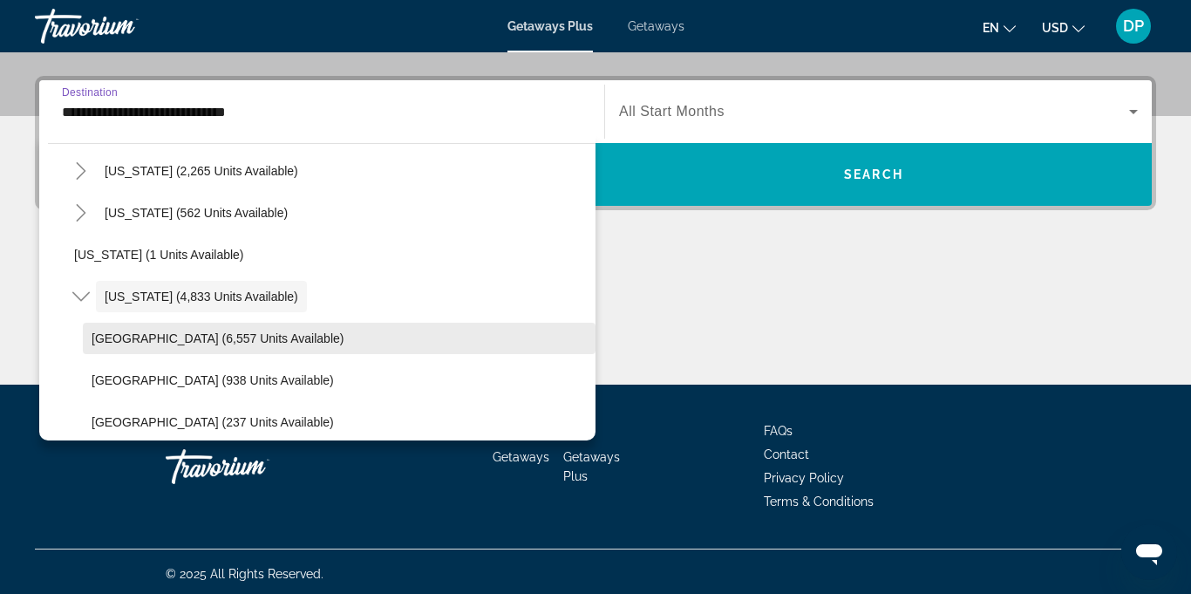
click at [260, 344] on span "[GEOGRAPHIC_DATA] (6,557 units available)" at bounding box center [218, 338] width 252 height 14
type input "**********"
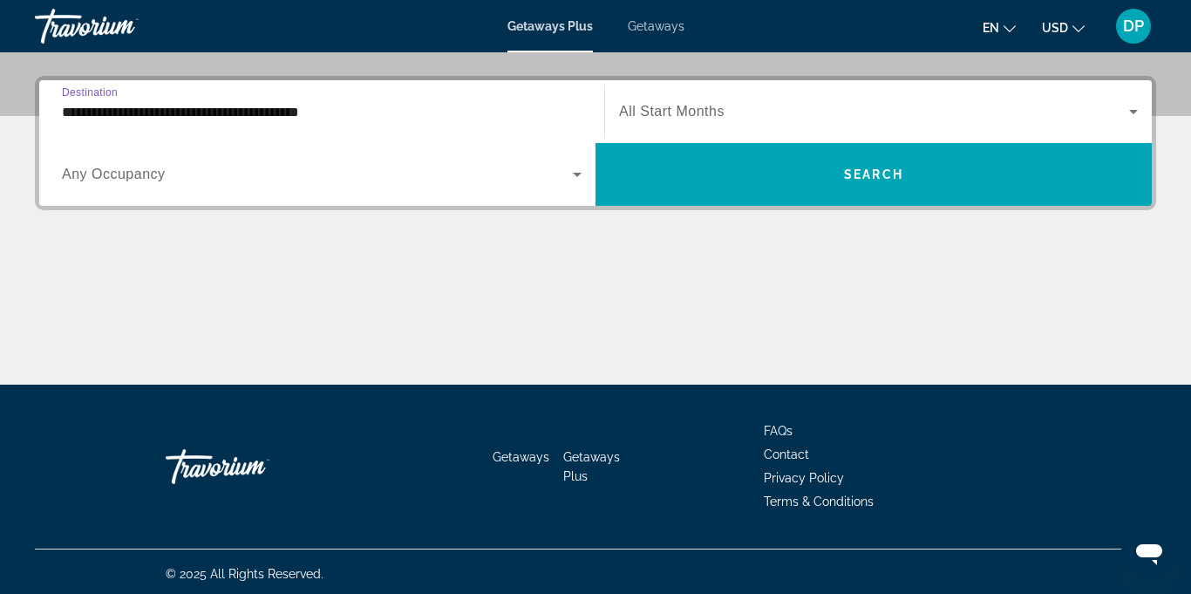
scroll to position [412, 0]
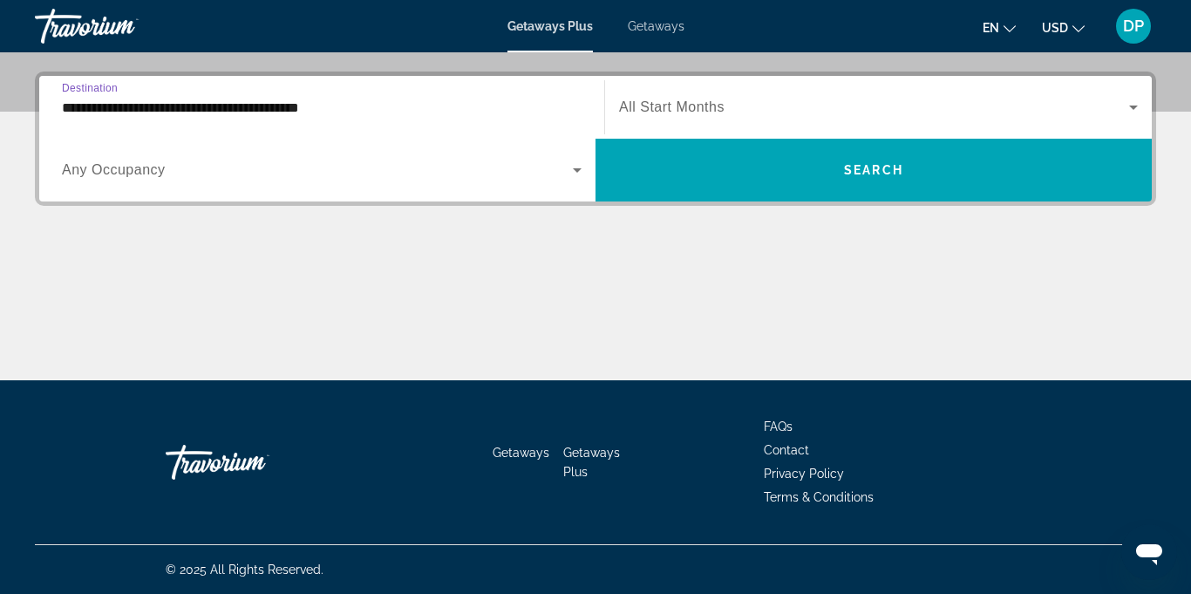
click at [577, 177] on icon "Search widget" at bounding box center [577, 170] width 21 height 21
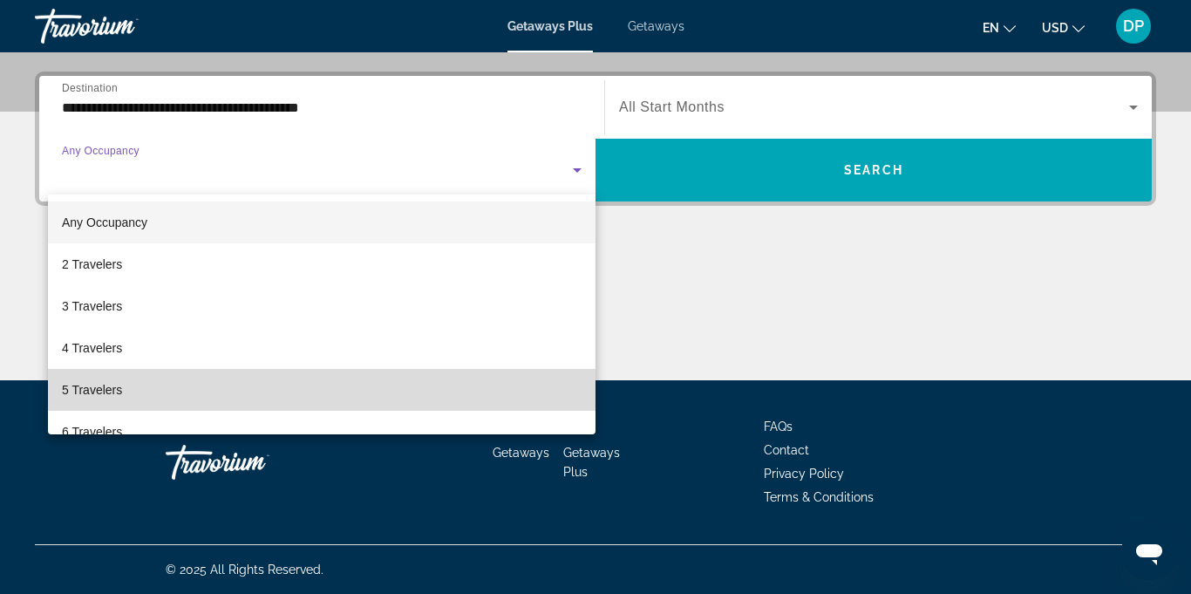
click at [87, 399] on span "5 Travelers" at bounding box center [92, 389] width 60 height 21
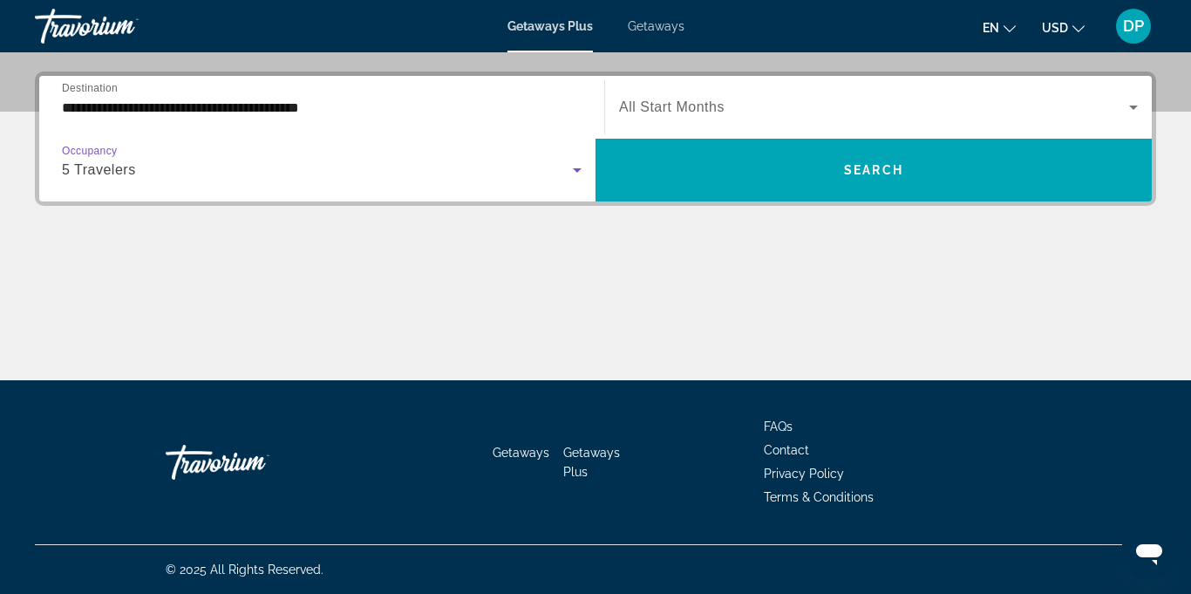
click at [1134, 113] on icon "Search widget" at bounding box center [1133, 107] width 21 height 21
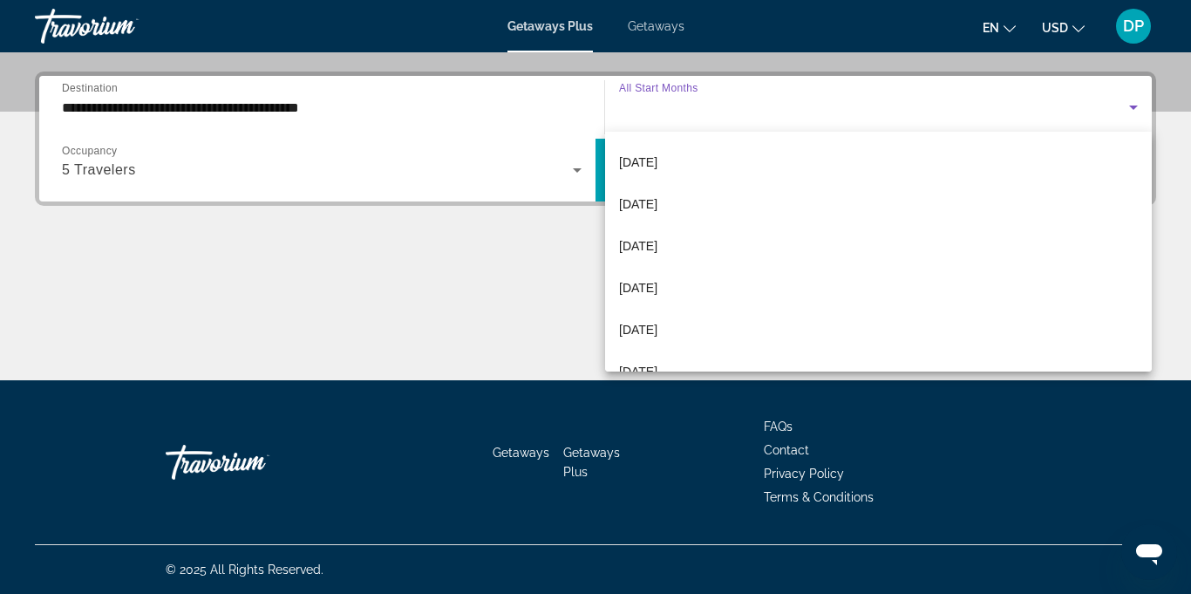
scroll to position [175, 0]
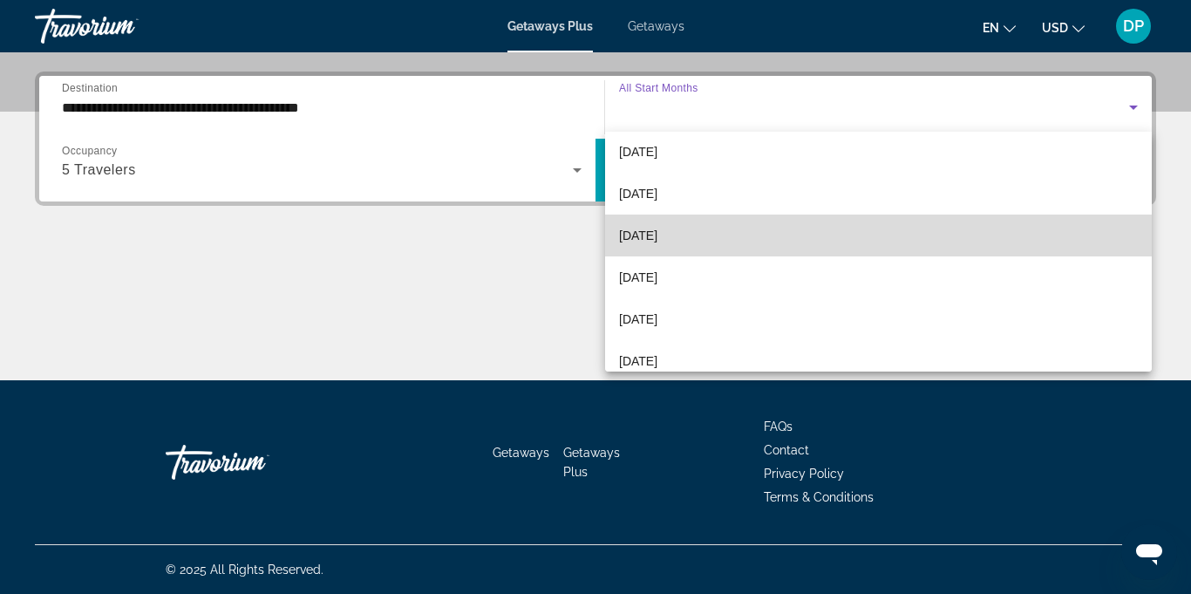
click at [650, 241] on span "[DATE]" at bounding box center [638, 235] width 38 height 21
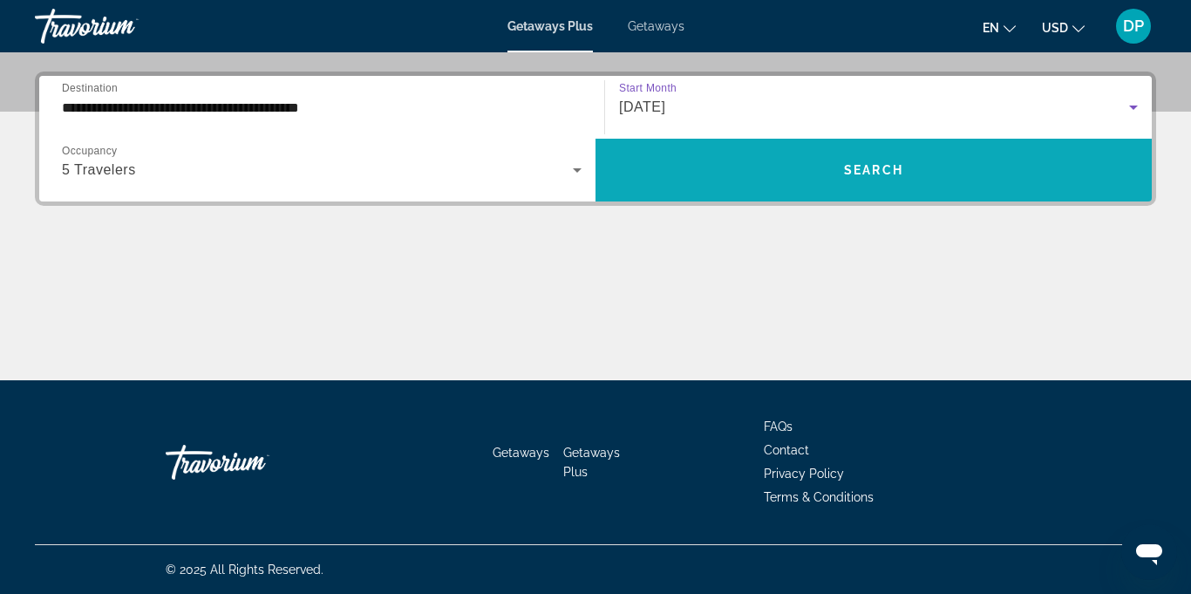
click at [787, 169] on span "Search widget" at bounding box center [874, 170] width 556 height 42
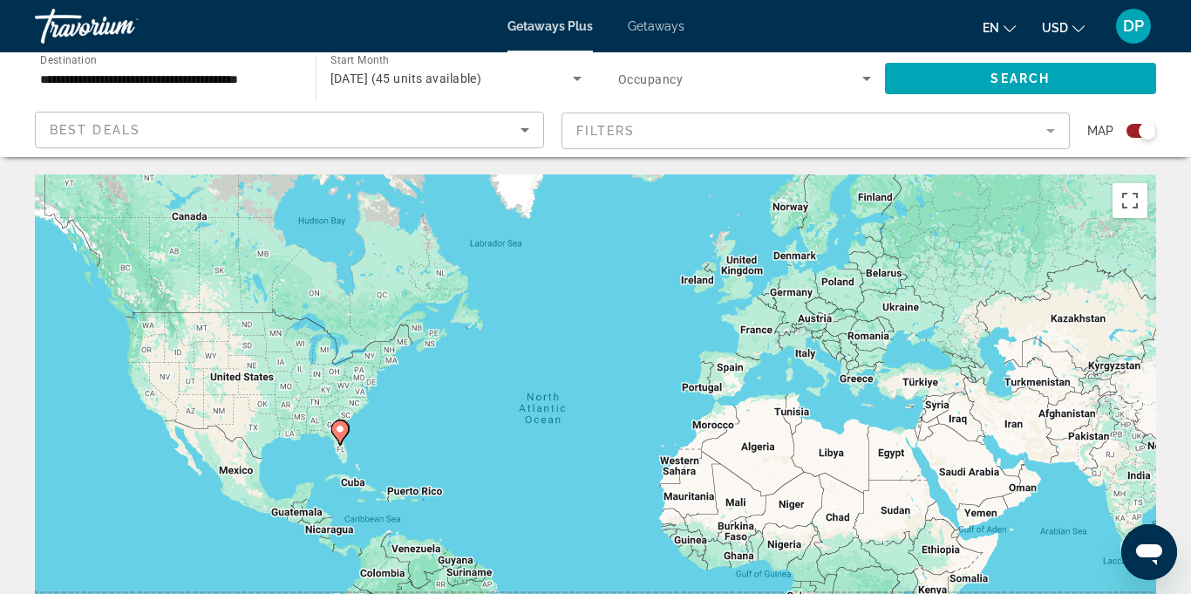
click at [1052, 133] on mat-form-field "Filters" at bounding box center [816, 130] width 509 height 37
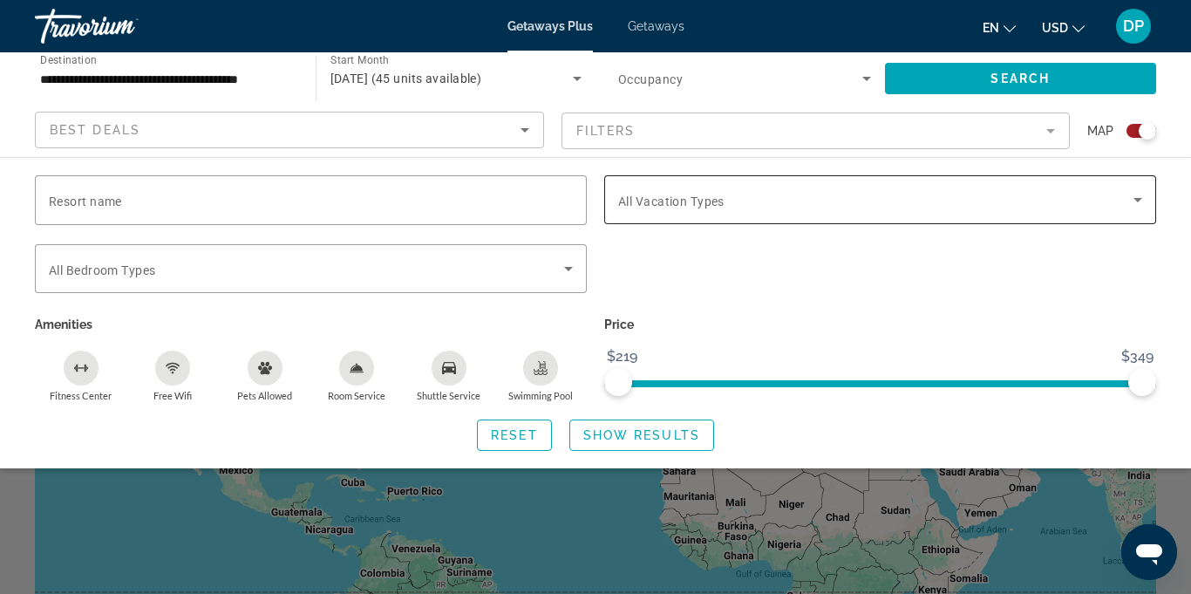
click at [1123, 202] on span "Search widget" at bounding box center [875, 199] width 515 height 21
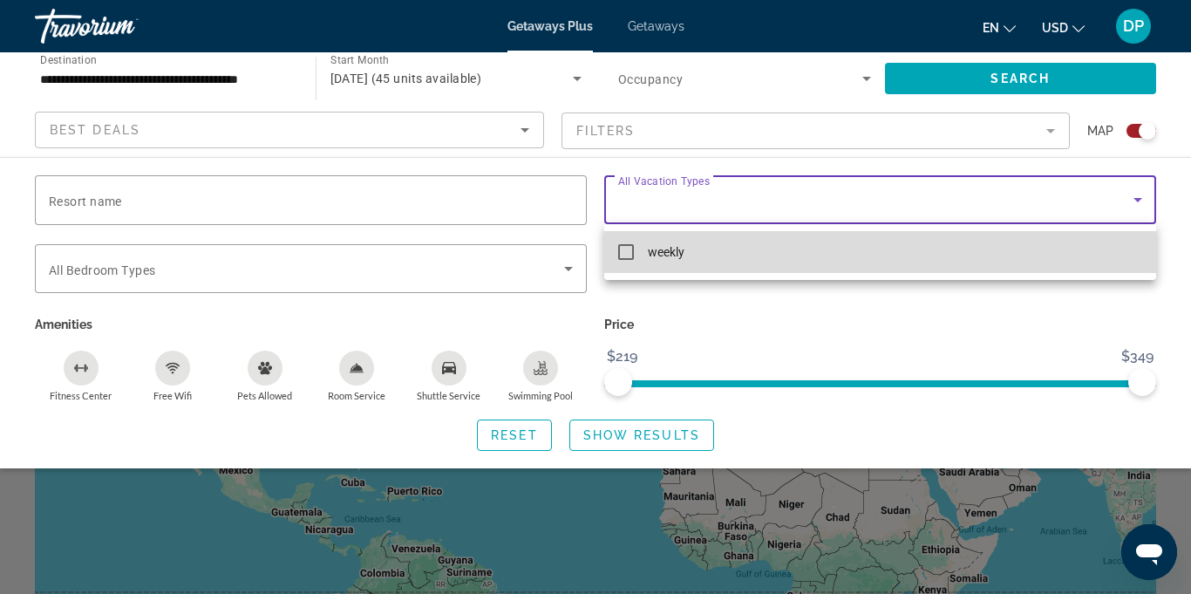
click at [627, 262] on mat-option "weekly" at bounding box center [880, 252] width 552 height 42
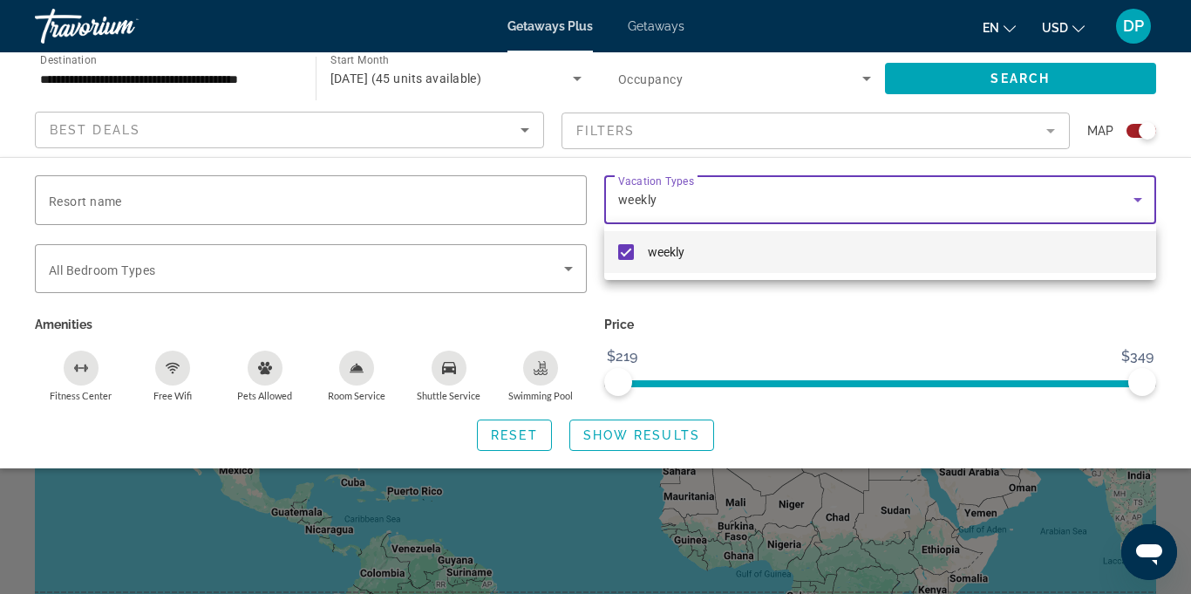
click at [617, 439] on div at bounding box center [595, 297] width 1191 height 594
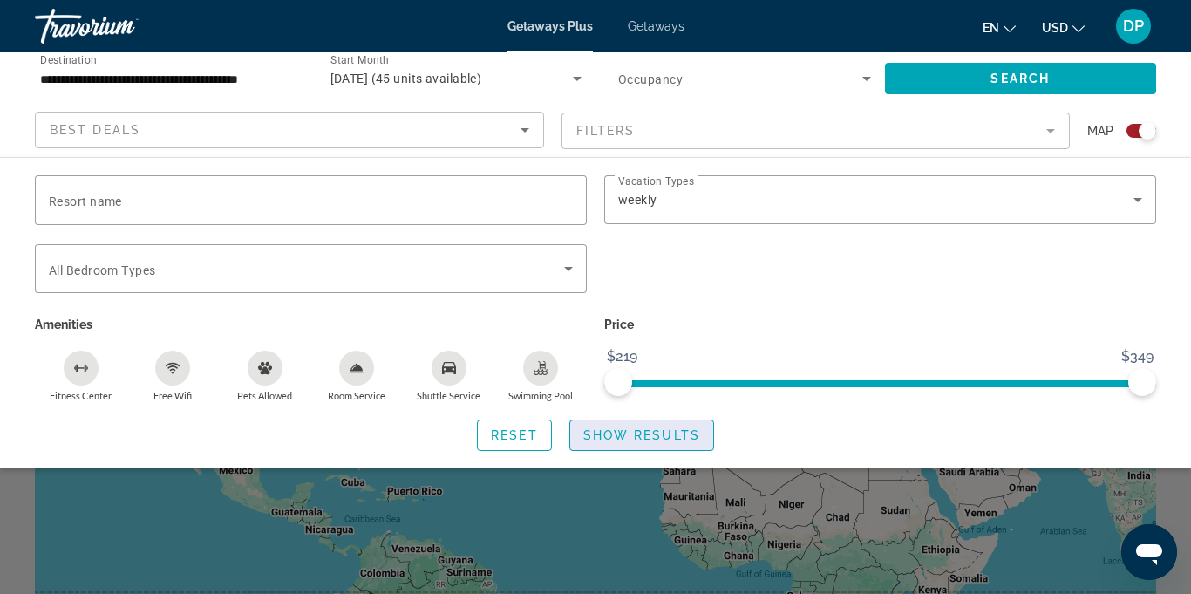
click at [630, 441] on span "Search widget" at bounding box center [641, 435] width 143 height 42
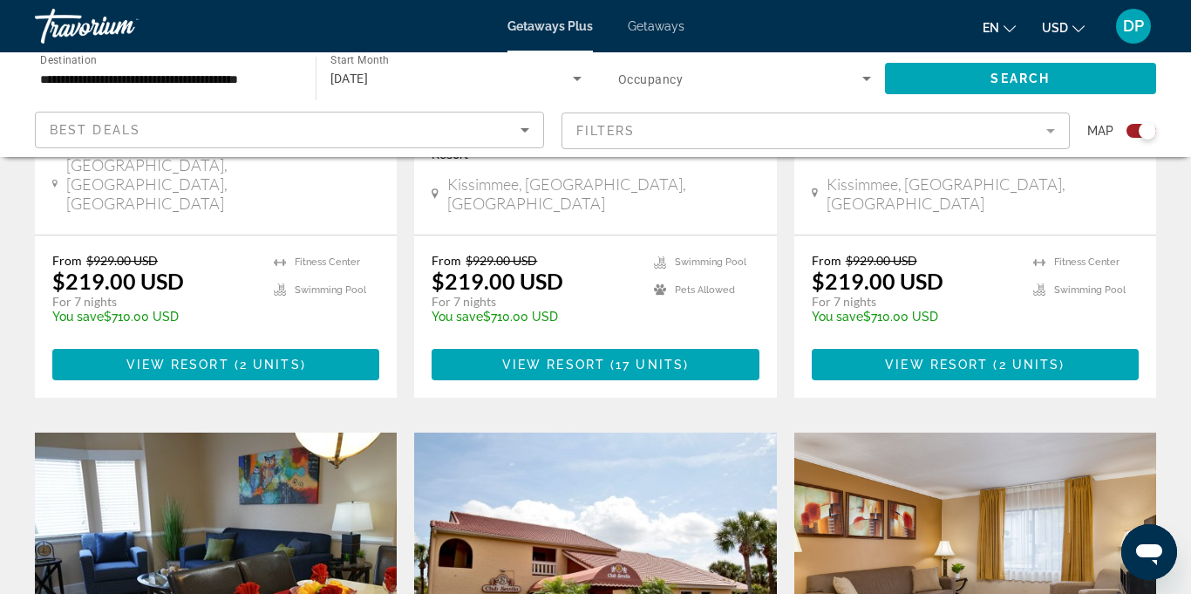
scroll to position [968, 0]
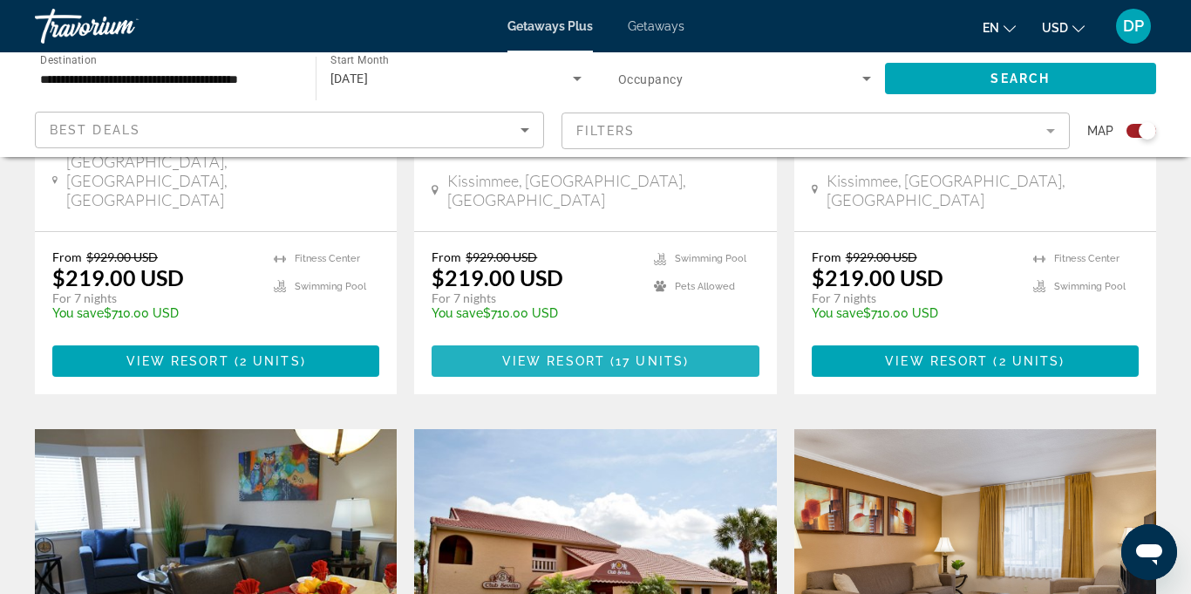
click at [567, 354] on span "View Resort" at bounding box center [553, 361] width 103 height 14
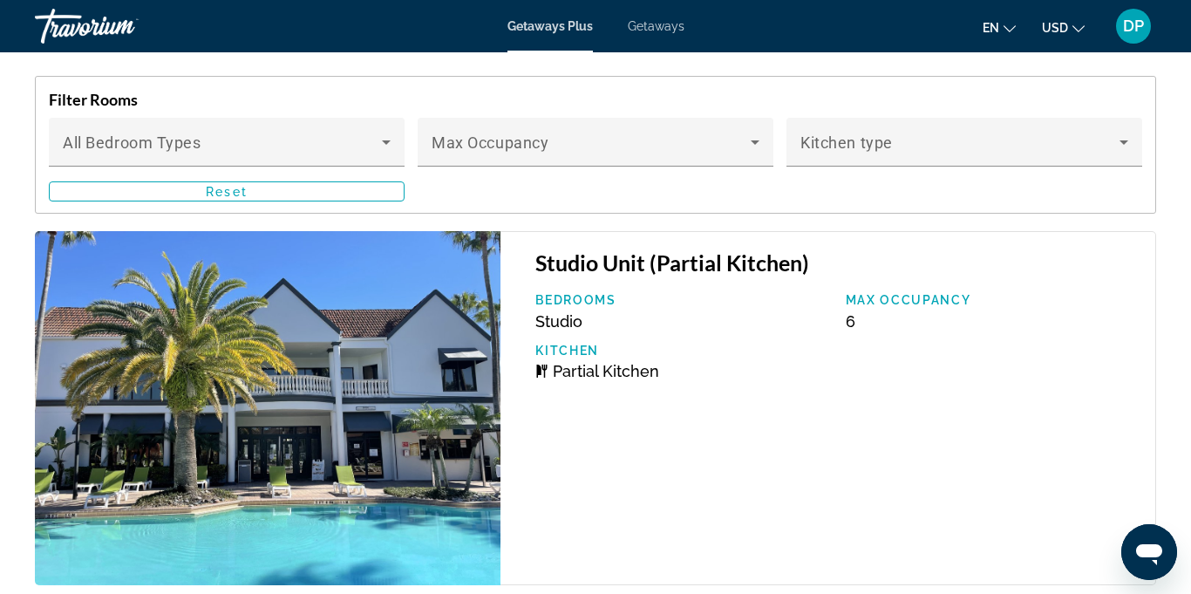
scroll to position [3712, 0]
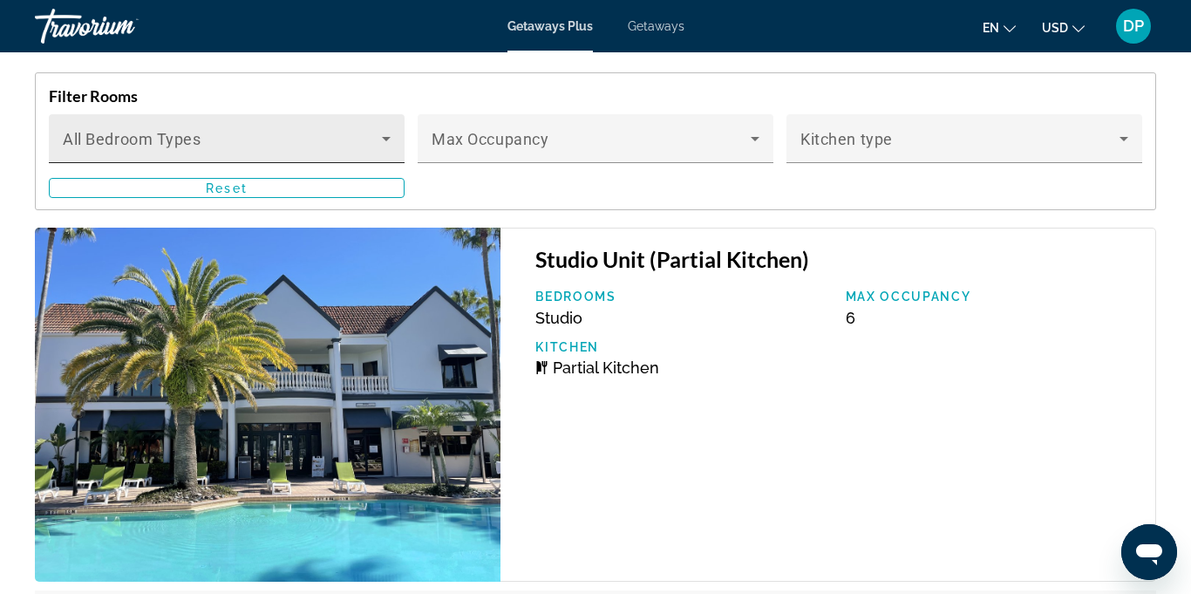
click at [390, 128] on icon "Main content" at bounding box center [386, 138] width 21 height 21
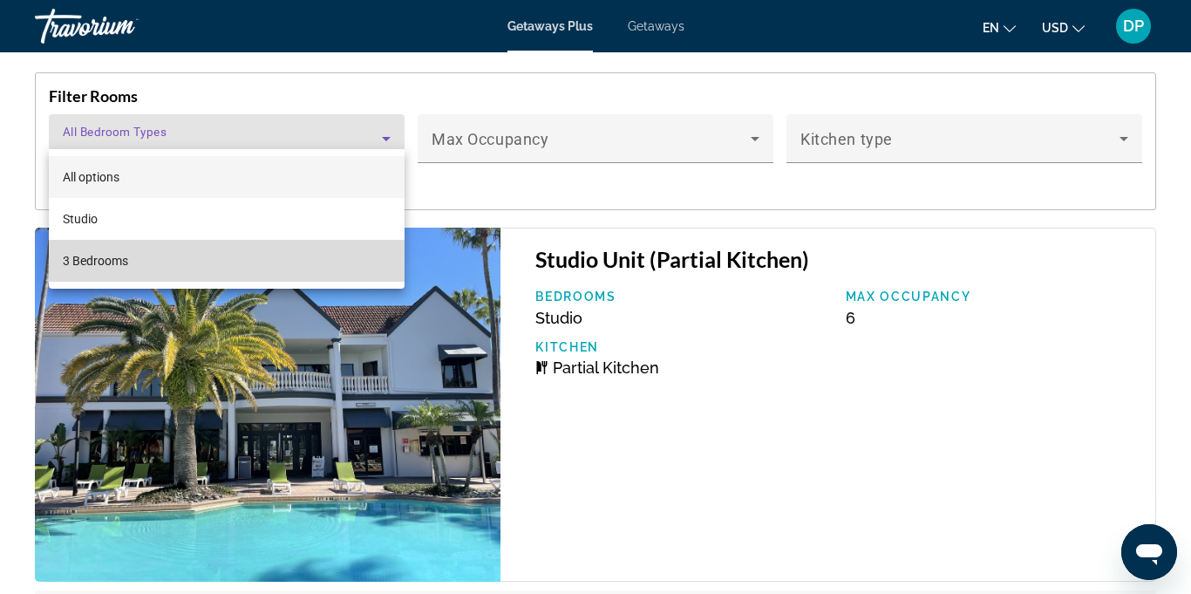
click at [96, 263] on span "3 Bedrooms" at bounding box center [95, 260] width 65 height 21
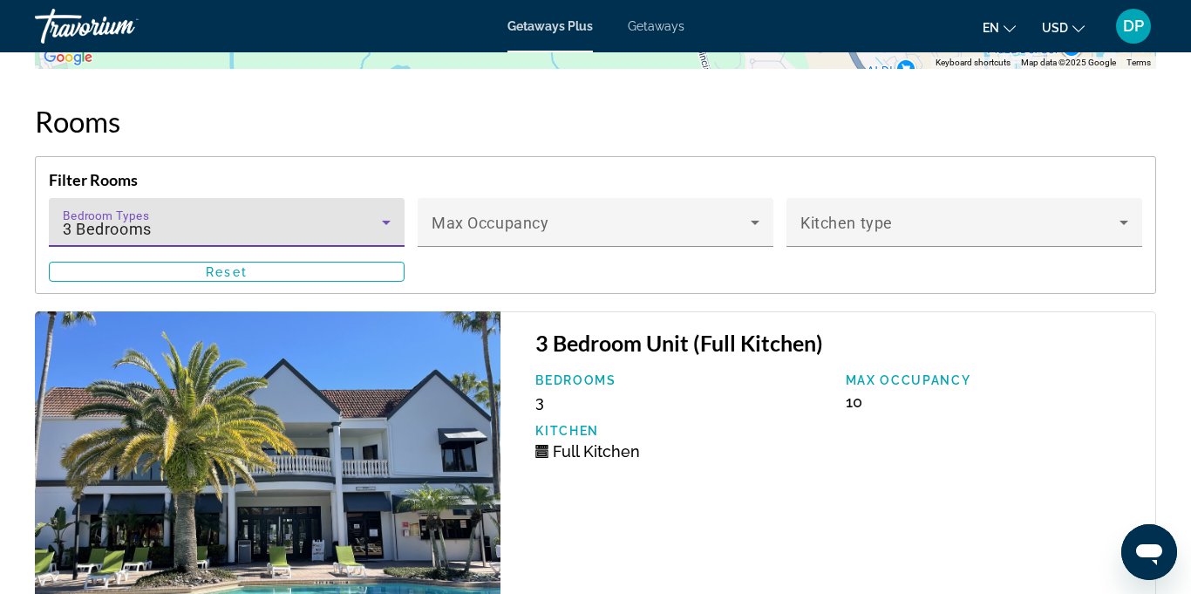
scroll to position [3627, 0]
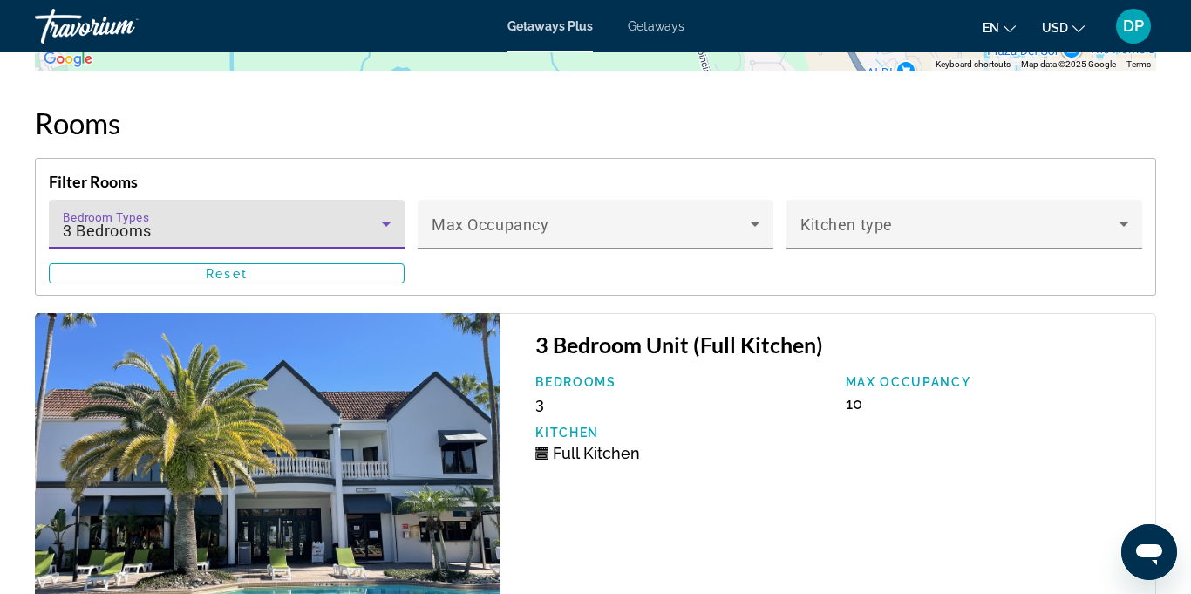
click at [386, 222] on icon "Main content" at bounding box center [386, 224] width 9 height 4
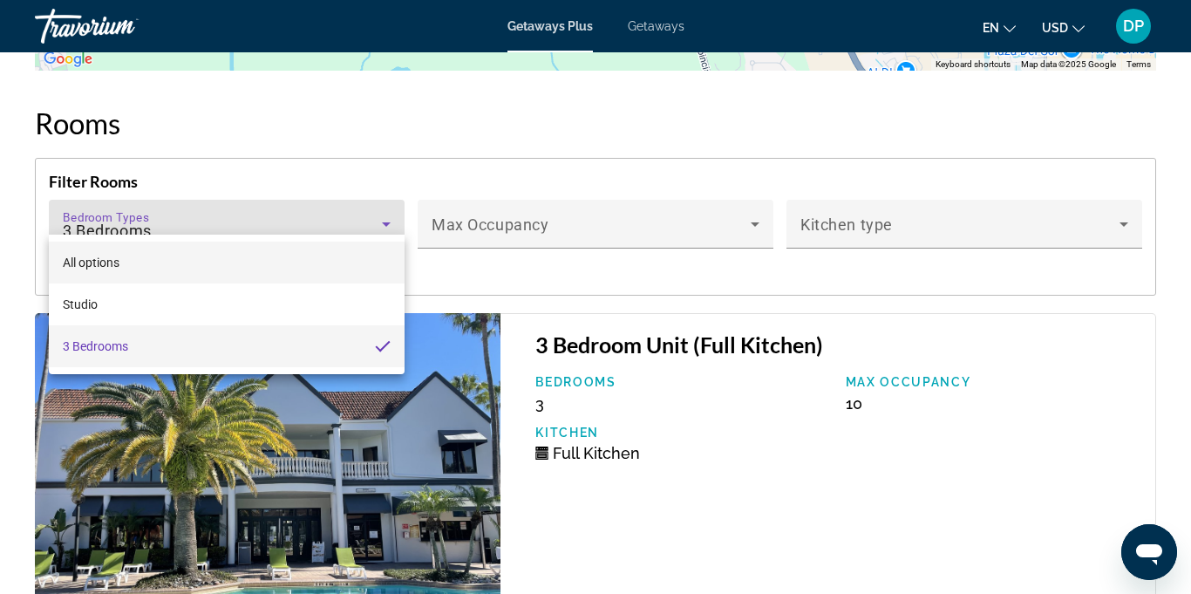
click at [80, 263] on span "All options" at bounding box center [91, 262] width 57 height 14
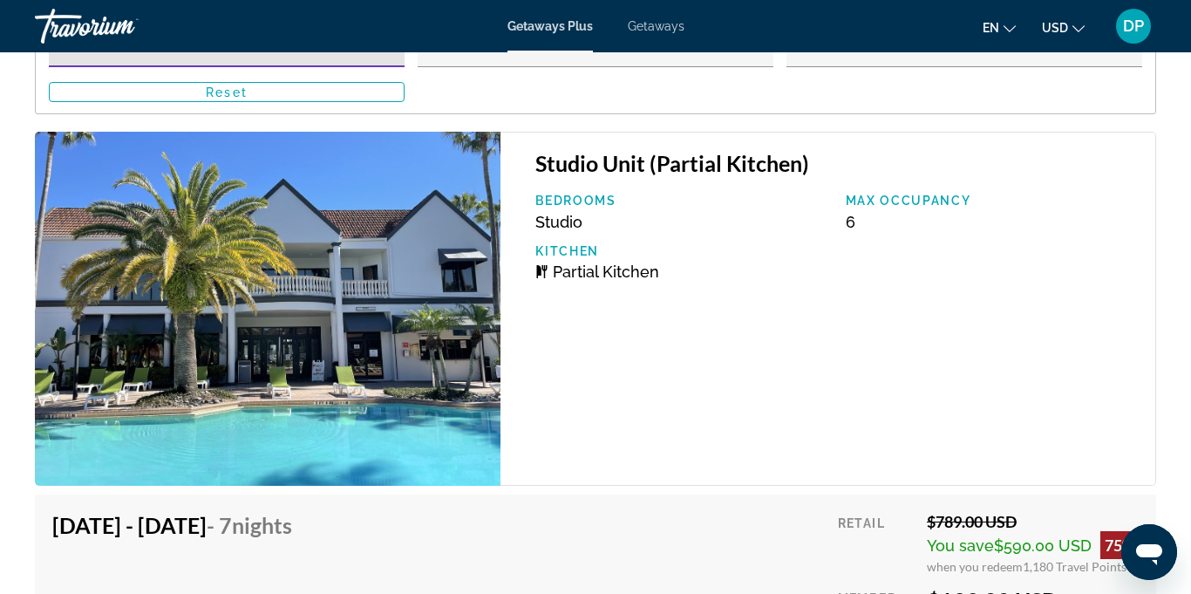
scroll to position [3806, 0]
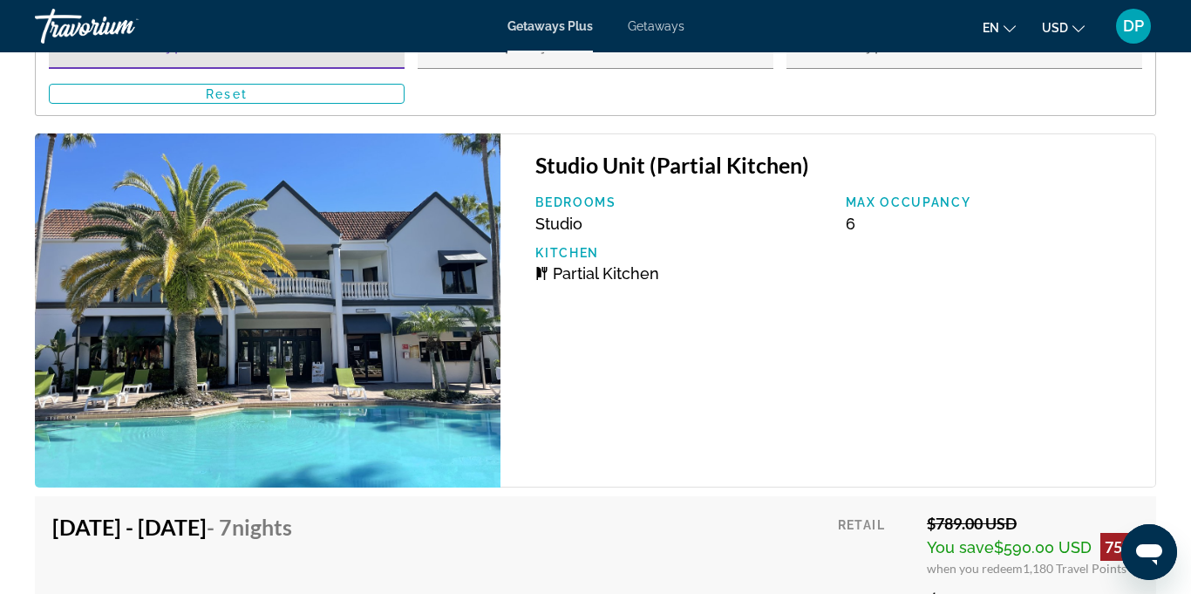
click at [650, 29] on span "Getaways" at bounding box center [656, 26] width 57 height 14
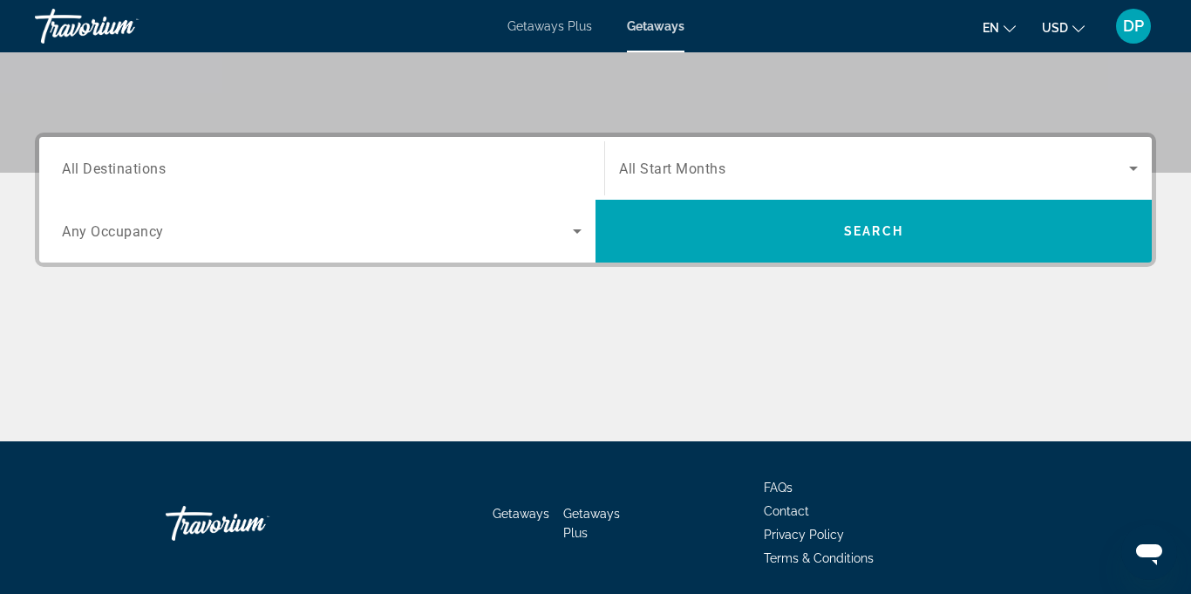
click at [1141, 169] on icon "Search widget" at bounding box center [1133, 168] width 21 height 21
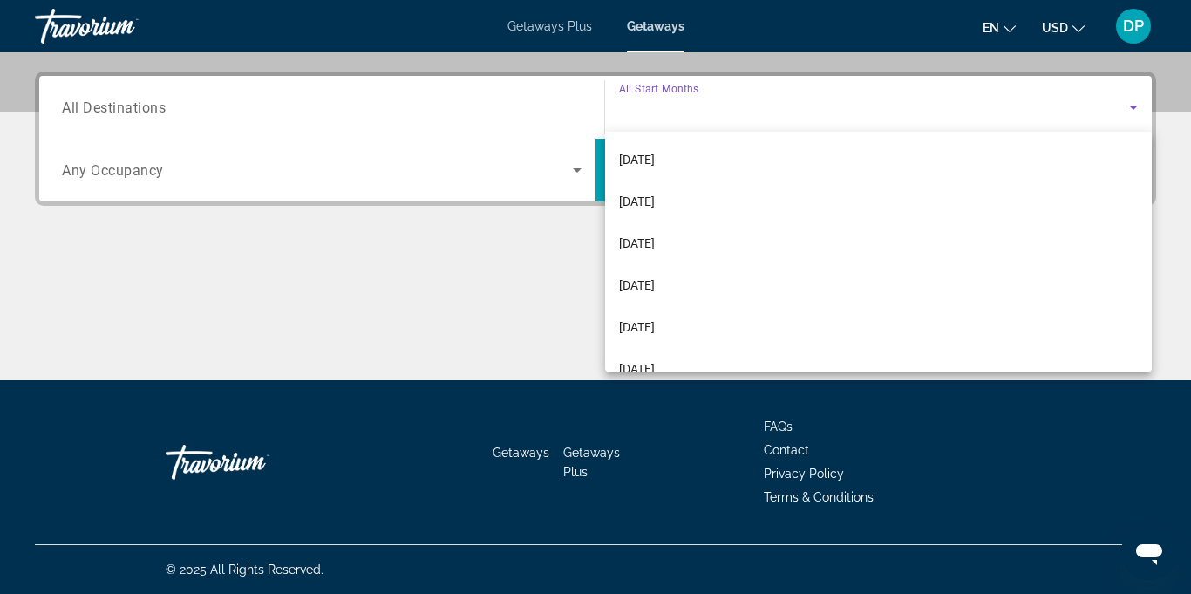
scroll to position [214, 0]
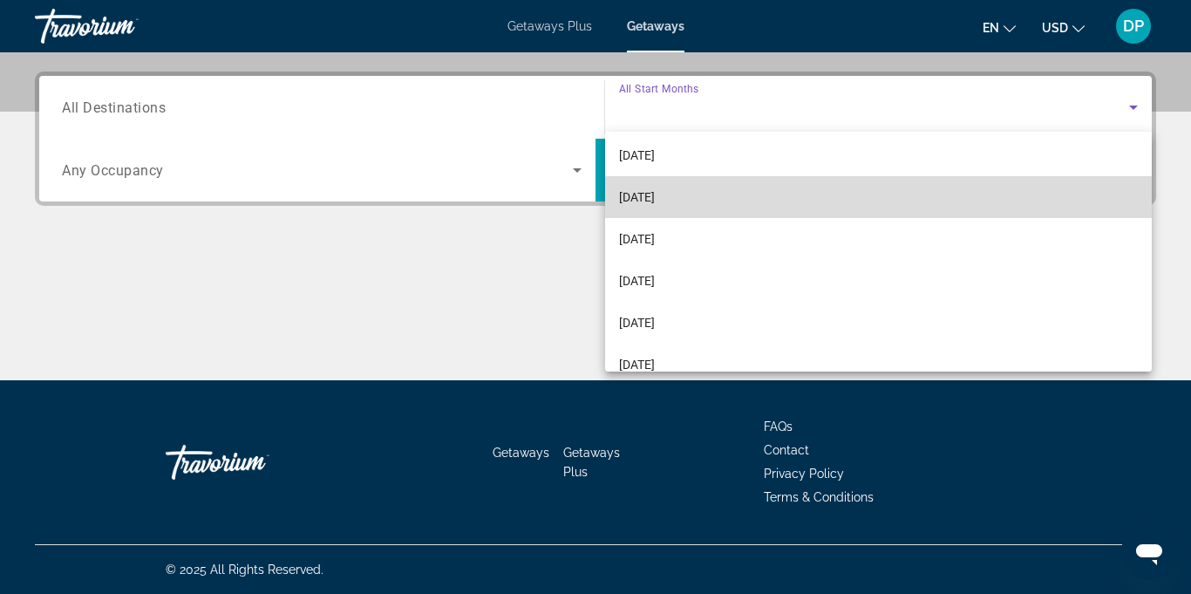
click at [655, 197] on span "February 2026" at bounding box center [637, 197] width 36 height 21
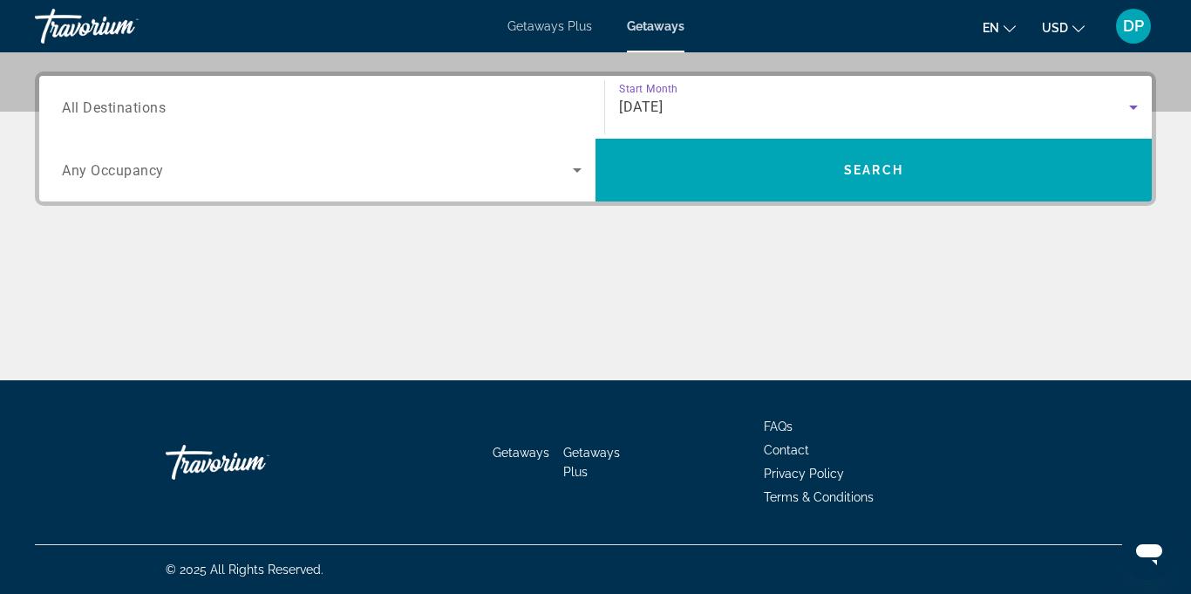
click at [166, 107] on span "All Destinations" at bounding box center [114, 107] width 104 height 17
click at [166, 107] on input "Destination All Destinations" at bounding box center [322, 108] width 520 height 21
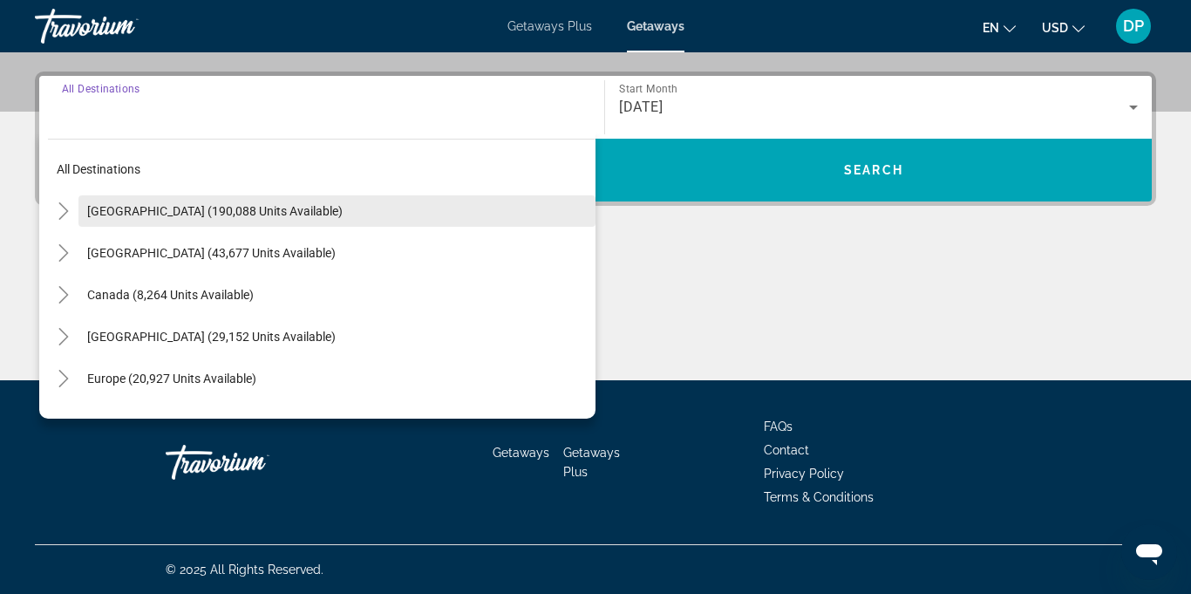
click at [222, 216] on span "United States (190,088 units available)" at bounding box center [214, 211] width 255 height 14
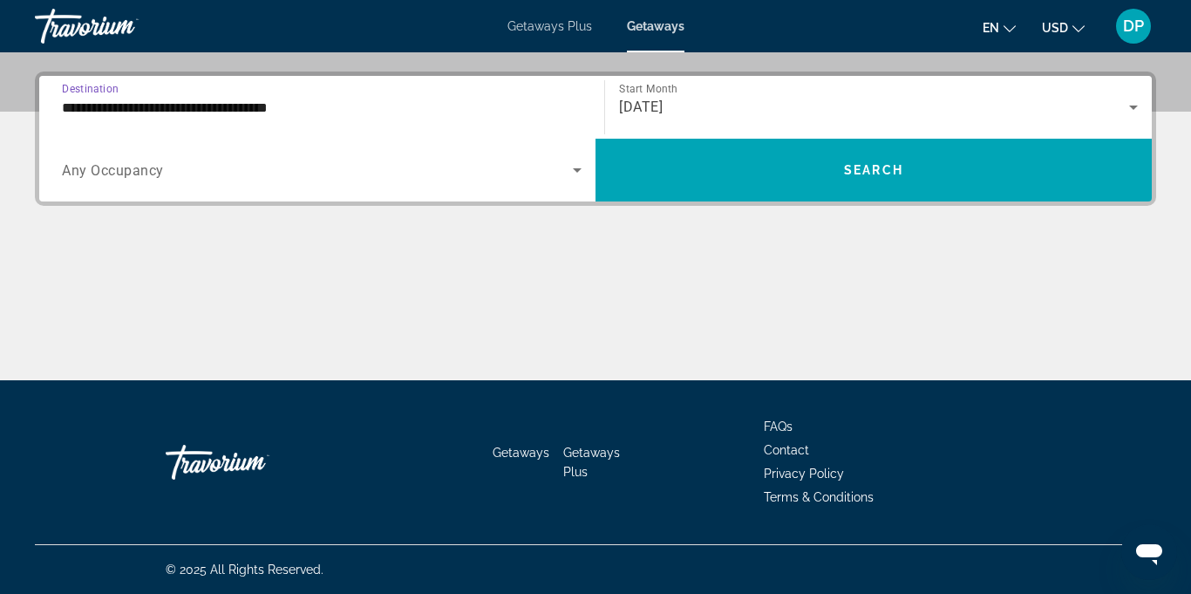
click at [213, 109] on input "**********" at bounding box center [322, 108] width 520 height 21
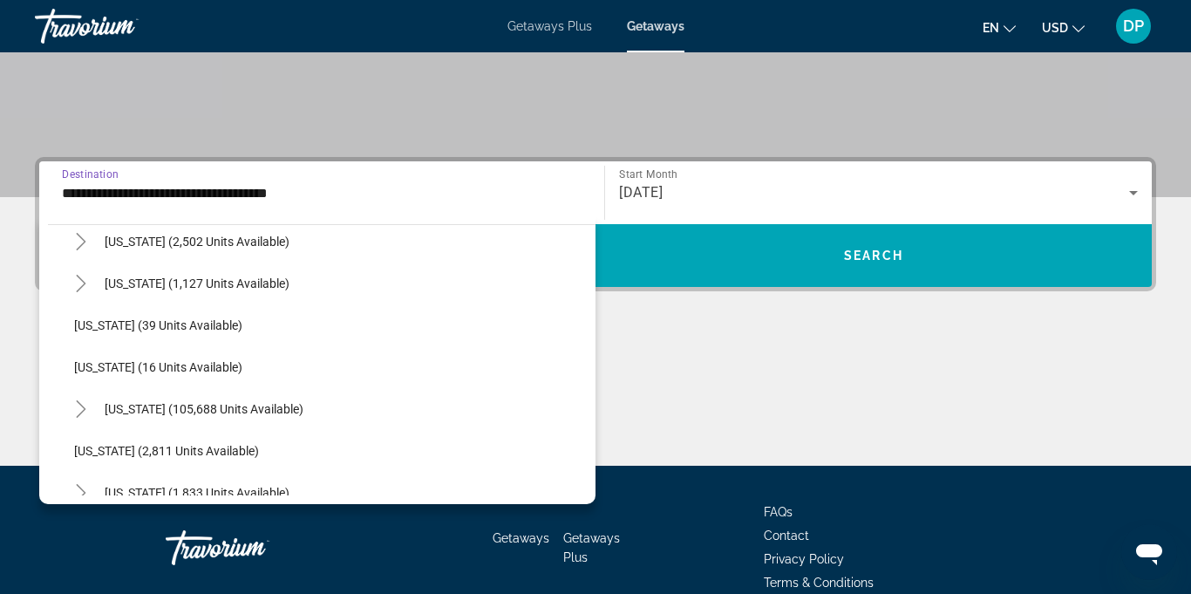
scroll to position [181, 0]
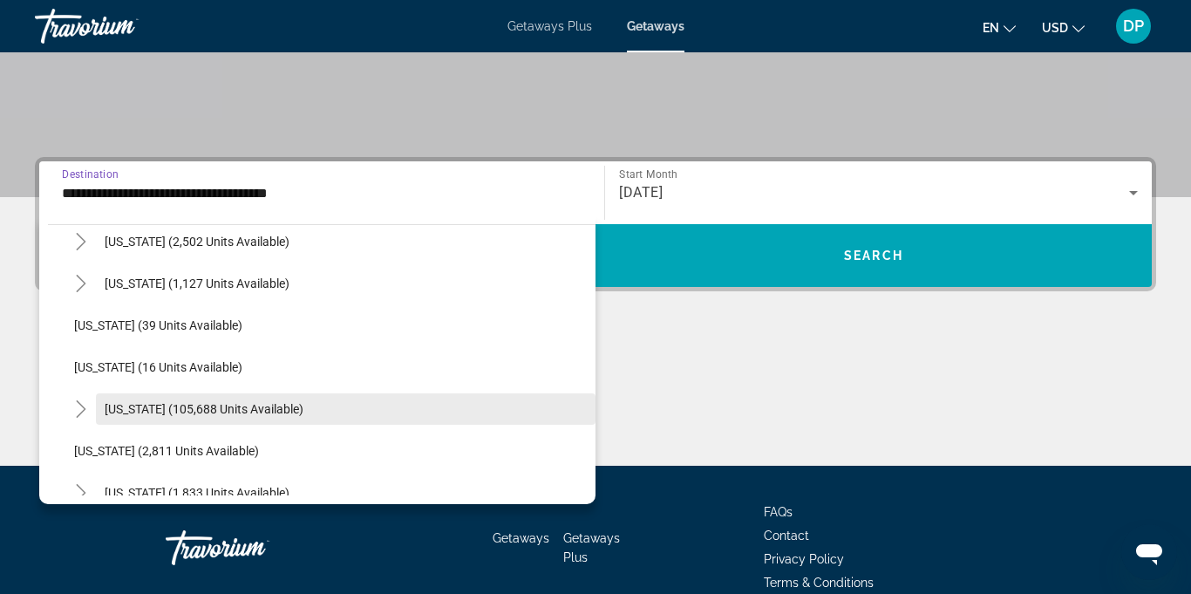
click at [186, 412] on span "Florida (105,688 units available)" at bounding box center [204, 409] width 199 height 14
type input "**********"
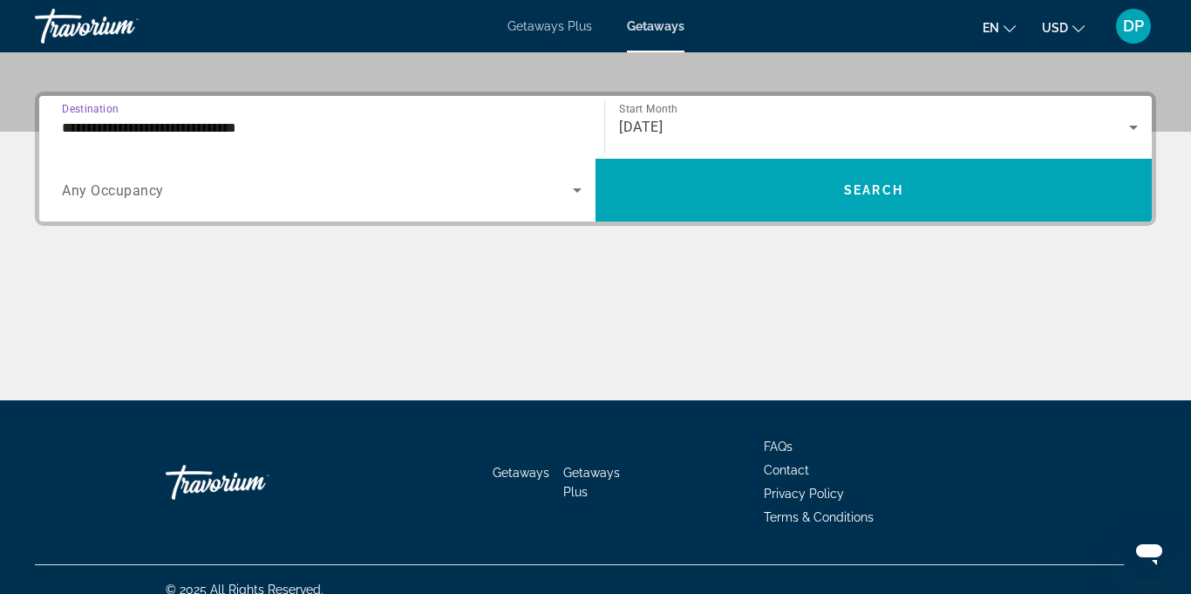
scroll to position [412, 0]
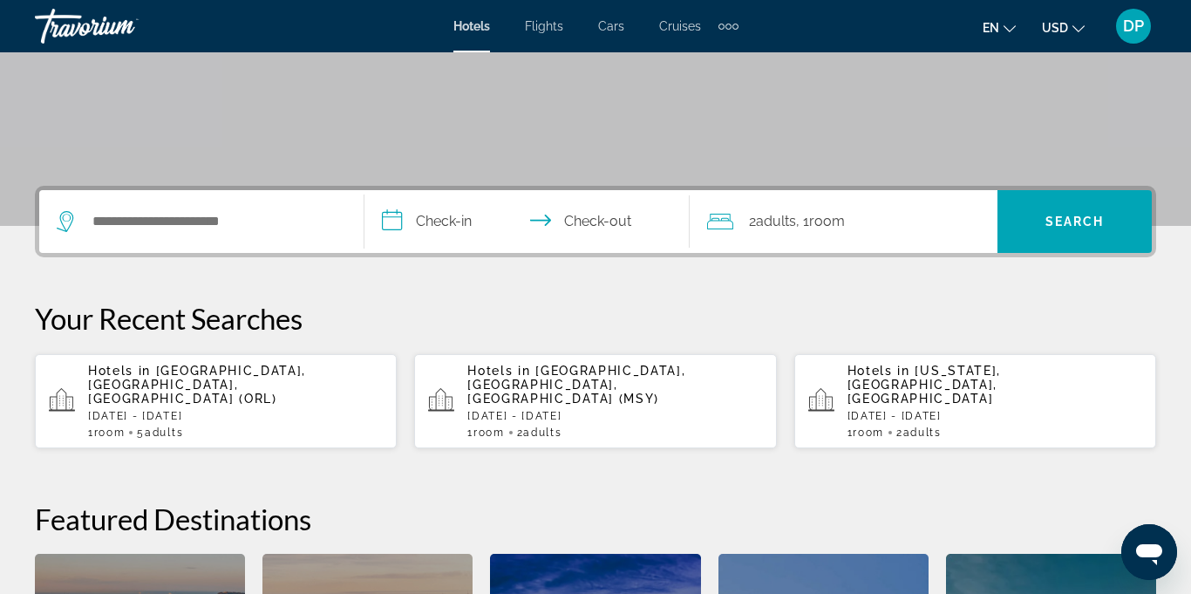
scroll to position [298, 0]
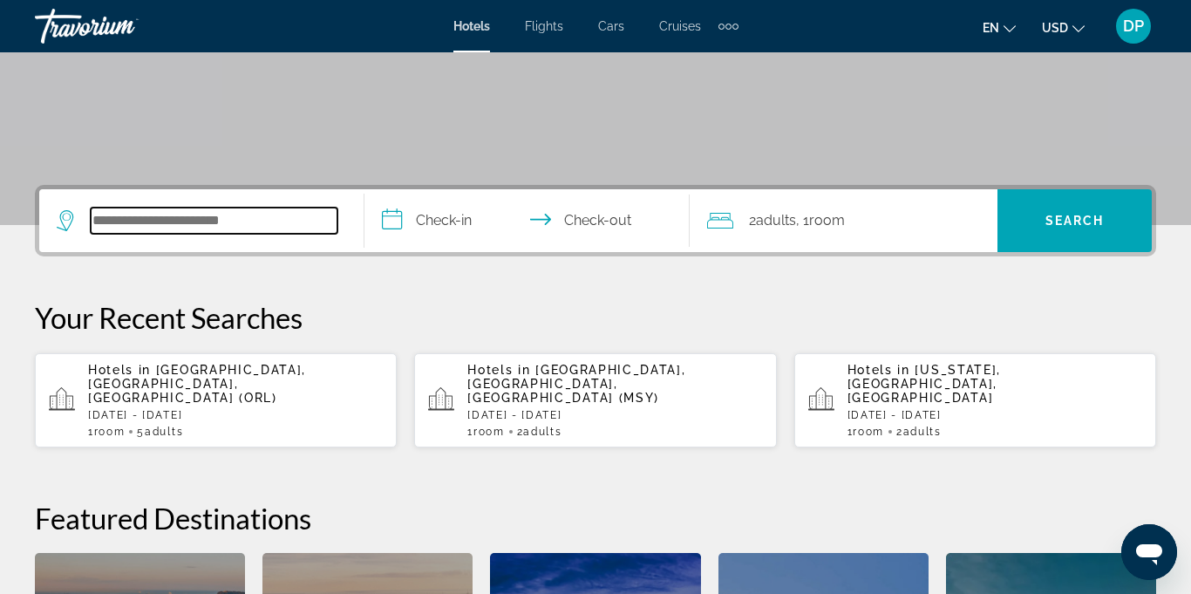
click at [192, 225] on input "Search widget" at bounding box center [214, 221] width 247 height 26
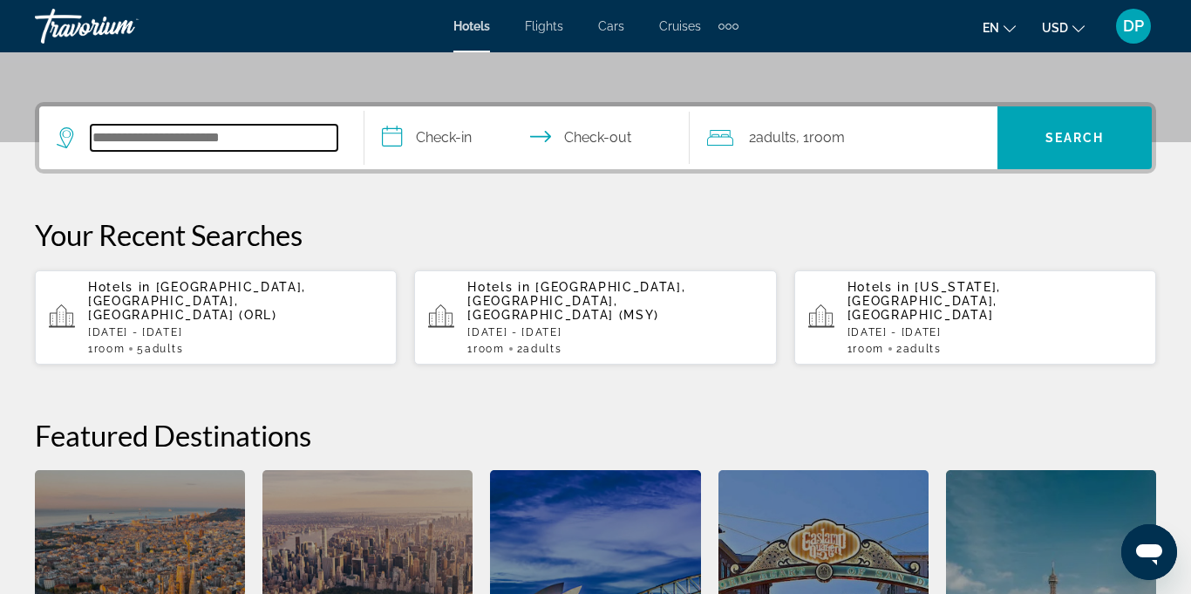
scroll to position [426, 0]
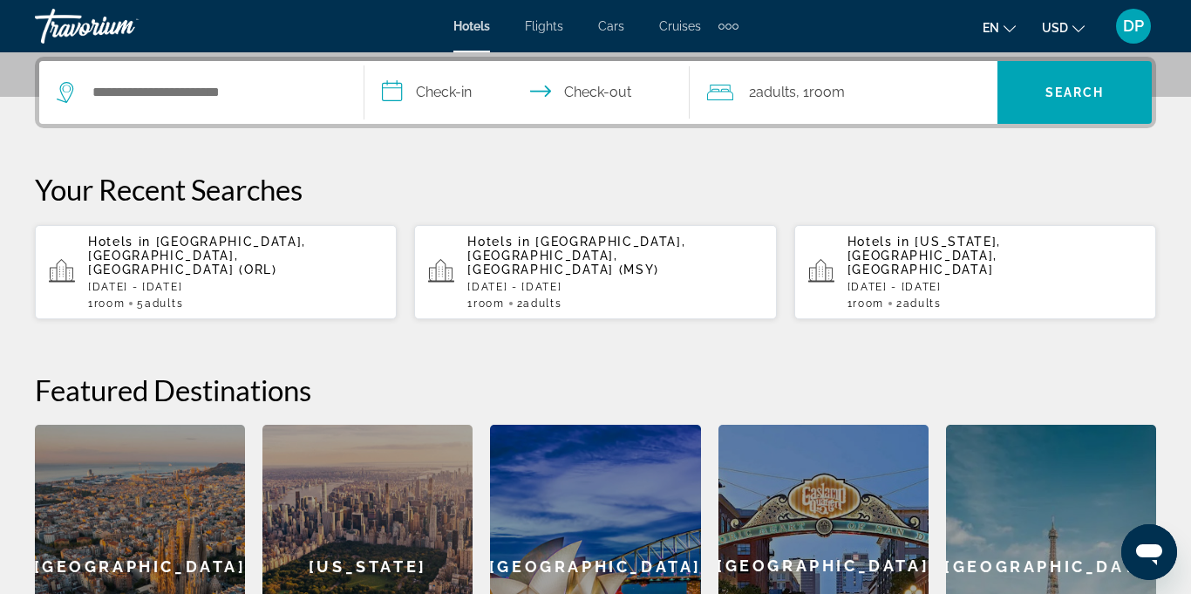
click at [167, 250] on p "Hotels in [GEOGRAPHIC_DATA], [GEOGRAPHIC_DATA], [GEOGRAPHIC_DATA] (ORL)" at bounding box center [235, 256] width 295 height 42
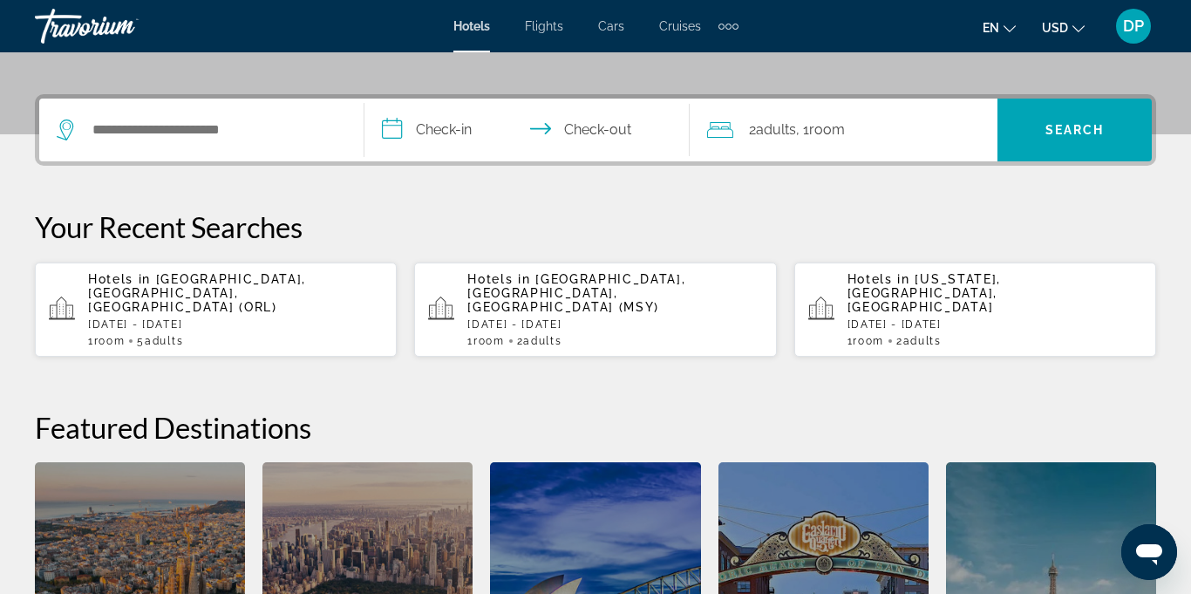
scroll to position [388, 0]
click at [418, 120] on input "**********" at bounding box center [530, 133] width 332 height 68
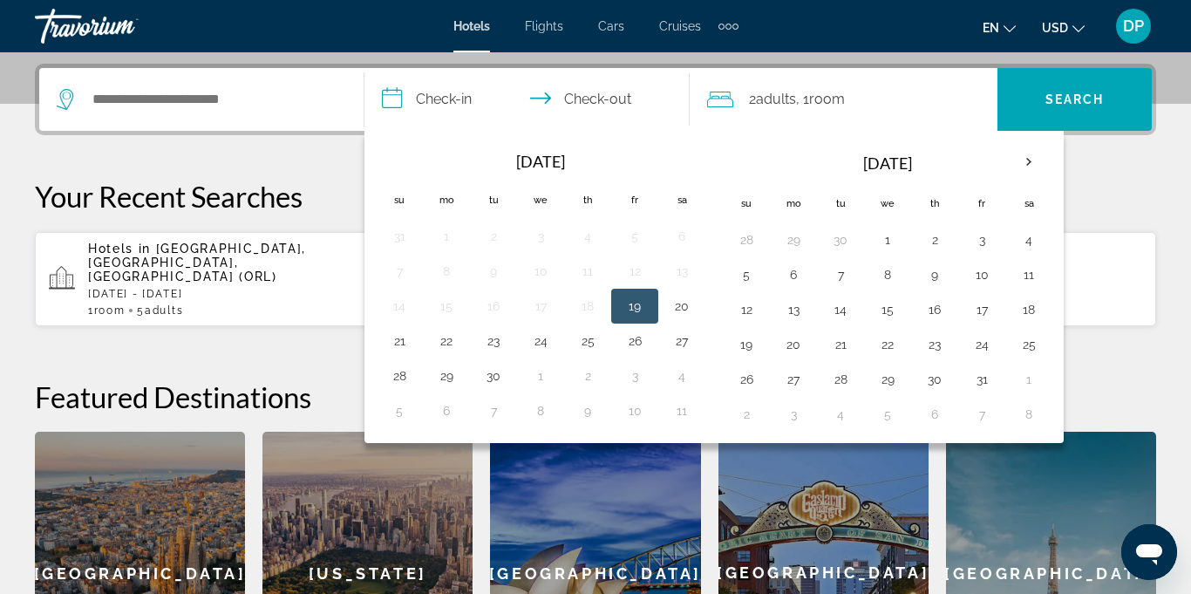
scroll to position [426, 0]
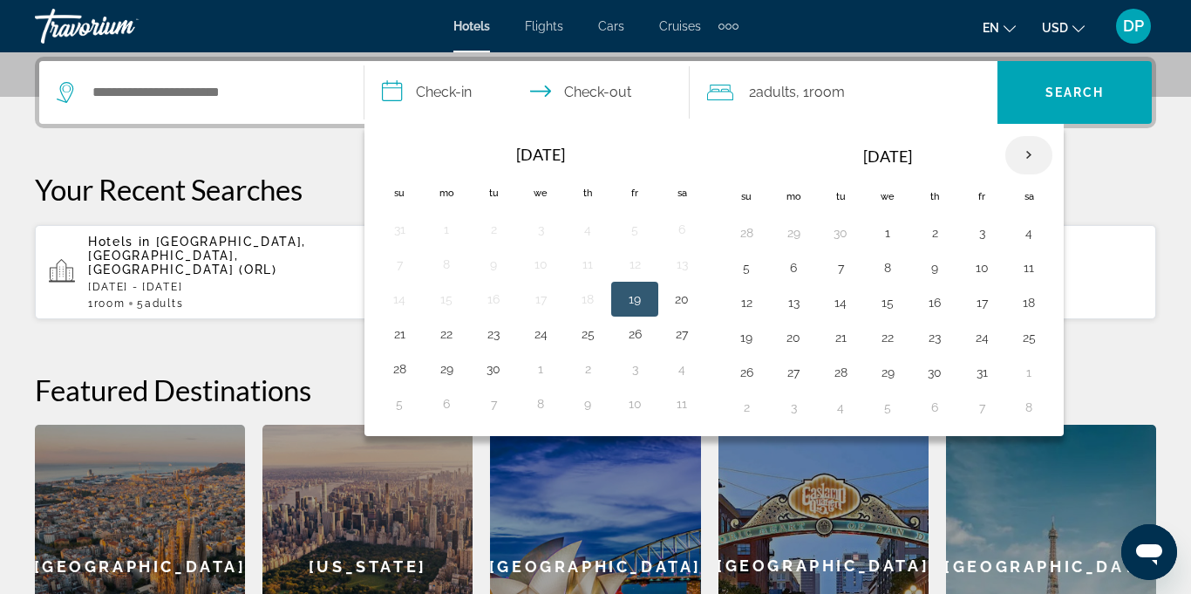
click at [1032, 160] on th "Next month" at bounding box center [1028, 155] width 47 height 38
click at [1025, 159] on th "Next month" at bounding box center [1028, 155] width 47 height 38
click at [1027, 160] on th "Next month" at bounding box center [1028, 155] width 47 height 38
click at [1044, 154] on th "Next month" at bounding box center [1028, 155] width 47 height 38
click at [795, 372] on button "23" at bounding box center [794, 372] width 28 height 24
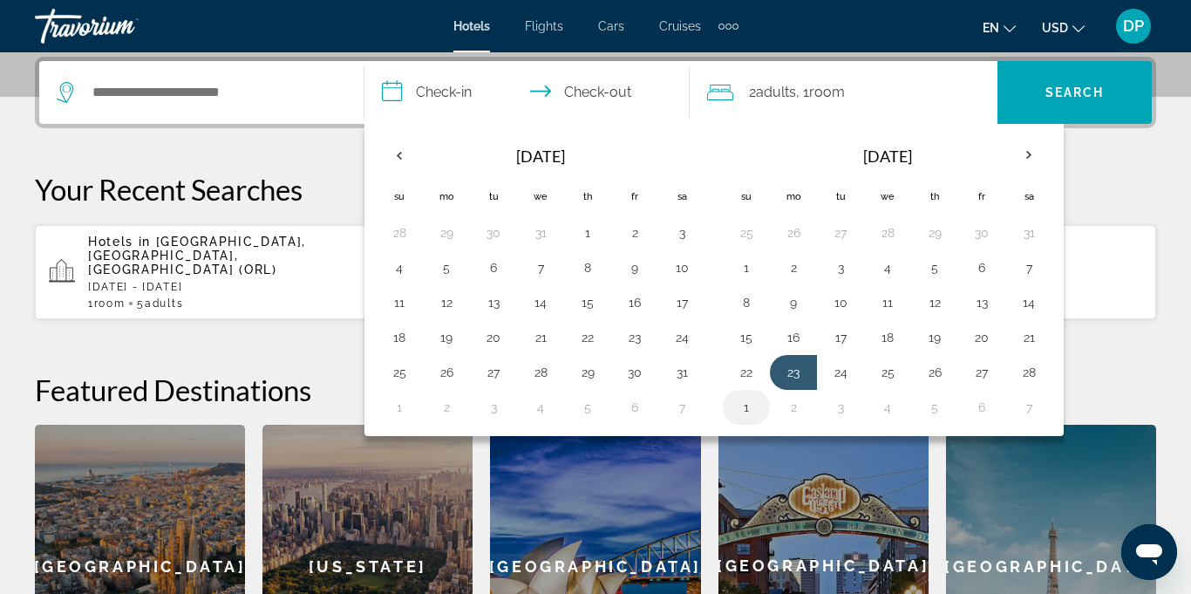
click at [746, 411] on button "1" at bounding box center [746, 407] width 28 height 24
type input "**********"
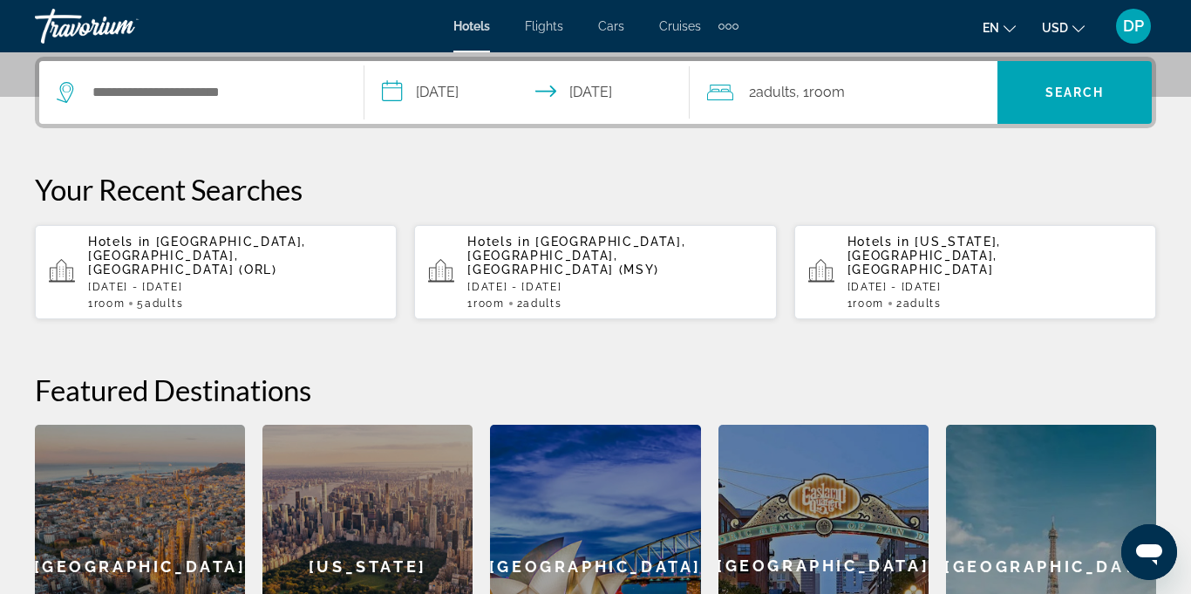
click at [726, 92] on icon "Travelers: 2 adults, 0 children" at bounding box center [720, 92] width 26 height 21
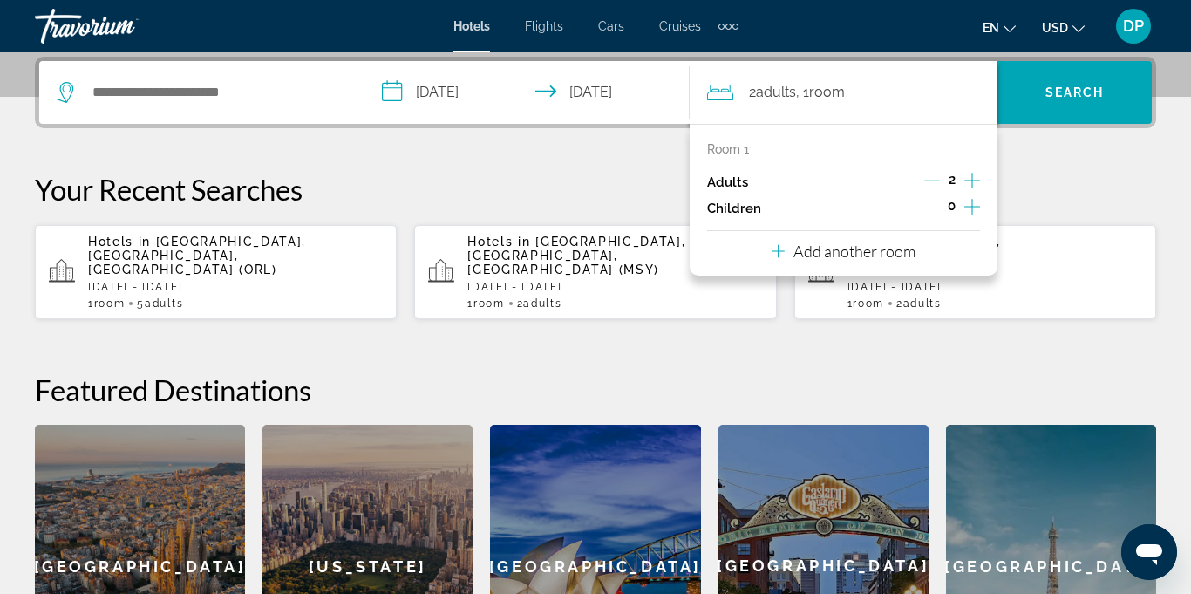
click at [969, 185] on icon "Increment adults" at bounding box center [972, 180] width 16 height 21
click at [978, 184] on icon "Increment adults" at bounding box center [972, 180] width 16 height 21
click at [979, 180] on icon "Increment adults" at bounding box center [972, 180] width 16 height 21
click at [124, 98] on input "Search widget" at bounding box center [214, 92] width 247 height 26
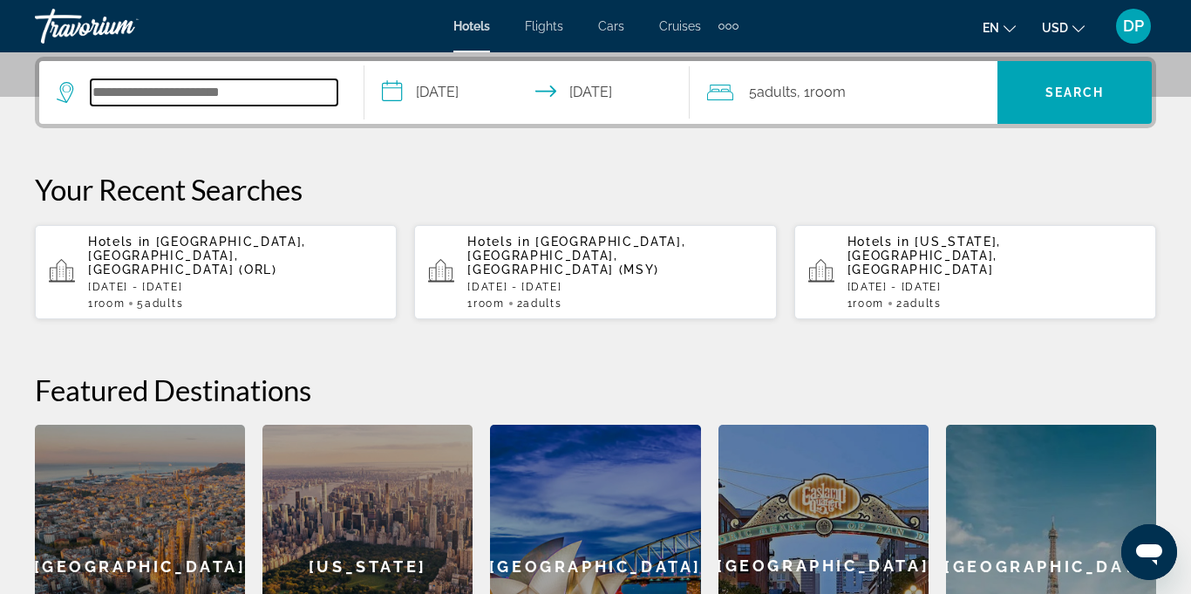
click at [111, 85] on input "Search widget" at bounding box center [214, 92] width 247 height 26
click at [128, 264] on div "Hotels in Orlando, FL, United States (ORL) Mon, 23 Feb - Sun, 01 Mar 1 Room roo…" at bounding box center [235, 272] width 295 height 75
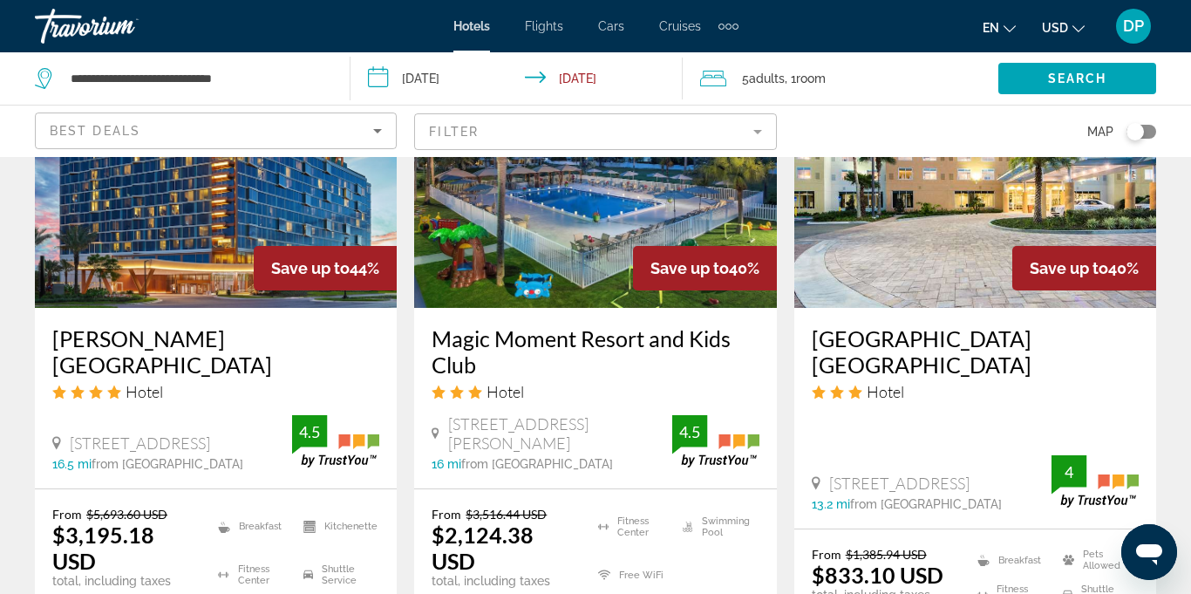
scroll to position [1576, 0]
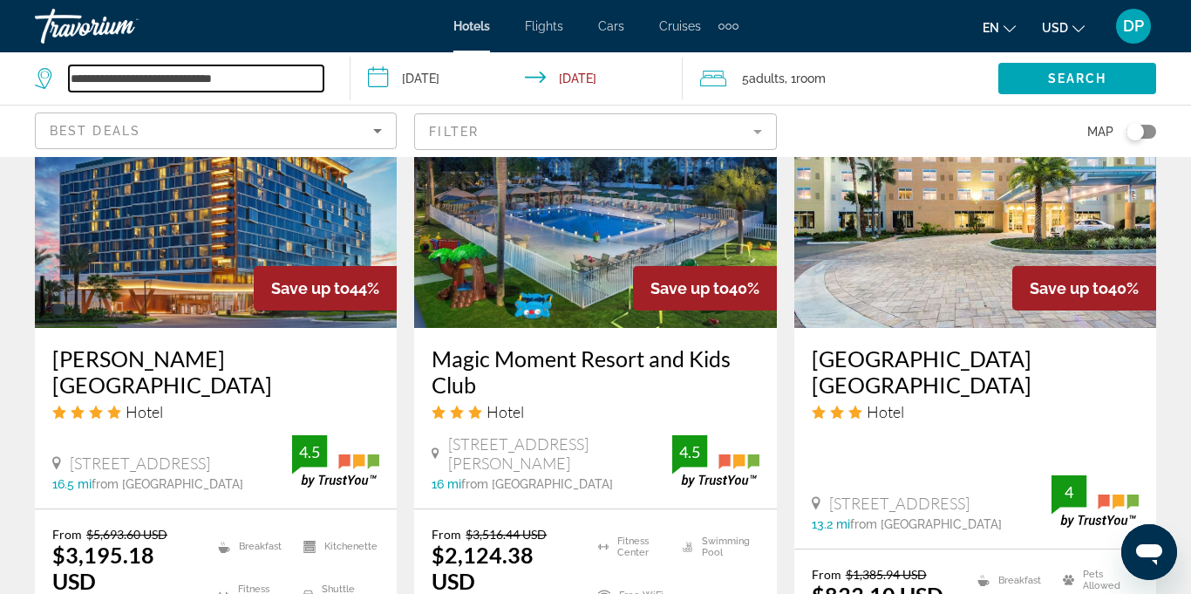
click at [279, 78] on input "**********" at bounding box center [196, 78] width 255 height 26
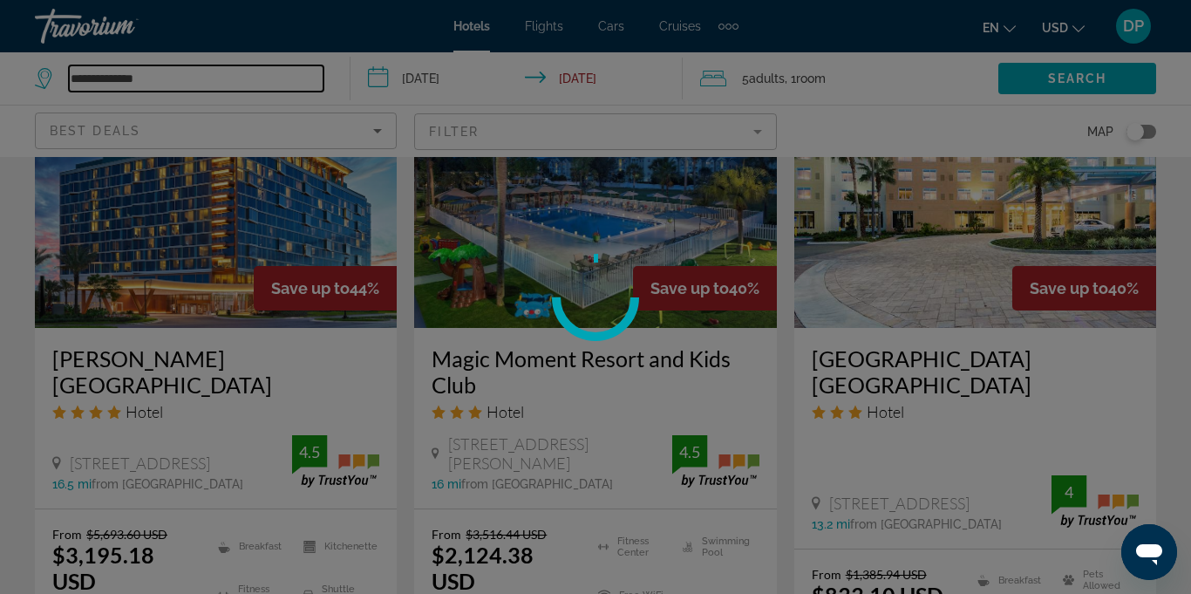
type input "**********"
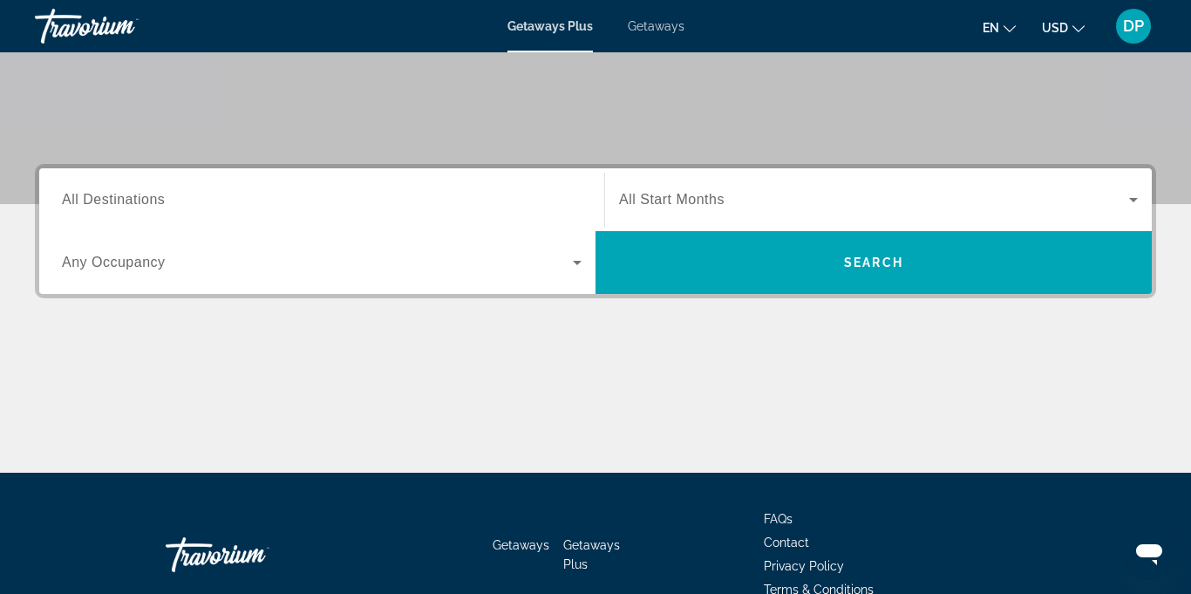
click at [113, 204] on span "All Destinations" at bounding box center [113, 199] width 103 height 15
click at [113, 204] on input "Destination All Destinations" at bounding box center [322, 200] width 520 height 21
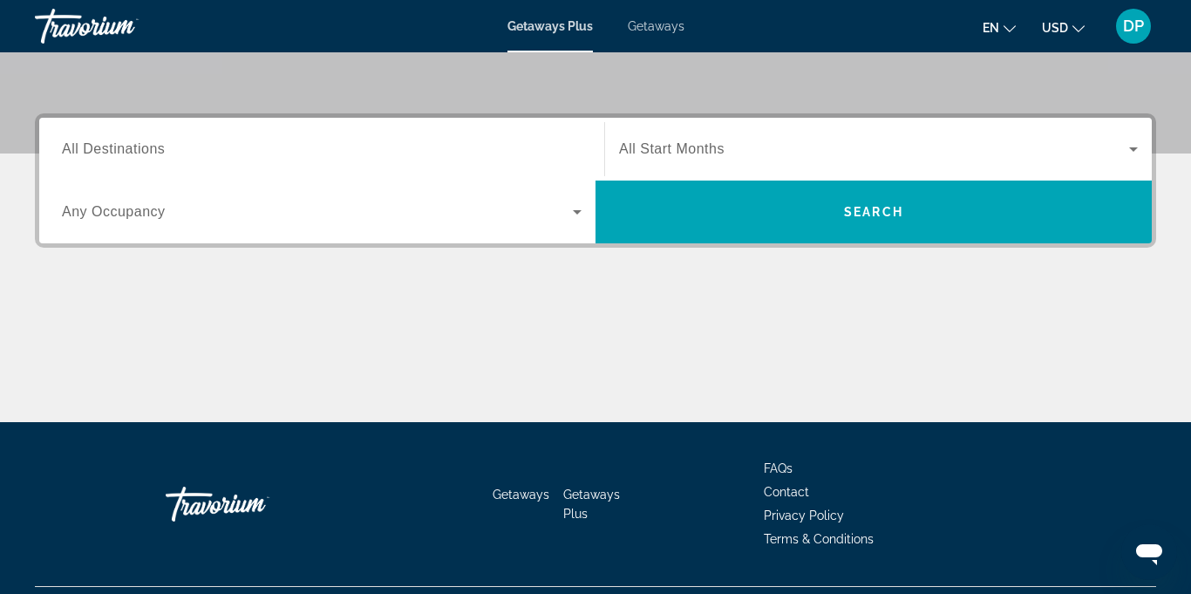
scroll to position [412, 0]
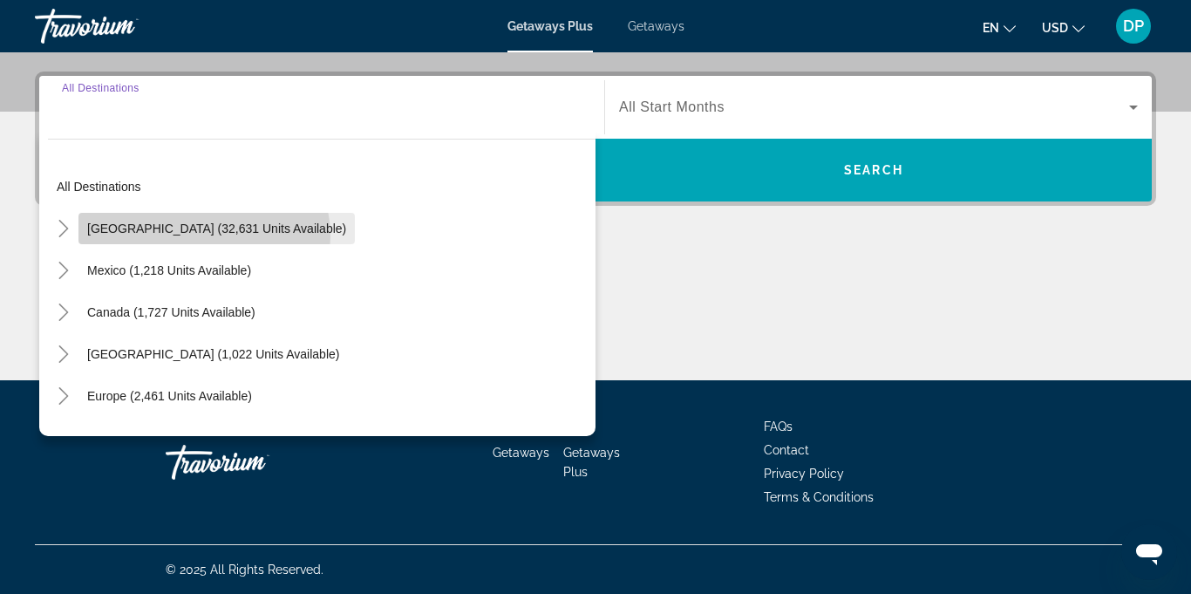
click at [203, 235] on span "Search widget" at bounding box center [216, 229] width 276 height 42
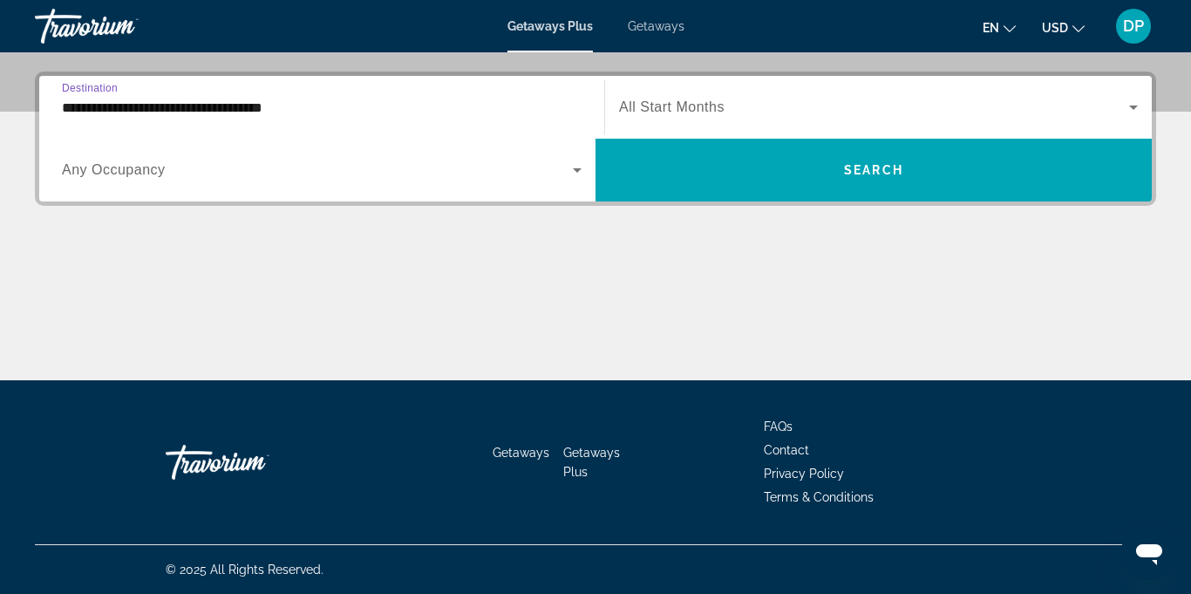
click at [246, 117] on input "**********" at bounding box center [322, 108] width 520 height 21
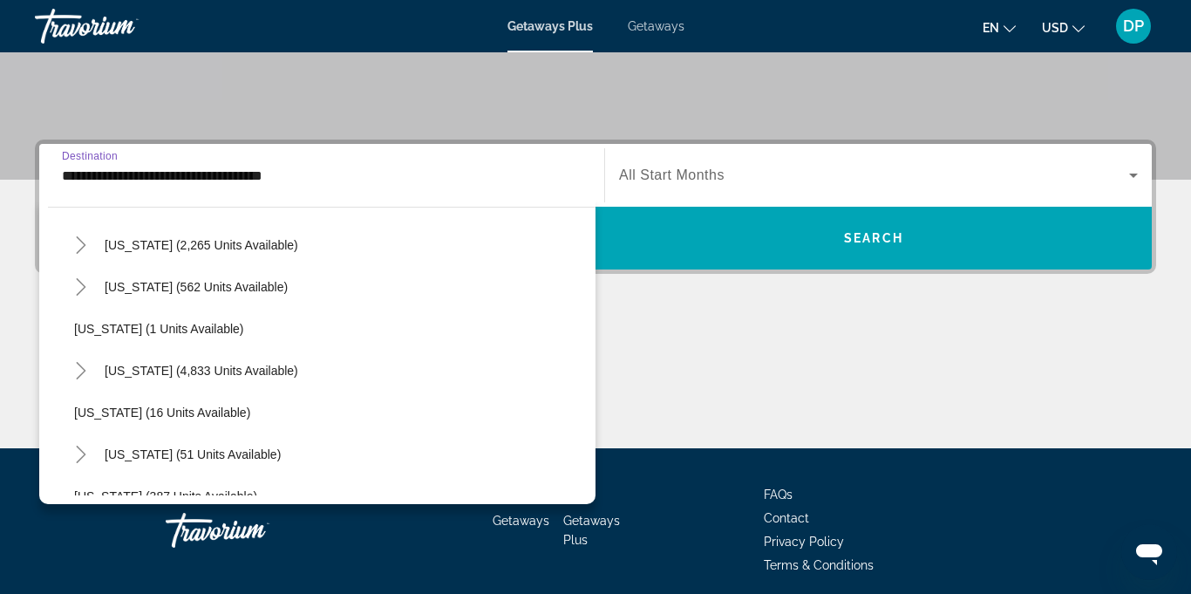
scroll to position [201, 0]
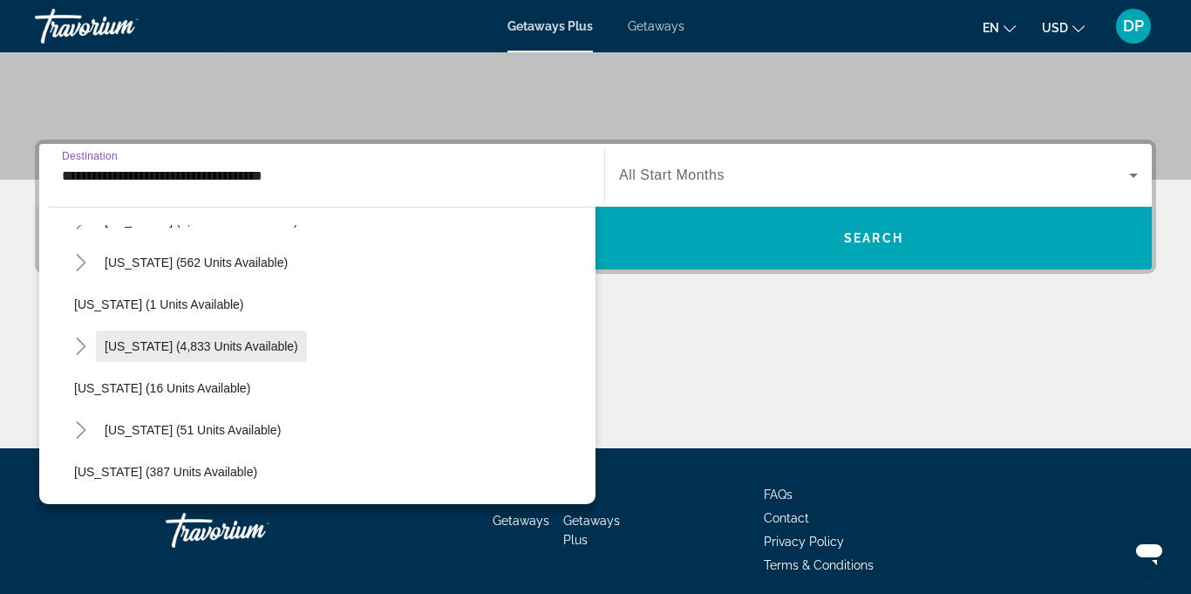
click at [187, 351] on span "[US_STATE] (4,833 units available)" at bounding box center [202, 346] width 194 height 14
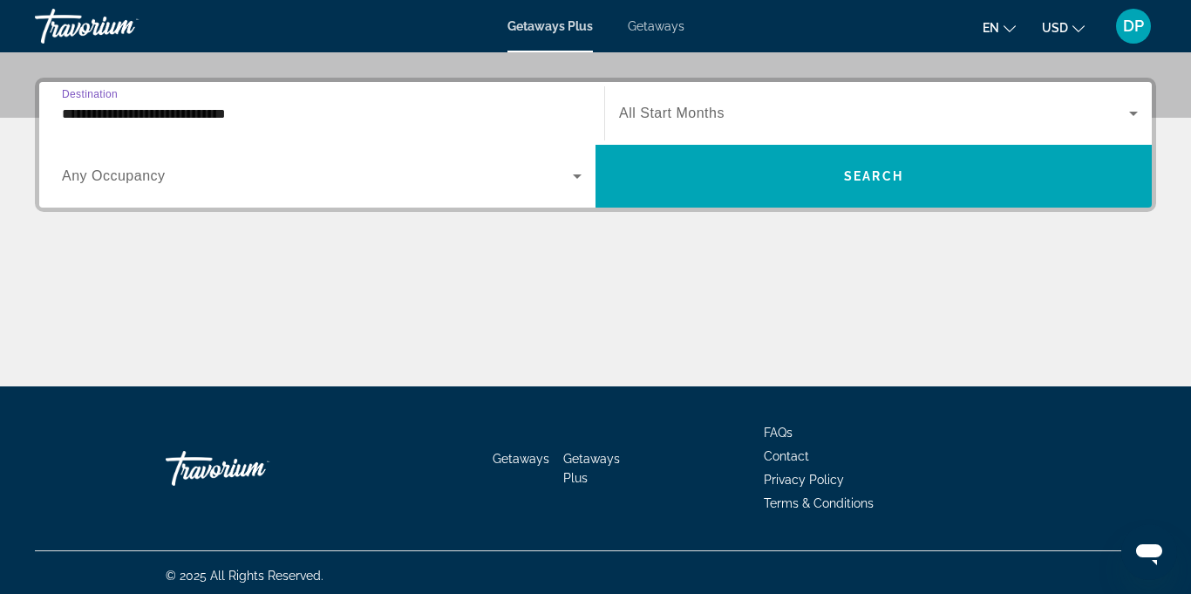
scroll to position [412, 0]
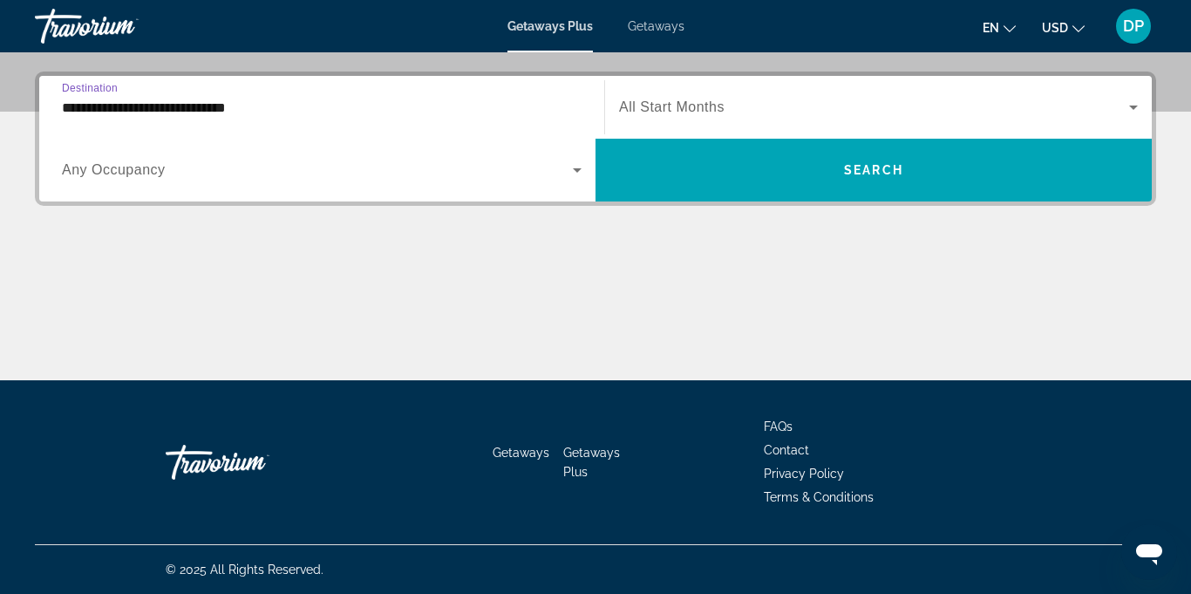
click at [202, 106] on input "**********" at bounding box center [322, 108] width 520 height 21
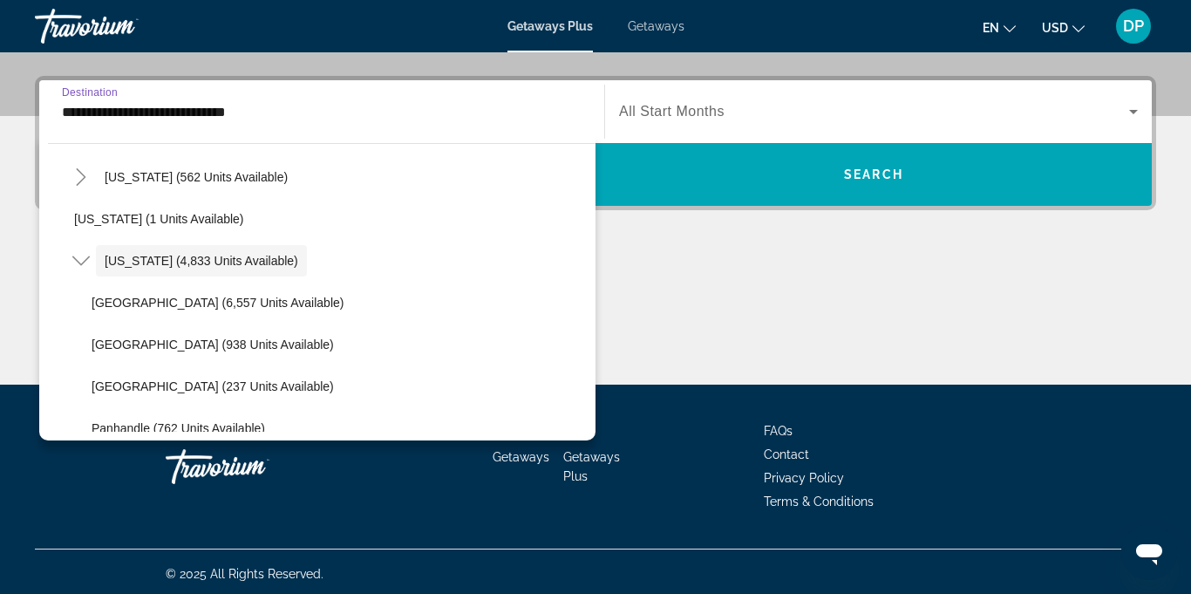
scroll to position [222, 0]
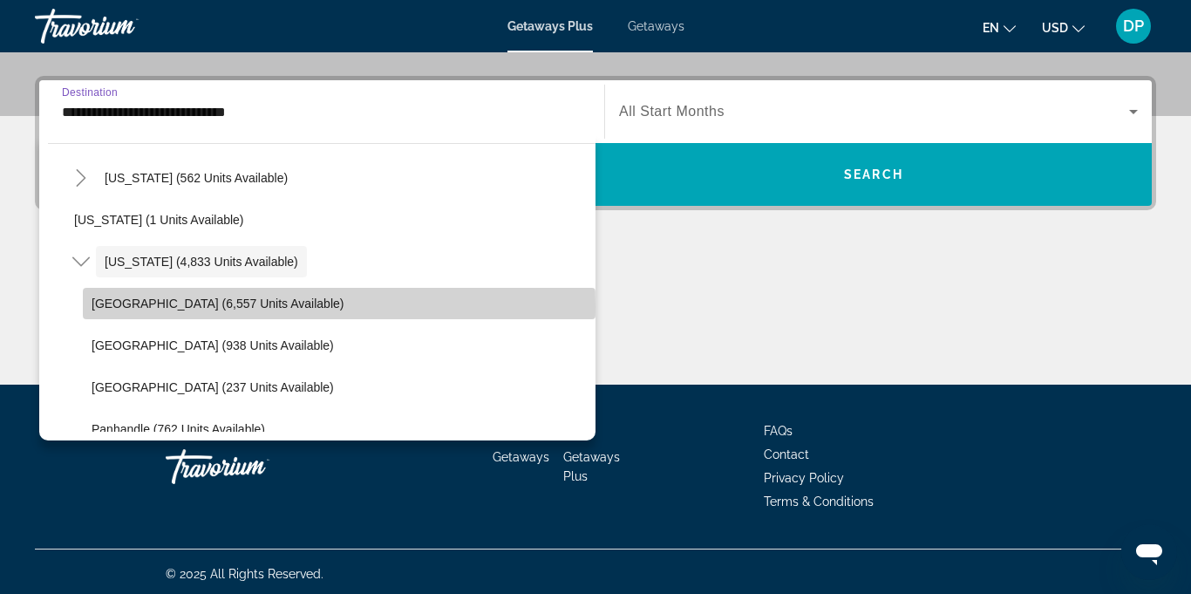
click at [174, 306] on span "[GEOGRAPHIC_DATA] (6,557 units available)" at bounding box center [218, 303] width 252 height 14
type input "**********"
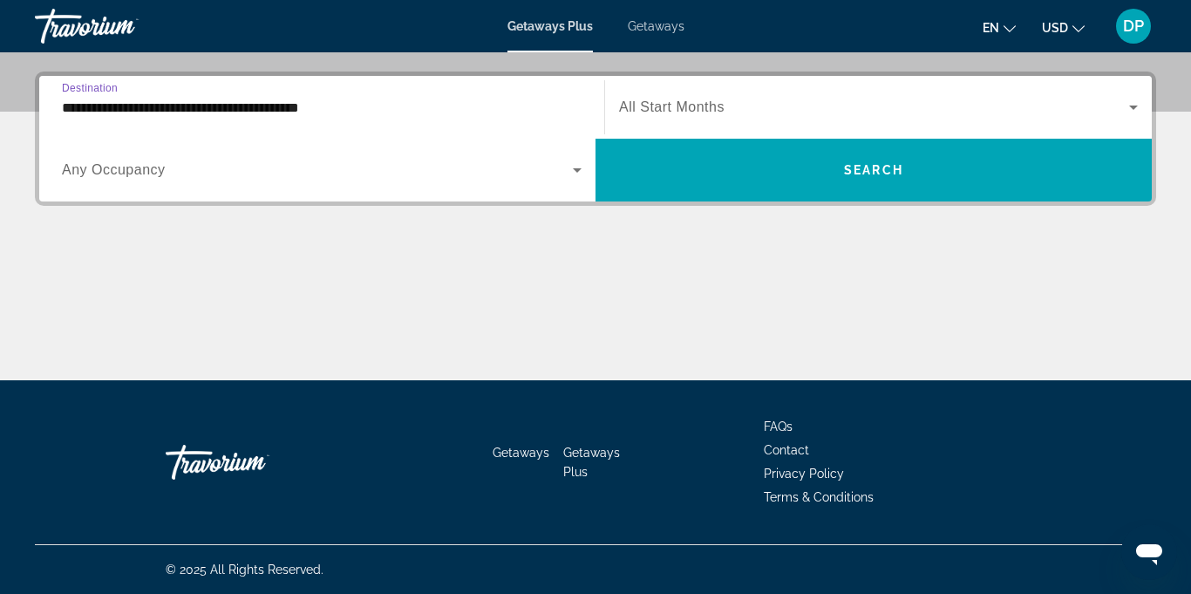
click at [1134, 107] on icon "Search widget" at bounding box center [1133, 108] width 9 height 4
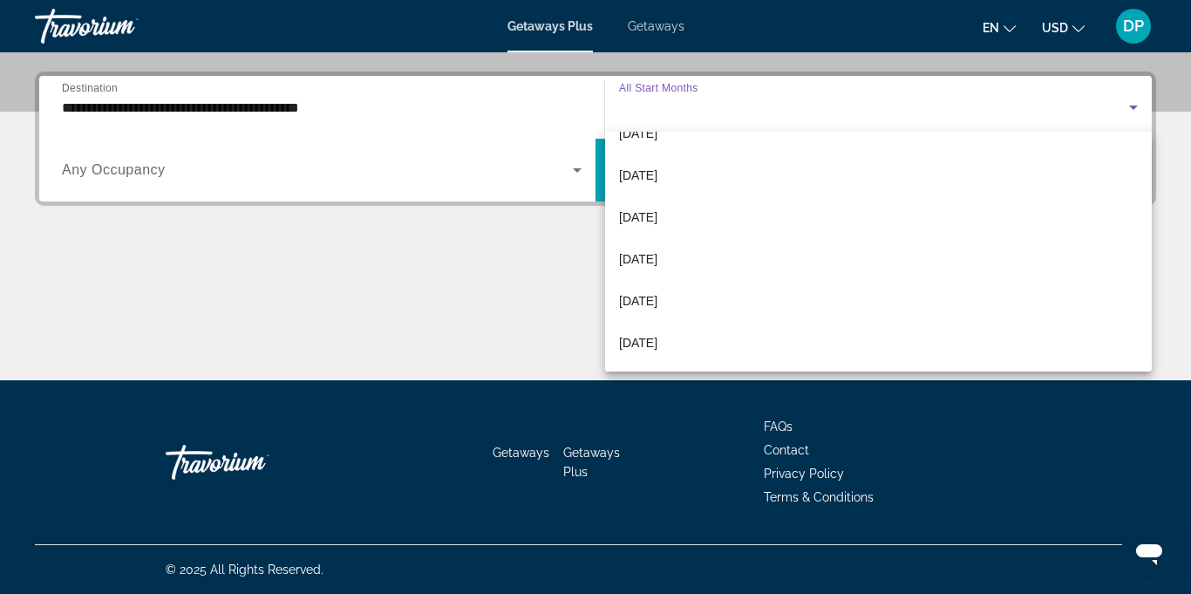
scroll to position [153, 0]
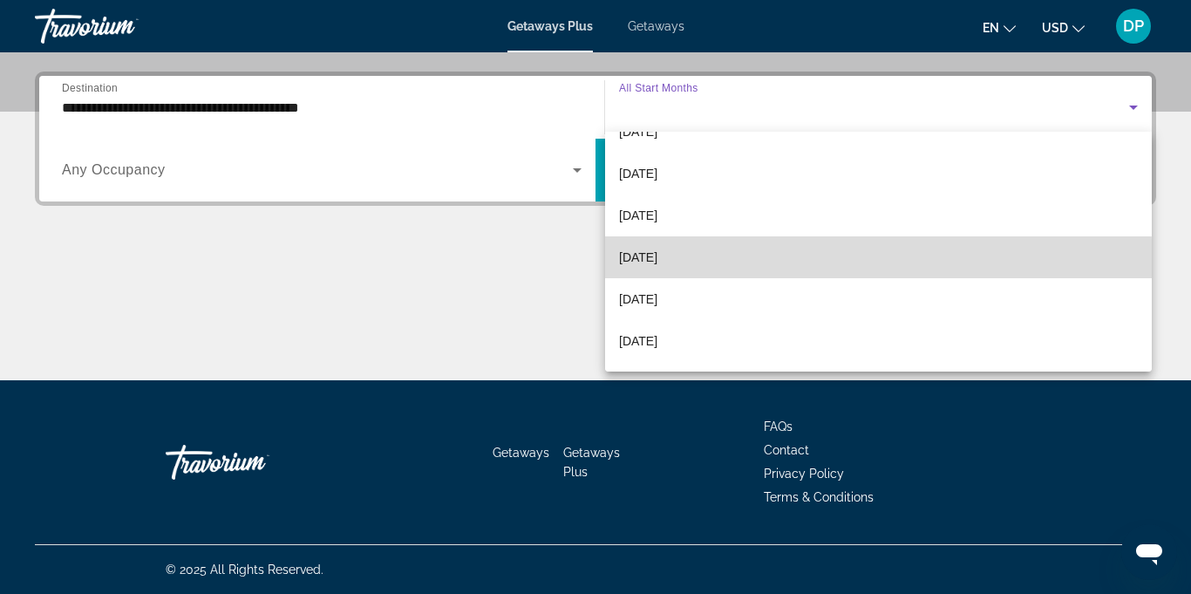
click at [656, 268] on mat-option "[DATE]" at bounding box center [878, 257] width 547 height 42
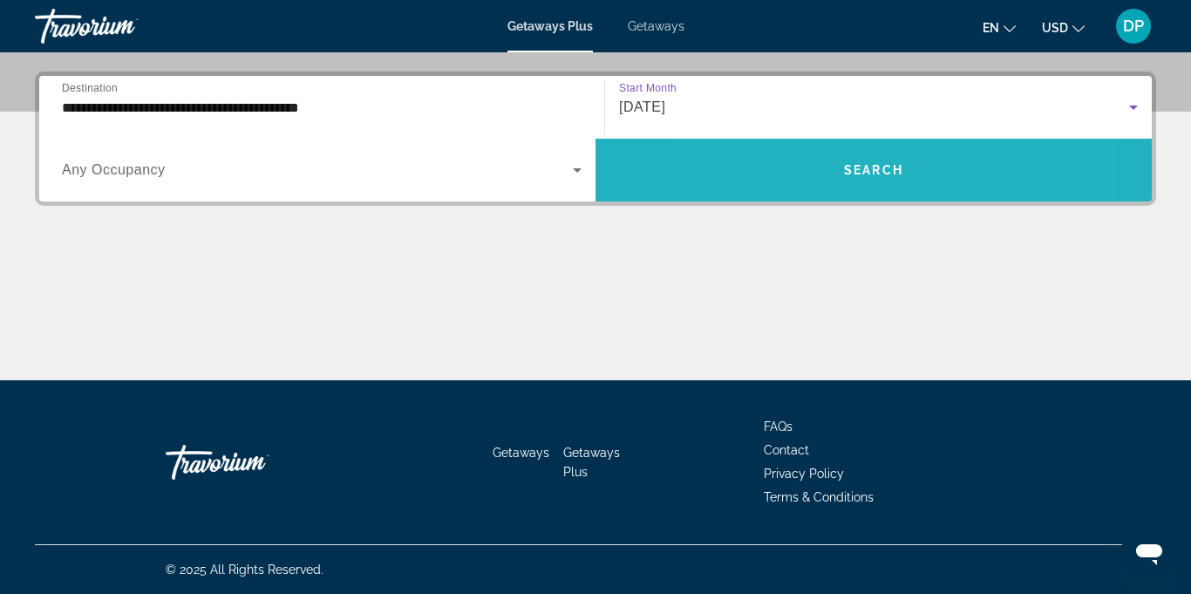
click at [801, 169] on span "Search widget" at bounding box center [874, 170] width 556 height 42
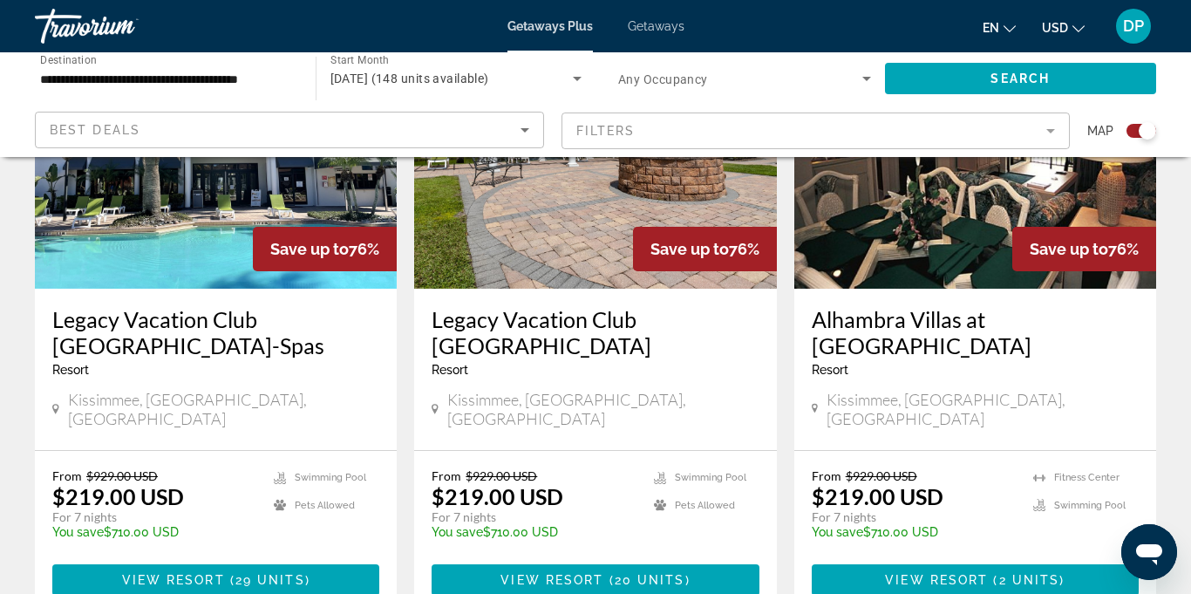
scroll to position [1393, 0]
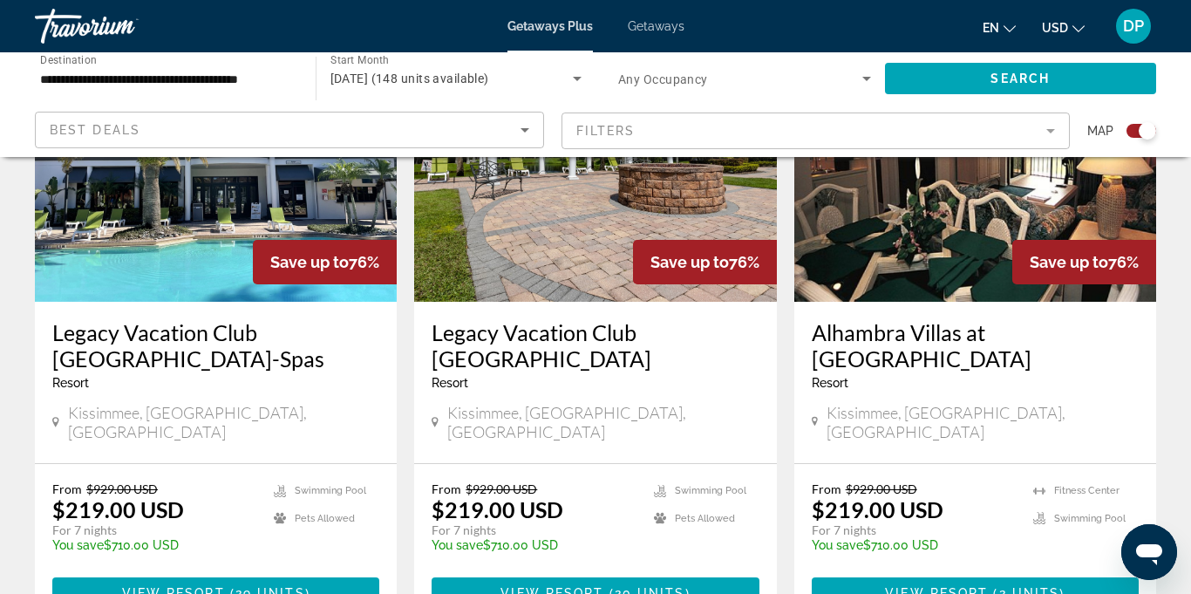
click at [1051, 136] on mat-form-field "Filters" at bounding box center [816, 130] width 509 height 37
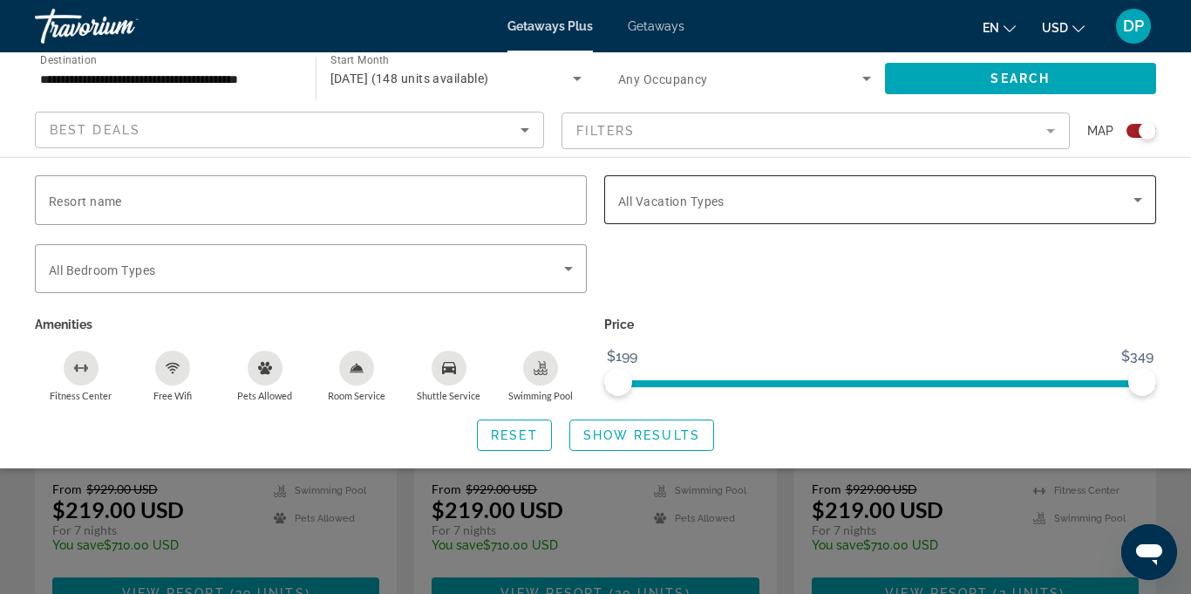
click at [1136, 201] on icon "Search widget" at bounding box center [1138, 199] width 21 height 21
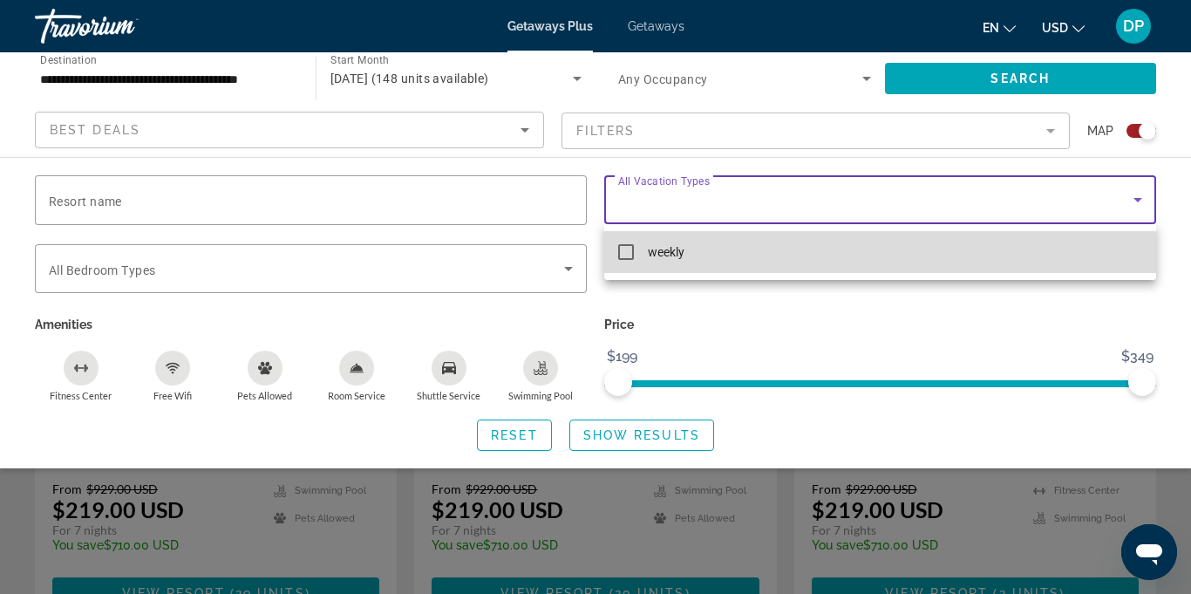
click at [628, 255] on mat-pseudo-checkbox at bounding box center [626, 252] width 16 height 16
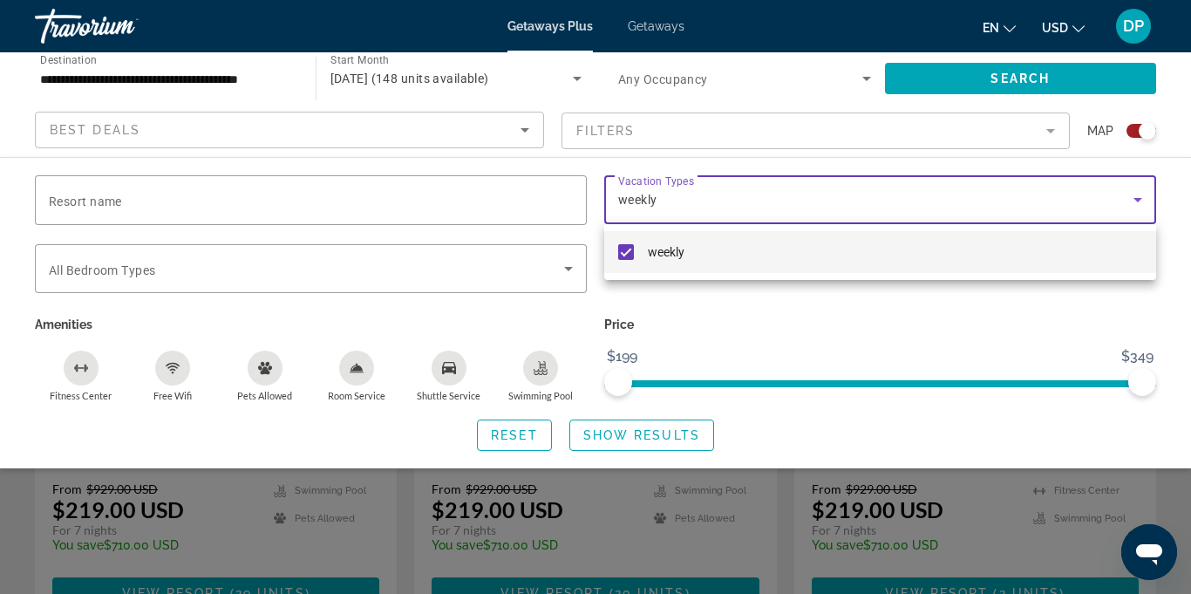
click at [572, 271] on div at bounding box center [595, 297] width 1191 height 594
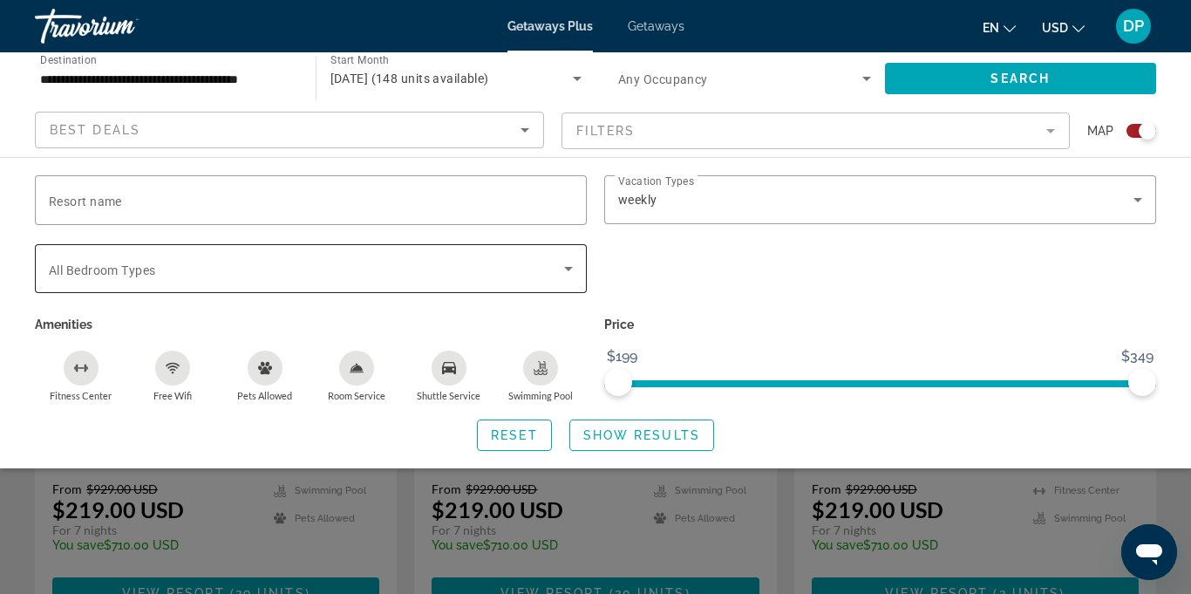
click at [569, 275] on icon "Search widget" at bounding box center [568, 268] width 21 height 21
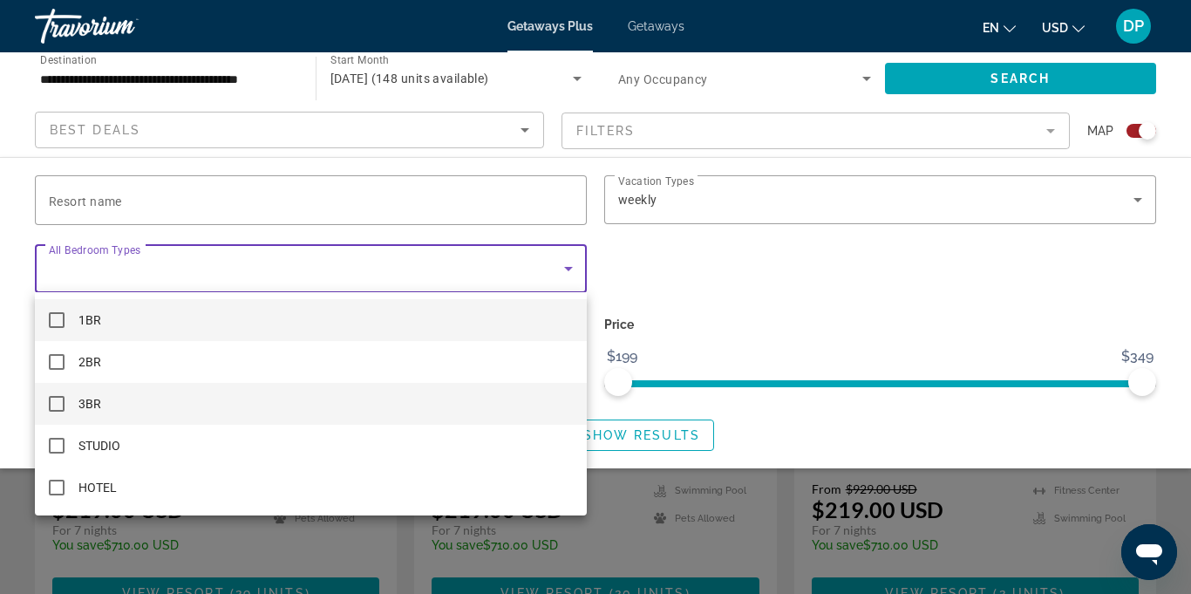
click at [50, 405] on mat-pseudo-checkbox at bounding box center [57, 404] width 16 height 16
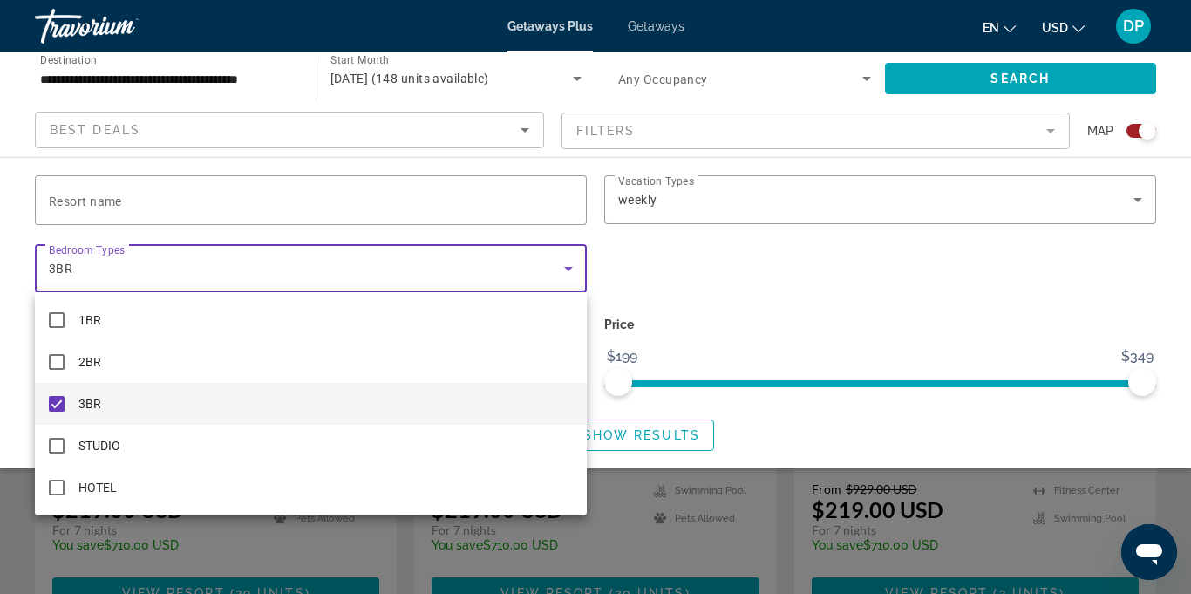
click at [742, 283] on div at bounding box center [595, 297] width 1191 height 594
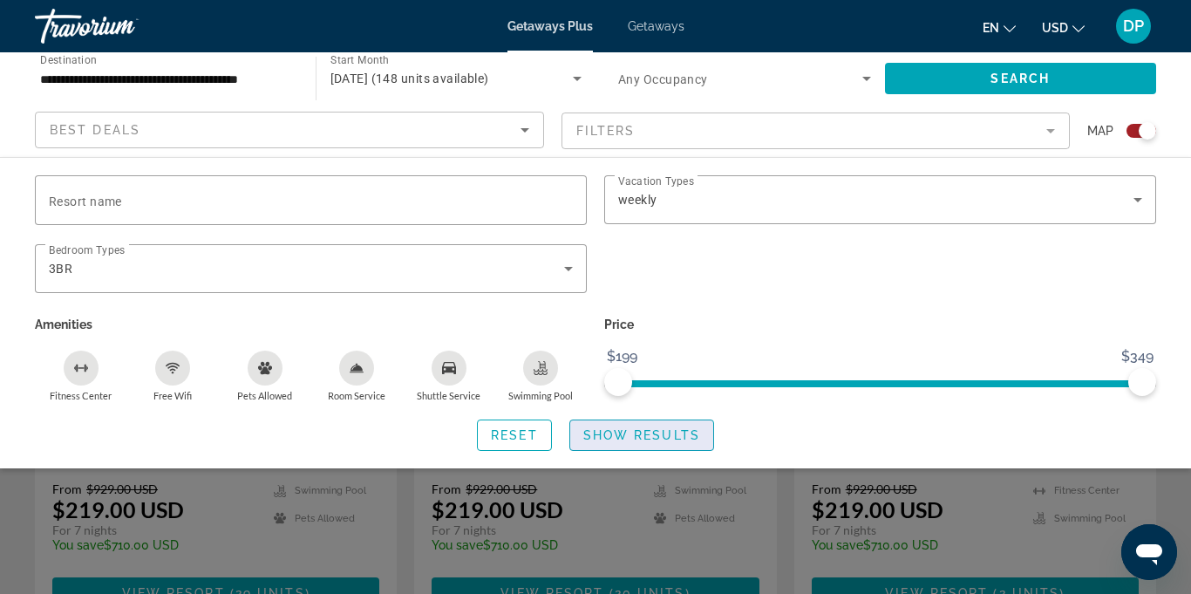
click at [606, 440] on span "Show Results" at bounding box center [641, 435] width 117 height 14
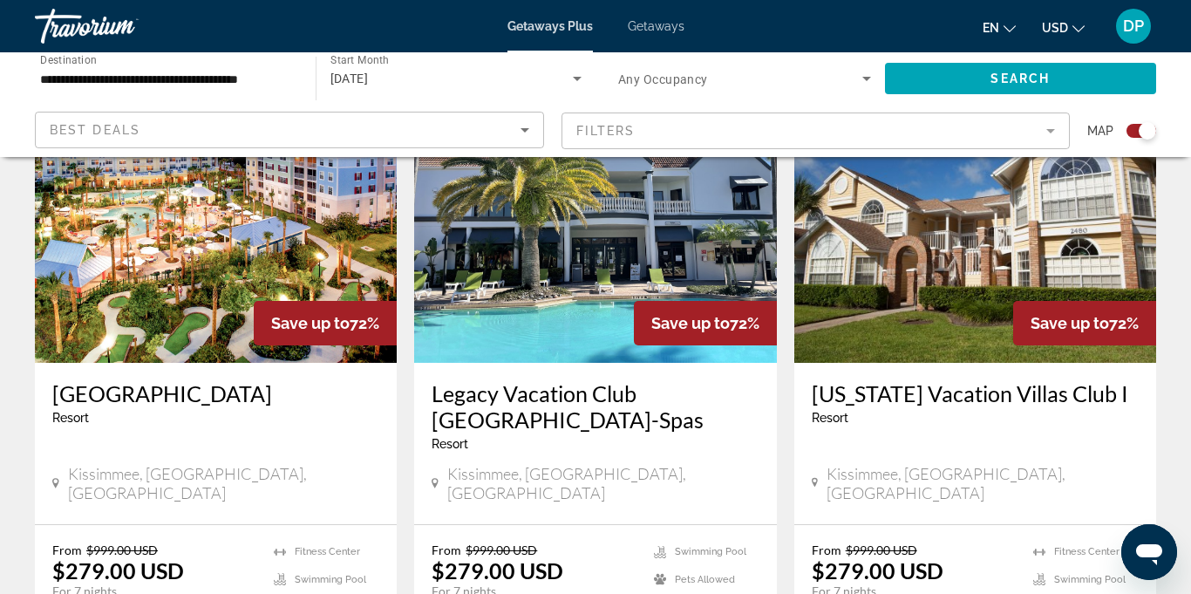
scroll to position [678, 0]
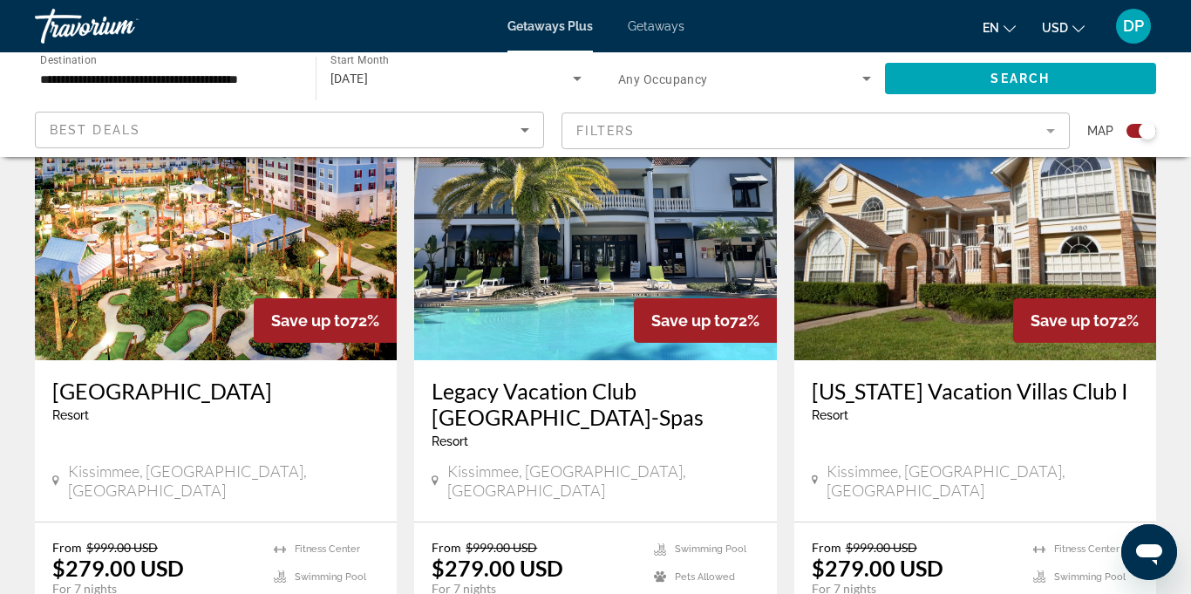
click at [591, 265] on img "Main content" at bounding box center [595, 220] width 362 height 279
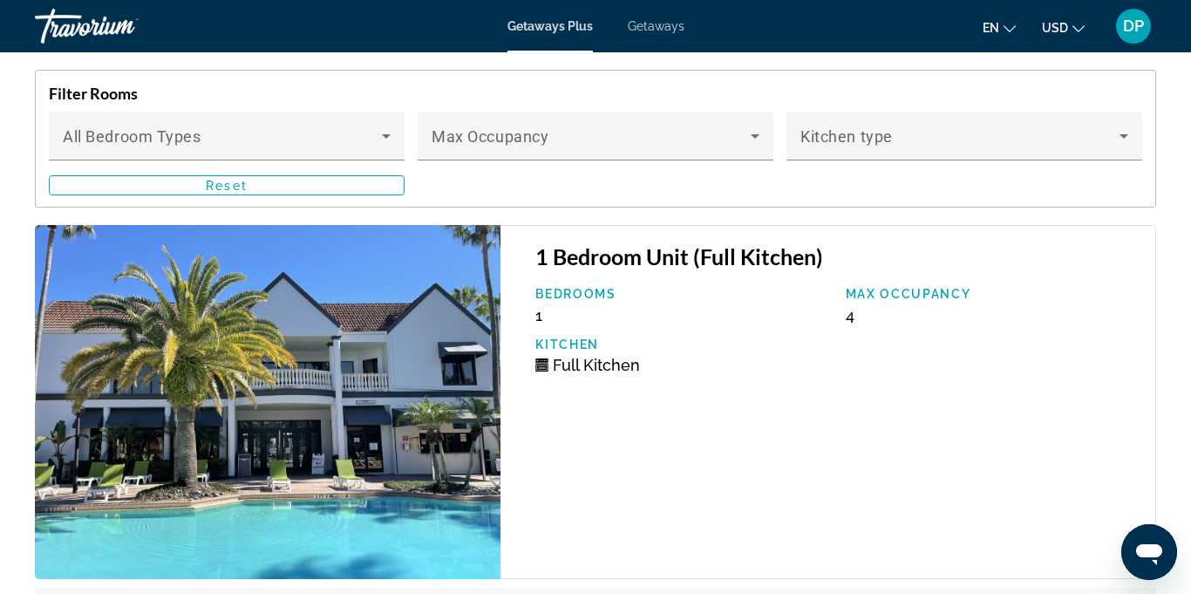
scroll to position [3705, 0]
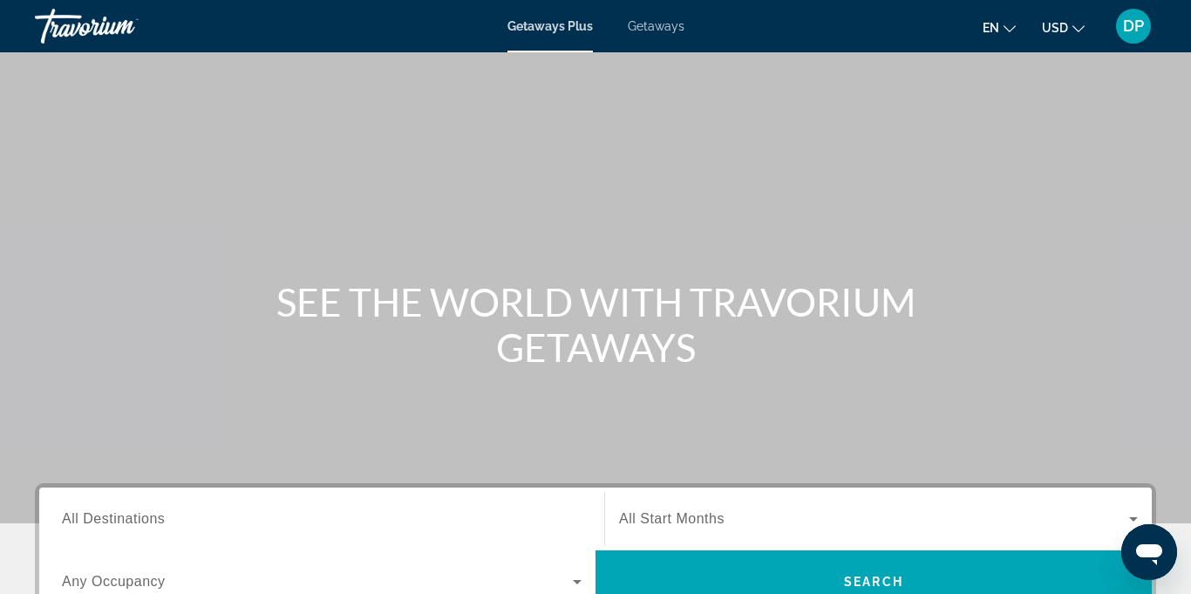
click at [217, 518] on input "Destination All Destinations" at bounding box center [322, 519] width 520 height 21
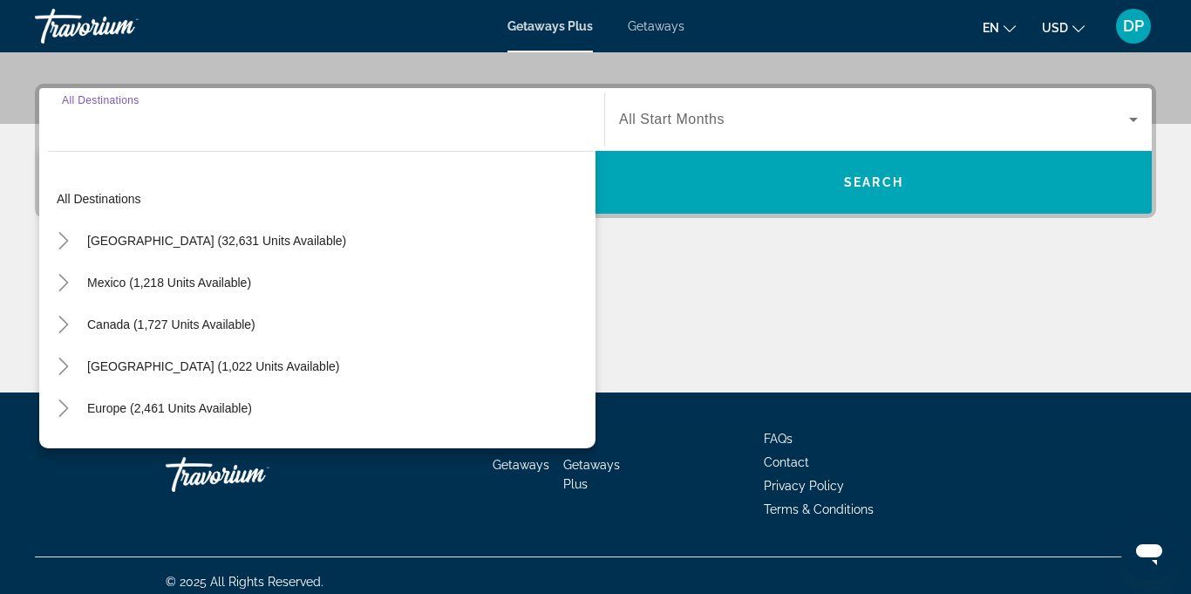
scroll to position [412, 0]
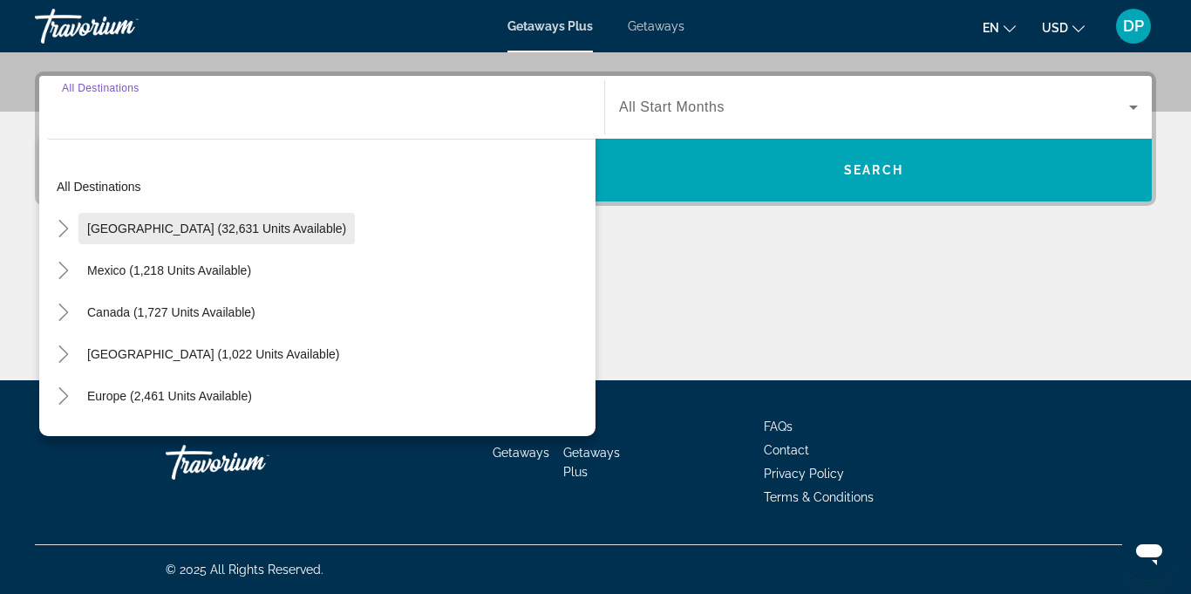
click at [247, 225] on span "[GEOGRAPHIC_DATA] (32,631 units available)" at bounding box center [216, 228] width 259 height 14
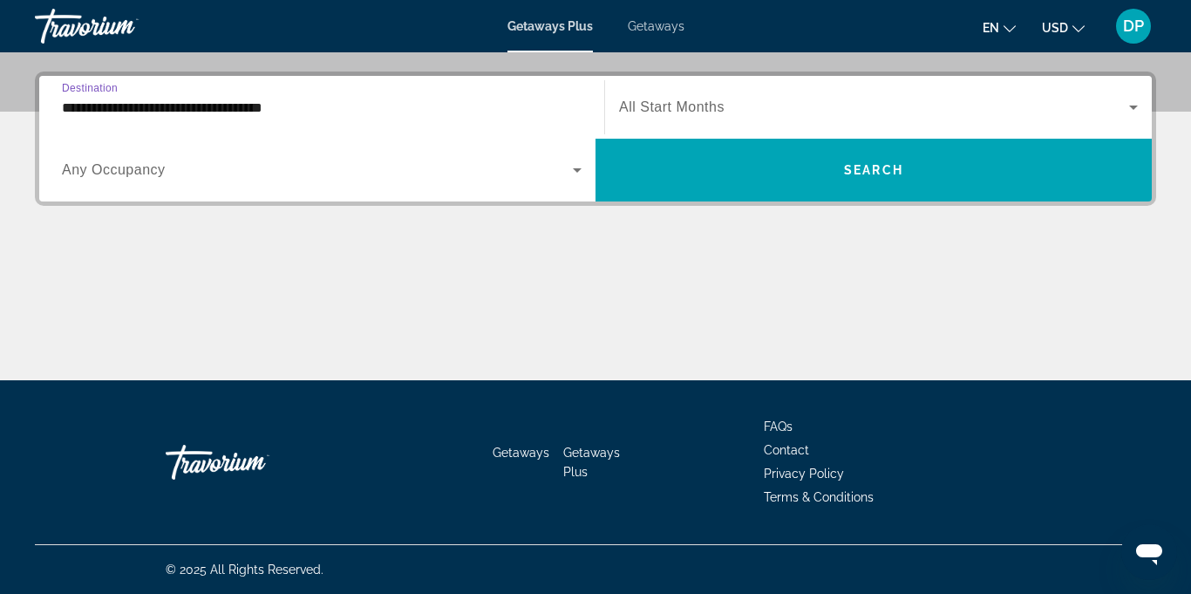
click at [269, 112] on input "**********" at bounding box center [322, 108] width 520 height 21
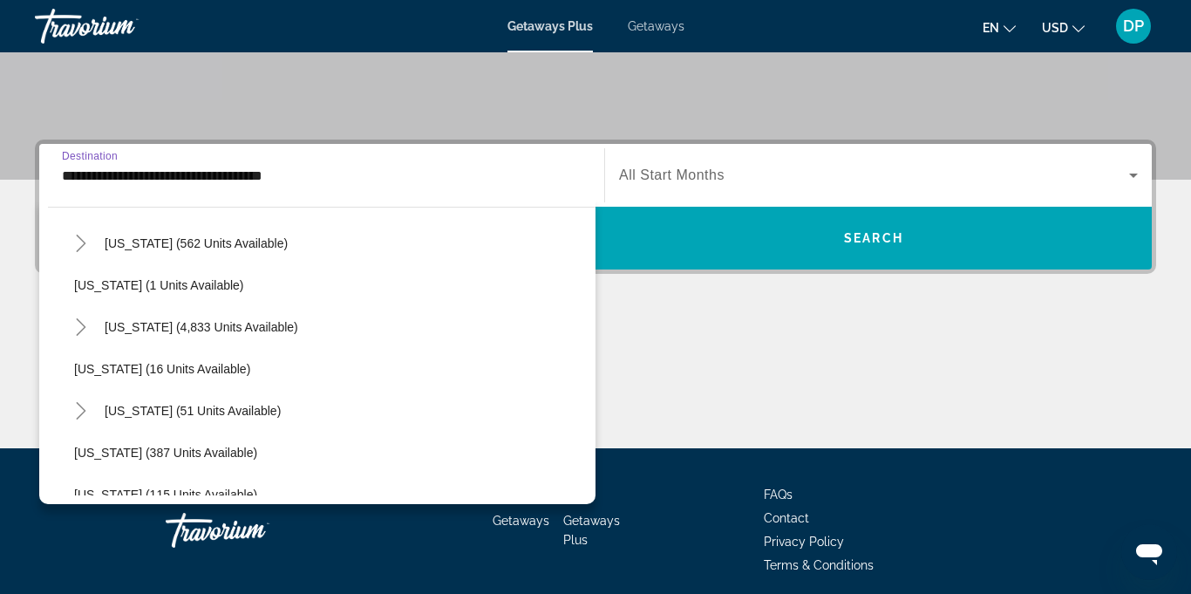
scroll to position [223, 0]
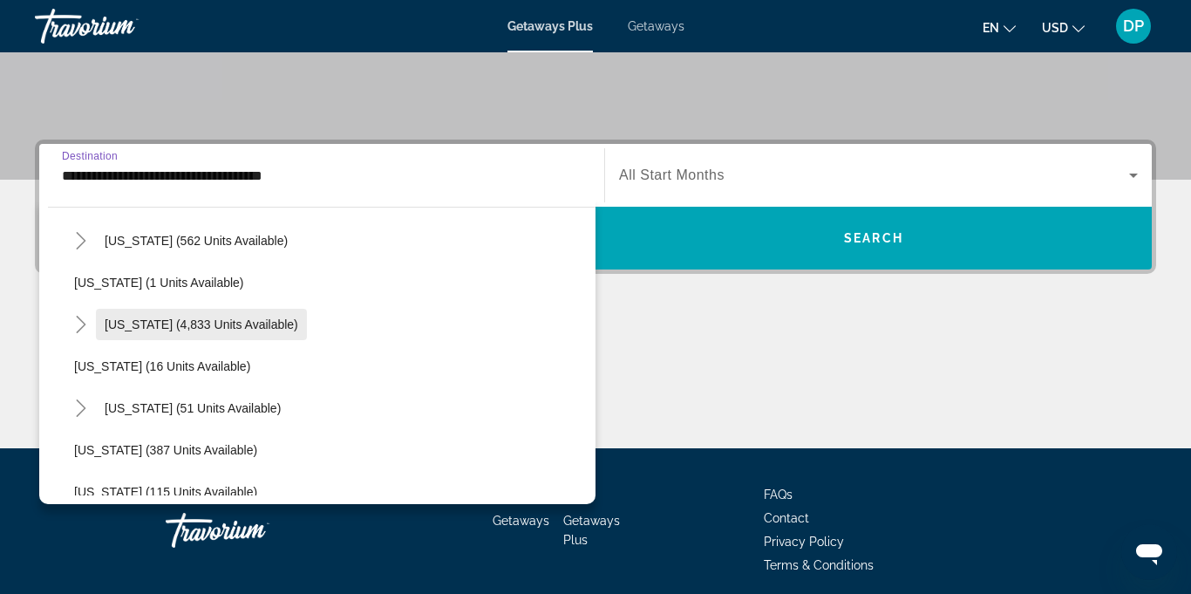
click at [220, 330] on span "[US_STATE] (4,833 units available)" at bounding box center [202, 324] width 194 height 14
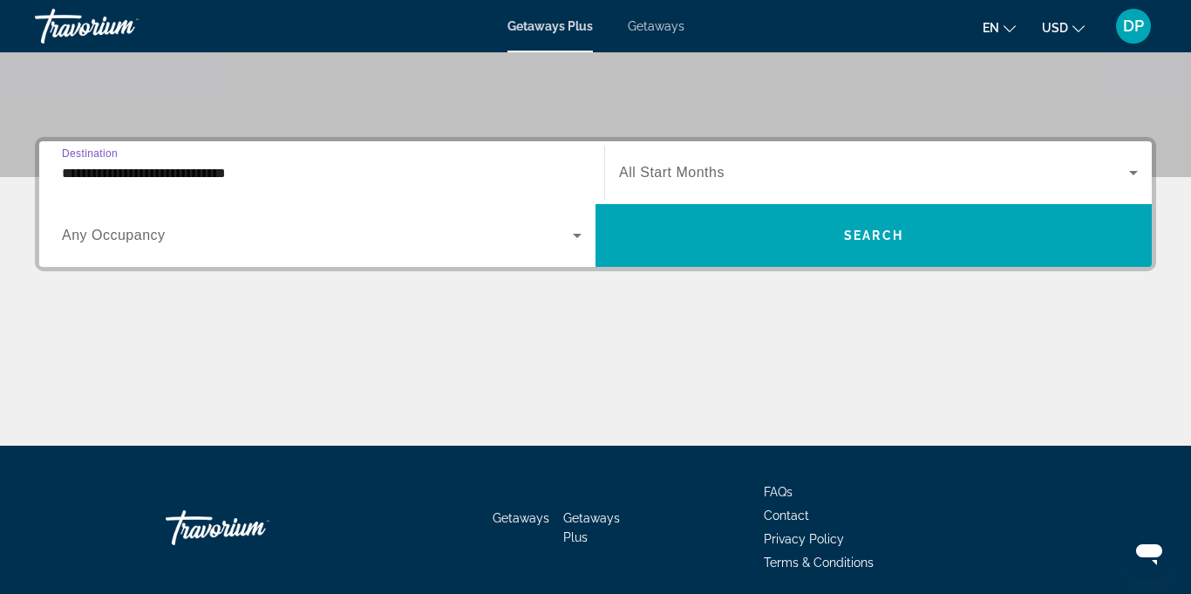
scroll to position [412, 0]
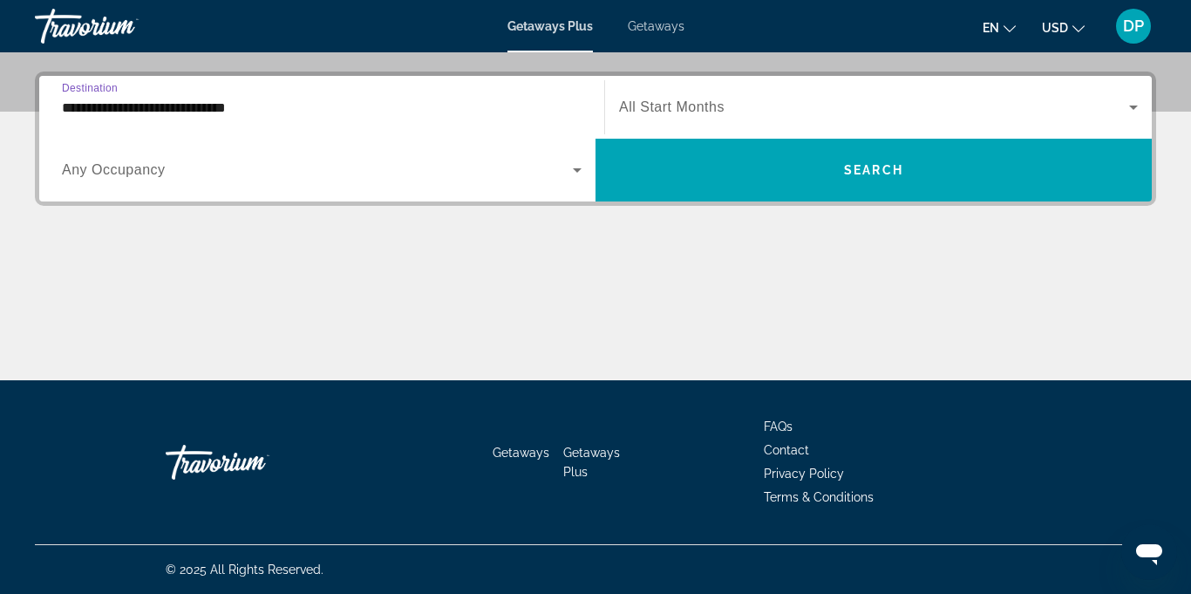
click at [218, 113] on input "**********" at bounding box center [322, 108] width 520 height 21
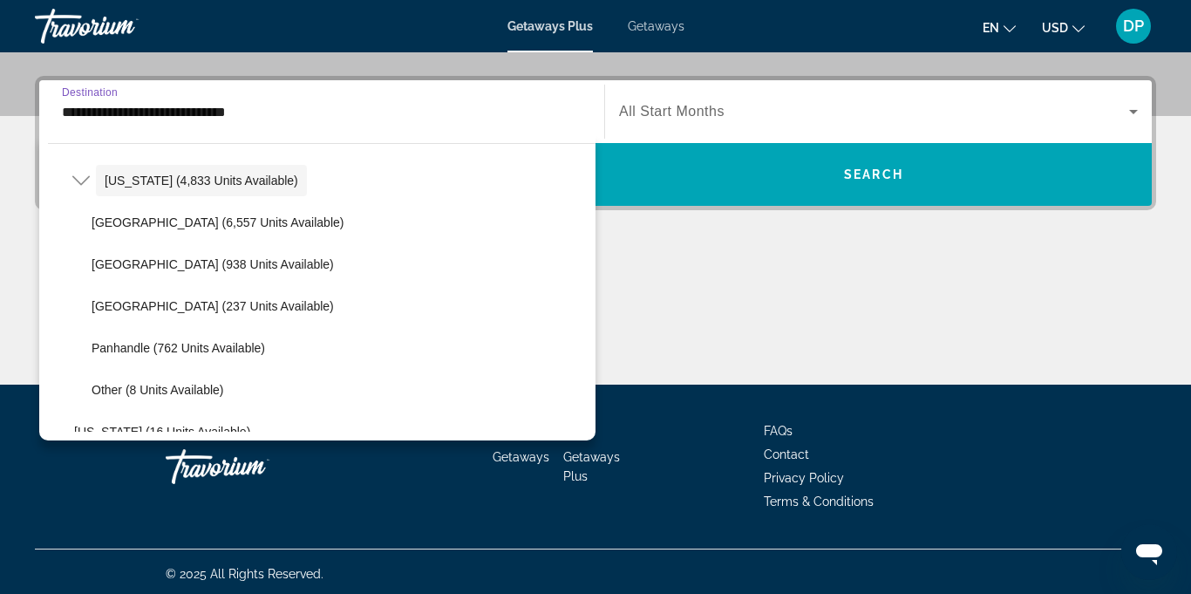
scroll to position [308, 0]
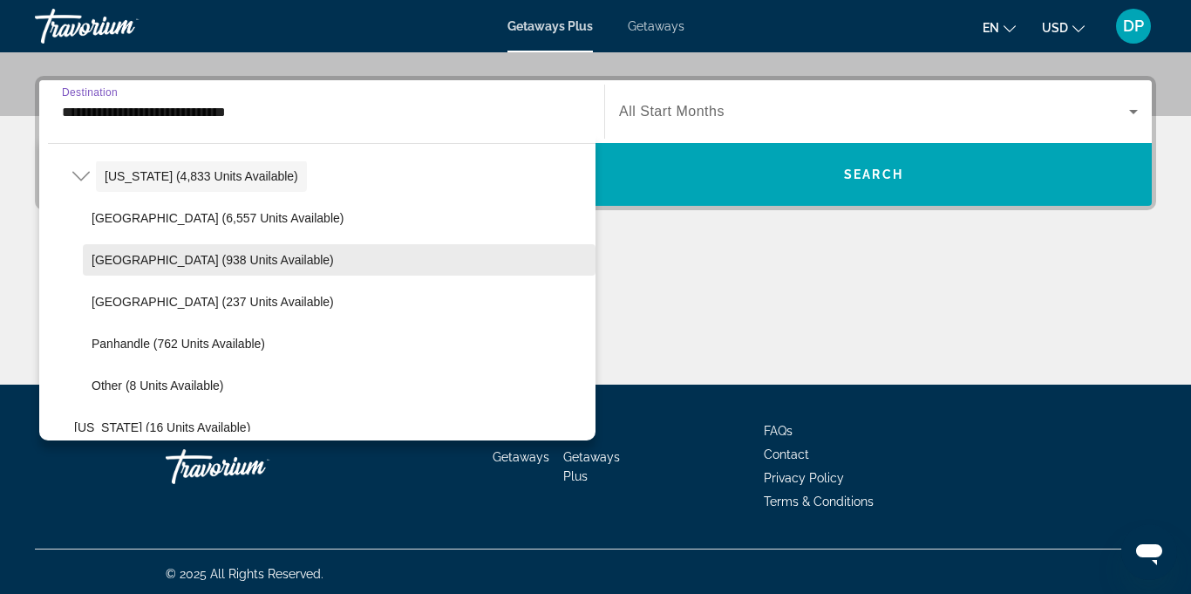
click at [155, 254] on span "[GEOGRAPHIC_DATA] (938 units available)" at bounding box center [213, 260] width 242 height 14
type input "**********"
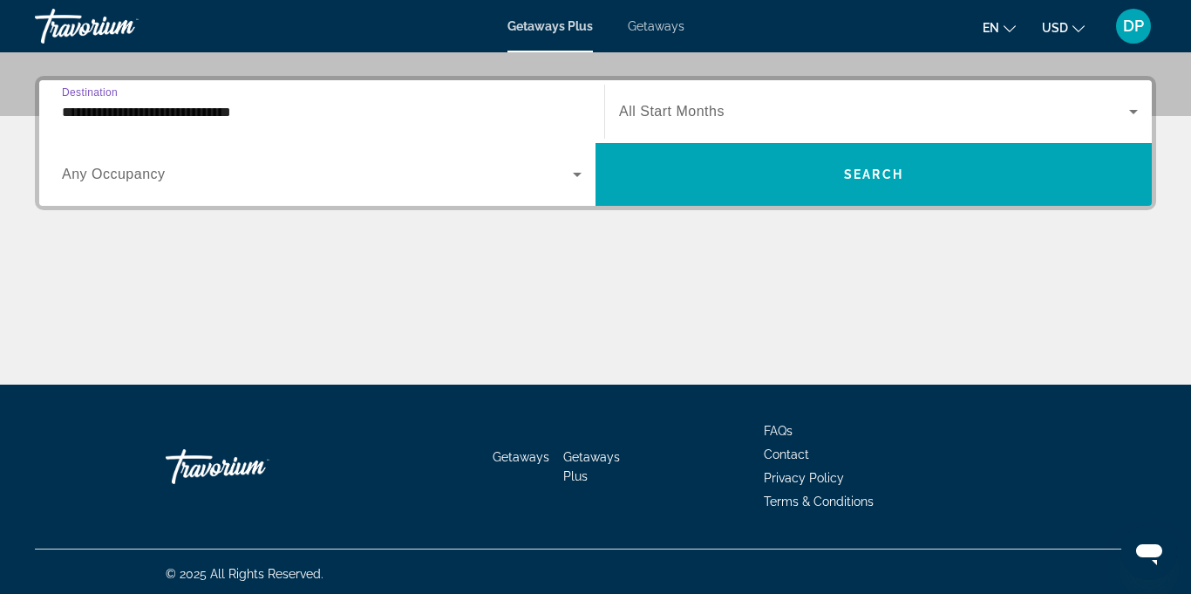
scroll to position [412, 0]
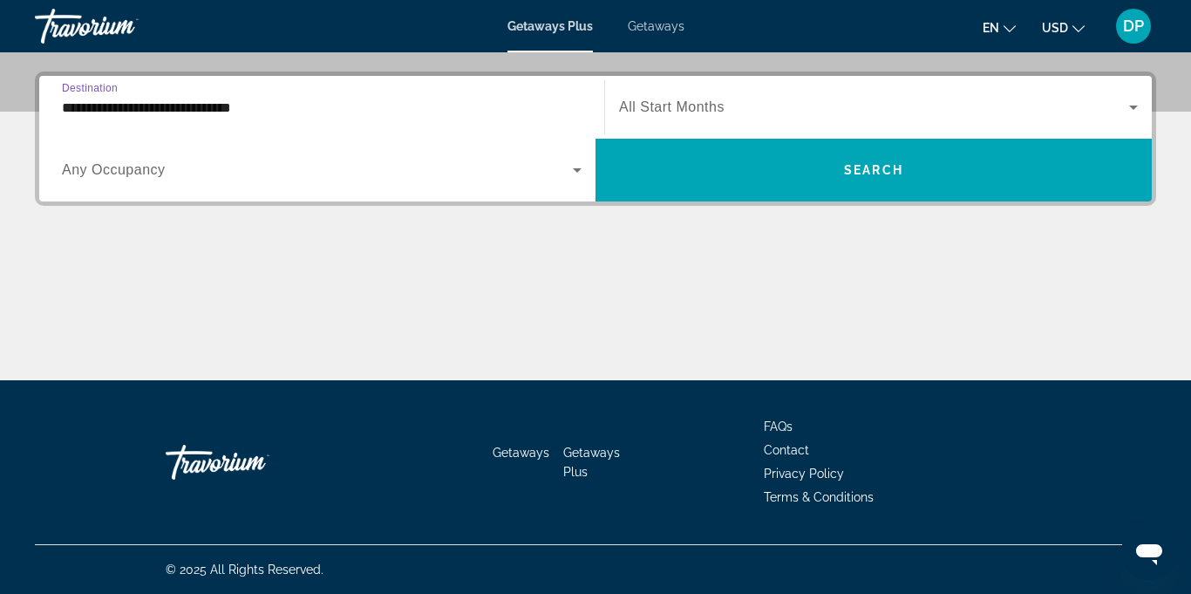
click at [577, 170] on icon "Search widget" at bounding box center [577, 170] width 9 height 4
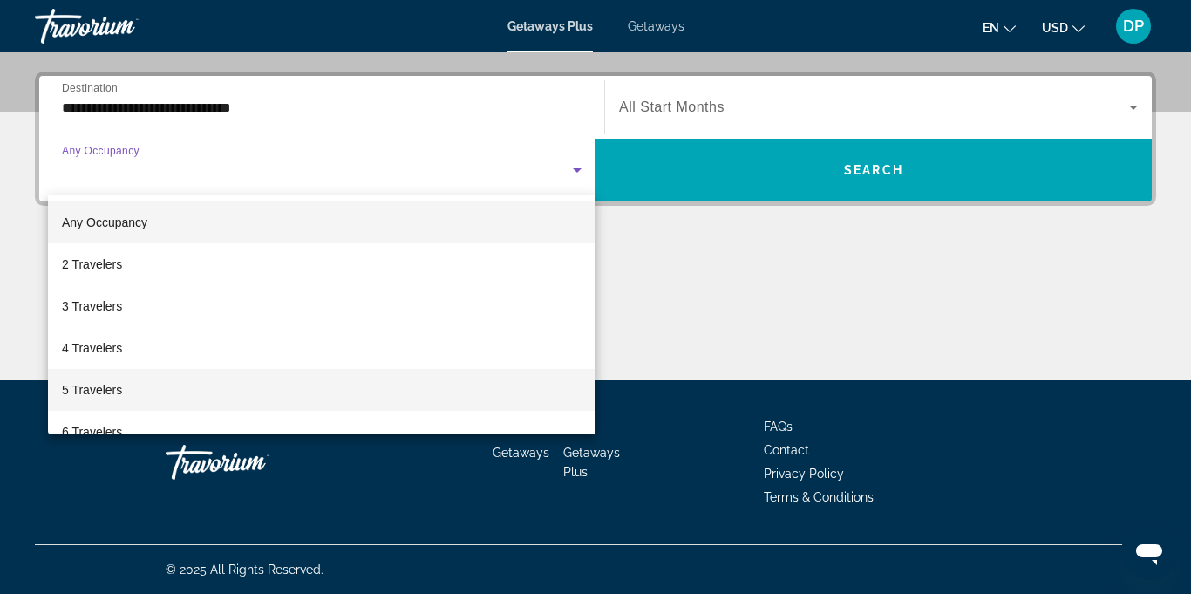
click at [78, 397] on span "5 Travelers" at bounding box center [92, 389] width 60 height 21
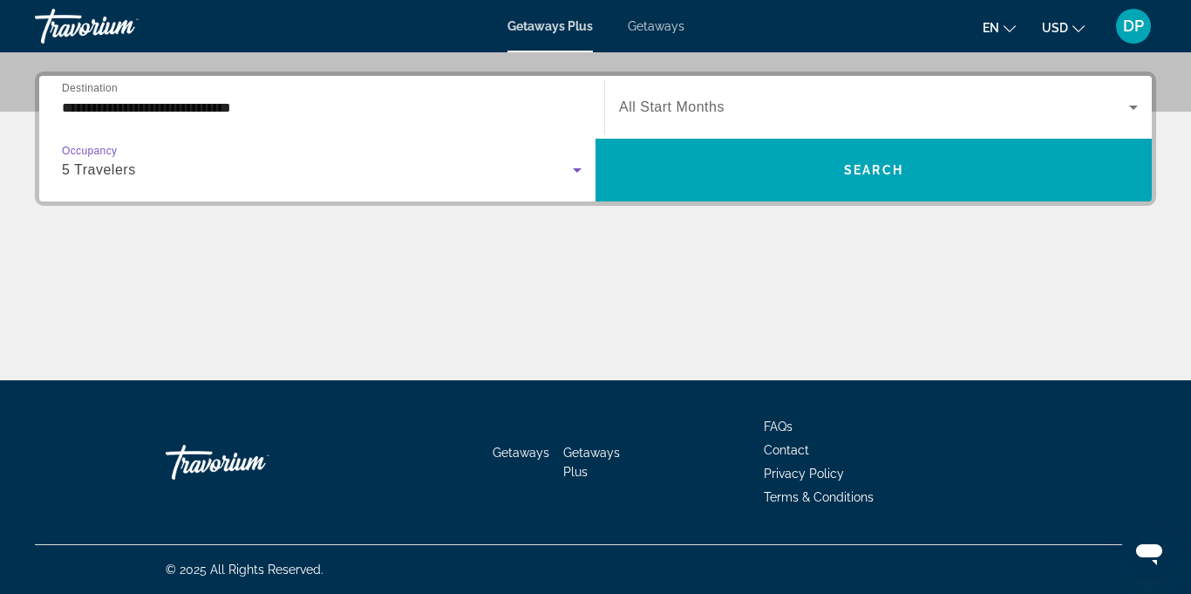
click at [1134, 107] on icon "Search widget" at bounding box center [1133, 108] width 9 height 4
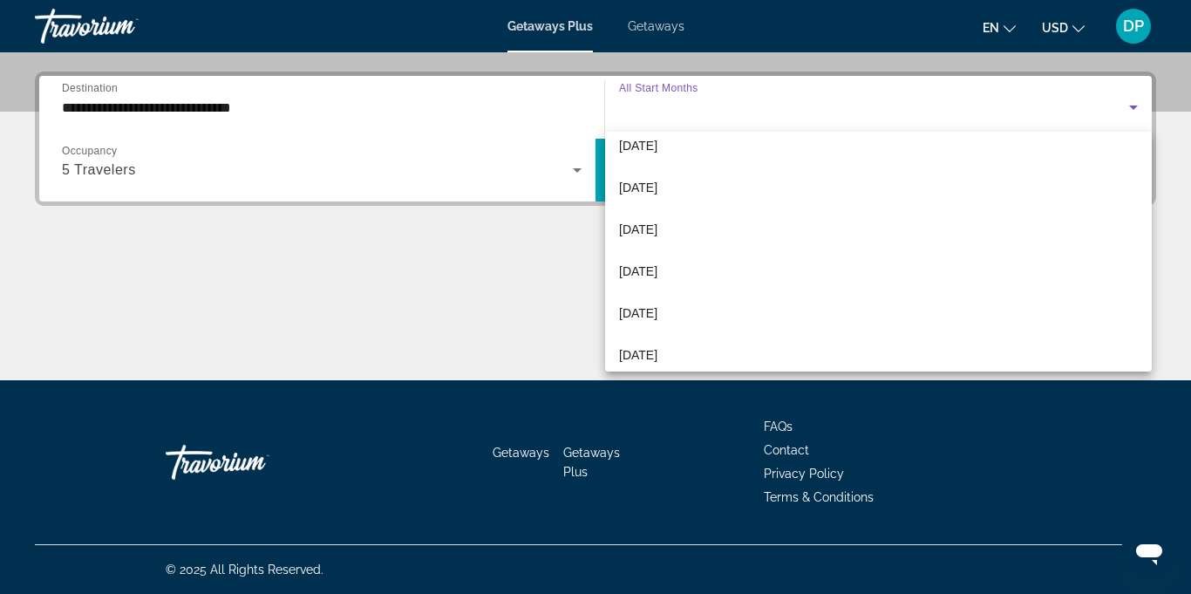
scroll to position [183, 0]
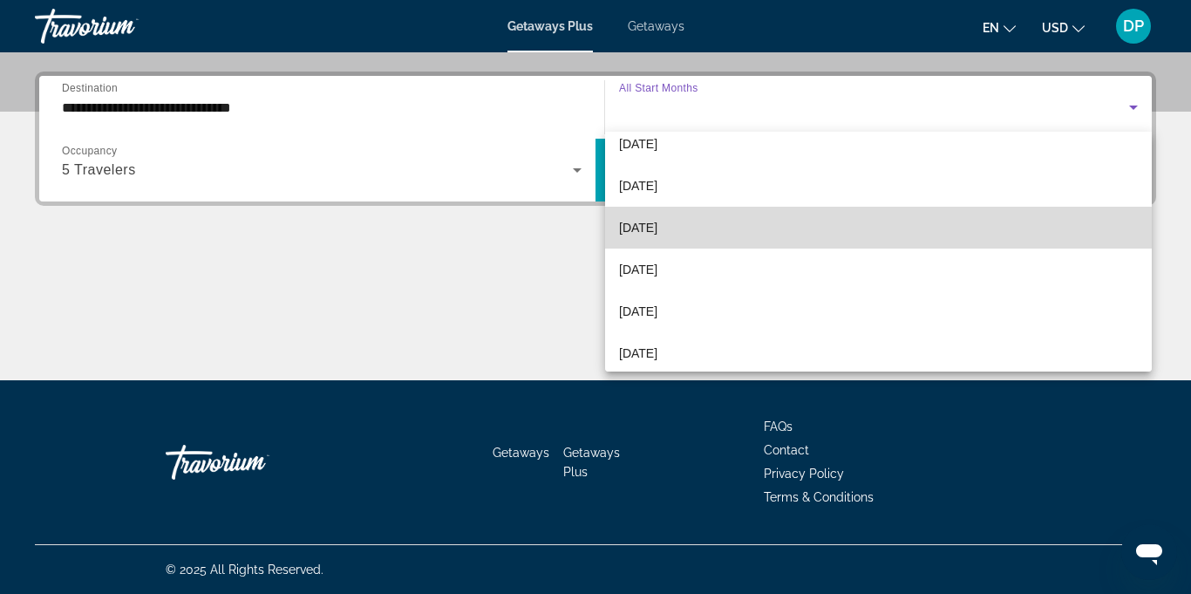
click at [650, 228] on span "[DATE]" at bounding box center [638, 227] width 38 height 21
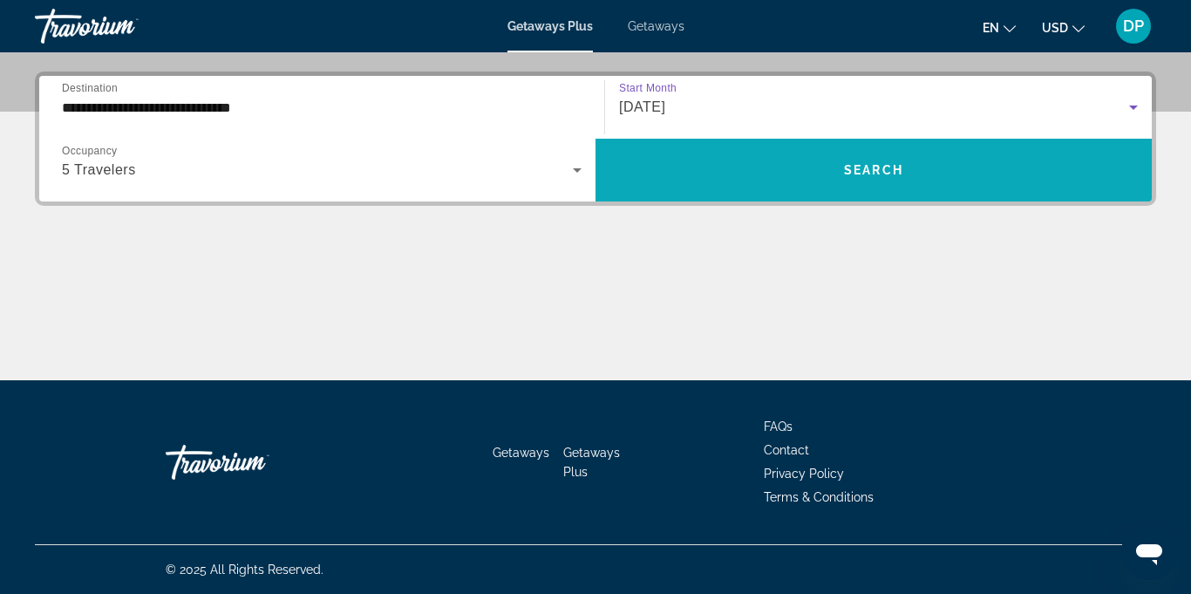
click at [836, 162] on span "Search widget" at bounding box center [874, 170] width 556 height 42
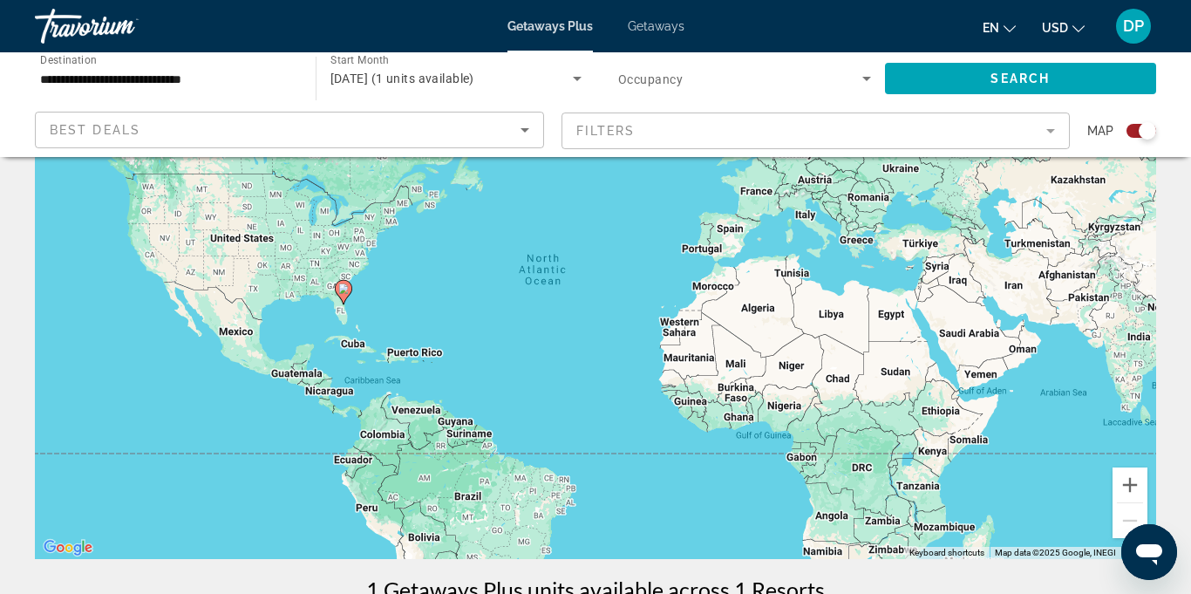
scroll to position [133, 0]
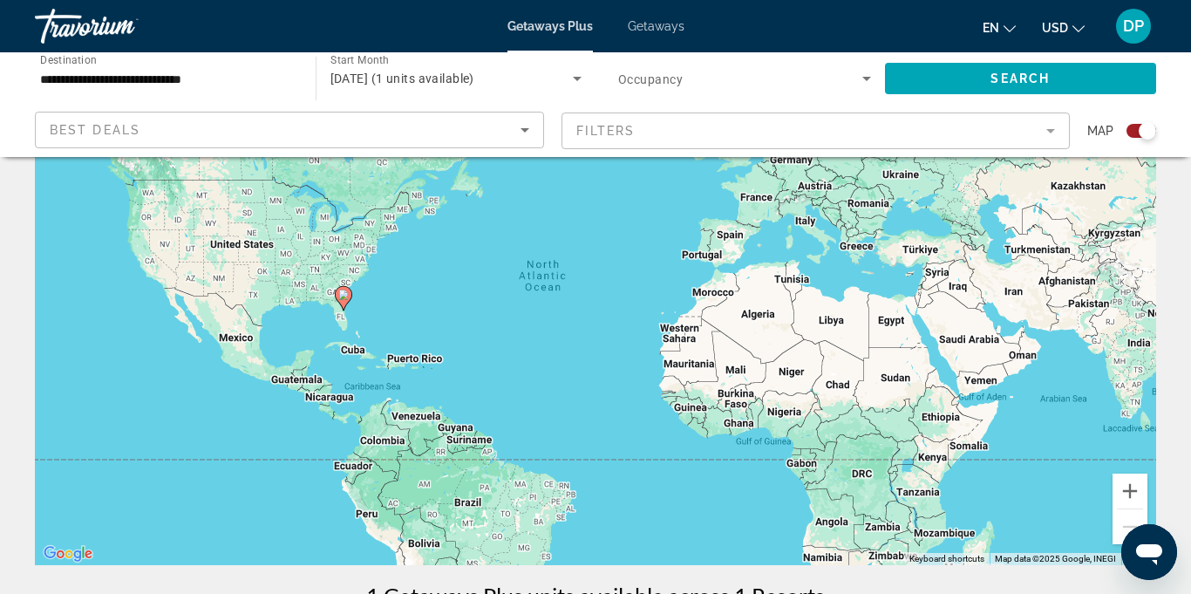
click at [1047, 135] on mat-form-field "Filters" at bounding box center [816, 130] width 509 height 37
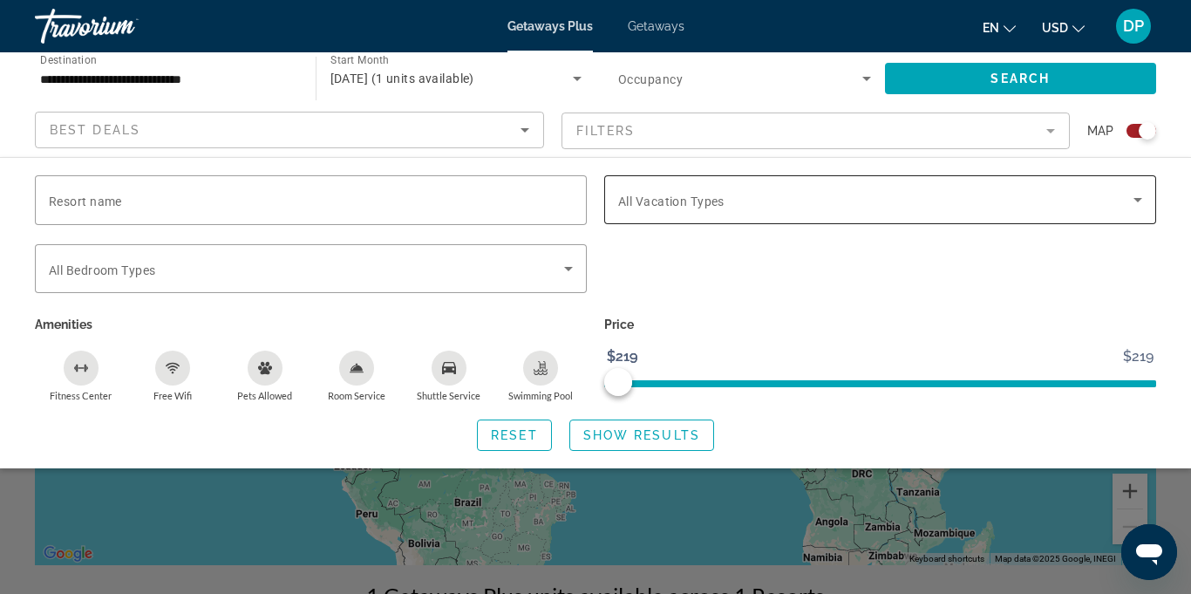
click at [1148, 201] on icon "Search widget" at bounding box center [1138, 199] width 21 height 21
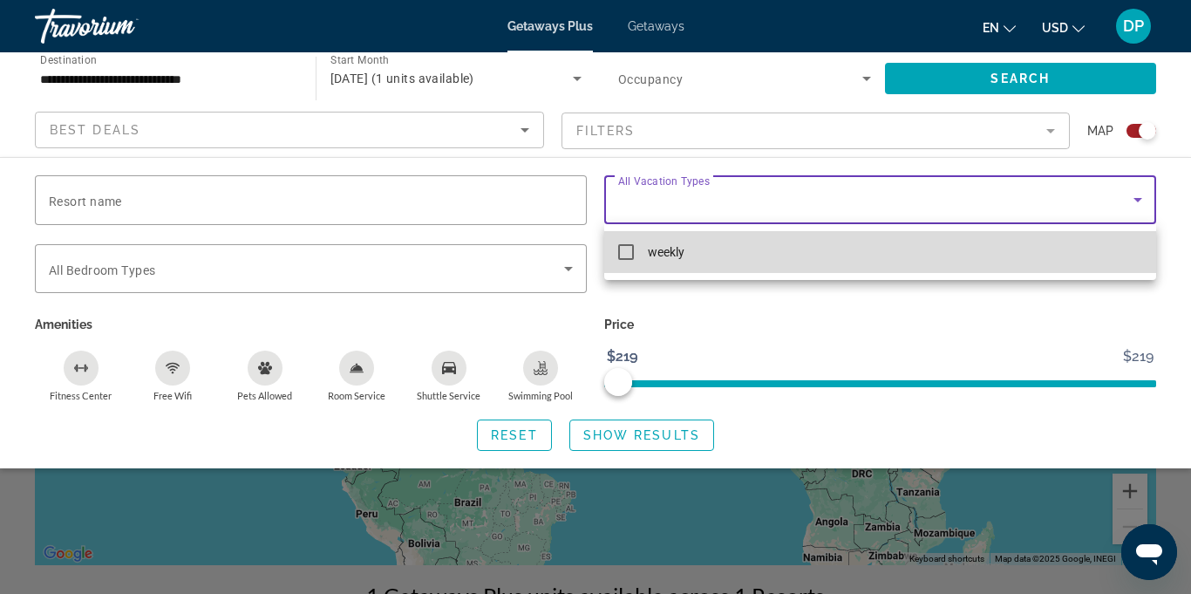
click at [630, 249] on mat-pseudo-checkbox at bounding box center [626, 252] width 16 height 16
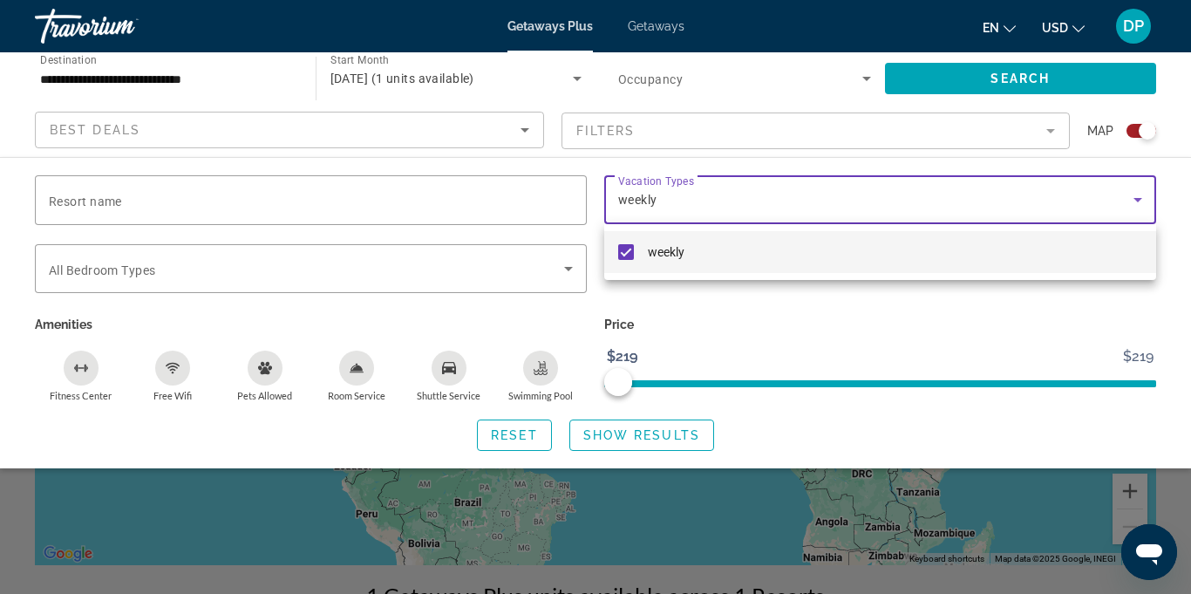
click at [573, 274] on div at bounding box center [595, 297] width 1191 height 594
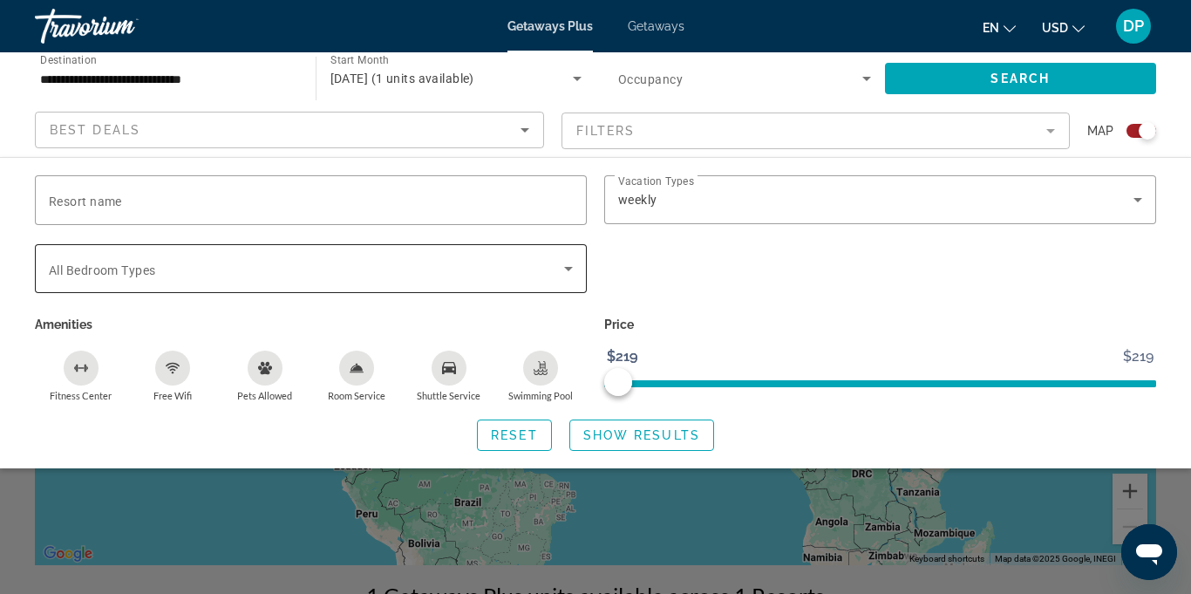
click at [562, 277] on icon "Search widget" at bounding box center [568, 268] width 21 height 21
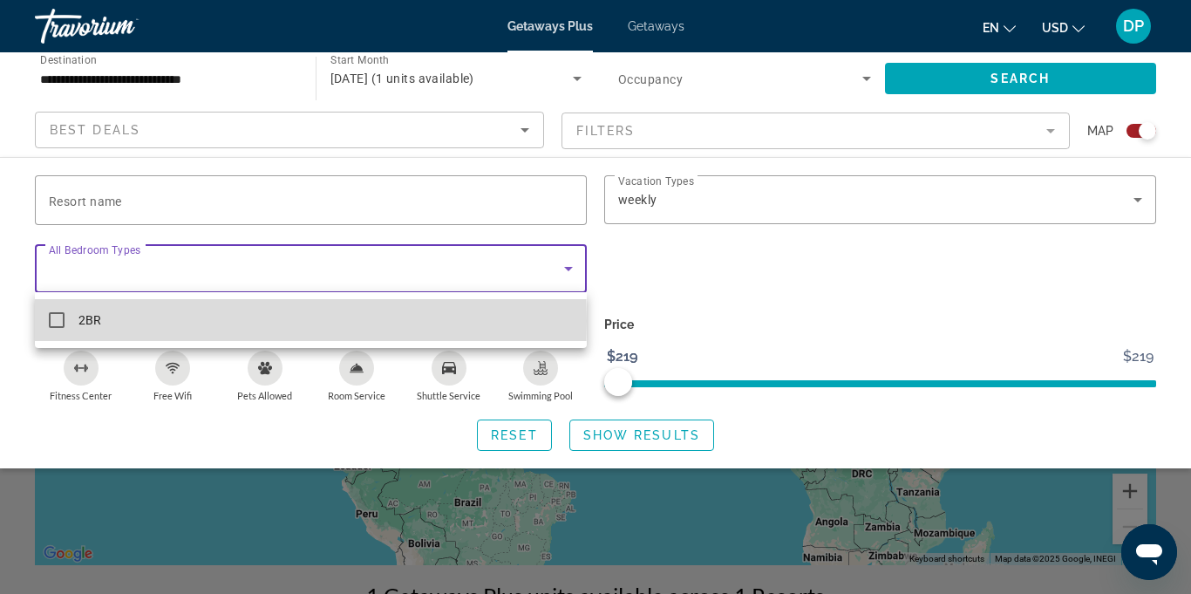
click at [51, 321] on mat-pseudo-checkbox at bounding box center [57, 320] width 16 height 16
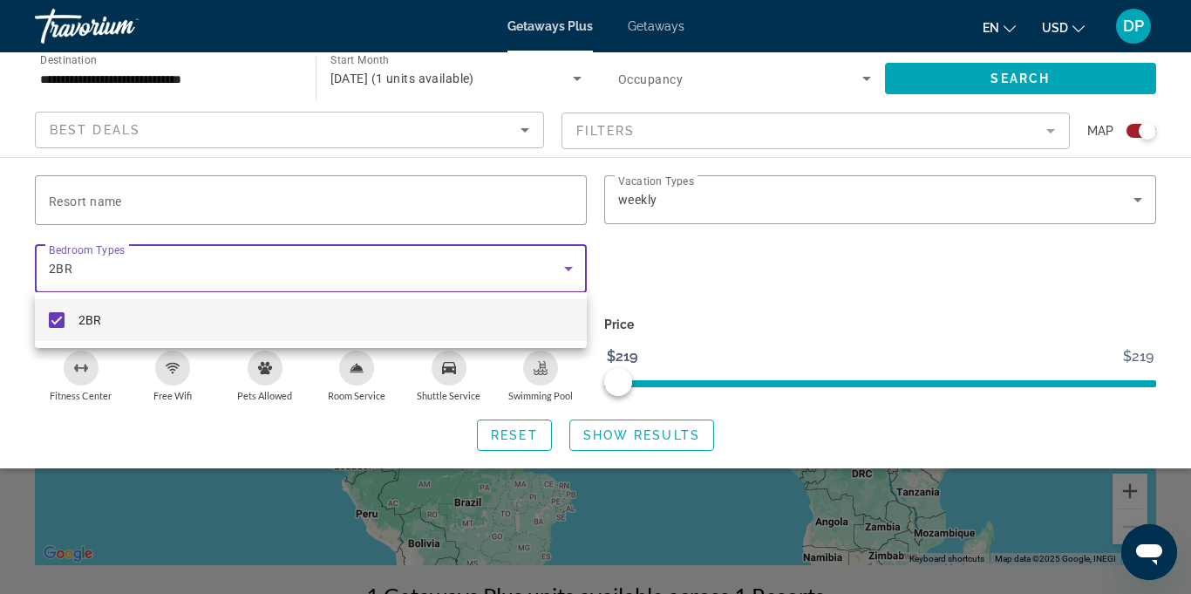
click at [606, 433] on div at bounding box center [595, 297] width 1191 height 594
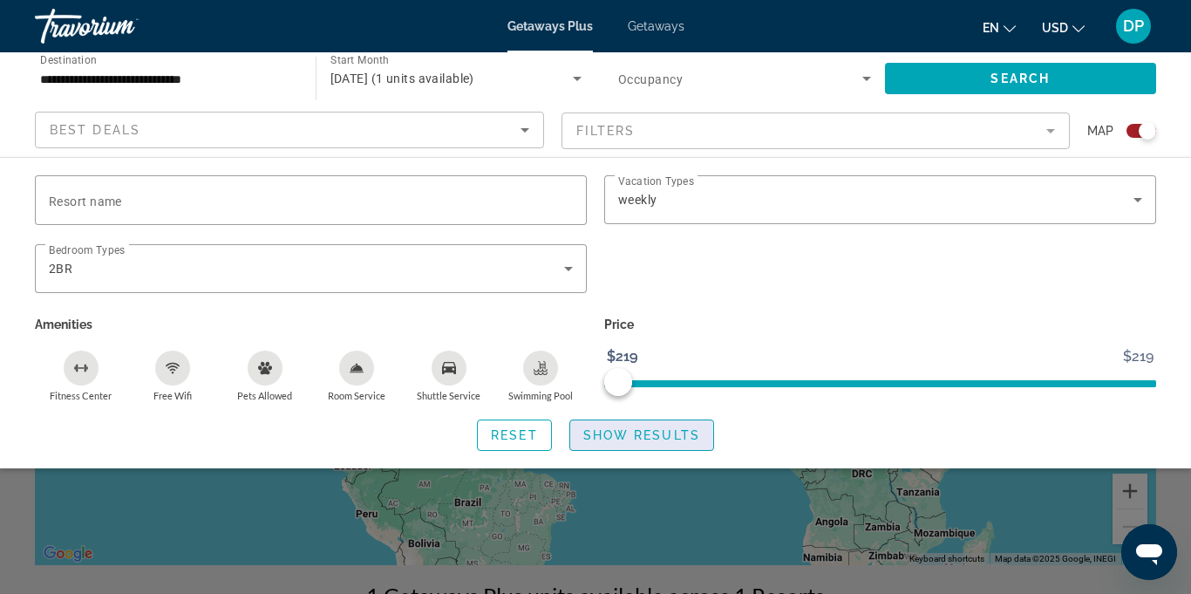
click at [622, 438] on span "Show Results" at bounding box center [641, 435] width 117 height 14
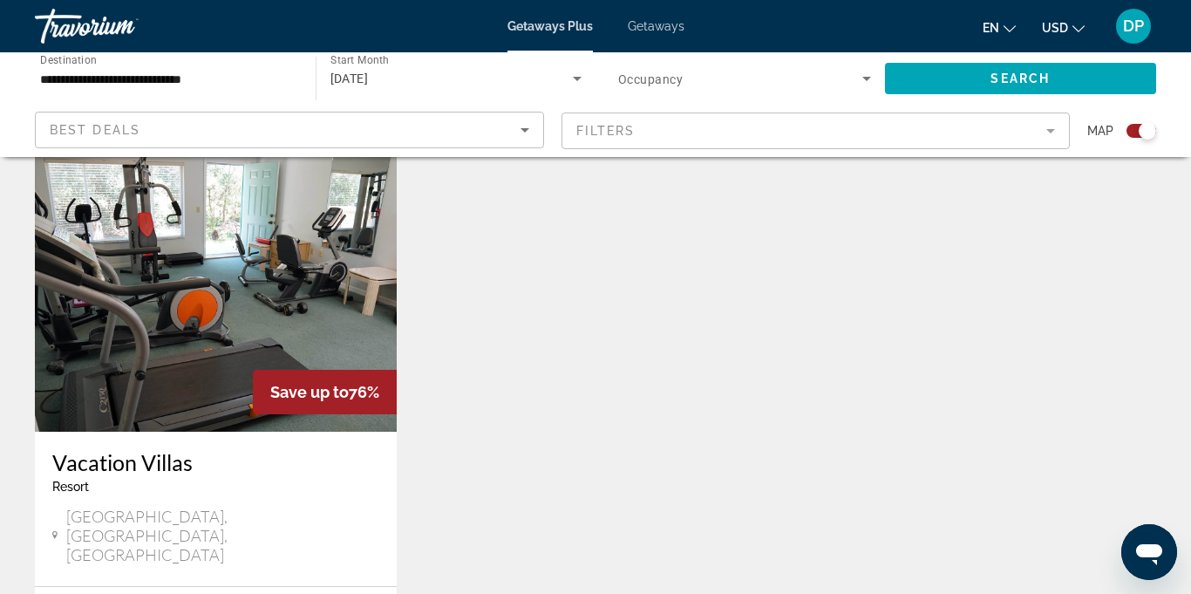
scroll to position [610, 0]
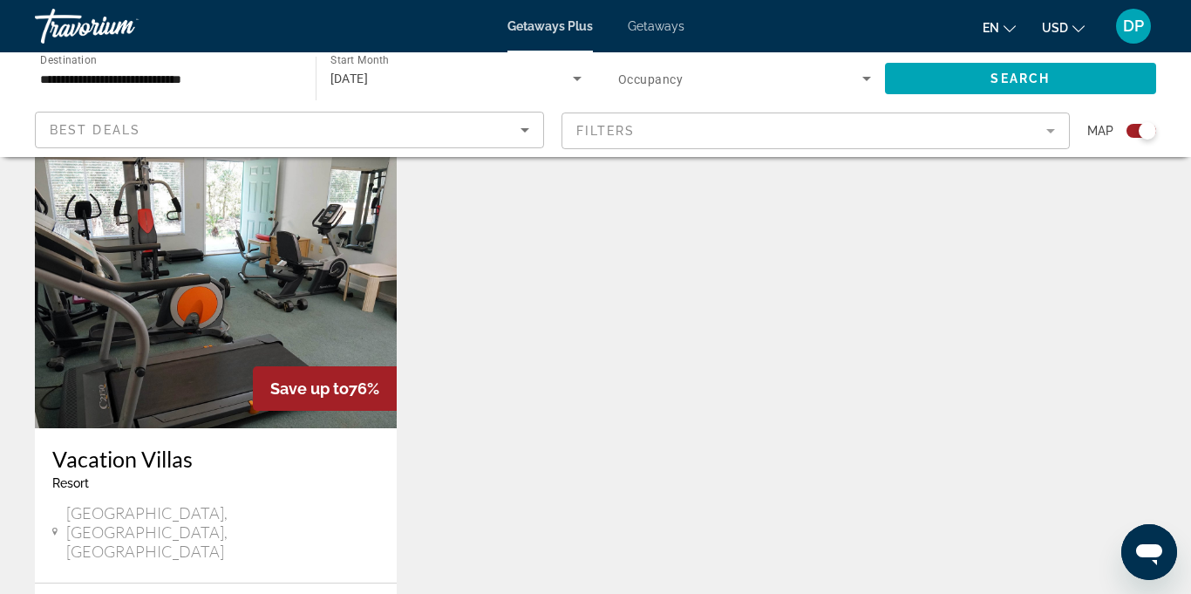
click at [221, 293] on img "Main content" at bounding box center [216, 288] width 362 height 279
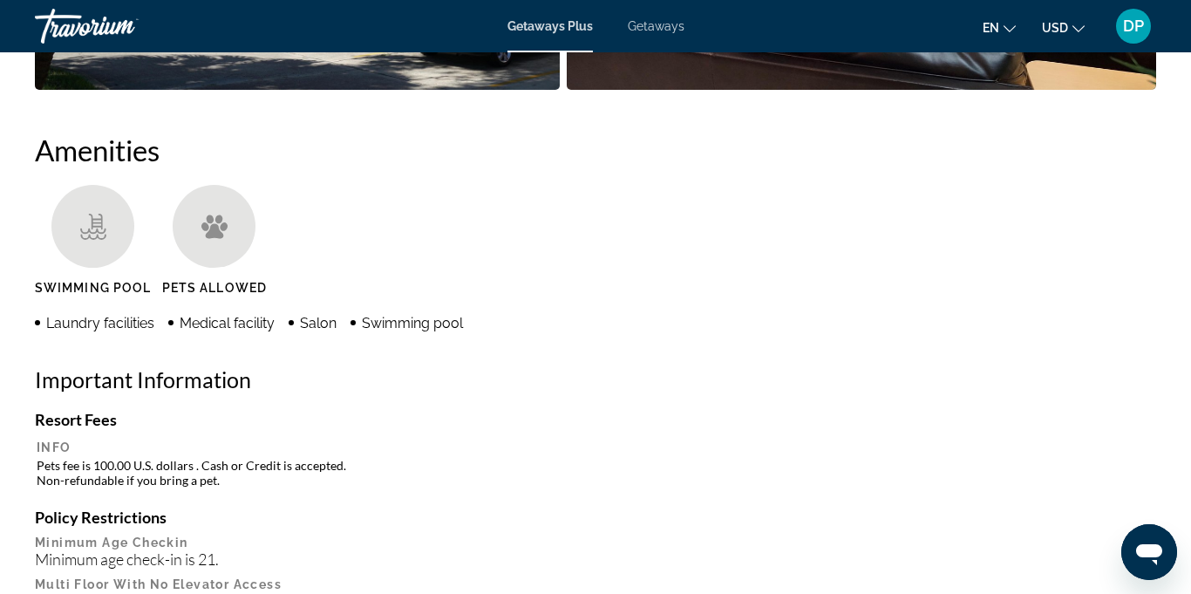
scroll to position [1587, 0]
